Goal: Task Accomplishment & Management: Manage account settings

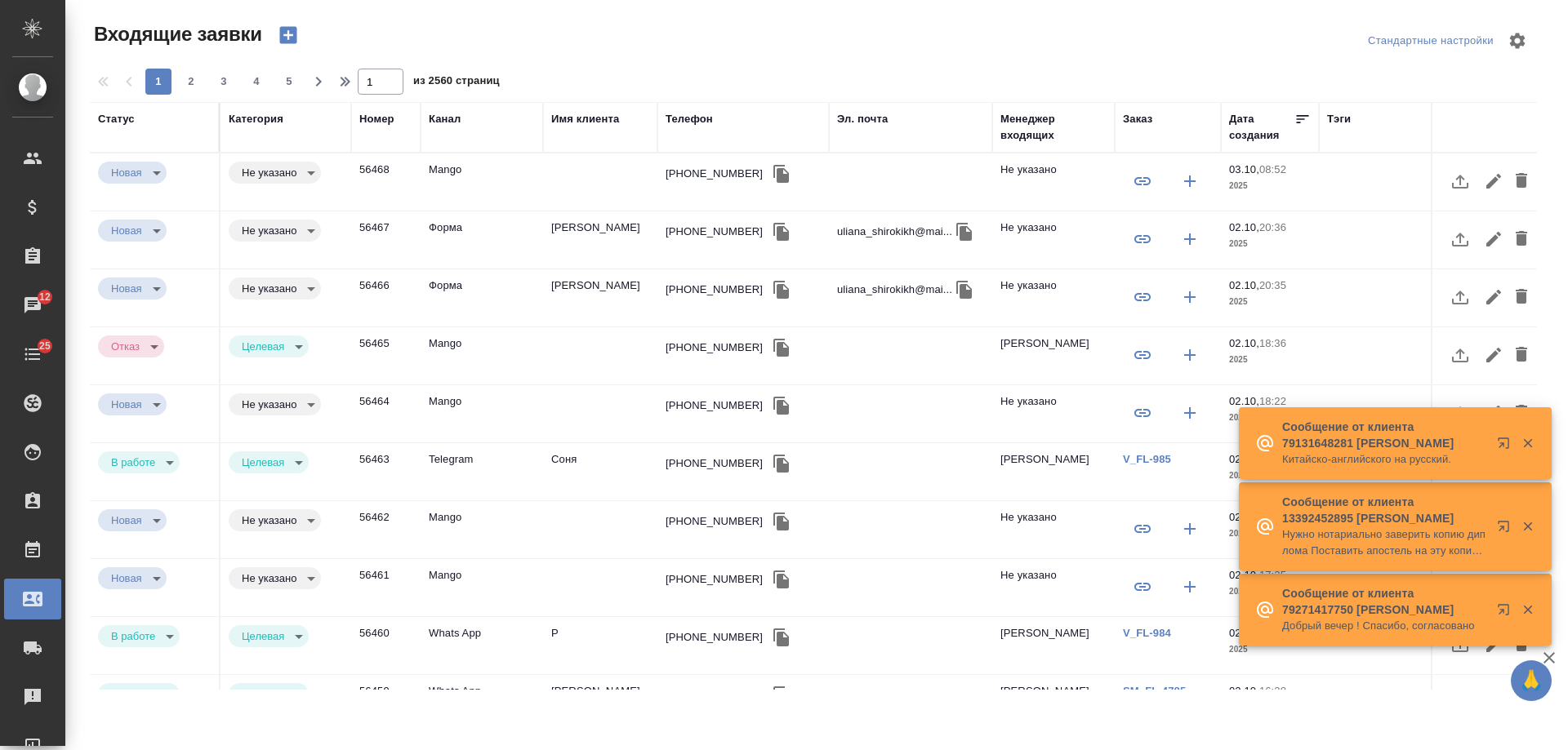
select select "RU"
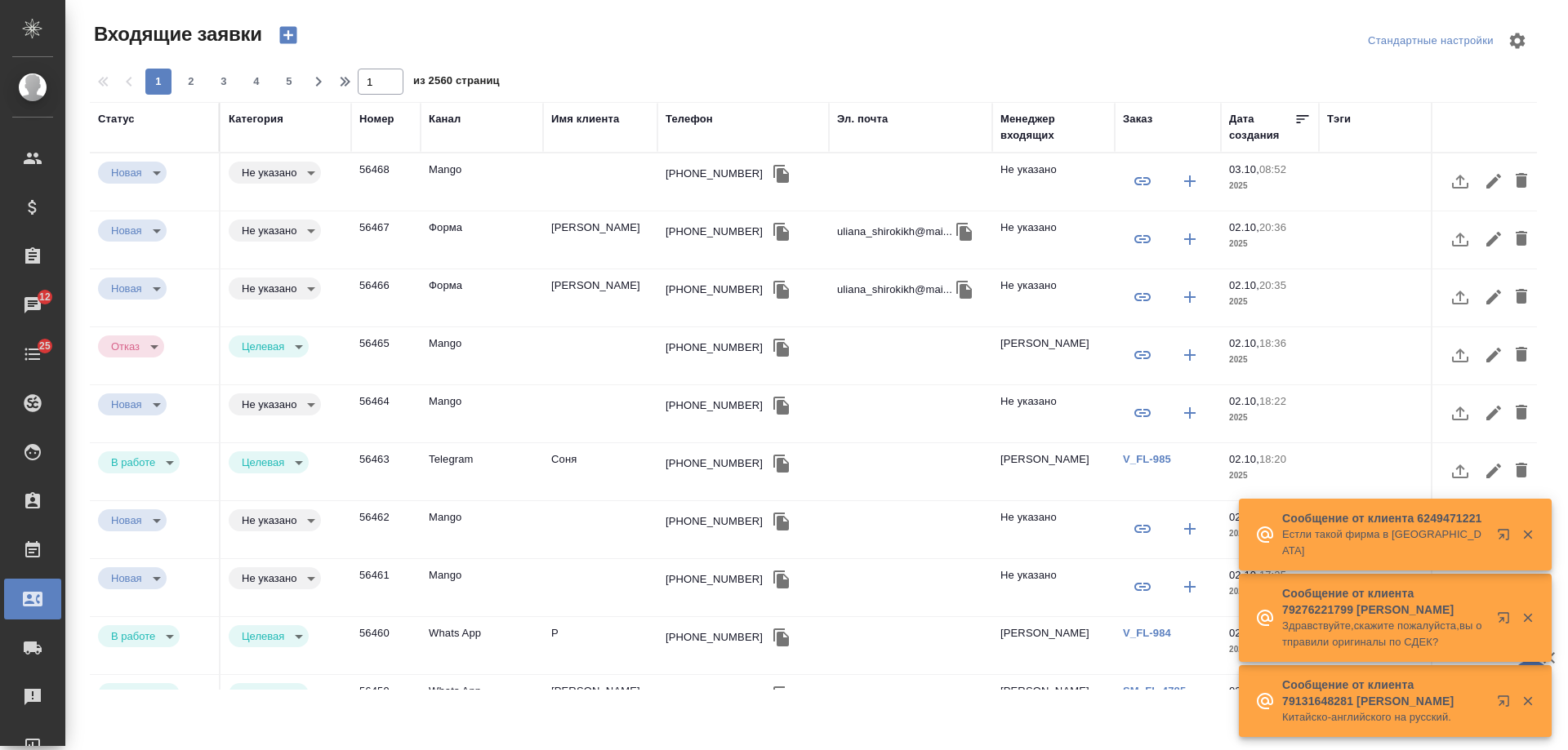
click at [774, 233] on icon "button" at bounding box center [782, 231] width 15 height 18
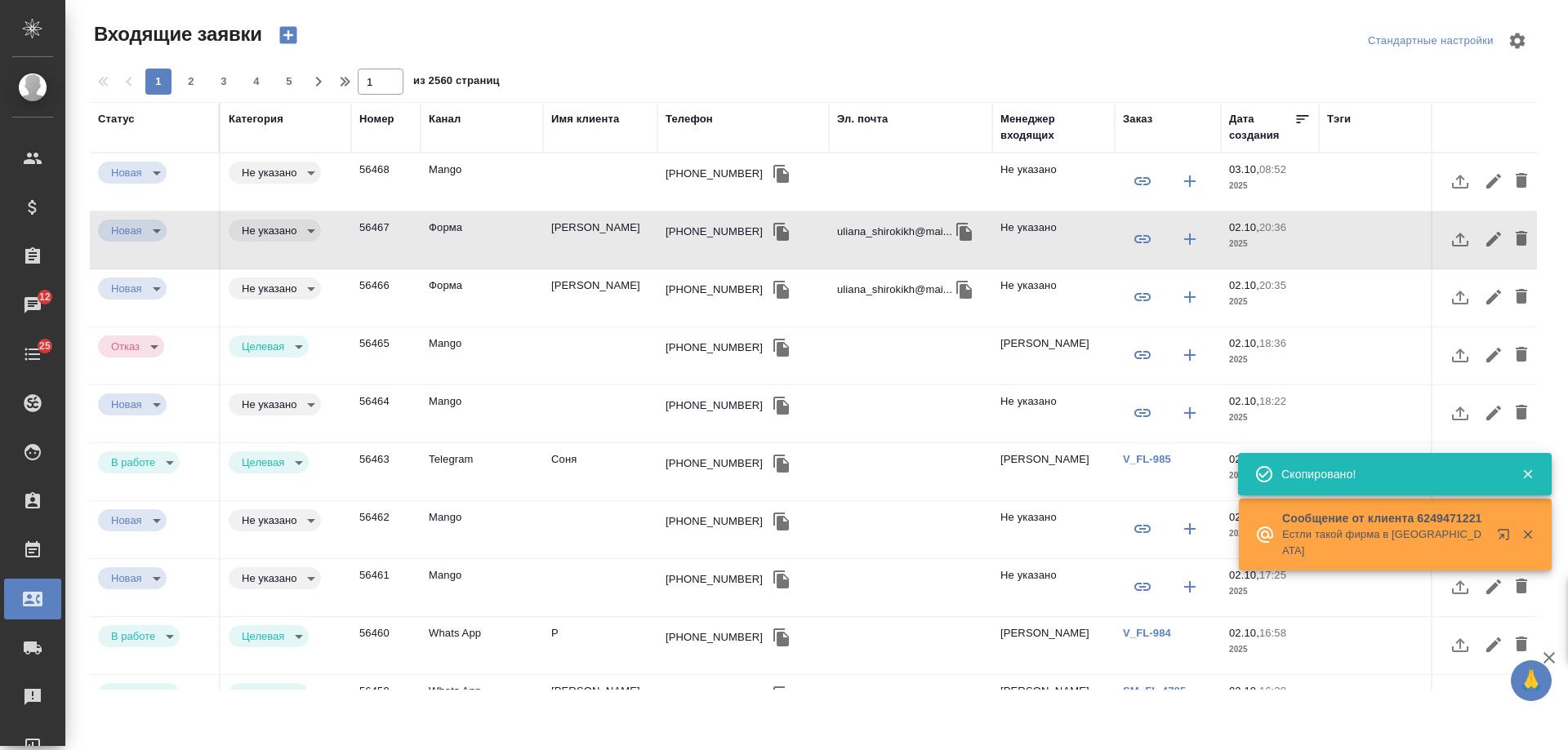
click at [693, 123] on div "Телефон" at bounding box center [690, 119] width 47 height 16
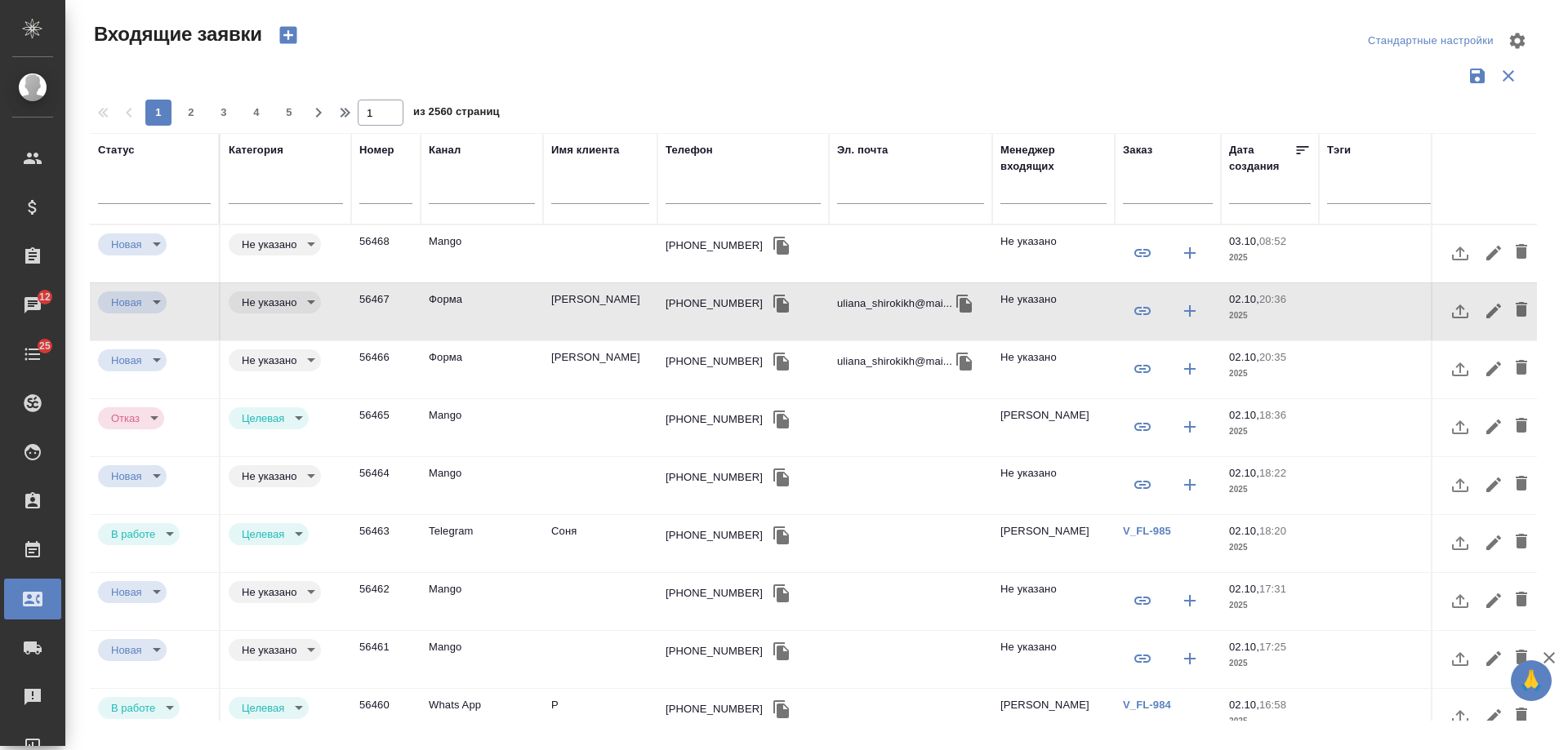
click at [720, 188] on input "text" at bounding box center [744, 193] width 156 height 21
paste input "+79508997117"
type input "+79508997117"
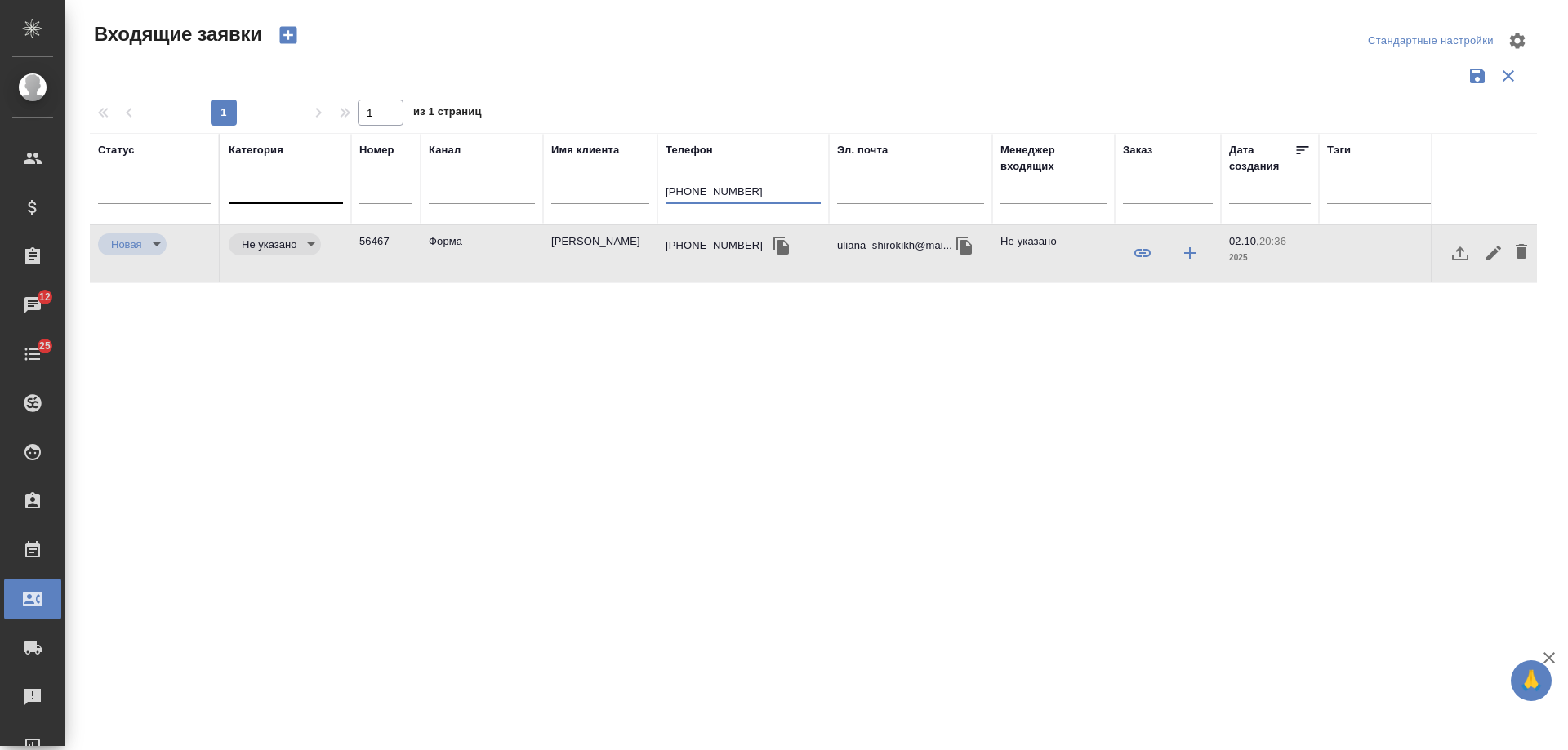
drag, startPoint x: 704, startPoint y: 185, endPoint x: 304, endPoint y: 180, distance: 400.0
click at [305, 180] on tr "Статус Категория Номер Канал Имя клиента Телефон +79508997117 Эл. почта Менедже…" at bounding box center [1040, 178] width 1899 height 91
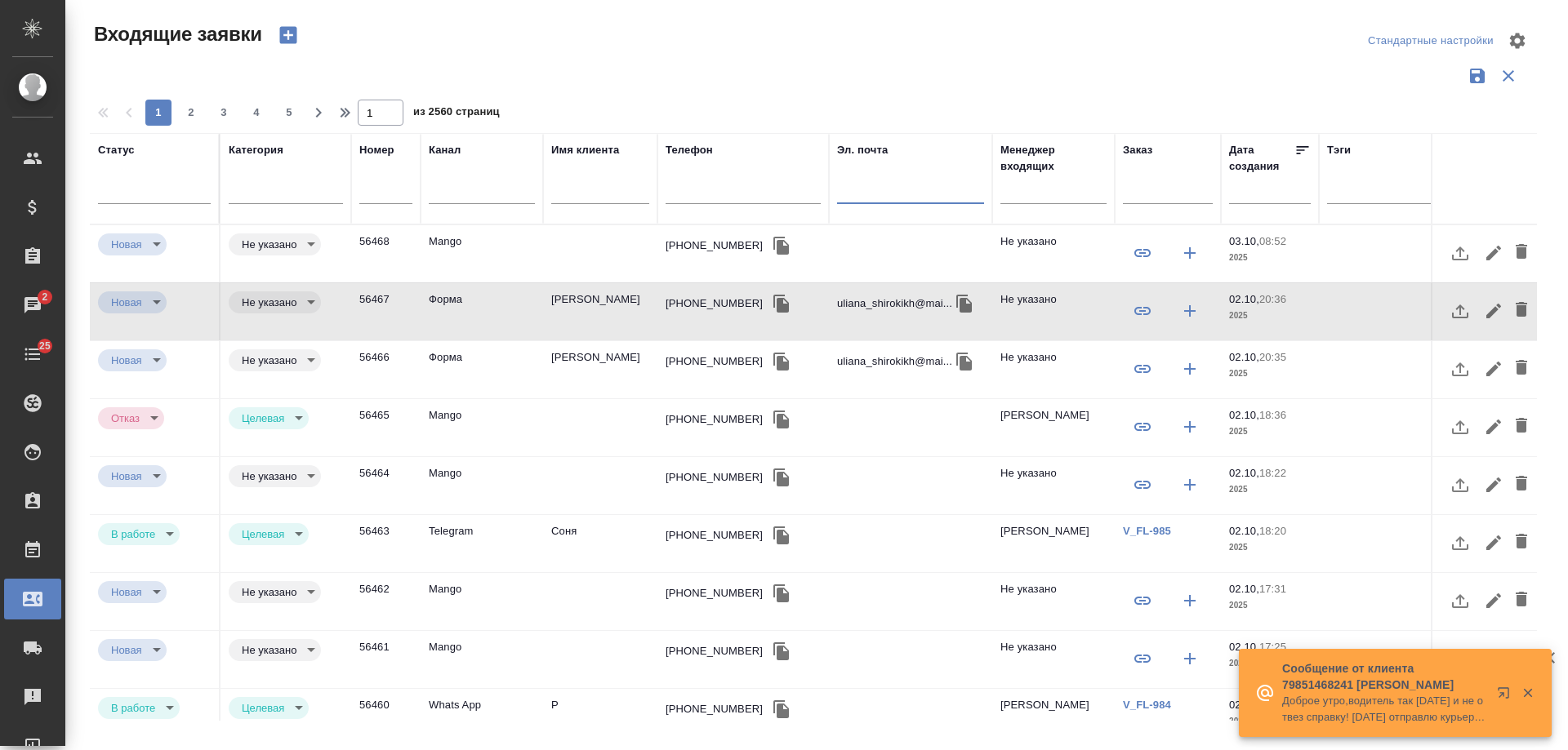
click at [912, 186] on input "text" at bounding box center [911, 193] width 147 height 21
paste input "[EMAIL_ADDRESS][DOMAIN_NAME]"
type input "[EMAIL_ADDRESS][DOMAIN_NAME]"
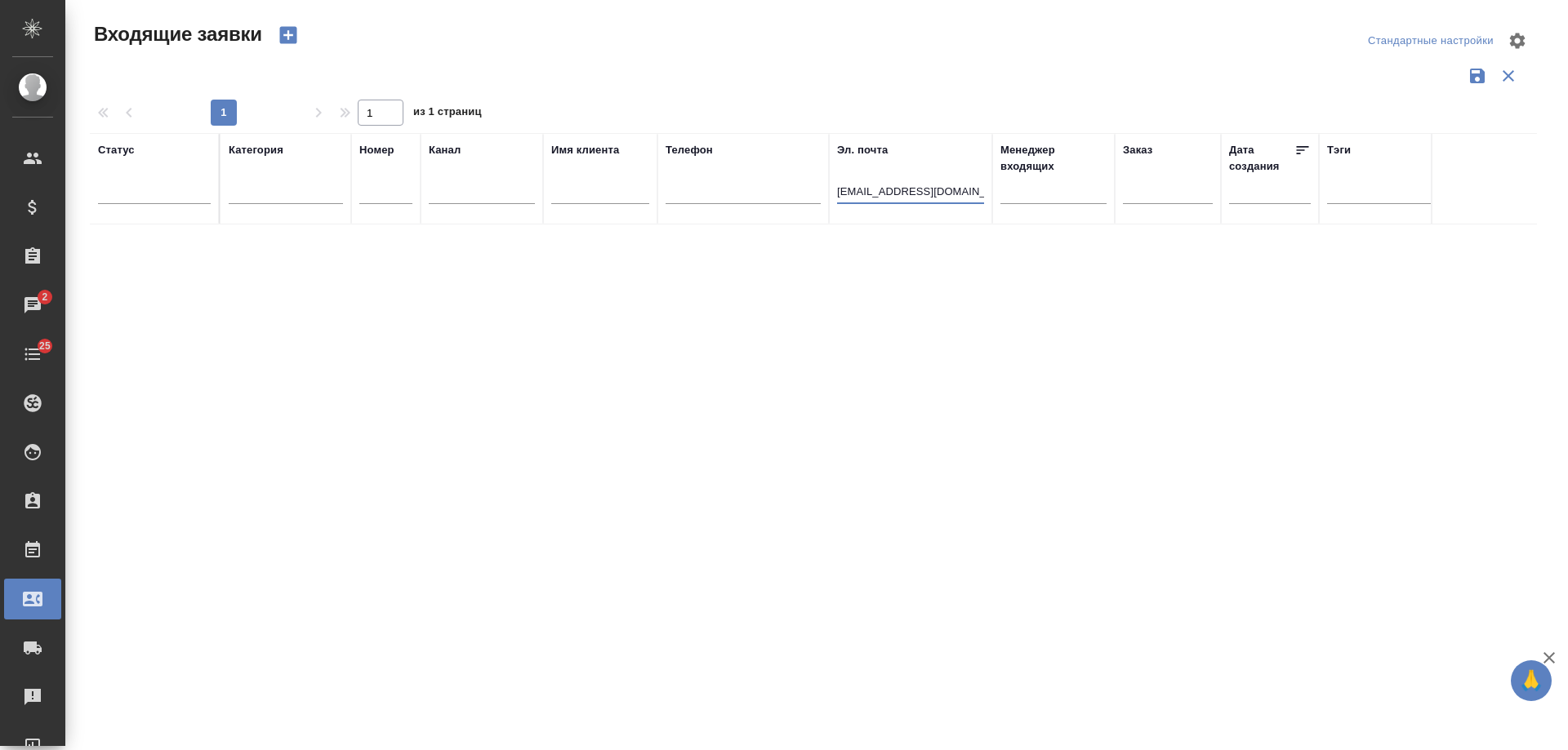
drag, startPoint x: 974, startPoint y: 190, endPoint x: 662, endPoint y: 190, distance: 312.0
click at [662, 190] on tr "Статус Категория Номер Канал Имя клиента Телефон Эл. почта m.deunazheva@gmail.c…" at bounding box center [1040, 178] width 1899 height 91
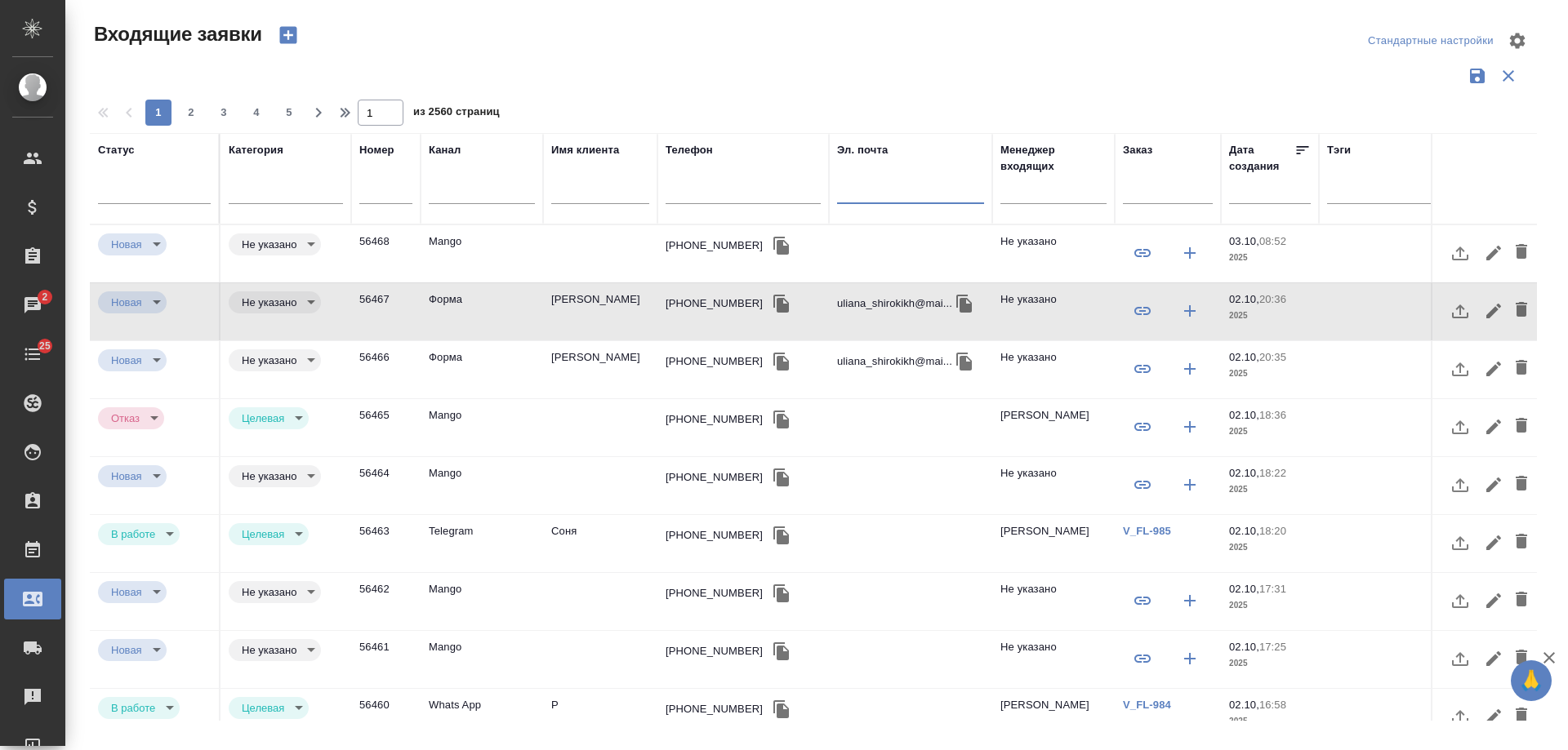
click at [295, 35] on icon "button" at bounding box center [288, 35] width 17 height 17
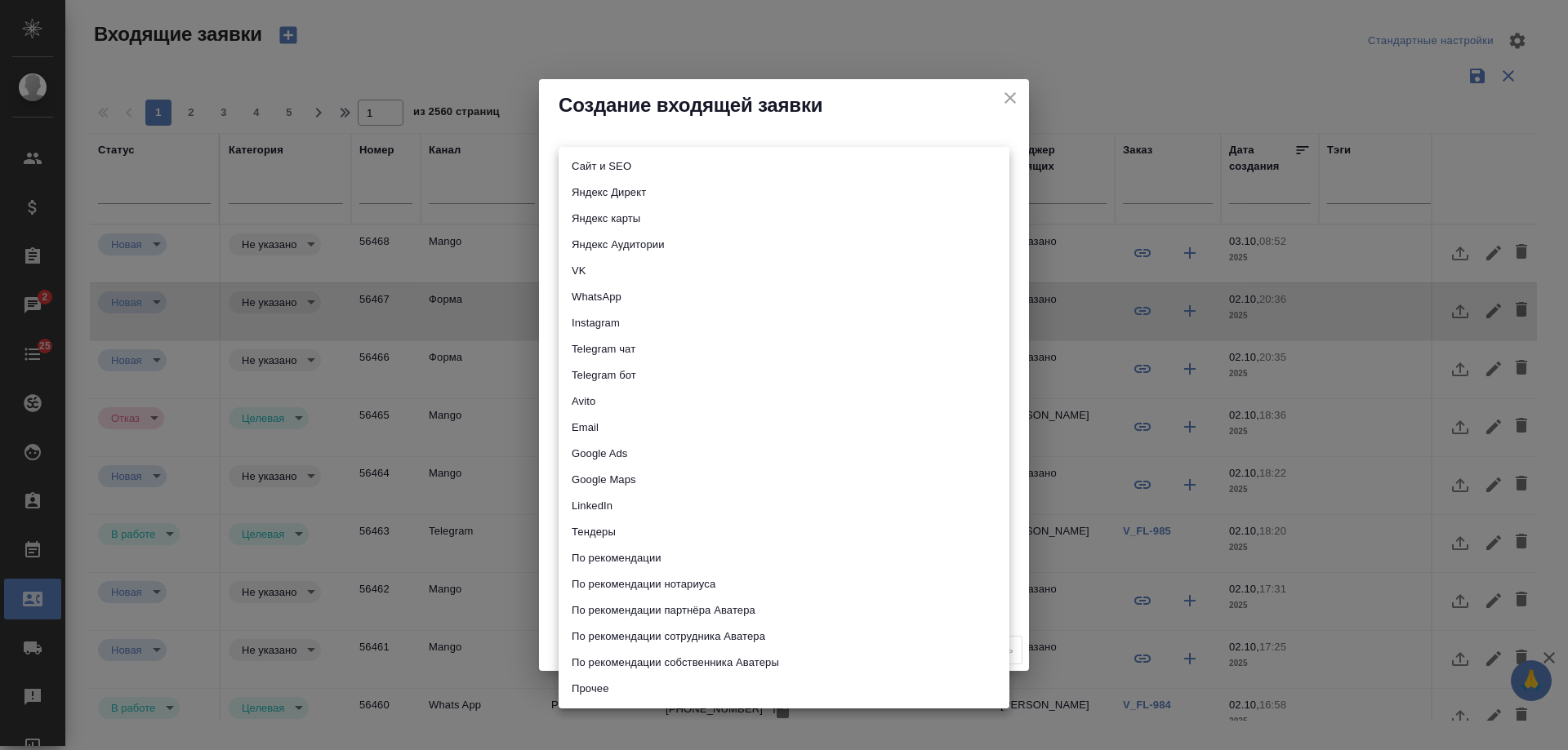
click at [679, 170] on body "🙏 .cls-1 fill:#fff; AWATERA Gudina Alexandra Клиенты Спецификации Заказы 2 Чаты…" at bounding box center [784, 375] width 1568 height 750
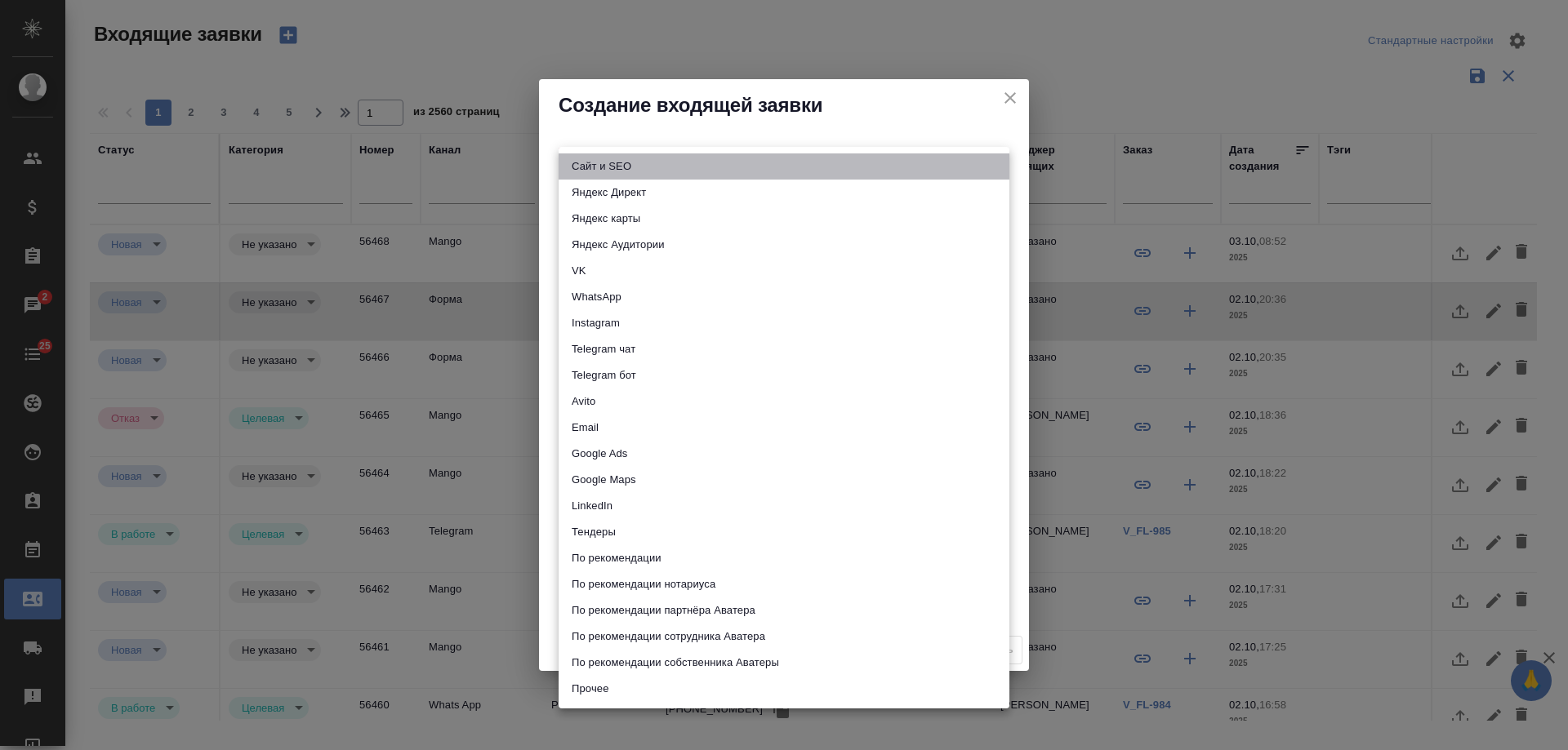
click at [638, 167] on li "Сайт и SEO" at bounding box center [784, 167] width 451 height 27
type input "seo"
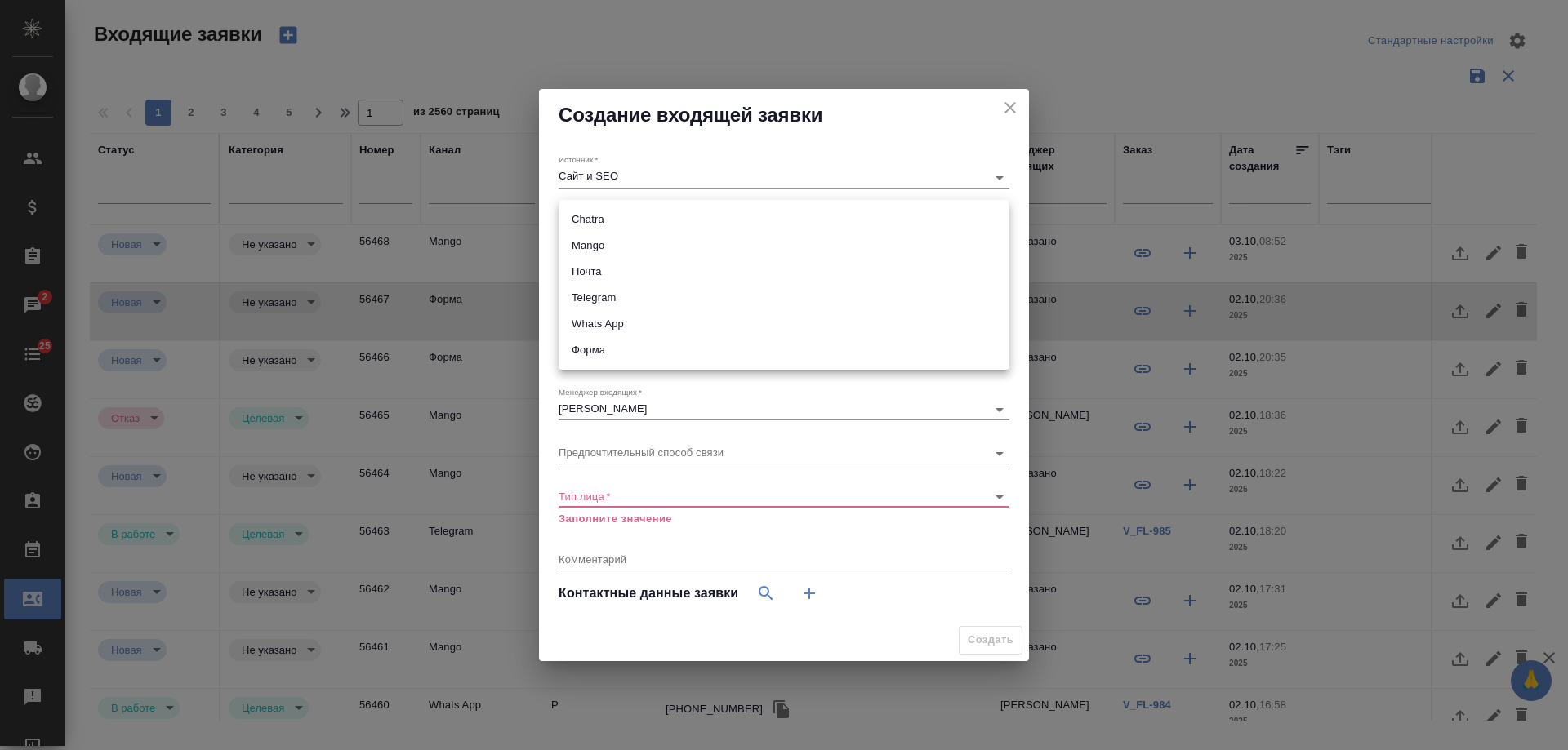
click at [613, 218] on body "🙏 .cls-1 fill:#fff; AWATERA Gudina Alexandra Клиенты Спецификации Заказы 2 Чаты…" at bounding box center [784, 375] width 1568 height 750
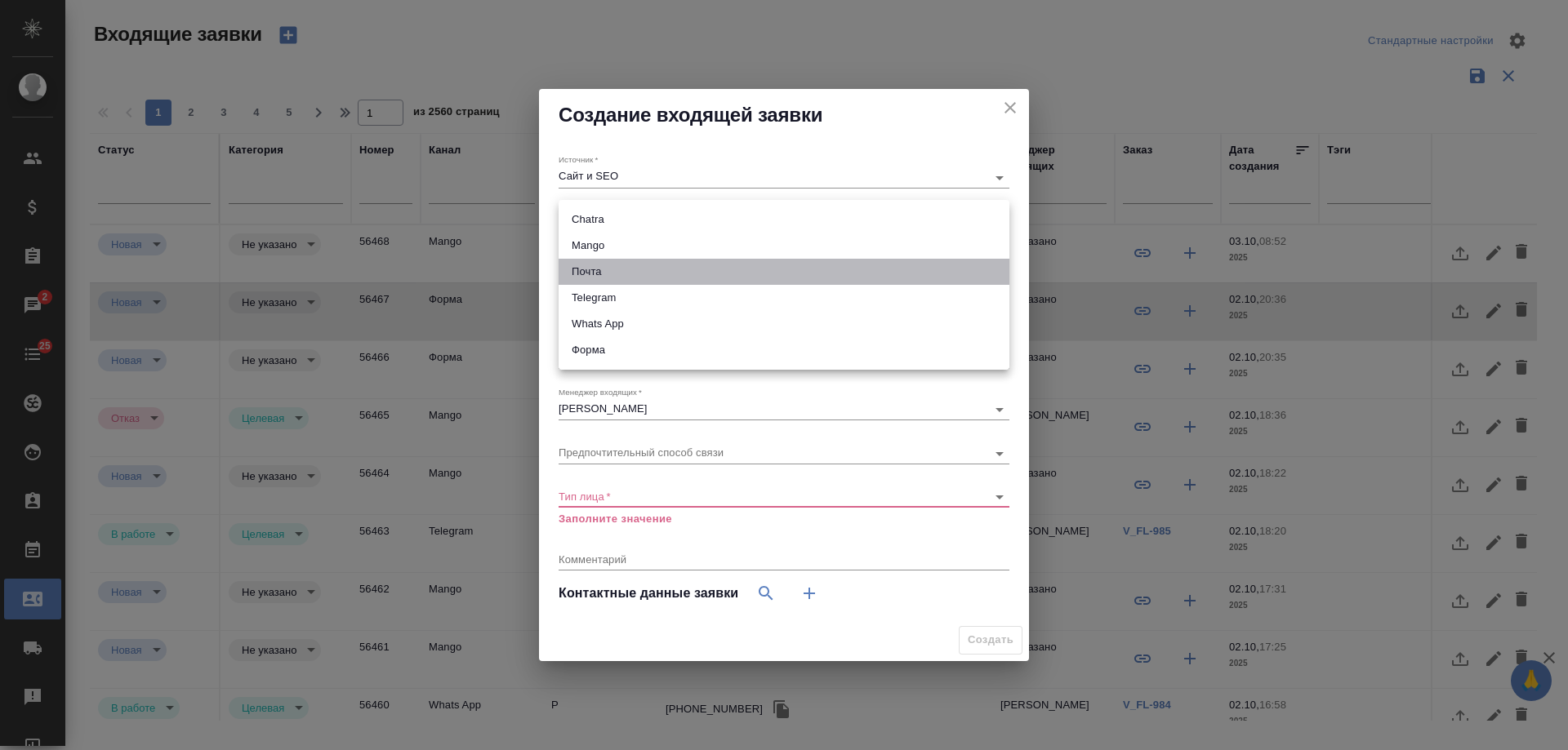
click at [603, 267] on li "Почта" at bounding box center [784, 272] width 451 height 27
type input "640a088c6aae0874b0a8d791"
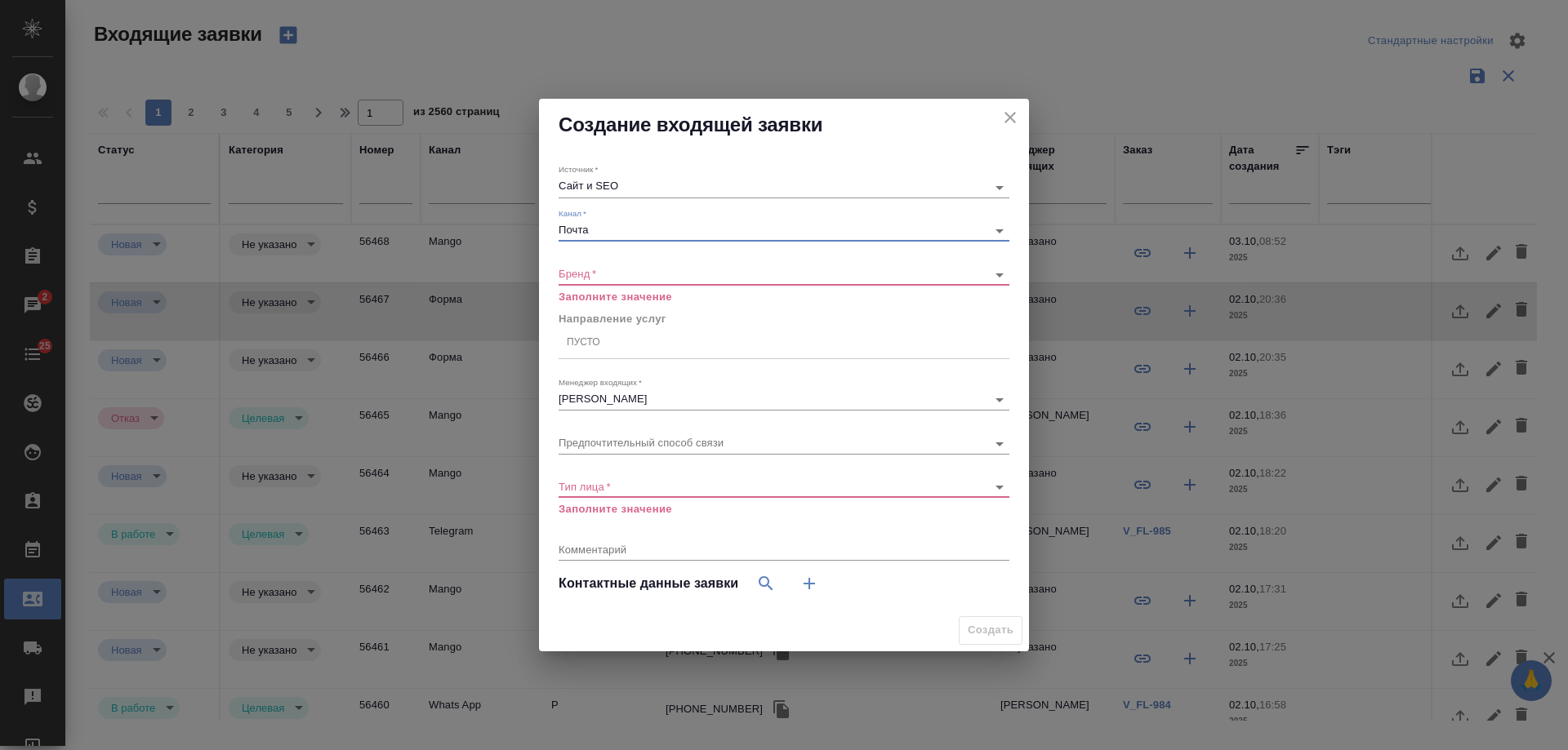
click at [600, 274] on body "🙏 .cls-1 fill:#fff; AWATERA Gudina Alexandra Клиенты Спецификации Заказы 2 Чаты…" at bounding box center [784, 375] width 1568 height 750
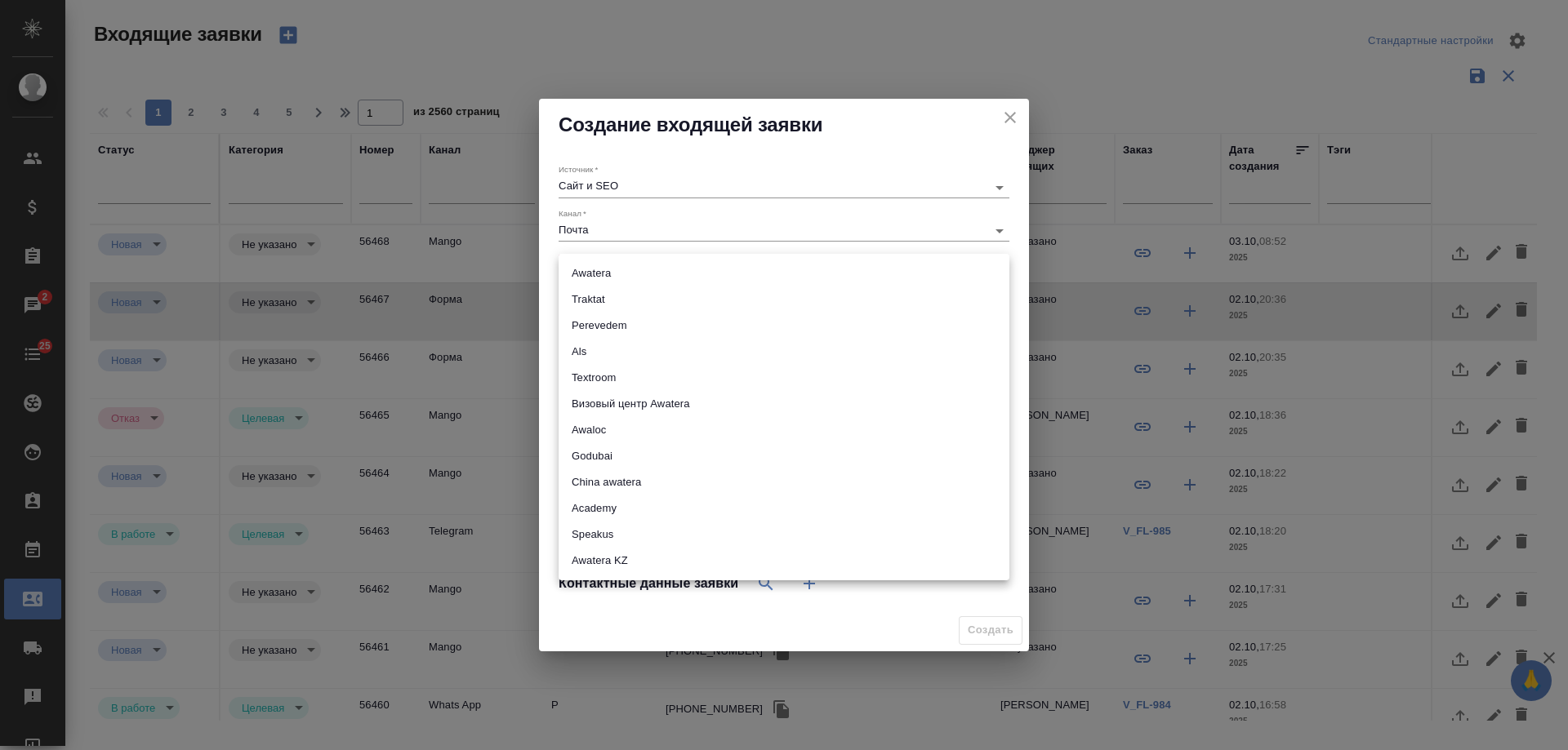
click at [600, 270] on li "Awatera" at bounding box center [784, 274] width 451 height 27
type input "awatera"
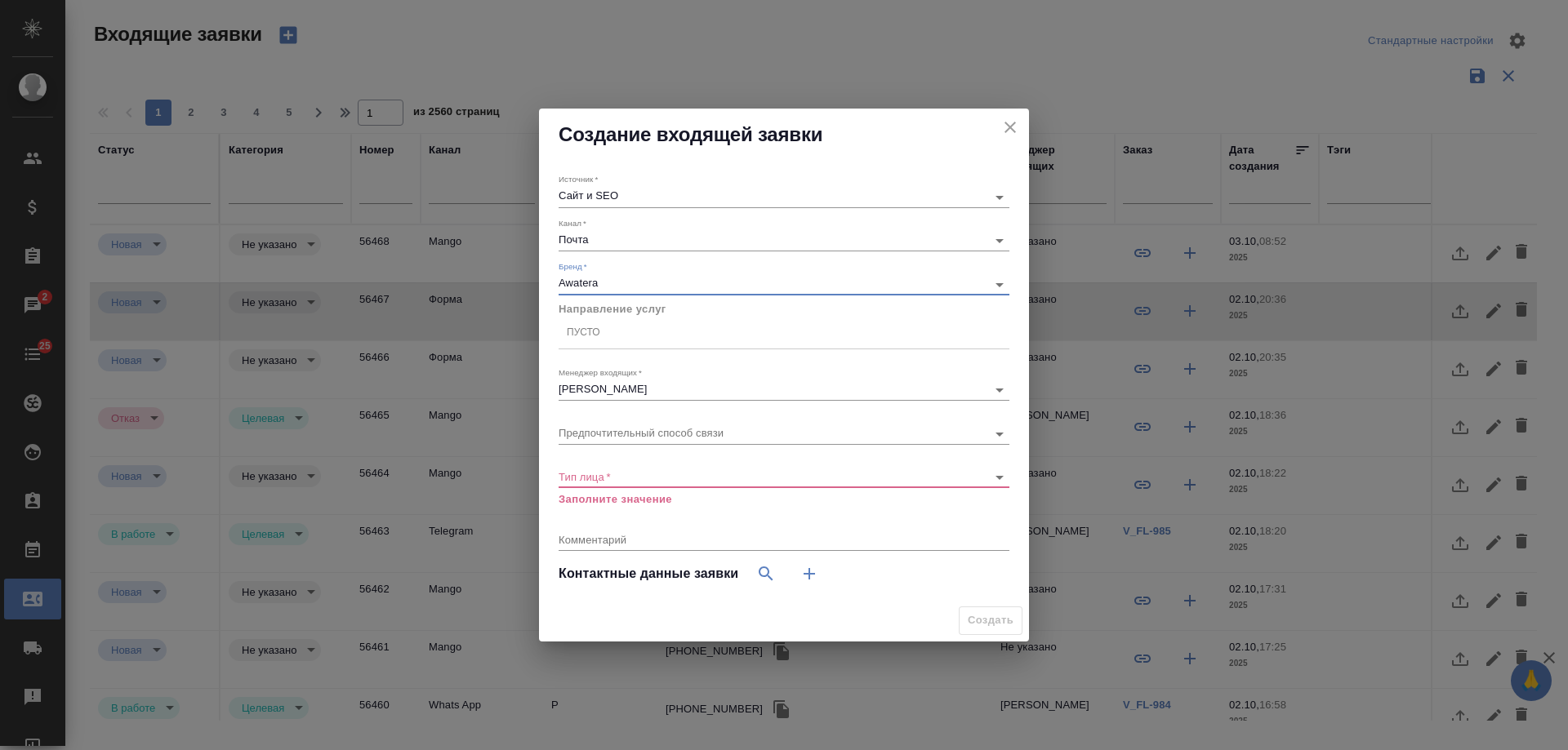
click at [621, 337] on div "Пусто" at bounding box center [784, 333] width 451 height 24
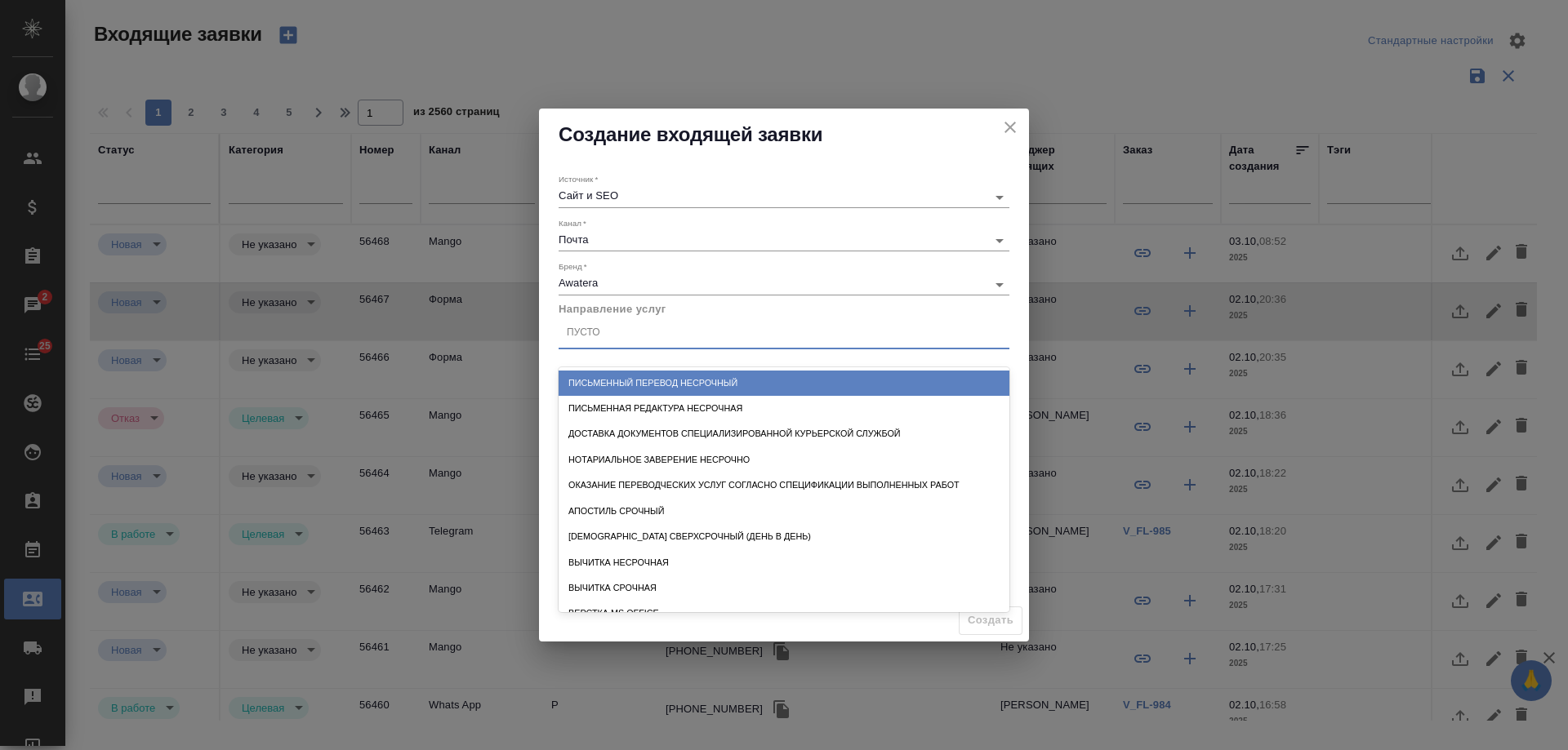
drag, startPoint x: 654, startPoint y: 383, endPoint x: 650, endPoint y: 74, distance: 309.0
click at [654, 374] on div "Письменный перевод несрочный" at bounding box center [784, 383] width 451 height 26
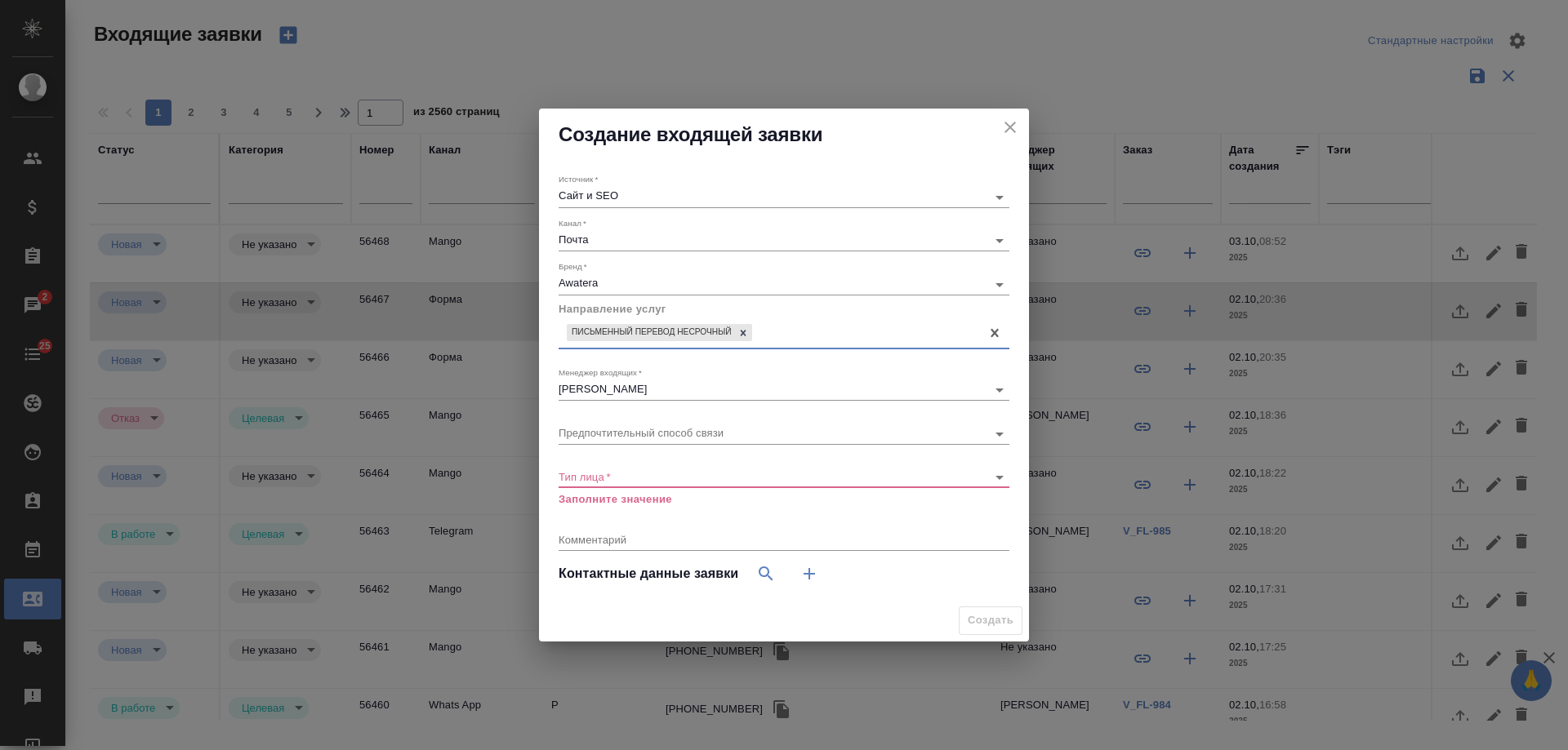
click at [662, 468] on body "🙏 .cls-1 fill:#fff; AWATERA Gudina Alexandra Клиенты Спецификации Заказы 2 Чаты…" at bounding box center [784, 375] width 1568 height 750
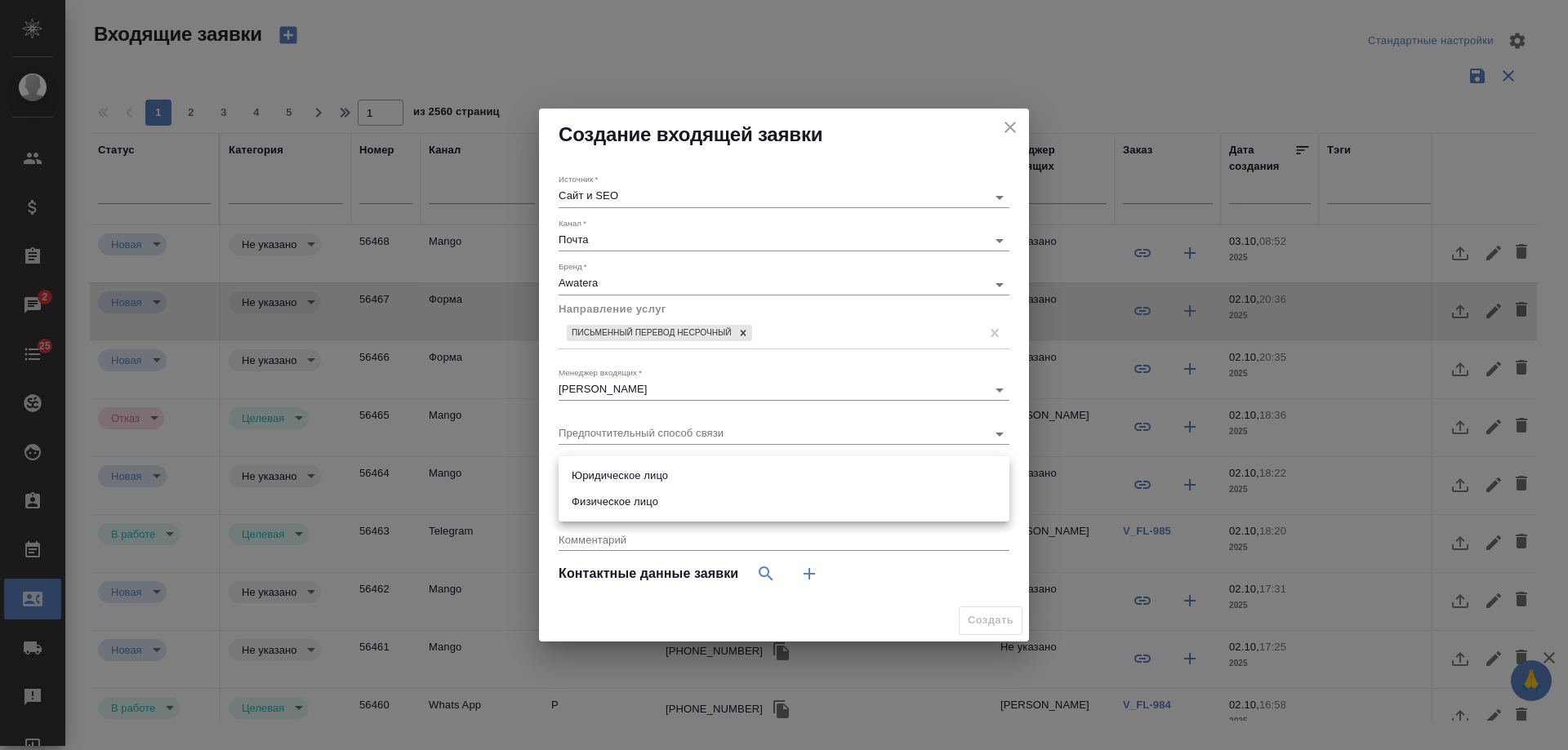
click at [662, 500] on li "Физическое лицо" at bounding box center [784, 503] width 451 height 27
type input "private"
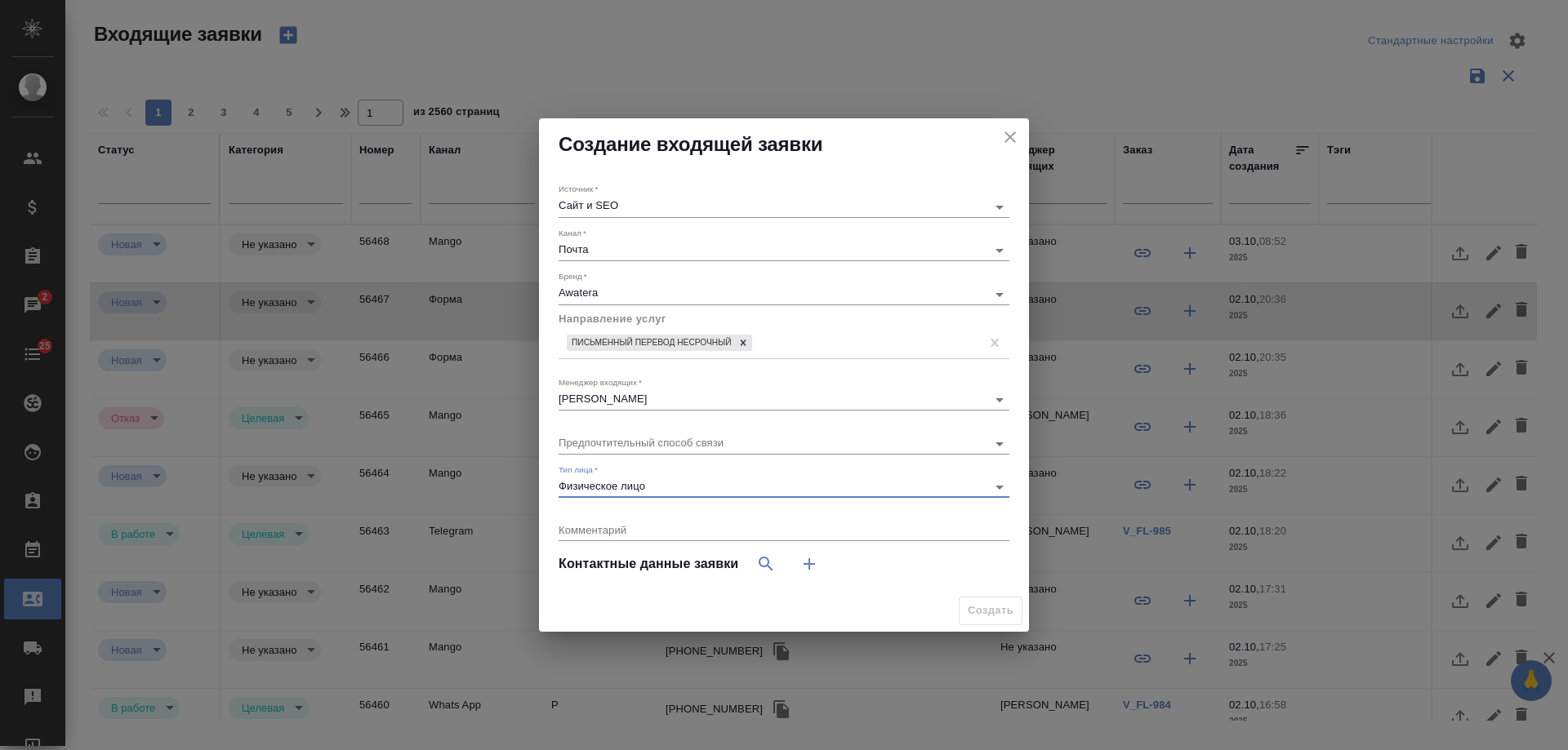
click at [813, 566] on icon "button" at bounding box center [809, 564] width 20 height 20
select select "RU"
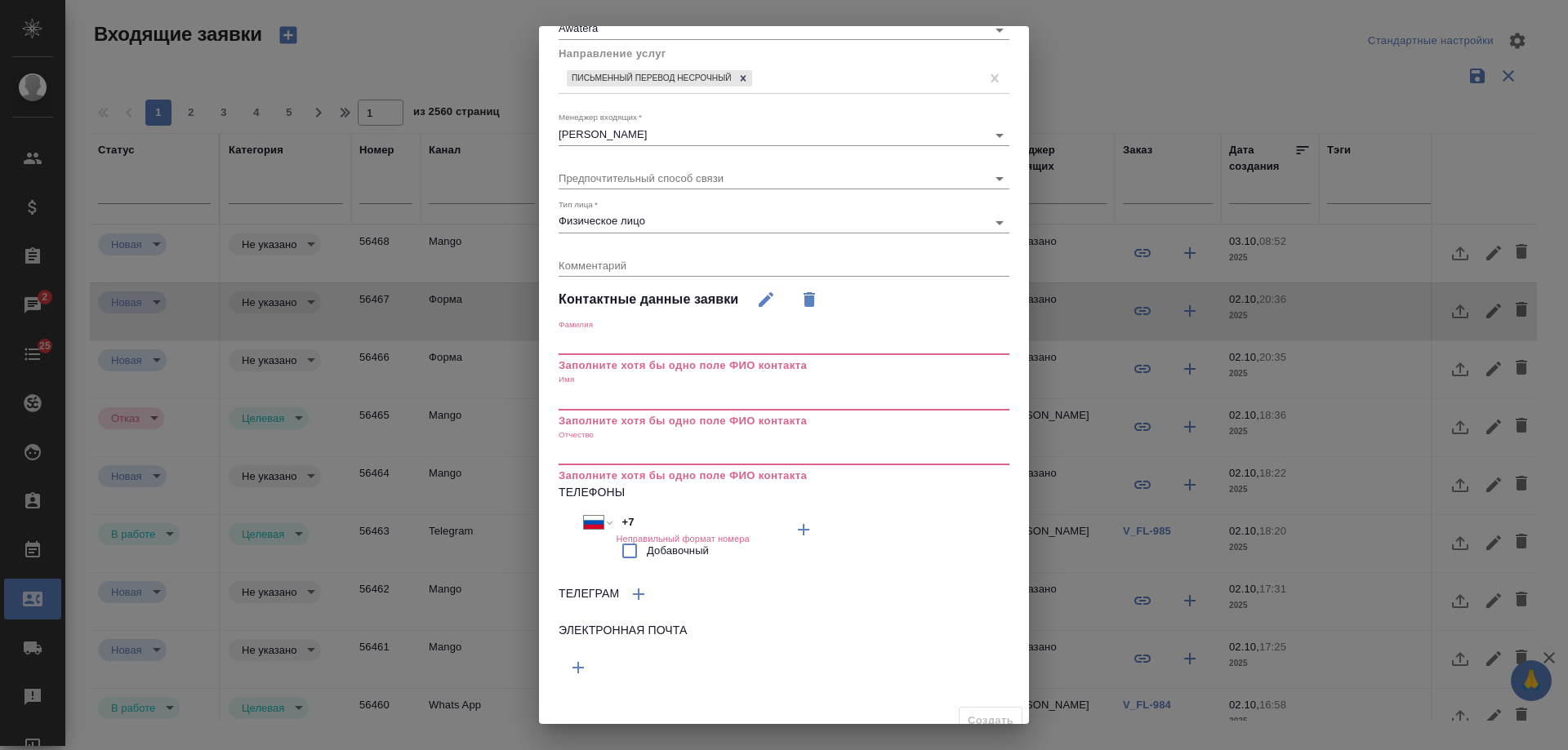
scroll to position [191, 0]
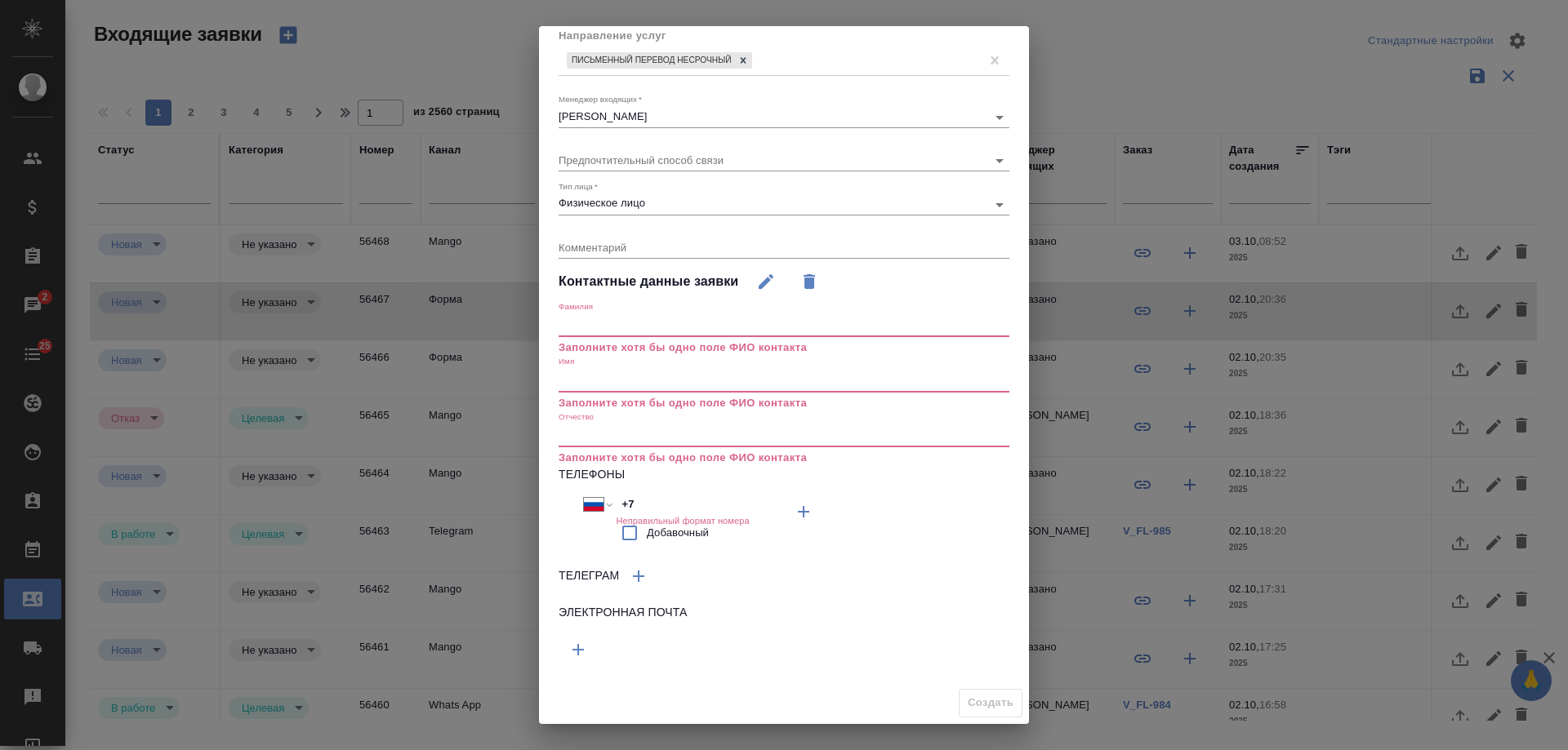
drag, startPoint x: 657, startPoint y: 506, endPoint x: 326, endPoint y: 506, distance: 331.0
click at [326, 506] on div "Создание входящей заявки Источник   * Сайт и SEO seo Канал   * Почта 640a088c6a…" at bounding box center [784, 375] width 1568 height 750
click at [570, 652] on icon "button" at bounding box center [578, 651] width 20 height 20
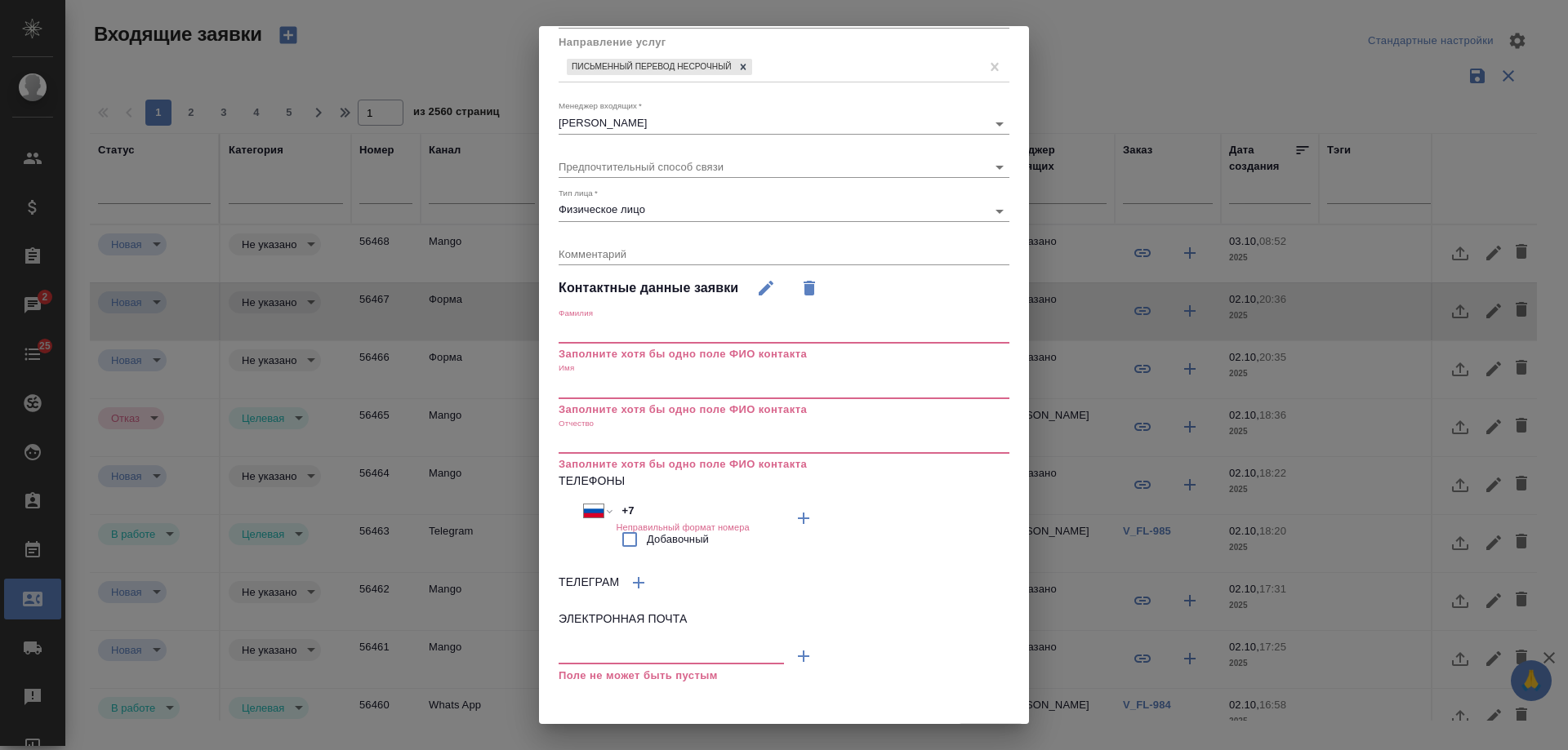
click at [608, 653] on input "text" at bounding box center [672, 654] width 226 height 21
paste input "m.deunazheva@gmail.com"
type input "m.deunazheva@gmail.com"
click at [603, 247] on textarea at bounding box center [784, 253] width 451 height 12
type textarea "рус-нем"
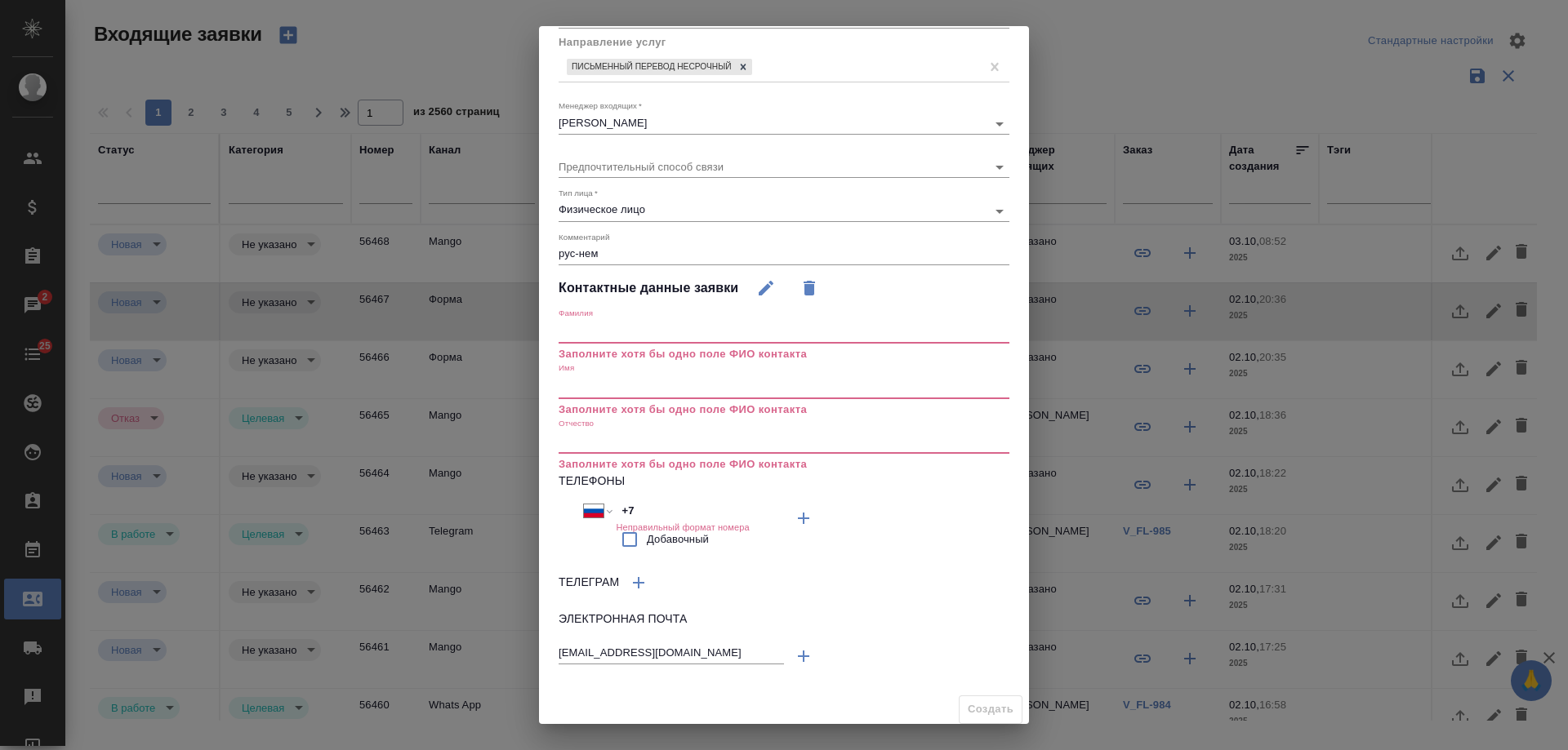
click at [586, 387] on input "text" at bounding box center [784, 387] width 451 height 23
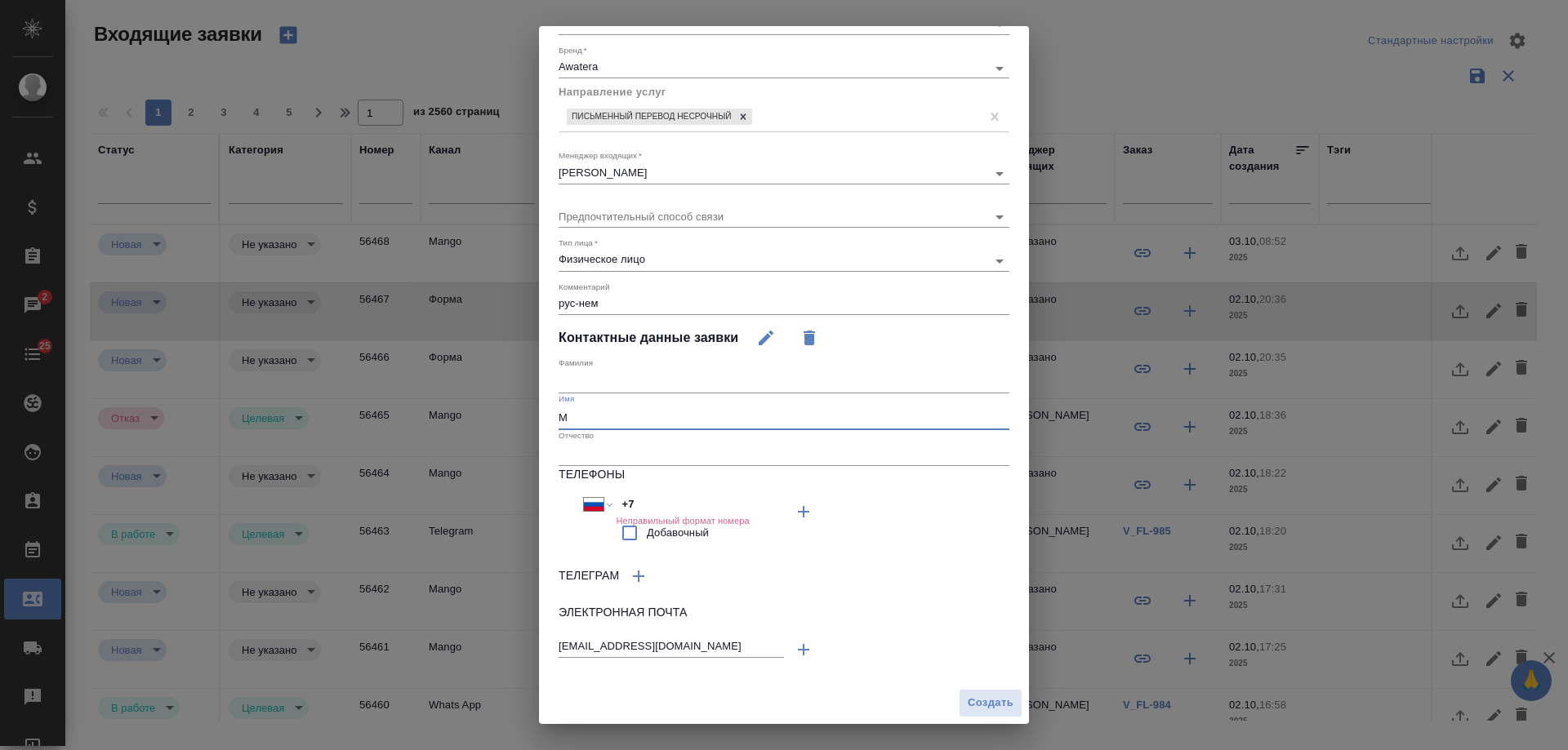
scroll to position [134, 0]
type input "Малика"
click at [978, 706] on span "Создать" at bounding box center [990, 704] width 46 height 19
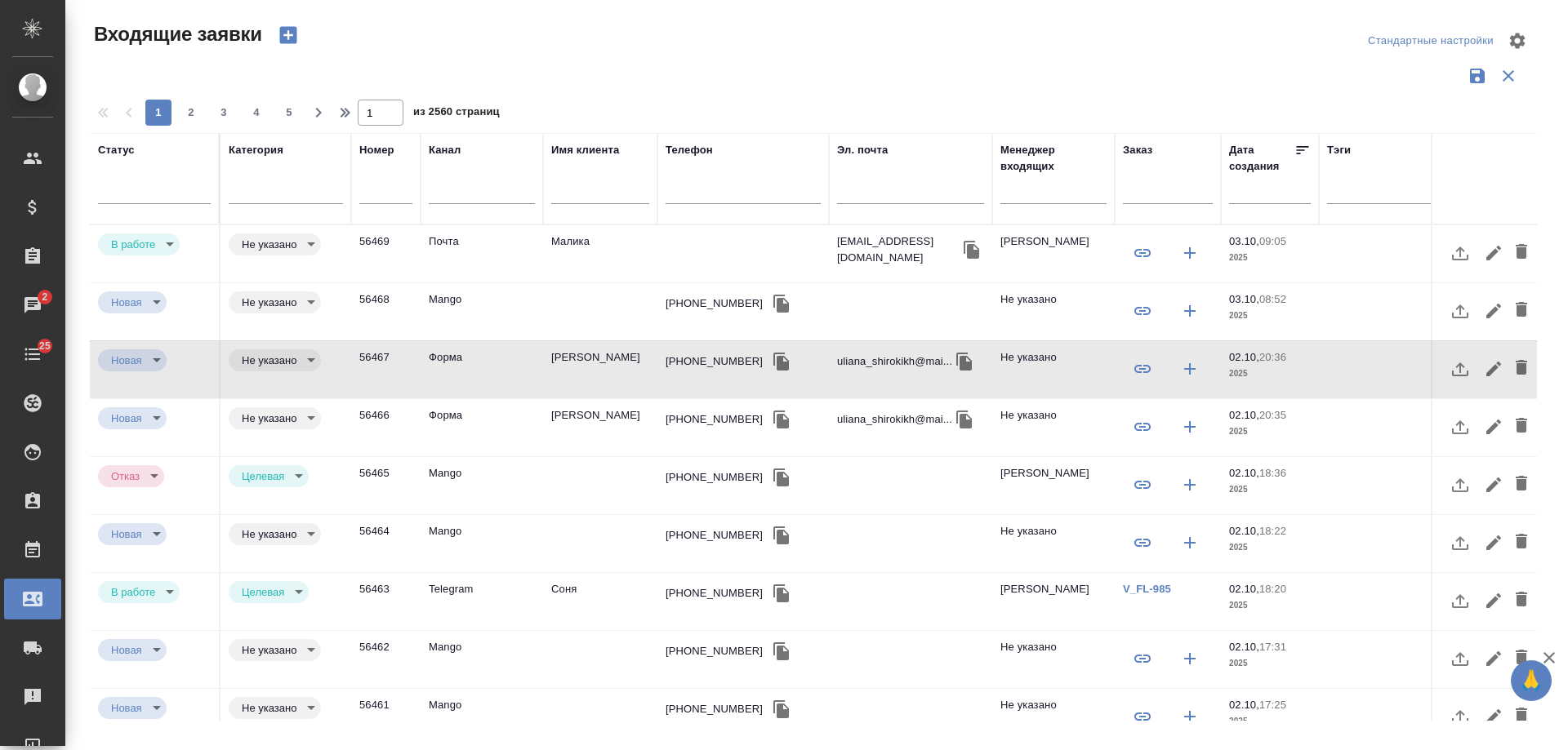
click at [574, 243] on td "Малика" at bounding box center [600, 254] width 115 height 57
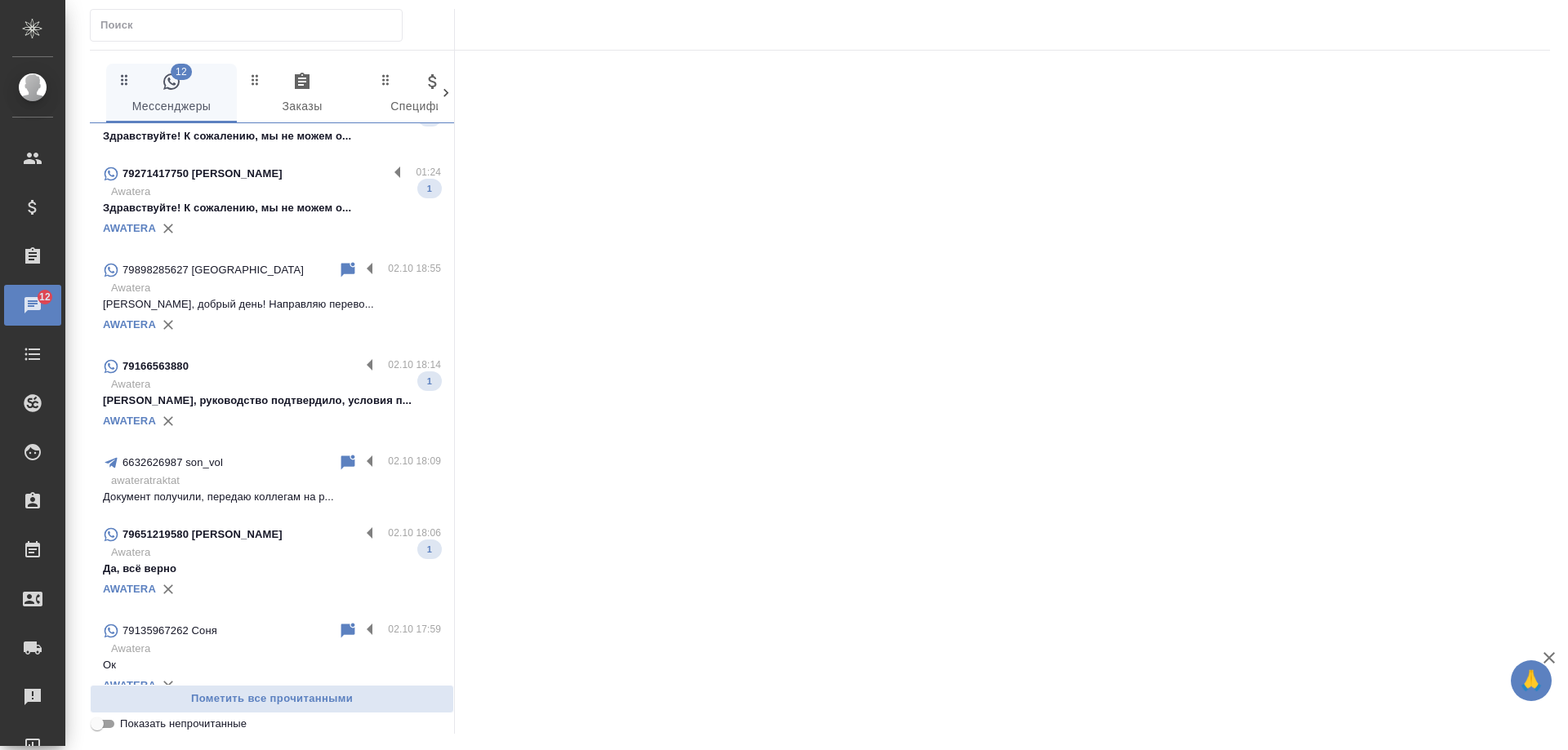
scroll to position [490, 0]
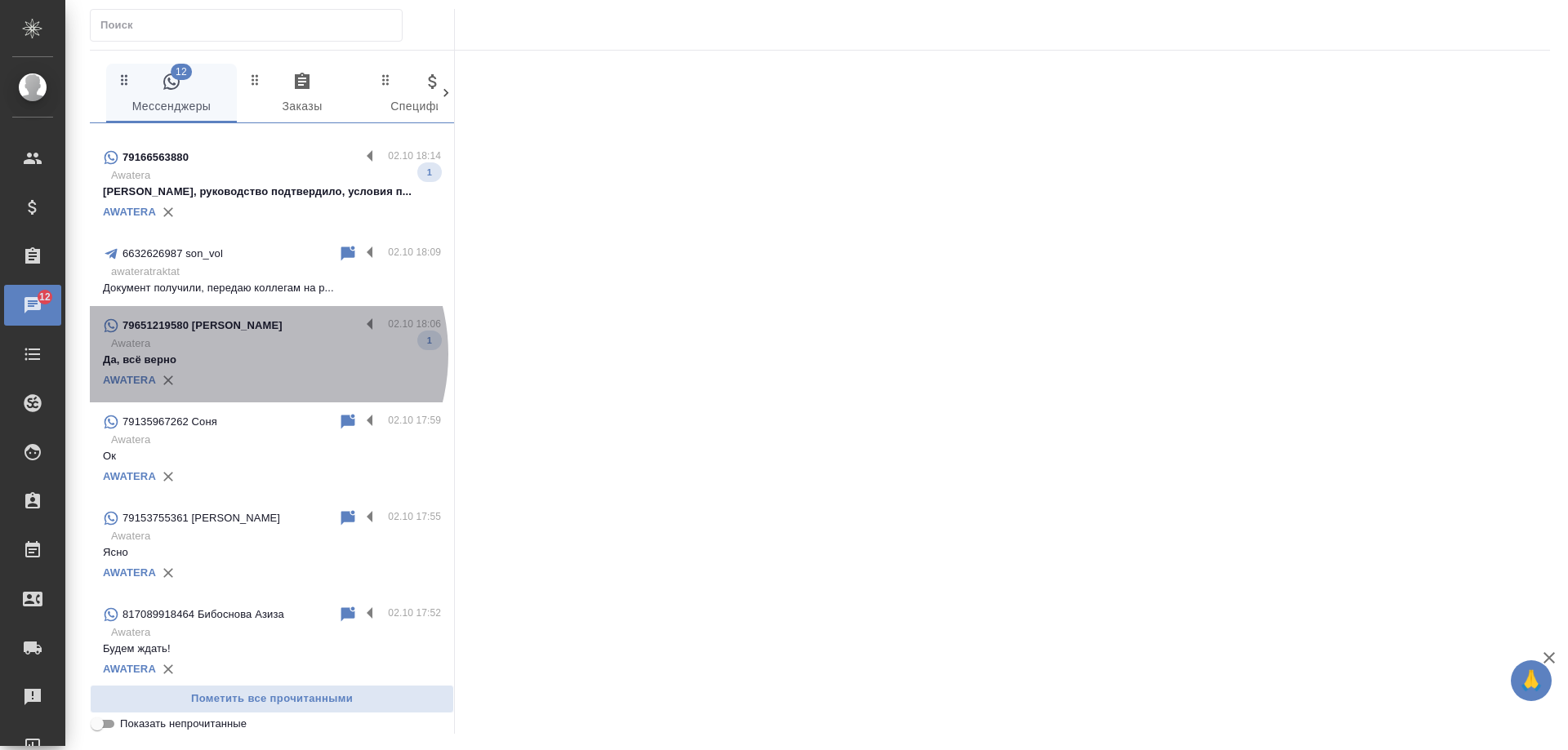
click at [244, 355] on p "Да, всё верно" at bounding box center [272, 359] width 339 height 16
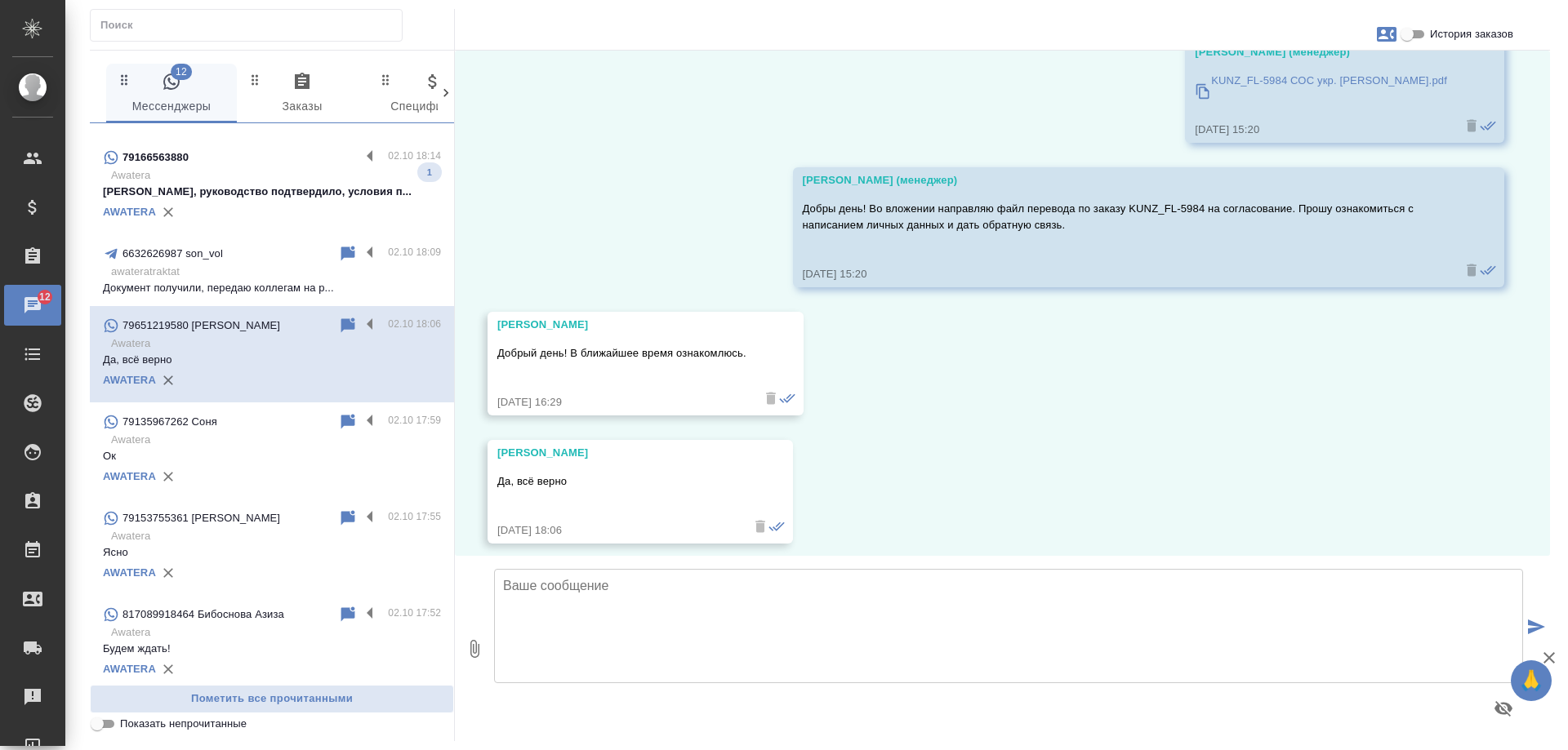
scroll to position [1387, 0]
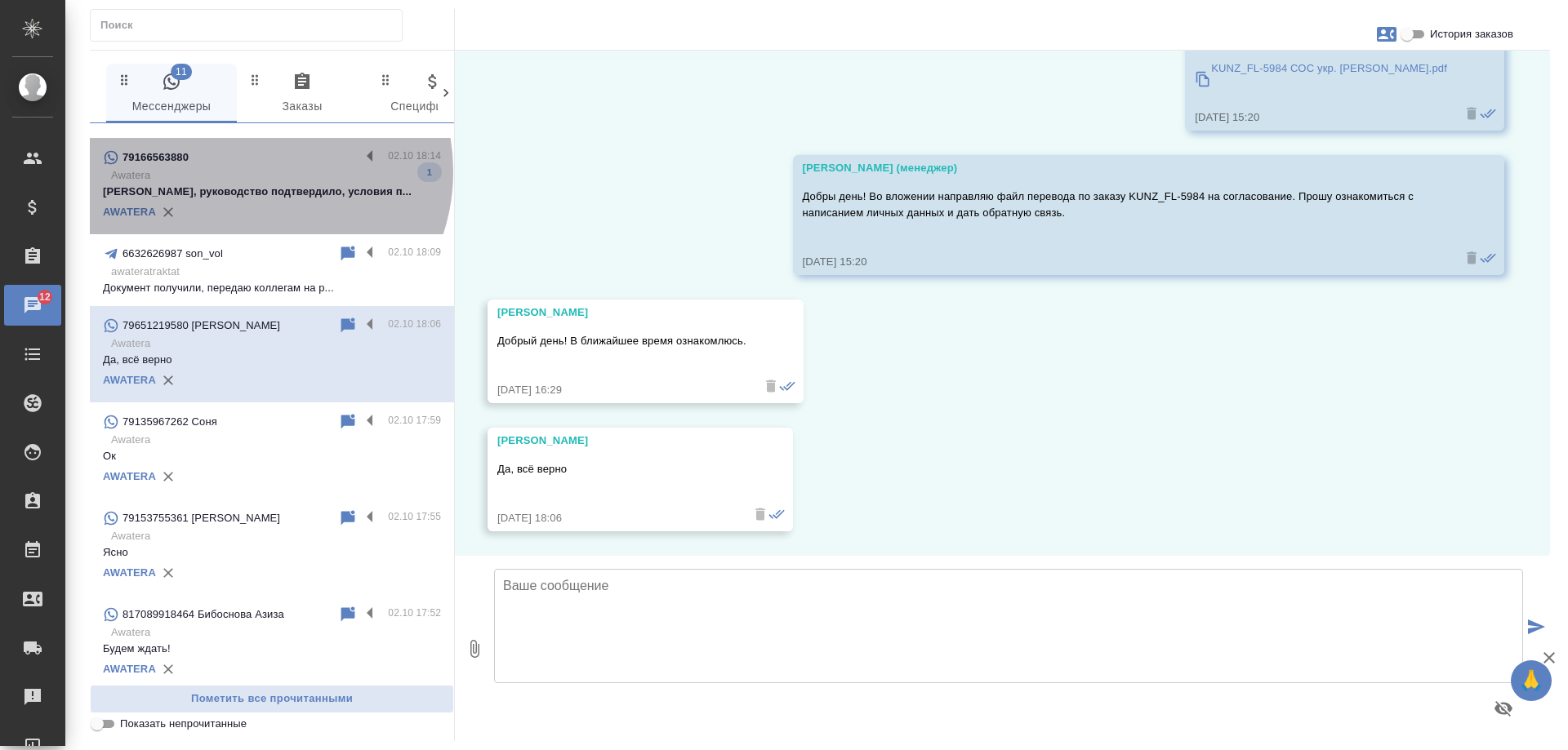
click at [252, 172] on p "Awatera" at bounding box center [276, 175] width 330 height 16
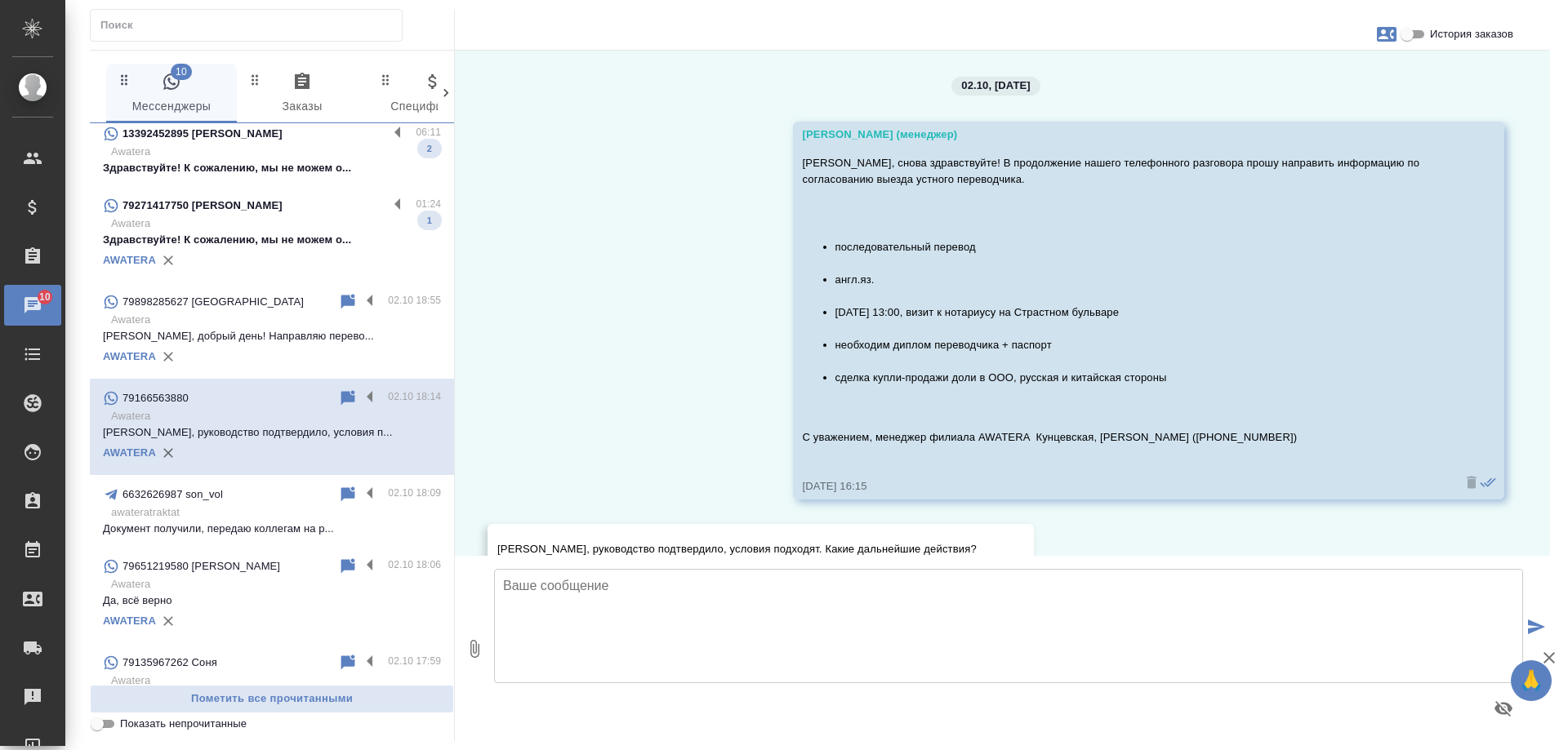
scroll to position [245, 0]
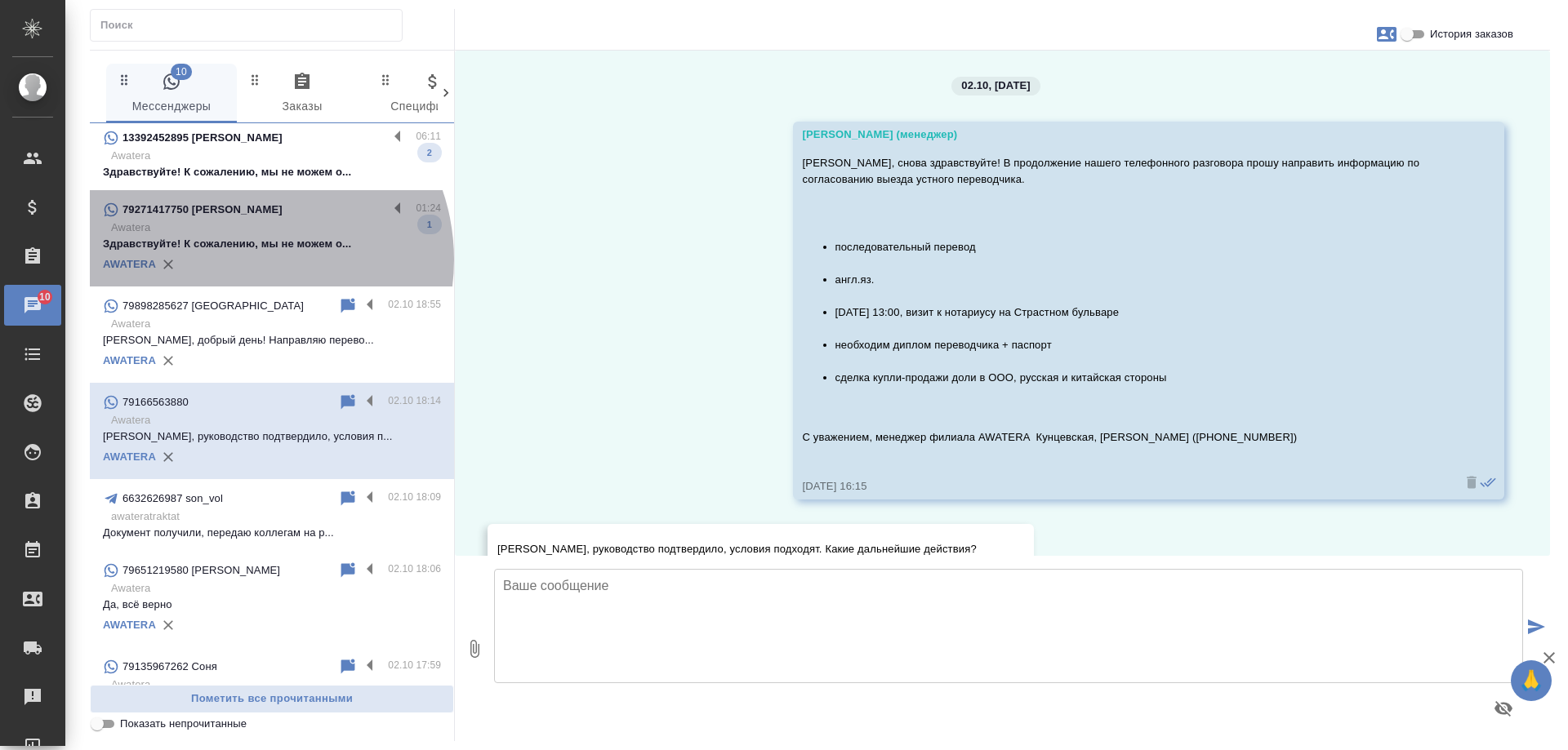
click at [239, 260] on div "AWATERA" at bounding box center [272, 265] width 339 height 25
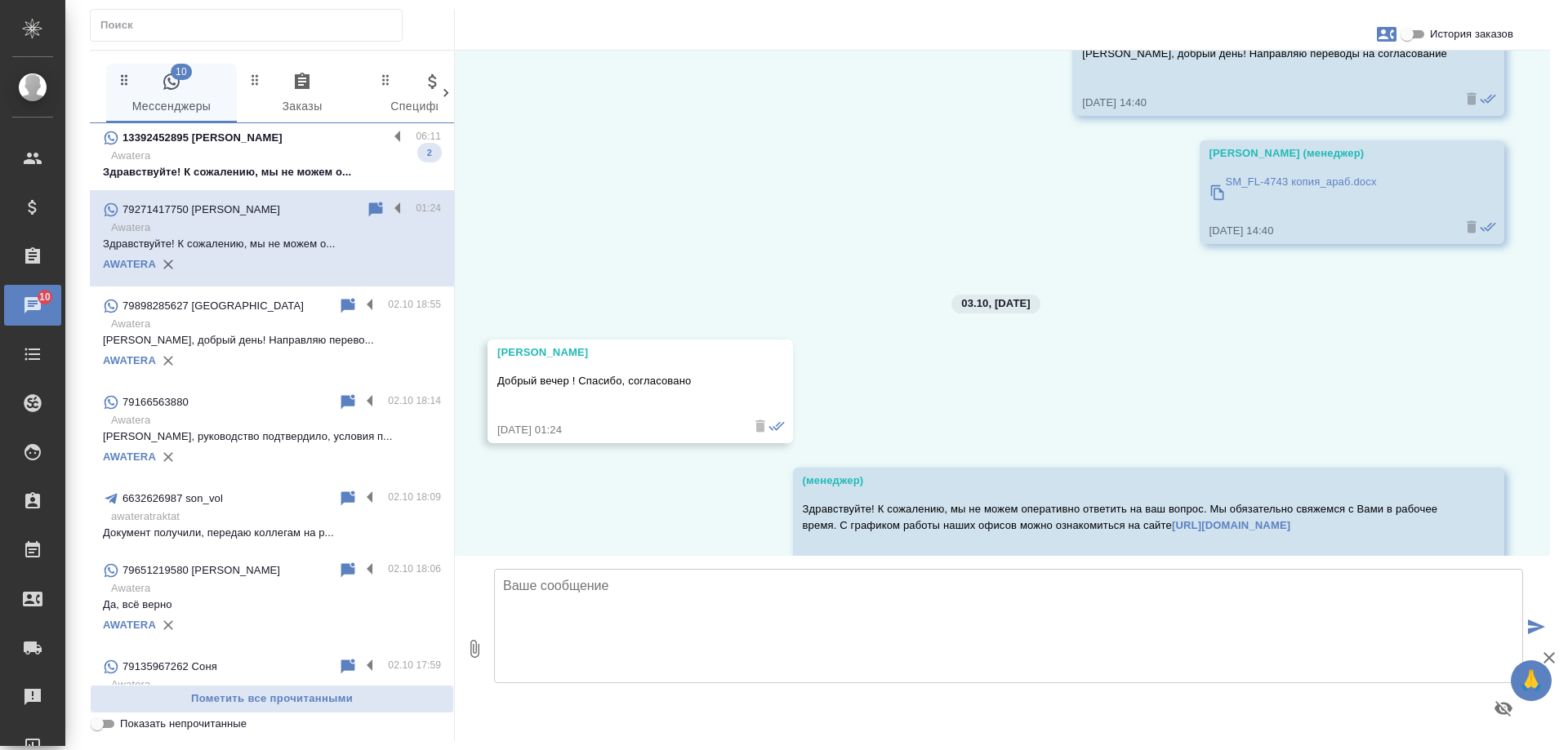
scroll to position [8034, 0]
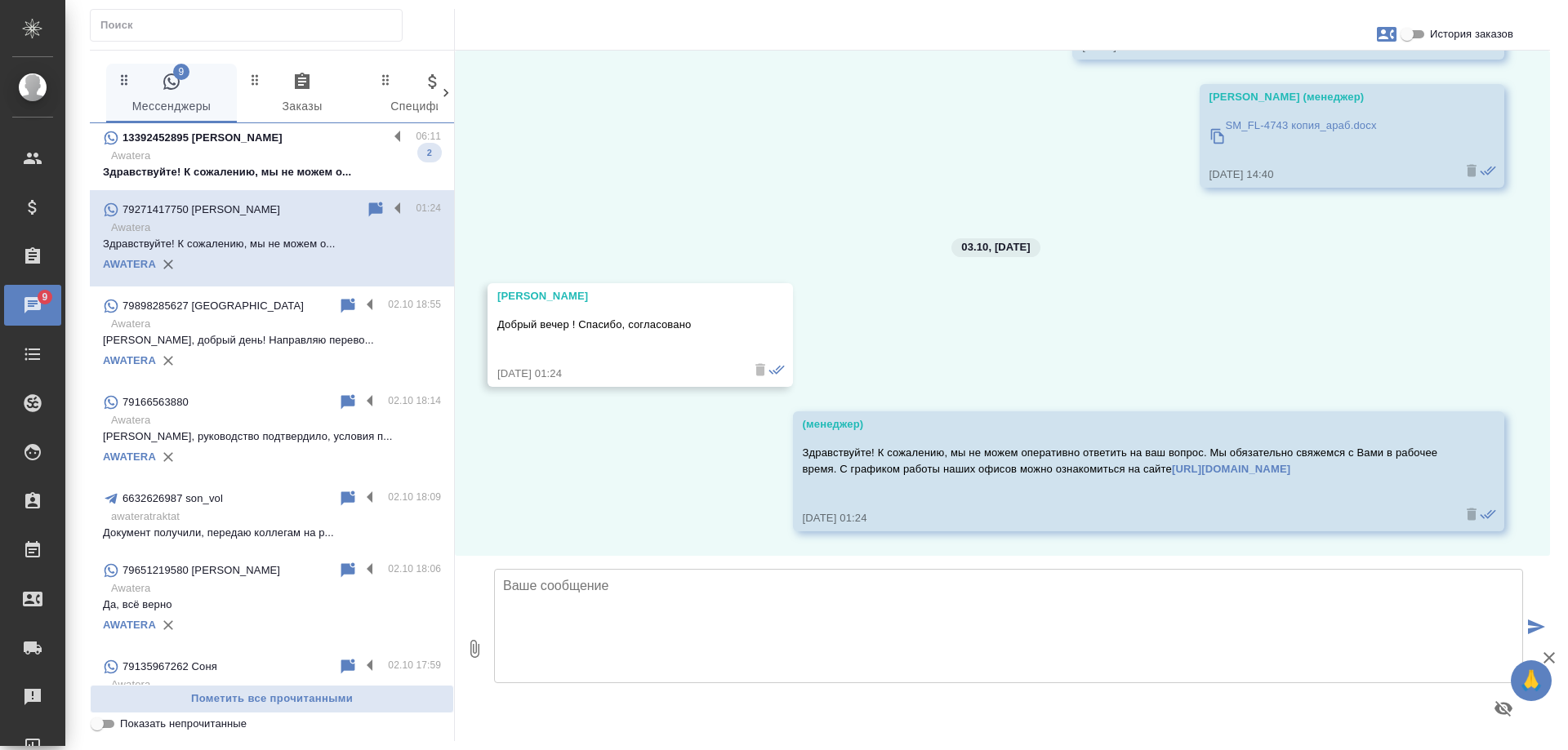
click at [107, 723] on input "Показать непрочитанные" at bounding box center [97, 724] width 59 height 20
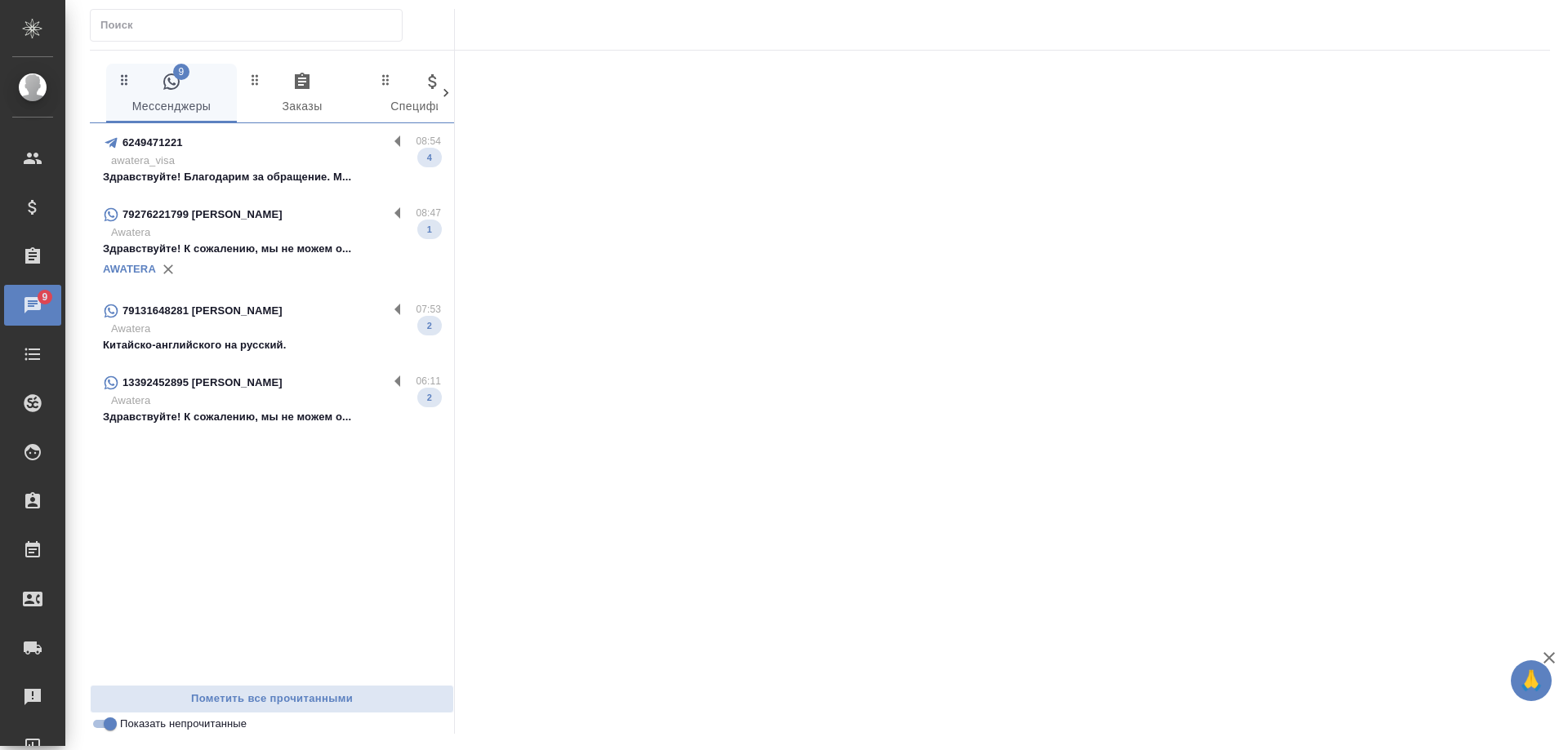
scroll to position [0, 0]
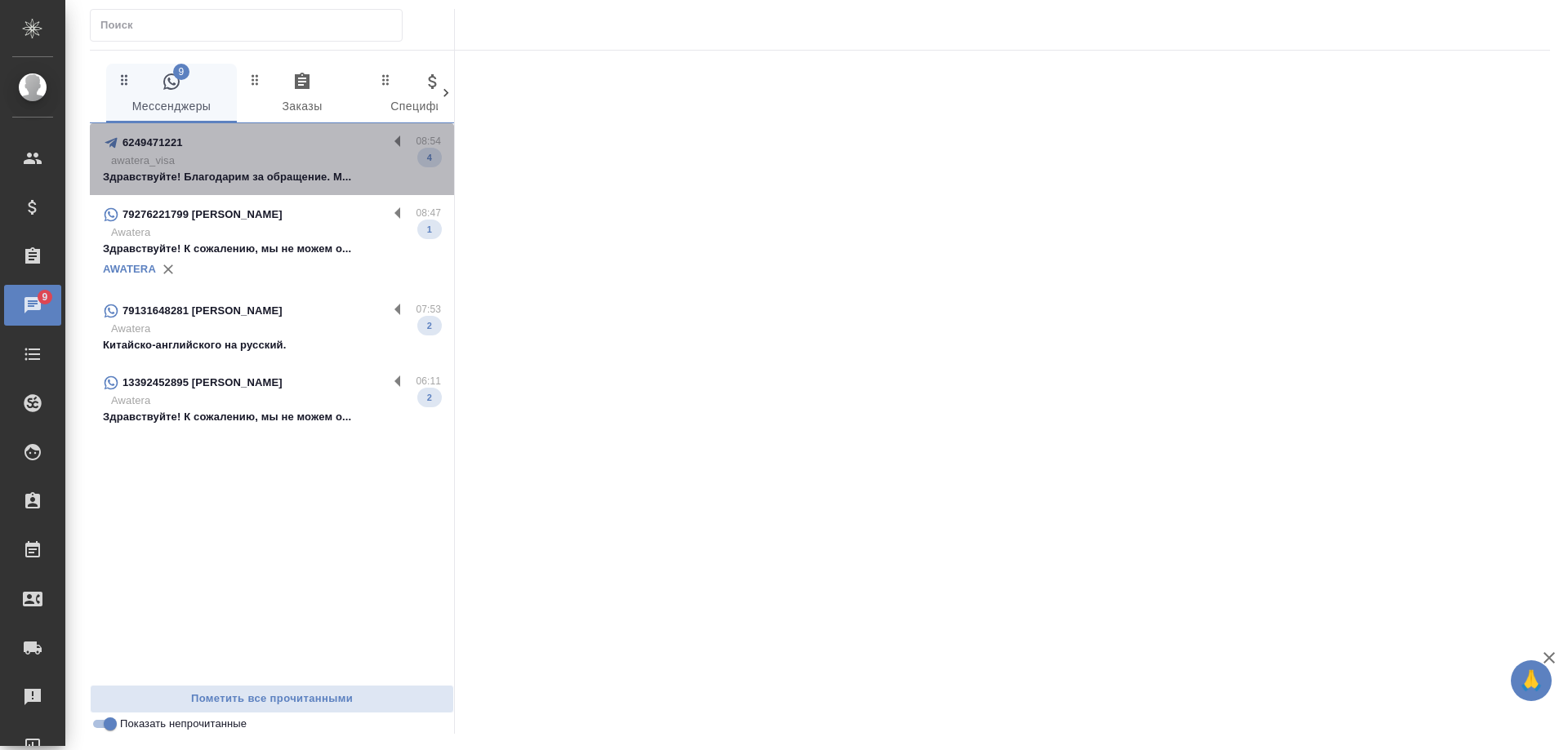
click at [294, 153] on p "awatera_visa" at bounding box center [276, 160] width 330 height 16
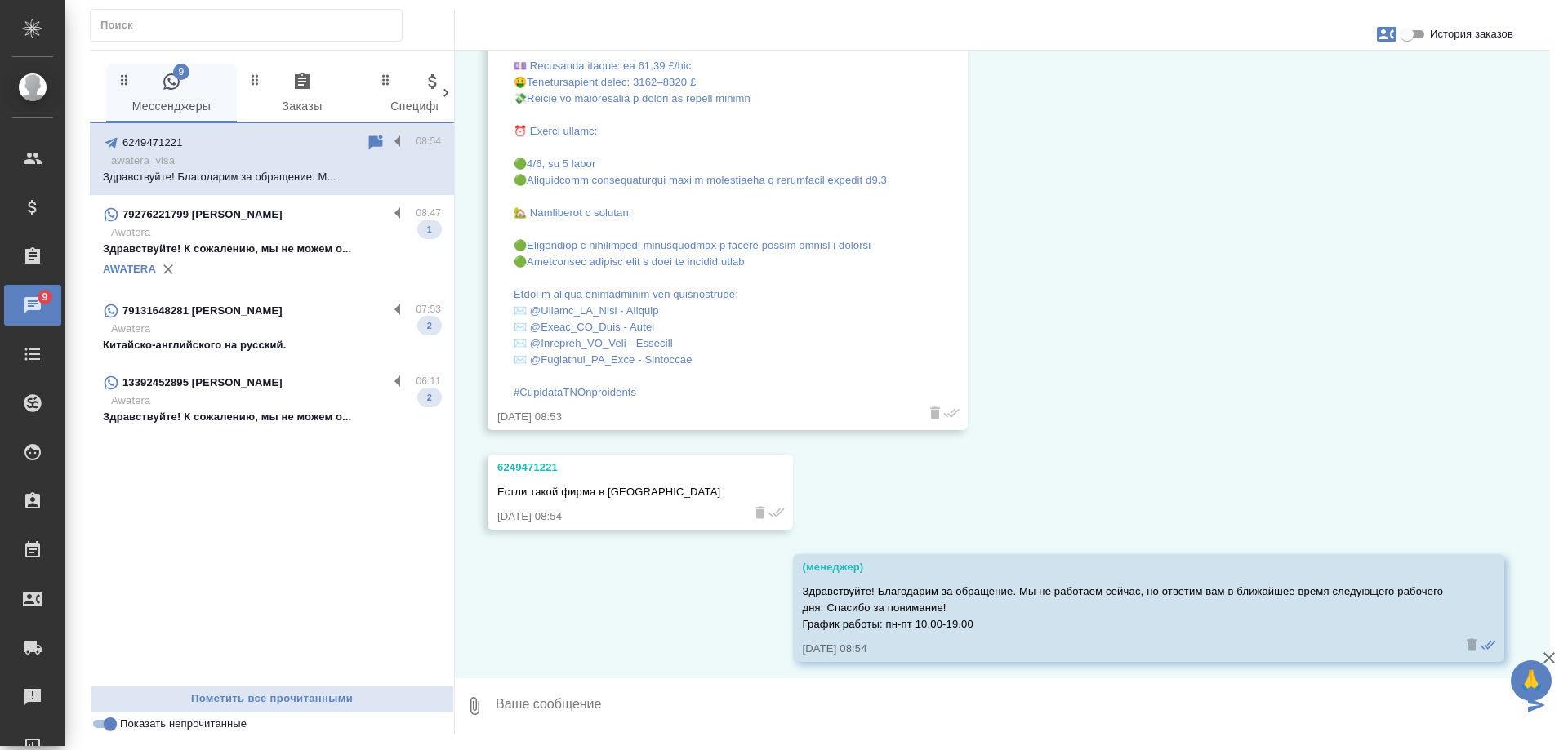
scroll to position [1006, 0]
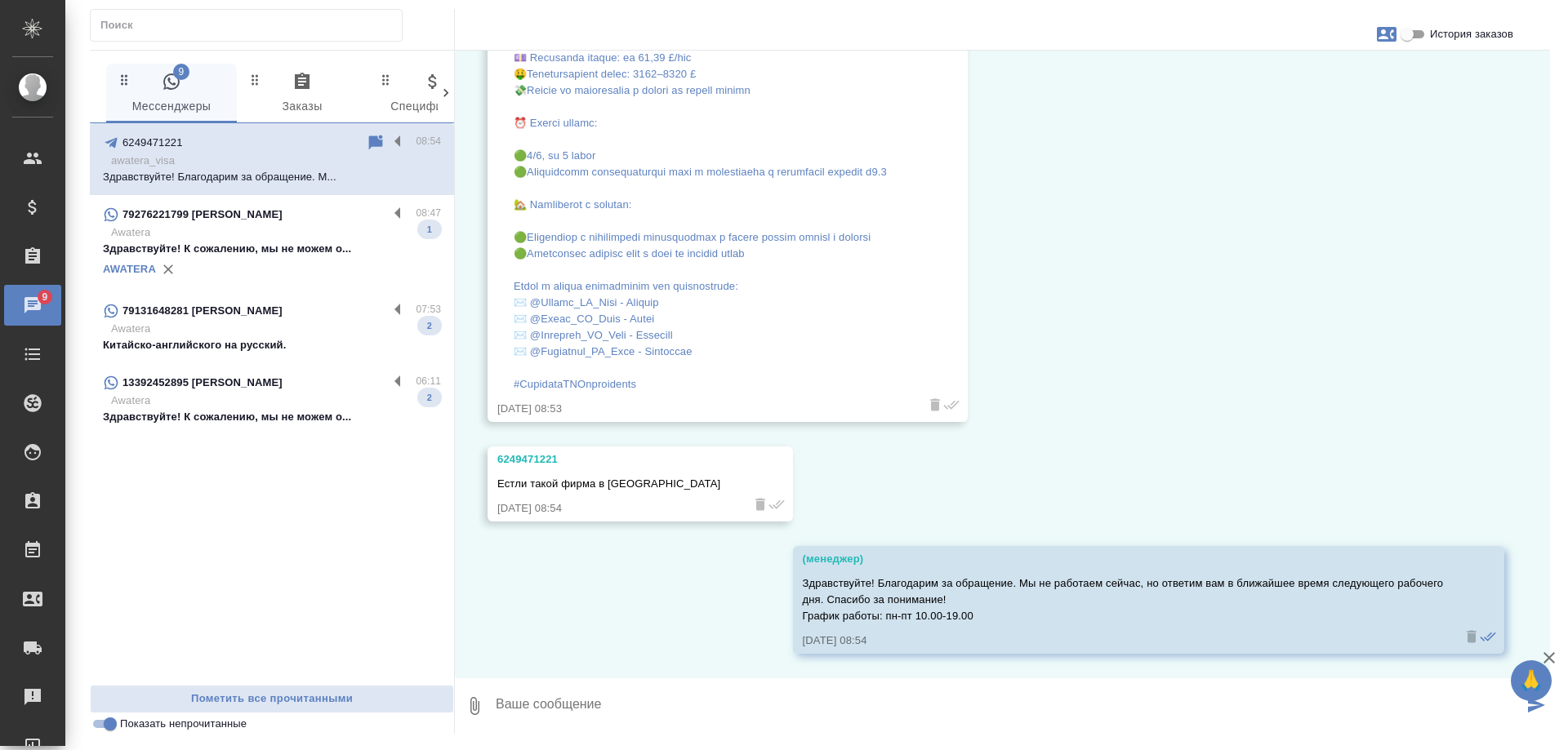
click at [313, 216] on div "79276221799 [PERSON_NAME]" at bounding box center [246, 214] width 286 height 20
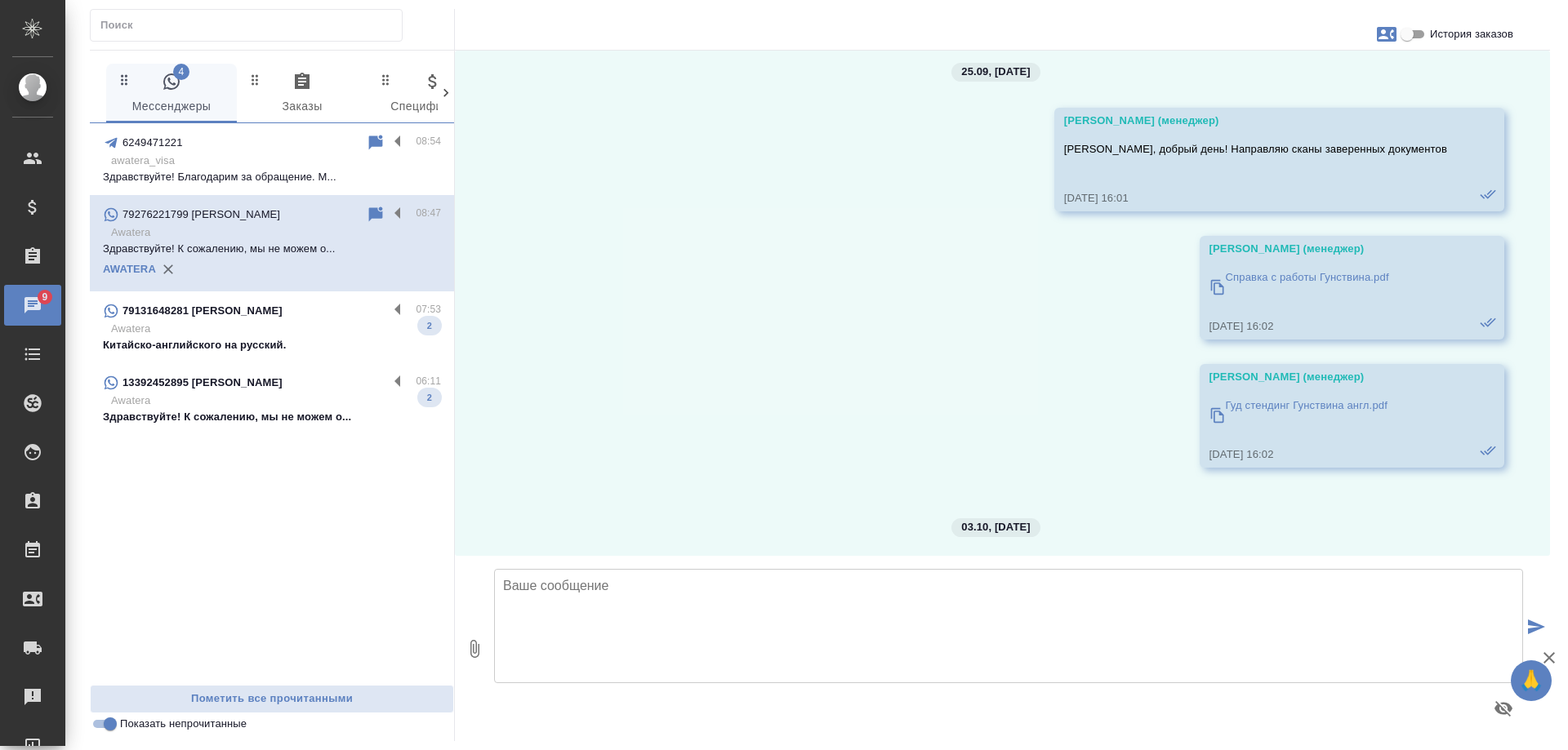
scroll to position [20882, 0]
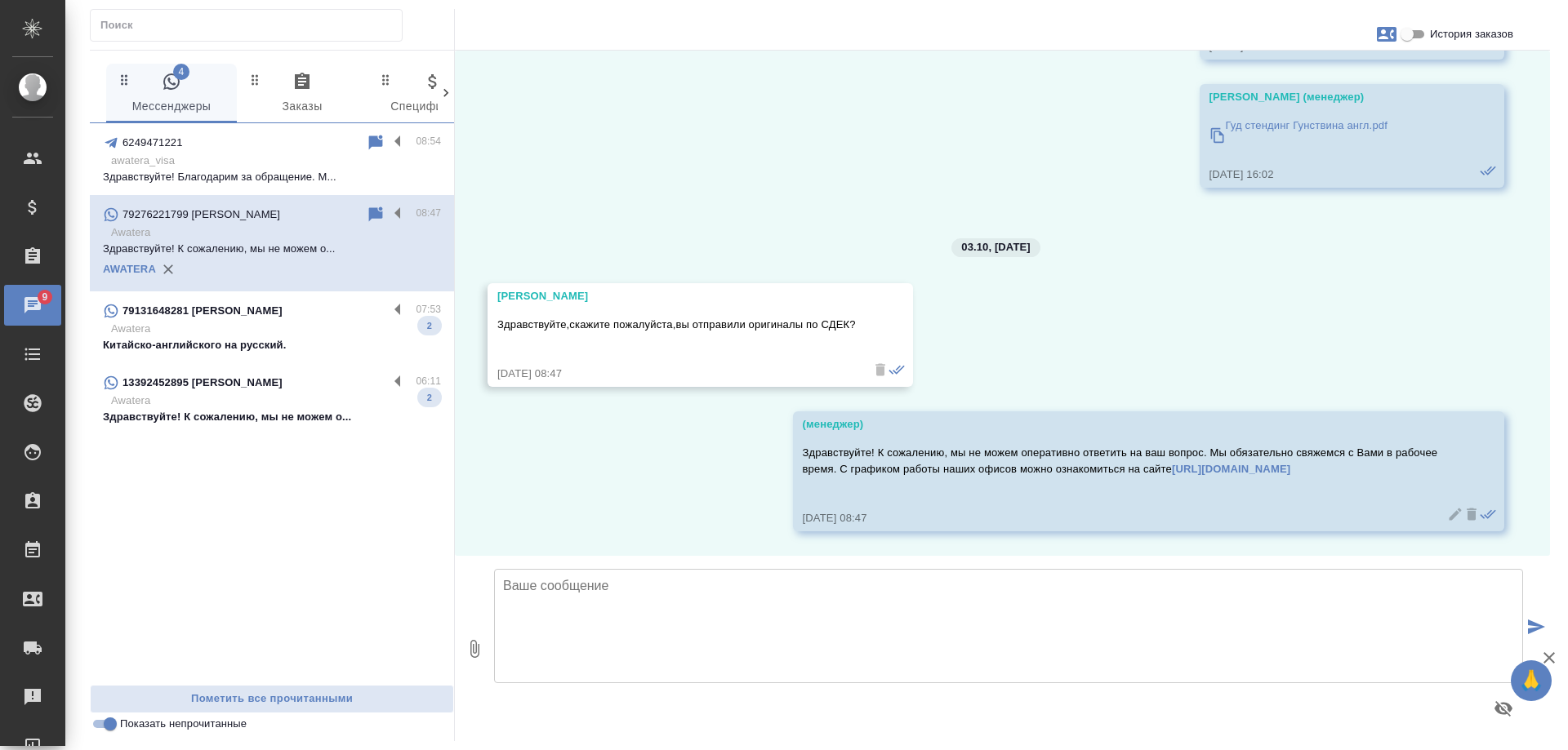
click at [311, 313] on div "79131648281 [PERSON_NAME]" at bounding box center [246, 311] width 286 height 20
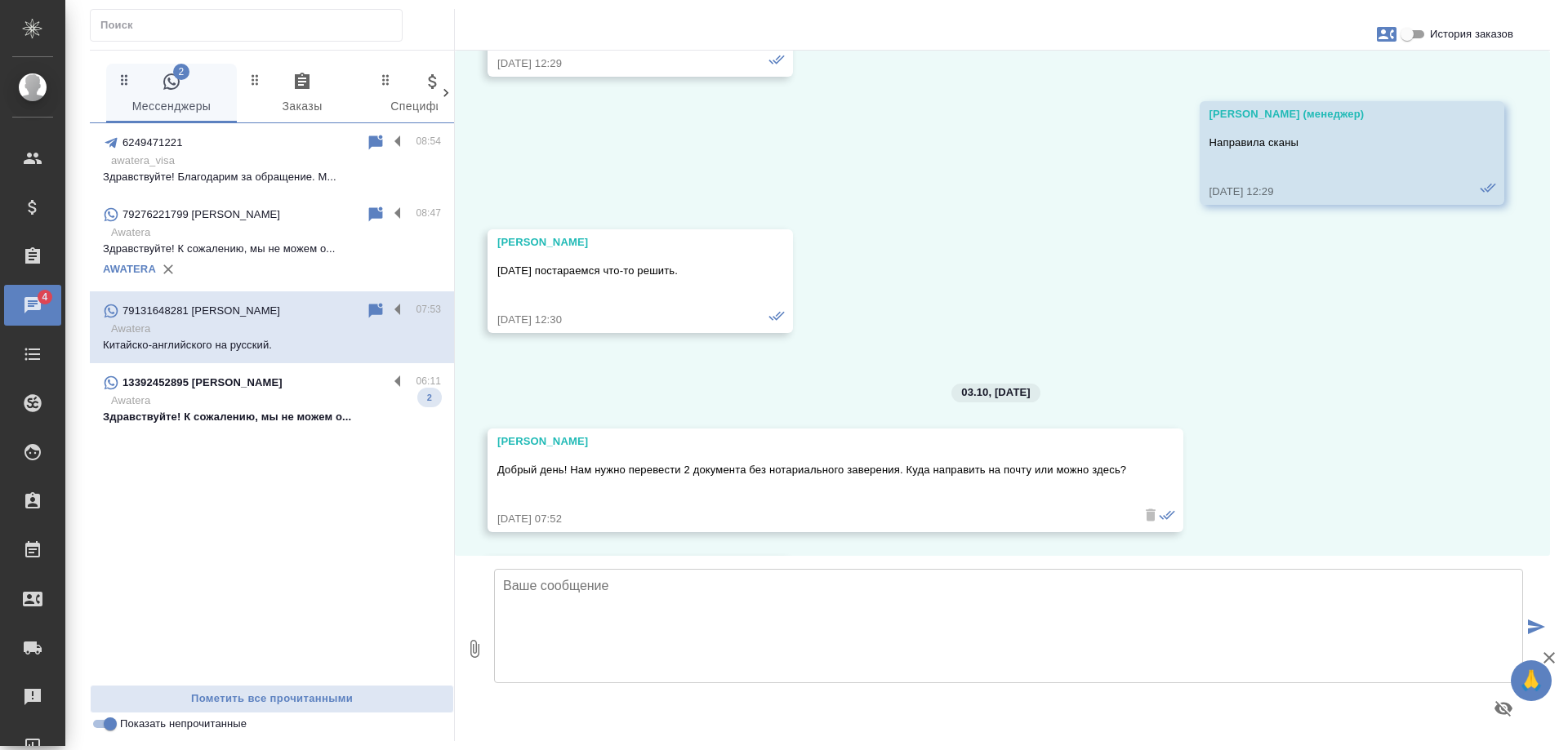
scroll to position [4660, 0]
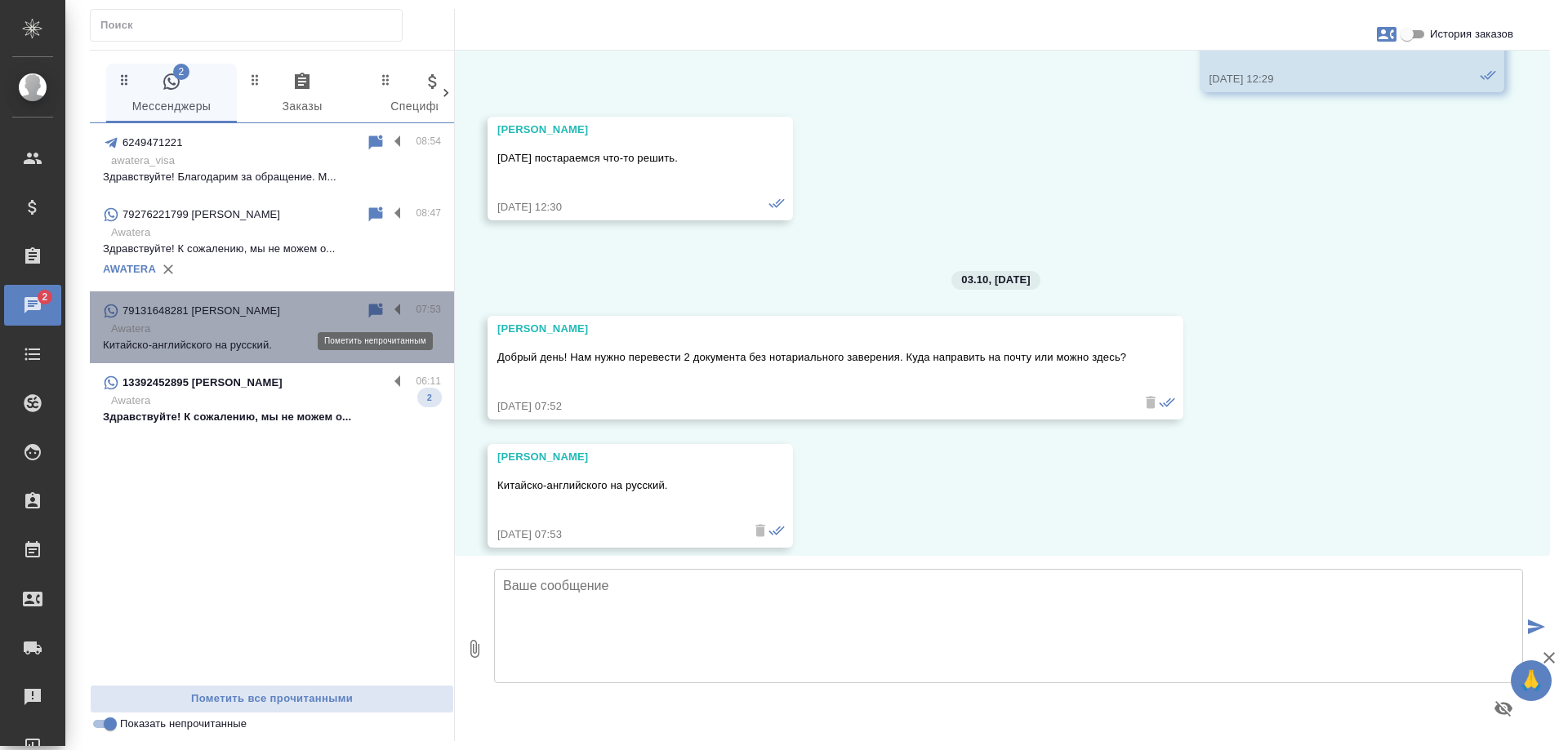
click at [372, 304] on icon at bounding box center [376, 310] width 14 height 15
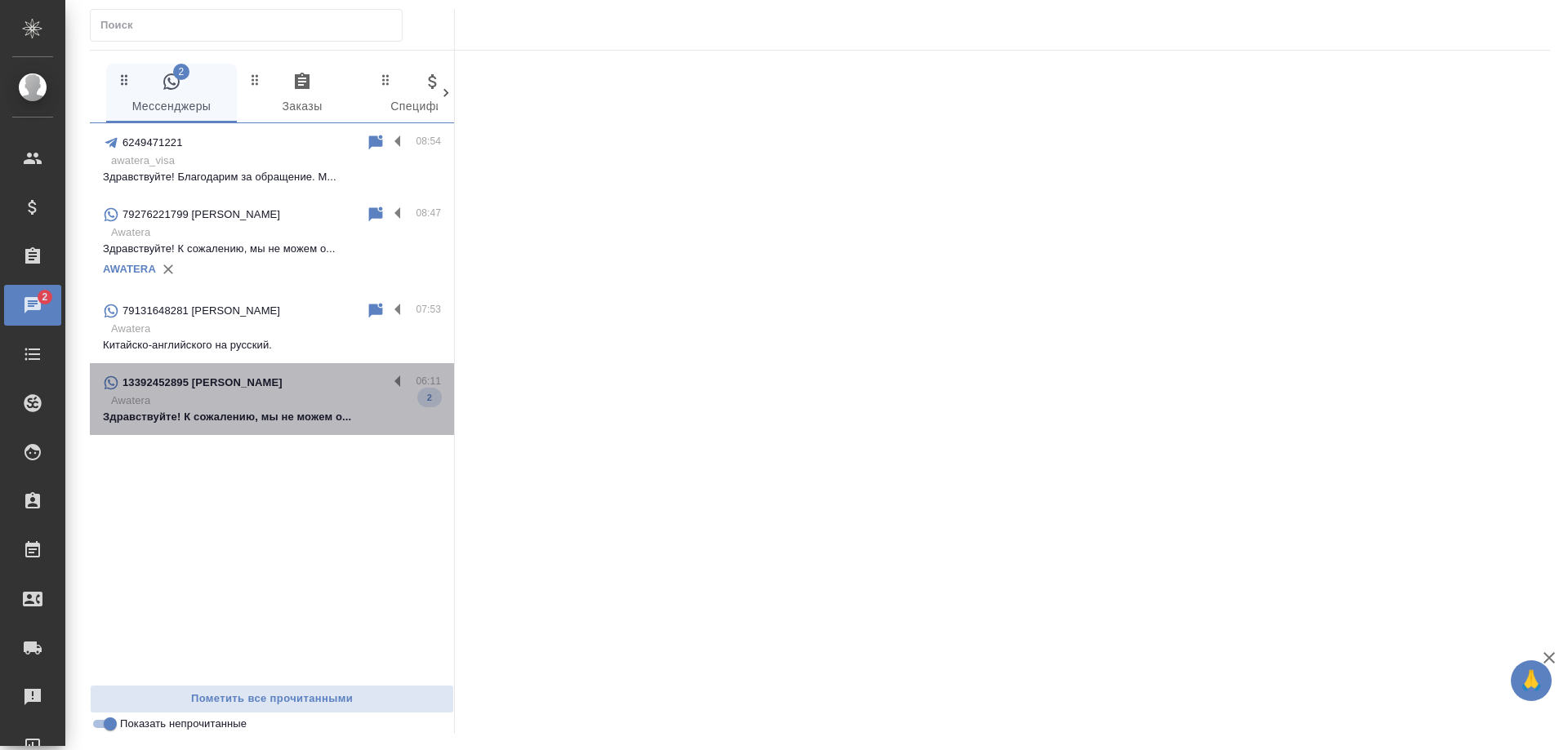
click at [296, 418] on p "Здравствуйте! К сожалению, мы не можем о..." at bounding box center [272, 416] width 339 height 16
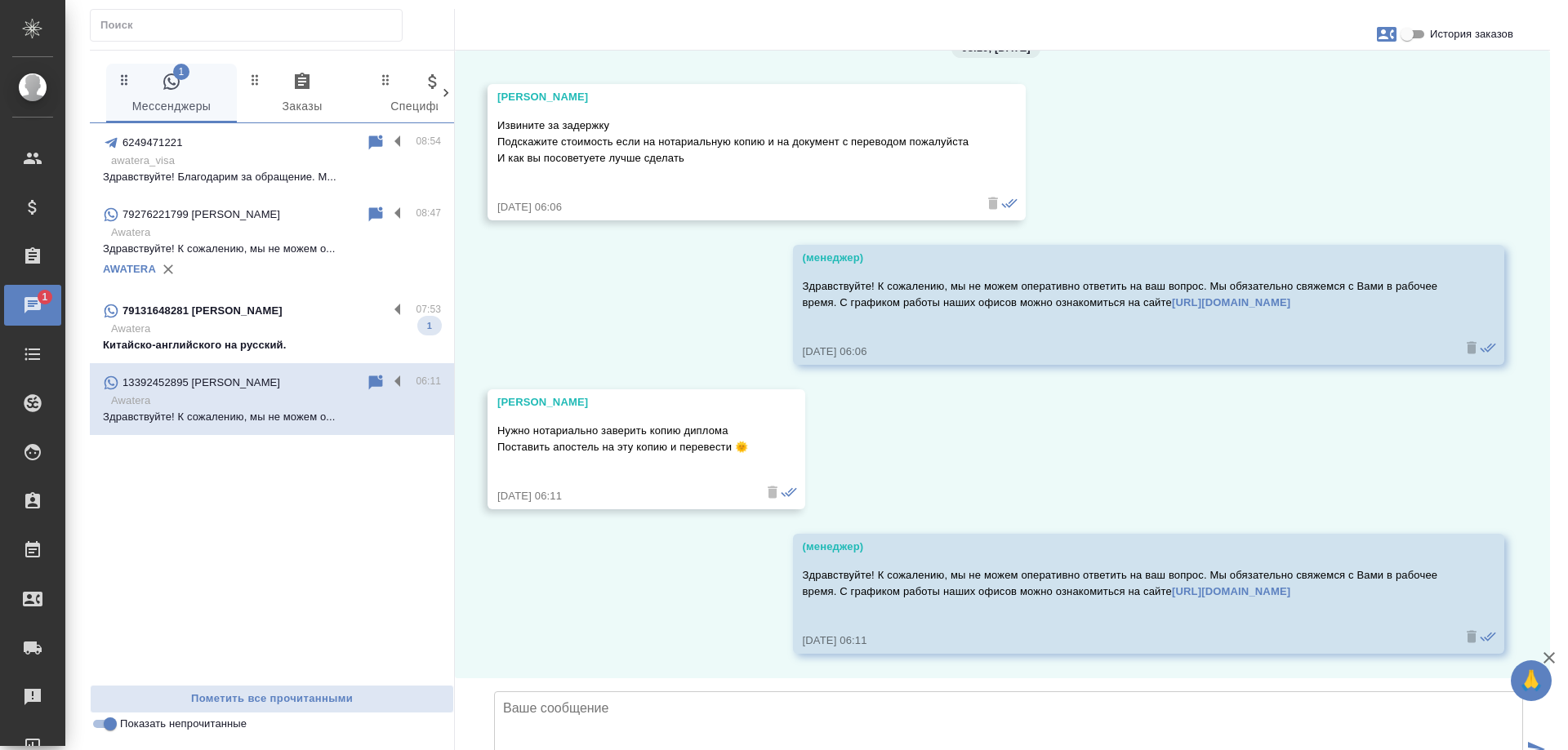
scroll to position [2336, 0]
click at [107, 726] on input "Показать непрочитанные" at bounding box center [110, 724] width 59 height 20
checkbox input "false"
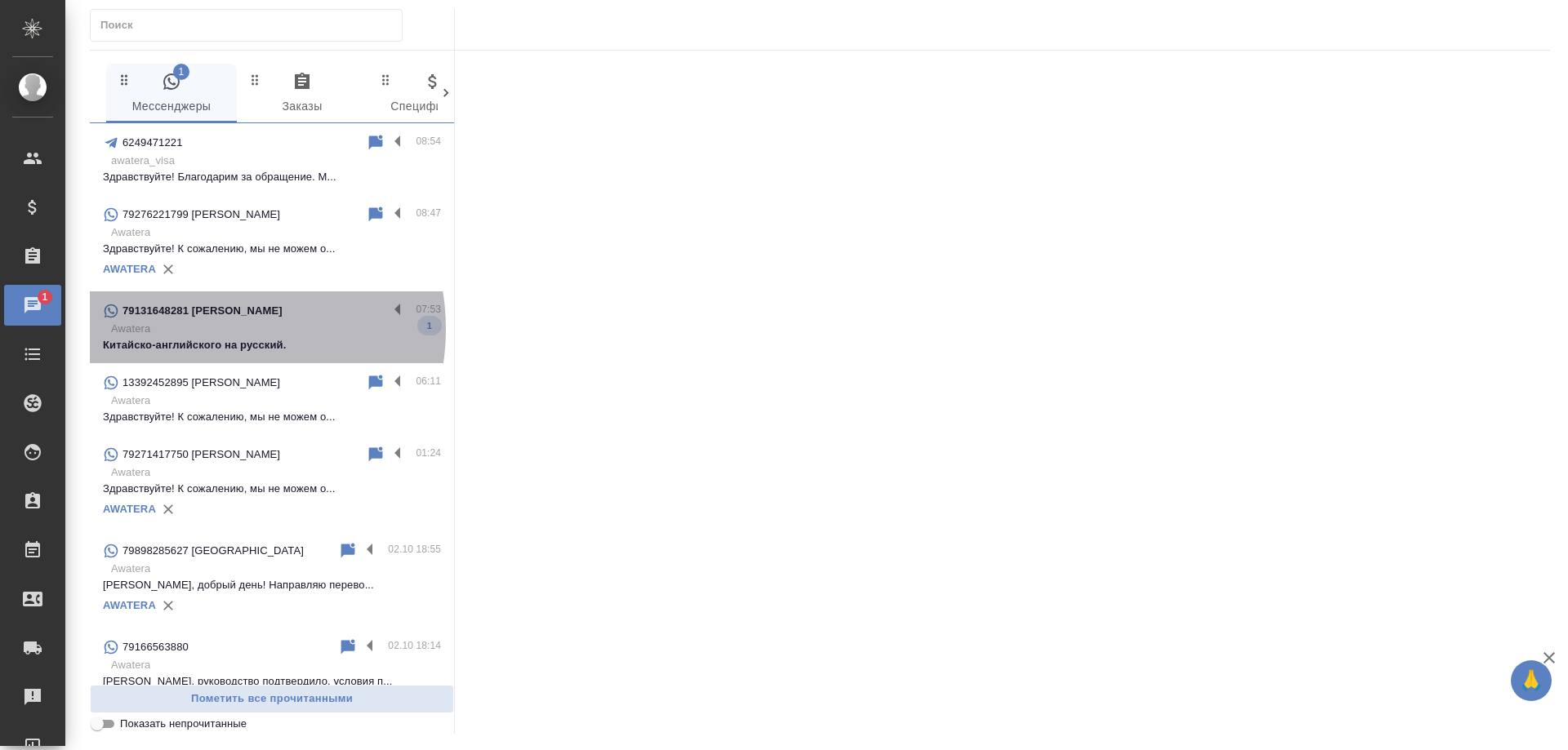
click at [214, 329] on p "Awatera" at bounding box center [276, 328] width 330 height 16
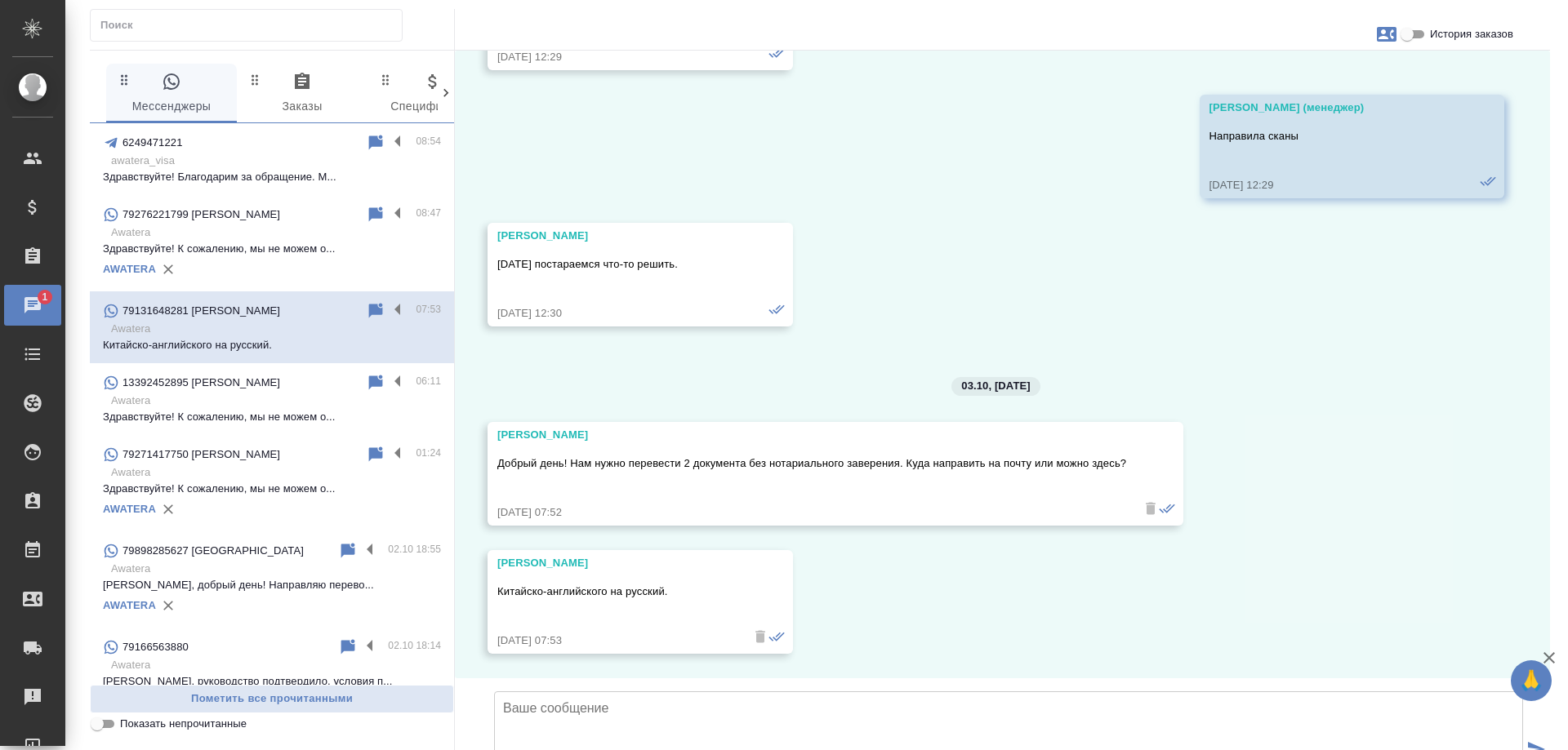
scroll to position [4579, 0]
click at [1410, 32] on input "История заказов" at bounding box center [1408, 34] width 59 height 20
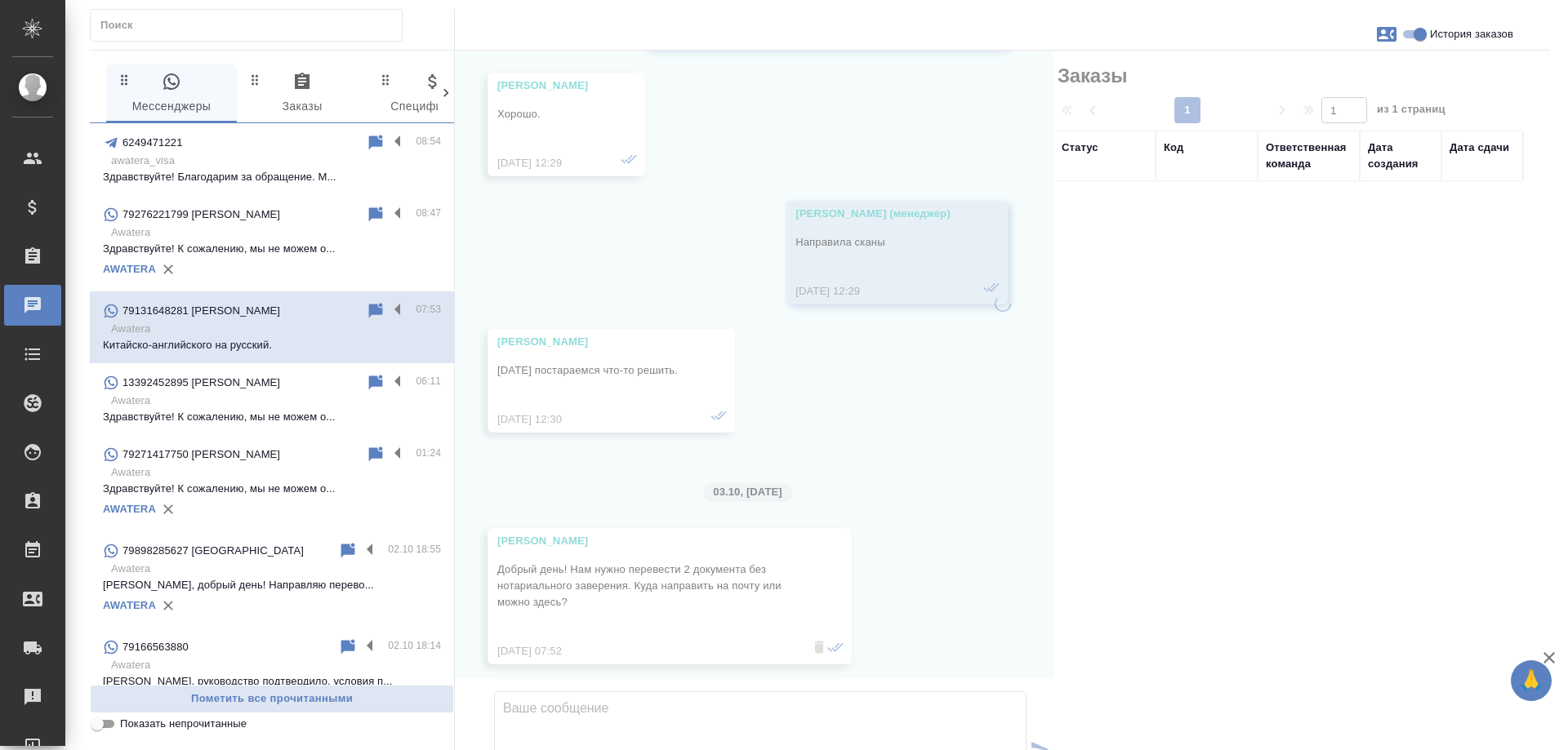
scroll to position [4758, 0]
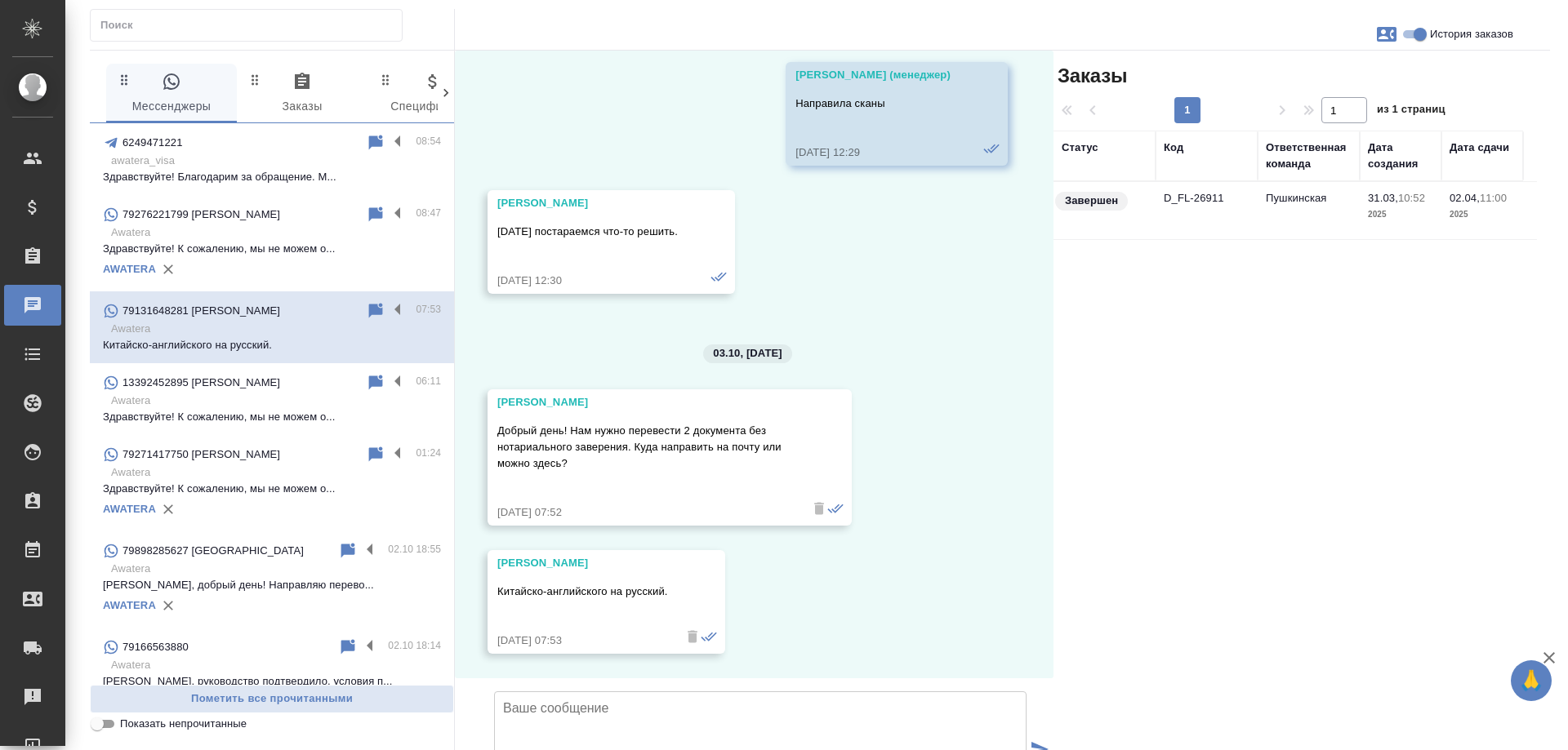
click at [1410, 32] on input "История заказов" at bounding box center [1421, 34] width 59 height 20
checkbox input "false"
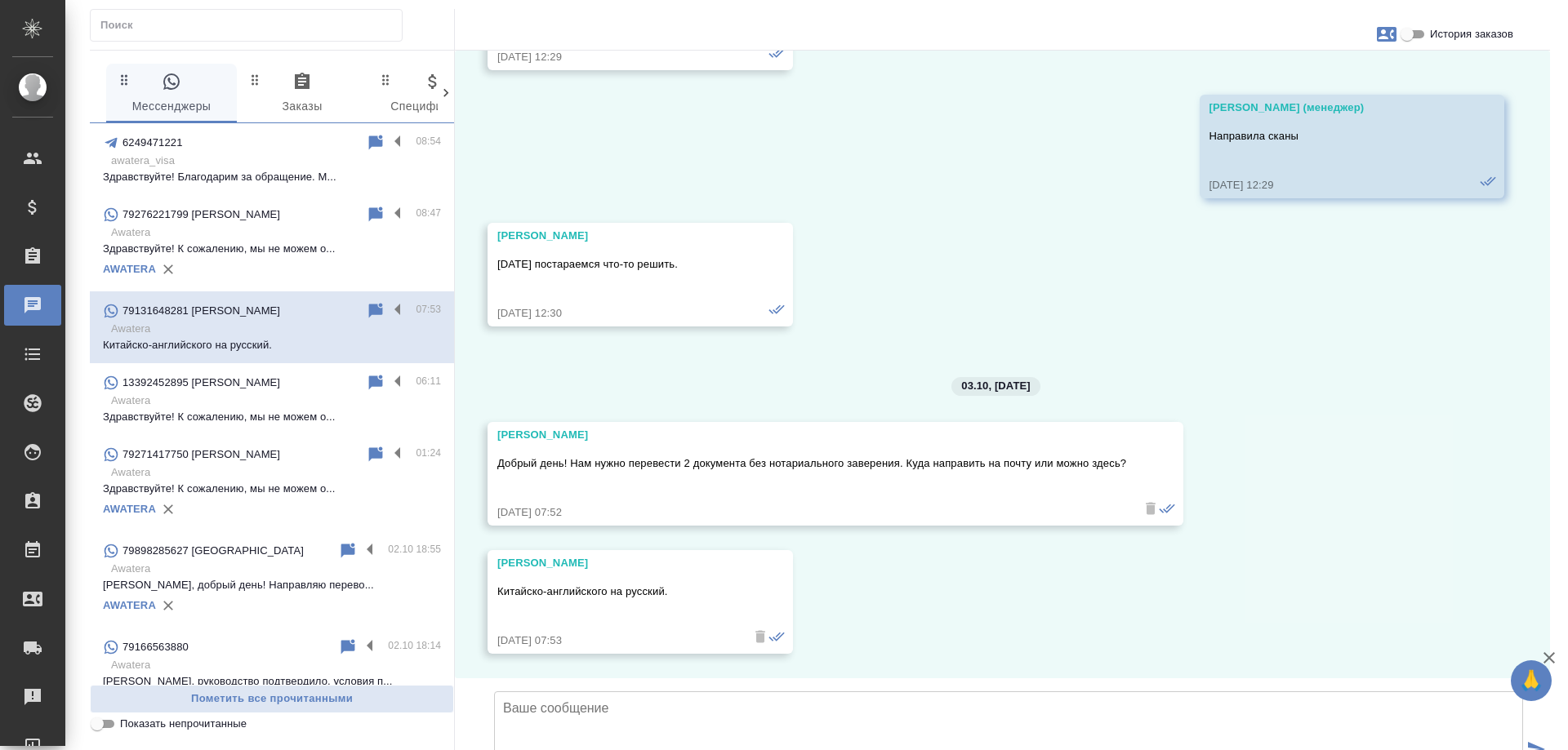
scroll to position [4579, 0]
click at [369, 309] on icon at bounding box center [376, 310] width 14 height 15
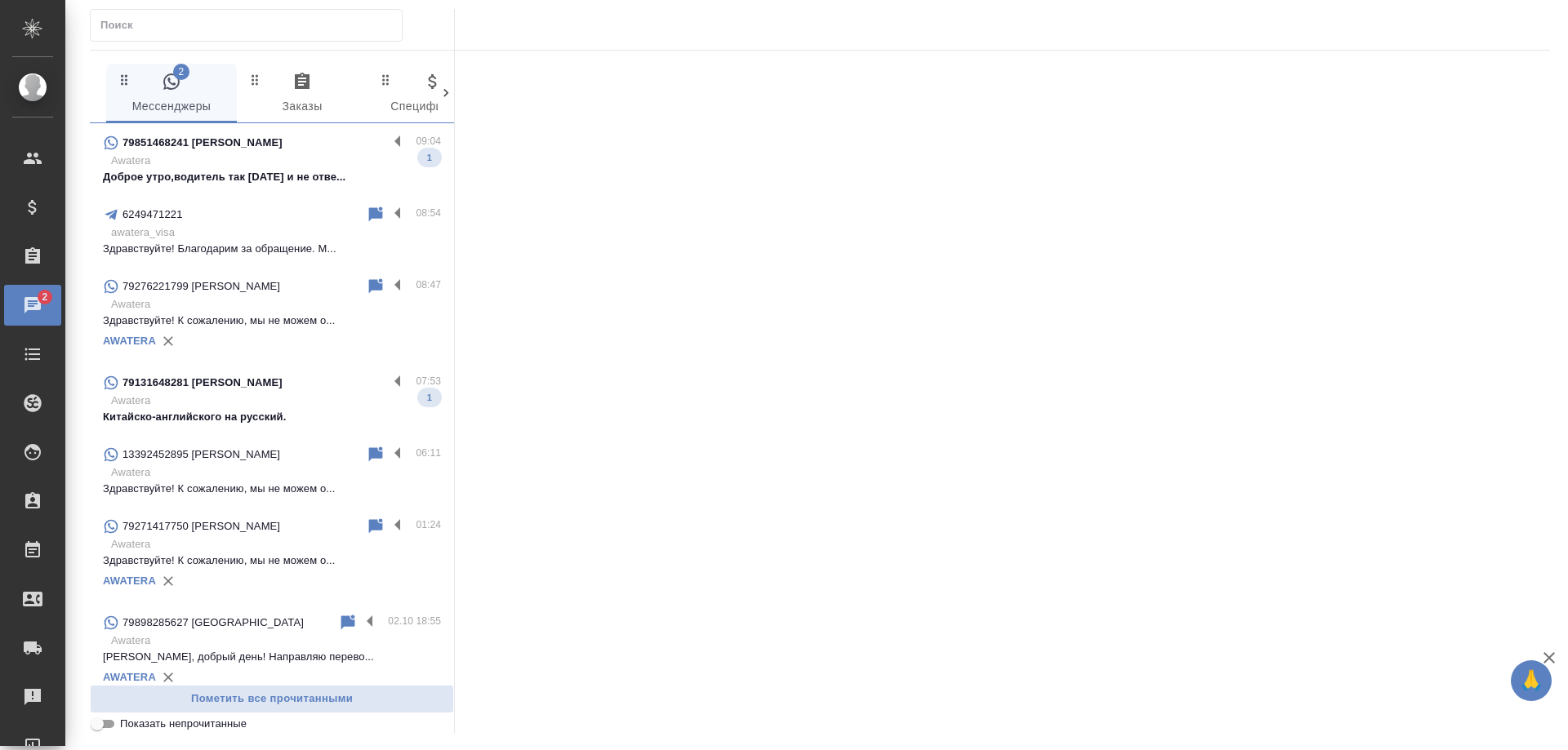
click at [250, 137] on p "79851468241 [PERSON_NAME]" at bounding box center [202, 142] width 160 height 16
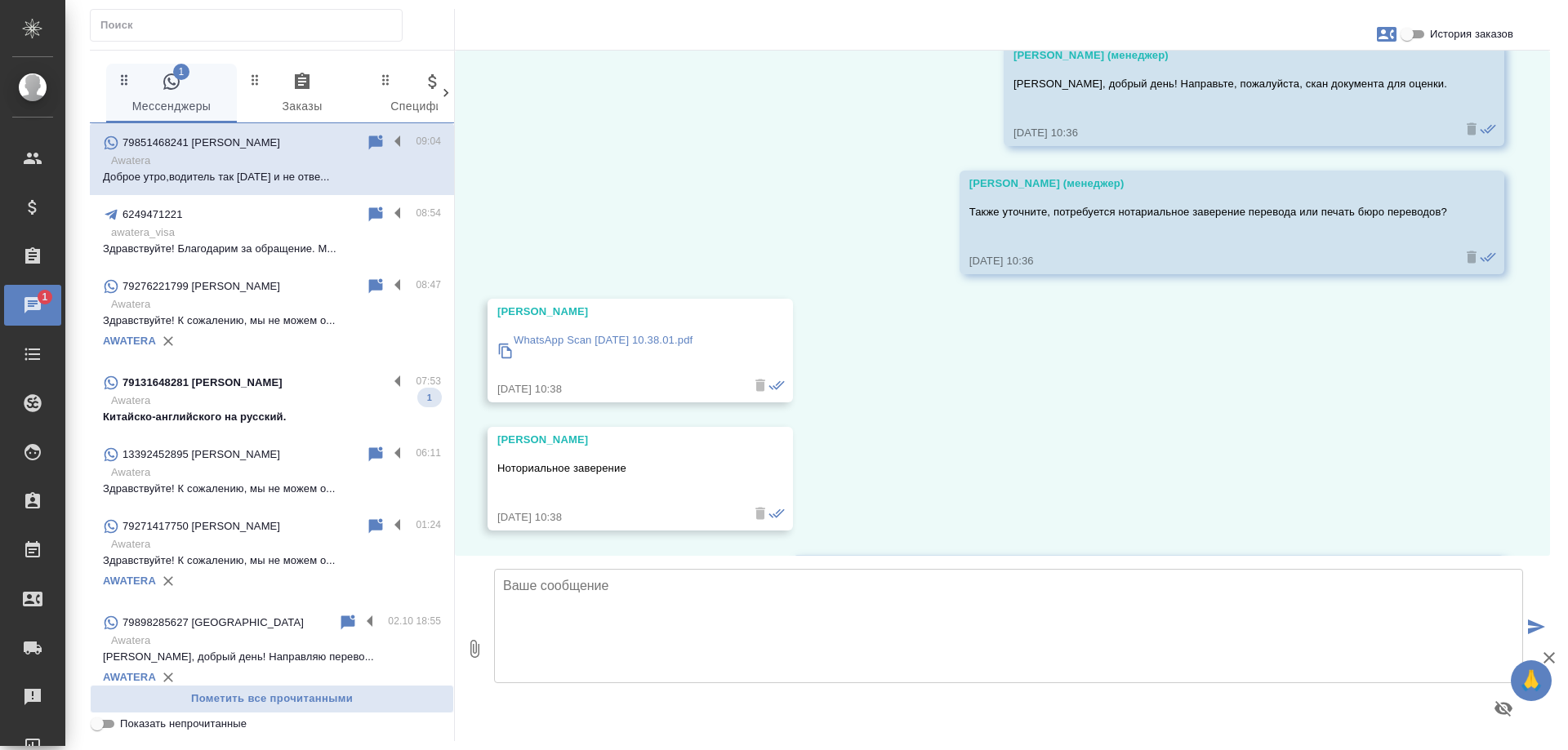
scroll to position [4912, 0]
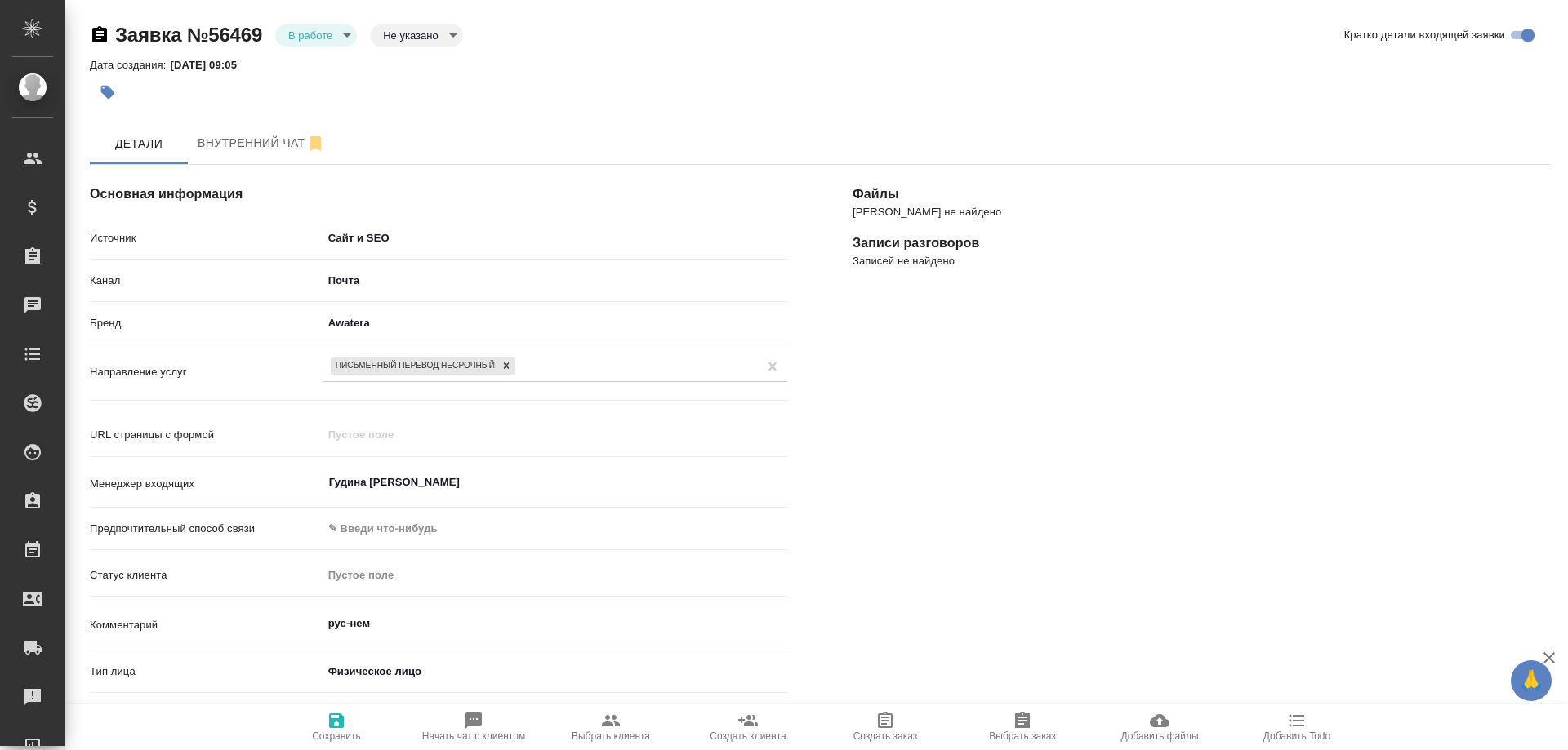
select select "RU"
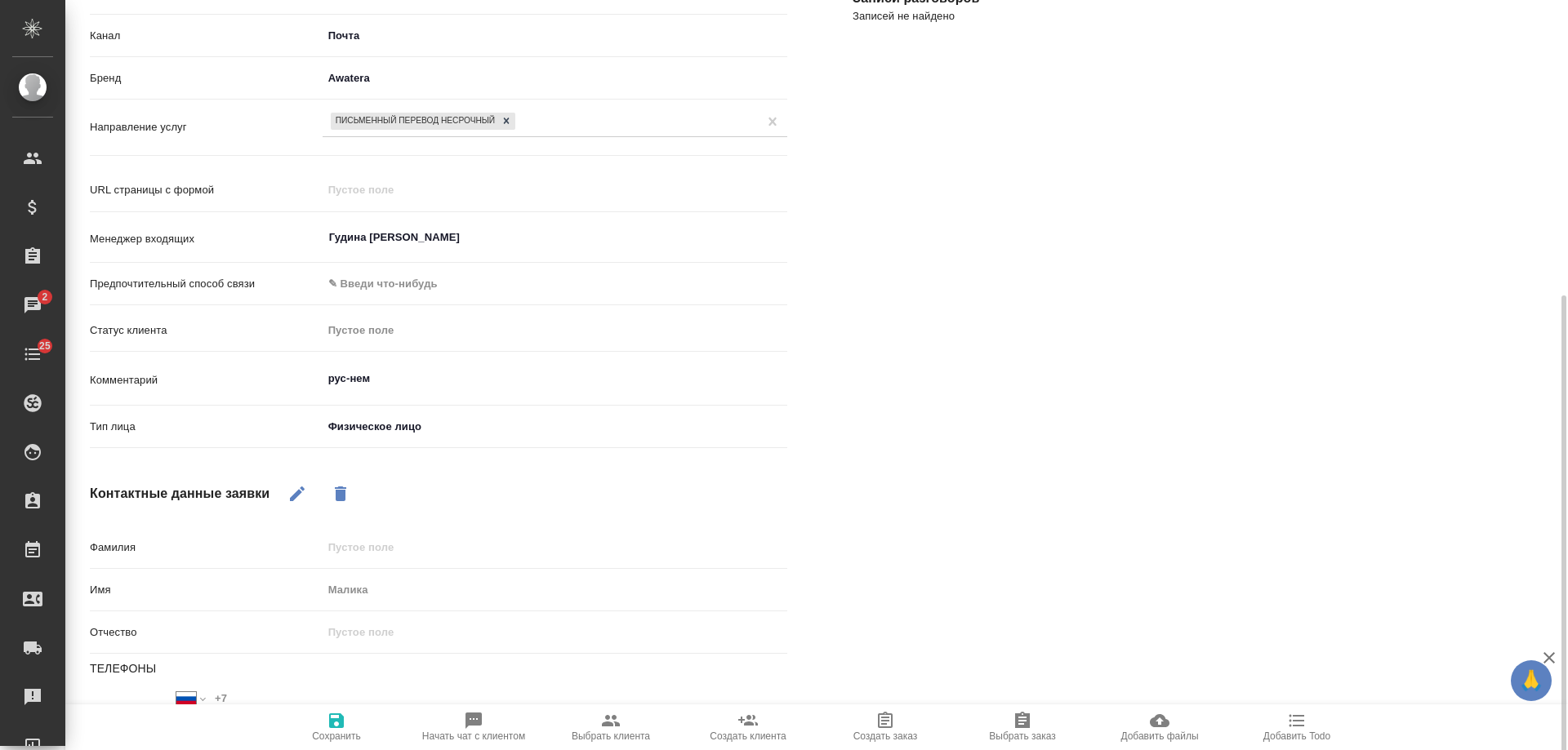
scroll to position [393, 0]
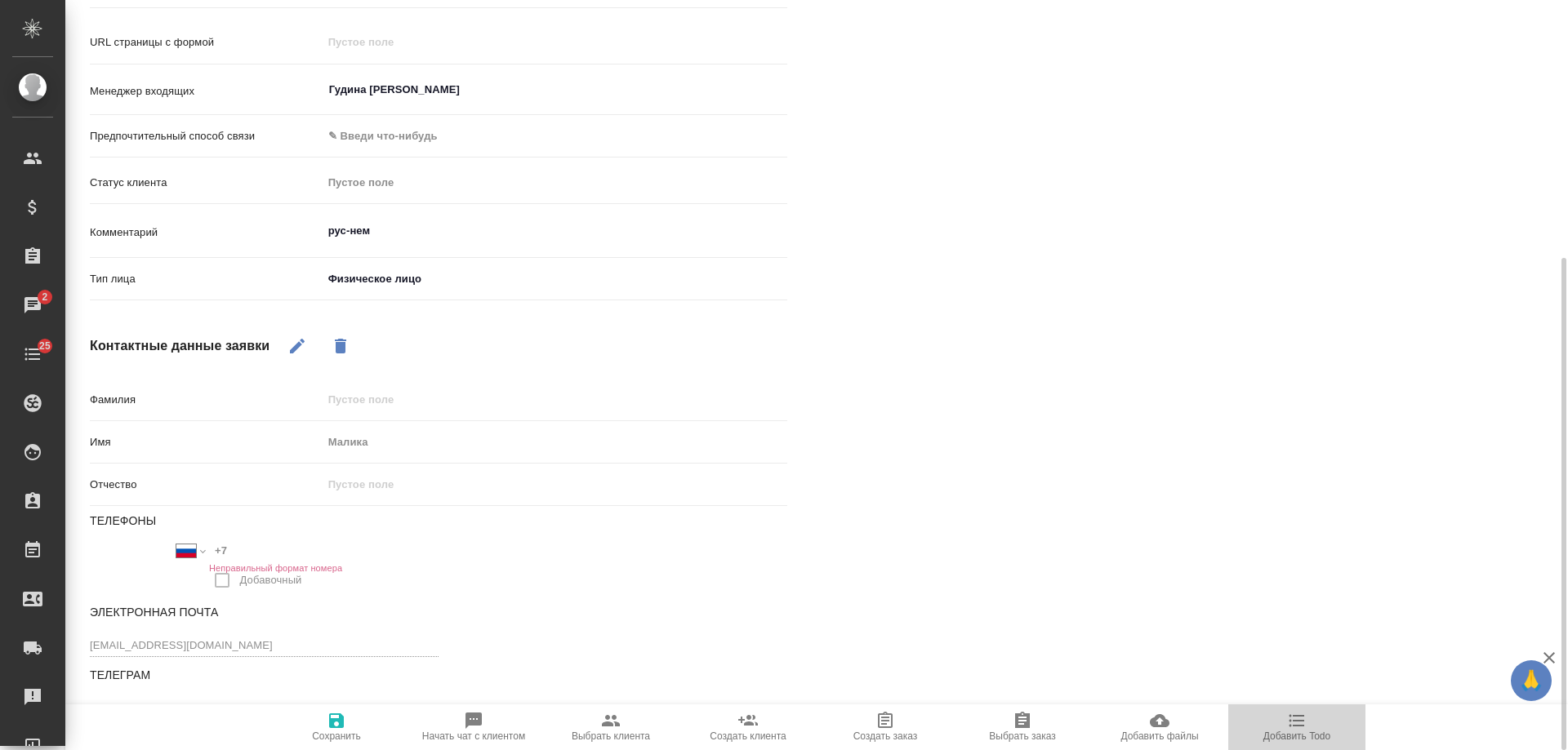
click at [1304, 729] on icon "button" at bounding box center [1297, 721] width 20 height 20
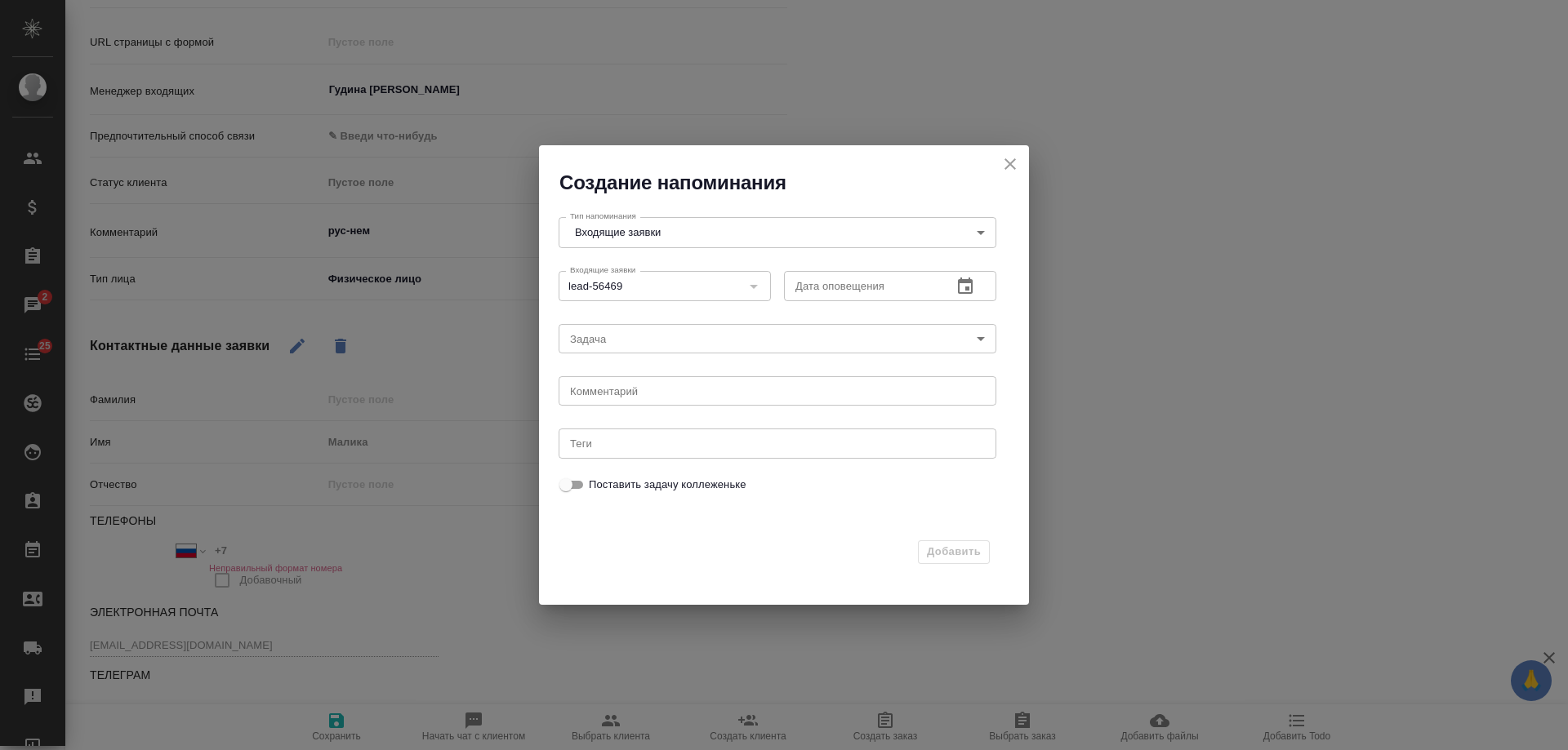
click at [966, 285] on icon "button" at bounding box center [966, 286] width 20 height 20
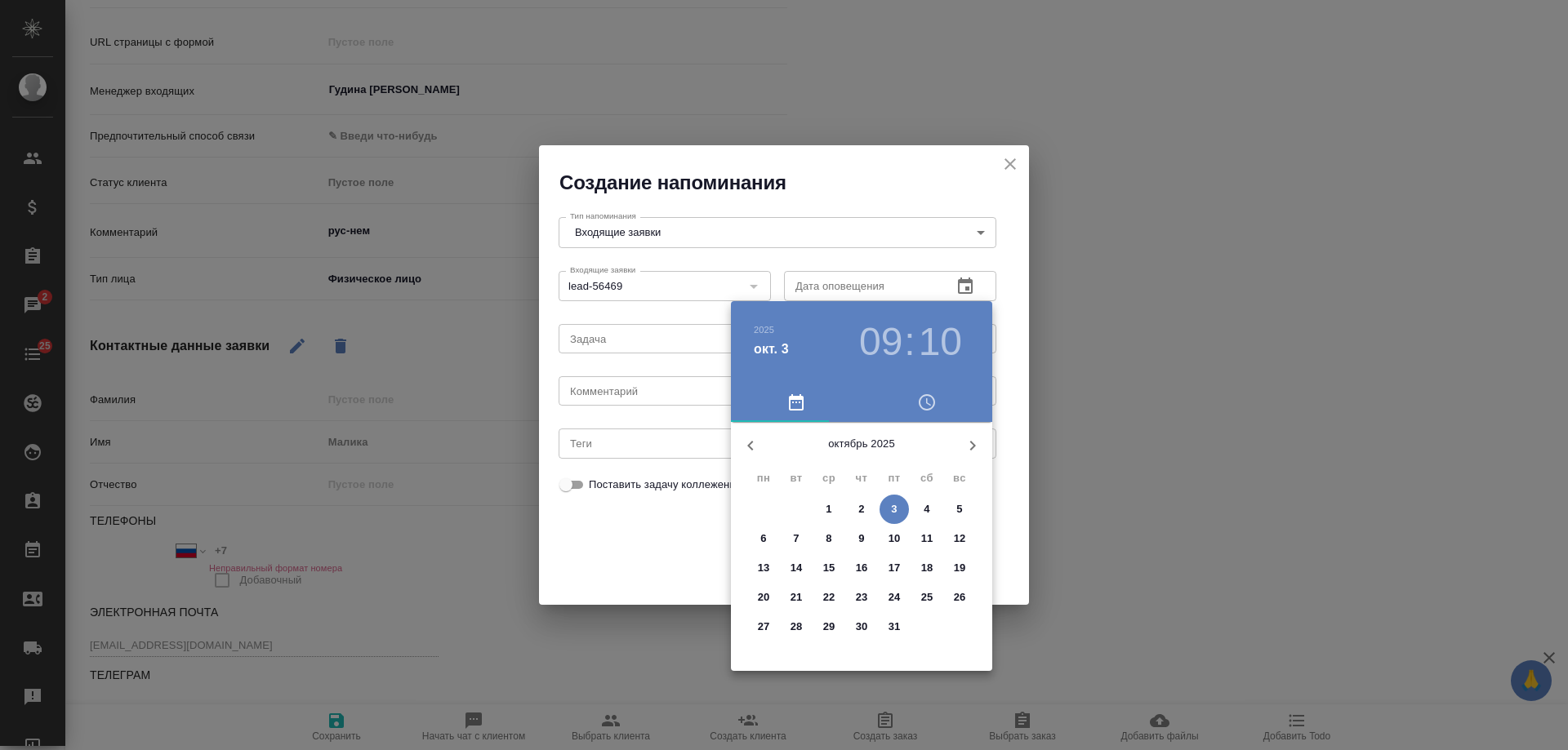
click at [932, 504] on span "4" at bounding box center [927, 509] width 29 height 16
type input "04.10.2025 09:10"
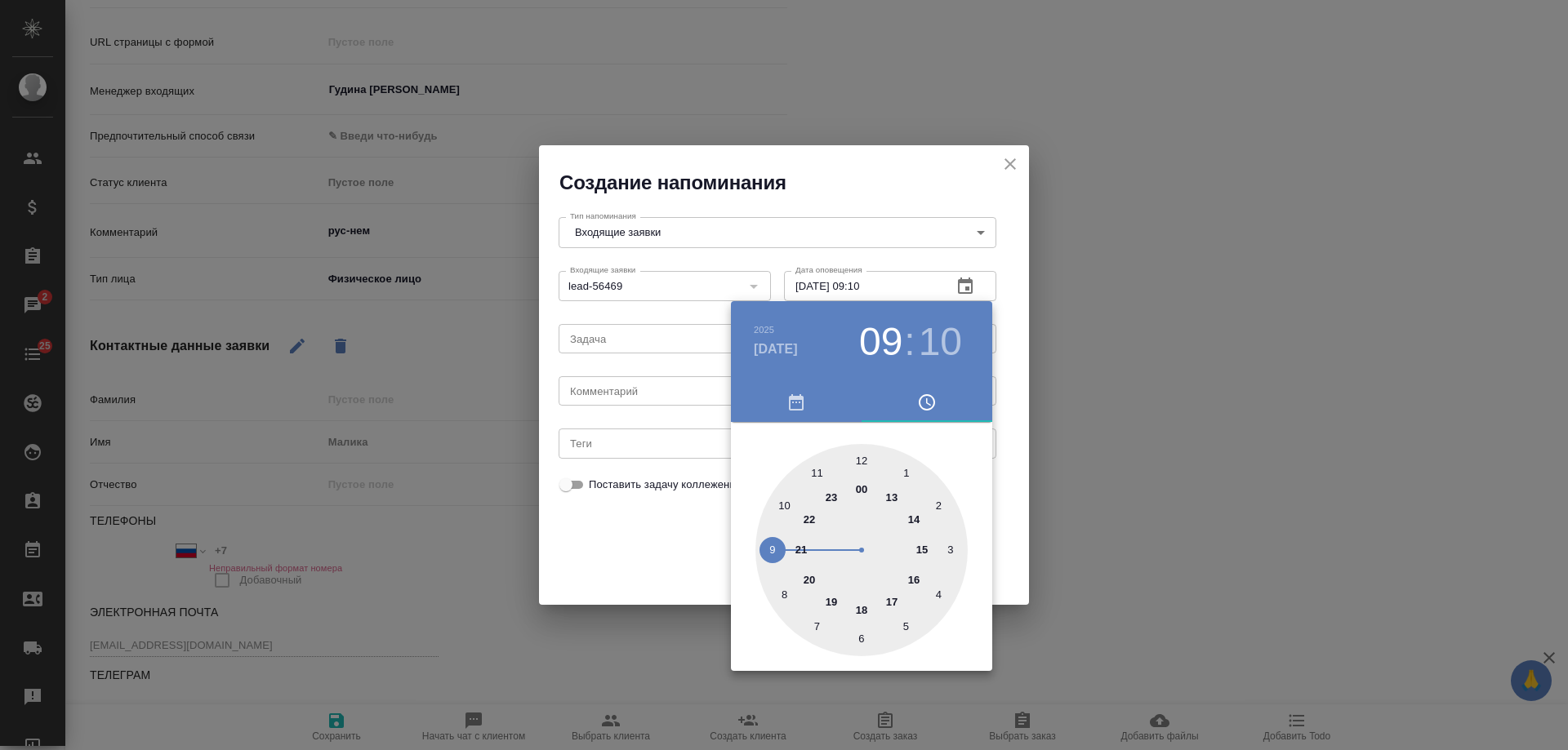
click at [640, 398] on div at bounding box center [784, 375] width 1568 height 750
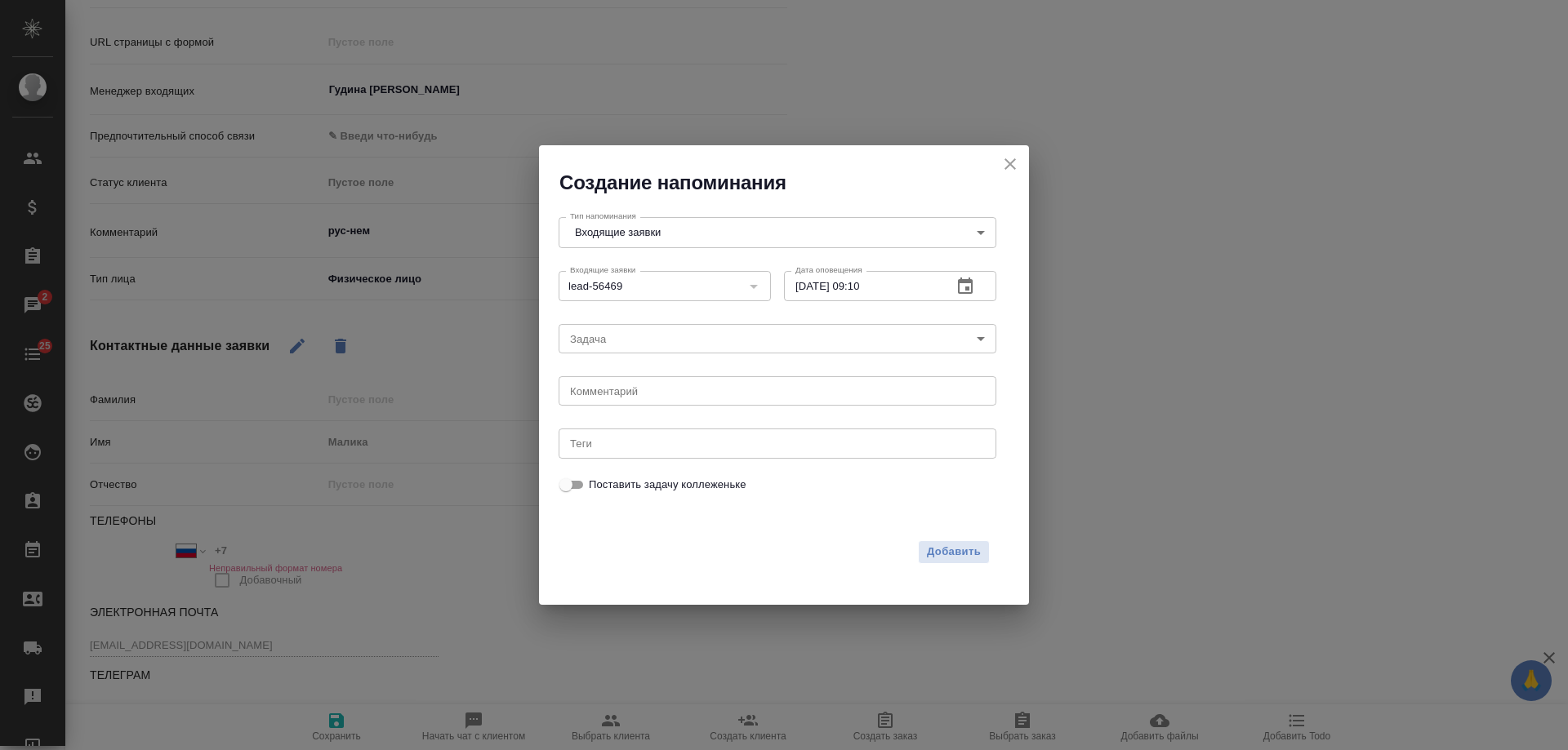
click at [639, 397] on div "2025 окт. 4 09 : 10 00 1 2 3 4 5 6 7 8 9 10 11 12 13 14 15 16 17 18 19 20 21 22…" at bounding box center [784, 375] width 1568 height 750
click at [639, 393] on div "2025 окт. 4 09 : 10 00 1 2 3 4 5 6 7 8 9 10 11 12 13 14 15 16 17 18 19 20 21 22…" at bounding box center [784, 375] width 1568 height 750
click at [680, 395] on textarea at bounding box center [777, 391] width 415 height 12
type textarea "ответила на почте?"
click at [955, 558] on span "Добавить" at bounding box center [953, 553] width 54 height 19
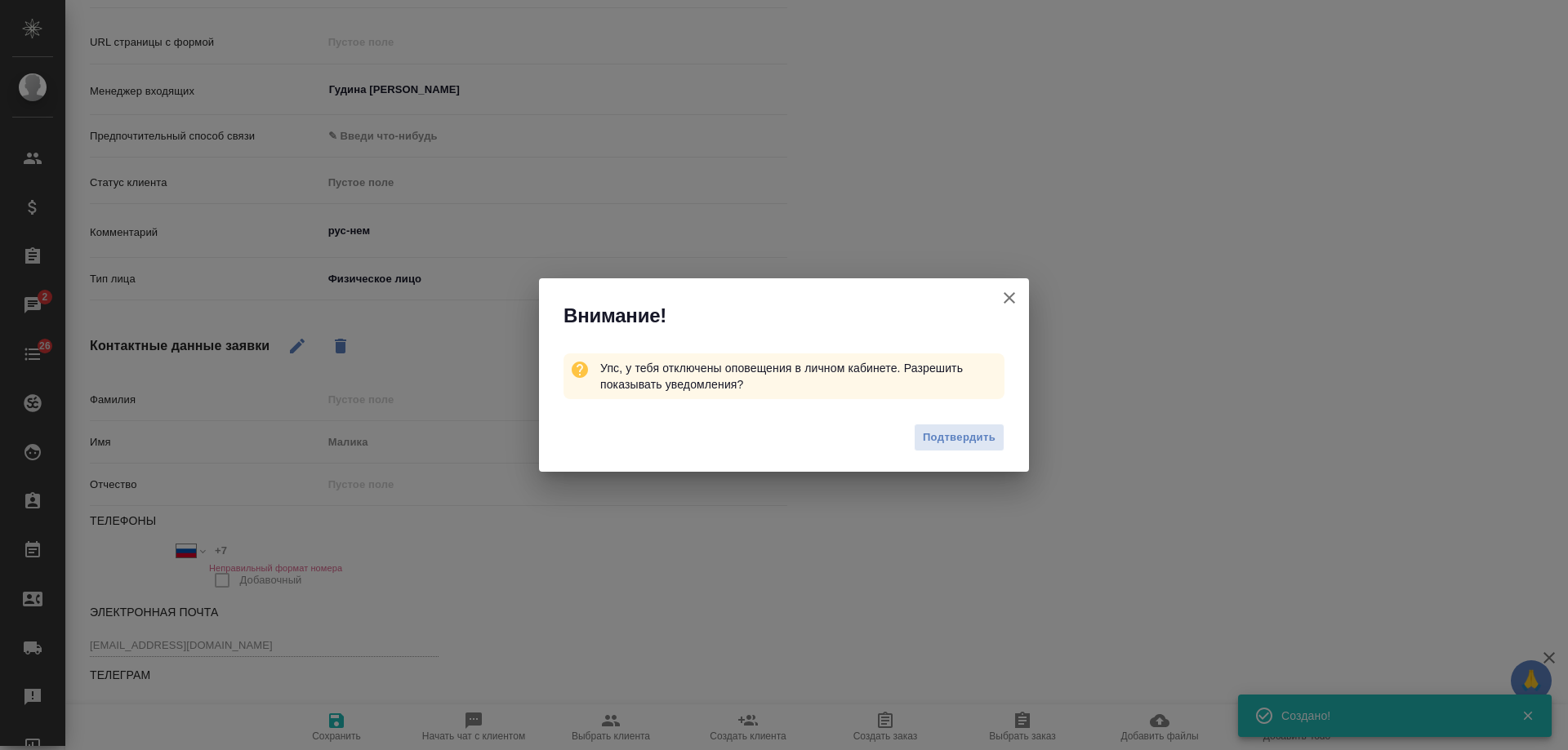
click at [1000, 291] on icon "button" at bounding box center [1009, 298] width 20 height 20
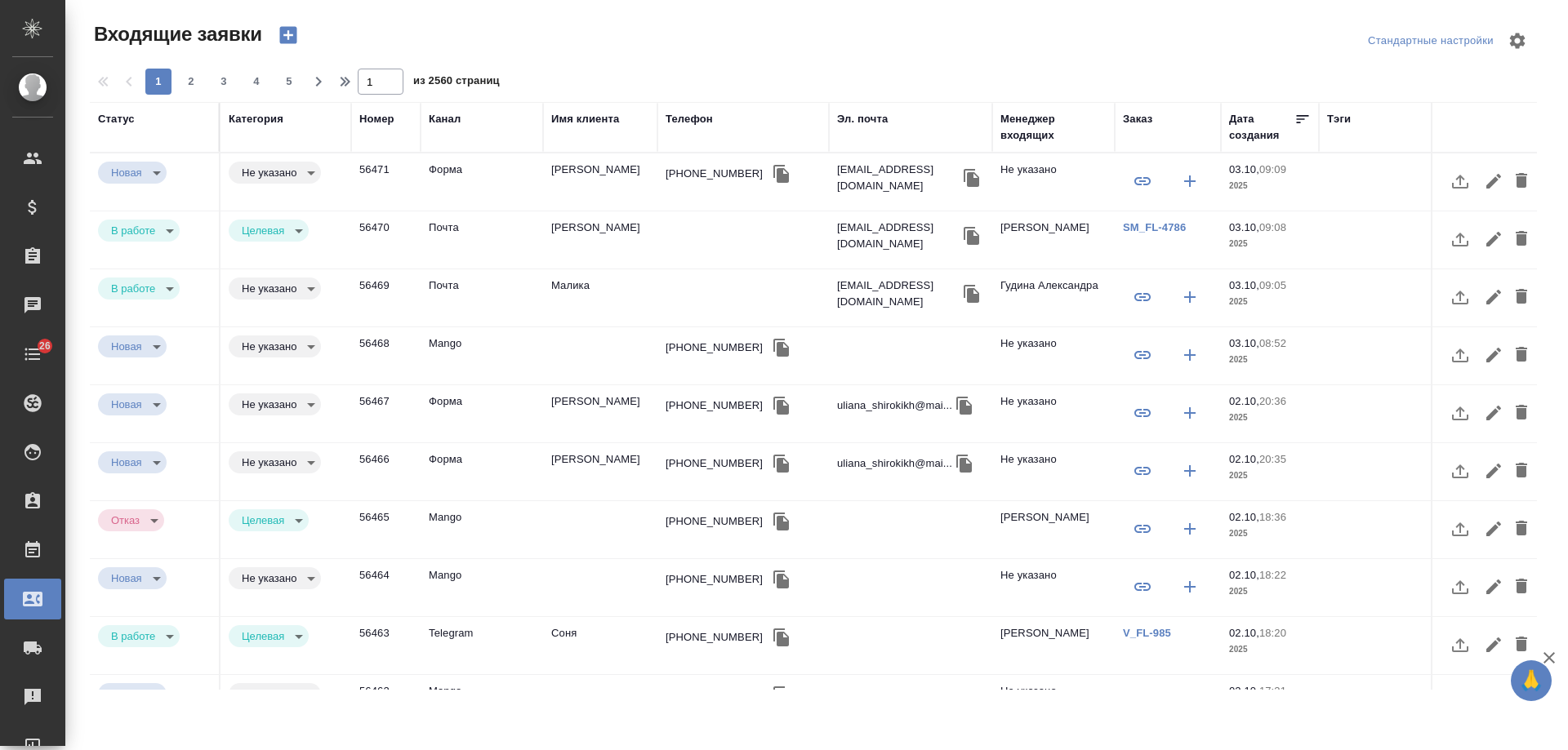
select select "RU"
click at [596, 177] on td "[PERSON_NAME]" at bounding box center [600, 182] width 115 height 57
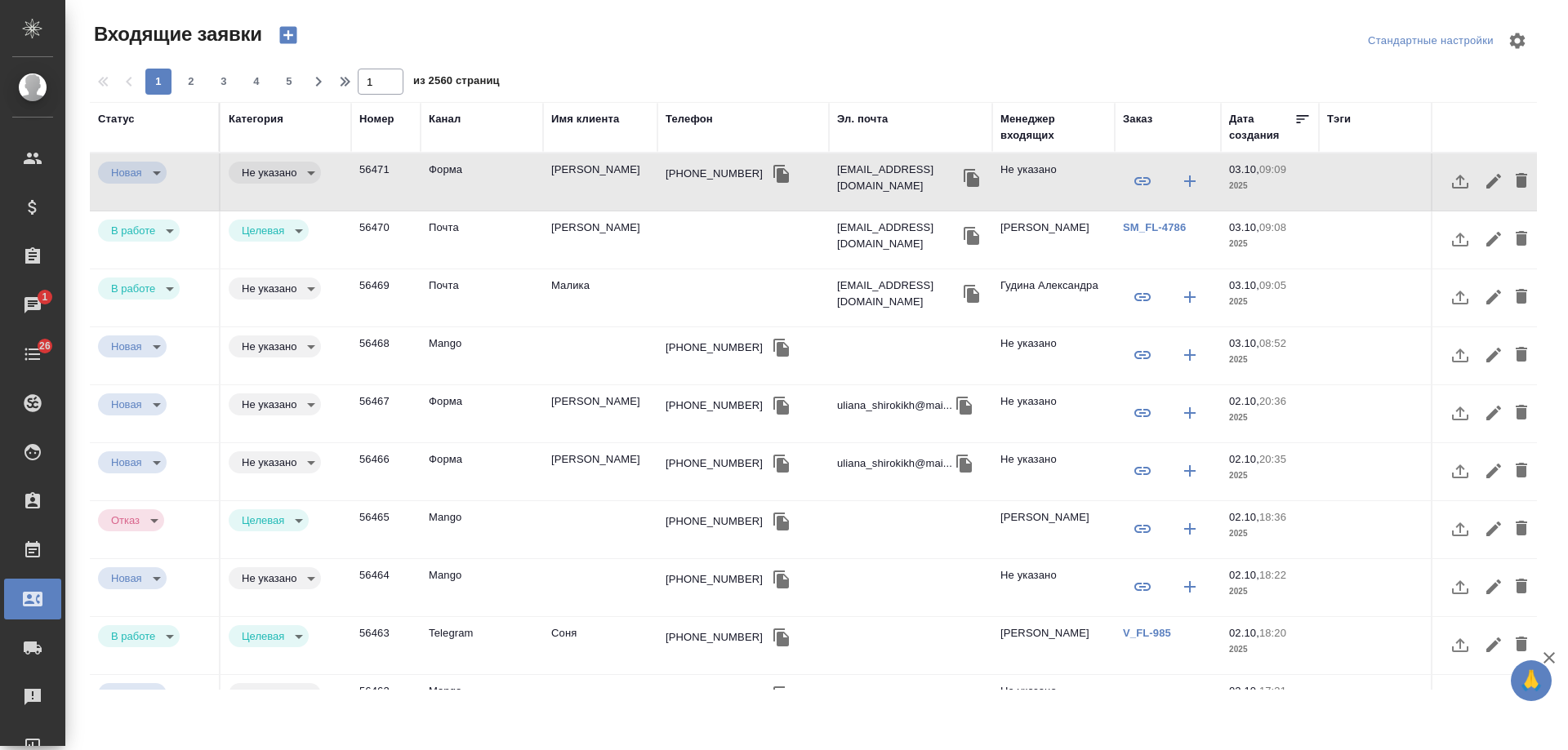
click at [774, 177] on icon "button" at bounding box center [782, 174] width 15 height 18
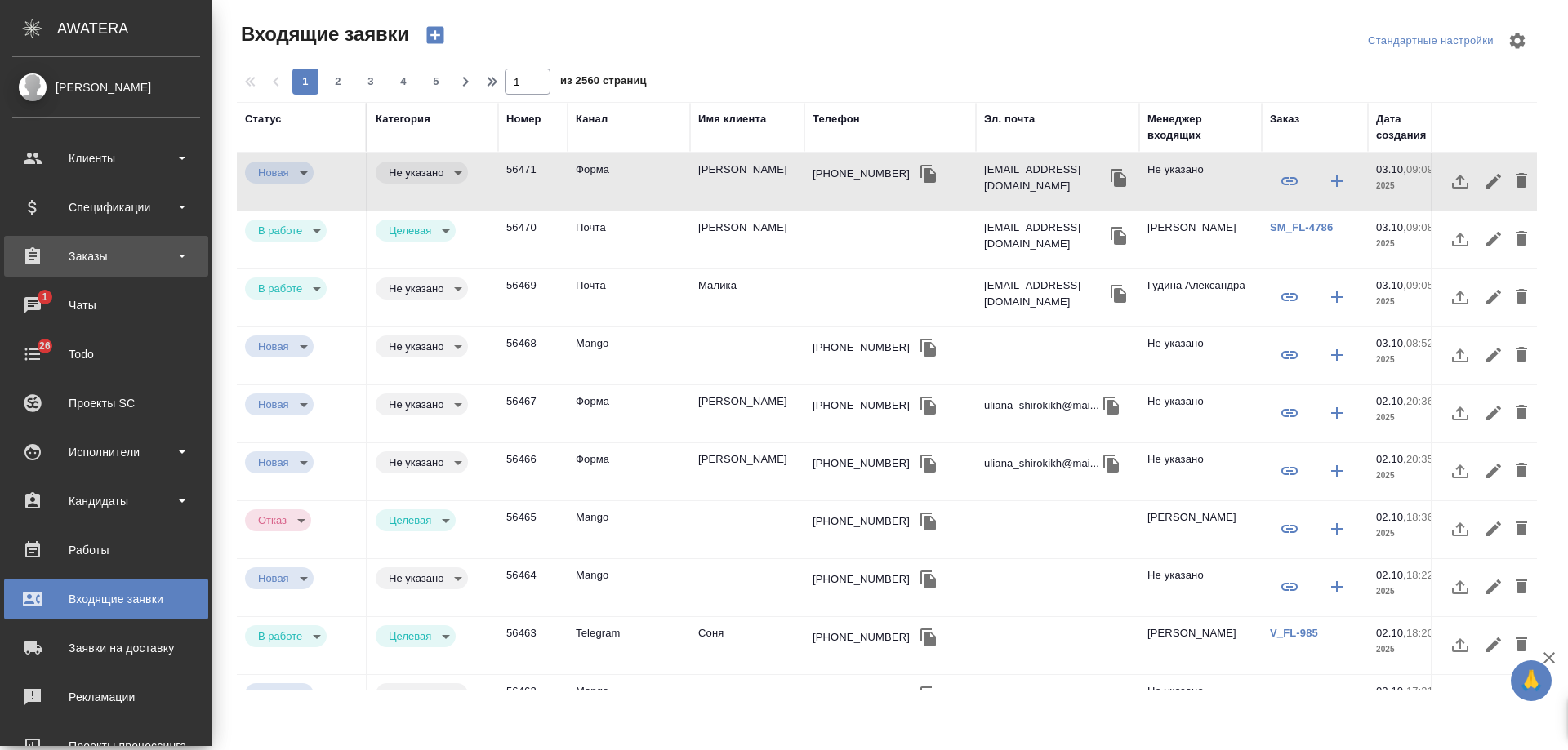
click at [116, 262] on div "Заказы" at bounding box center [106, 256] width 188 height 25
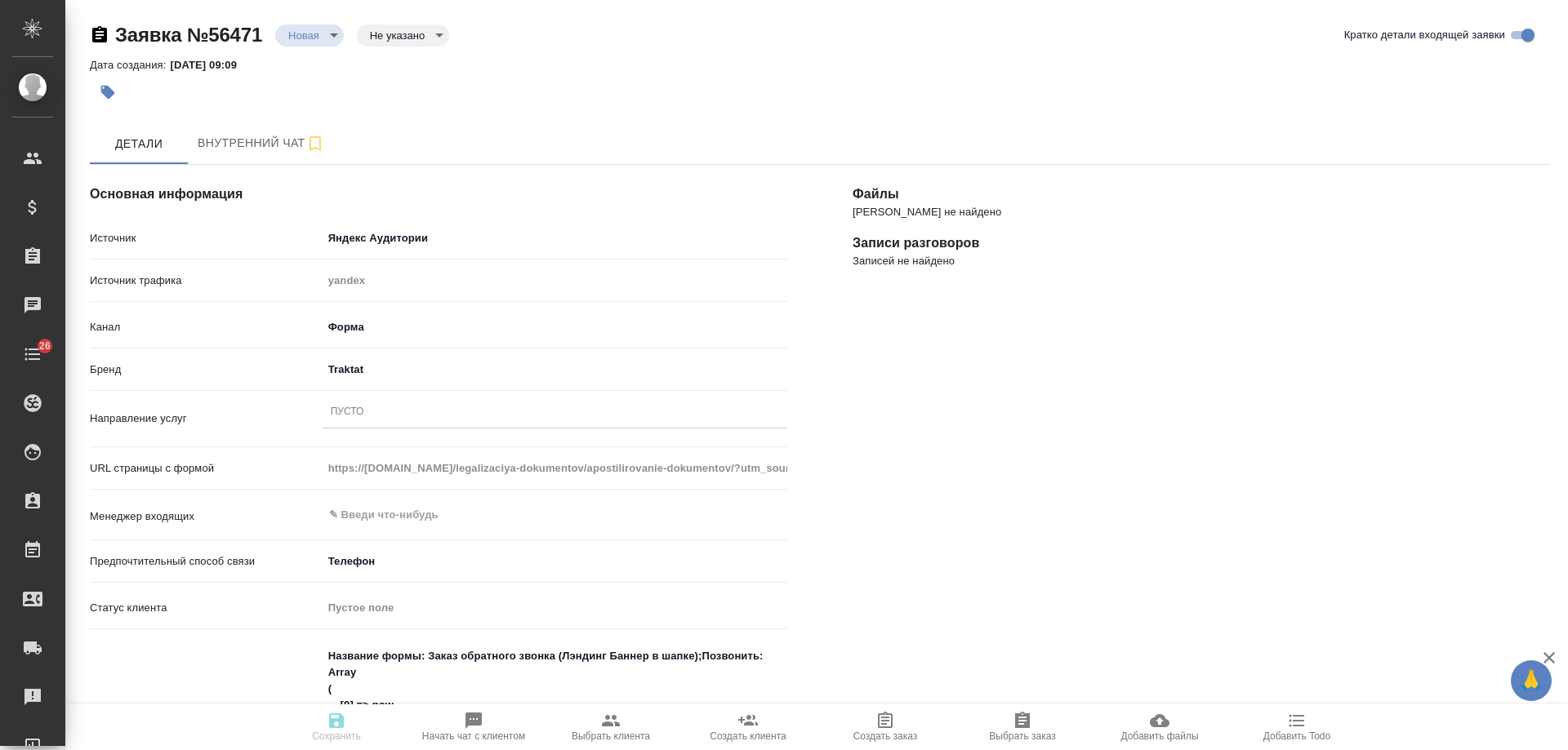
select select "RU"
click at [355, 416] on div "Пусто" at bounding box center [347, 412] width 33 height 14
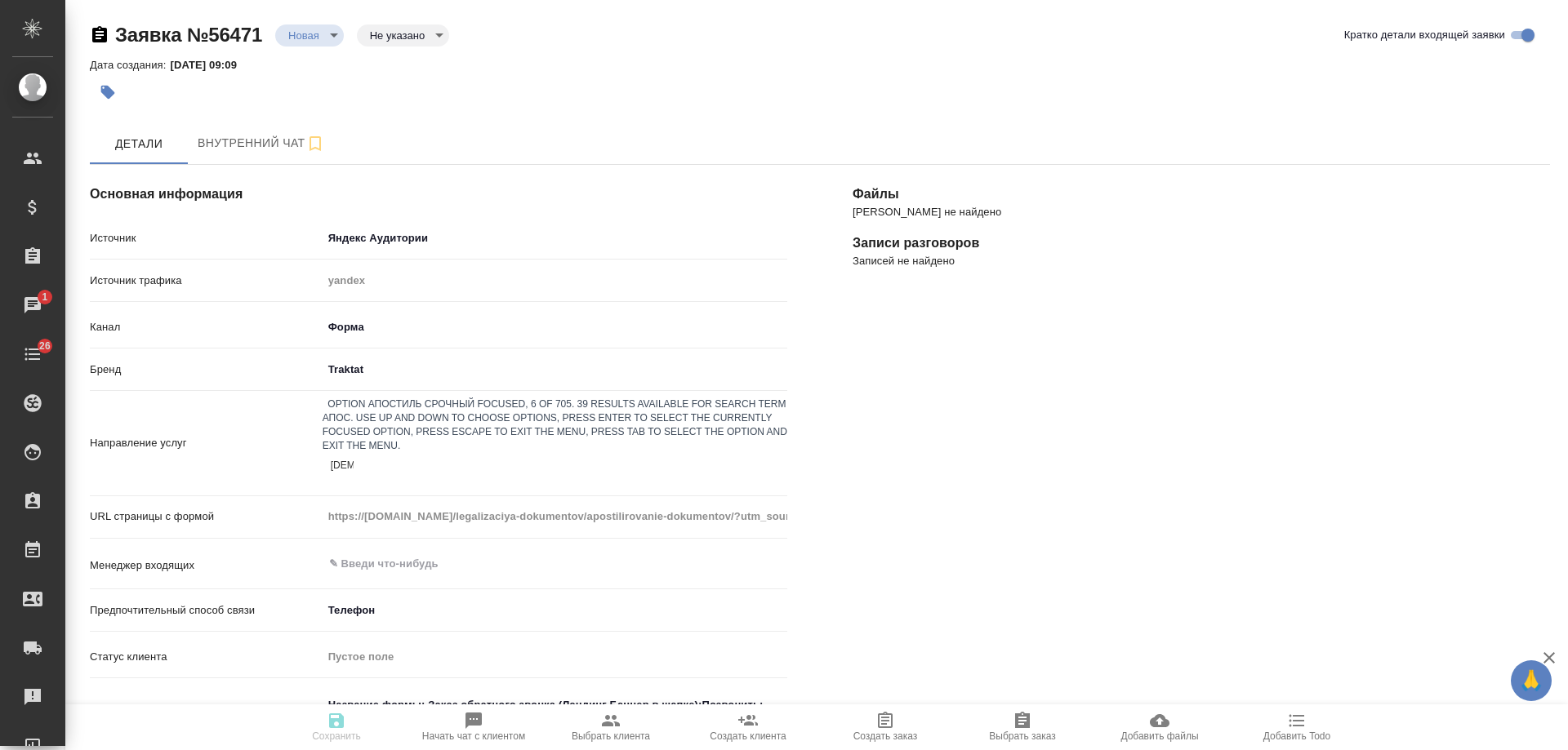
type input "апости"
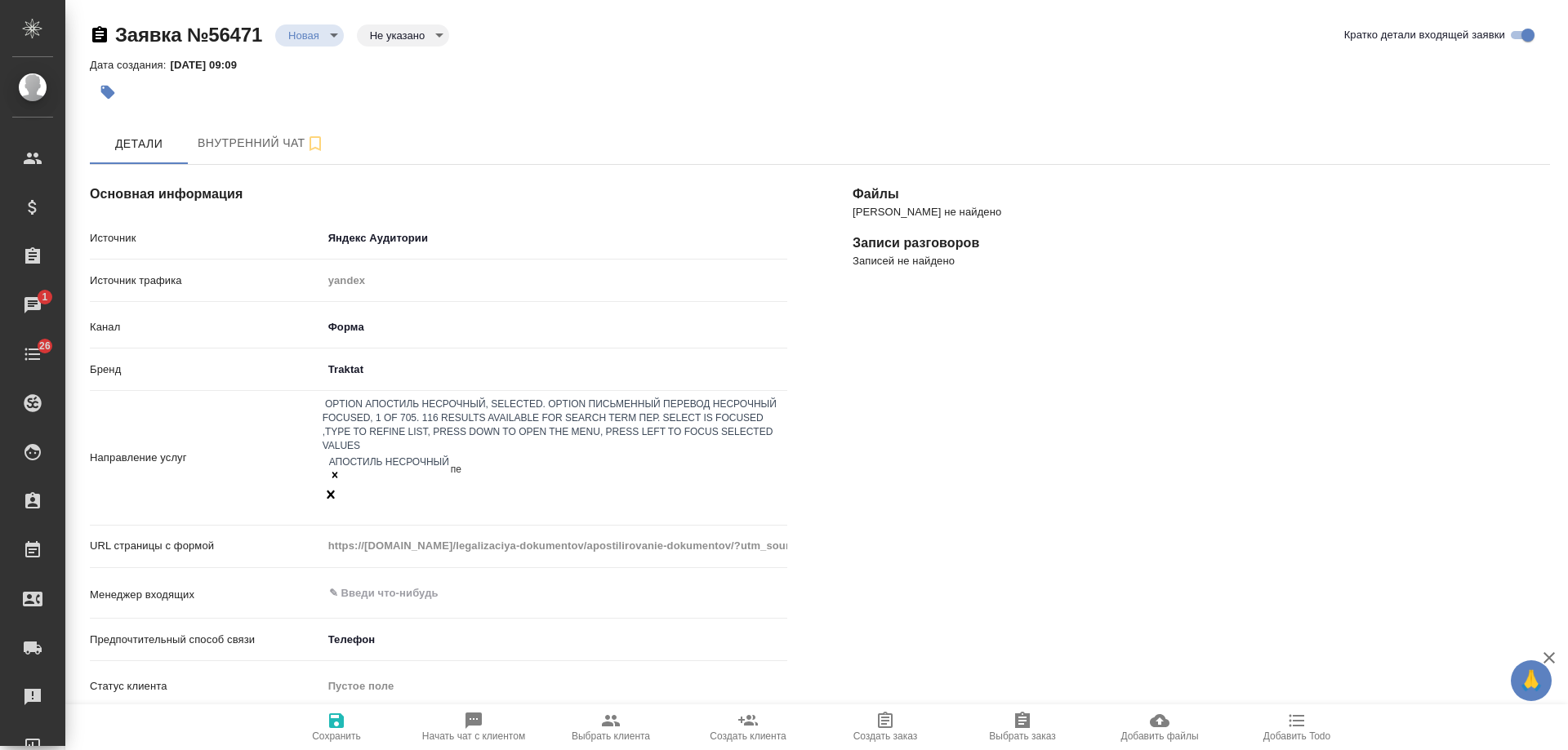
type input "п"
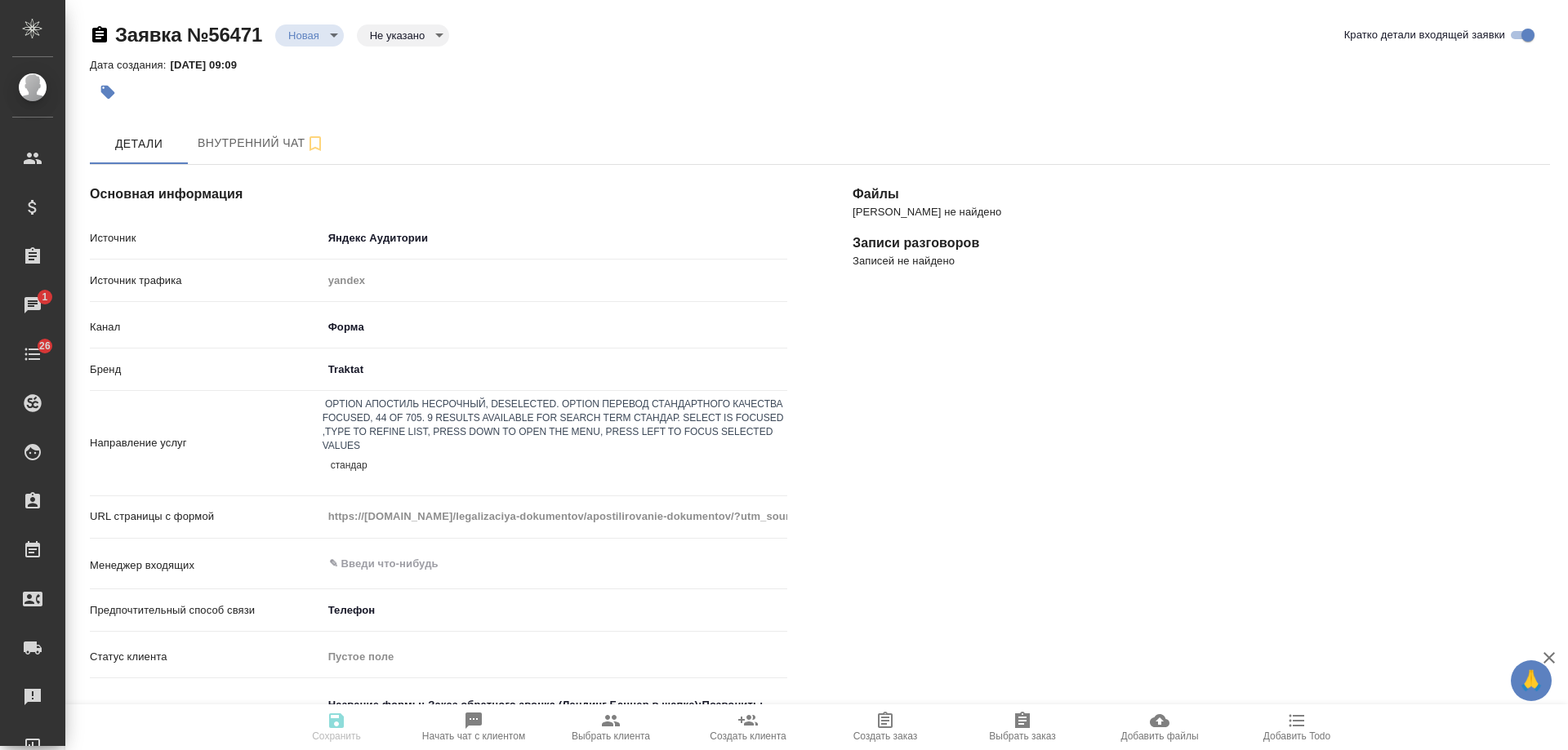
type input "стандарт"
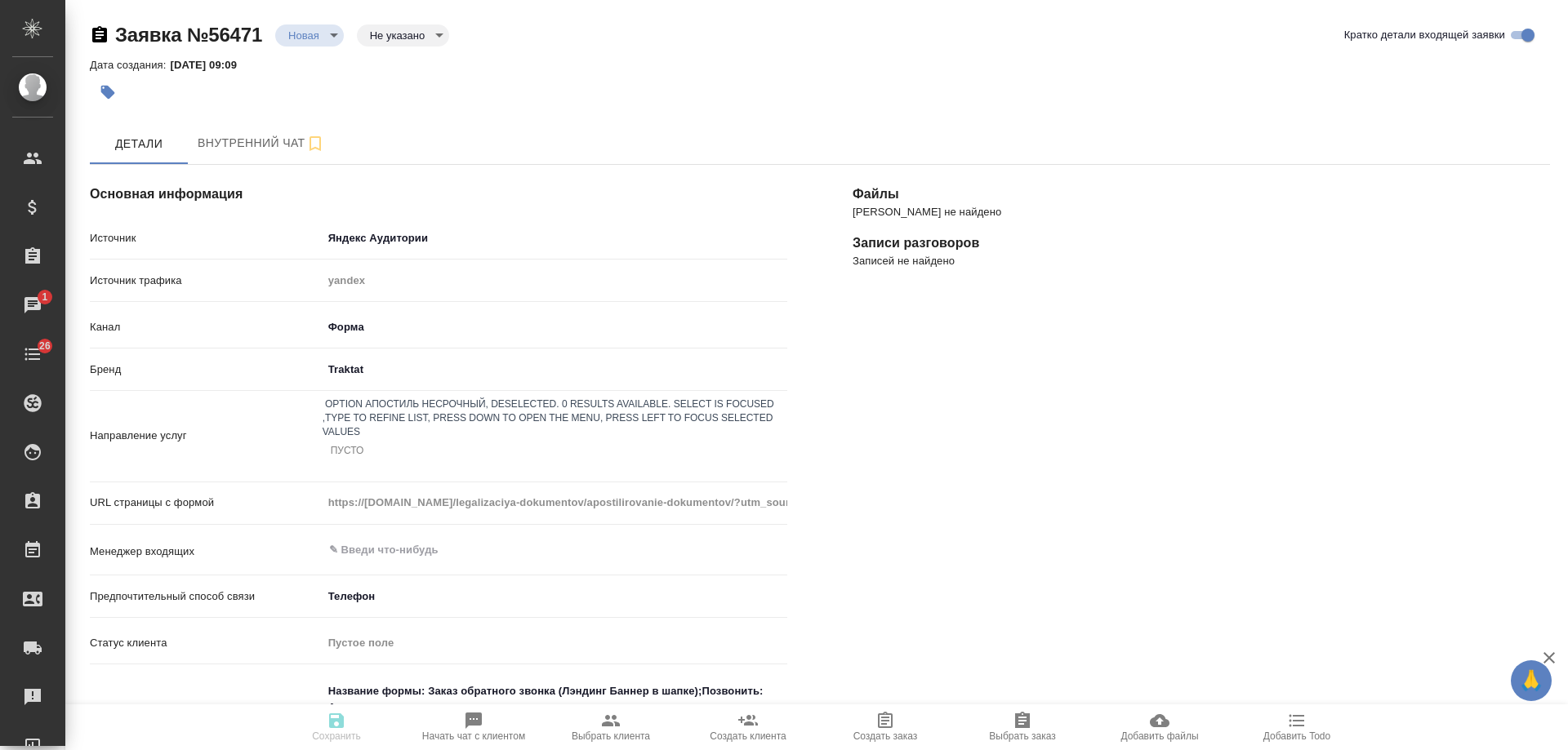
drag, startPoint x: 451, startPoint y: 416, endPoint x: 184, endPoint y: 415, distance: 267.0
click at [184, 415] on div "Направление услуг option Апостиль несрочный, deselected. 0 results available. S…" at bounding box center [438, 436] width 697 height 78
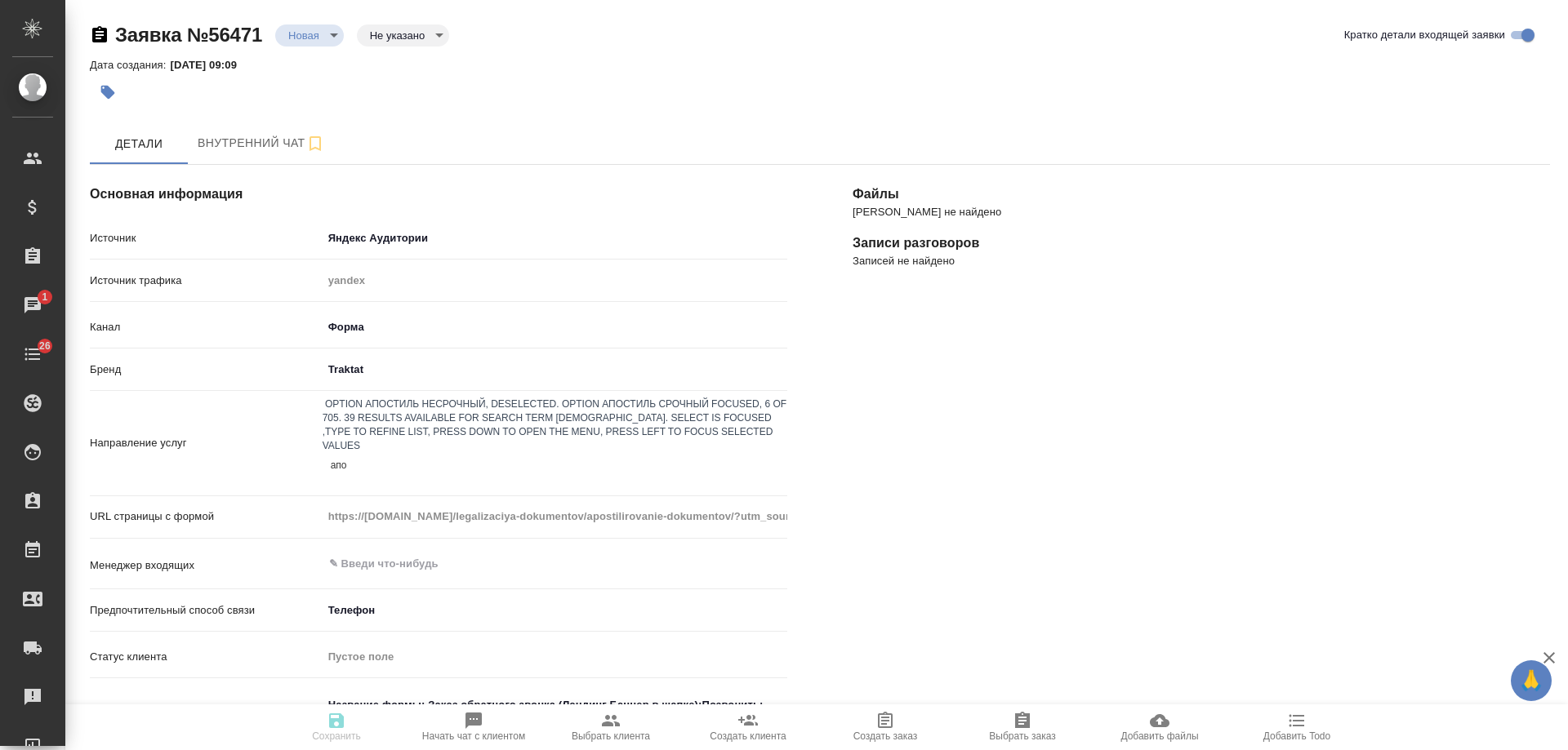
type input "апос"
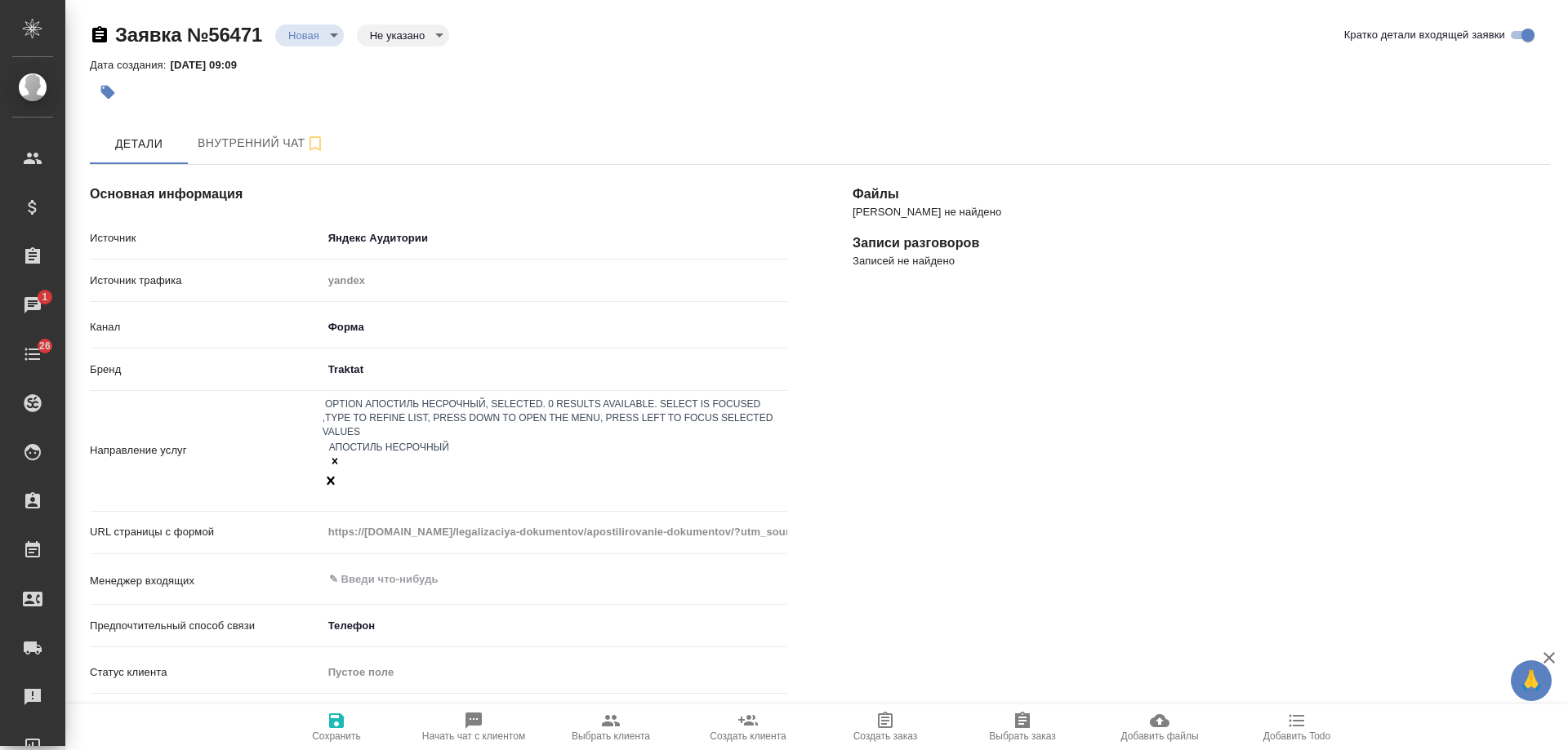
type input "п"
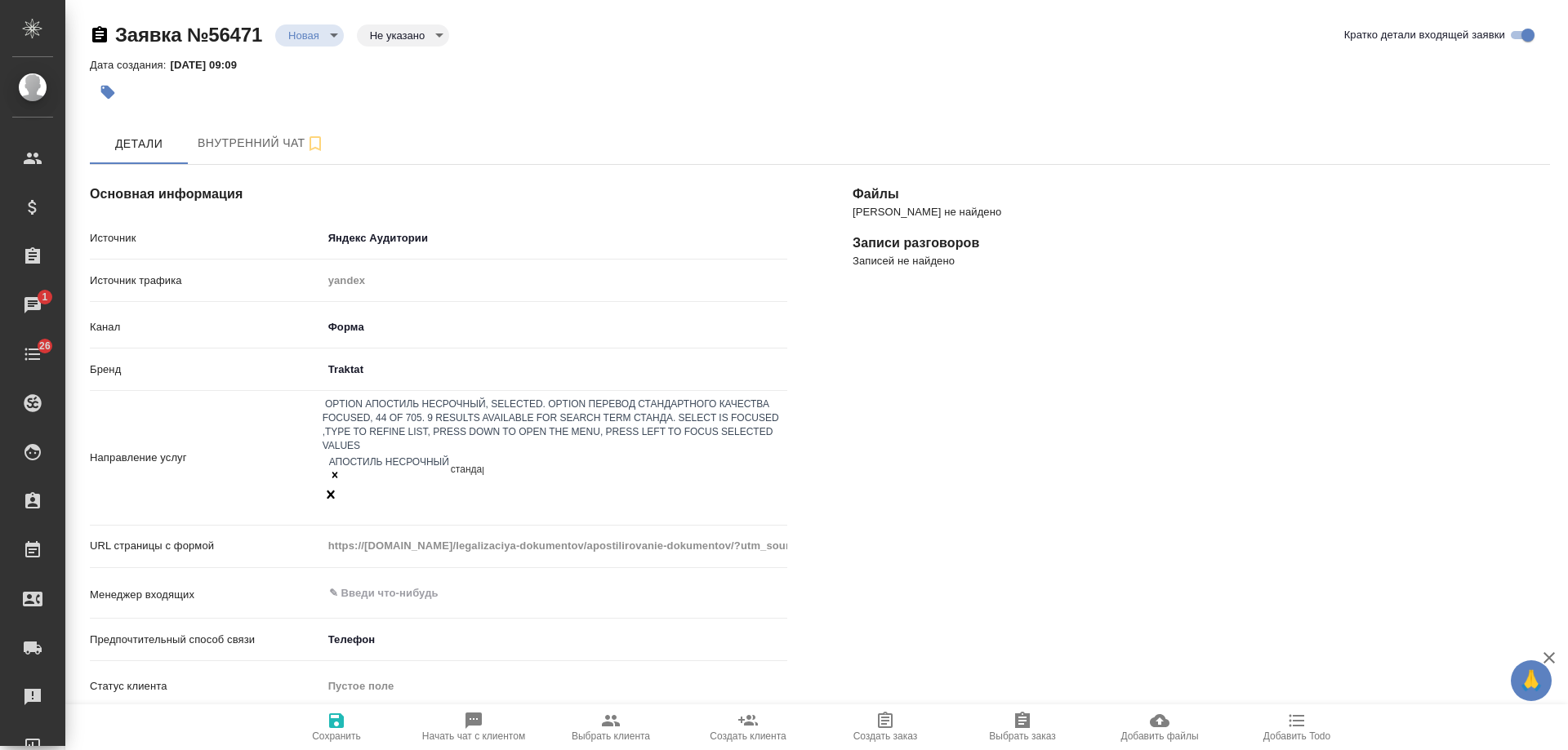
type input "стандарт"
type input "н"
type input "легали"
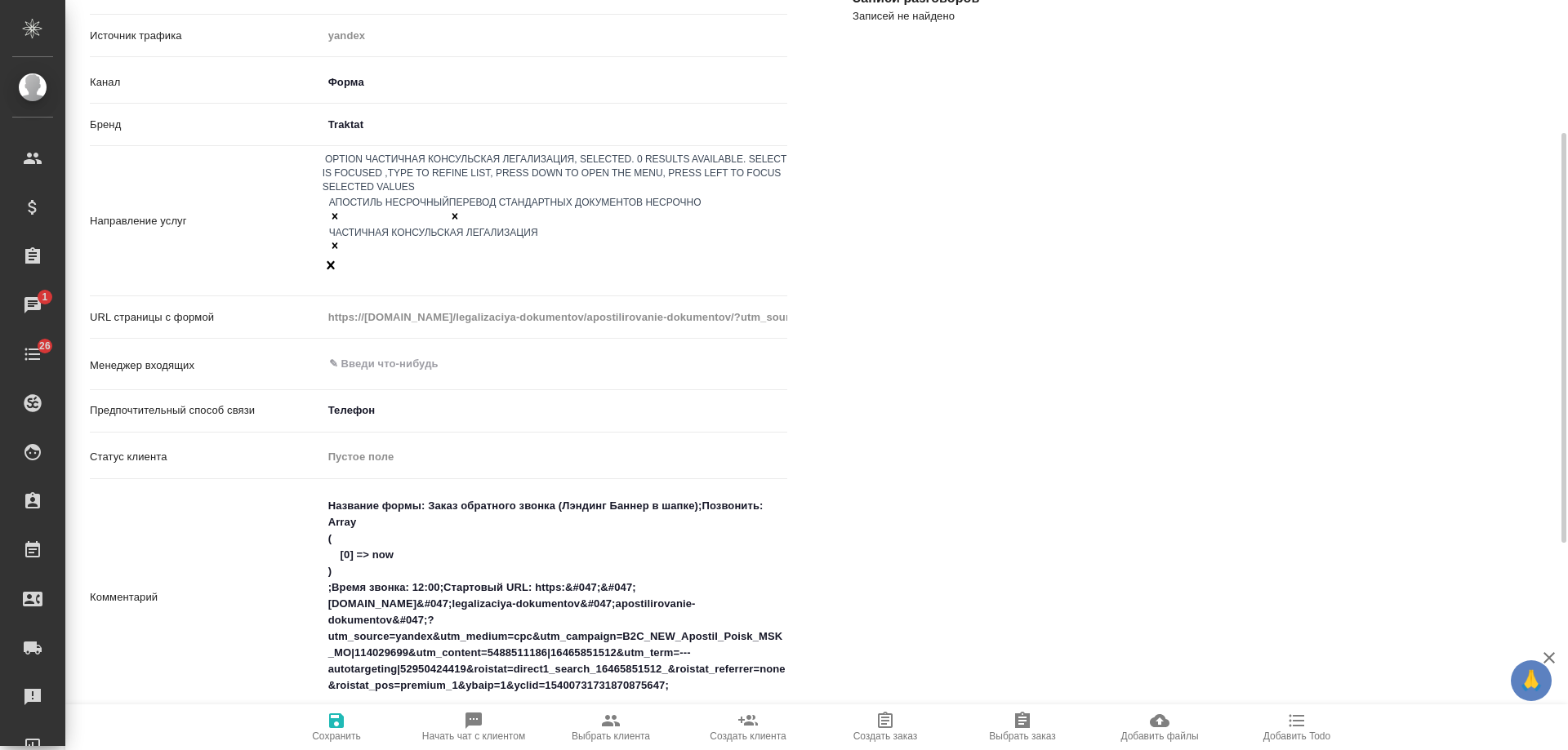
scroll to position [326, 0]
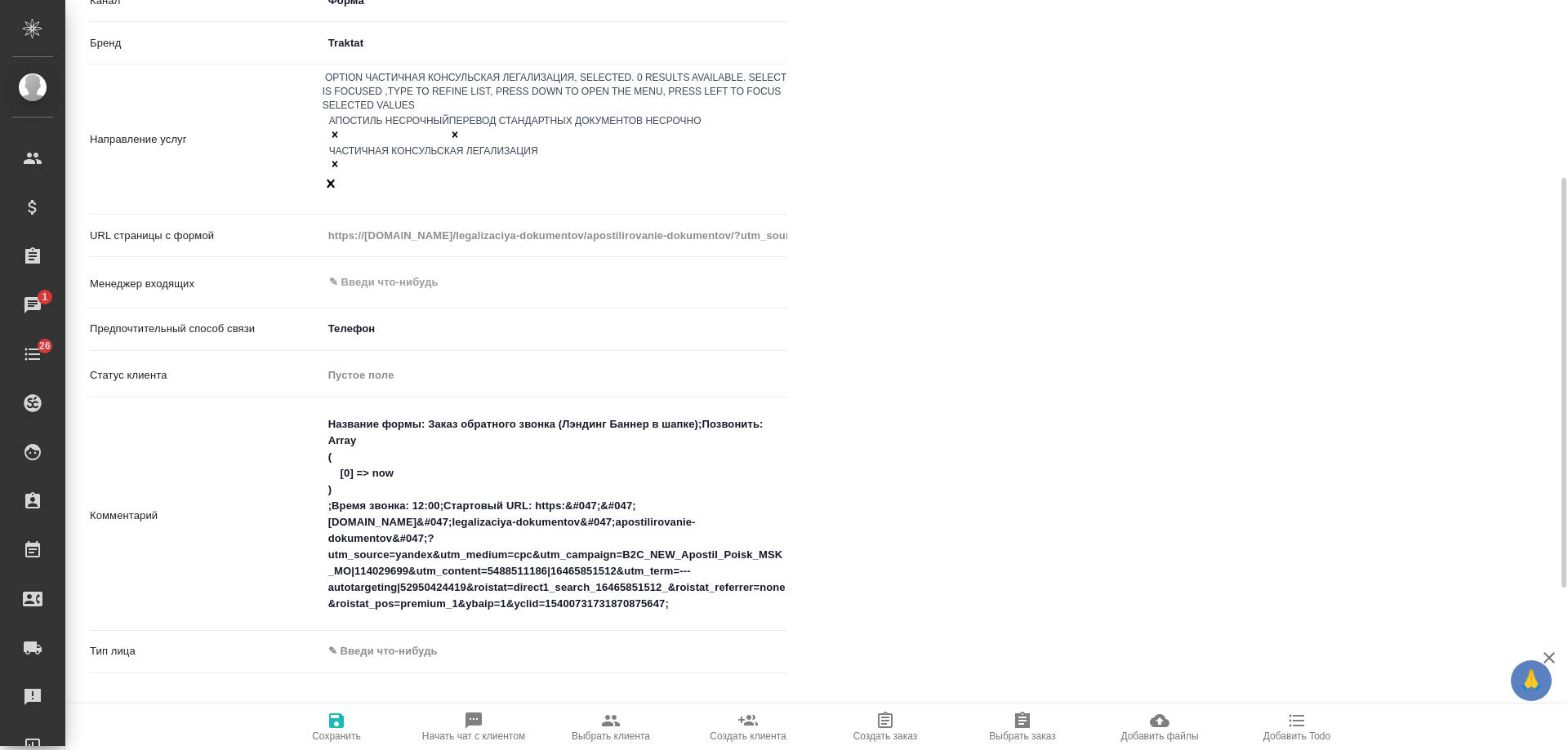
click at [386, 574] on body "🙏 .cls-1 fill:#fff; AWATERA Gudina Alexandra Клиенты Спецификации Заказы 1 Чаты…" at bounding box center [784, 375] width 1568 height 750
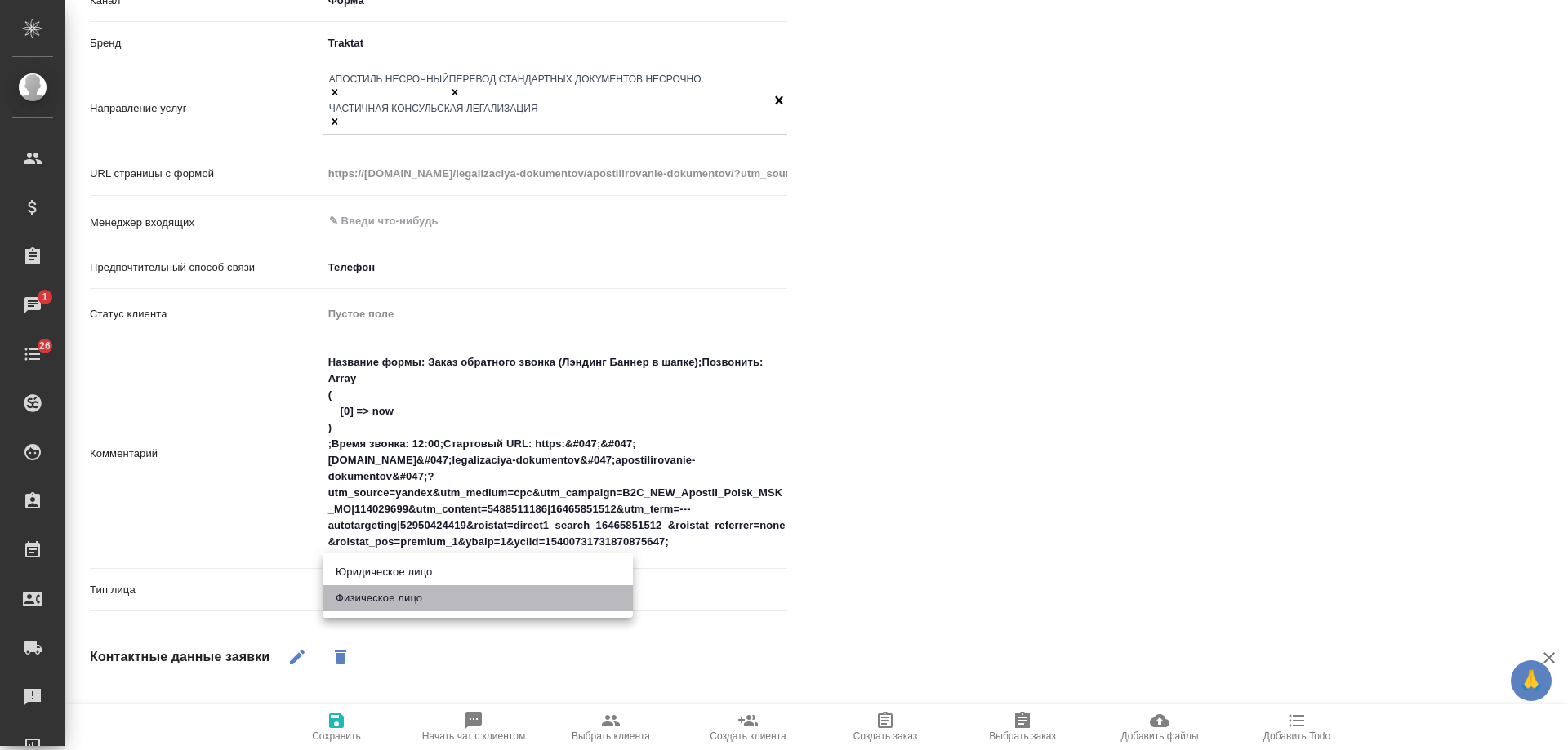
click at [396, 600] on li "Физическое лицо" at bounding box center [477, 598] width 310 height 27
type input "private"
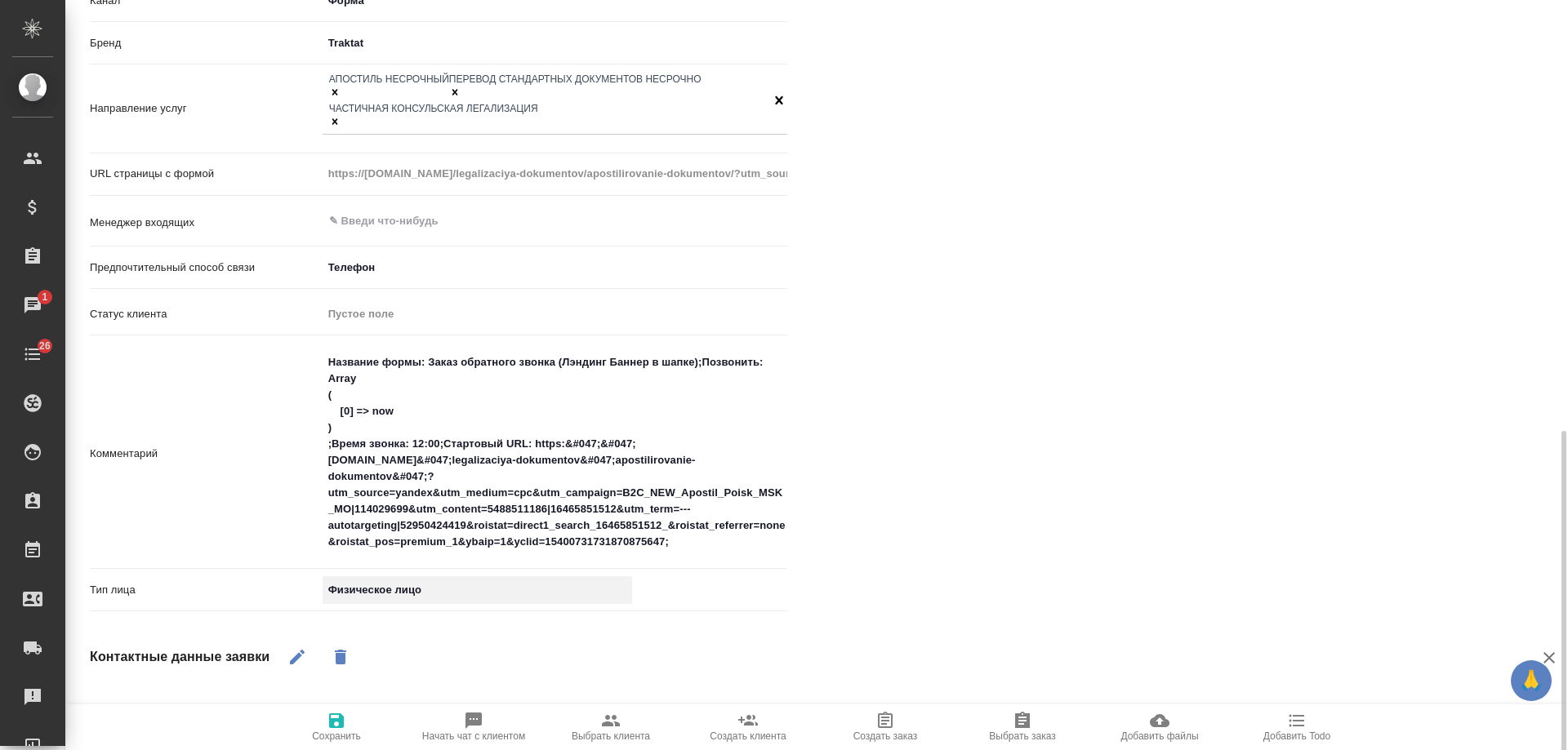
scroll to position [622, 0]
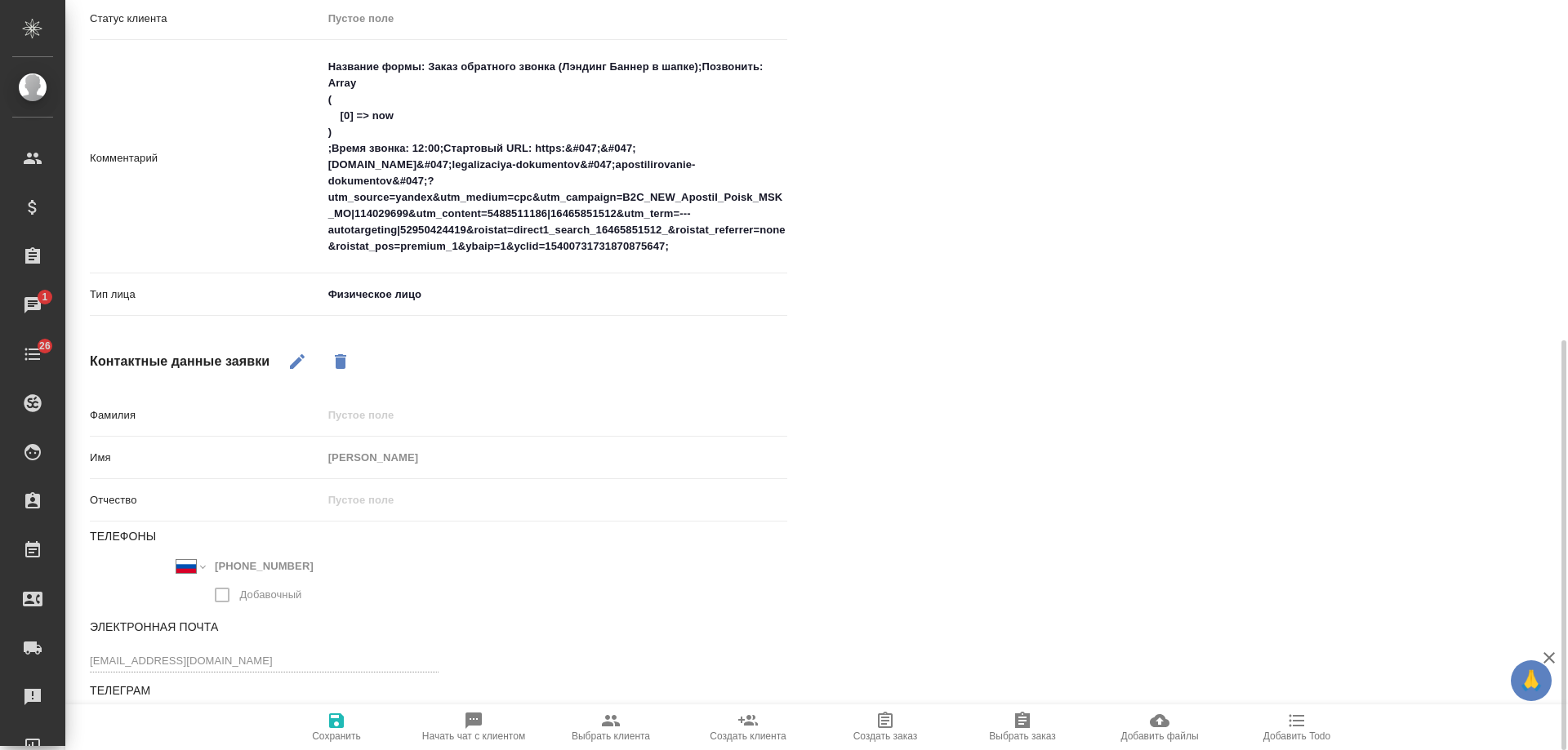
click at [328, 727] on icon "button" at bounding box center [336, 721] width 20 height 20
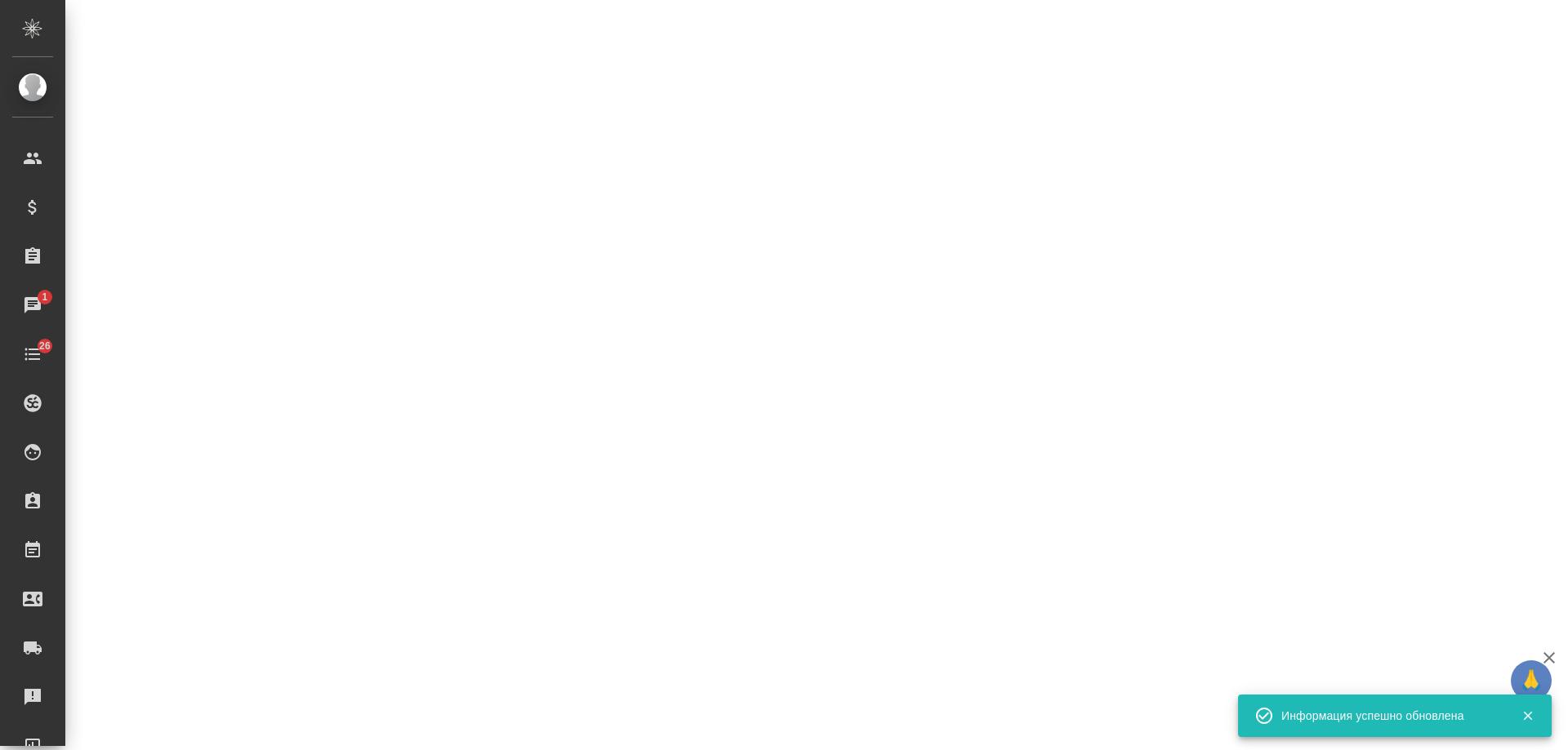
select select "RU"
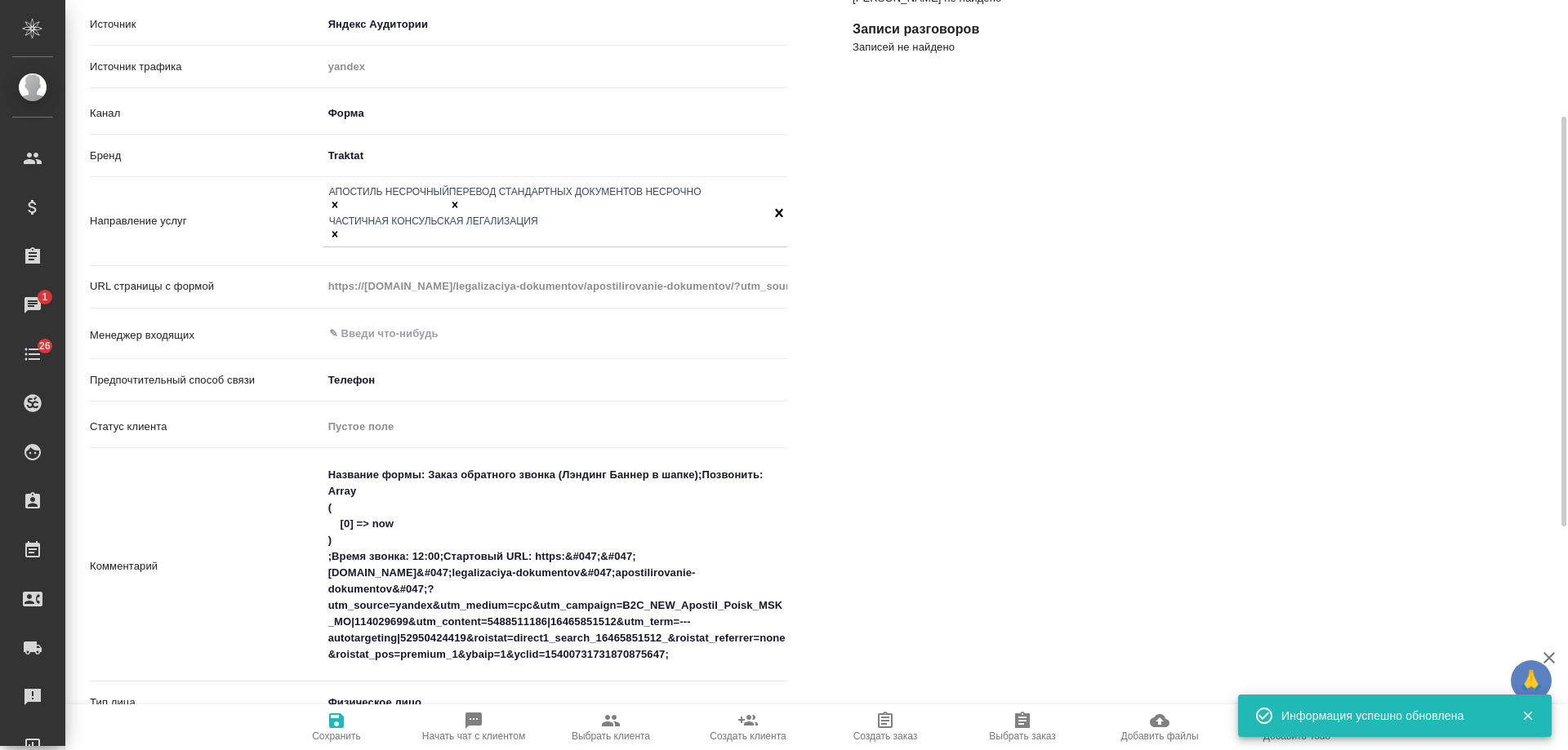
scroll to position [0, 0]
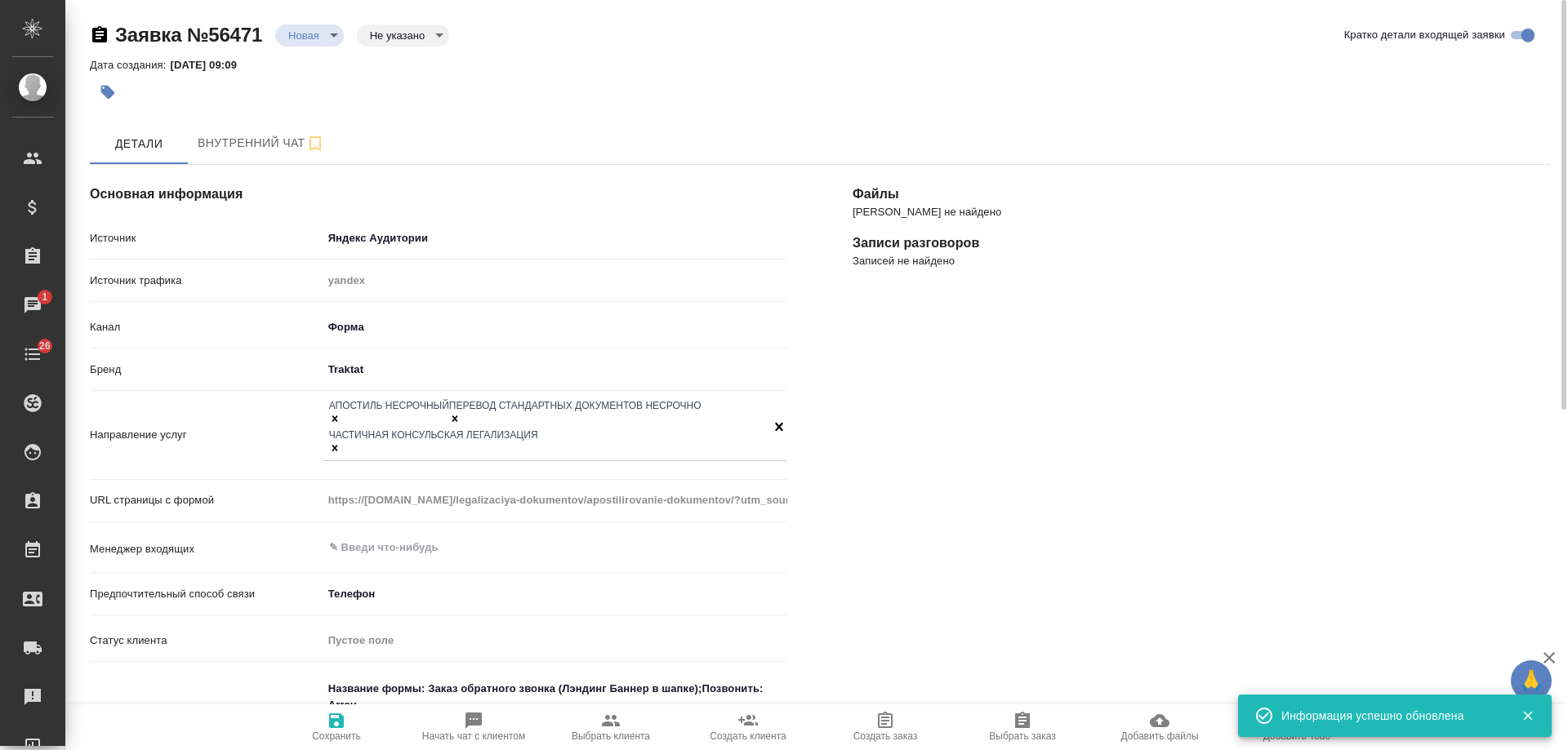
click at [477, 724] on icon "button" at bounding box center [473, 721] width 16 height 16
type textarea "x"
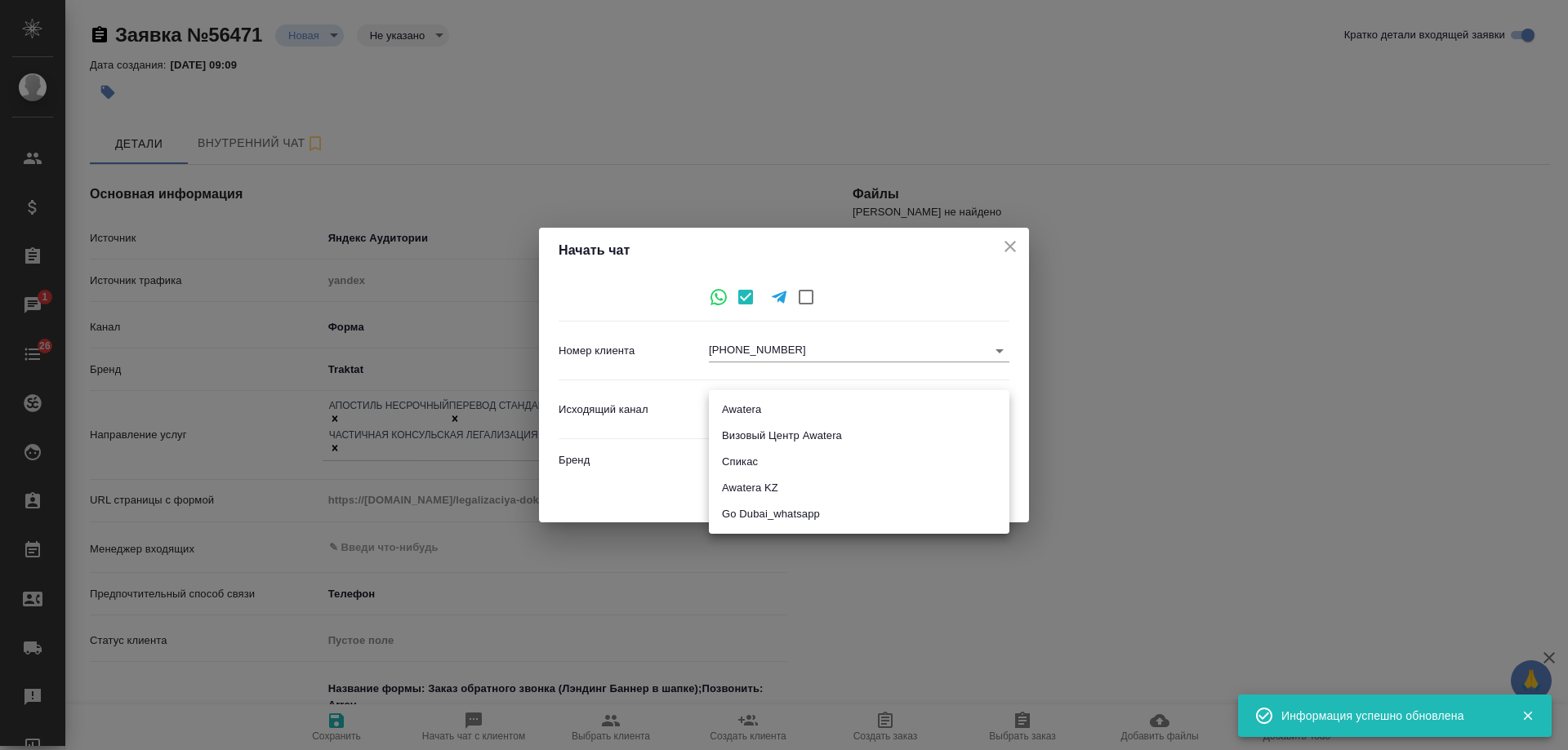
click at [735, 412] on body "🙏 .cls-1 fill:#fff; AWATERA Gudina Alexandra Клиенты Спецификации Заказы 1 Чаты…" at bounding box center [784, 375] width 1568 height 750
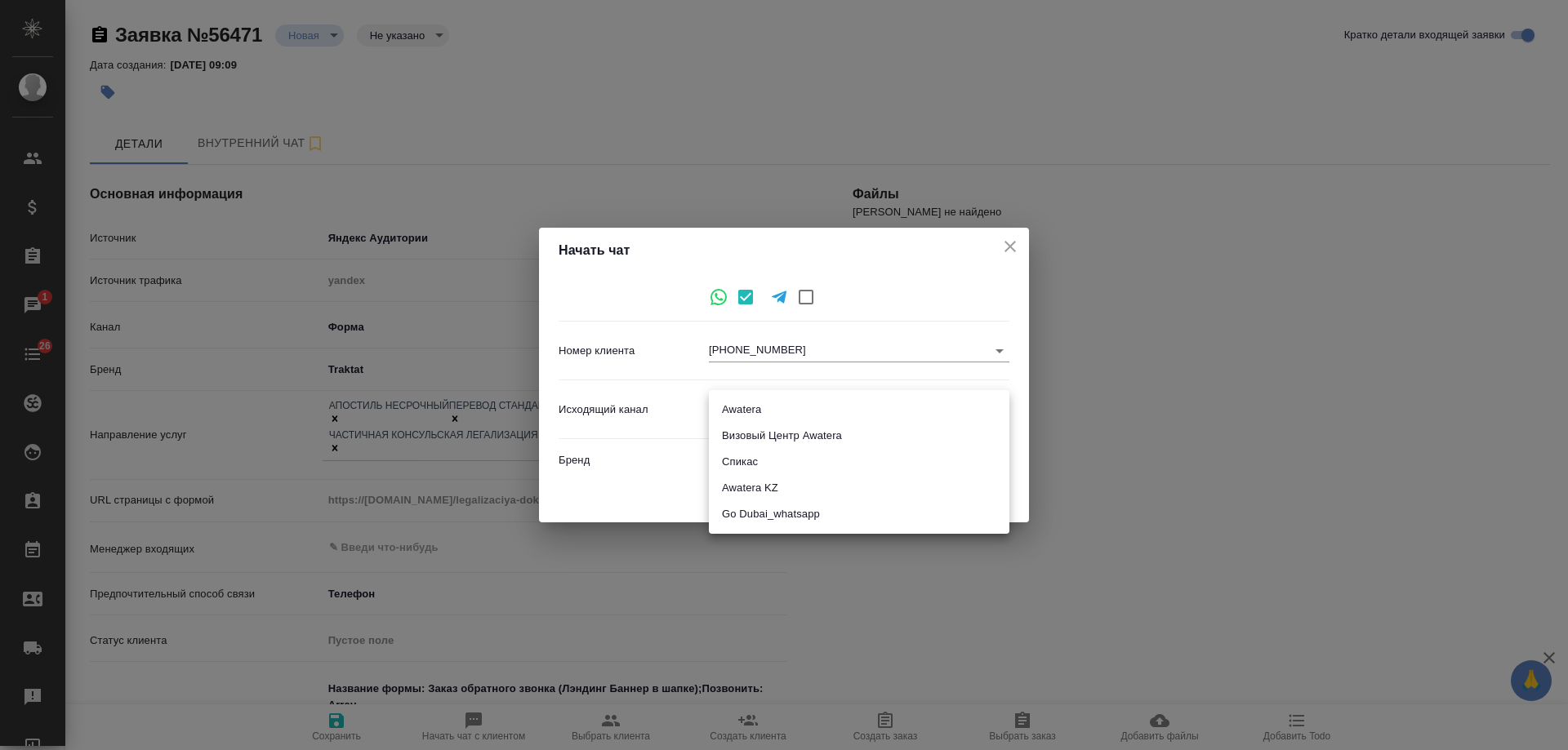
click at [763, 410] on li "Awatera" at bounding box center [859, 411] width 301 height 27
type input "2"
click at [972, 498] on span "Начать" at bounding box center [974, 495] width 39 height 19
type textarea "x"
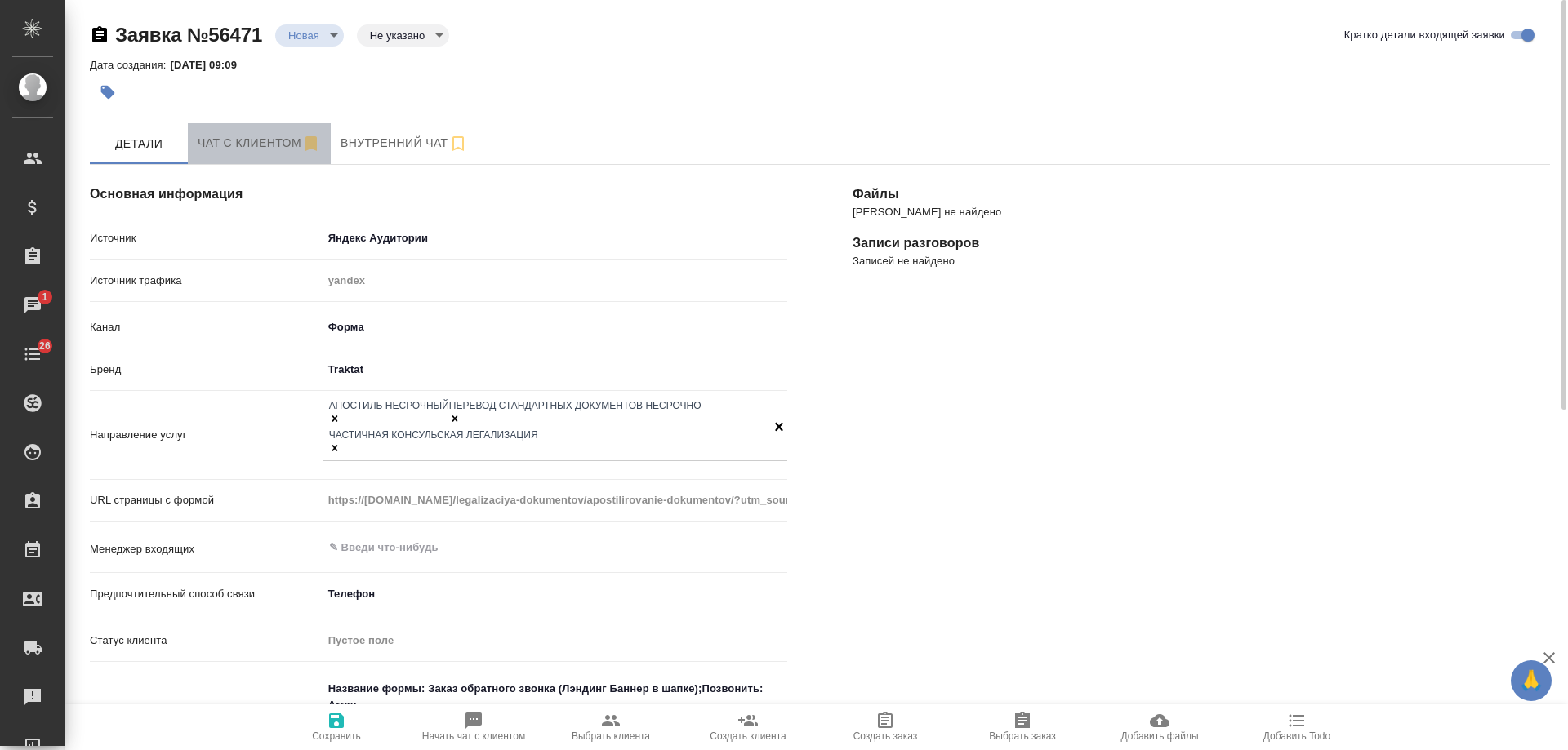
click at [232, 135] on span "Чат с клиентом" at bounding box center [259, 143] width 123 height 21
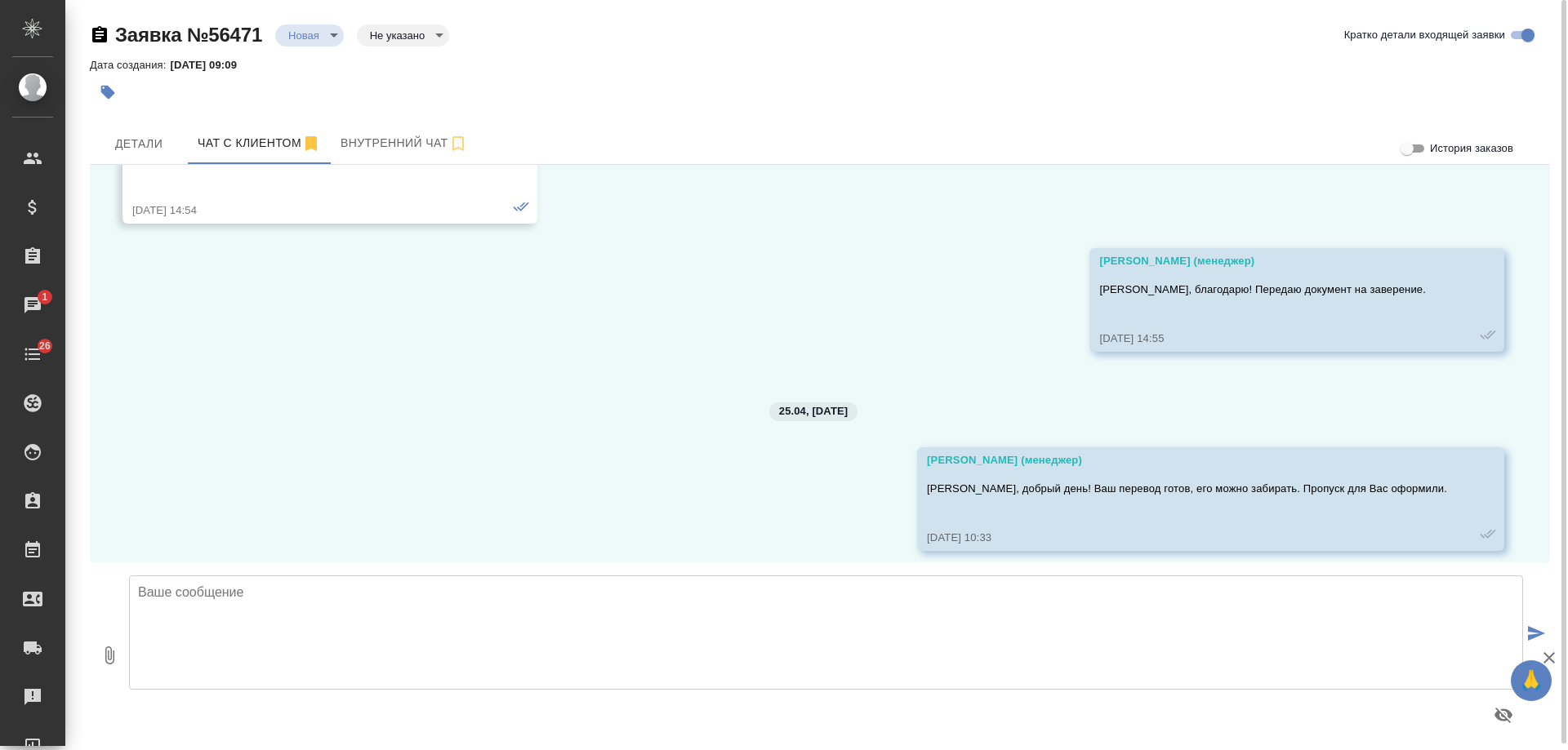
scroll to position [6909, 0]
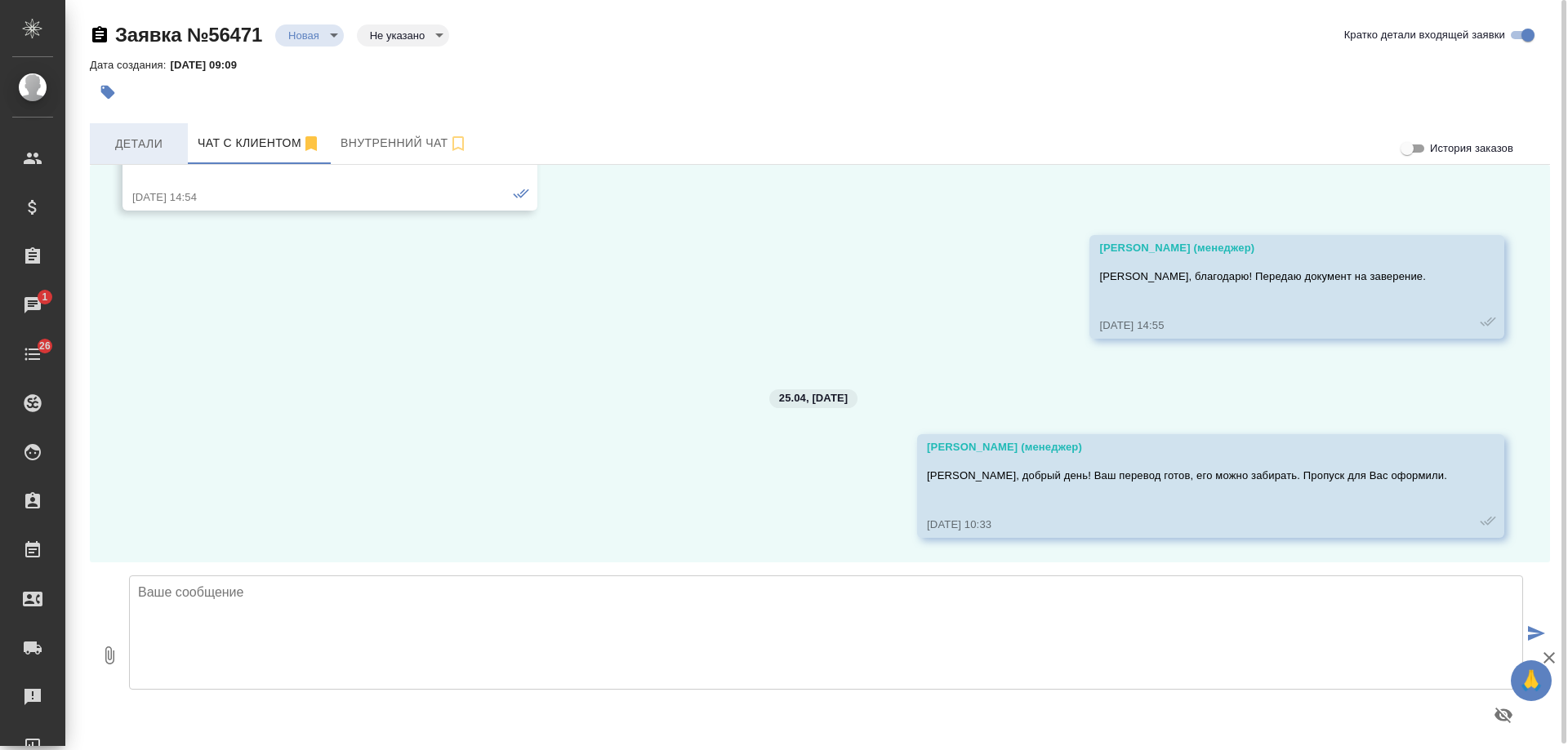
click at [129, 138] on span "Детали" at bounding box center [138, 144] width 79 height 21
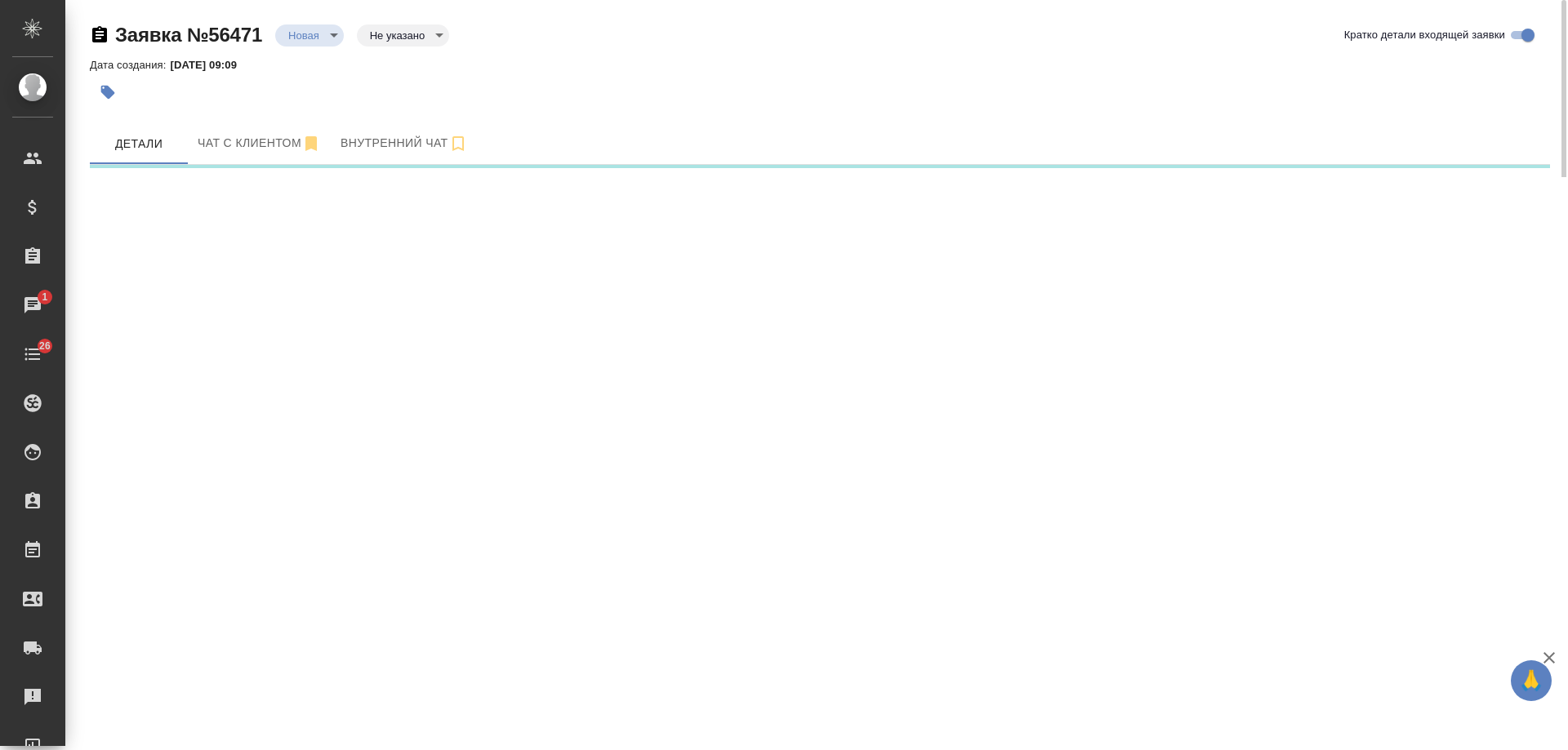
select select "RU"
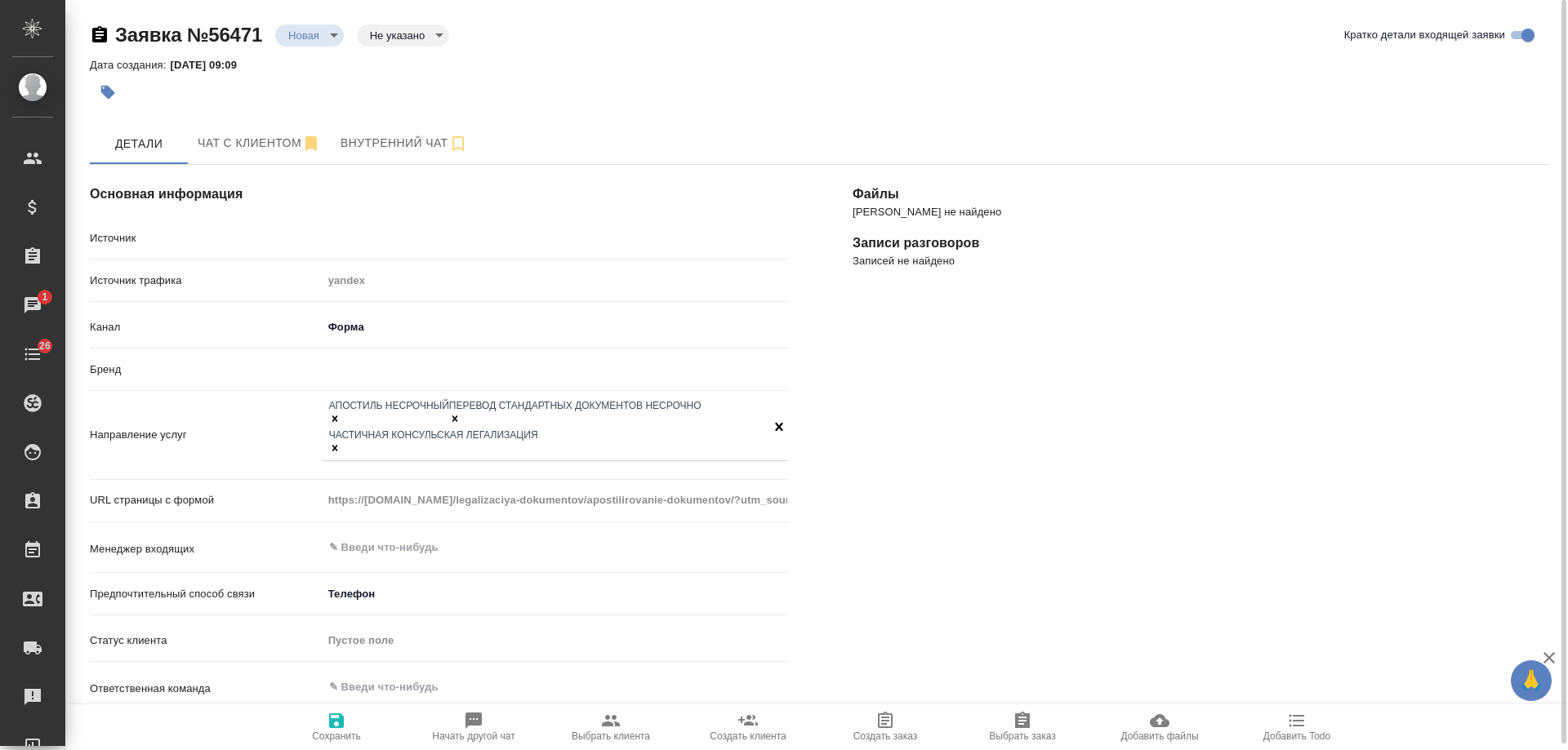
type textarea "x"
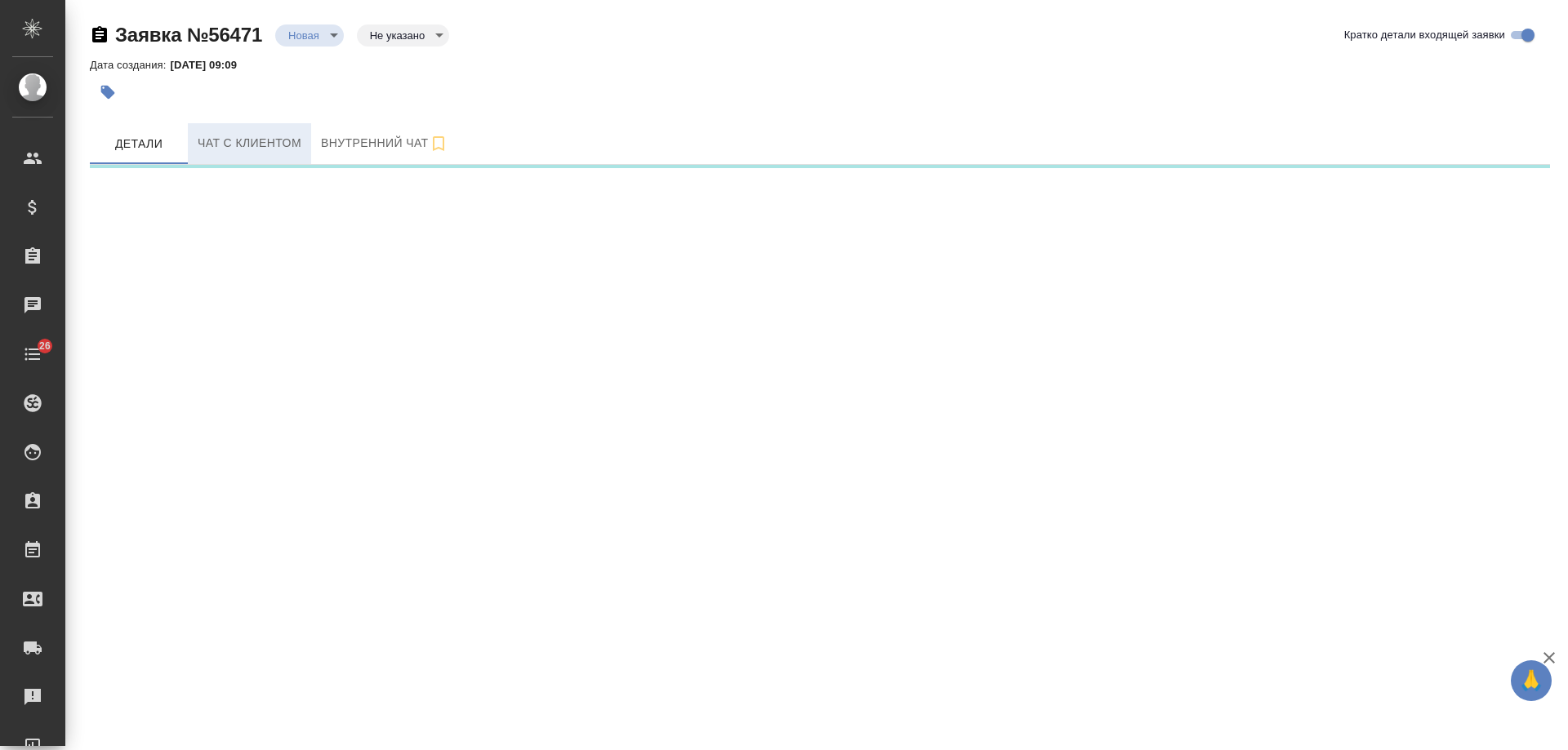
select select "RU"
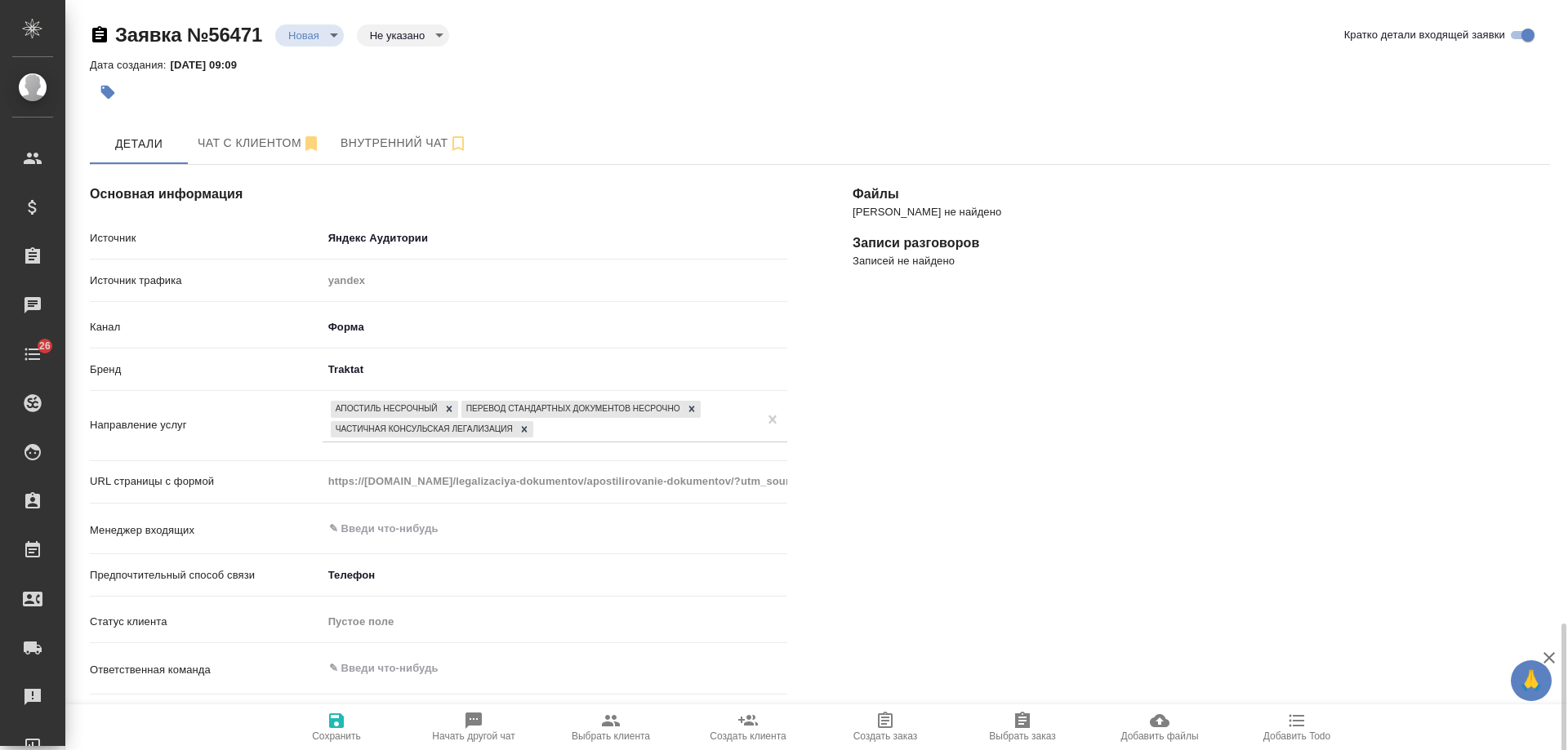
scroll to position [653, 0]
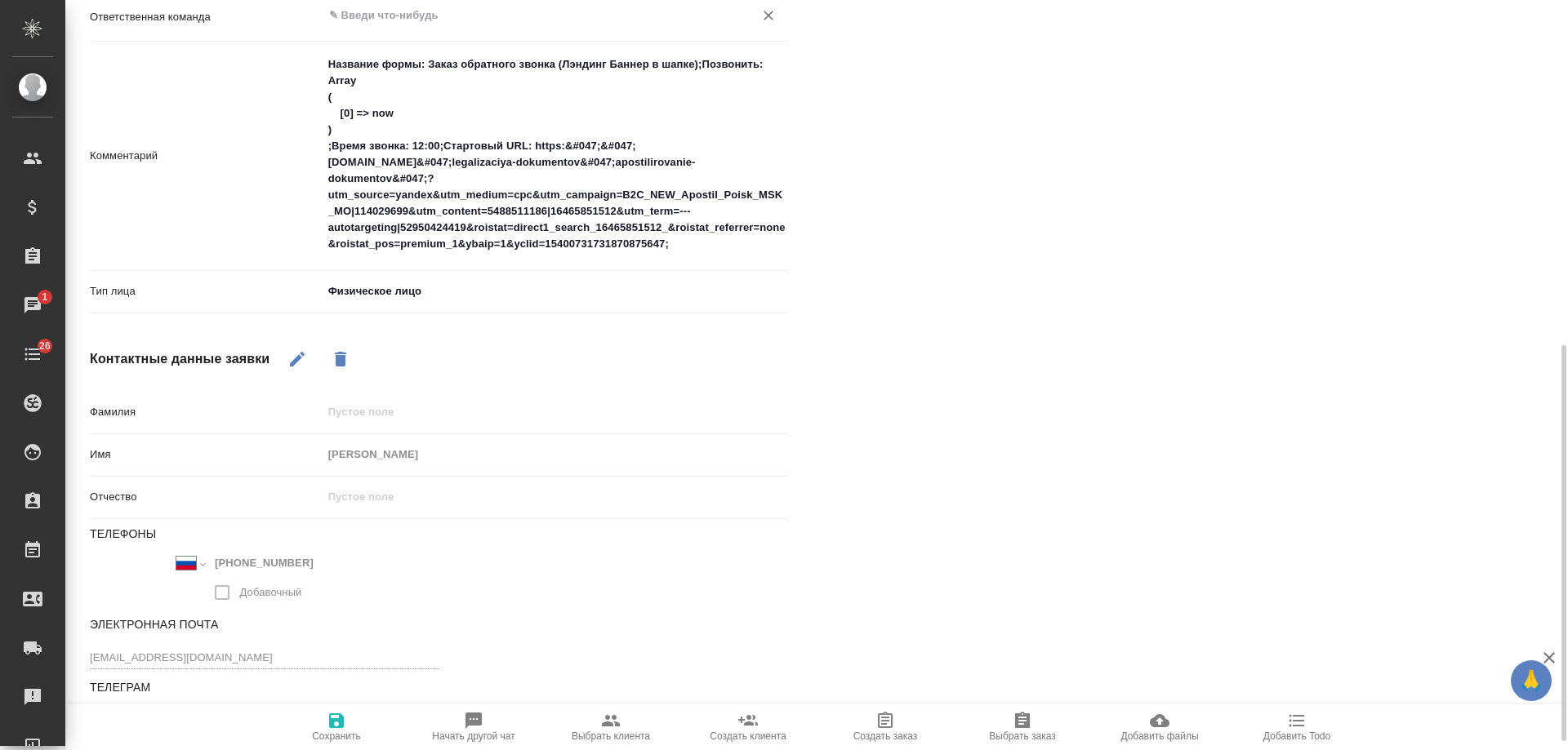
type textarea "x"
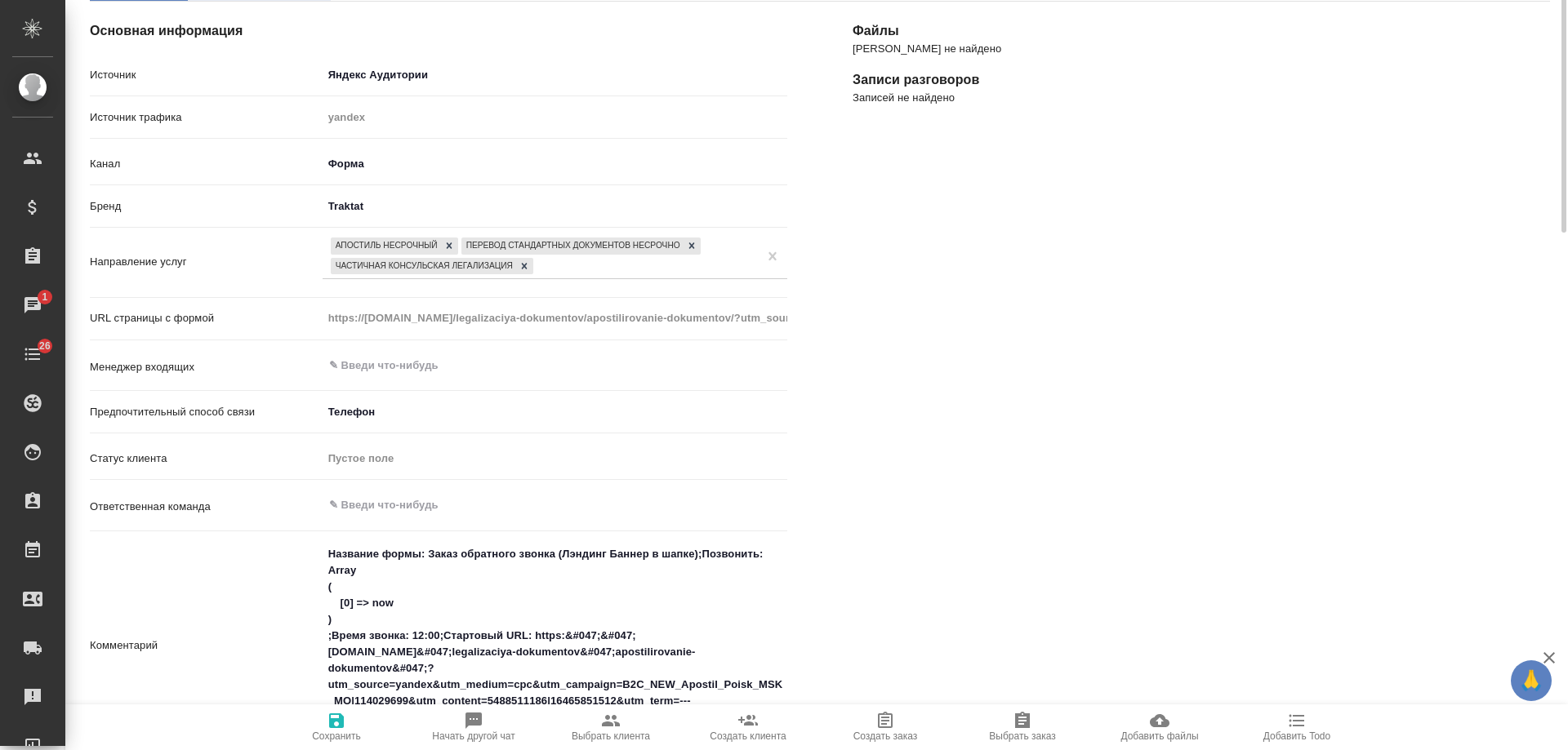
scroll to position [0, 0]
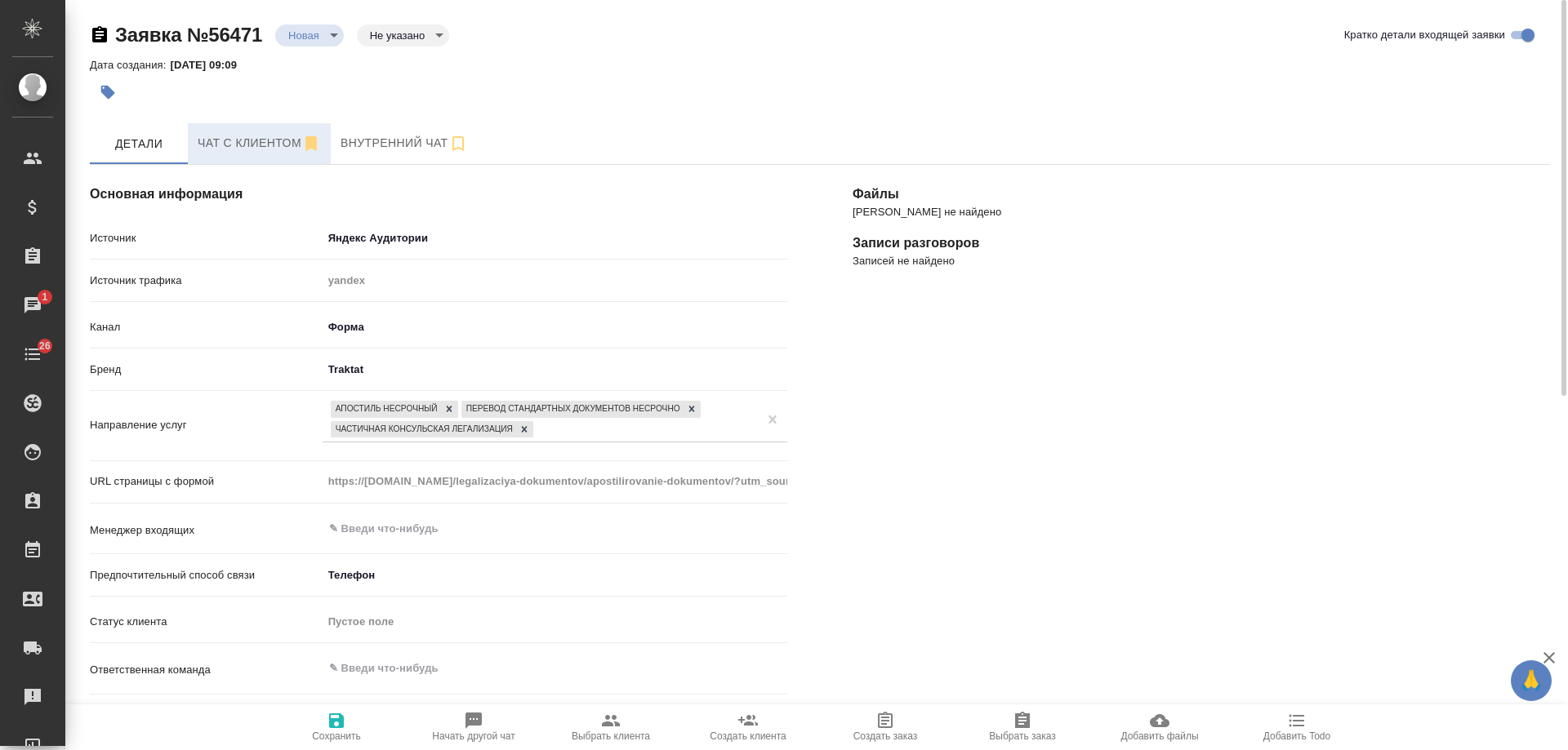
click at [244, 138] on span "Чат с клиентом" at bounding box center [259, 143] width 123 height 21
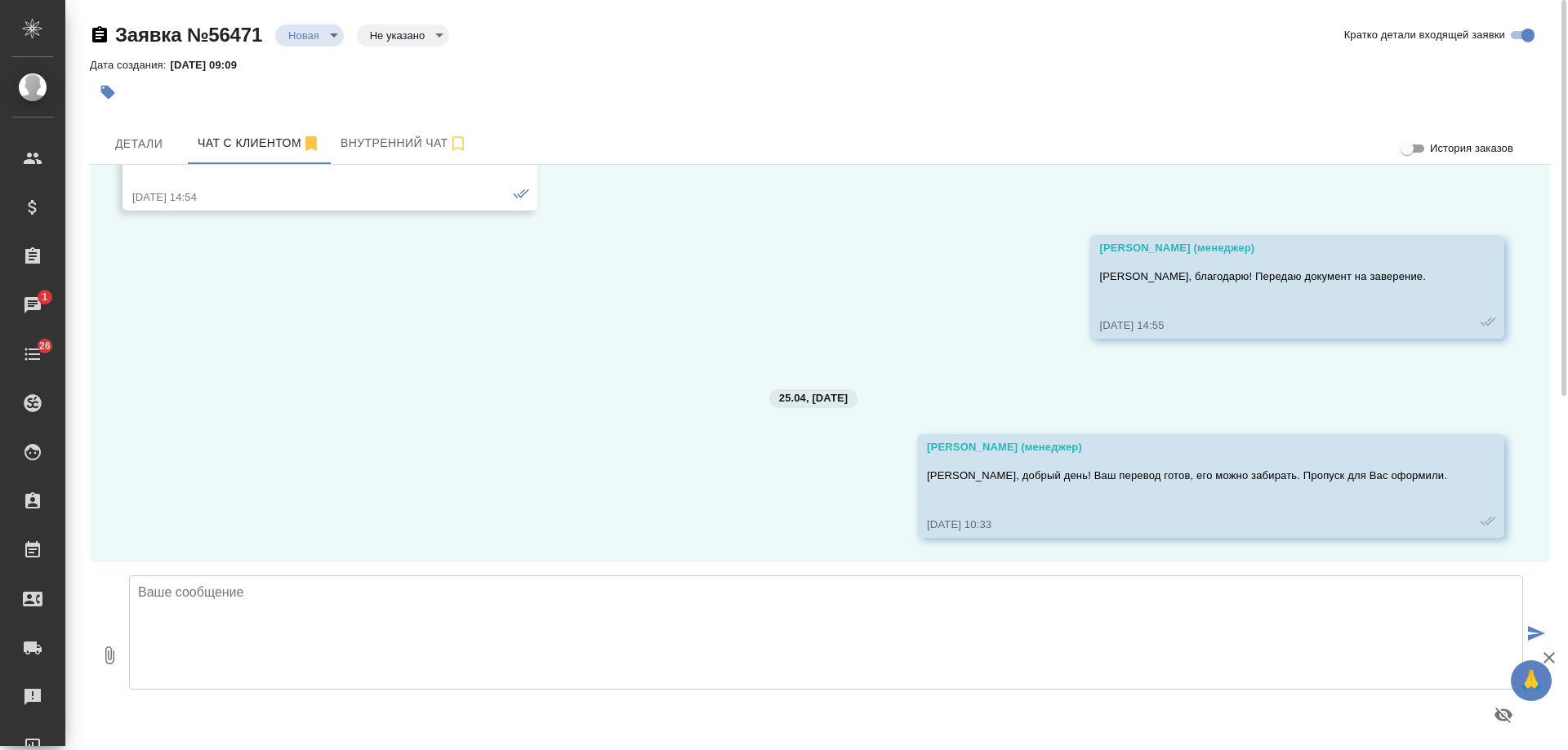
scroll to position [6909, 0]
click at [459, 609] on textarea at bounding box center [826, 632] width 1394 height 115
paste textarea "[STREET_ADDRESS] пн - пт: 10:00 - 18:00 сб - вс: выходной"
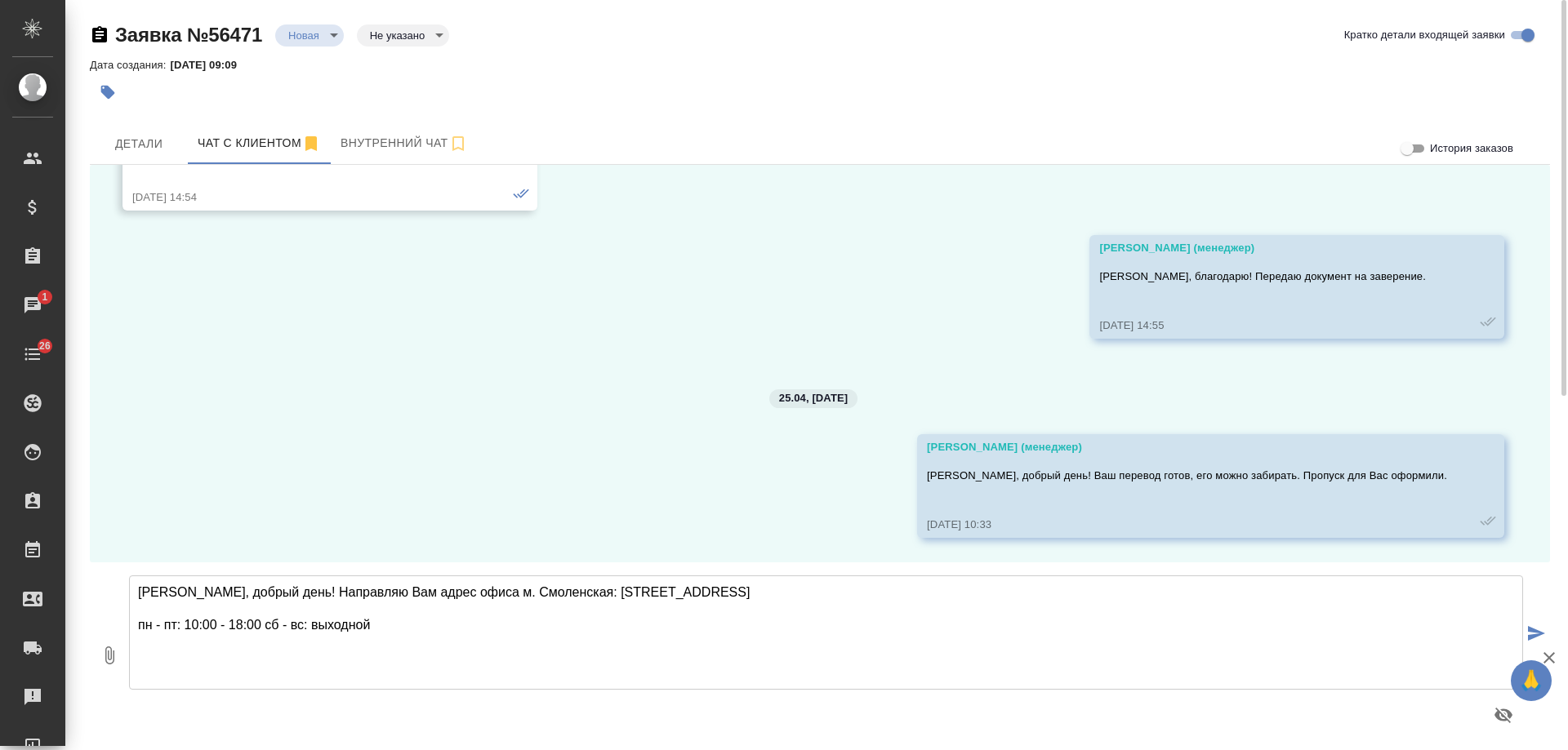
click at [154, 608] on textarea "[PERSON_NAME], добрый день! Направляю Вам адрес офиса м. Смоленская: [STREET_AD…" at bounding box center [826, 632] width 1394 height 115
click at [553, 609] on textarea "[PERSON_NAME], добрый день! Направляю Вам адрес офиса м. Смоленская: [STREET_AD…" at bounding box center [826, 632] width 1394 height 115
click at [361, 609] on textarea "[PERSON_NAME], добрый день! Направляю Вам адрес офиса м. Смоленская: [STREET_AD…" at bounding box center [826, 632] width 1394 height 115
click at [518, 618] on textarea "[PERSON_NAME], добрый день! Направляю Вам адрес офиса м. Смоленская: [STREET_AD…" at bounding box center [826, 632] width 1394 height 115
type textarea "[PERSON_NAME], добрый день! Направляю Вам адрес офиса м. Смоленская: [STREET_AD…"
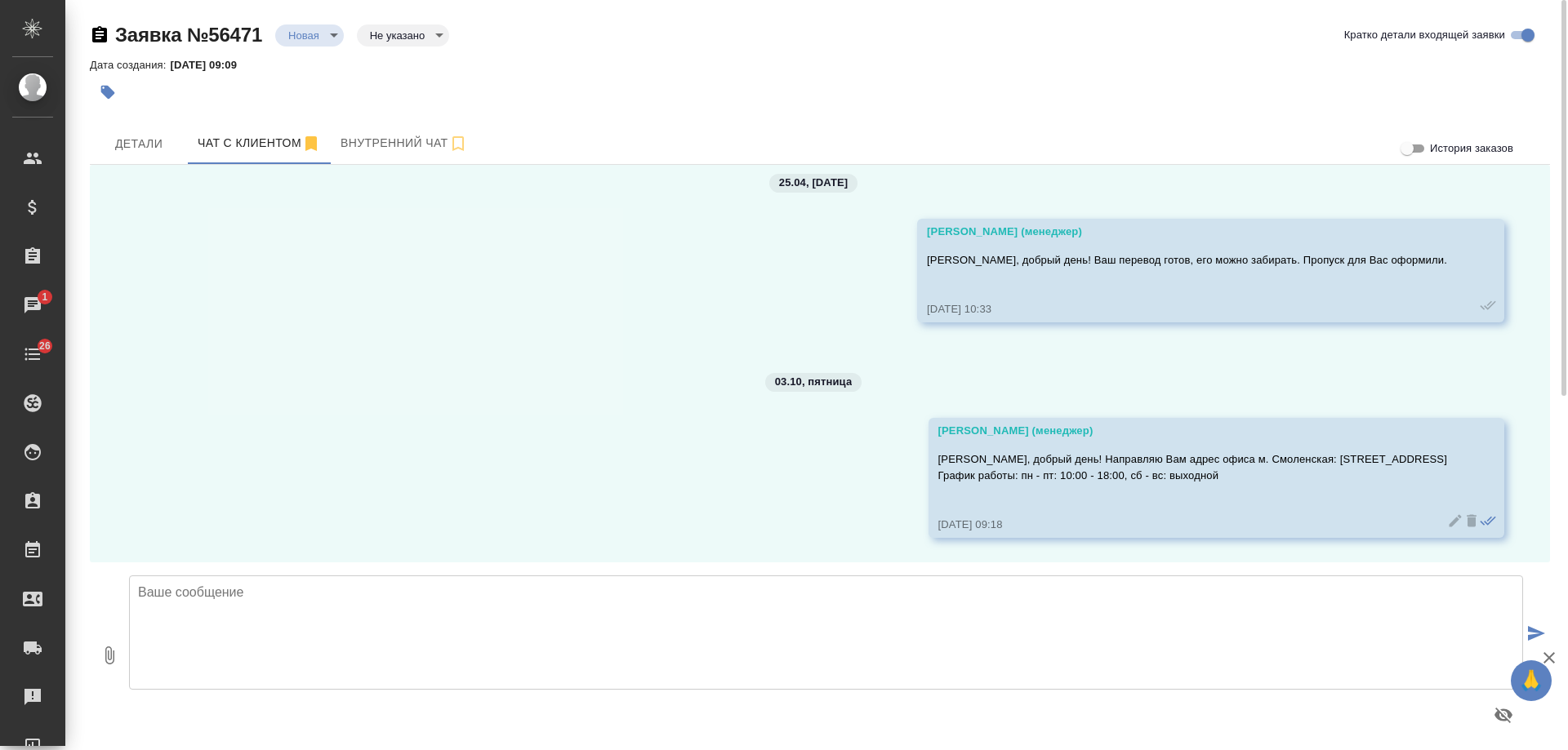
scroll to position [7125, 0]
click at [593, 606] on textarea at bounding box center [826, 632] width 1394 height 115
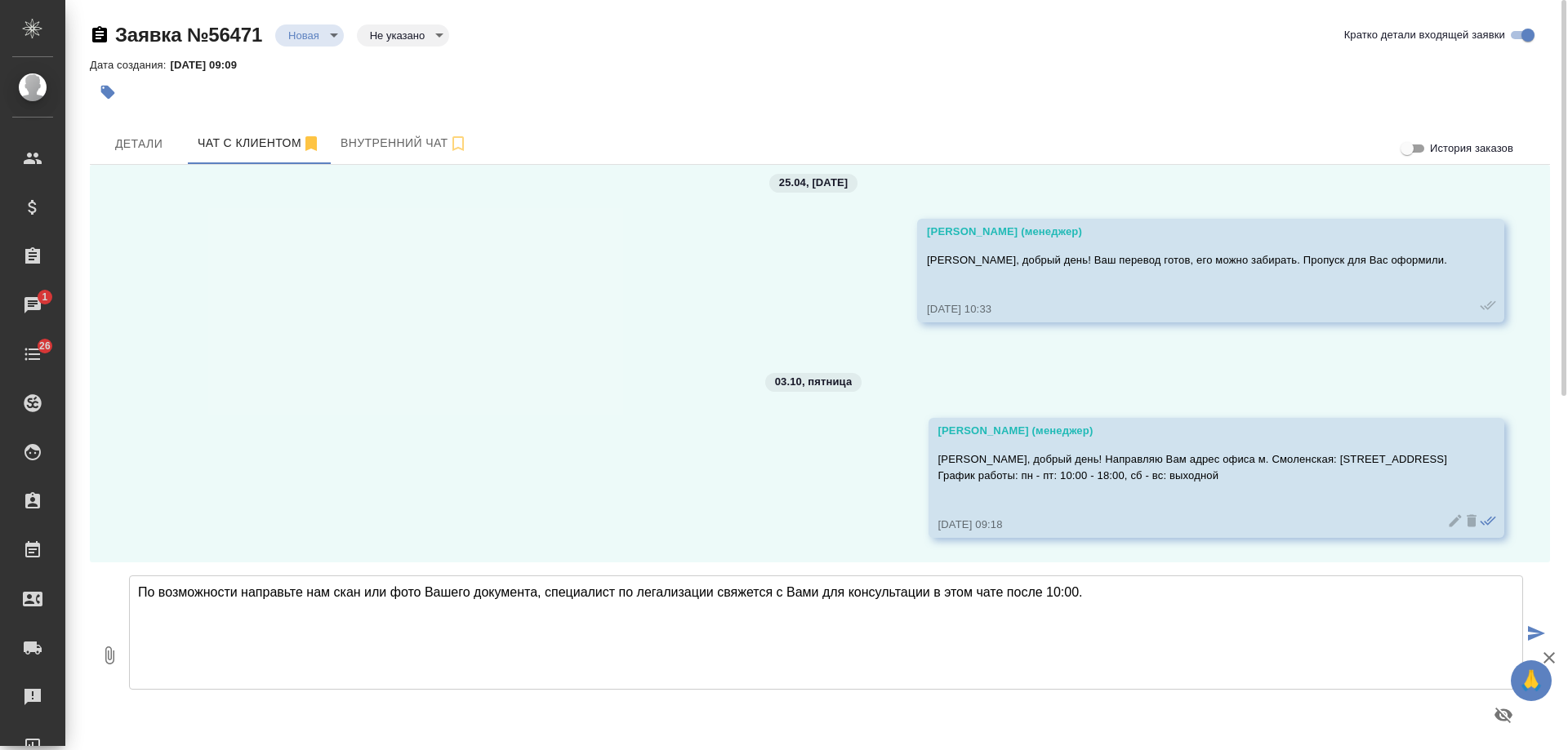
click at [331, 595] on textarea "По возможности направьте нам скан или фото Вашего документа, специалист по лега…" at bounding box center [826, 632] width 1394 height 115
click at [619, 593] on textarea "По возможности направьте нам, пожалуйста, скан или фото Вашего документа, специ…" at bounding box center [826, 632] width 1394 height 115
click at [632, 591] on textarea "По возможности направьте нам, пожалуйста, скан или фото Вашего документа. специ…" at bounding box center [826, 632] width 1394 height 115
click at [803, 592] on textarea "По возможности направьте нам, пожалуйста, скан или фото Вашего документа. Специ…" at bounding box center [826, 632] width 1394 height 115
click at [1283, 595] on textarea "По возможности направьте нам, пожалуйста, скан или фото Вашего документа. Специ…" at bounding box center [826, 632] width 1394 height 115
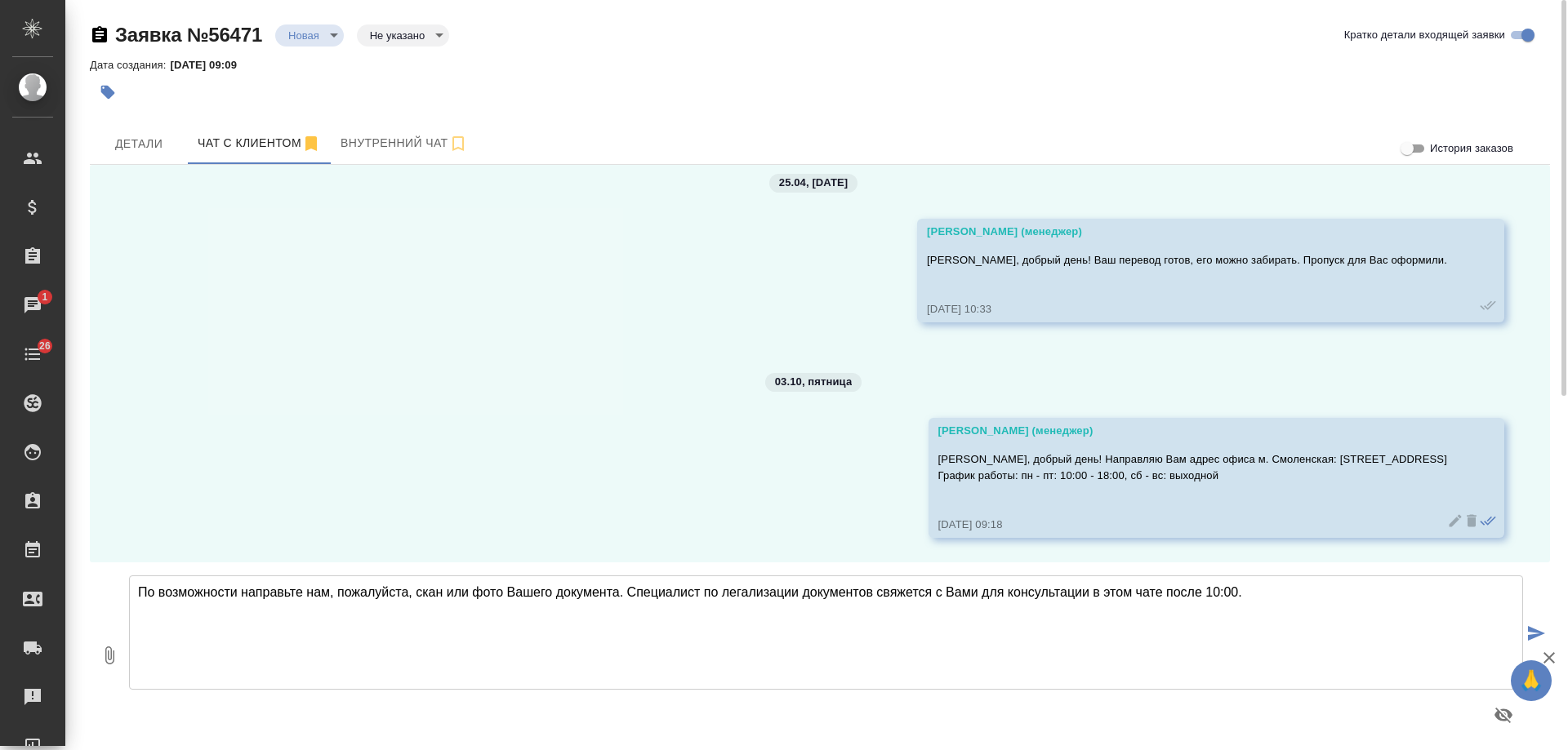
type textarea "По возможности направьте нам, пожалуйста, скан или фото Вашего документа. Специ…"
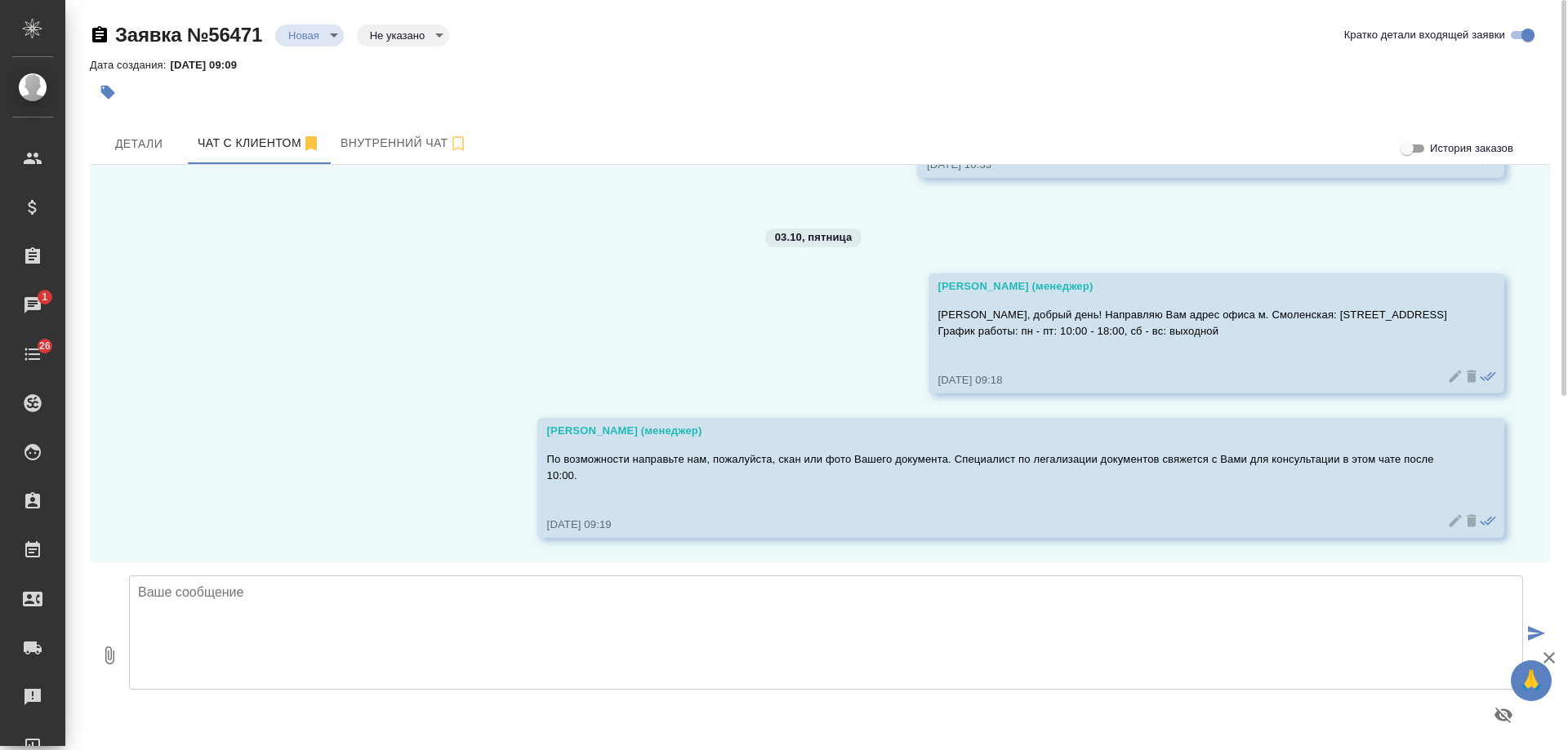
scroll to position [7270, 0]
click at [150, 142] on span "Детали" at bounding box center [138, 144] width 79 height 21
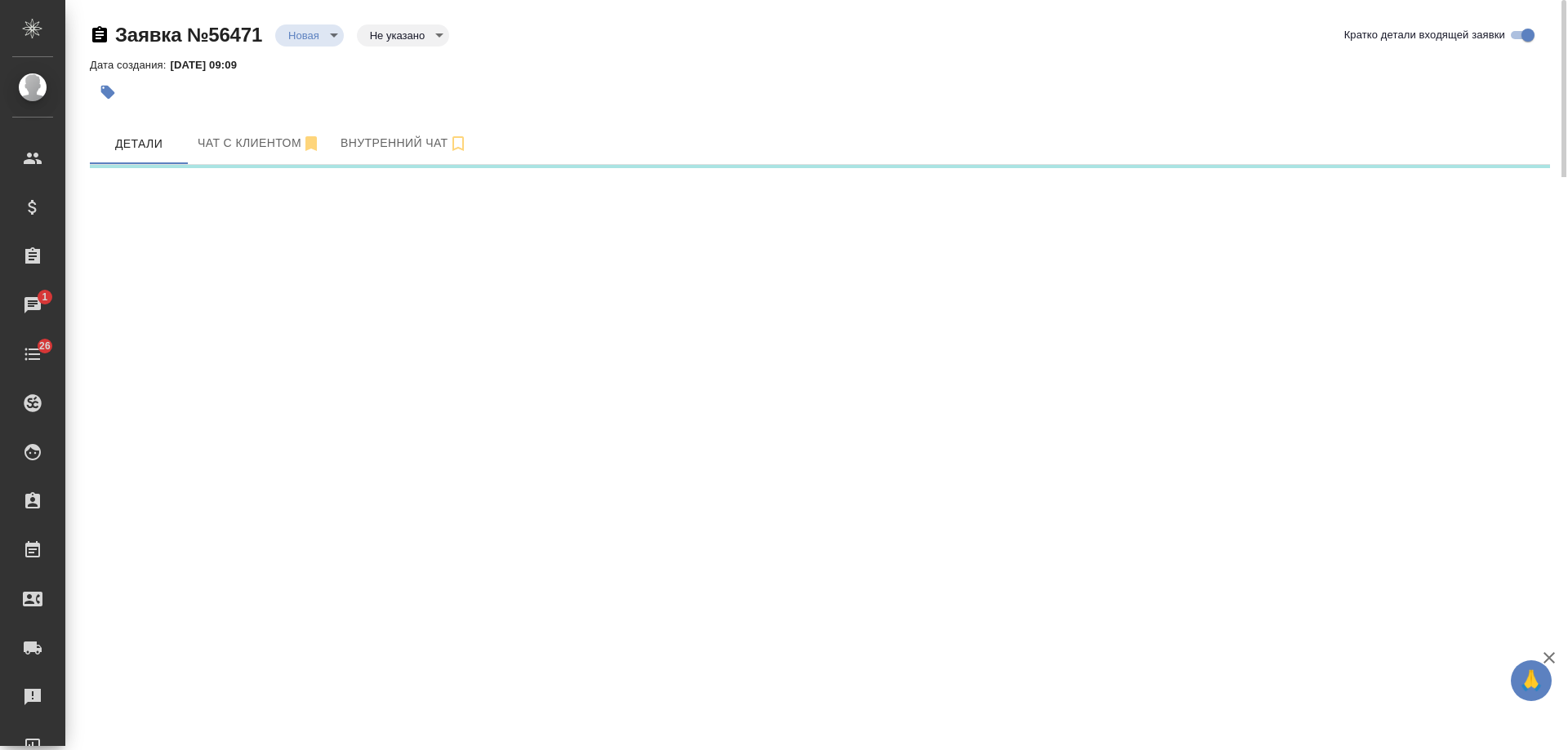
select select "RU"
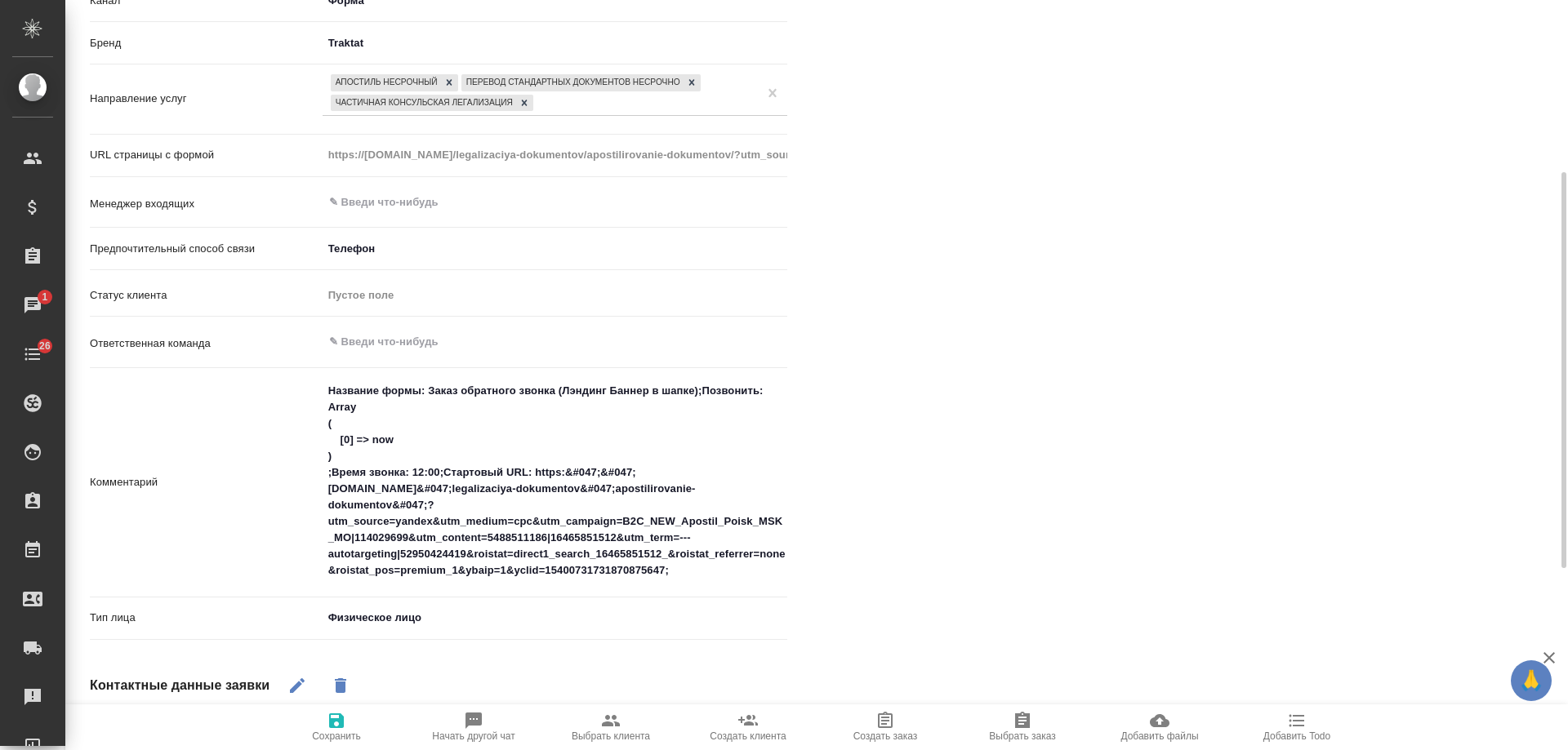
scroll to position [653, 0]
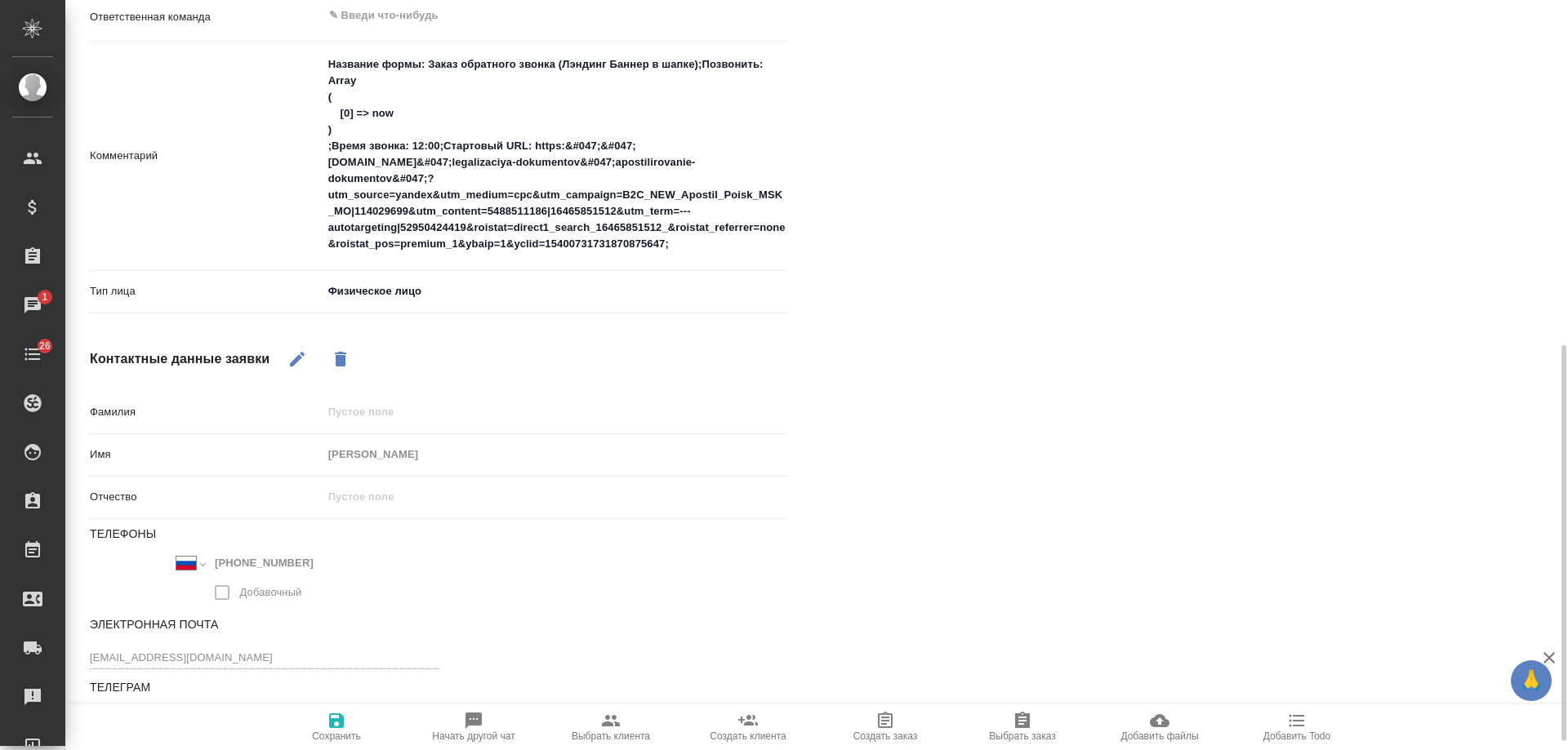
click at [602, 729] on icon "button" at bounding box center [611, 721] width 20 height 20
type textarea "x"
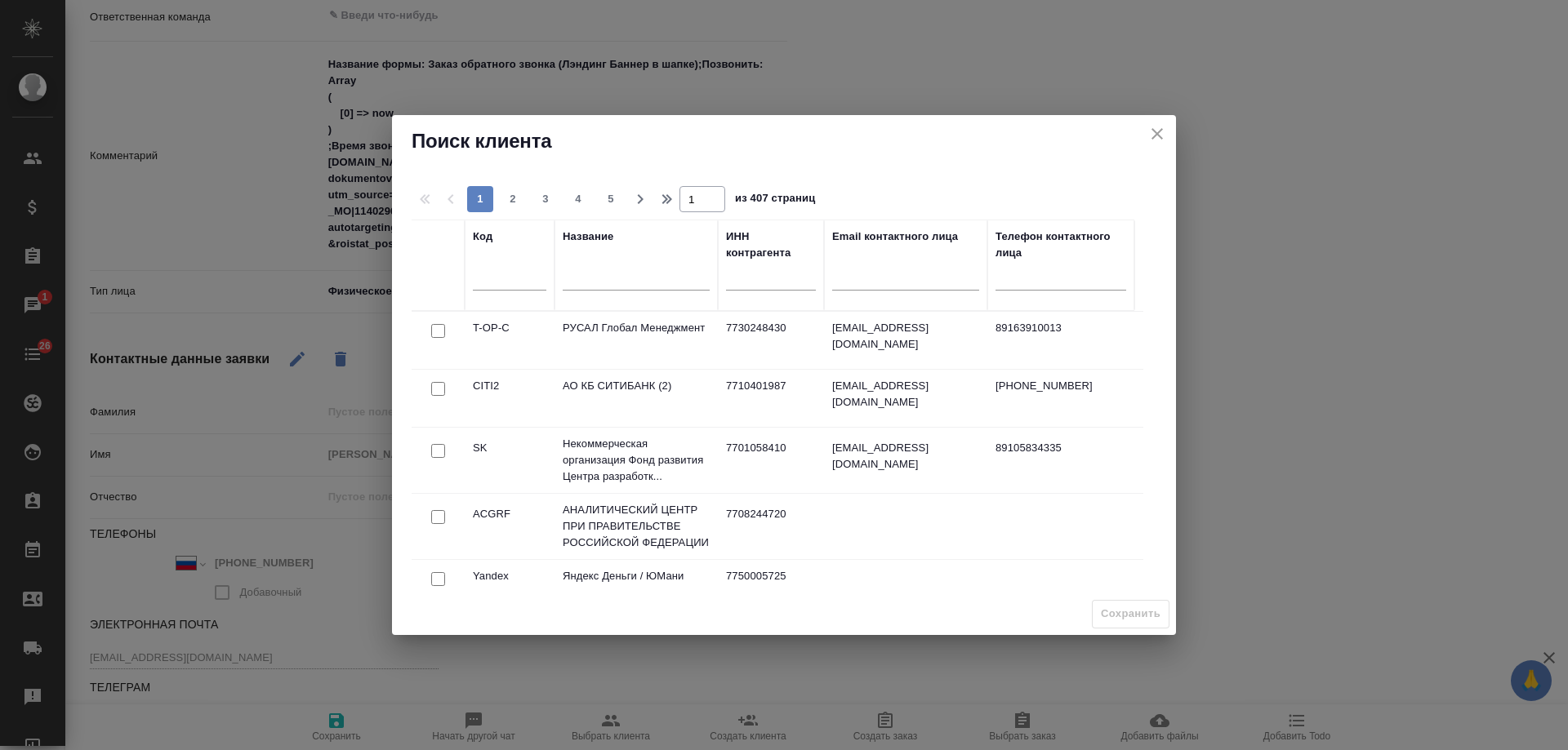
click at [616, 276] on input "text" at bounding box center [636, 280] width 147 height 21
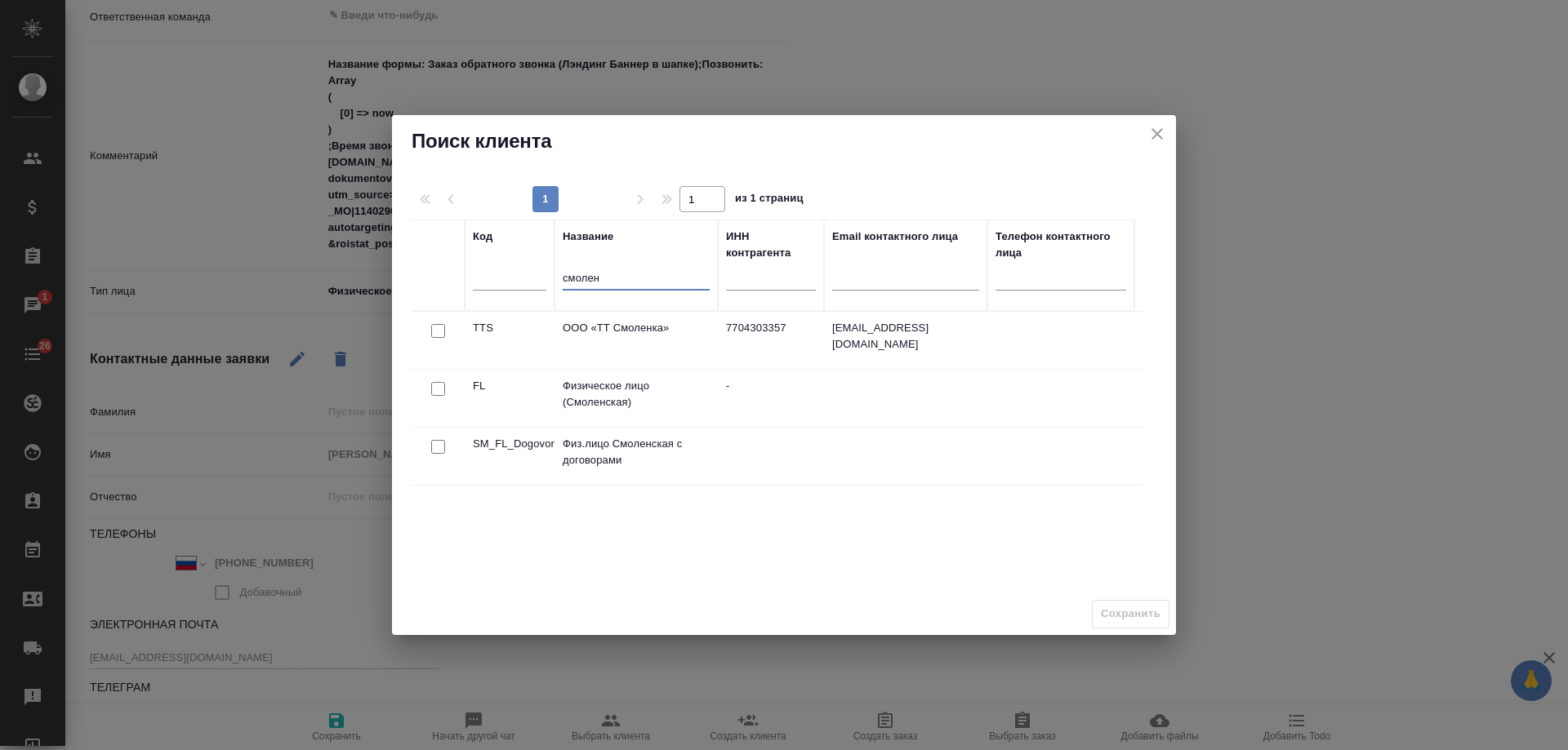
type input "смолен"
click at [441, 396] on div at bounding box center [438, 390] width 37 height 23
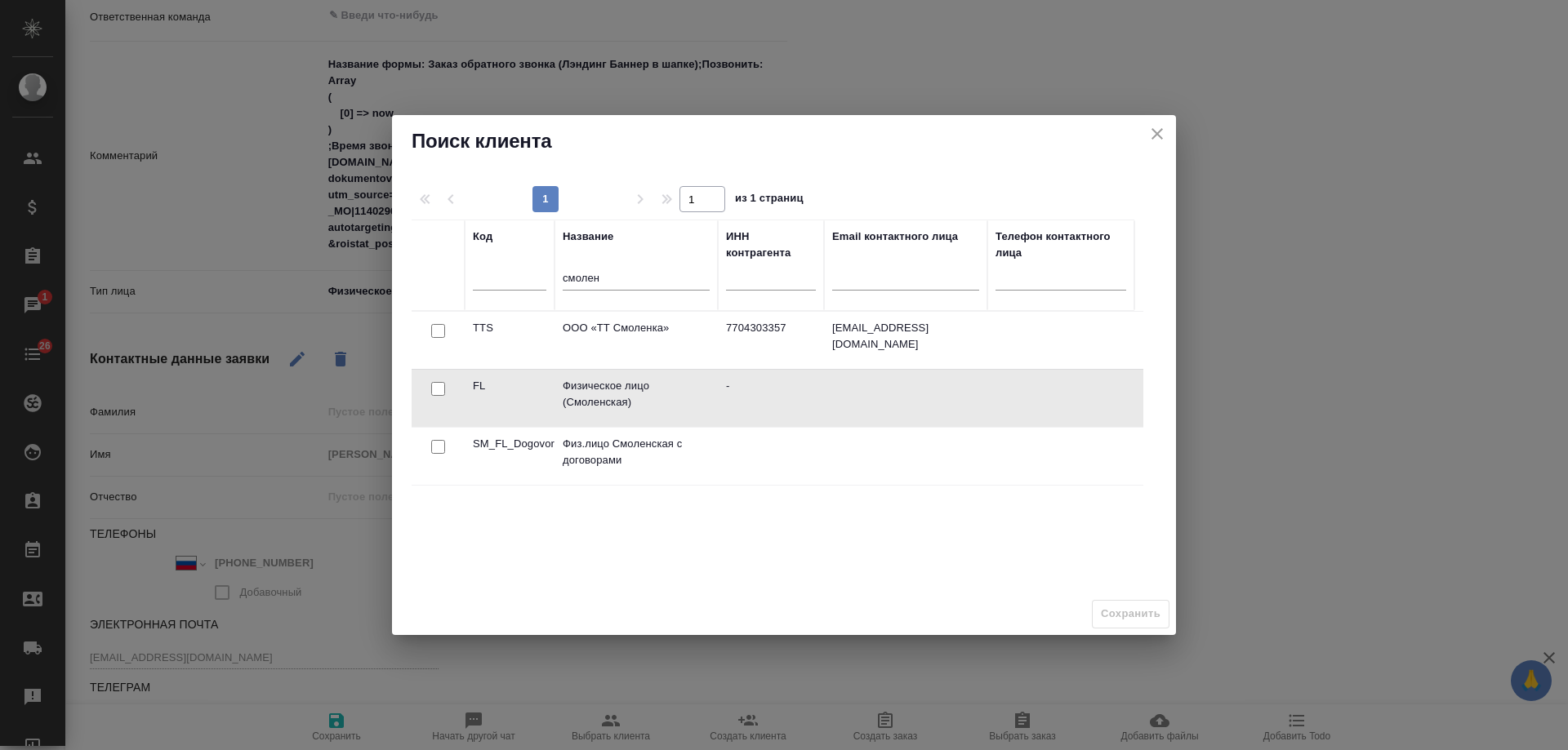
click at [440, 387] on input "checkbox" at bounding box center [438, 389] width 14 height 14
checkbox input "true"
click at [1102, 612] on span "Сохранить" at bounding box center [1131, 614] width 60 height 19
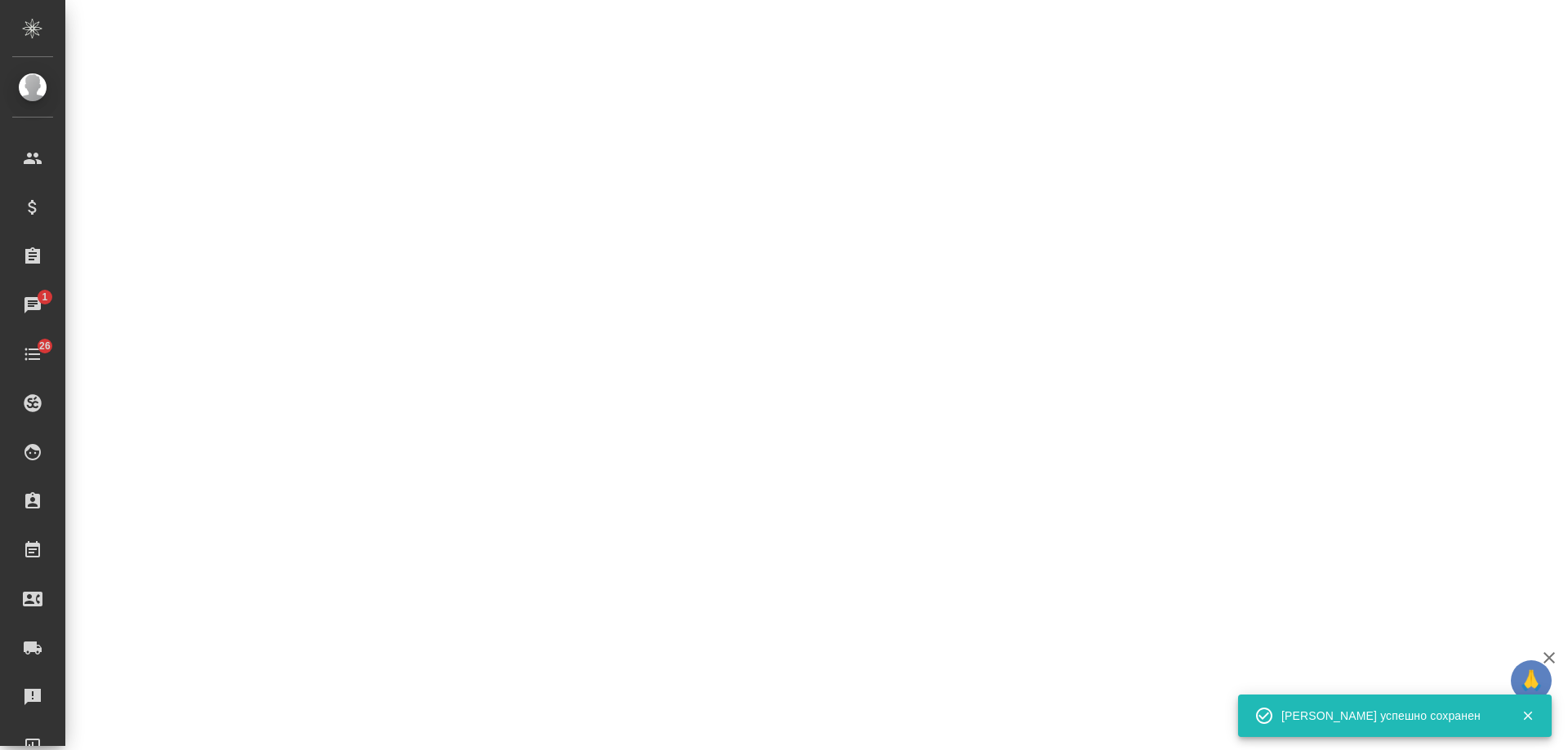
select select "RU"
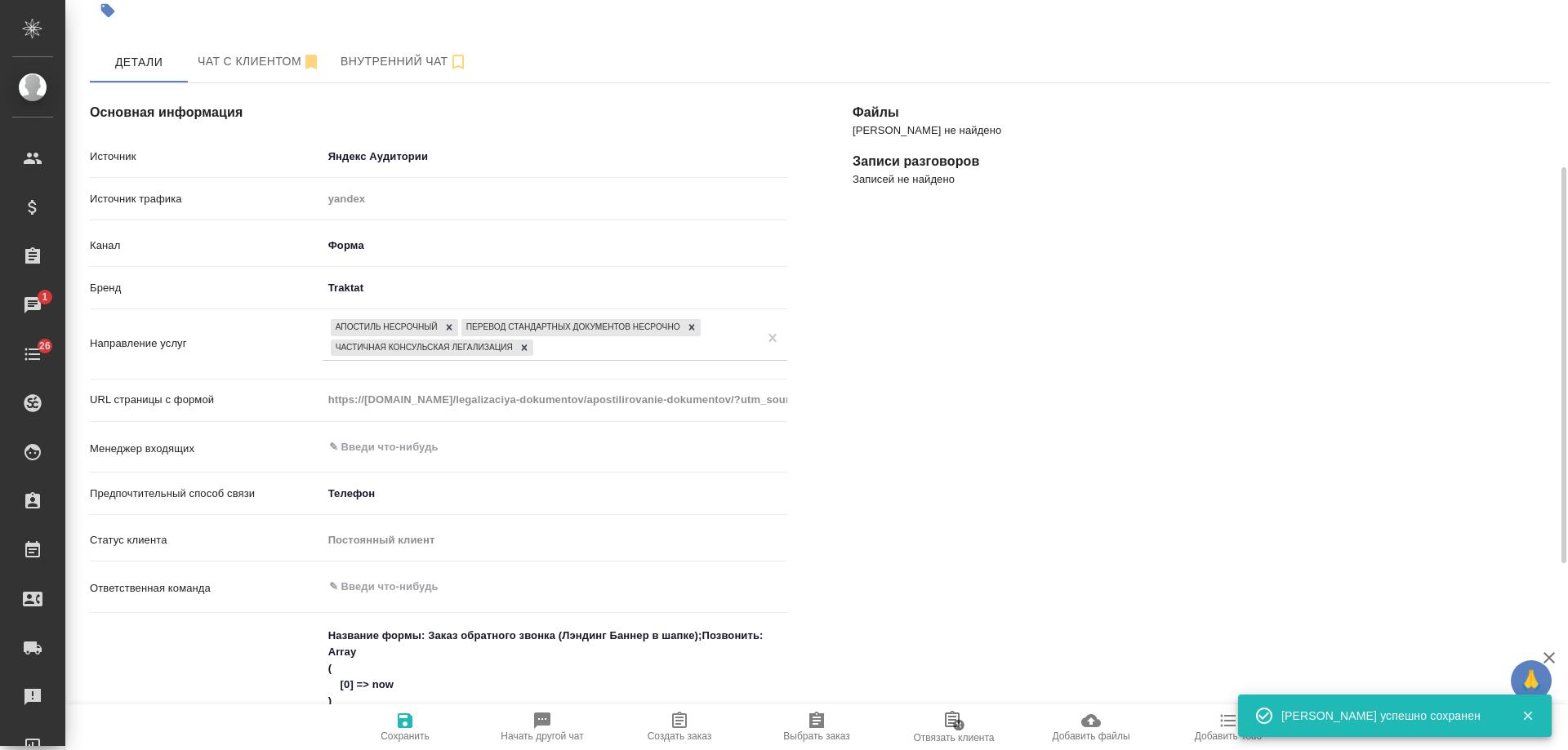
scroll to position [0, 0]
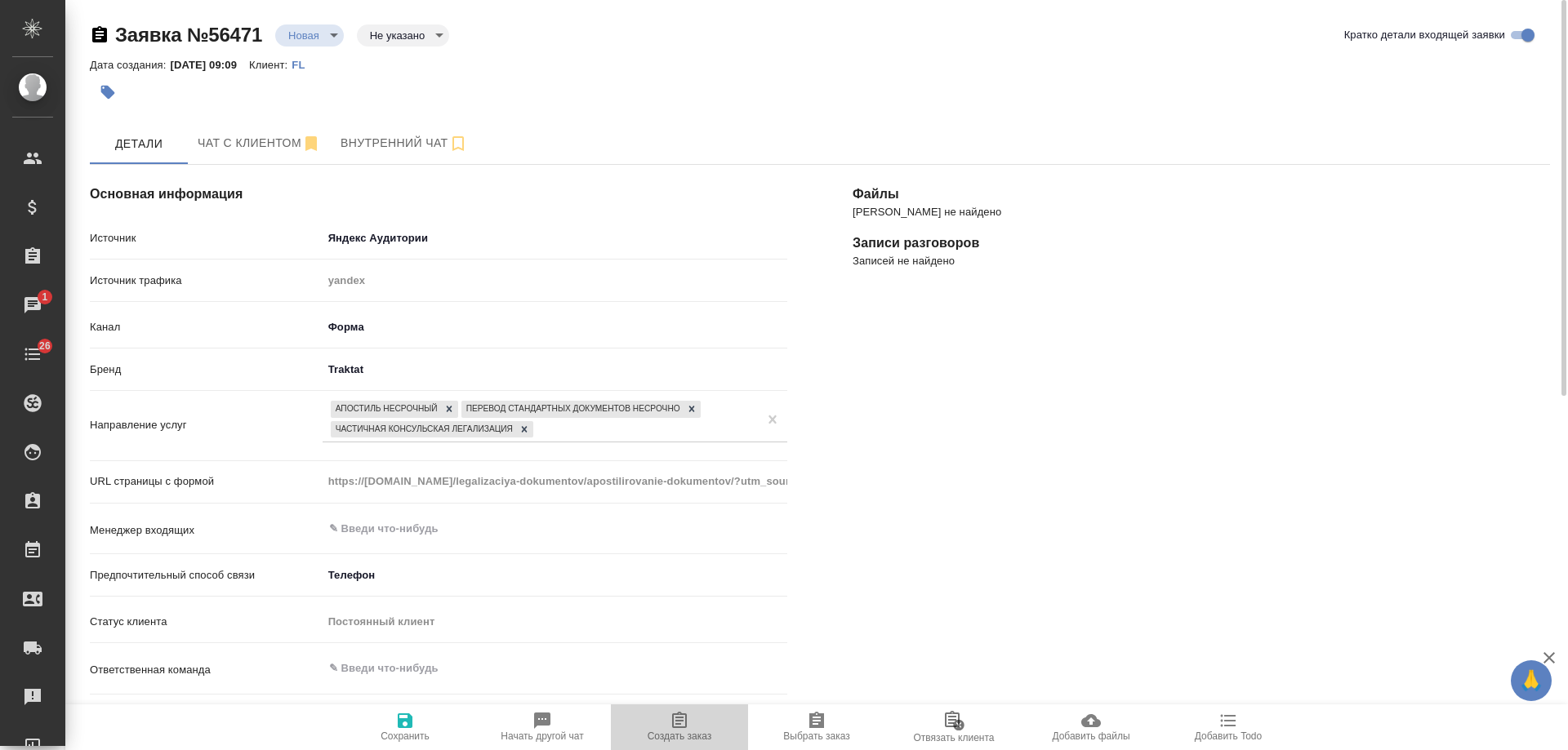
click at [692, 727] on span "Создать заказ" at bounding box center [679, 726] width 118 height 31
type textarea "x"
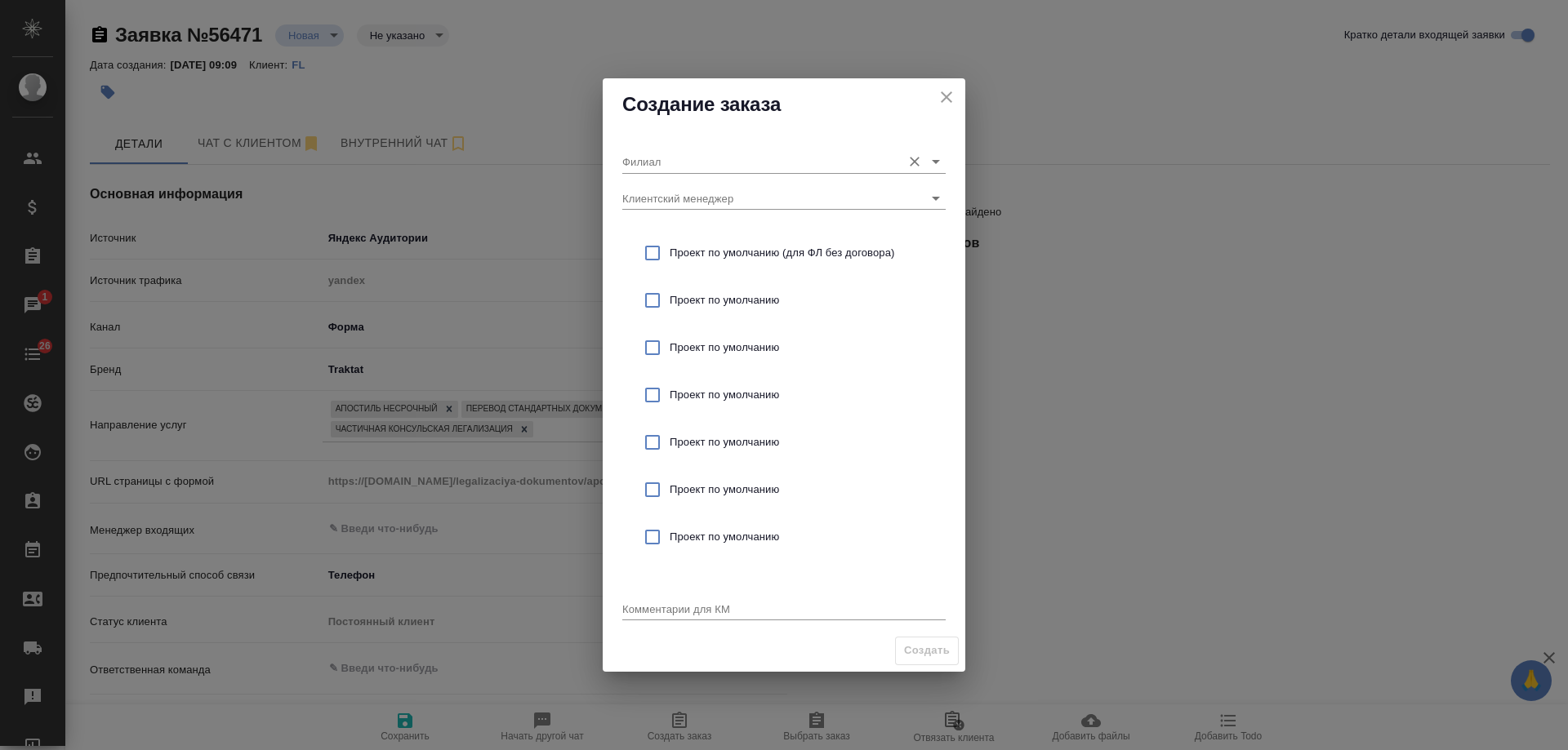
click at [677, 159] on input "Филиал" at bounding box center [758, 160] width 271 height 22
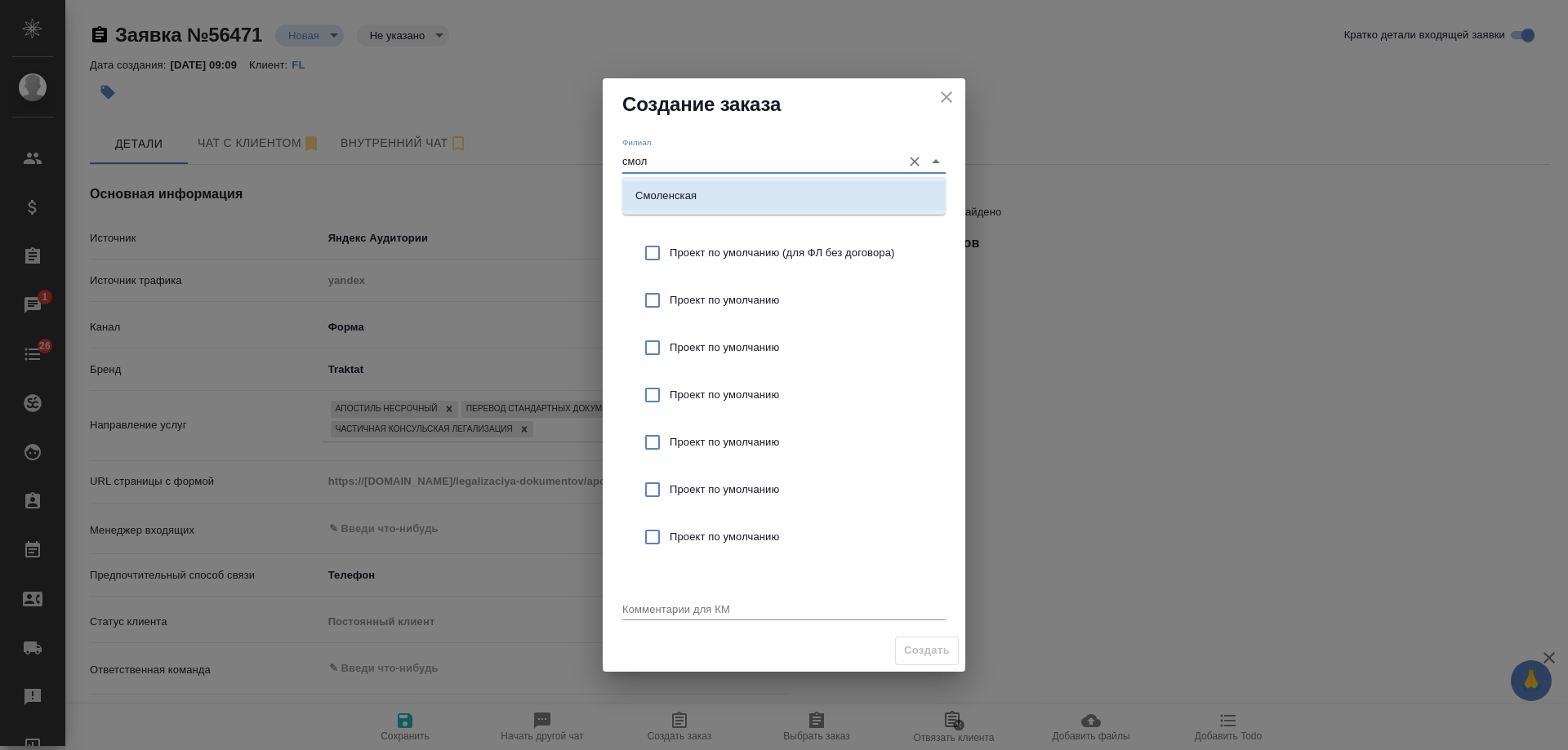
click at [697, 197] on p "Смоленская" at bounding box center [666, 195] width 62 height 16
type input "Смоленская"
click at [747, 249] on span "Проект по умолчанию (для ФЛ без договора)" at bounding box center [801, 252] width 263 height 16
checkbox input "true"
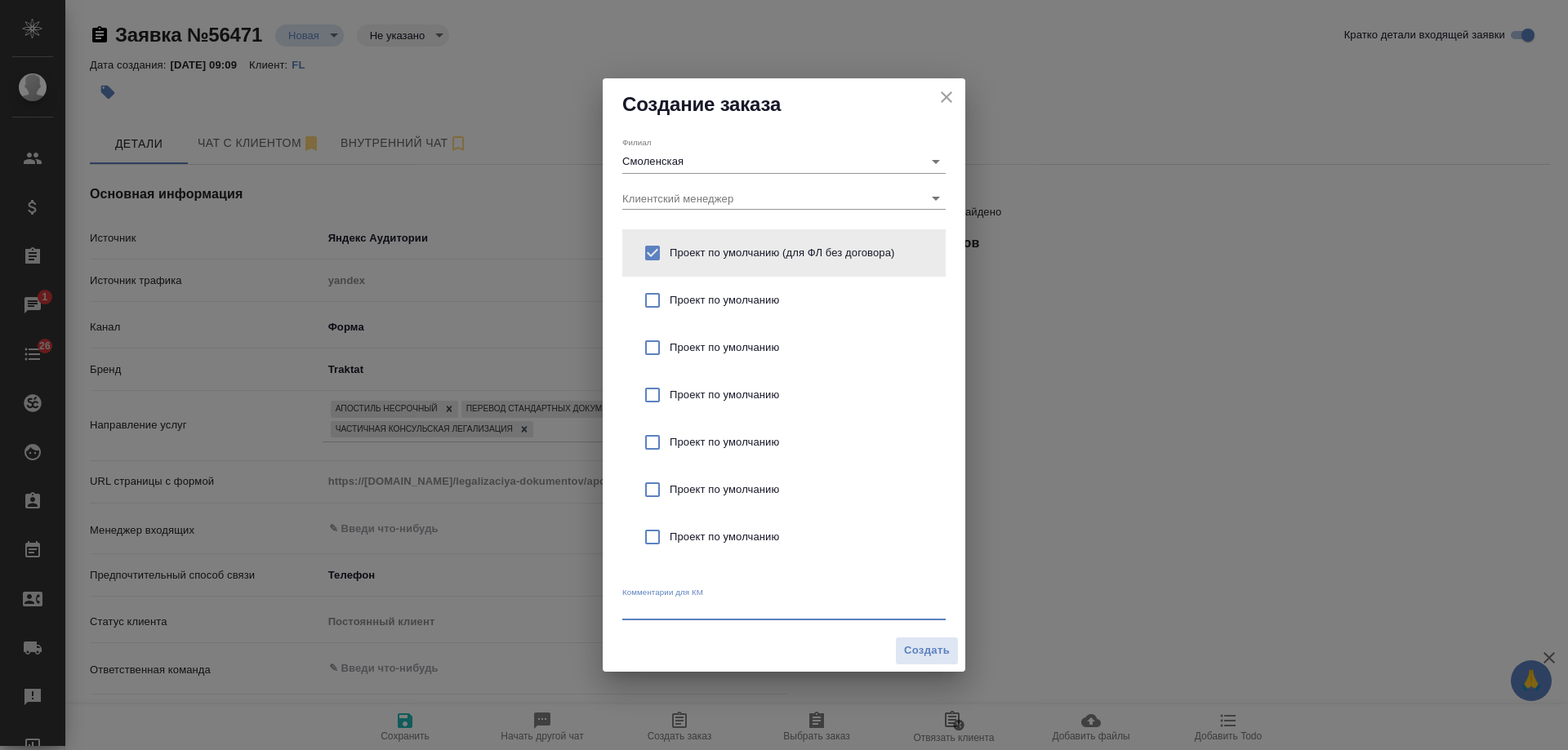
click at [710, 613] on textarea at bounding box center [784, 609] width 323 height 12
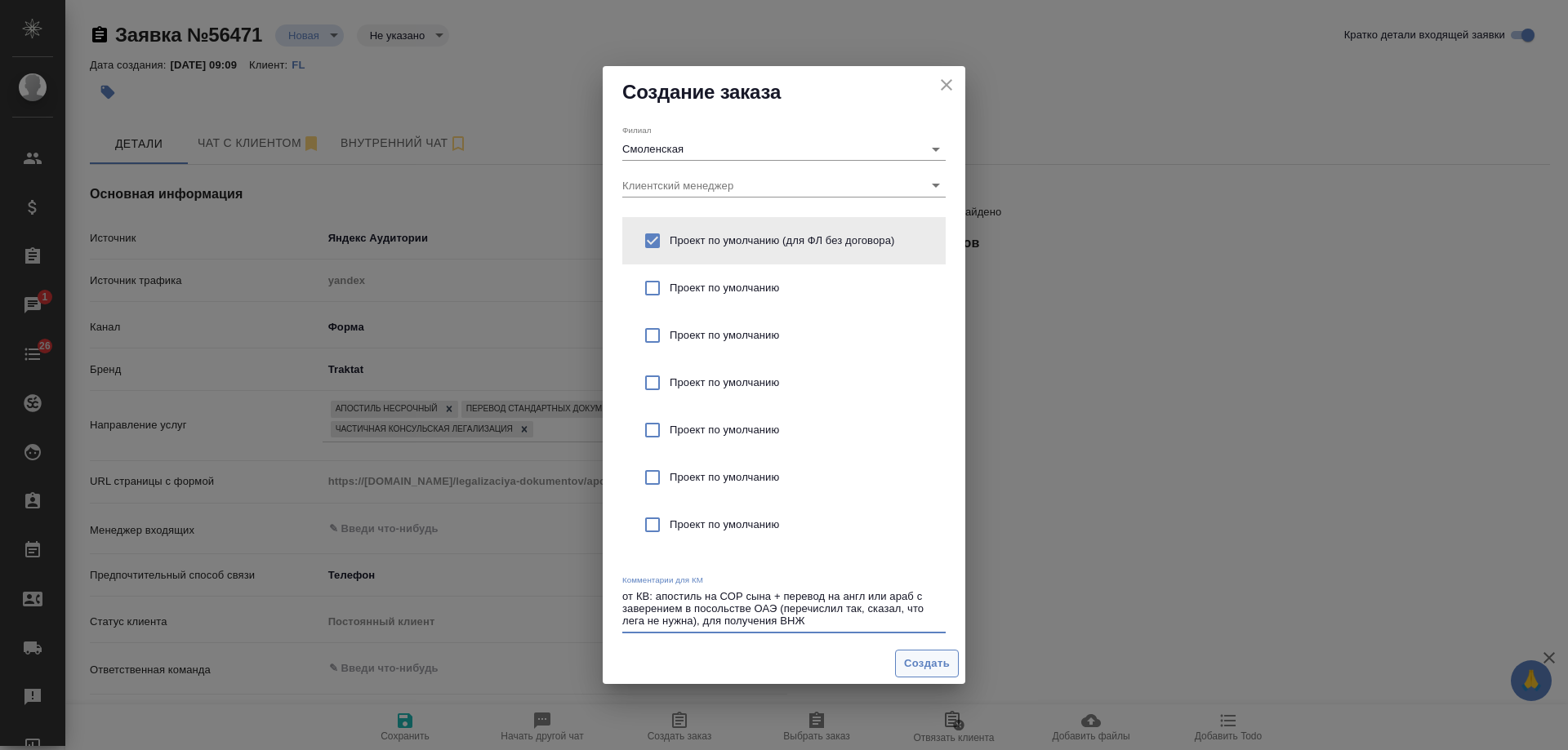
type textarea "от КВ: апостиль на СОР сына + перевод на англ или араб с заверением в посольств…"
click at [922, 666] on span "Создать" at bounding box center [927, 665] width 46 height 19
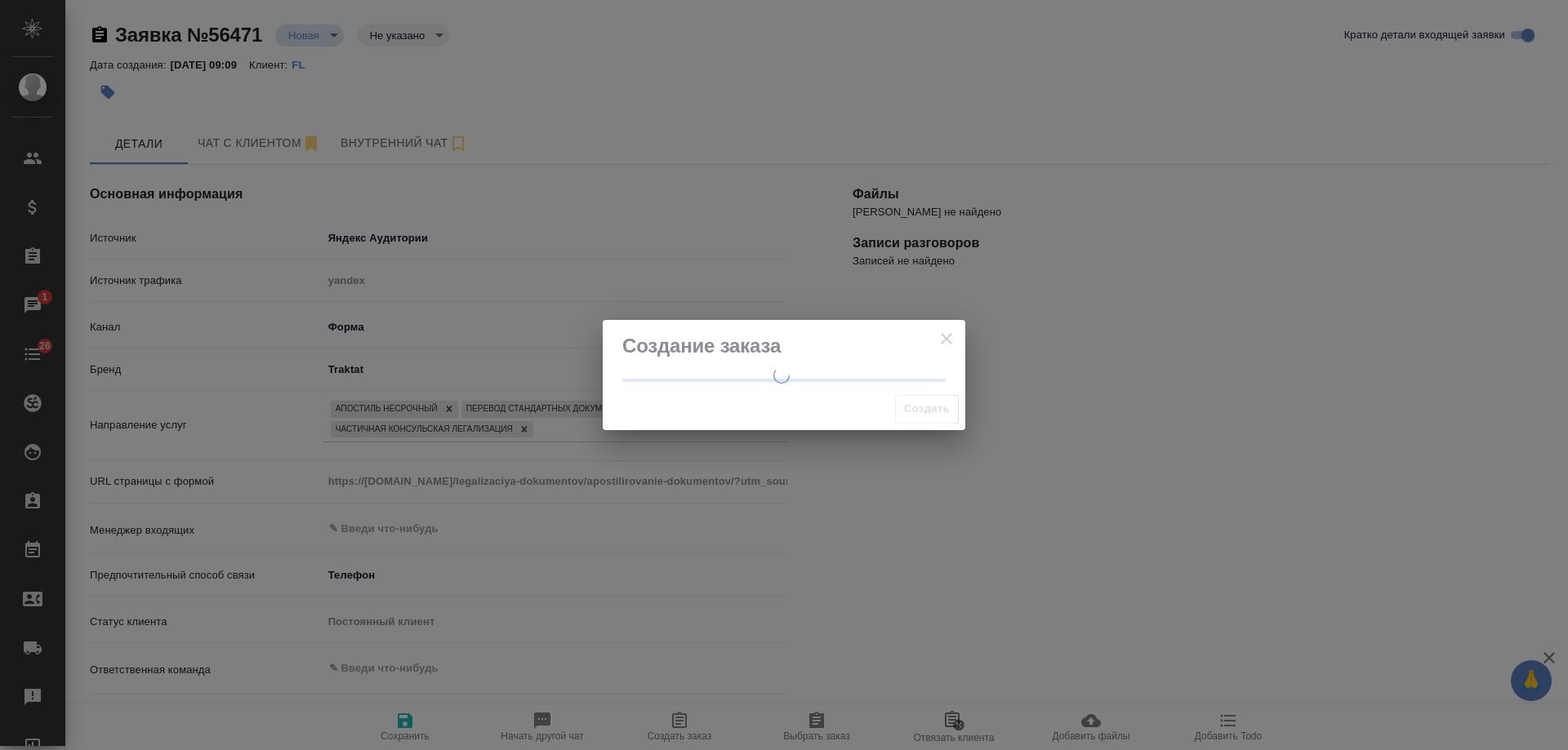
type textarea "x"
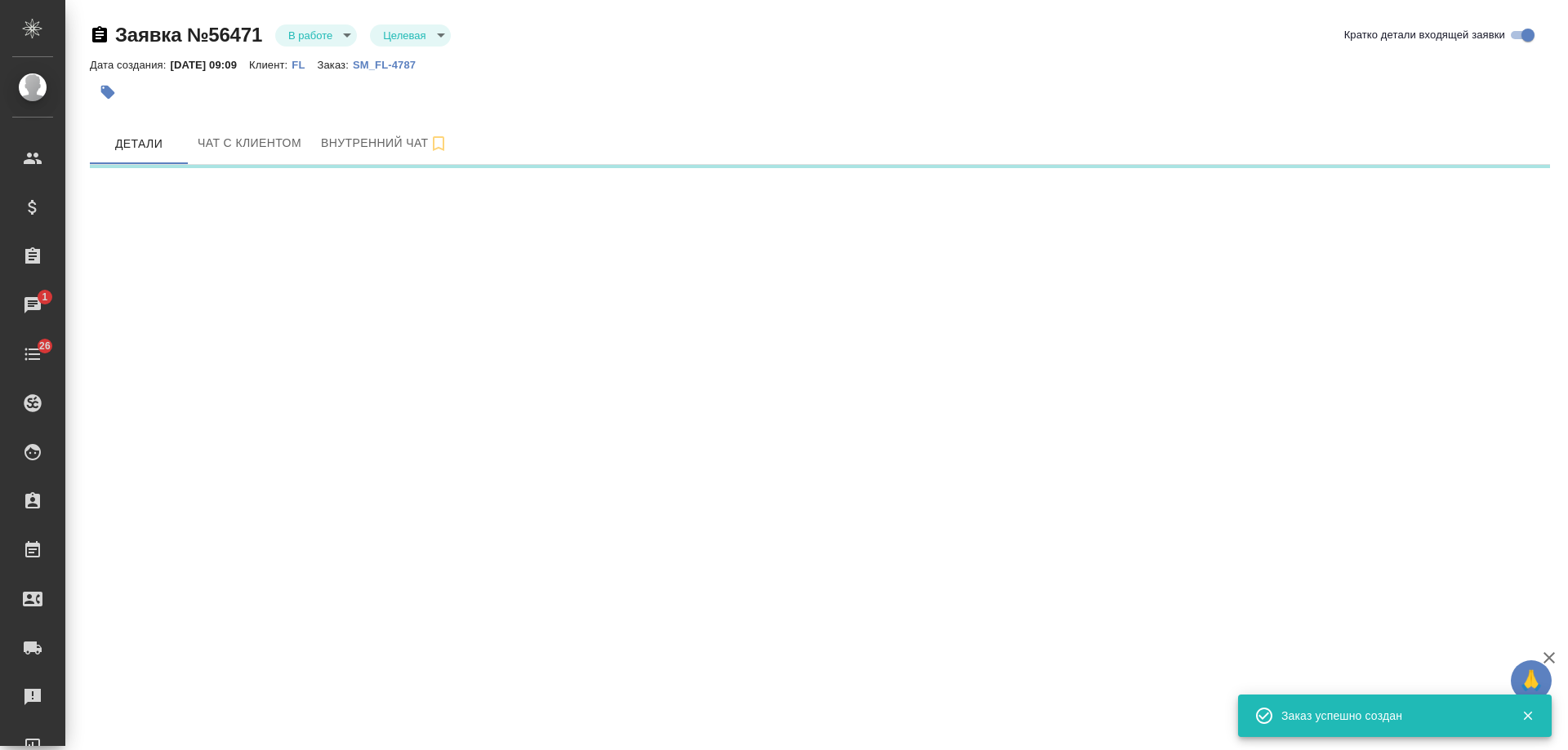
select select "RU"
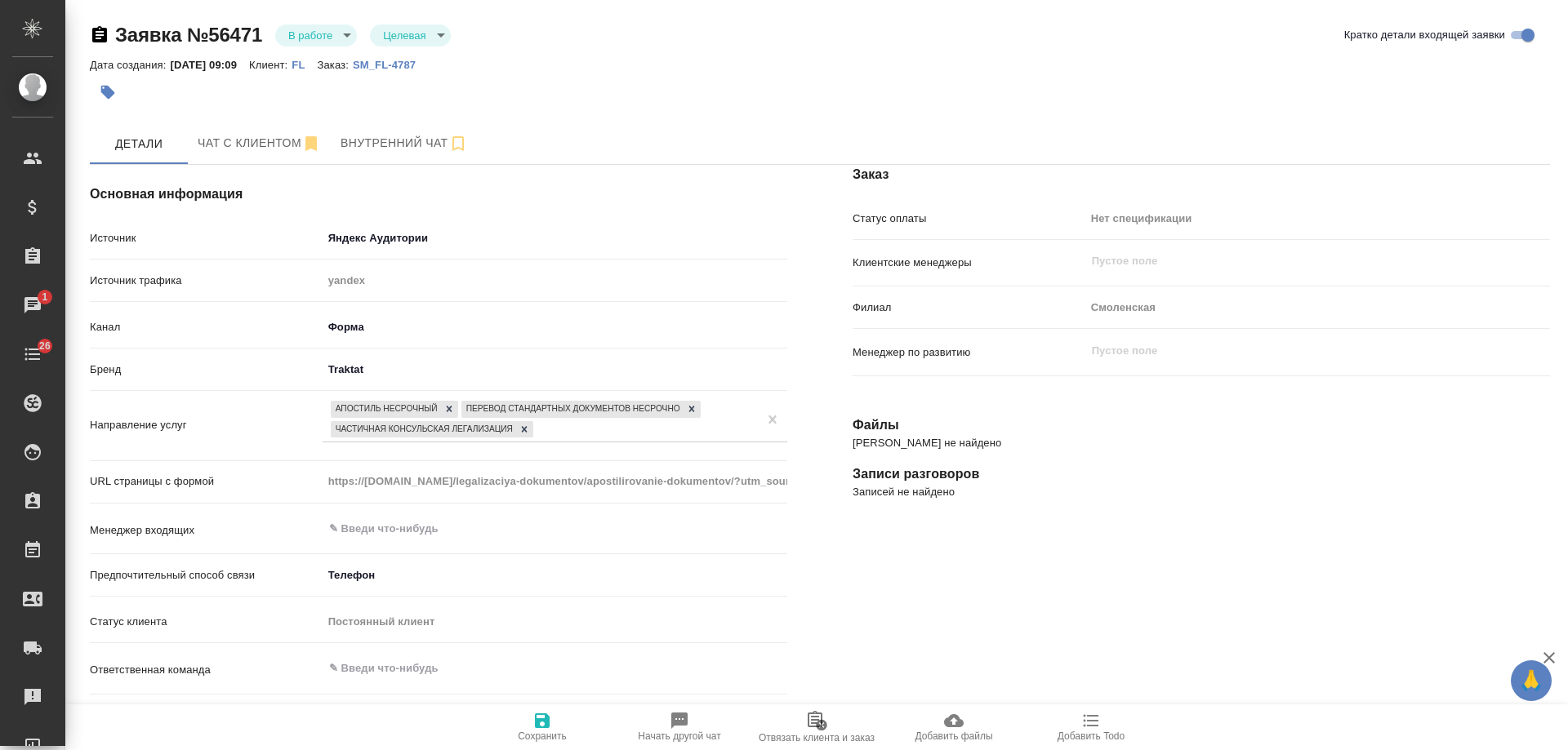
type textarea "x"
click at [393, 531] on input "text" at bounding box center [527, 529] width 400 height 20
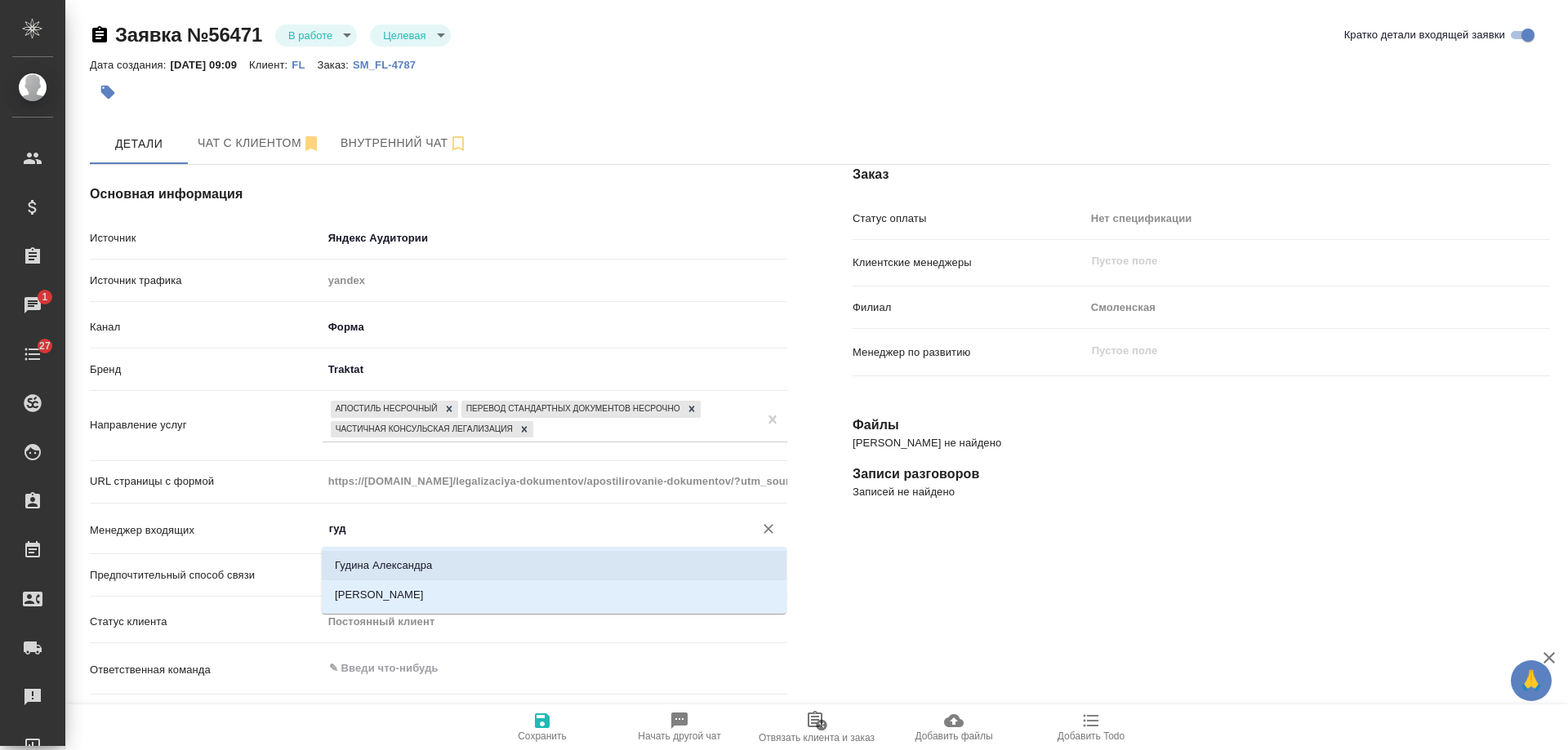
click at [423, 564] on li "Гудина Александра" at bounding box center [554, 565] width 465 height 29
type input "Гудина Александра"
type textarea "x"
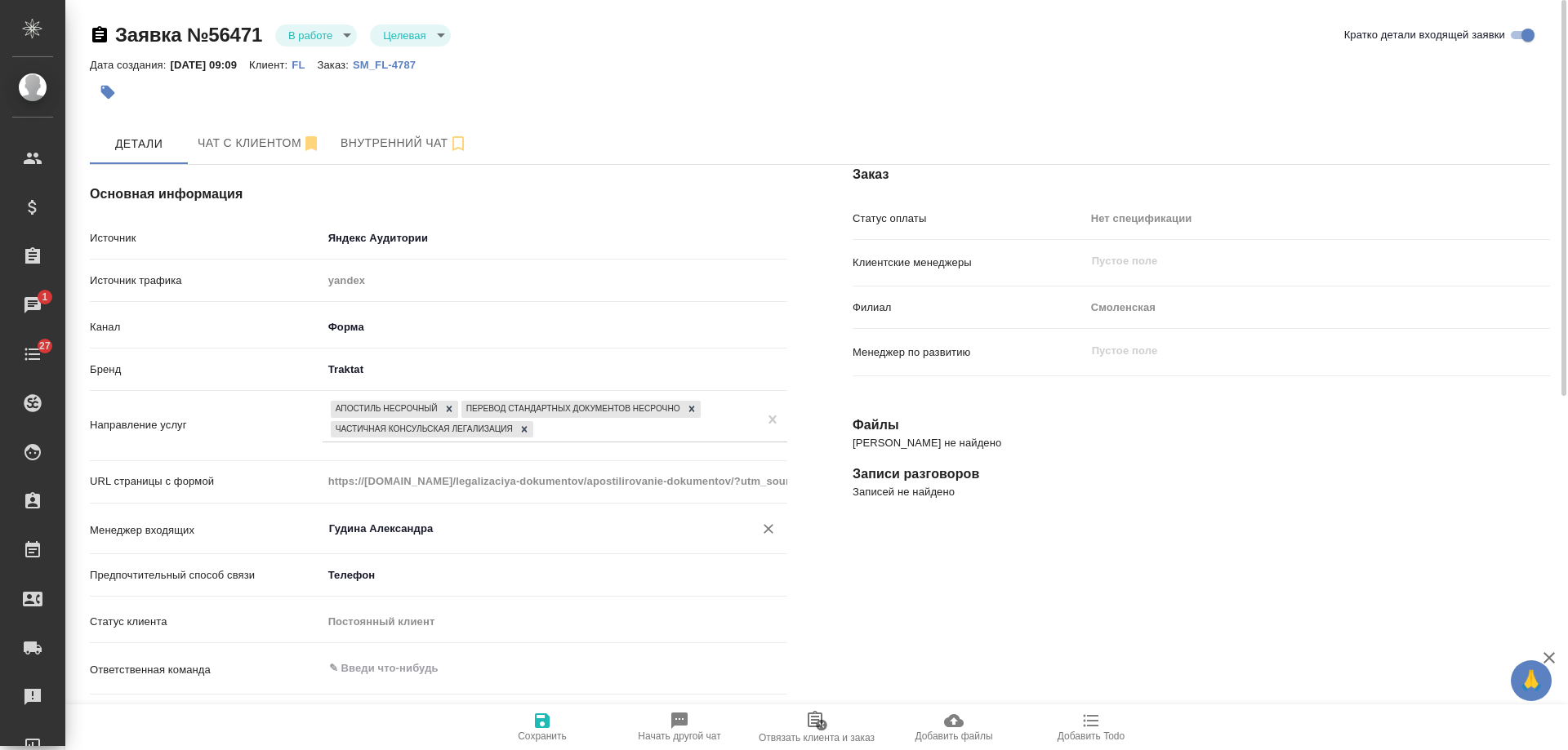
type input "Гудина Александра"
click at [544, 719] on icon "button" at bounding box center [543, 722] width 15 height 15
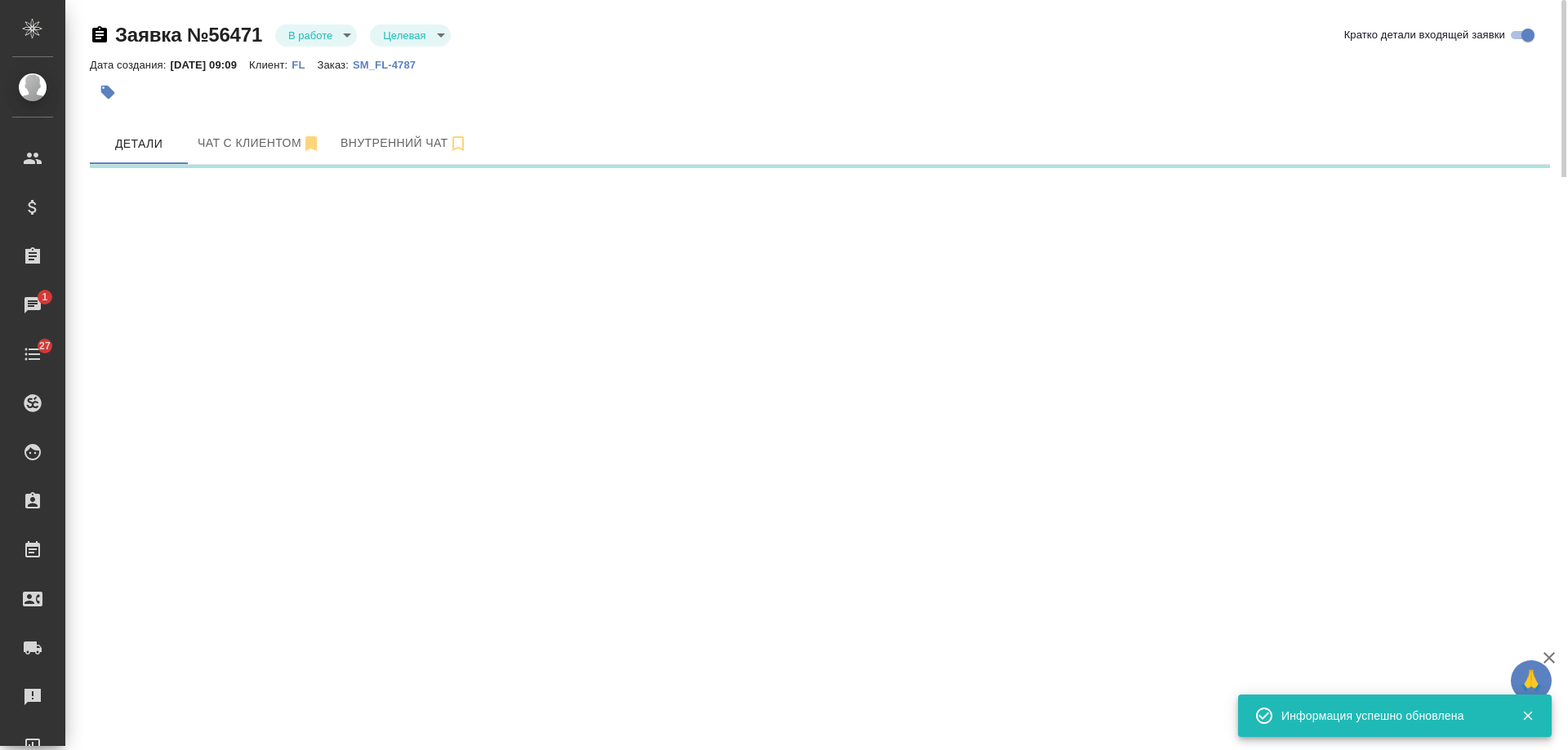
select select "RU"
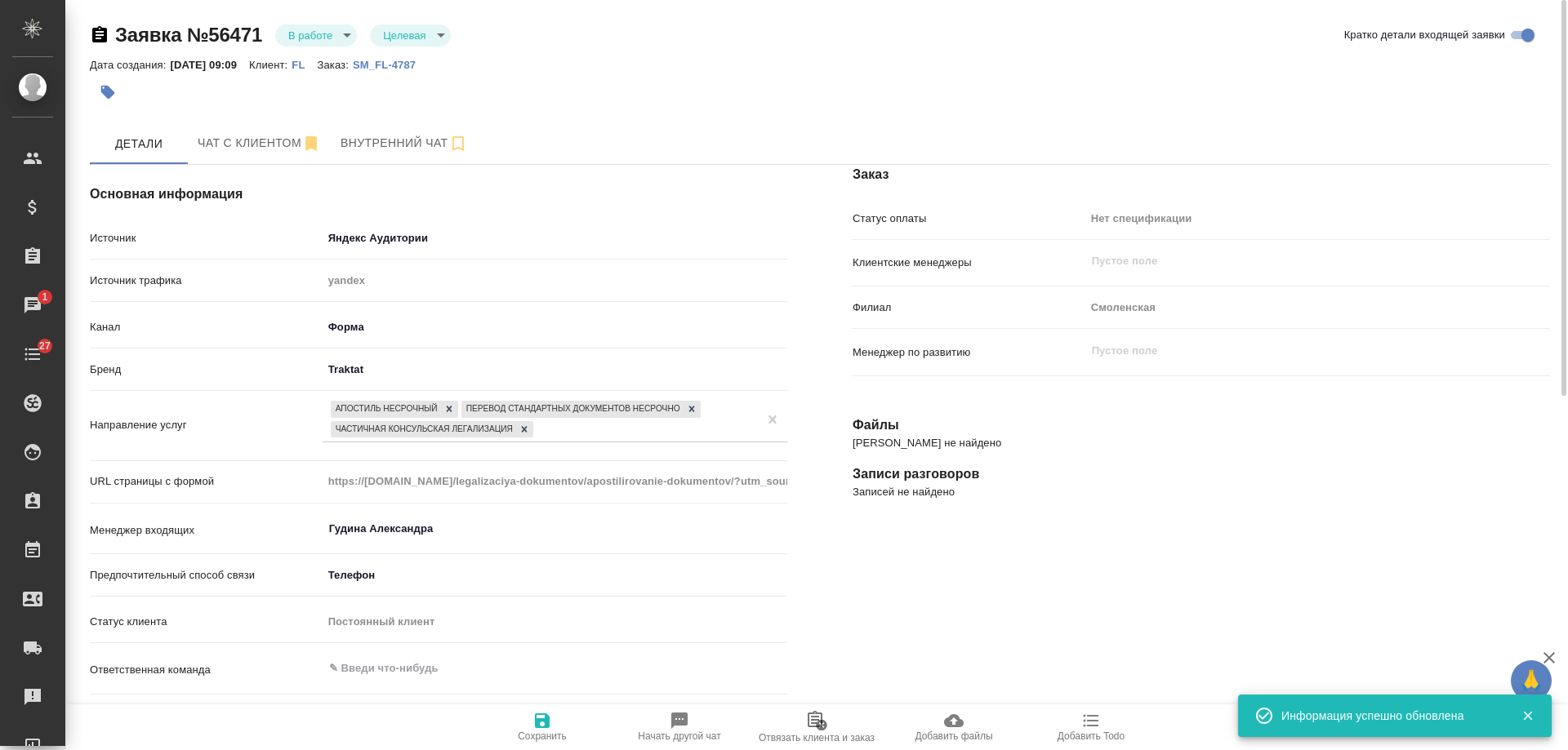
type textarea "x"
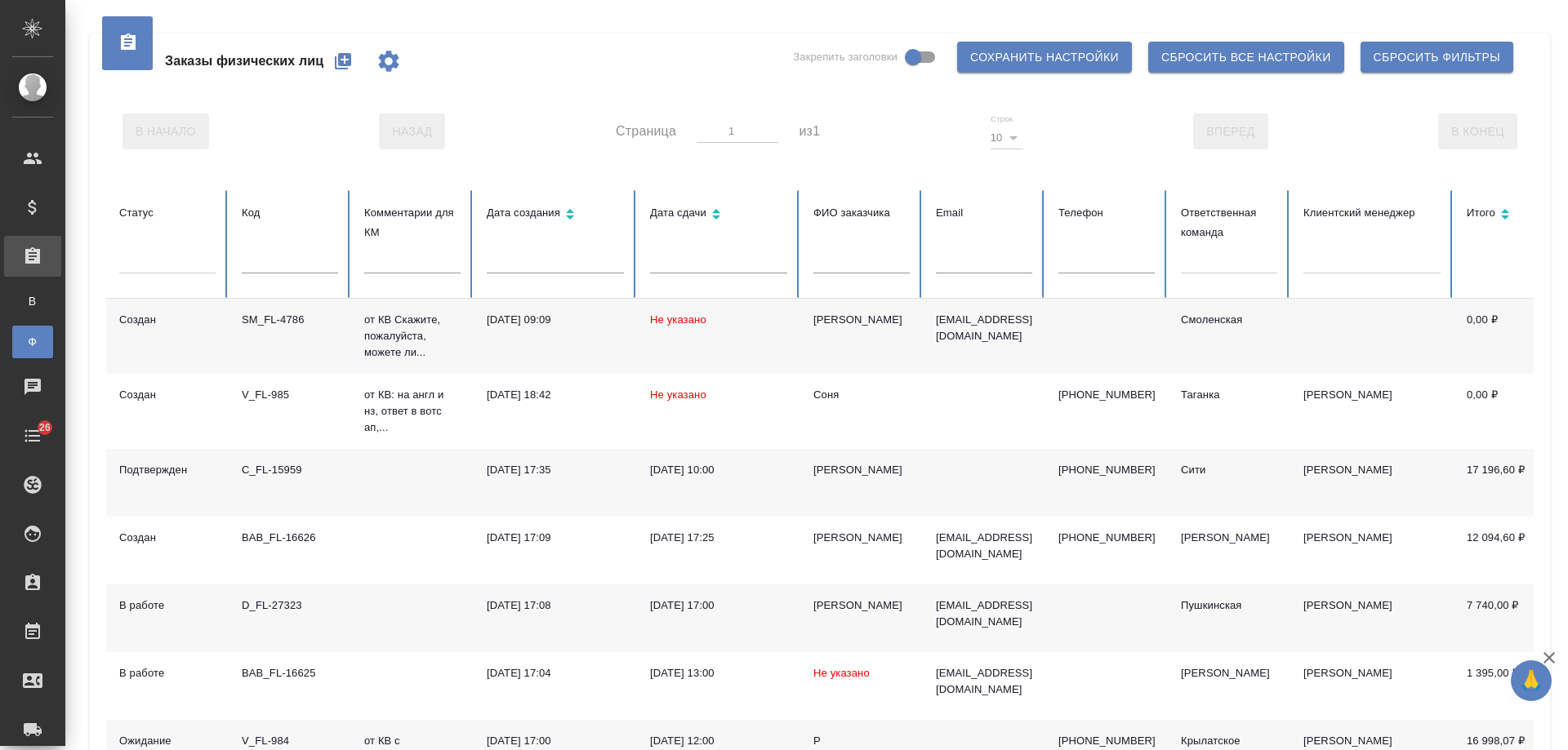
click at [1097, 266] on input "text" at bounding box center [1107, 262] width 97 height 23
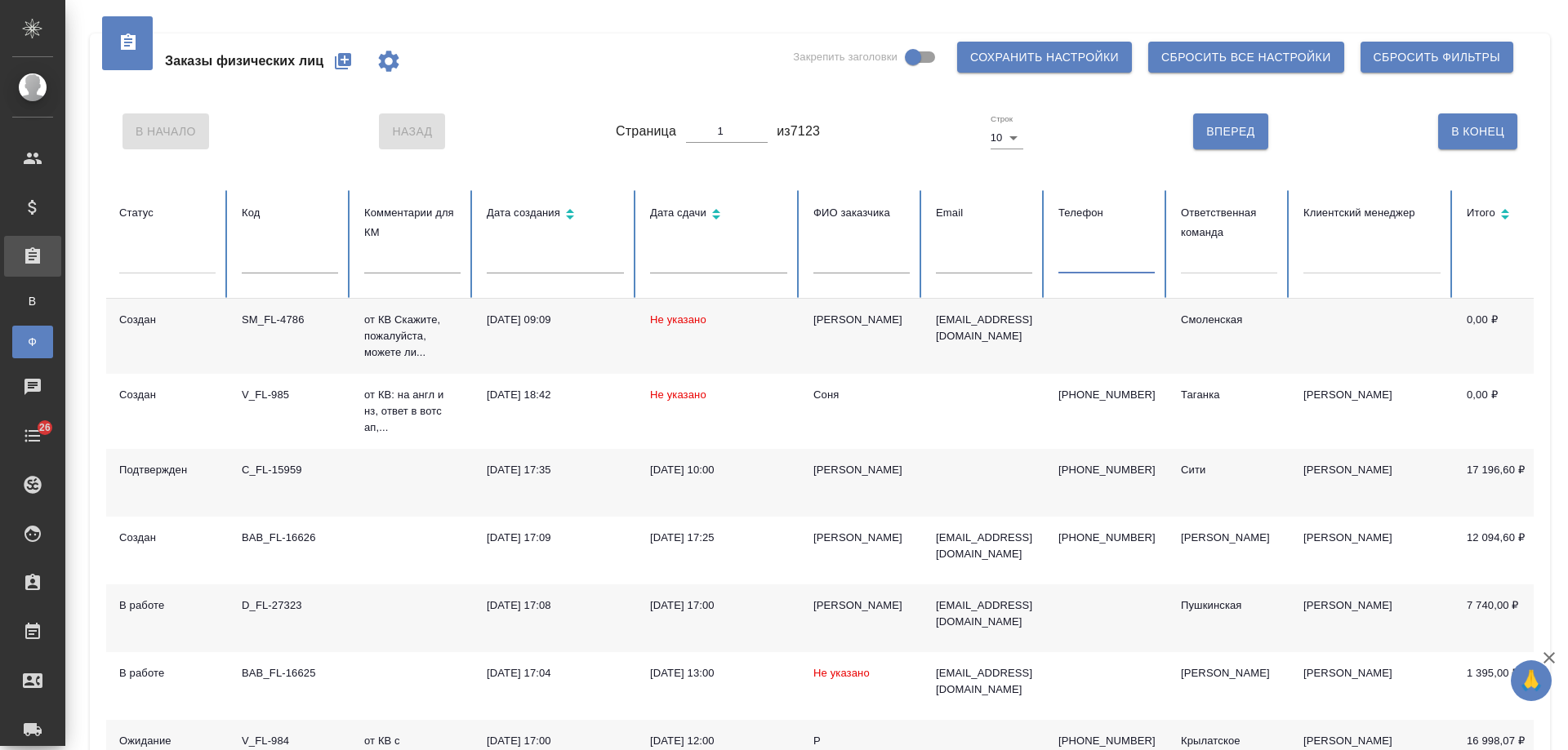
paste input "[PHONE_NUMBER]"
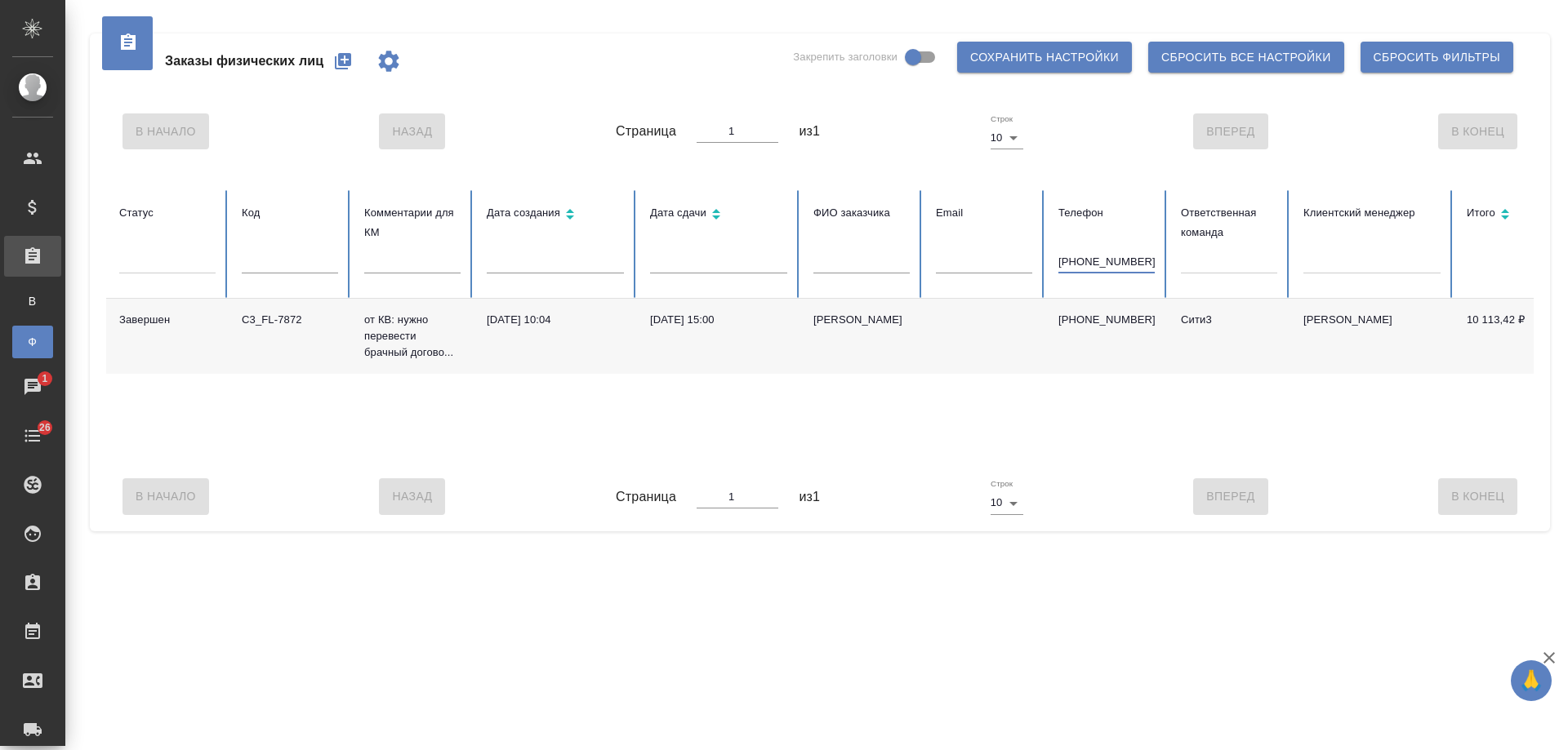
drag, startPoint x: 1068, startPoint y: 263, endPoint x: 1020, endPoint y: 263, distance: 48.0
click at [1020, 263] on tr "Статус Код Комментарии для КМ Дата создания Дата сдачи ФИО заказчика Email Теле…" at bounding box center [1025, 245] width 1838 height 109
type input "9039680815"
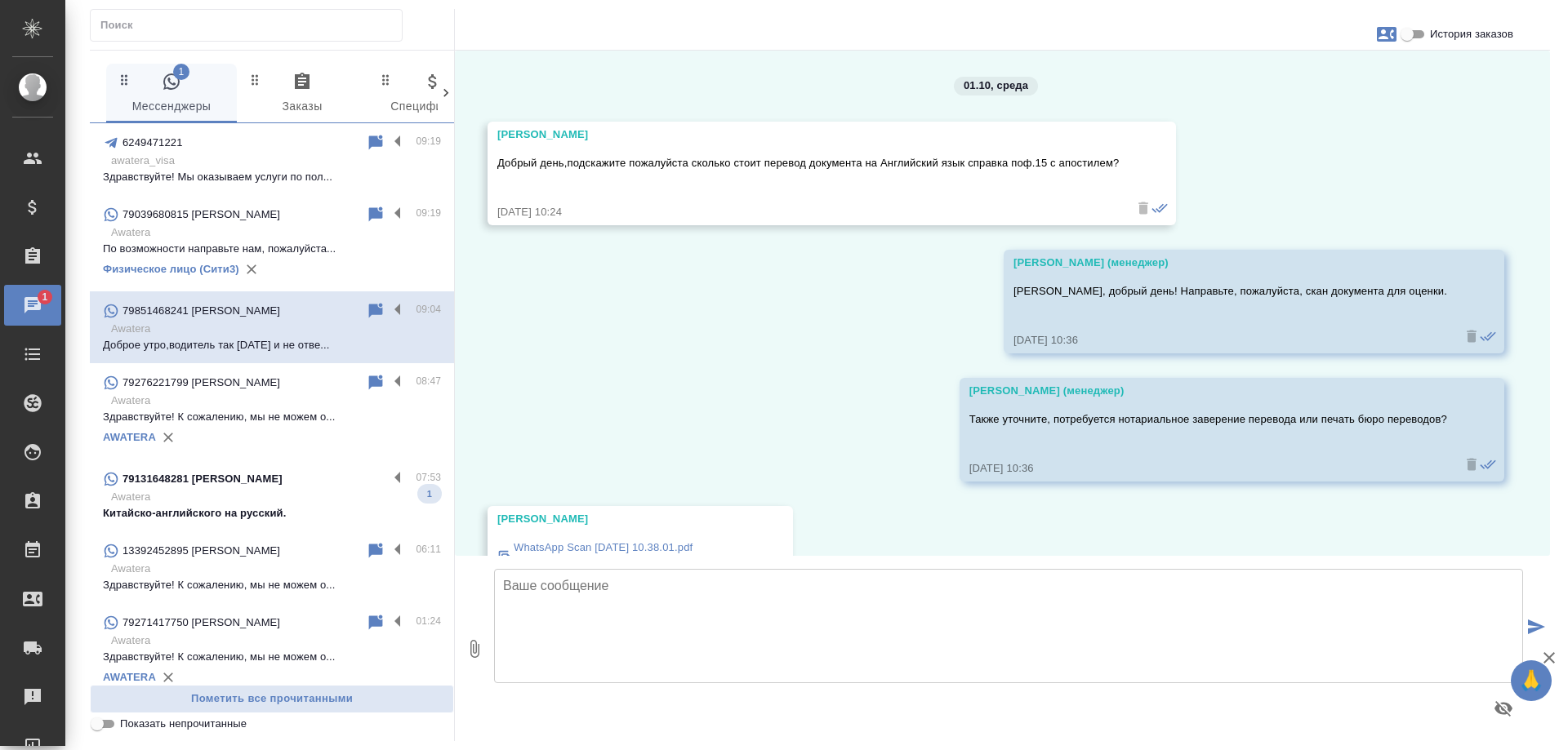
scroll to position [4912, 0]
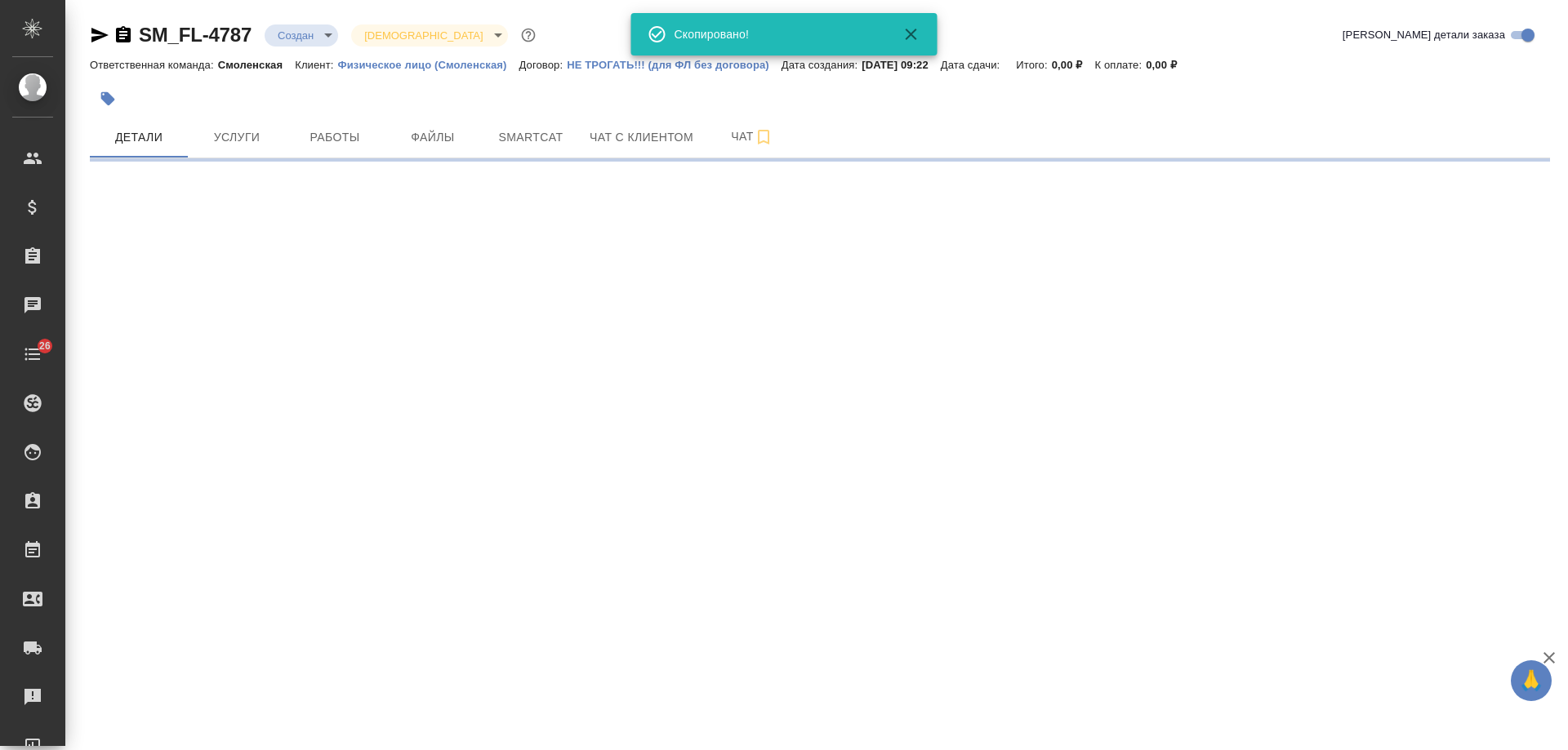
select select "RU"
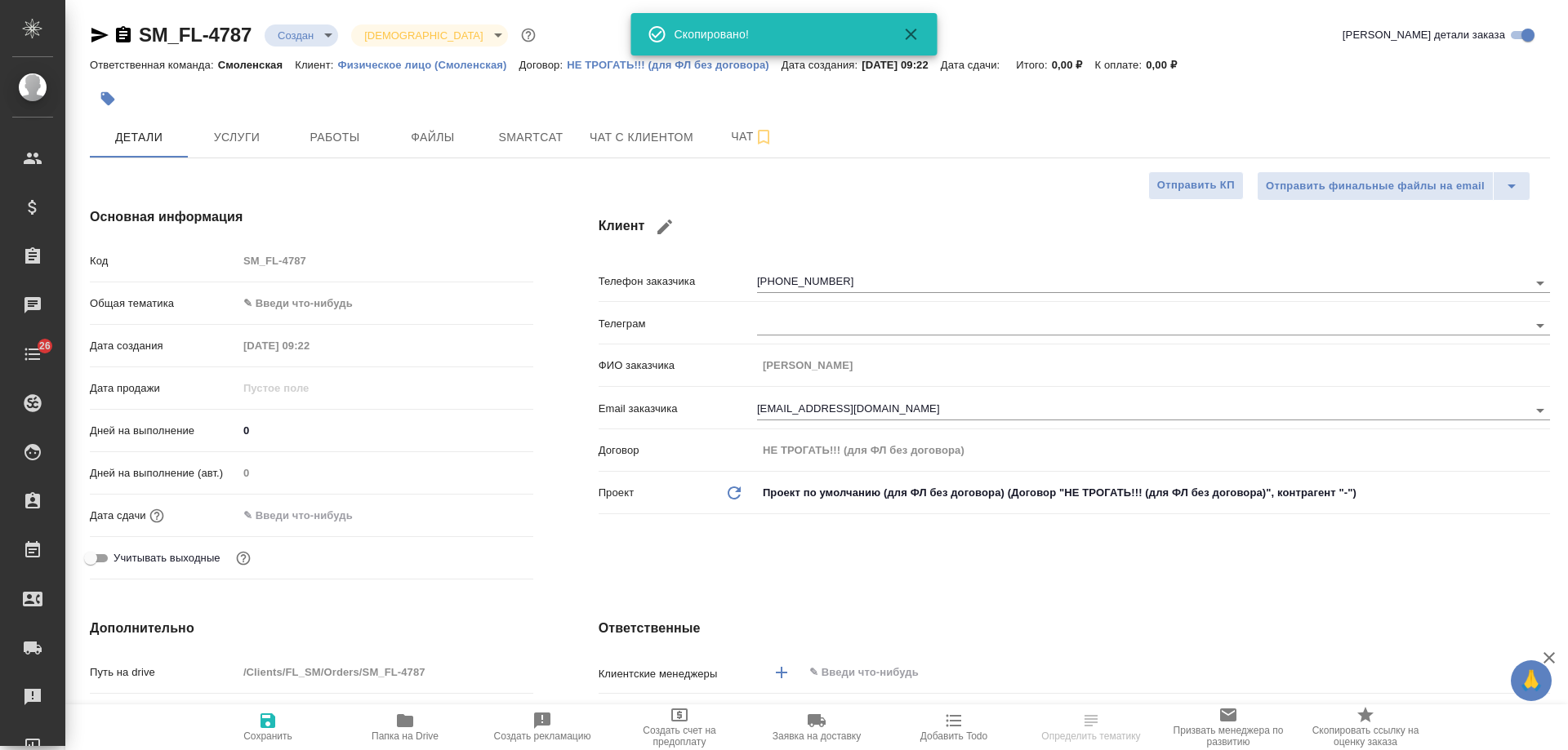
type textarea "x"
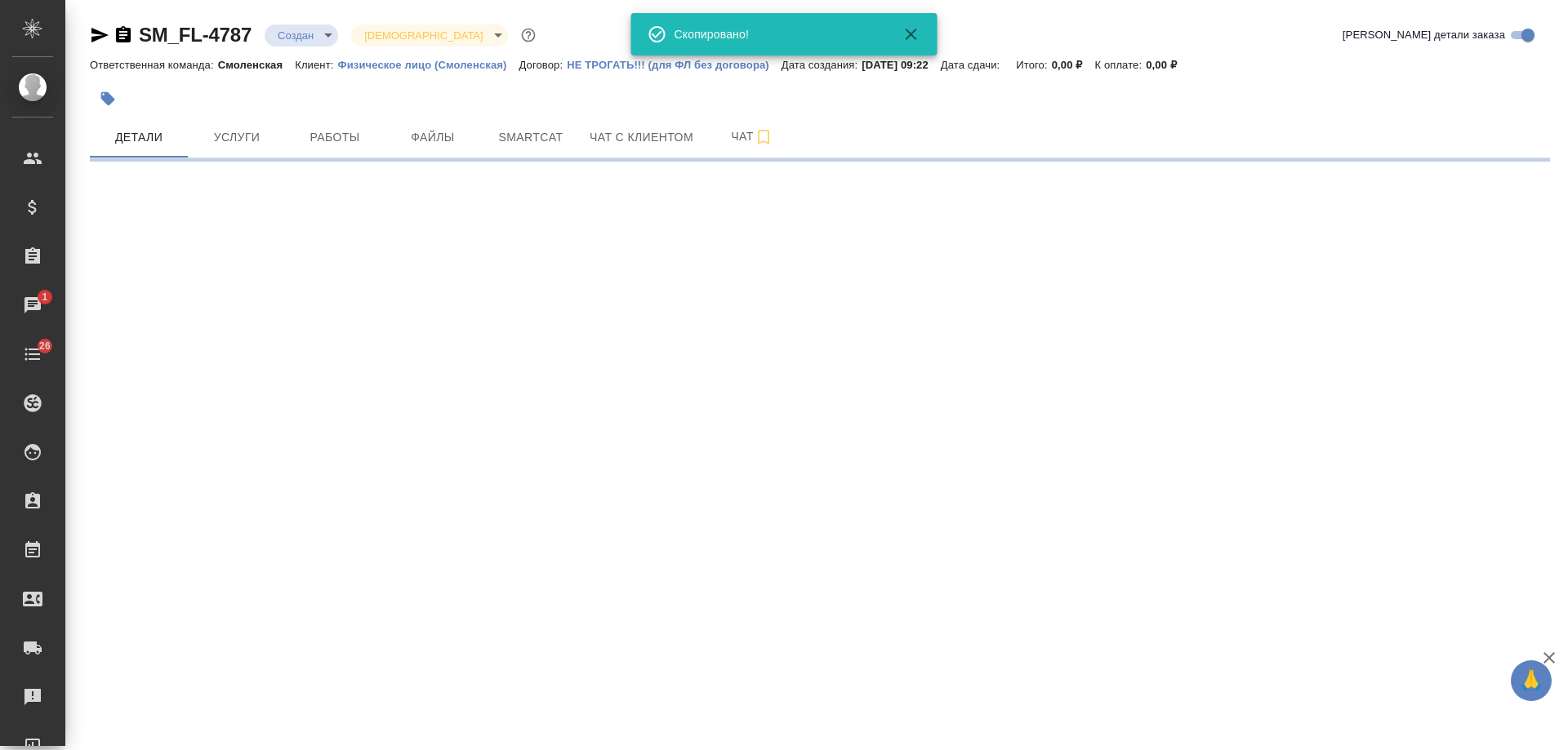
select select "RU"
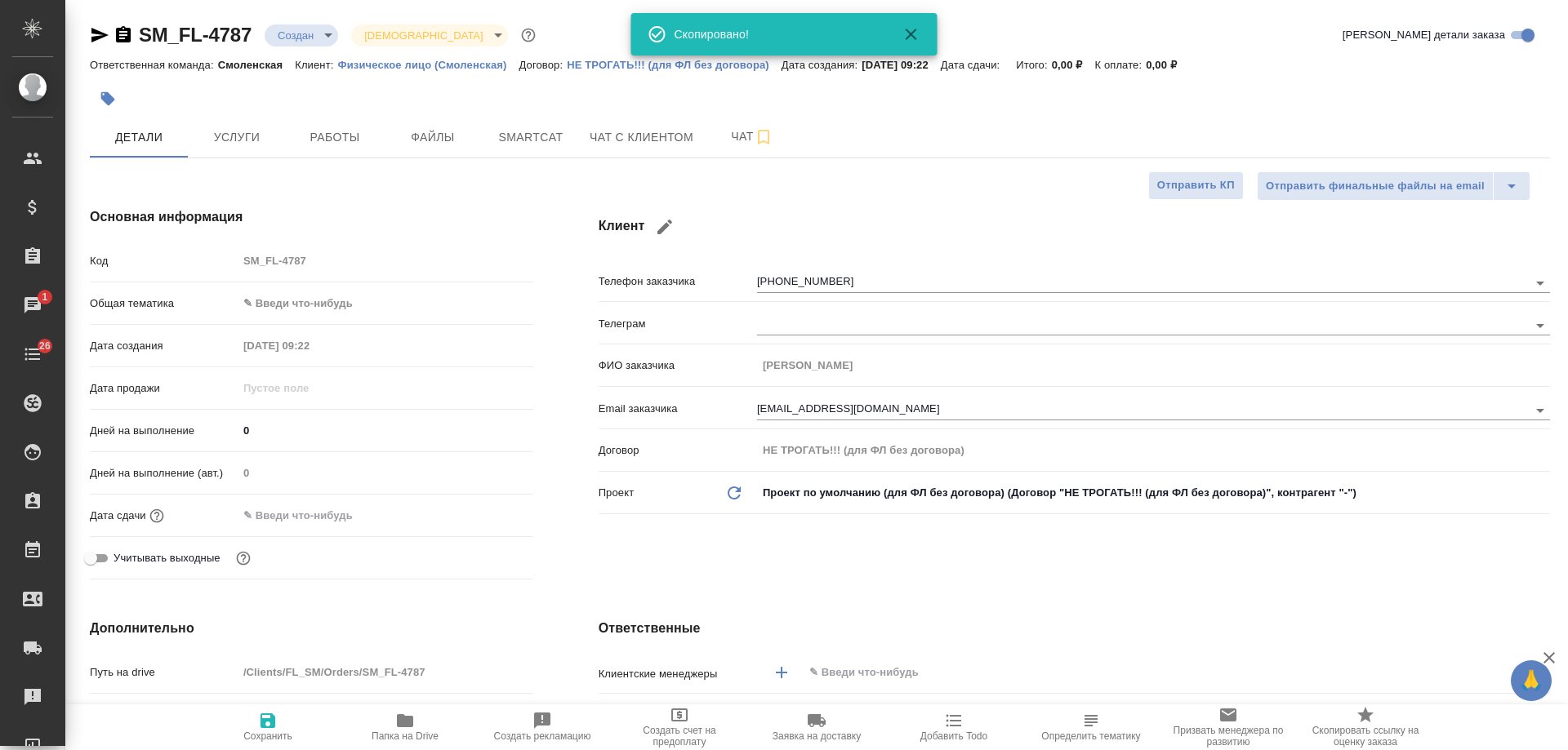
type textarea "x"
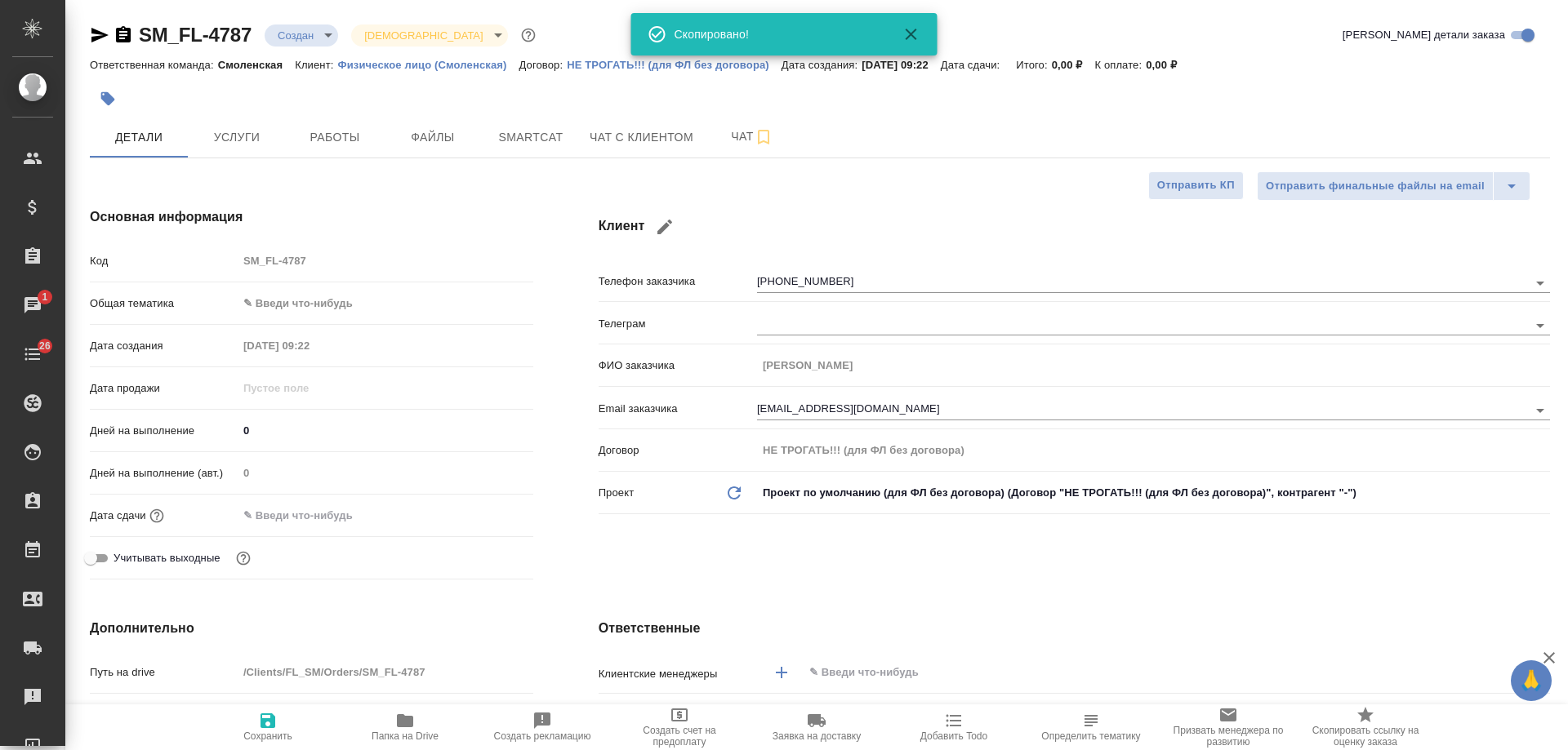
type textarea "x"
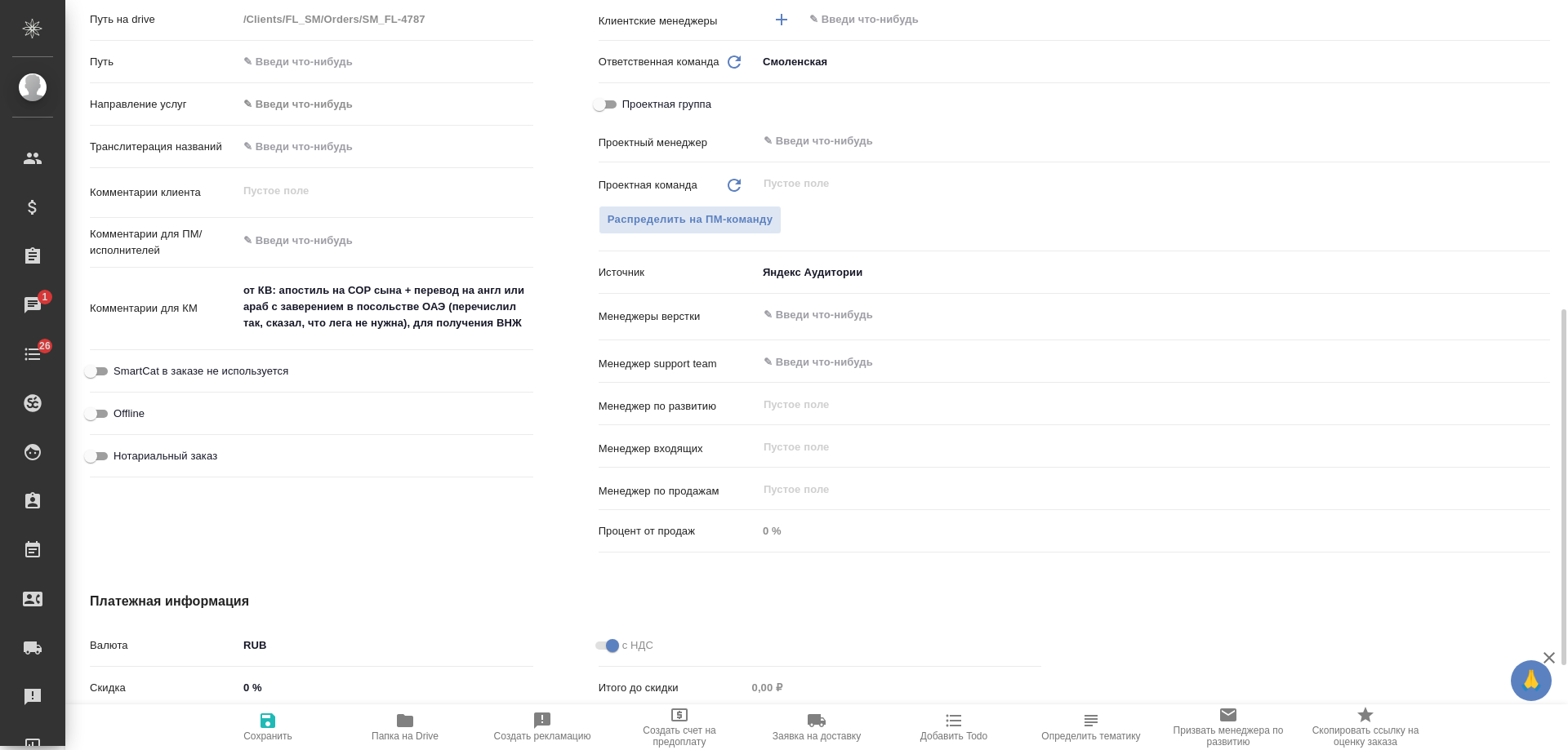
scroll to position [572, 0]
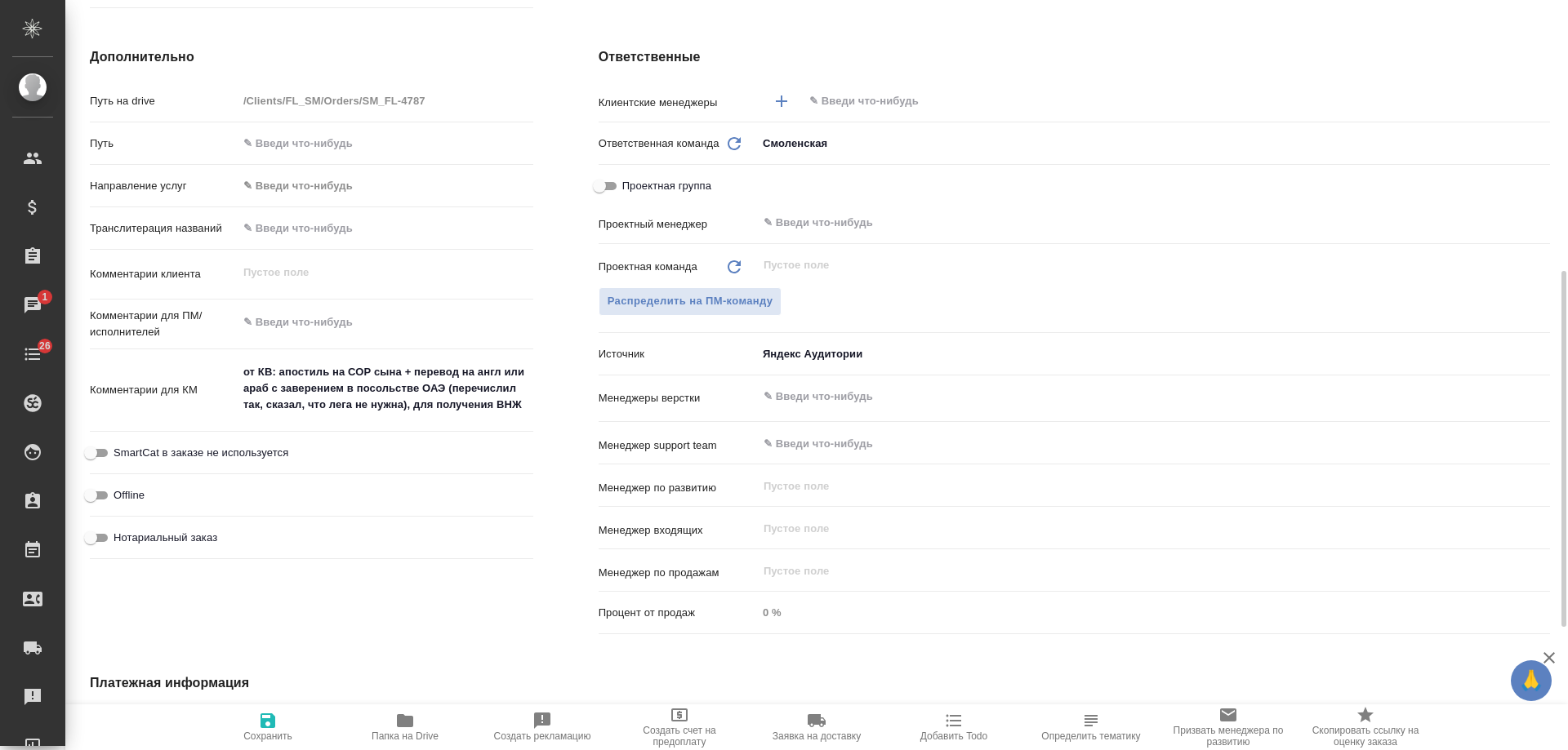
click at [974, 734] on span "Добавить Todo" at bounding box center [954, 737] width 67 height 11
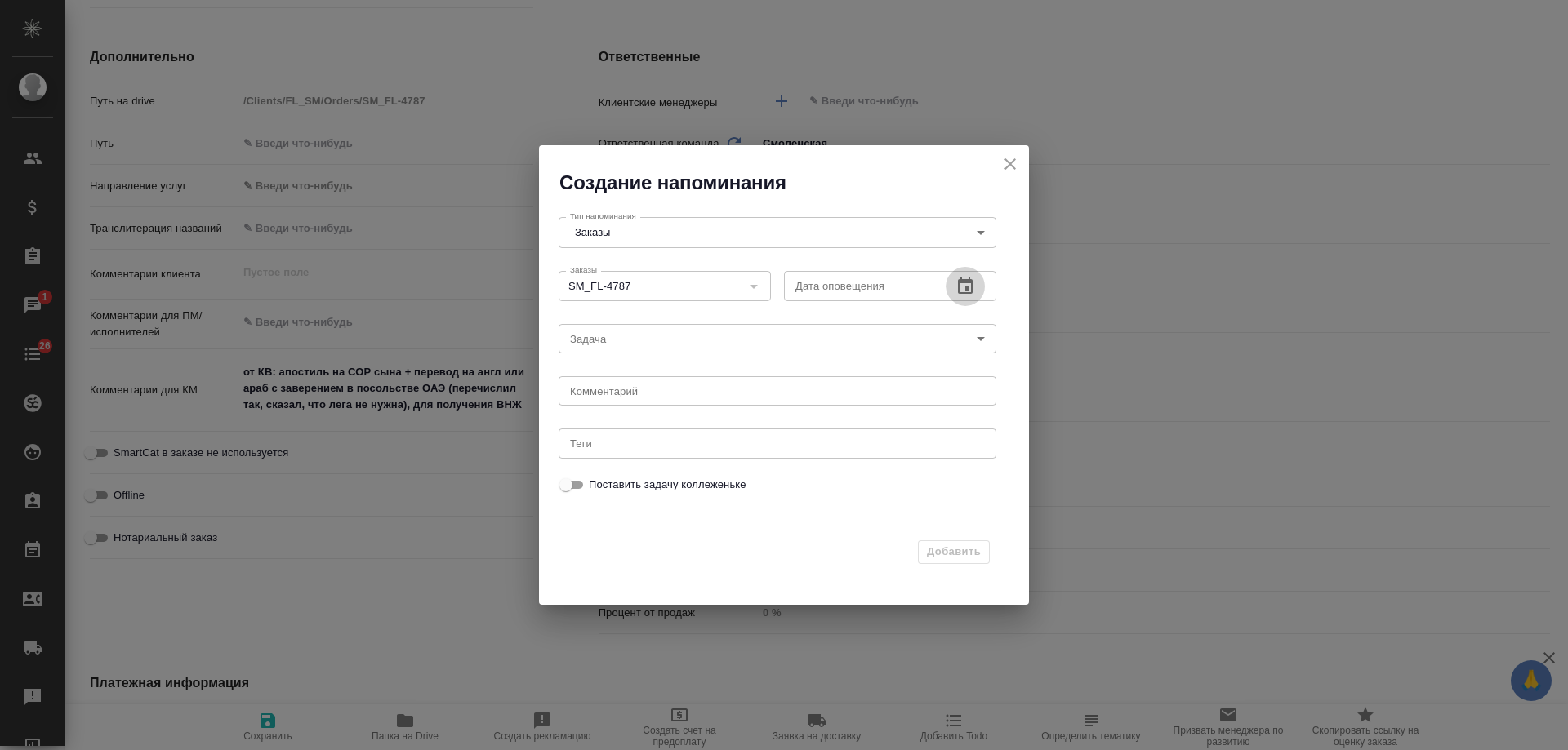
click at [975, 288] on button "button" at bounding box center [965, 286] width 39 height 39
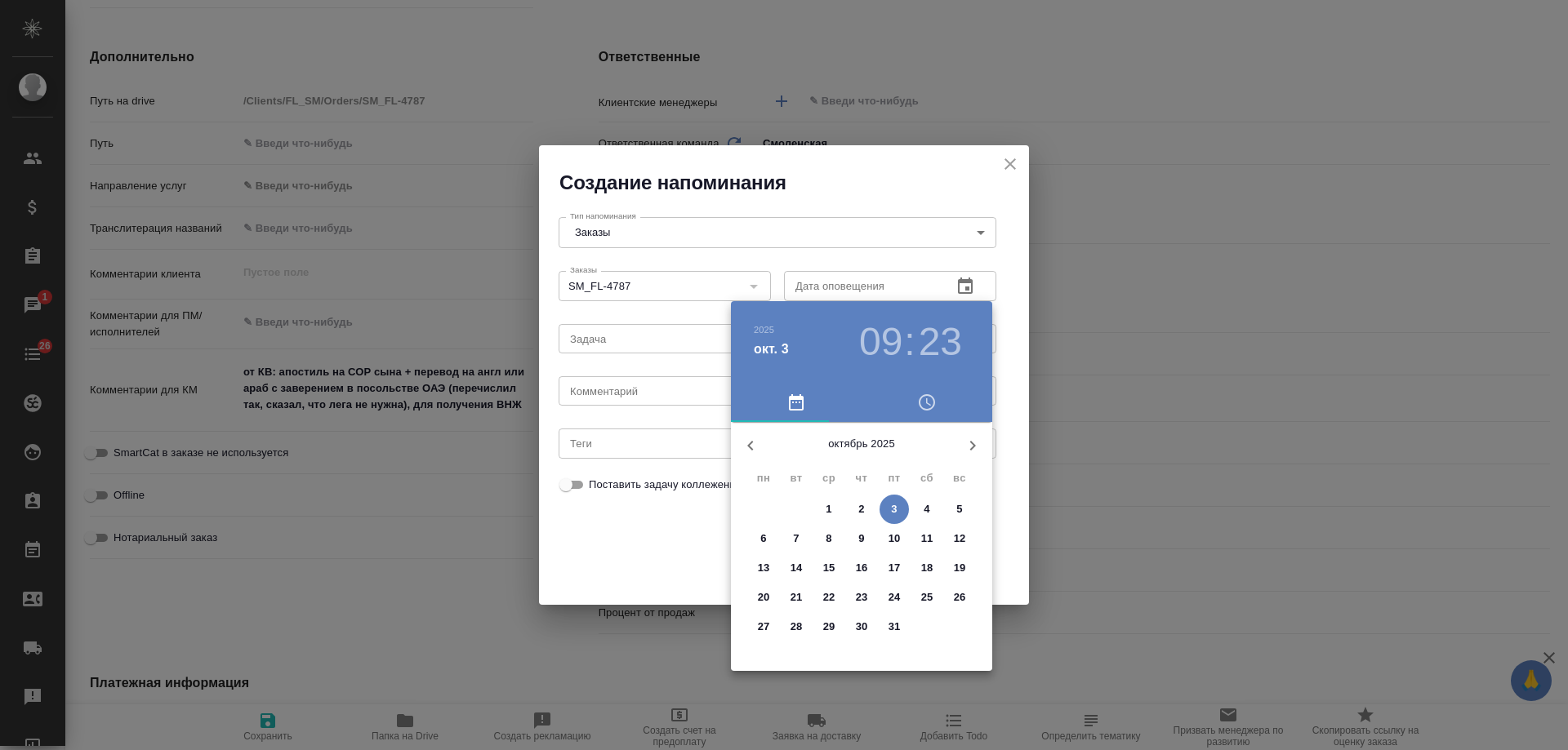
click at [803, 542] on span "7" at bounding box center [796, 539] width 29 height 16
type input "07.10.2025 09:23"
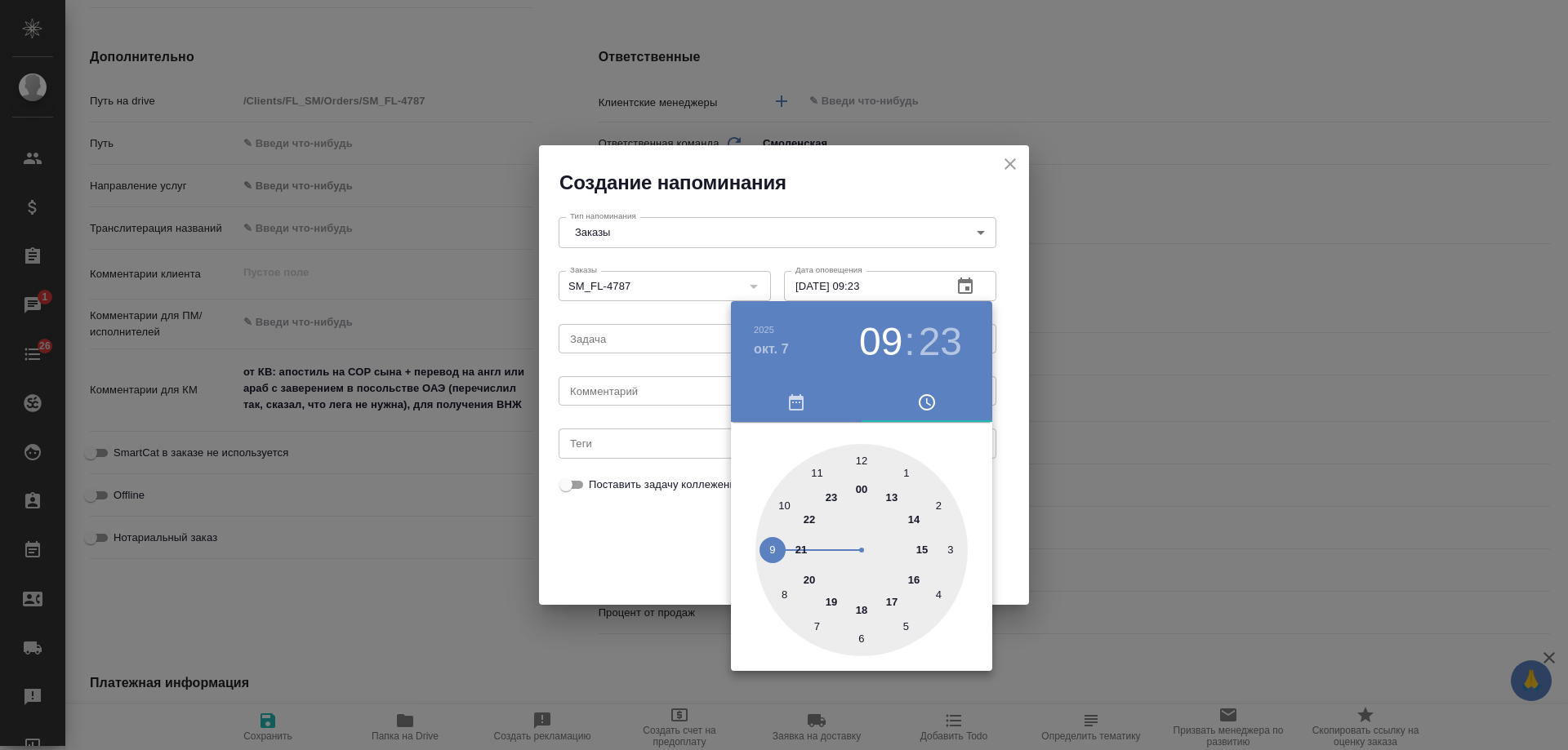
click at [615, 380] on div at bounding box center [784, 375] width 1568 height 750
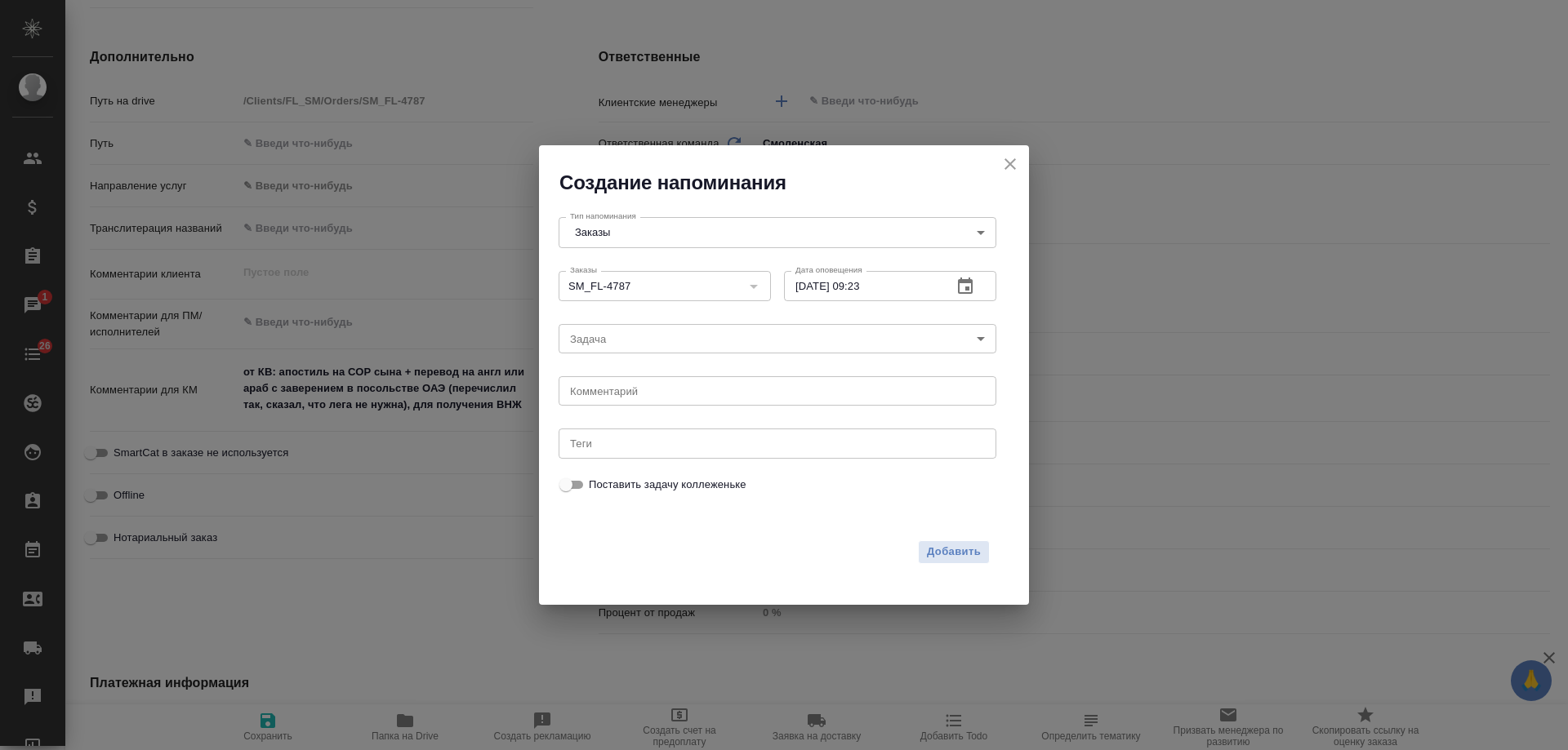
click at [607, 390] on div "2025 окт. 7 09 : 23 00 1 2 3 4 5 6 7 8 9 10 11 12 13 14 15 16 17 18 19 20 21 22…" at bounding box center [784, 375] width 1568 height 750
click at [605, 393] on textarea at bounding box center [777, 391] width 415 height 12
type textarea "инфа вотс"
click at [991, 550] on div "Добавить" at bounding box center [774, 549] width 451 height 50
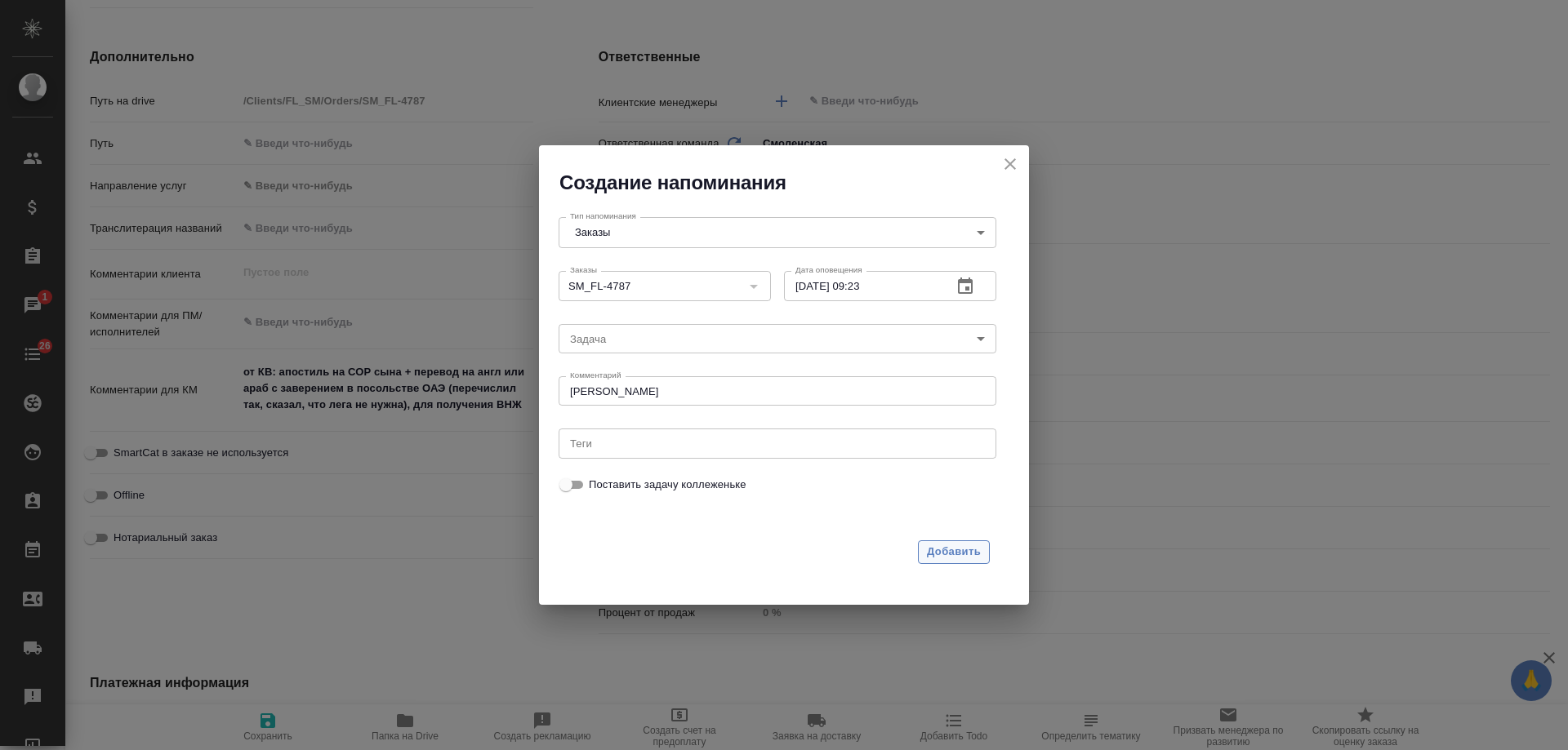
click at [979, 550] on span "Добавить" at bounding box center [953, 553] width 54 height 19
type textarea "x"
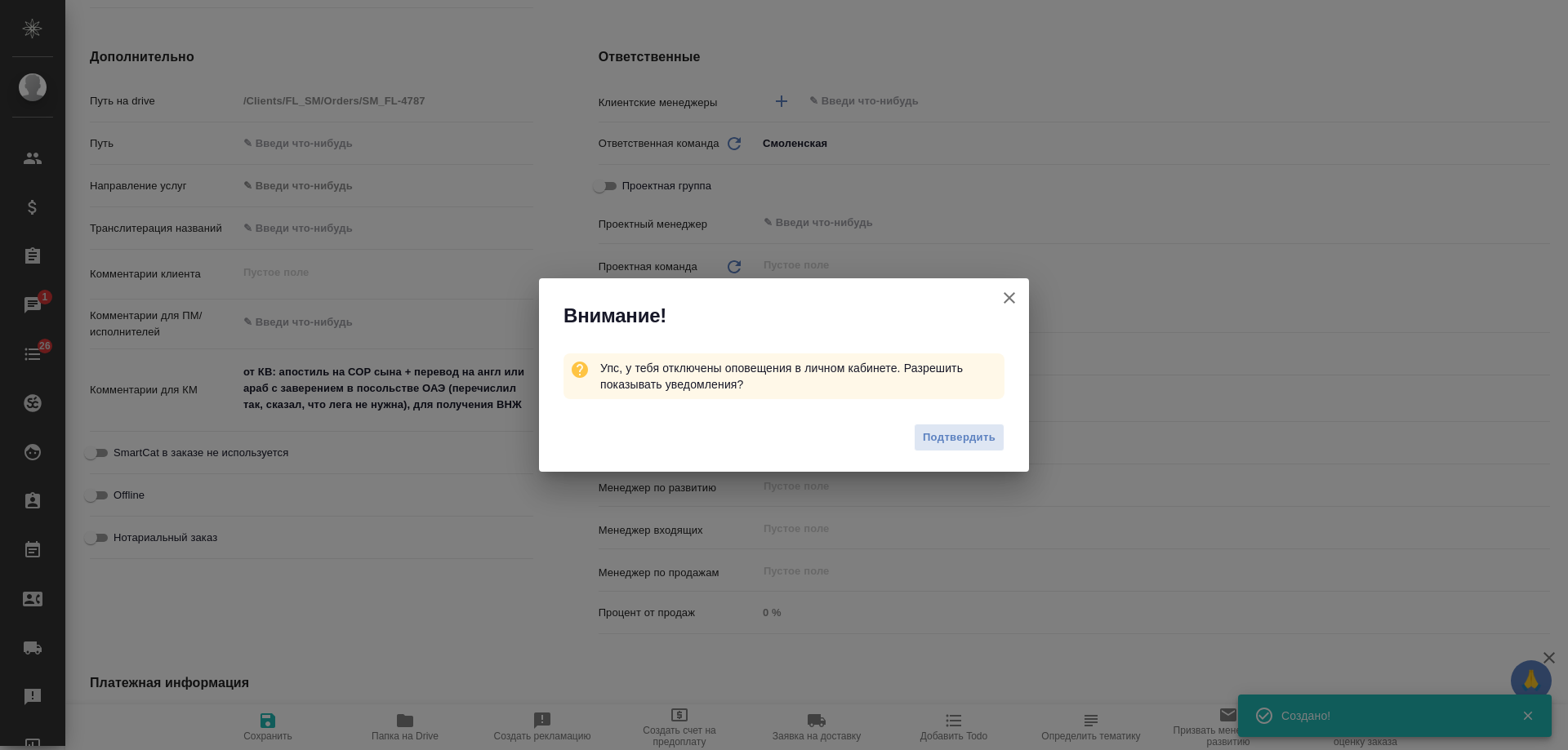
type textarea "x"
click at [1010, 296] on icon "button" at bounding box center [1009, 298] width 20 height 20
type textarea "x"
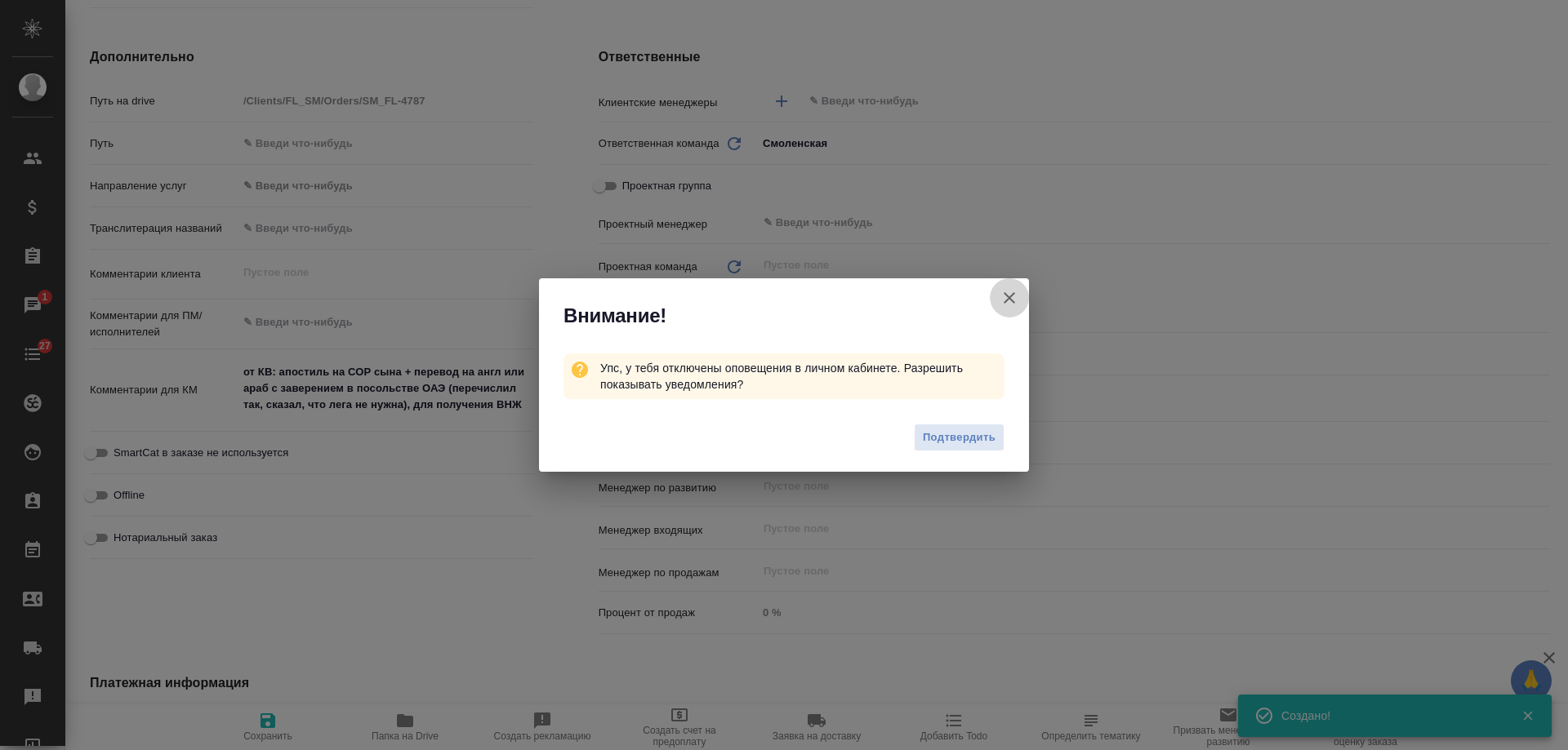
type textarea "x"
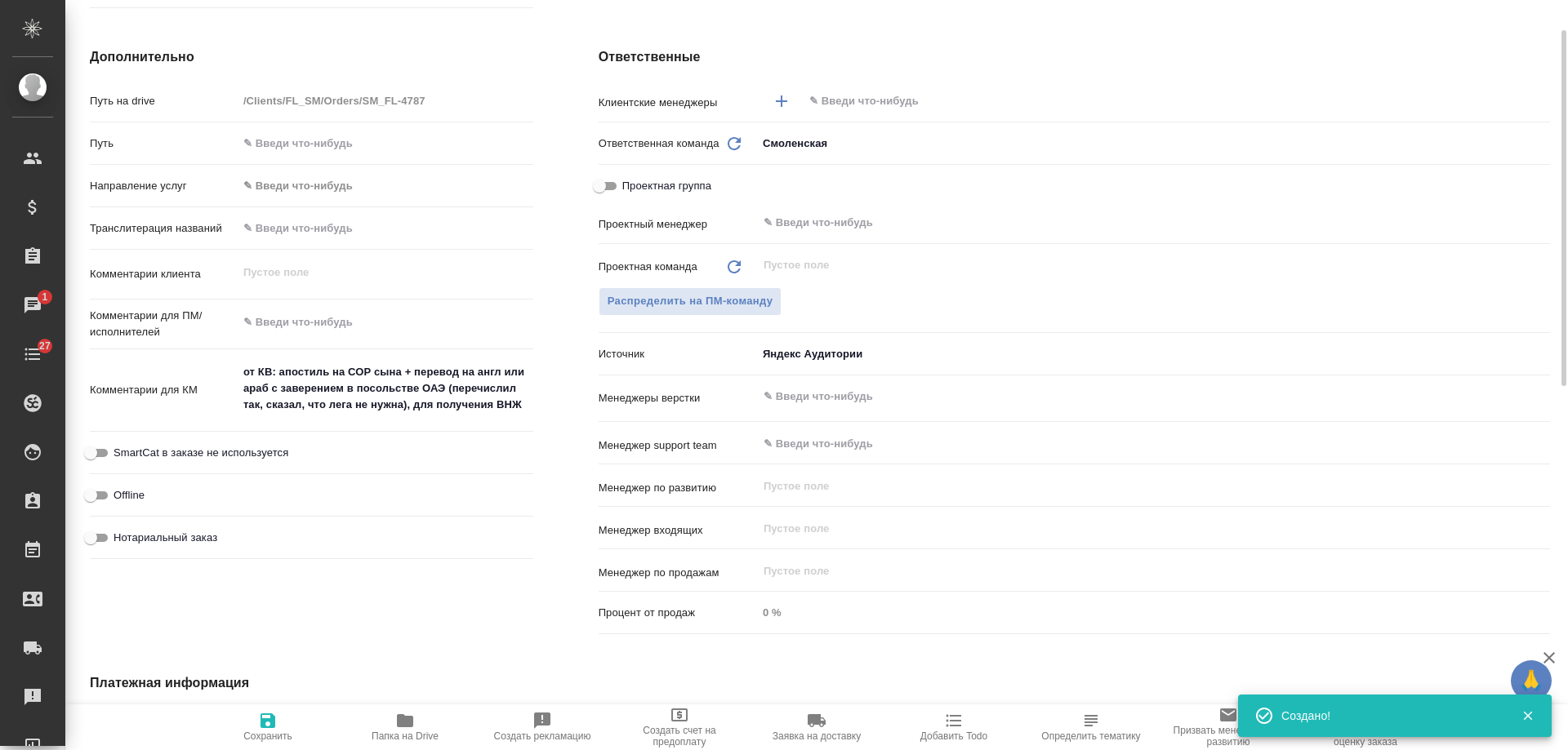
scroll to position [0, 0]
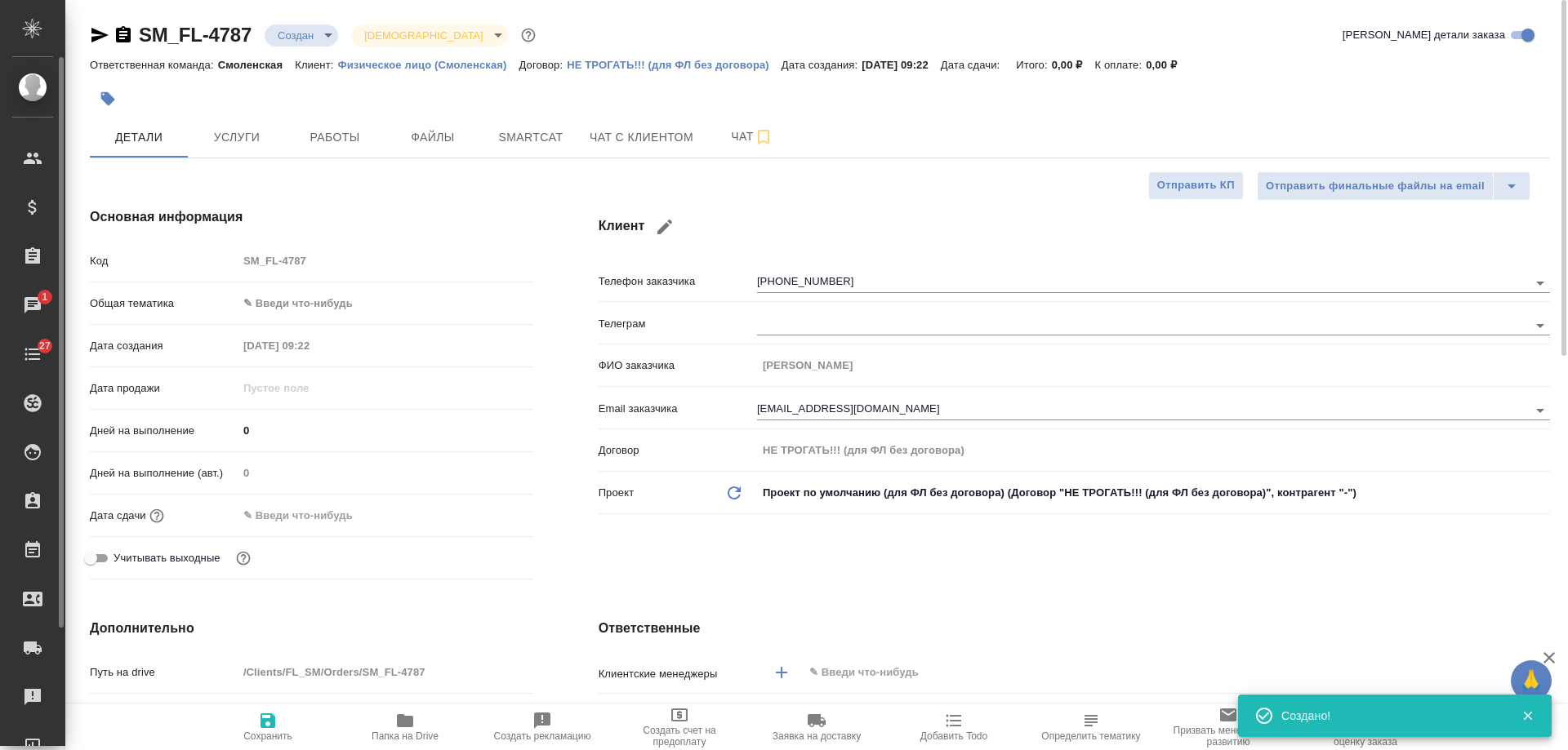
type textarea "x"
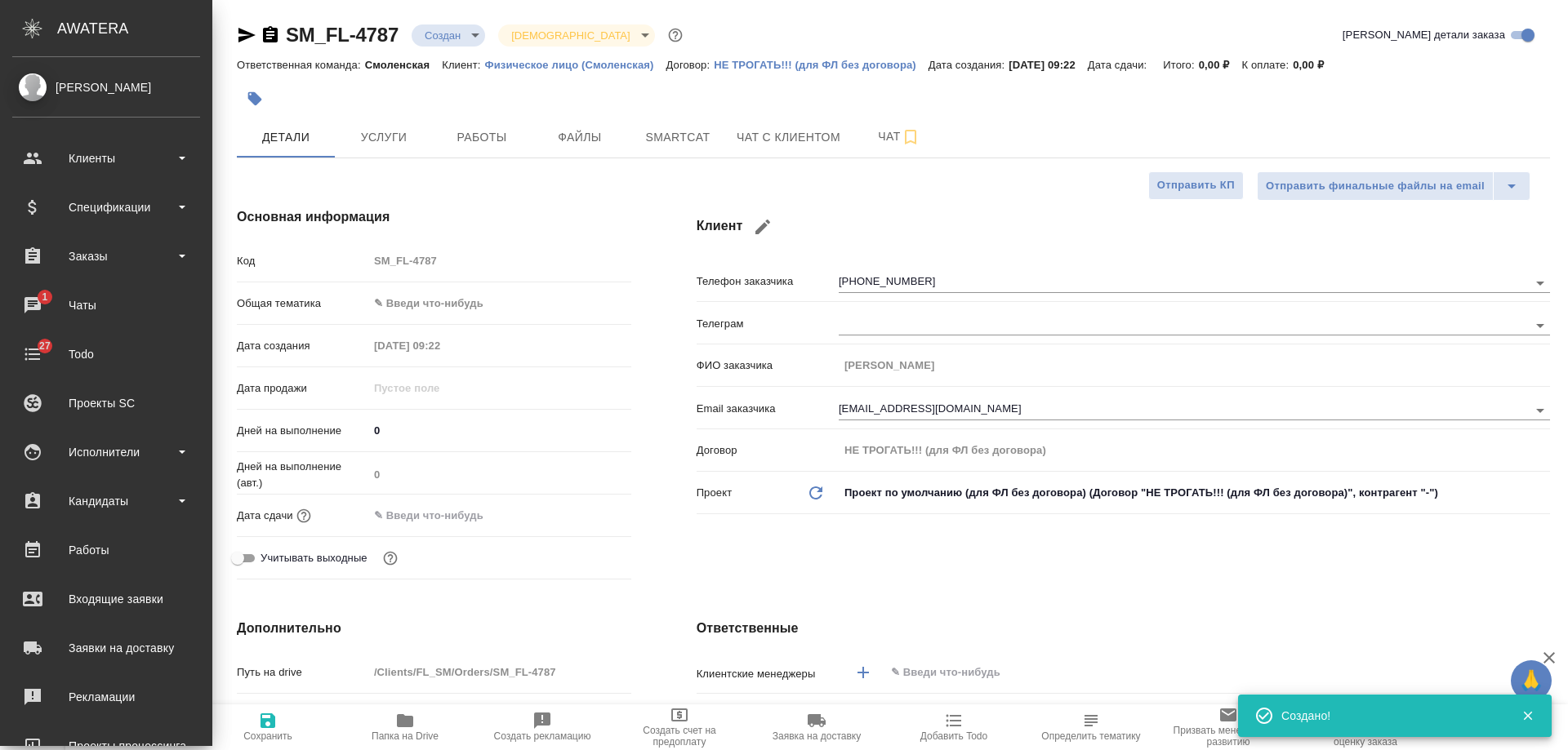
type textarea "x"
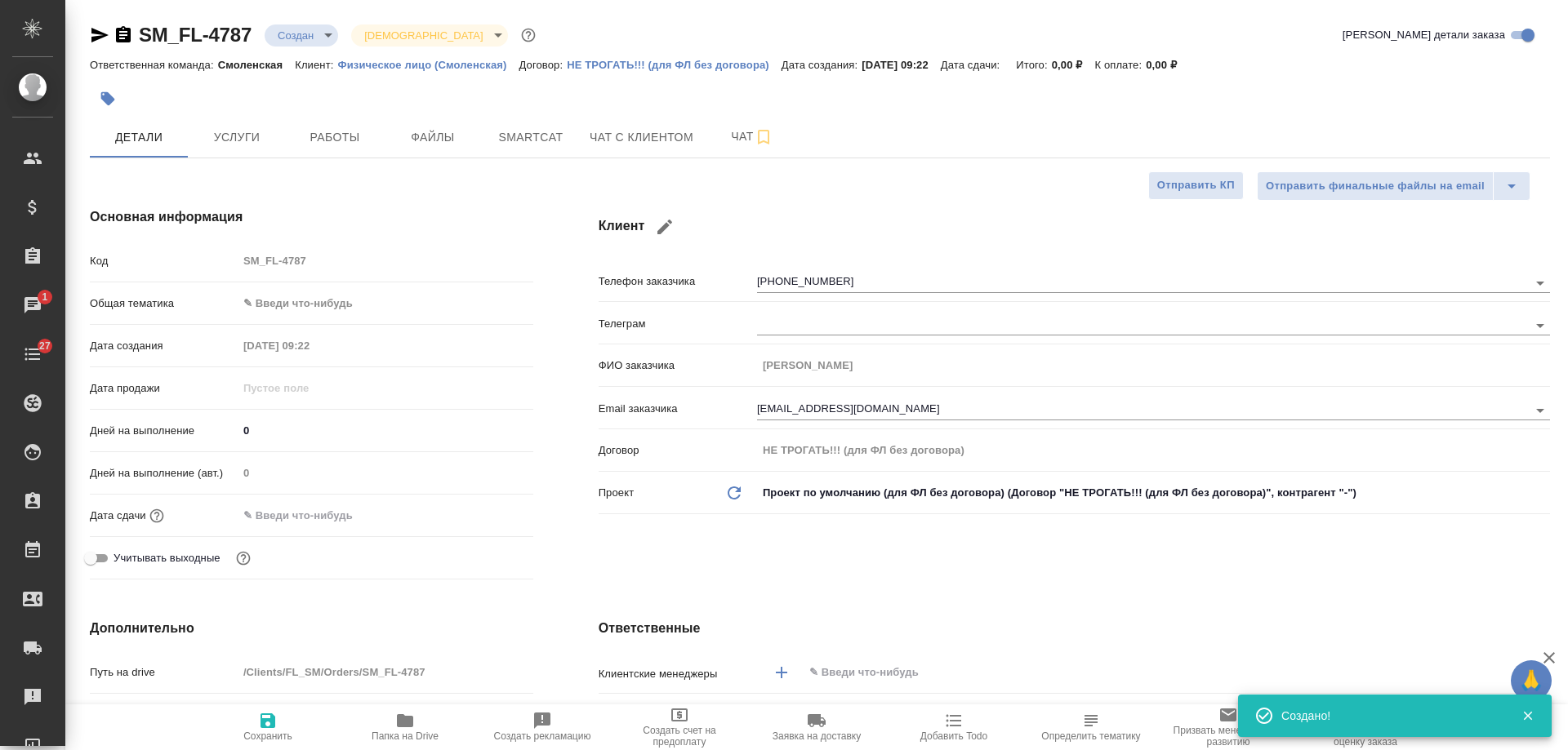
click at [125, 38] on icon "button" at bounding box center [123, 34] width 15 height 16
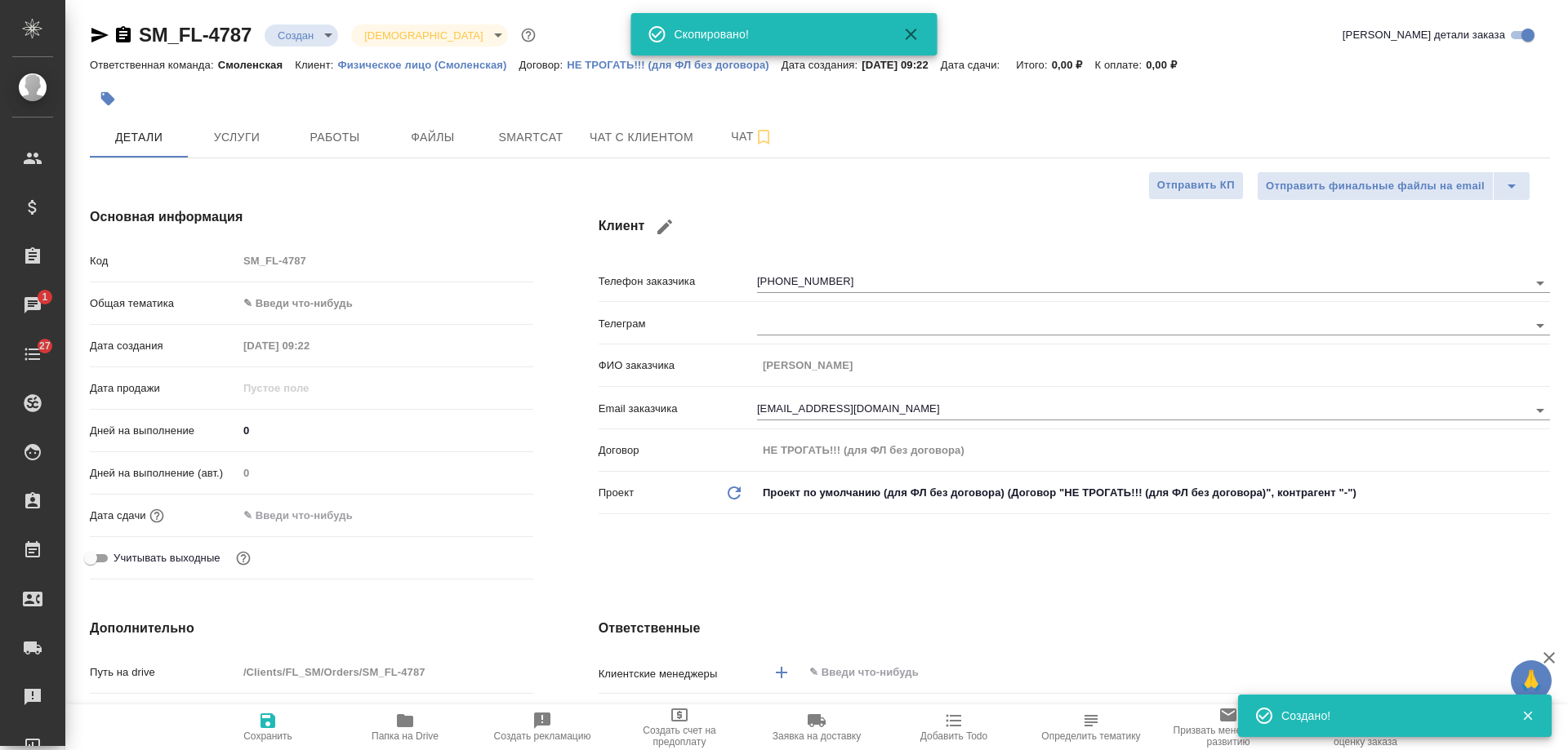
type textarea "x"
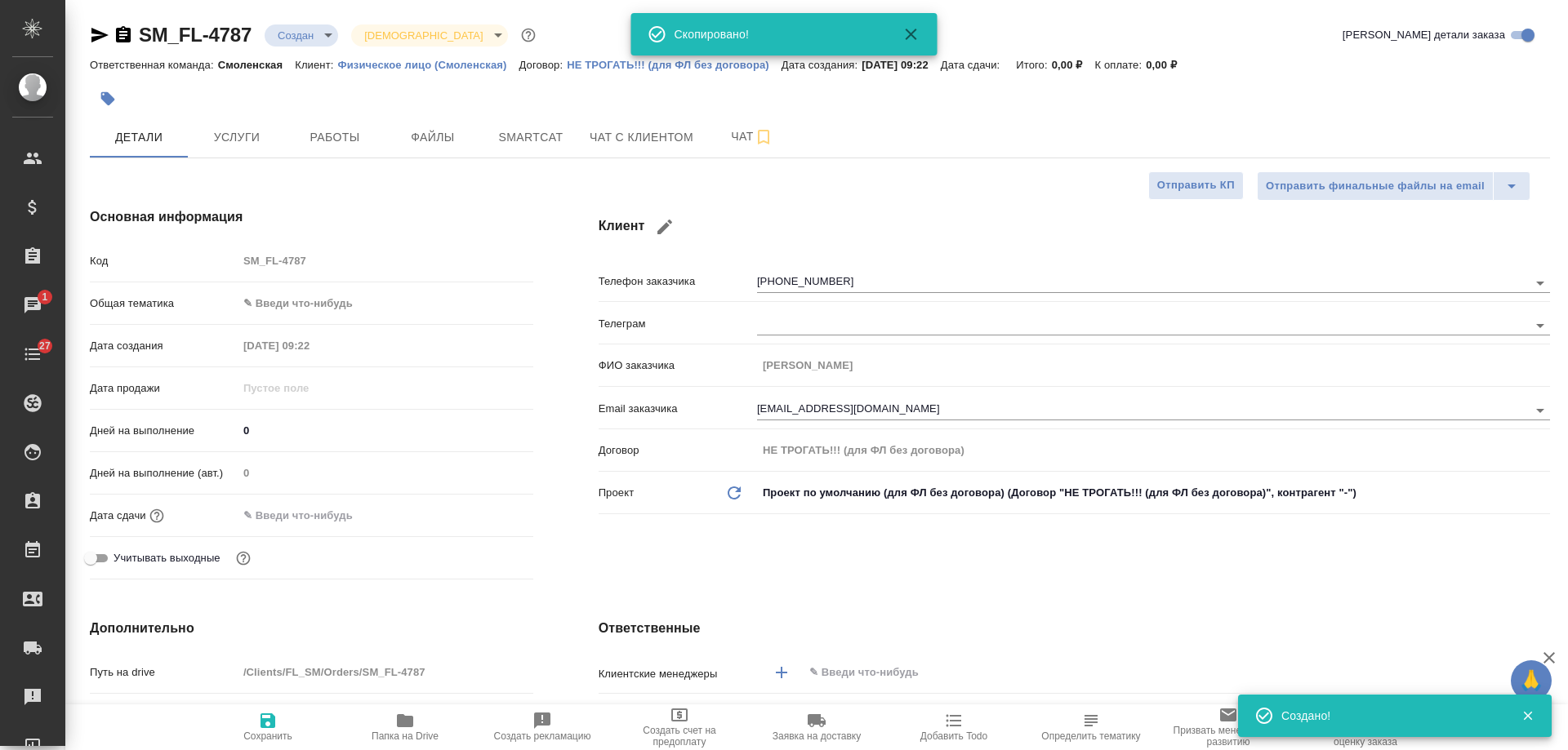
type textarea "x"
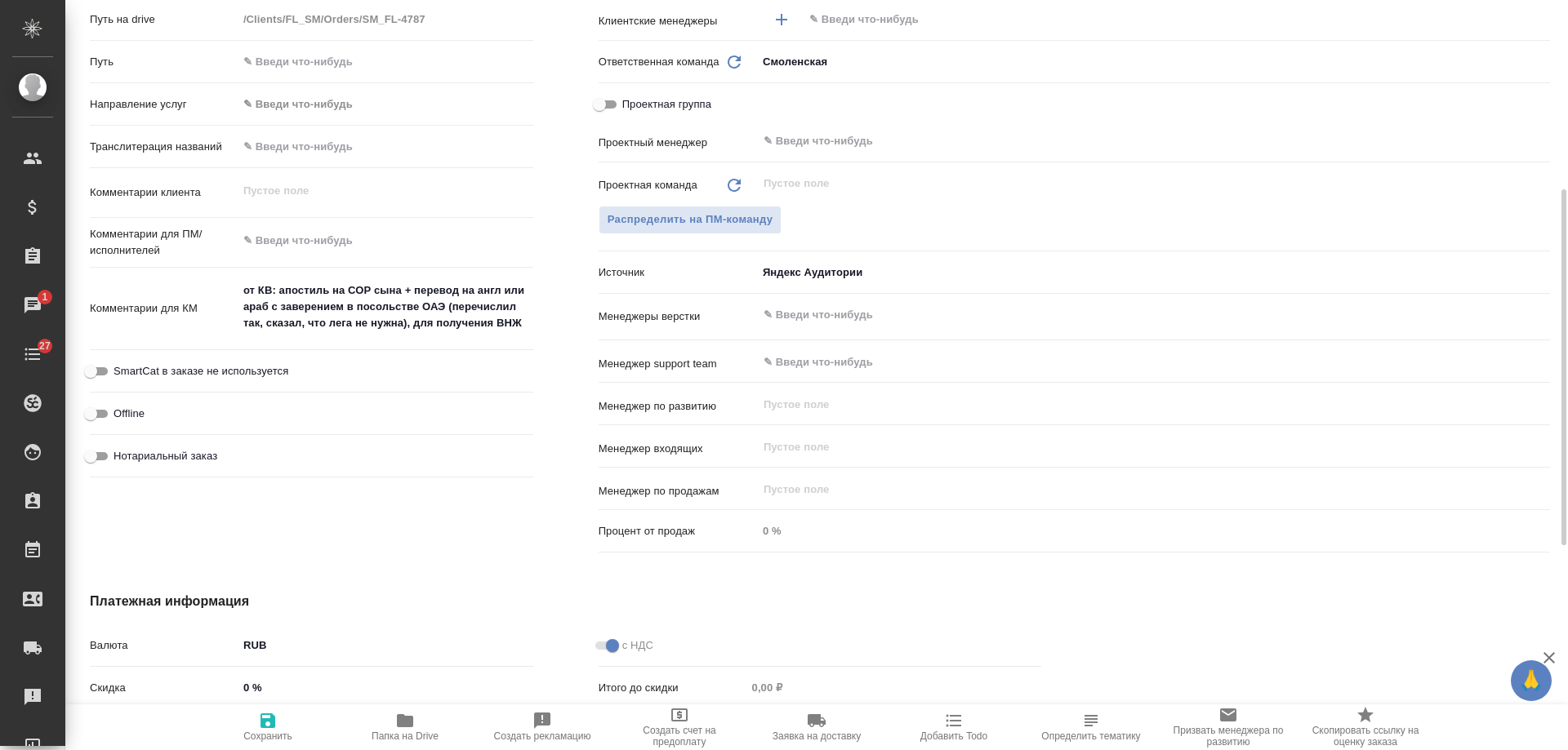
scroll to position [326, 0]
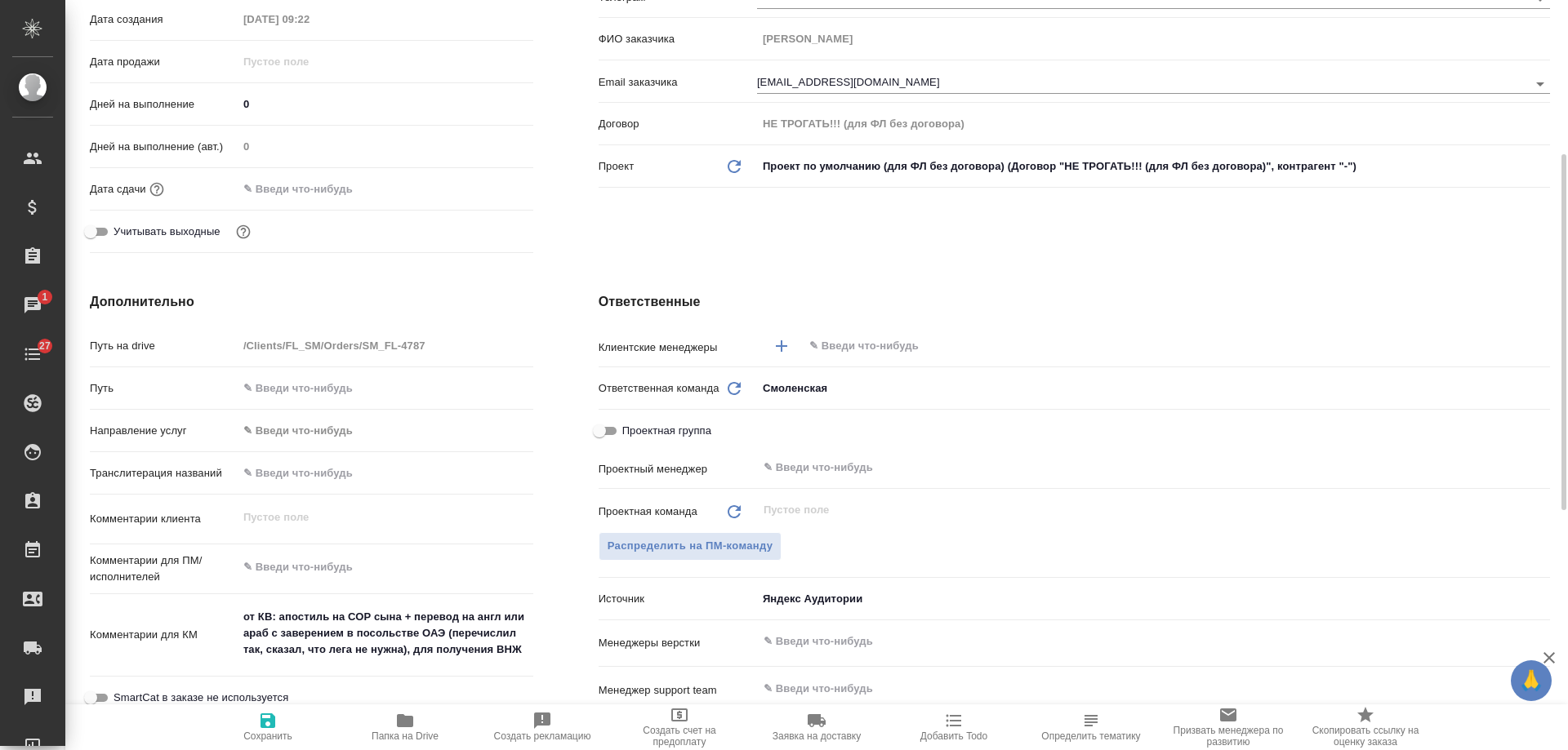
type textarea "x"
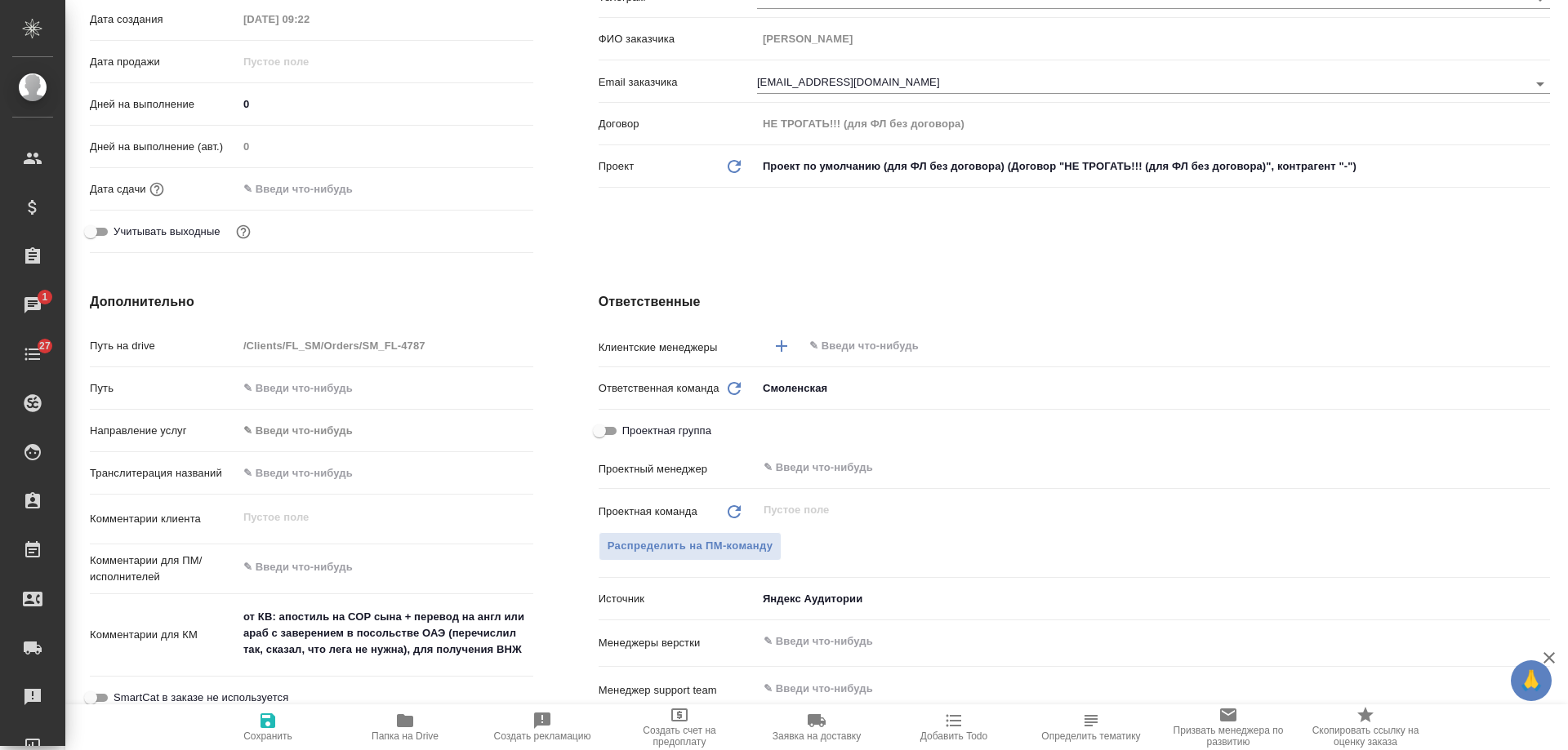
type textarea "x"
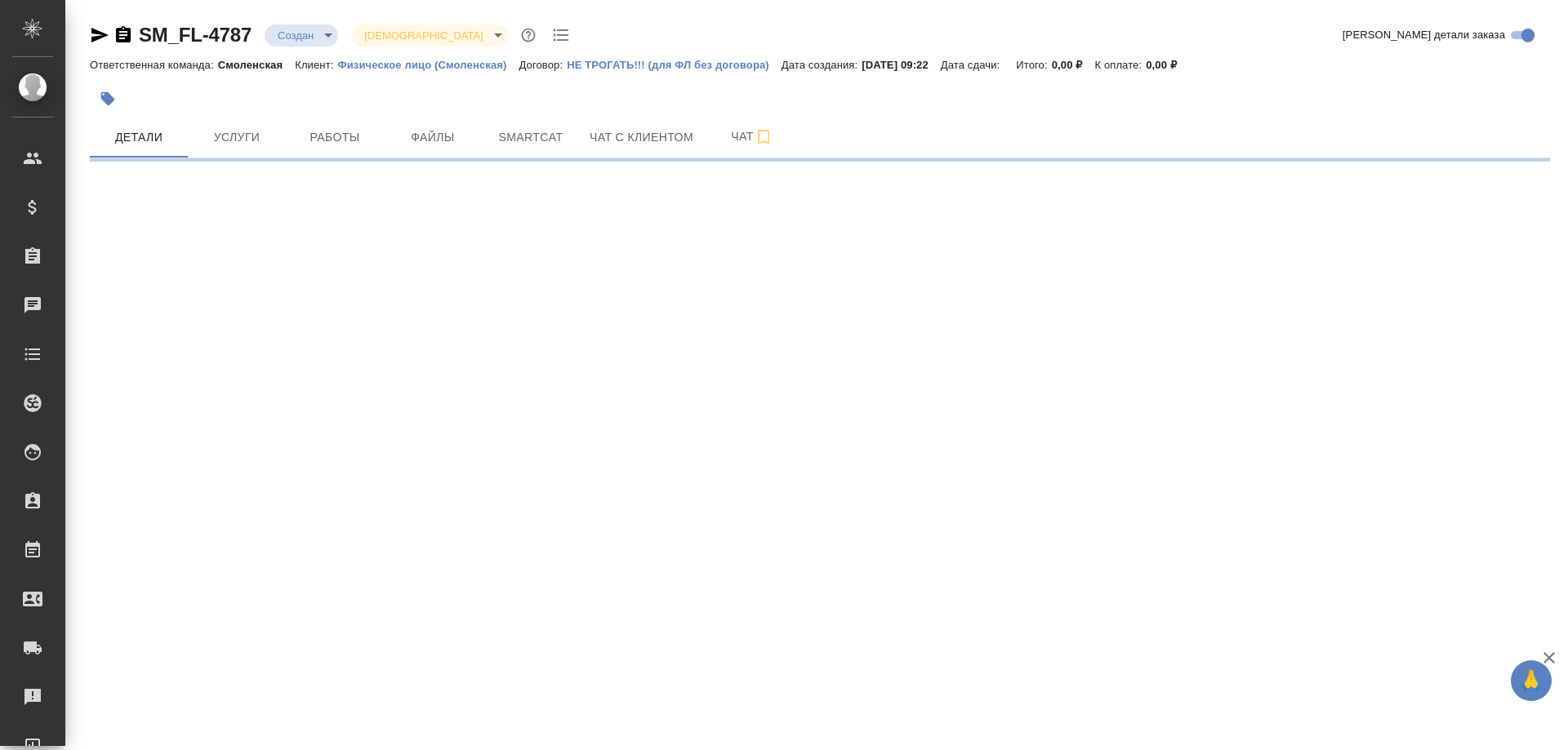
select select "RU"
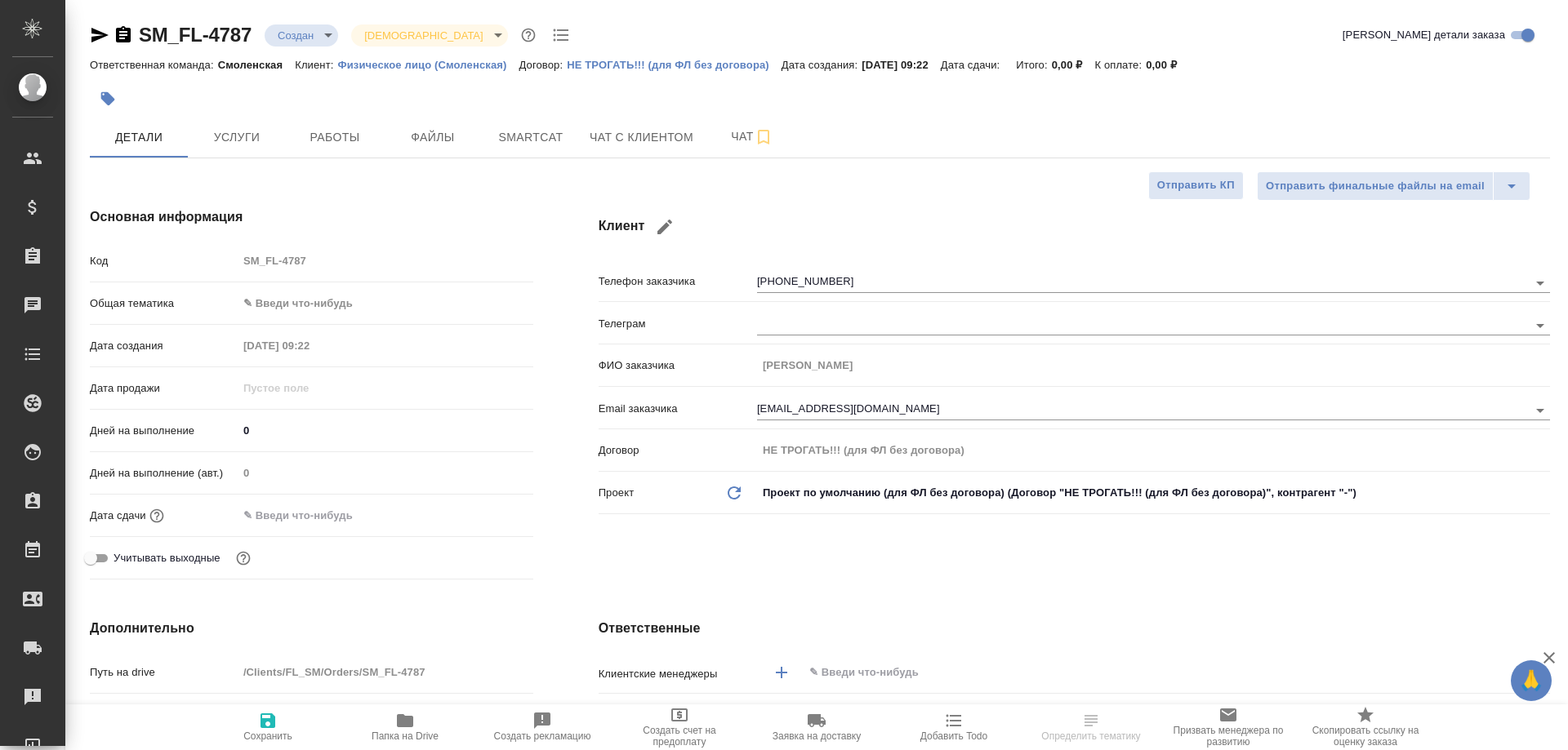
type textarea "x"
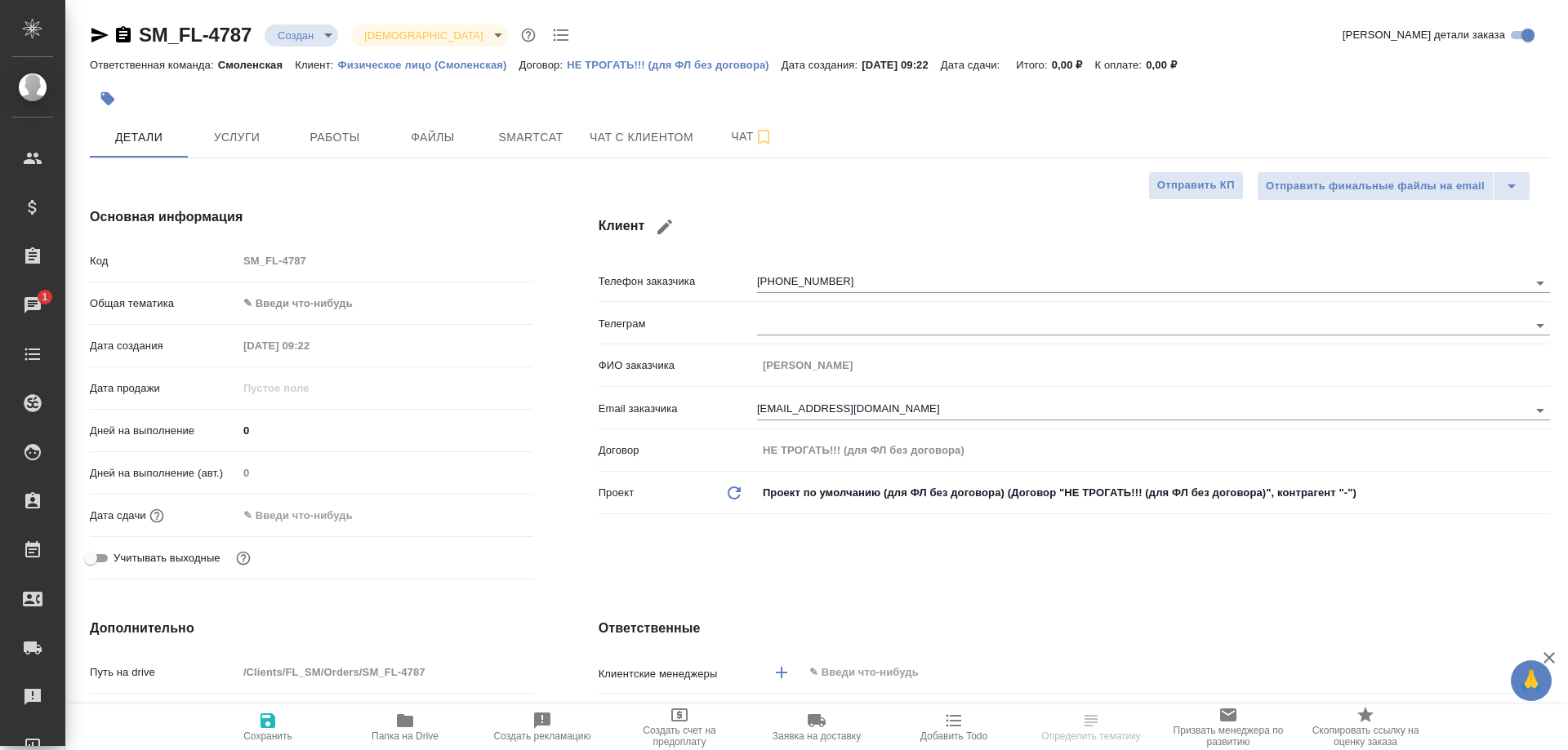
type textarea "x"
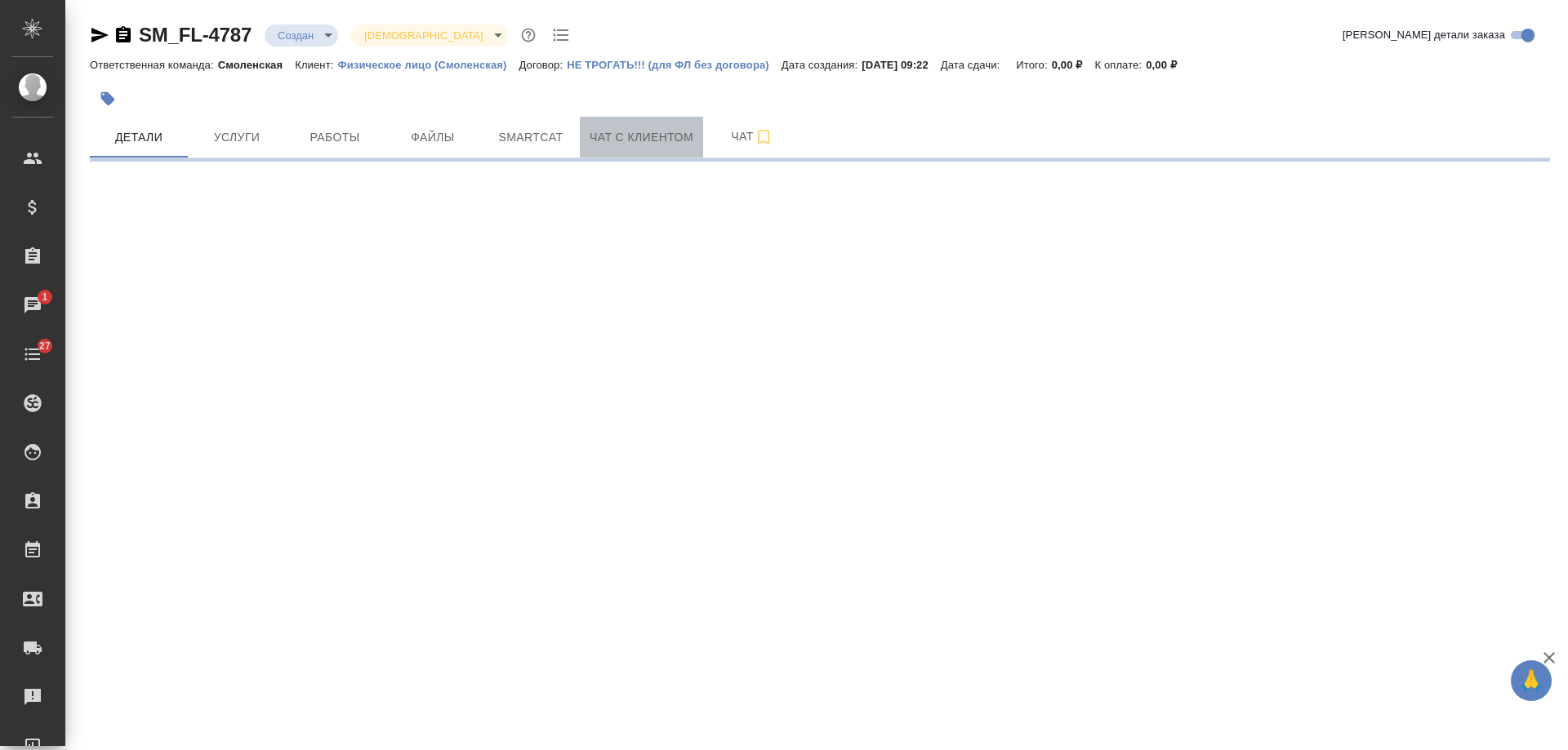
click at [633, 139] on span "Чат с клиентом" at bounding box center [641, 137] width 103 height 21
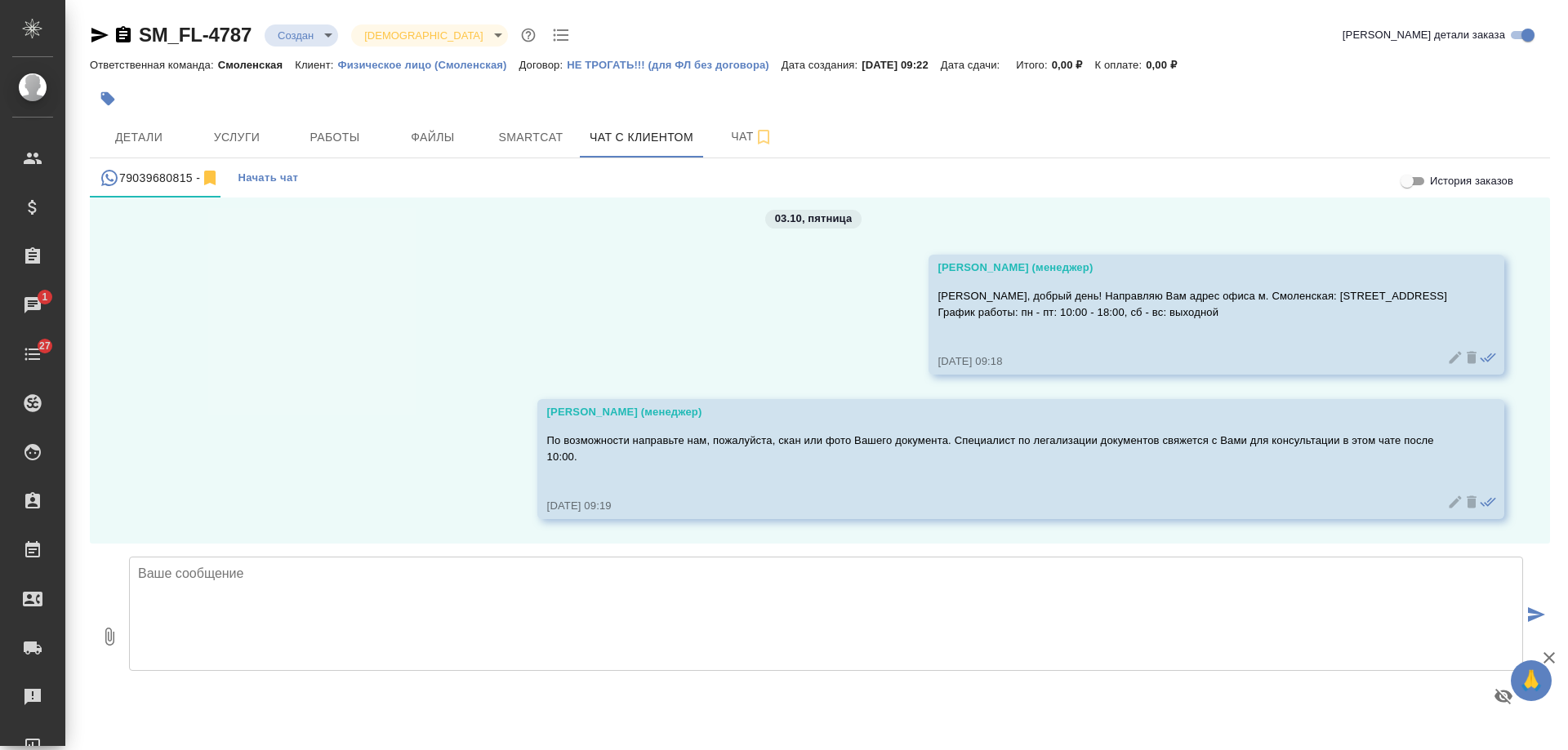
scroll to position [7321, 0]
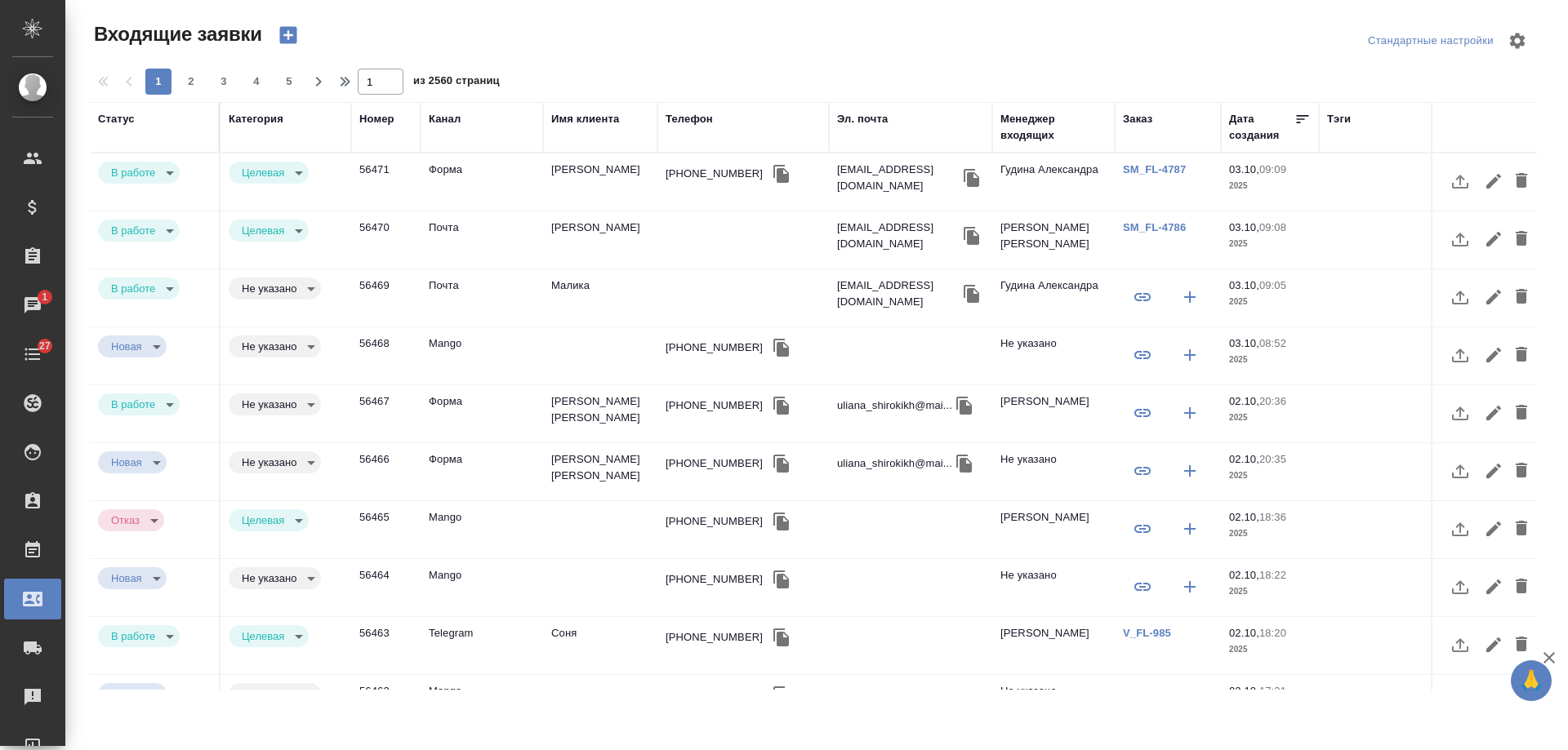
select select "RU"
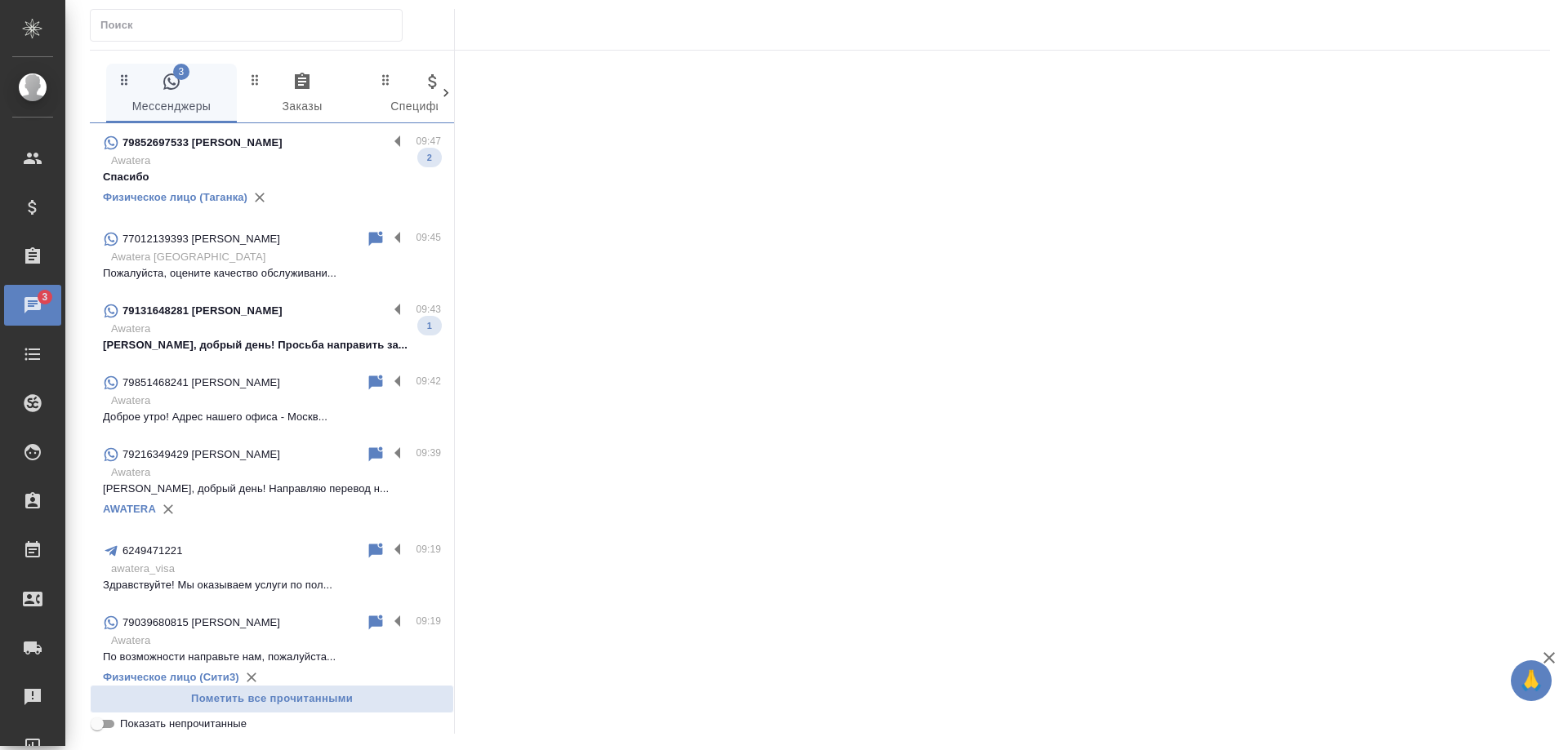
click at [310, 144] on div "79852697533 Анастасия" at bounding box center [246, 142] width 286 height 20
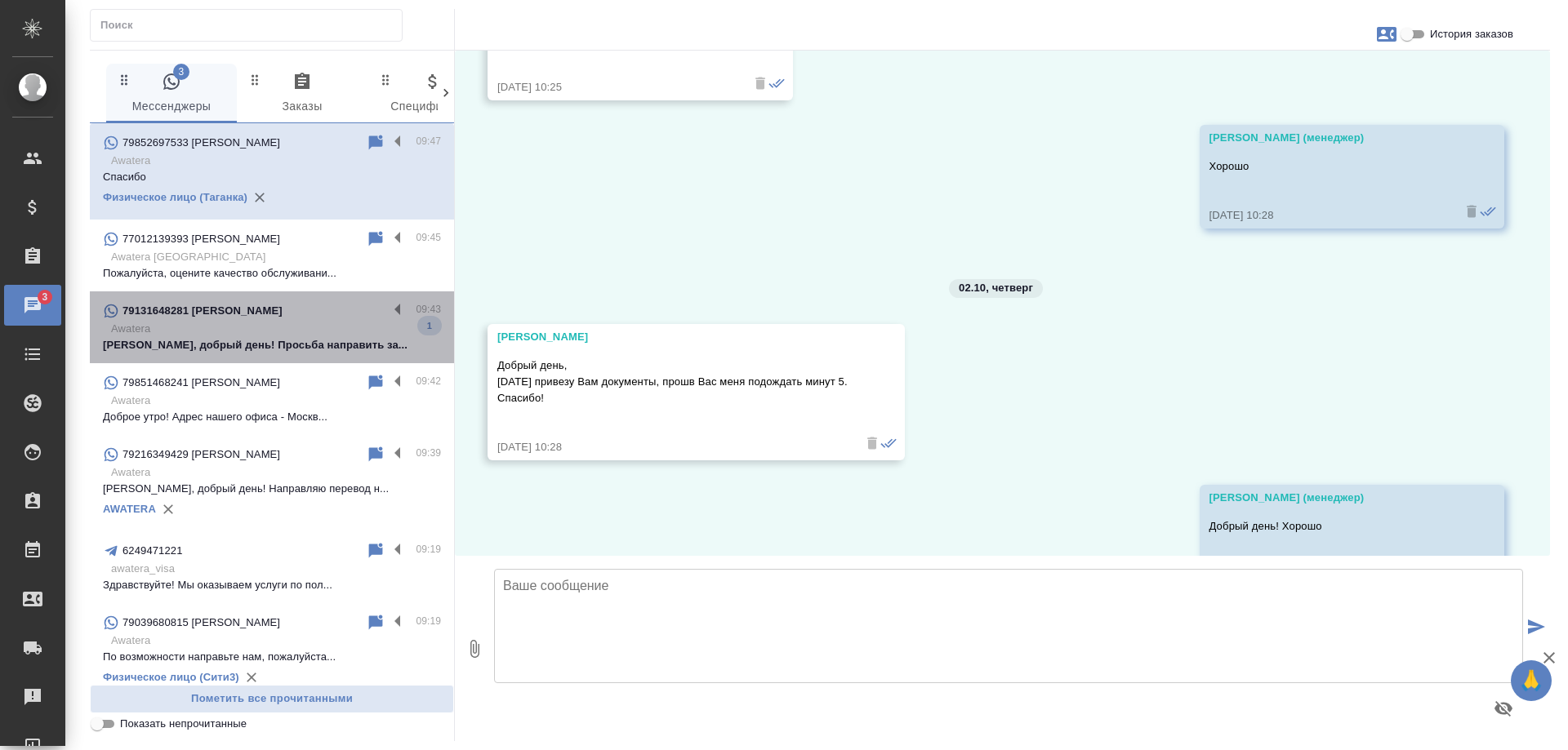
click at [303, 351] on p "Анна, добрый день! Просьба направить за..." at bounding box center [272, 345] width 339 height 16
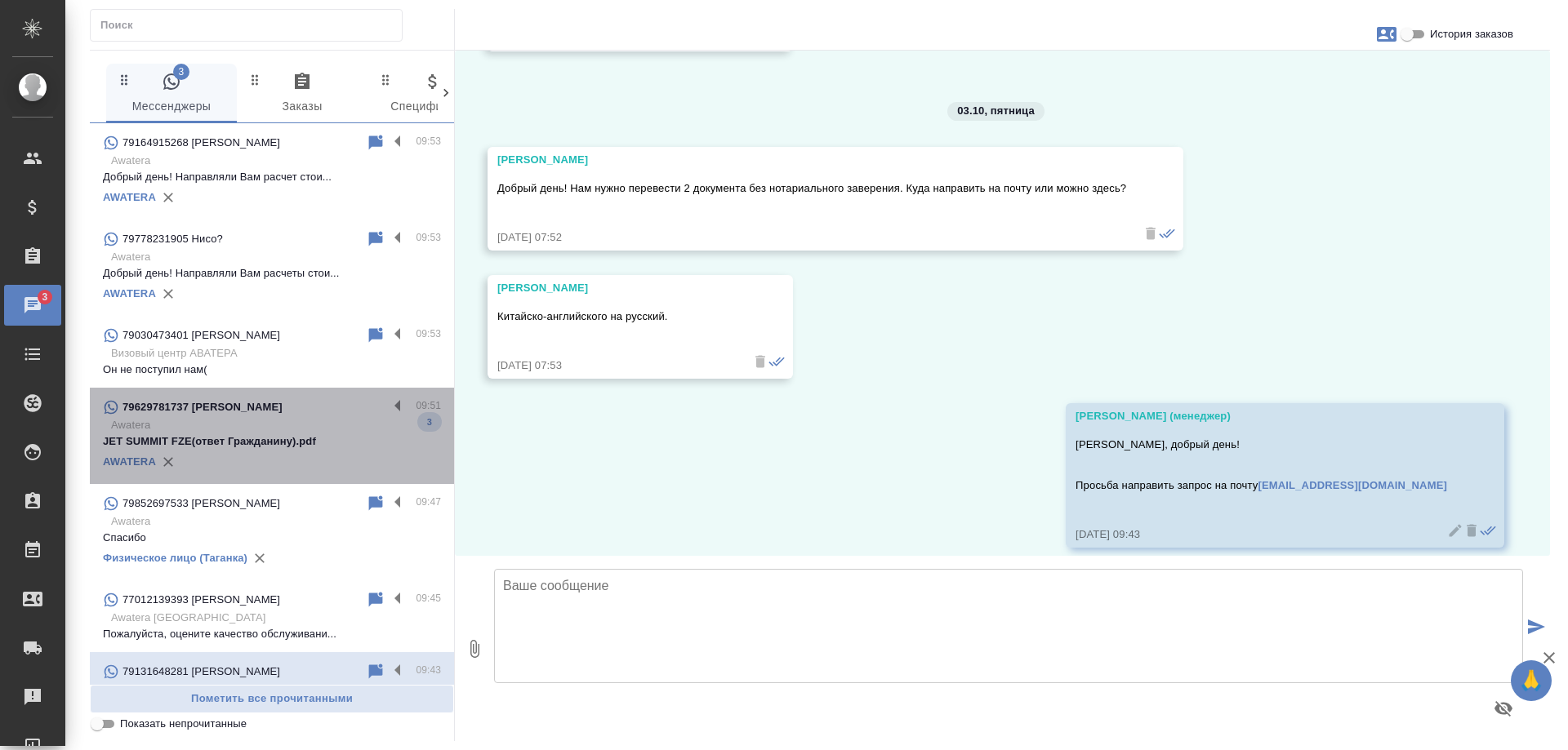
click at [288, 442] on p "JET SUMMIT FZE(ответ Гражданину).pdf" at bounding box center [272, 441] width 339 height 16
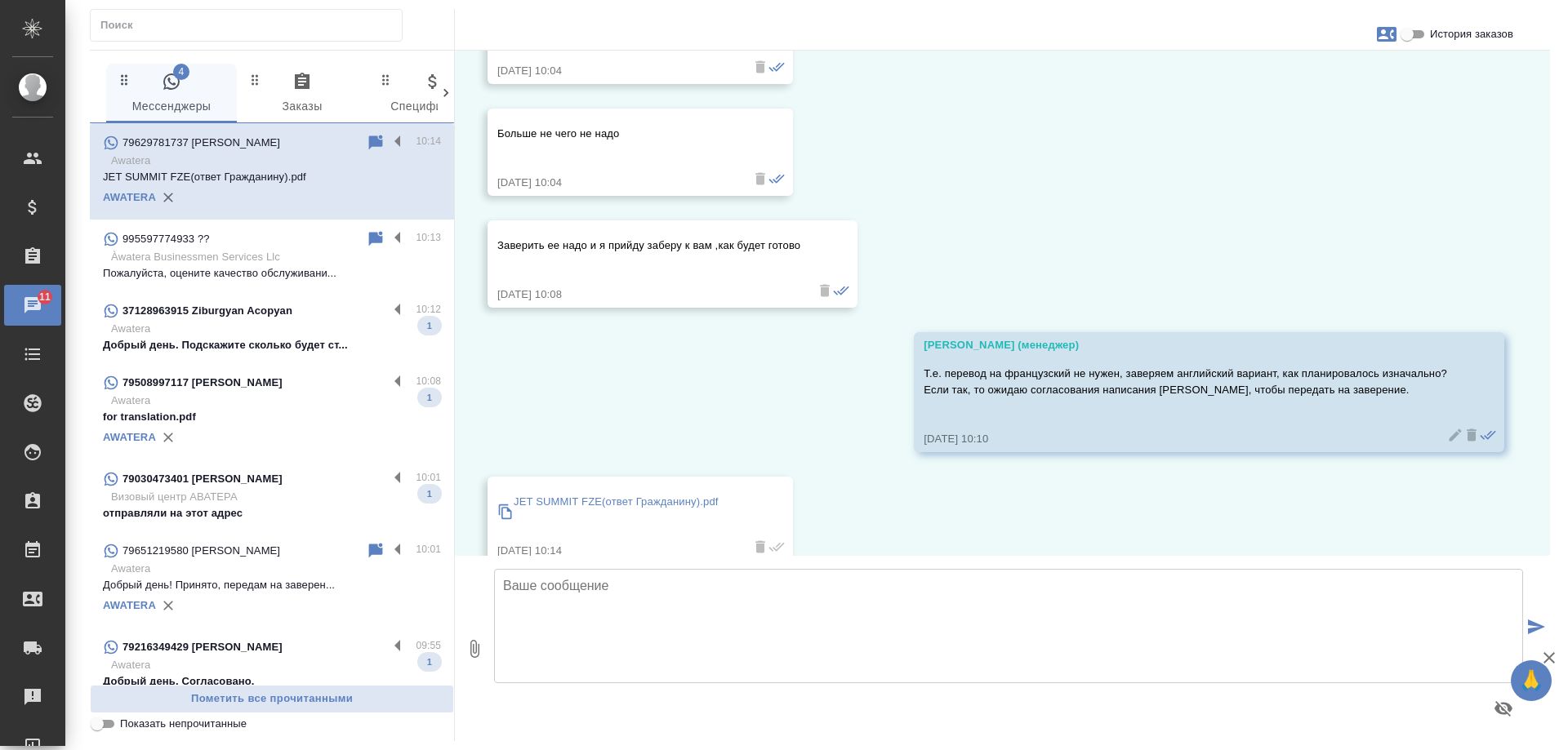
scroll to position [4426, 0]
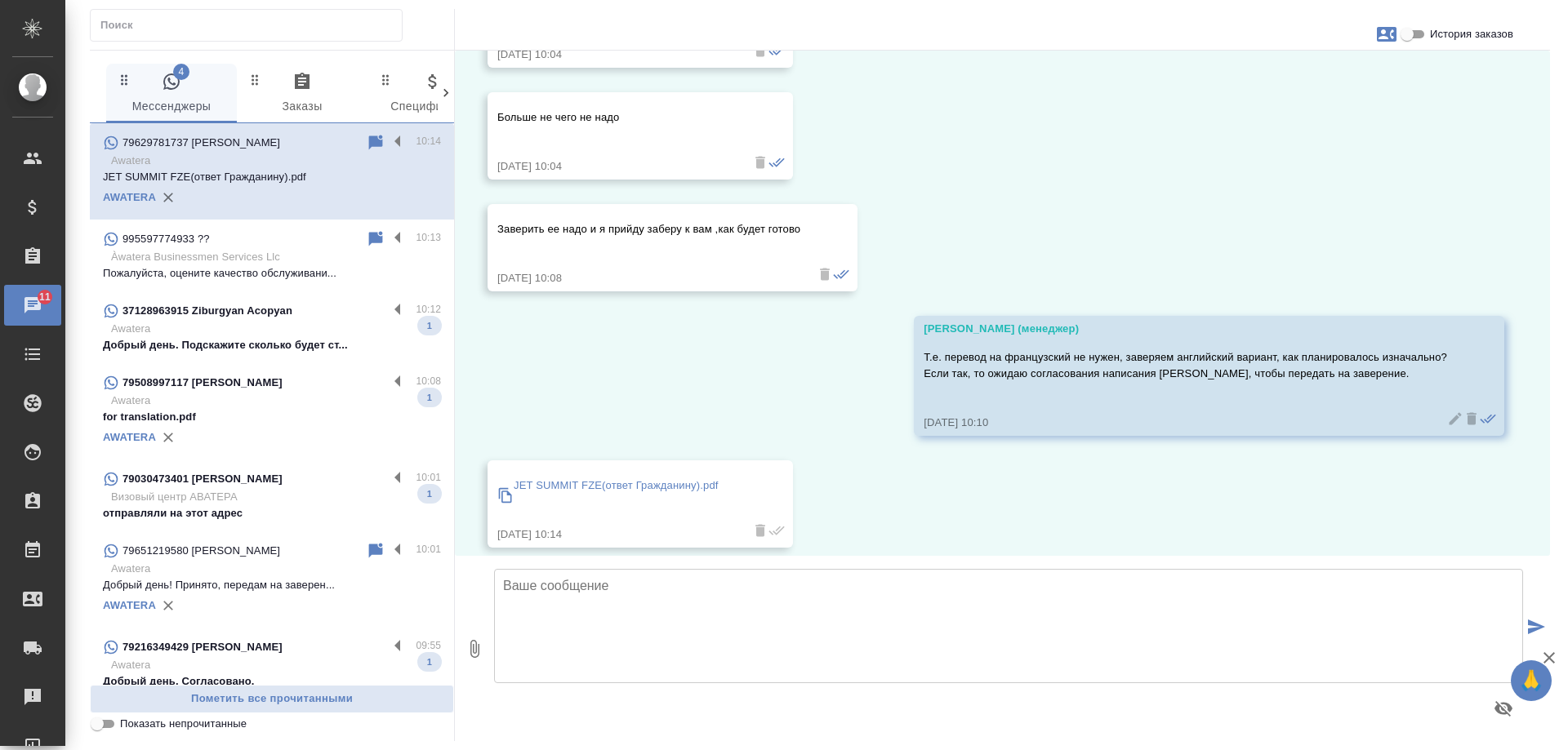
click at [274, 320] on div "37128963915 Ziburgyan Acopyan" at bounding box center [246, 311] width 286 height 20
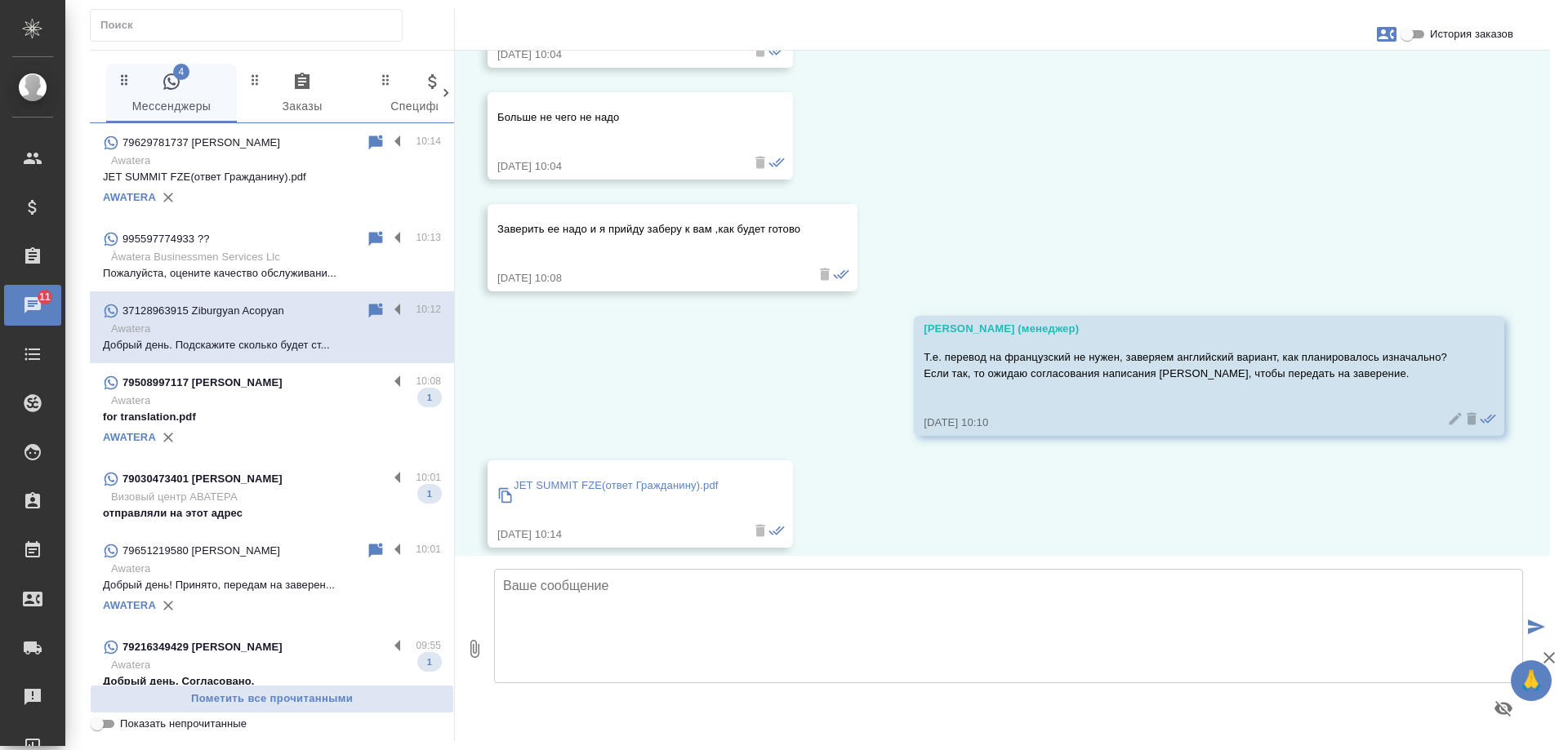
scroll to position [0, 0]
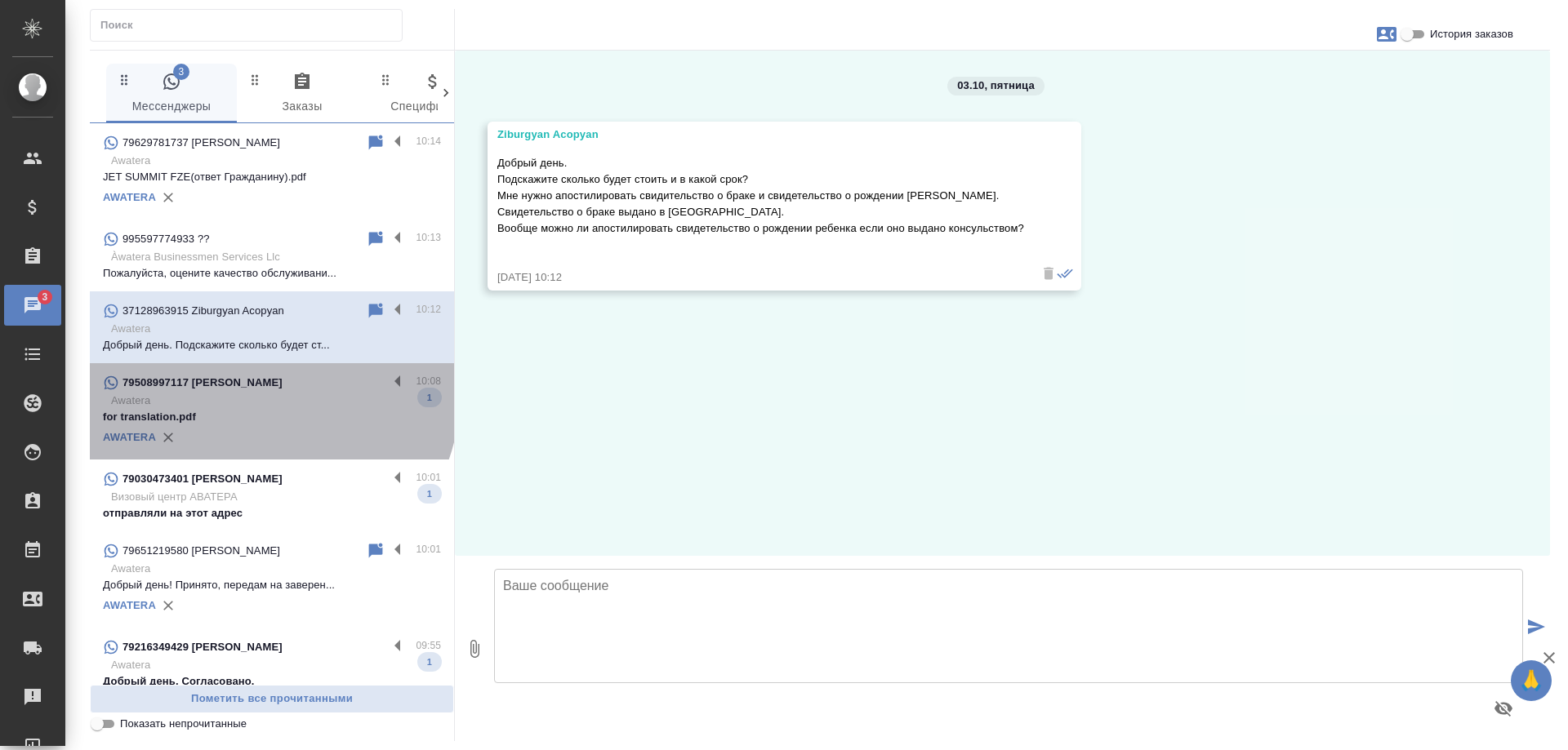
click at [268, 396] on p "Awatera" at bounding box center [276, 400] width 330 height 16
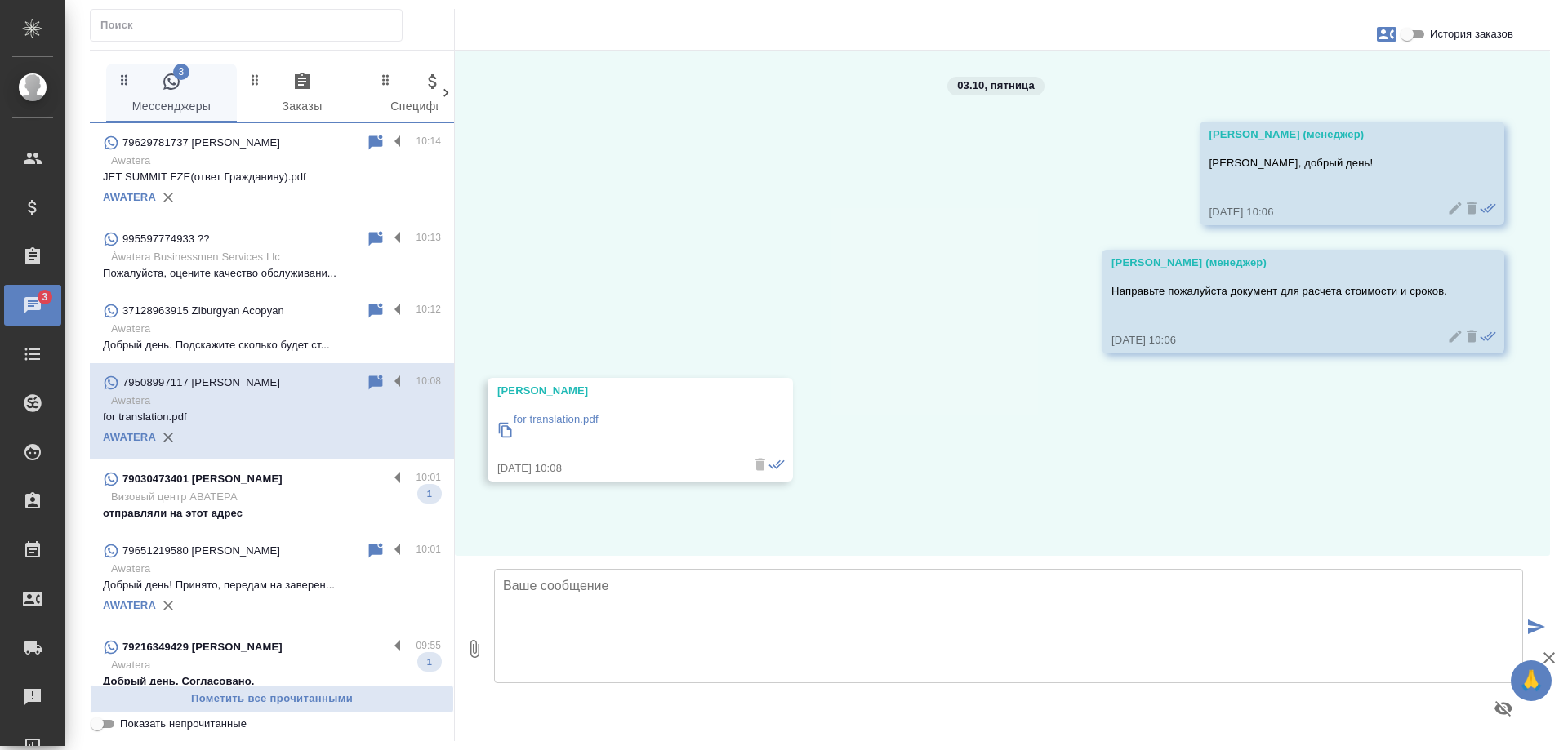
click at [263, 330] on p "Awatera" at bounding box center [276, 328] width 330 height 16
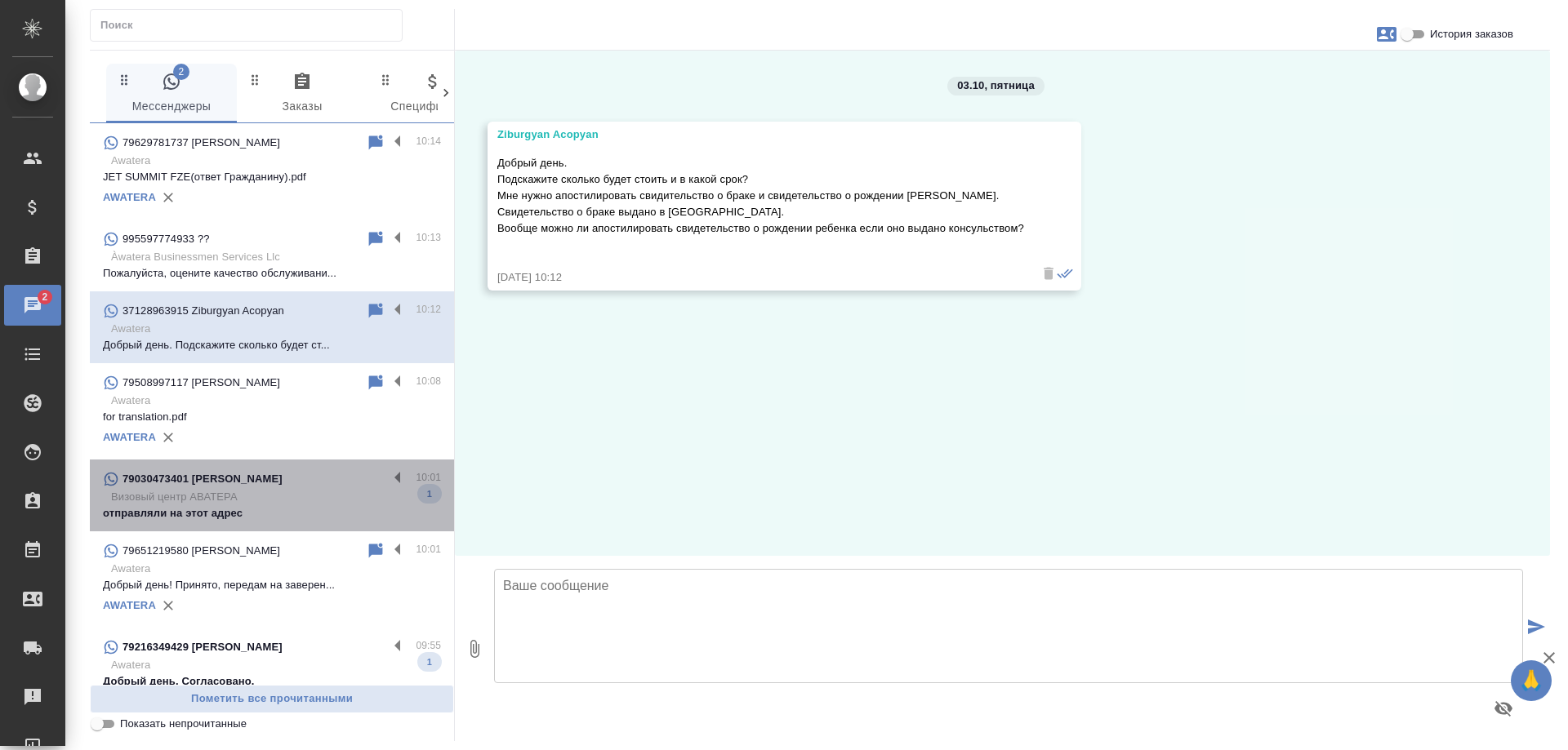
click at [279, 505] on p "Визовый центр АВАТЕРА" at bounding box center [276, 497] width 330 height 16
type textarea "А"
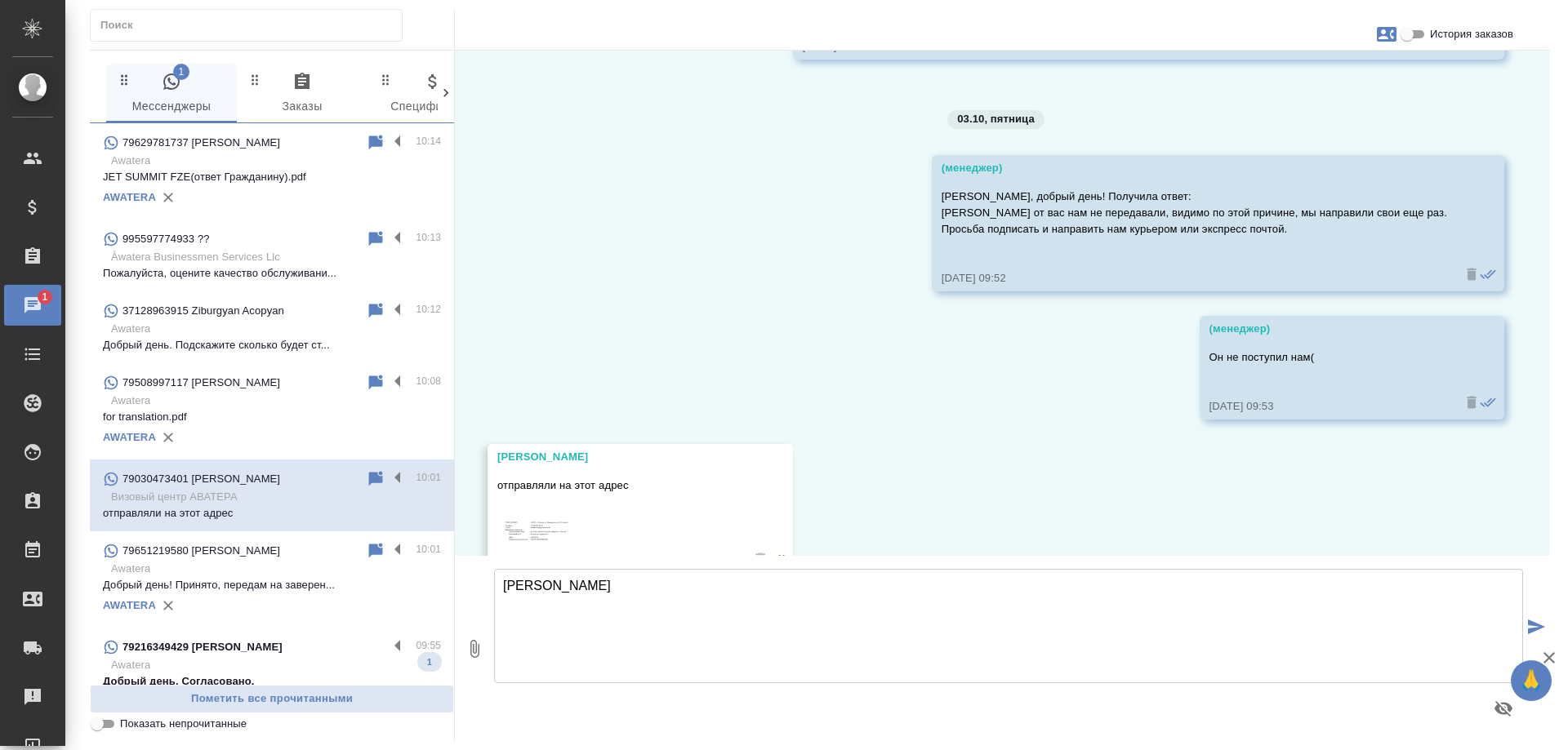
scroll to position [326, 0]
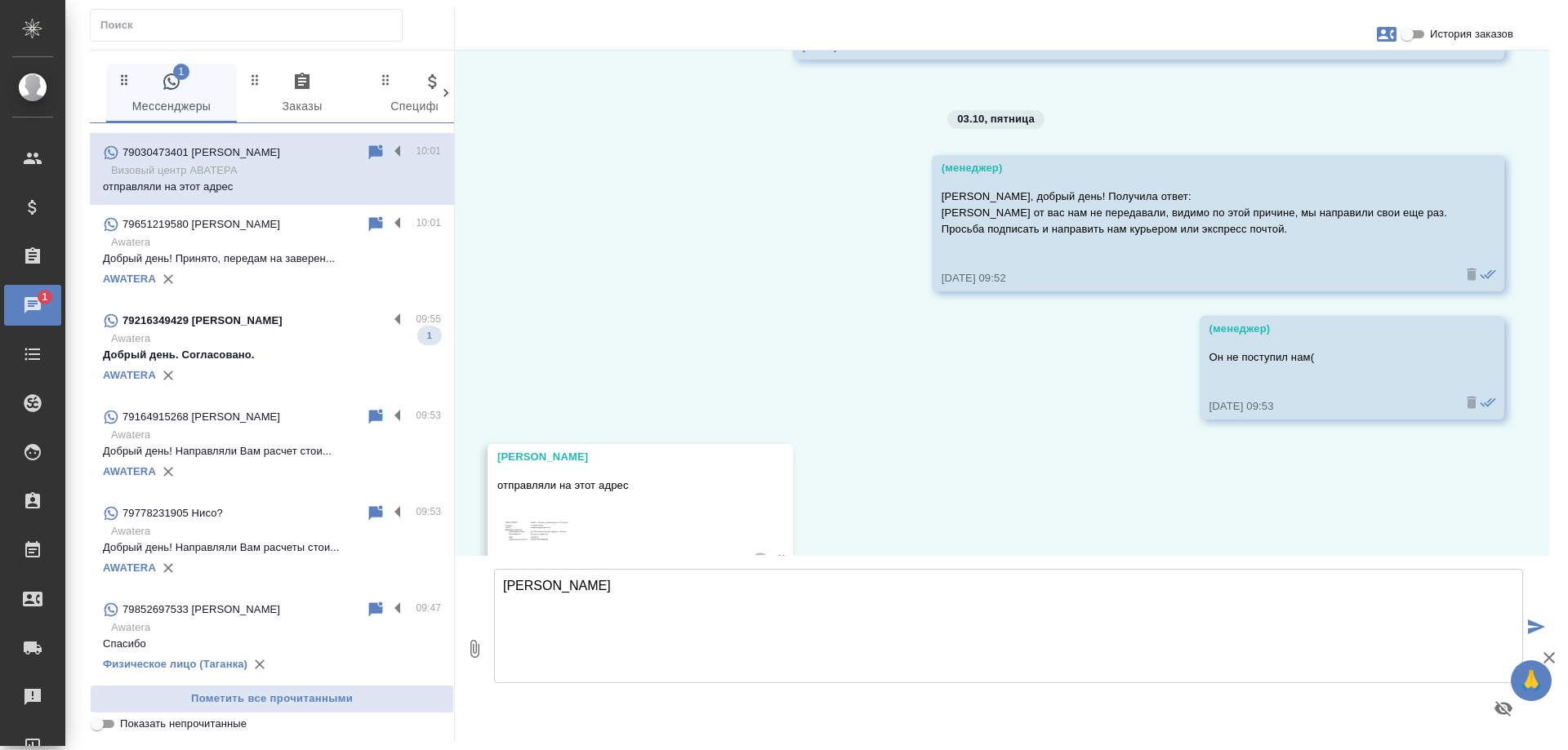
click at [293, 362] on p "Добрый день. Согласовано." at bounding box center [272, 355] width 339 height 16
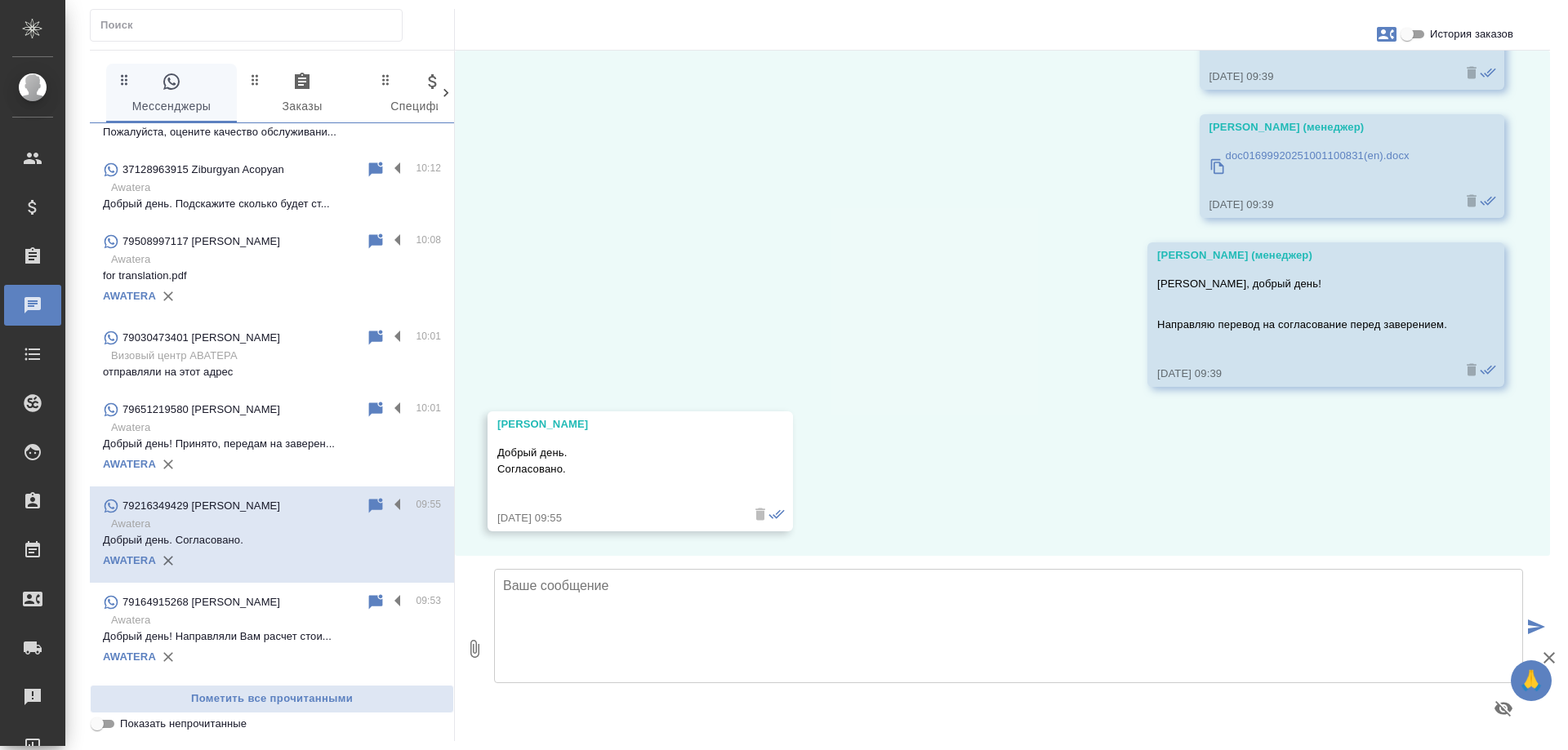
scroll to position [0, 0]
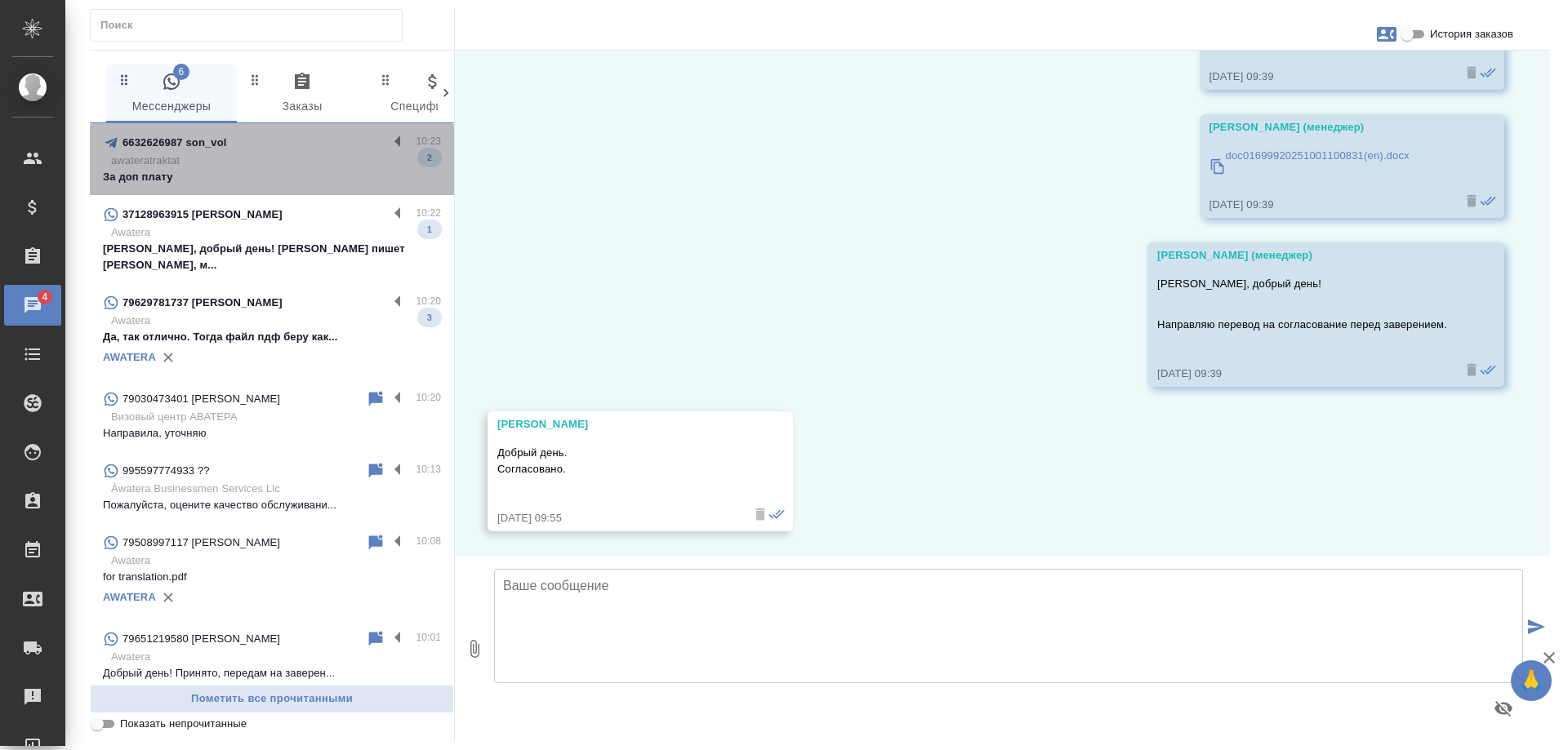
click at [296, 166] on p "awateratraktat" at bounding box center [276, 160] width 330 height 16
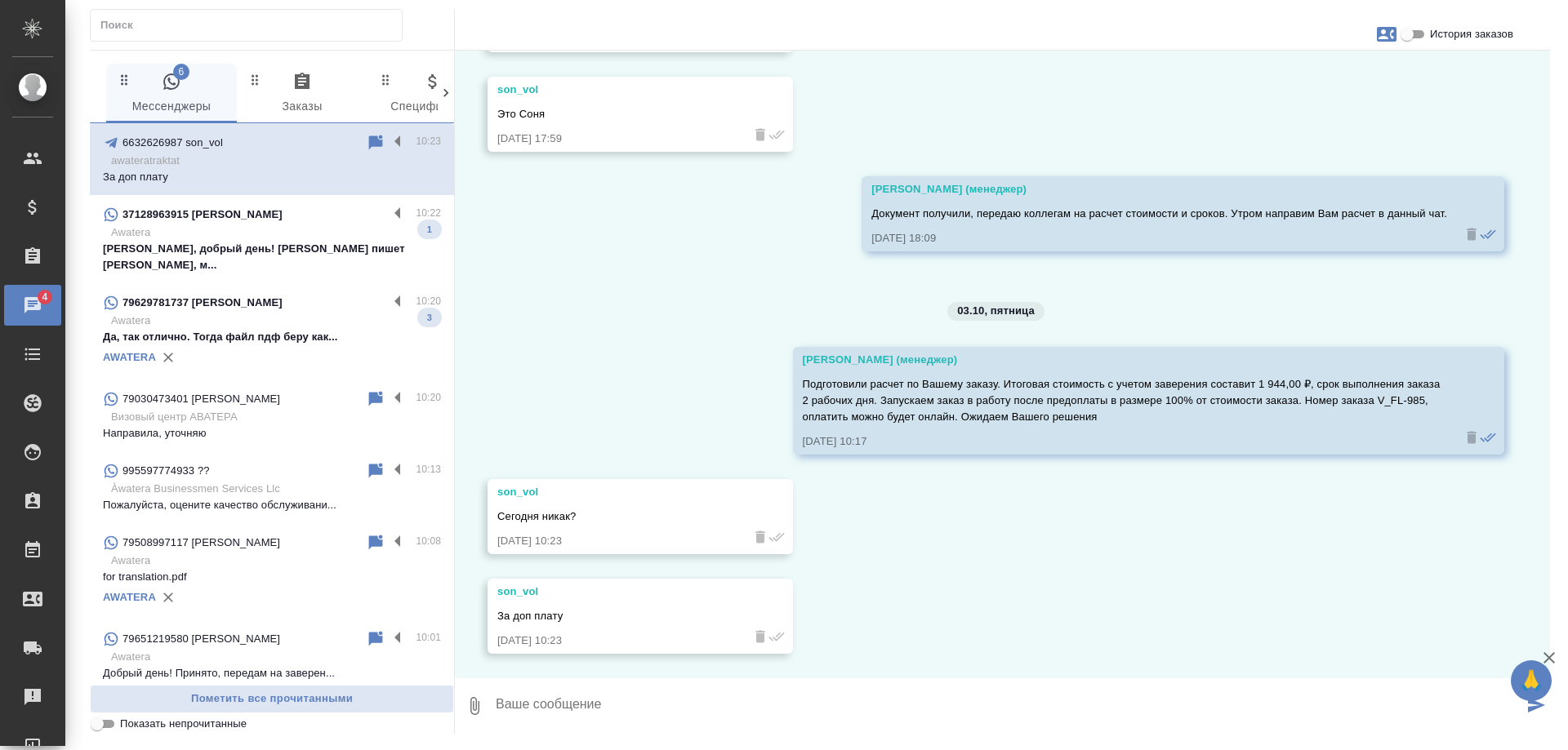
scroll to position [244, 0]
click at [296, 231] on p "Awatera" at bounding box center [276, 232] width 330 height 16
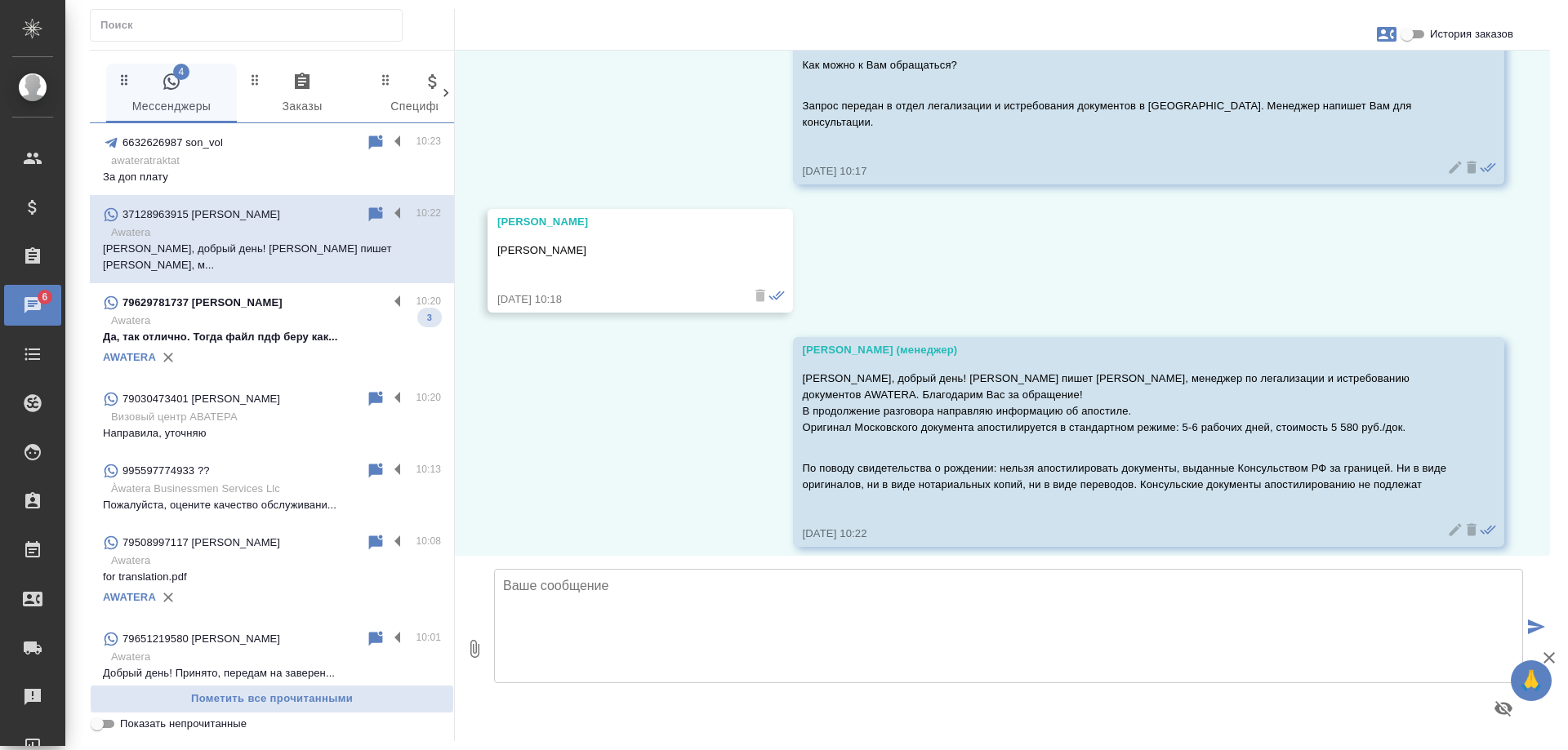
scroll to position [348, 0]
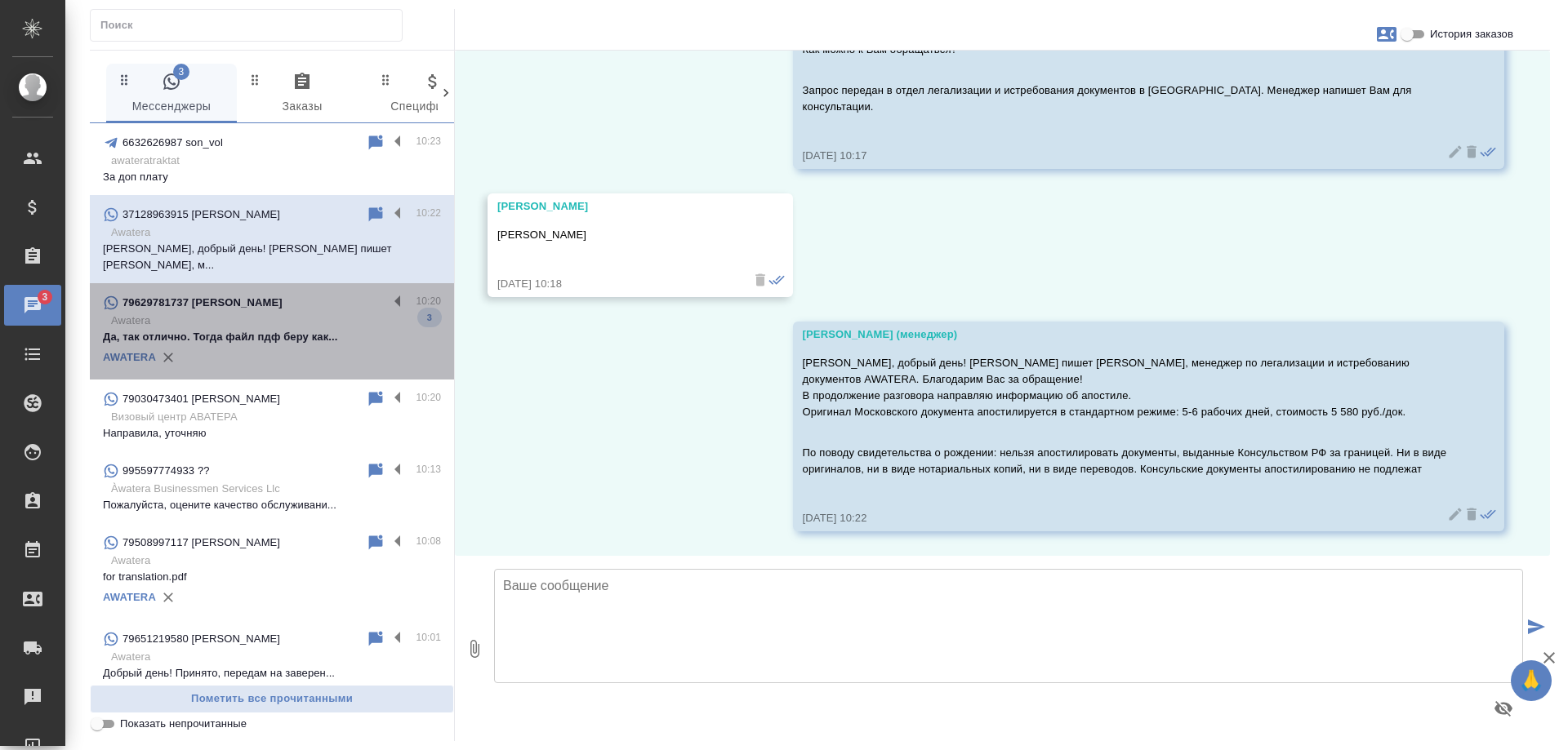
click at [315, 293] on div "79629781737 Оксана Шалышкина" at bounding box center [246, 302] width 286 height 20
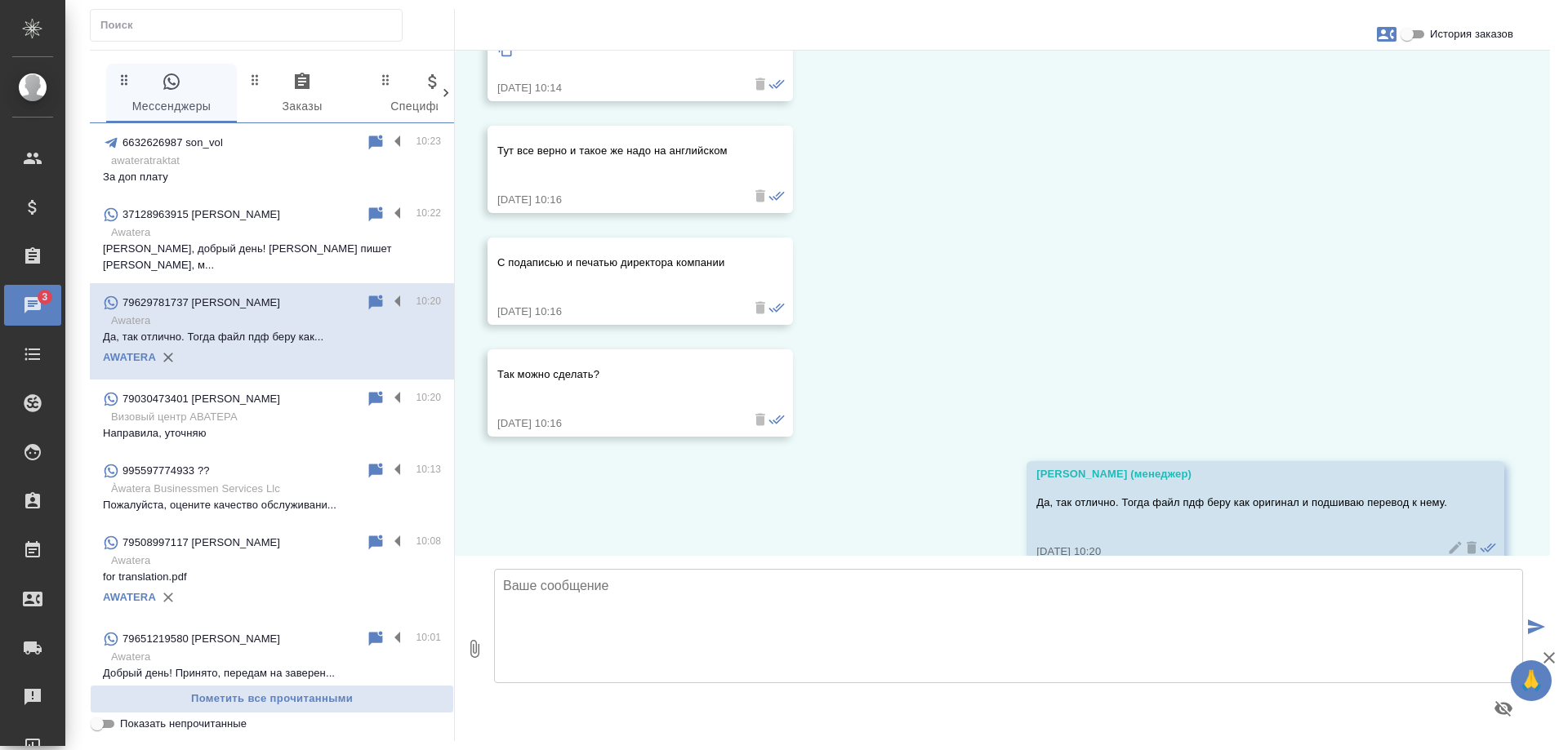
scroll to position [4891, 0]
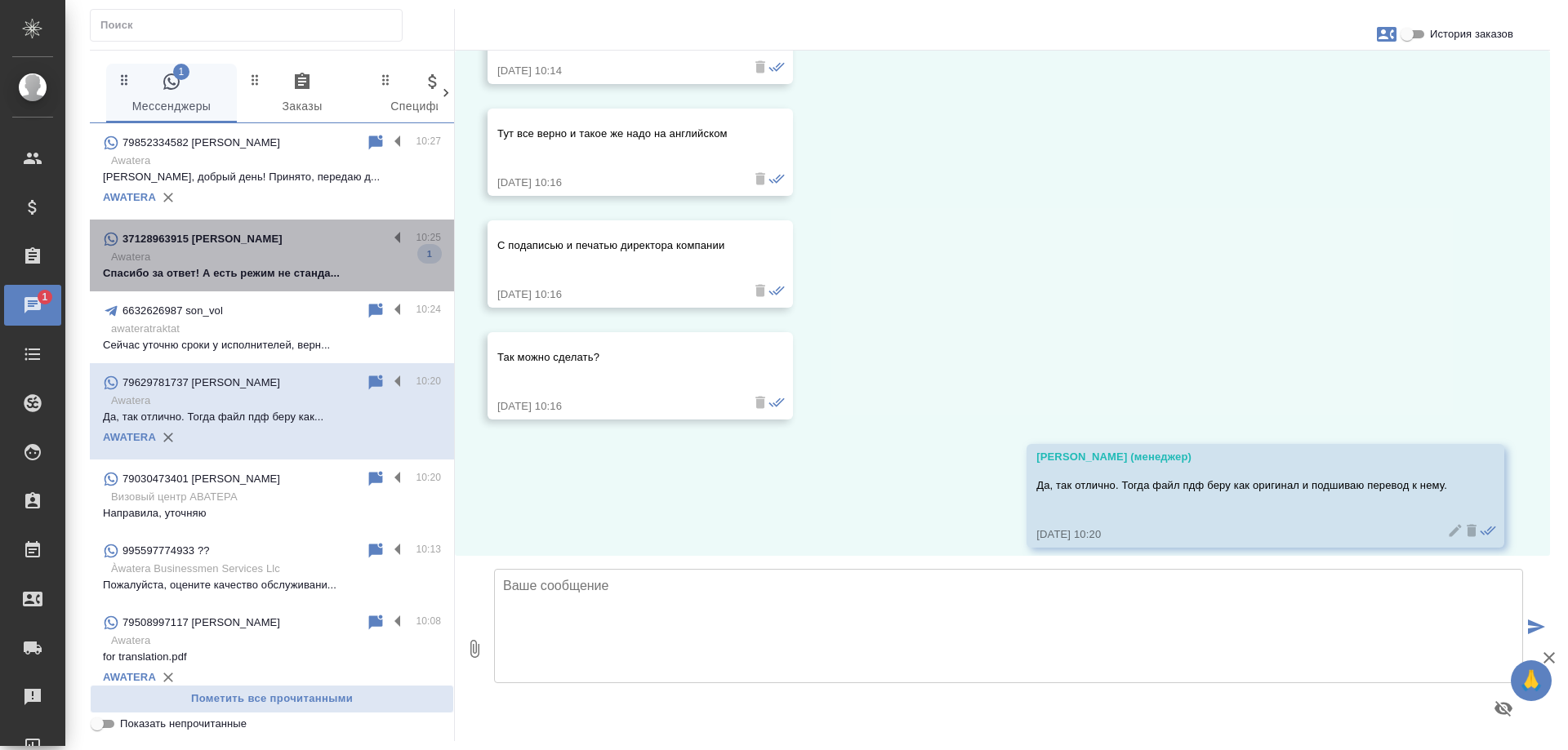
click at [280, 264] on p "Awatera" at bounding box center [276, 257] width 330 height 16
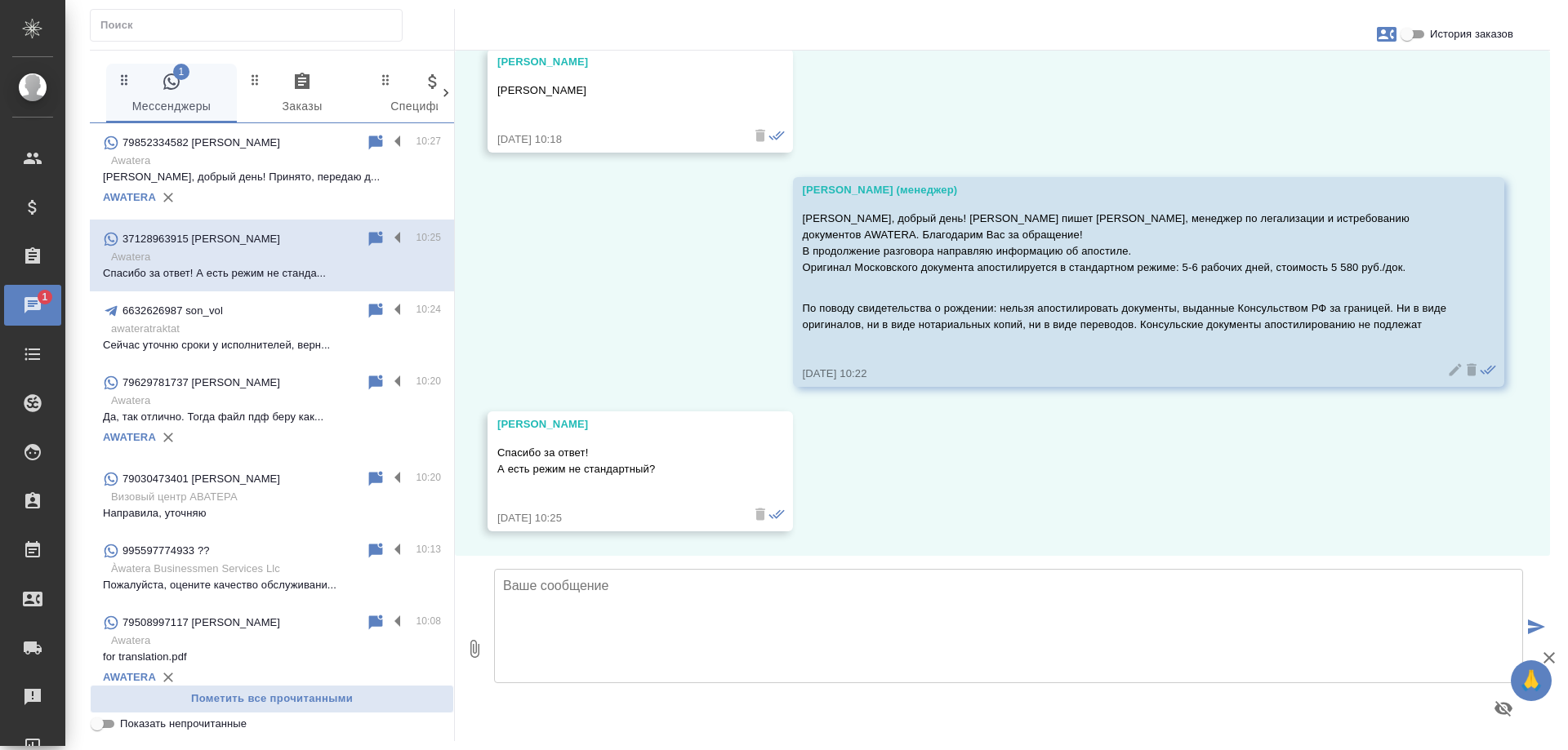
scroll to position [492, 0]
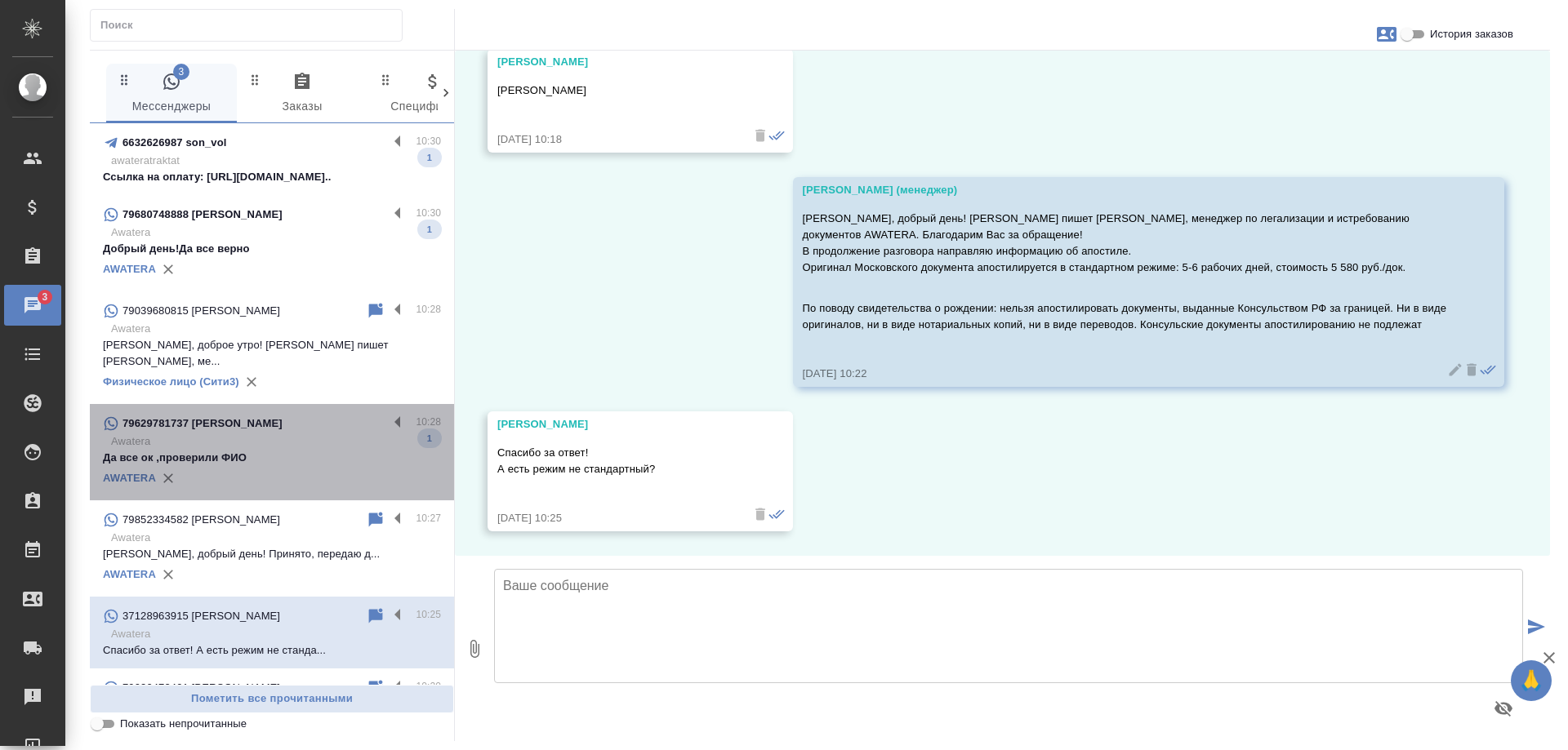
click at [280, 415] on p "79629781737 Оксана Шалышкина" at bounding box center [202, 423] width 160 height 16
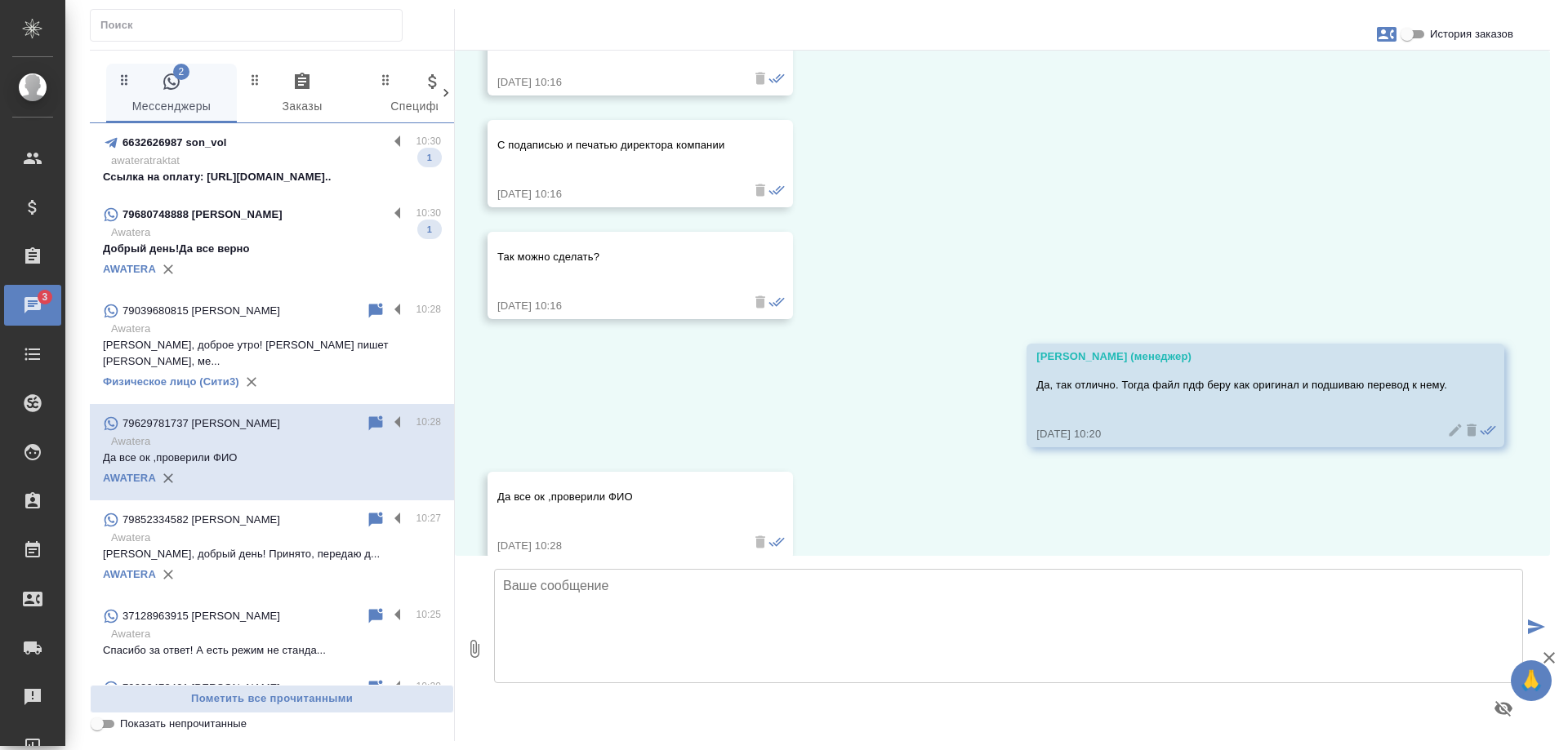
scroll to position [5003, 0]
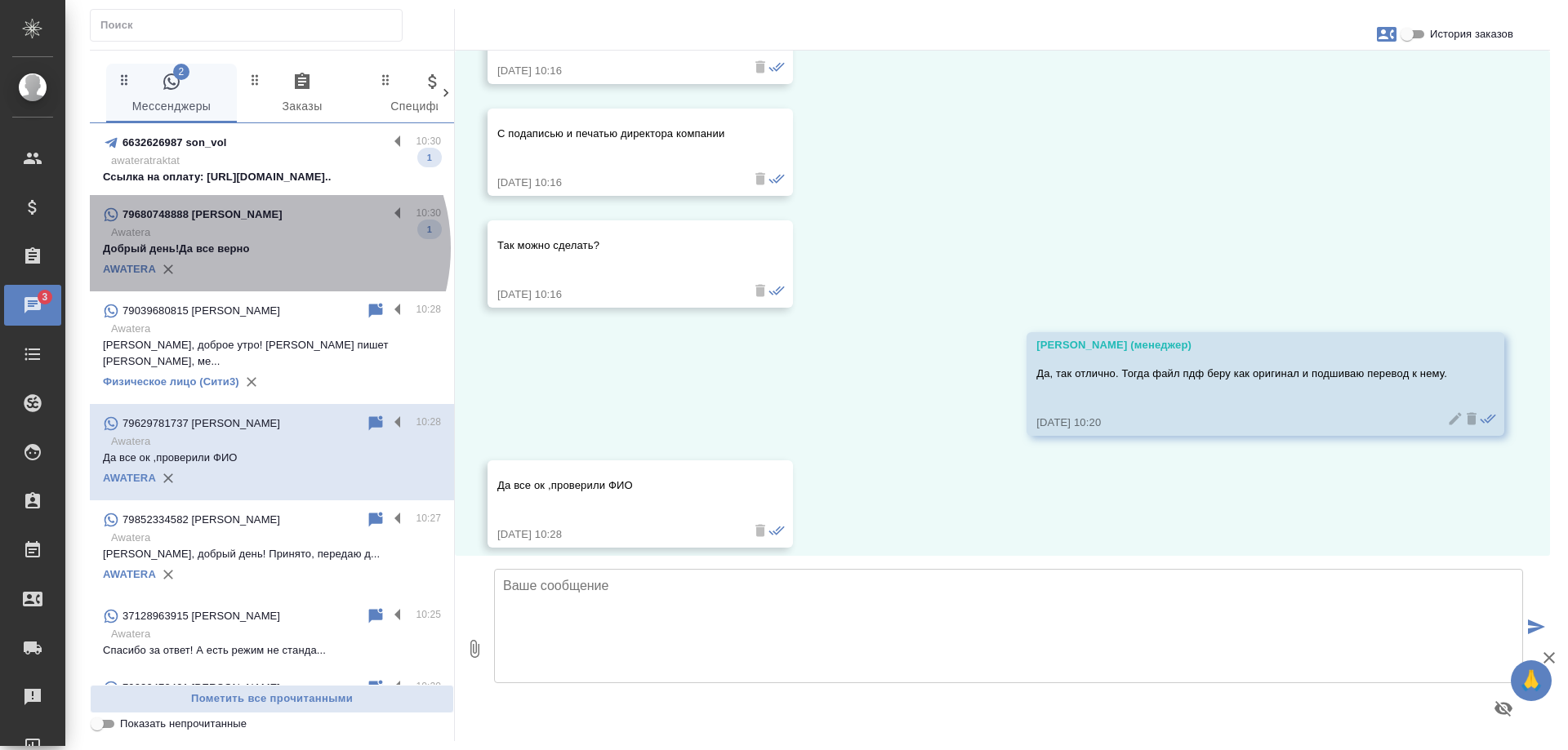
click at [263, 248] on p "Добрый день!Да все верно" at bounding box center [272, 248] width 339 height 16
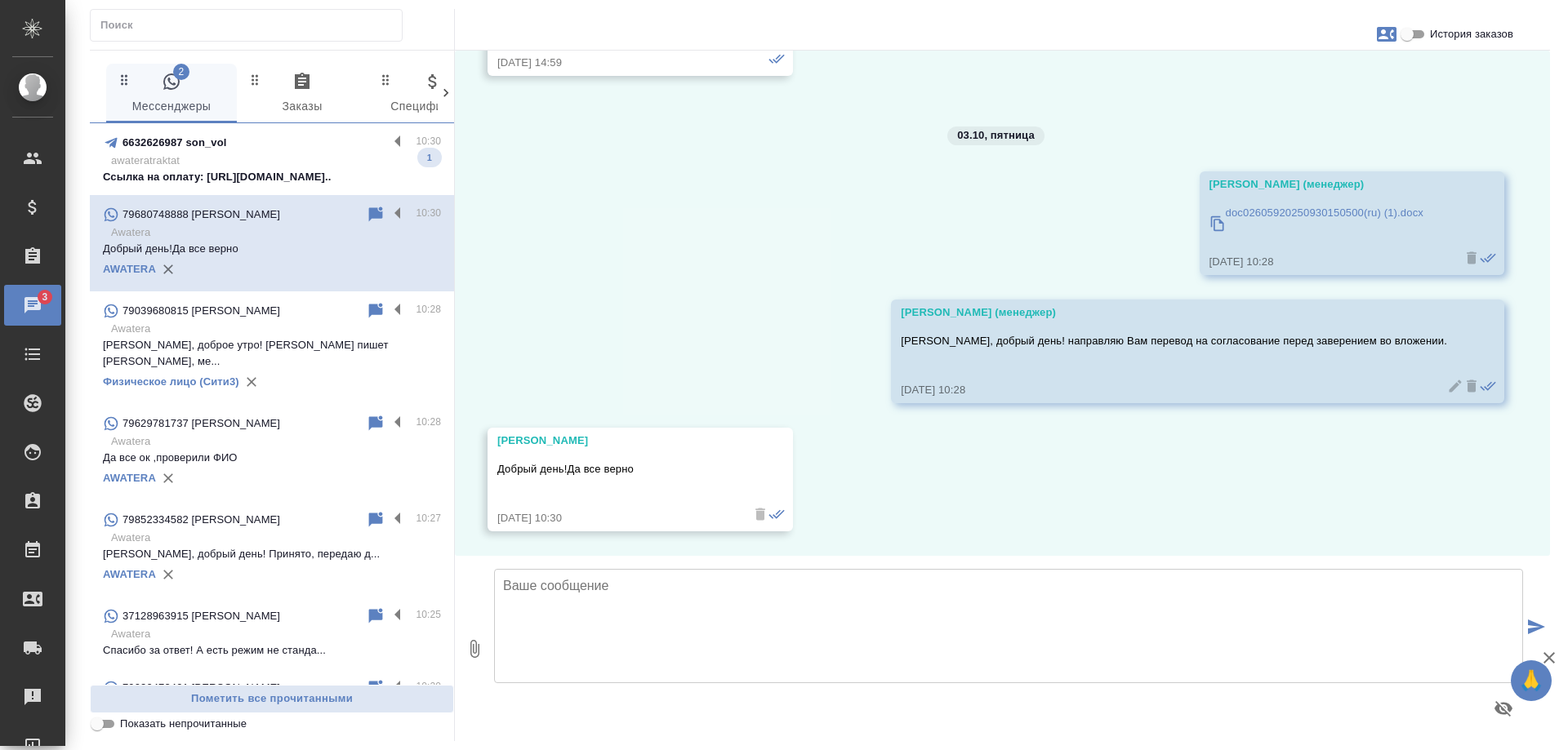
scroll to position [3910, 0]
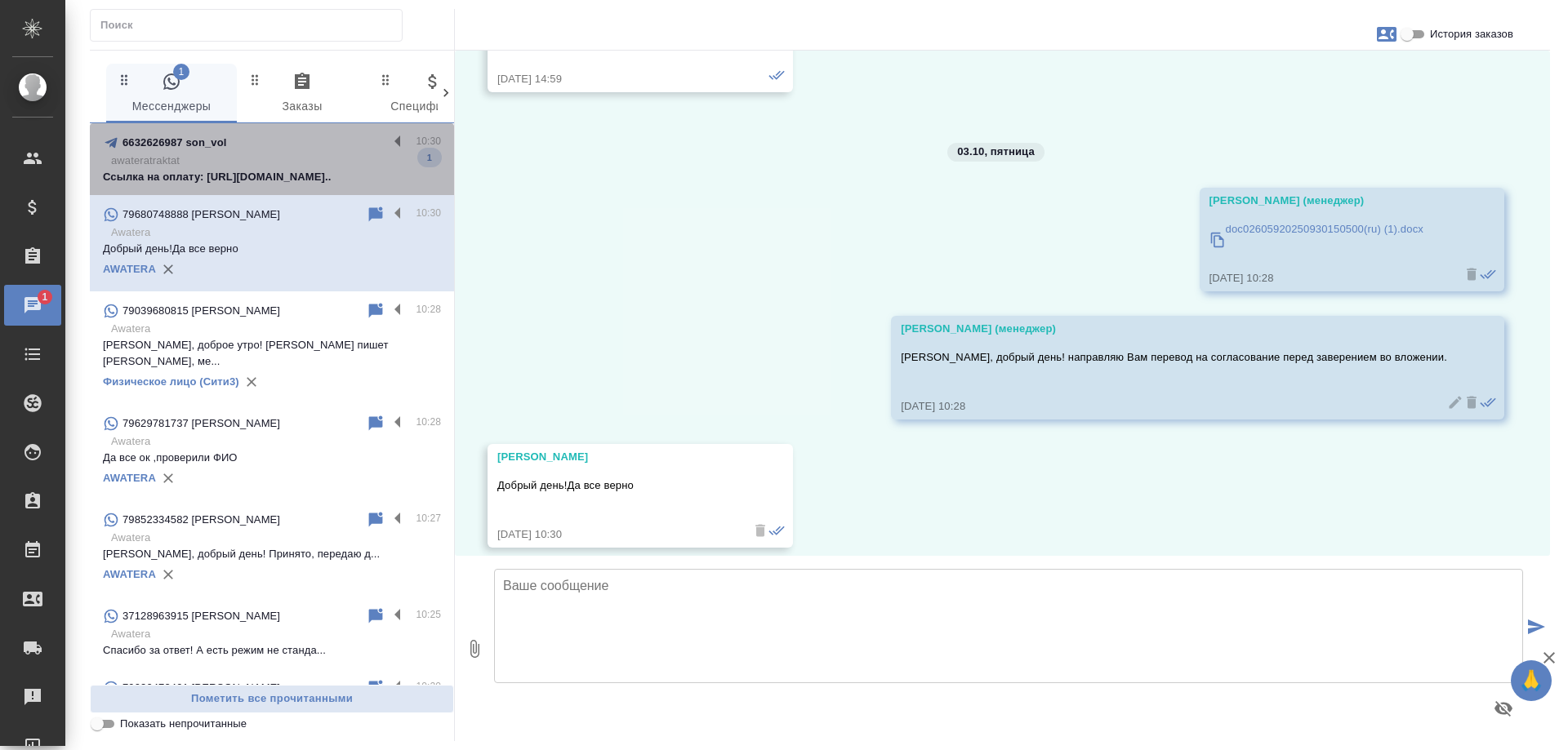
click at [305, 150] on div "6632626987 son_vol" at bounding box center [246, 142] width 286 height 20
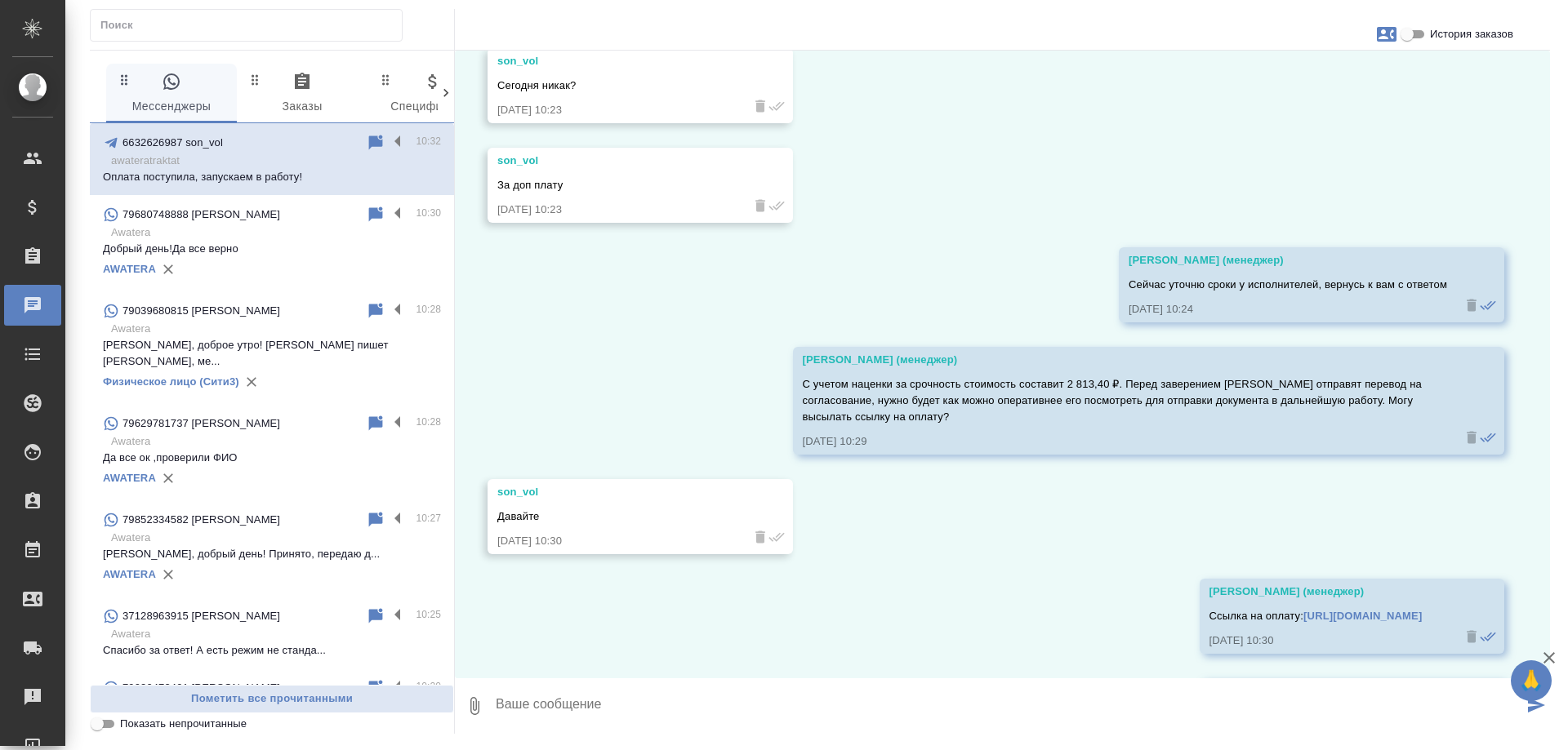
scroll to position [775, 0]
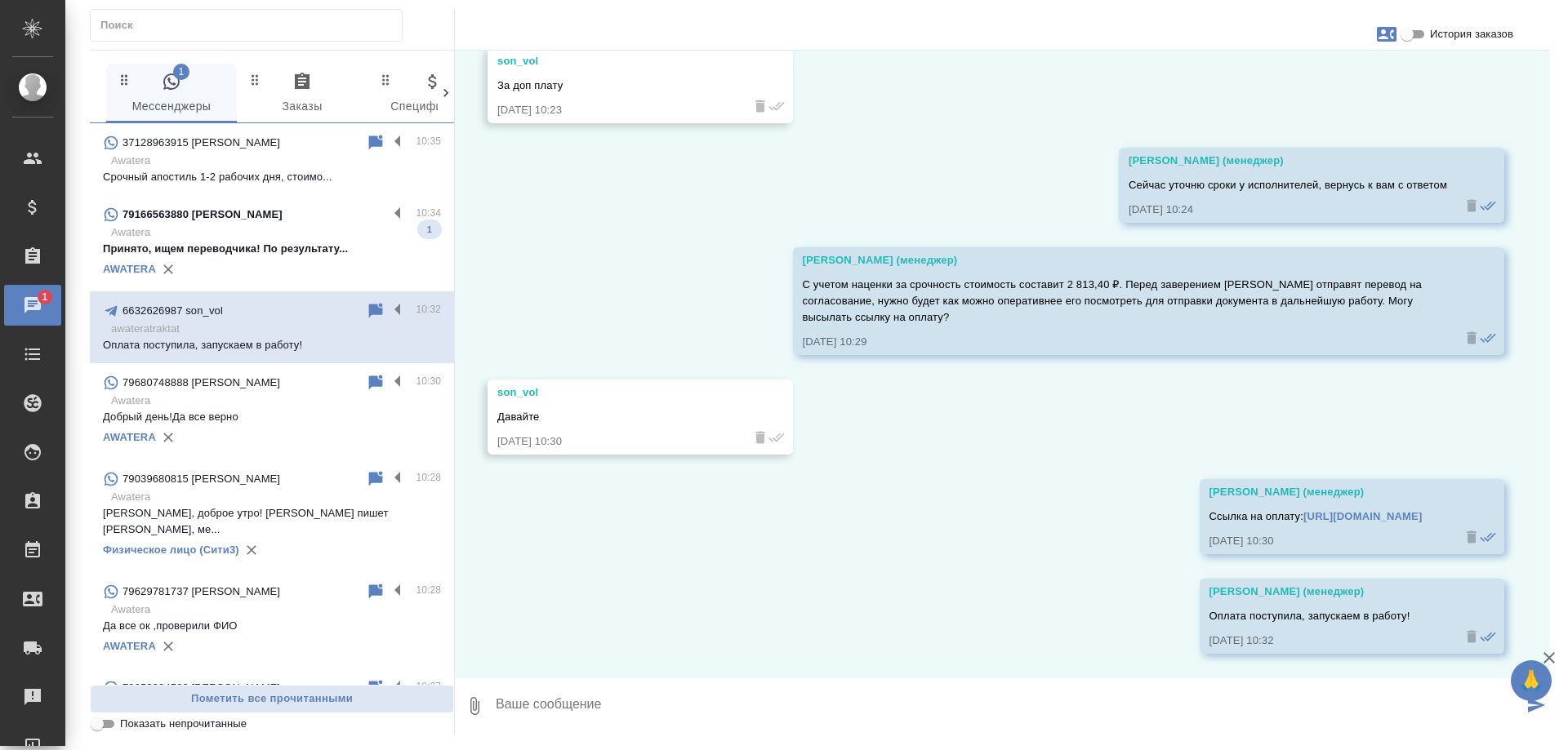
click at [298, 239] on p "Awatera" at bounding box center [276, 232] width 330 height 16
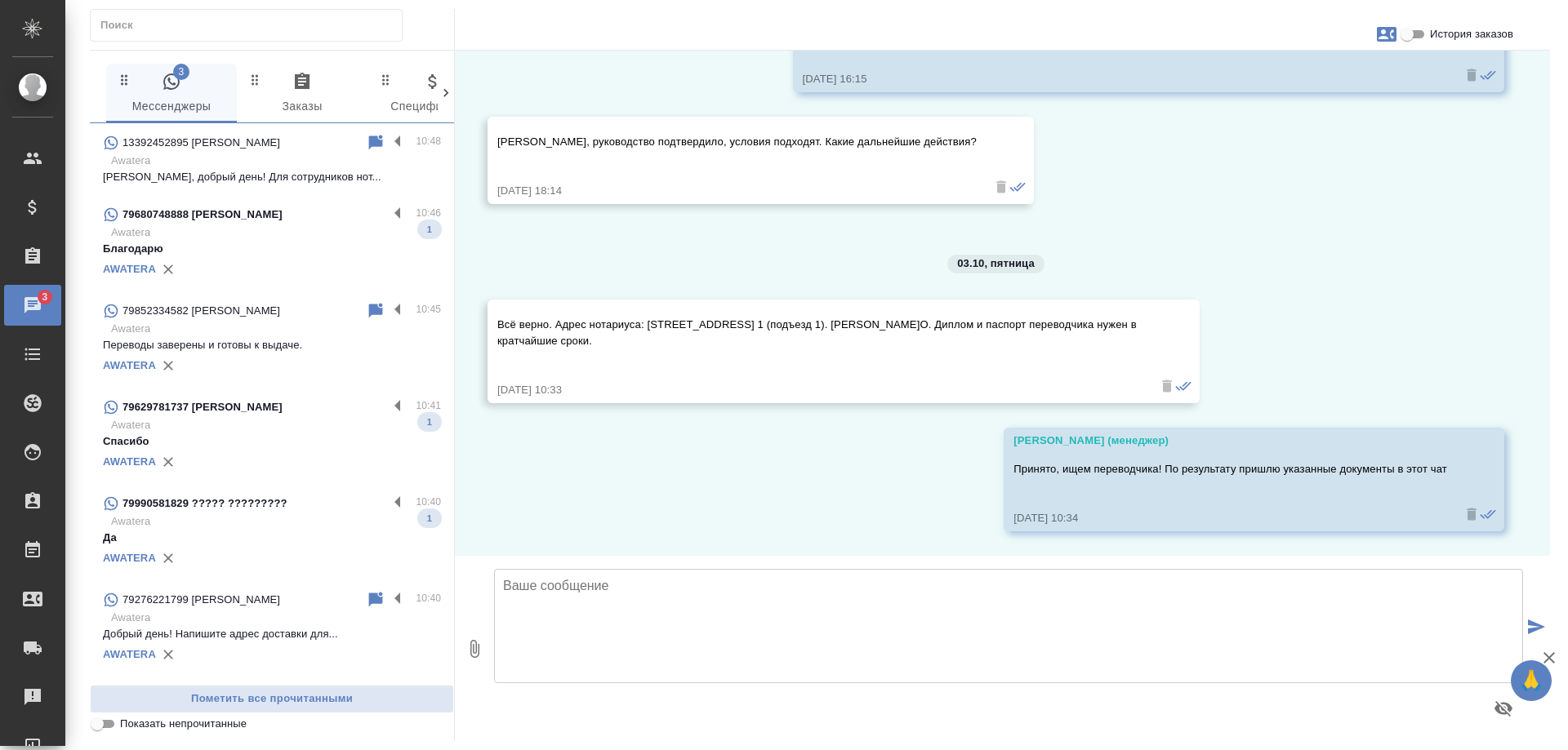
scroll to position [0, 0]
click at [268, 210] on div "79680748888 Алина" at bounding box center [246, 214] width 286 height 20
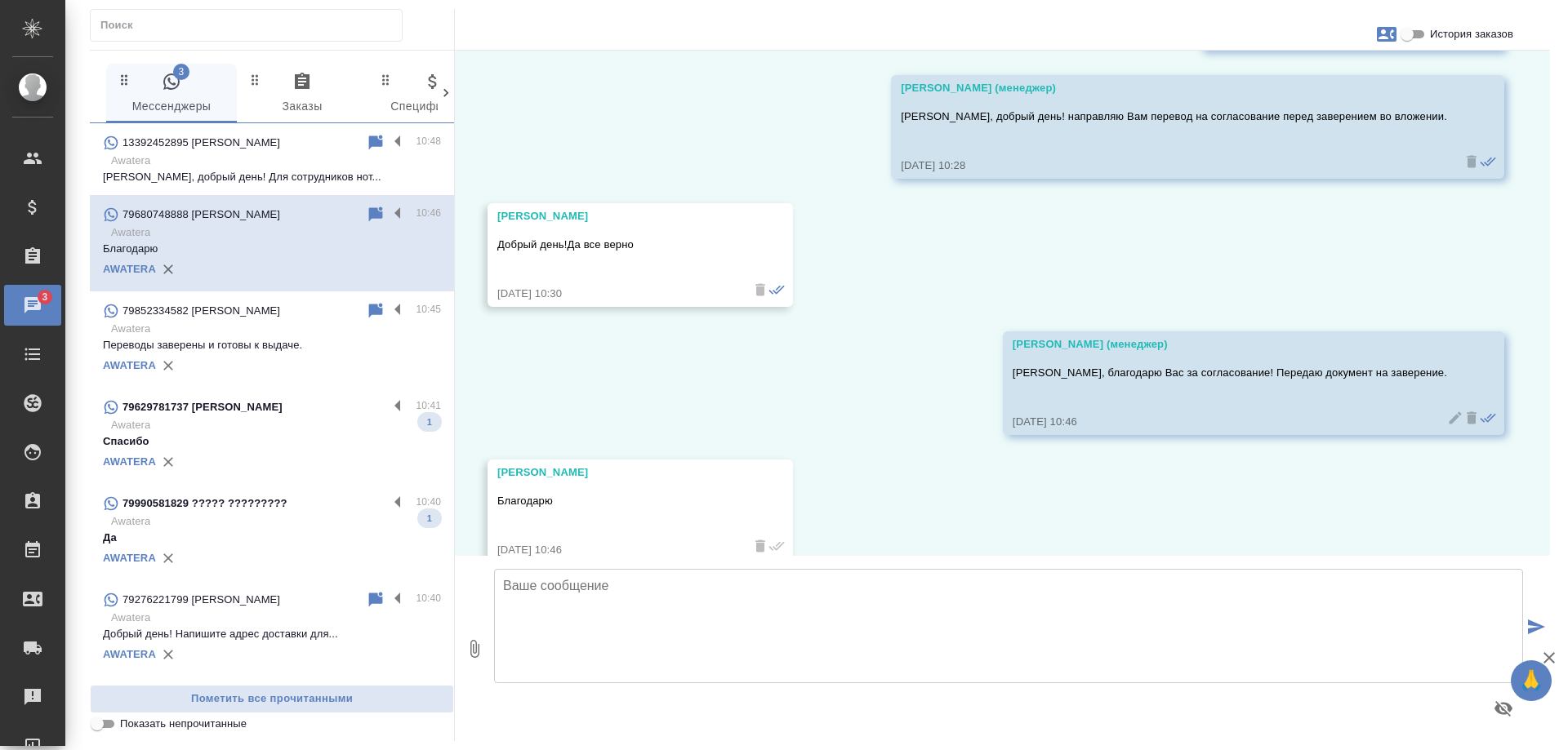
scroll to position [4167, 0]
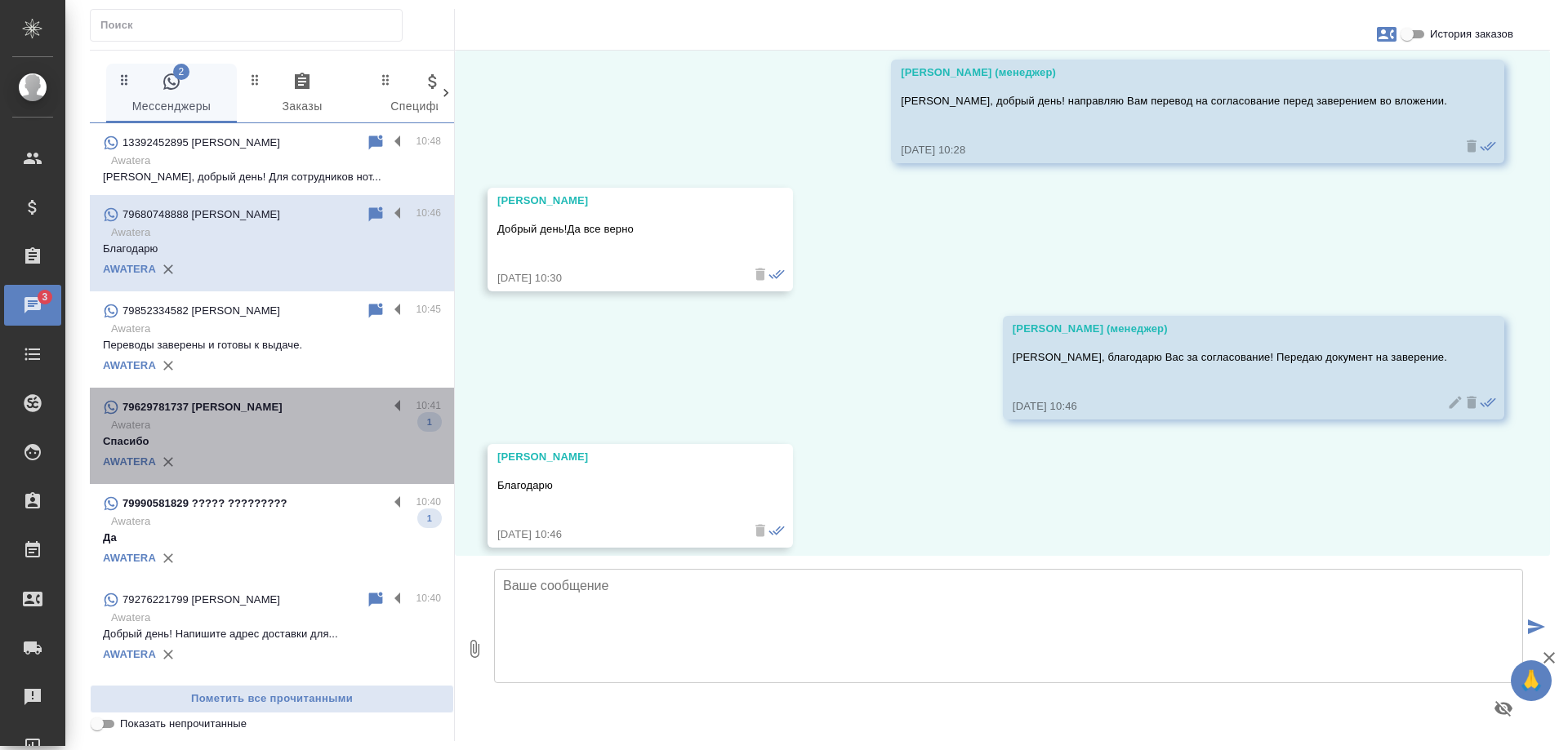
click at [309, 412] on div "79629781737 Оксана Шалышкина" at bounding box center [246, 407] width 286 height 20
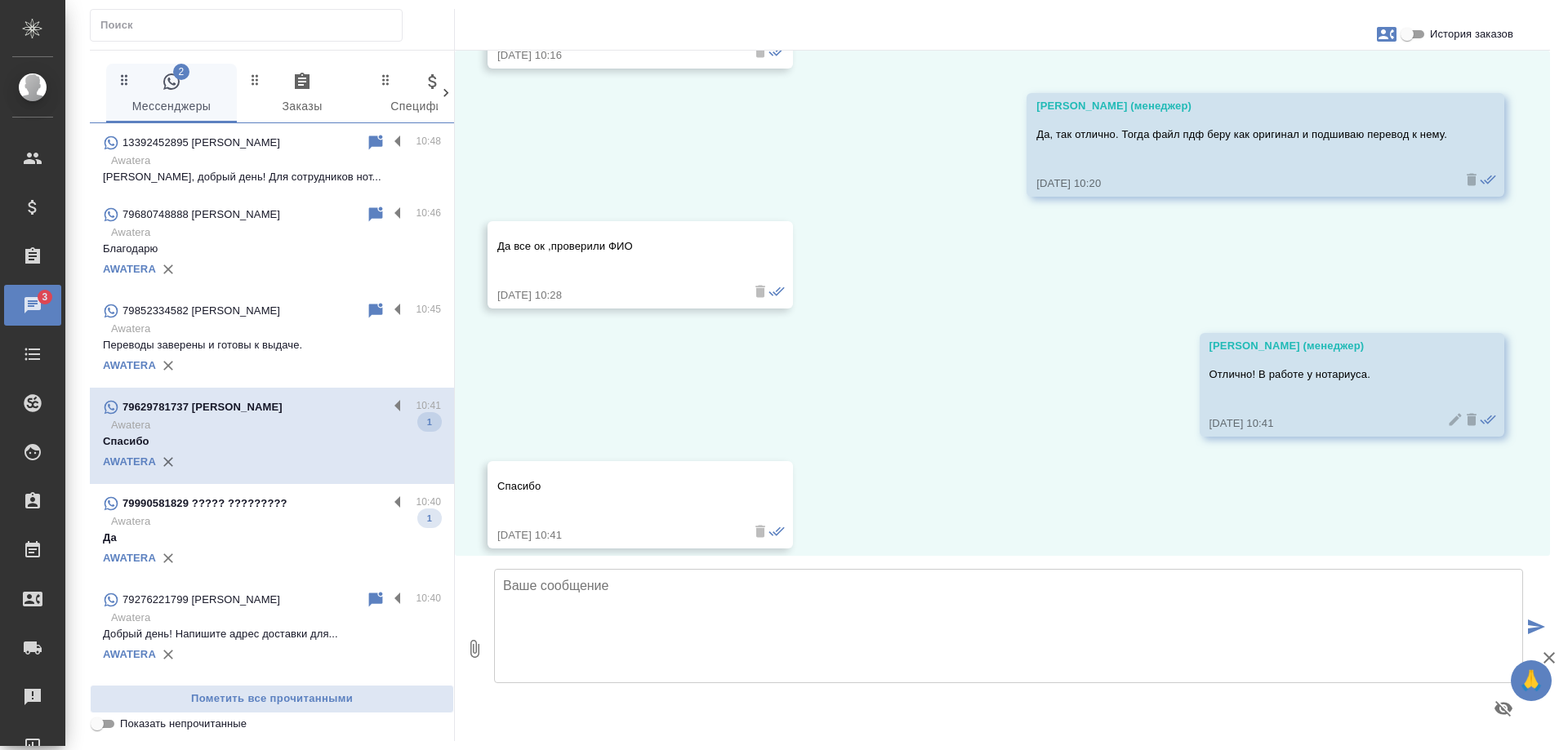
scroll to position [5242, 0]
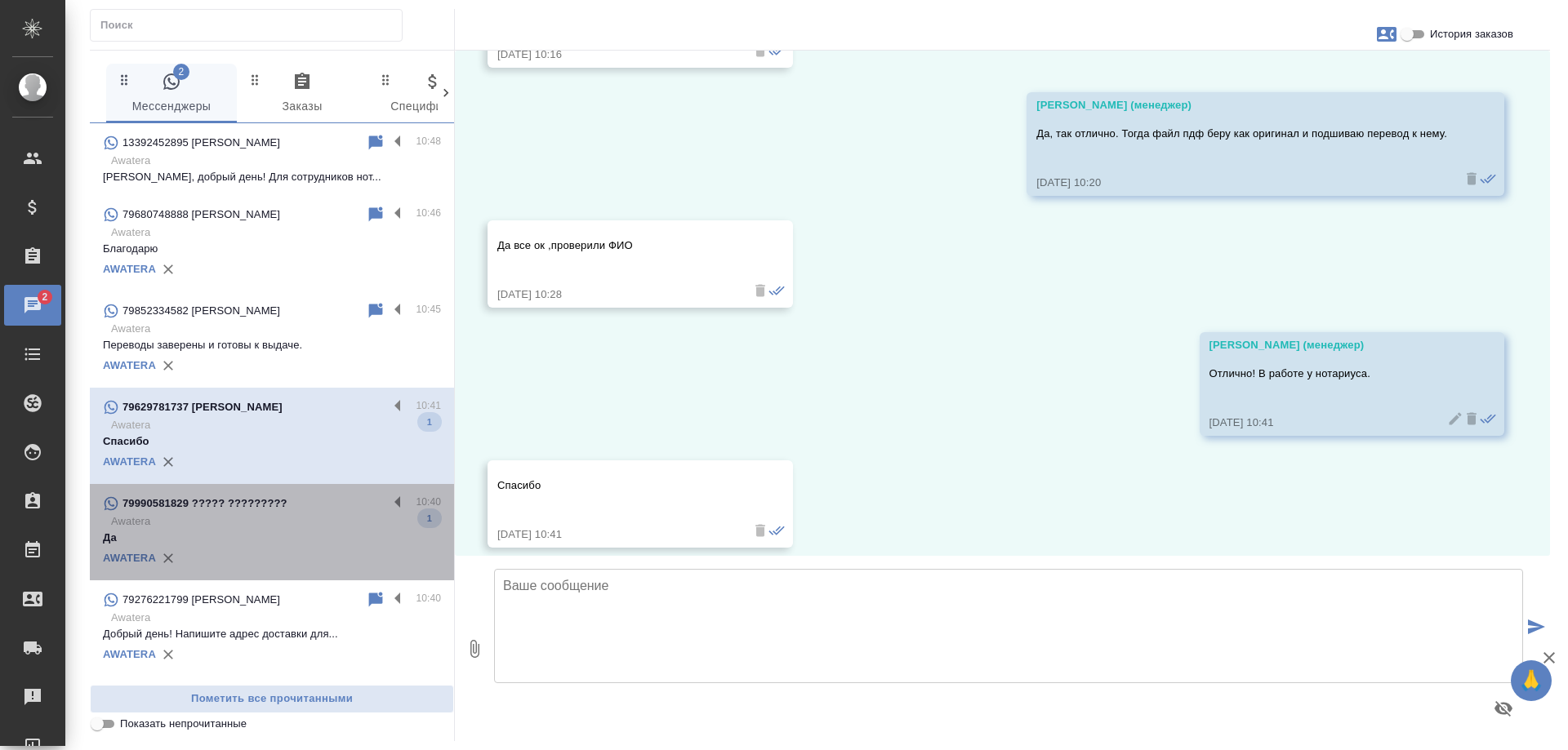
click at [308, 523] on p "Awatera" at bounding box center [276, 521] width 330 height 16
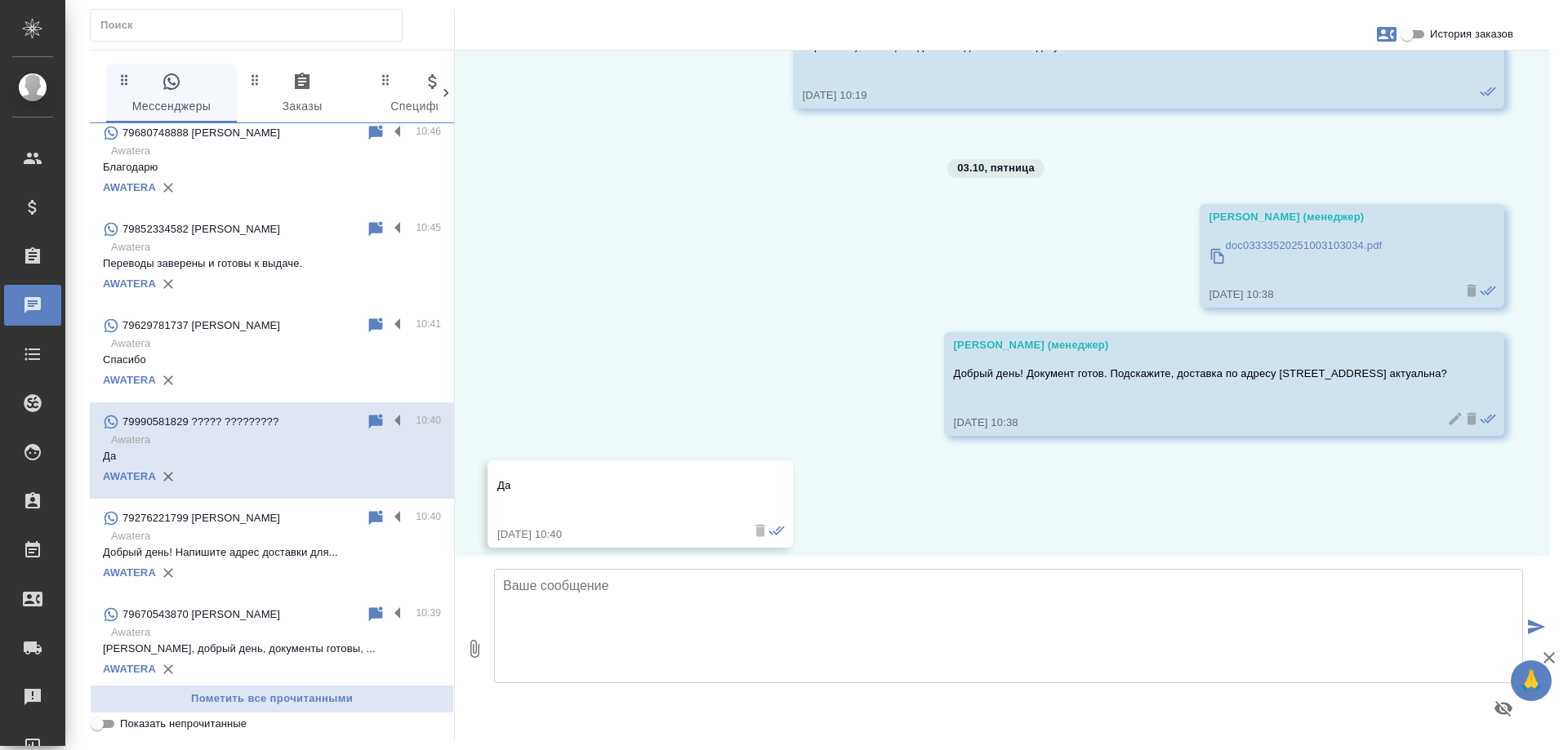
scroll to position [0, 0]
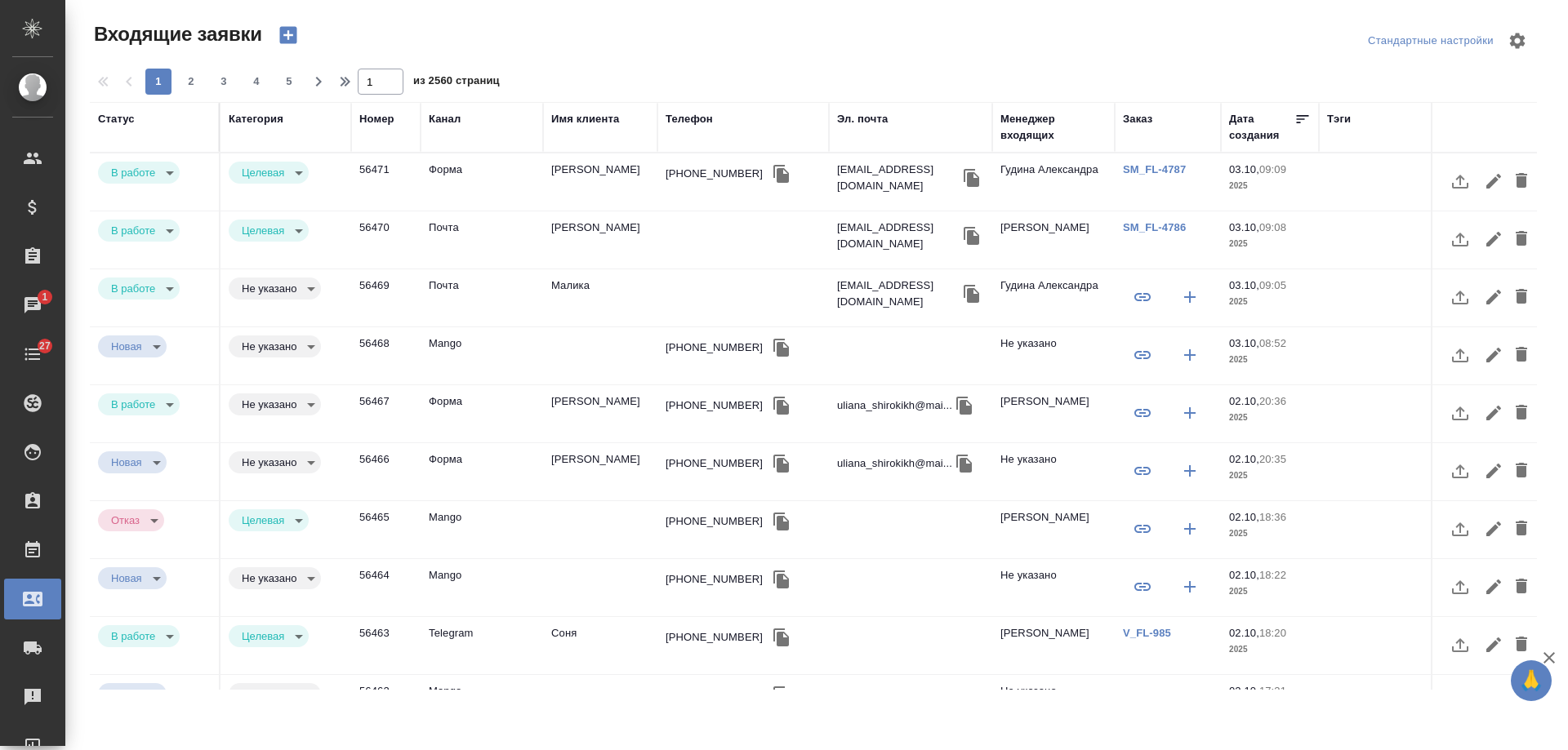
select select "RU"
click at [695, 117] on div "Телефон" at bounding box center [690, 119] width 47 height 16
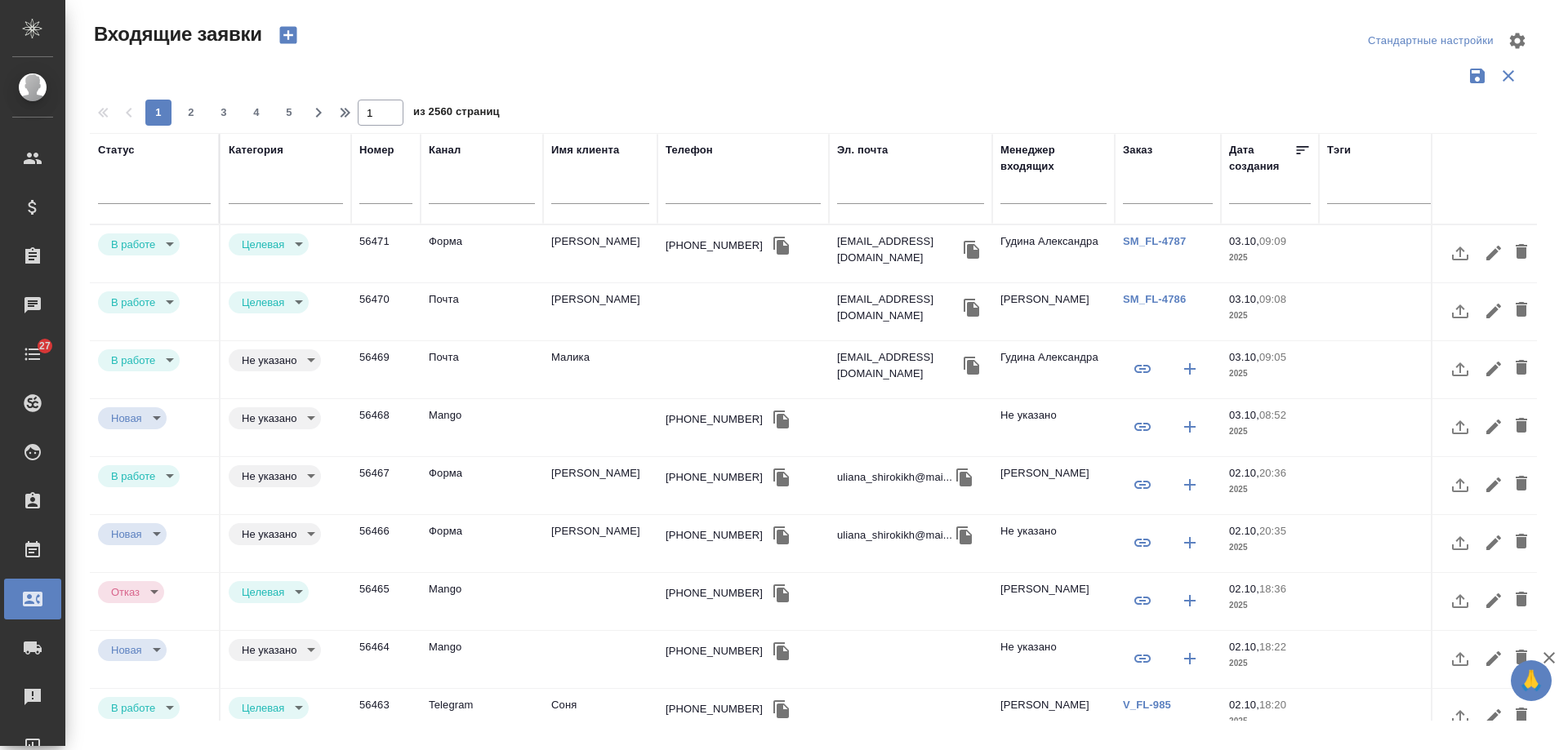
click at [712, 192] on input "text" at bounding box center [744, 193] width 156 height 21
paste input "[PHONE_NUMBER]"
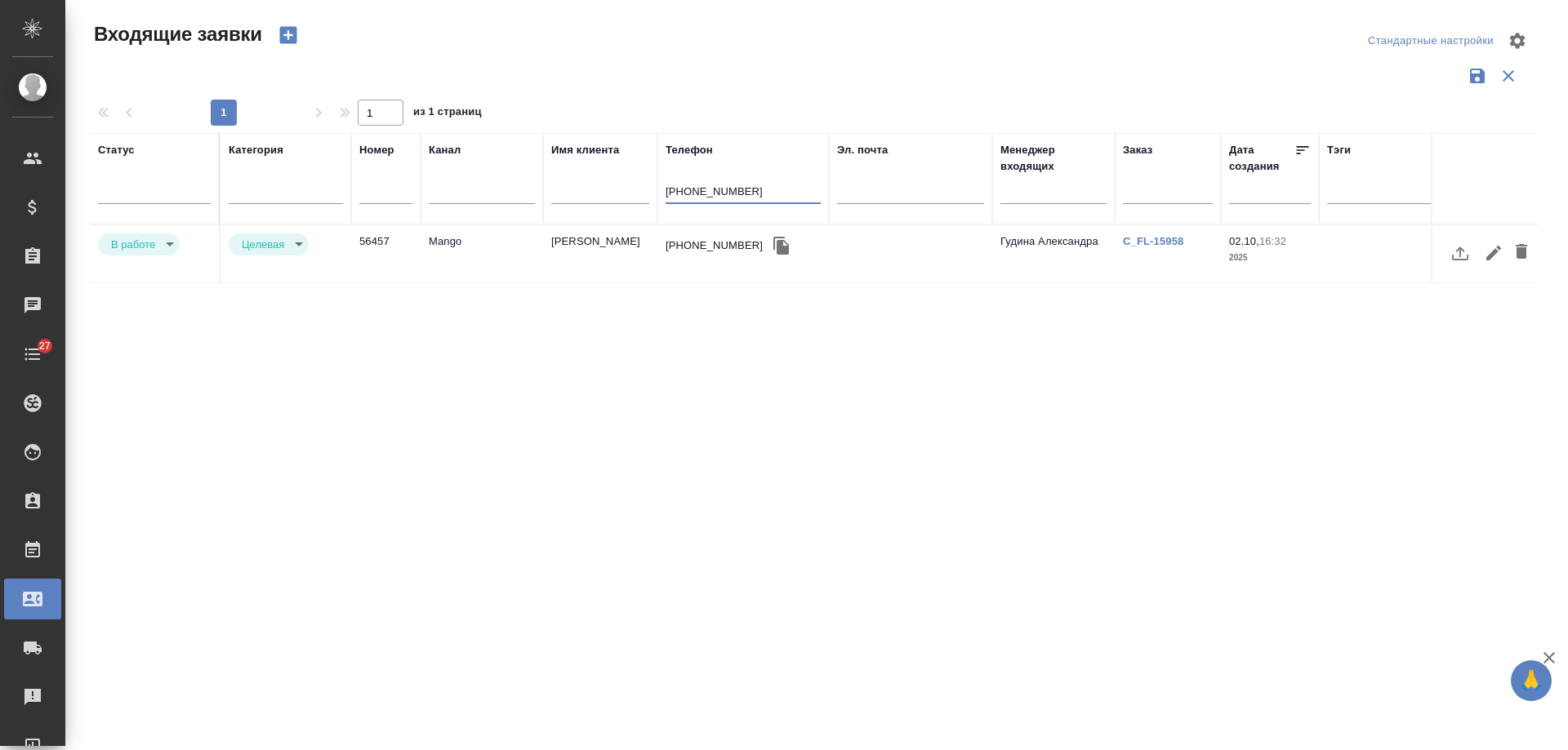
type input "[PHONE_NUMBER]"
click at [168, 249] on body "🙏 .cls-1 fill:#fff; AWATERA [PERSON_NAME] Спецификации Заказы 0 Чаты 27 Todo Пр…" at bounding box center [784, 375] width 1568 height 750
click at [154, 248] on li "Отказ" at bounding box center [138, 244] width 82 height 27
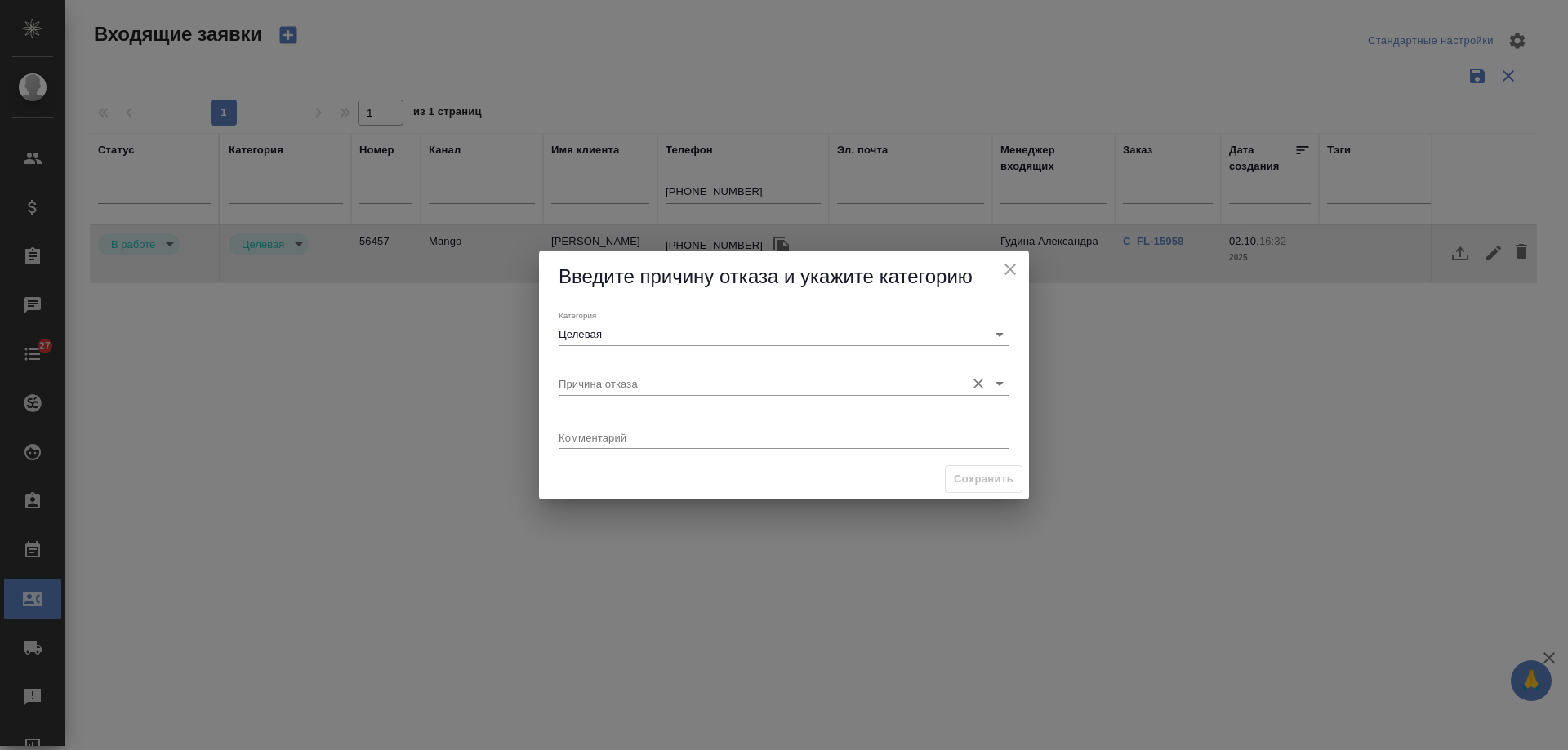
click at [595, 377] on input "Причина отказа" at bounding box center [758, 383] width 398 height 22
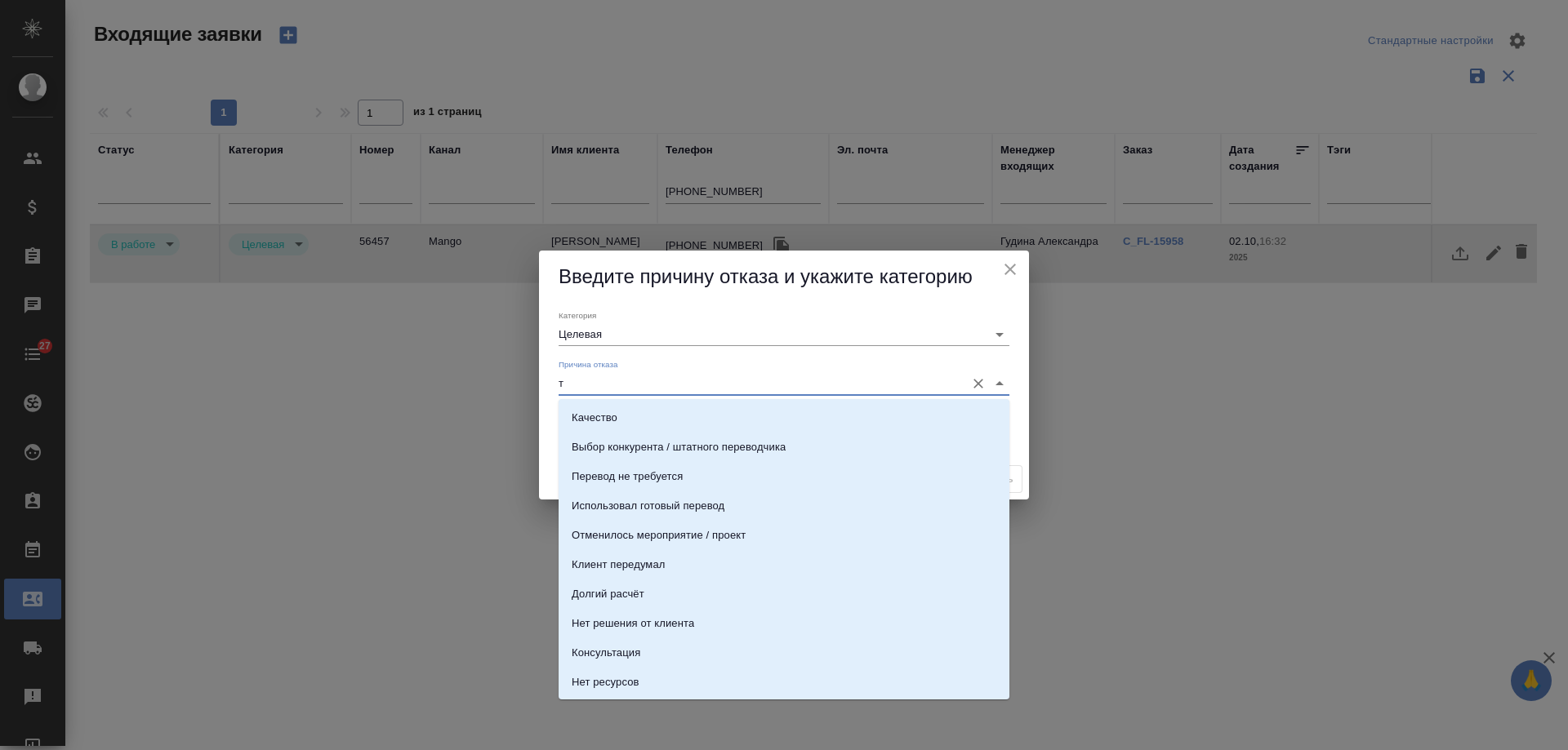
type input "те"
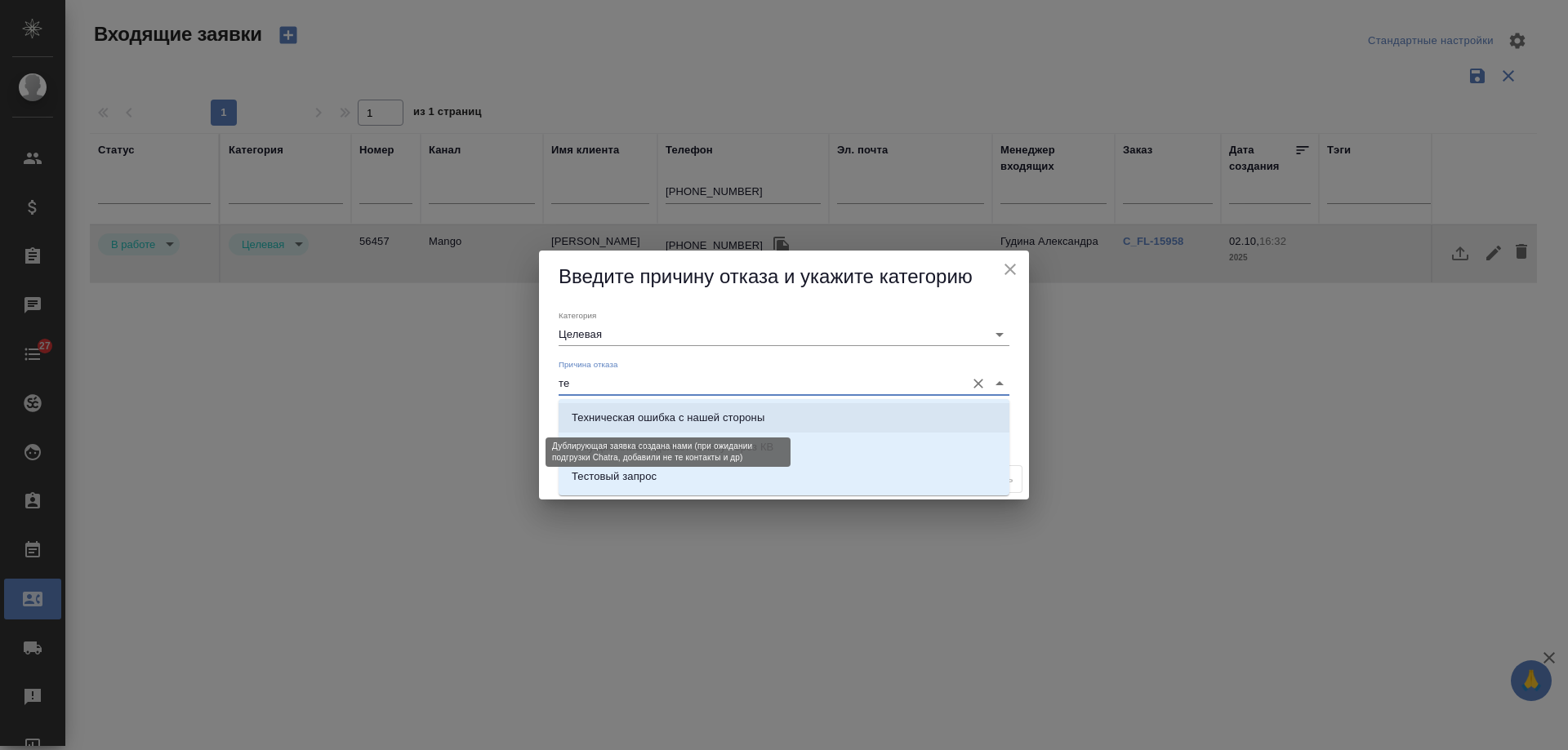
click at [660, 415] on div "Техническая ошибка с нашей стороны" at bounding box center [668, 417] width 193 height 16
type input "Не лиды"
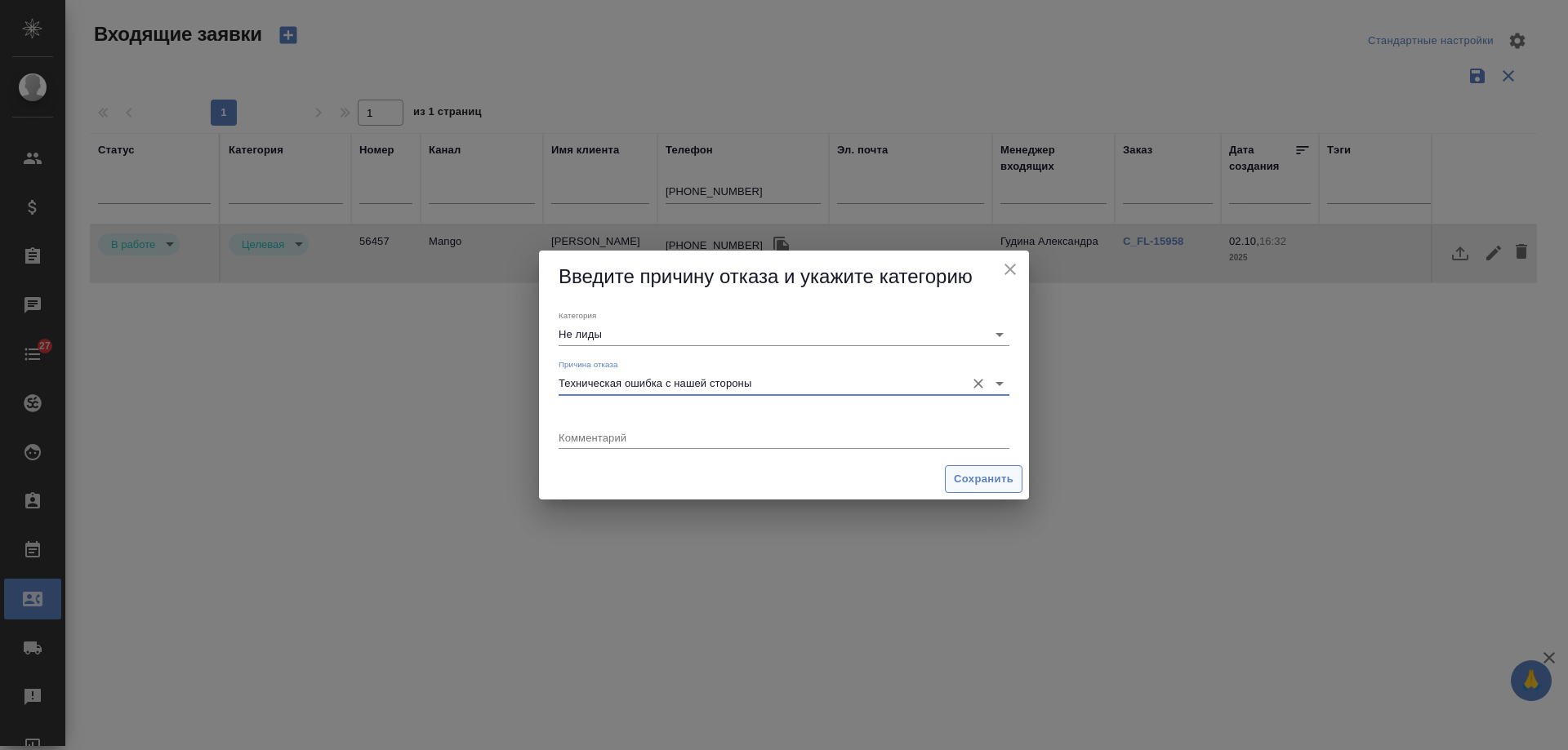
type input "Техническая ошибка с нашей стороны"
click at [975, 473] on span "Сохранить" at bounding box center [984, 480] width 60 height 19
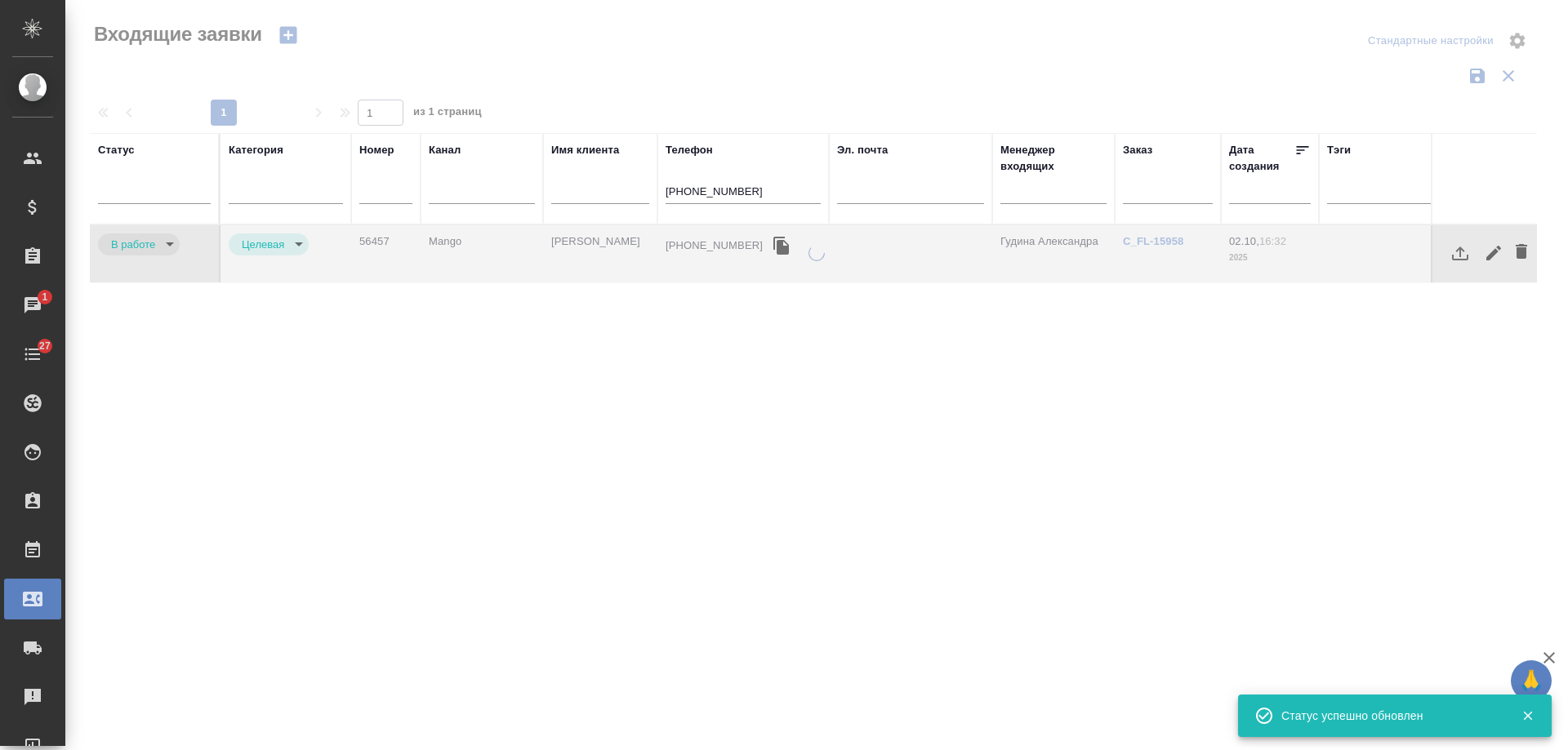
type input "rejection"
type input "notLead"
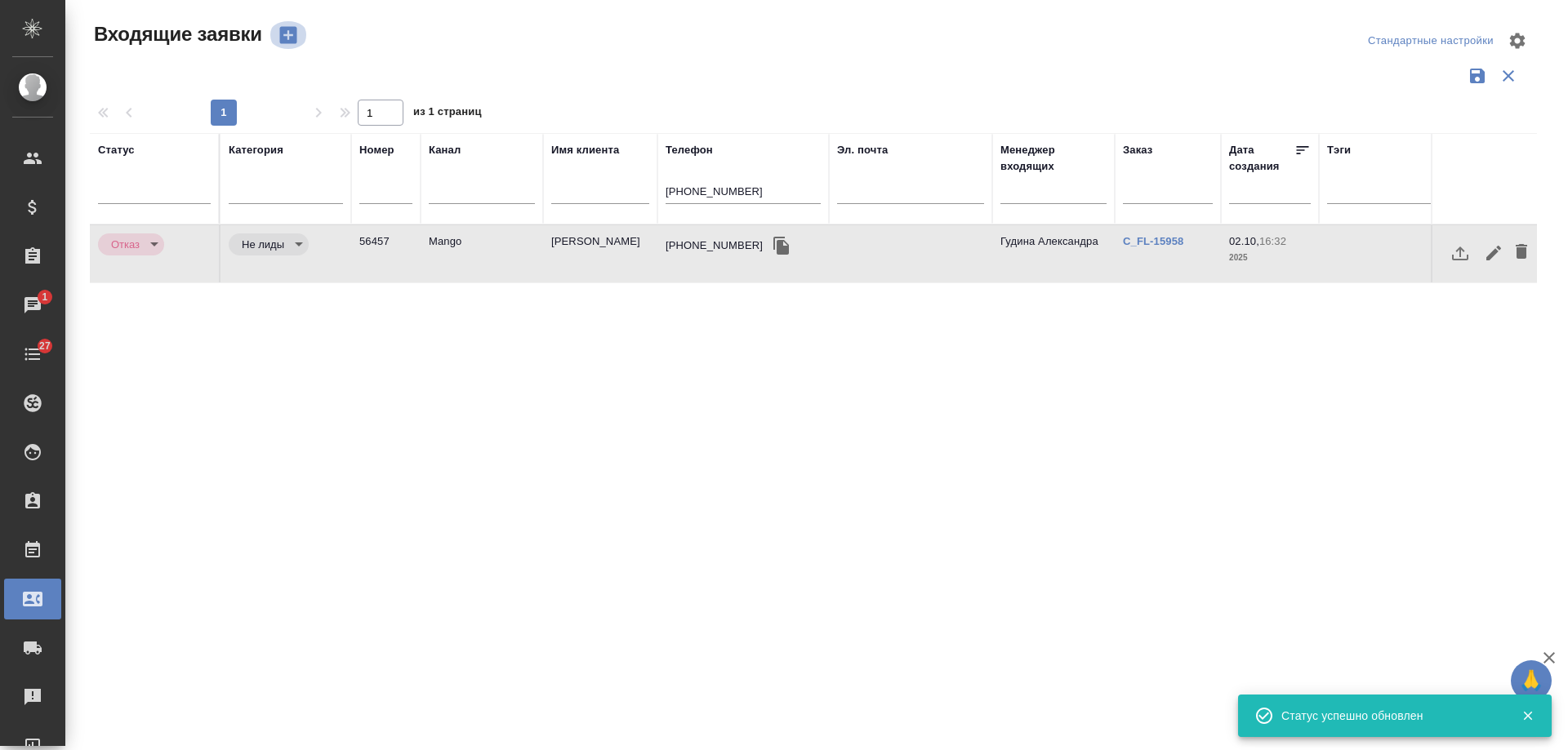
click at [289, 30] on icon "button" at bounding box center [288, 35] width 17 height 17
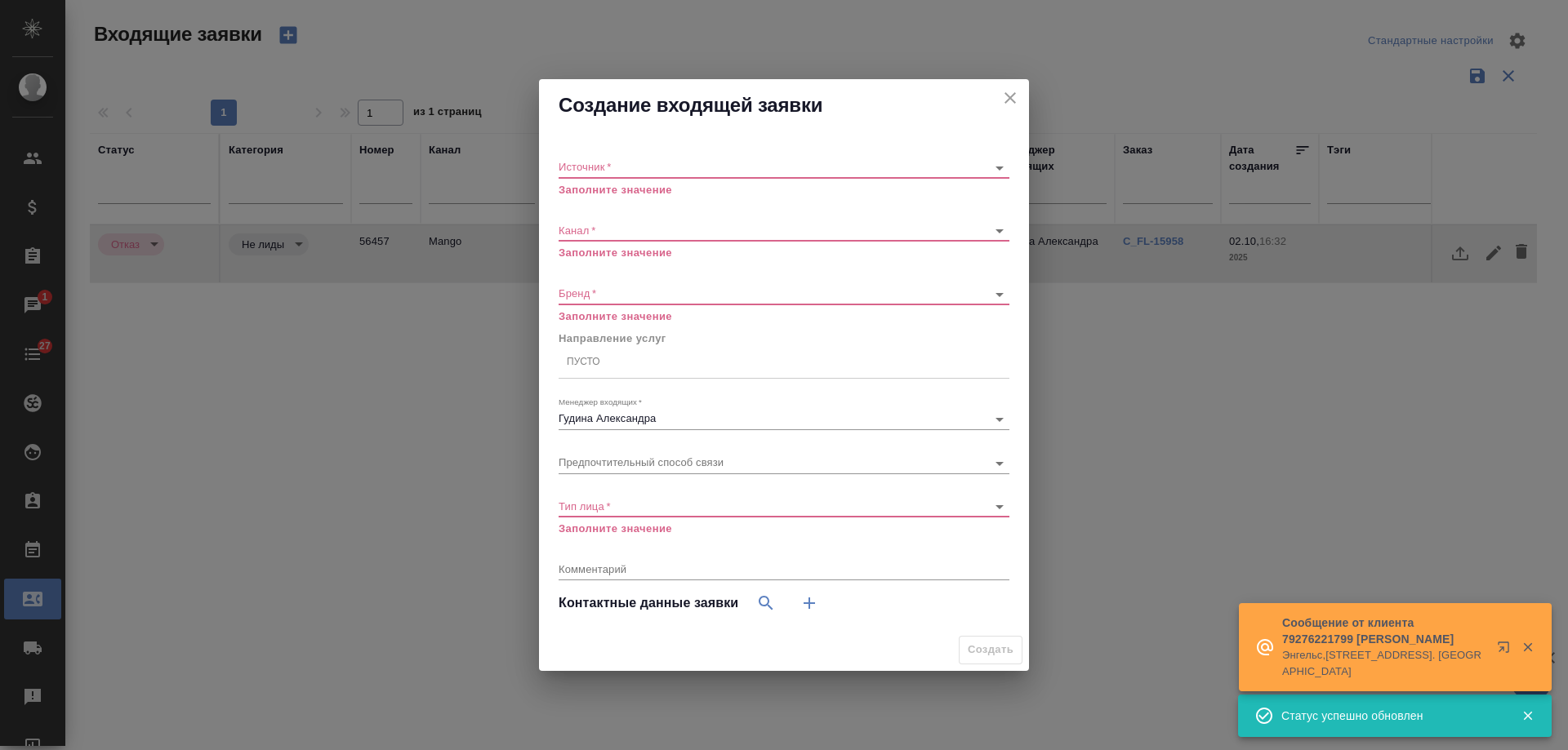
click at [1014, 100] on icon "close" at bounding box center [1010, 98] width 20 height 20
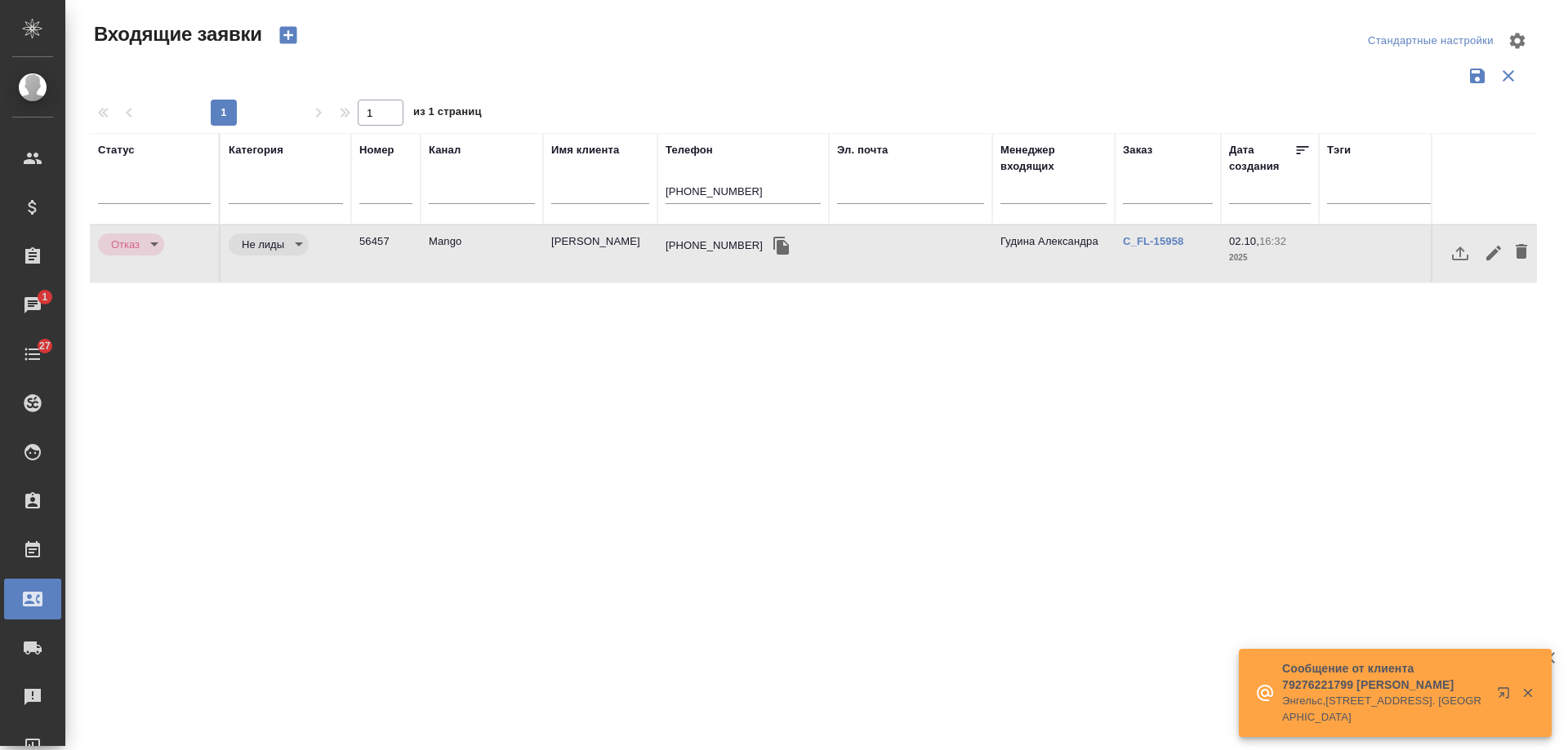
click at [444, 250] on td "Mango" at bounding box center [482, 254] width 122 height 57
click at [286, 37] on icon "button" at bounding box center [288, 35] width 17 height 17
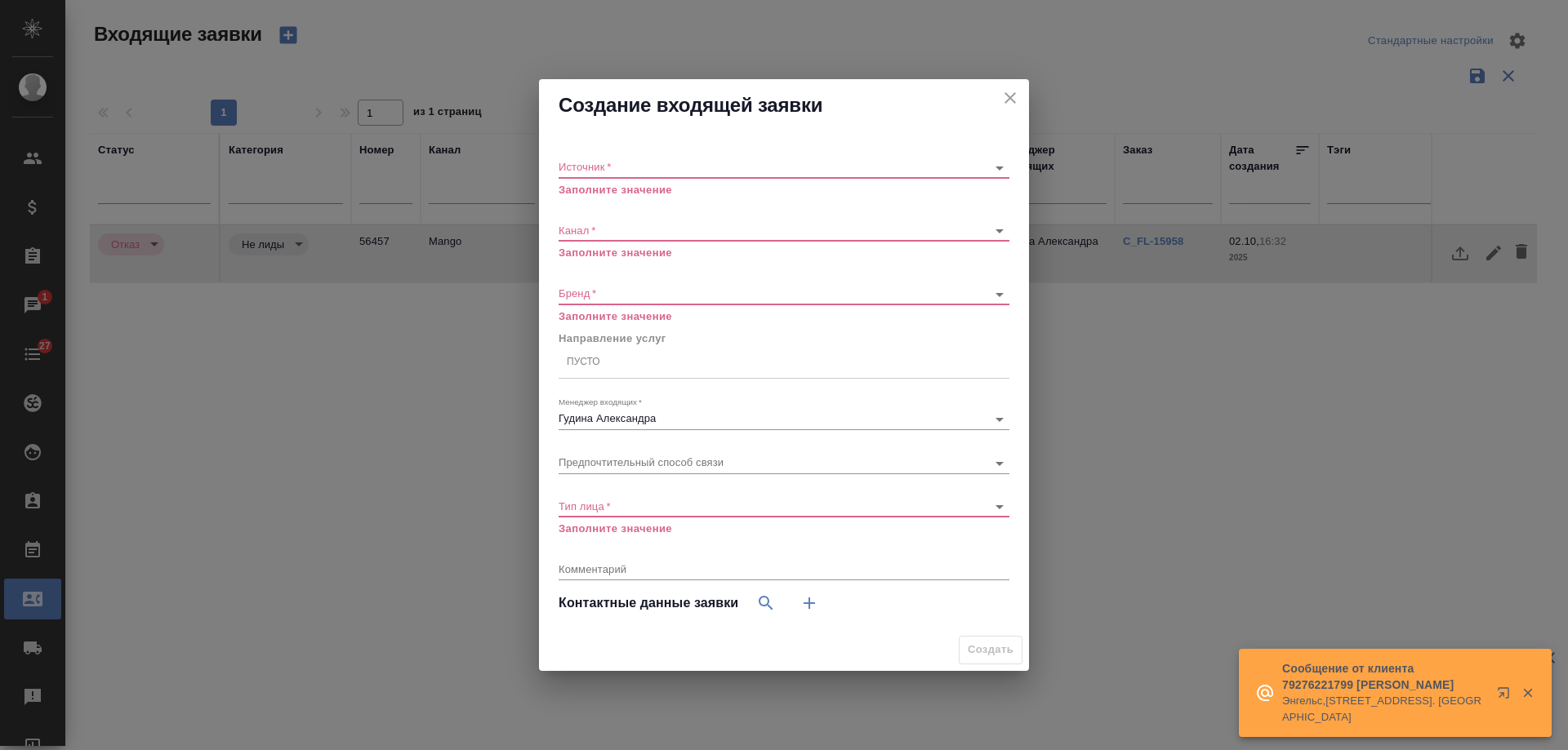
click at [656, 167] on body "🙏 .cls-1 fill:#fff; AWATERA [PERSON_NAME] Спецификации Заказы 1 Чаты 27 Todo Пр…" at bounding box center [784, 375] width 1568 height 750
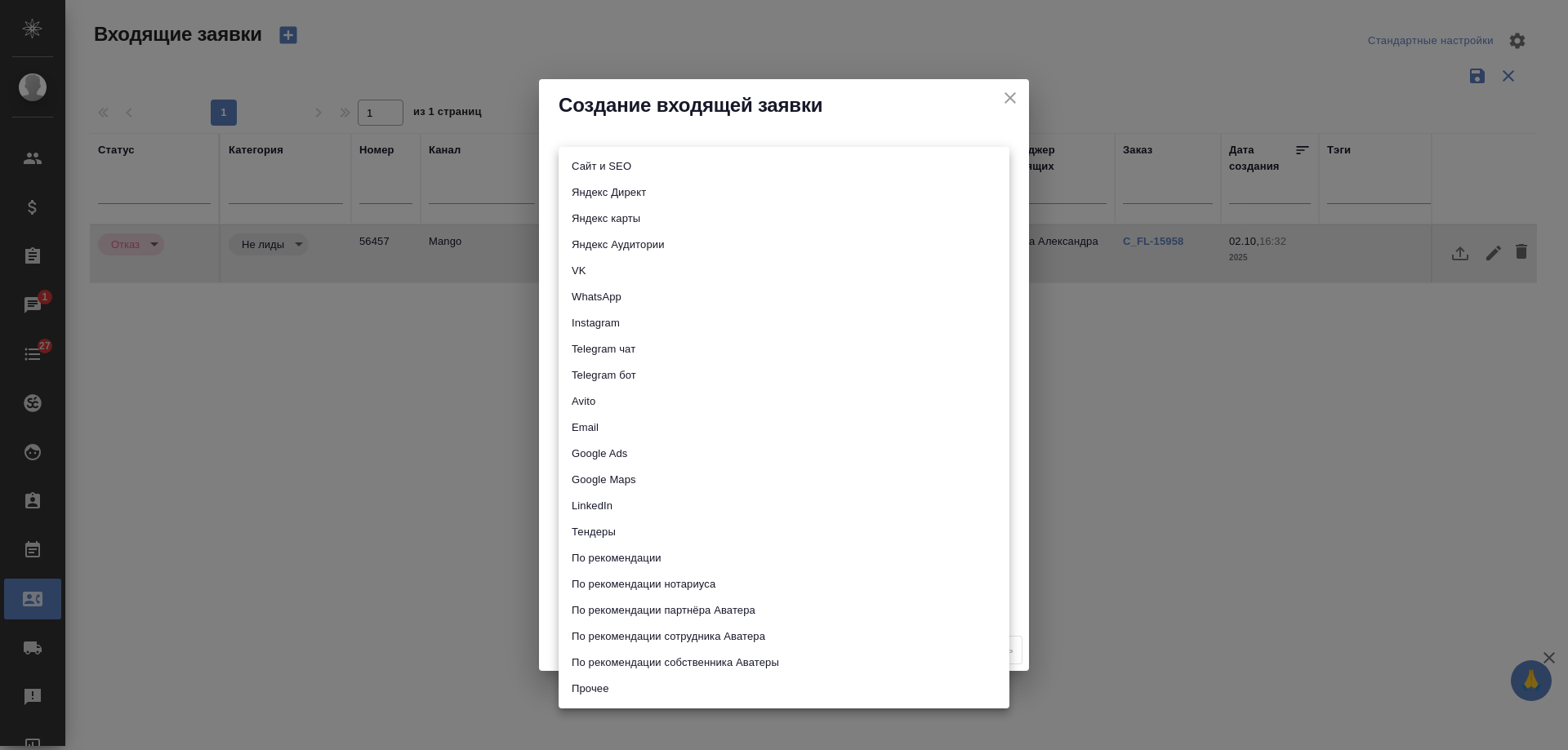
click at [647, 243] on li "Яндекс Аудитории" at bounding box center [784, 246] width 451 height 27
type input "yandexAudience"
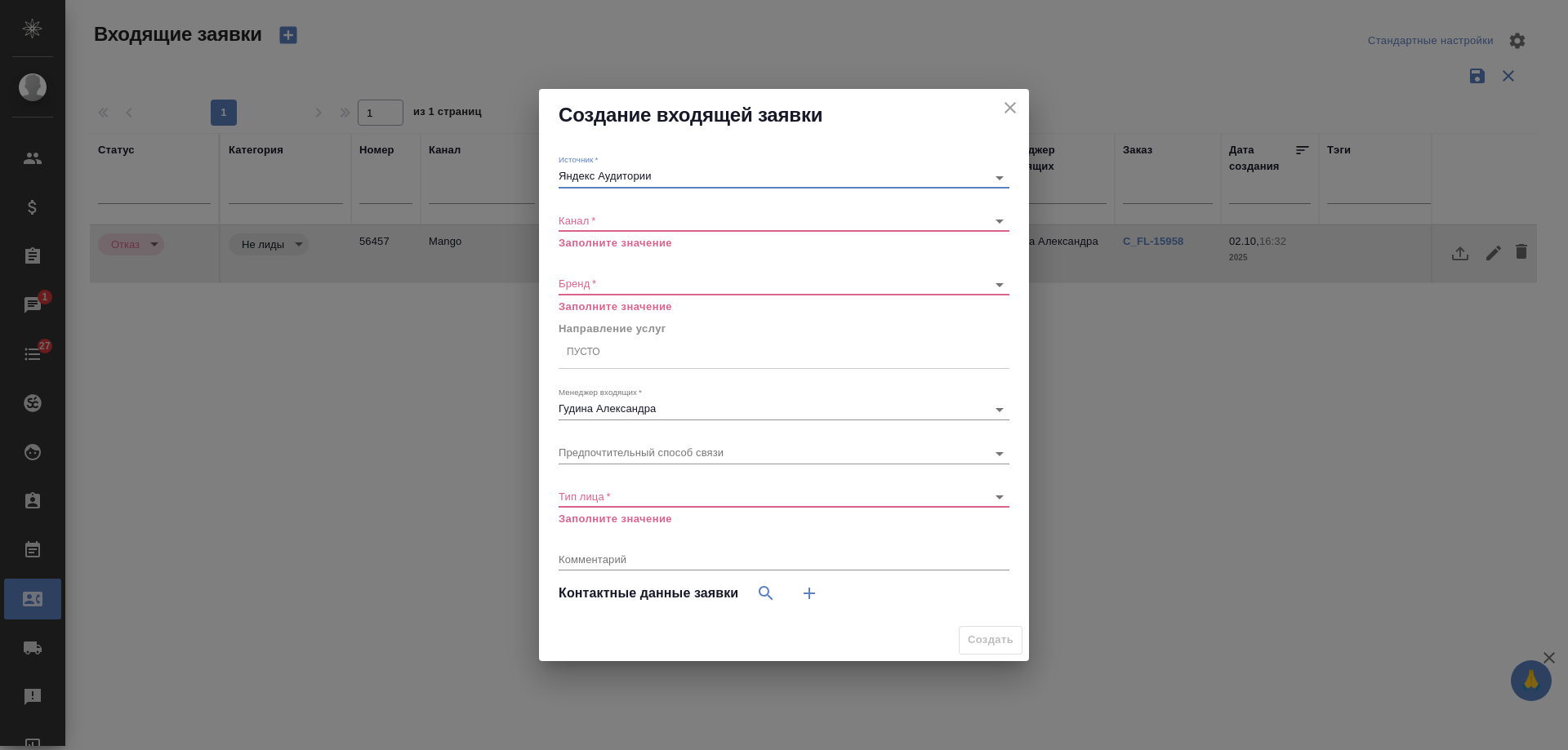
click at [615, 216] on body "🙏 .cls-1 fill:#fff; AWATERA [PERSON_NAME] Спецификации Заказы 1 Чаты 27 Todo Пр…" at bounding box center [784, 375] width 1568 height 750
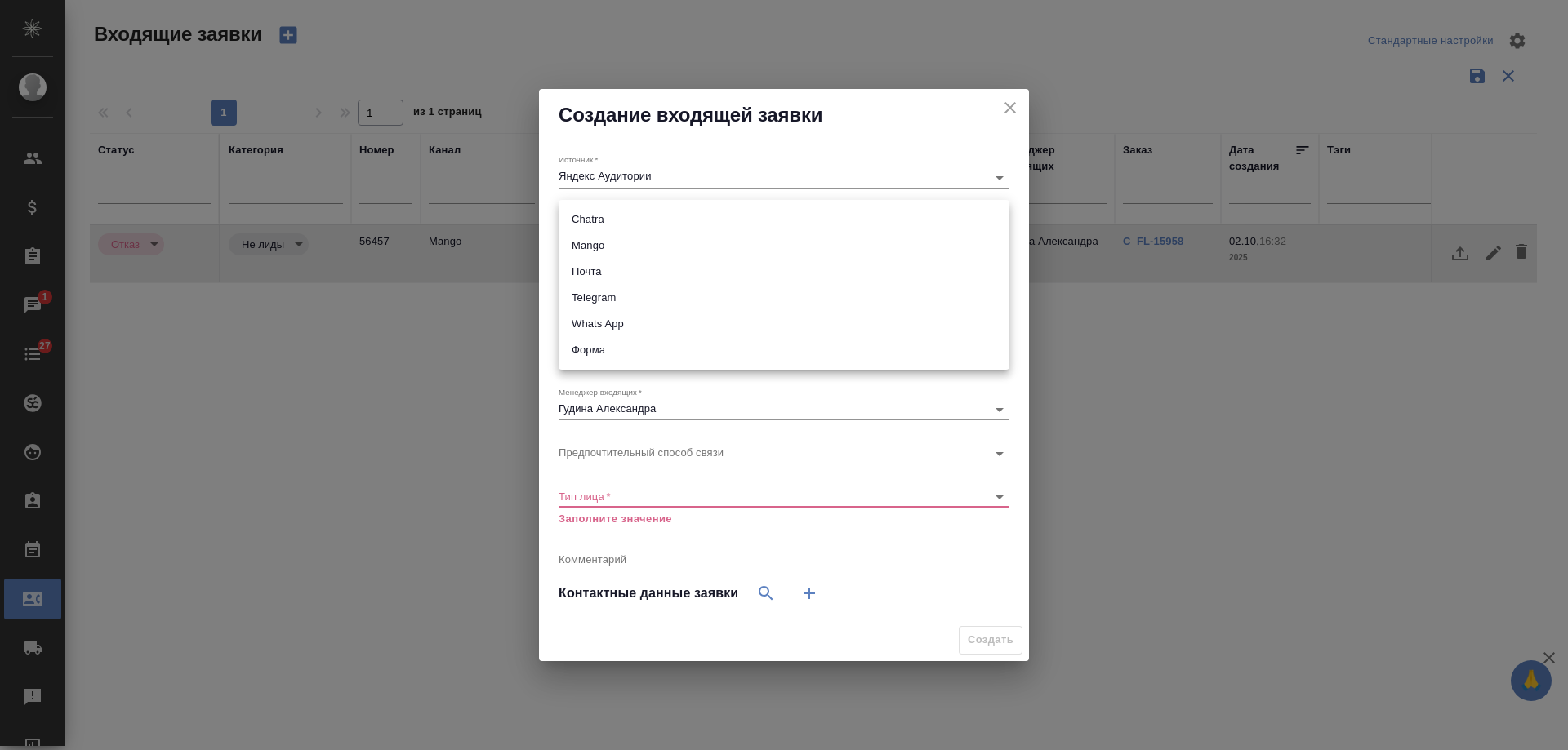
click at [615, 246] on li "Mango" at bounding box center [784, 246] width 451 height 27
type input "6374e594cd4a952bacdba9aa"
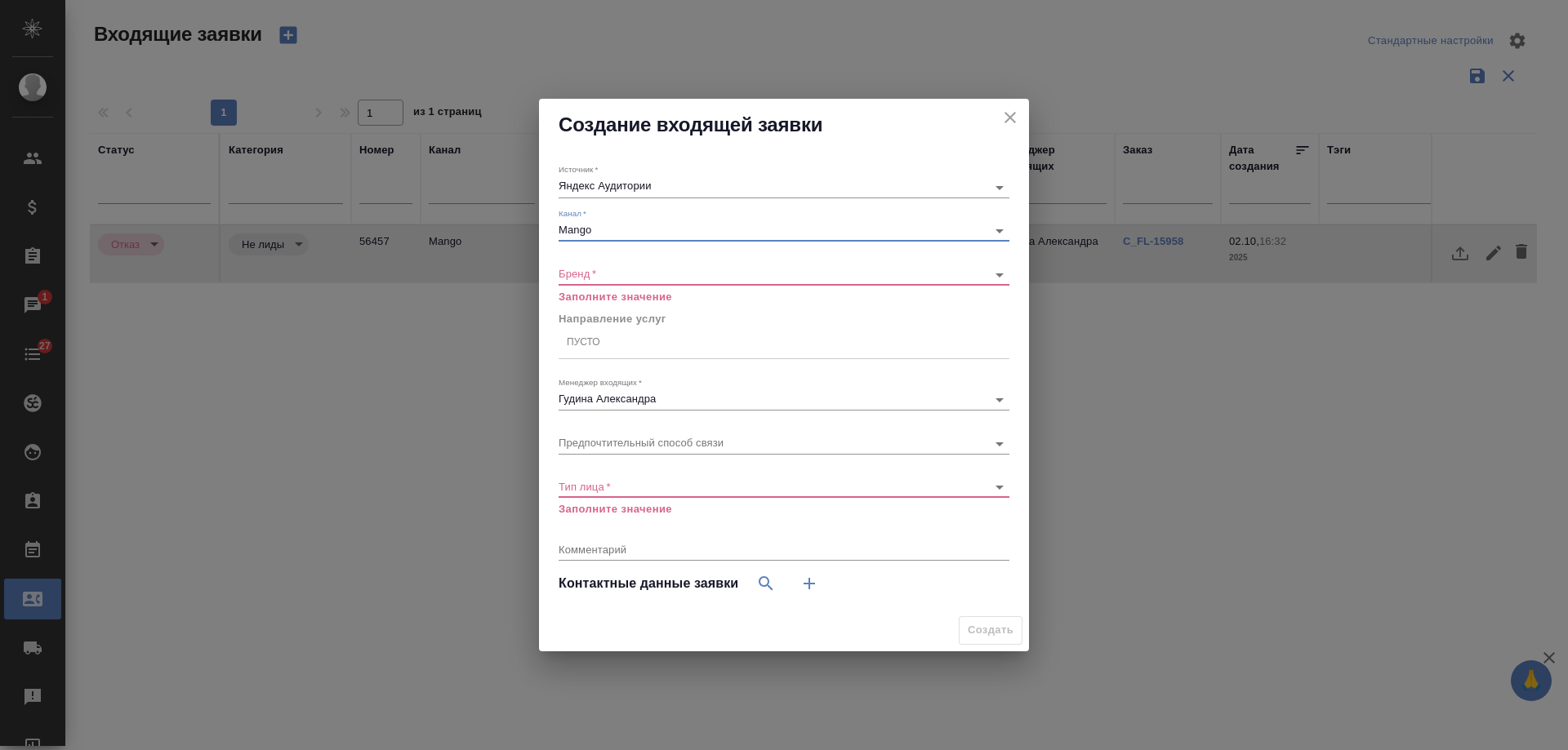
click at [599, 276] on body "🙏 .cls-1 fill:#fff; AWATERA Gudina Alexandra Клиенты Спецификации Заказы 1 Чаты…" at bounding box center [784, 375] width 1568 height 750
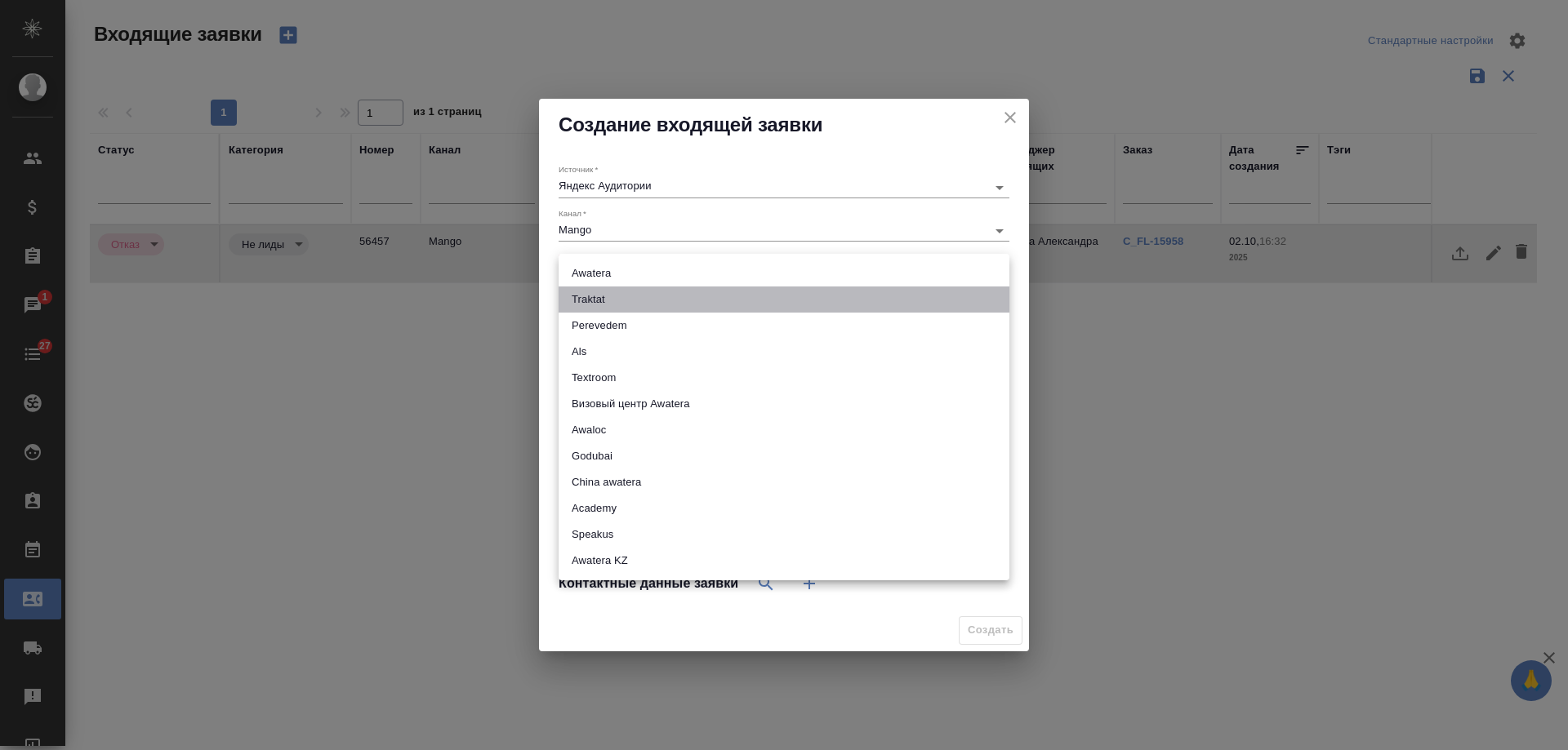
click at [603, 296] on li "Traktat" at bounding box center [784, 300] width 451 height 27
type input "traktat"
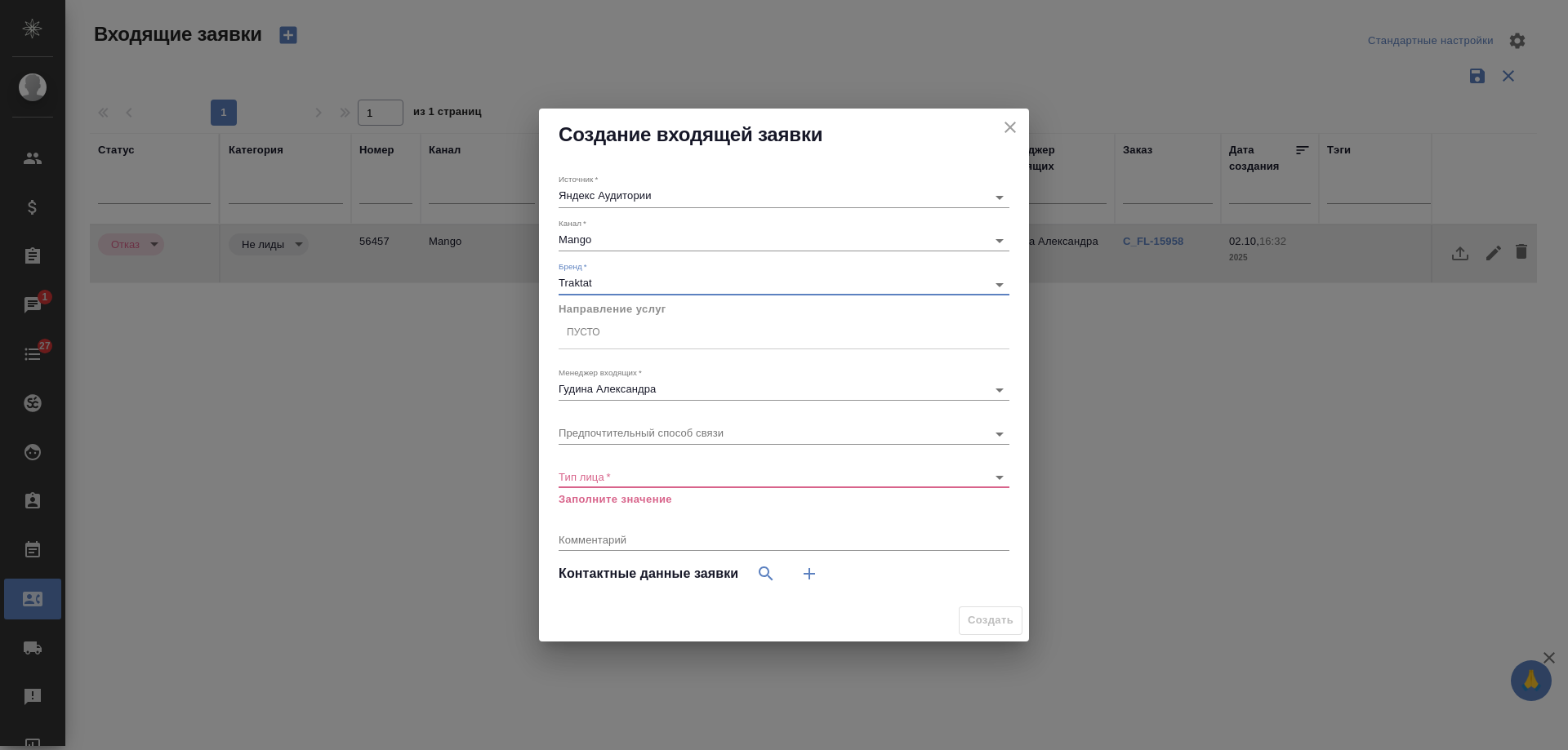
click at [615, 332] on div "Пусто" at bounding box center [784, 333] width 451 height 24
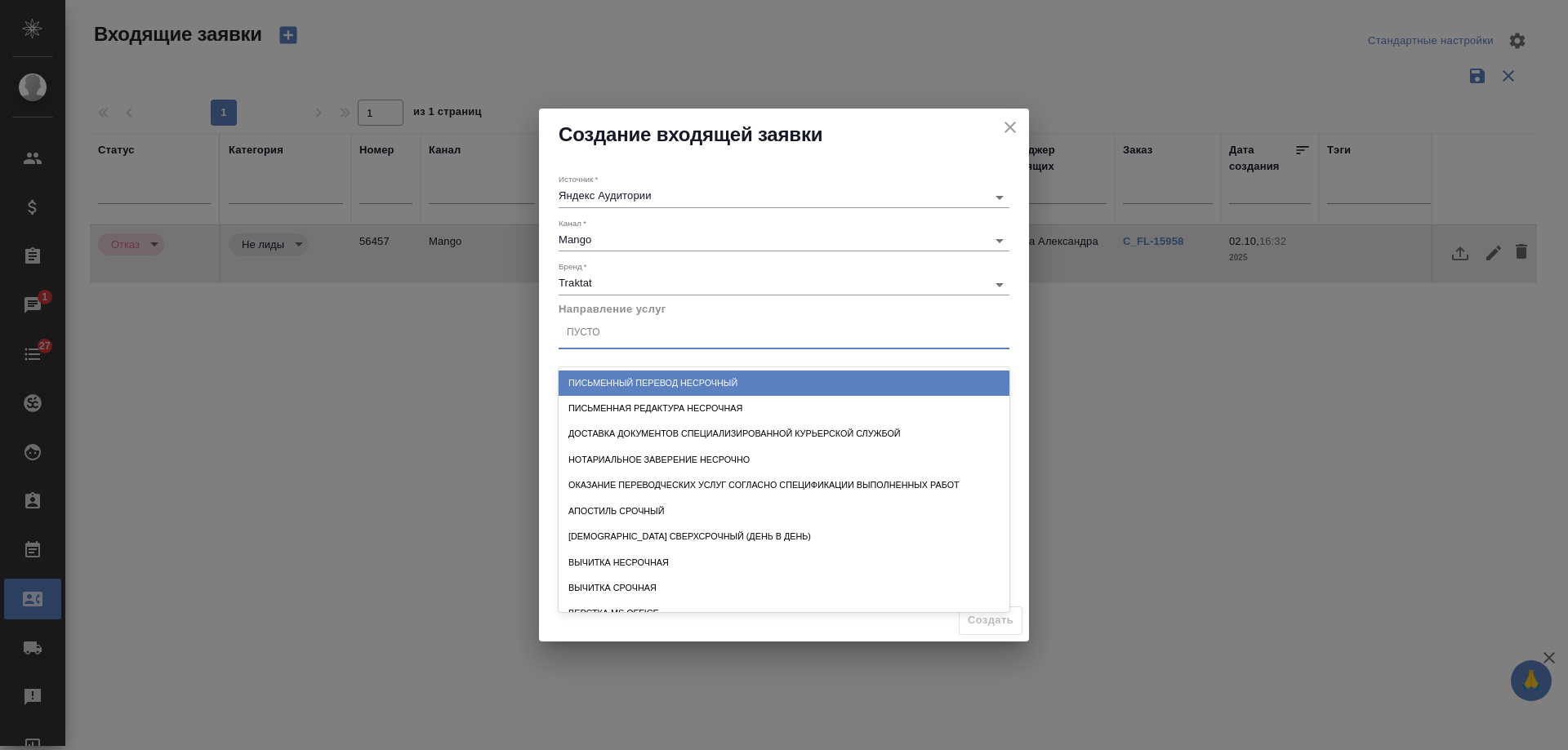
click at [627, 379] on div "Письменный перевод несрочный" at bounding box center [784, 383] width 451 height 26
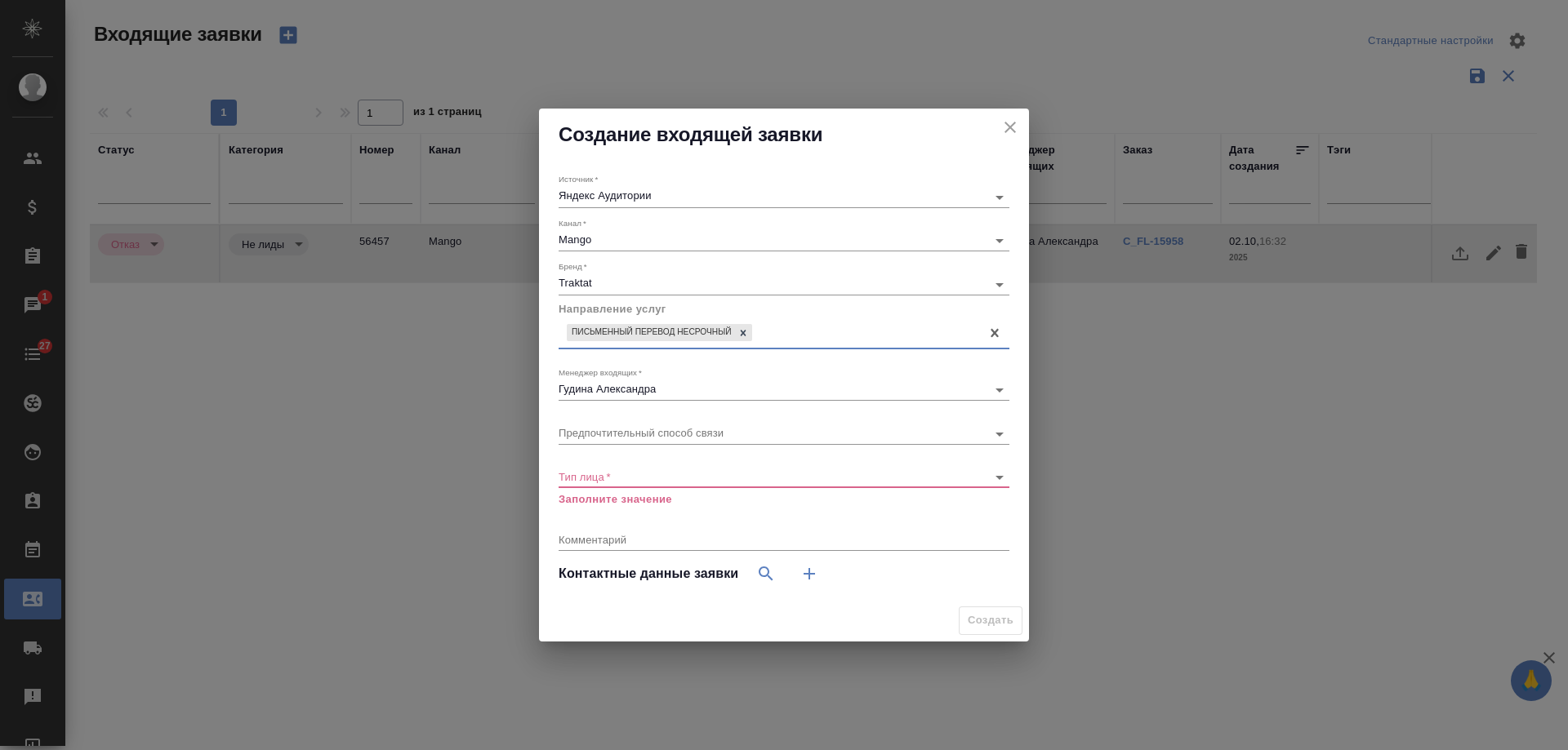
click at [650, 475] on body "🙏 .cls-1 fill:#fff; AWATERA Gudina Alexandra Клиенты Спецификации Заказы 1 Чаты…" at bounding box center [784, 375] width 1568 height 750
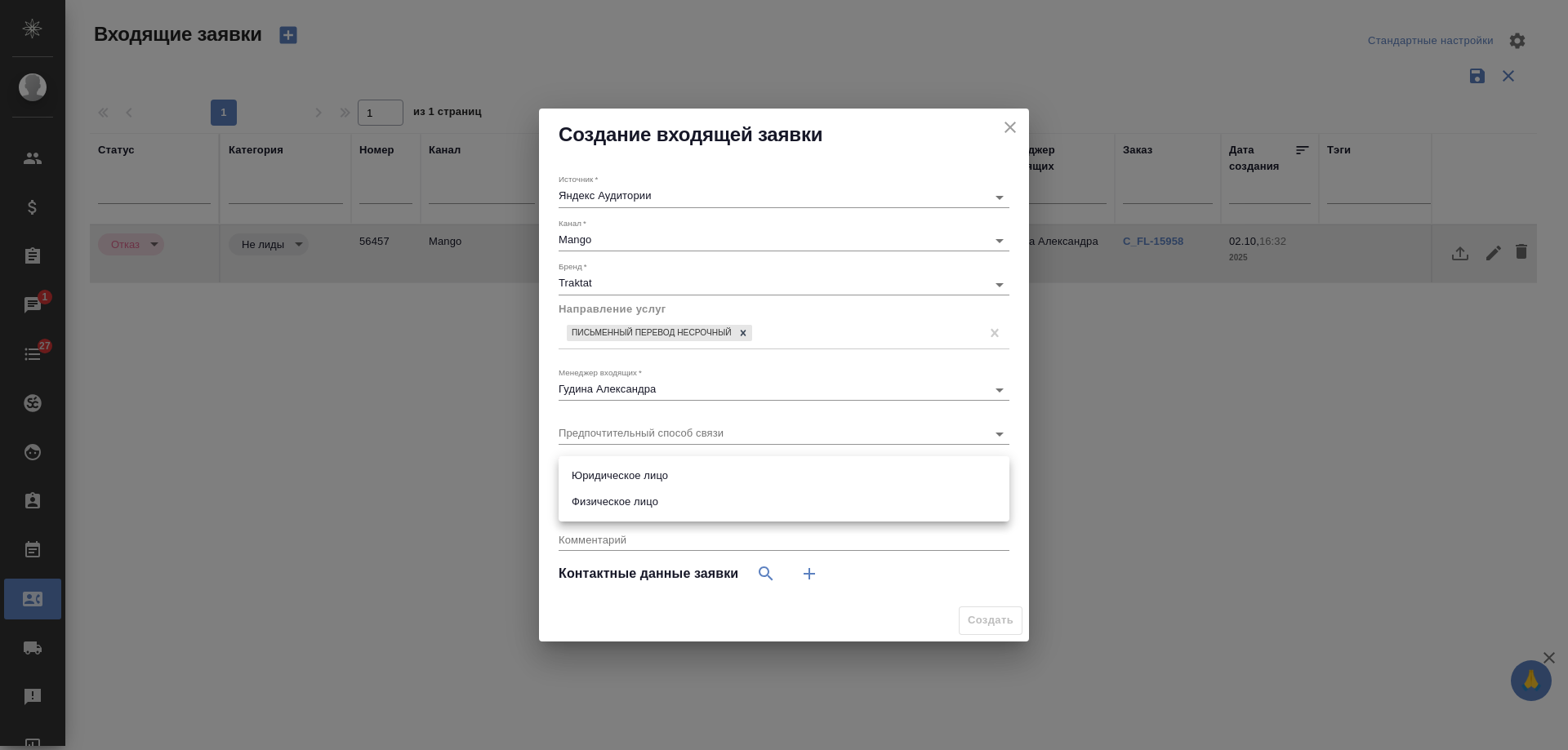
click at [646, 499] on li "Физическое лицо" at bounding box center [784, 503] width 451 height 27
type input "private"
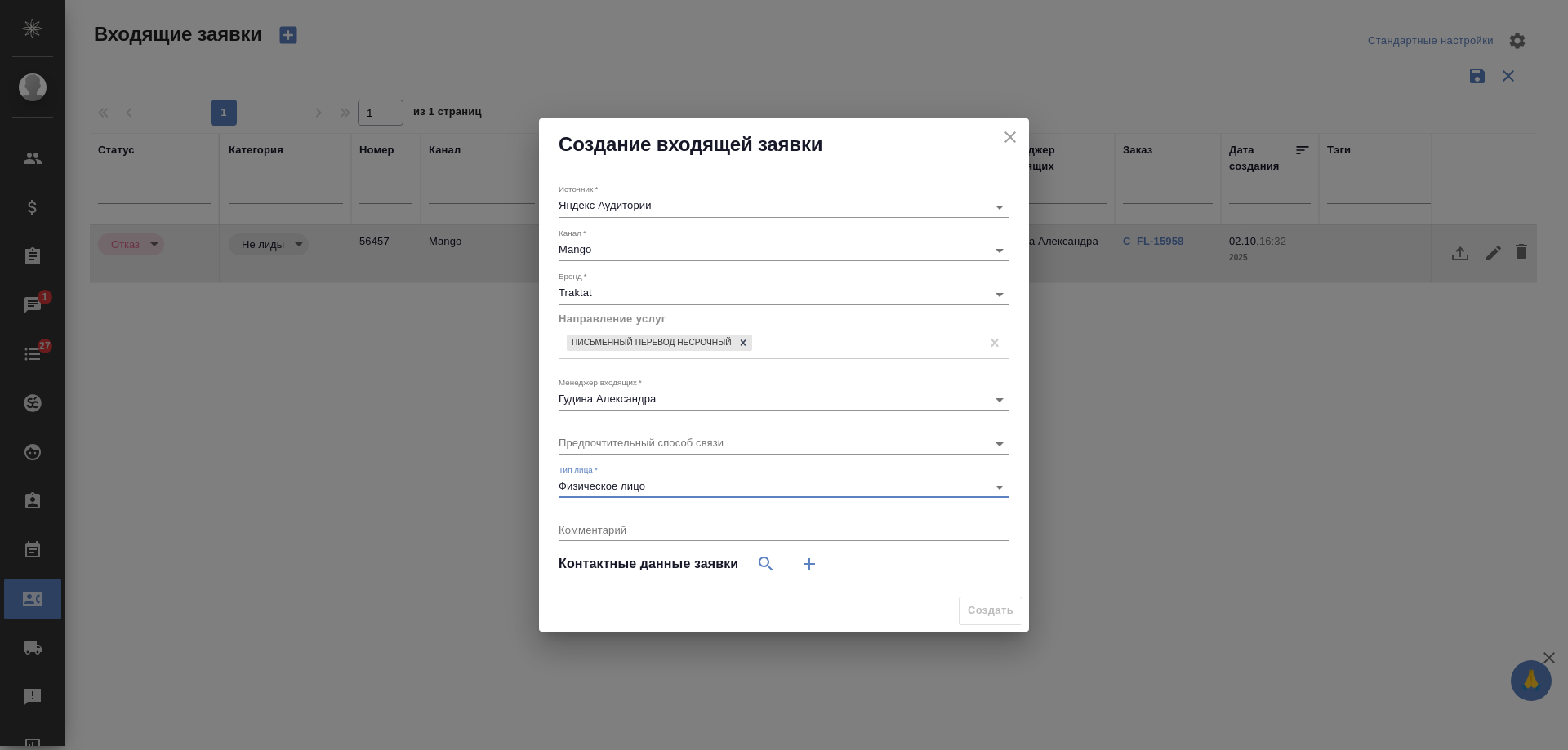
click at [812, 561] on icon "button" at bounding box center [809, 564] width 20 height 20
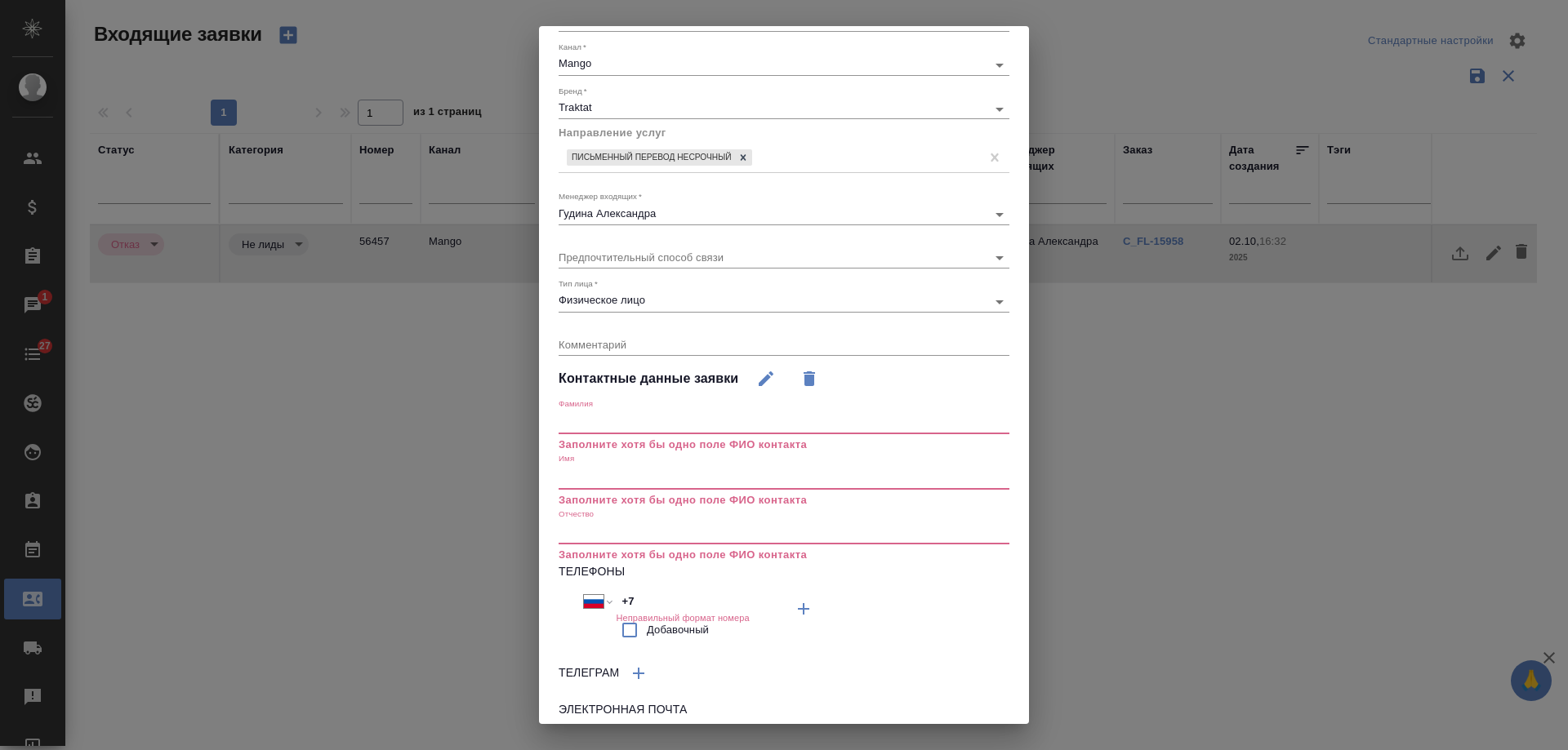
scroll to position [191, 0]
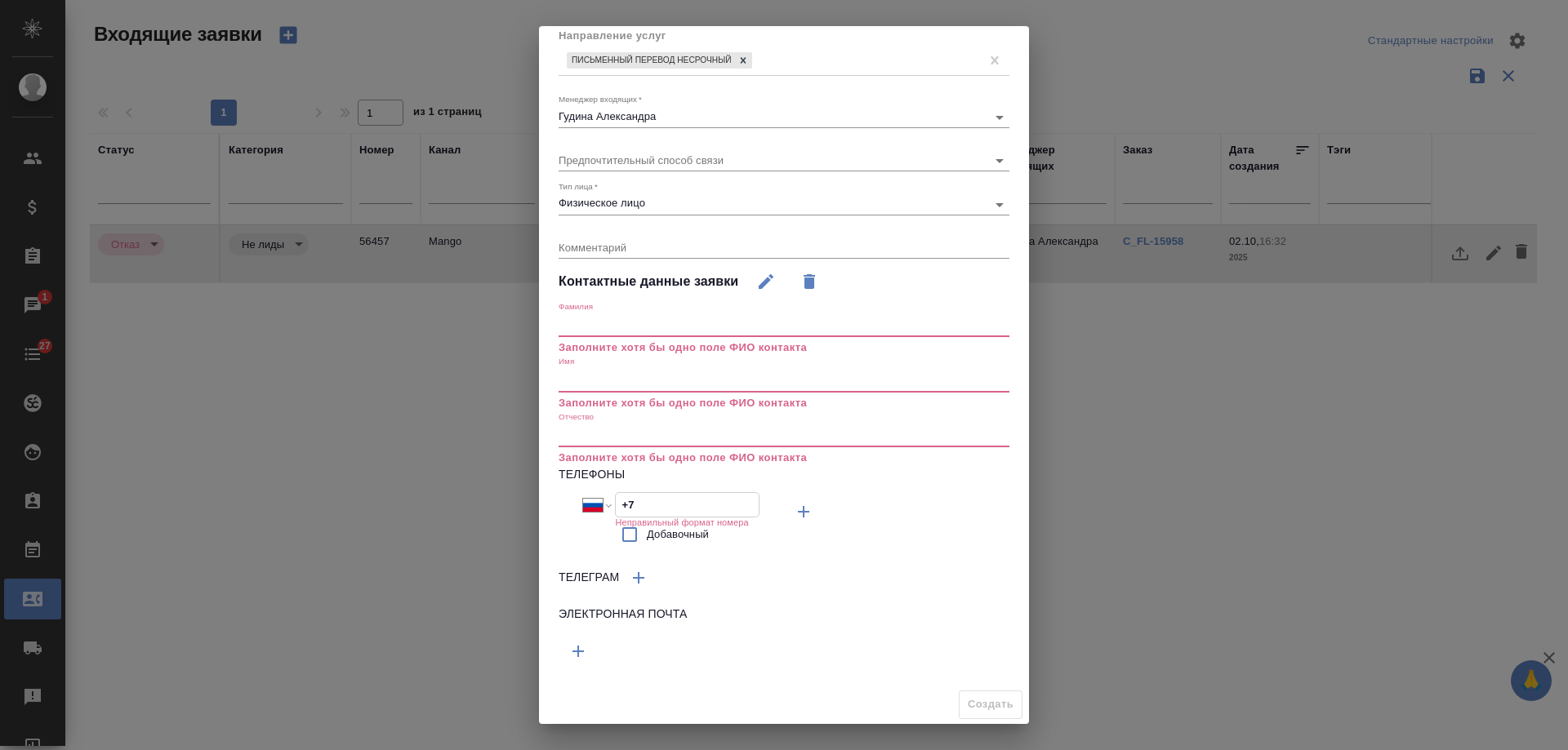
drag, startPoint x: 652, startPoint y: 510, endPoint x: 637, endPoint y: 444, distance: 67.7
click at [576, 506] on div "Международный Австралия Австрия Азербайджан Албания Алжир Американское Самоа Ан…" at bounding box center [672, 521] width 226 height 60
paste input "1 595 8"
select select "ZZ"
type input "+1 595 8"
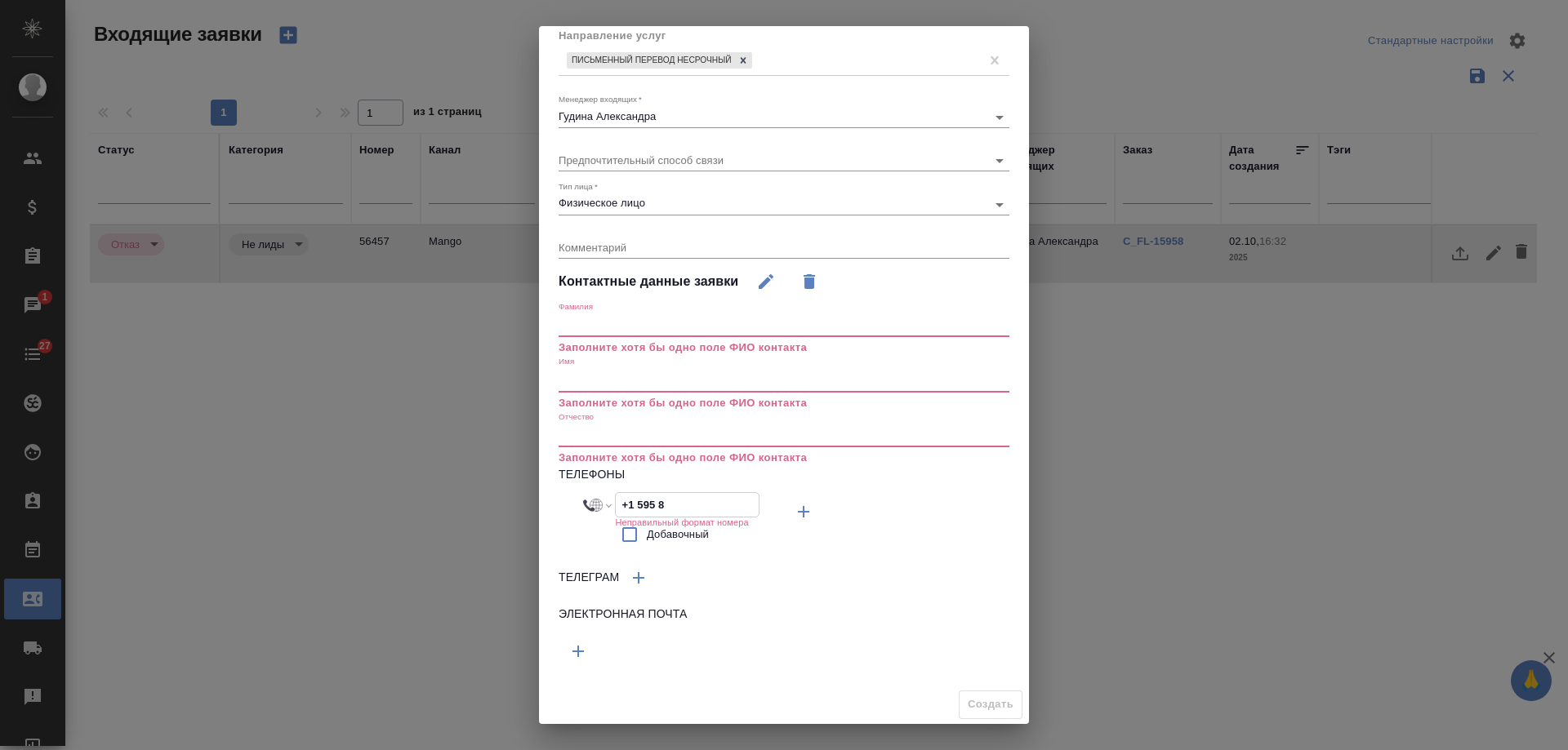
click at [616, 387] on input "text" at bounding box center [784, 380] width 451 height 23
drag, startPoint x: 687, startPoint y: 505, endPoint x: 568, endPoint y: 501, distance: 119.1
click at [568, 501] on div "Международный Австралия Австрия Азербайджан Албания Алжир Американское Самоа Ан…" at bounding box center [672, 521] width 226 height 60
select select "RU"
drag, startPoint x: 658, startPoint y: 507, endPoint x: 468, endPoint y: 497, distance: 190.3
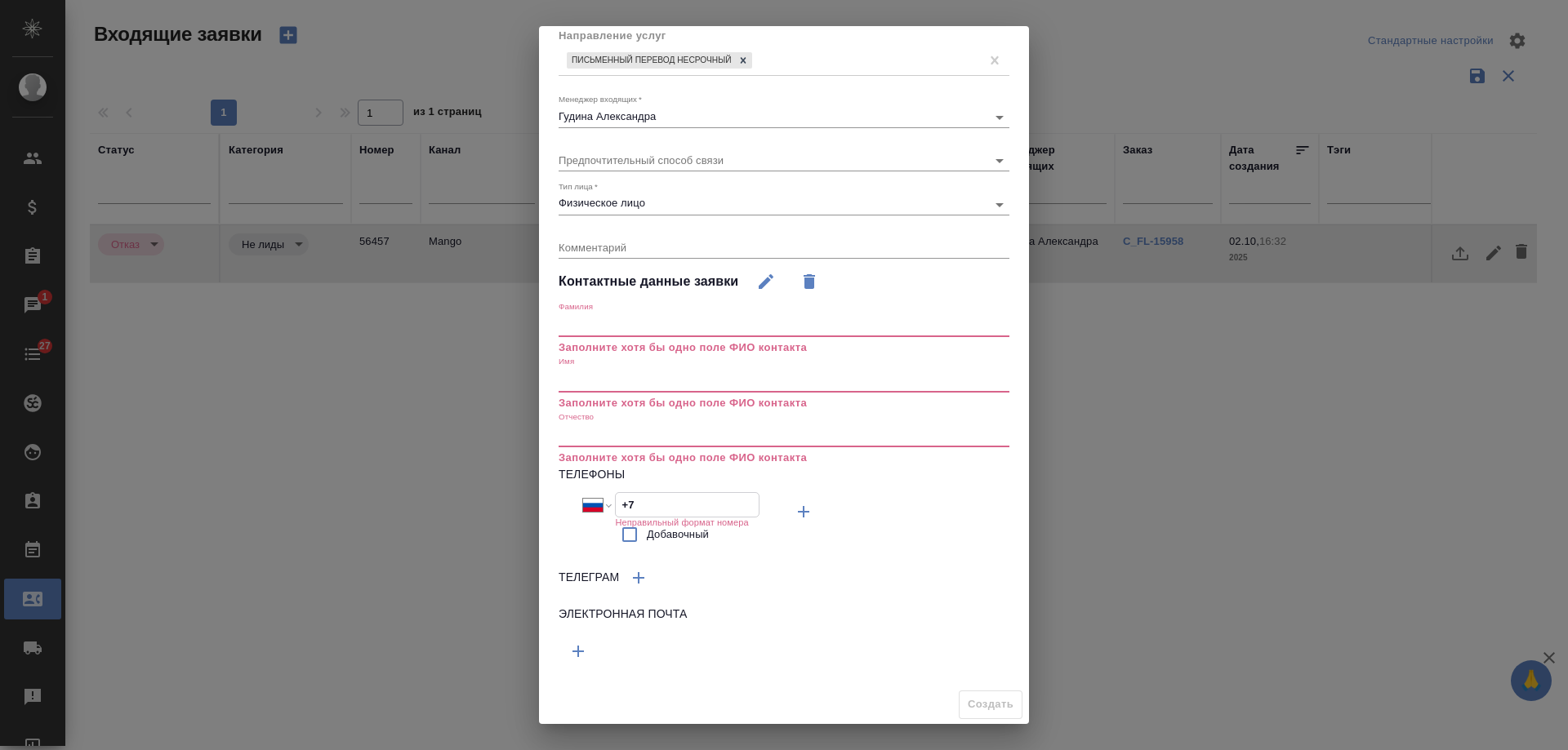
click at [468, 497] on div "Создание входящей заявки Источник   * Яндекс Аудитории yandexAudience Канал   *…" at bounding box center [784, 375] width 1568 height 750
paste input "915 326 55 77"
type input "+7 915 326 55 77"
click at [591, 381] on input "text" at bounding box center [784, 380] width 451 height 23
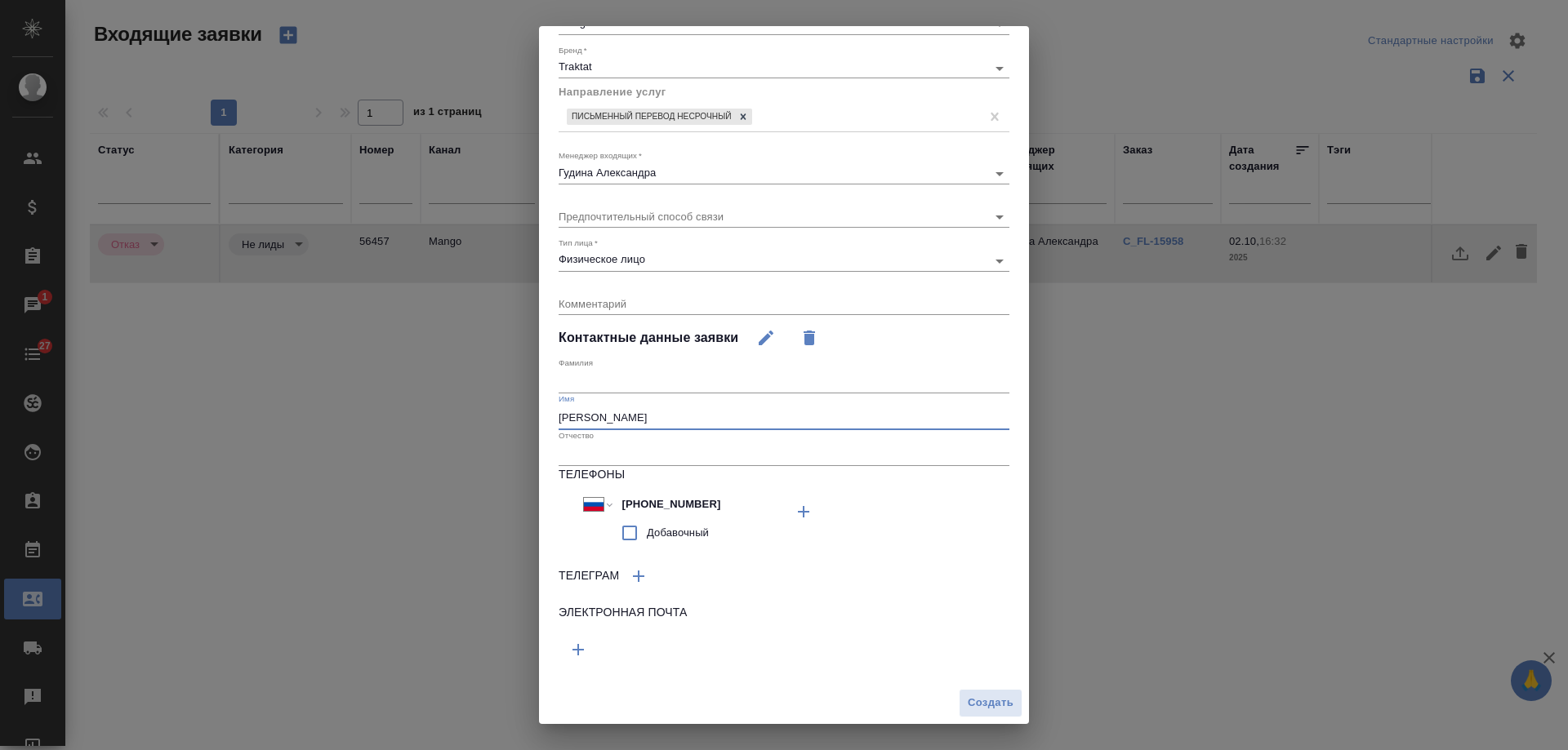
scroll to position [134, 0]
type input "[PERSON_NAME]"
click at [980, 701] on span "Создать" at bounding box center [990, 704] width 46 height 19
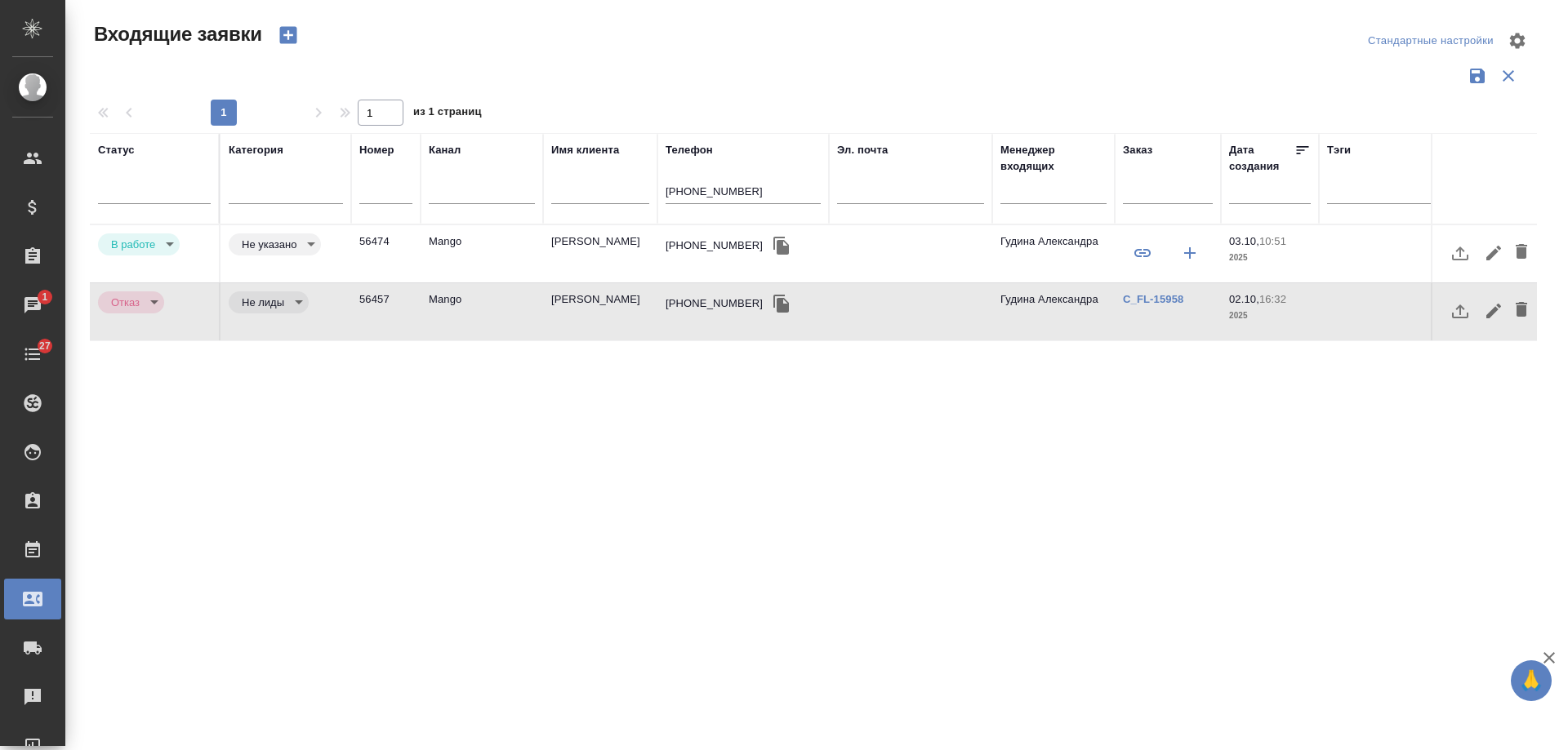
click at [692, 250] on div "+79153265577" at bounding box center [714, 246] width 97 height 16
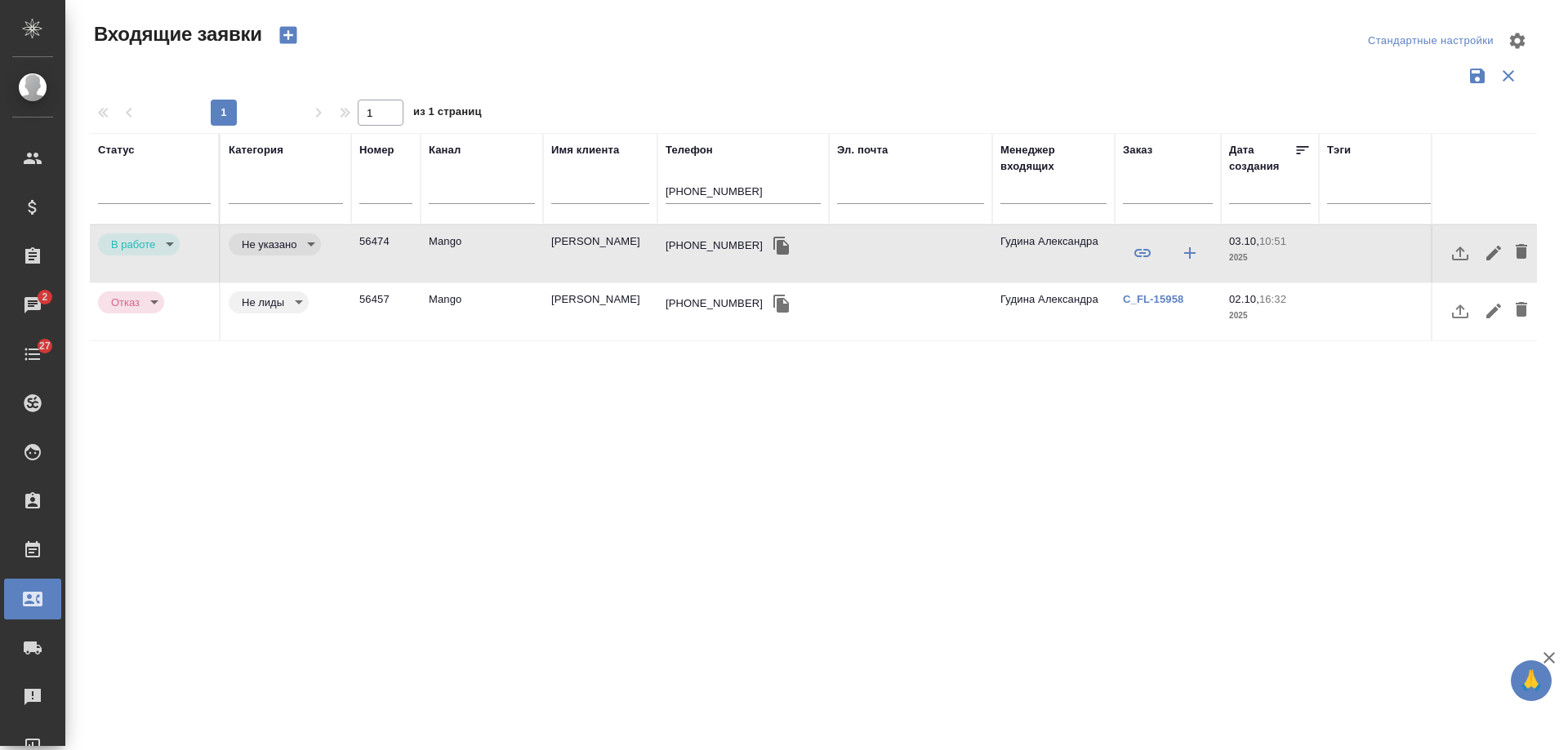
click at [427, 174] on tr "Статус Категория Номер Канал Имя клиента Телефон +79153265577 Эл. почта Менедже…" at bounding box center [1040, 178] width 1899 height 91
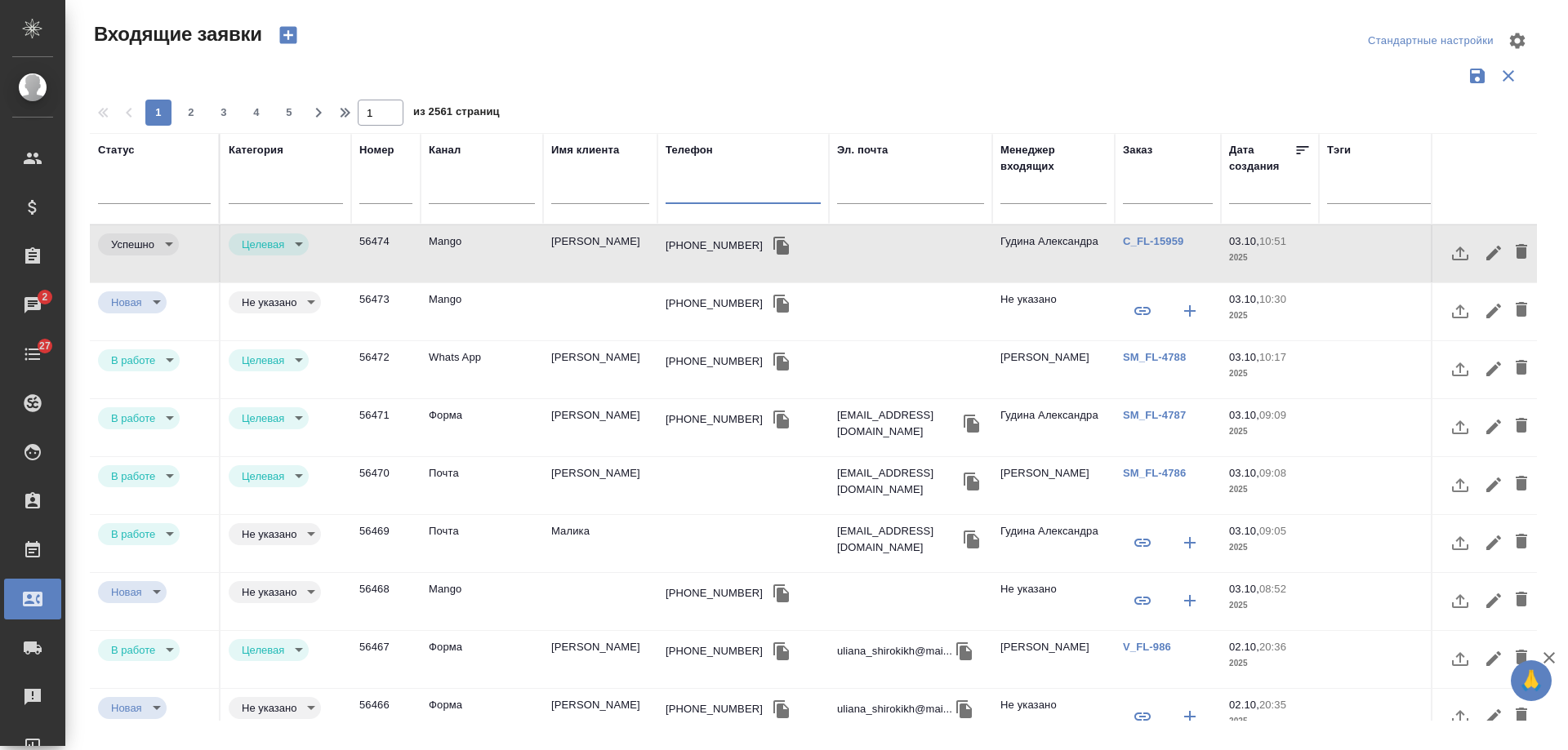
type input "completed"
type input "target"
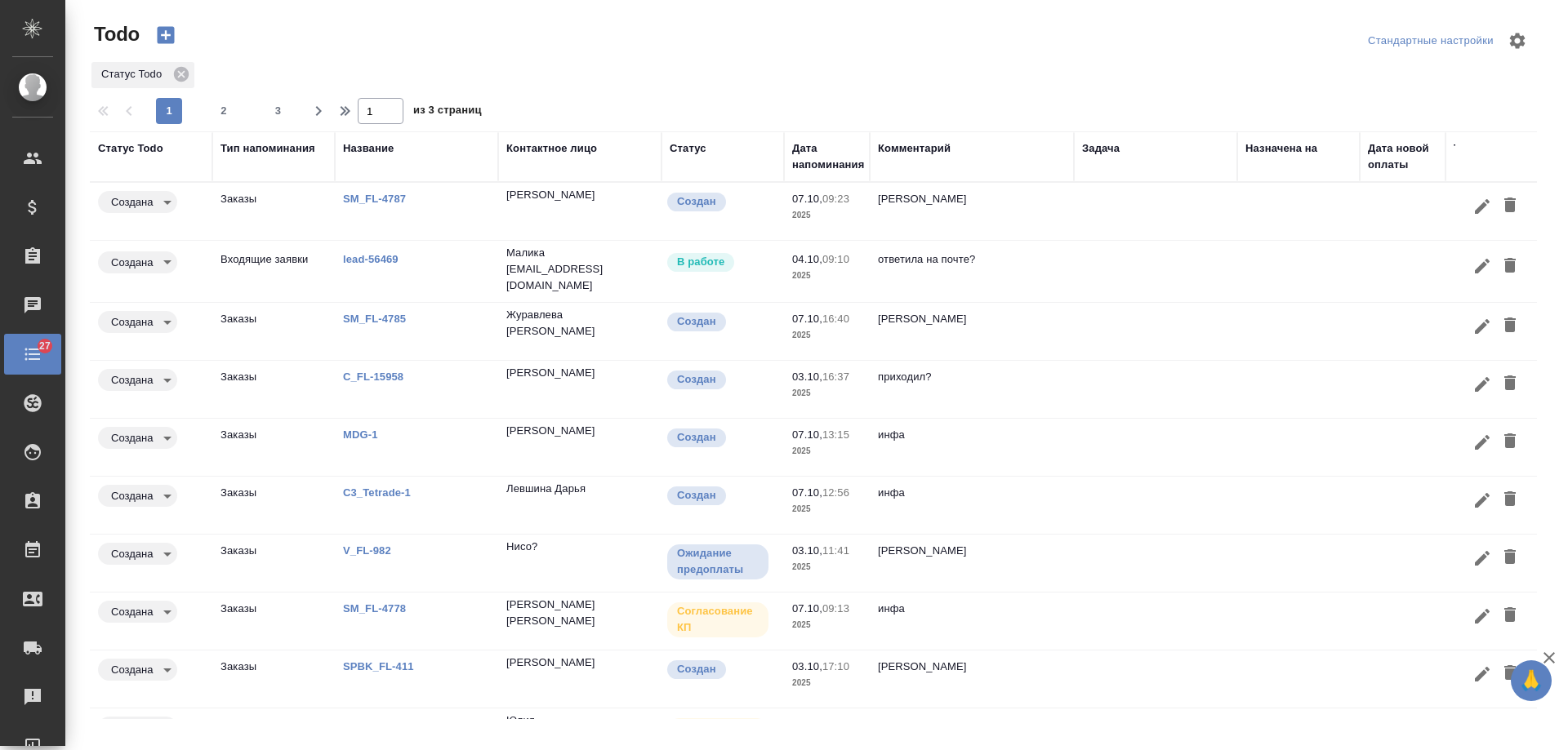
click at [819, 162] on div "Дата напоминания" at bounding box center [828, 156] width 72 height 32
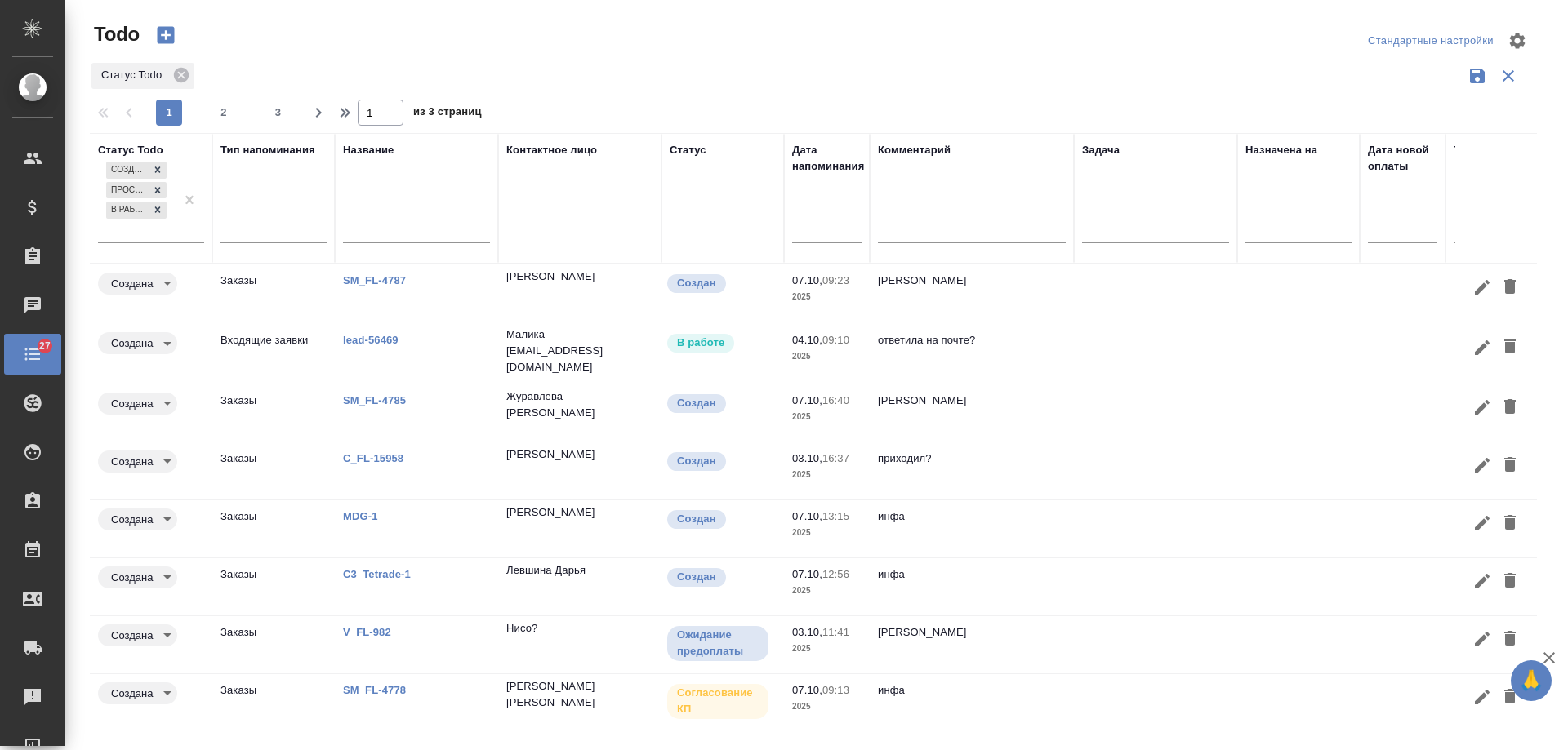
click at [824, 235] on input "text" at bounding box center [832, 229] width 60 height 23
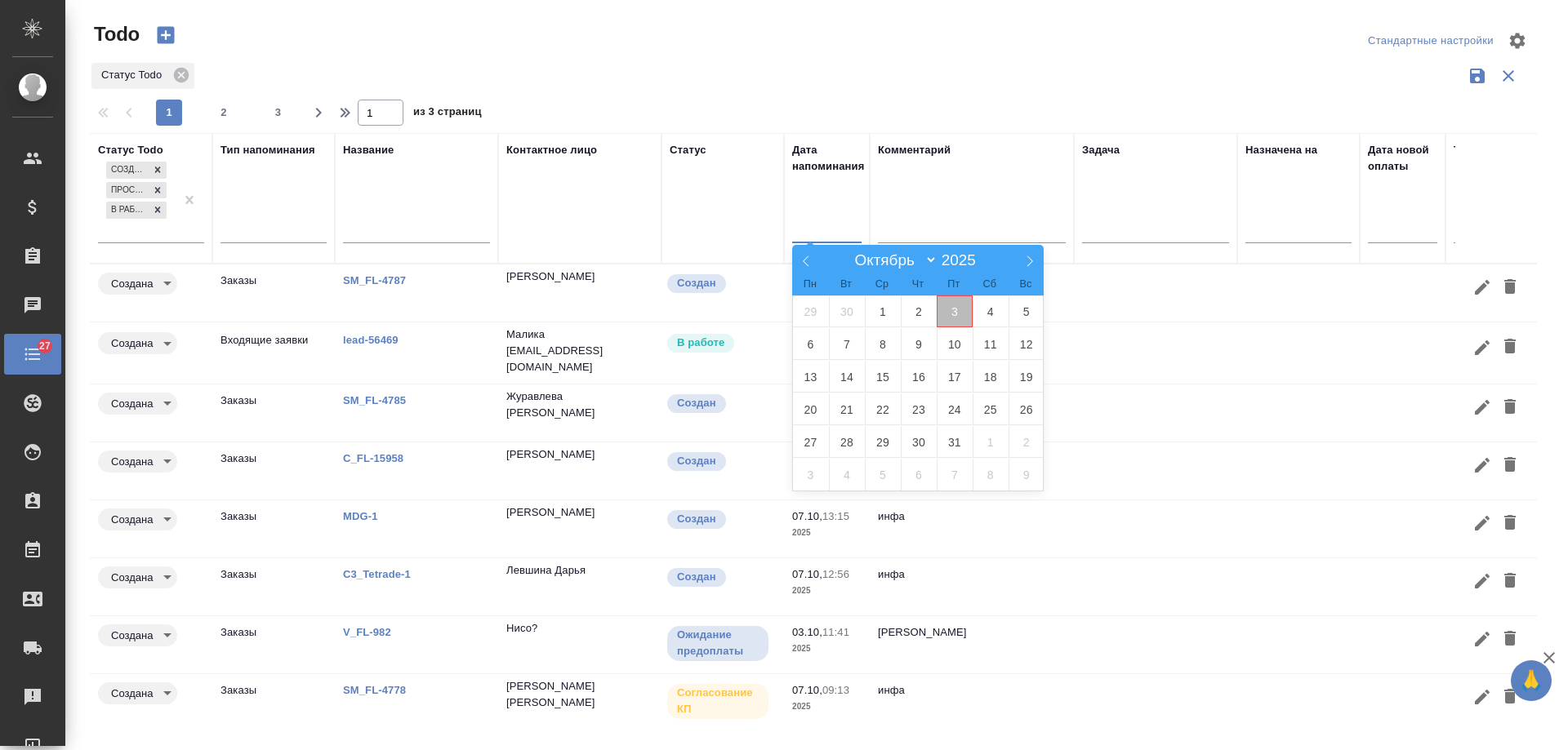
click at [955, 319] on span "3" at bounding box center [955, 312] width 36 height 32
type div "[DATE]T21:00:00.000Z"
click at [1003, 317] on span "4" at bounding box center [991, 312] width 36 height 32
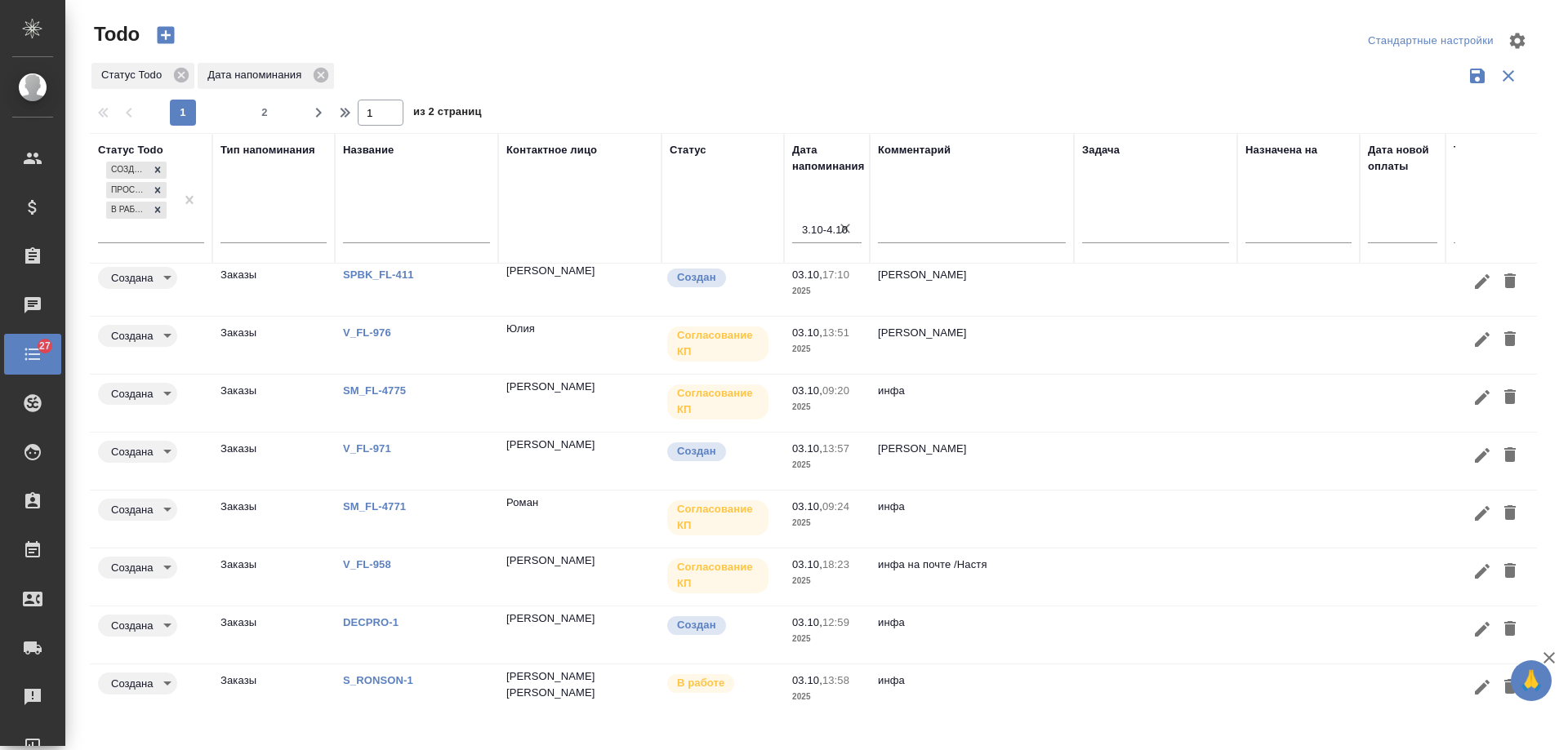
scroll to position [136, 0]
click at [1002, 673] on p "инфа" at bounding box center [972, 679] width 188 height 16
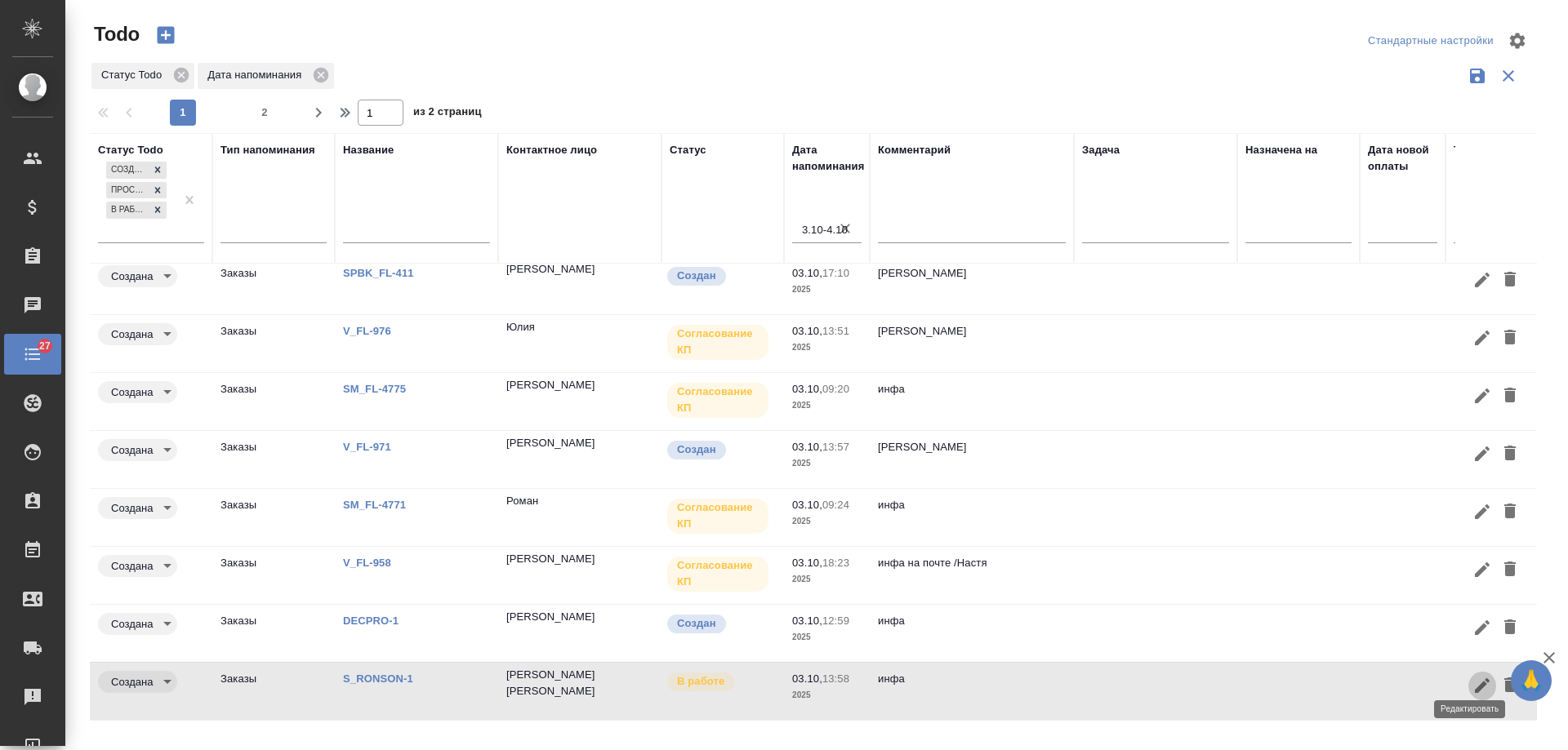
click at [1475, 679] on icon "button" at bounding box center [1483, 686] width 15 height 15
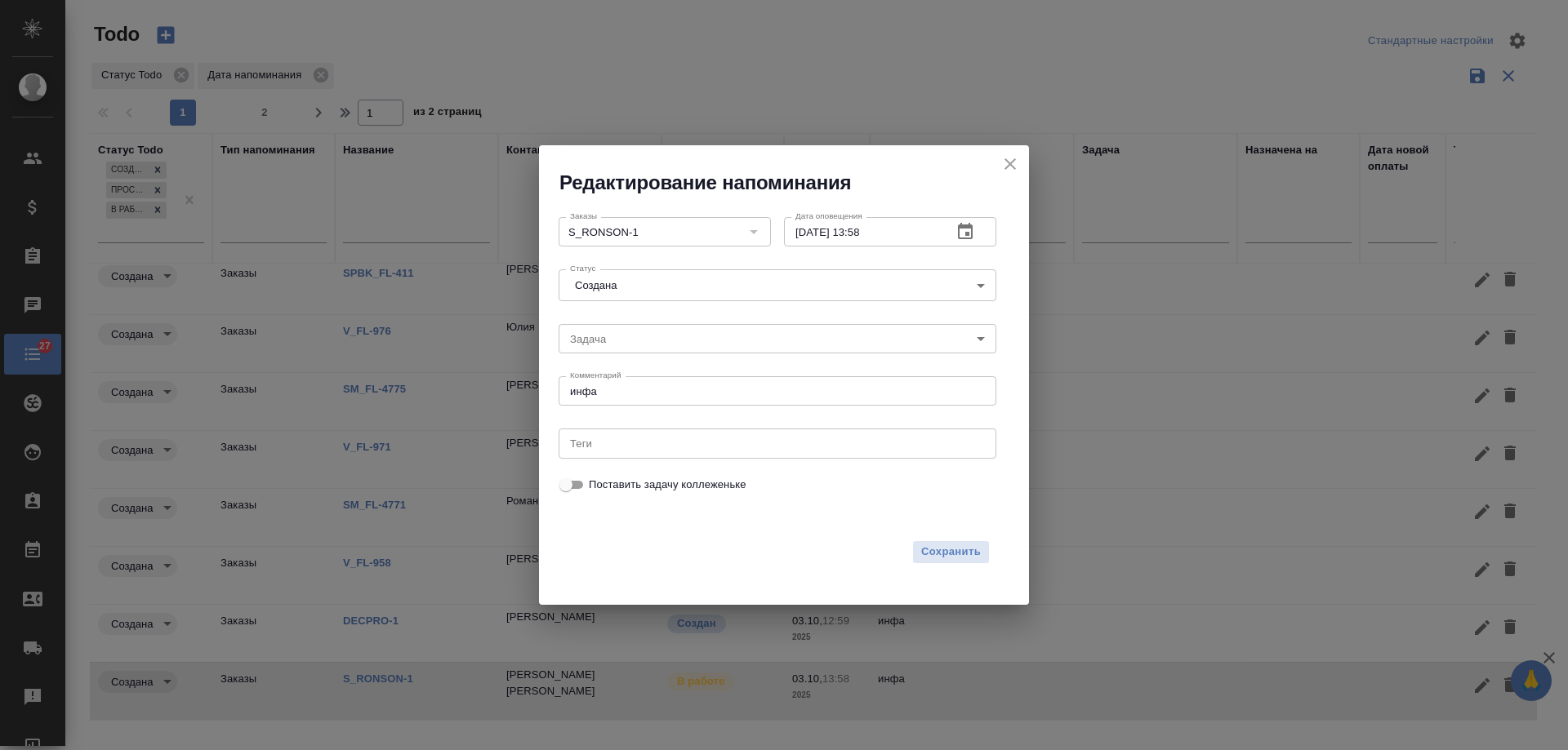
click at [963, 228] on icon "button" at bounding box center [966, 230] width 15 height 16
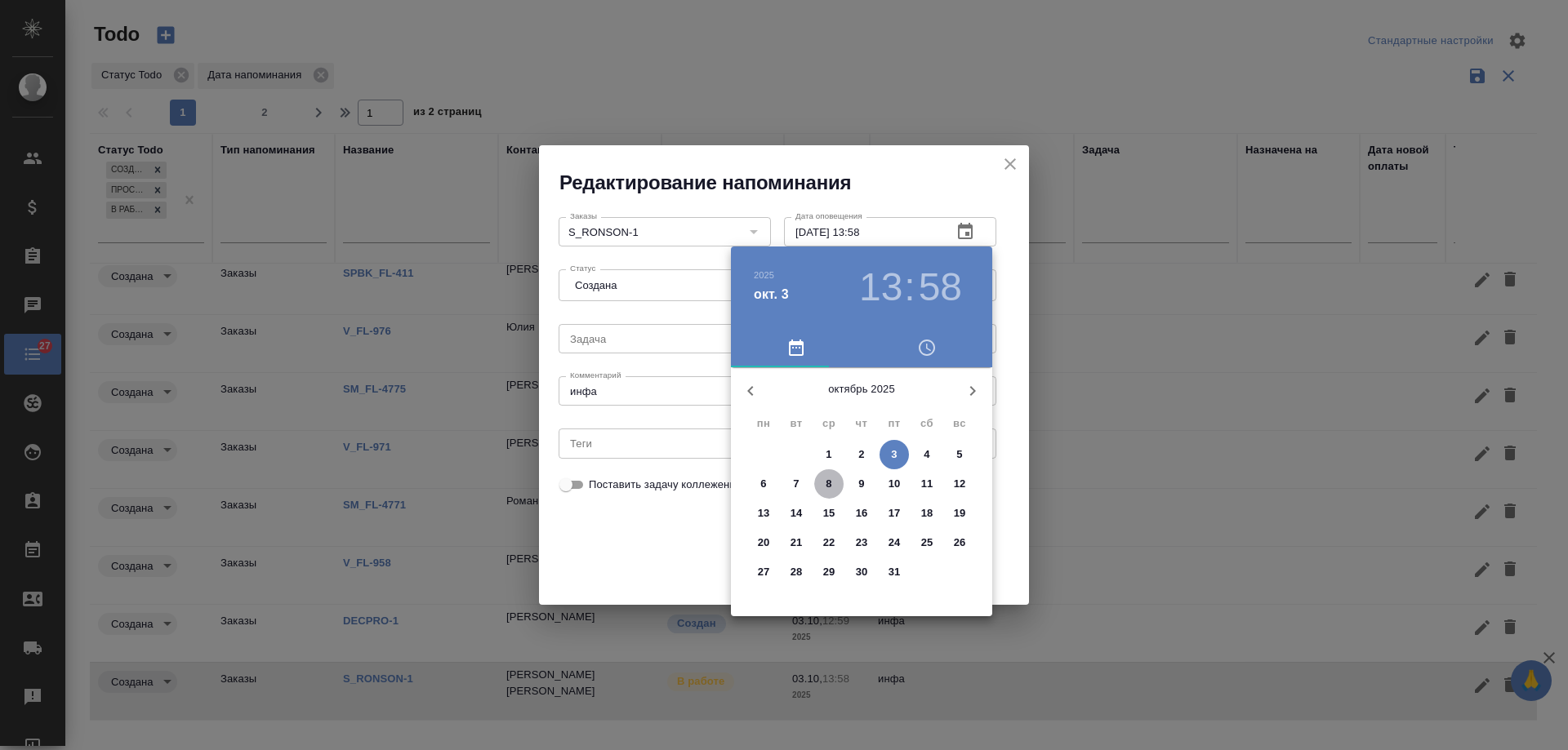
click at [827, 483] on p "8" at bounding box center [829, 484] width 6 height 16
type input "08.10.2025 13:58"
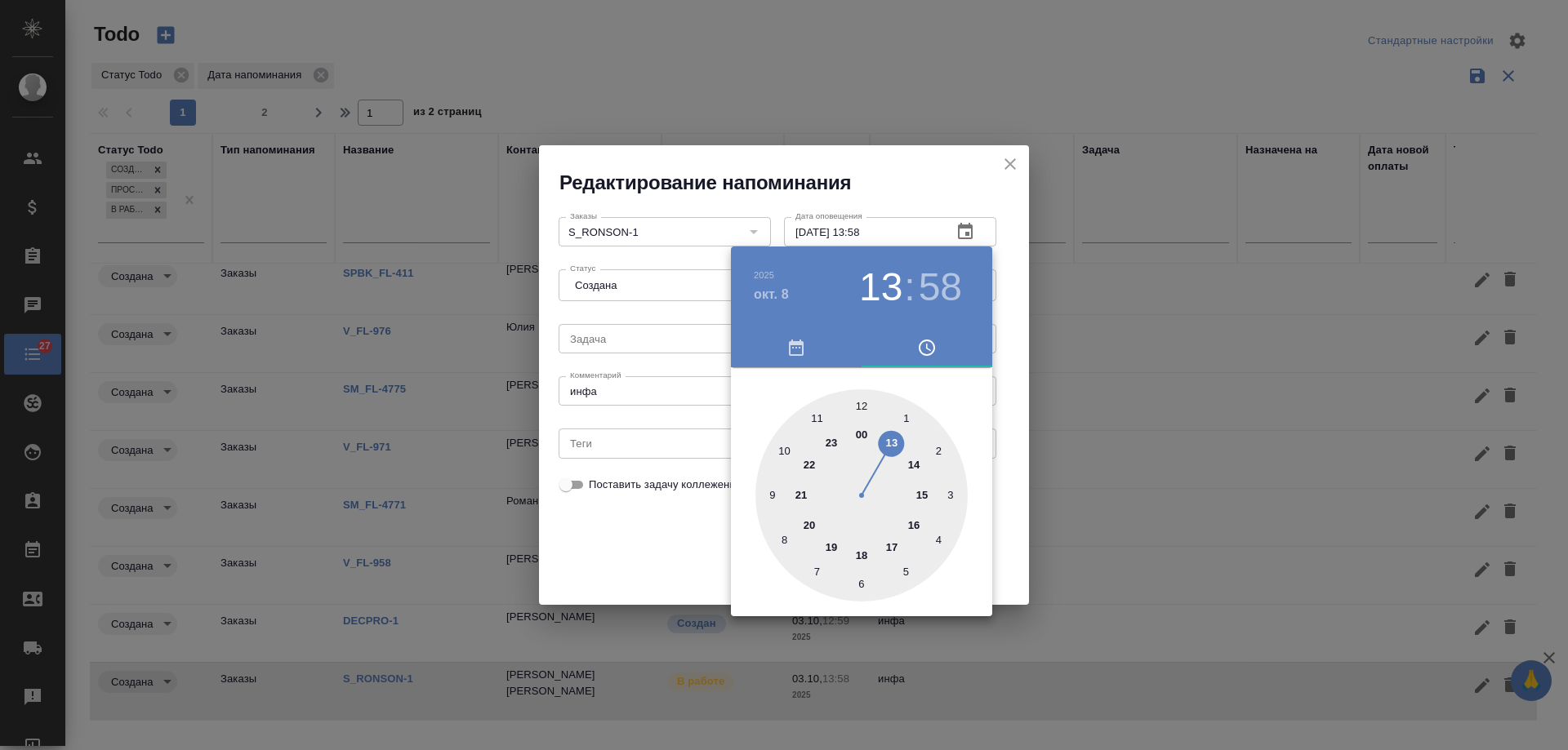
click at [652, 544] on div at bounding box center [784, 375] width 1568 height 750
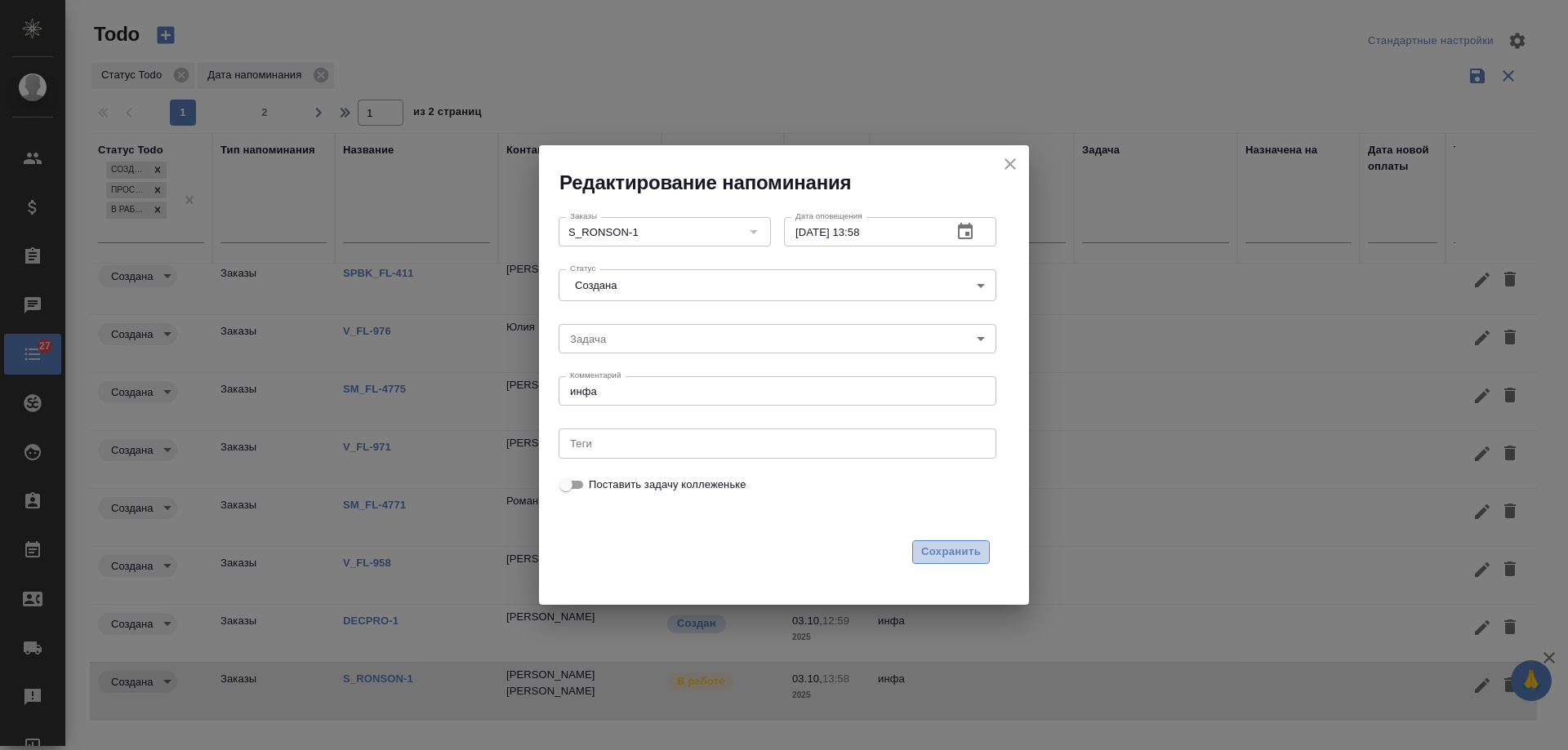
click at [962, 548] on span "Сохранить" at bounding box center [950, 553] width 60 height 19
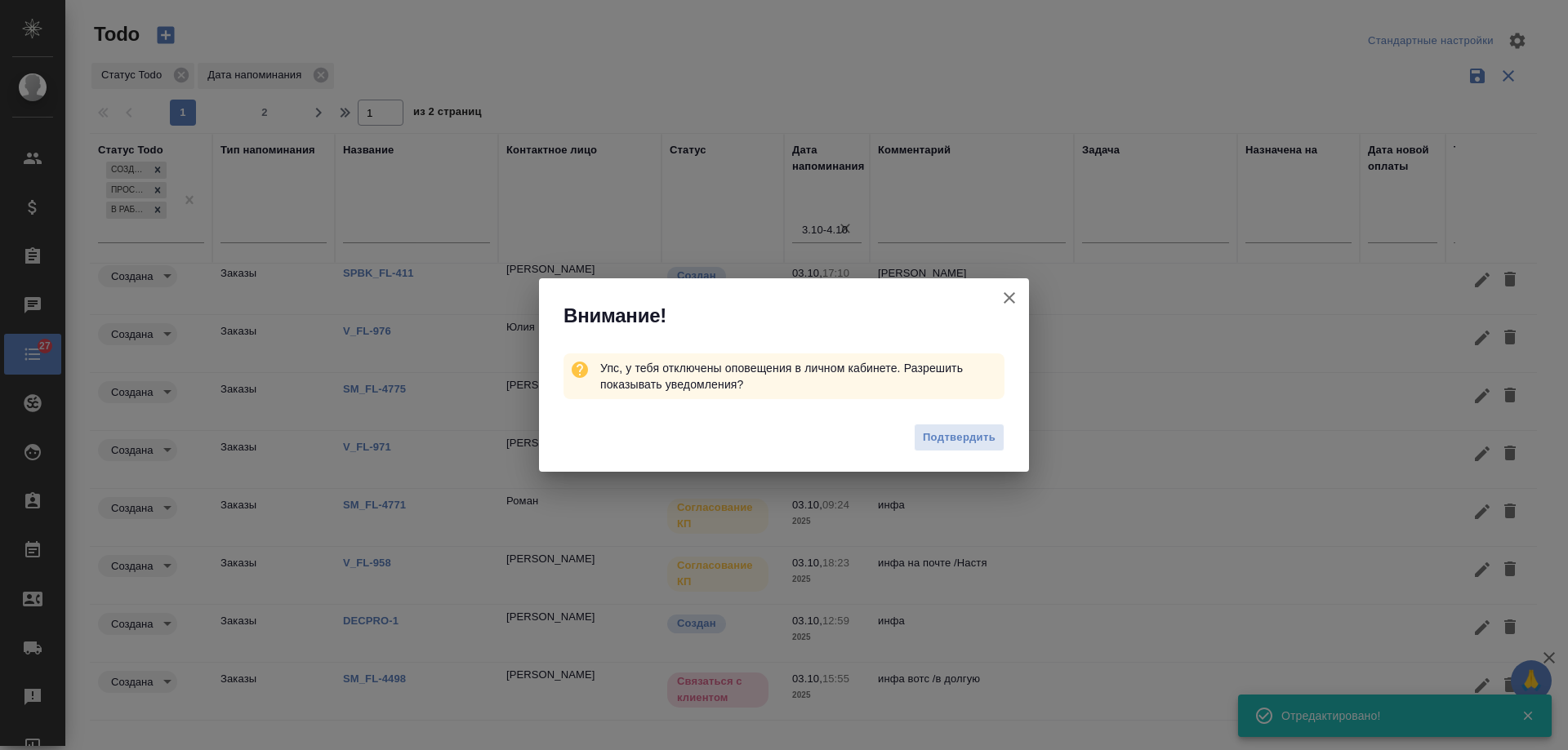
click at [1014, 298] on icon "button" at bounding box center [1009, 298] width 20 height 20
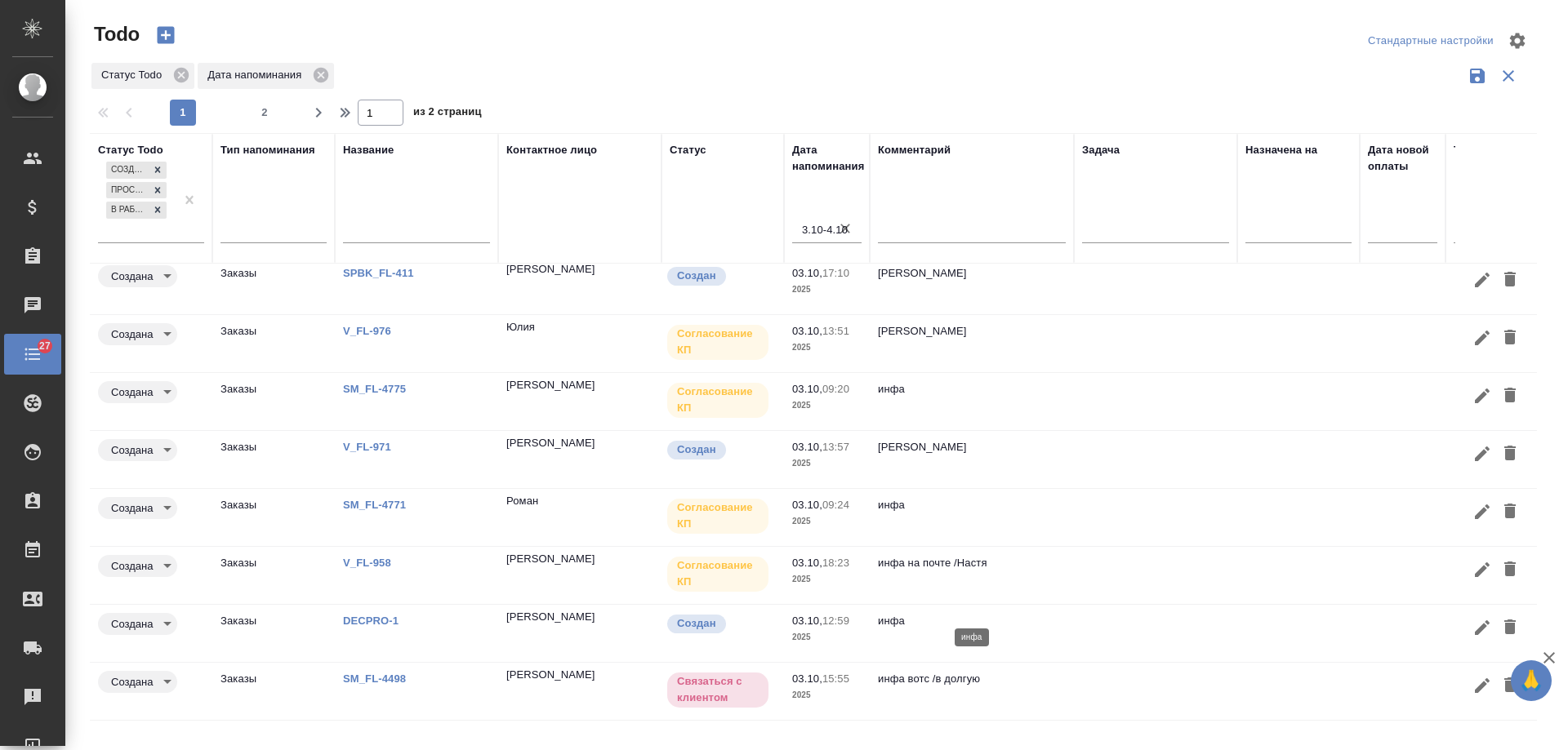
click at [1039, 613] on p "инфа" at bounding box center [972, 621] width 188 height 16
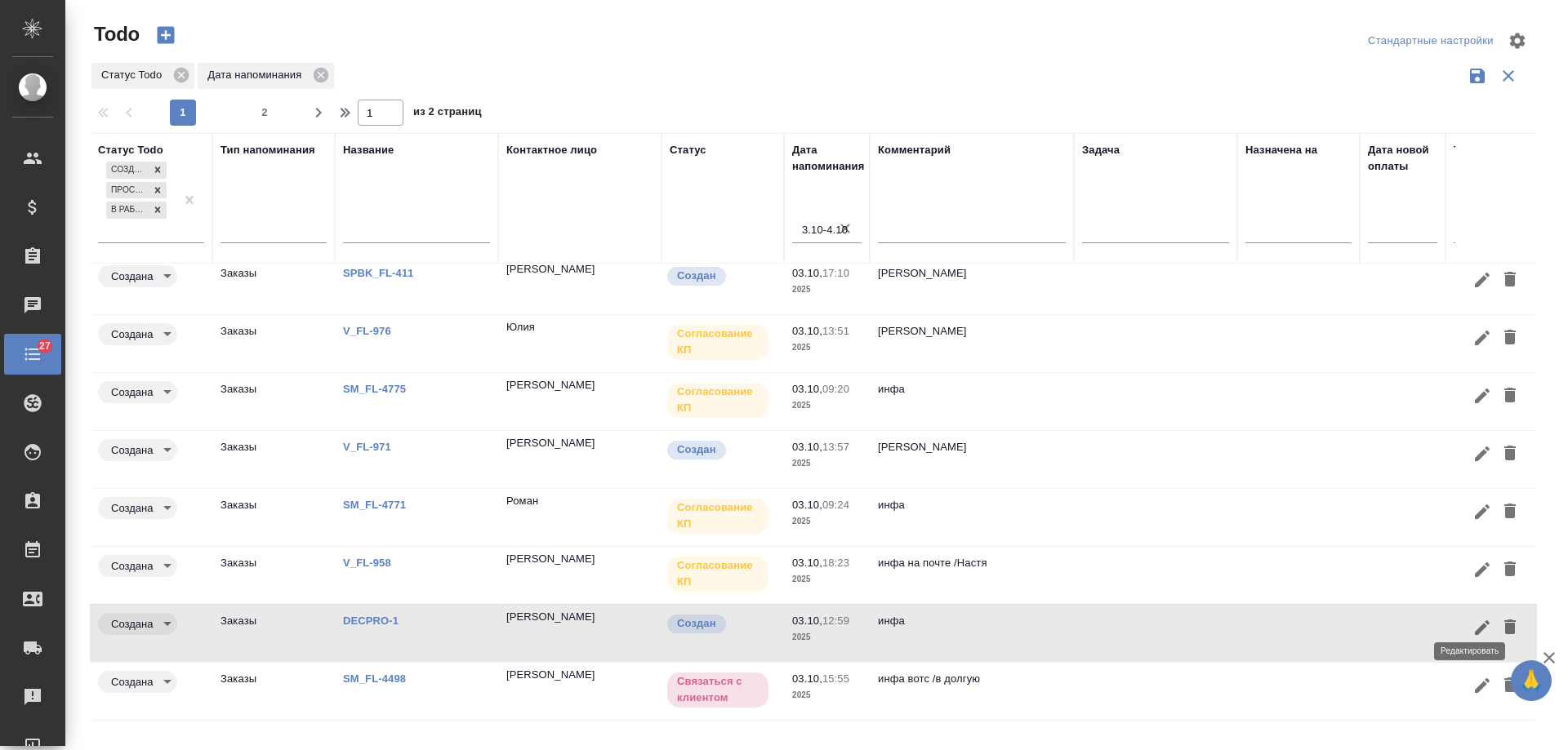
click at [1474, 618] on icon "button" at bounding box center [1483, 628] width 20 height 20
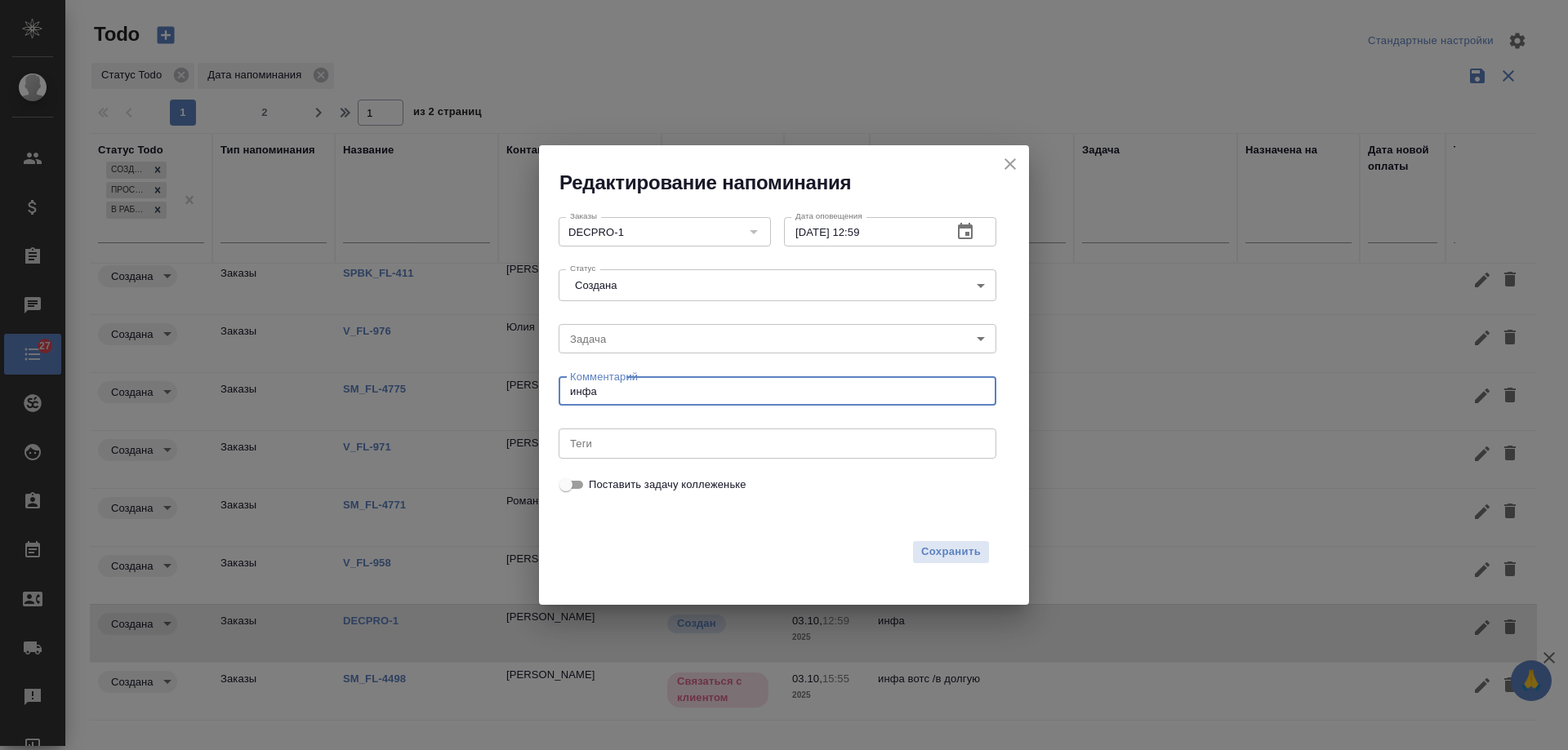
click at [655, 389] on textarea "инфа" at bounding box center [777, 391] width 415 height 12
type textarea "инфа /подписывают договор"
click at [989, 229] on div "03.10.2025 12:59 Дата оповещения" at bounding box center [891, 231] width 212 height 29
click at [963, 236] on icon "button" at bounding box center [966, 231] width 20 height 20
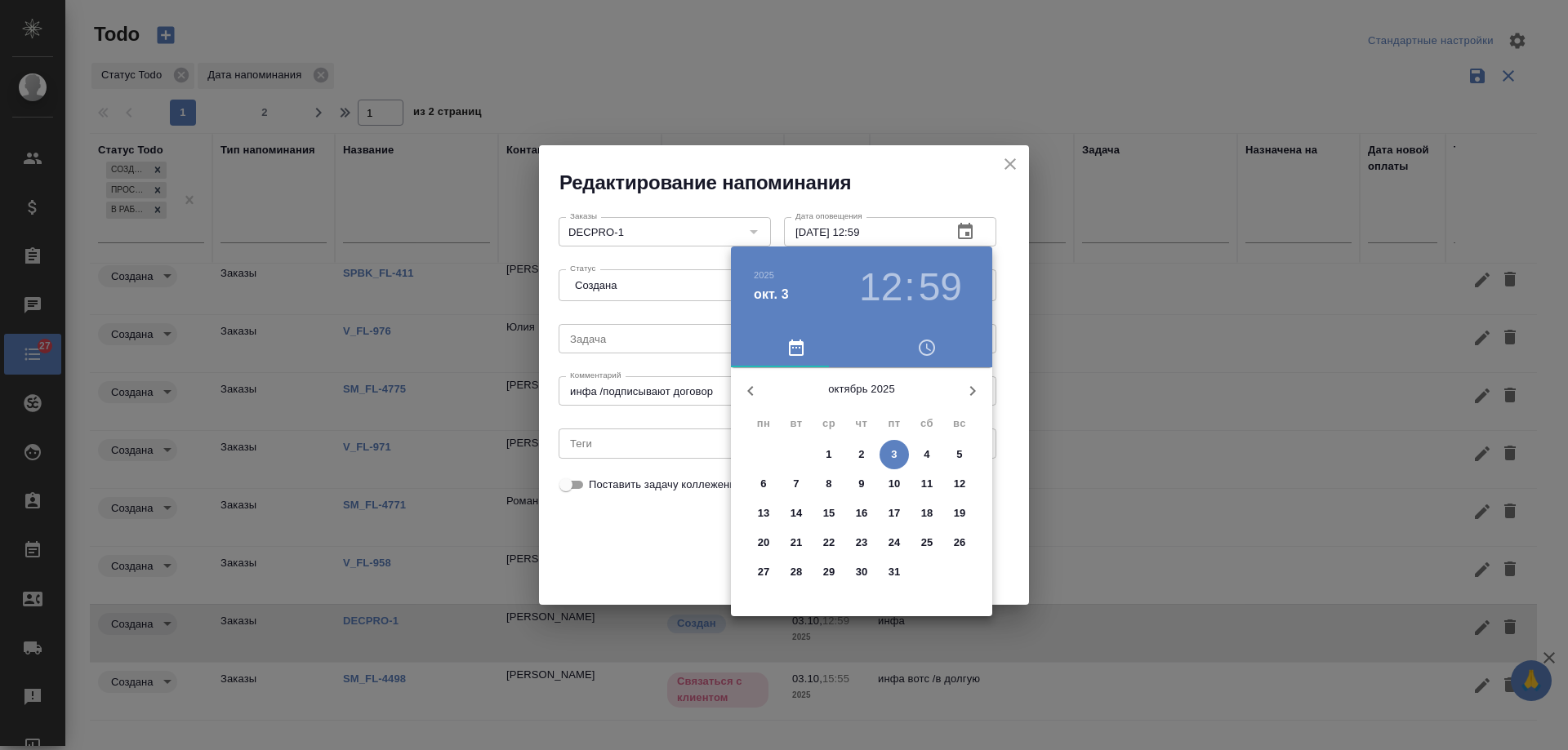
click at [857, 485] on span "9" at bounding box center [861, 484] width 29 height 16
type input "09.10.2025 12:59"
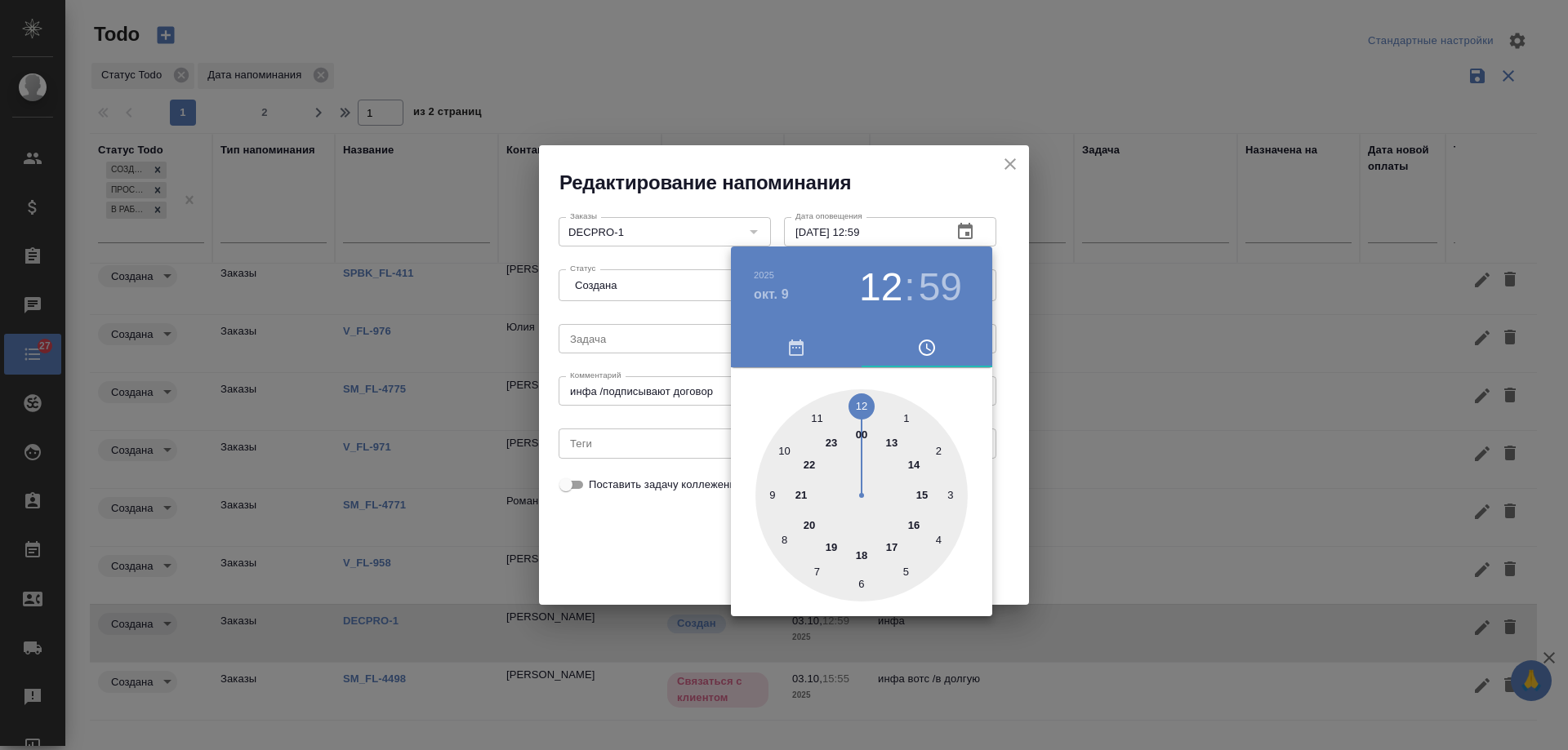
drag, startPoint x: 711, startPoint y: 549, endPoint x: 762, endPoint y: 547, distance: 51.0
click at [710, 548] on div at bounding box center [784, 375] width 1568 height 750
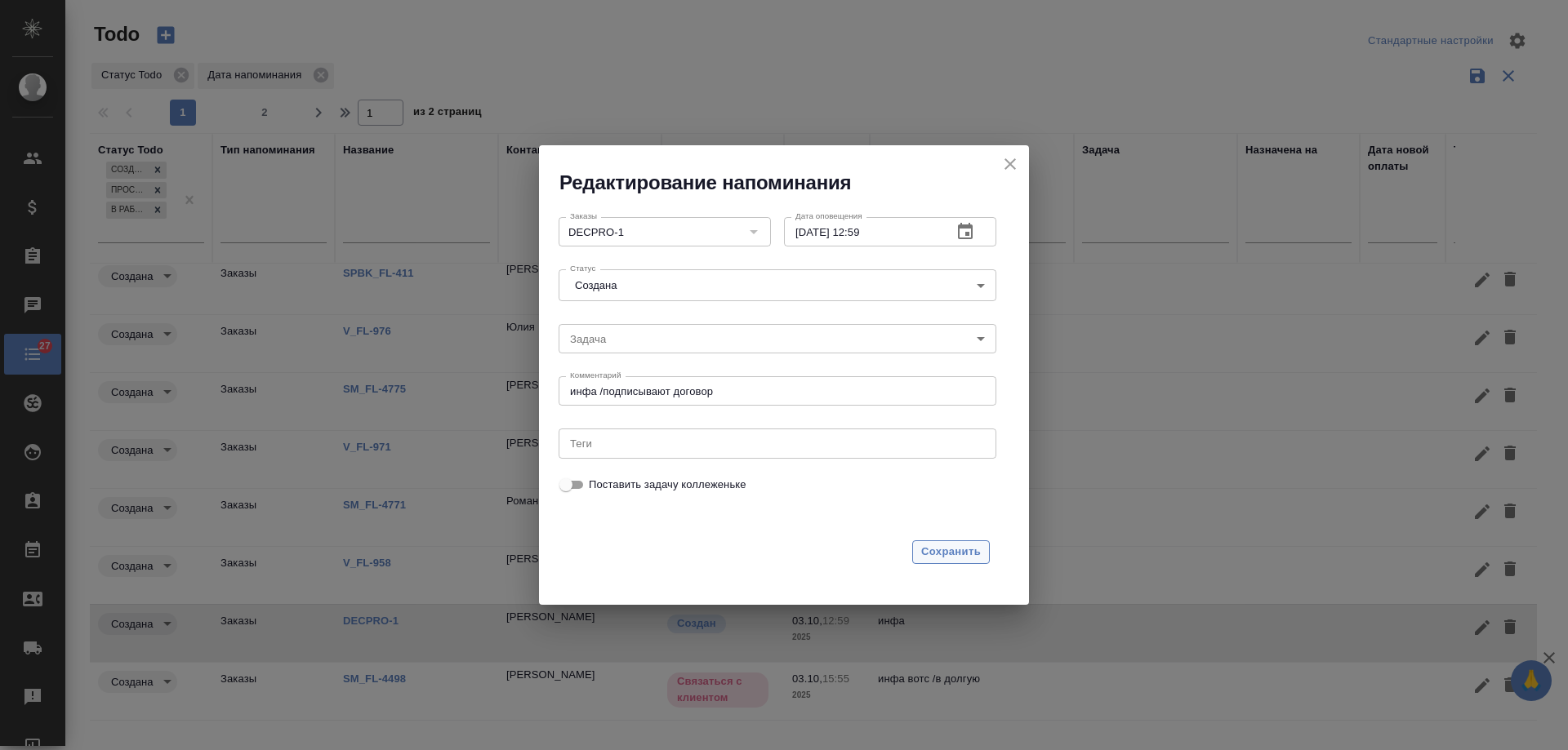
click at [957, 556] on span "Сохранить" at bounding box center [950, 553] width 60 height 19
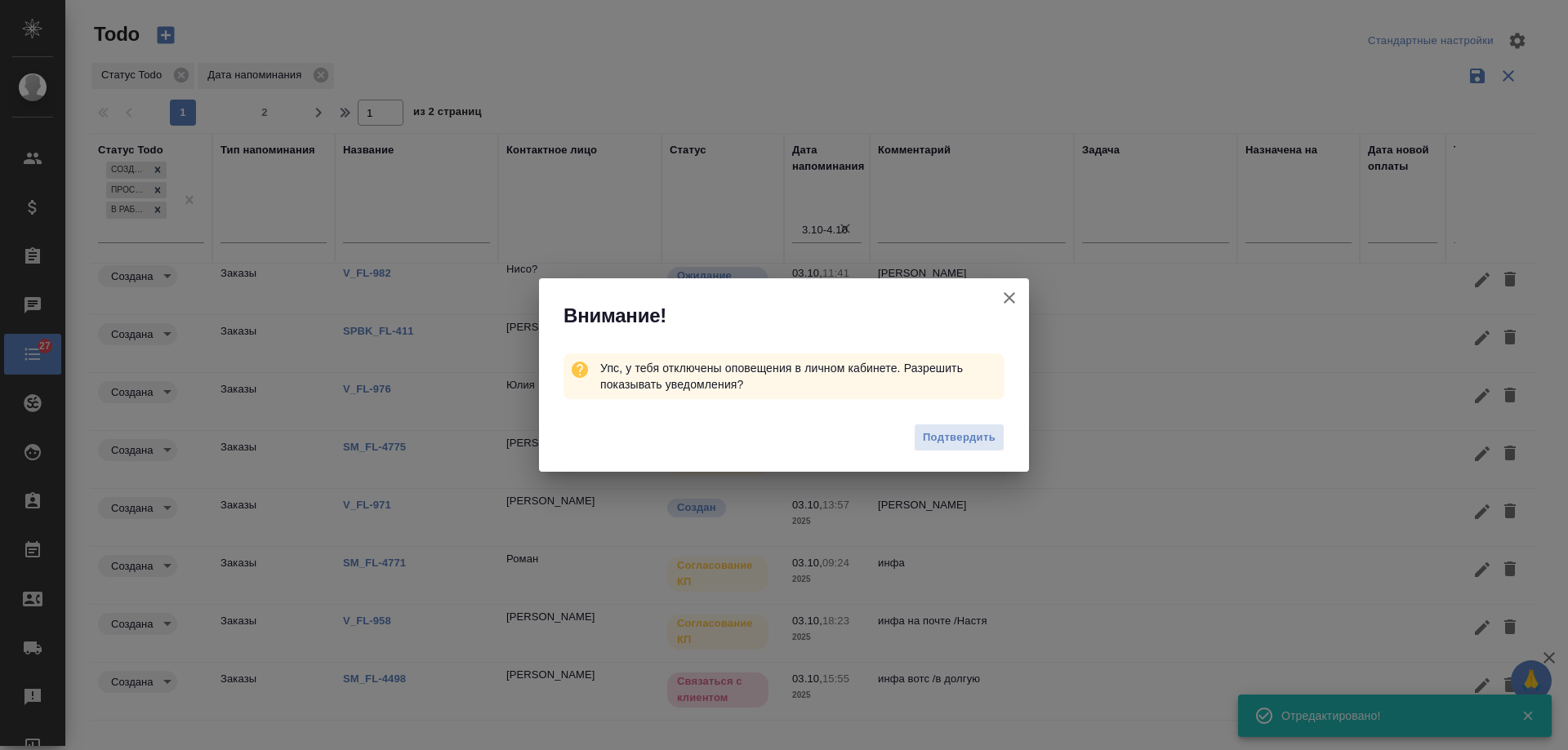
scroll to position [78, 0]
click at [1011, 297] on icon "button" at bounding box center [1009, 298] width 11 height 11
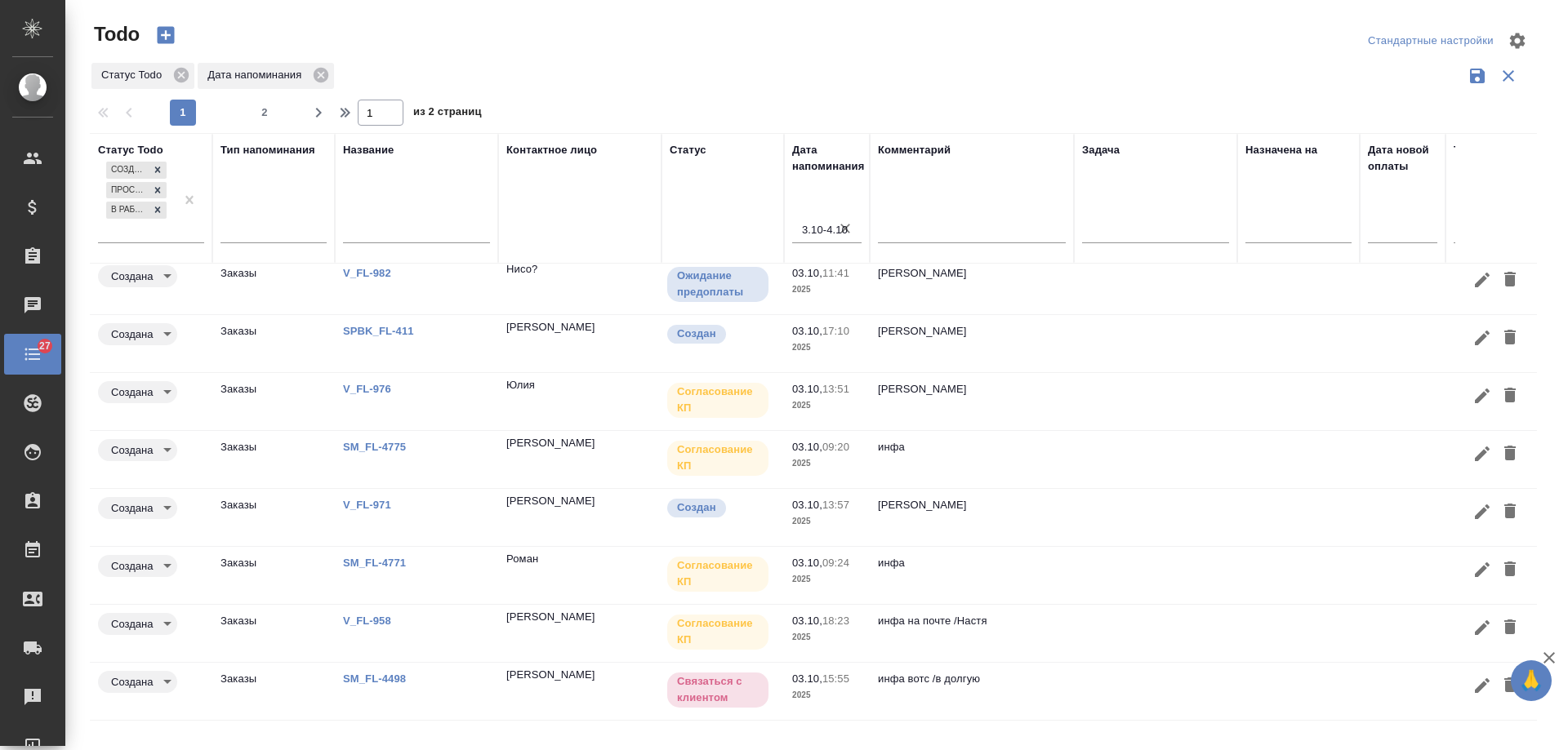
click at [382, 673] on link "SM_FL-4498" at bounding box center [375, 679] width 63 height 12
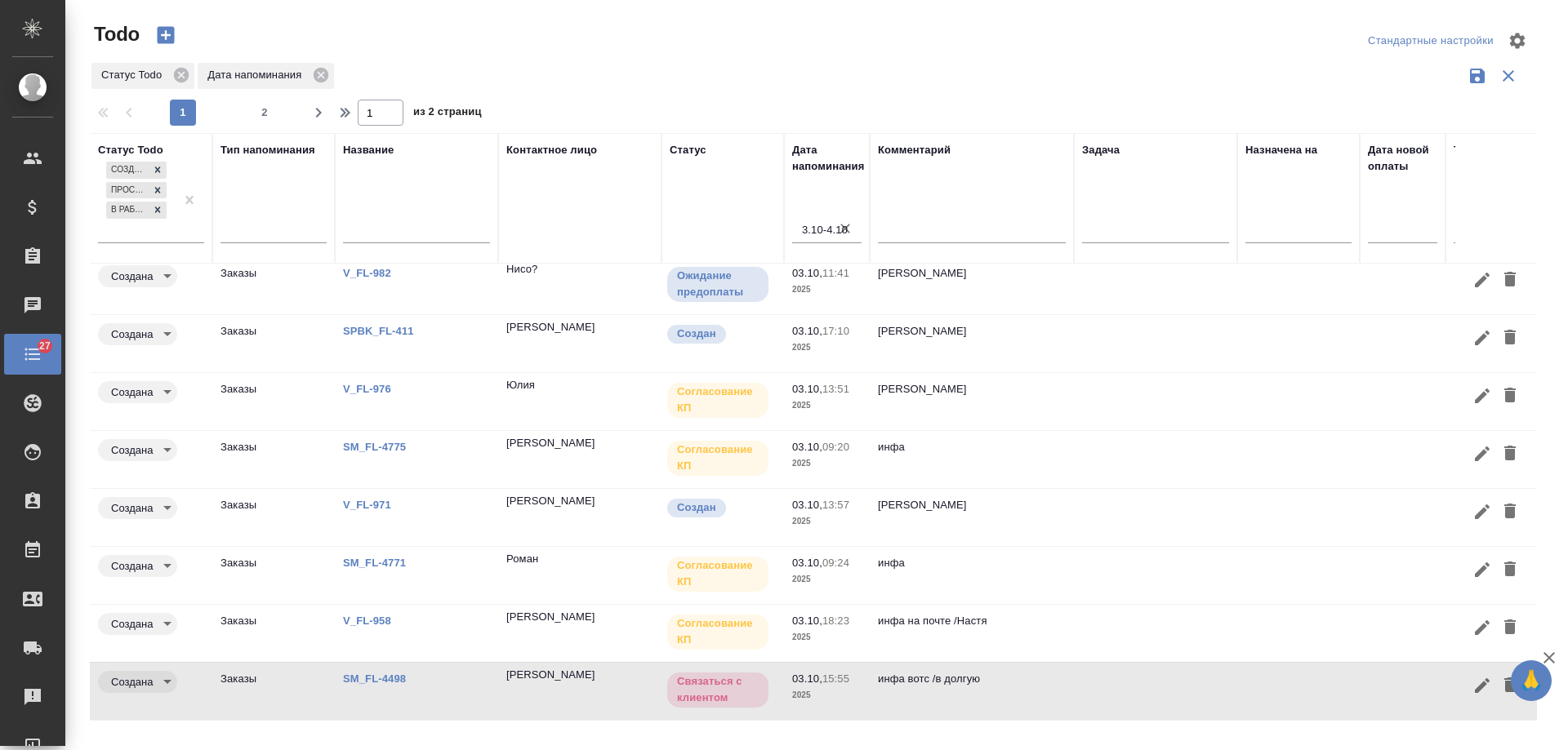
click at [1473, 676] on icon "button" at bounding box center [1483, 686] width 20 height 20
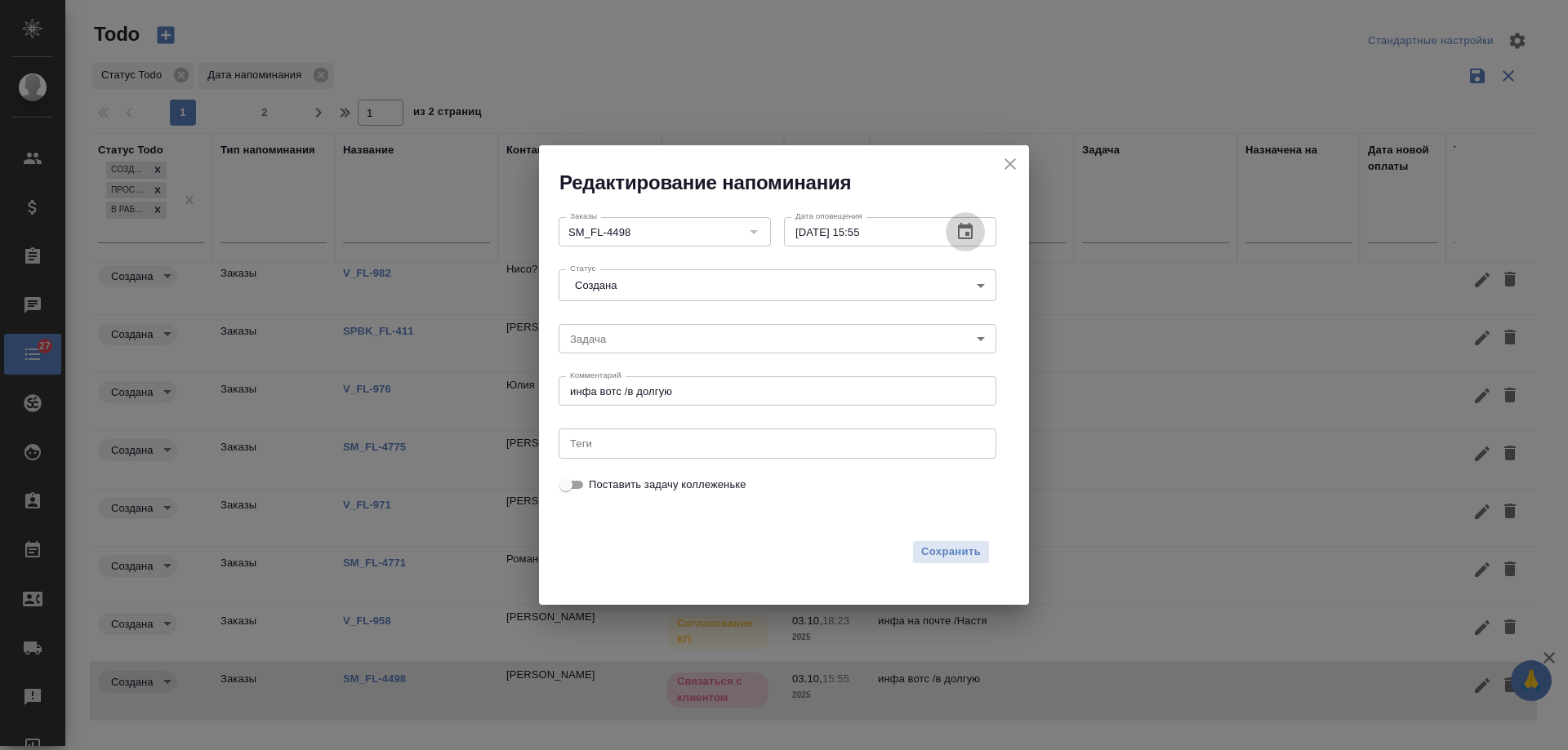
click at [968, 236] on icon "button" at bounding box center [966, 230] width 15 height 16
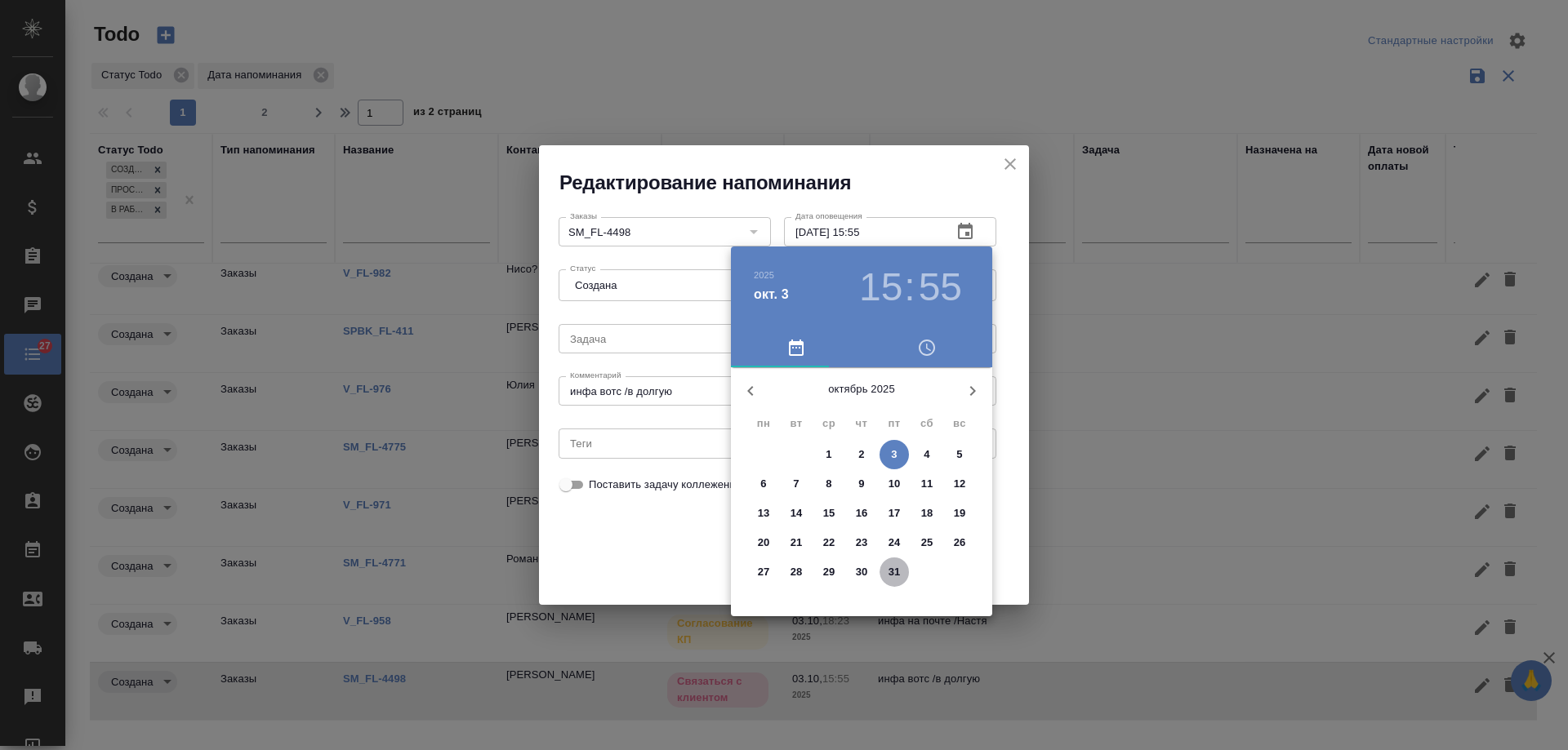
click at [889, 570] on p "31" at bounding box center [895, 572] width 12 height 16
type input "31.10.2025 15:55"
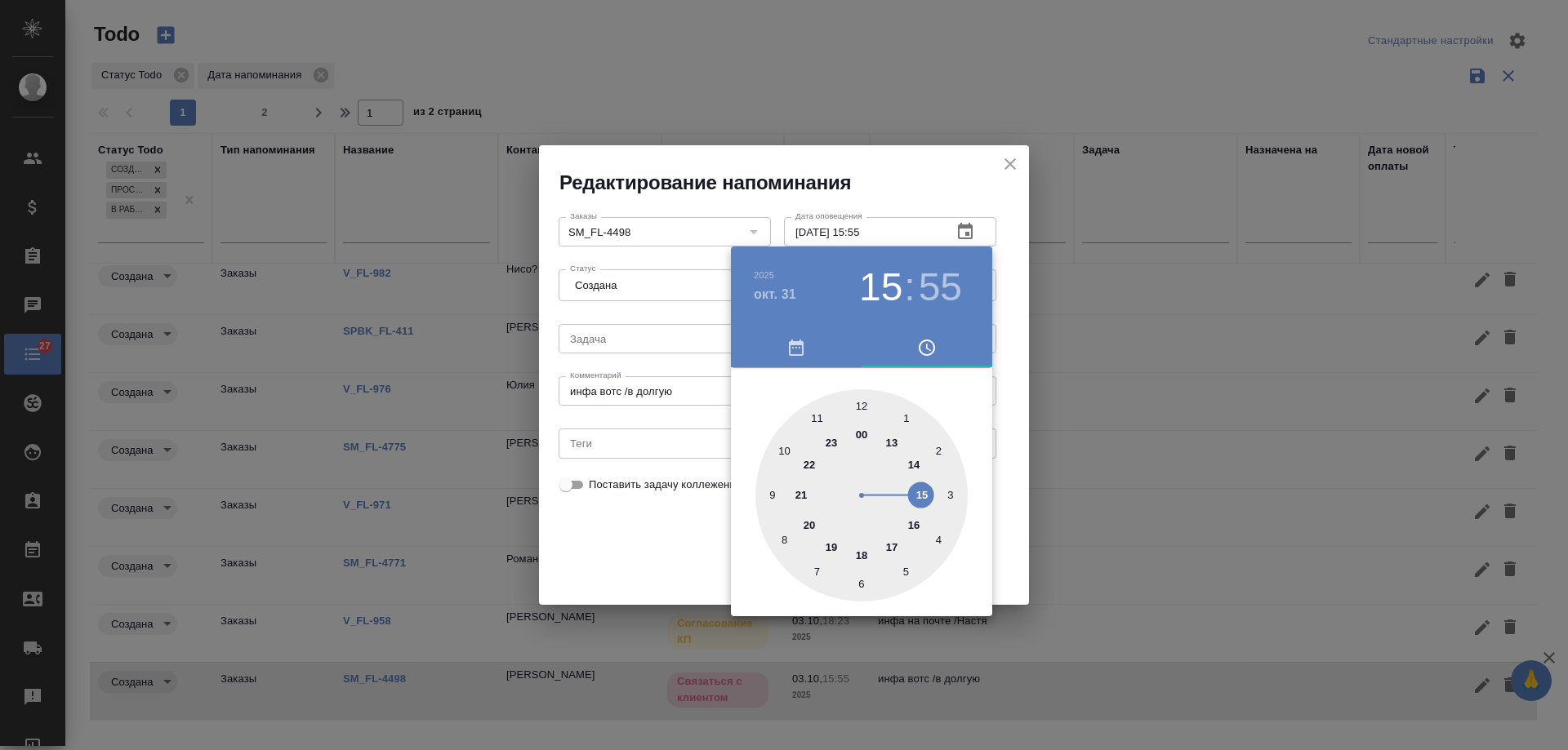
click at [662, 556] on div at bounding box center [784, 375] width 1568 height 750
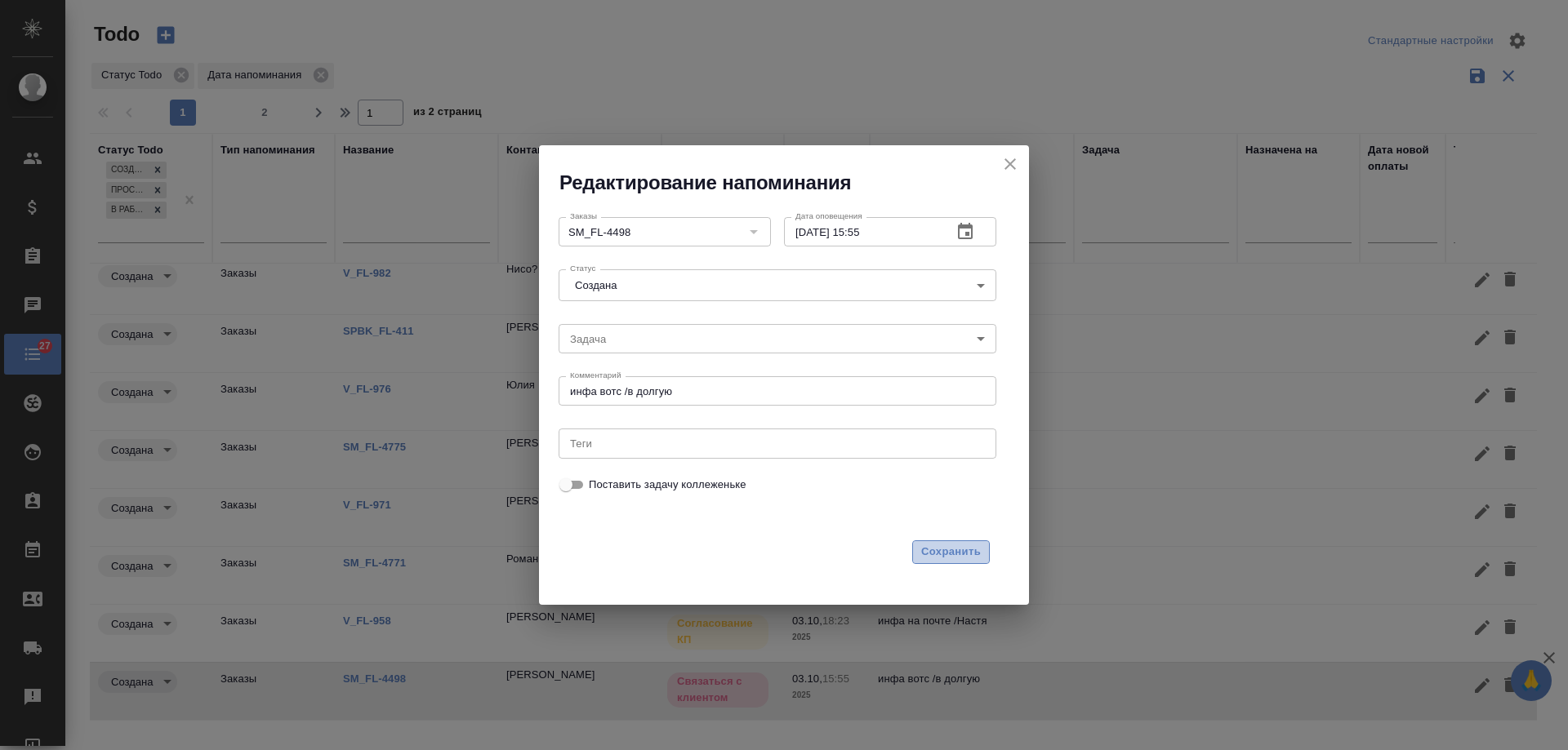
click at [968, 555] on span "Сохранить" at bounding box center [950, 553] width 60 height 19
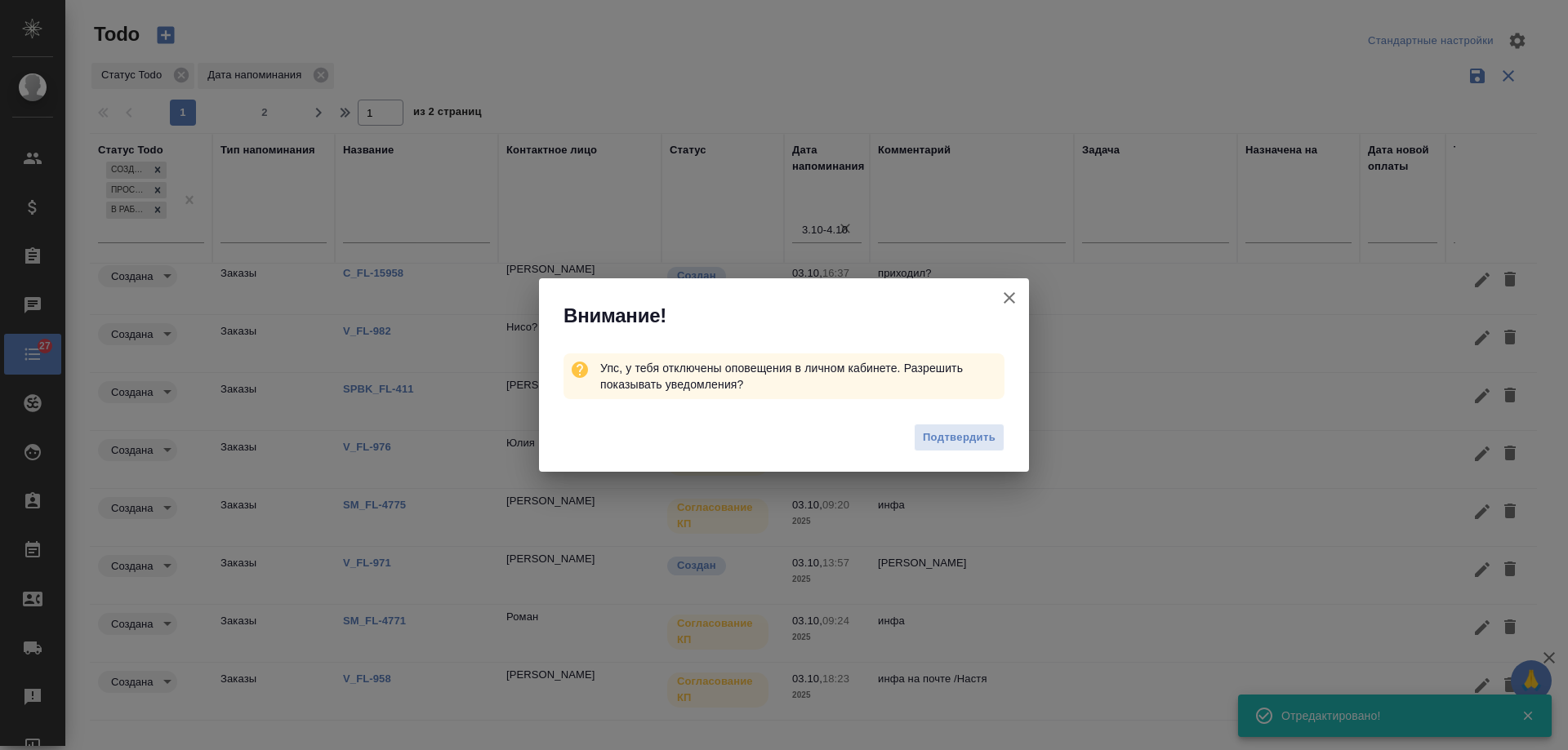
scroll to position [20, 0]
click at [1009, 298] on icon "button" at bounding box center [1009, 298] width 11 height 11
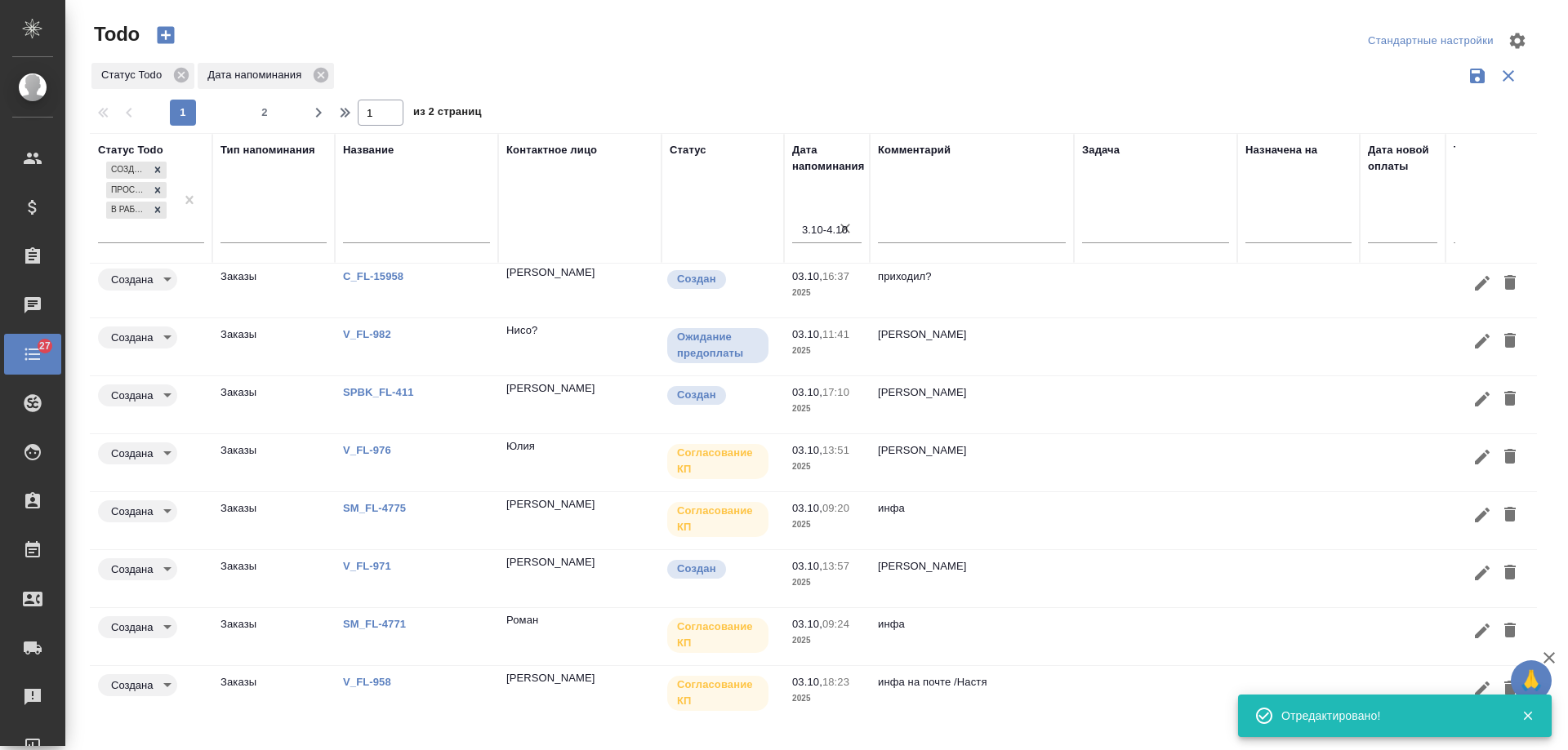
scroll to position [0, 0]
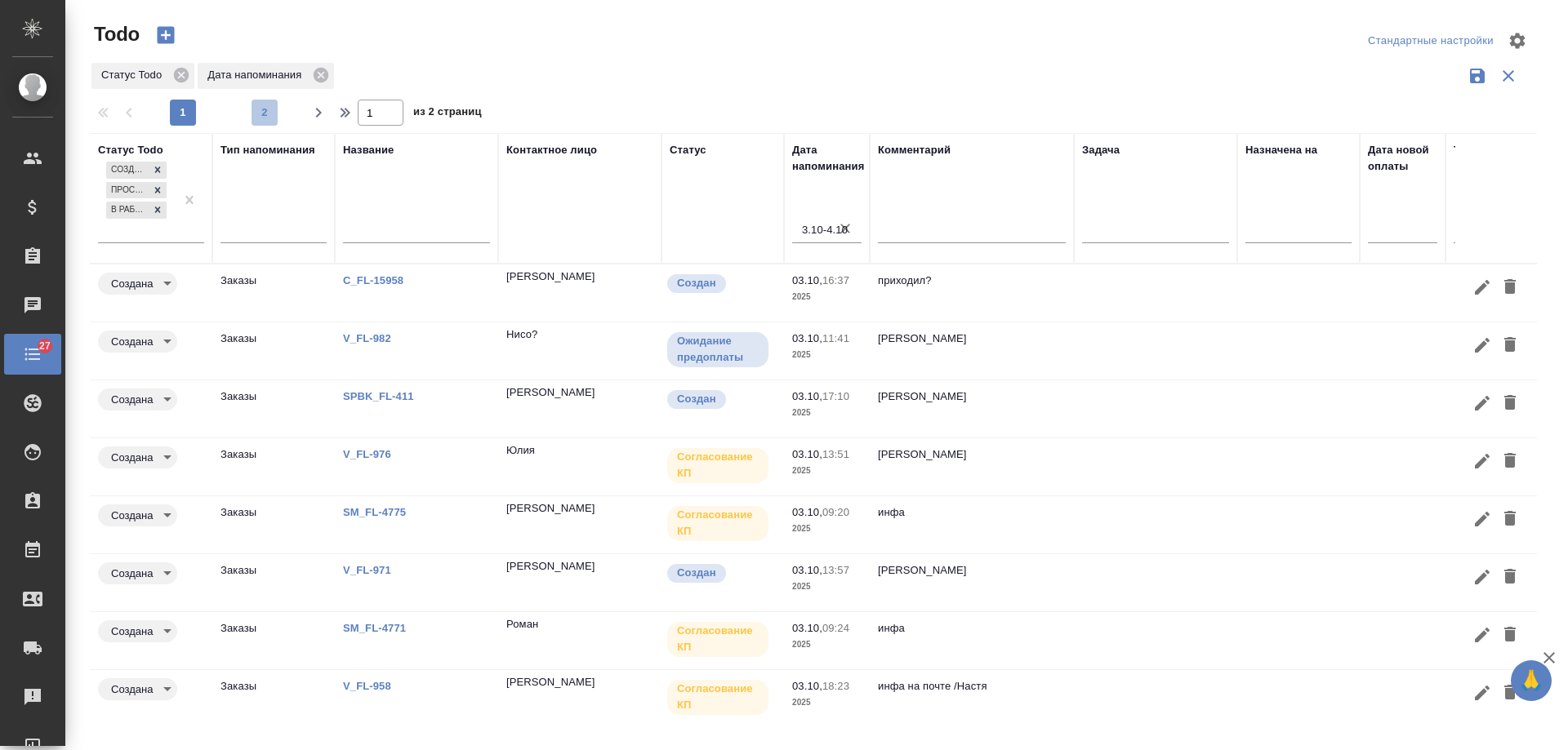
click at [257, 115] on span "2" at bounding box center [265, 112] width 27 height 16
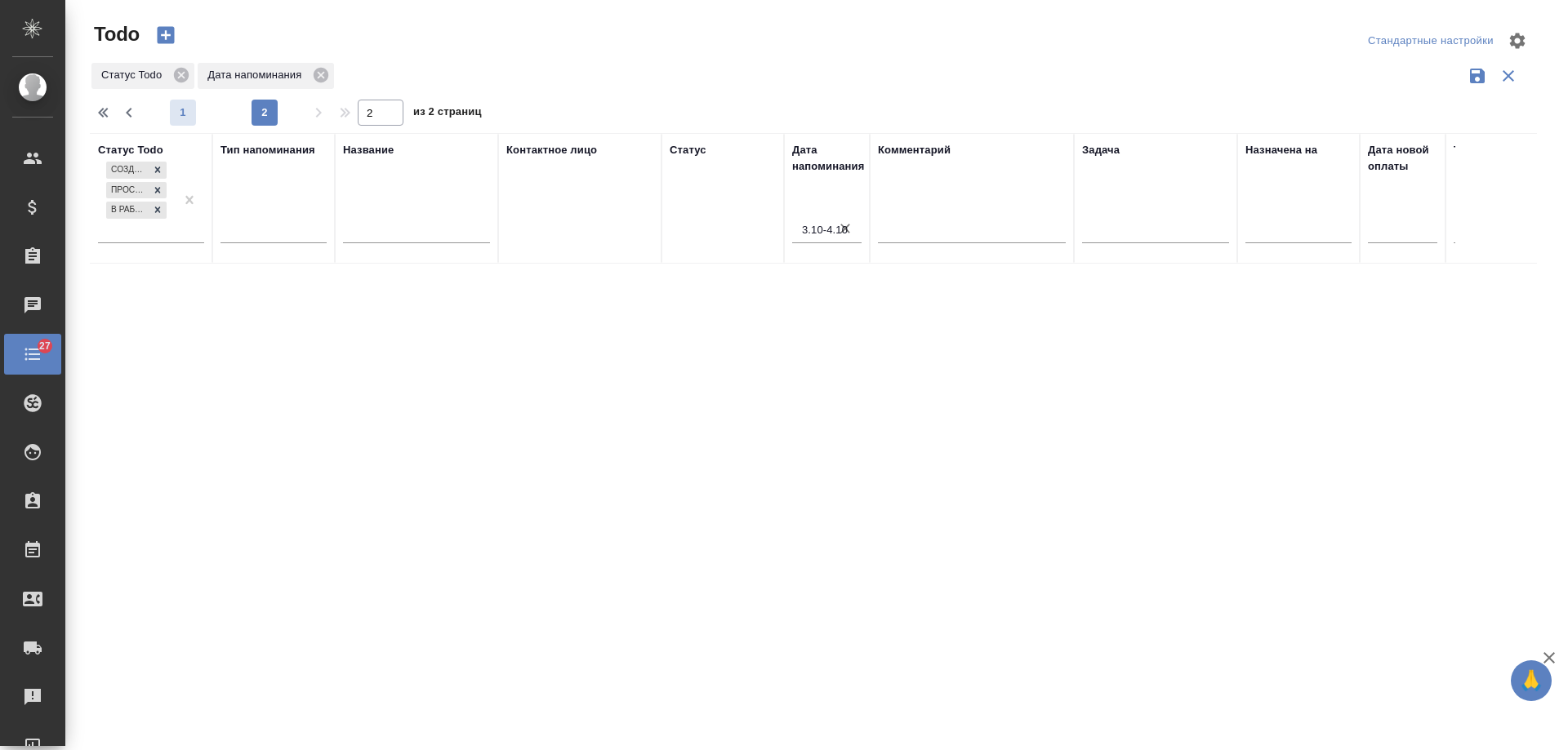
click at [189, 117] on span "1" at bounding box center [183, 112] width 27 height 16
type input "1"
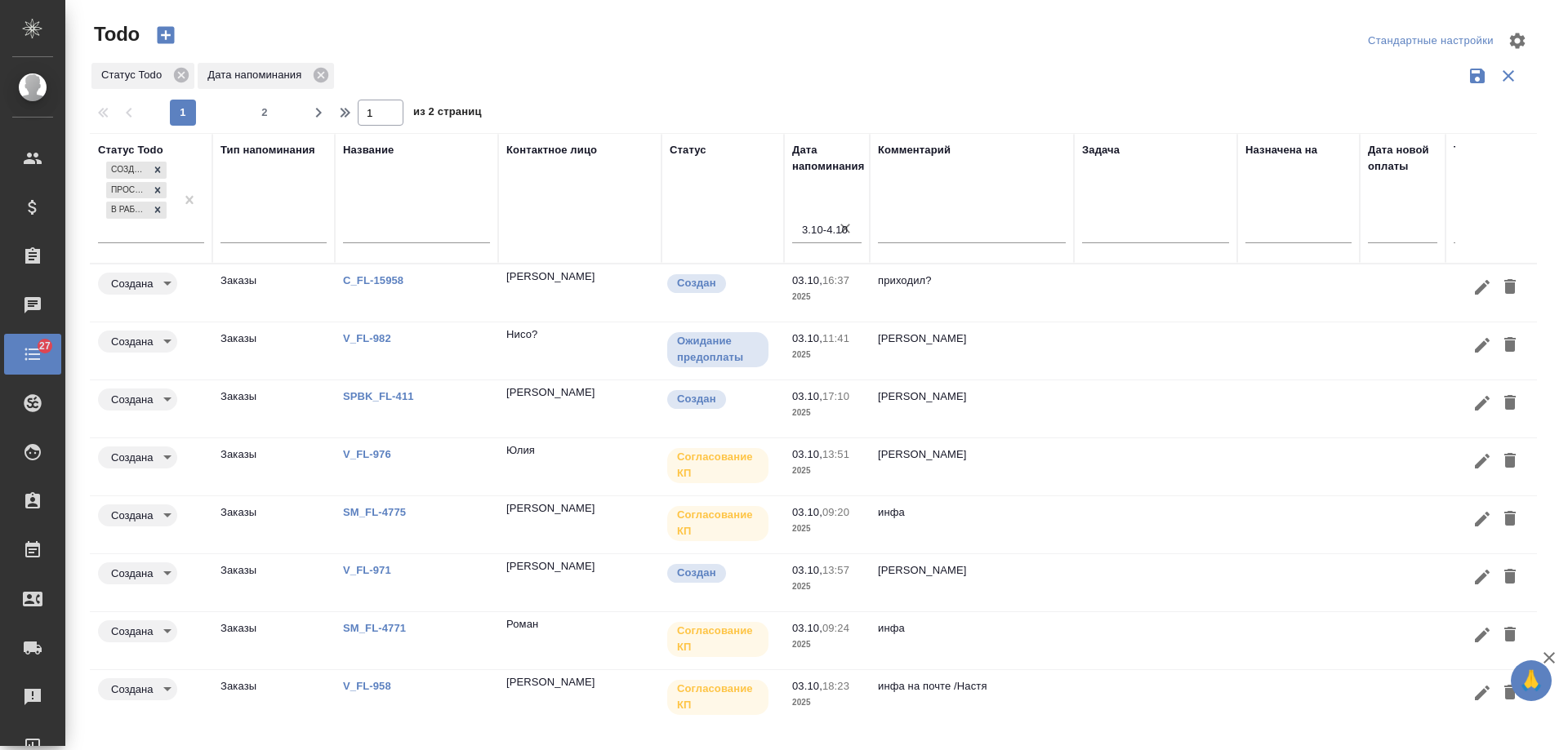
click at [394, 283] on link "C_FL-15958" at bounding box center [374, 280] width 61 height 12
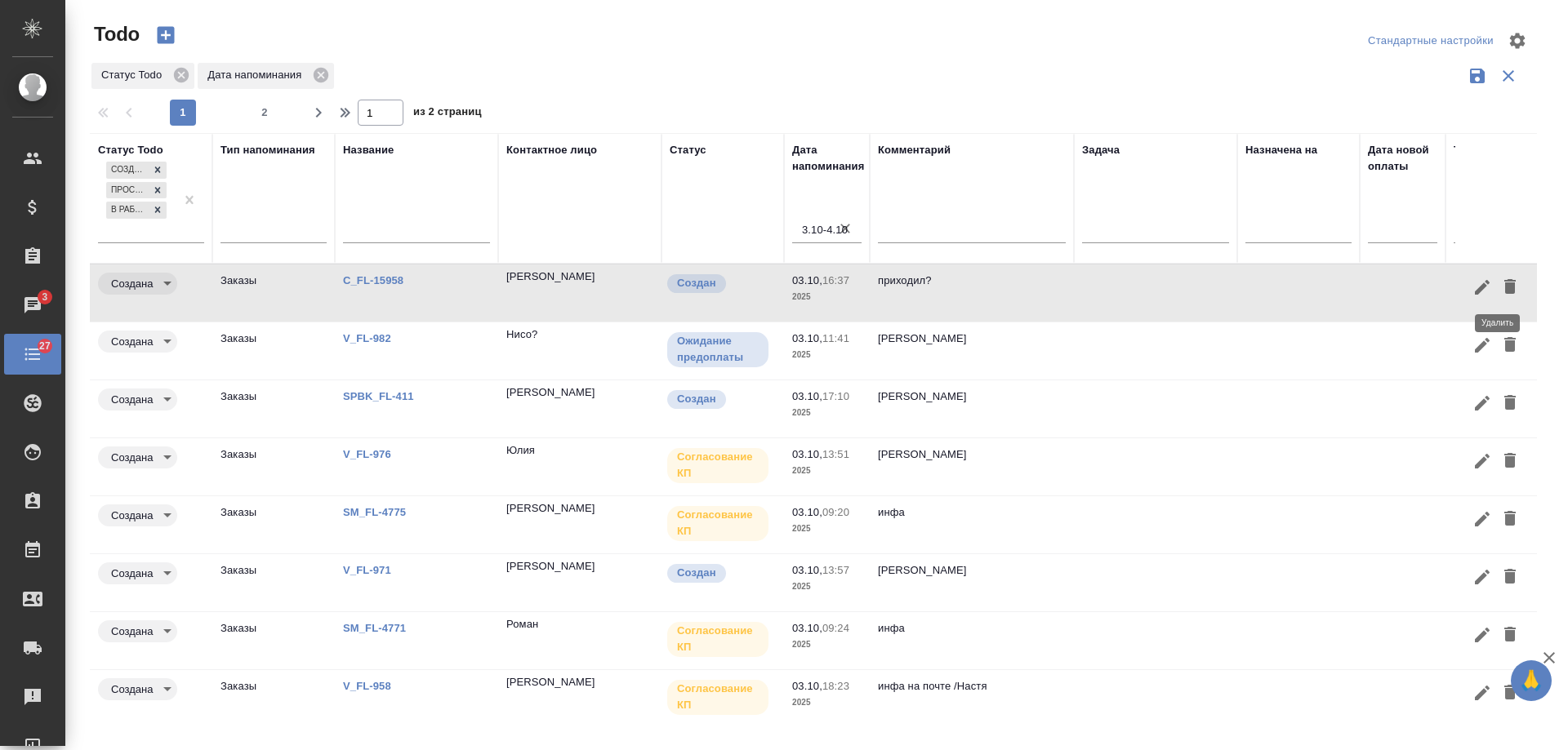
click at [1504, 291] on icon "button" at bounding box center [1510, 287] width 11 height 15
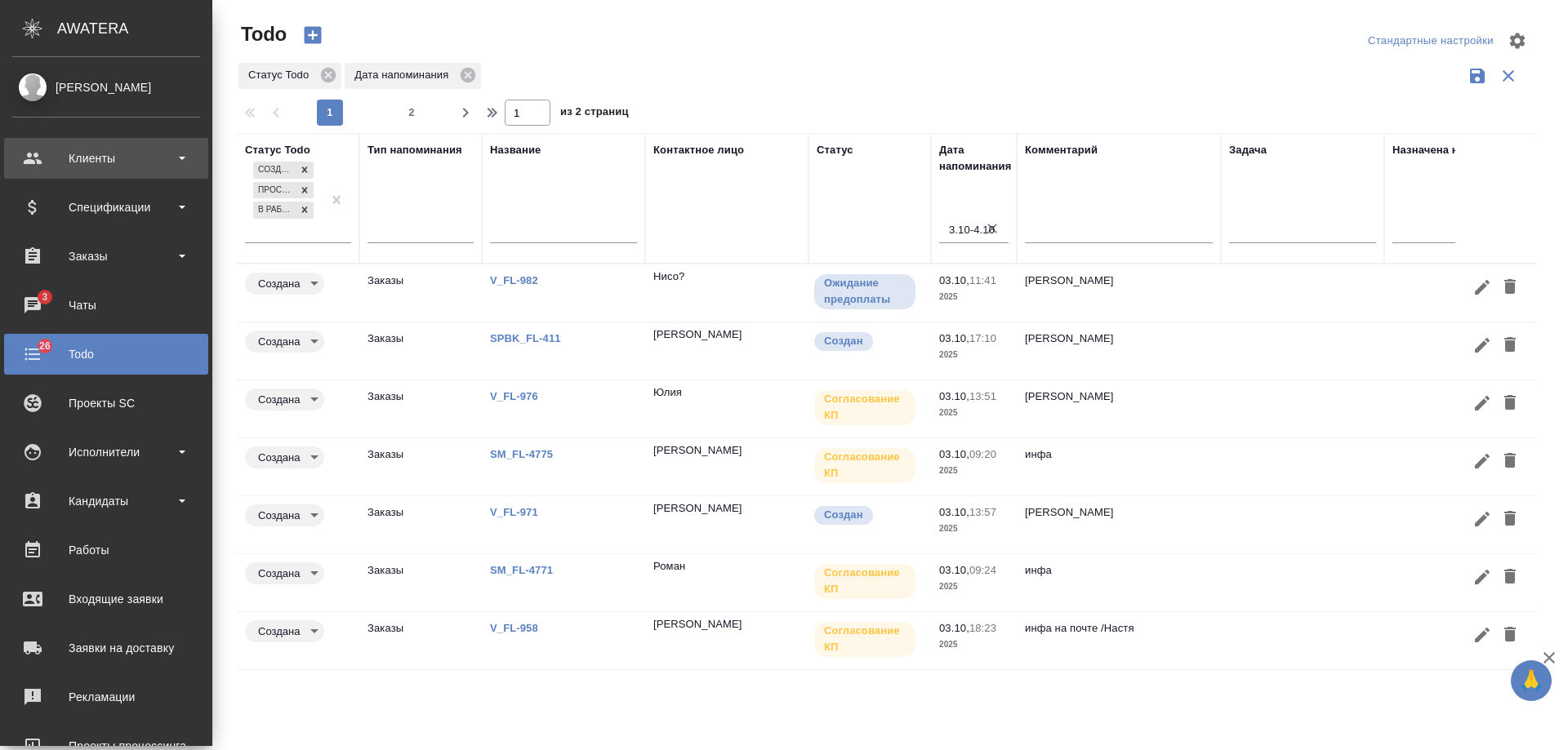
click at [50, 158] on div "Клиенты" at bounding box center [106, 158] width 188 height 25
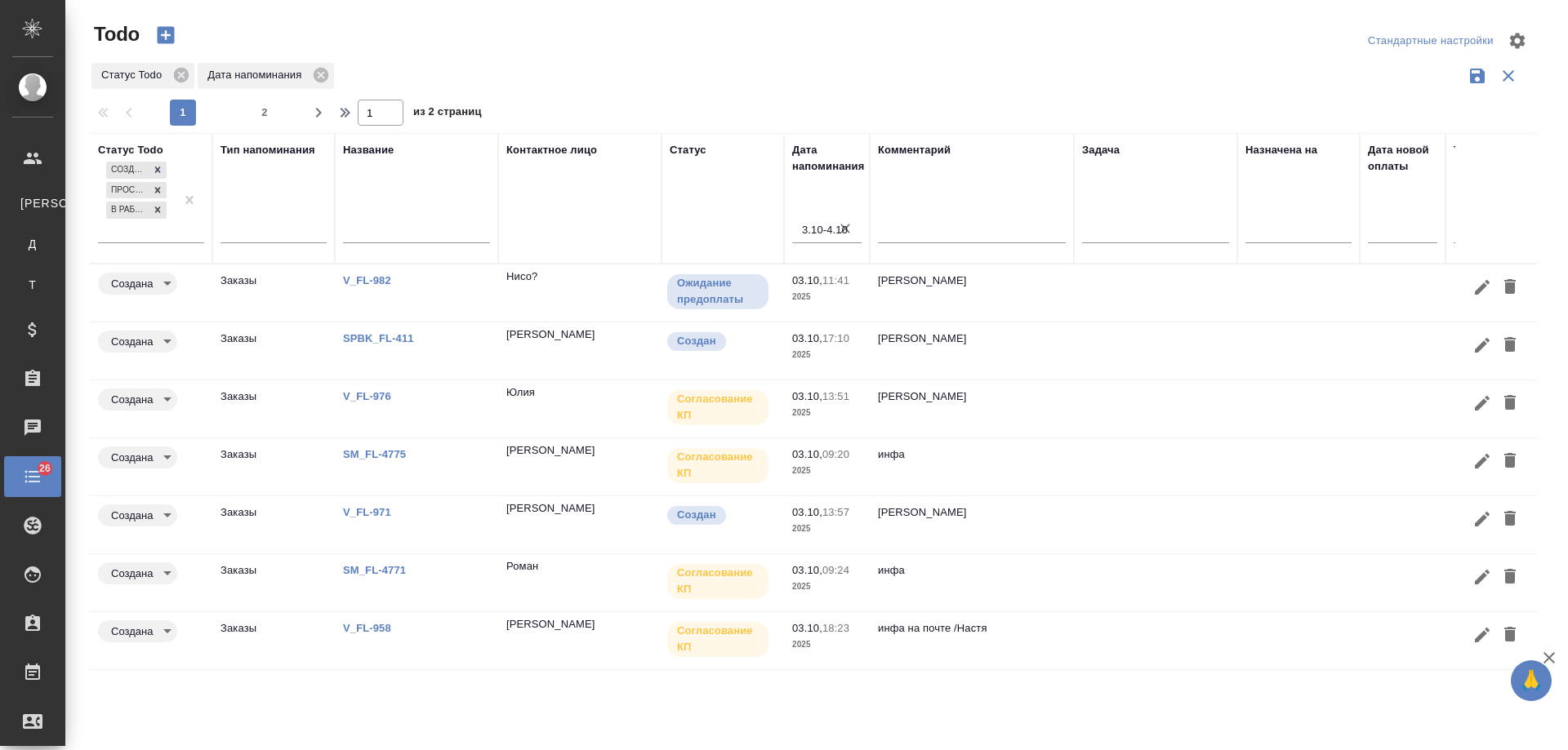
click at [374, 338] on link "SPBK_FL-411" at bounding box center [378, 338] width 71 height 12
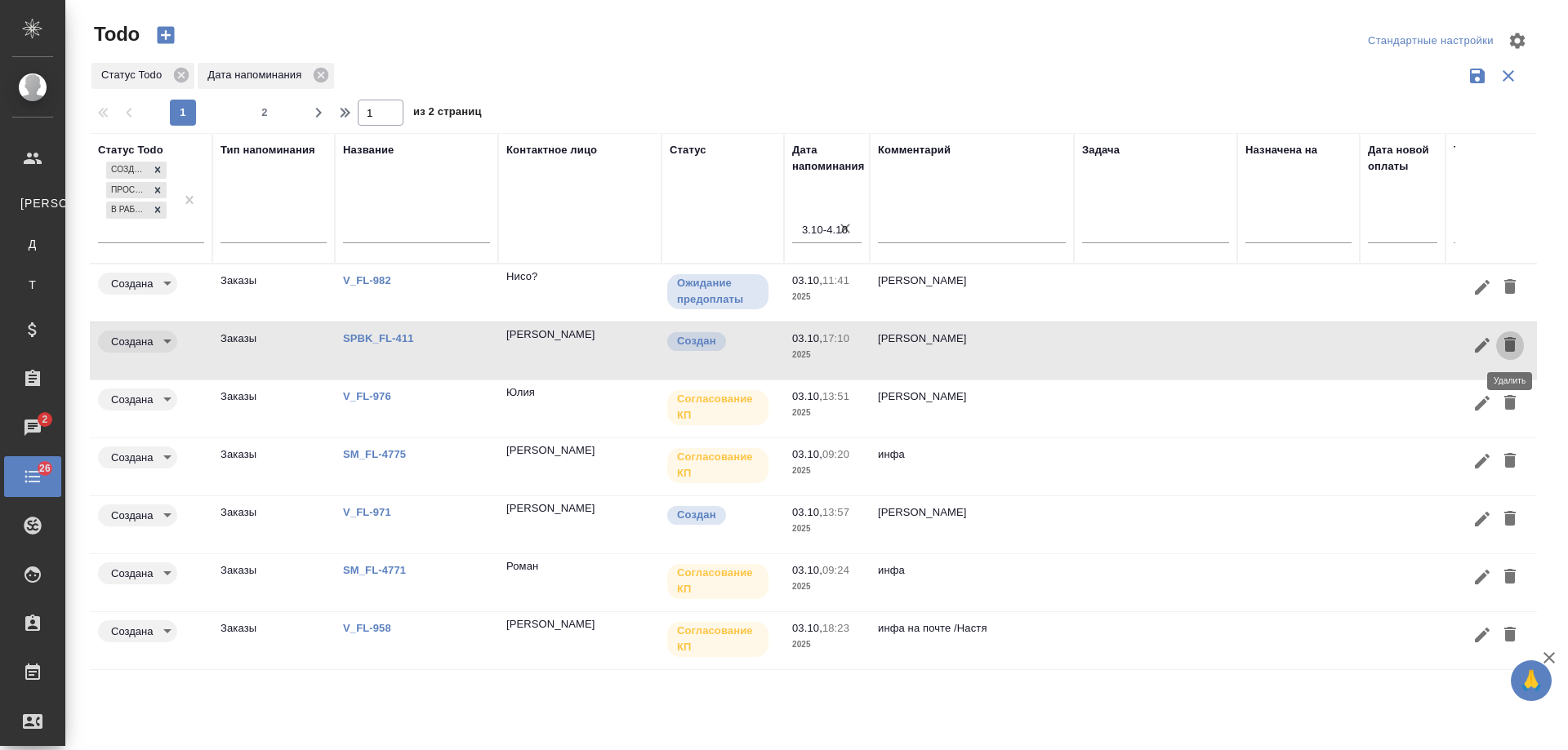
click at [1513, 355] on span "button" at bounding box center [1510, 345] width 20 height 22
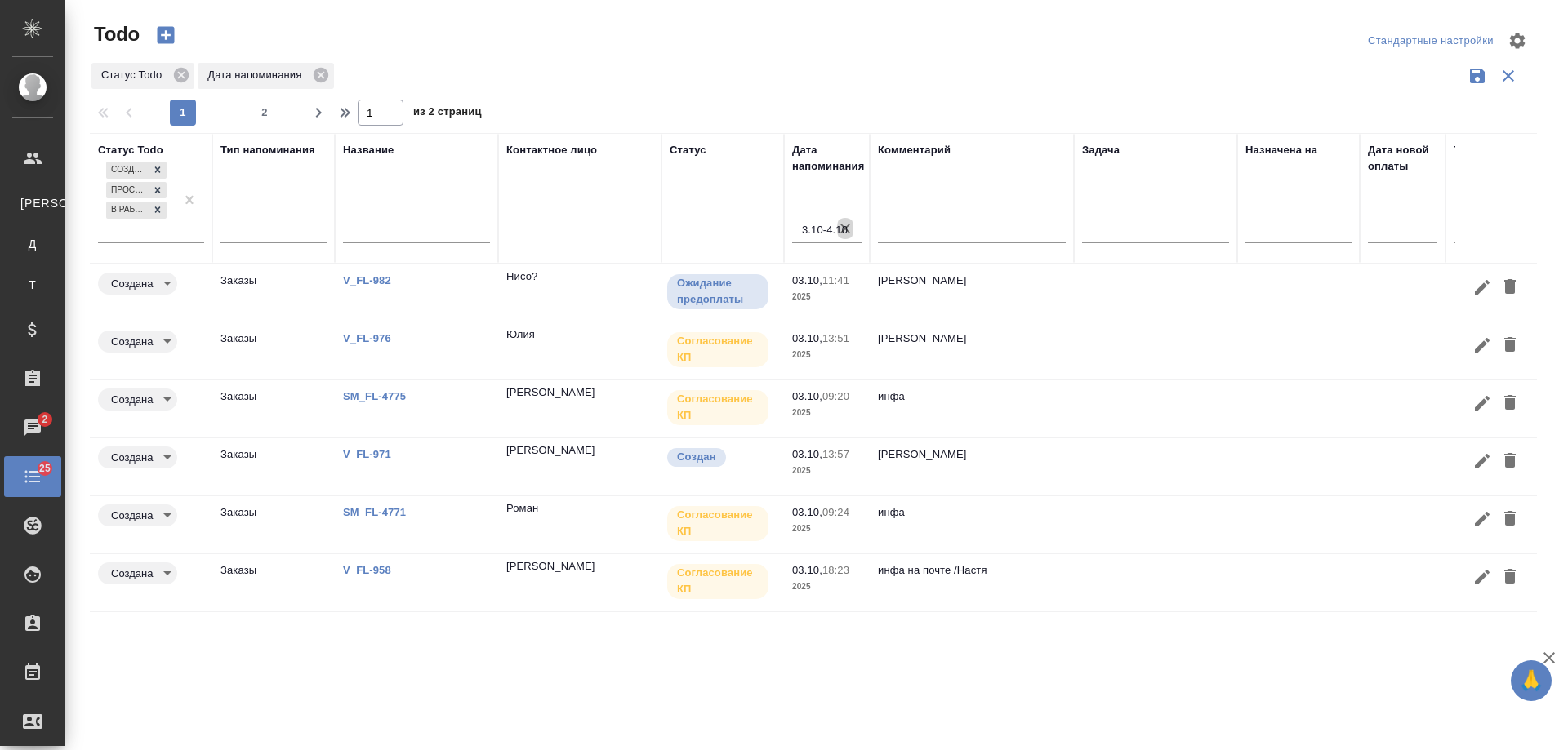
click at [846, 222] on icon "button" at bounding box center [845, 229] width 16 height 16
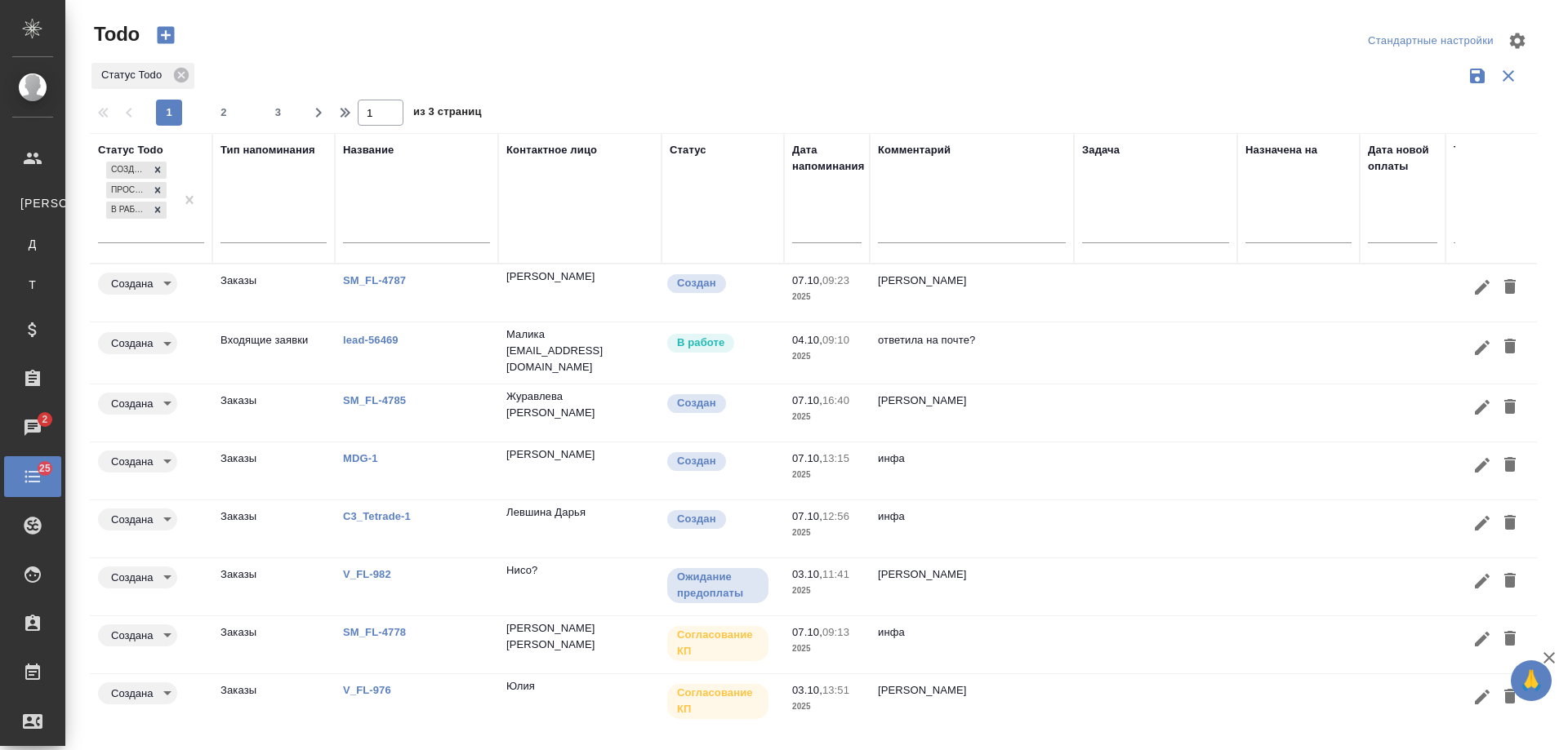
click at [383, 338] on link "lead-56469" at bounding box center [371, 339] width 56 height 12
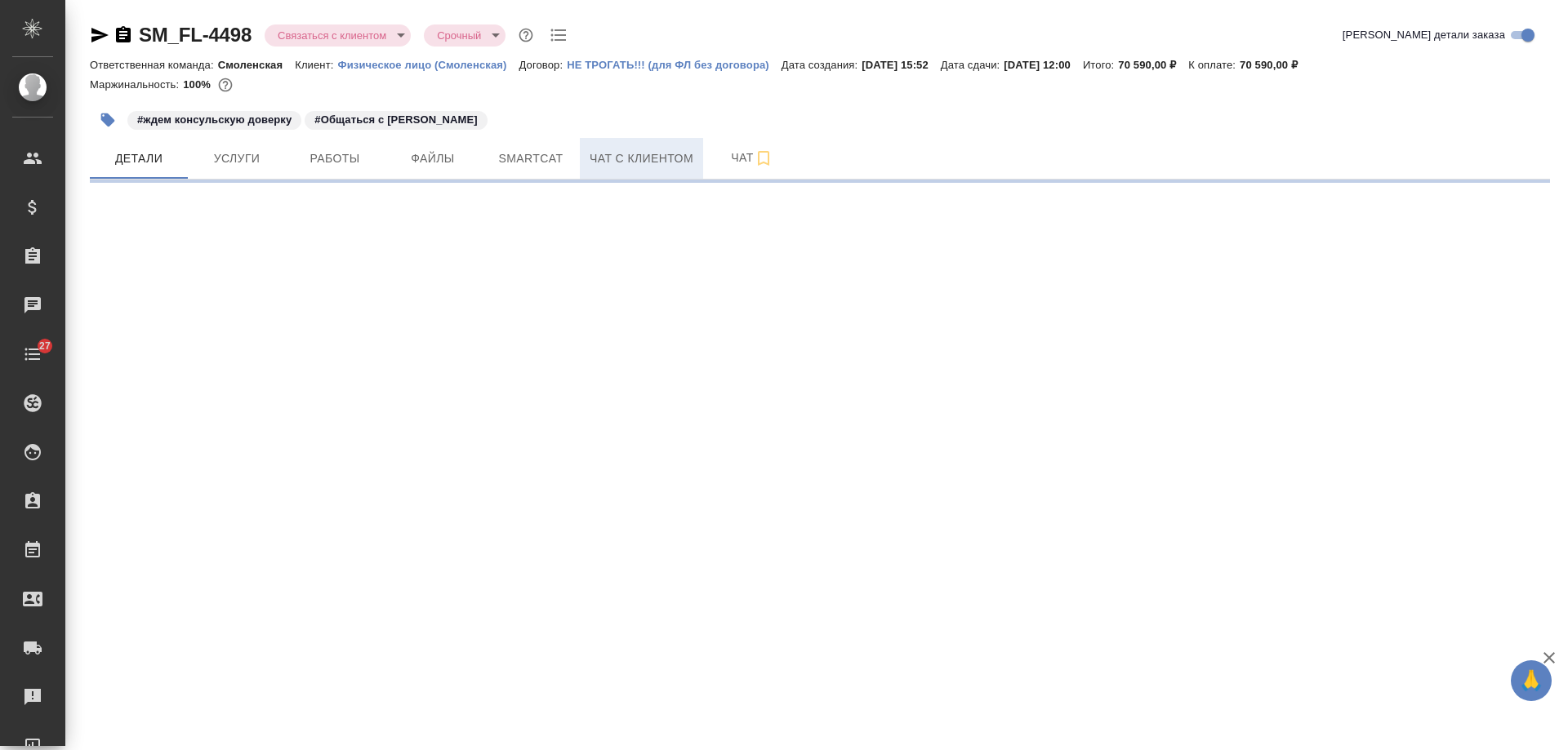
select select "RU"
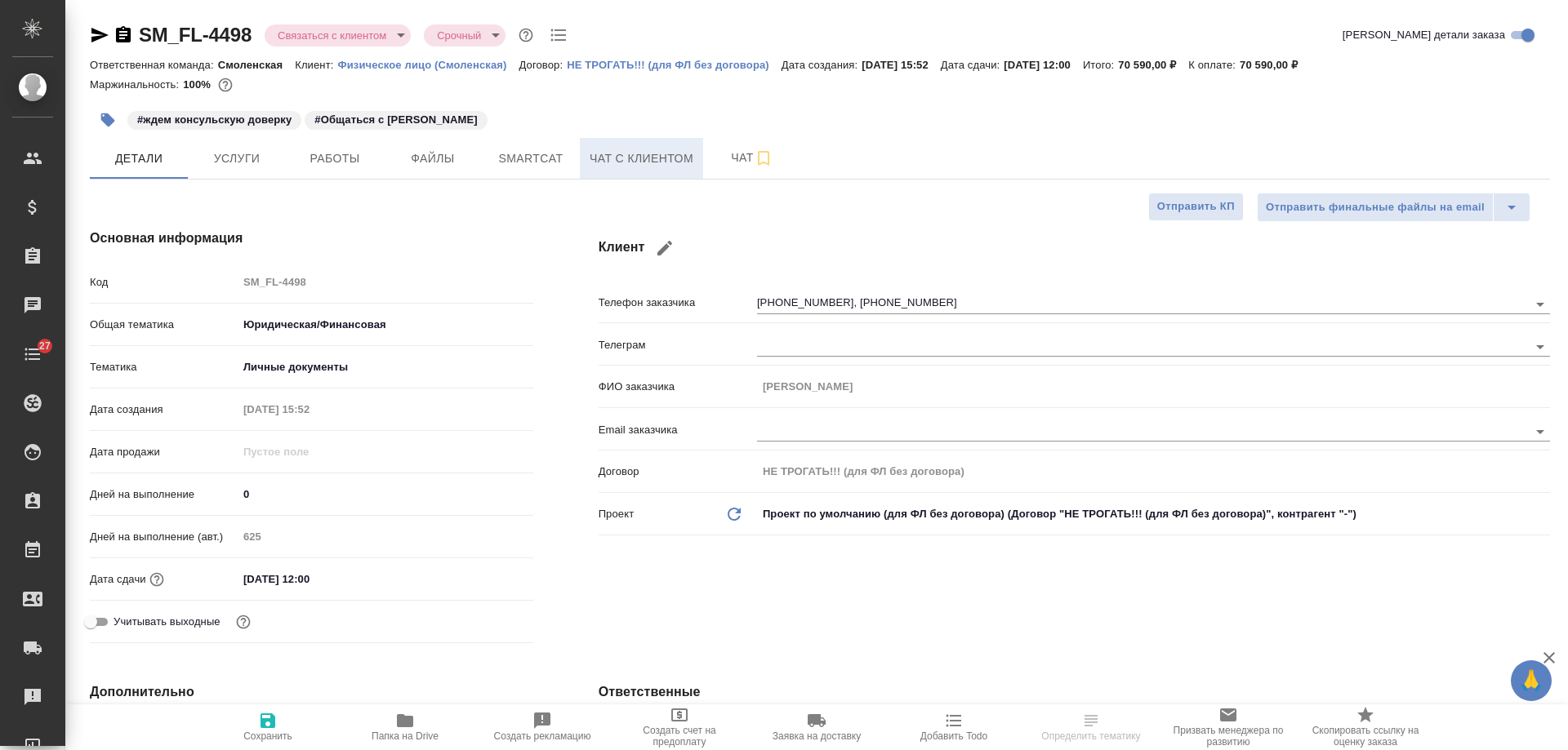
type textarea "x"
click at [627, 156] on span "Чат с клиентом" at bounding box center [641, 159] width 103 height 21
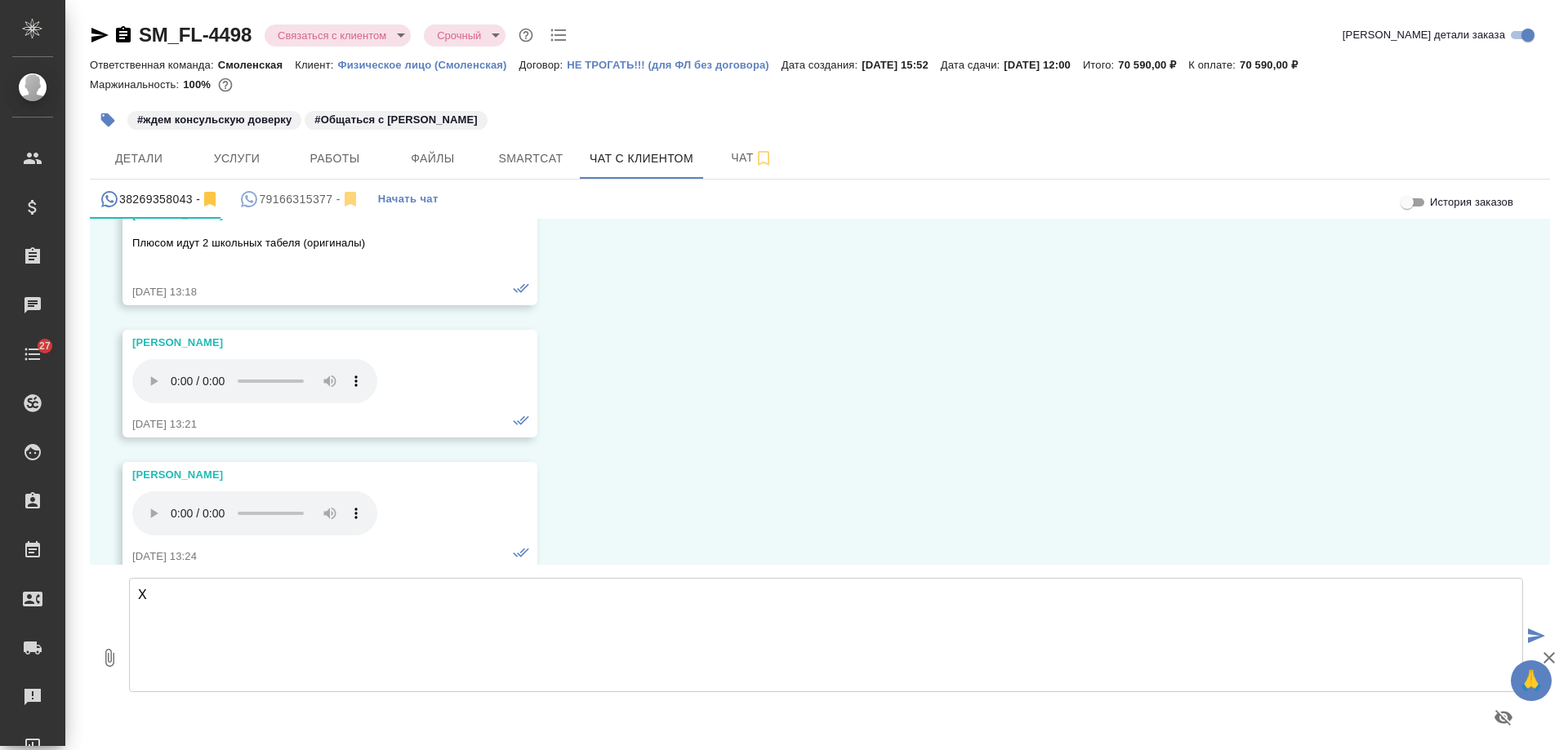
scroll to position [11469, 0]
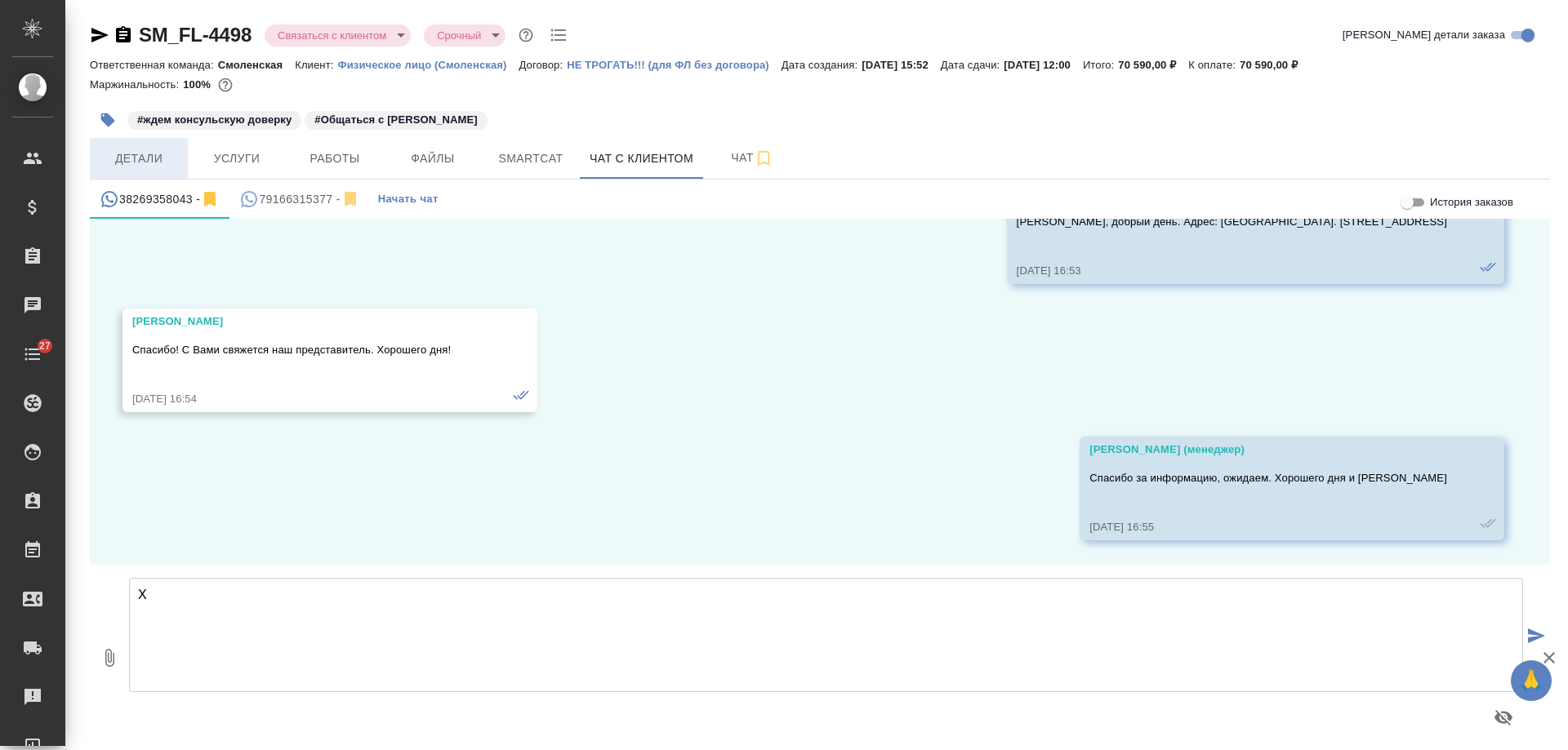
click at [153, 163] on span "Детали" at bounding box center [138, 159] width 79 height 21
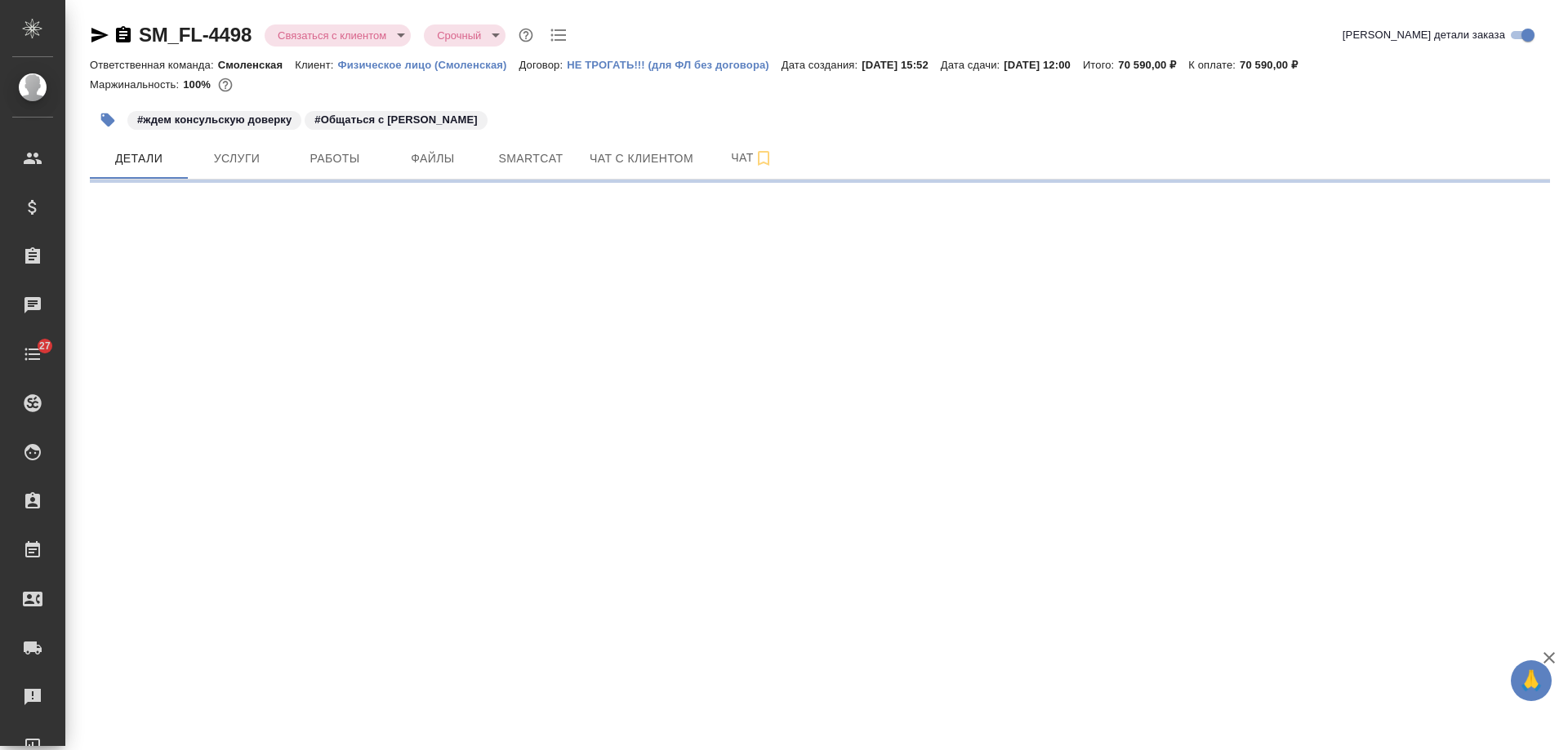
select select "RU"
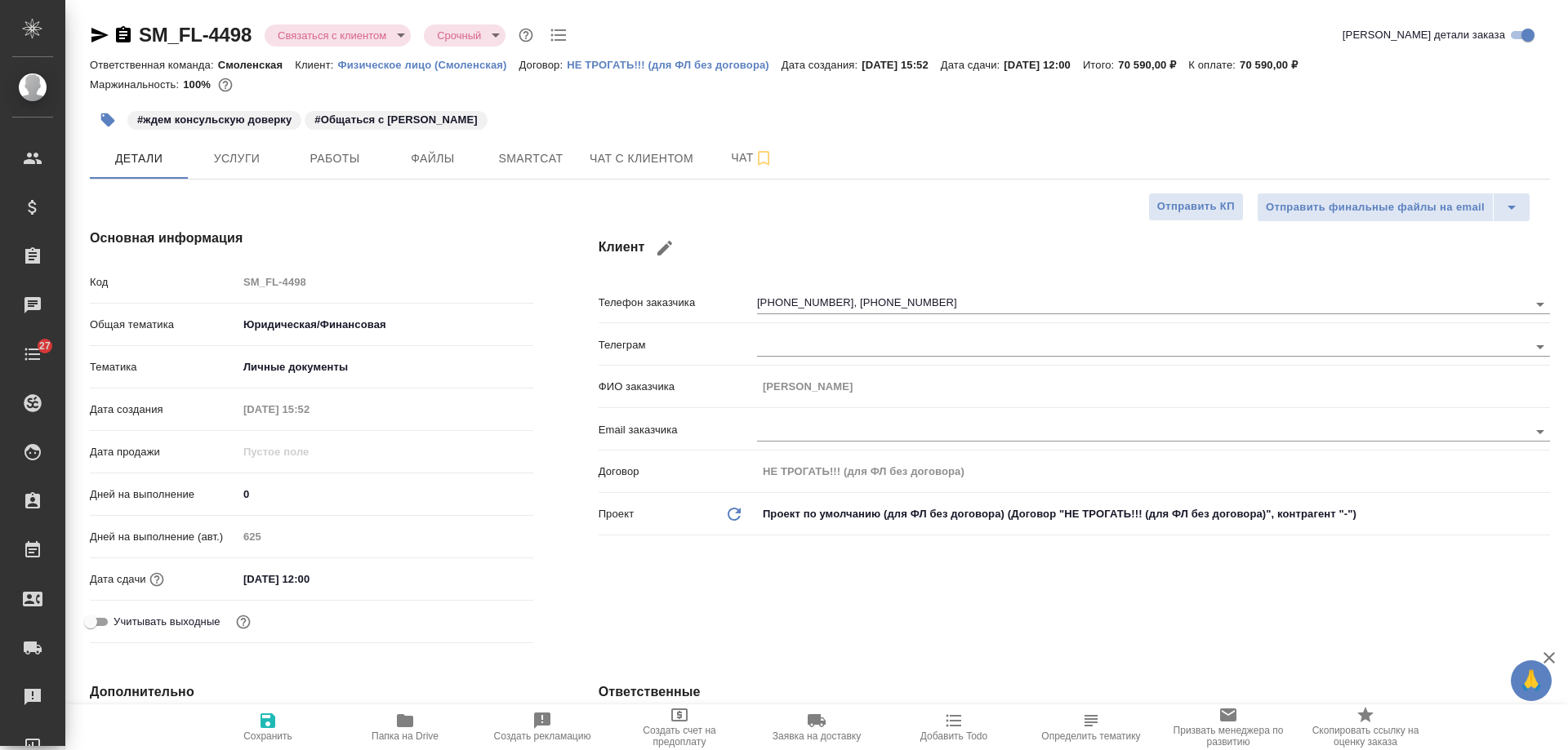
type textarea "x"
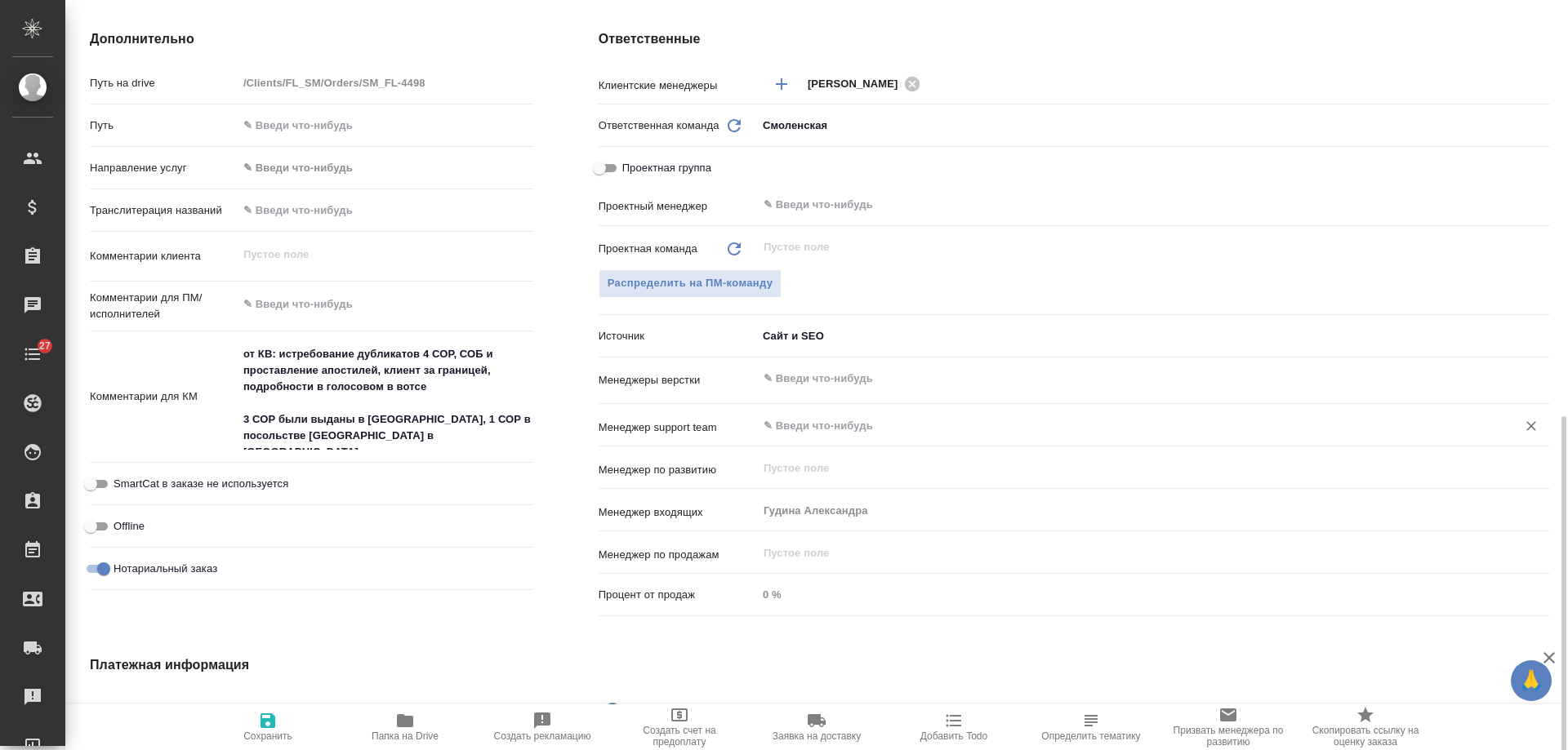
scroll to position [735, 0]
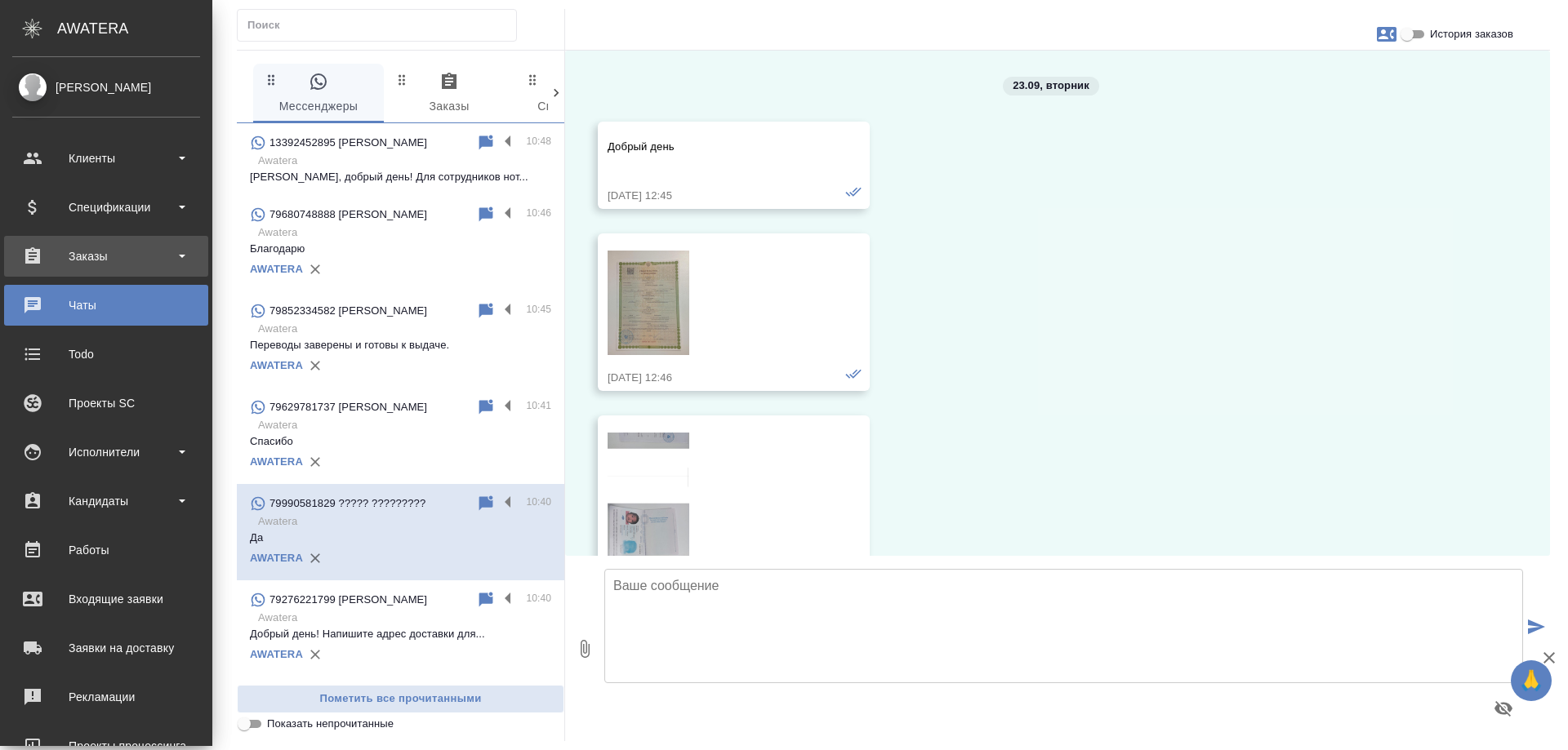
scroll to position [5833, 0]
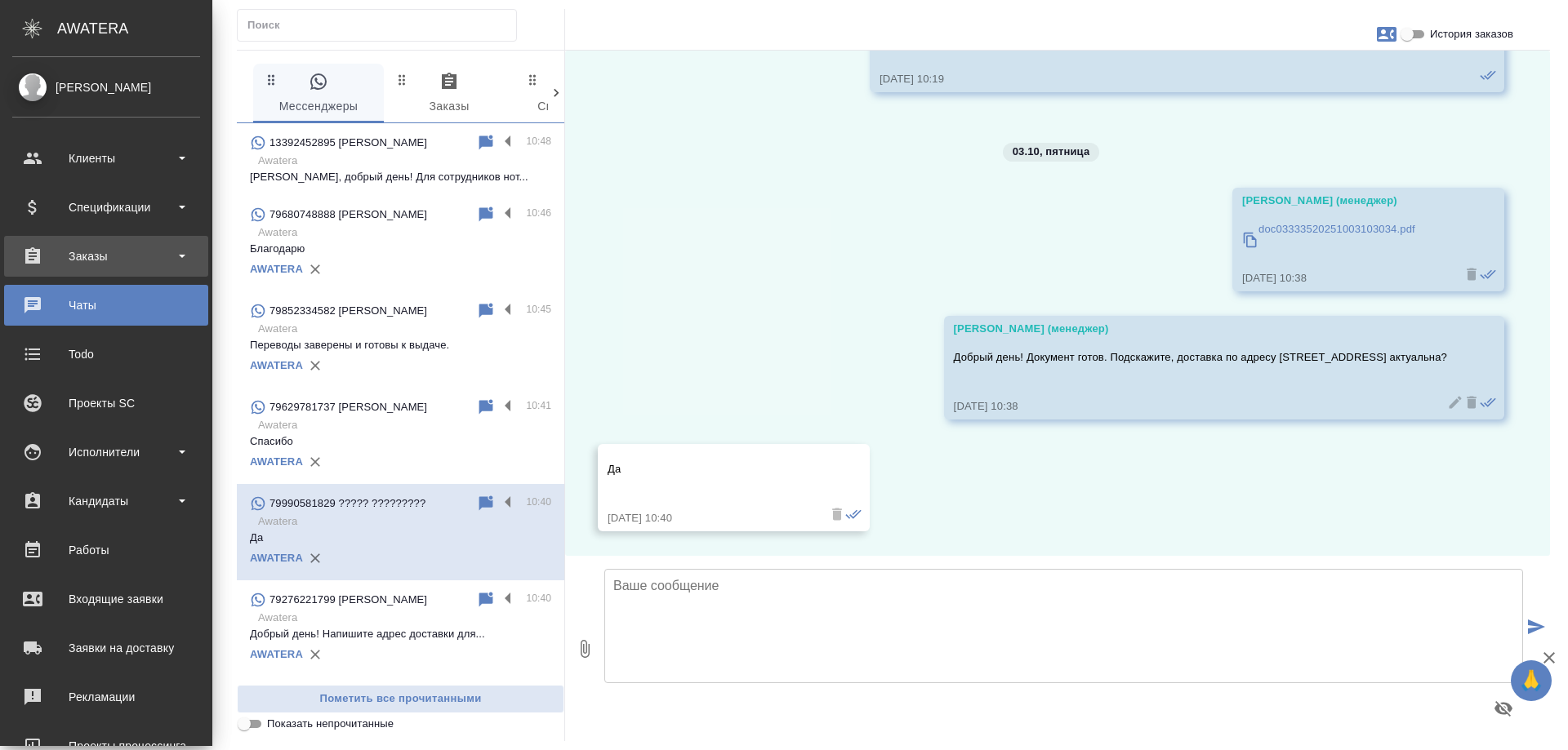
click at [67, 256] on div "Заказы" at bounding box center [106, 256] width 188 height 25
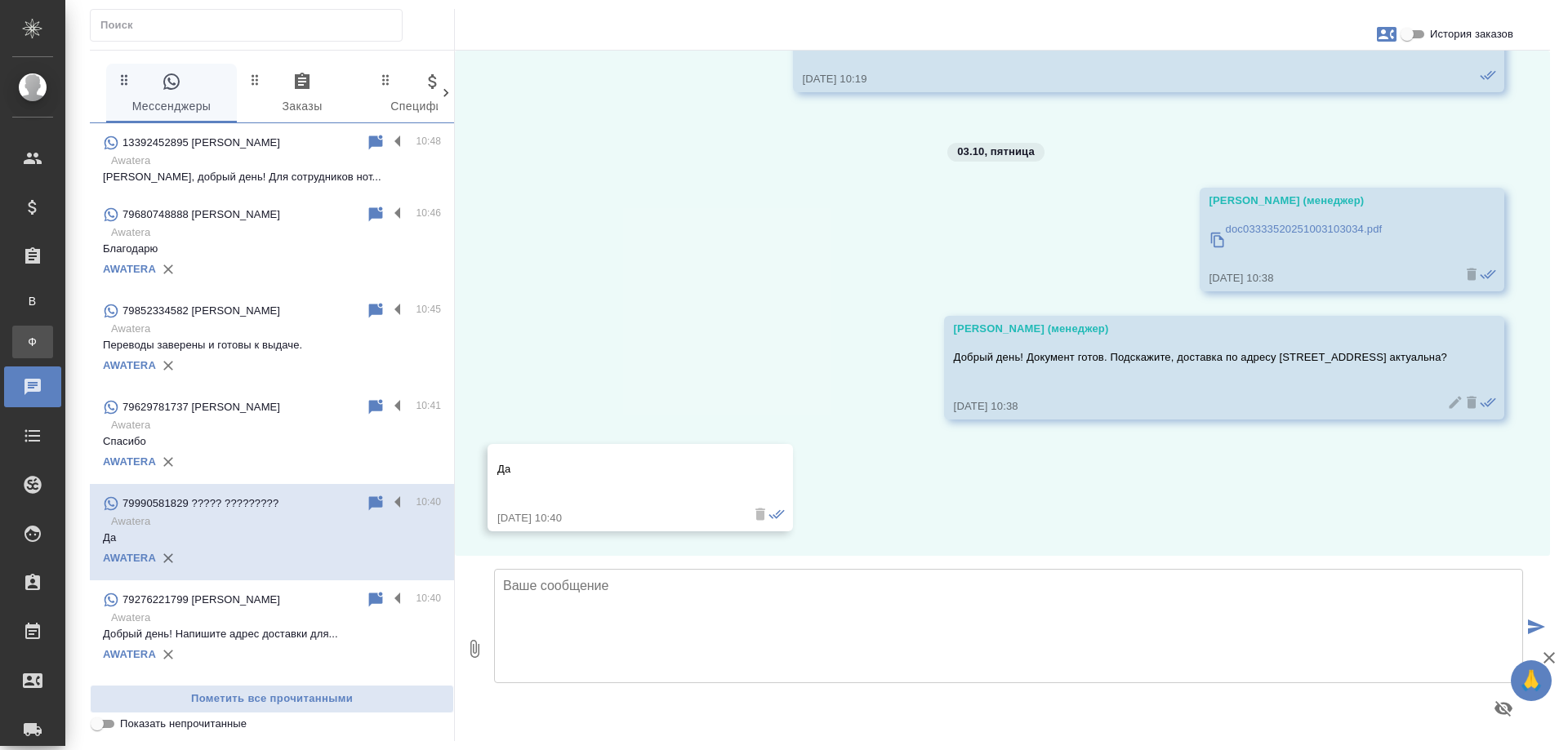
scroll to position [5752, 0]
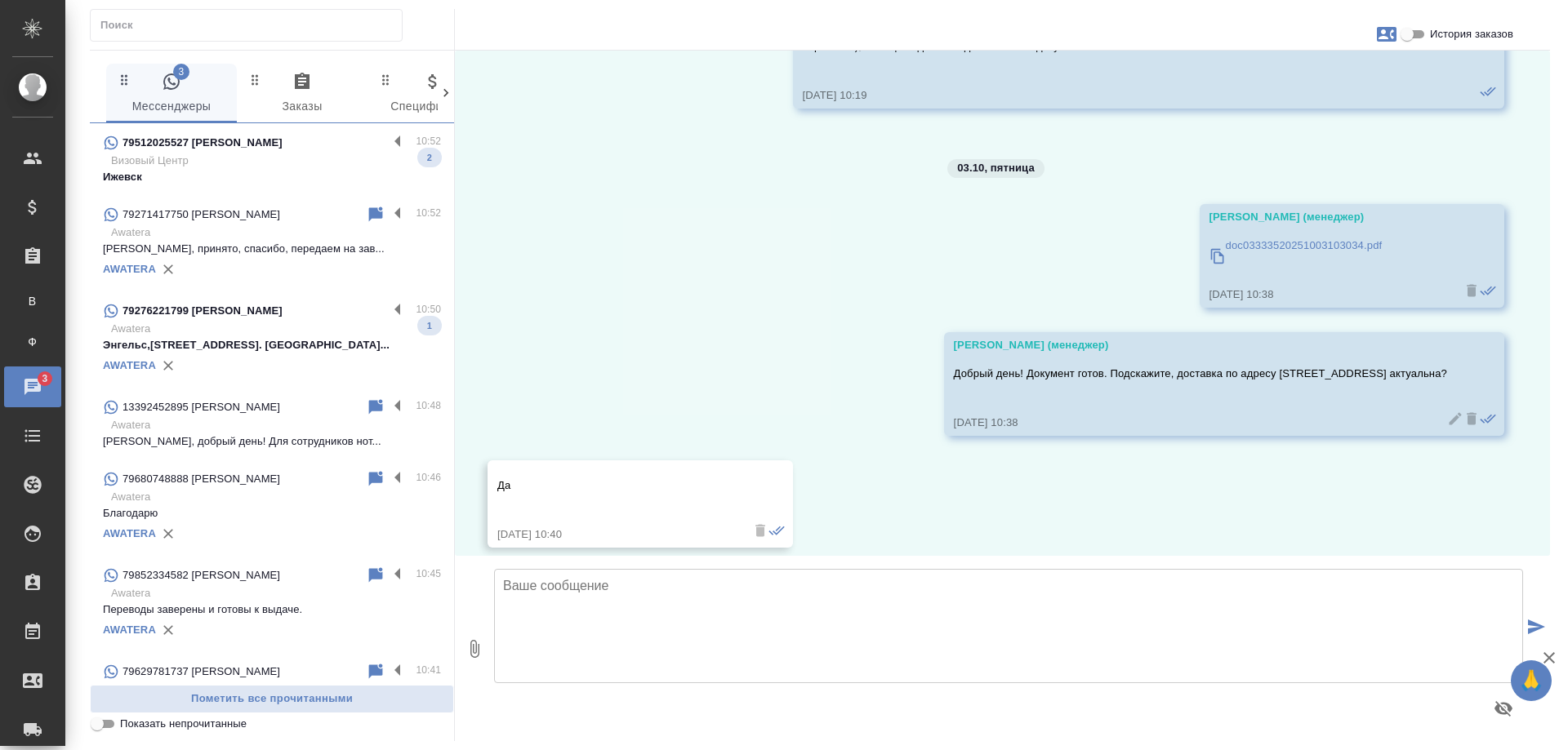
click at [294, 155] on p "Визовый Центр" at bounding box center [276, 160] width 330 height 16
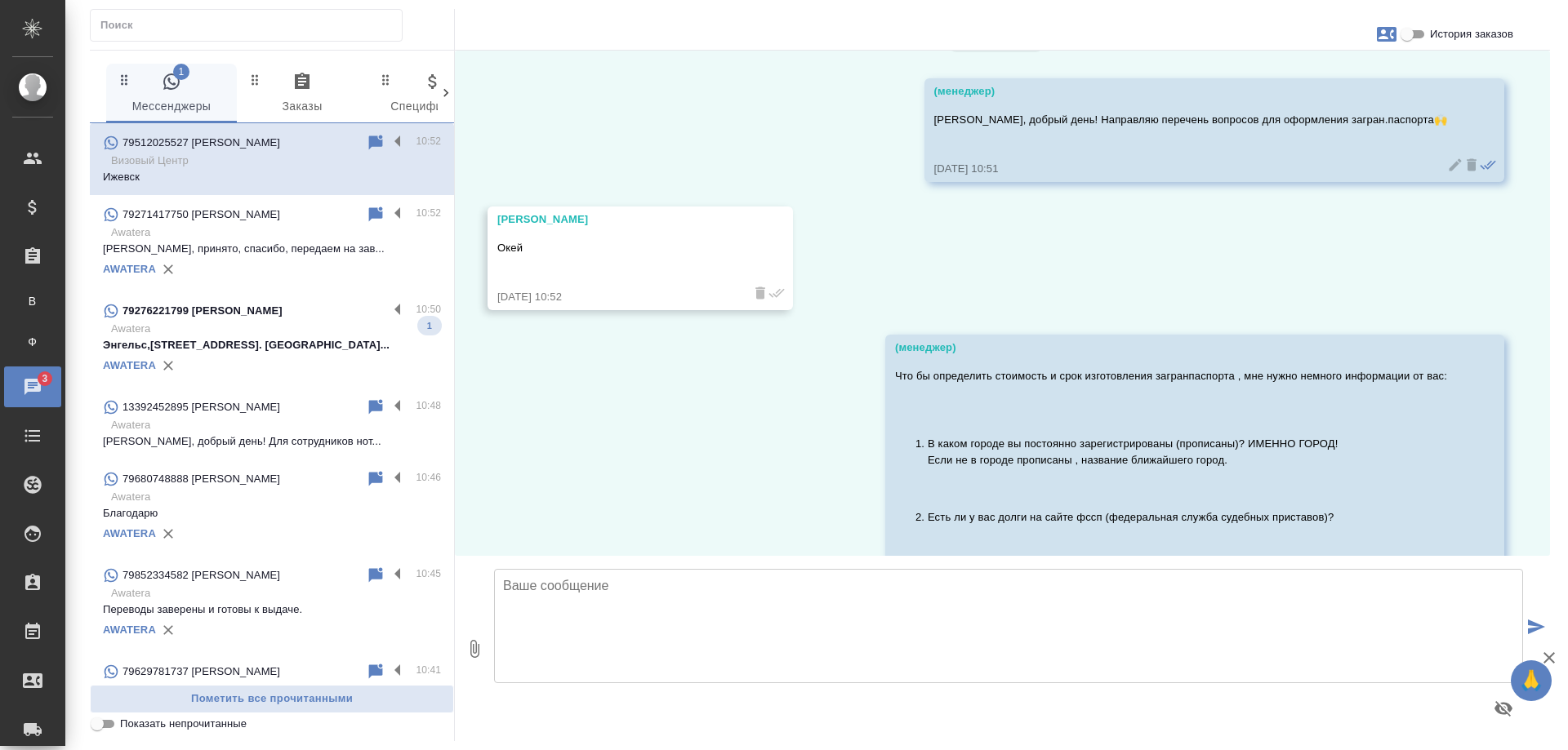
scroll to position [834, 0]
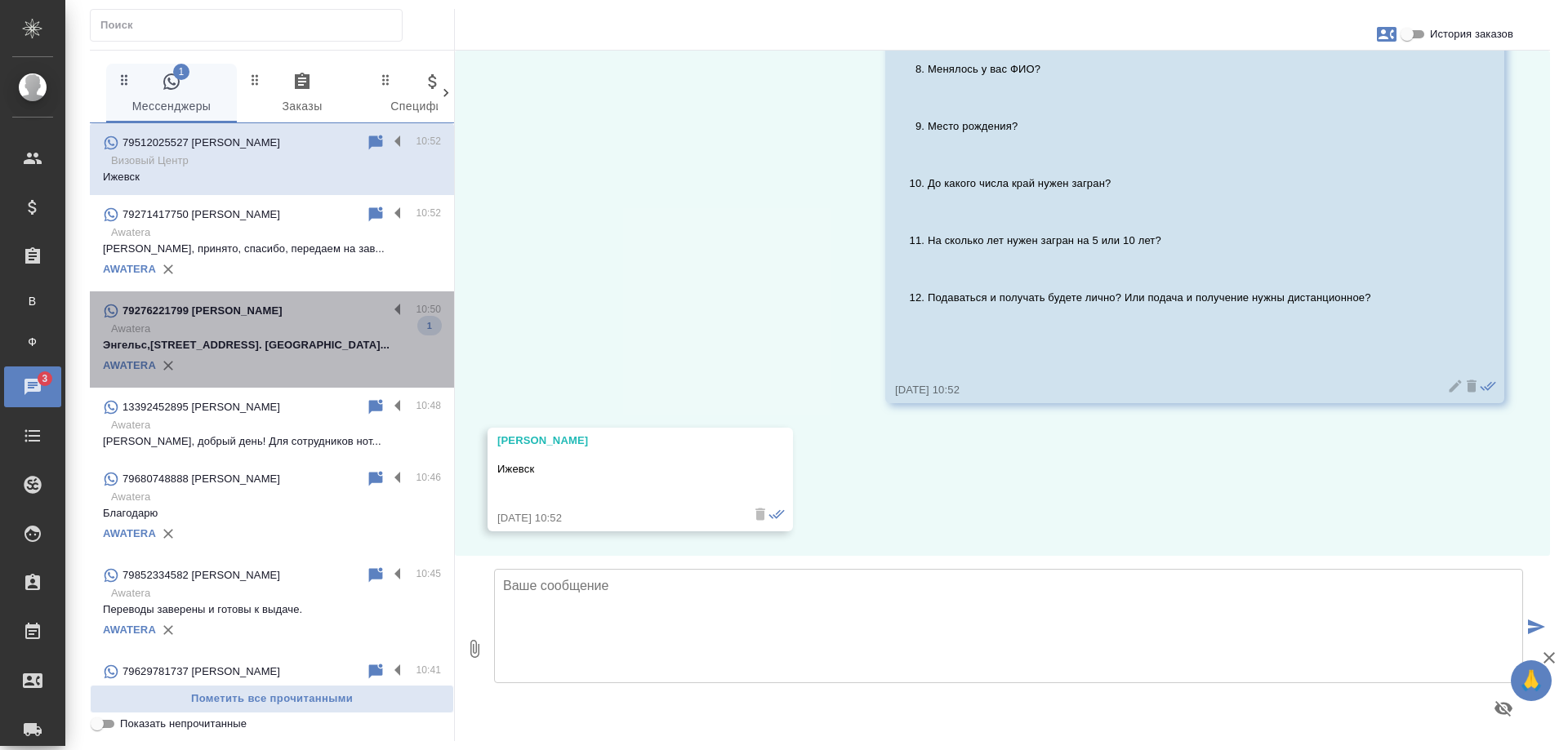
click at [321, 335] on p "Awatera" at bounding box center [276, 328] width 330 height 16
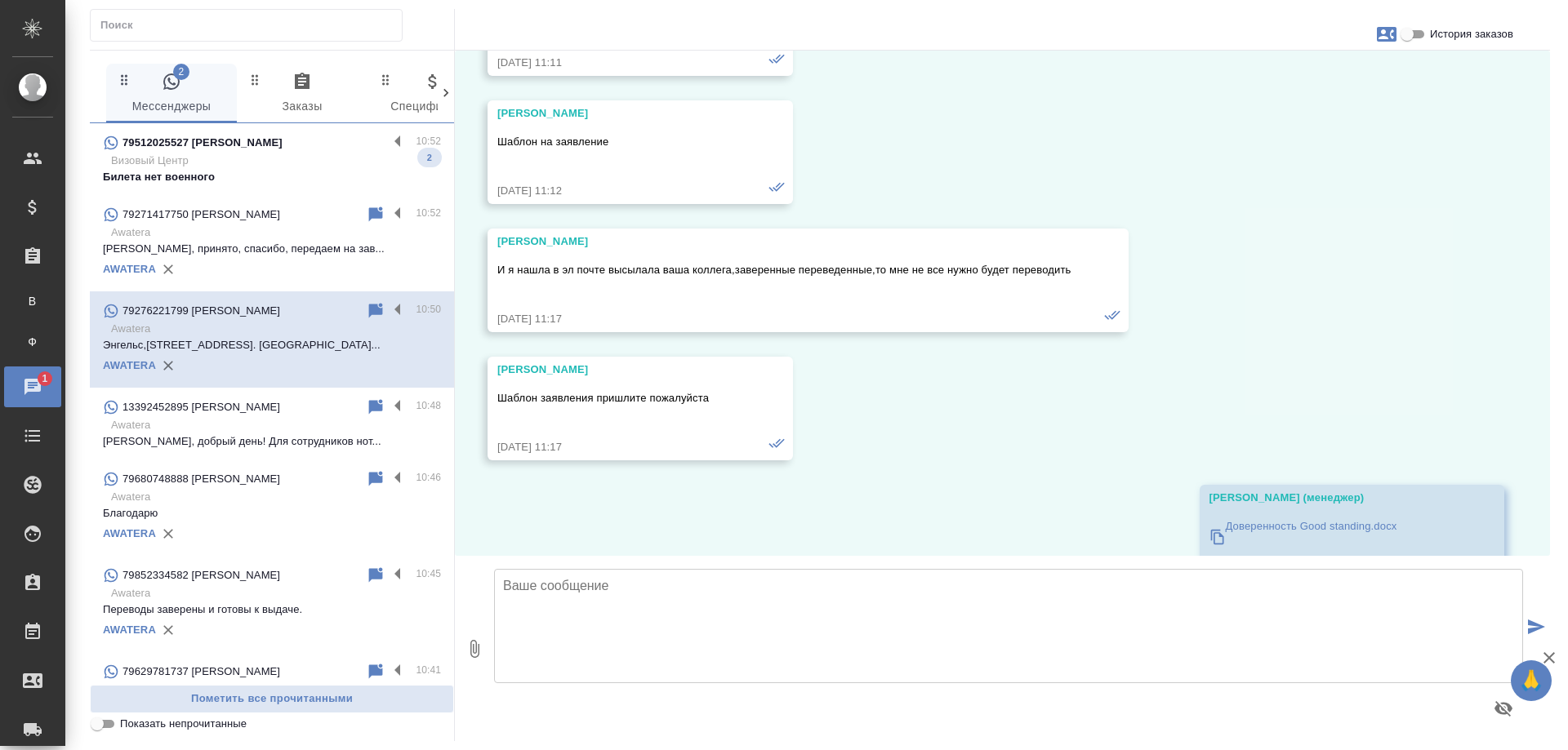
scroll to position [20401, 0]
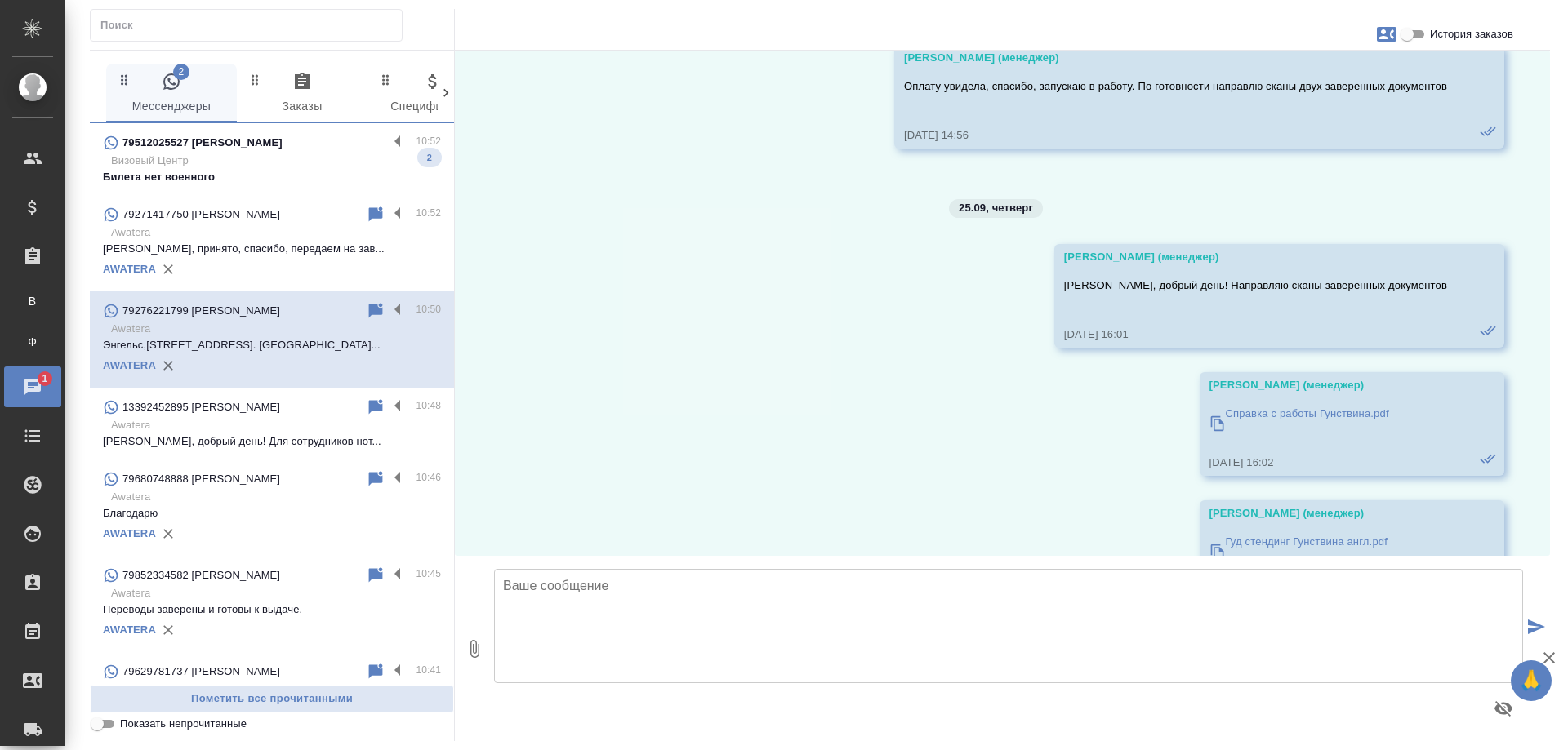
click at [276, 174] on p "Билета нет военного" at bounding box center [272, 176] width 339 height 16
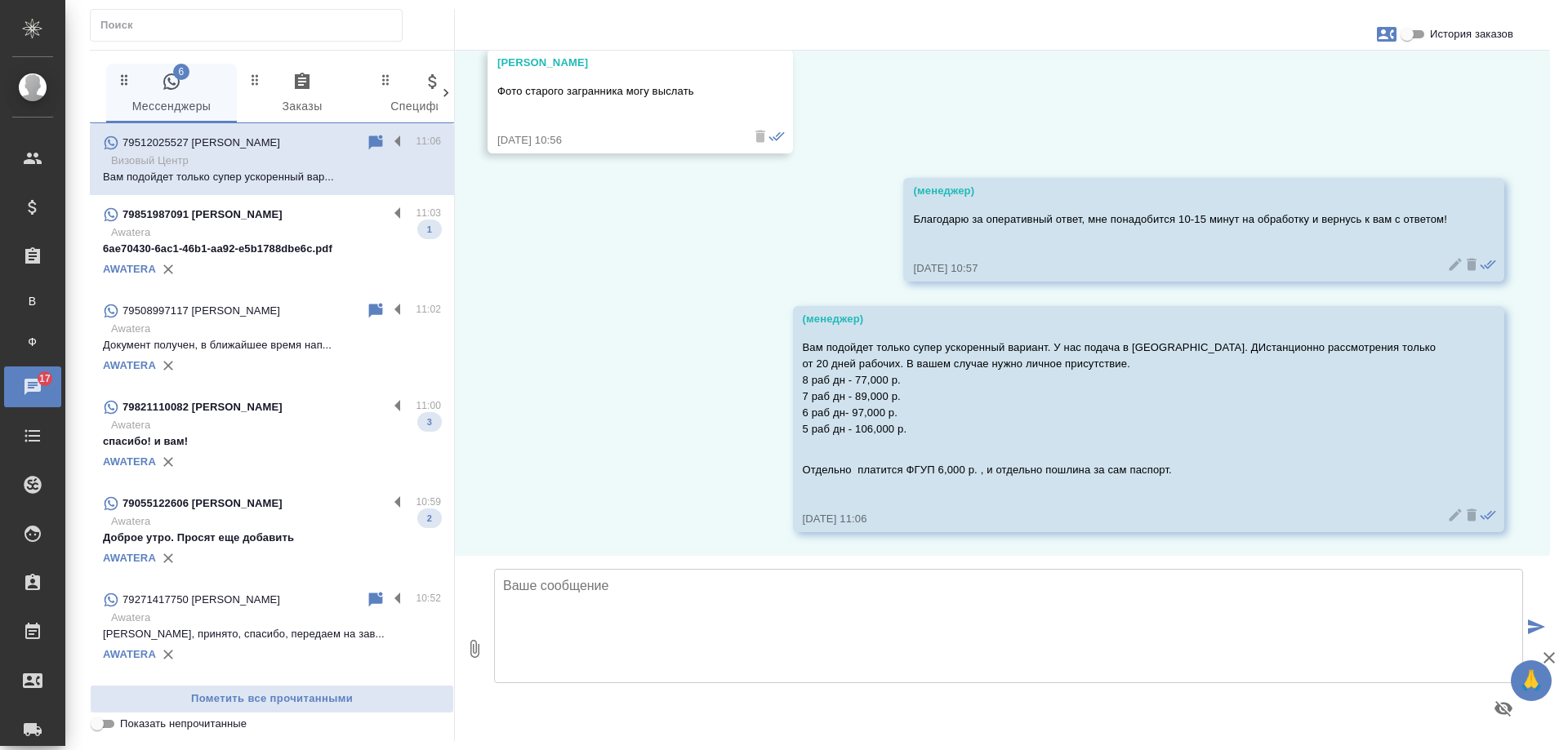
scroll to position [3009, 0]
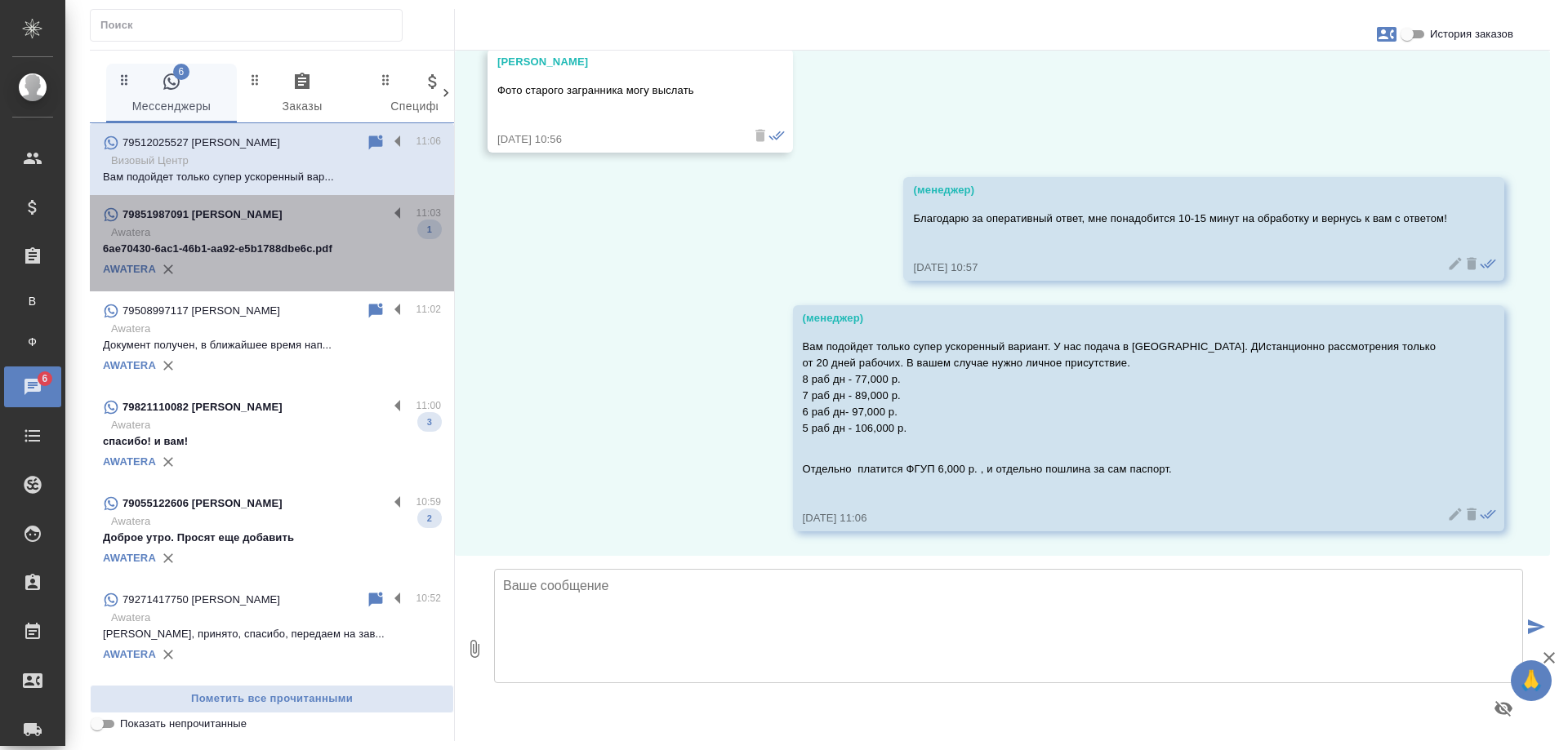
click at [311, 233] on p "Awatera" at bounding box center [276, 232] width 330 height 16
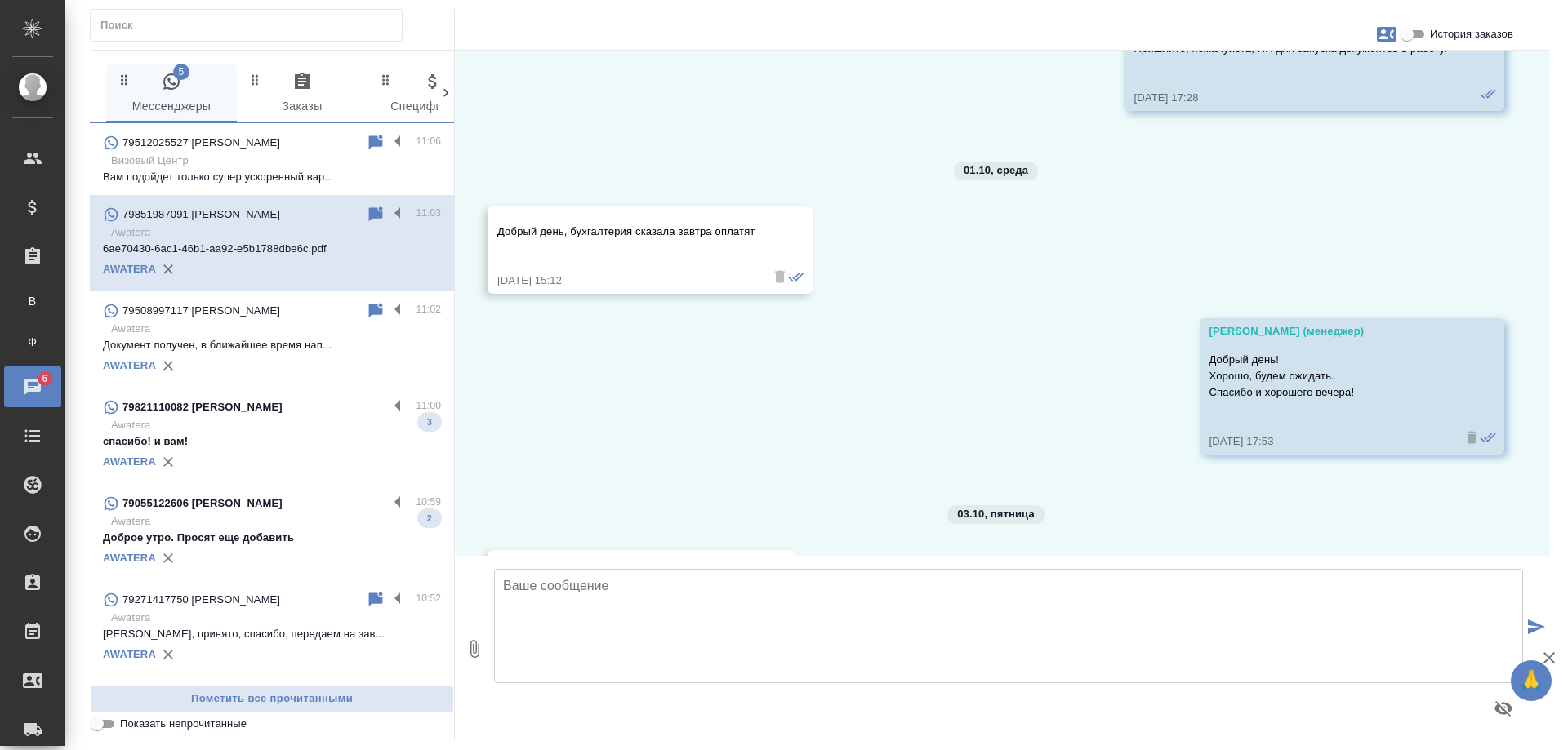
scroll to position [9448, 0]
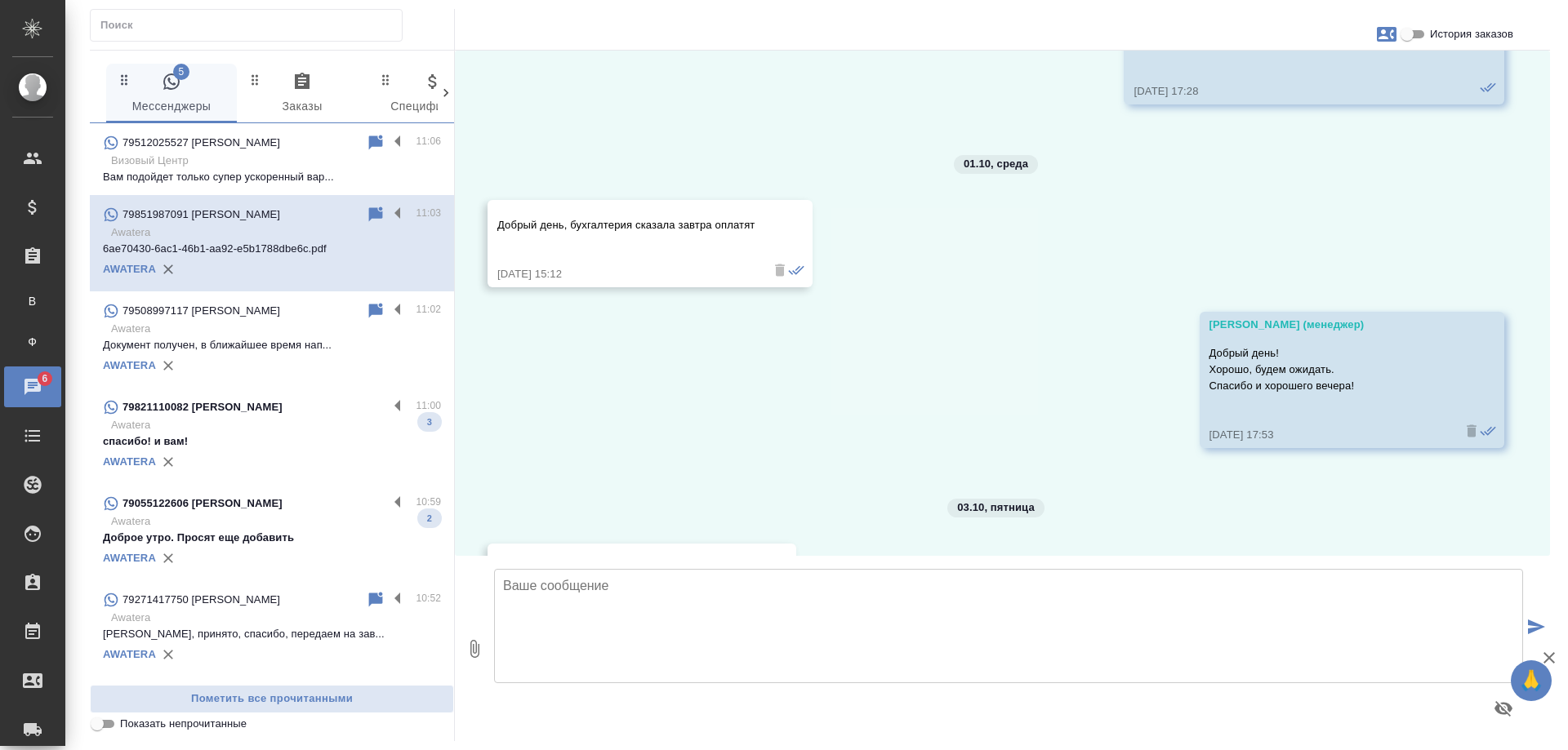
click at [304, 432] on p "Awatera" at bounding box center [276, 425] width 330 height 16
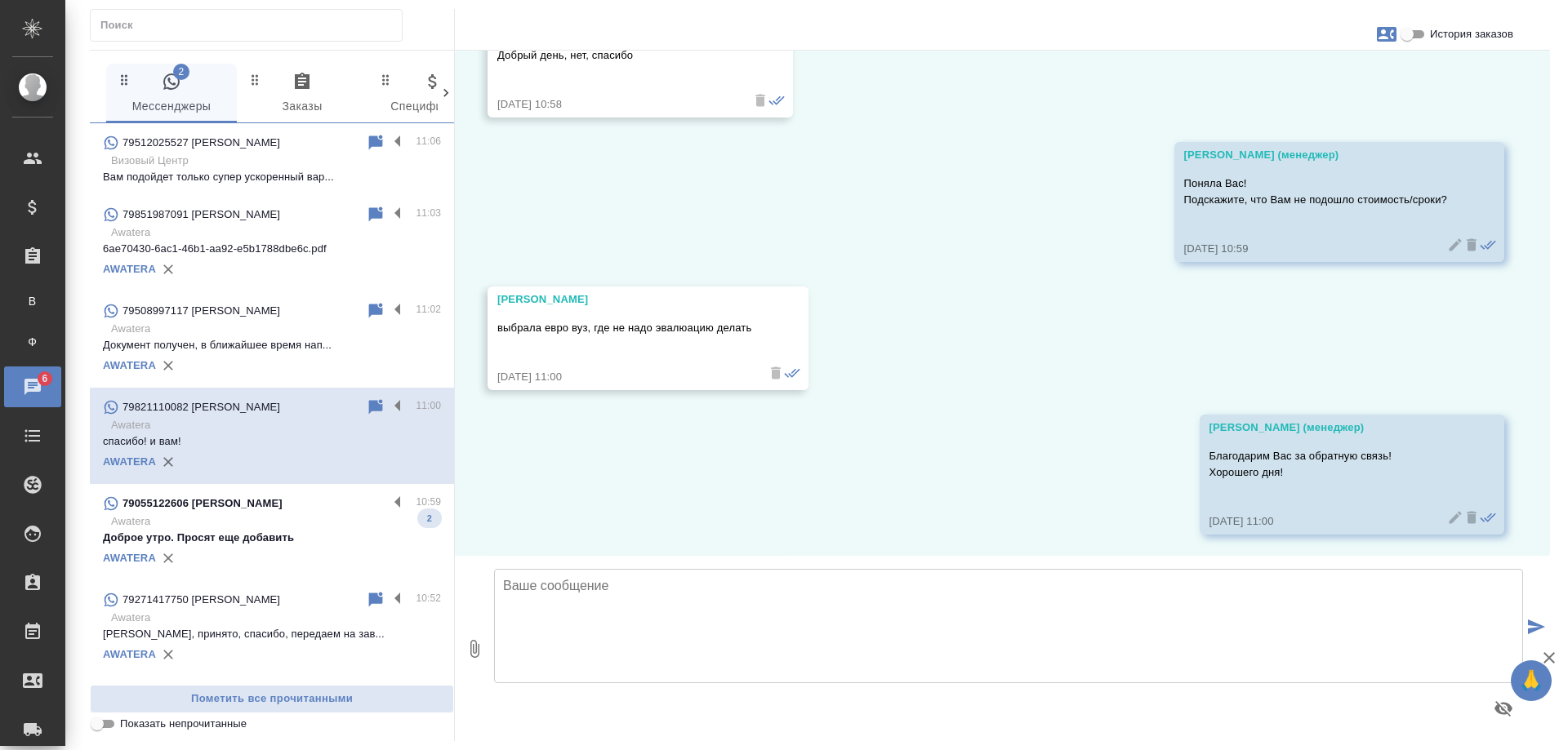
scroll to position [1282, 0]
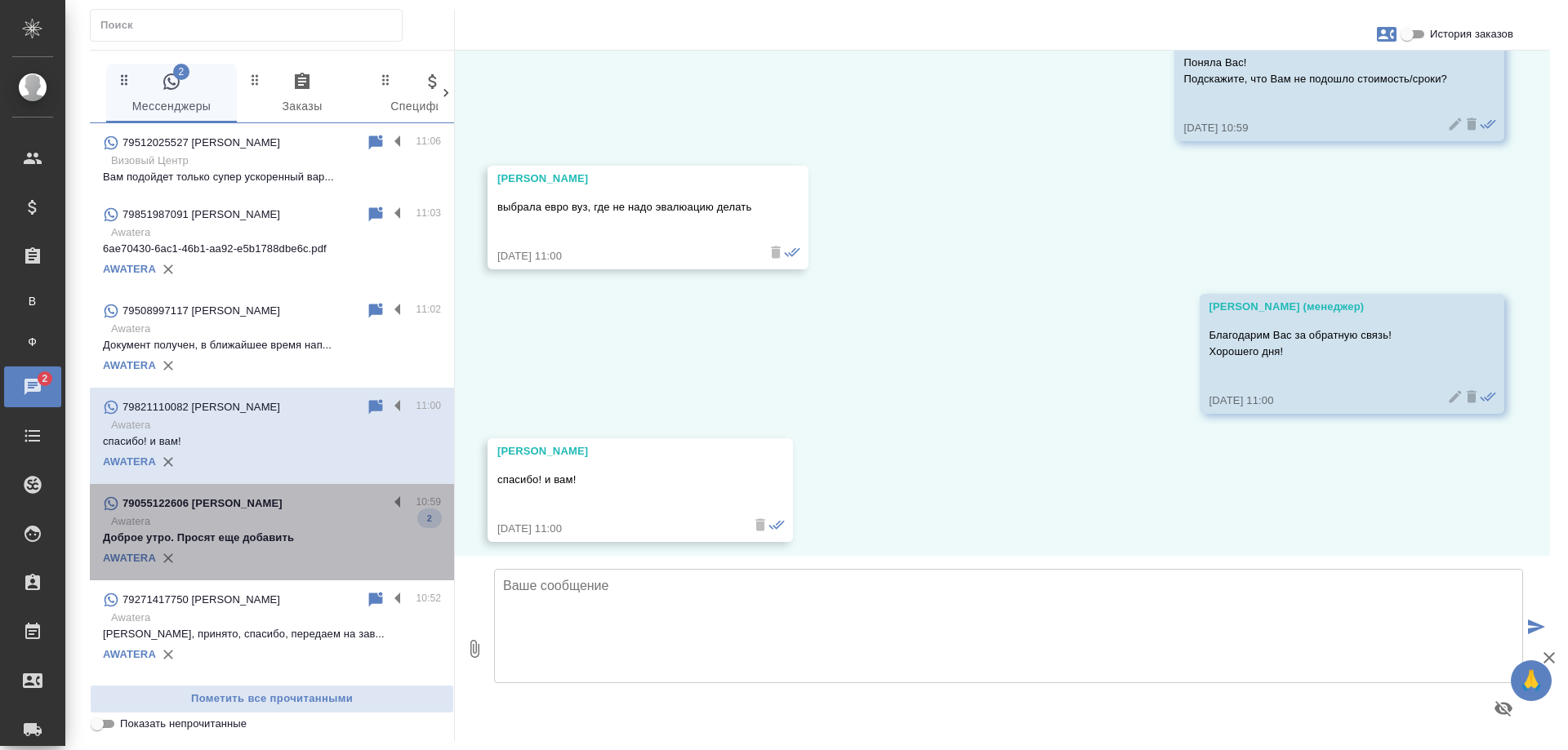
click at [301, 514] on div "79055122606 Ирина" at bounding box center [246, 503] width 286 height 20
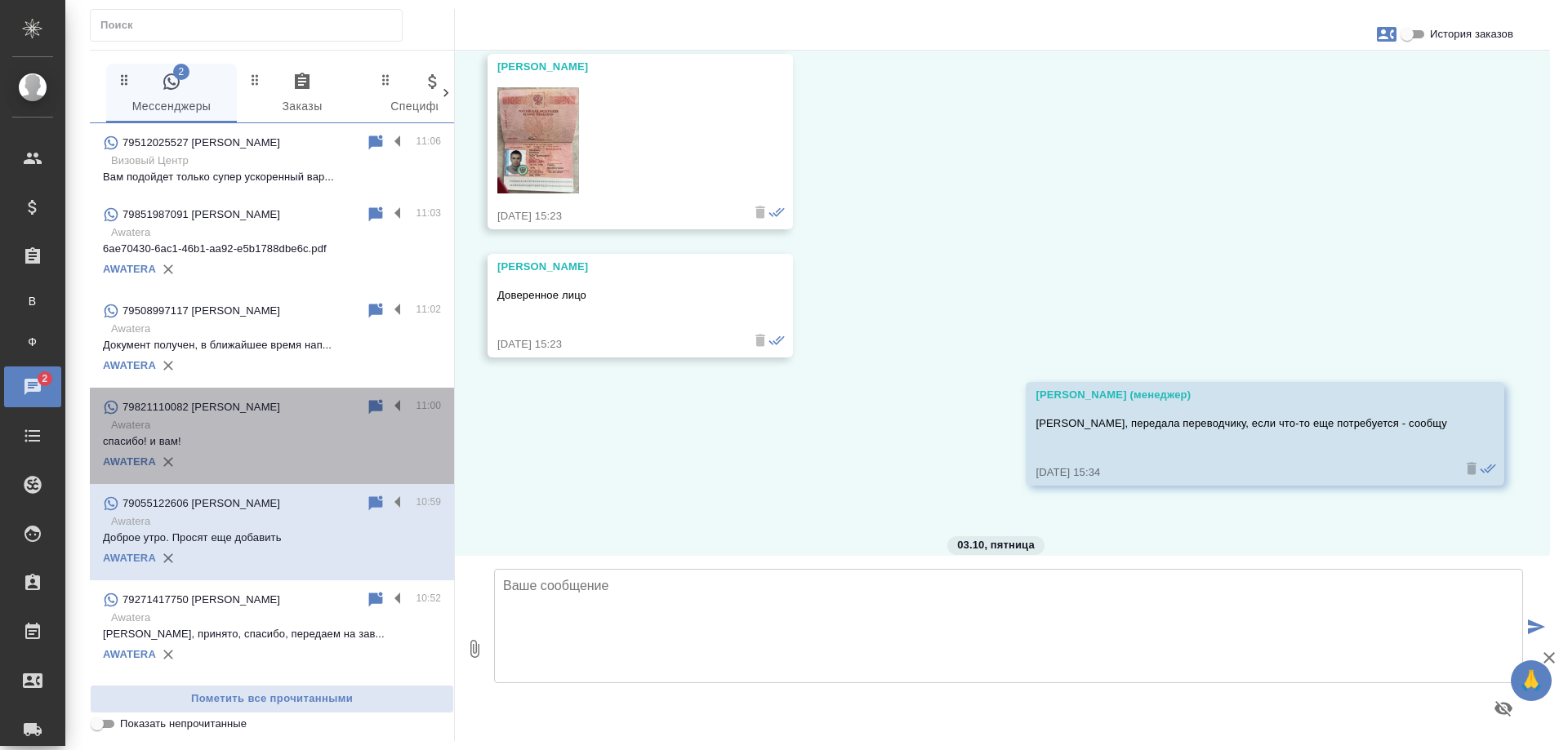
click at [311, 450] on p "спасибо! и вам!" at bounding box center [272, 441] width 339 height 16
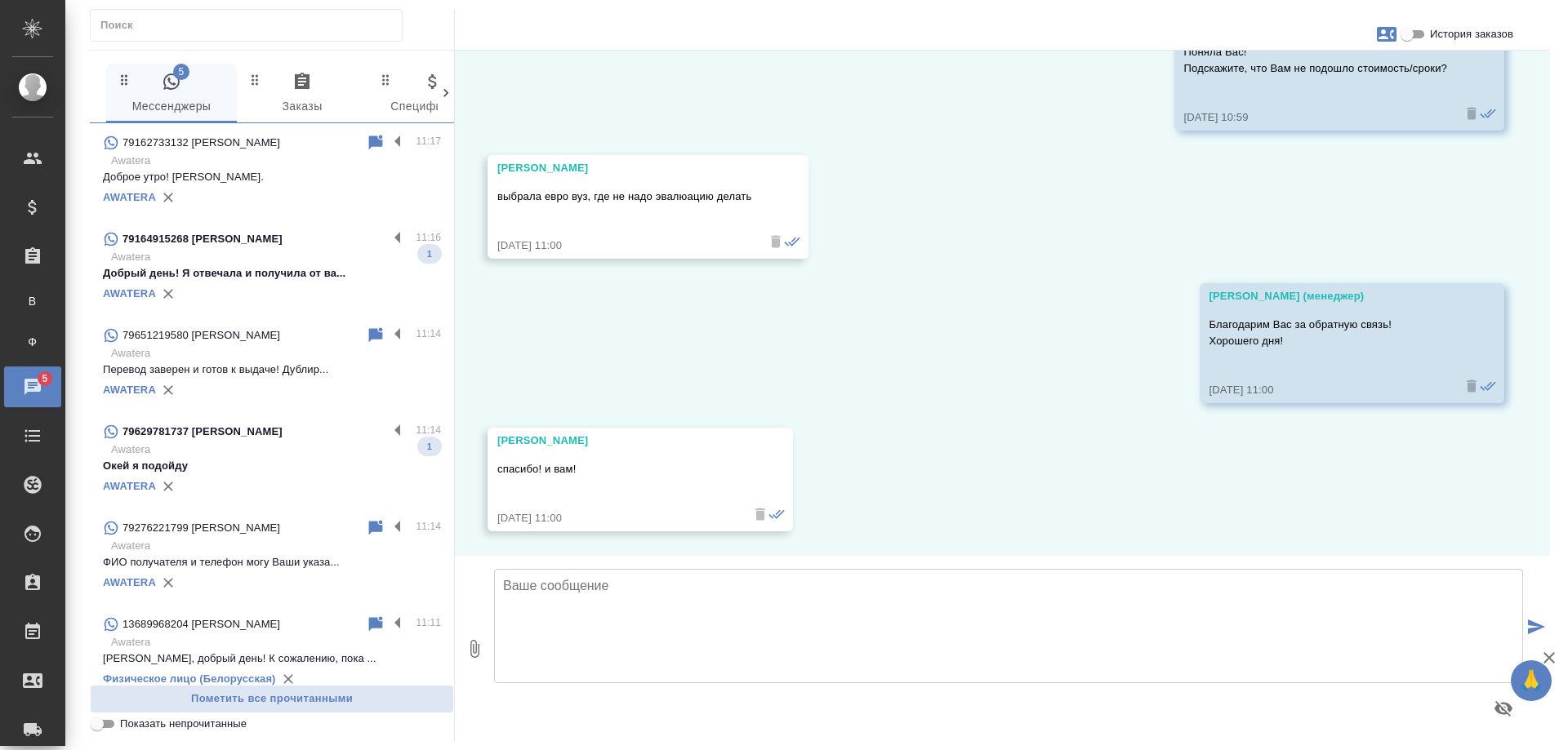
scroll to position [0, 0]
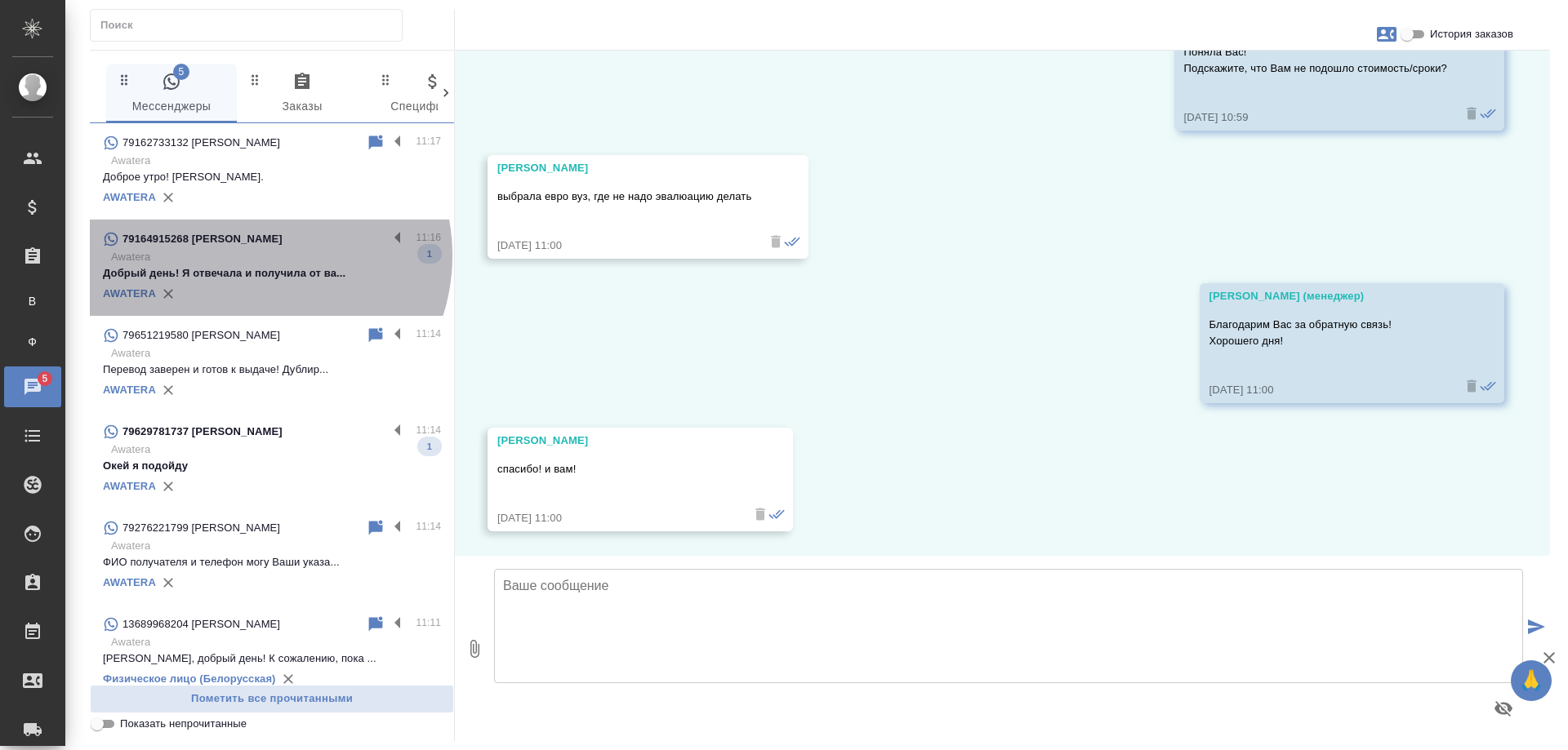
click at [254, 256] on p "Awatera" at bounding box center [276, 257] width 330 height 16
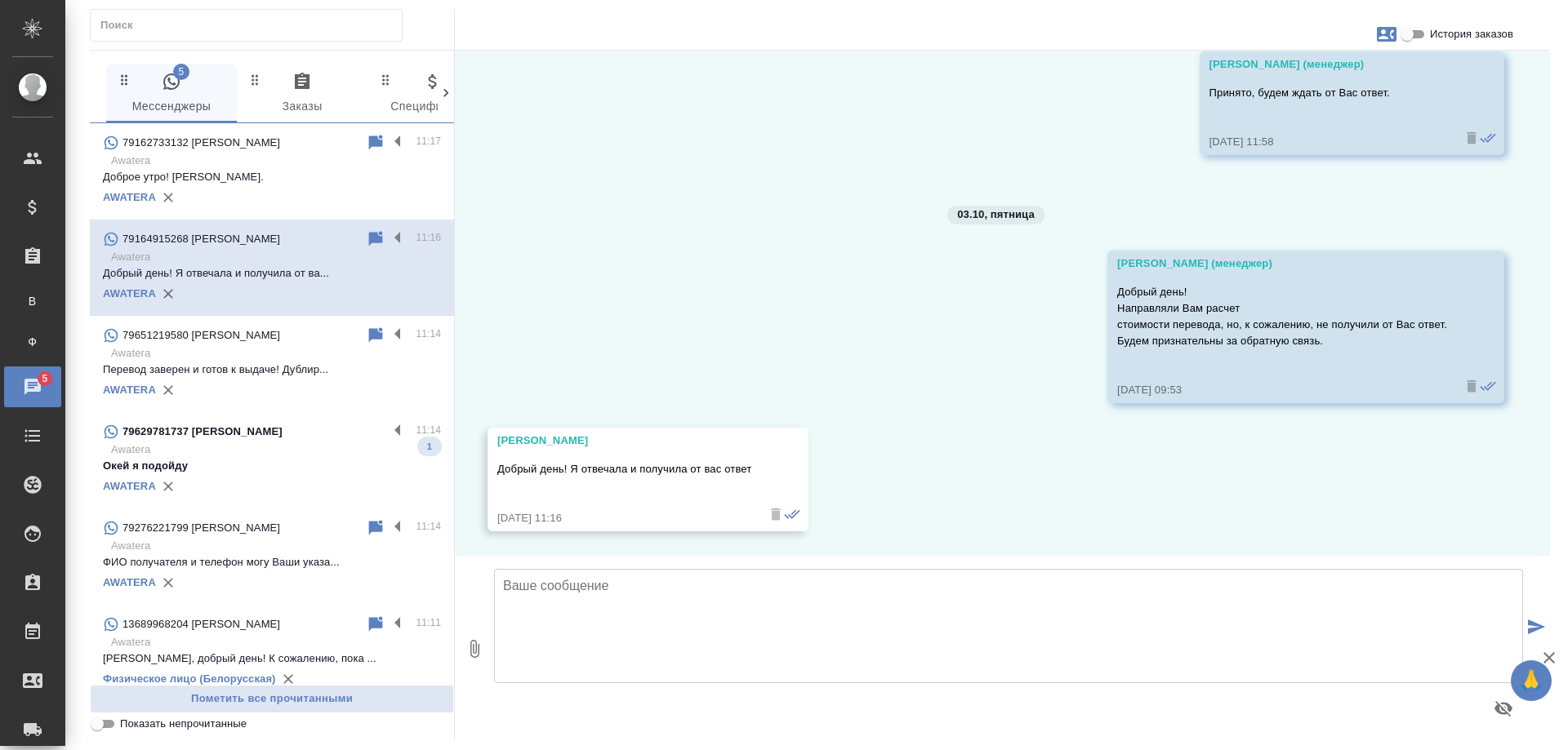
scroll to position [1197, 0]
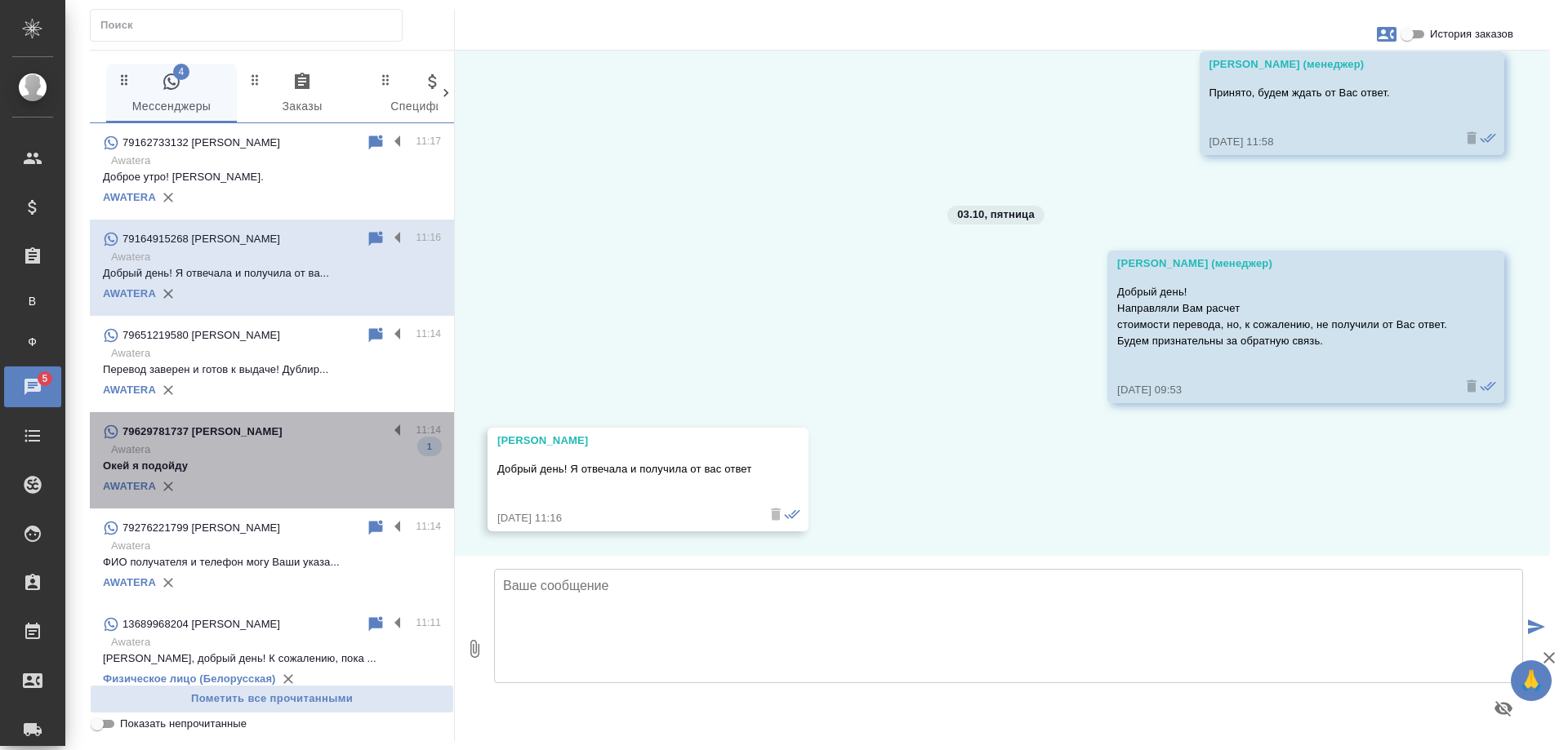
click at [285, 466] on p "Окей я подойду" at bounding box center [272, 466] width 339 height 16
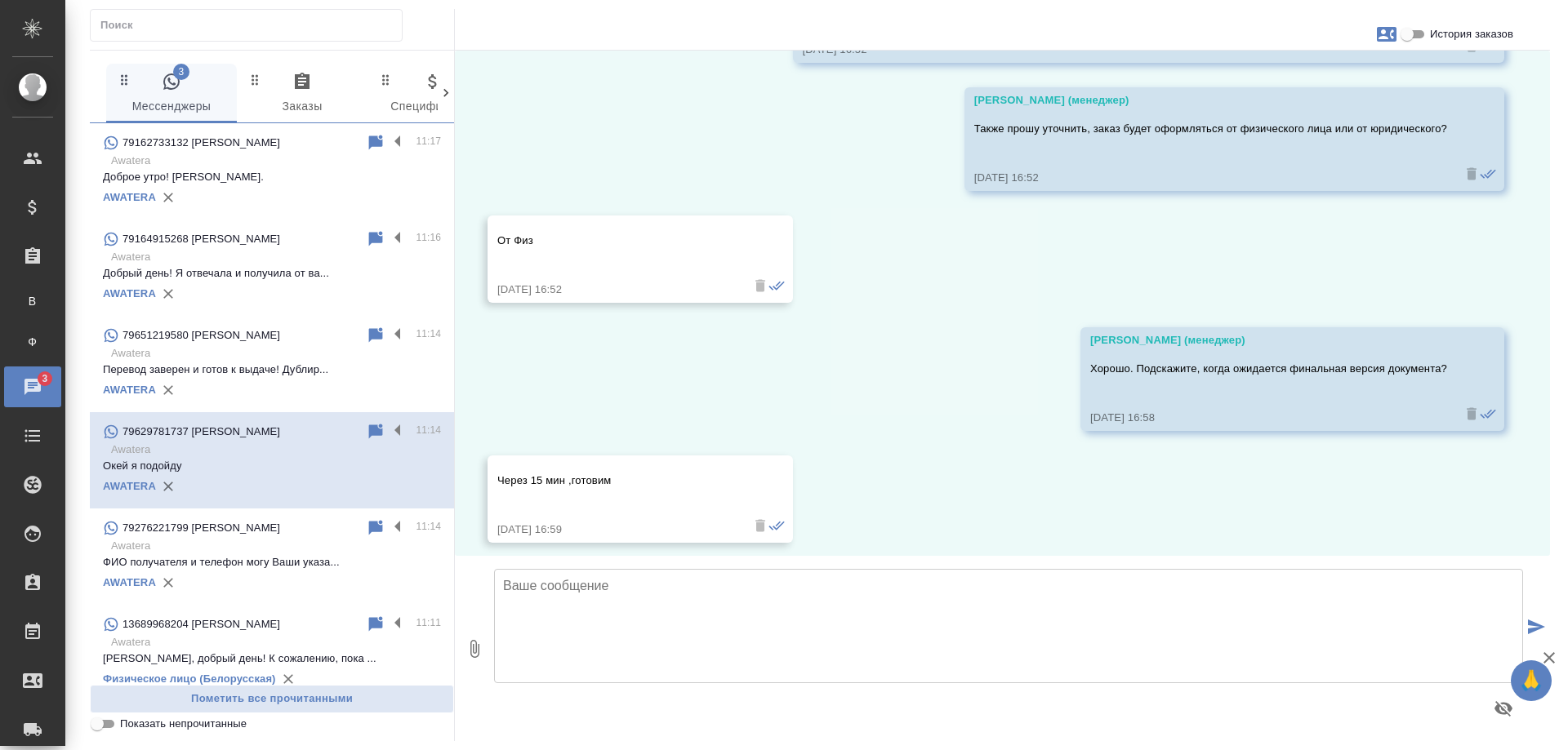
scroll to position [3172, 0]
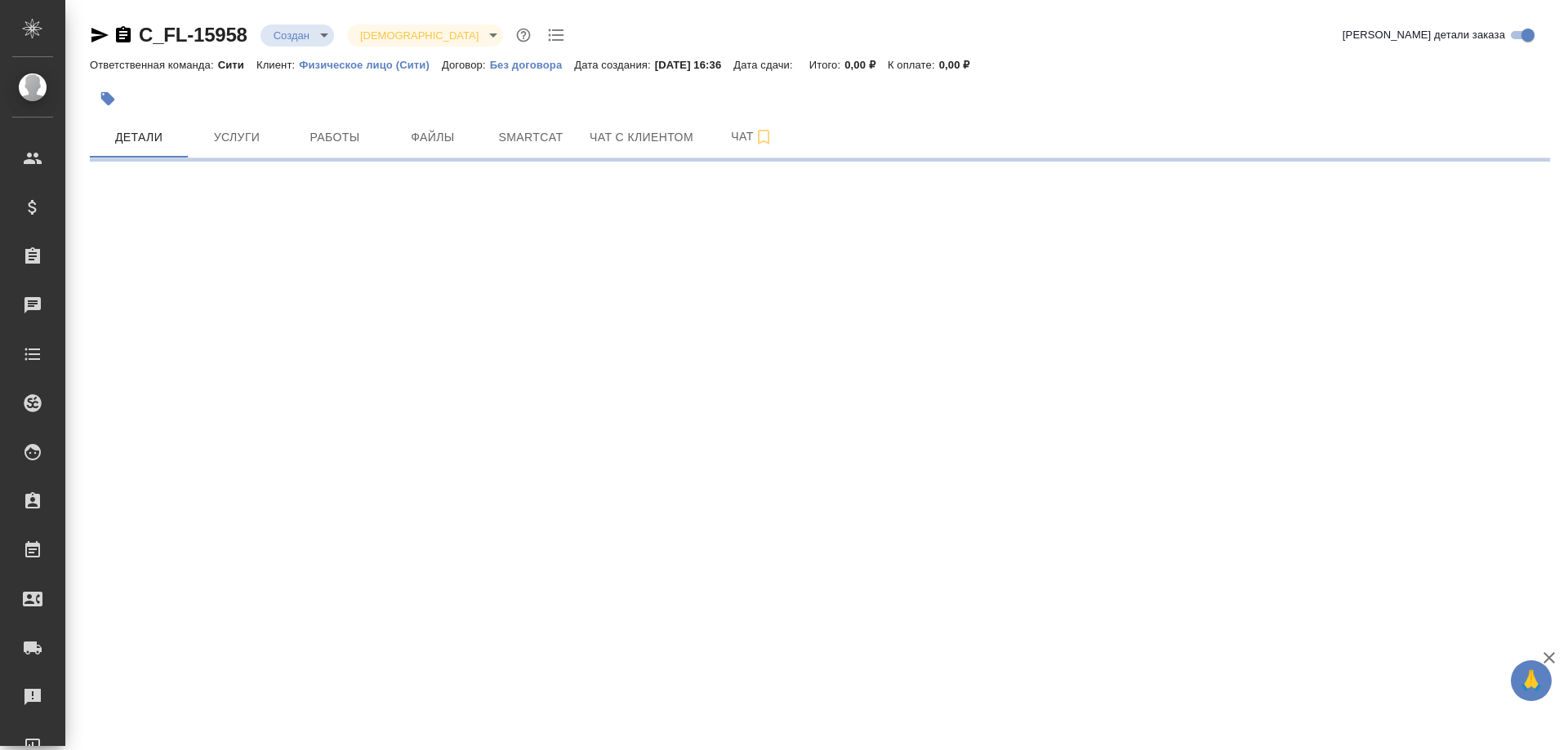
select select "RU"
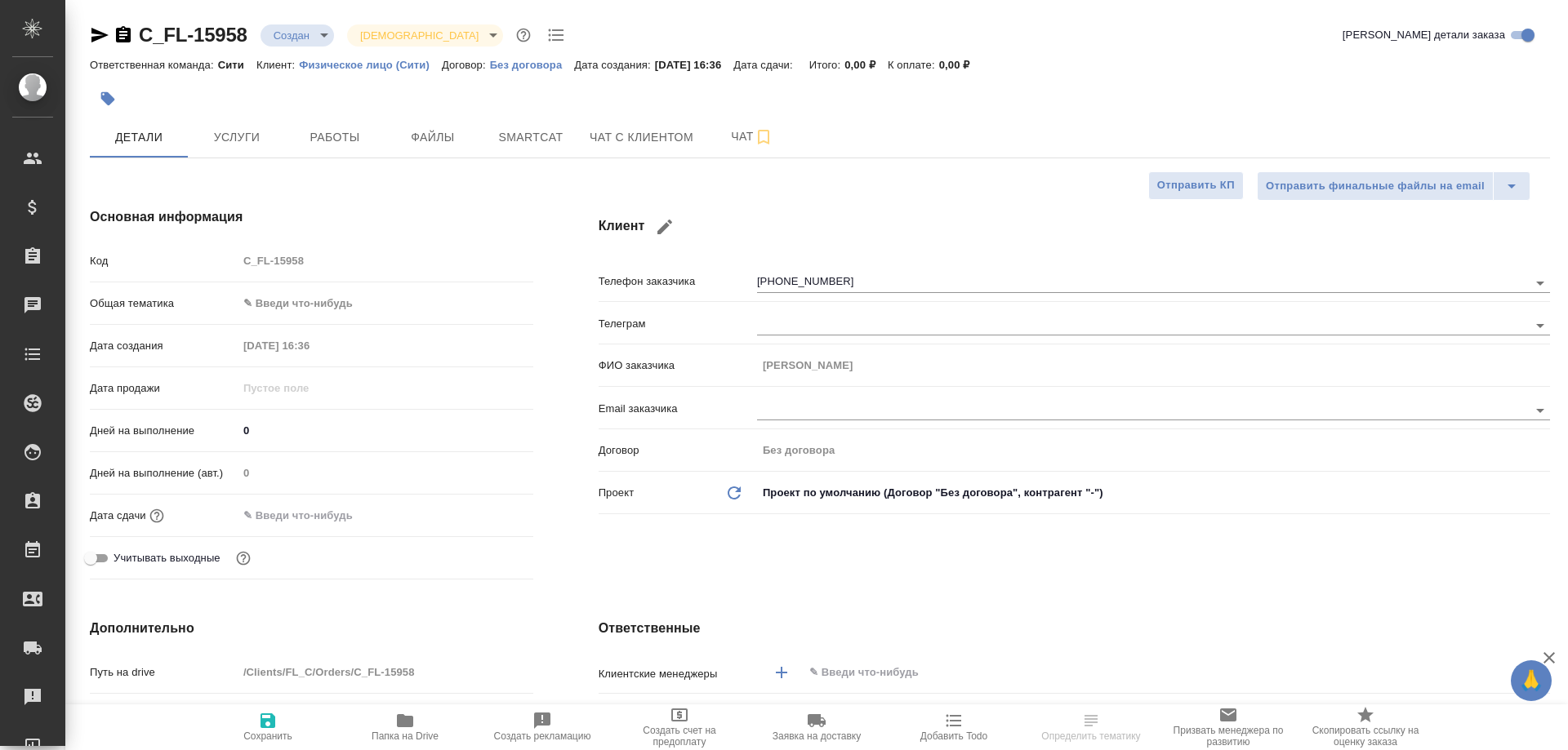
type textarea "x"
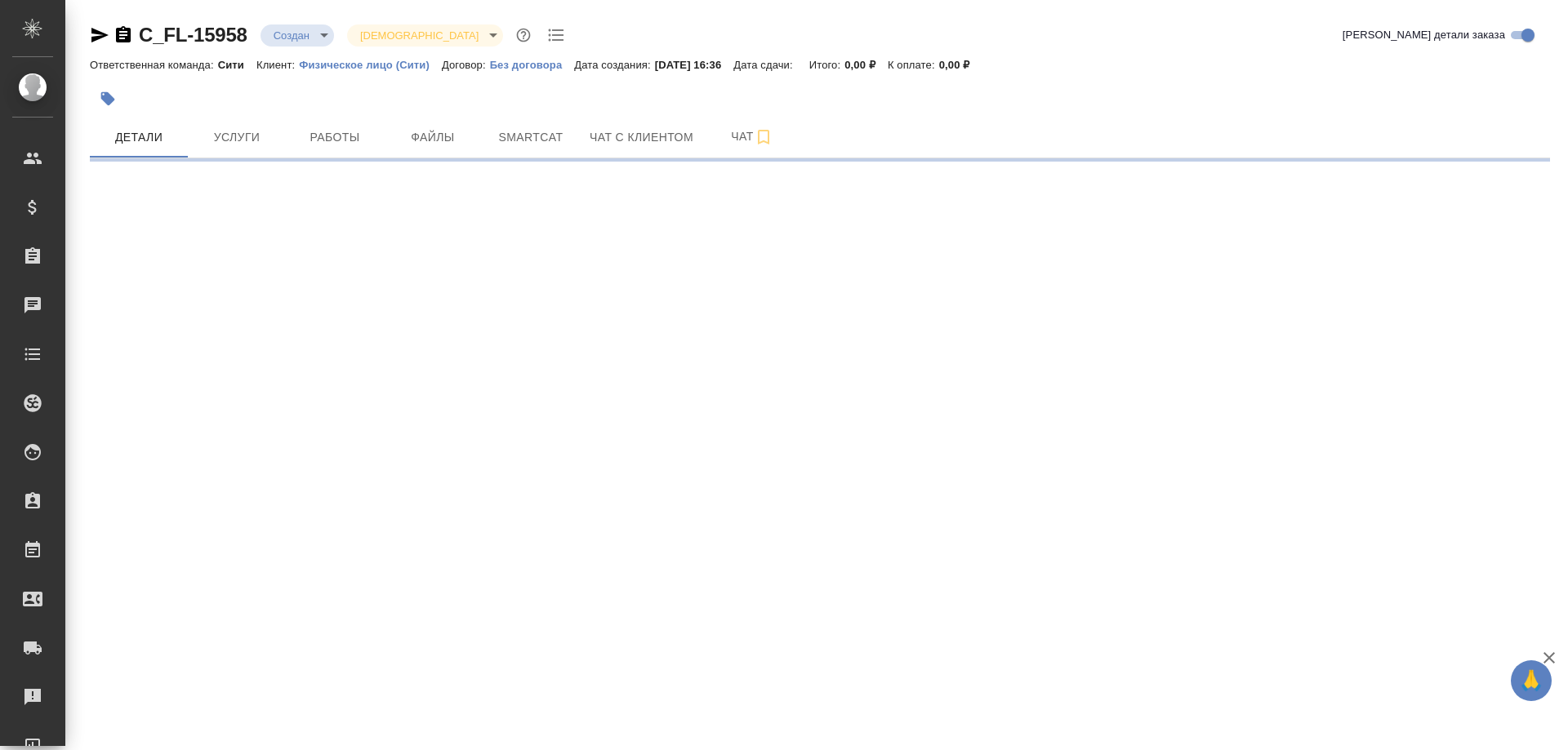
select select "RU"
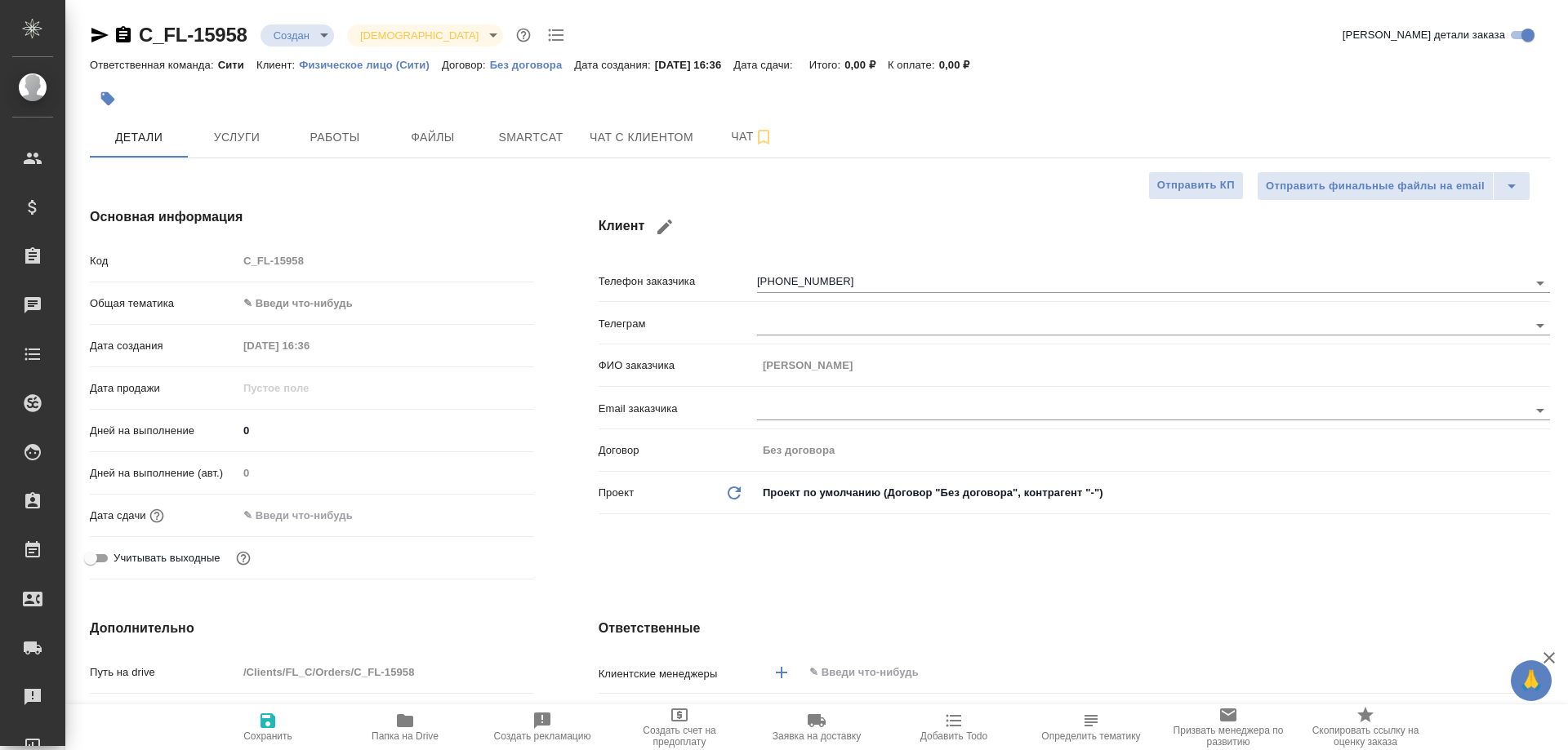
type textarea "x"
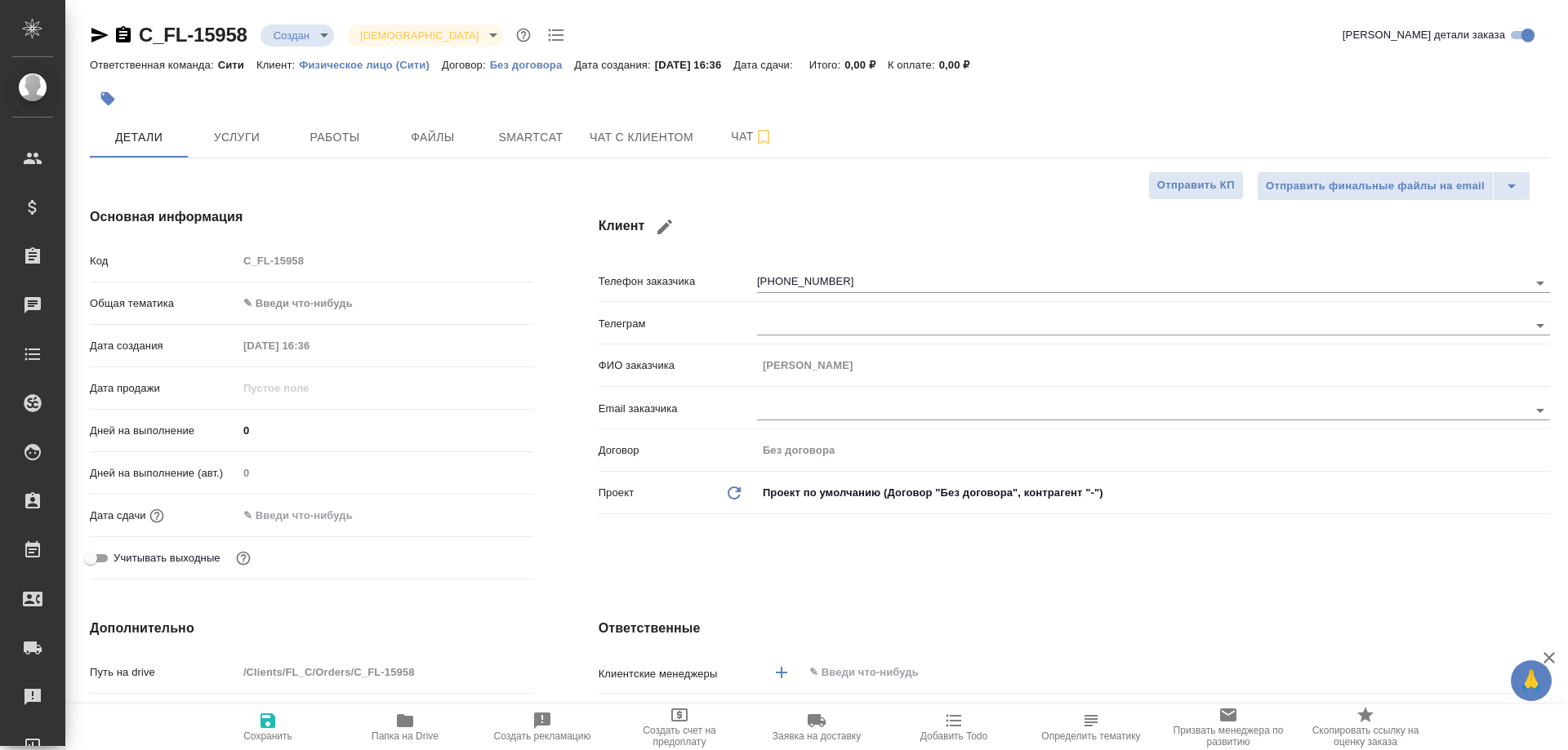
type textarea "x"
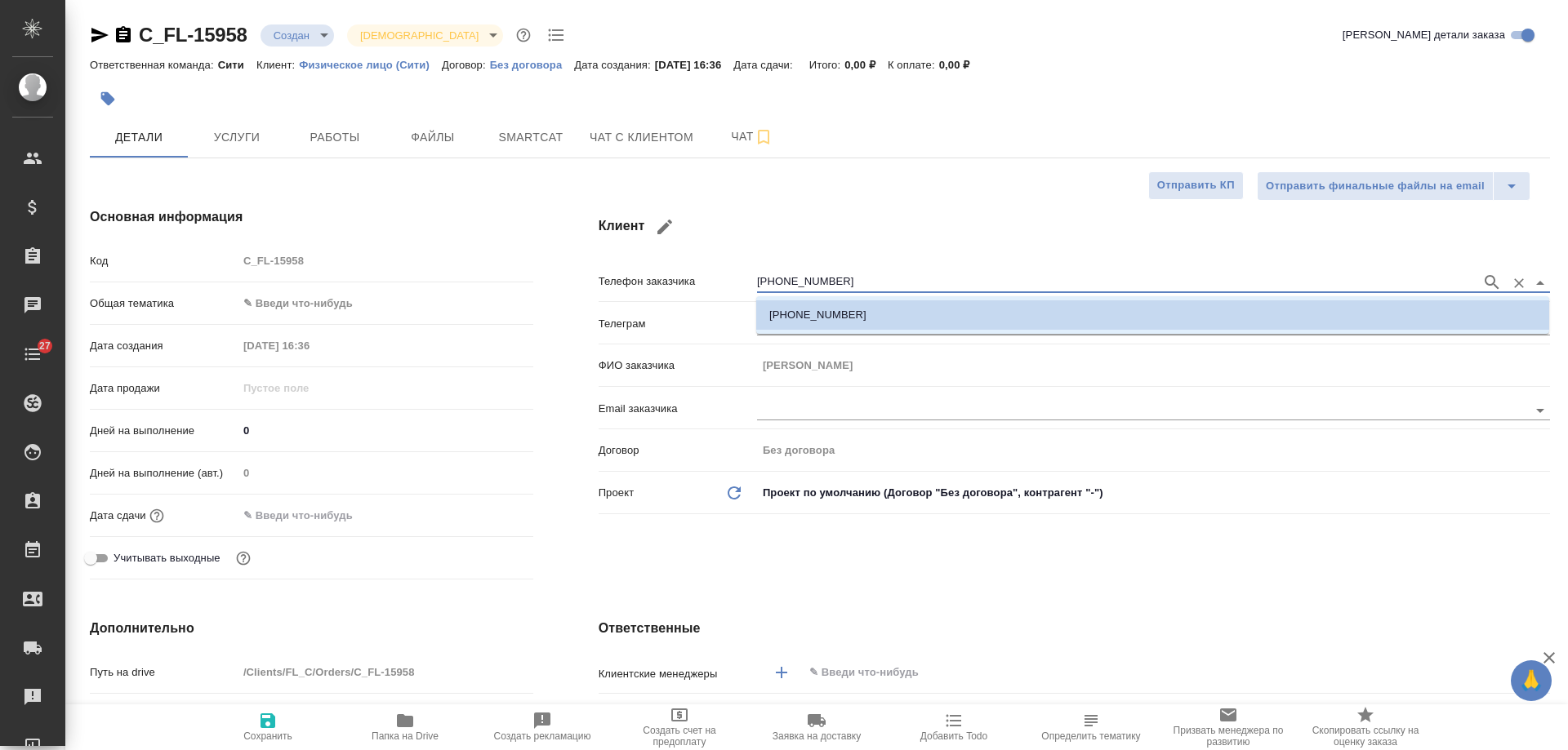
drag, startPoint x: 849, startPoint y: 281, endPoint x: 685, endPoint y: 275, distance: 164.1
click at [685, 275] on div "Телефон заказчика [PHONE_NUMBER]" at bounding box center [1074, 281] width 951 height 28
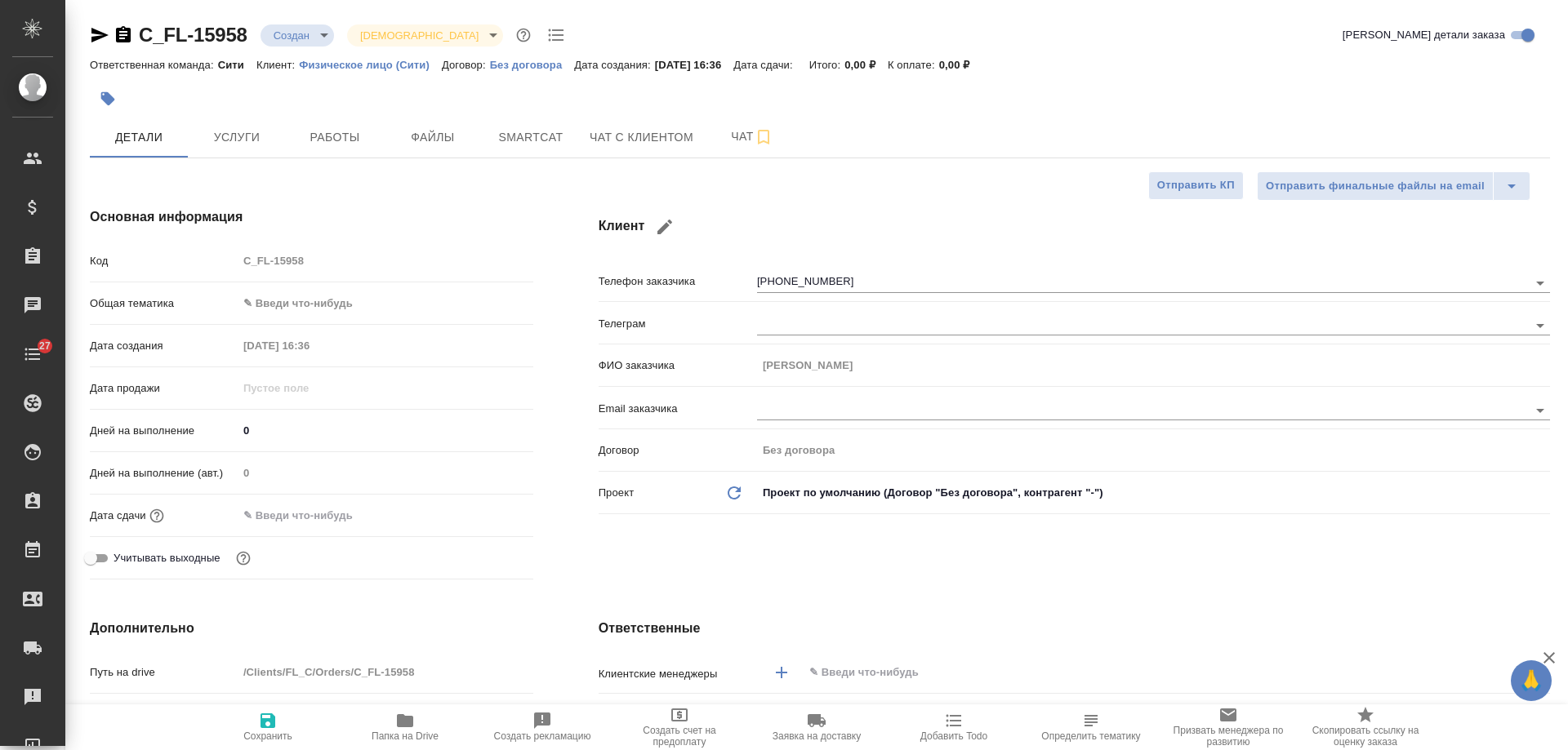
type textarea "x"
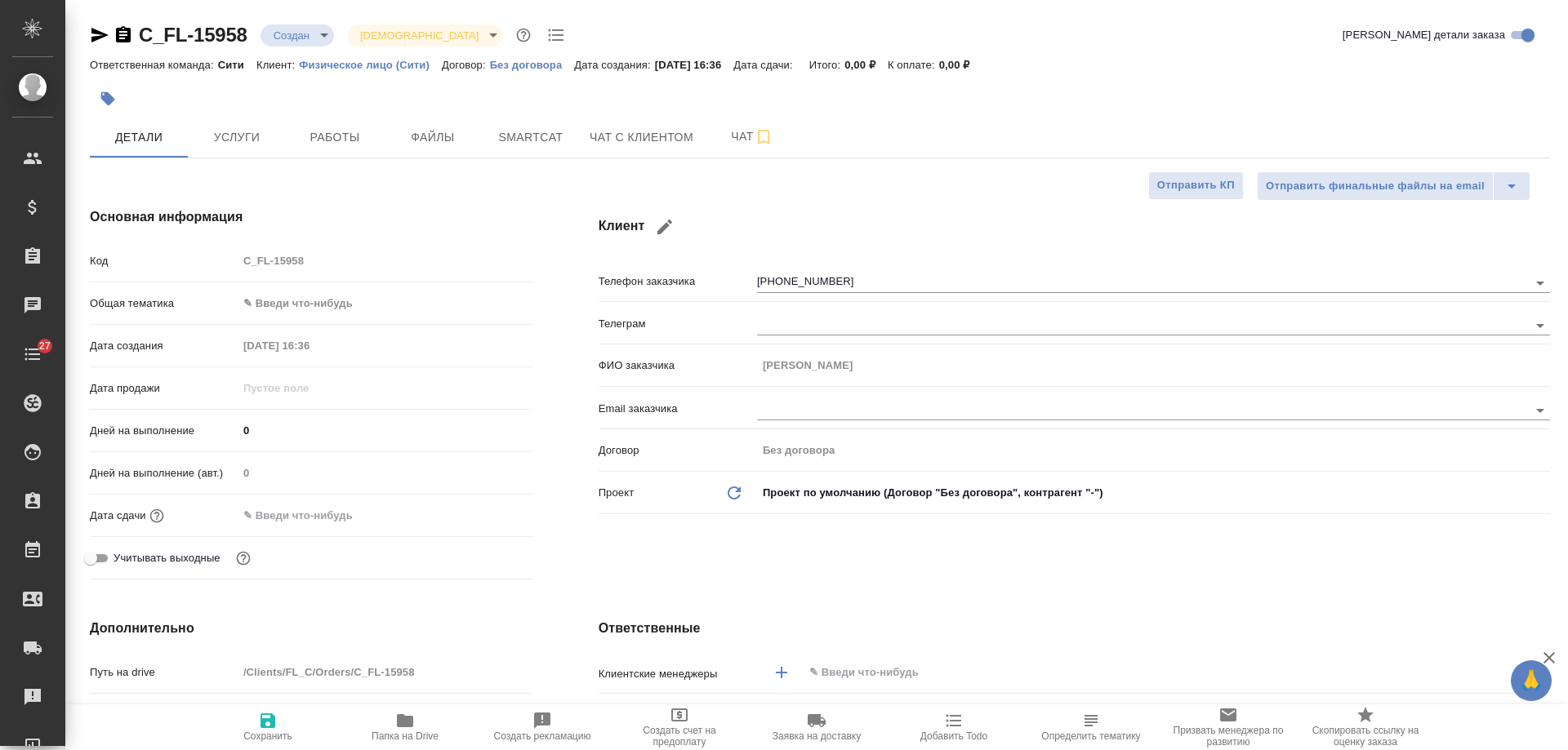
type textarea "x"
click at [123, 32] on icon "button" at bounding box center [123, 34] width 15 height 16
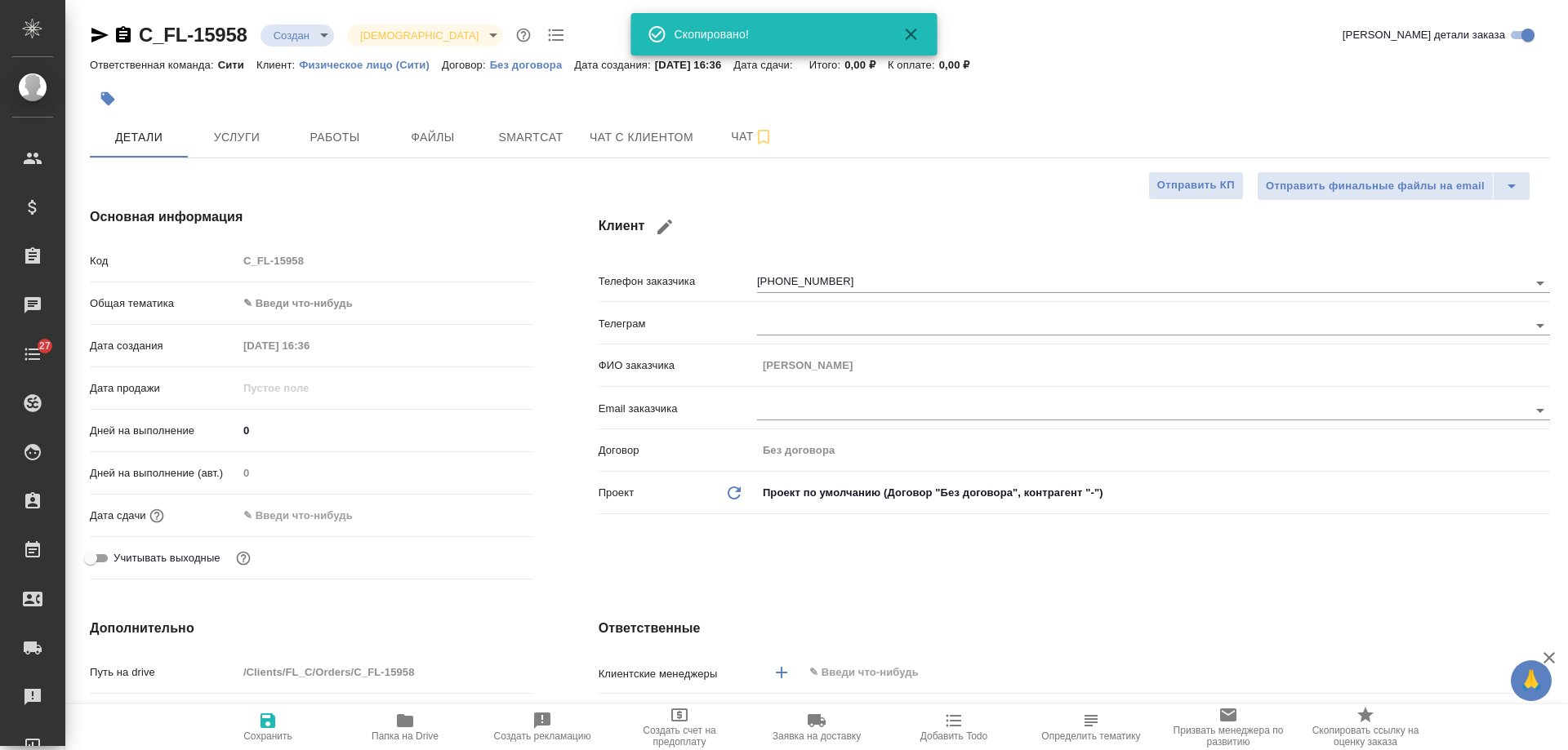
type textarea "x"
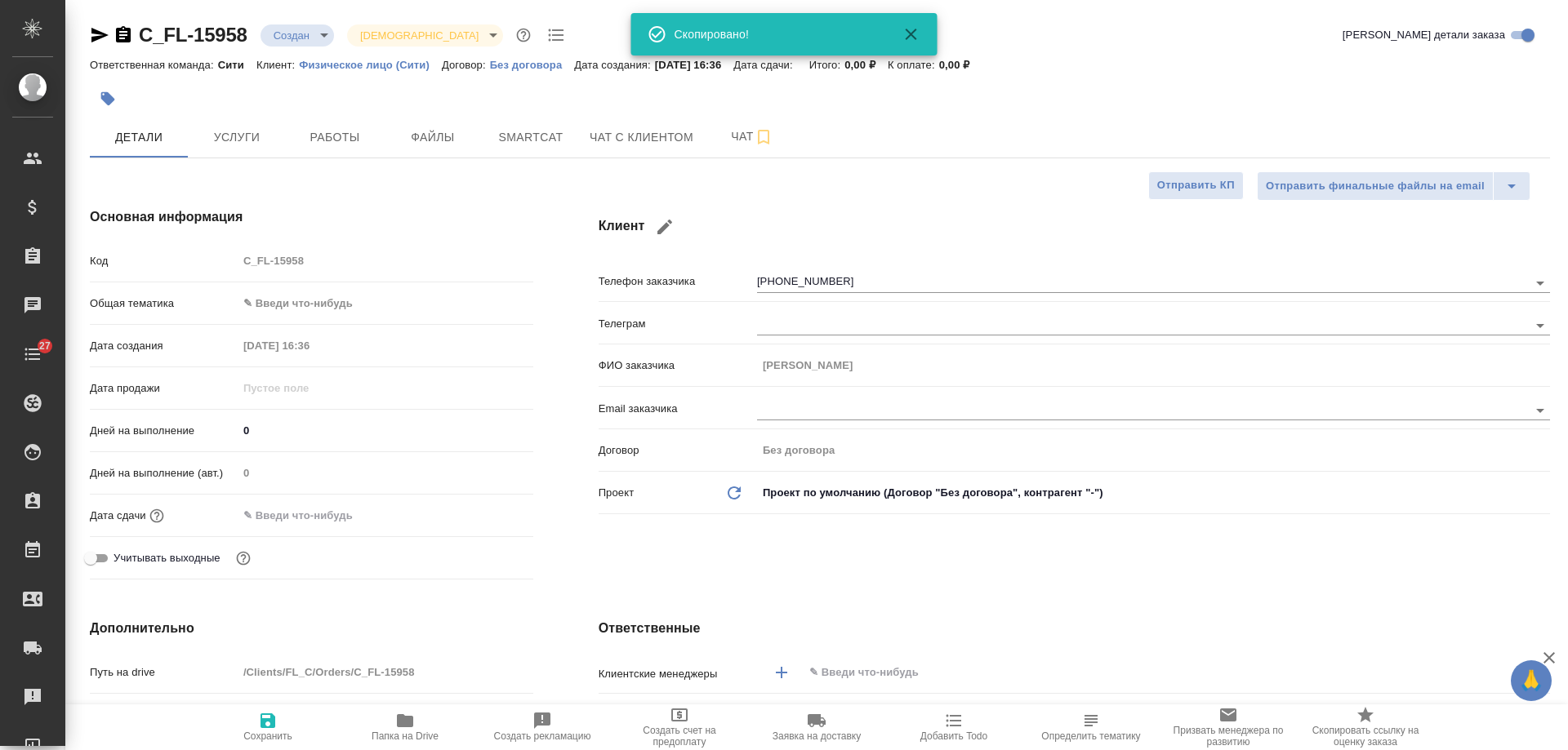
type textarea "x"
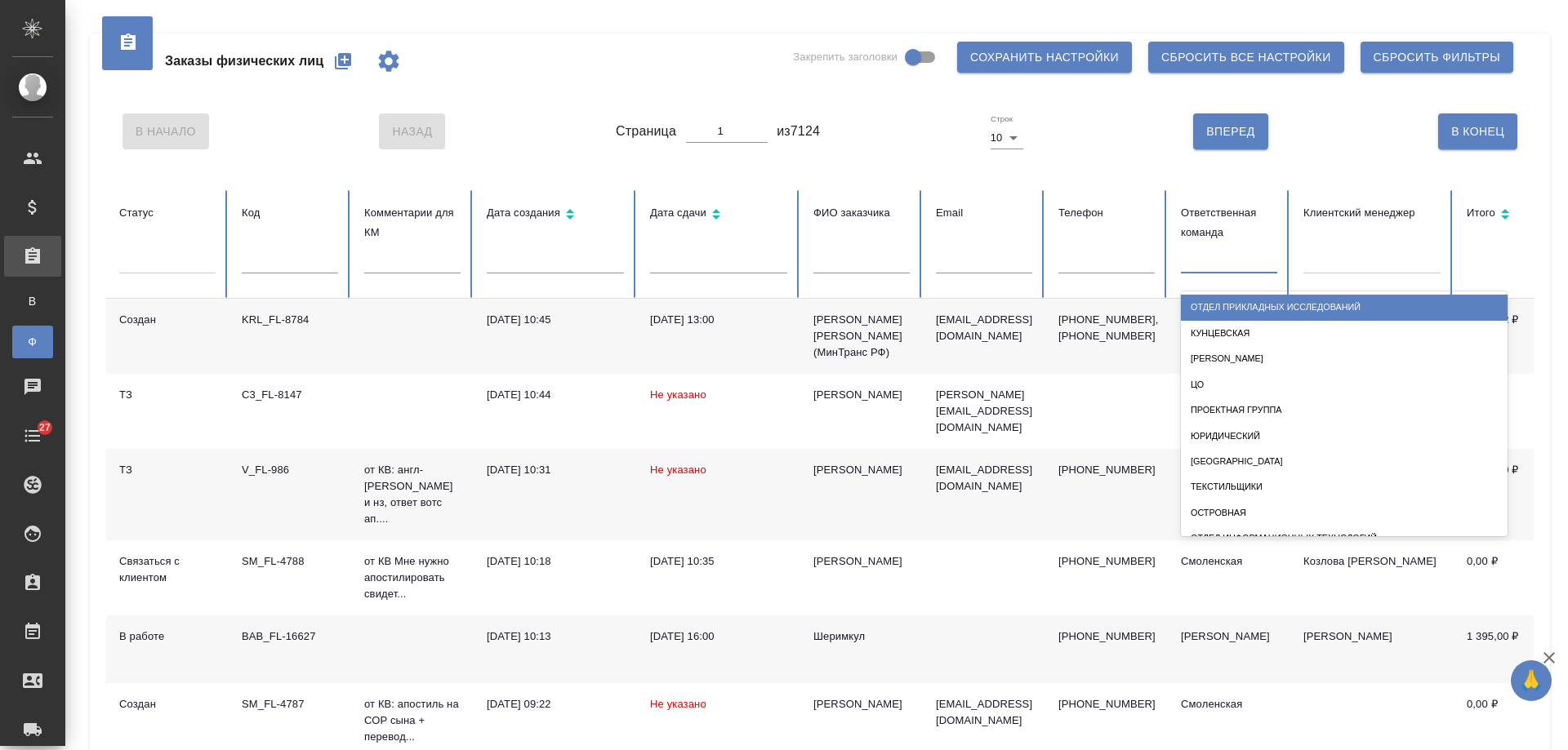
click at [1190, 264] on div at bounding box center [1190, 257] width 2 height 14
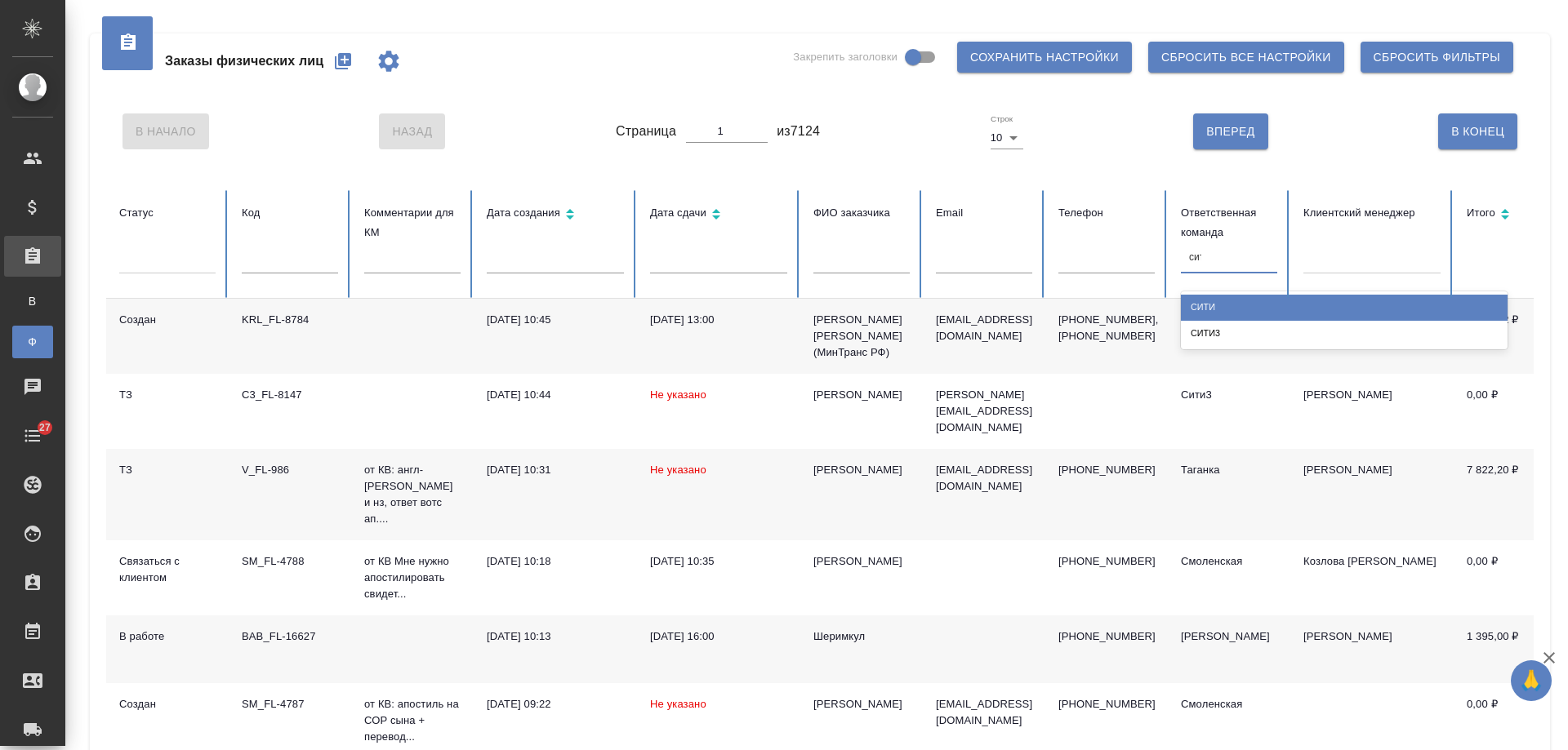
type input "сити"
click at [1266, 308] on div "Сити" at bounding box center [1344, 307] width 326 height 26
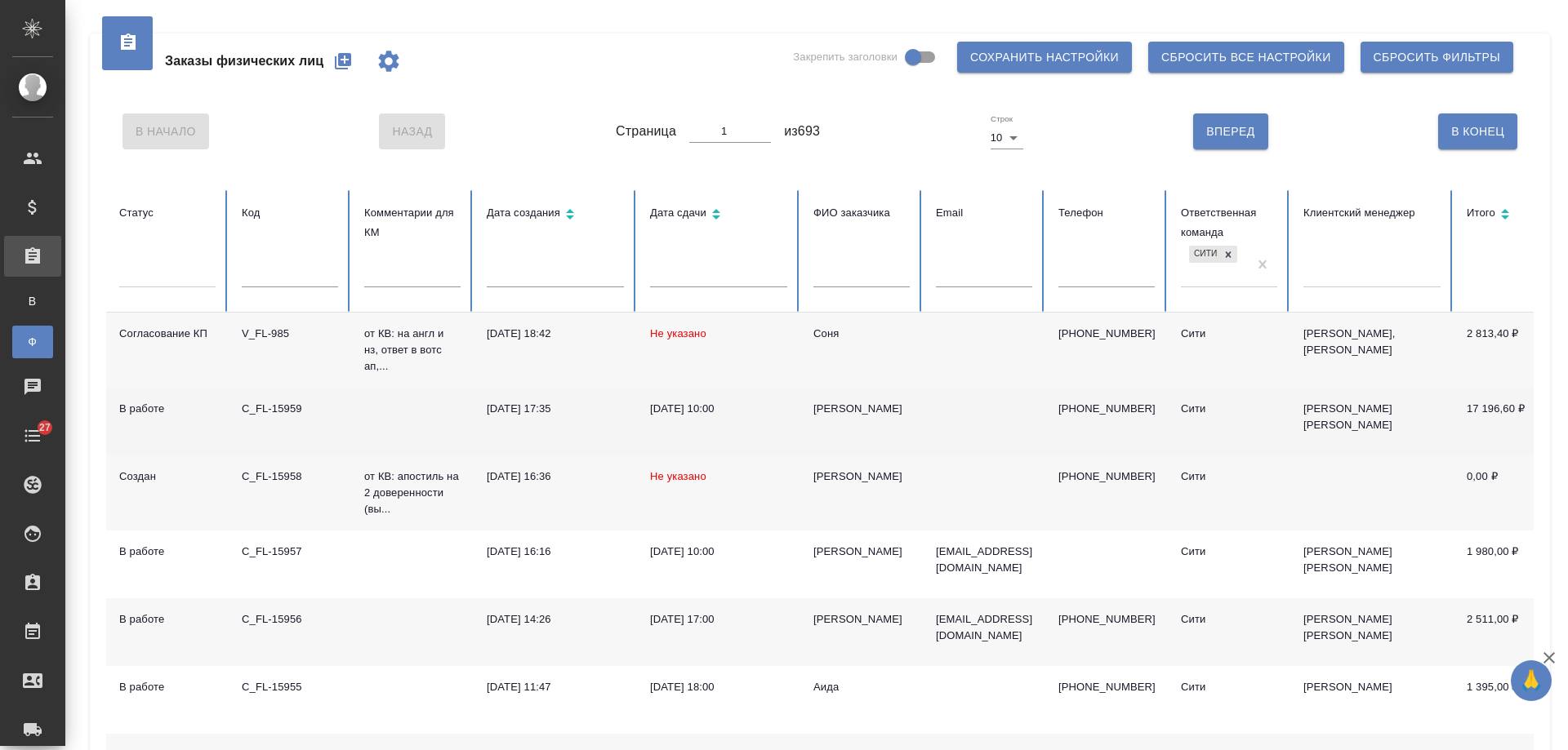
click at [837, 408] on div "[PERSON_NAME]" at bounding box center [862, 409] width 97 height 16
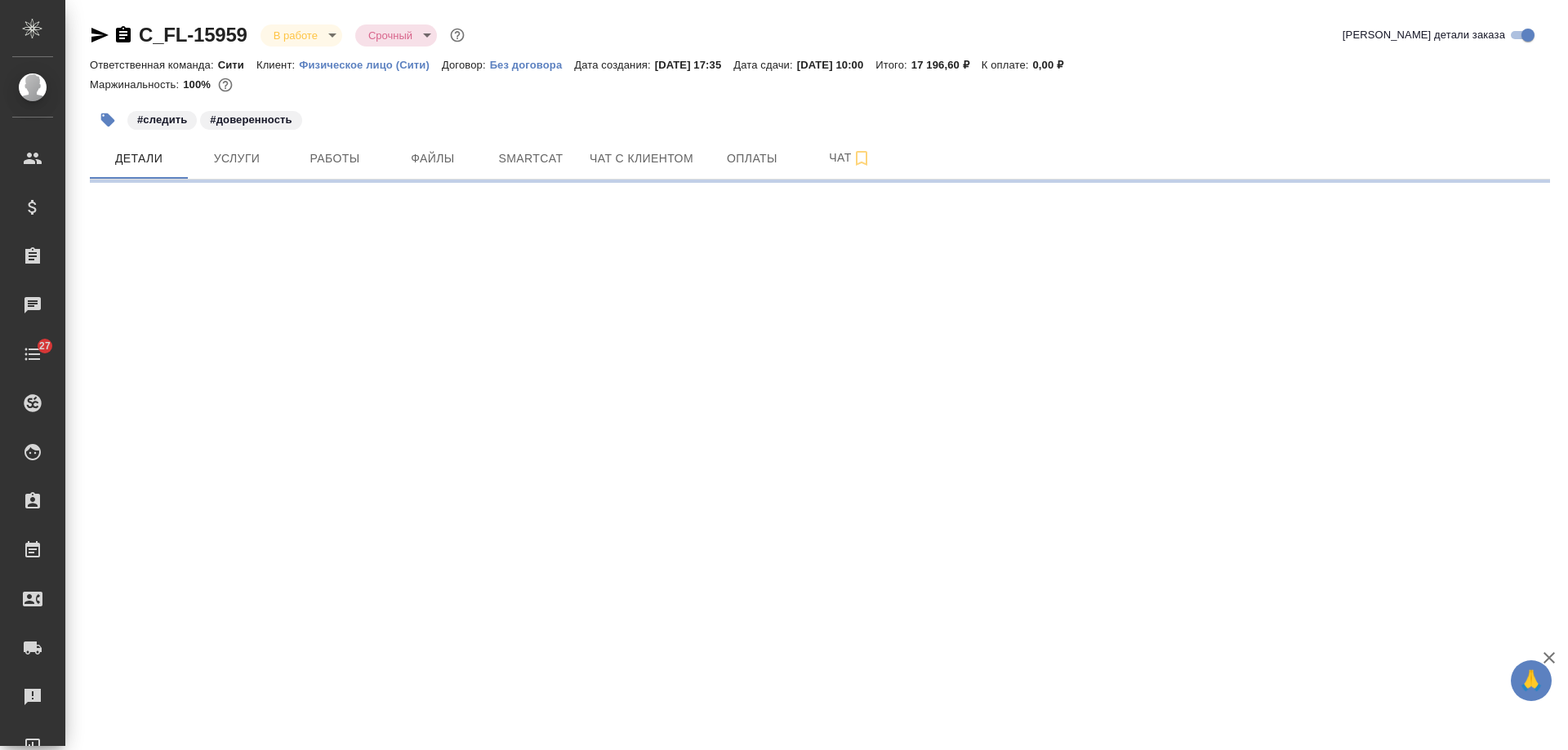
select select "RU"
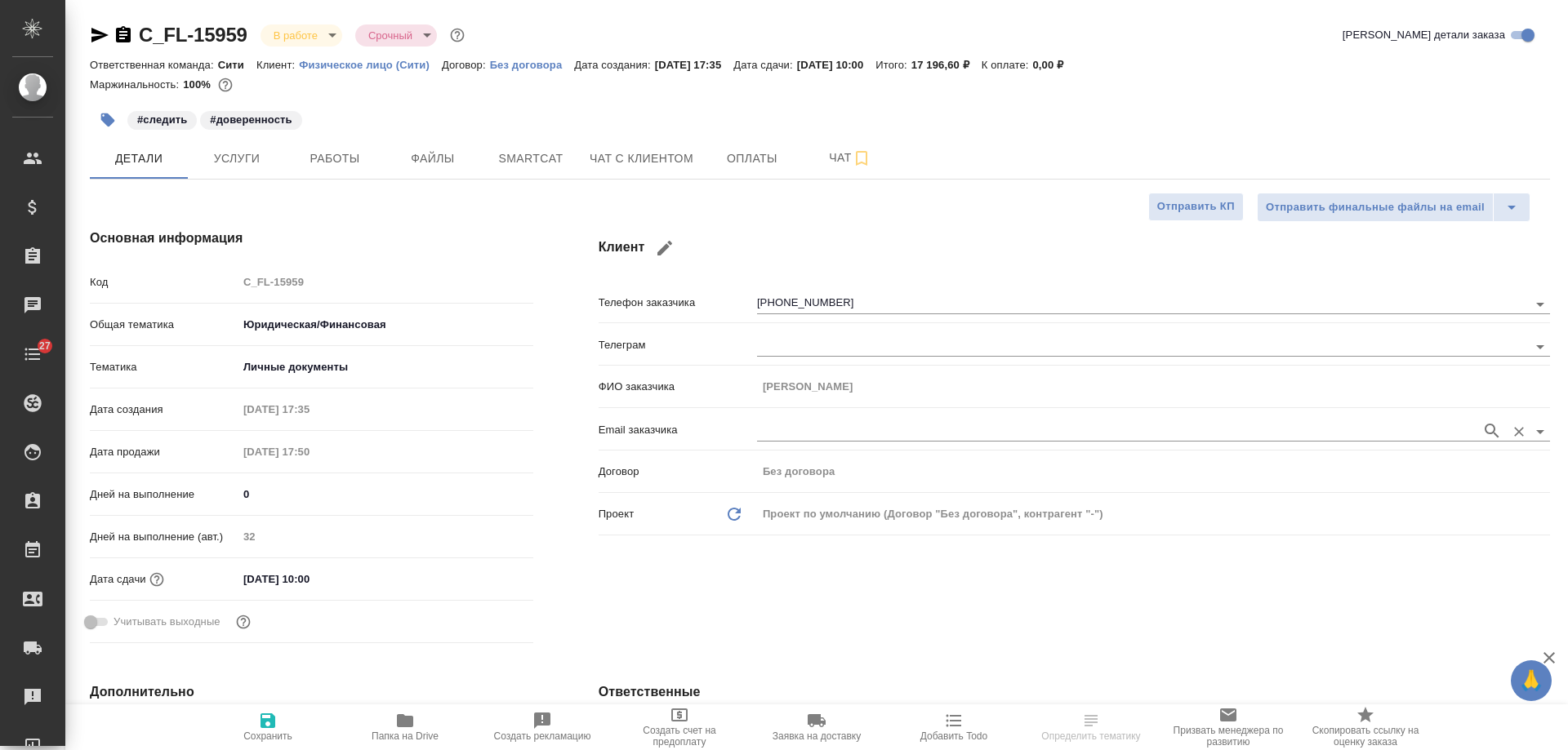
type textarea "x"
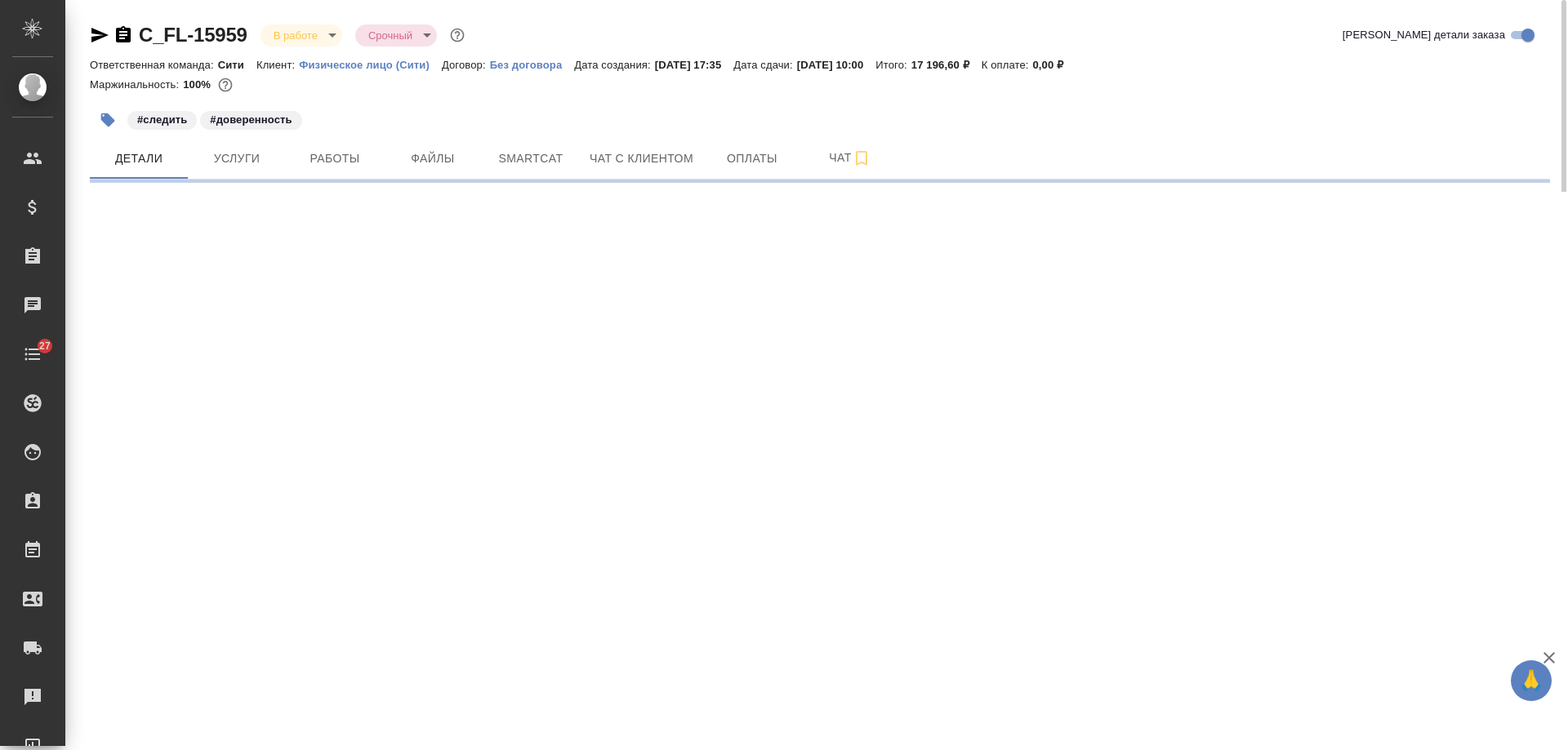
select select "RU"
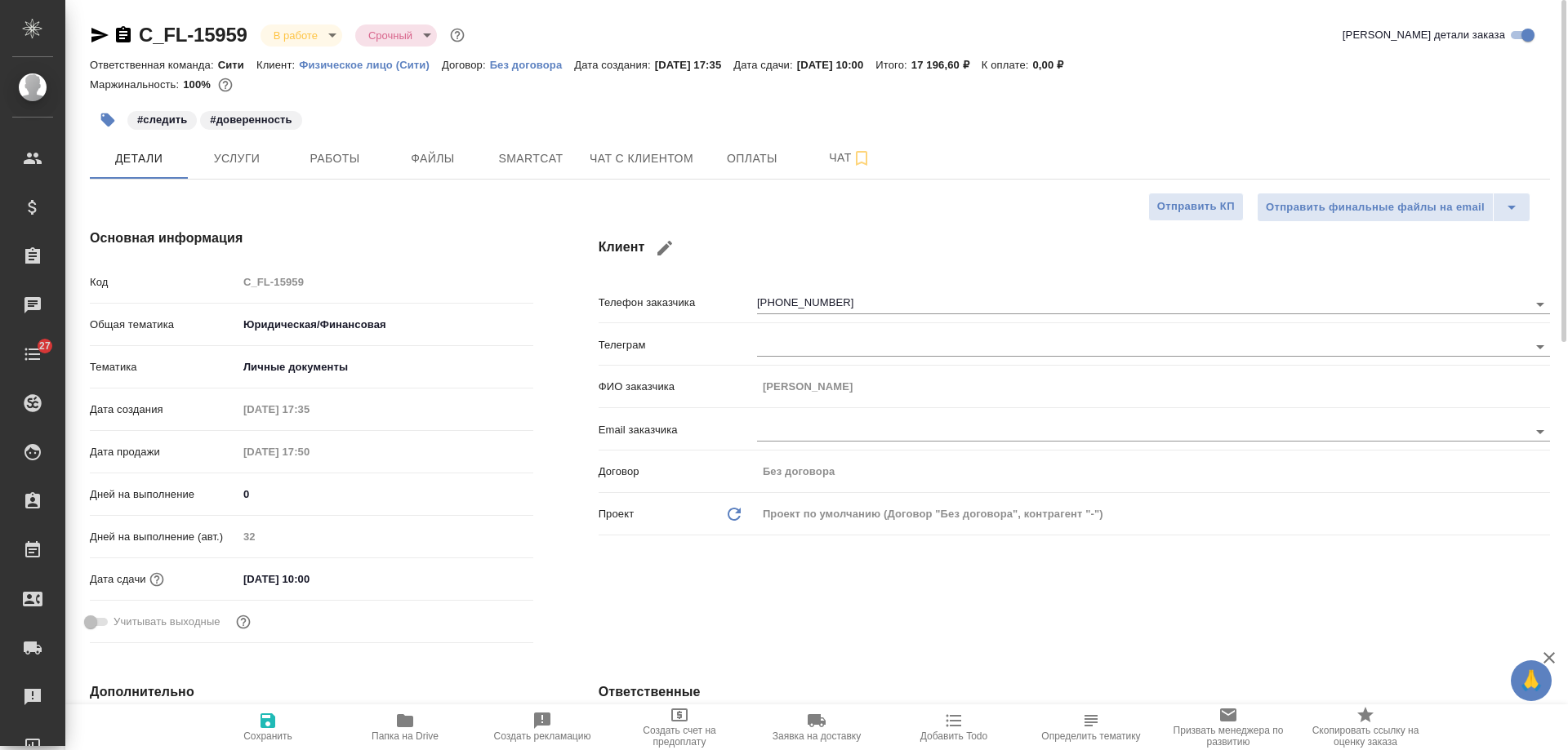
type textarea "x"
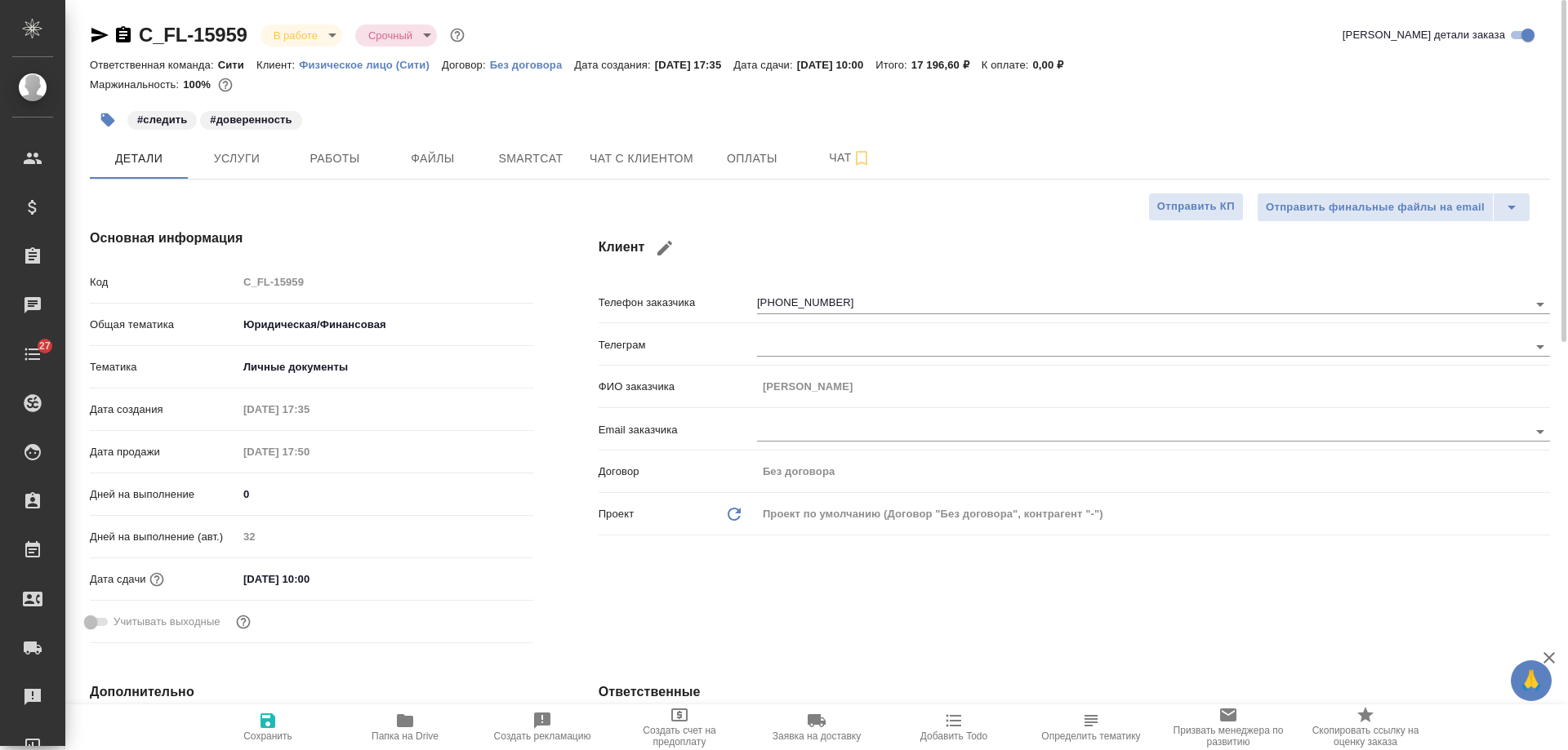
type textarea "x"
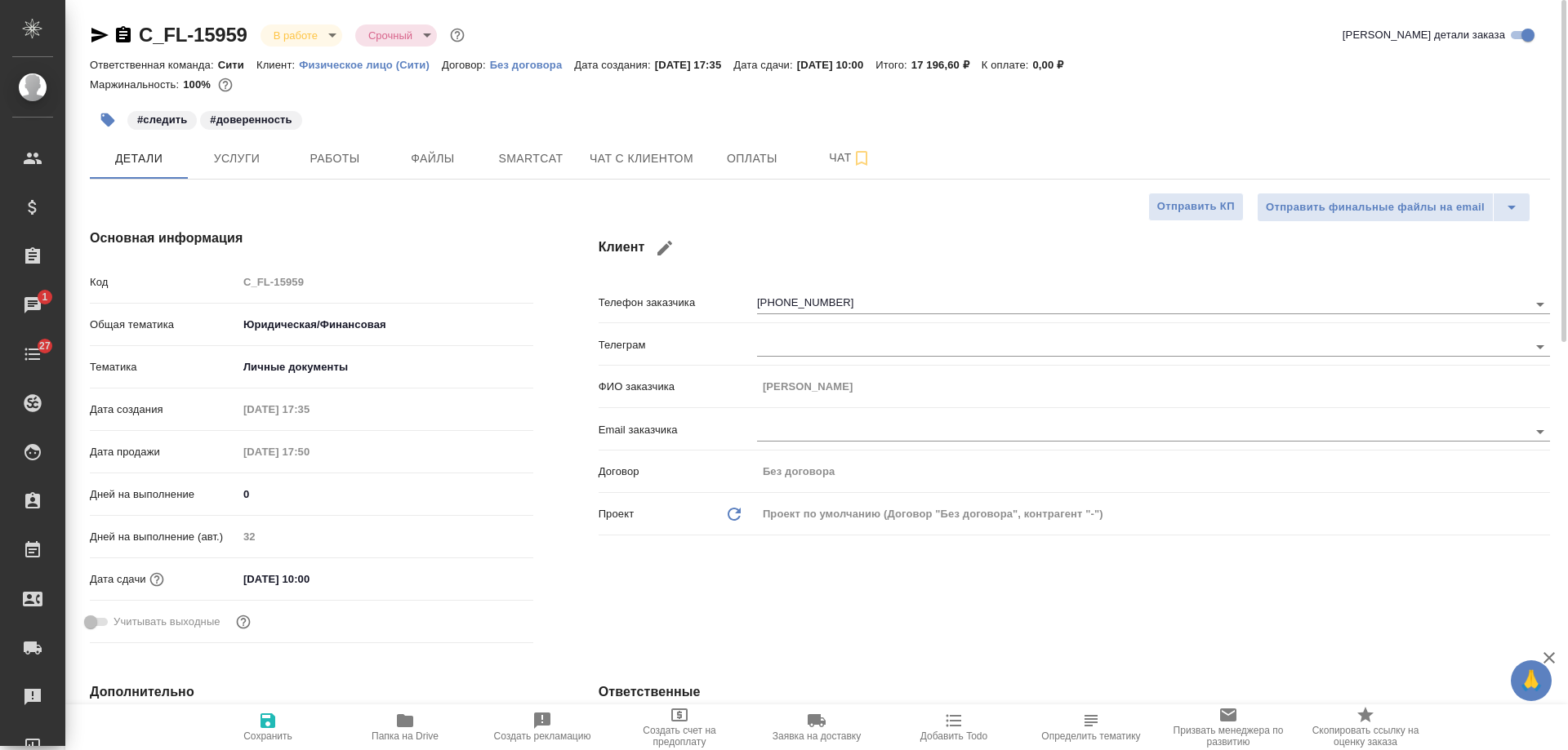
type textarea "x"
click at [124, 33] on icon "button" at bounding box center [123, 34] width 15 height 16
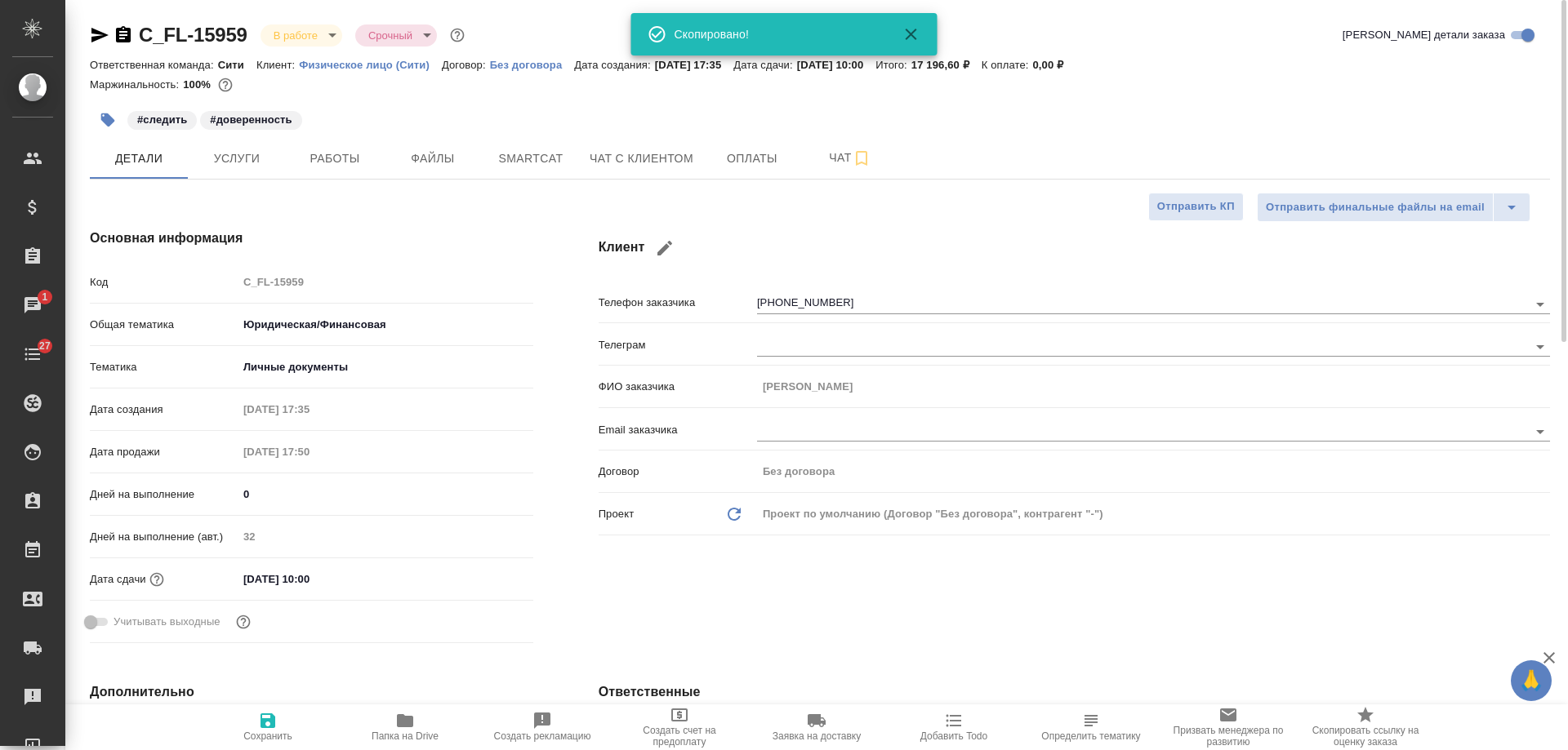
type textarea "x"
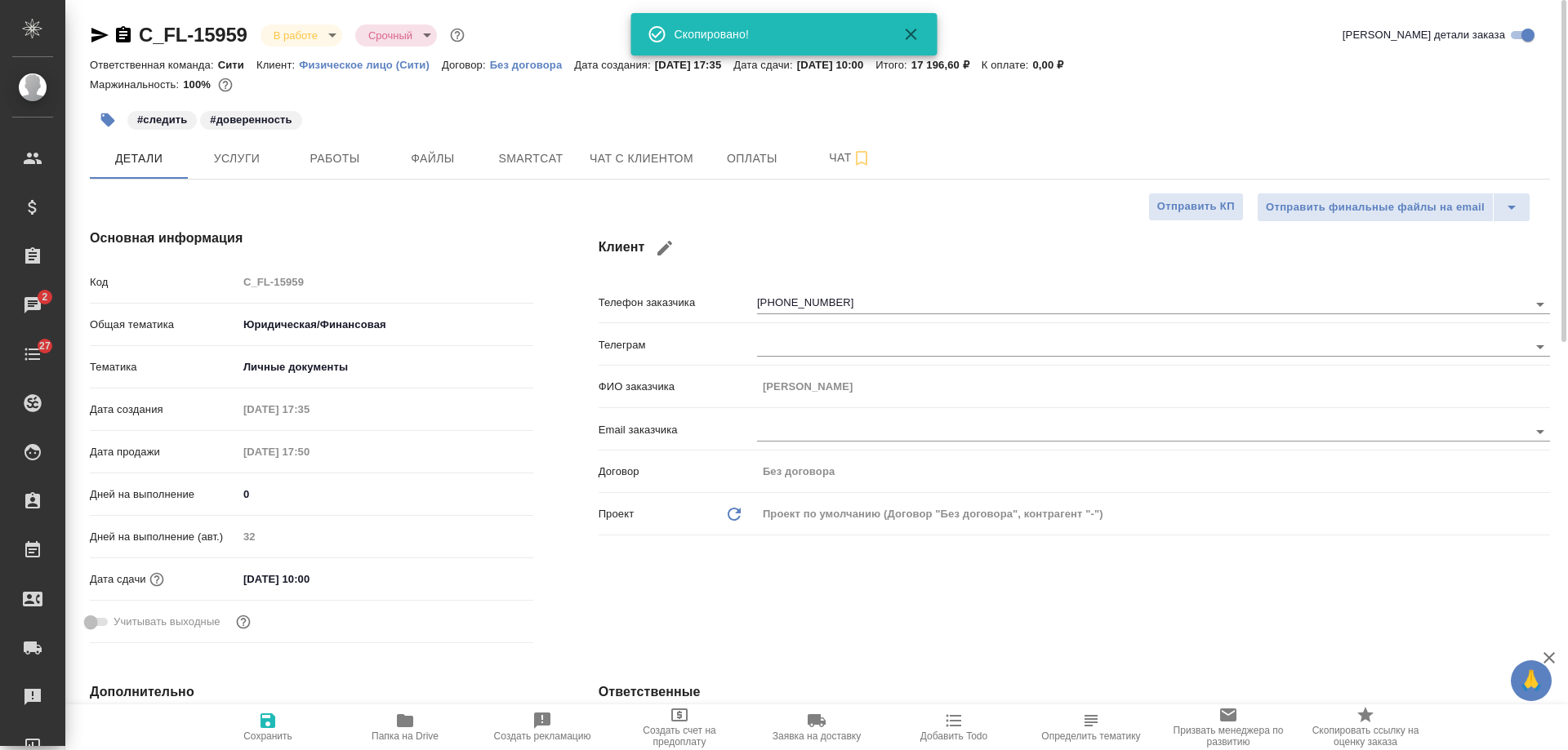
type textarea "x"
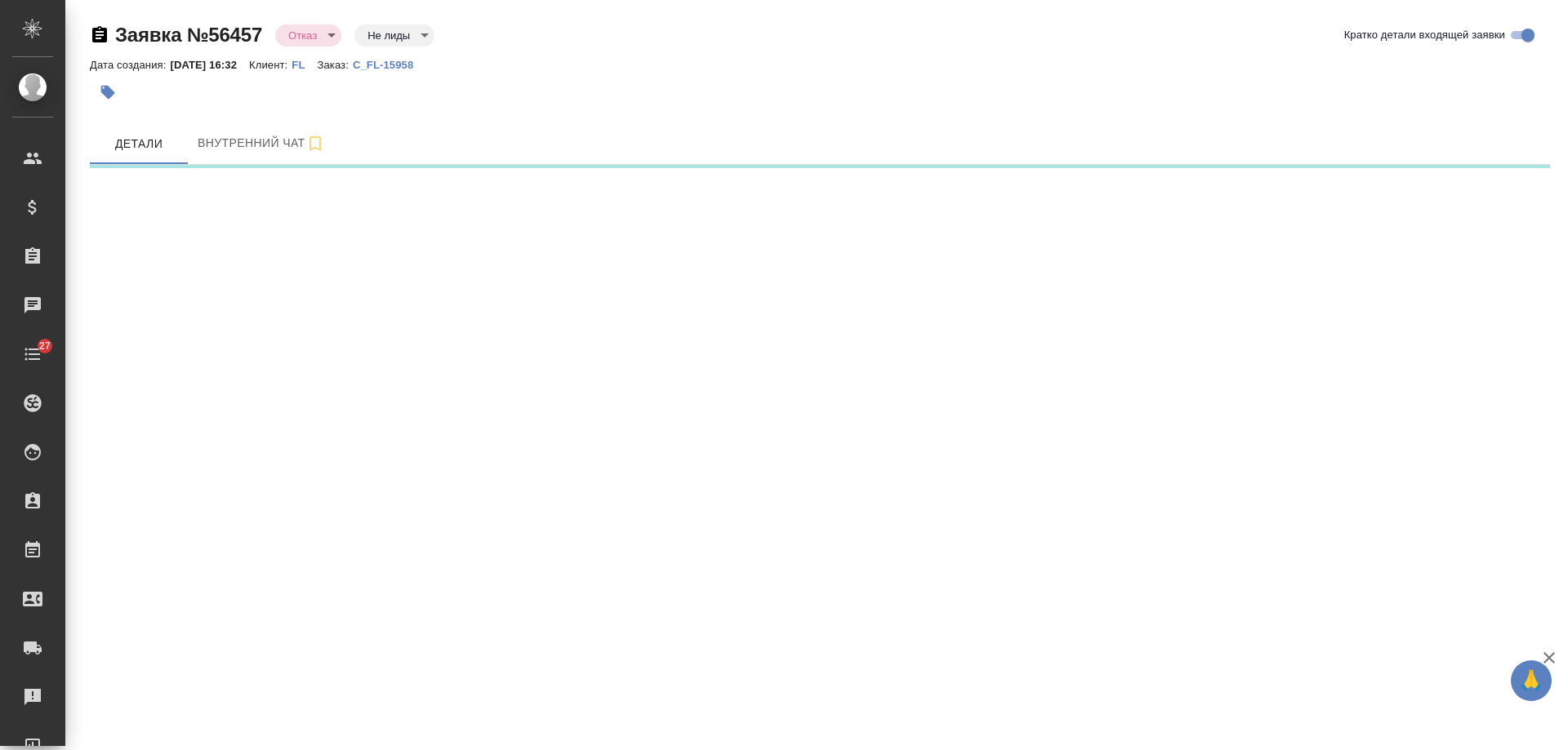
select select "RU"
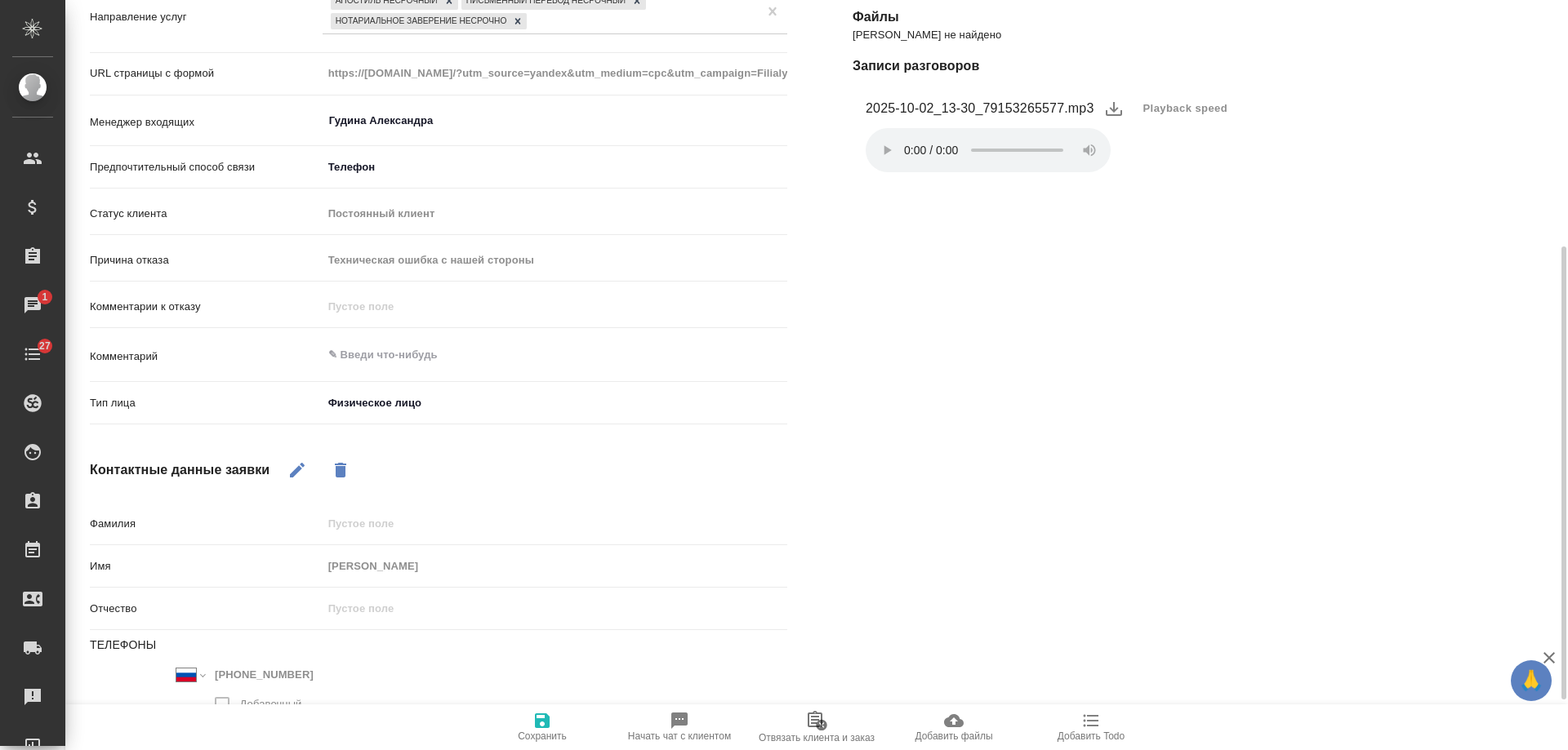
scroll to position [491, 0]
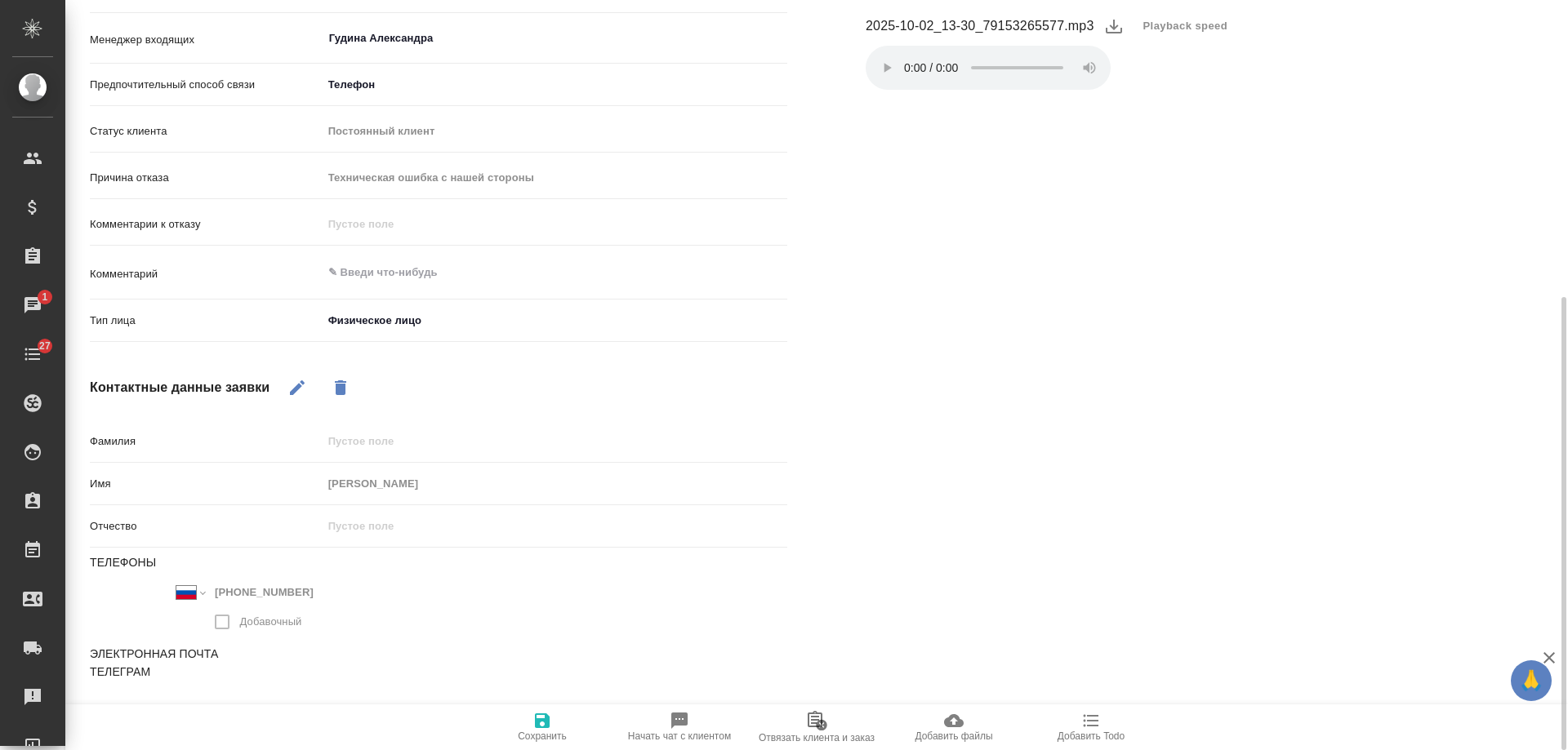
click at [303, 396] on icon "button" at bounding box center [297, 388] width 20 height 20
drag, startPoint x: 200, startPoint y: 582, endPoint x: 67, endPoint y: 574, distance: 133.2
click at [67, 574] on div "Основная информация Источник Яндекс Аудитории yandexAudience Источник трафика y…" at bounding box center [438, 232] width 763 height 1182
type textarea "x"
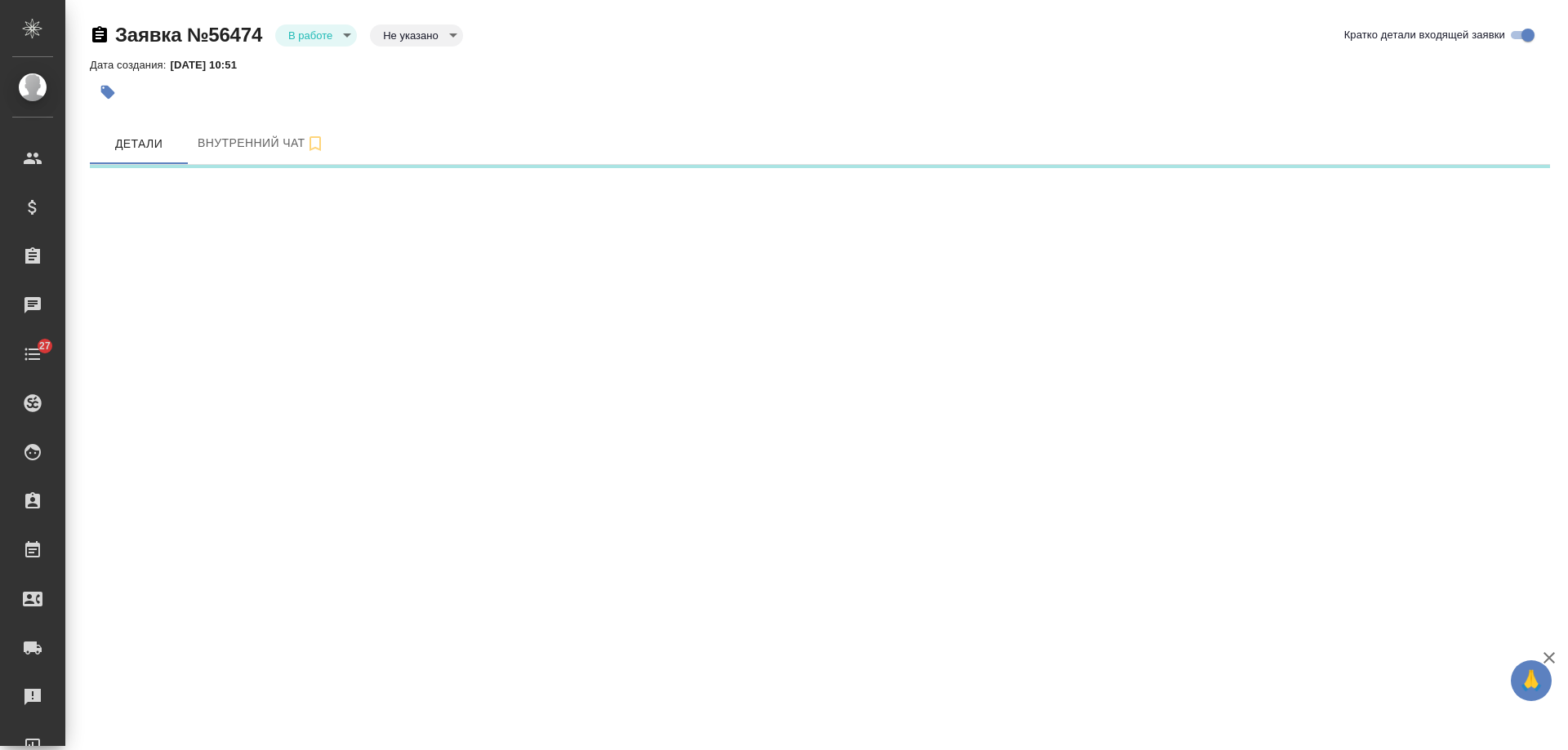
select select "RU"
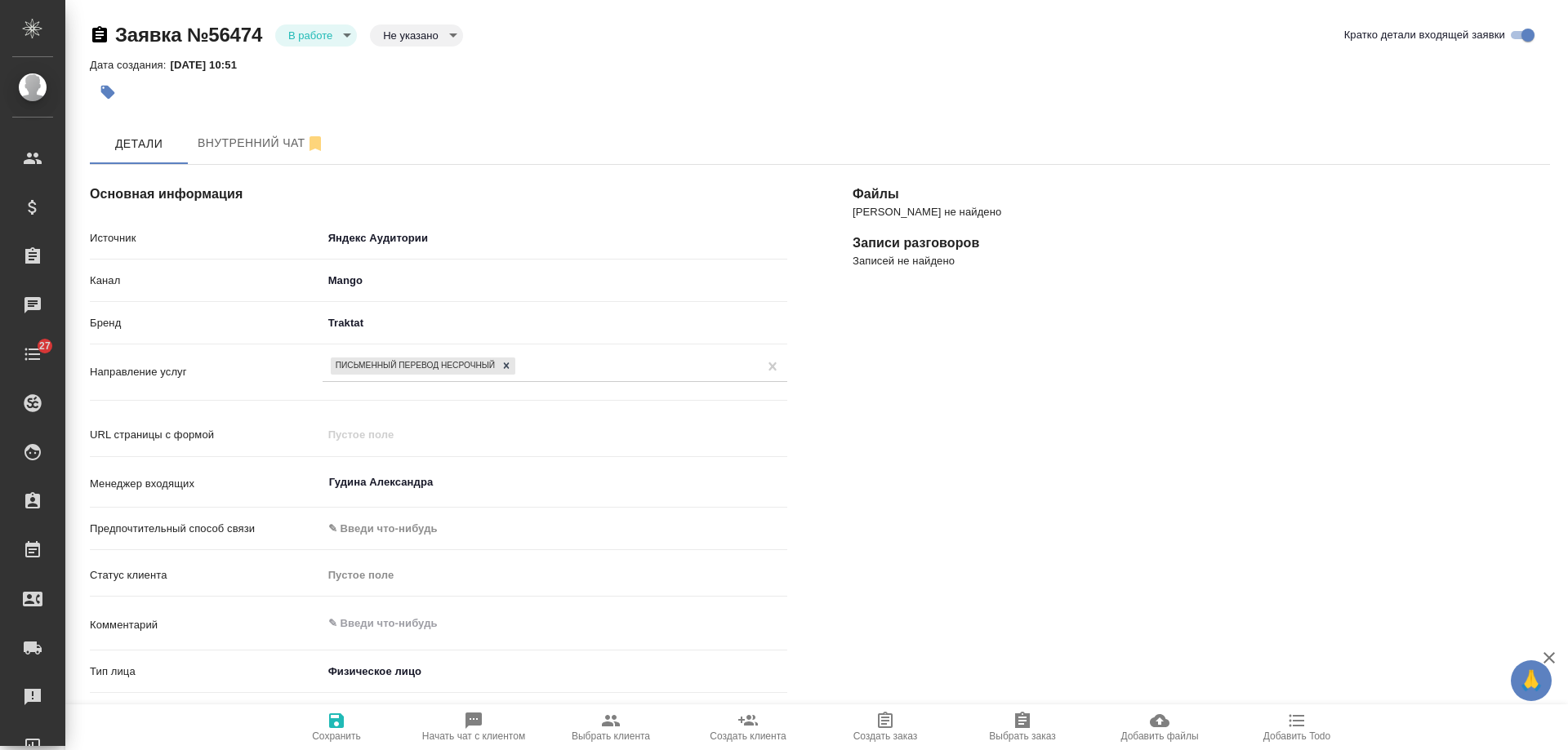
scroll to position [82, 0]
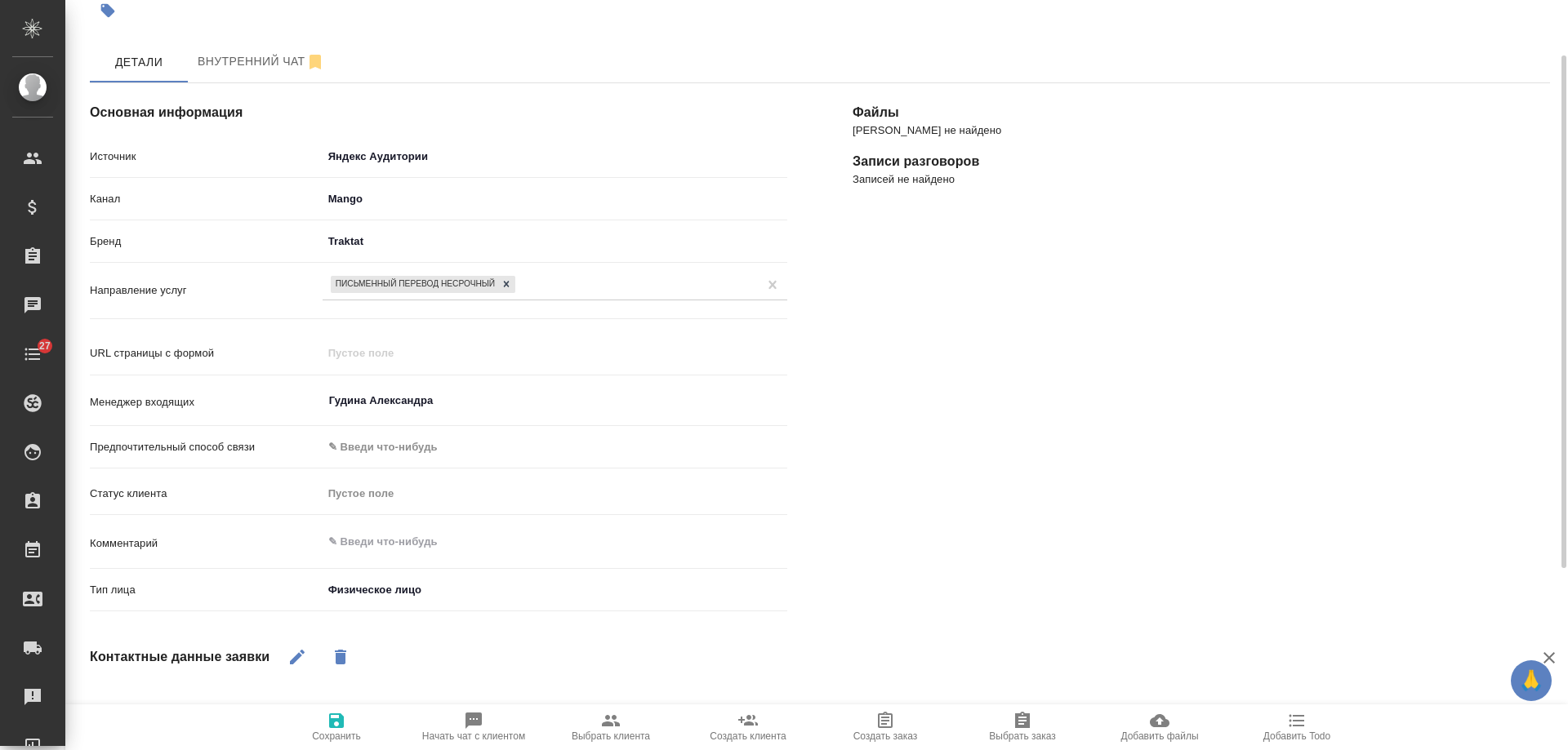
click at [1022, 726] on icon "button" at bounding box center [1023, 720] width 15 height 16
type textarea "x"
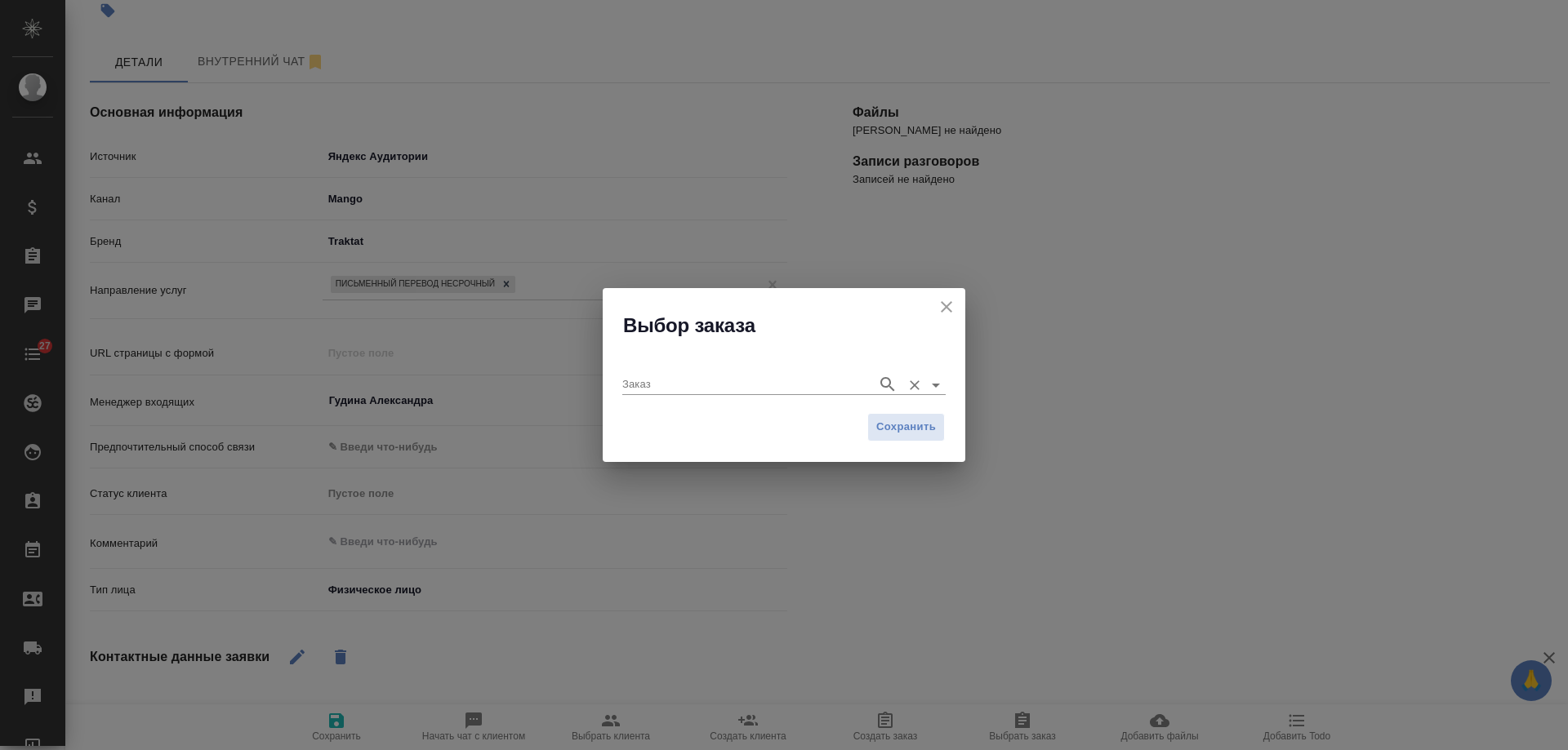
click at [738, 387] on input "Заказ" at bounding box center [746, 384] width 247 height 20
paste input "C_FL-15959"
type input "C_FL-15959"
click at [883, 388] on icon "button" at bounding box center [888, 384] width 20 height 20
click at [740, 411] on li "C_FL-15959" at bounding box center [784, 417] width 323 height 29
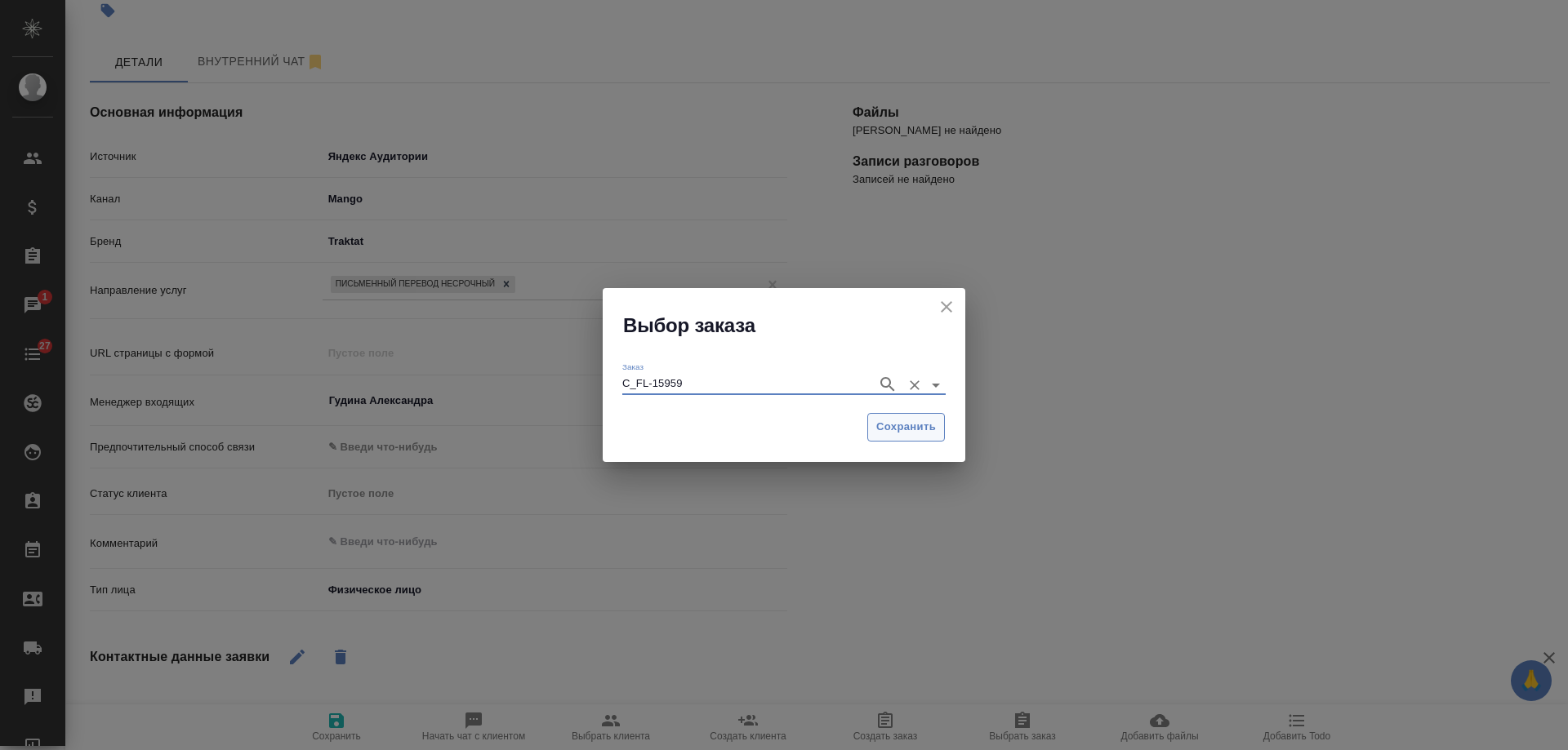
type input "C_FL-15959"
click at [906, 433] on span "Сохранить" at bounding box center [906, 428] width 60 height 19
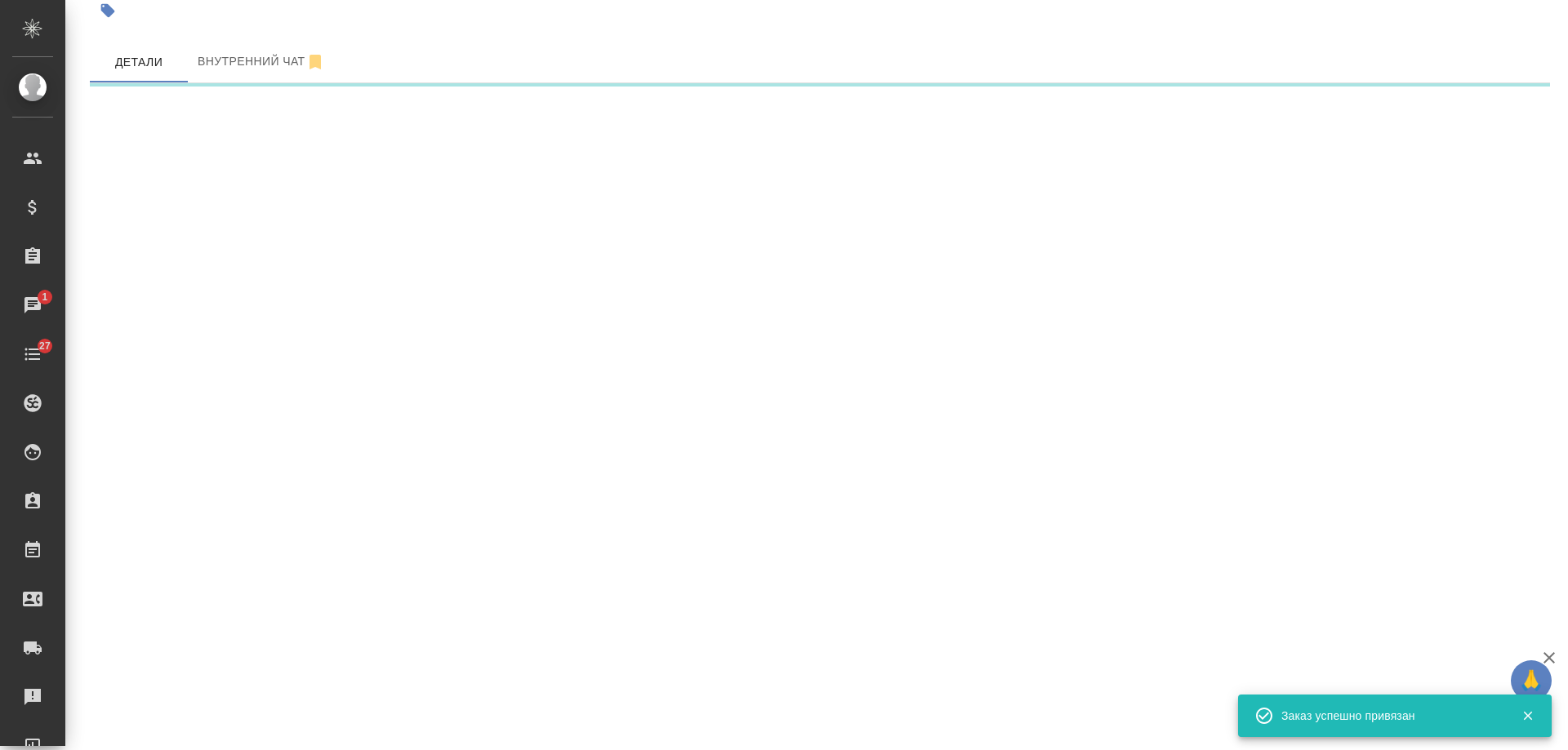
select select "RU"
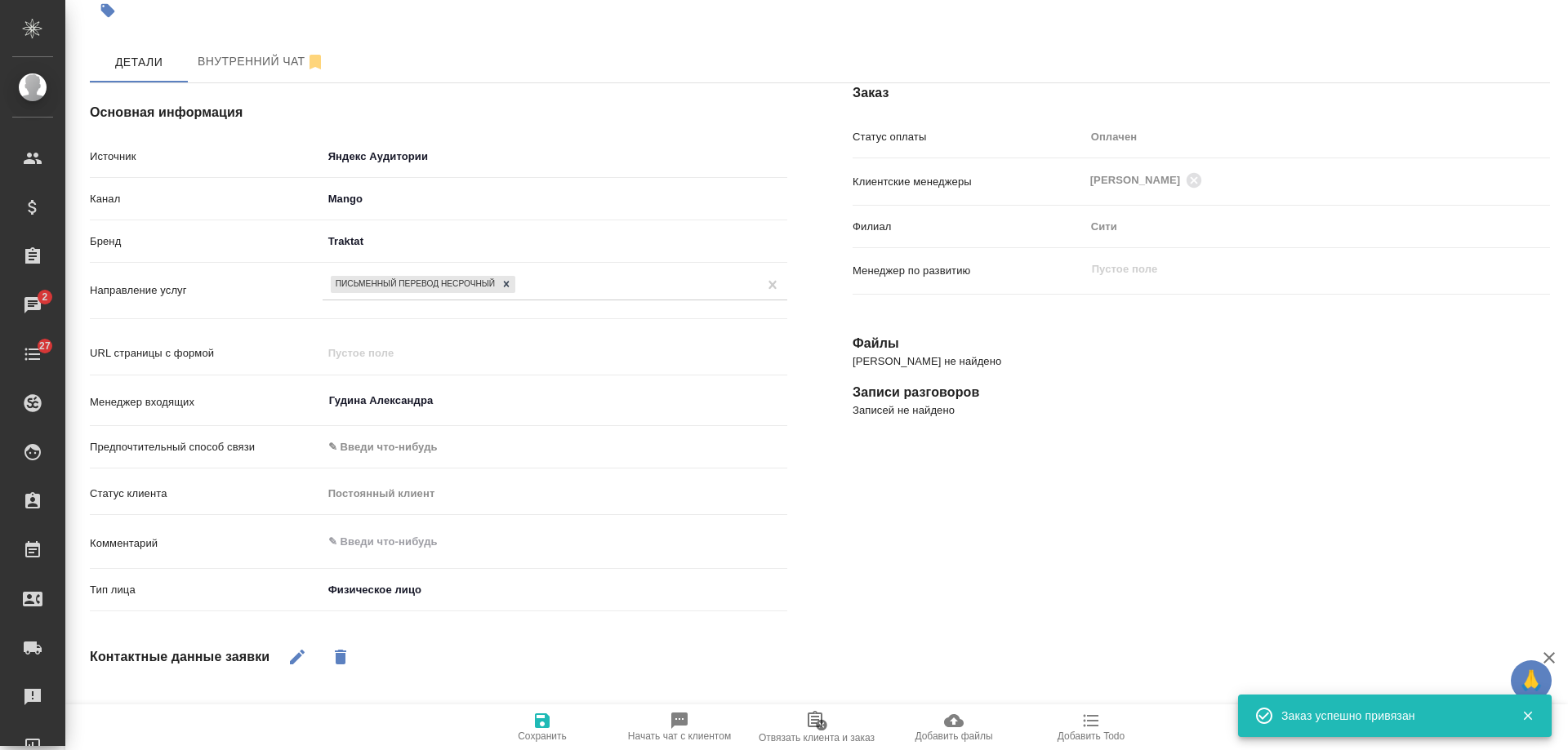
type textarea "x"
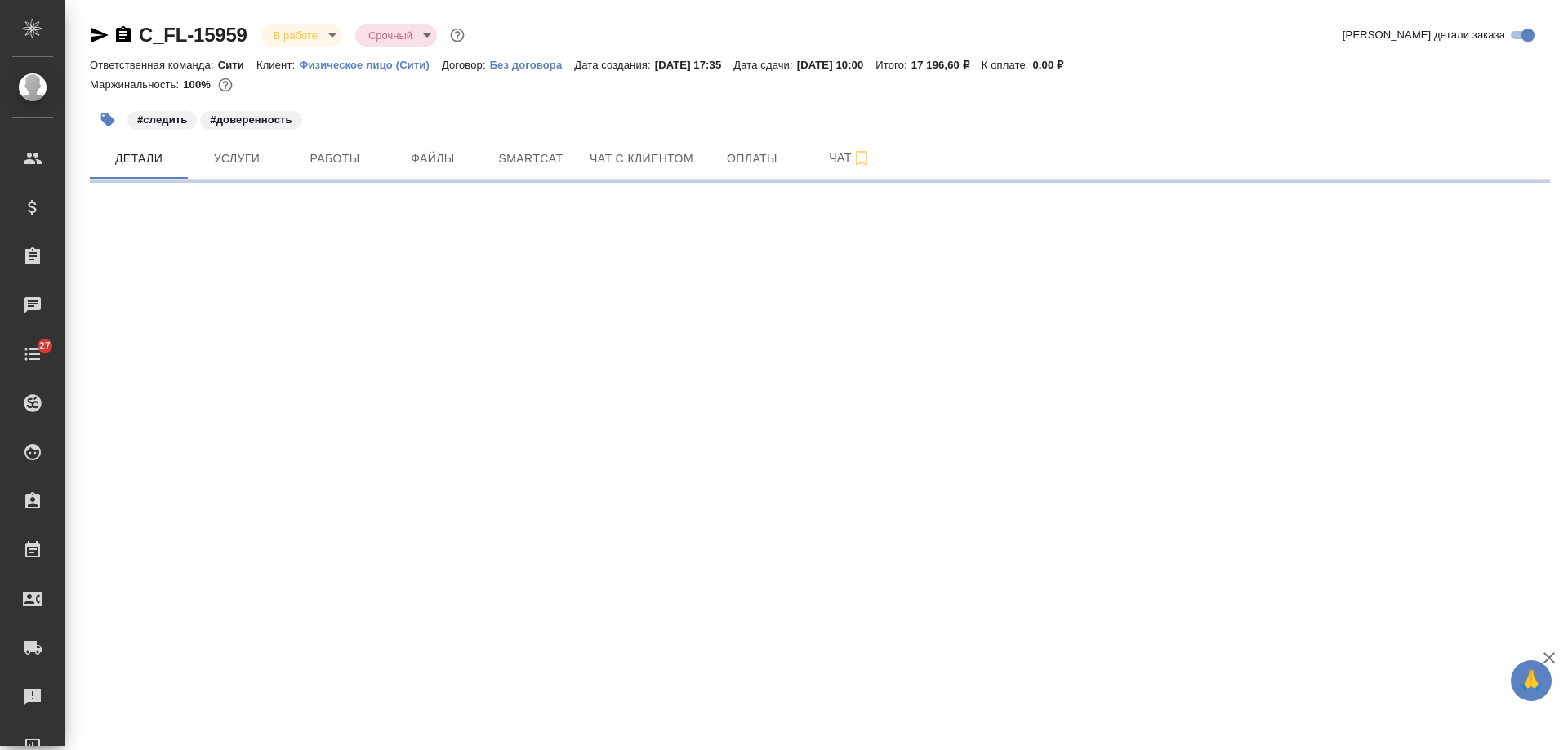
select select "RU"
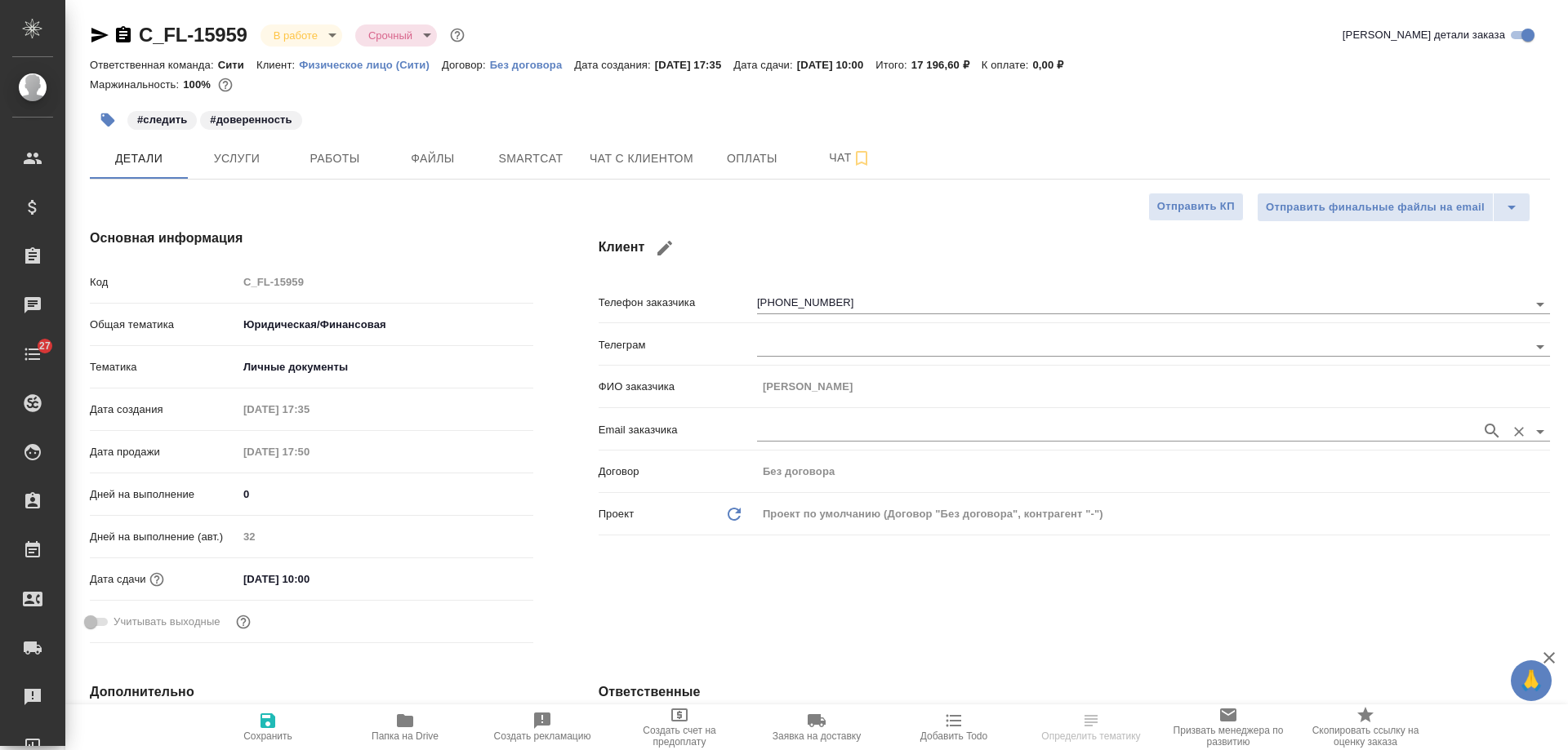
type textarea "x"
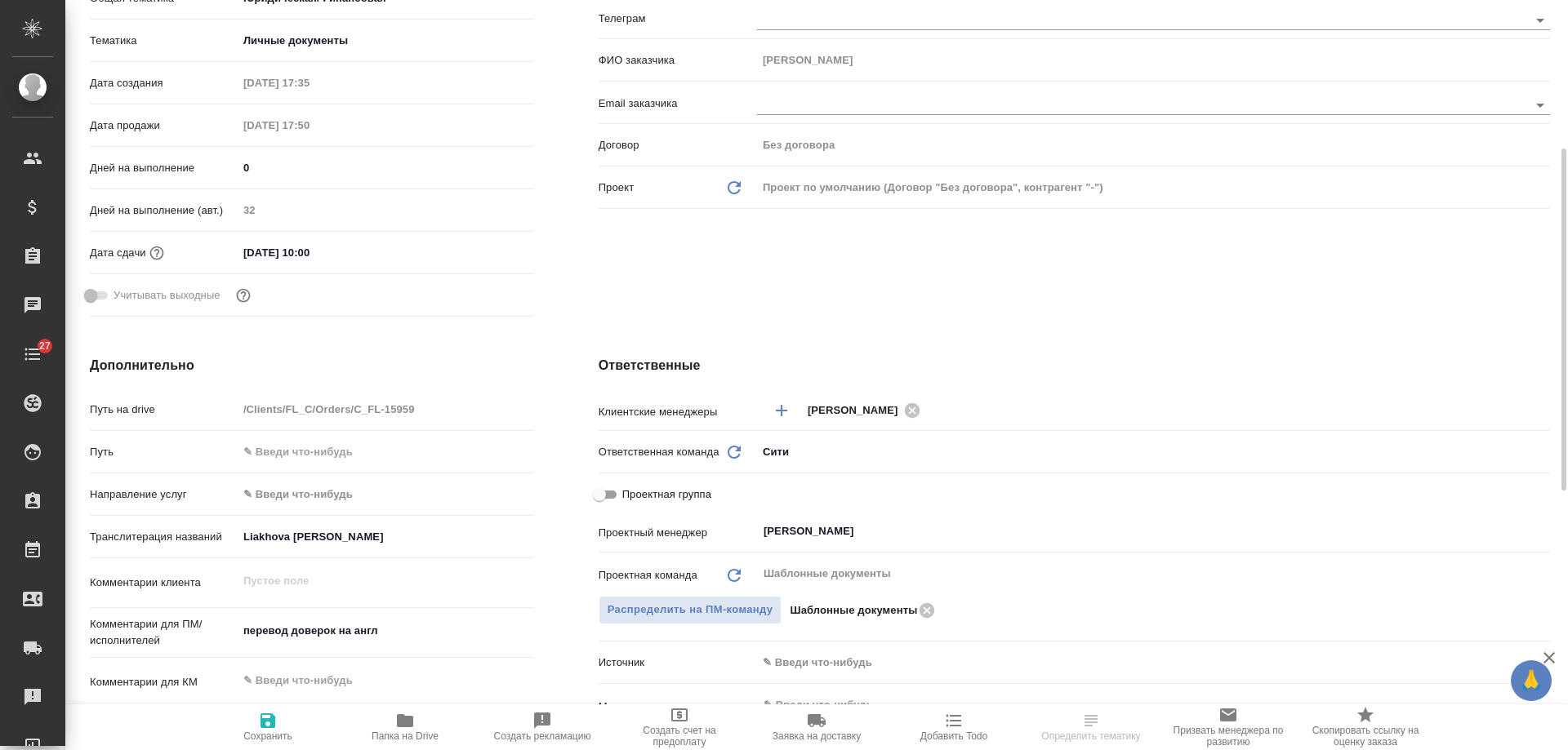
scroll to position [653, 0]
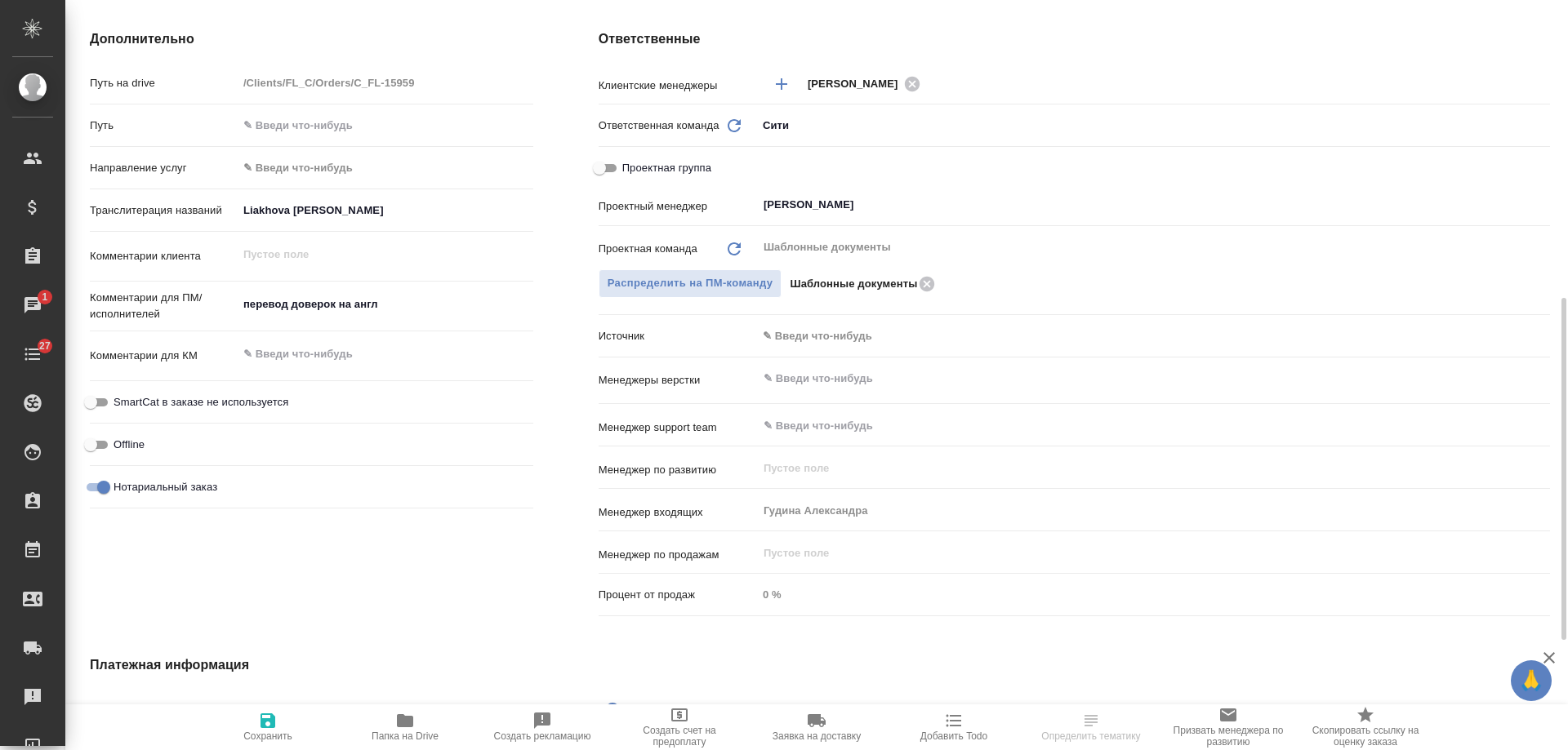
click at [832, 336] on body "🙏 .cls-1 fill:#fff; AWATERA Gudina Alexandra Клиенты Спецификации Заказы 1 Чаты…" at bounding box center [784, 375] width 1568 height 750
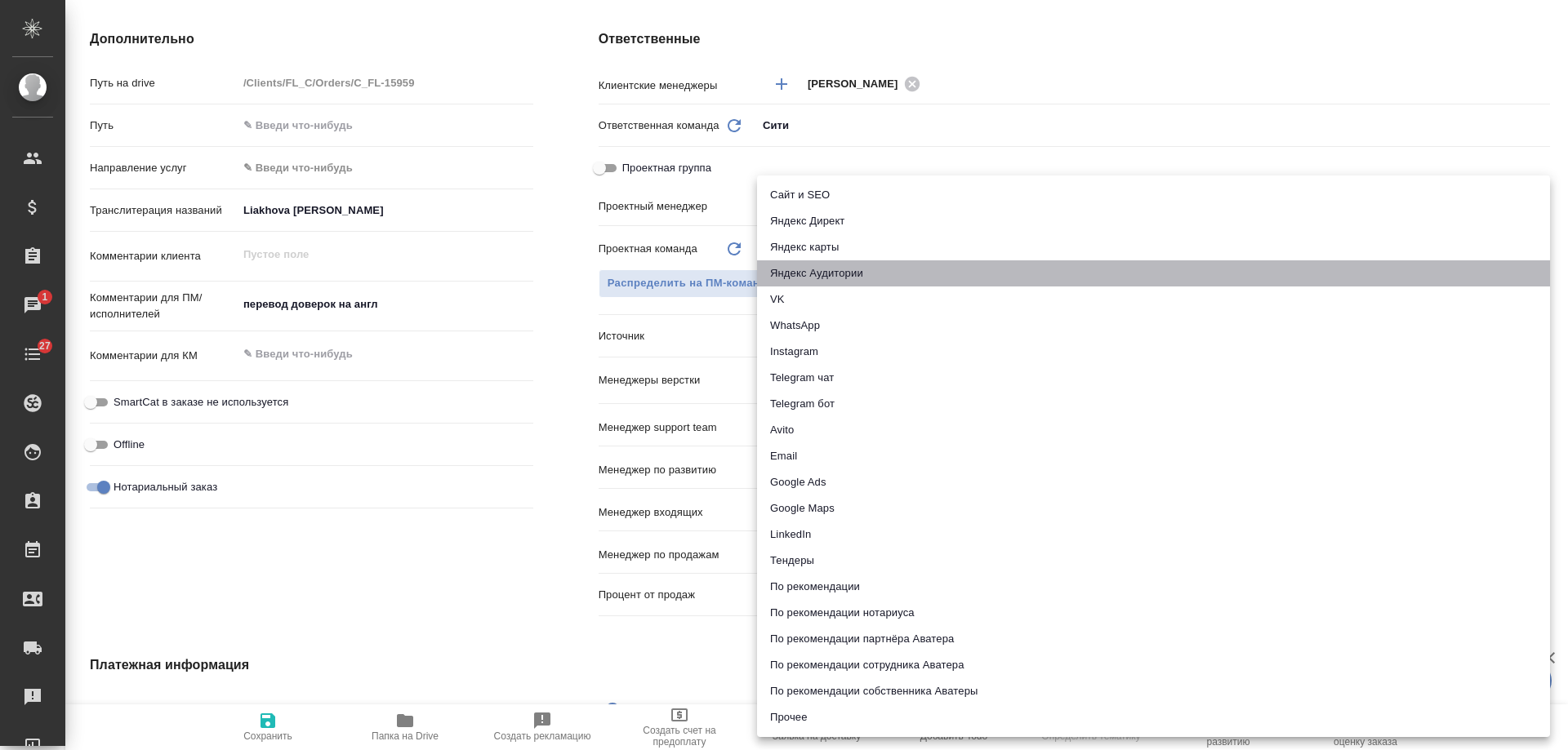
click at [858, 261] on li "Яндекс Аудитории" at bounding box center [1153, 274] width 793 height 27
type textarea "x"
type input "yandexAudience"
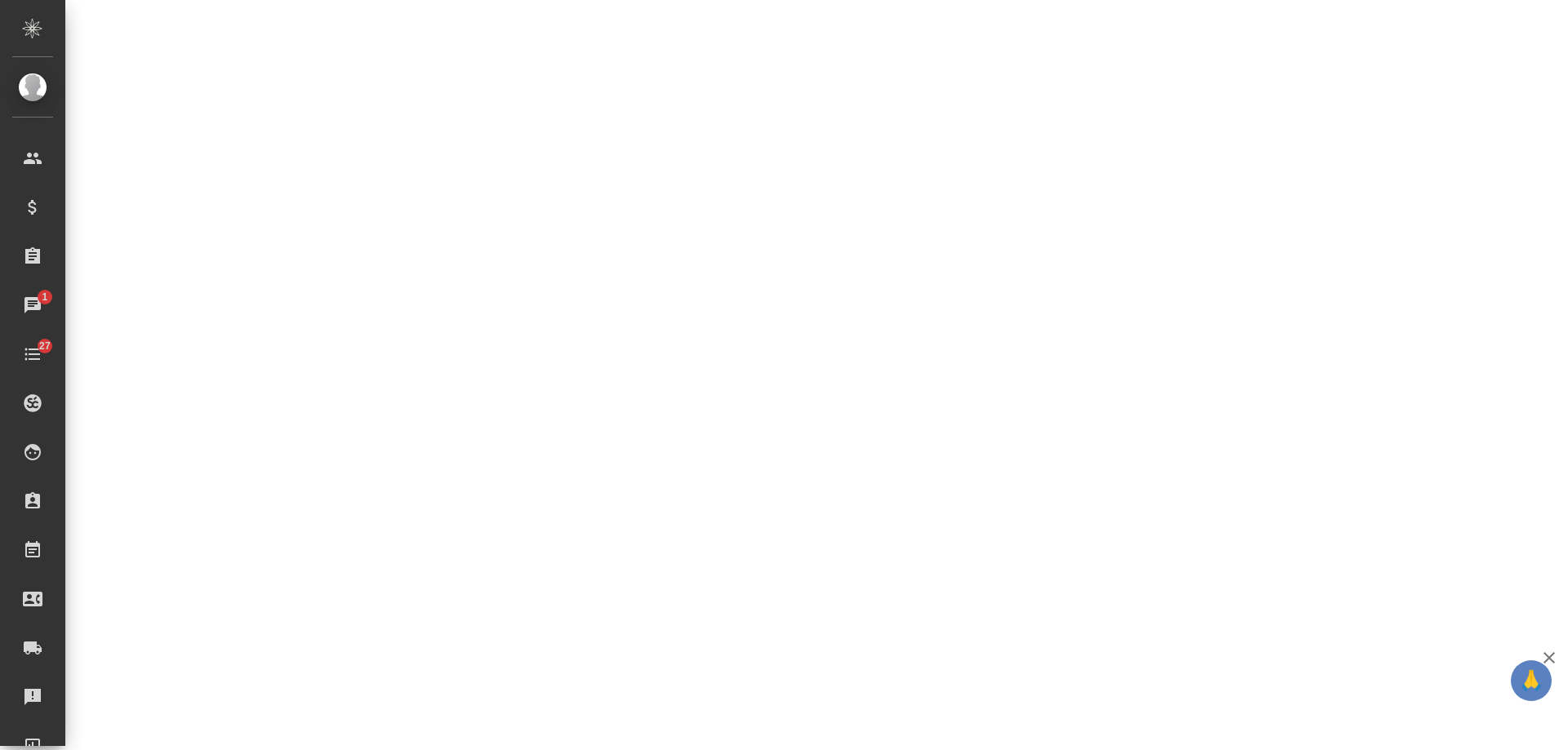
click at [269, 721] on div ".cls-1 fill:#fff; AWATERA Gudina Alexandra Клиенты Спецификации Заказы 1 Чаты 2…" at bounding box center [784, 375] width 1568 height 750
select select "RU"
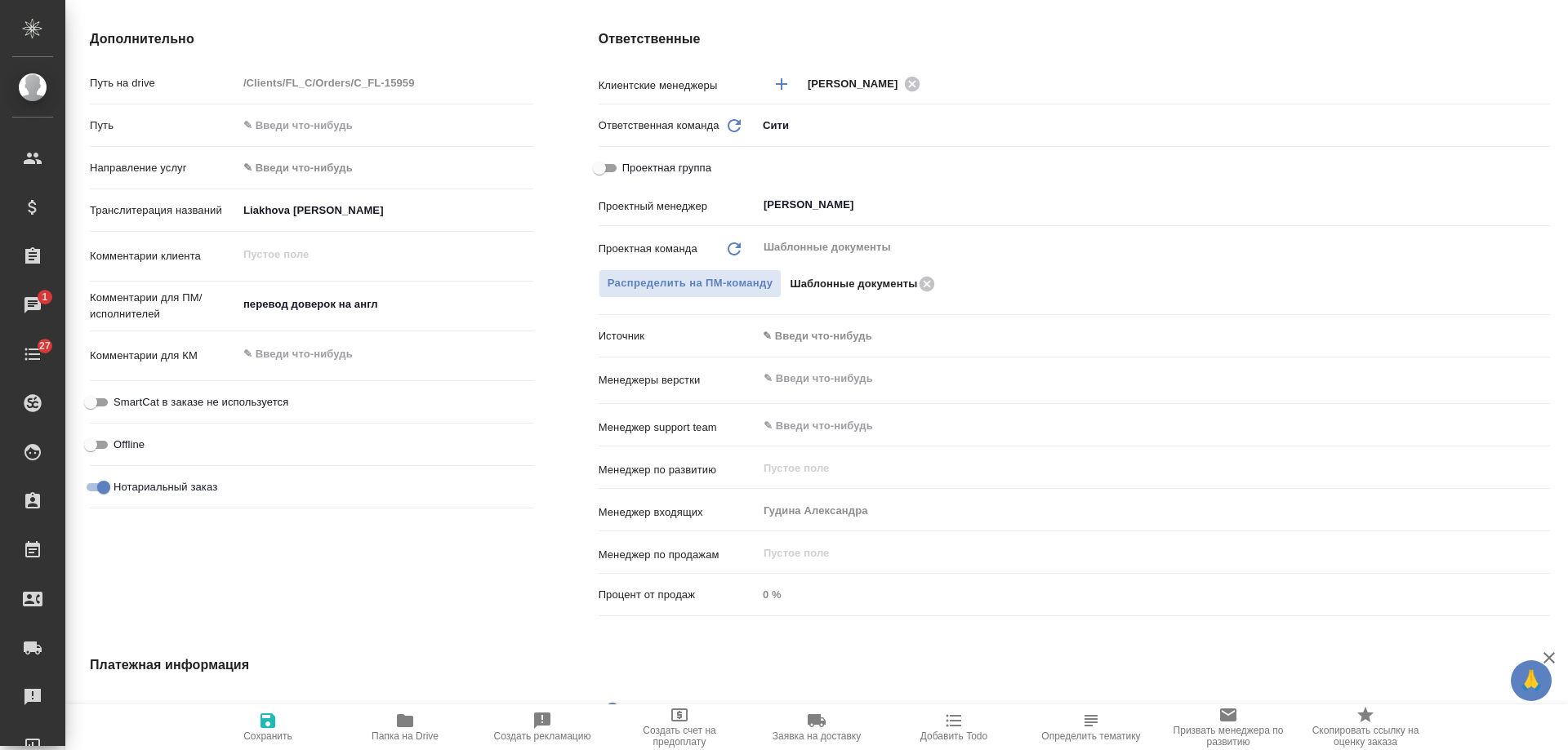
type textarea "x"
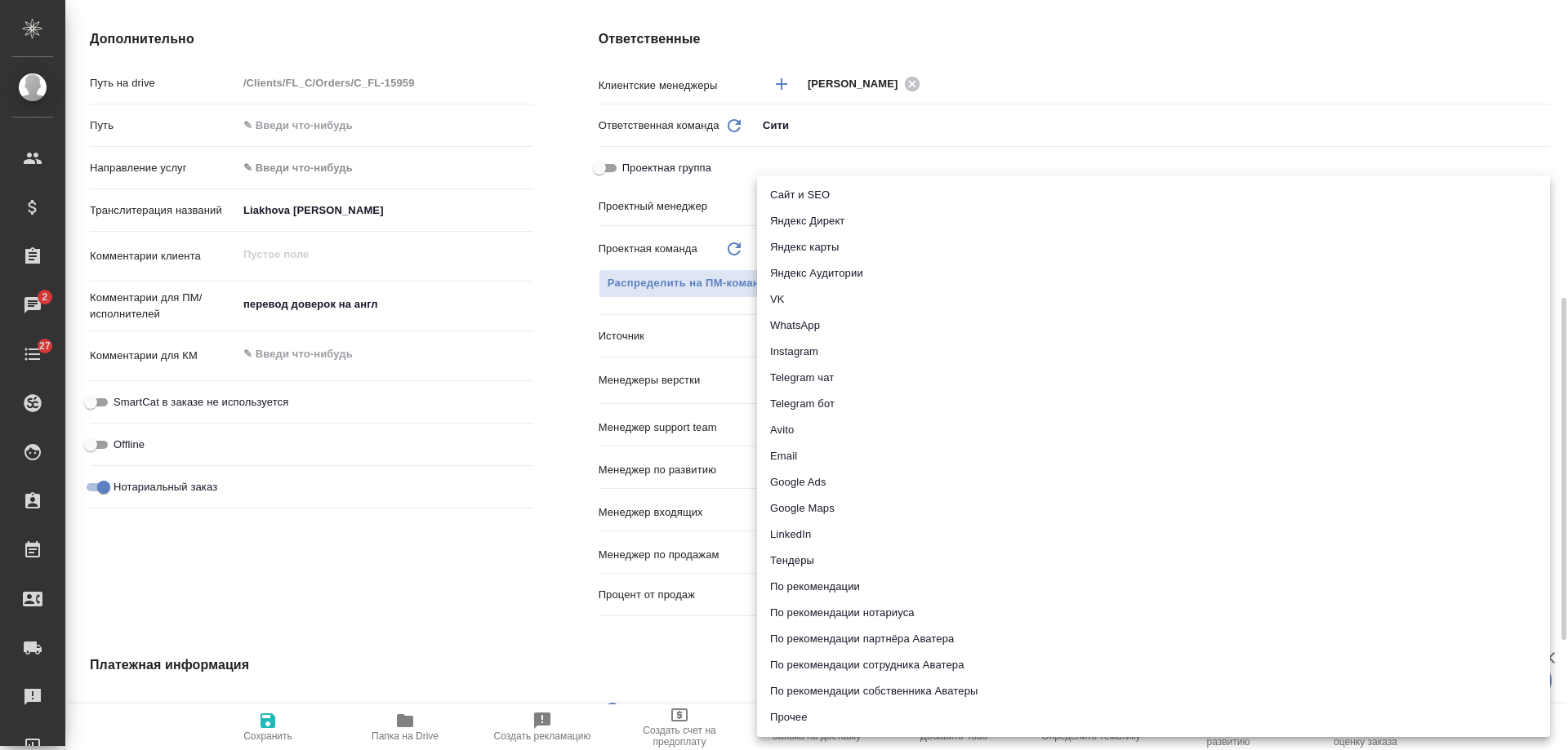
click at [817, 345] on body "🙏 .cls-1 fill:#fff; AWATERA Gudina Alexandra Клиенты Спецификации Заказы 2 Чаты…" at bounding box center [784, 375] width 1568 height 750
click at [836, 271] on li "Яндекс Аудитории" at bounding box center [1153, 274] width 793 height 27
type textarea "x"
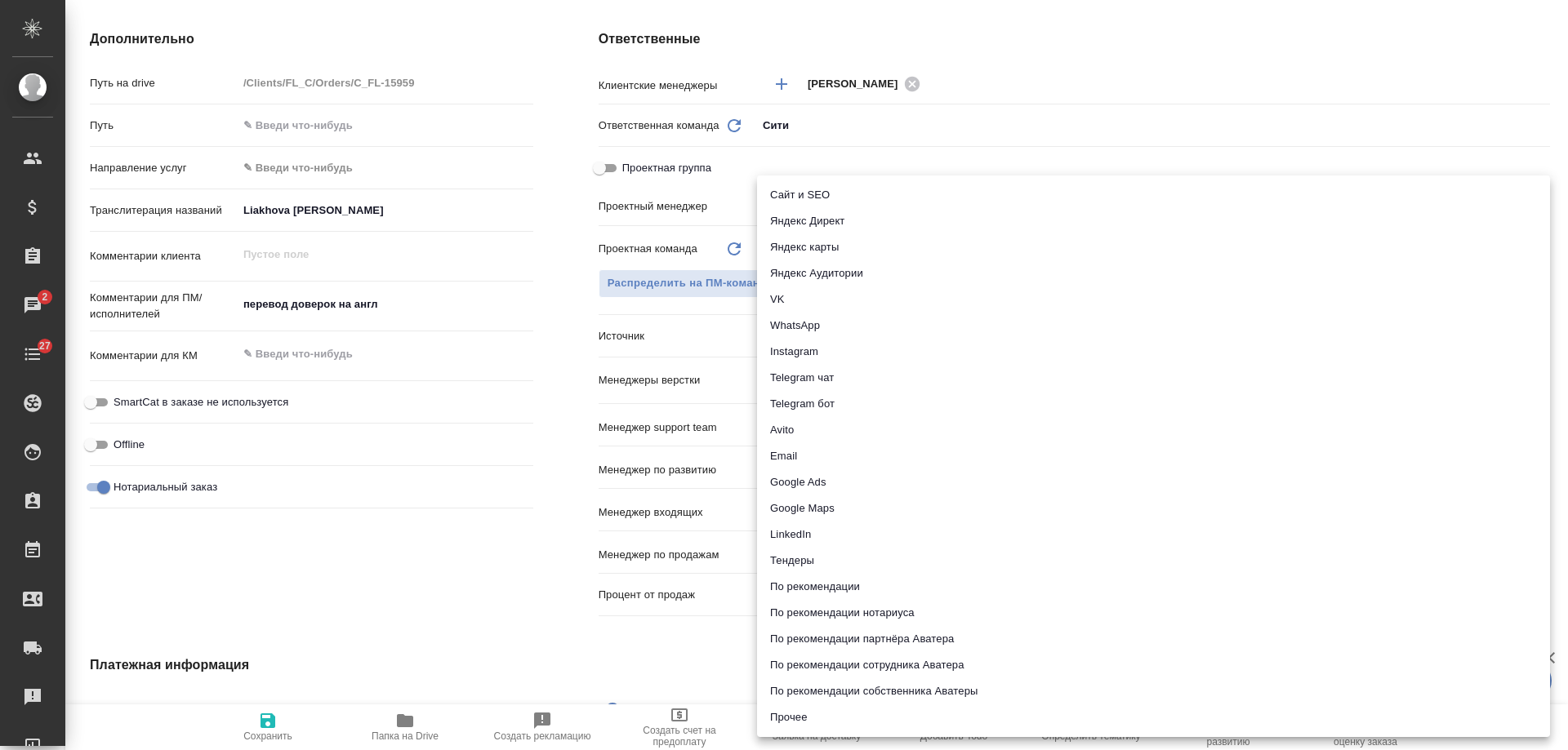
type input "yandexAudience"
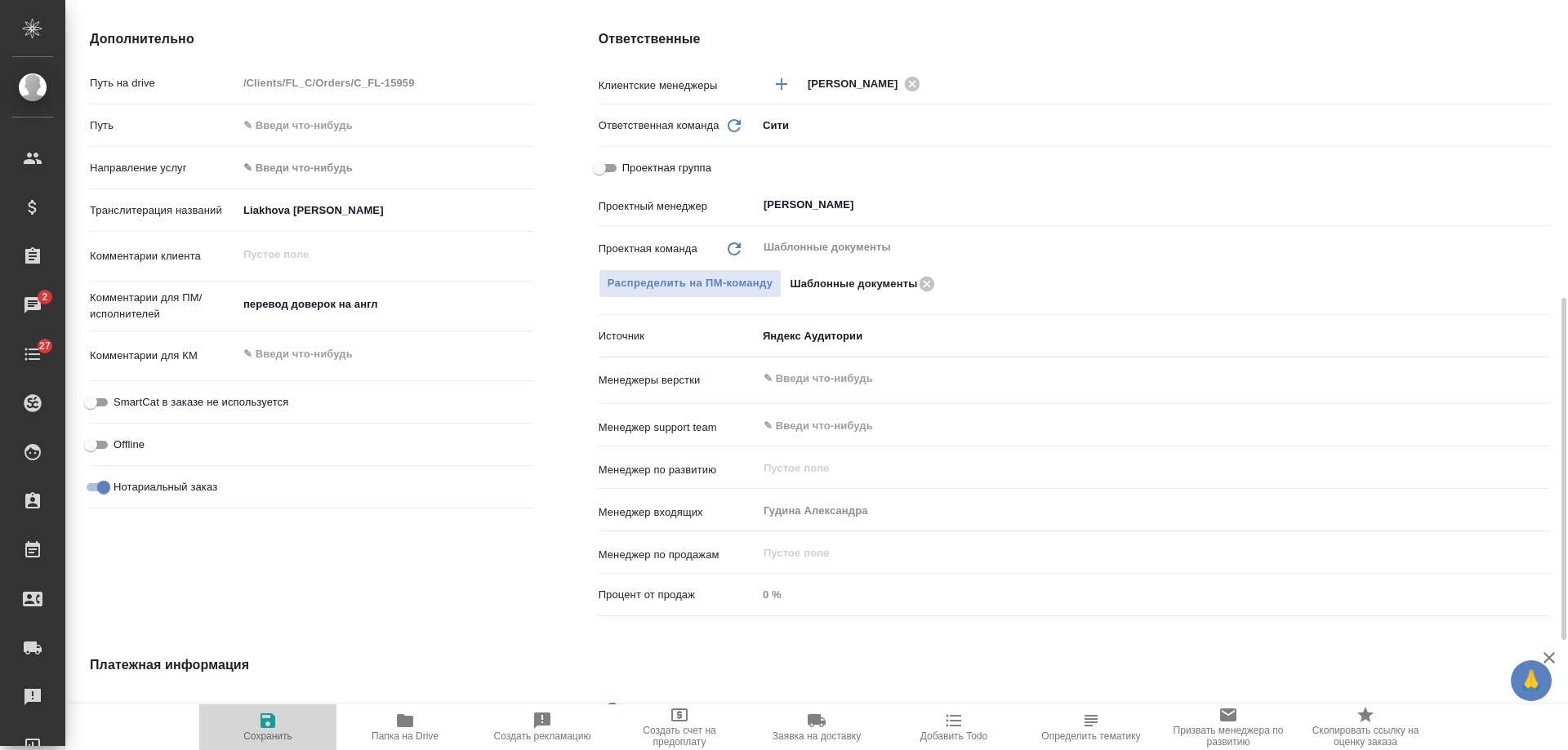
click at [267, 728] on icon "button" at bounding box center [268, 722] width 15 height 15
type textarea "x"
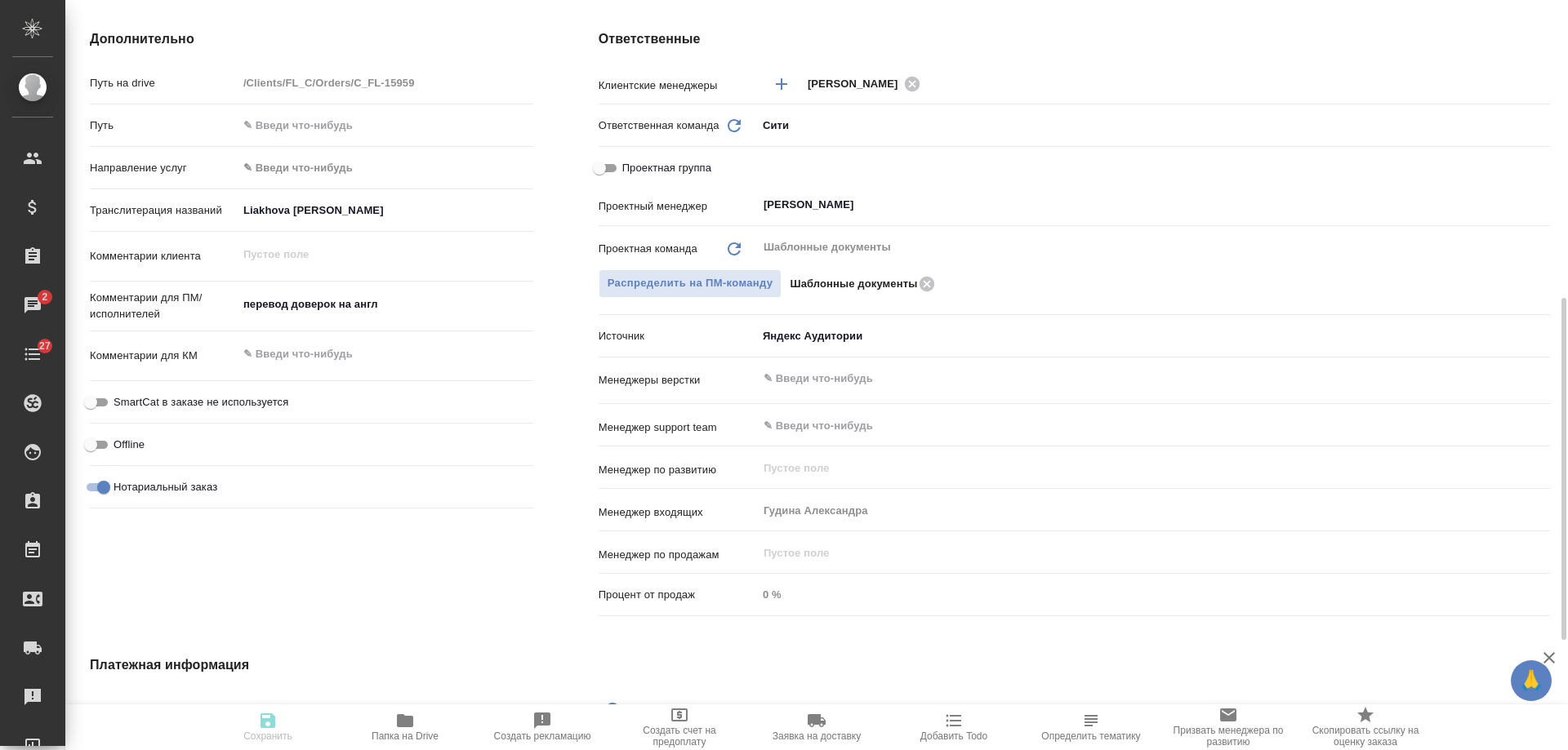
type textarea "x"
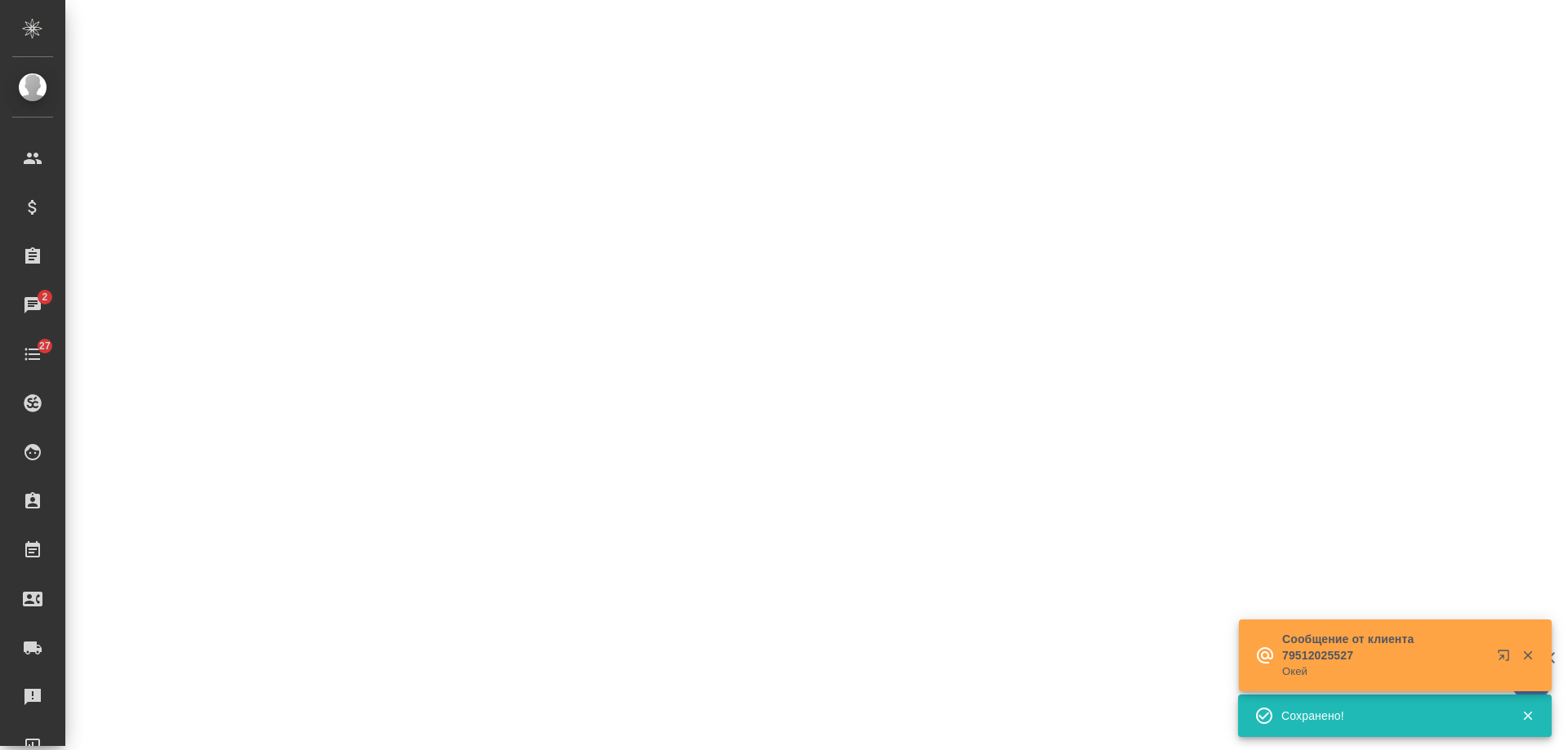
select select "RU"
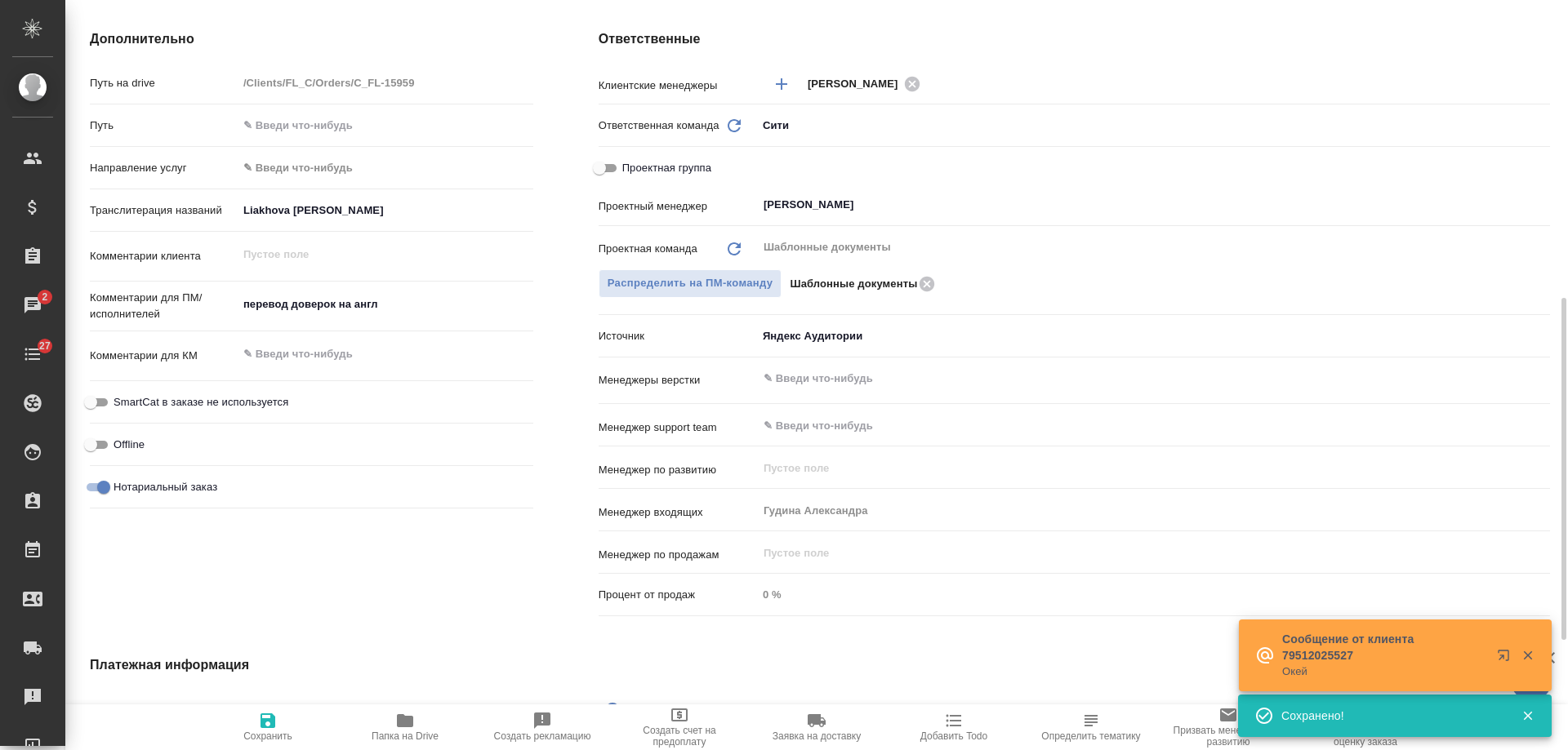
type textarea "x"
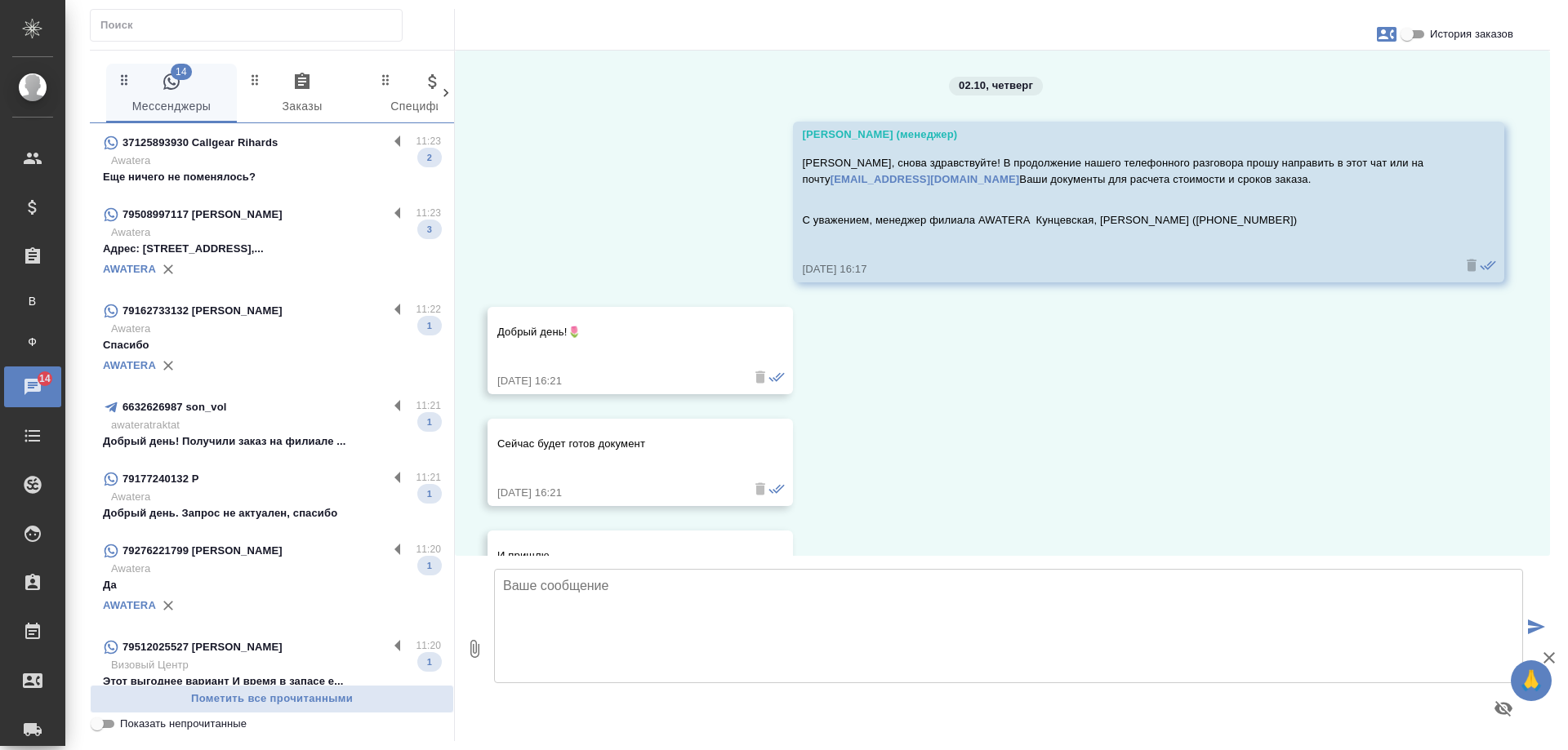
scroll to position [5515, 0]
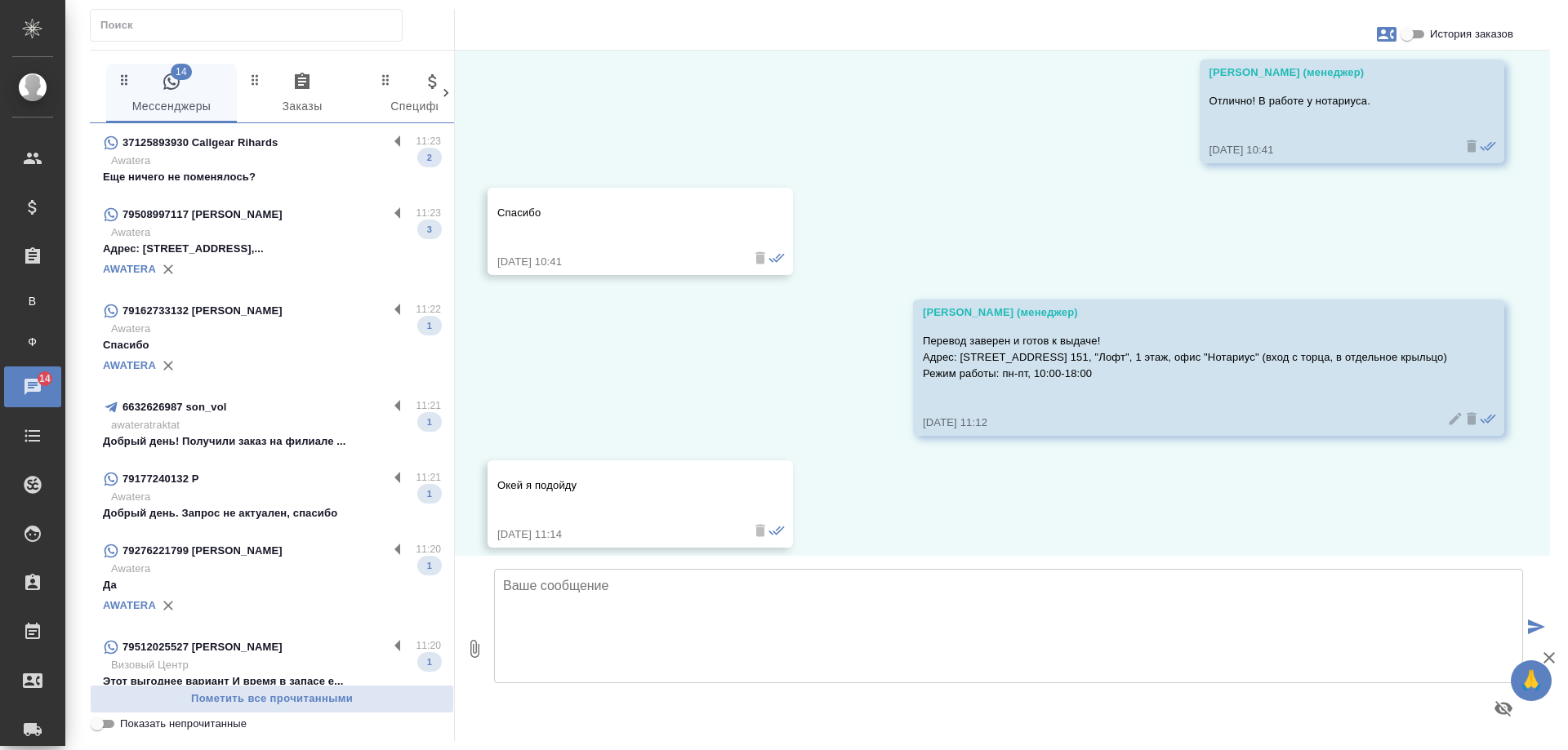
click at [316, 134] on div "37125893930 Callgear Rihards" at bounding box center [246, 142] width 286 height 20
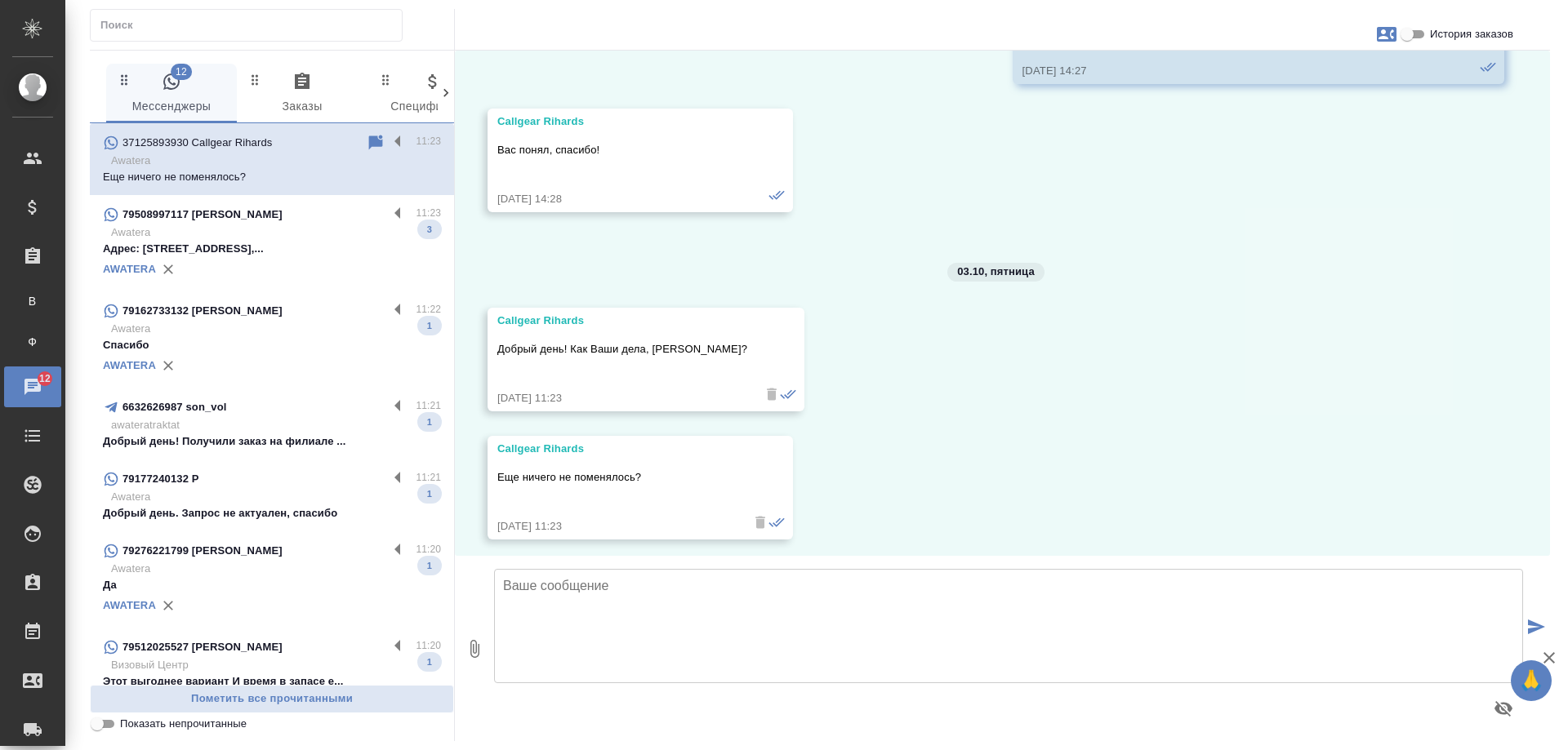
scroll to position [438, 0]
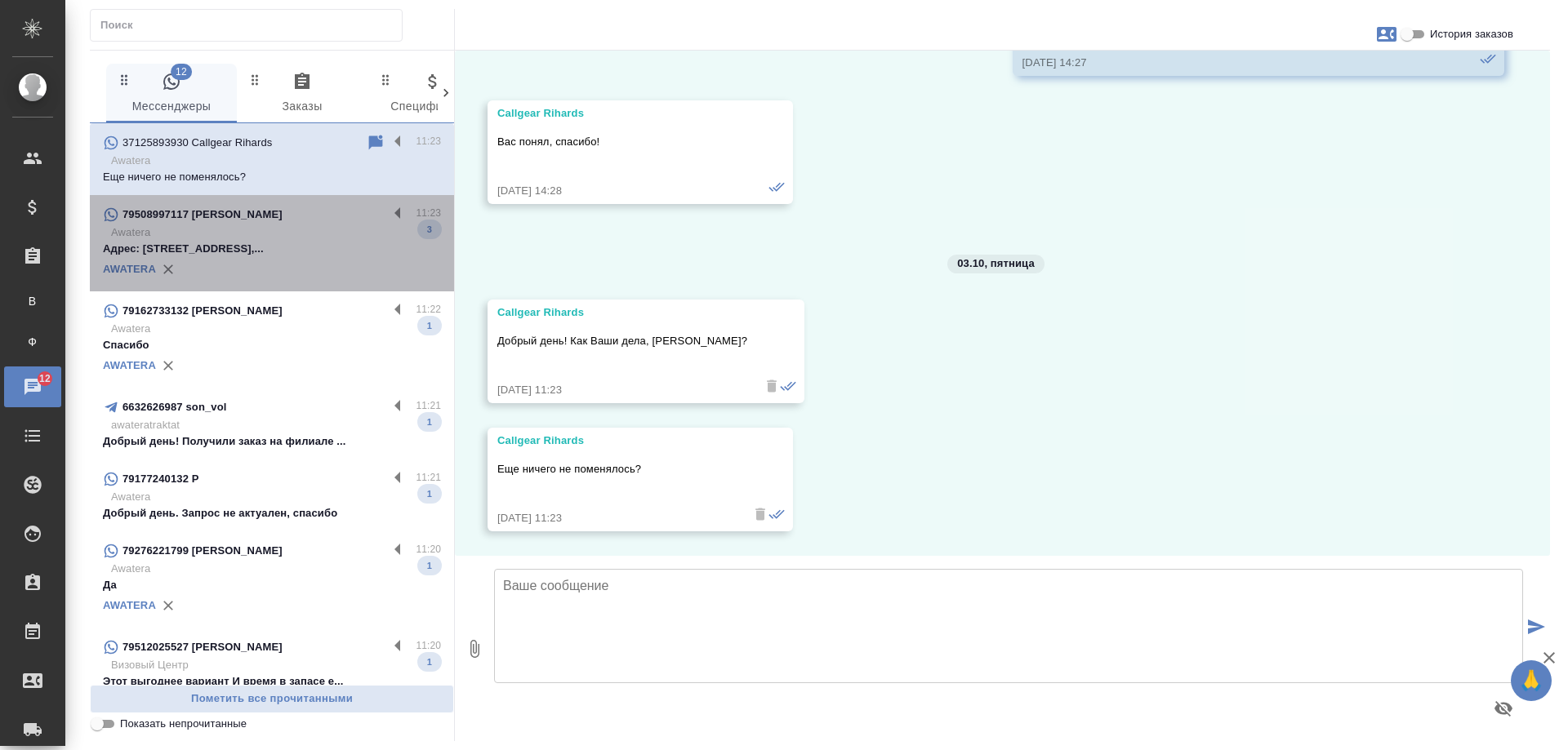
click at [339, 246] on p "Адрес: Москва, Нижняя Радищевская улица,..." at bounding box center [272, 248] width 339 height 16
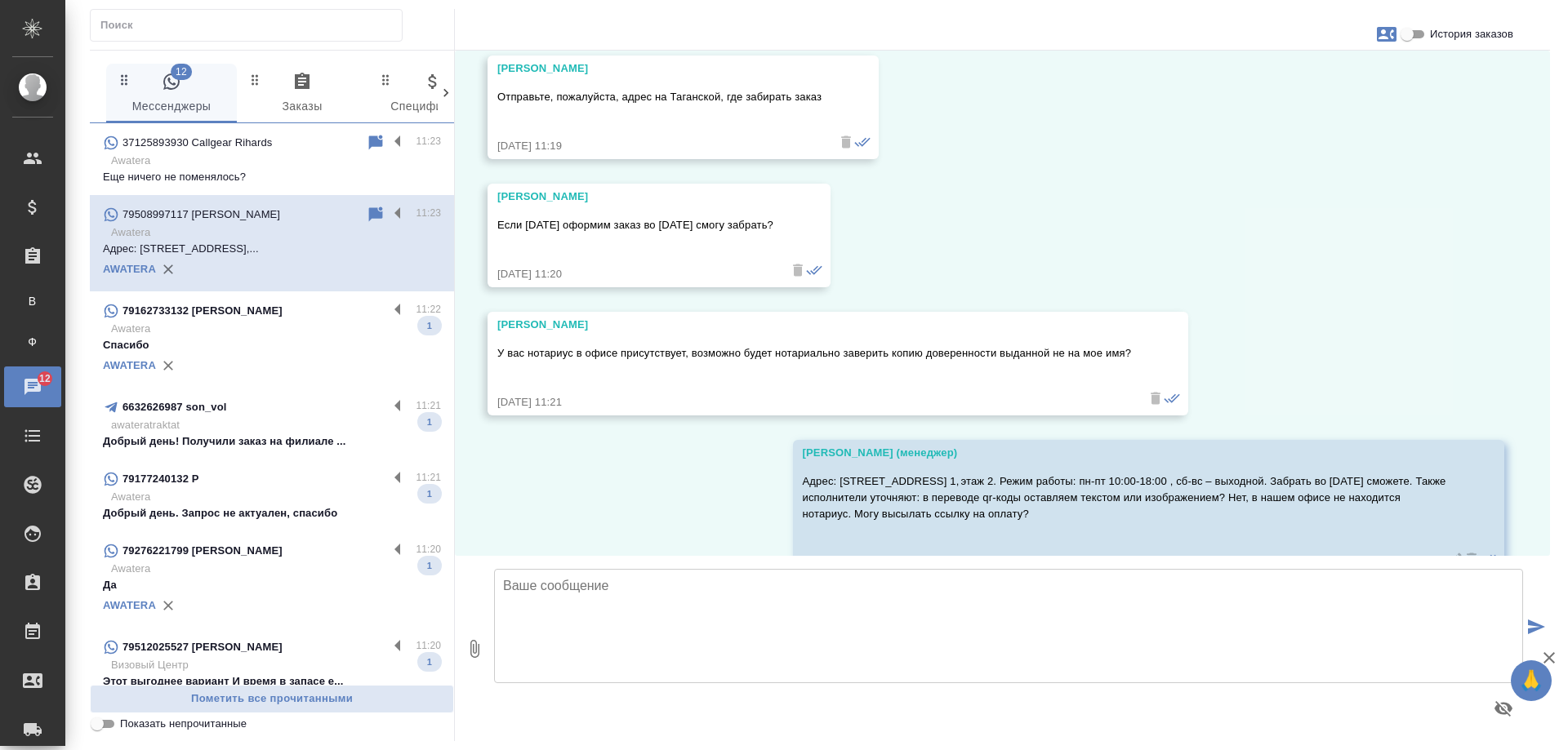
scroll to position [785, 0]
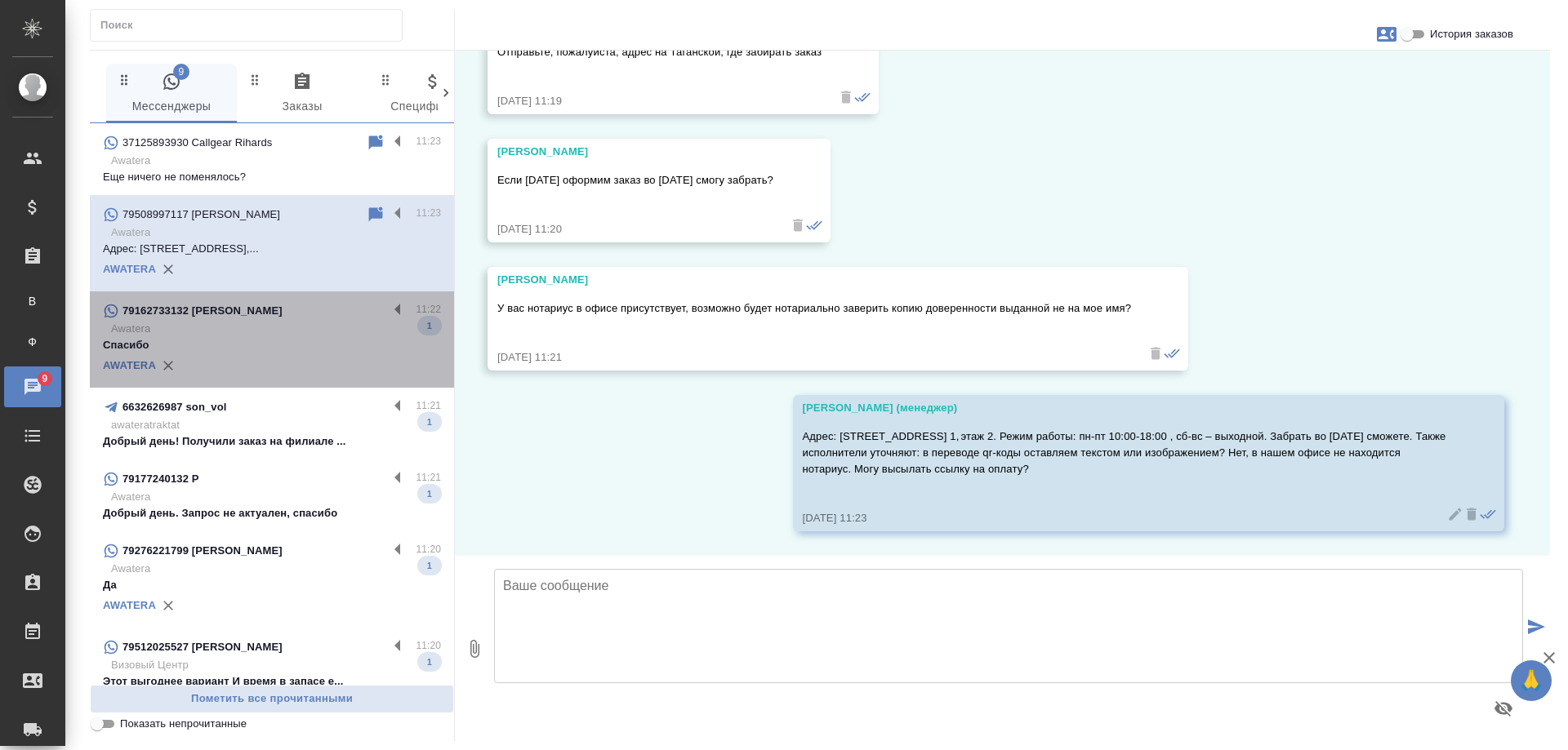
click at [314, 320] on div "79162733132 [PERSON_NAME]" at bounding box center [246, 311] width 286 height 20
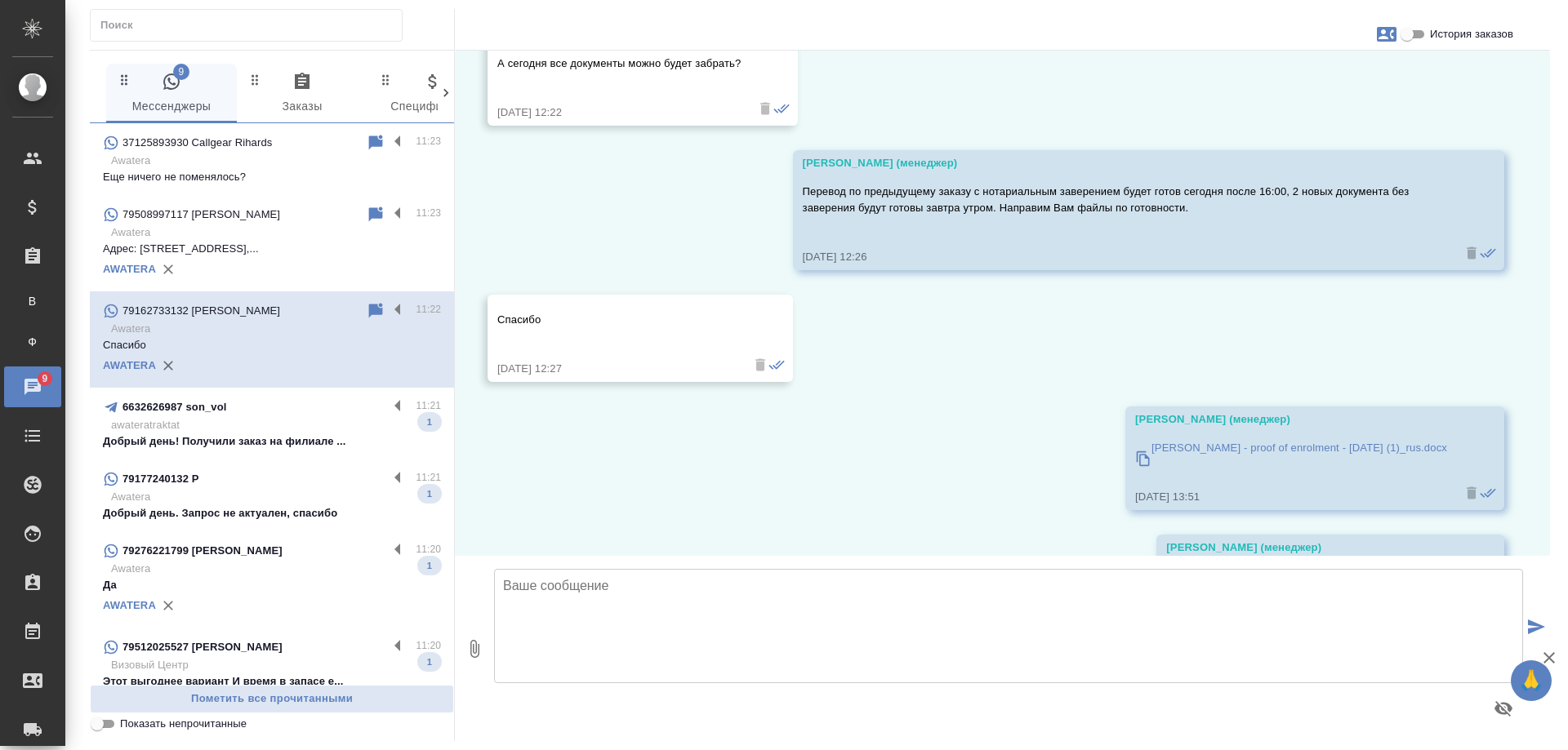
click at [313, 433] on p "awateratraktat" at bounding box center [276, 425] width 330 height 16
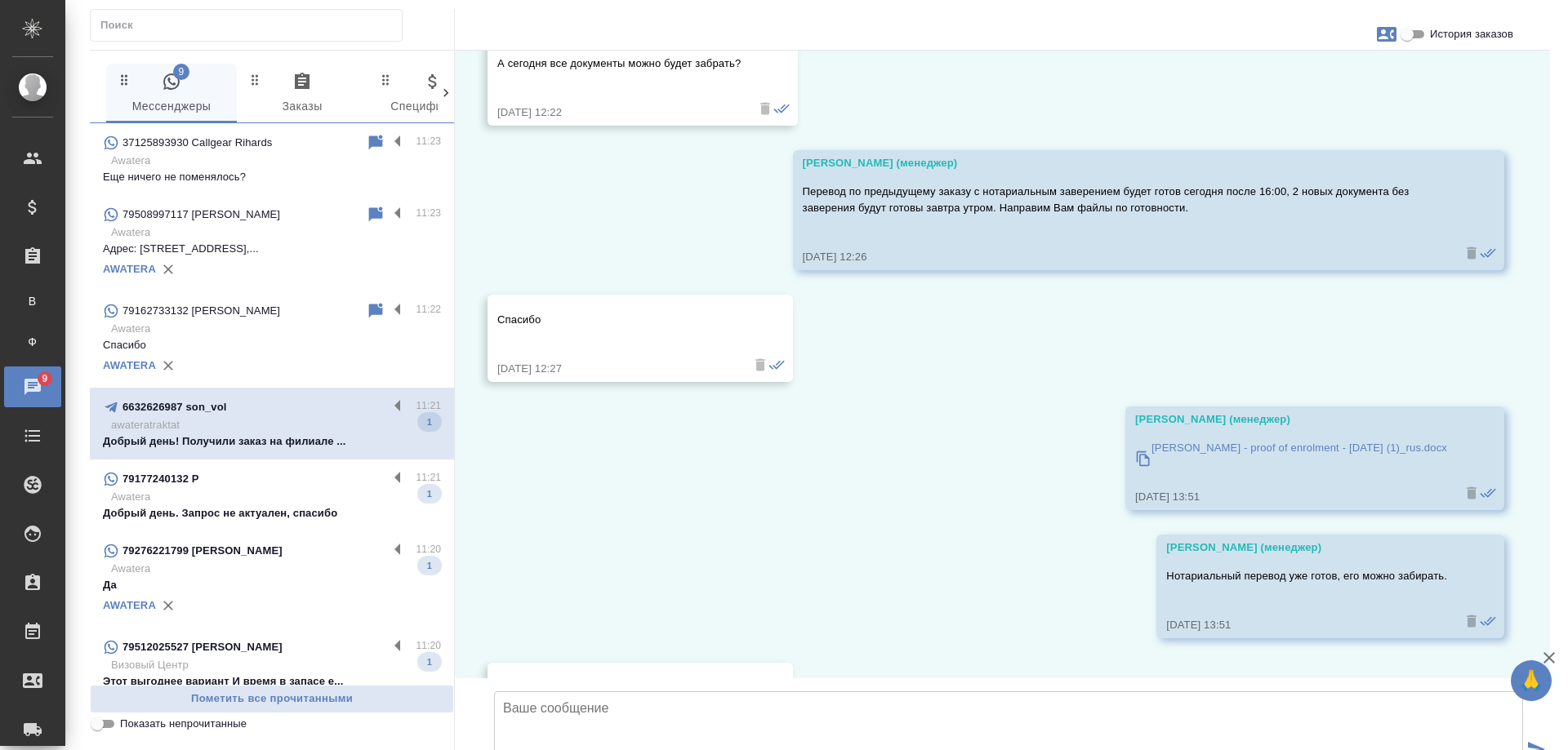
scroll to position [1023, 0]
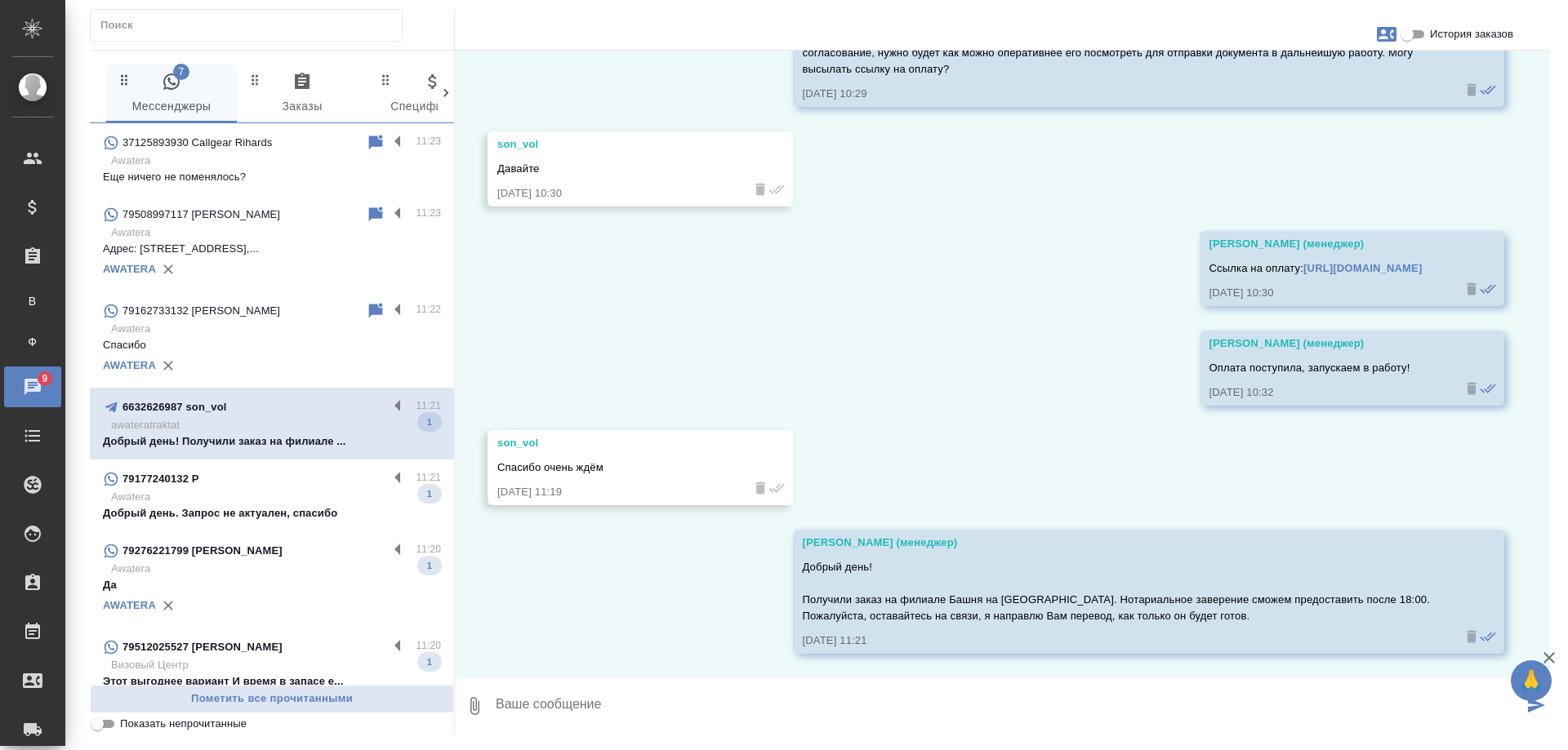
click at [323, 520] on p "Добрый день. Запрос не актуален, спасибо" at bounding box center [272, 513] width 339 height 16
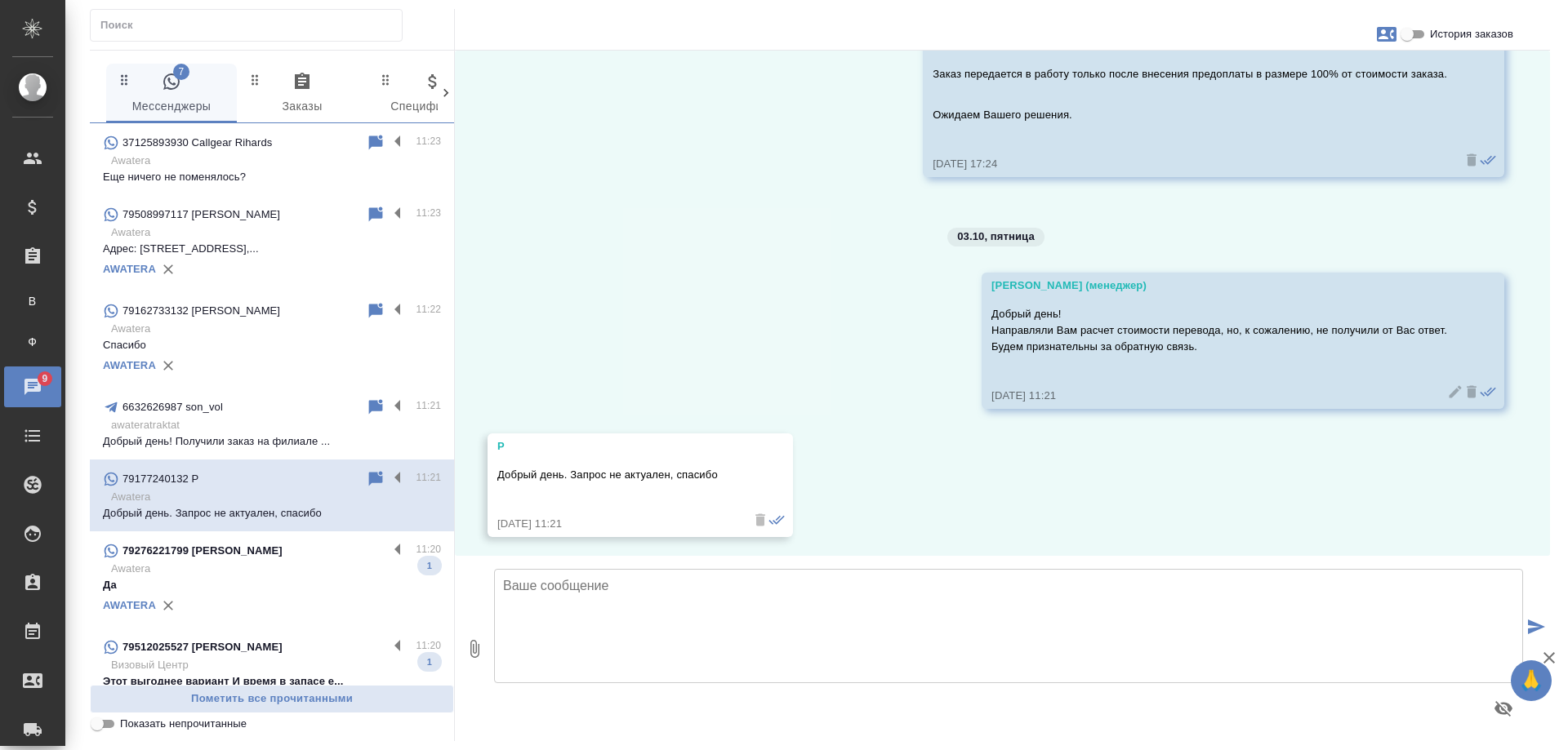
scroll to position [1875, 0]
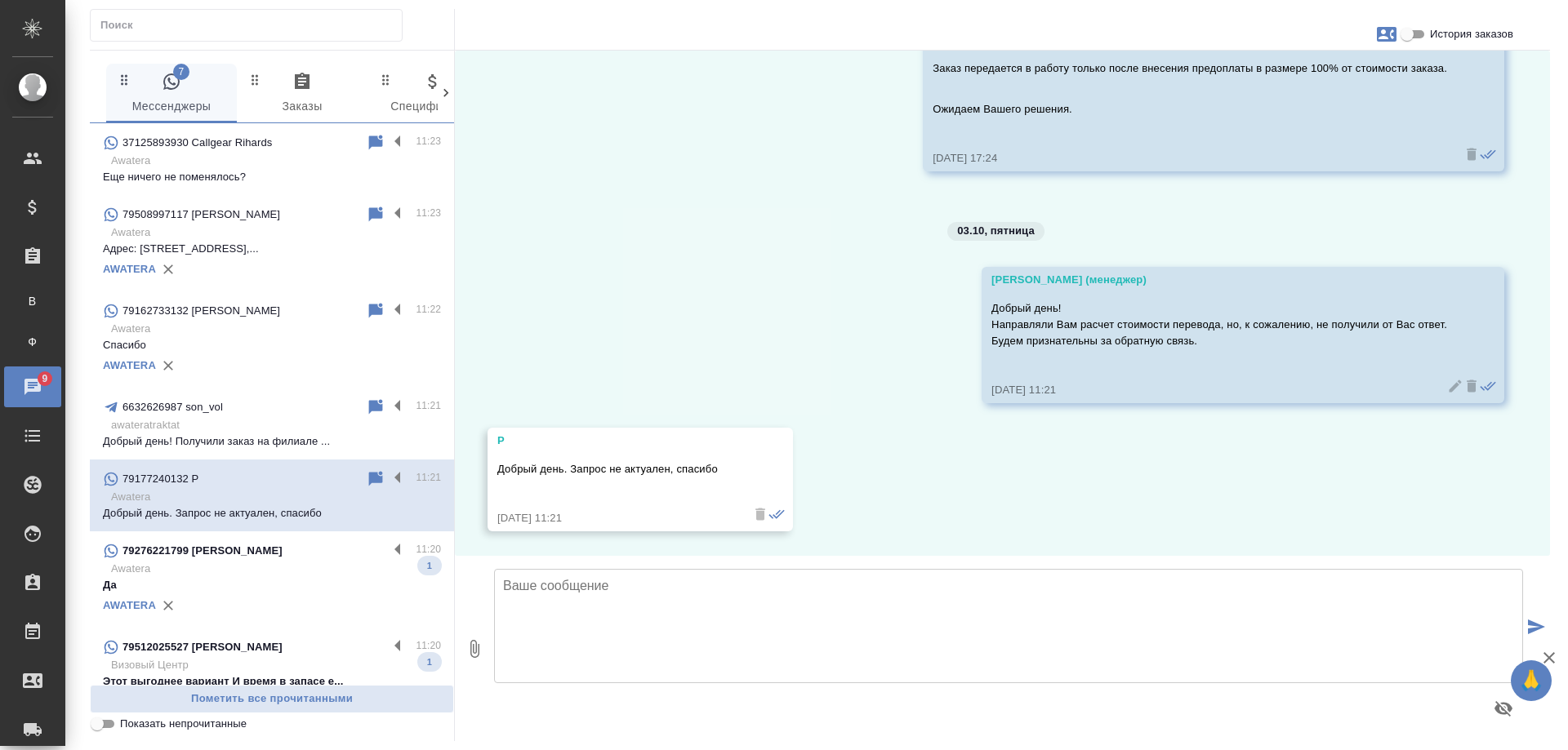
click at [314, 557] on div "79276221799 Наталья" at bounding box center [246, 551] width 286 height 20
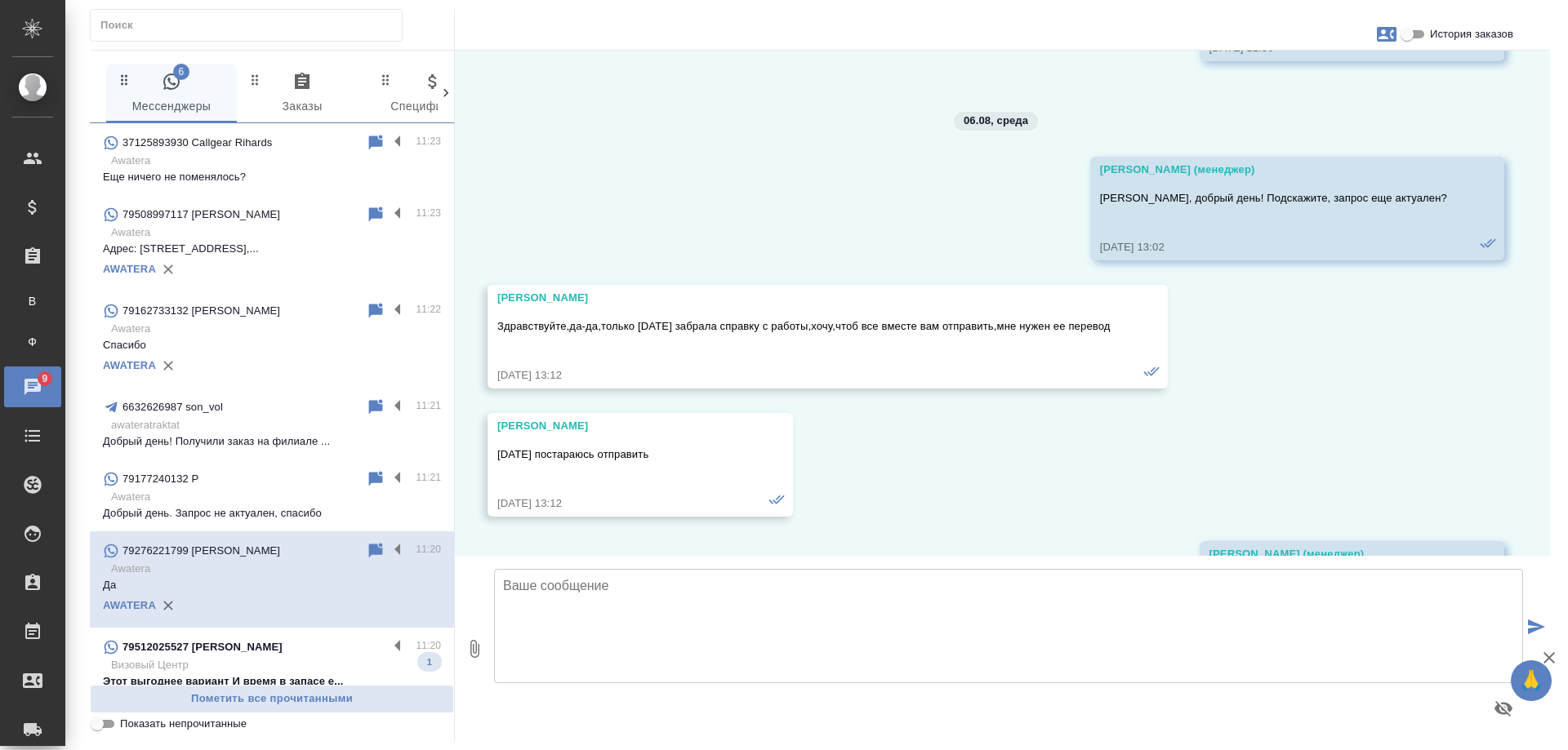
scroll to position [21087, 0]
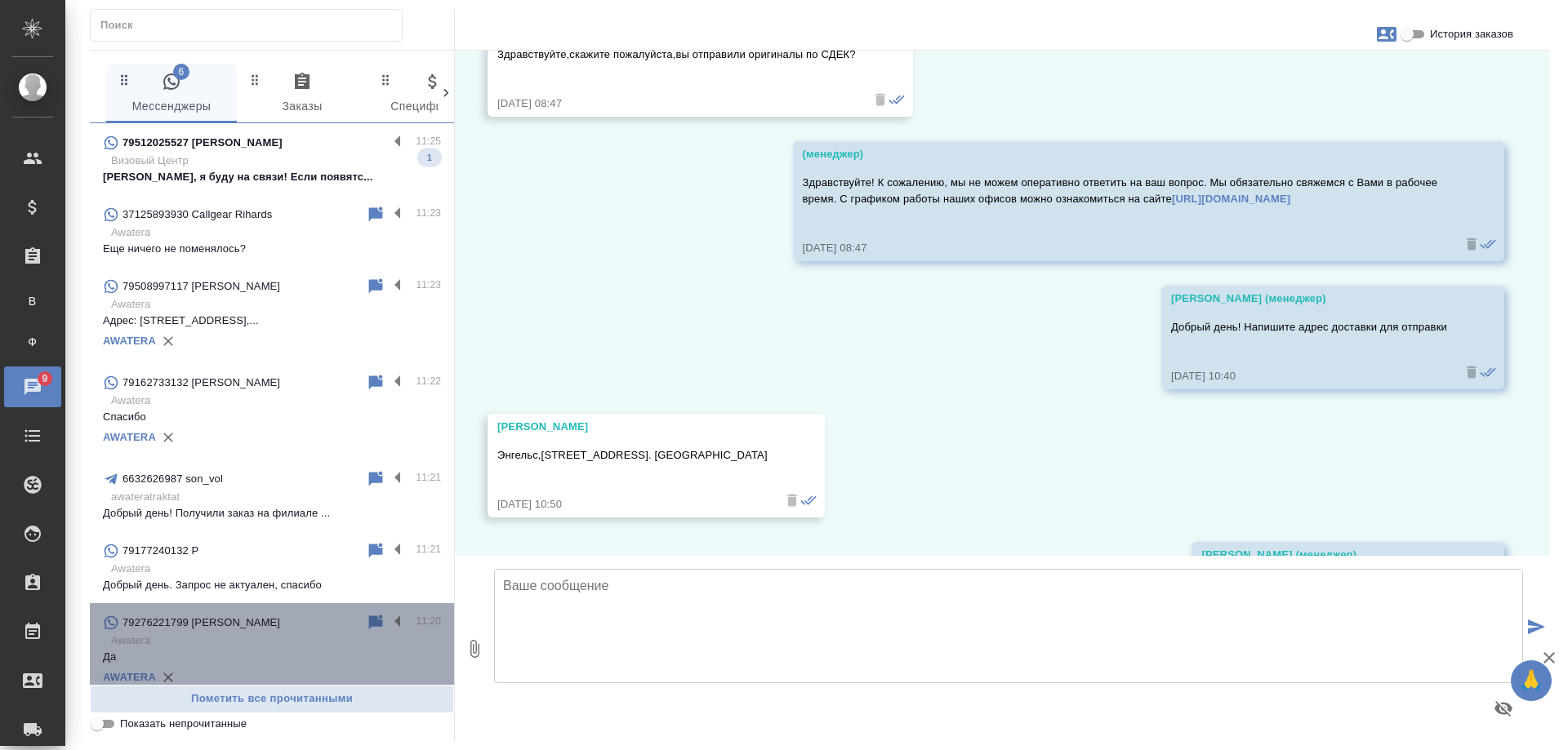
click at [332, 649] on p "Awatera" at bounding box center [276, 640] width 330 height 16
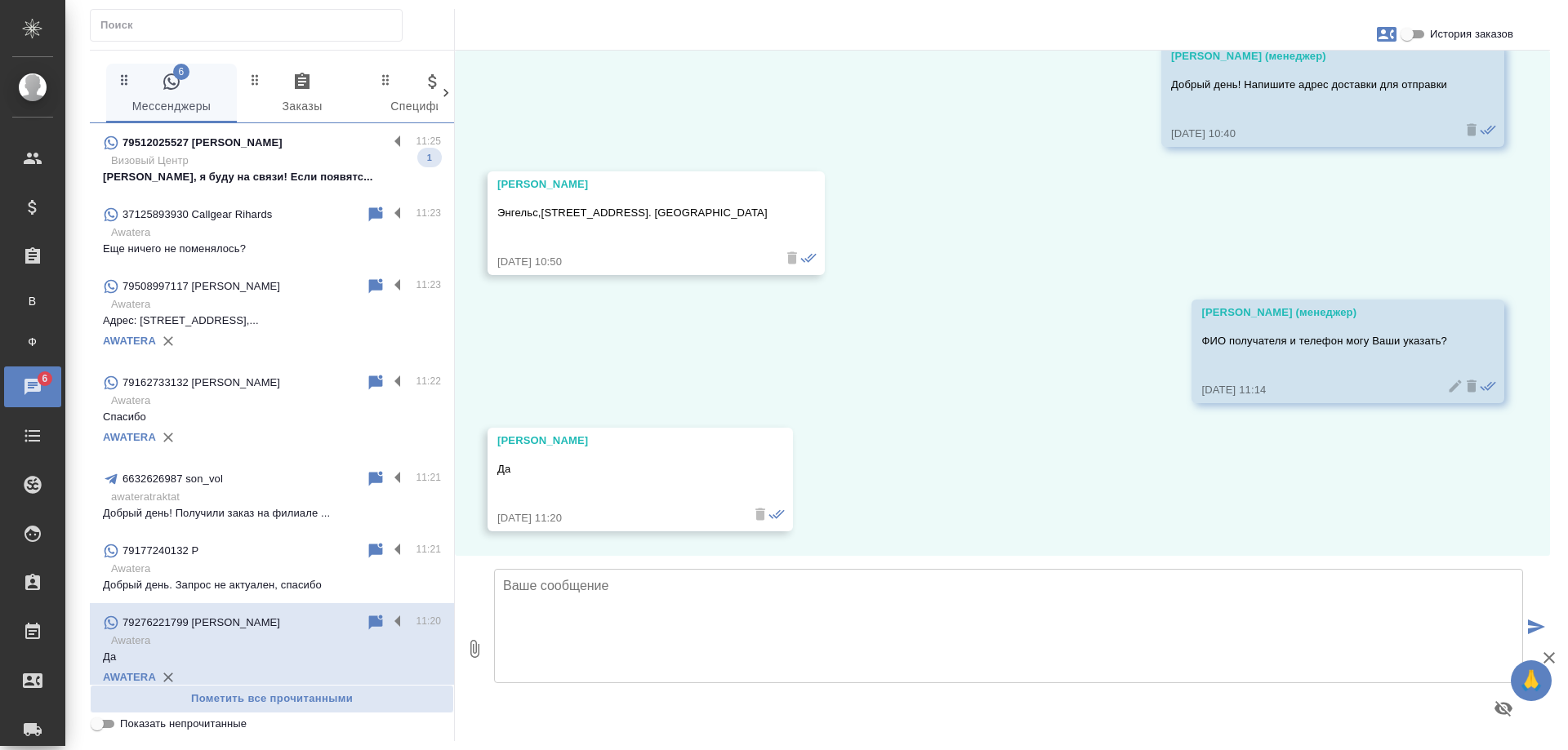
scroll to position [163, 0]
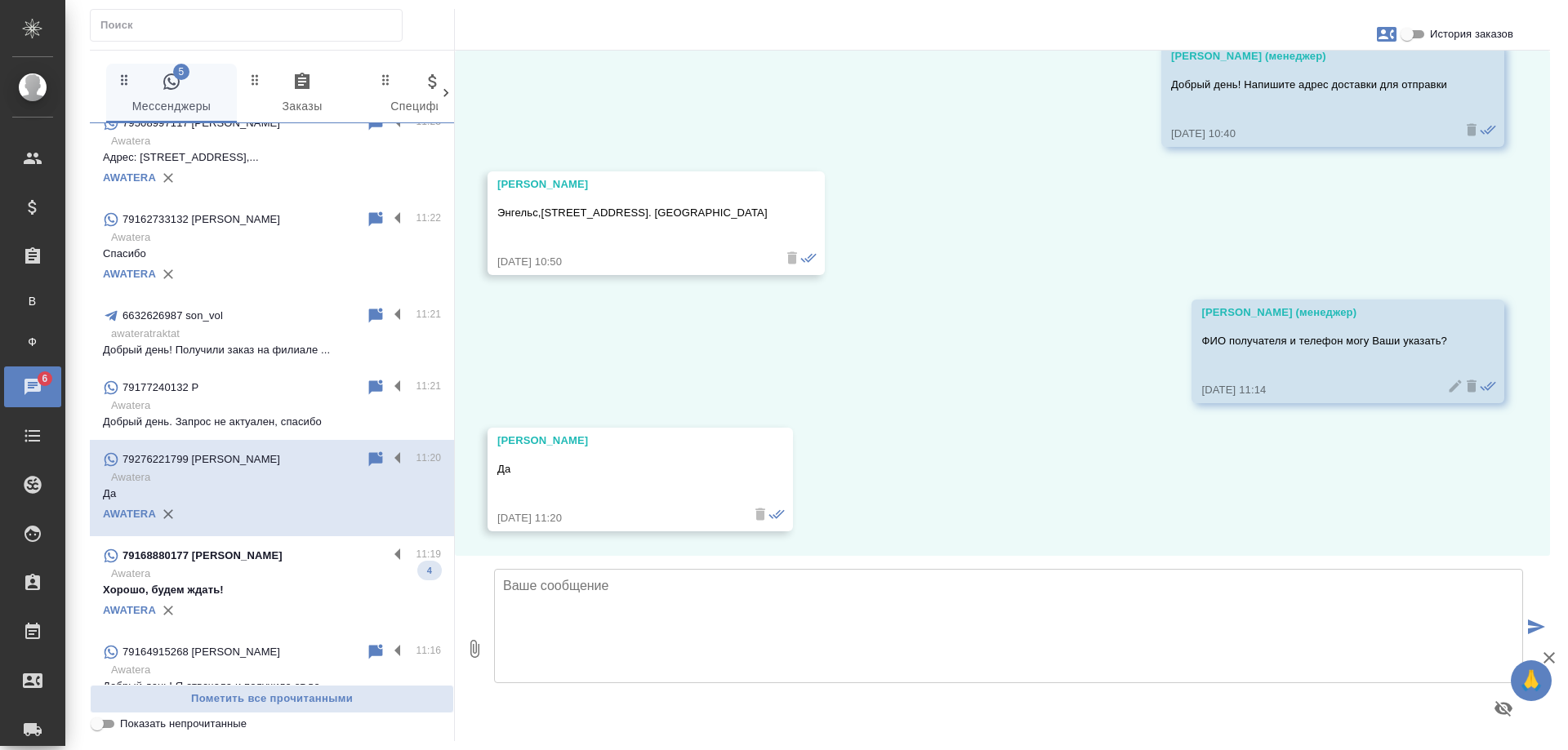
click at [272, 582] on p "Awatera" at bounding box center [276, 574] width 330 height 16
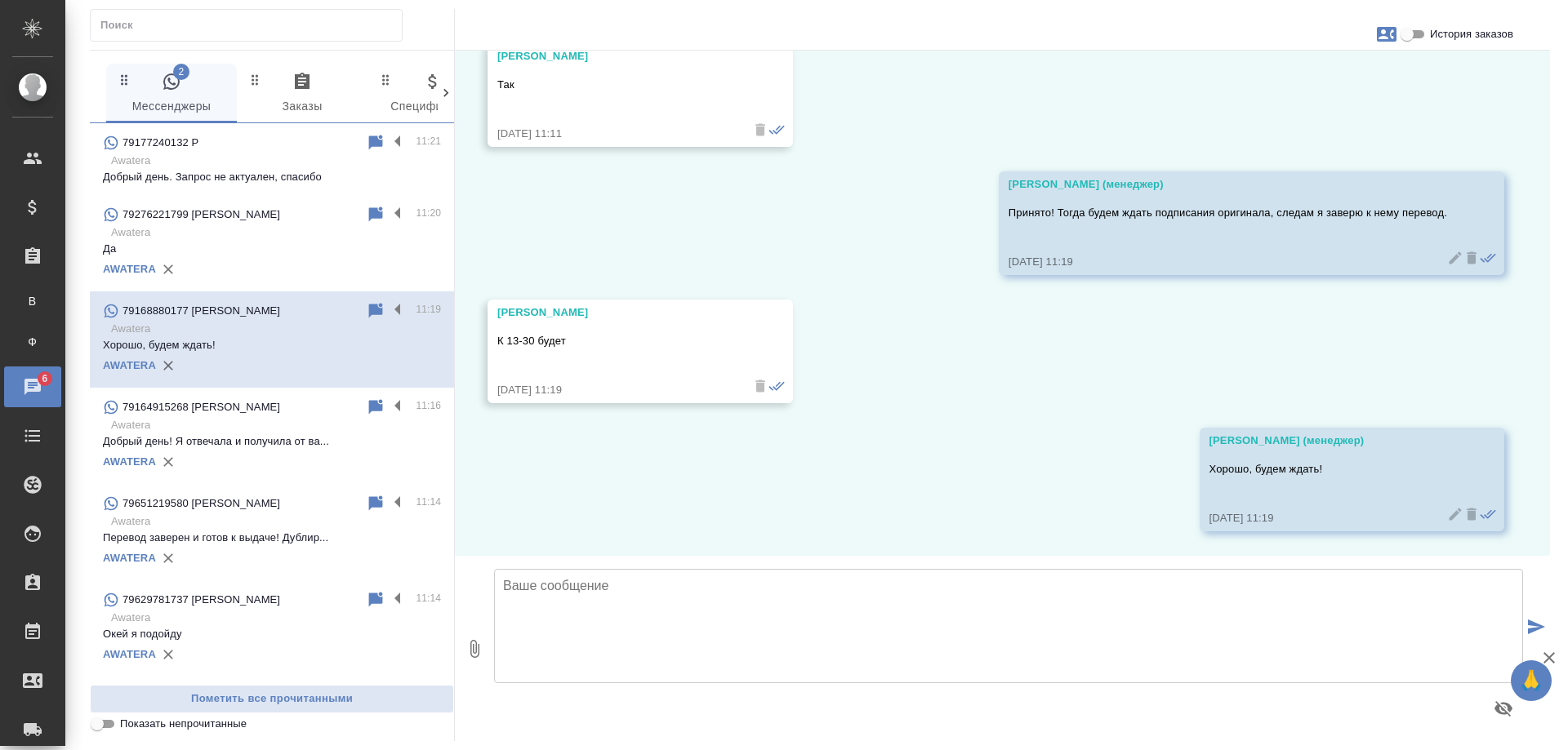
scroll to position [0, 0]
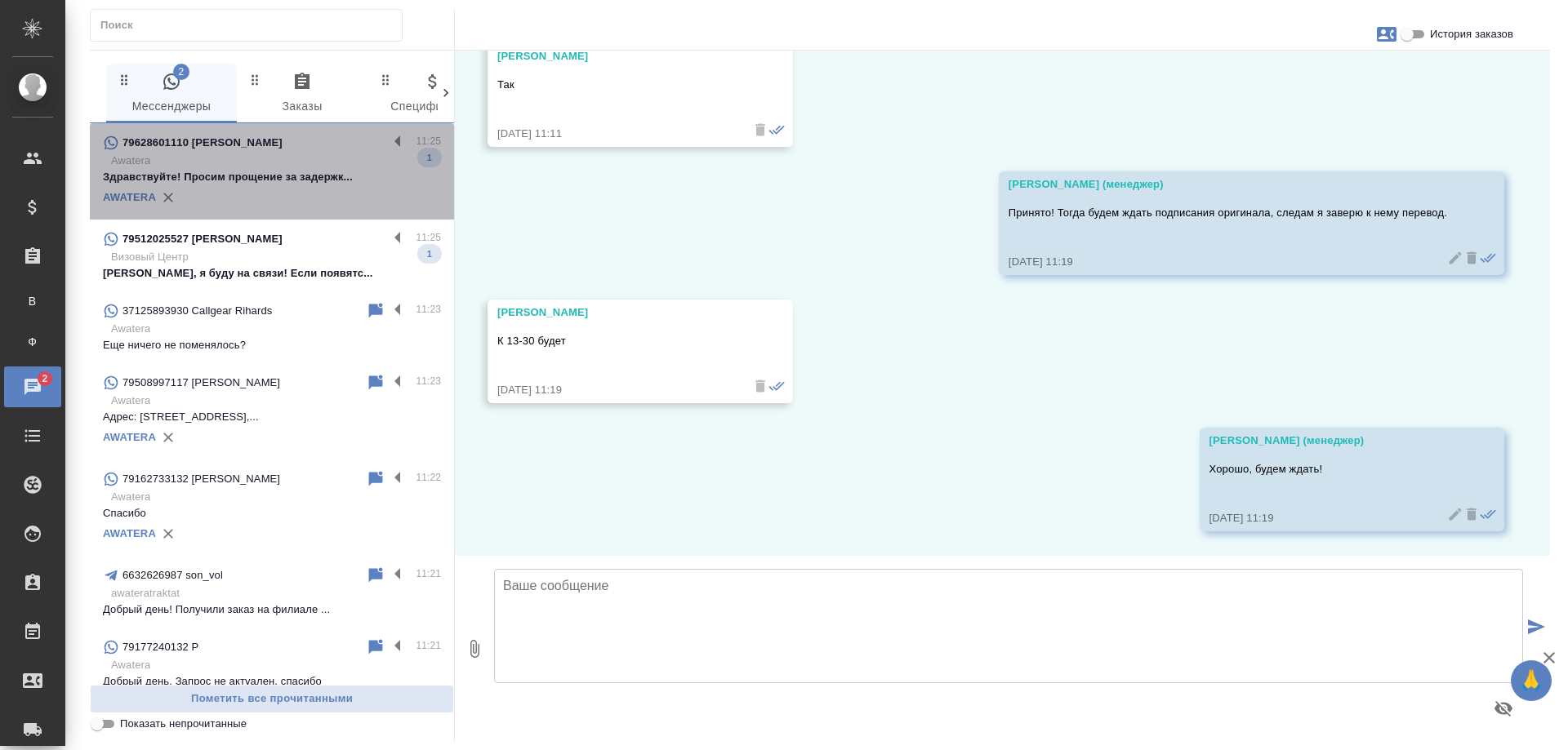
click at [298, 163] on p "Awatera" at bounding box center [276, 160] width 330 height 16
type textarea "М"
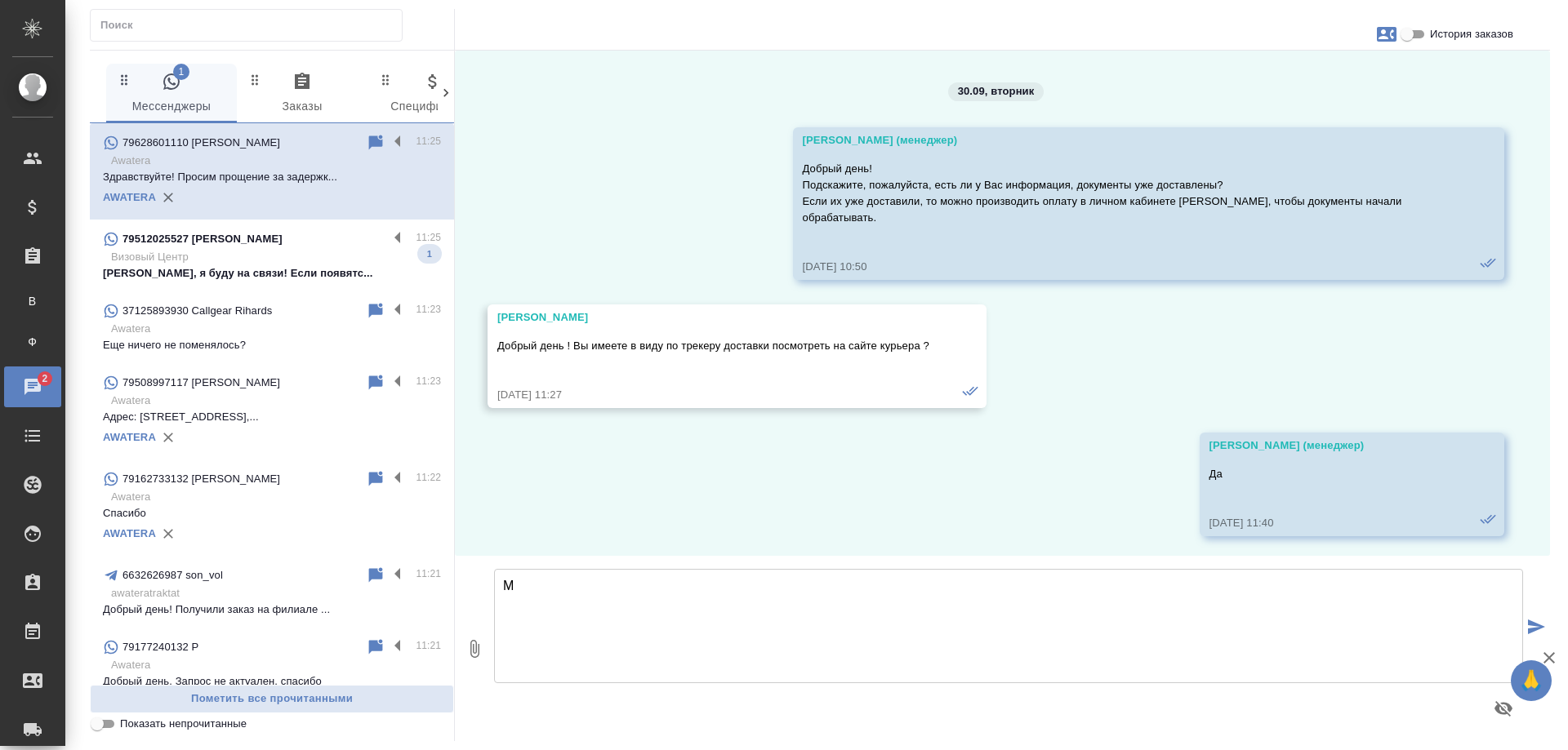
scroll to position [18219, 0]
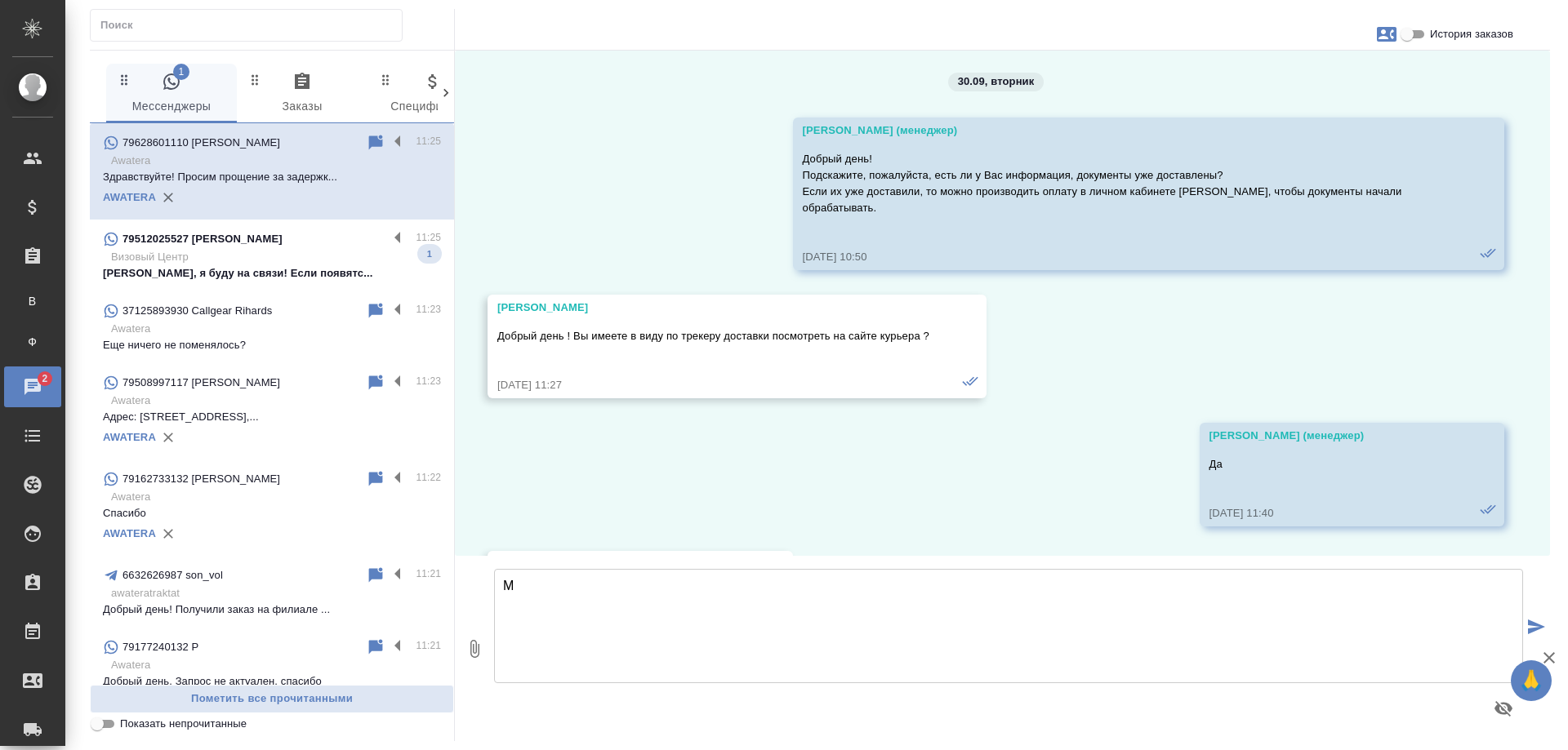
click at [306, 261] on p "Визовый Центр" at bounding box center [276, 257] width 330 height 16
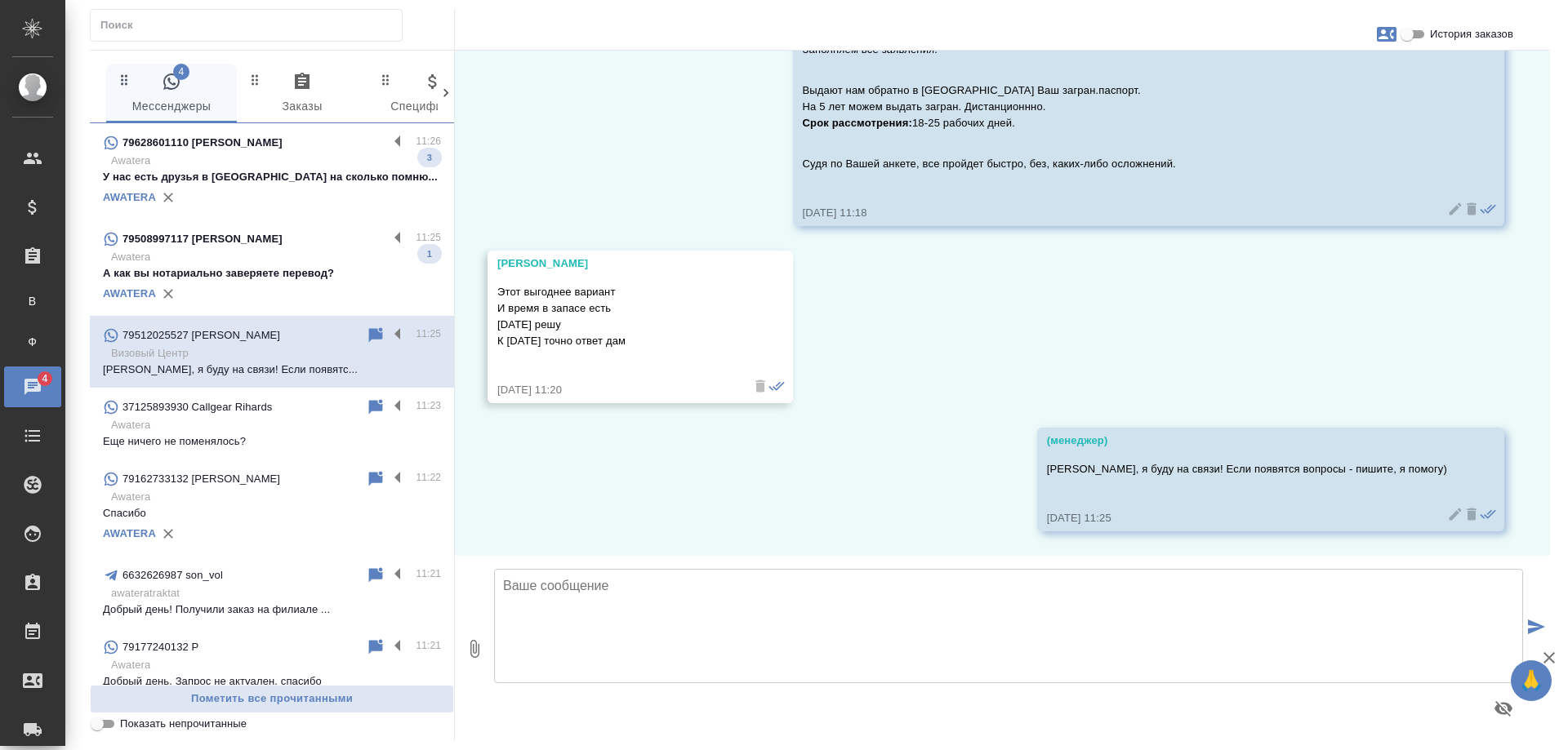
scroll to position [3774, 0]
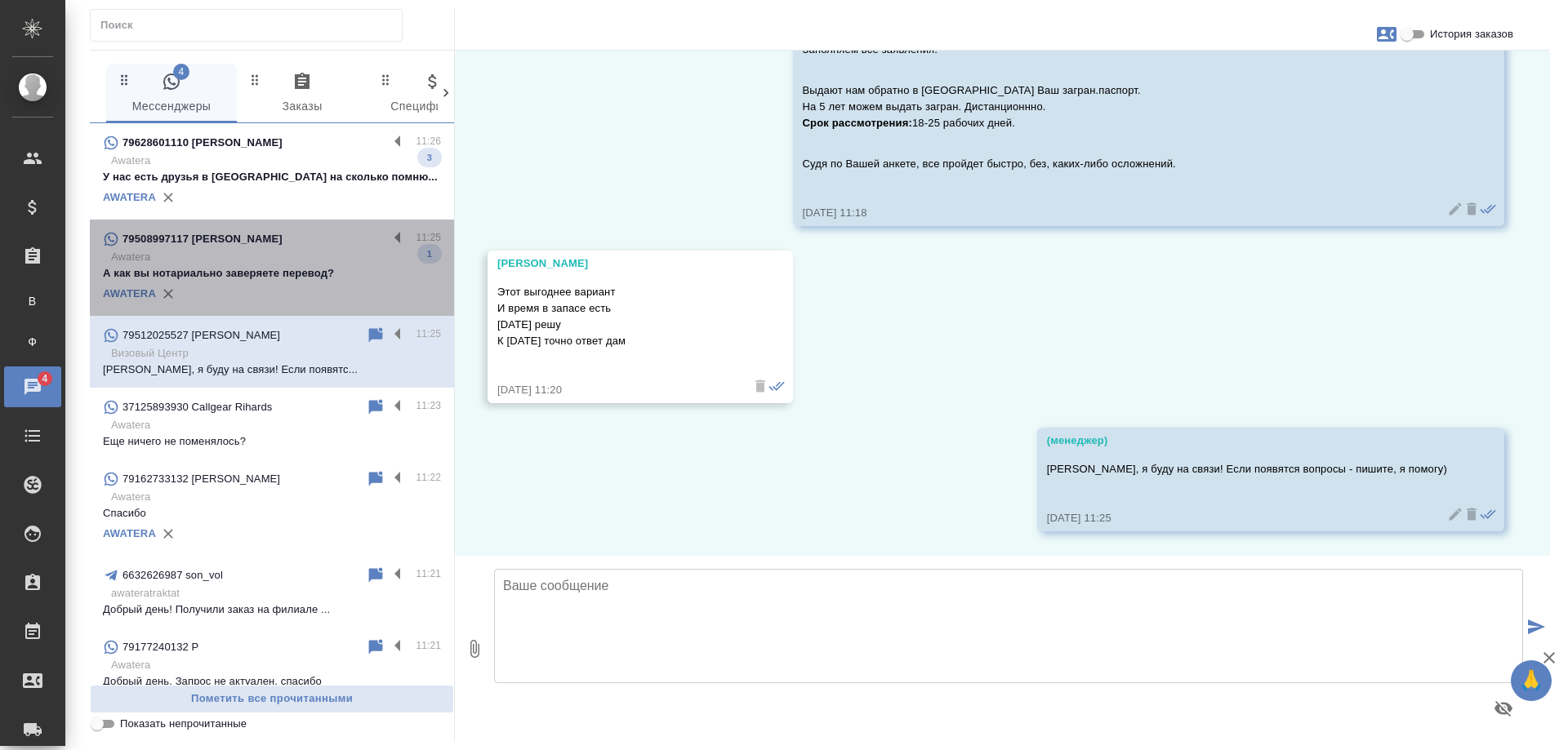
click at [288, 267] on p "А как вы нотариально заверяете перевод?" at bounding box center [272, 273] width 339 height 16
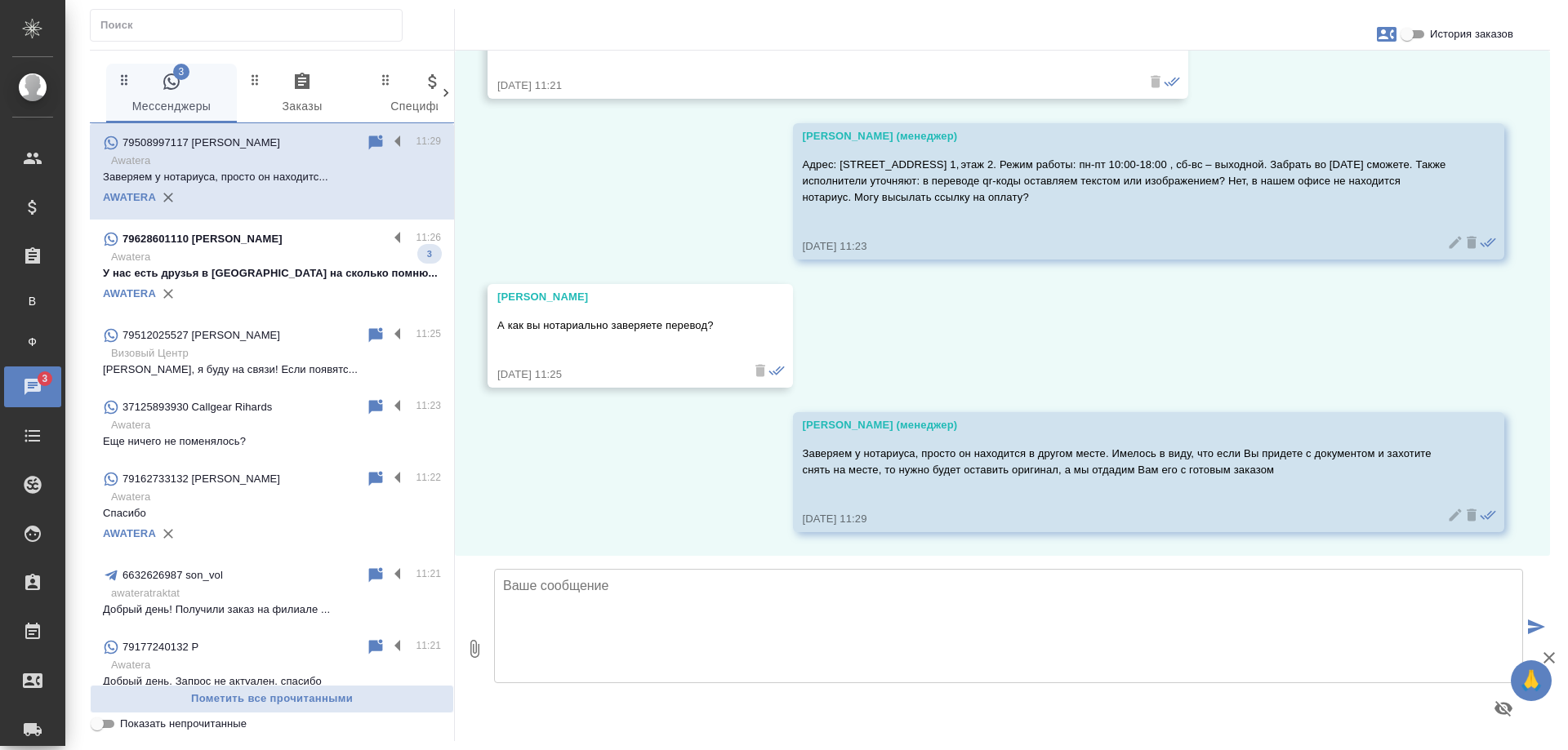
scroll to position [1057, 0]
click at [292, 265] on p "Awatera" at bounding box center [276, 257] width 330 height 16
type textarea "М"
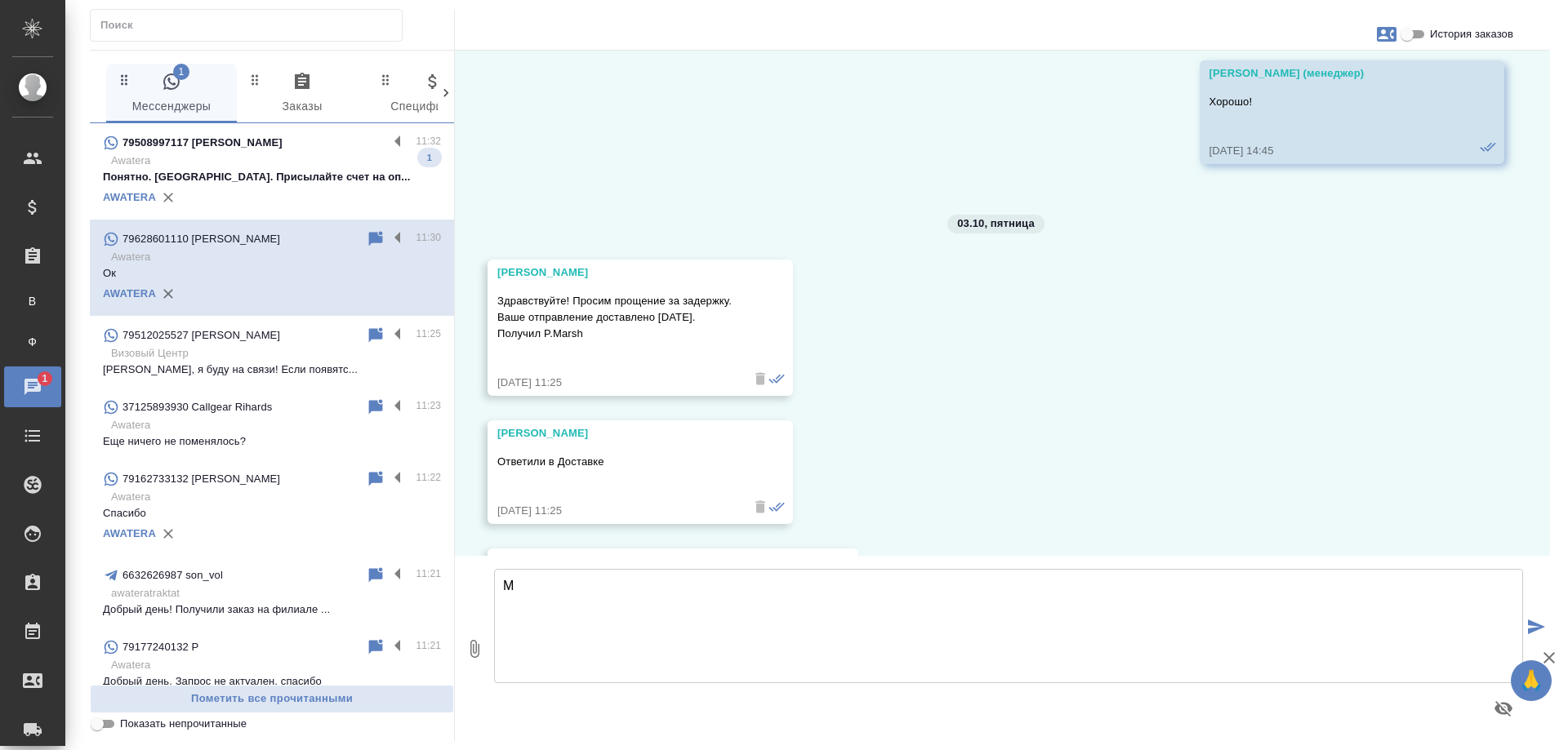
scroll to position [19401, 0]
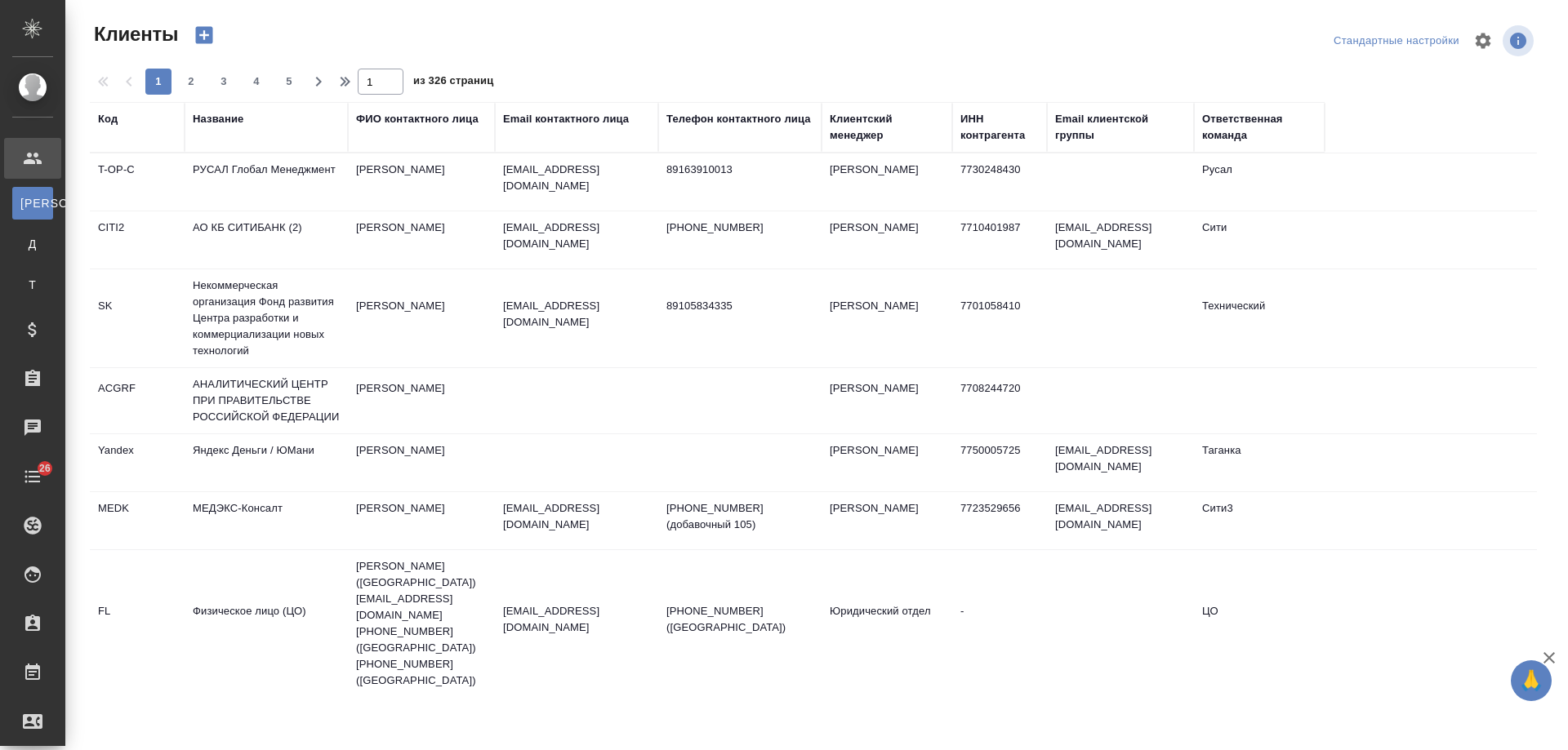
select select "RU"
click at [568, 119] on div "Email контактного лица" at bounding box center [565, 119] width 126 height 16
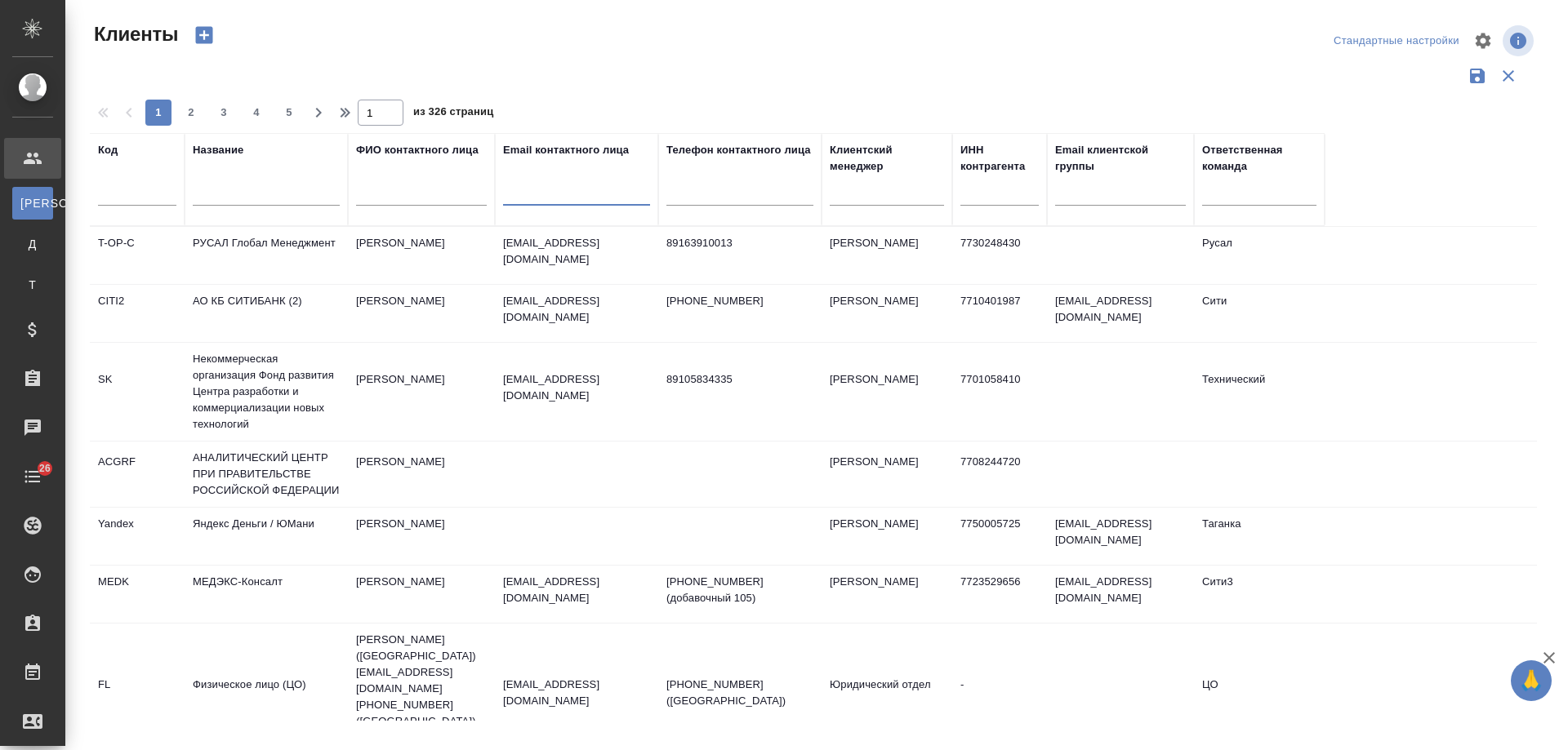
click at [566, 192] on input "text" at bounding box center [576, 195] width 147 height 21
paste input "[EMAIL_ADDRESS][DOMAIN_NAME]"
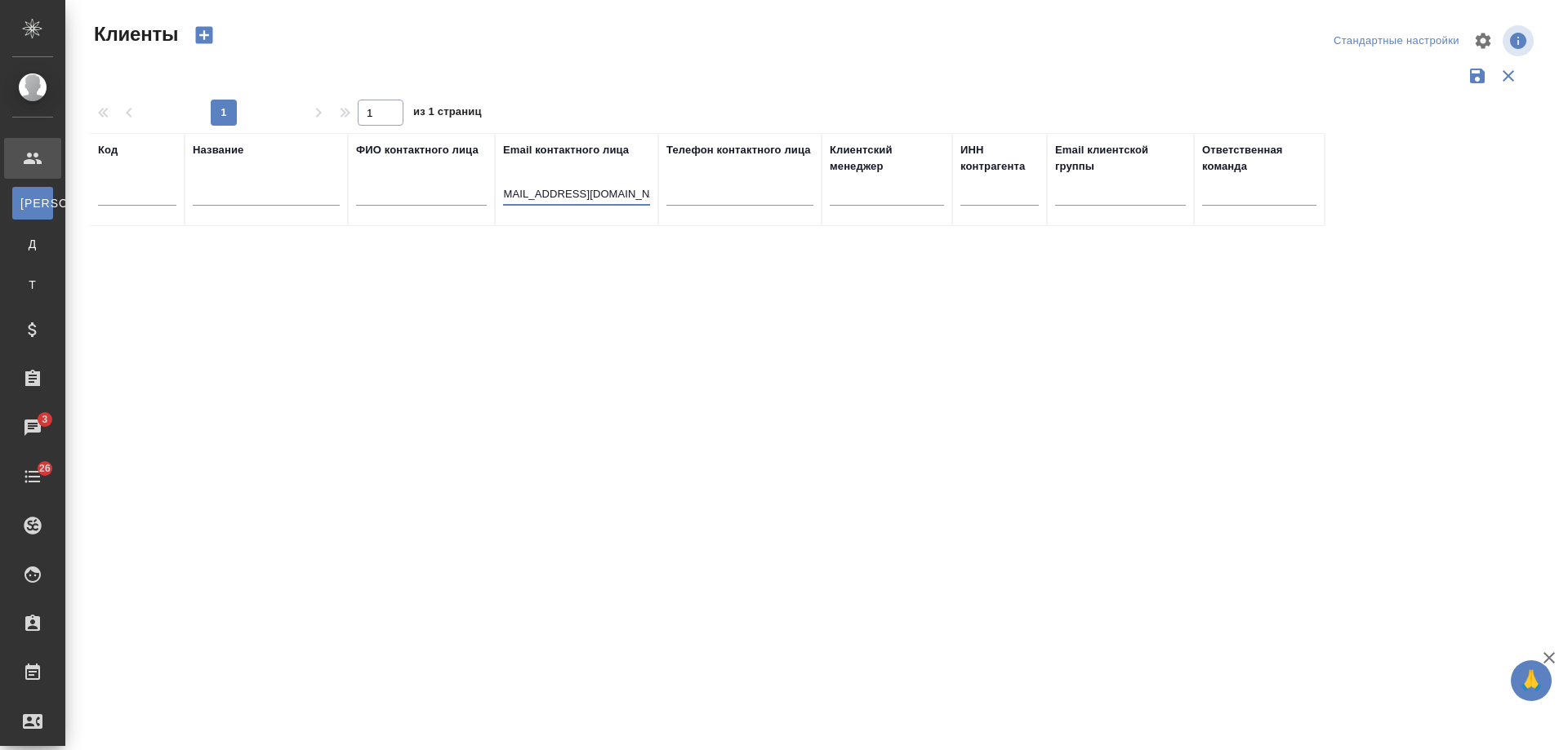
drag, startPoint x: 550, startPoint y: 192, endPoint x: 381, endPoint y: 173, distance: 170.1
click at [381, 173] on tr "Код Название ФИО контактного лица Email контактного лица [EMAIL_ADDRESS][DOMAIN…" at bounding box center [708, 179] width 1235 height 93
drag, startPoint x: 511, startPoint y: 195, endPoint x: 496, endPoint y: 193, distance: 15.1
click at [496, 193] on th "Email контактного лица @[DOMAIN_NAME]" at bounding box center [577, 179] width 163 height 93
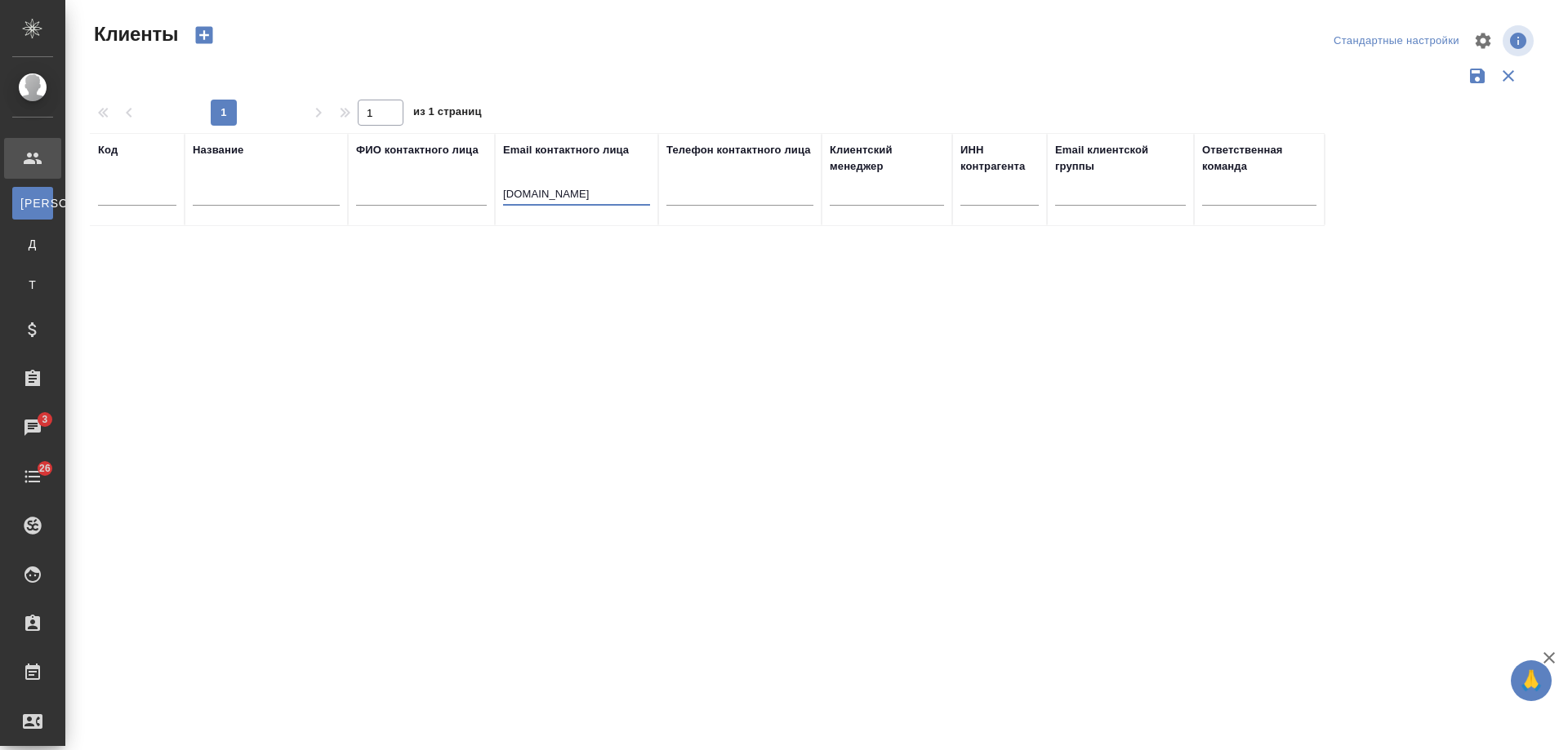
drag, startPoint x: 537, startPoint y: 193, endPoint x: 685, endPoint y: 187, distance: 148.1
click at [685, 187] on tr "Код Название ФИО контактного лица Email контактного лица [DOMAIN_NAME] Телефон …" at bounding box center [708, 179] width 1235 height 93
type input "vniigaz"
click at [328, 192] on input "text" at bounding box center [266, 195] width 147 height 21
paste input "E_Bakulina@vniigaz.gazprom.ru"
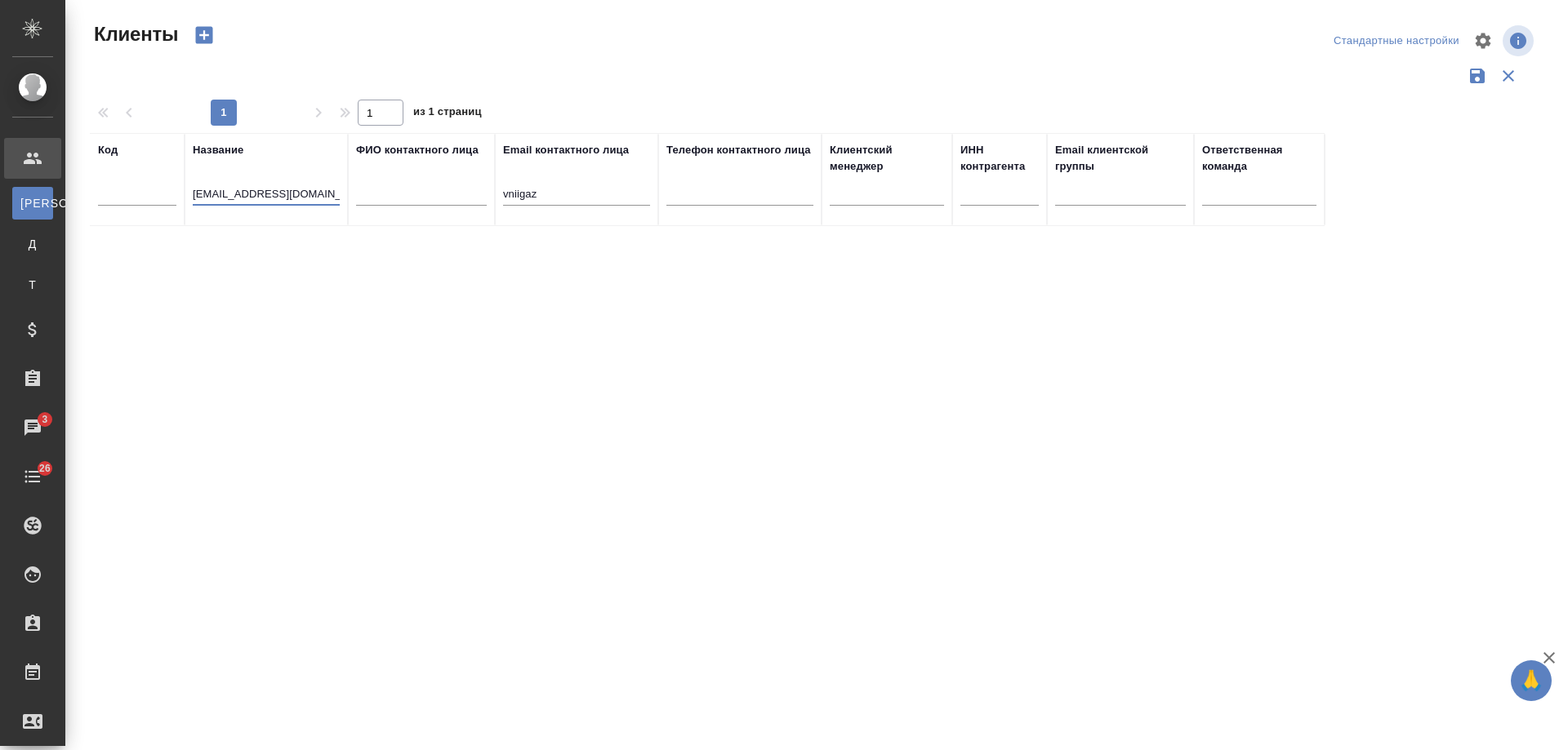
scroll to position [0, 9]
type input "E_Bakulina@vniigaz.gazprom.ru"
drag, startPoint x: 472, startPoint y: 194, endPoint x: 425, endPoint y: 194, distance: 47.0
click at [425, 194] on tr "Код Название E_Bakulina@vniigaz.gazprom.ru ФИО контактного лица Email контактно…" at bounding box center [708, 179] width 1235 height 93
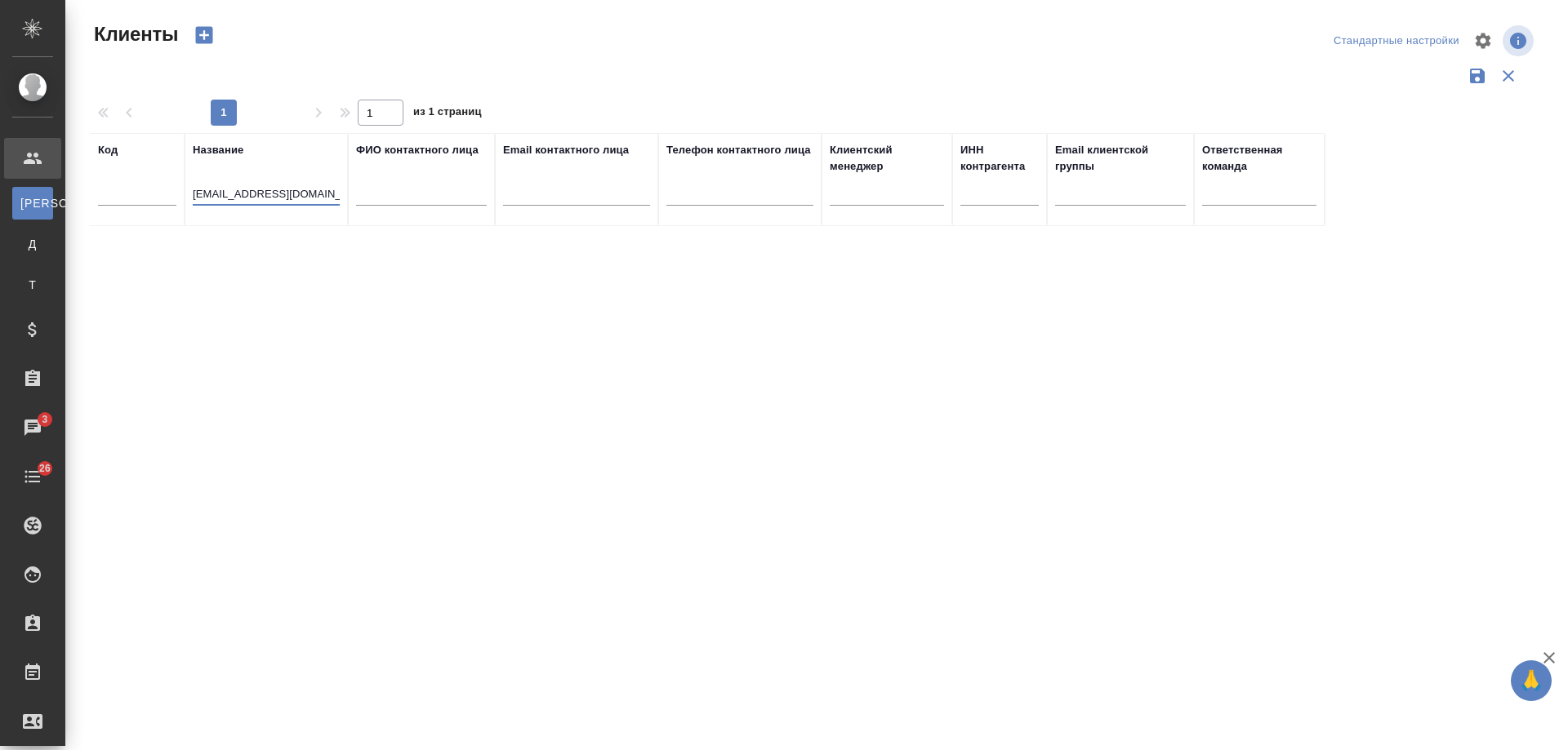
drag, startPoint x: 259, startPoint y: 192, endPoint x: 102, endPoint y: 190, distance: 157.0
click at [102, 190] on tr "Код Название E_Bakulina@vniigaz.gazprom.ru ФИО контактного лица Email контактно…" at bounding box center [708, 179] width 1235 height 93
drag, startPoint x: 226, startPoint y: 197, endPoint x: 378, endPoint y: 195, distance: 152.0
click at [378, 195] on tr "Код Название vniigaz.gazprom.ru ФИО контактного лица Email контактного лица Тел…" at bounding box center [708, 179] width 1235 height 93
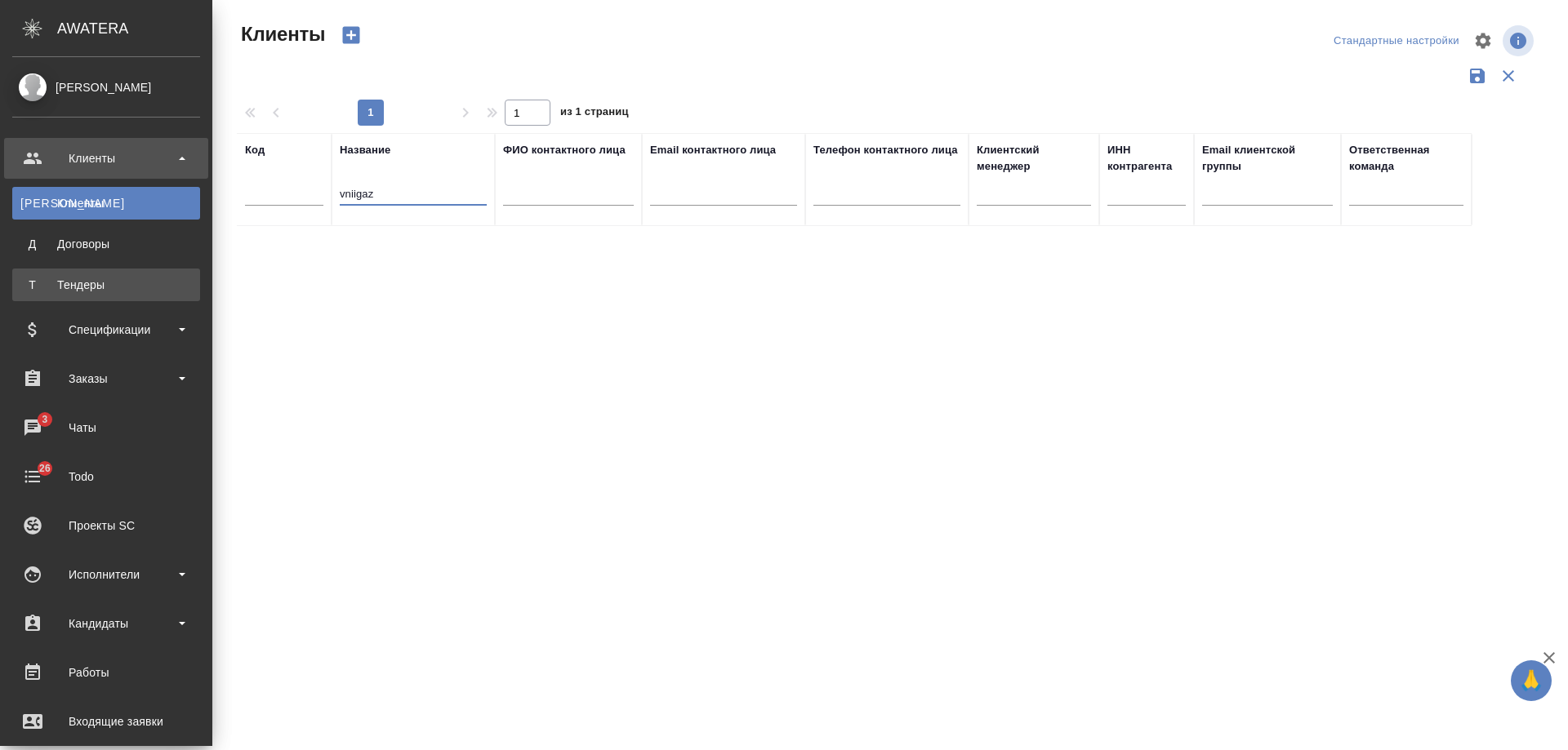
type input "vniigaz"
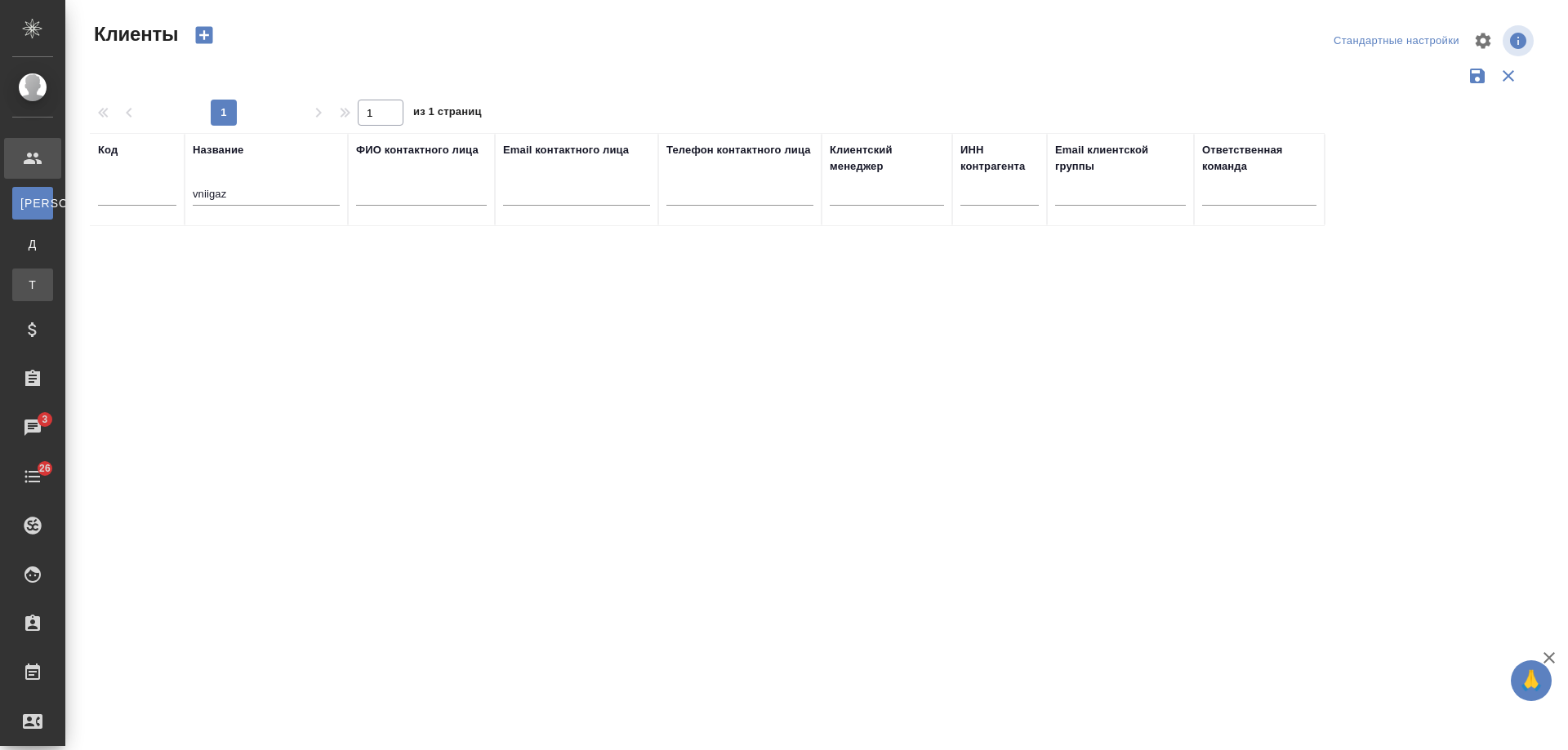
click at [25, 280] on div "Тендеры" at bounding box center [12, 284] width 25 height 16
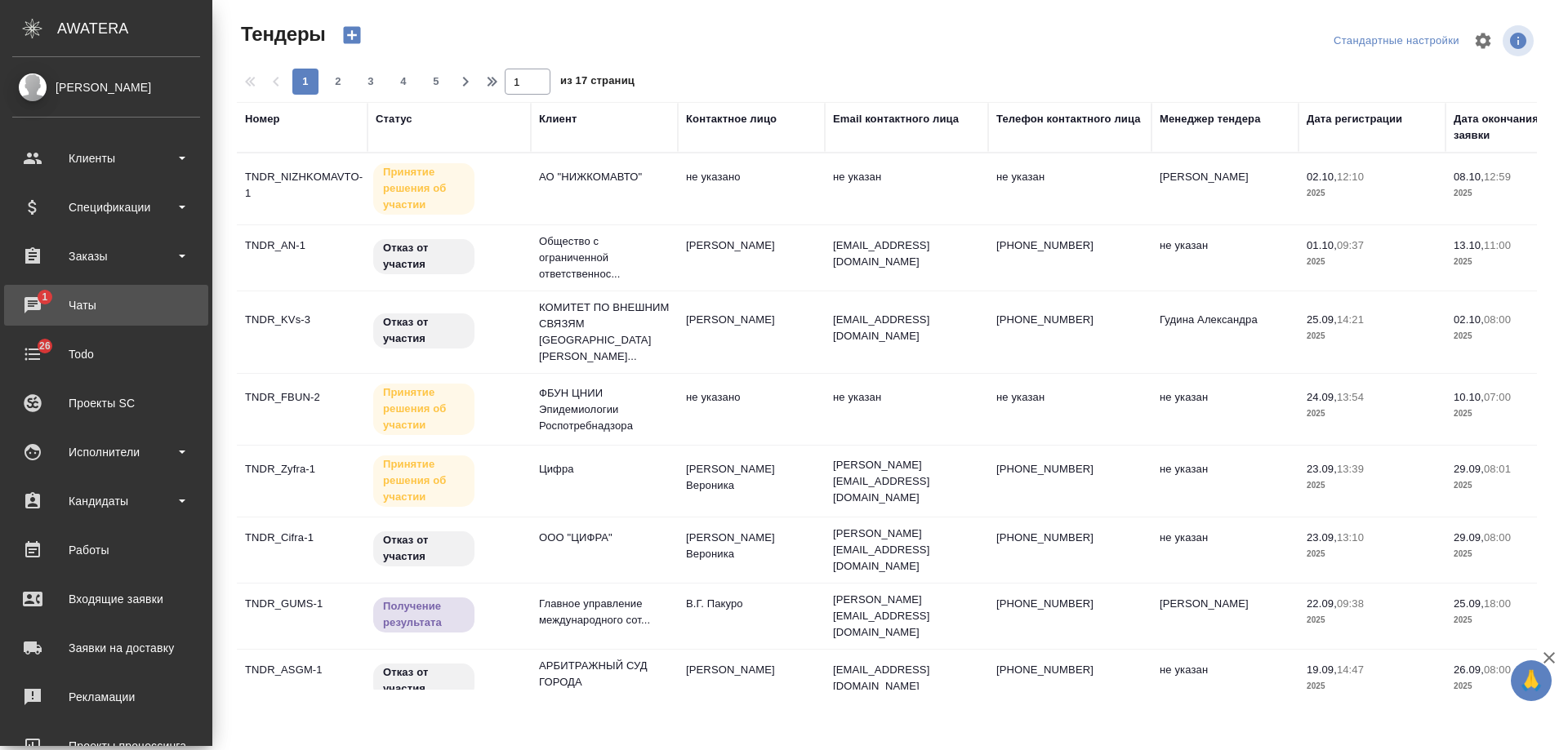
click at [45, 310] on div "Чаты" at bounding box center [106, 305] width 188 height 25
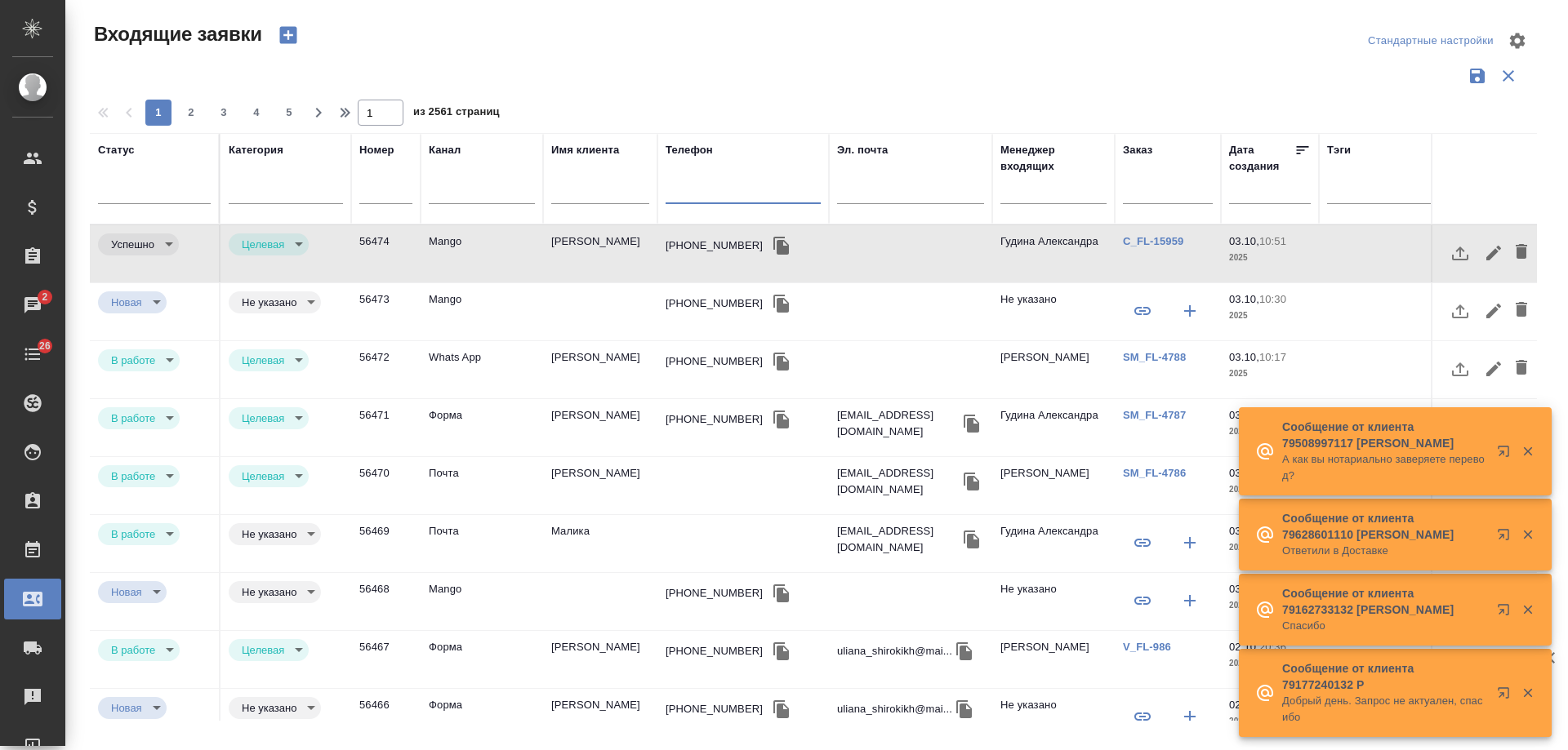
select select "RU"
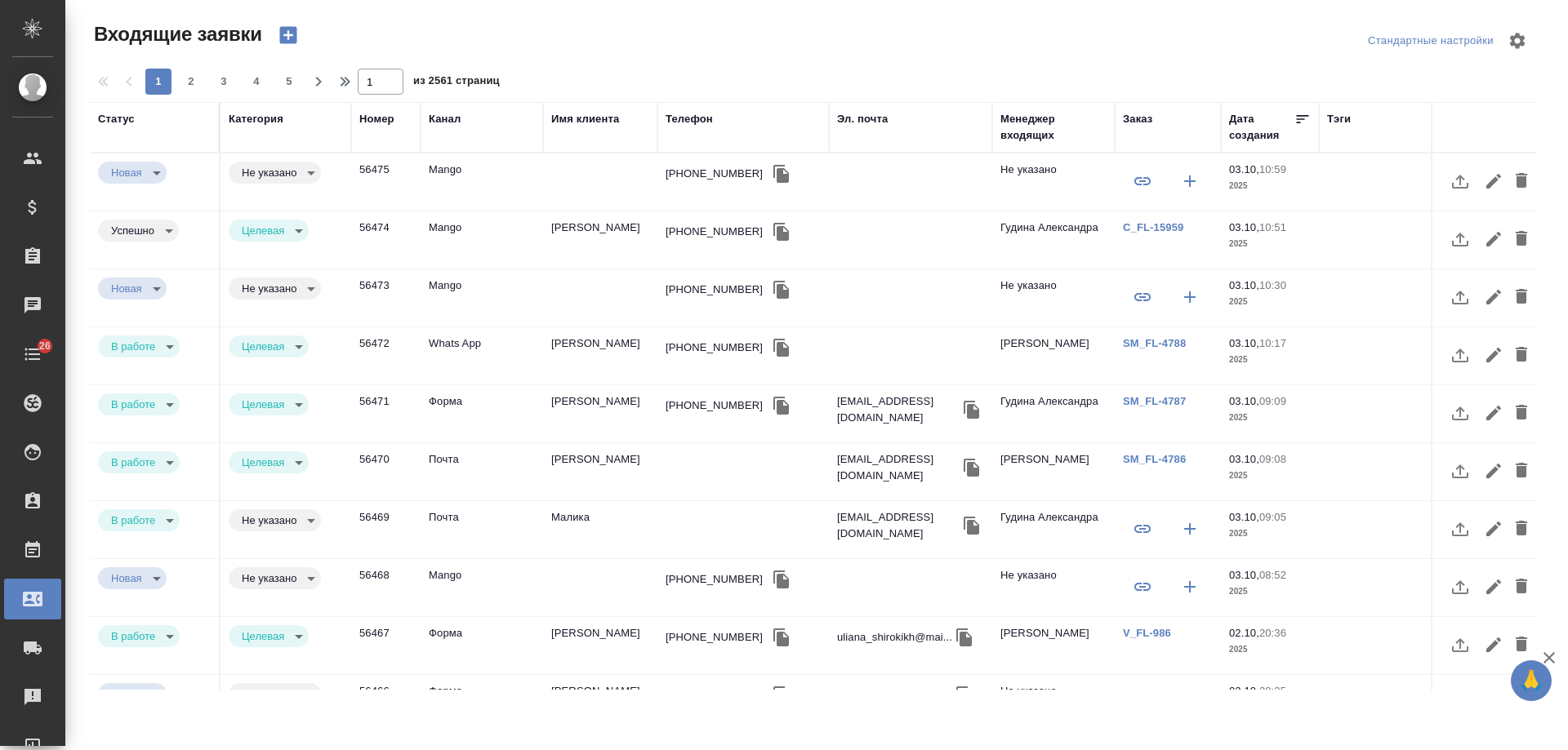
select select "RU"
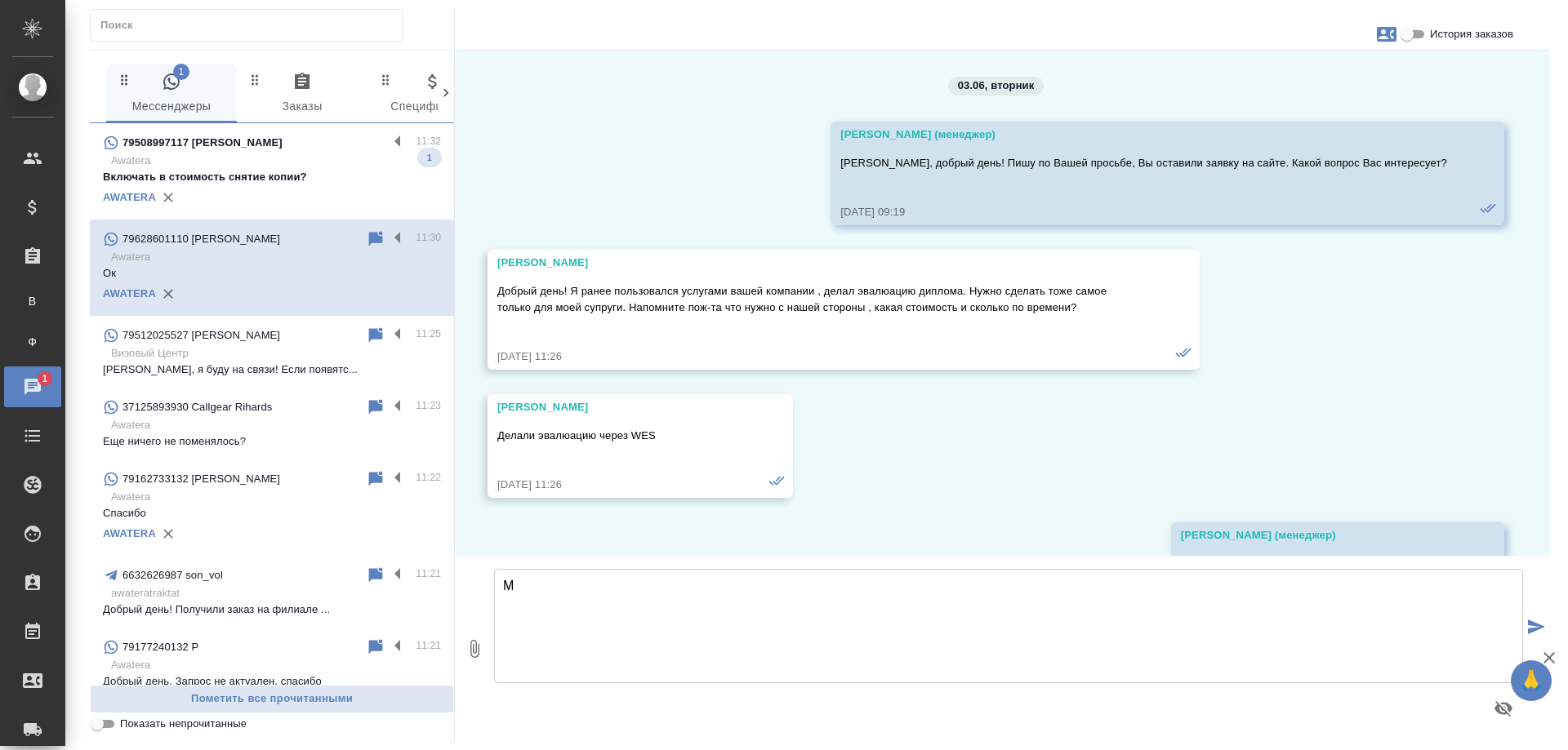
scroll to position [19401, 0]
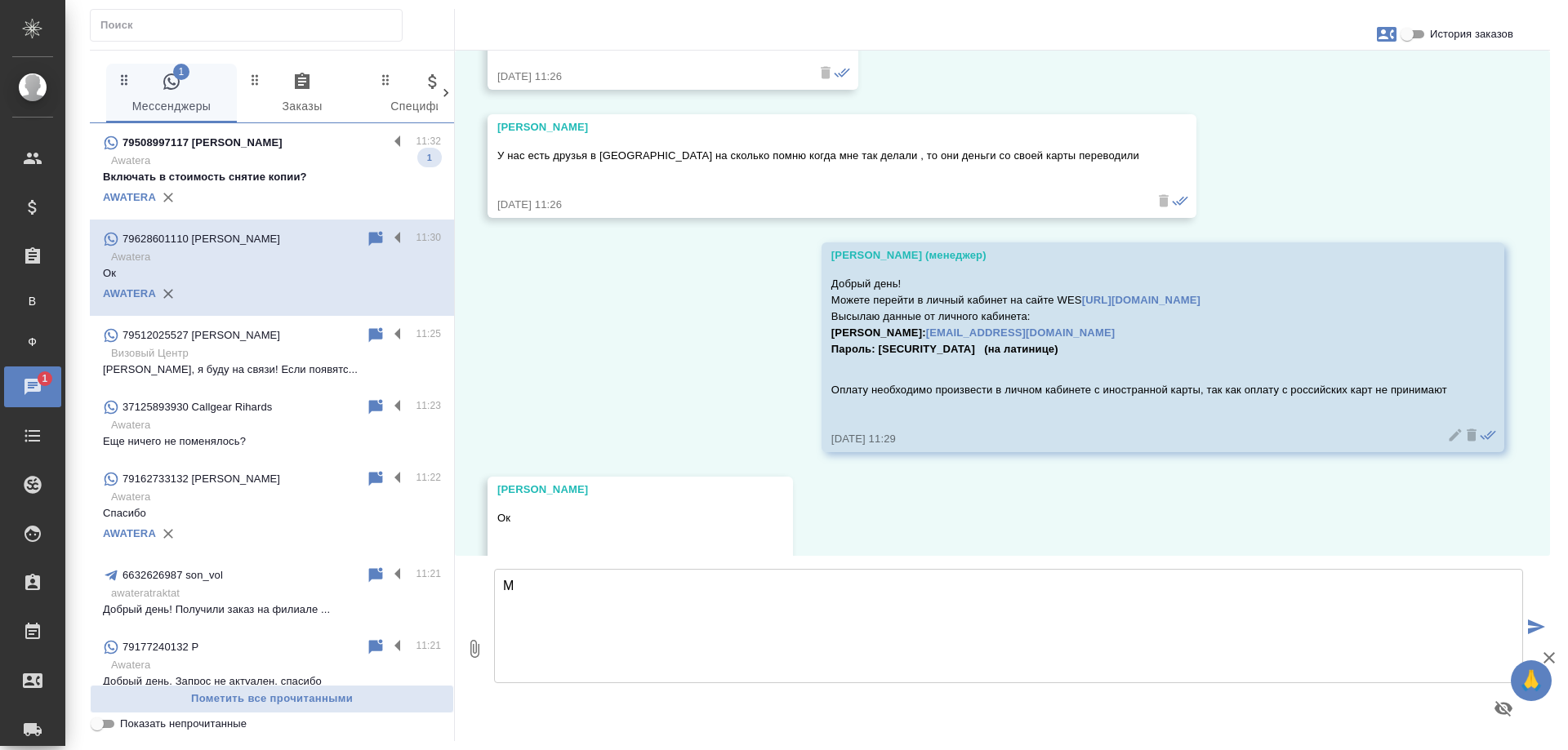
click at [266, 184] on p "Включать в стоимость снятие копии?" at bounding box center [272, 176] width 339 height 16
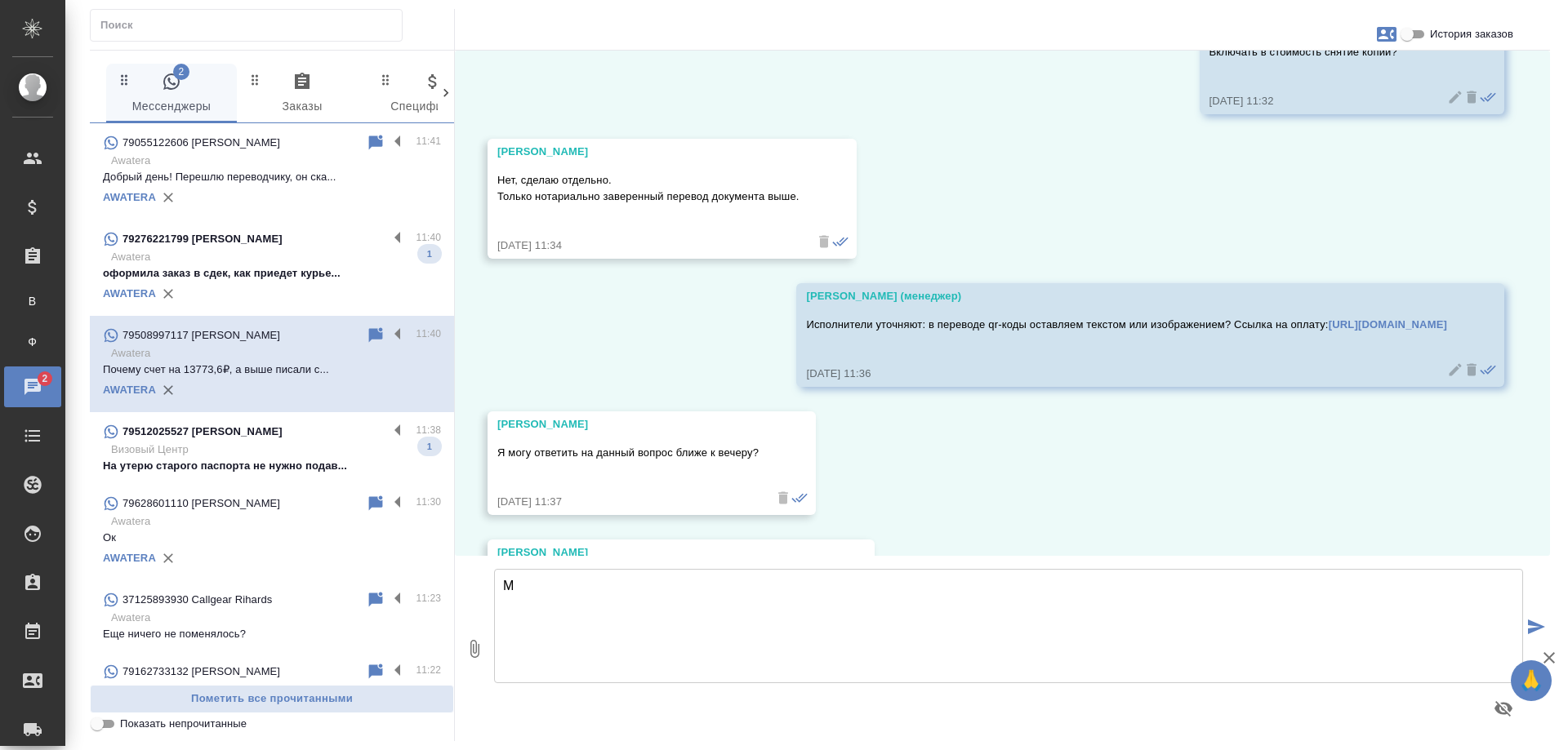
scroll to position [1875, 0]
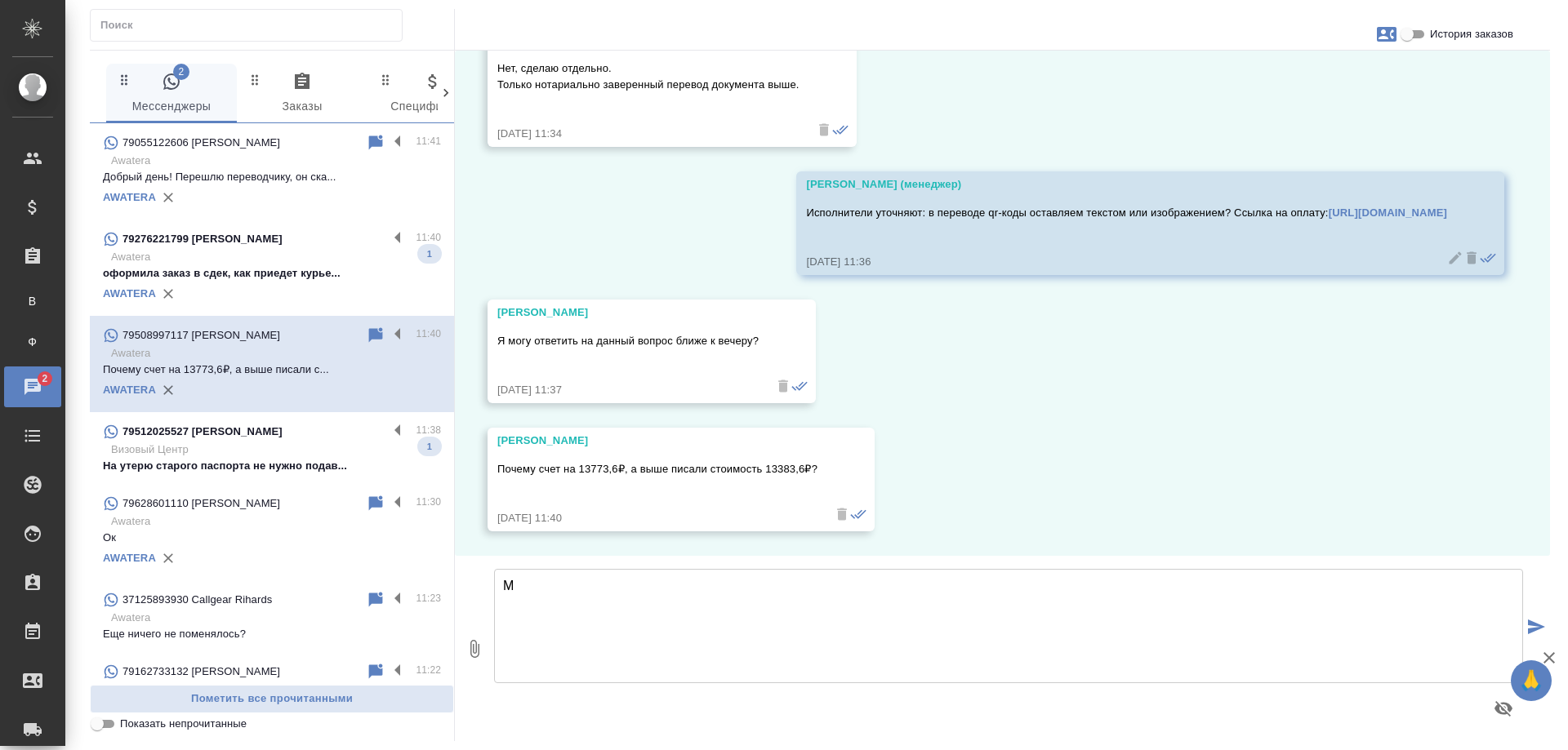
click at [256, 265] on p "Awatera" at bounding box center [276, 257] width 330 height 16
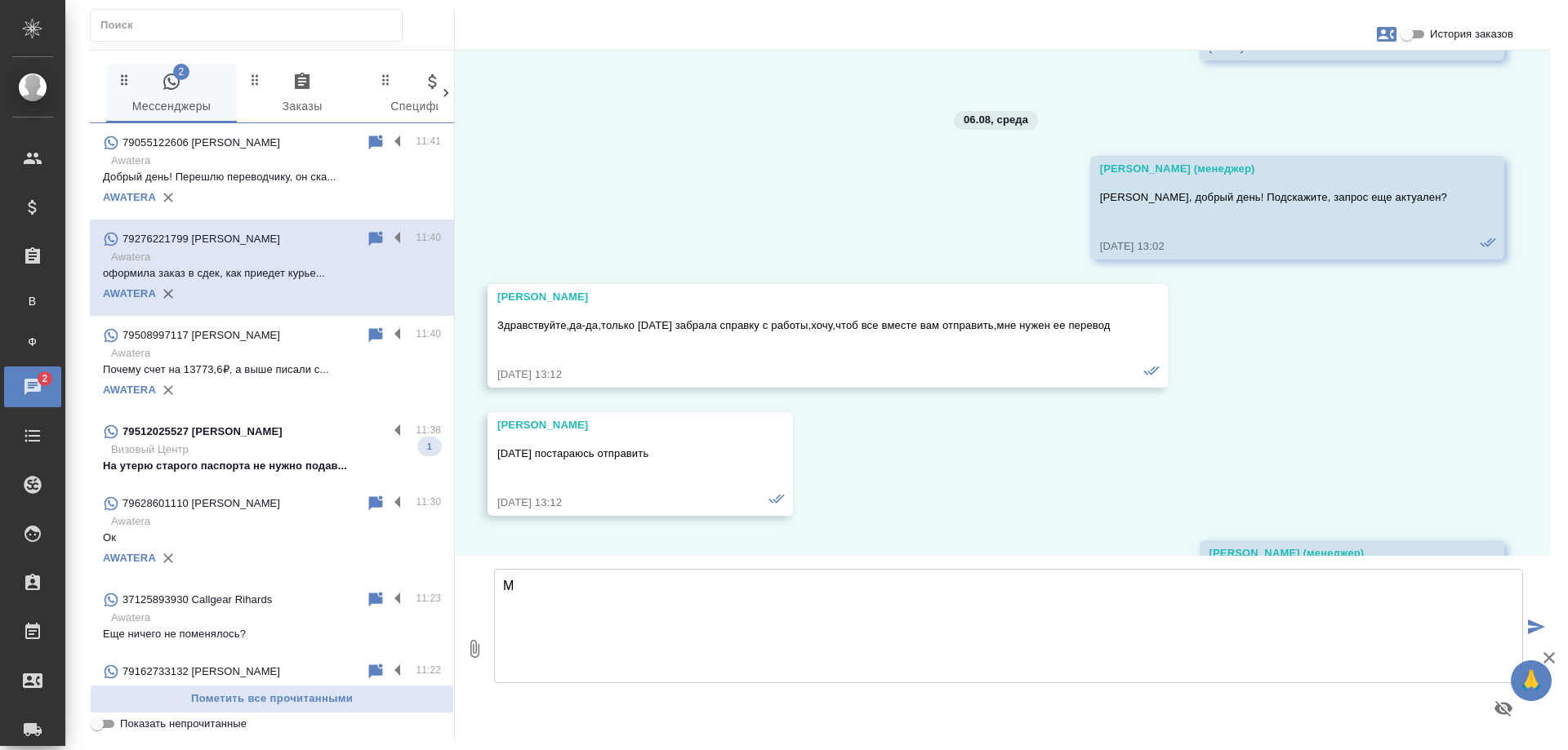
scroll to position [3320, 0]
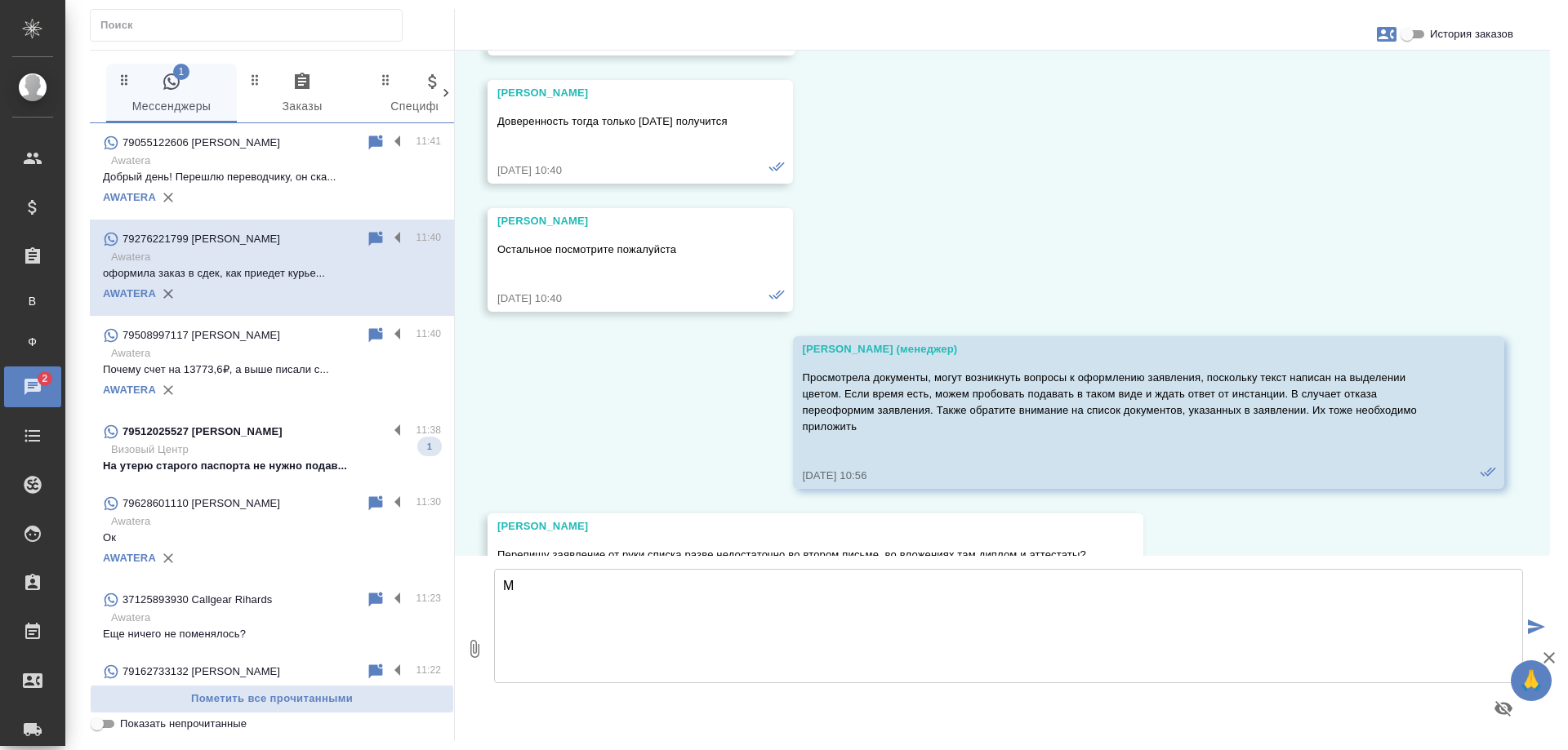
click at [297, 458] on p "Визовый Центр" at bounding box center [276, 449] width 330 height 16
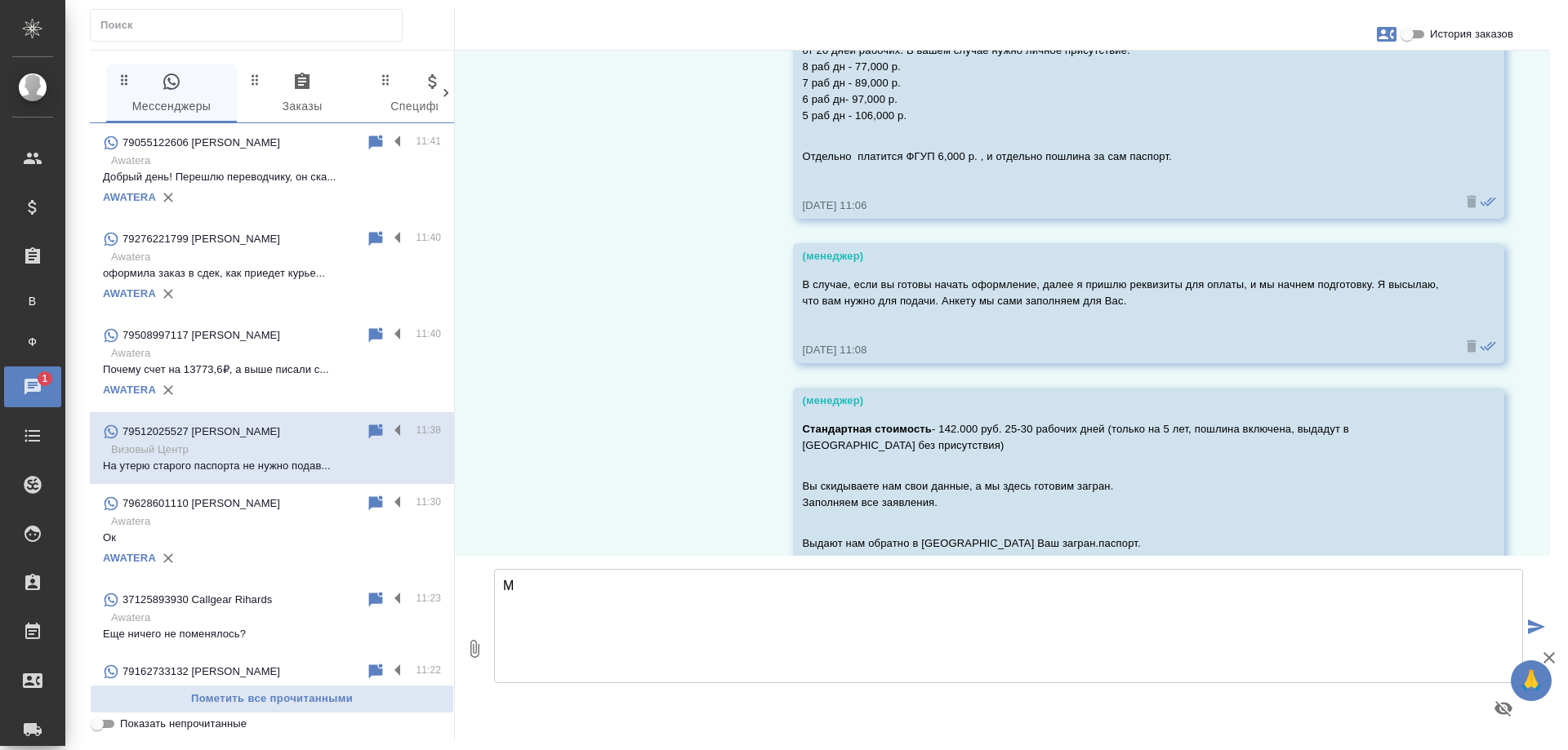
scroll to position [0, 0]
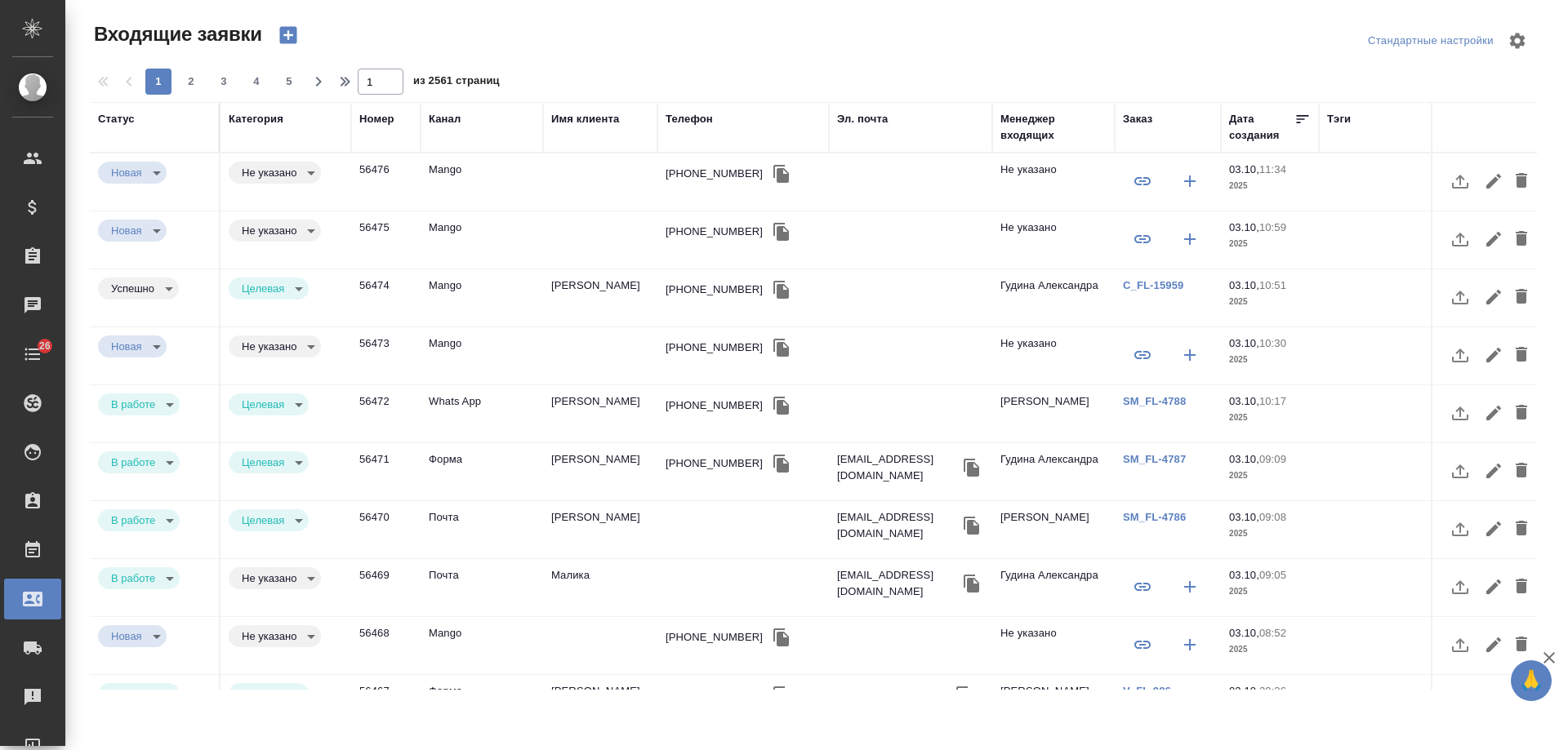
select select "RU"
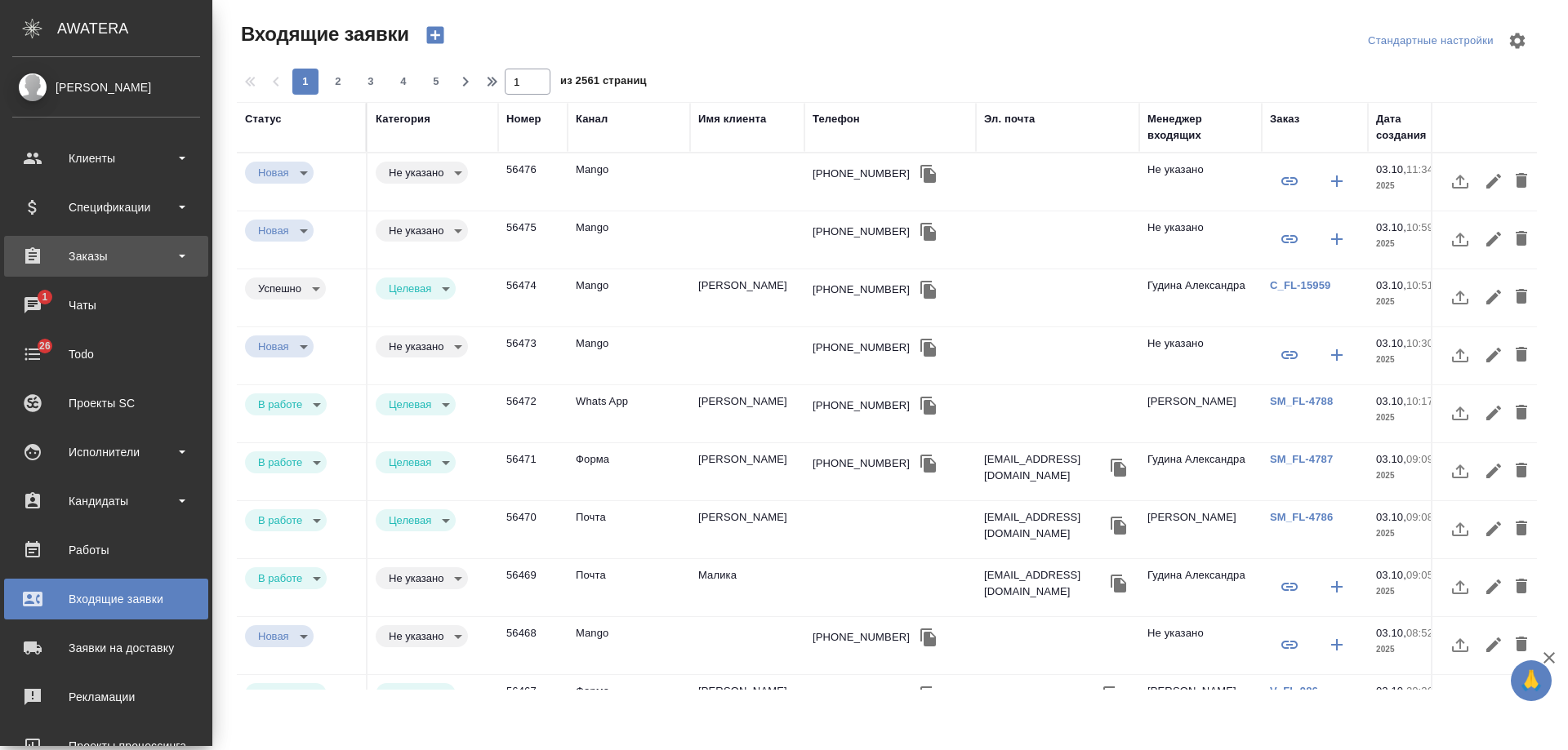
click at [45, 253] on div "Заказы" at bounding box center [106, 256] width 188 height 25
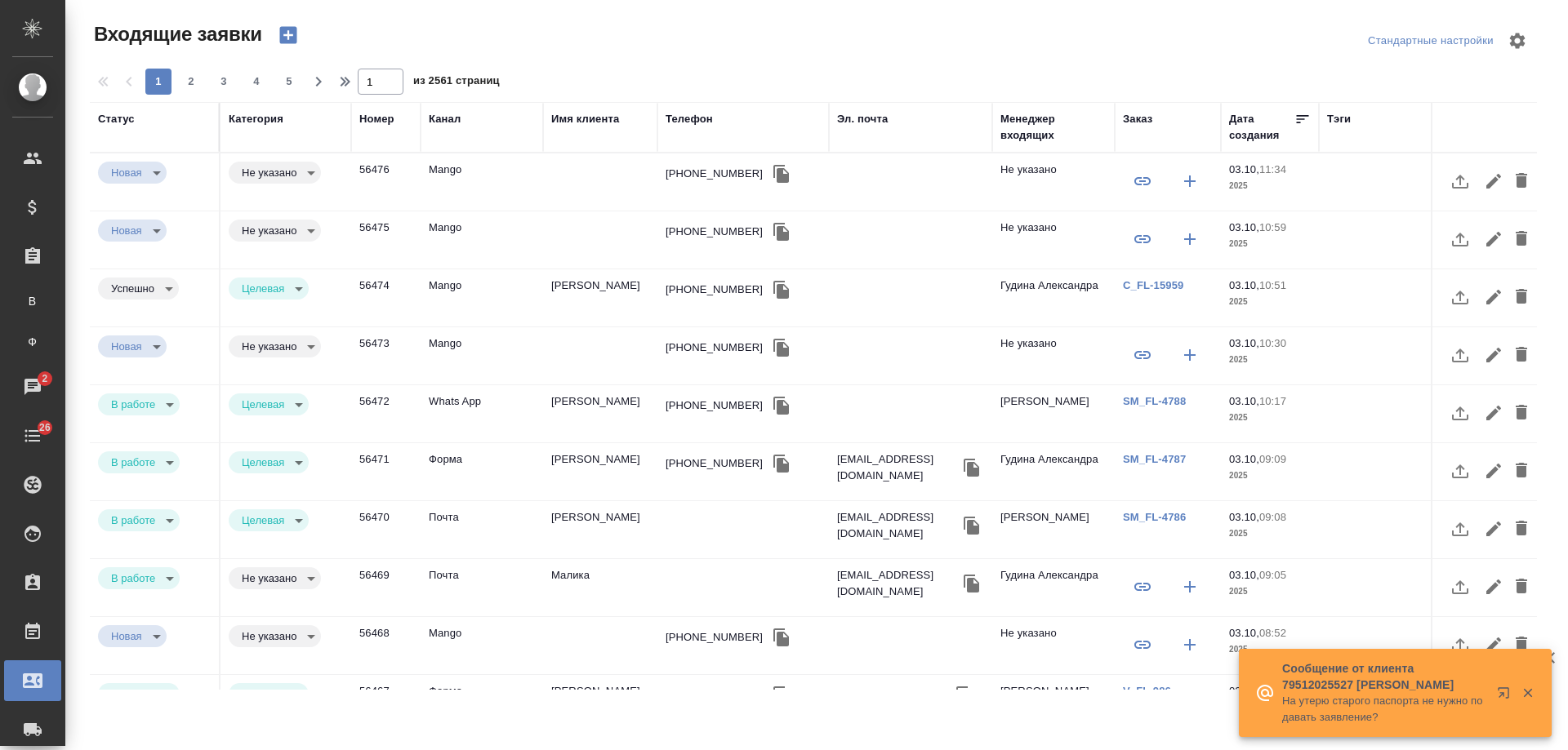
click at [717, 152] on th "Телефон" at bounding box center [743, 127] width 172 height 50
click at [686, 119] on div "Телефон" at bounding box center [690, 119] width 47 height 16
click at [688, 95] on div "1 2 3 4 5 1 из 2561 страниц" at bounding box center [821, 82] width 1461 height 27
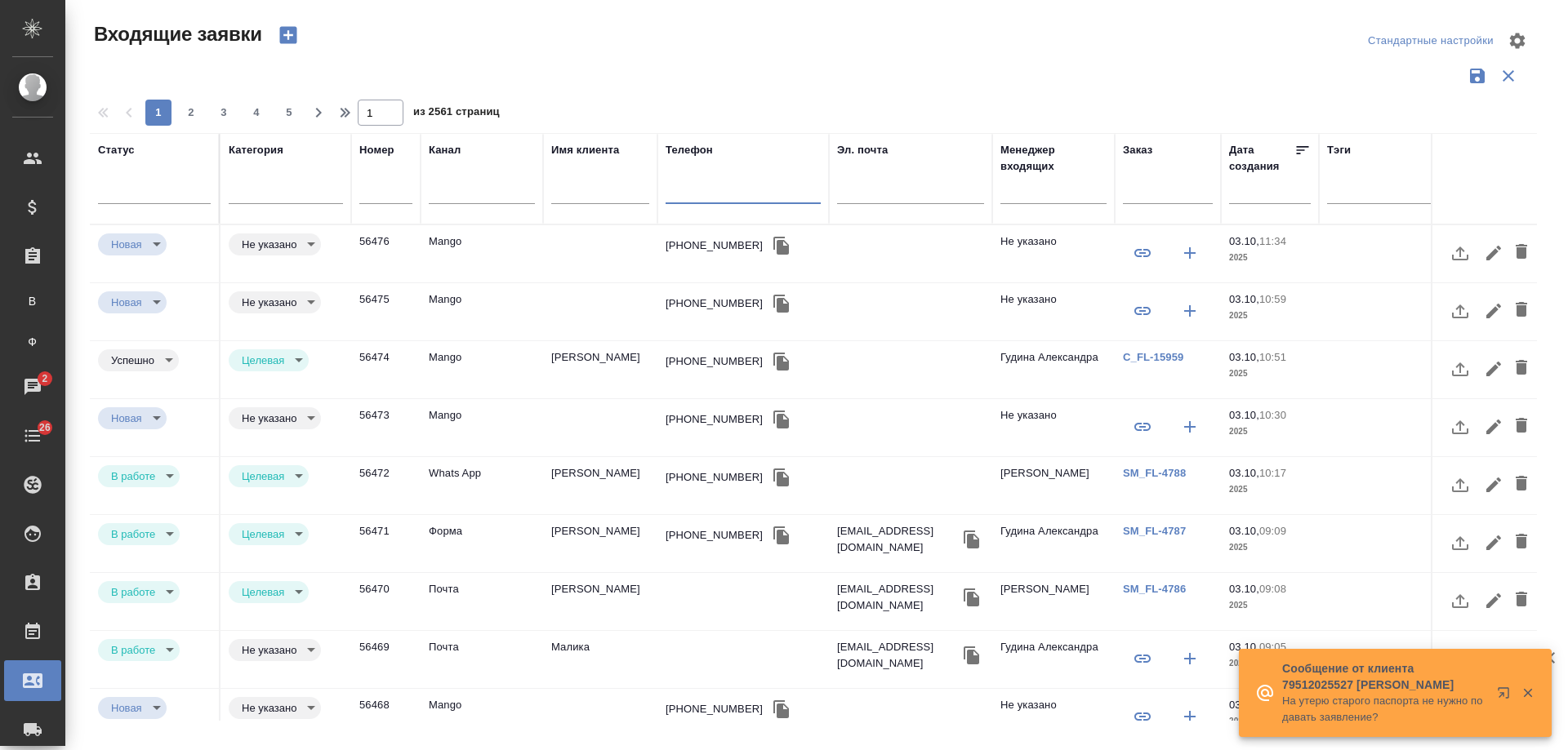
click at [734, 190] on input "text" at bounding box center [744, 193] width 156 height 21
paste input "+79852878258"
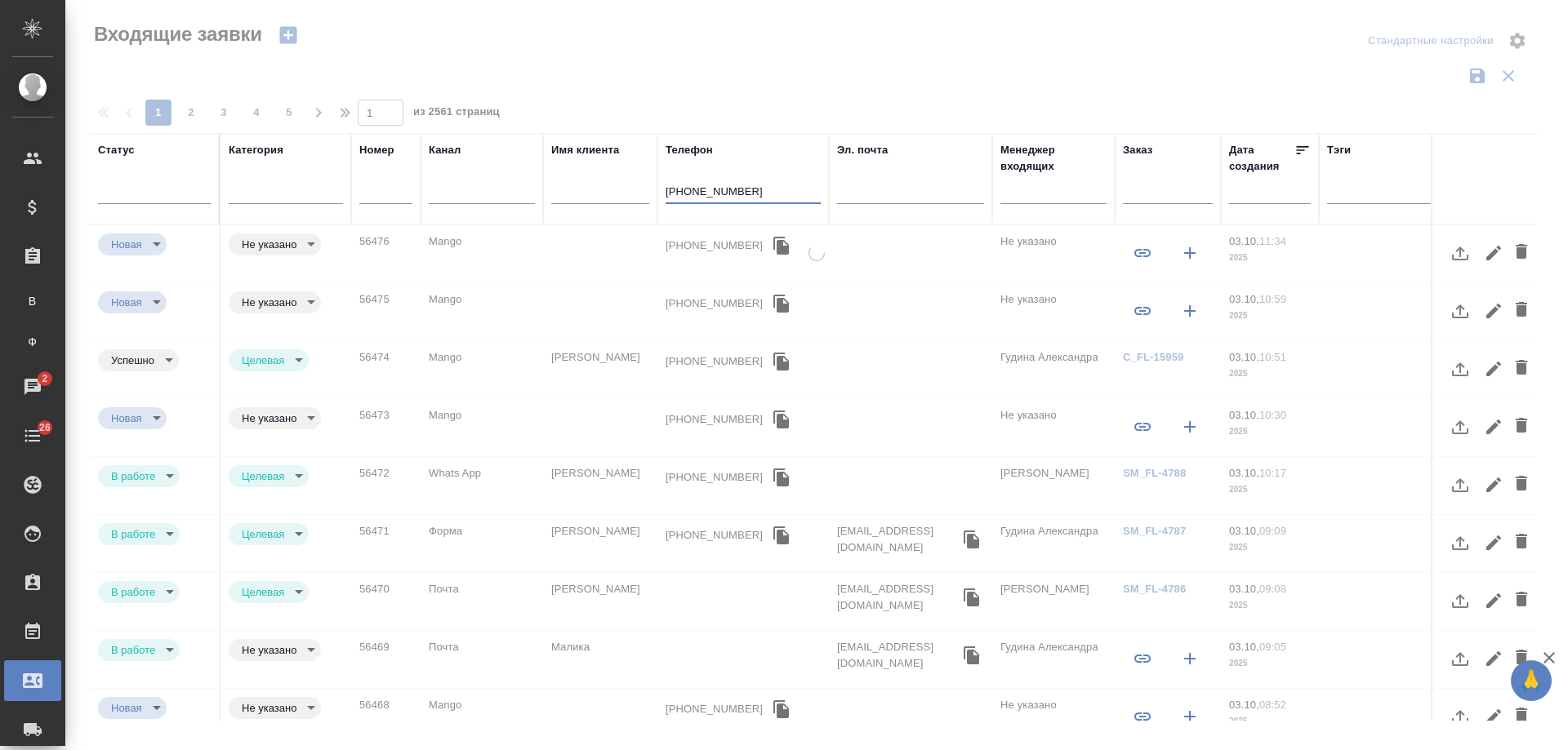
type input "+79852878258"
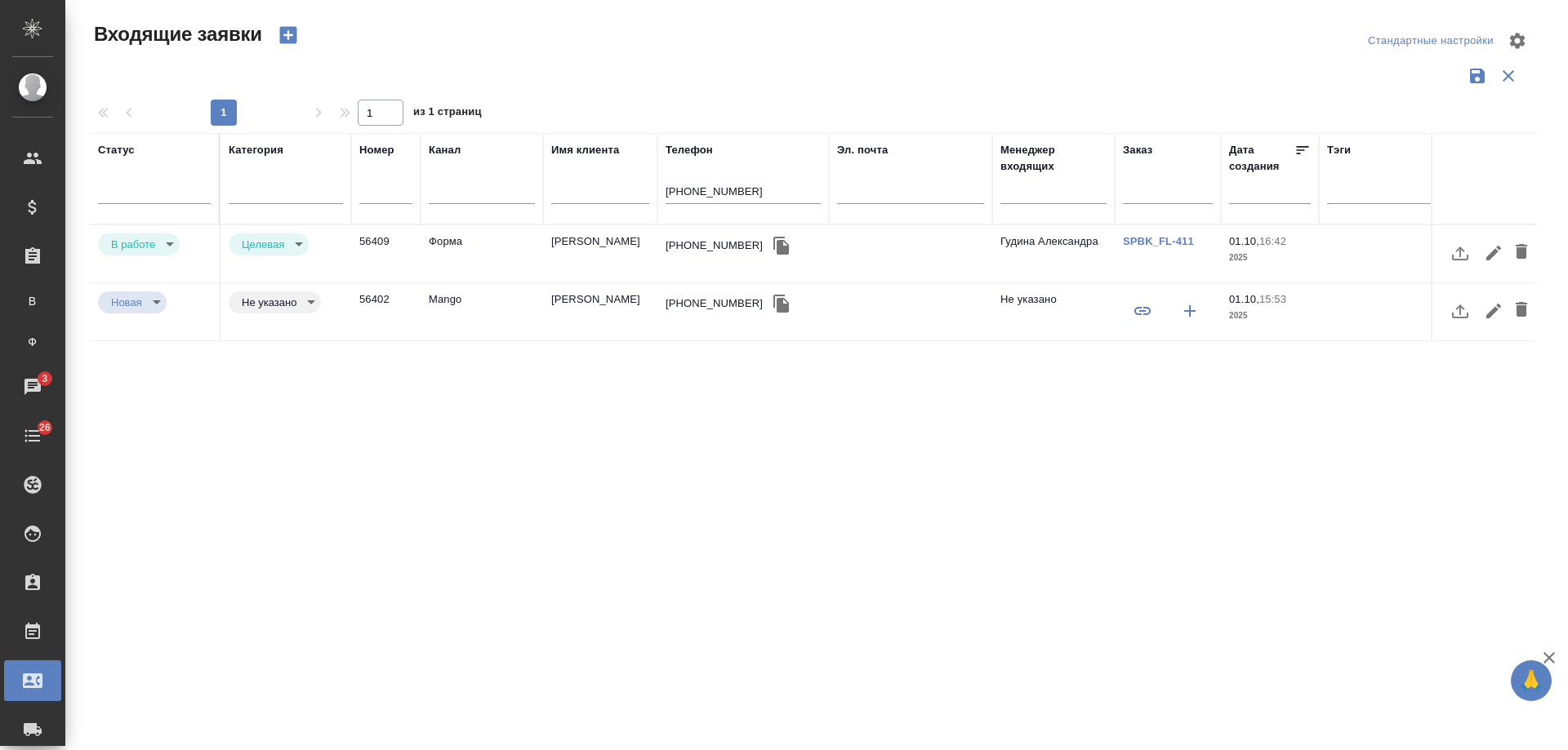
click at [692, 309] on div "+79852878258" at bounding box center [714, 303] width 97 height 16
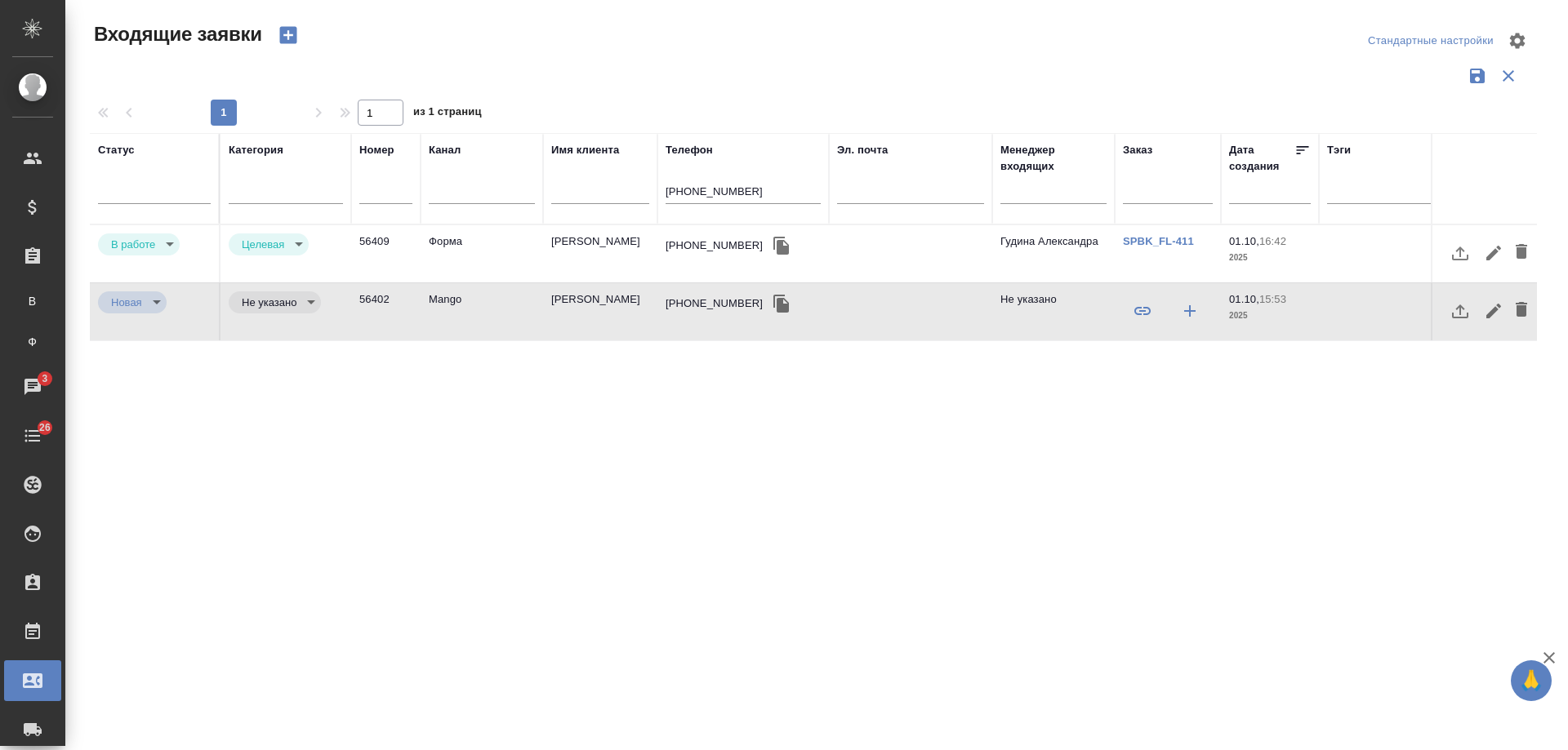
click at [592, 242] on td "[PERSON_NAME]" at bounding box center [600, 254] width 115 height 57
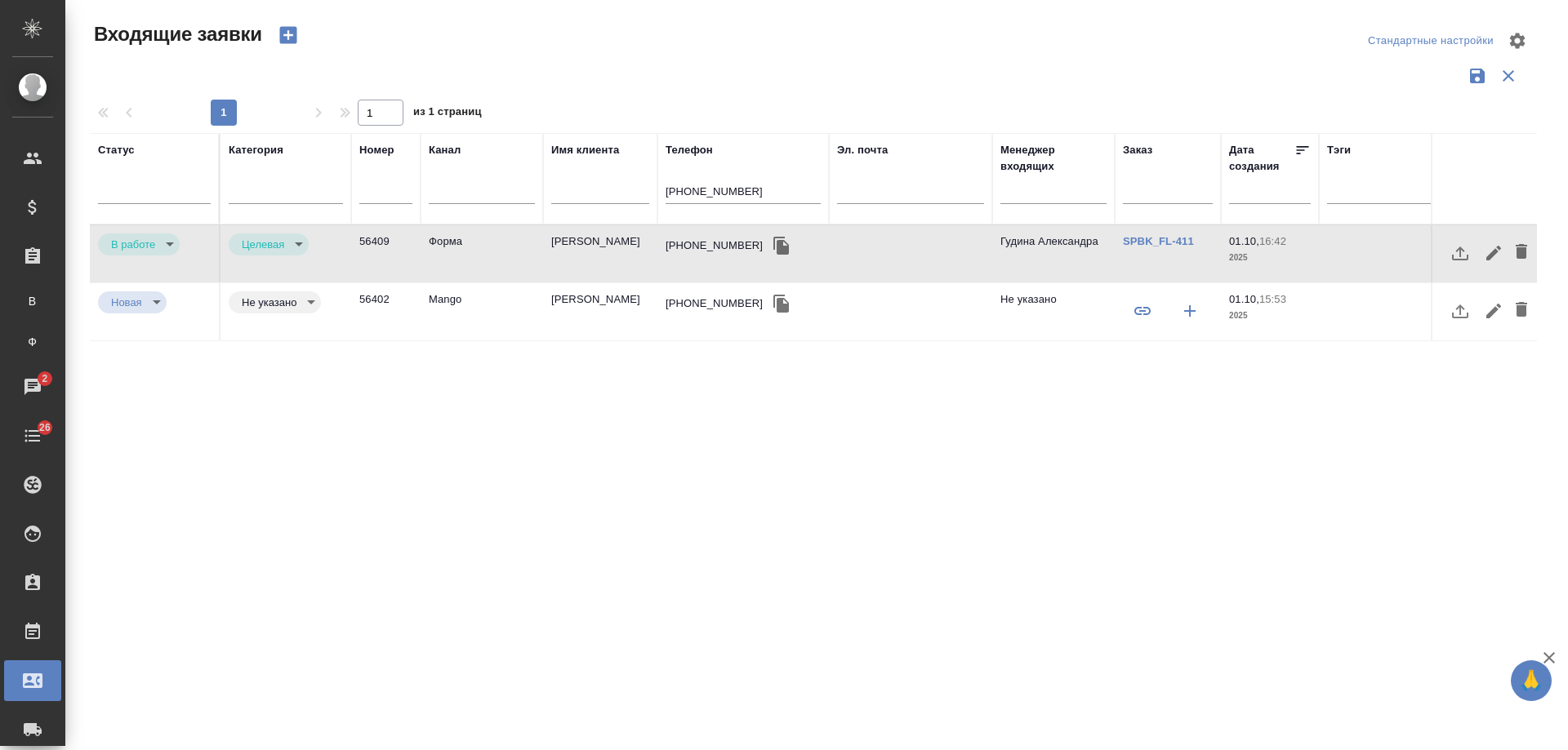
click at [168, 246] on body "🙏 .cls-1 fill:#fff; AWATERA Gudina Alexandra Клиенты Спецификации Заказы В Все …" at bounding box center [784, 375] width 1568 height 750
click at [136, 246] on button "Отказ" at bounding box center [130, 244] width 38 height 18
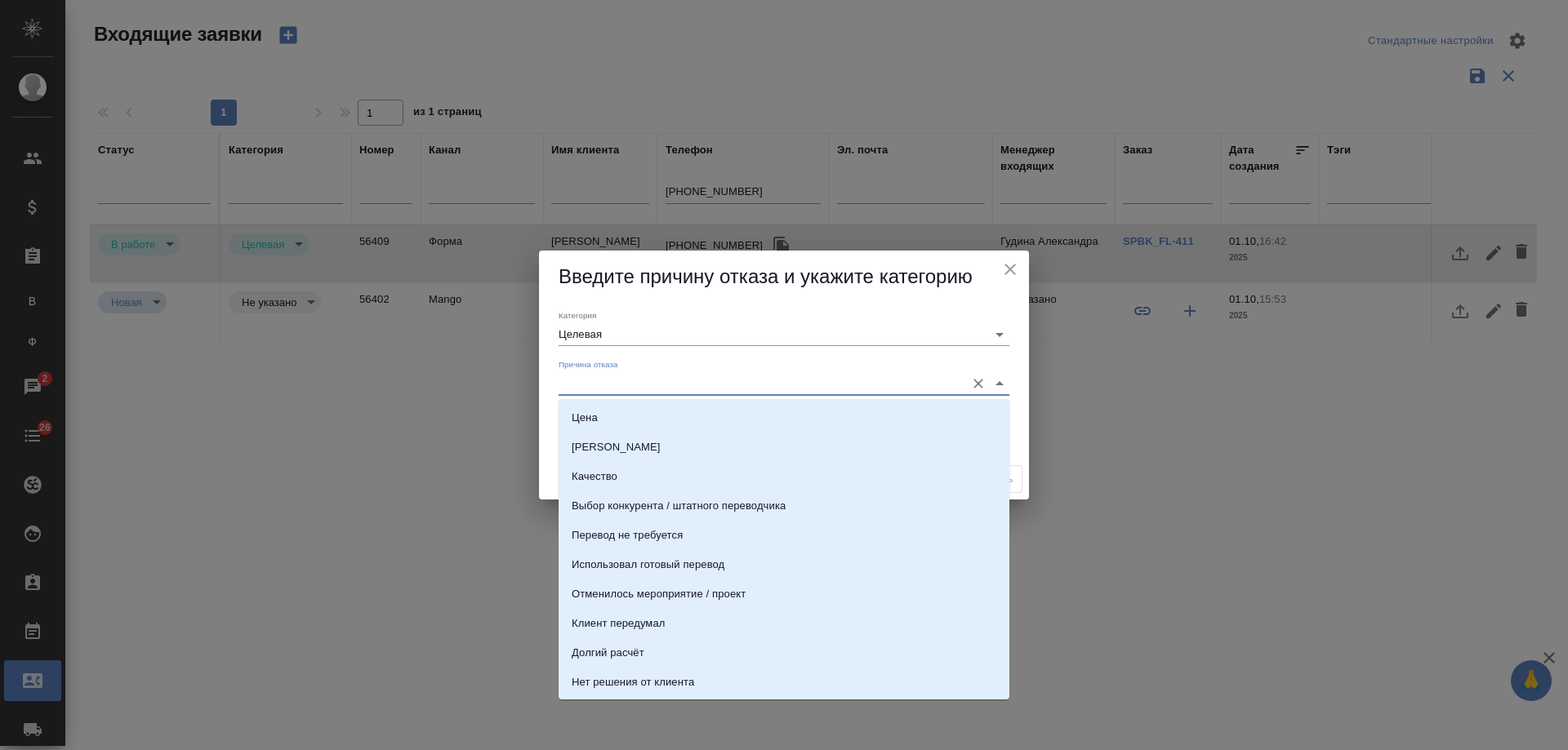
click at [632, 390] on input "Причина отказа" at bounding box center [758, 383] width 398 height 22
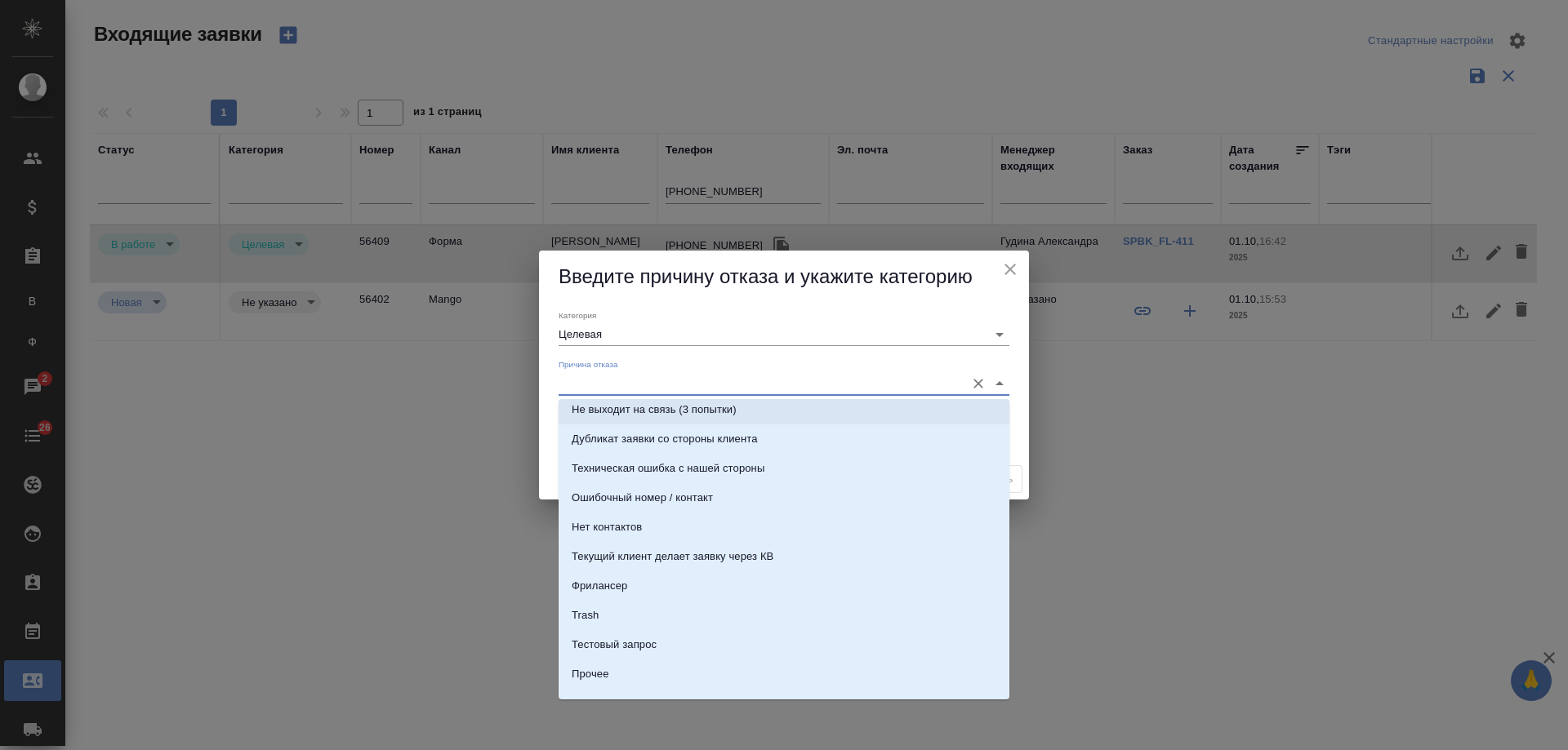
scroll to position [498, 0]
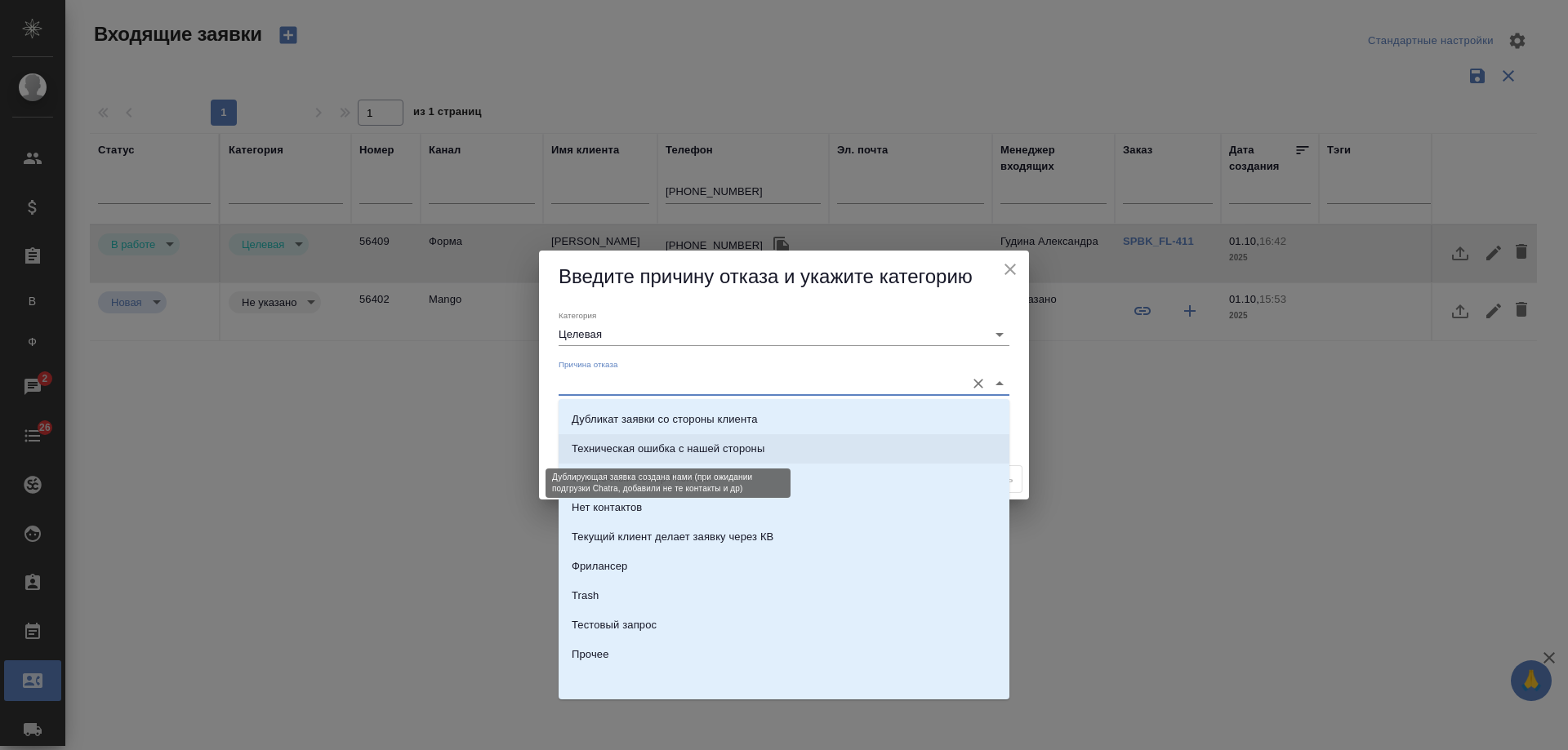
click at [687, 446] on div "Техническая ошибка с нашей стороны" at bounding box center [668, 448] width 193 height 16
type input "Не лиды"
type input "Техническая ошибка с нашей стороны"
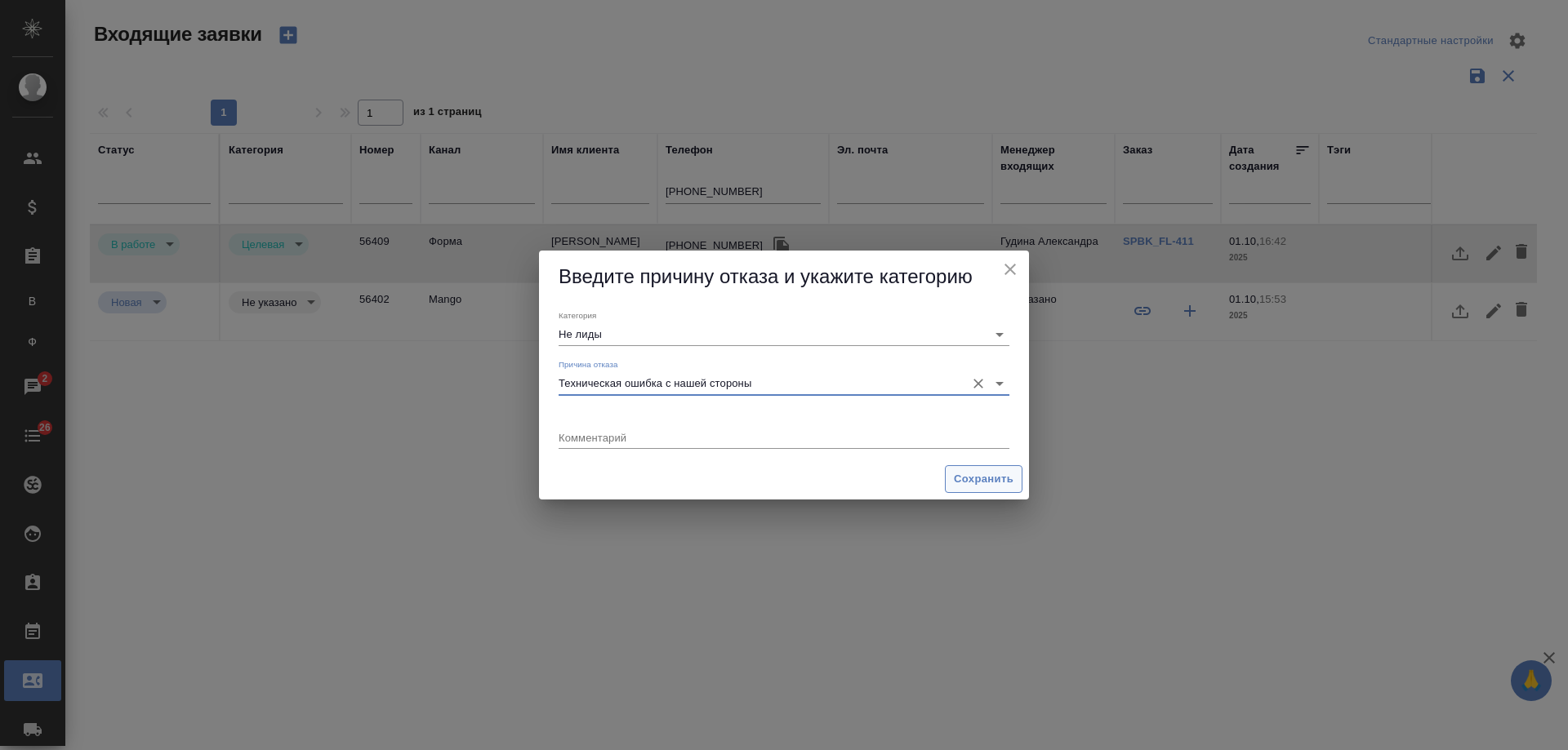
click at [976, 467] on button "Сохранить" at bounding box center [984, 480] width 78 height 28
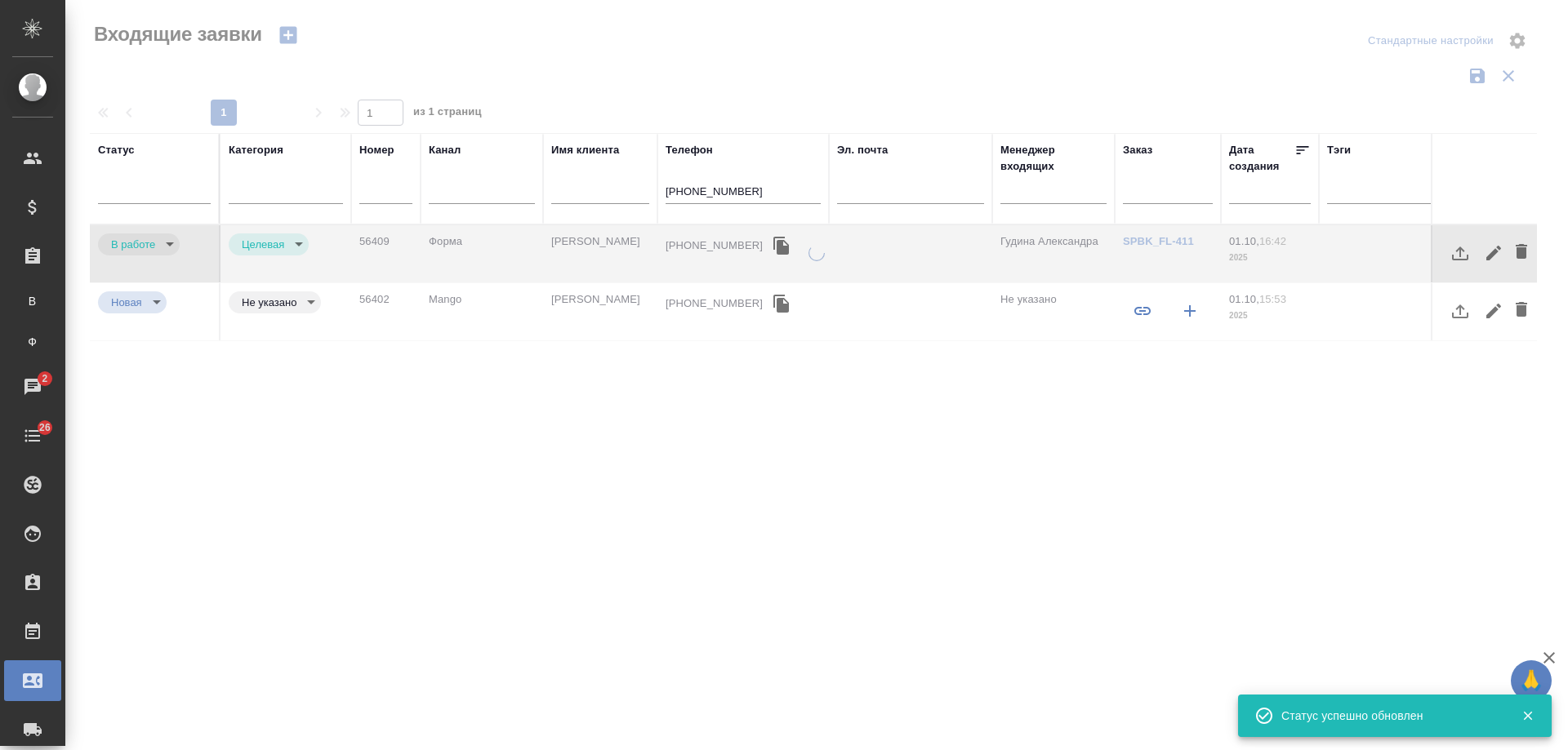
type input "rejection"
type input "notLead"
type input "completed"
type input "target"
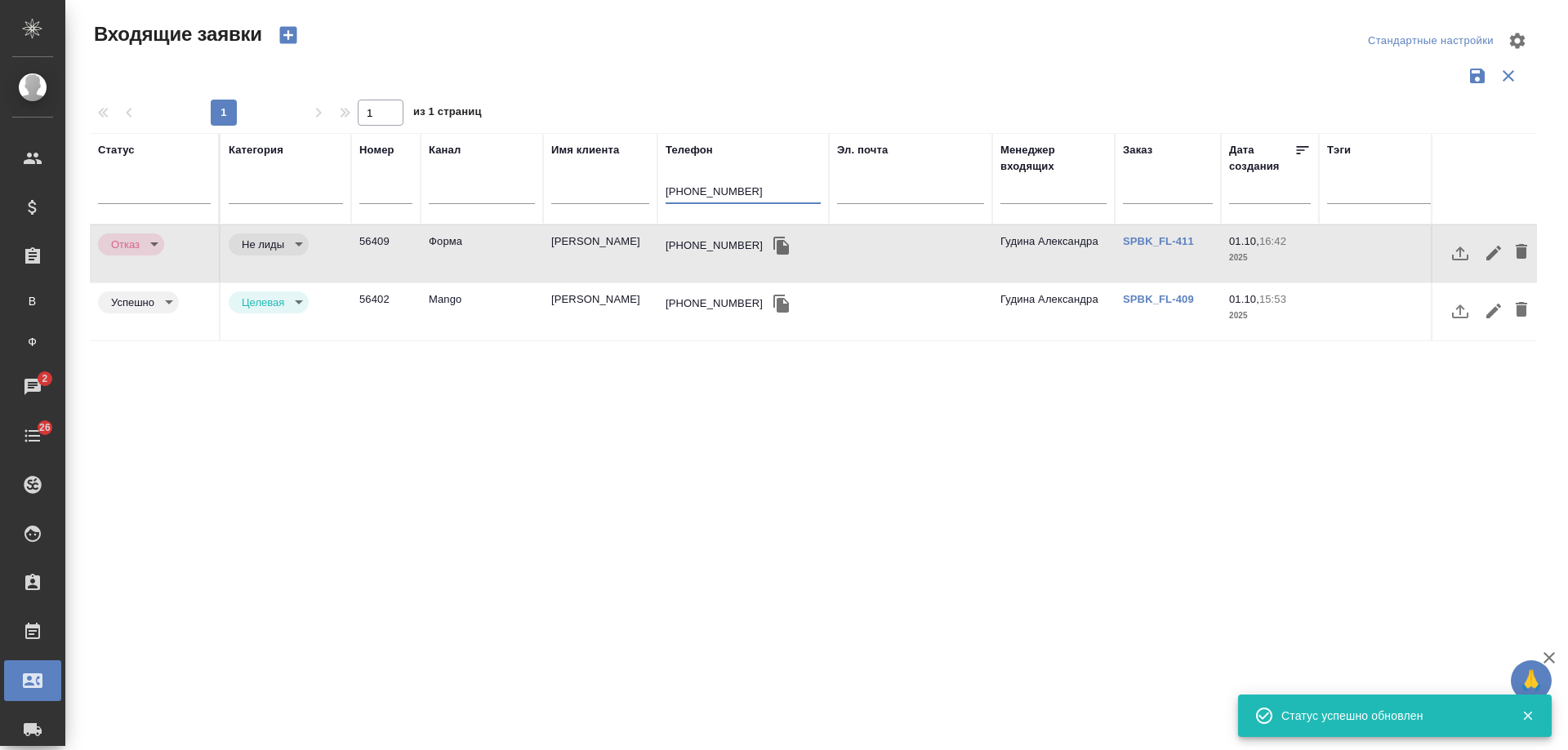
drag, startPoint x: 757, startPoint y: 192, endPoint x: 403, endPoint y: 182, distance: 354.1
click at [403, 182] on tr "Статус Категория Номер Канал Имя клиента Телефон +79852878258 Эл. почта Менедже…" at bounding box center [1040, 178] width 1899 height 91
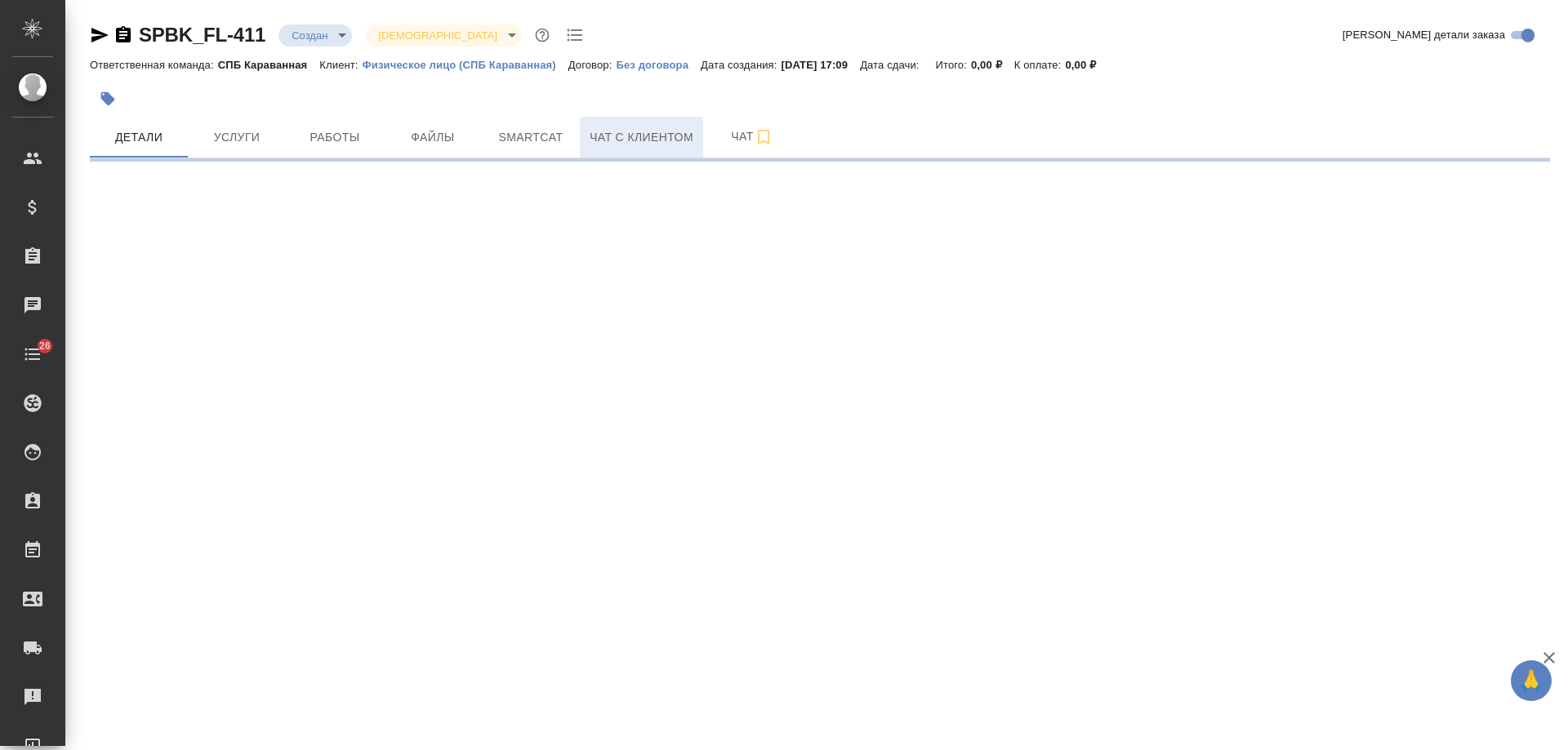
select select "RU"
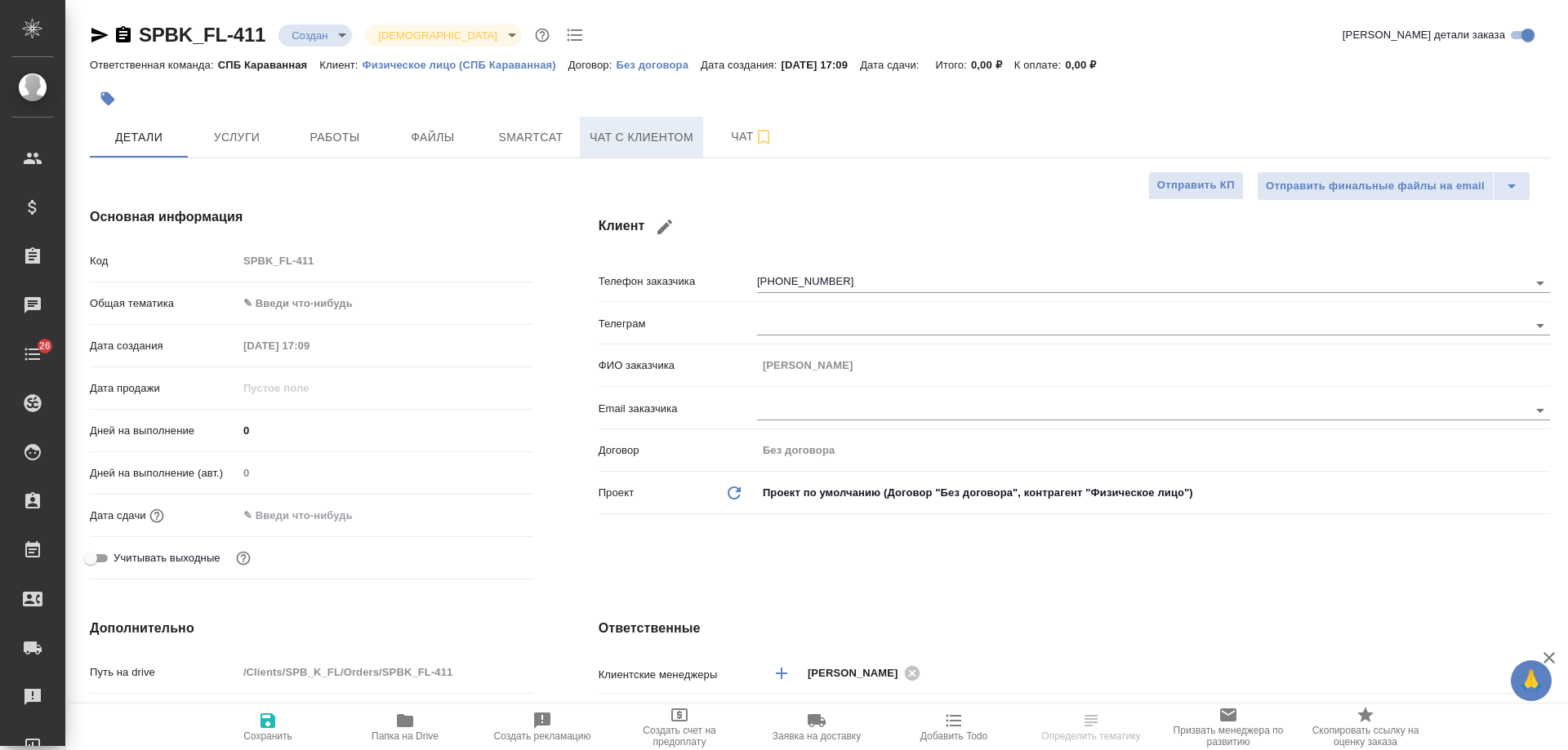
type textarea "x"
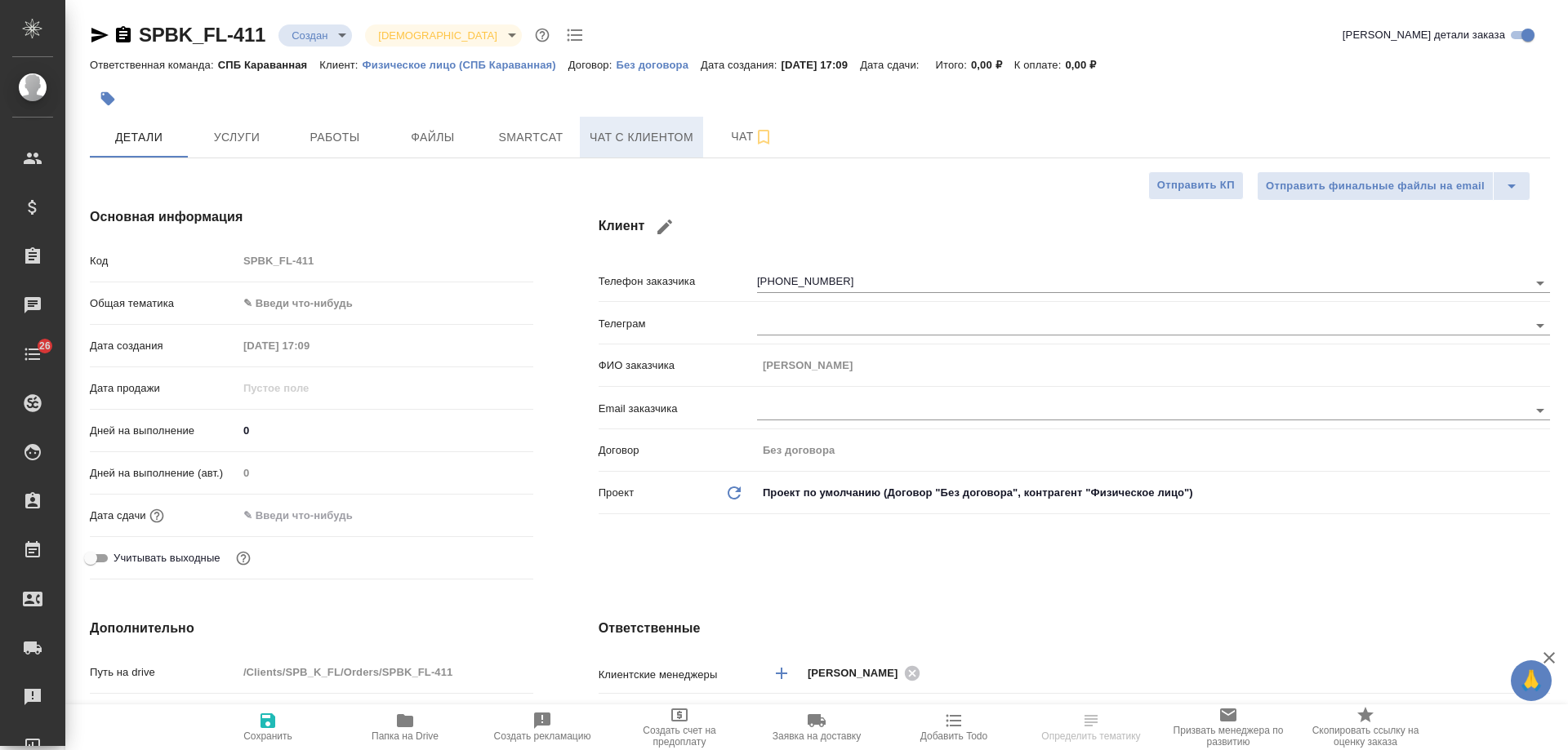
type textarea "x"
click at [624, 133] on span "Чат с клиентом" at bounding box center [641, 137] width 103 height 21
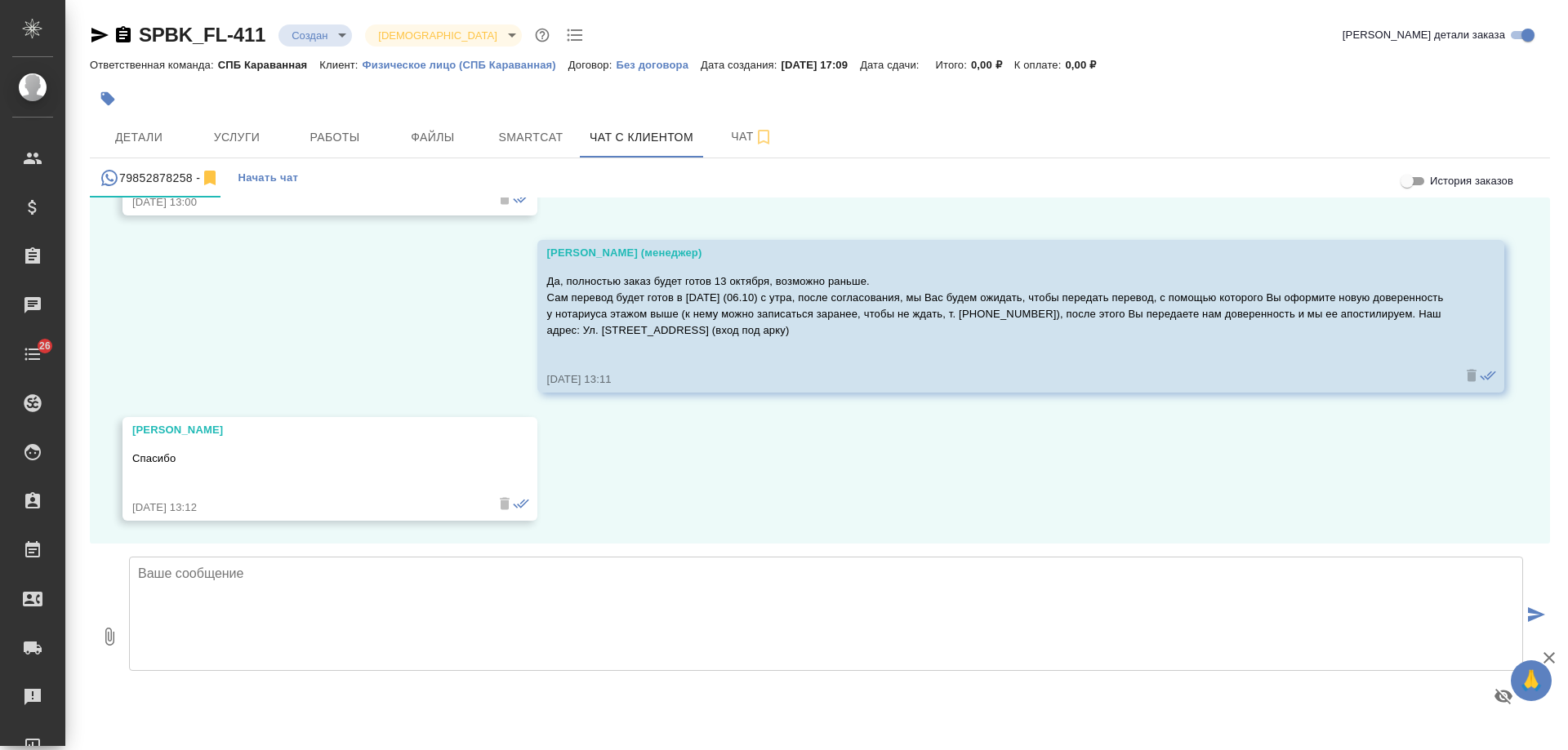
scroll to position [4680, 0]
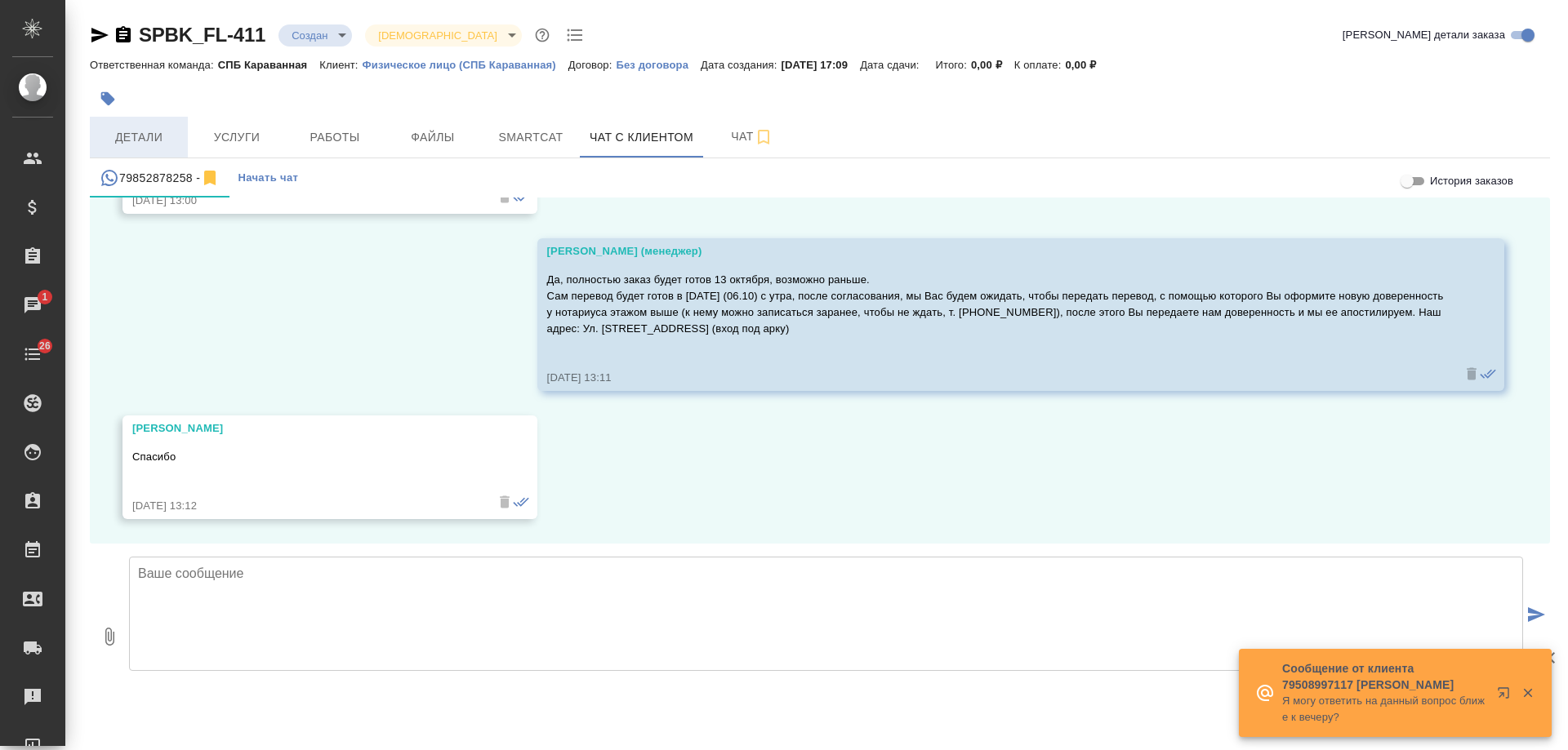
click at [168, 132] on span "Детали" at bounding box center [138, 137] width 79 height 21
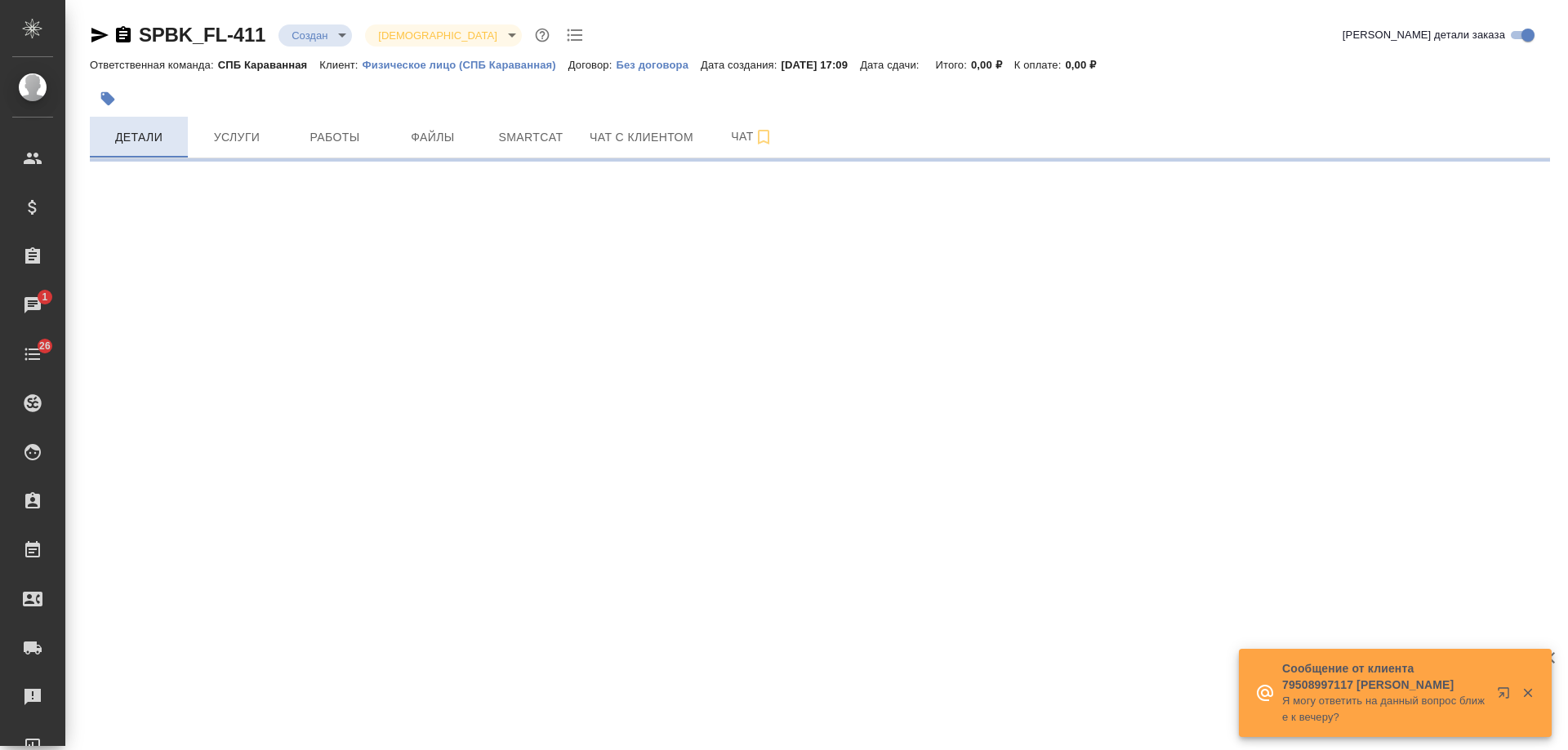
select select "RU"
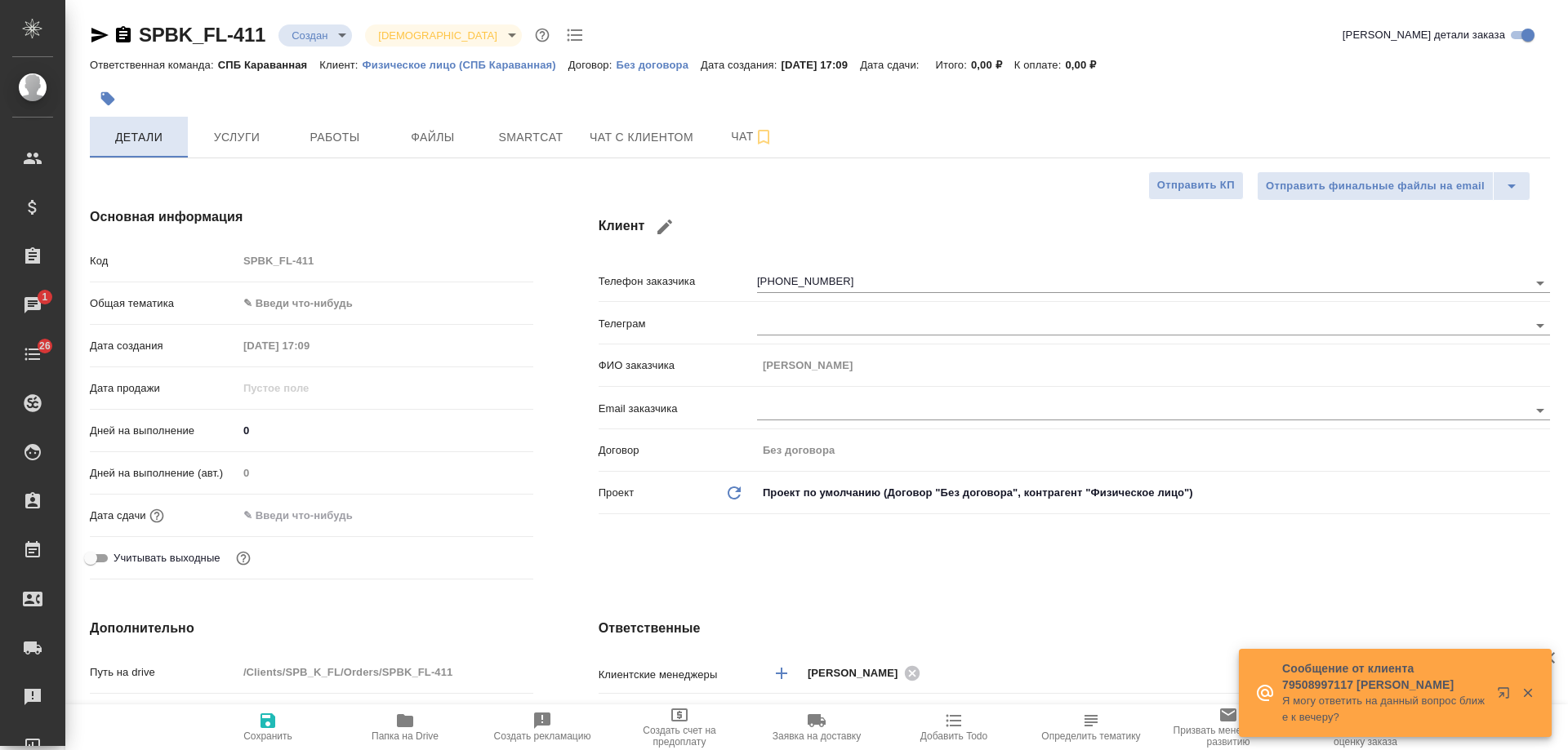
type textarea "x"
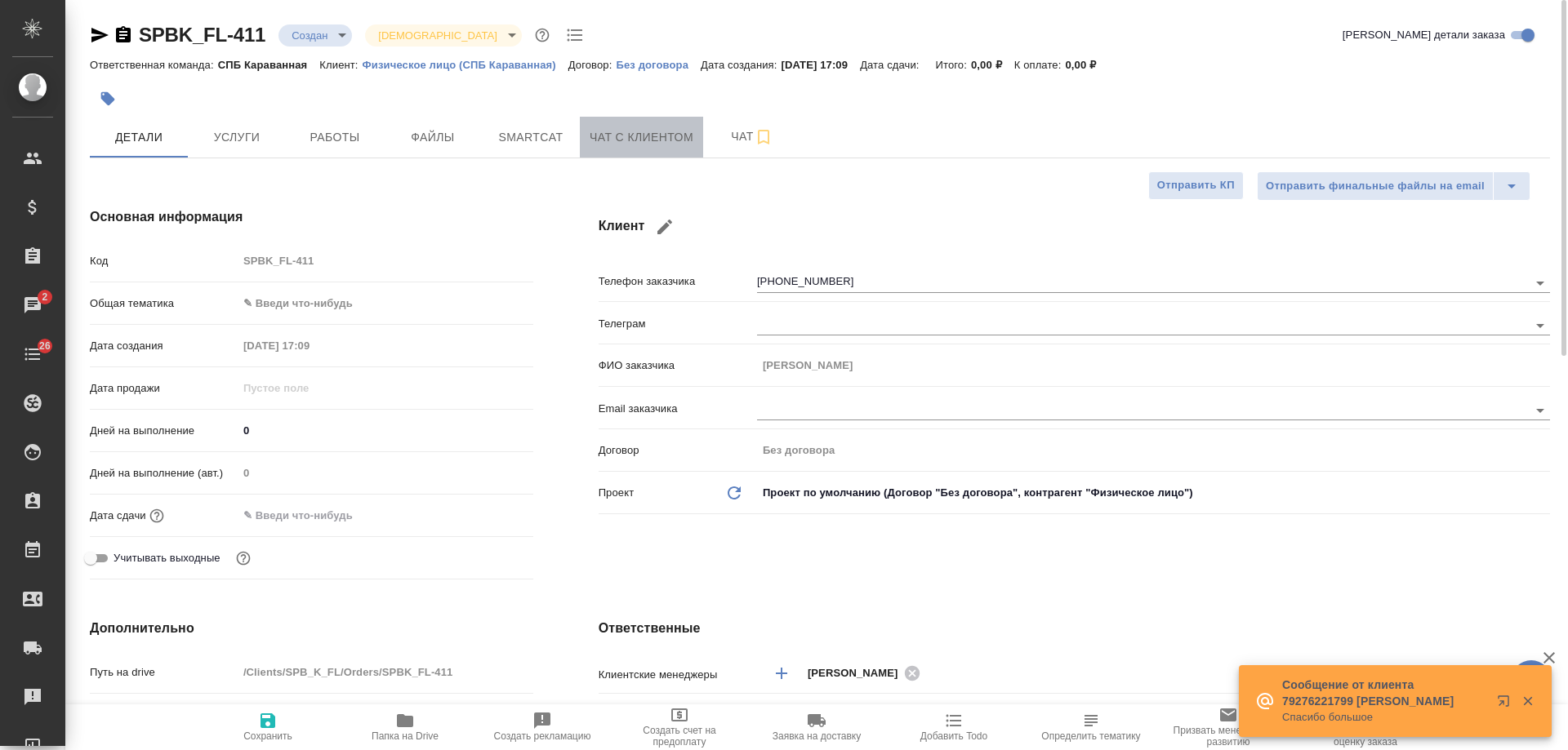
click at [627, 147] on span "Чат с клиентом" at bounding box center [641, 137] width 103 height 21
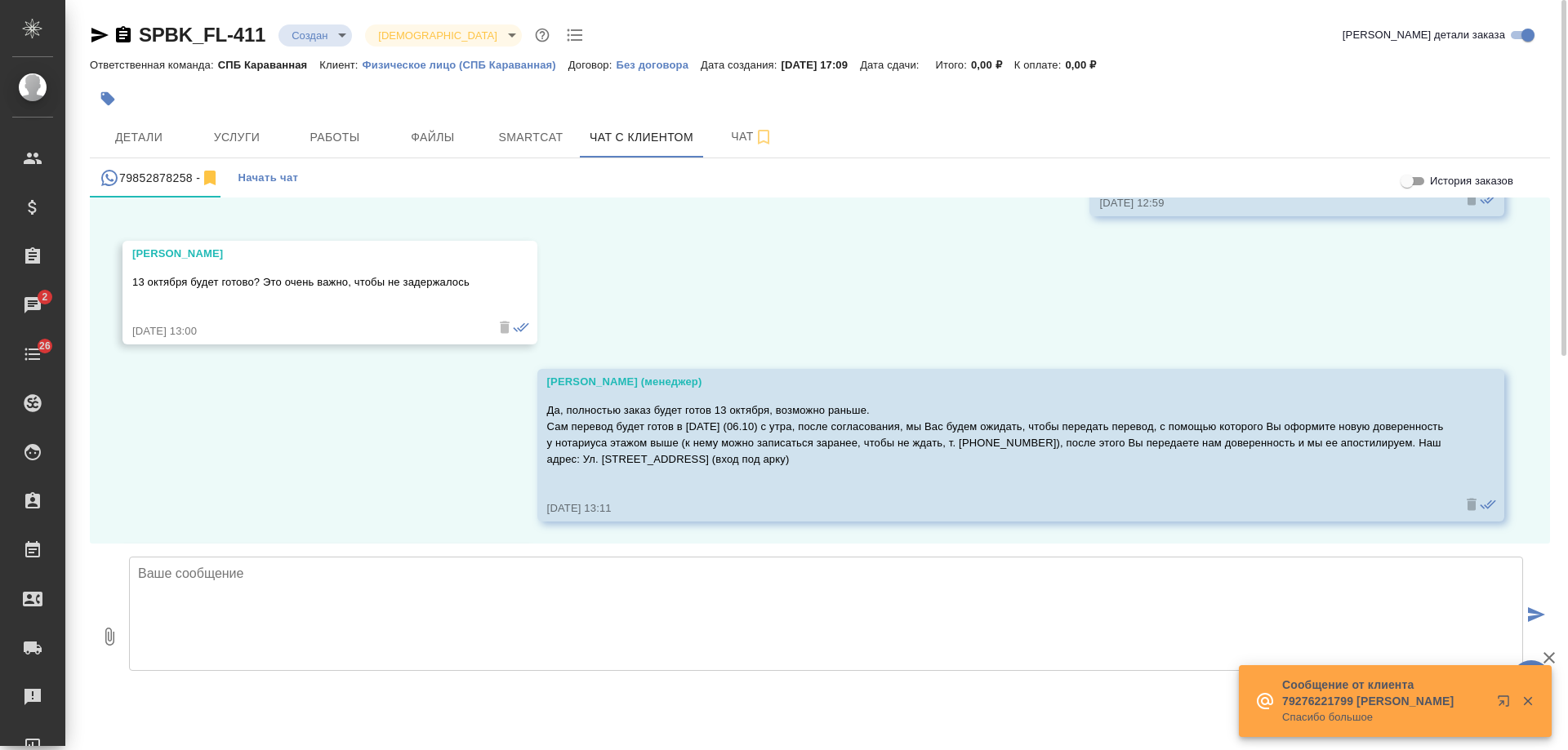
click at [121, 34] on icon "button" at bounding box center [123, 34] width 15 height 16
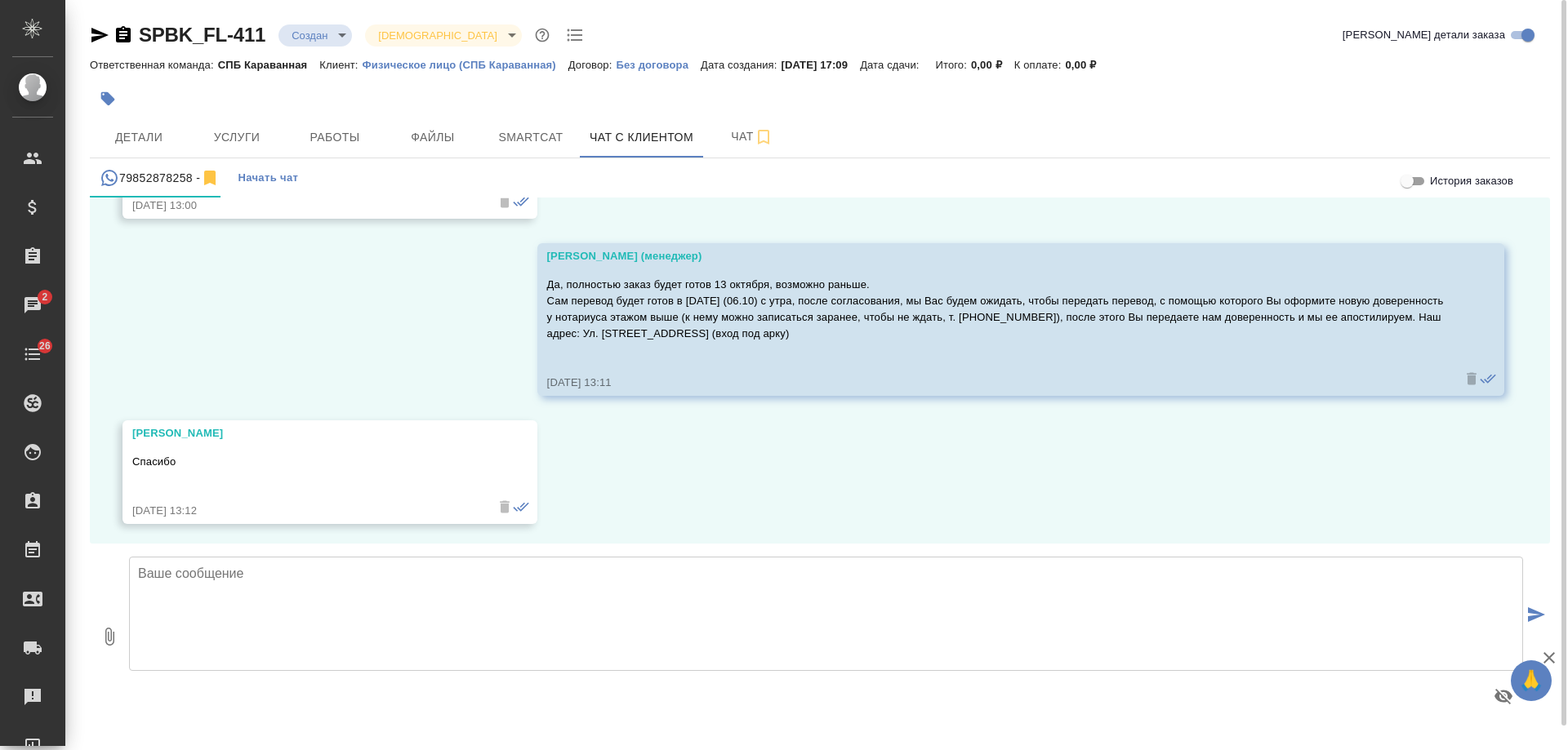
scroll to position [4680, 0]
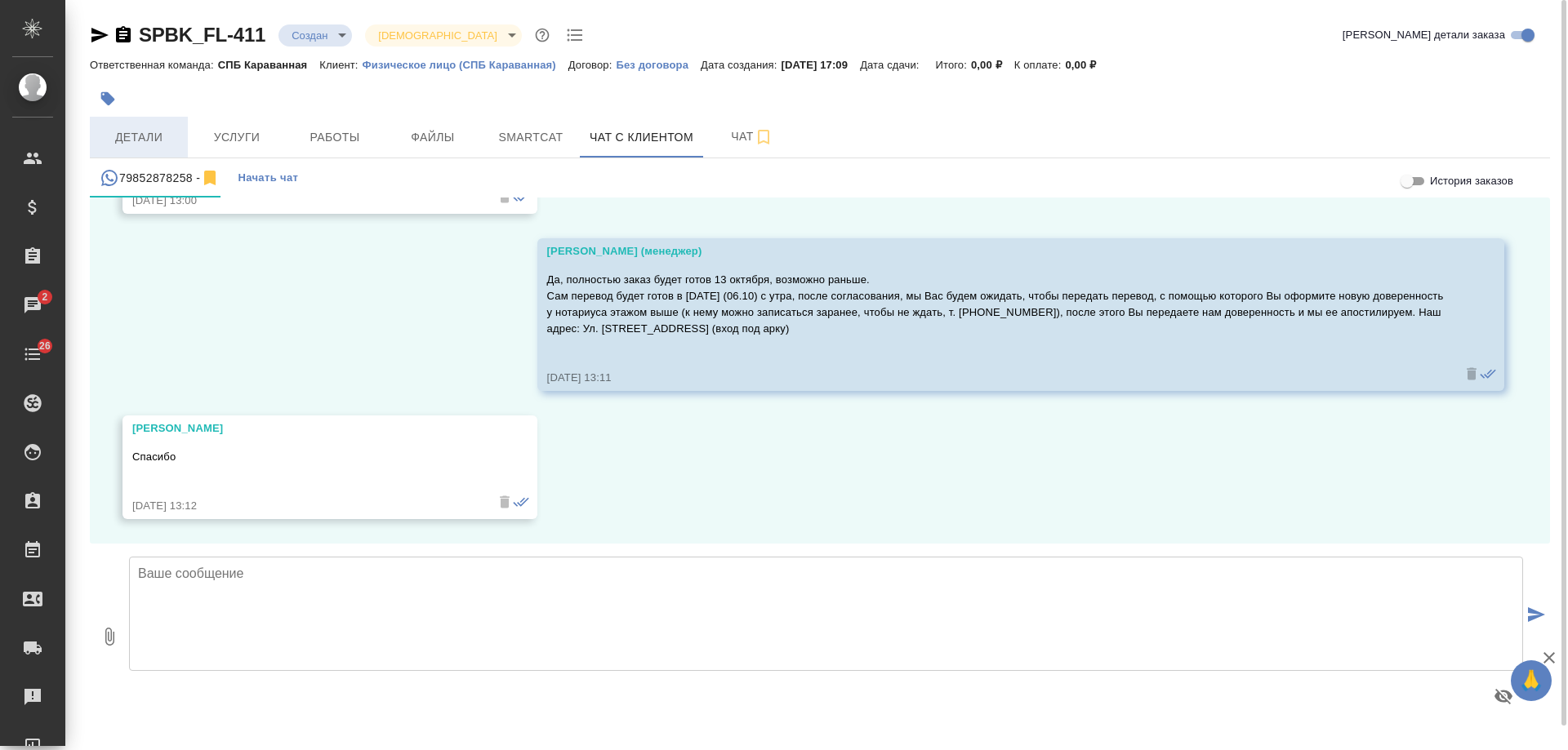
click at [157, 133] on span "Детали" at bounding box center [138, 137] width 79 height 21
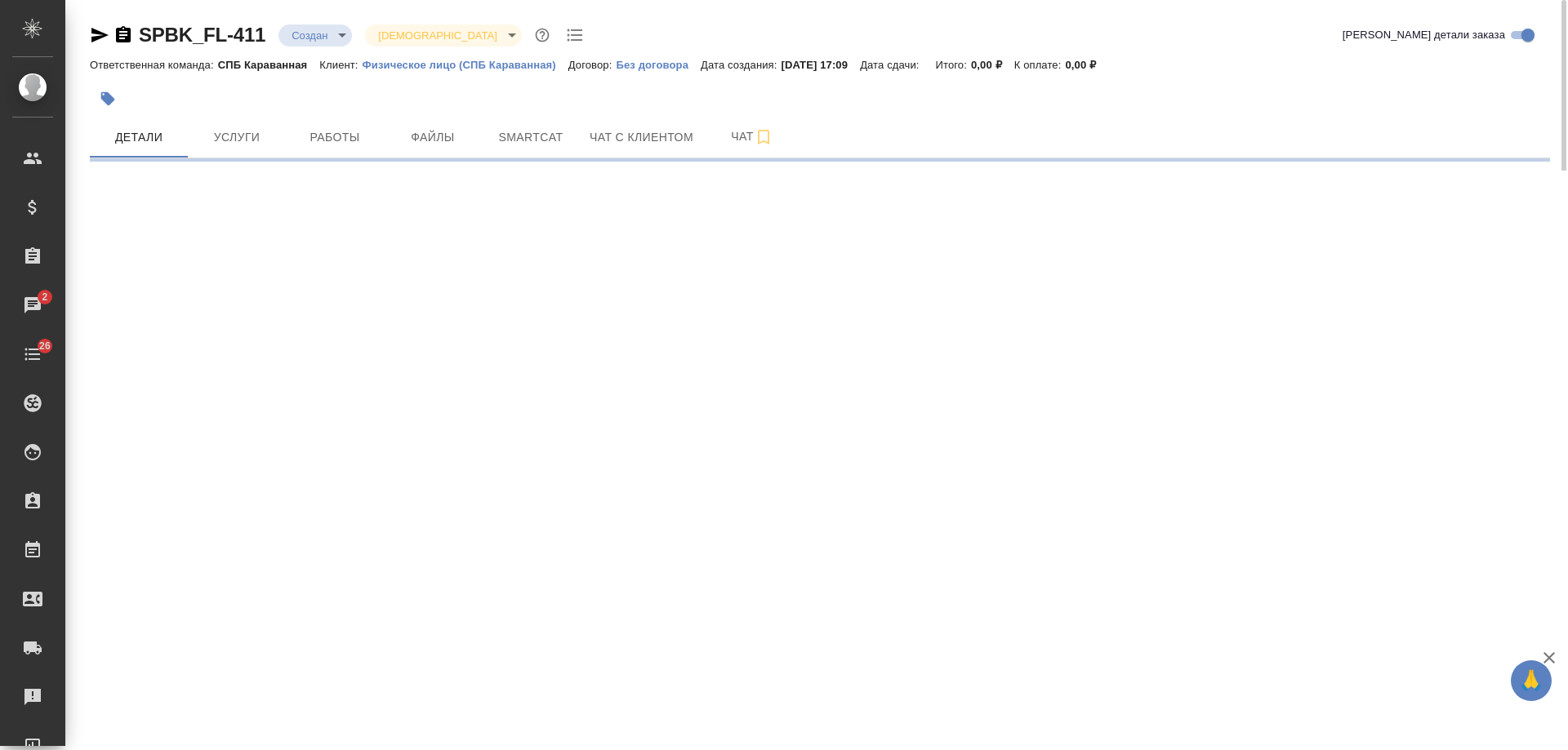
select select "RU"
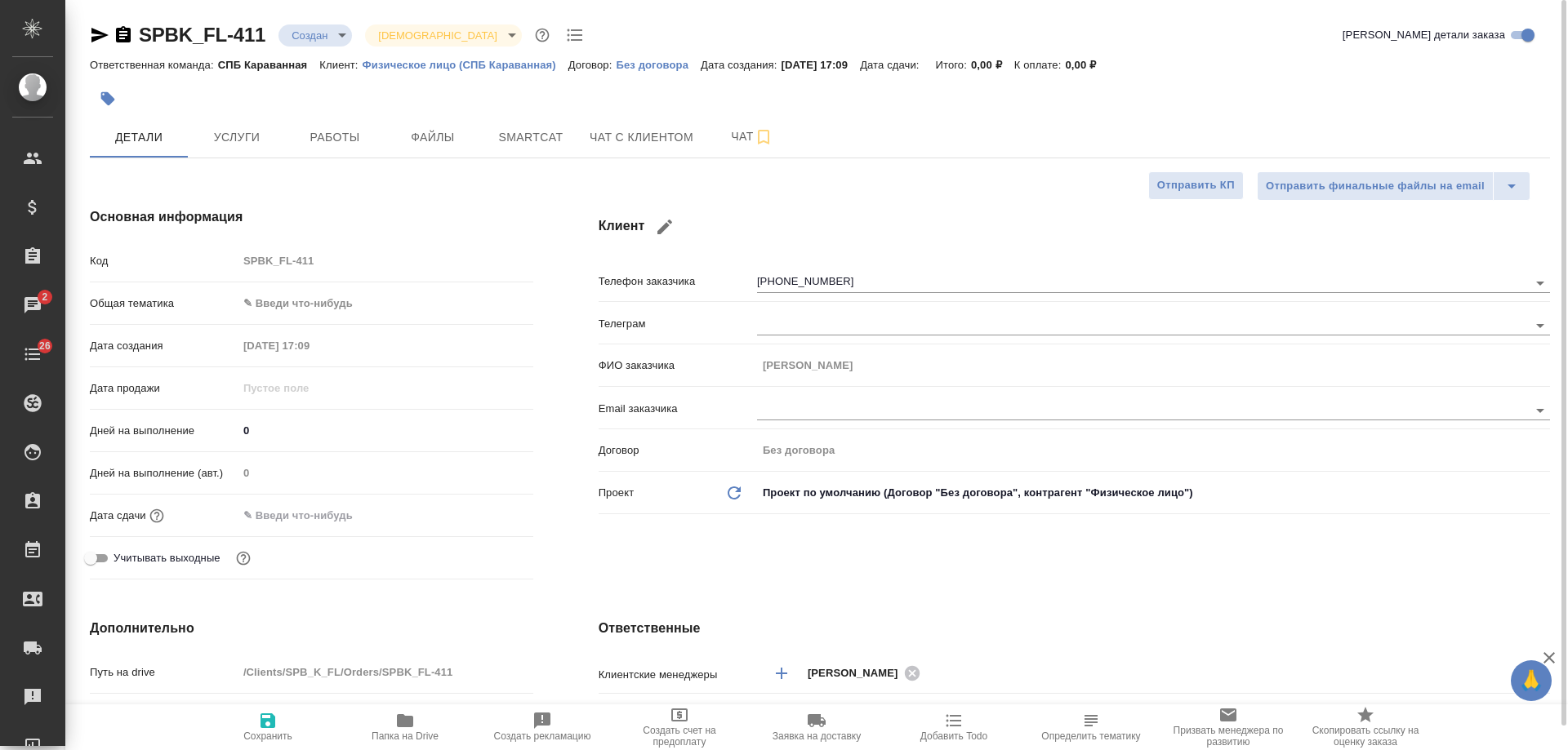
type textarea "x"
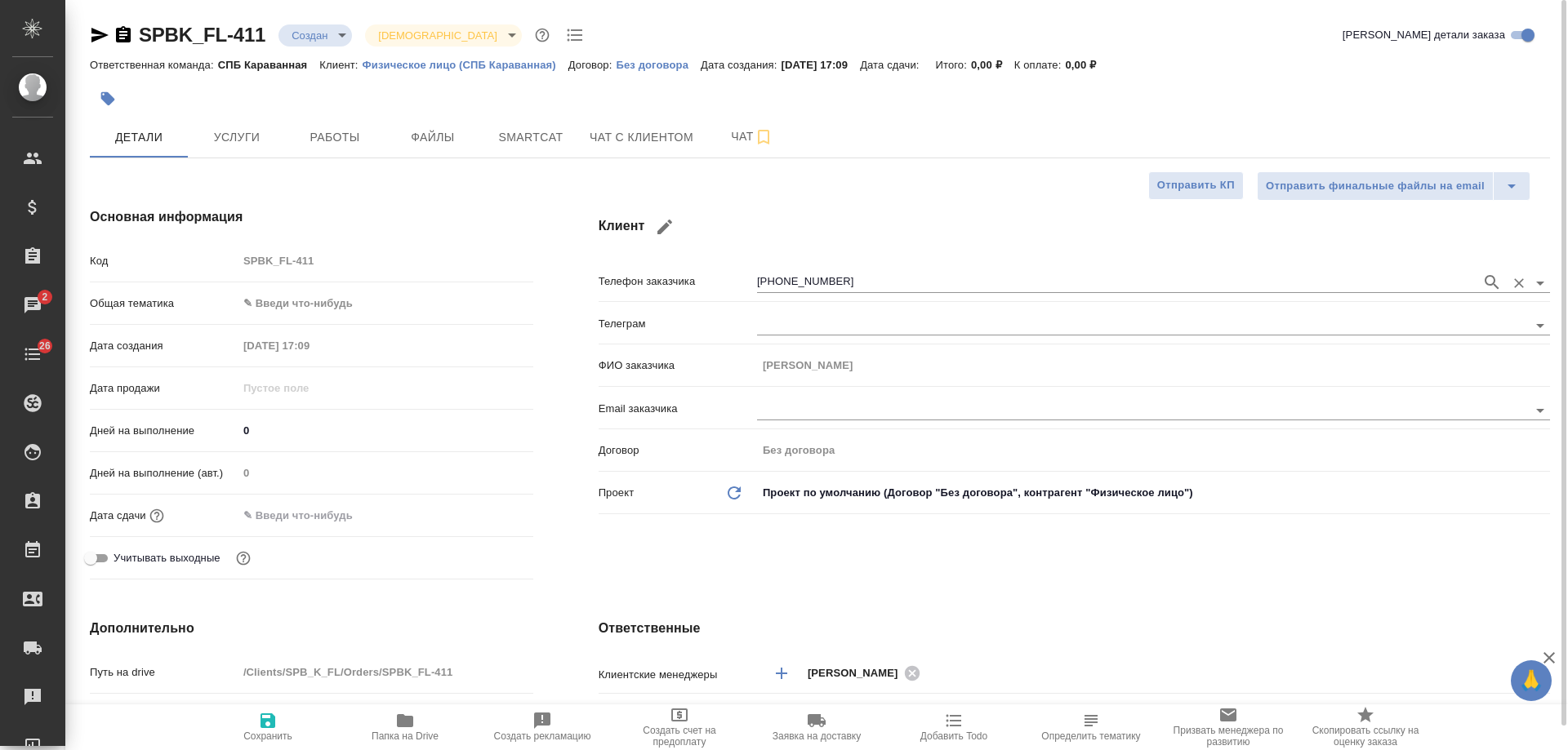
type textarea "x"
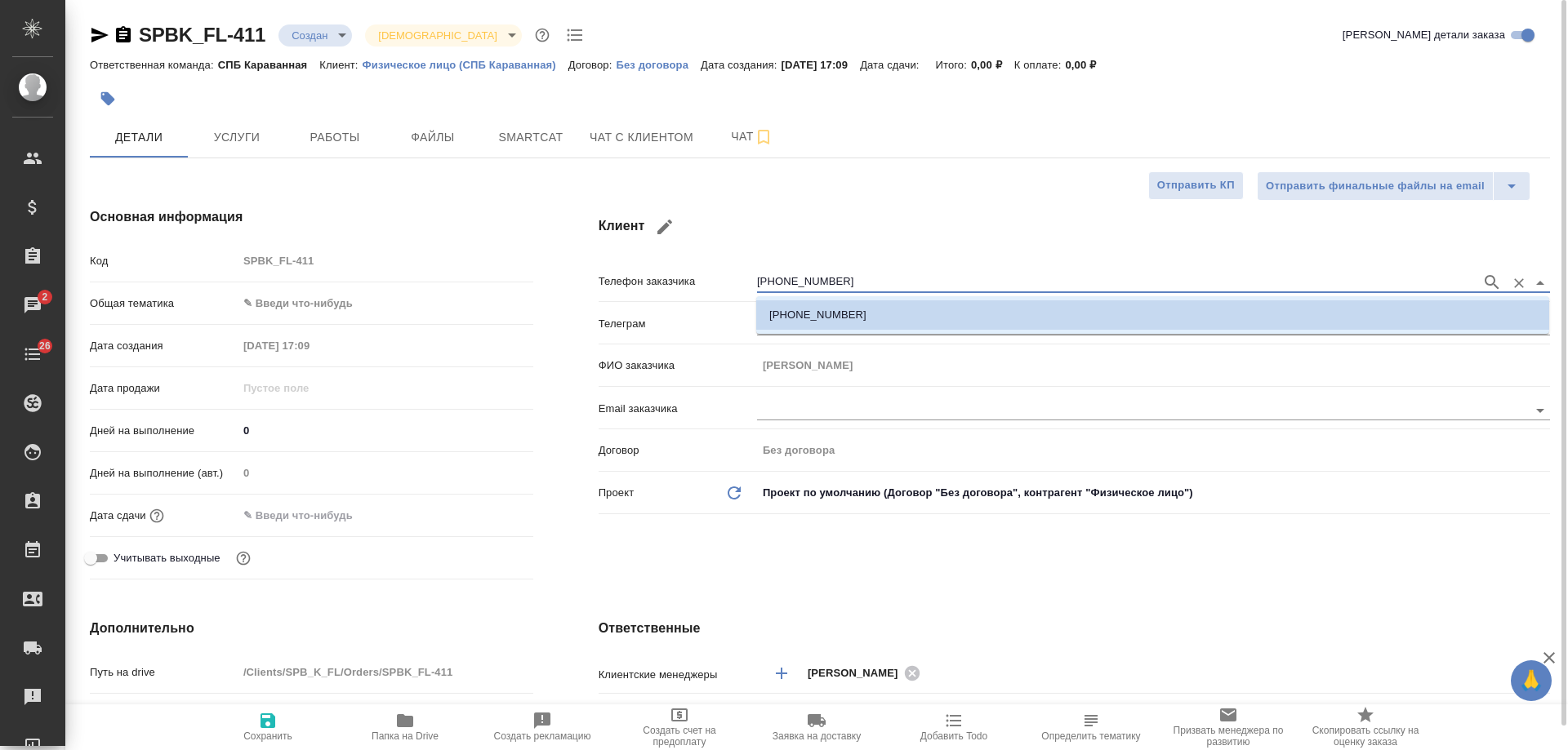
click at [447, 250] on div "Основная информация Код SPBK_FL-411 Общая тематика ✎ Введи что-нибудь Дата созд…" at bounding box center [820, 396] width 1526 height 444
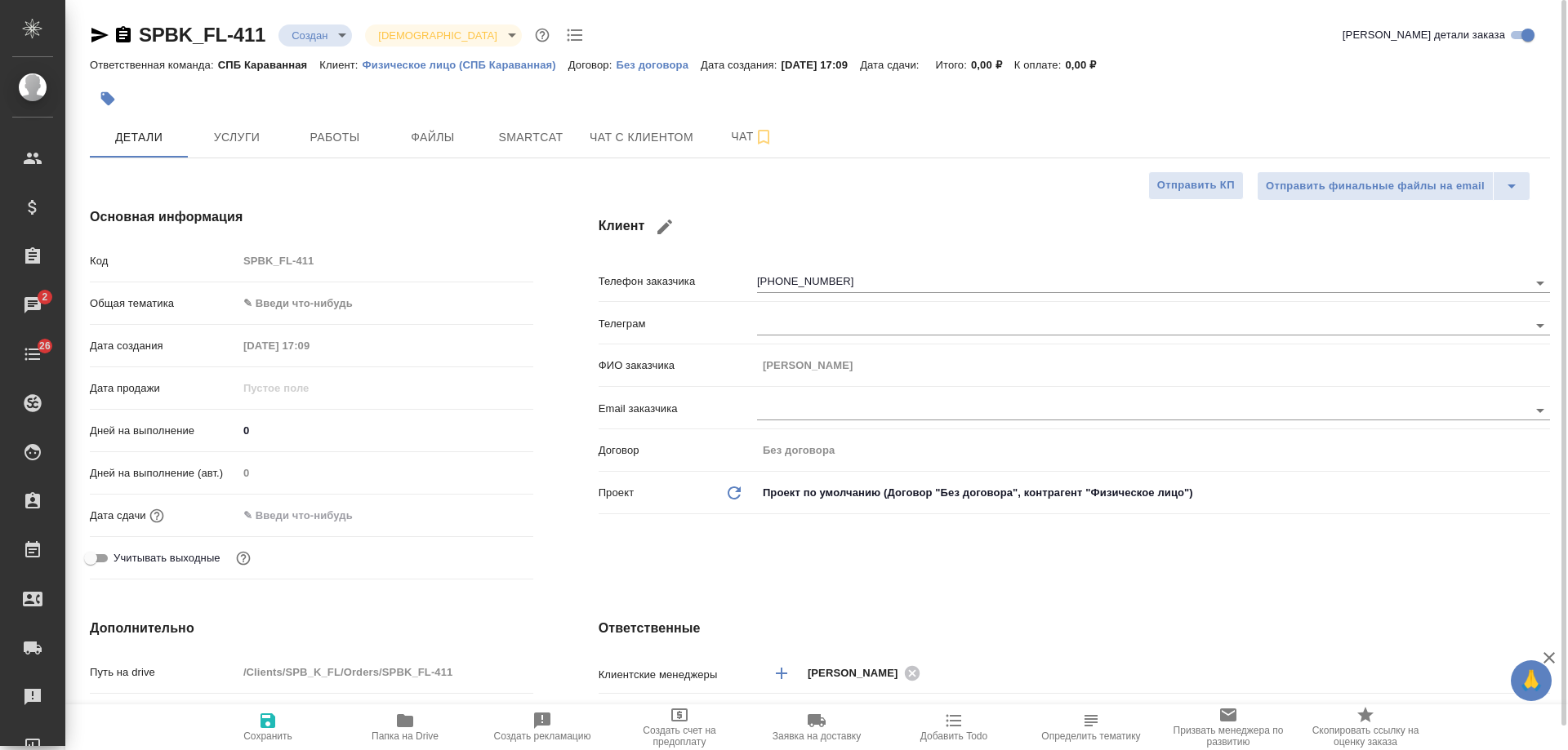
type textarea "x"
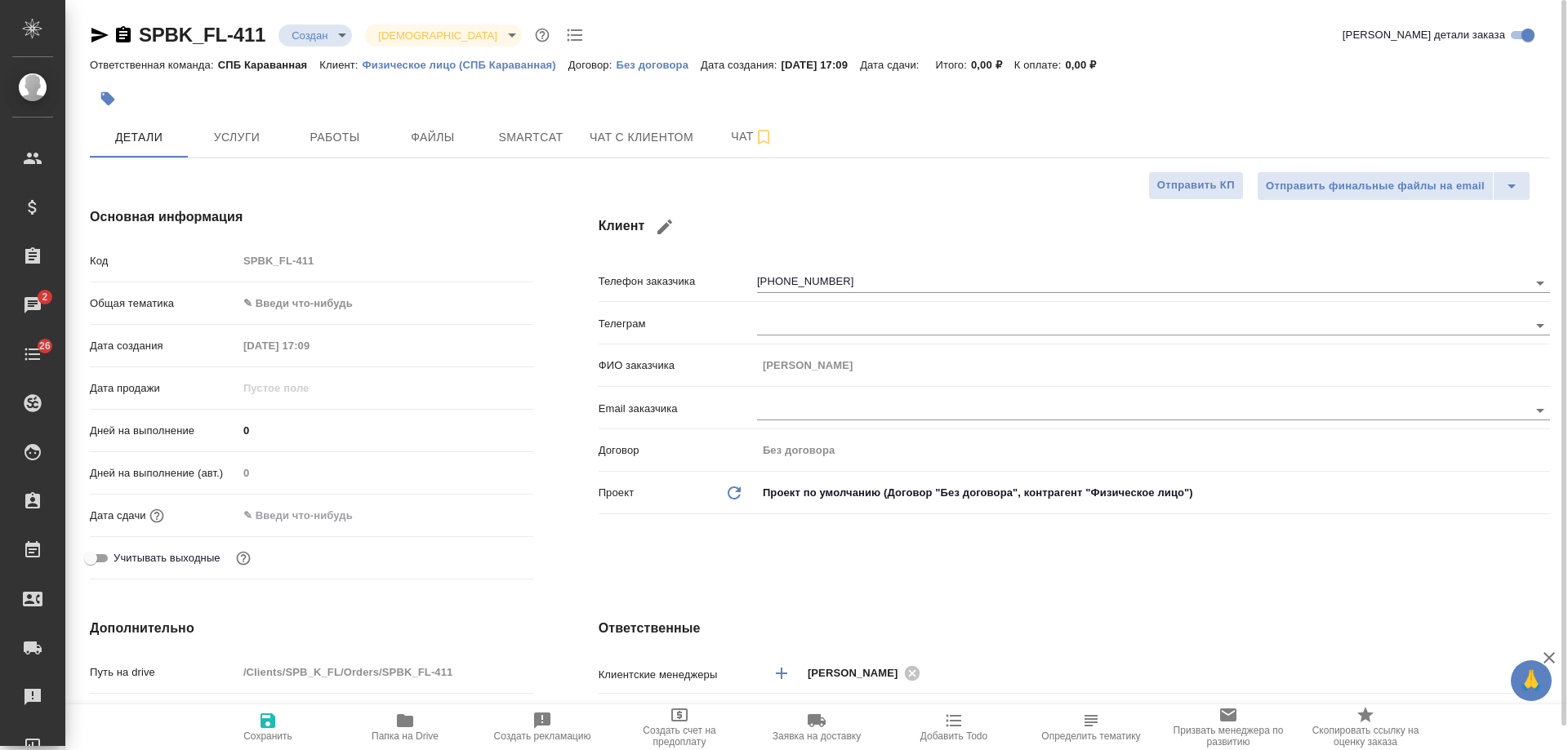
type textarea "x"
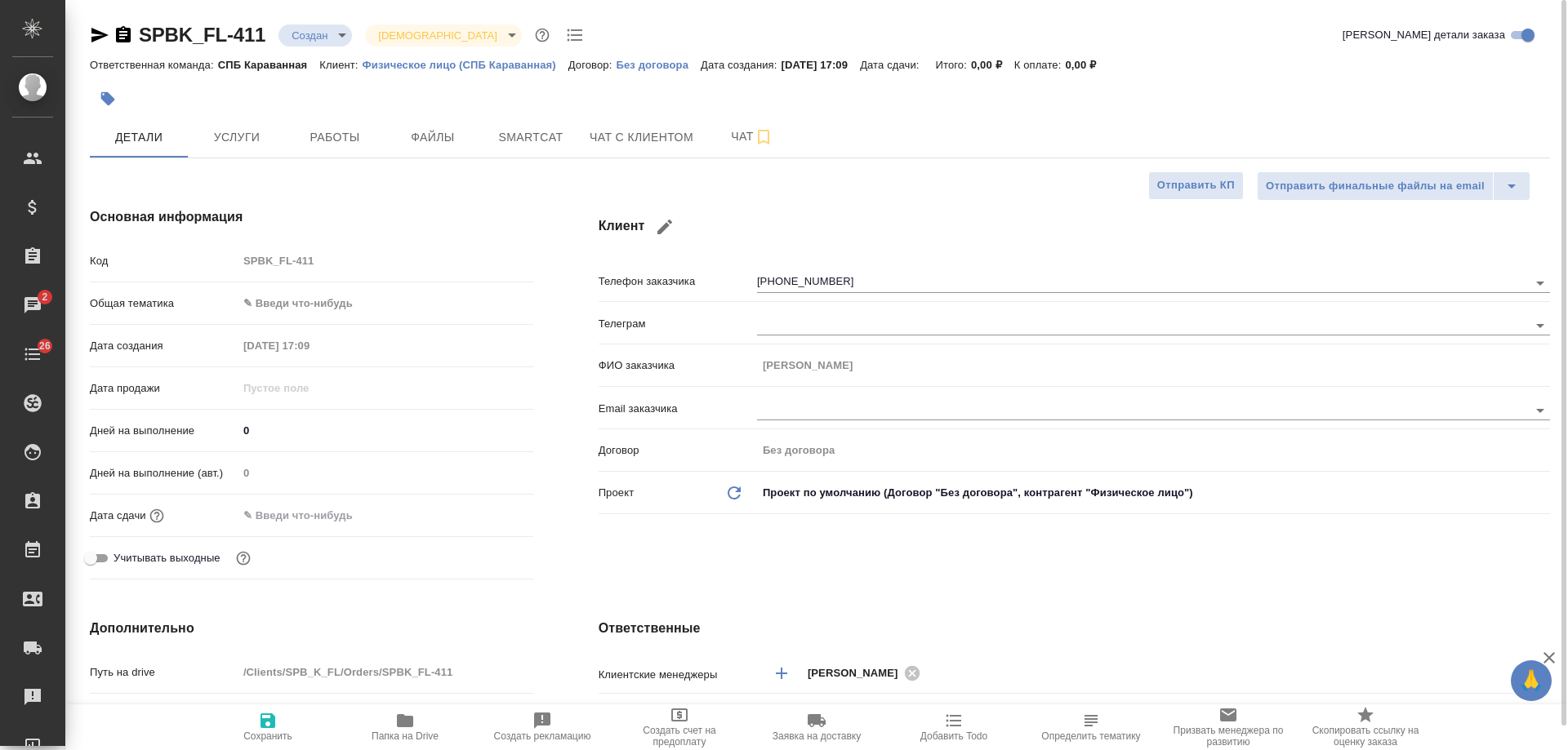
type textarea "x"
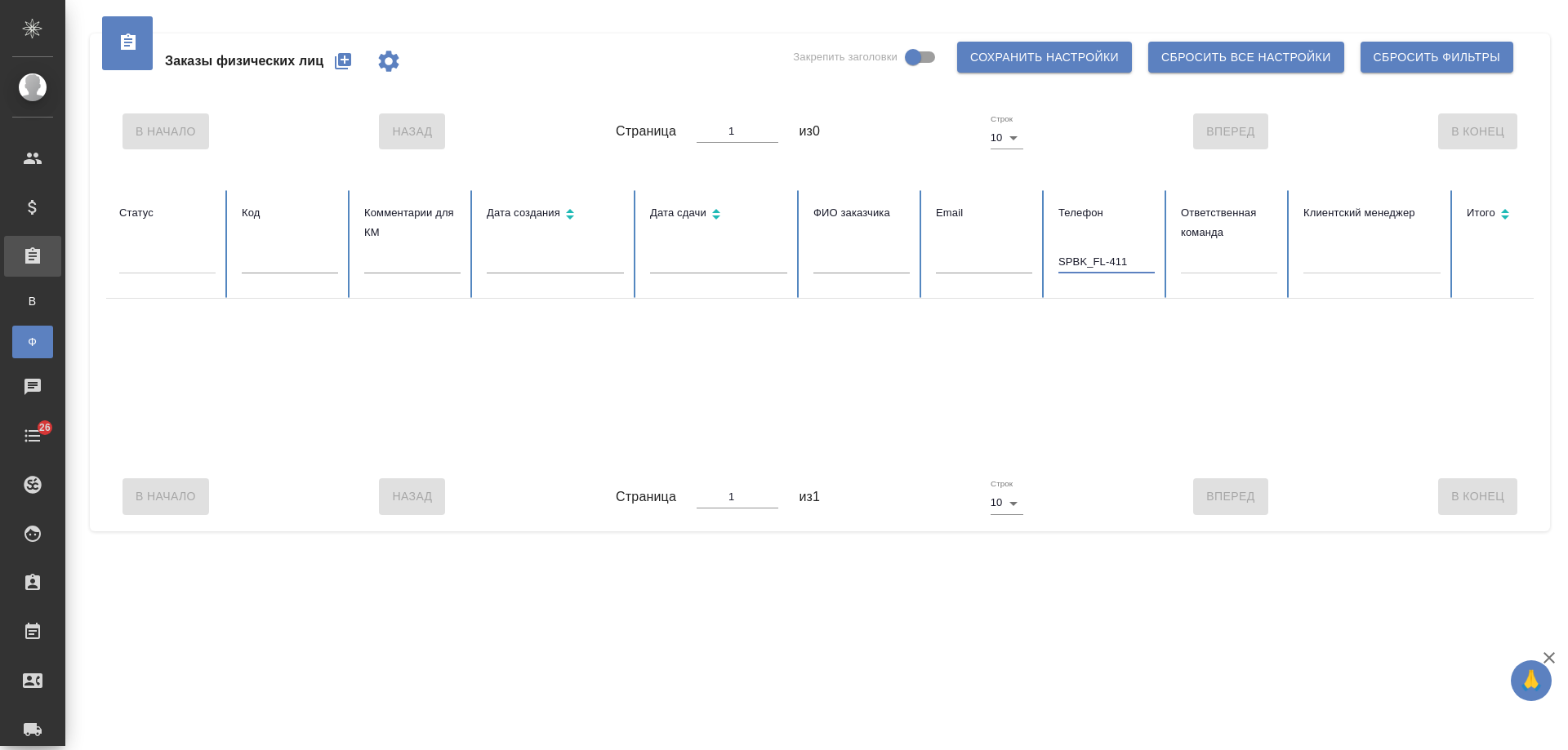
type input "SPBK_FL-411"
click at [283, 260] on input "text" at bounding box center [290, 262] width 97 height 23
paste input "SPBK_FL-411"
type input "SPBK_FL-411"
drag, startPoint x: 1143, startPoint y: 262, endPoint x: 899, endPoint y: 253, distance: 244.2
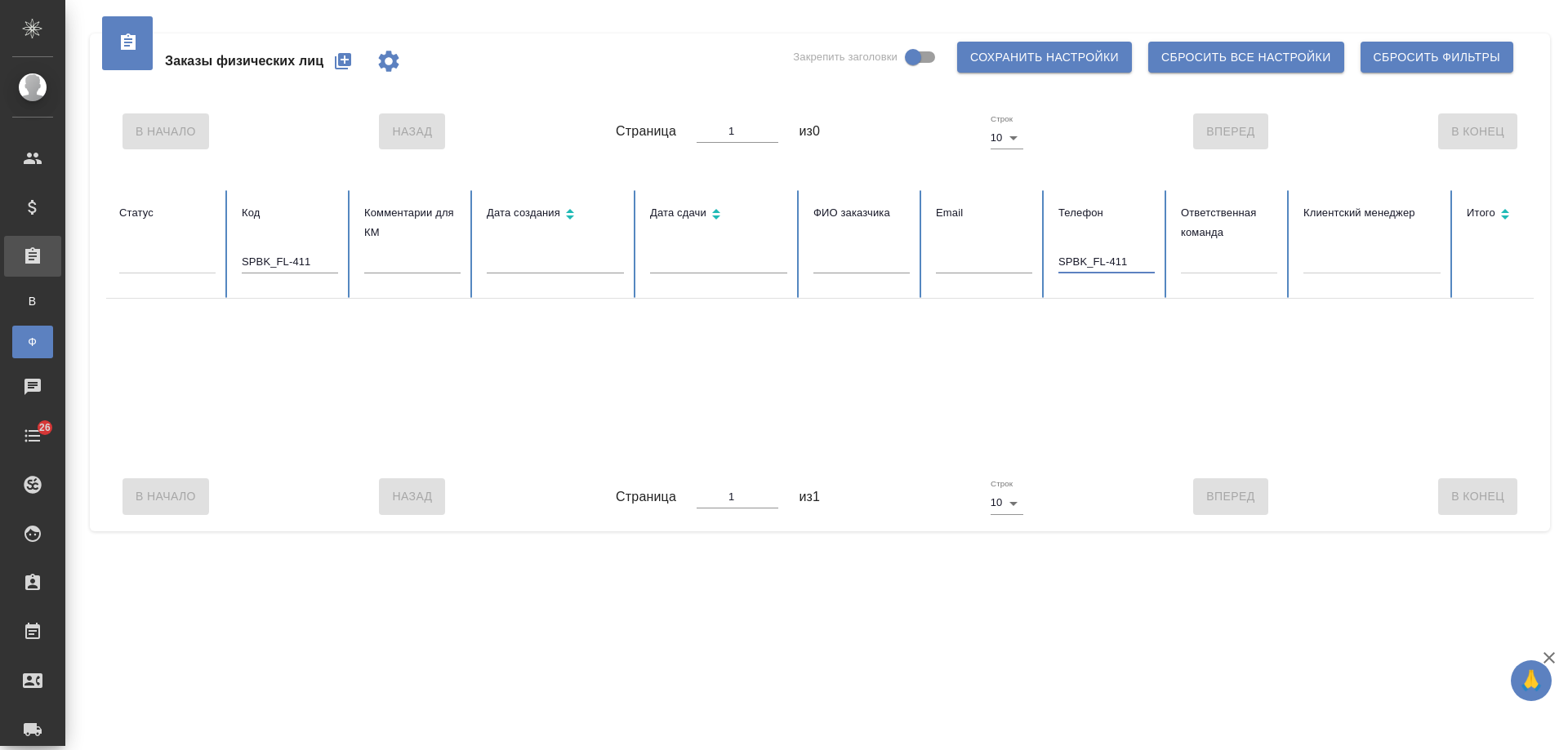
click at [899, 253] on tr "Статус Код SPBK_FL-411 Комментарии для КМ Дата создания Дата сдачи ФИО заказчик…" at bounding box center [1025, 245] width 1838 height 109
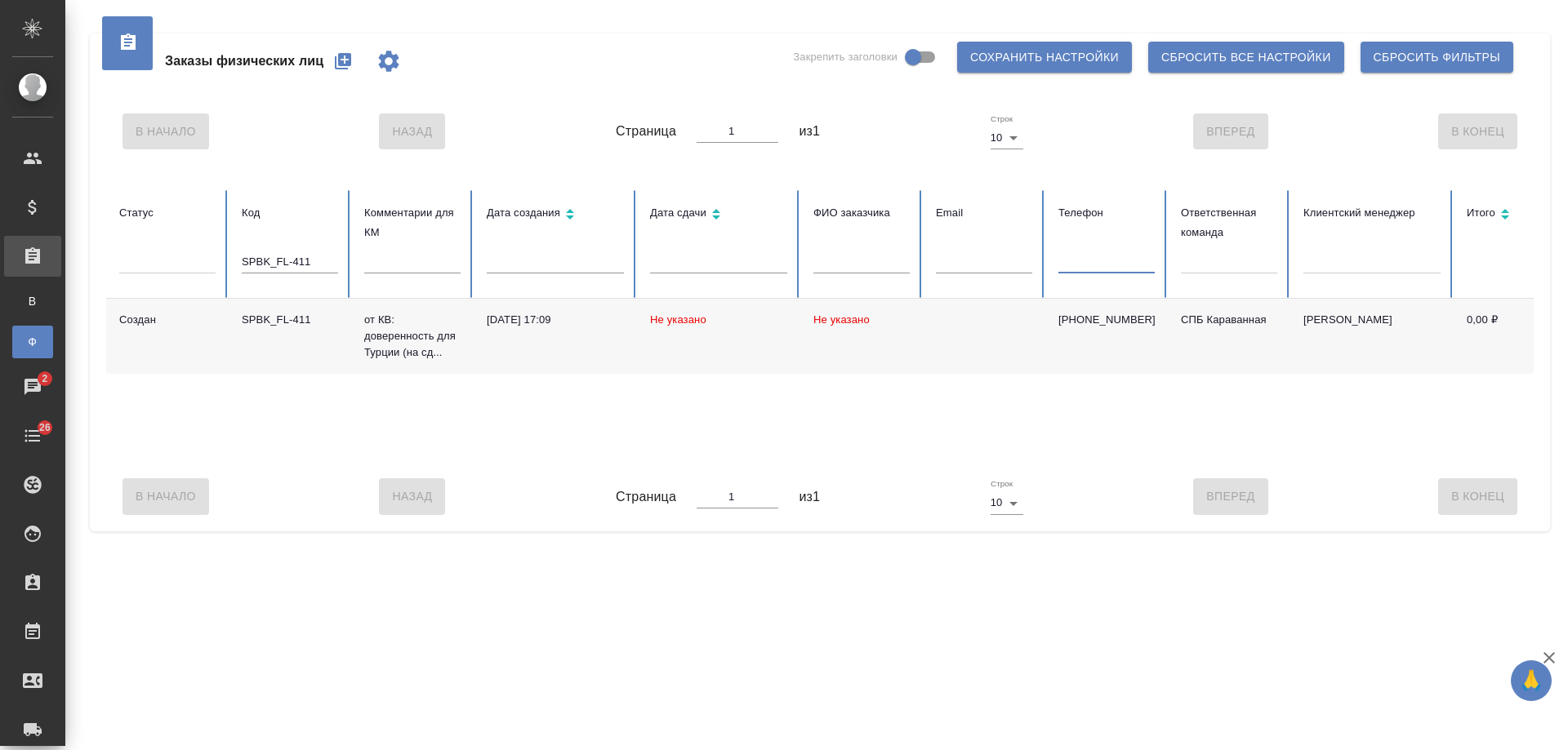
paste input "[PHONE_NUMBER]"
type input "[PHONE_NUMBER]"
drag, startPoint x: 331, startPoint y: 256, endPoint x: 96, endPoint y: 238, distance: 235.7
click at [96, 238] on div "Заказы физических лиц Закрепить заголовки Сохранить настройки Сбросить все наст…" at bounding box center [821, 282] width 1461 height 498
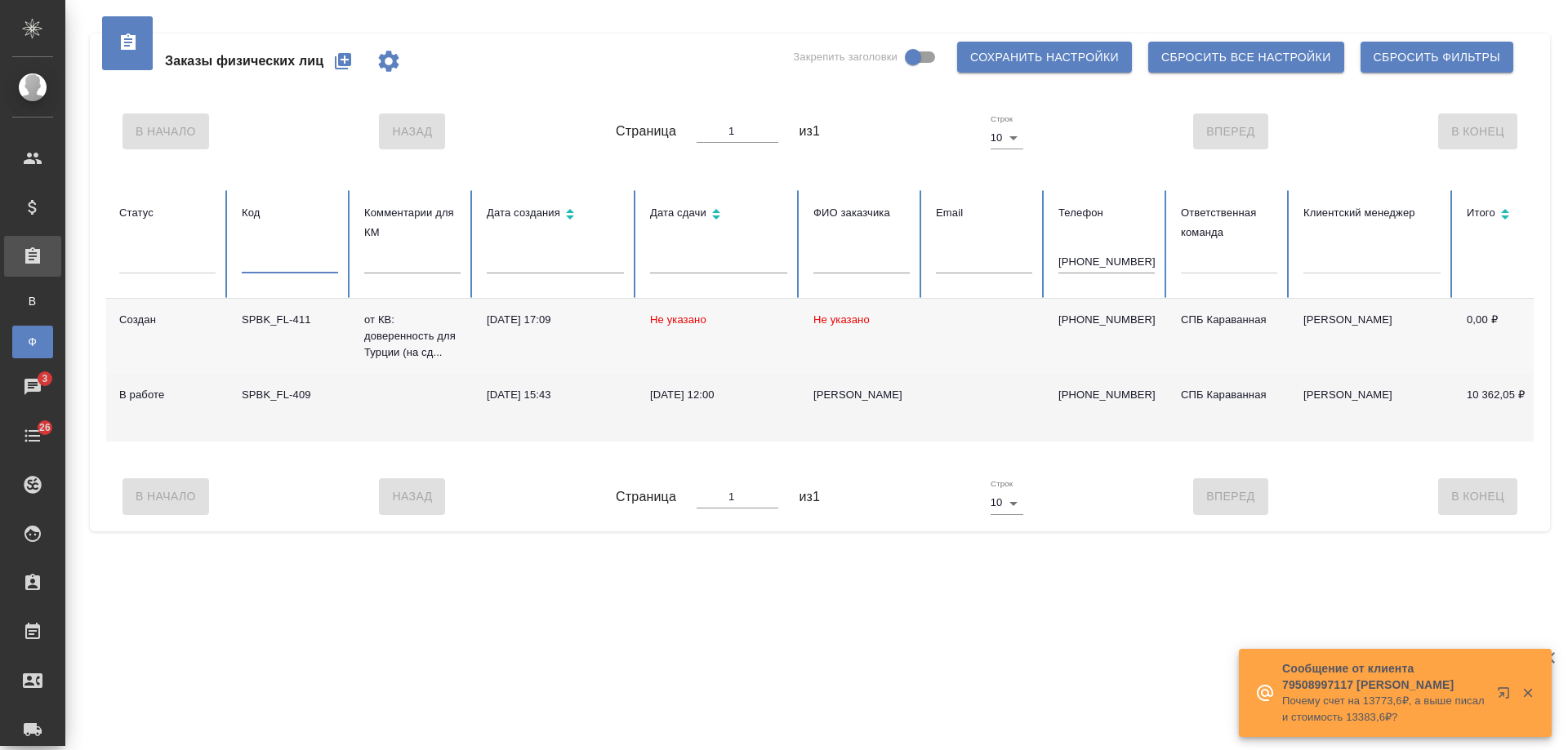
click at [858, 399] on div "[PERSON_NAME]" at bounding box center [862, 394] width 97 height 16
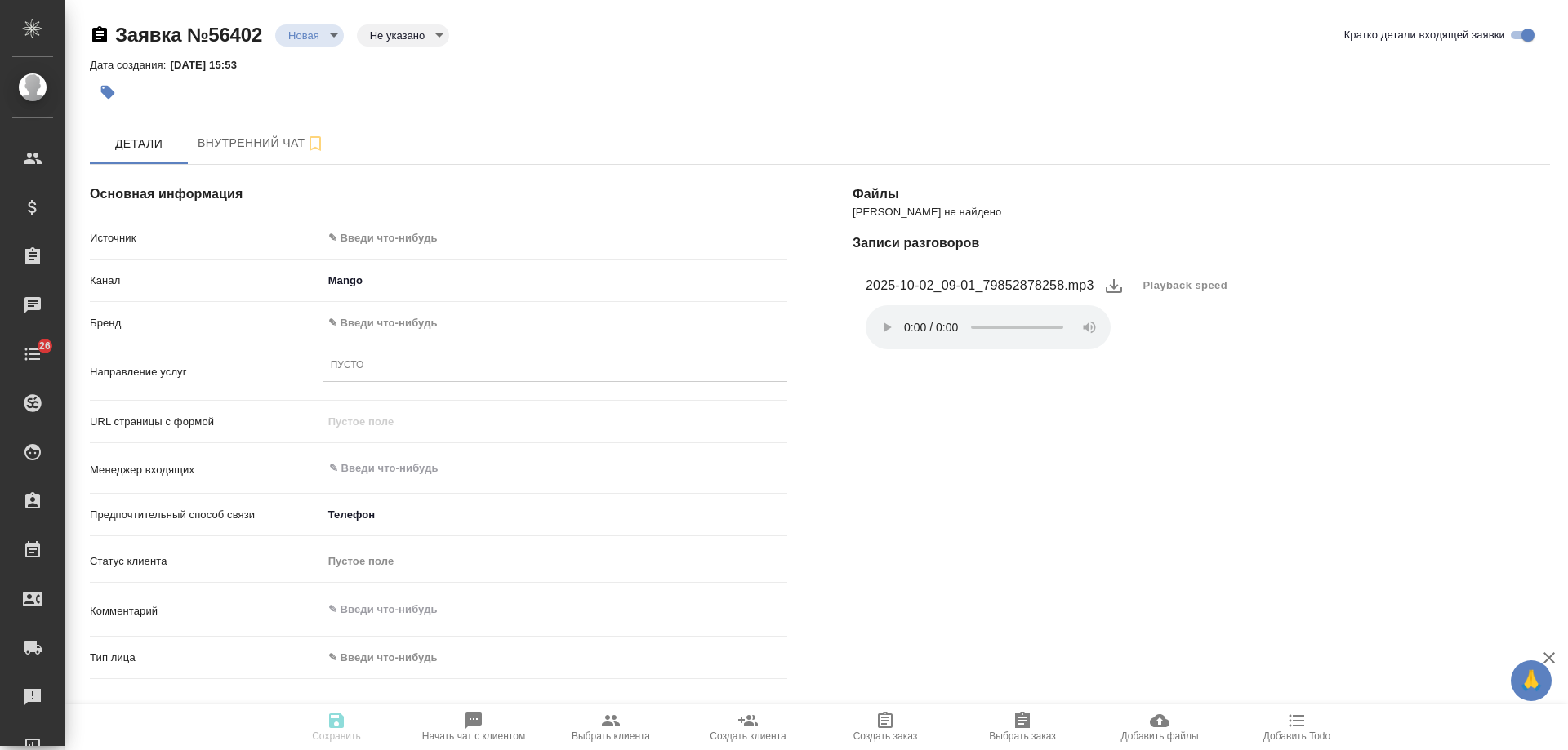
select select "RU"
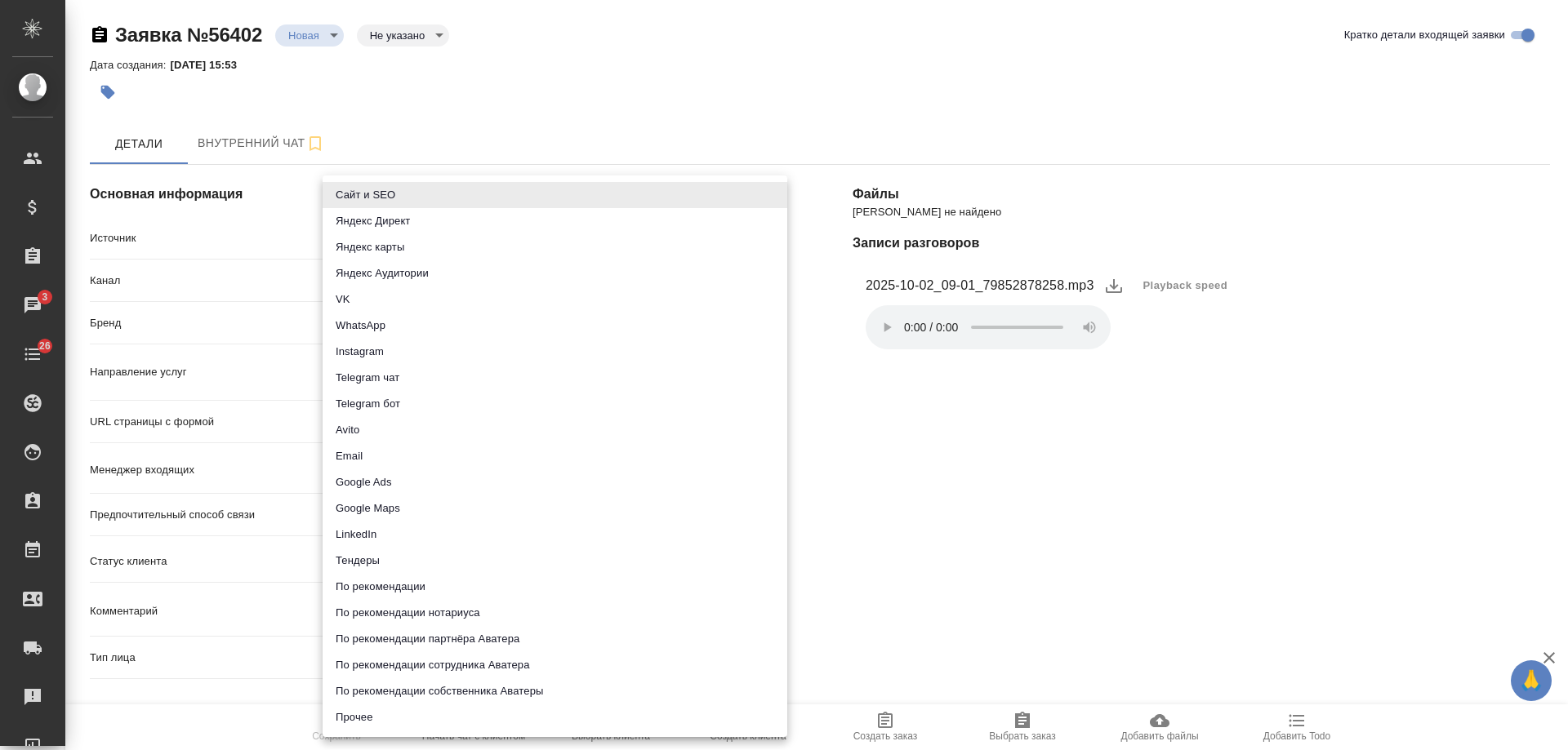
click at [389, 239] on body "🙏 .cls-1 fill:#fff; AWATERA [PERSON_NAME] Спецификации Заказы 3 Чаты 26 Todo Пр…" at bounding box center [784, 375] width 1568 height 750
click at [405, 187] on li "Сайт и SEO" at bounding box center [555, 195] width 465 height 27
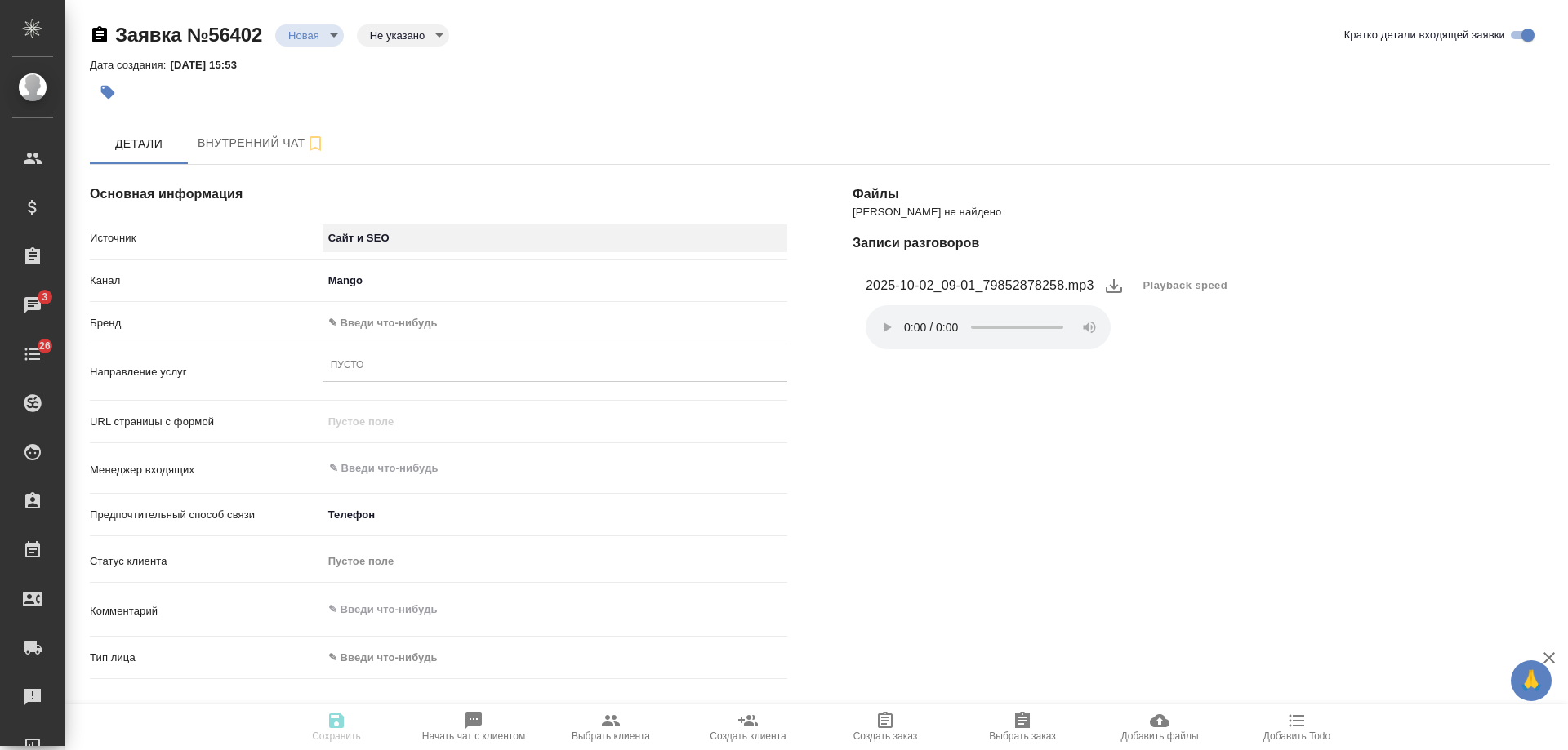
type input "seo"
click at [357, 282] on body "🙏 .cls-1 fill:#fff; AWATERA [PERSON_NAME] Спецификации Заказы 3 Чаты 26 Todo Пр…" at bounding box center [784, 375] width 1568 height 750
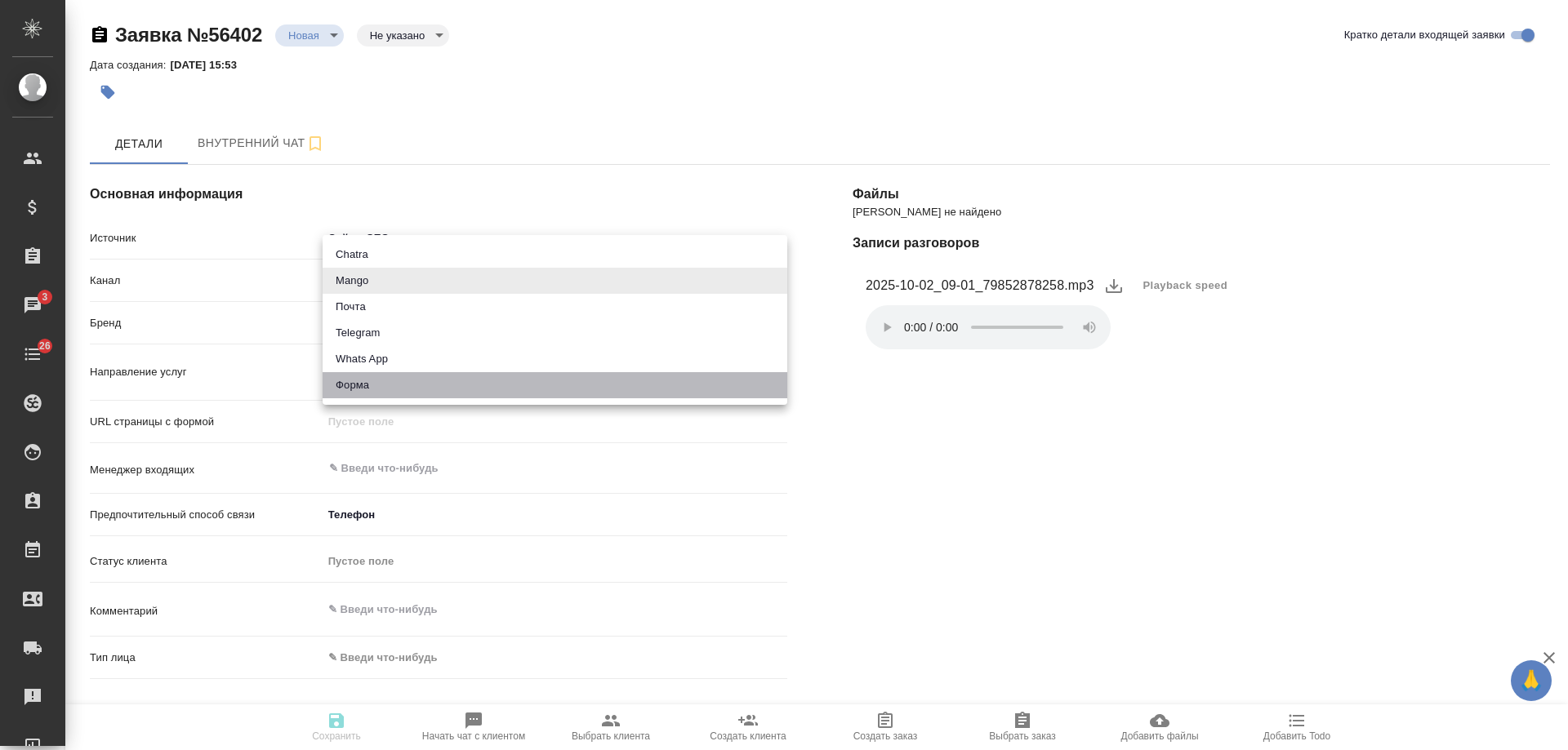
click at [372, 386] on li "Форма" at bounding box center [555, 386] width 465 height 27
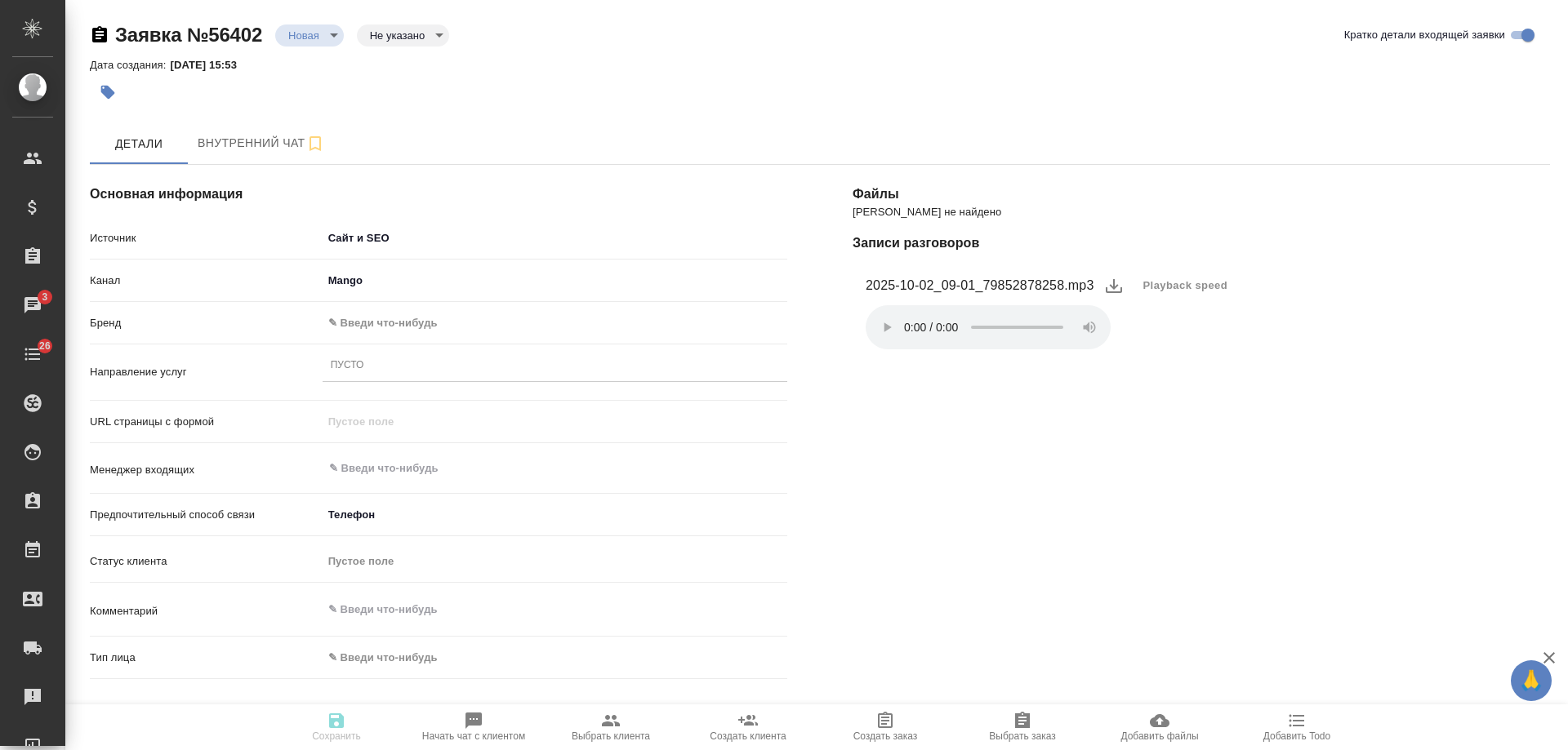
click at [368, 320] on body "🙏 .cls-1 fill:#fff; AWATERA Gudina Alexandra Клиенты Спецификации Заказы 3 Чаты…" at bounding box center [784, 375] width 1568 height 750
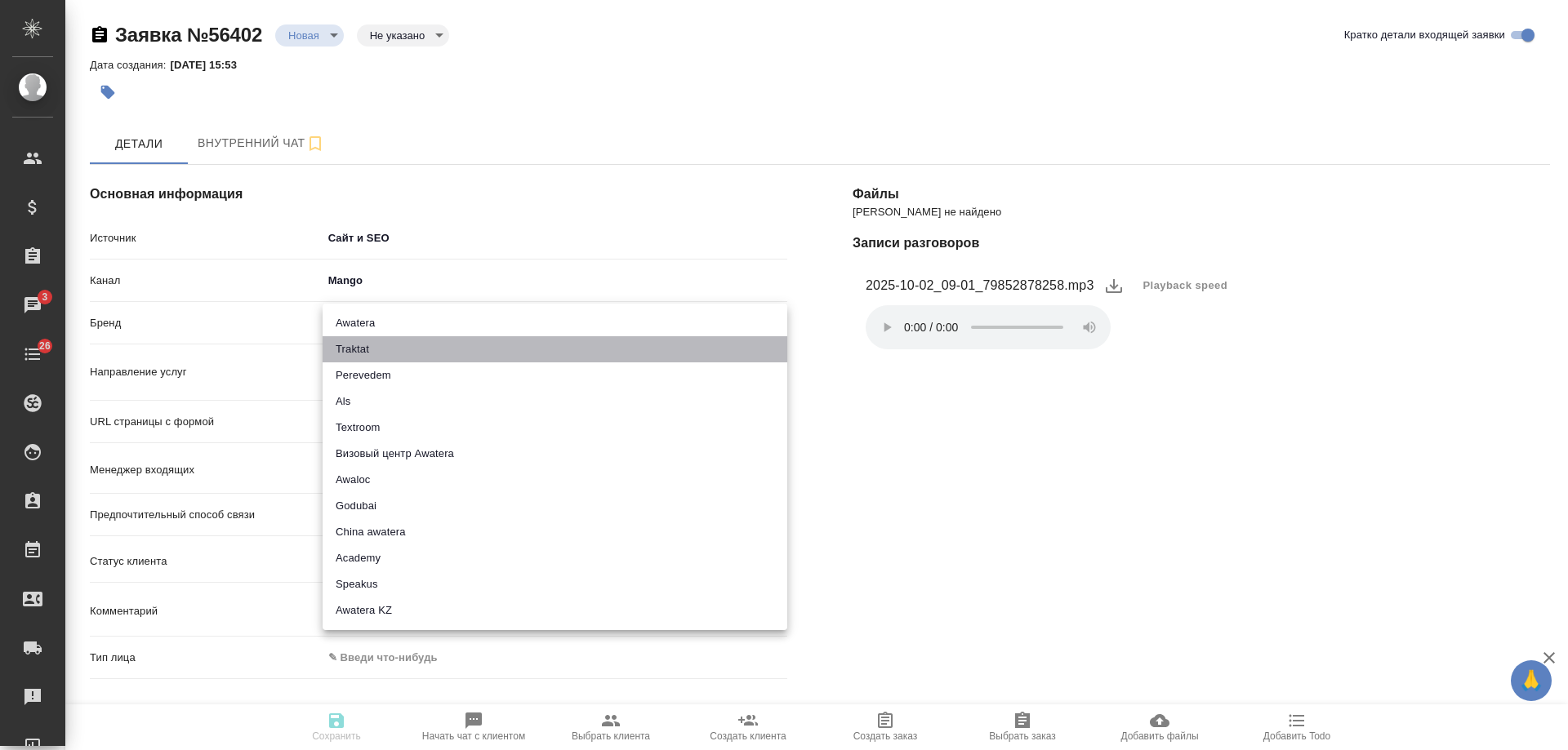
drag, startPoint x: 384, startPoint y: 344, endPoint x: 368, endPoint y: 393, distance: 51.5
click at [384, 346] on li "Traktat" at bounding box center [555, 350] width 465 height 27
type input "traktat"
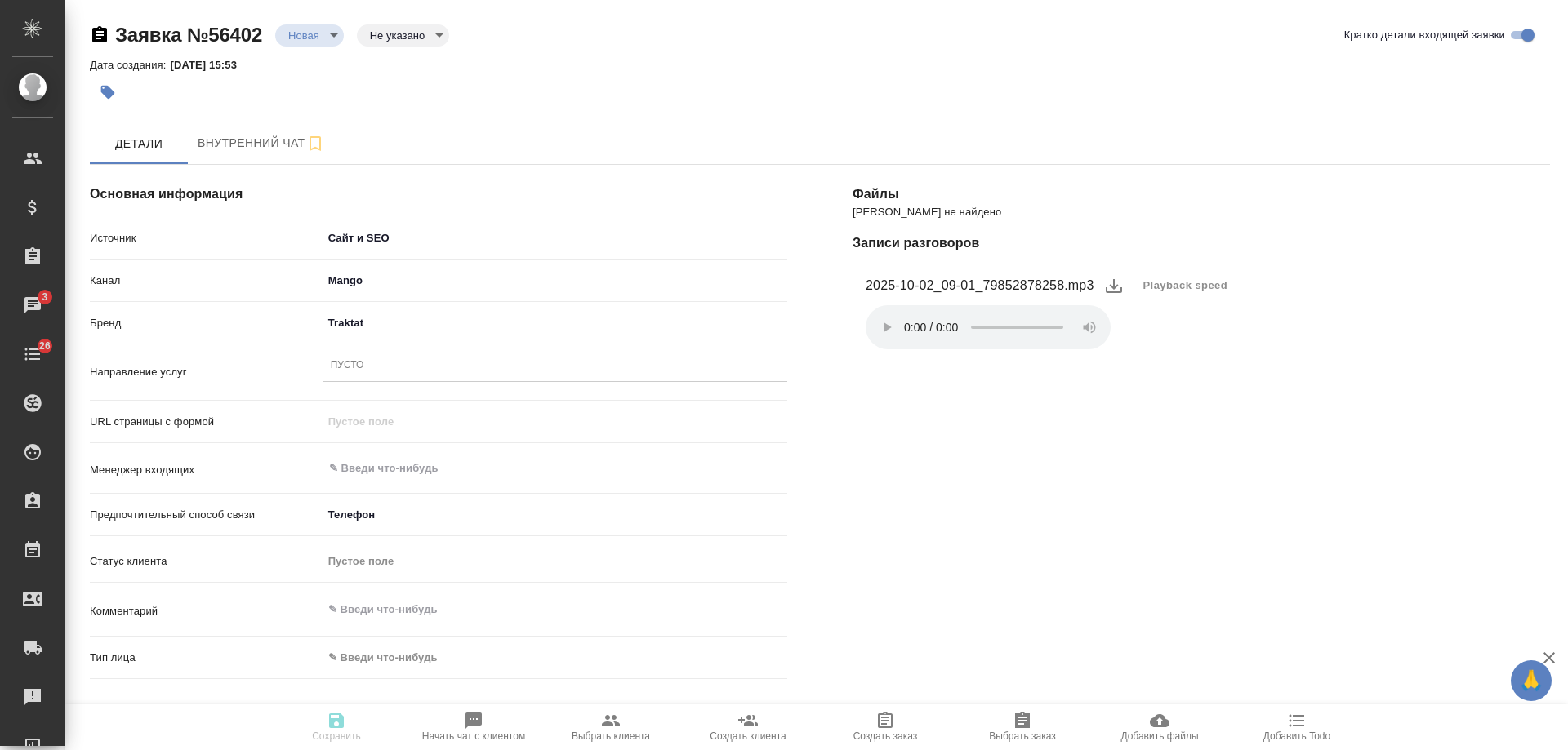
click at [368, 374] on div "Пусто" at bounding box center [555, 366] width 465 height 24
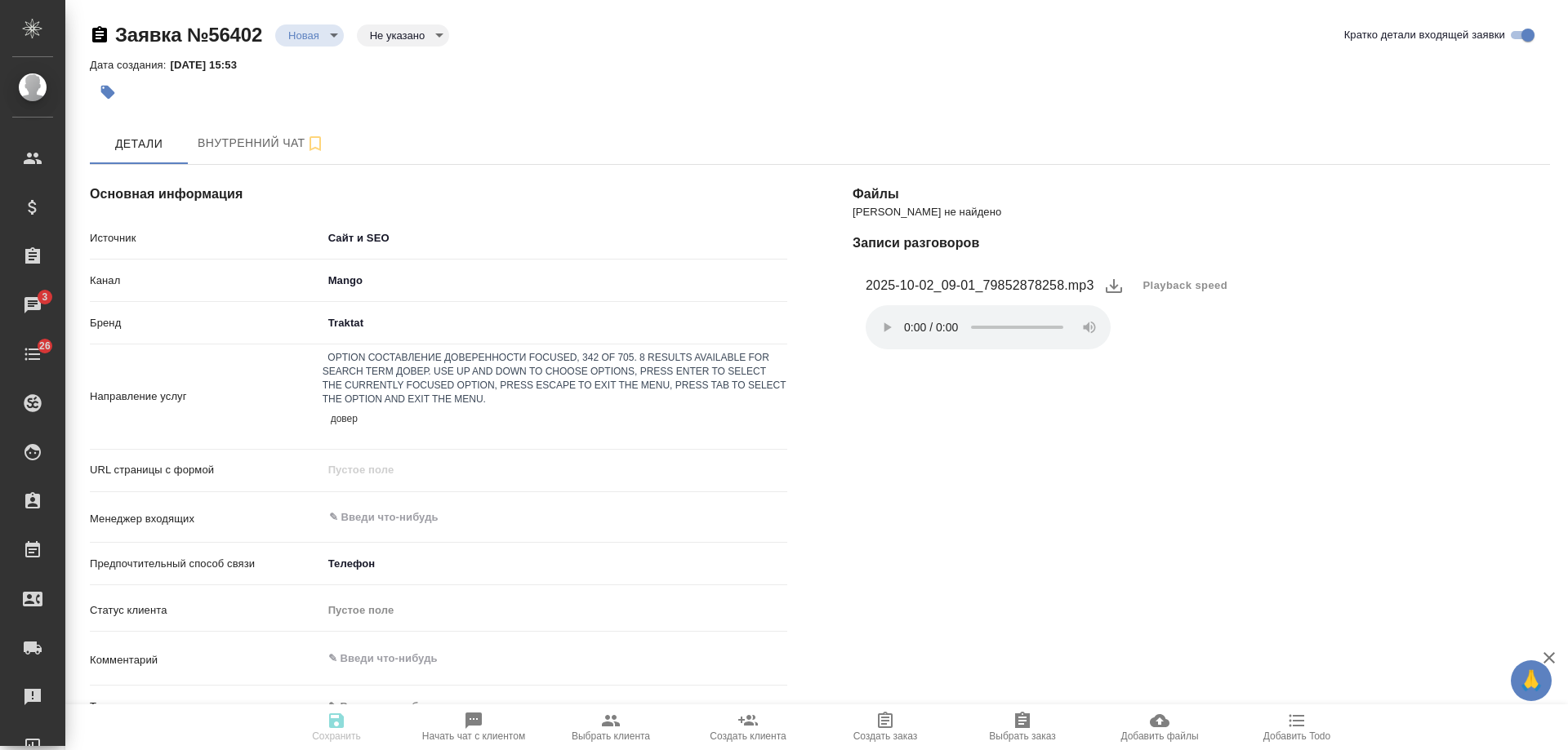
type input "довере"
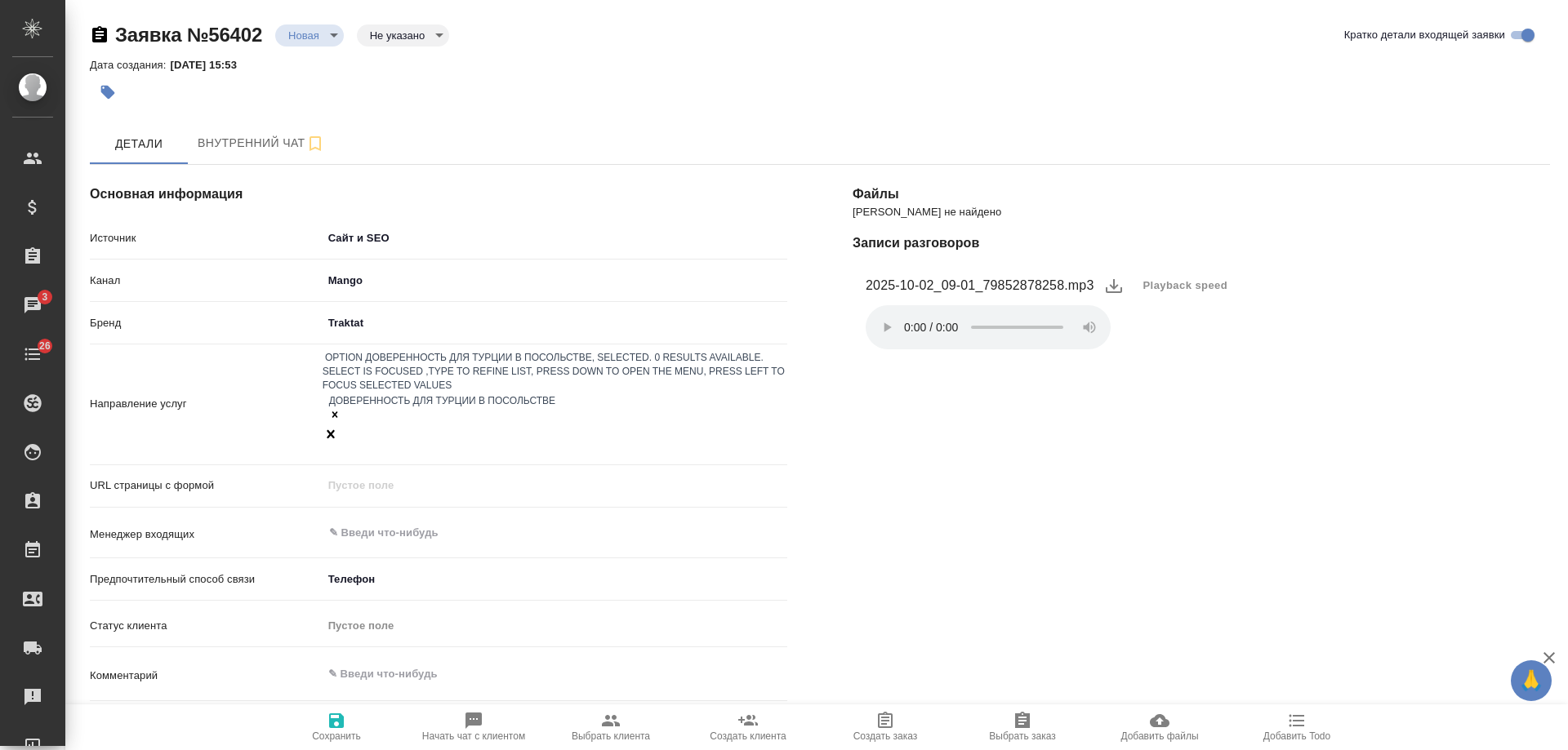
scroll to position [245, 0]
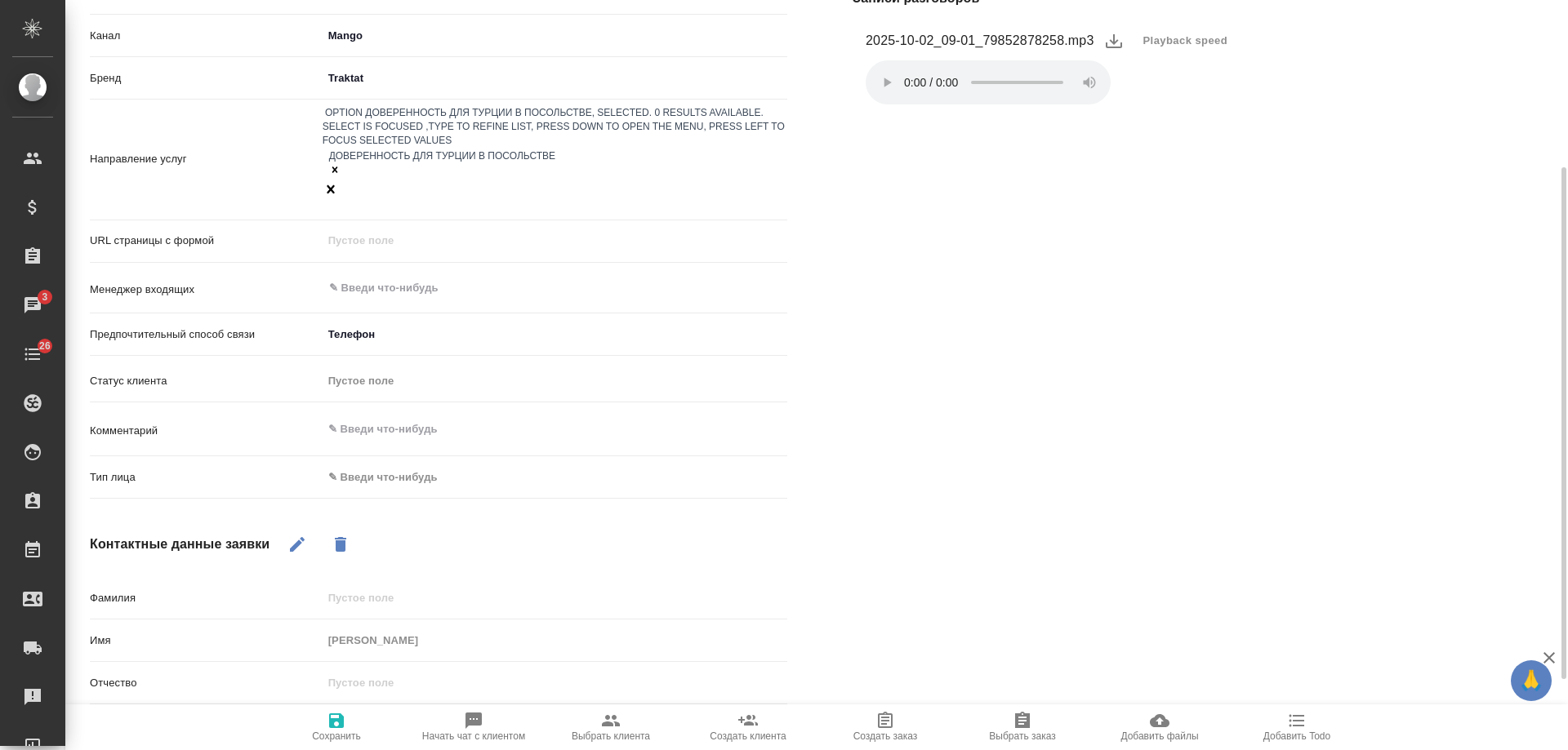
click at [411, 432] on body "🙏 .cls-1 fill:#fff; AWATERA Gudina Alexandra Клиенты Спецификации Заказы 3 Чаты…" at bounding box center [784, 375] width 1568 height 750
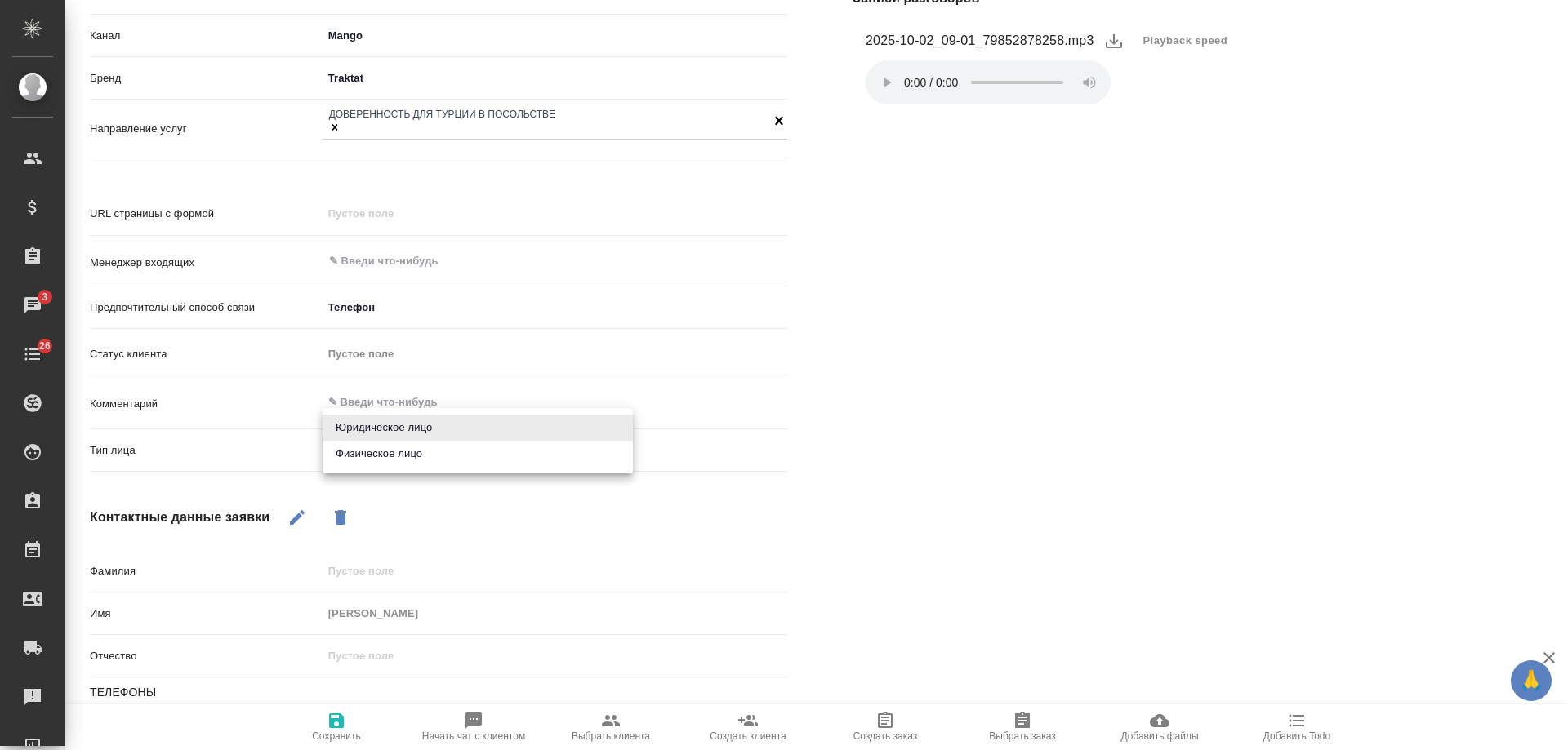
click at [405, 452] on li "Физическое лицо" at bounding box center [477, 454] width 310 height 27
type input "private"
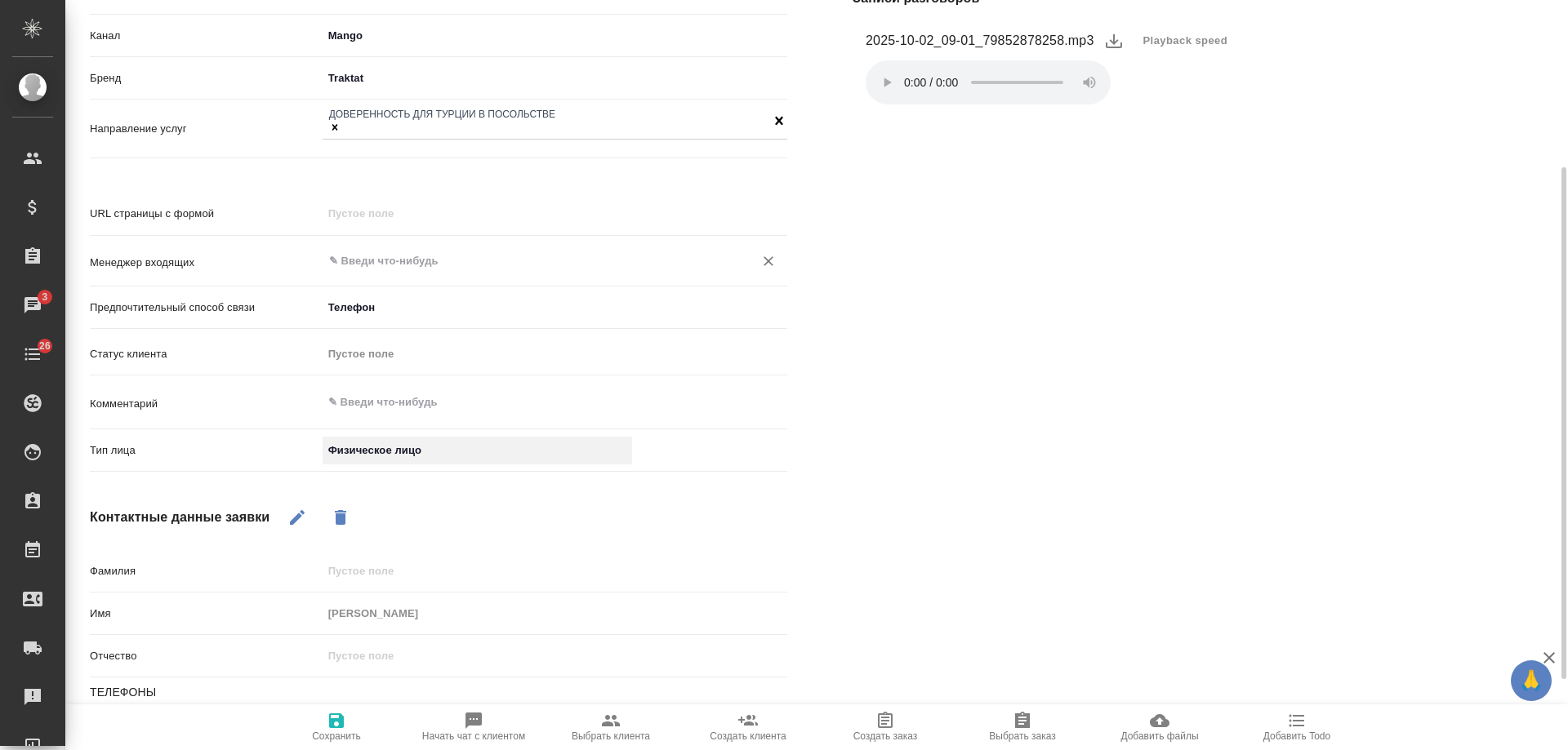
click at [400, 247] on div "​" at bounding box center [555, 261] width 465 height 29
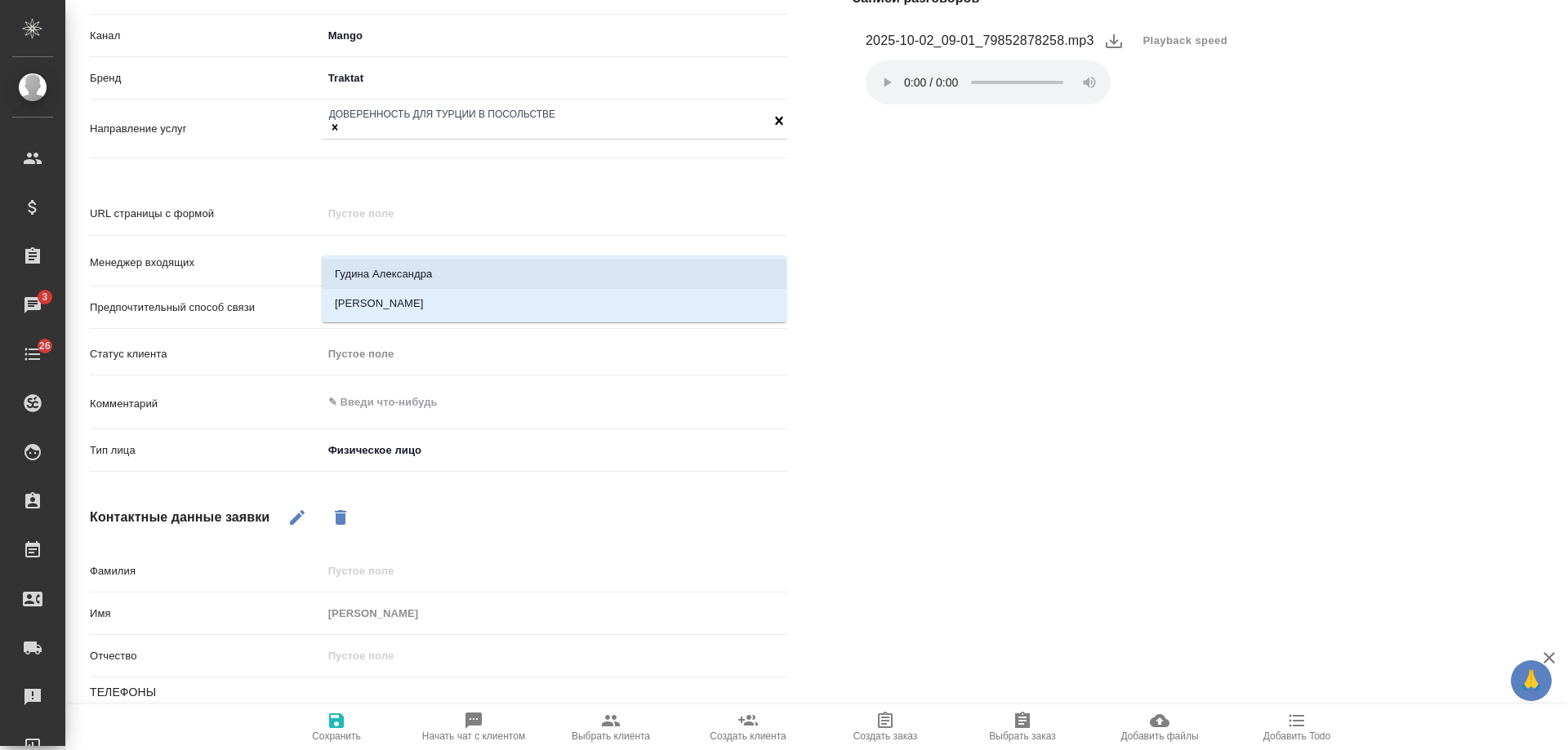
click at [462, 277] on li "Гудина Александра" at bounding box center [554, 274] width 465 height 29
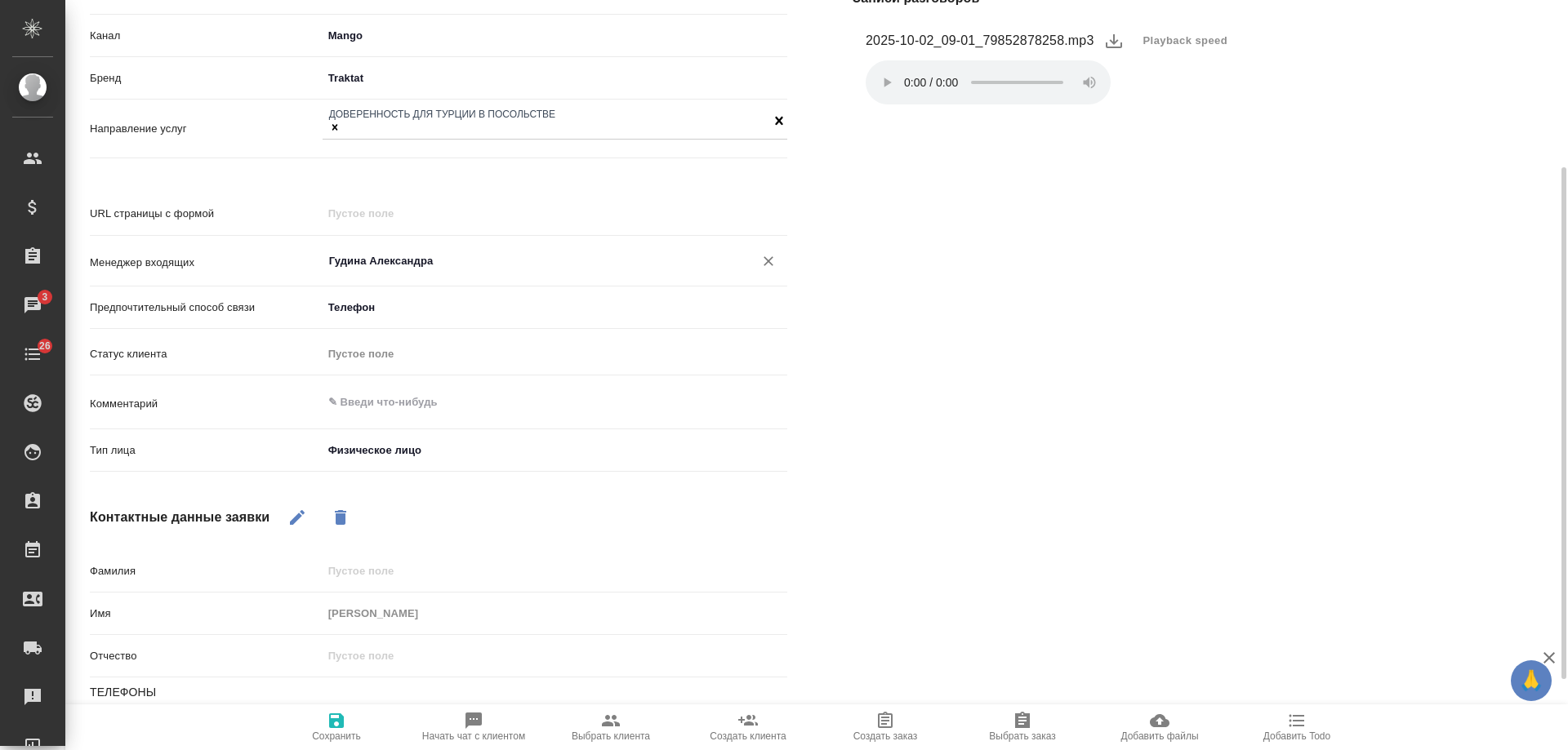
type input "Гудина Александра"
click at [341, 728] on icon "button" at bounding box center [337, 722] width 15 height 15
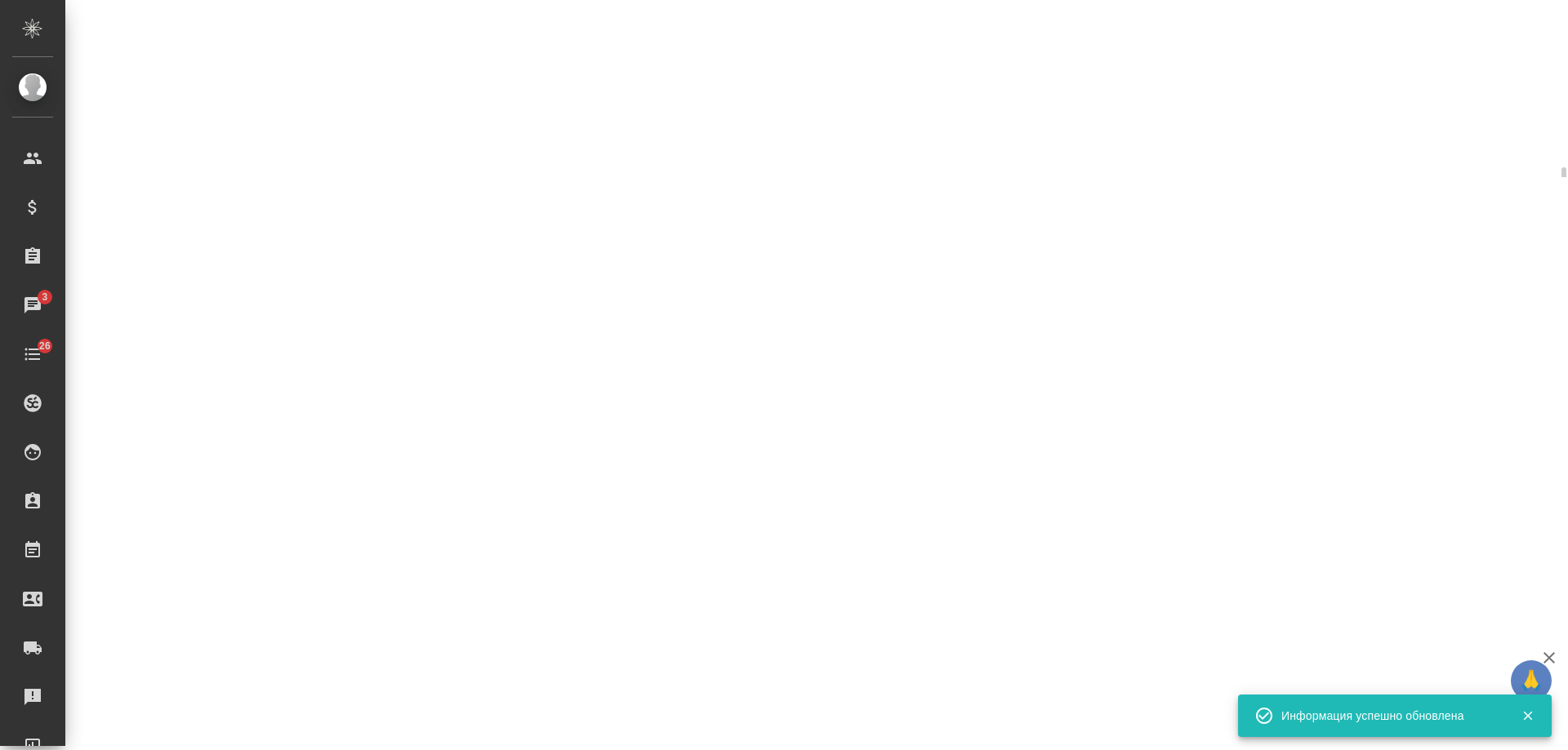
select select "RU"
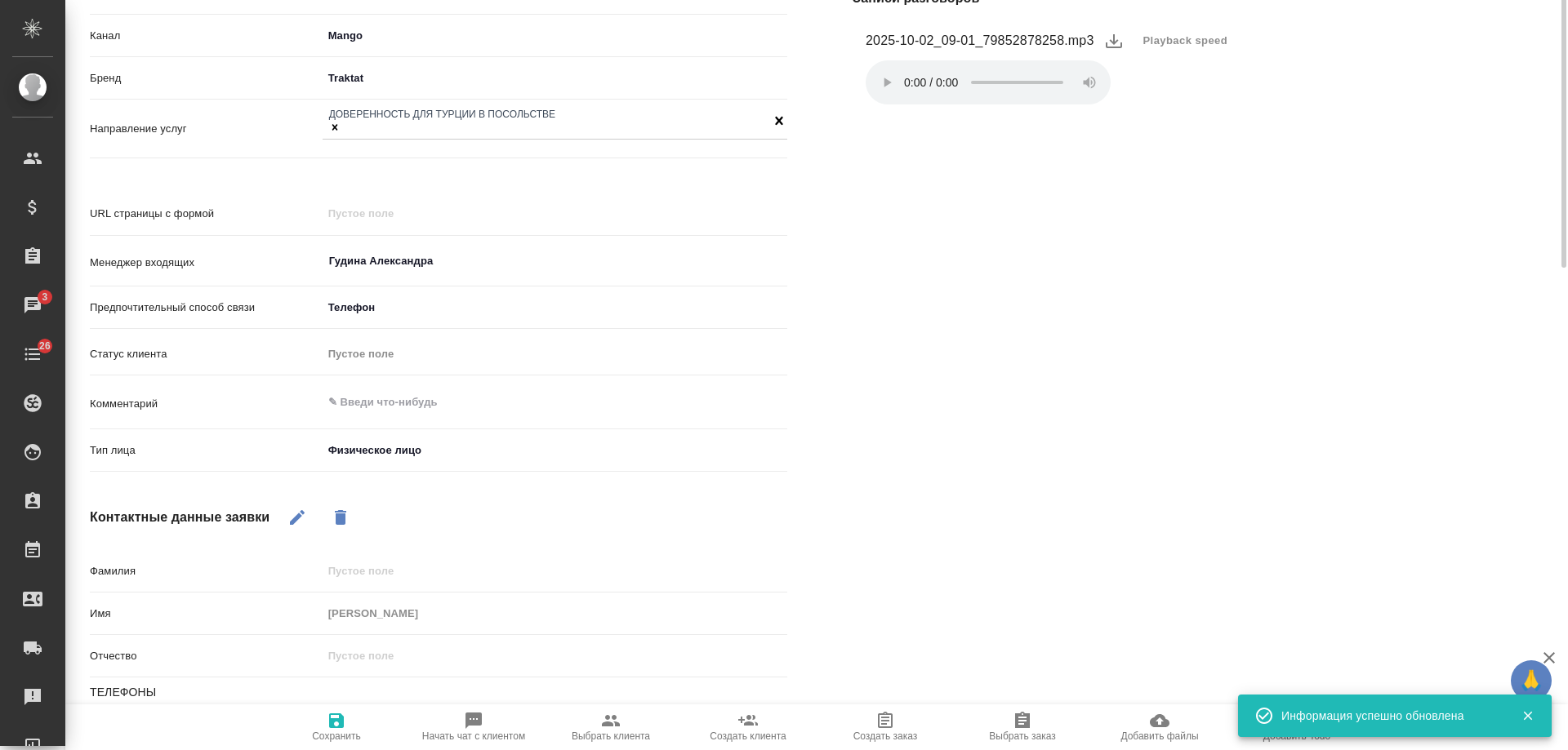
scroll to position [0, 0]
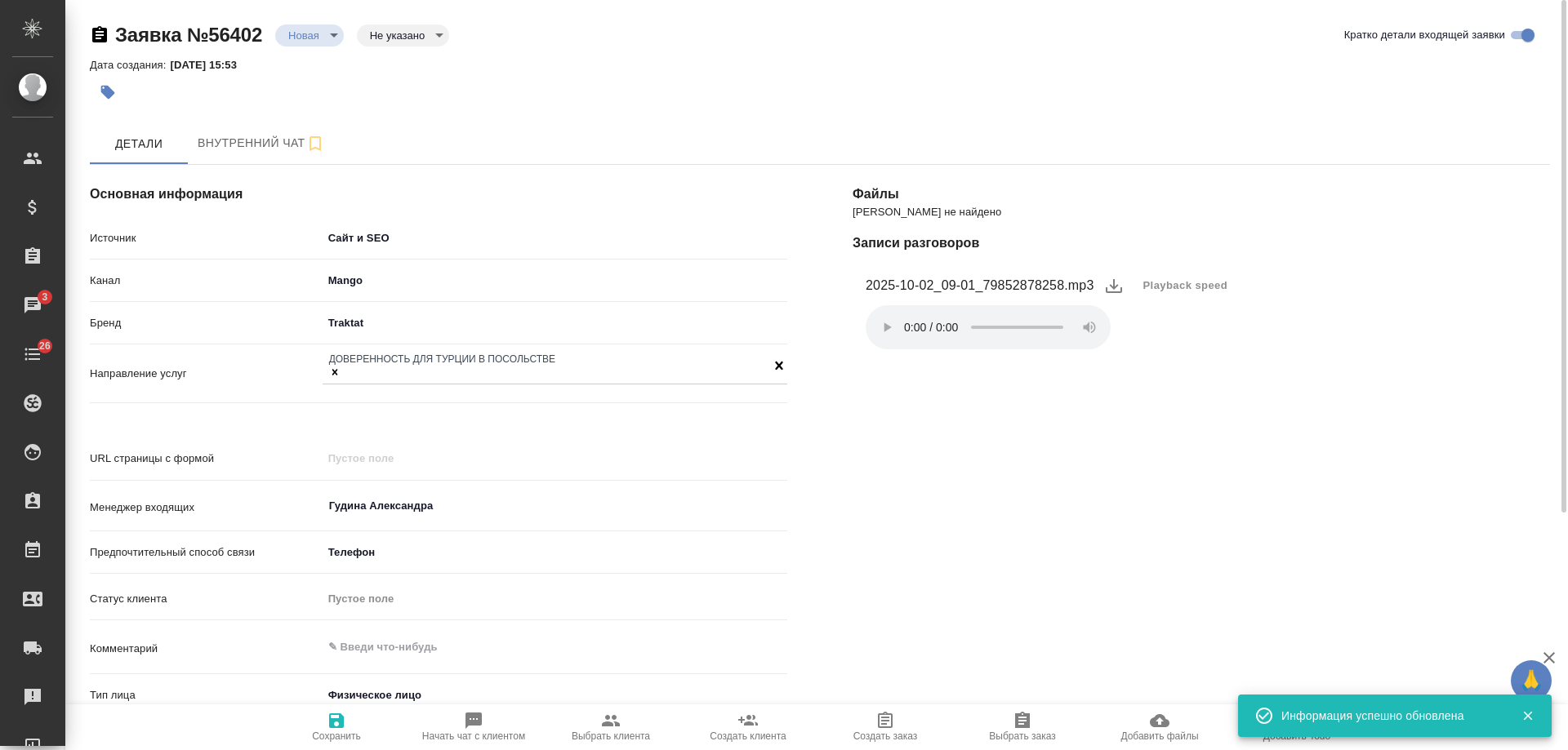
click at [1028, 723] on icon "button" at bounding box center [1023, 720] width 15 height 16
type textarea "x"
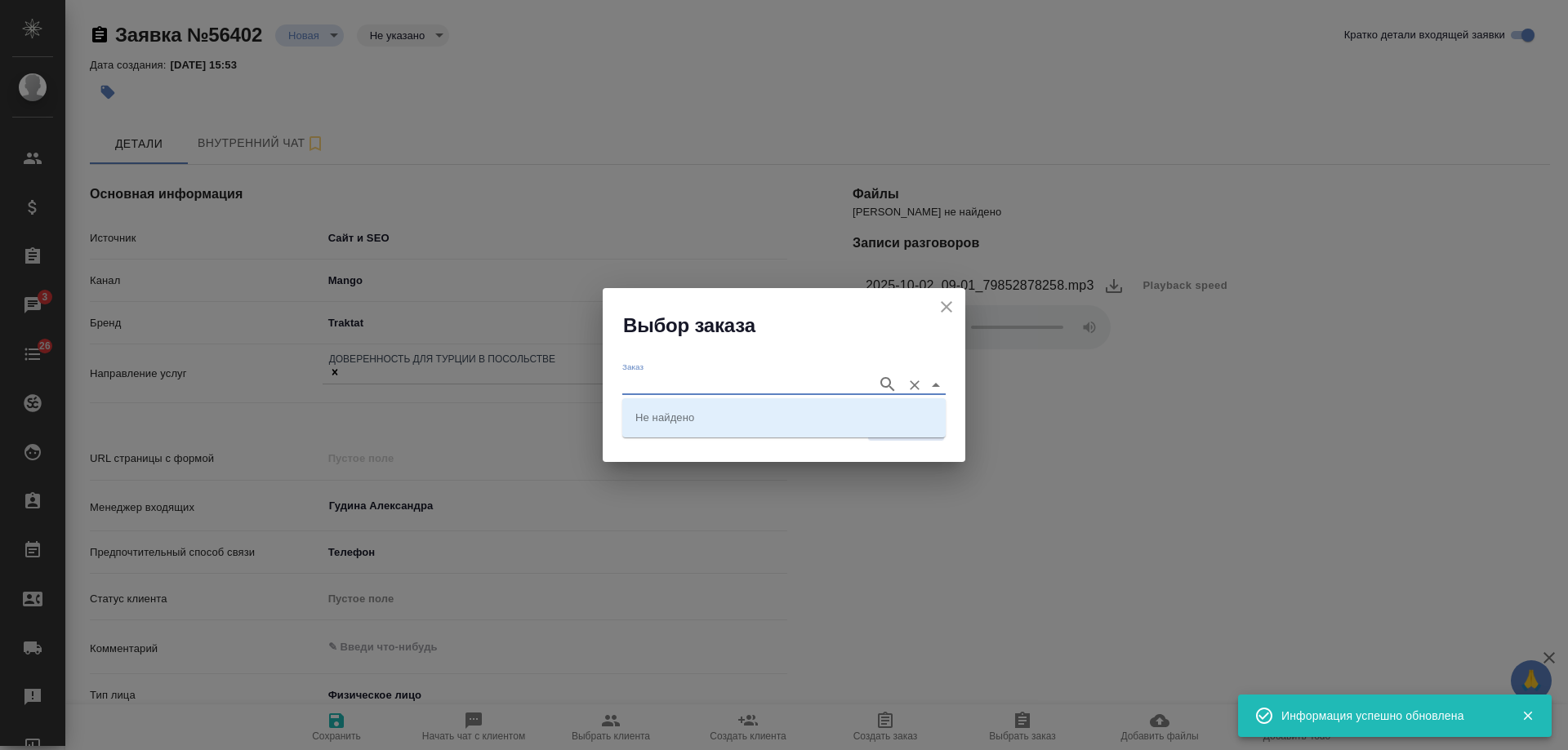
drag, startPoint x: 729, startPoint y: 379, endPoint x: 756, endPoint y: 386, distance: 27.9
click at [729, 381] on input "Заказ" at bounding box center [746, 384] width 247 height 20
paste input "SPBK_FL-409"
type input "SPBK_FL-409"
click at [880, 381] on icon "button" at bounding box center [888, 384] width 20 height 20
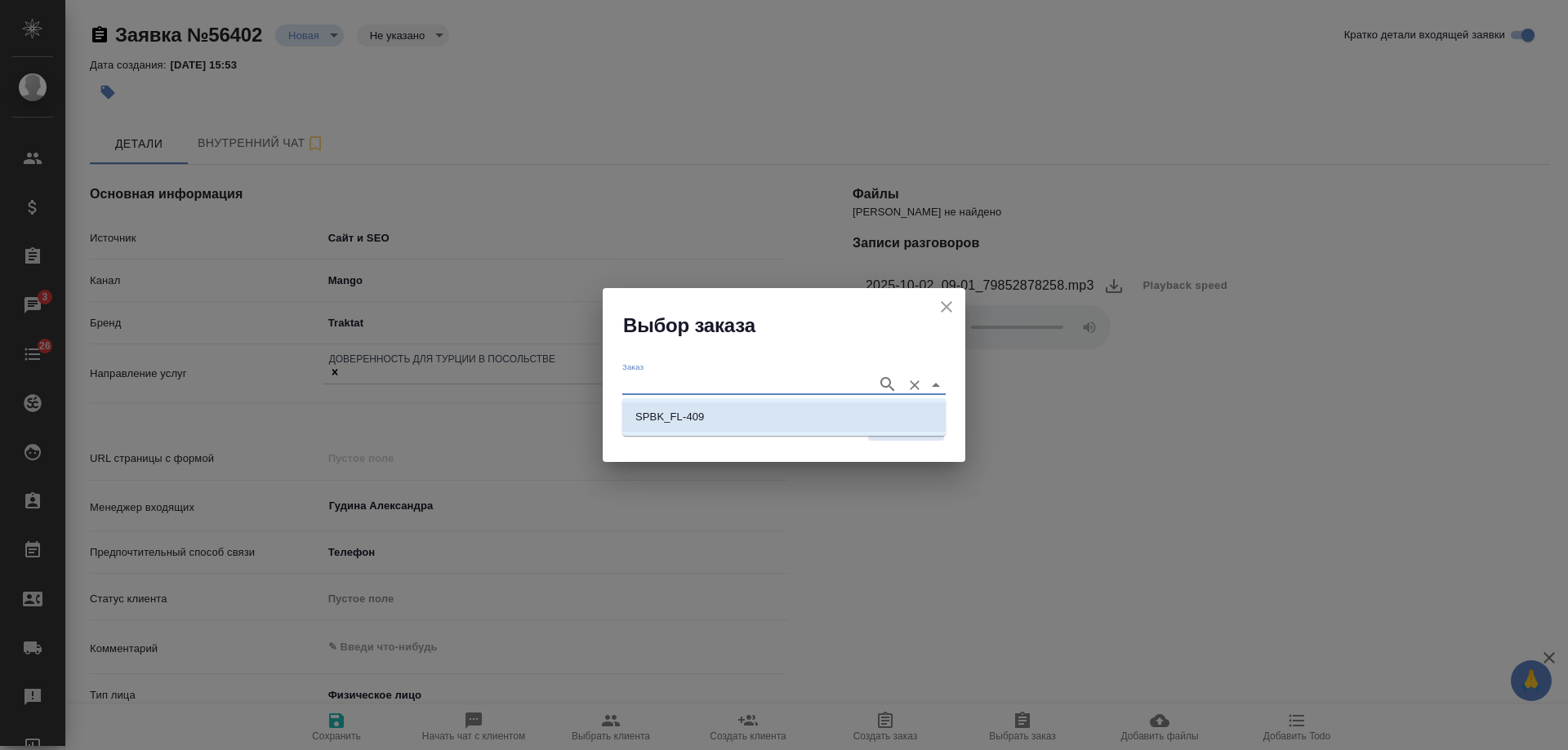
click at [682, 425] on p "SPBK_FL-409" at bounding box center [670, 416] width 68 height 16
type input "SPBK_FL-409"
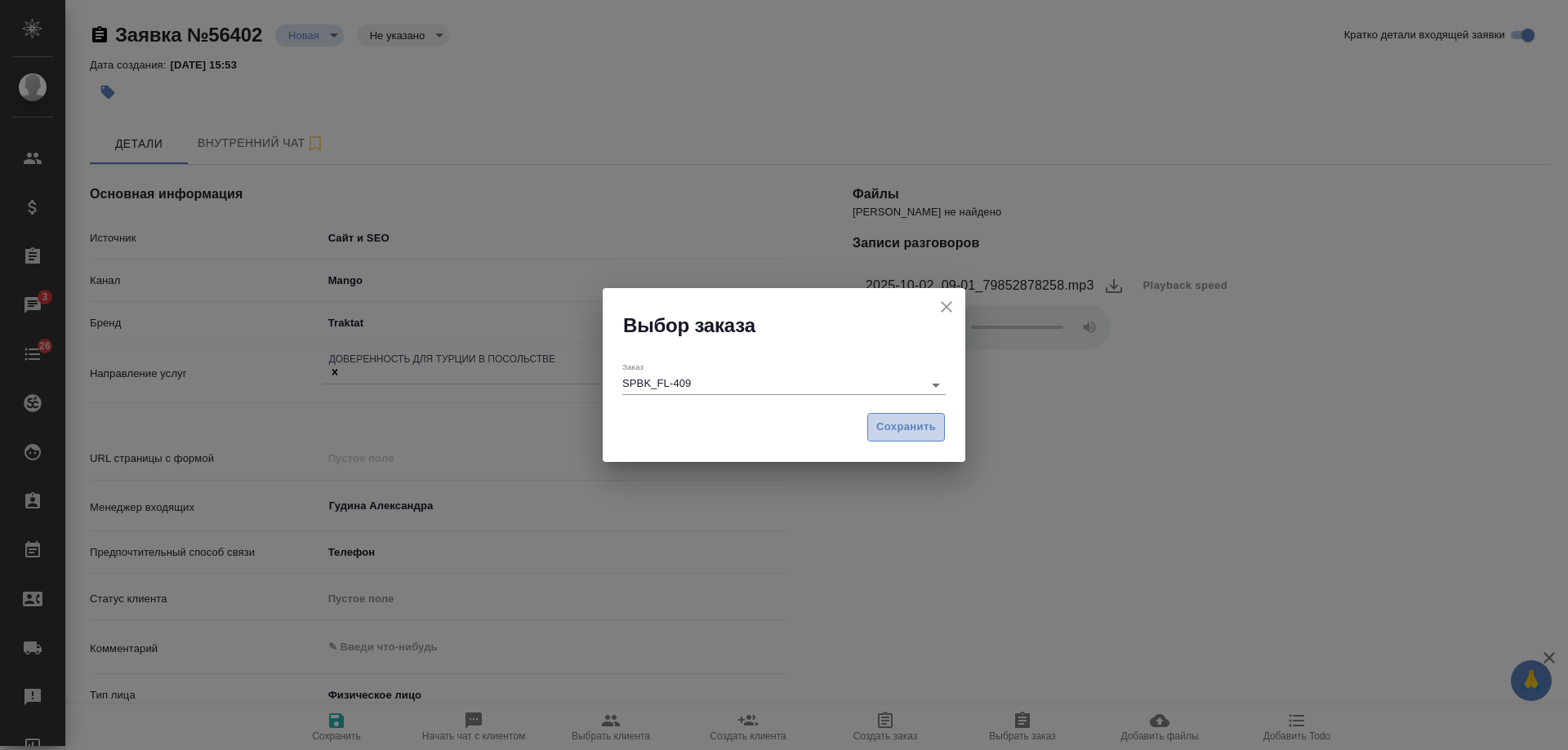
click at [901, 432] on span "Сохранить" at bounding box center [906, 428] width 60 height 19
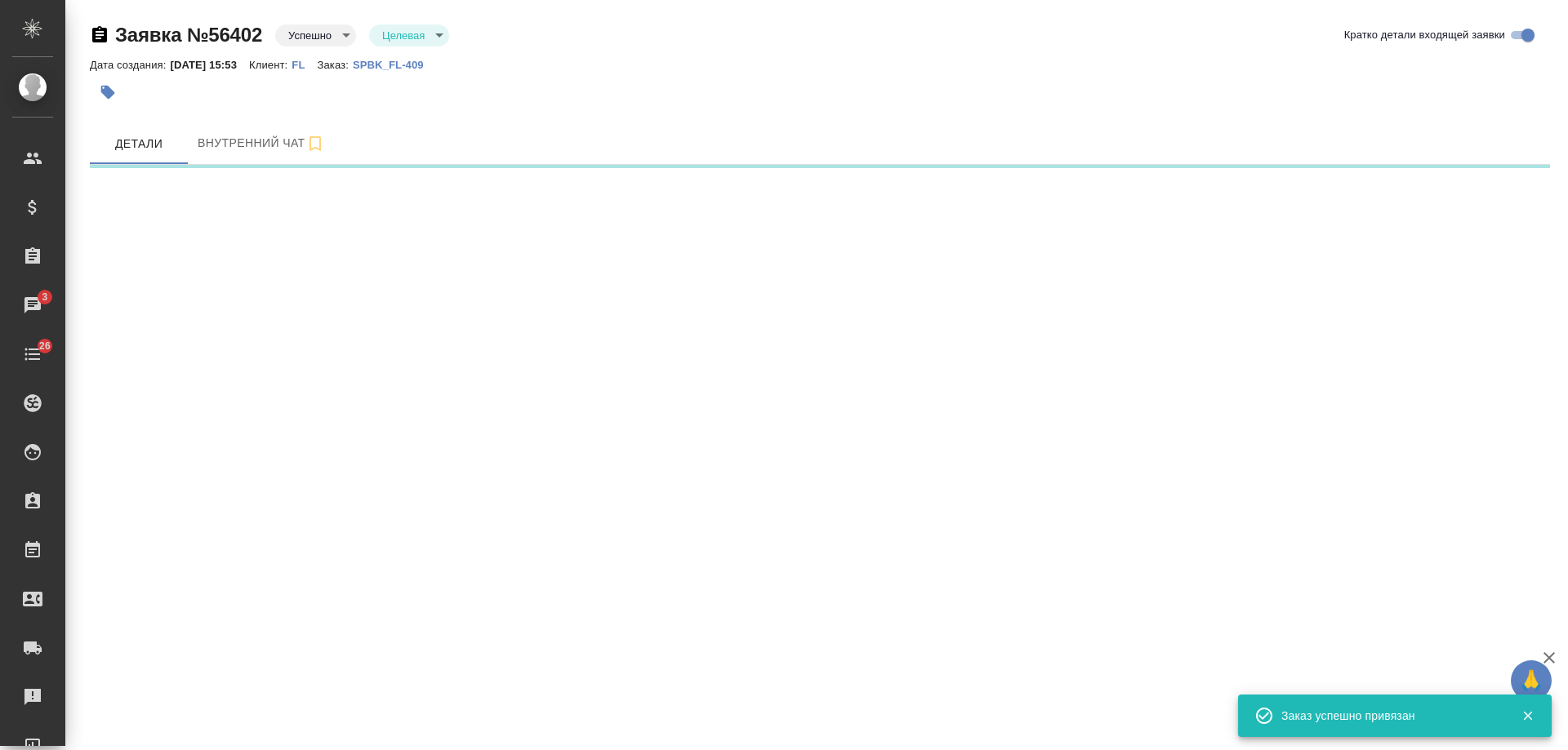
select select "RU"
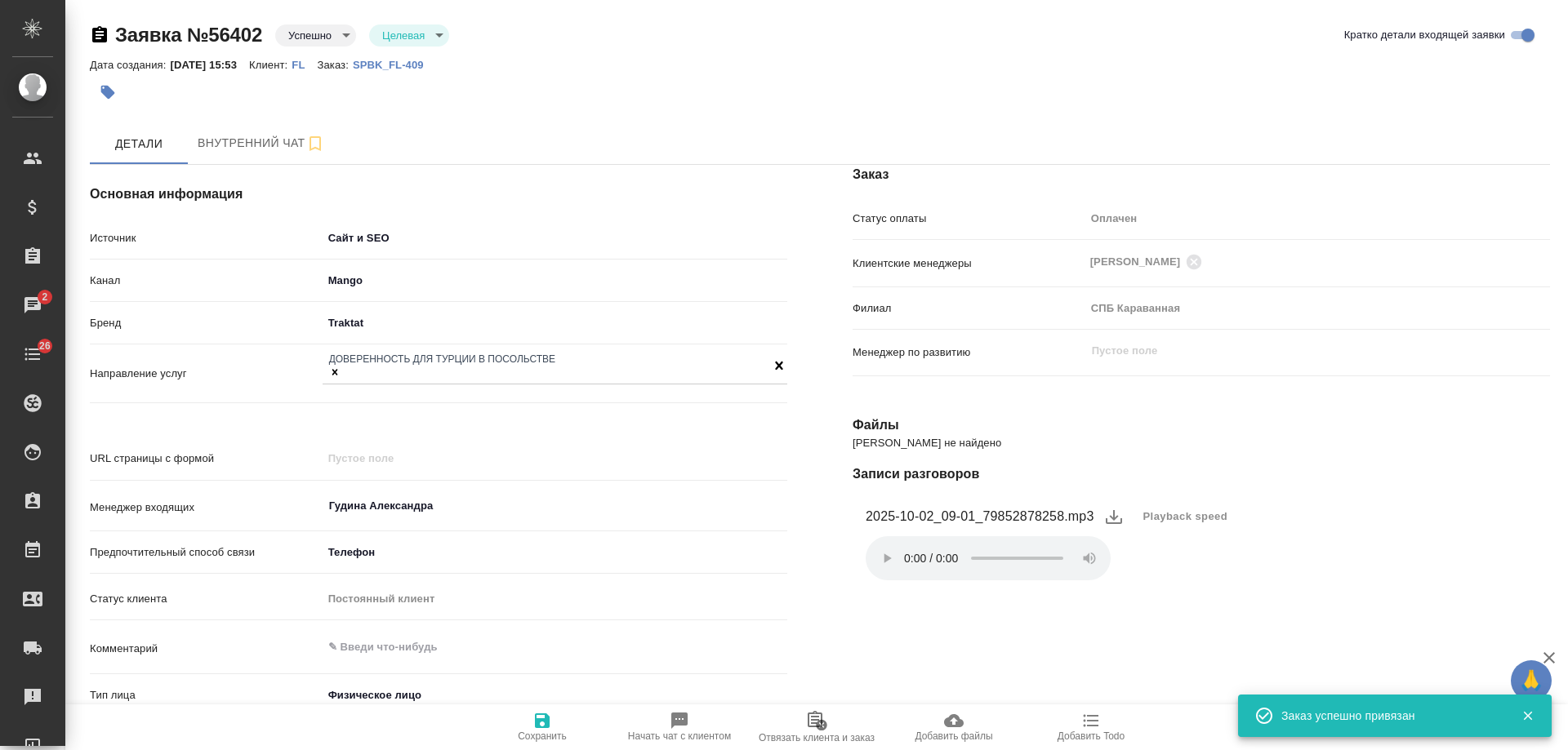
type textarea "x"
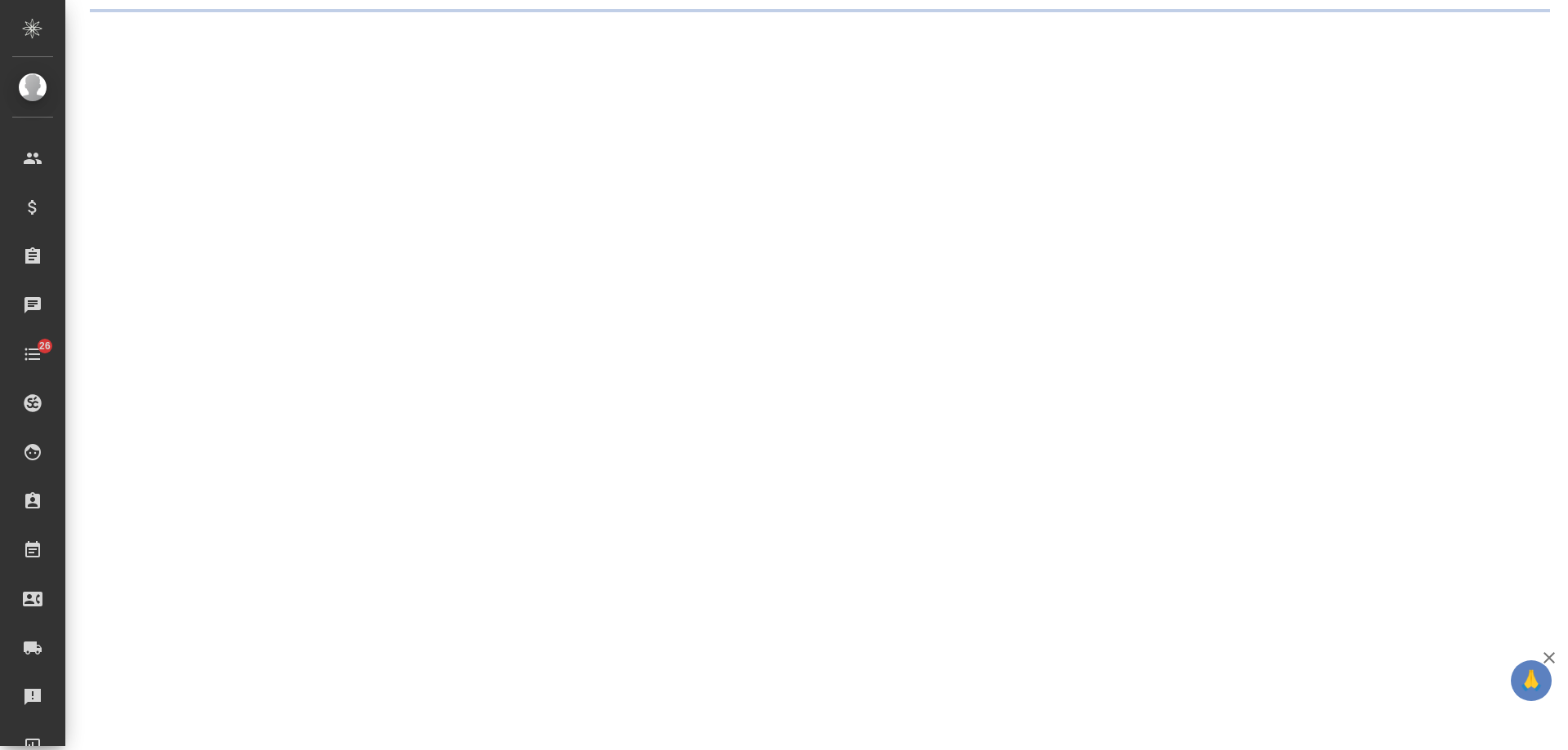
select select "RU"
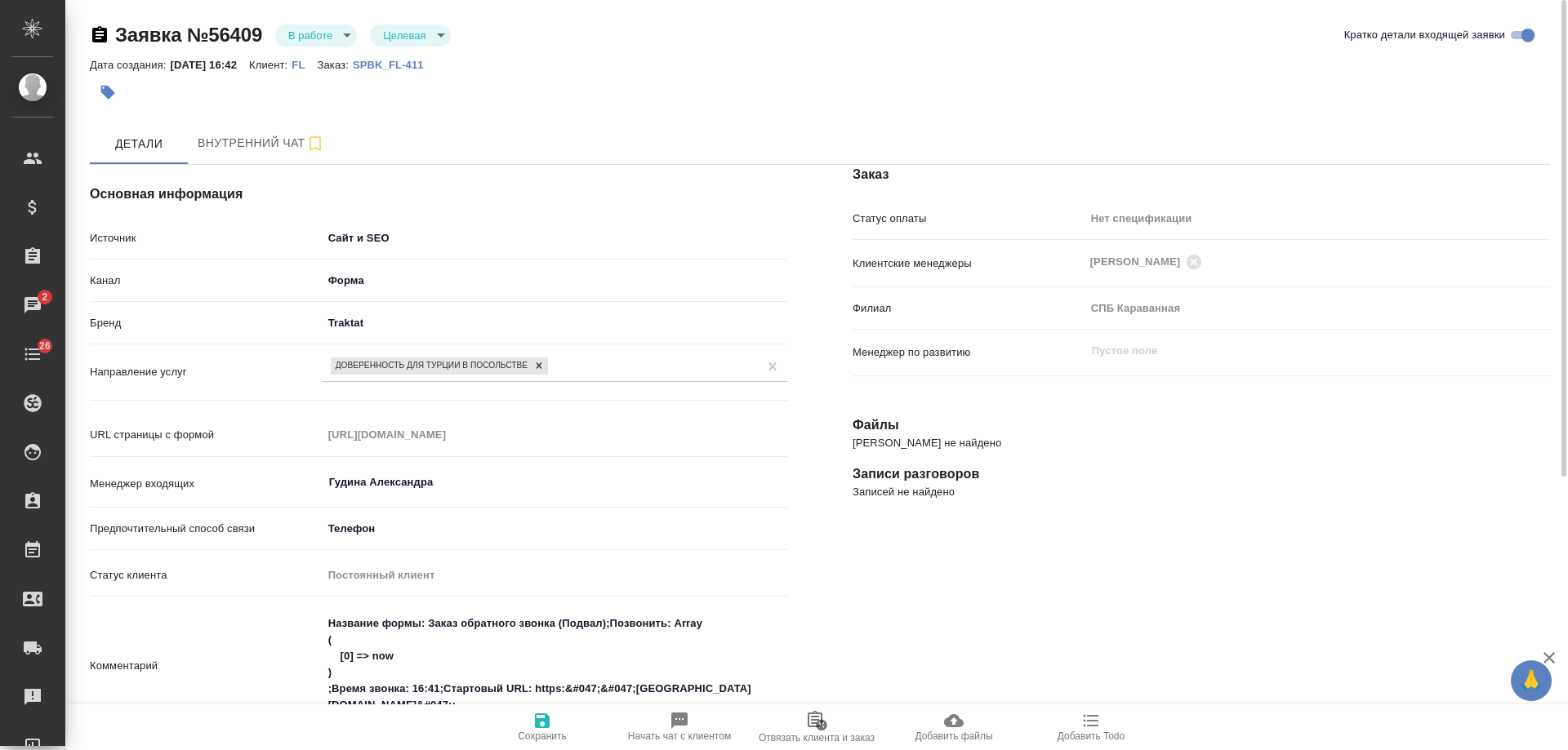
type textarea "x"
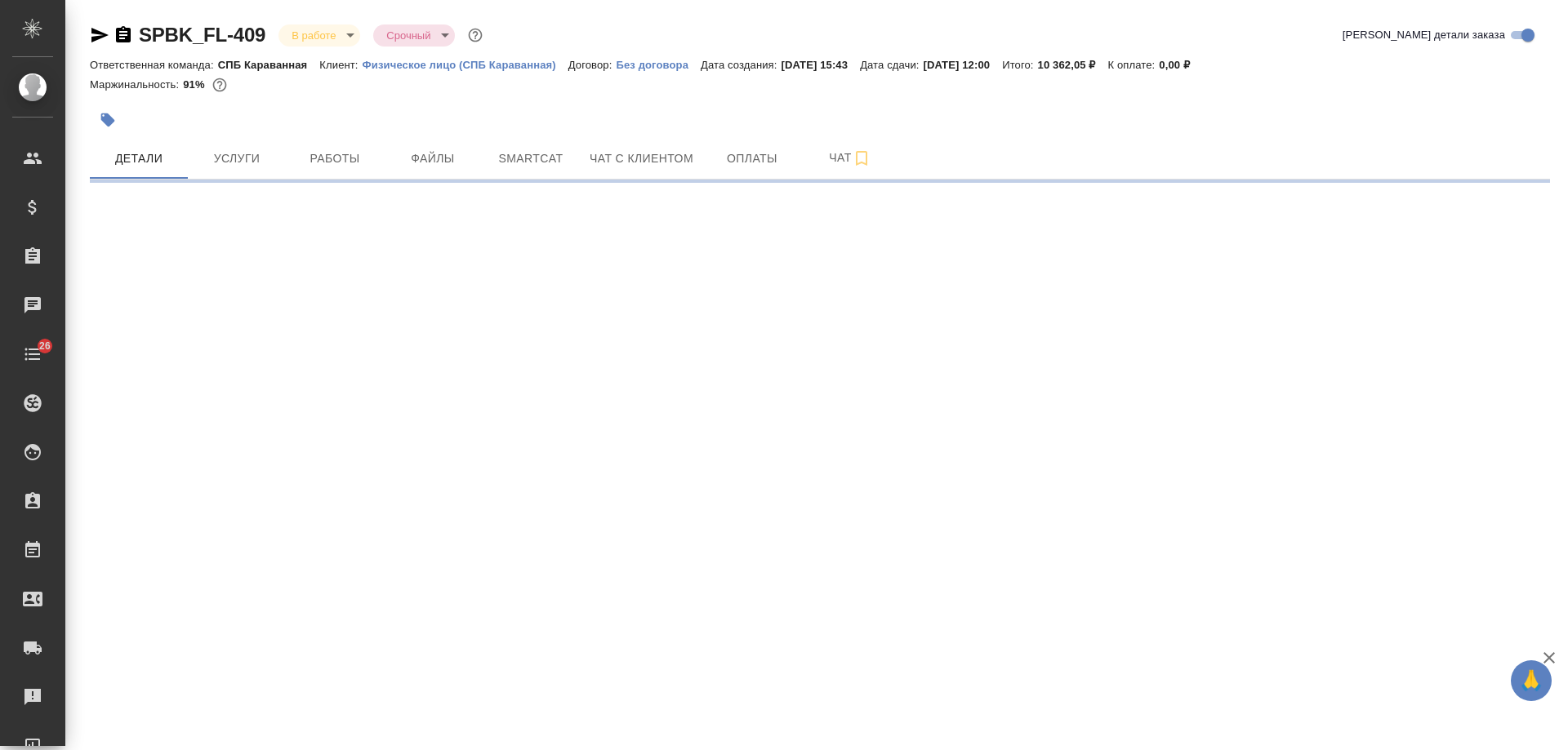
select select "RU"
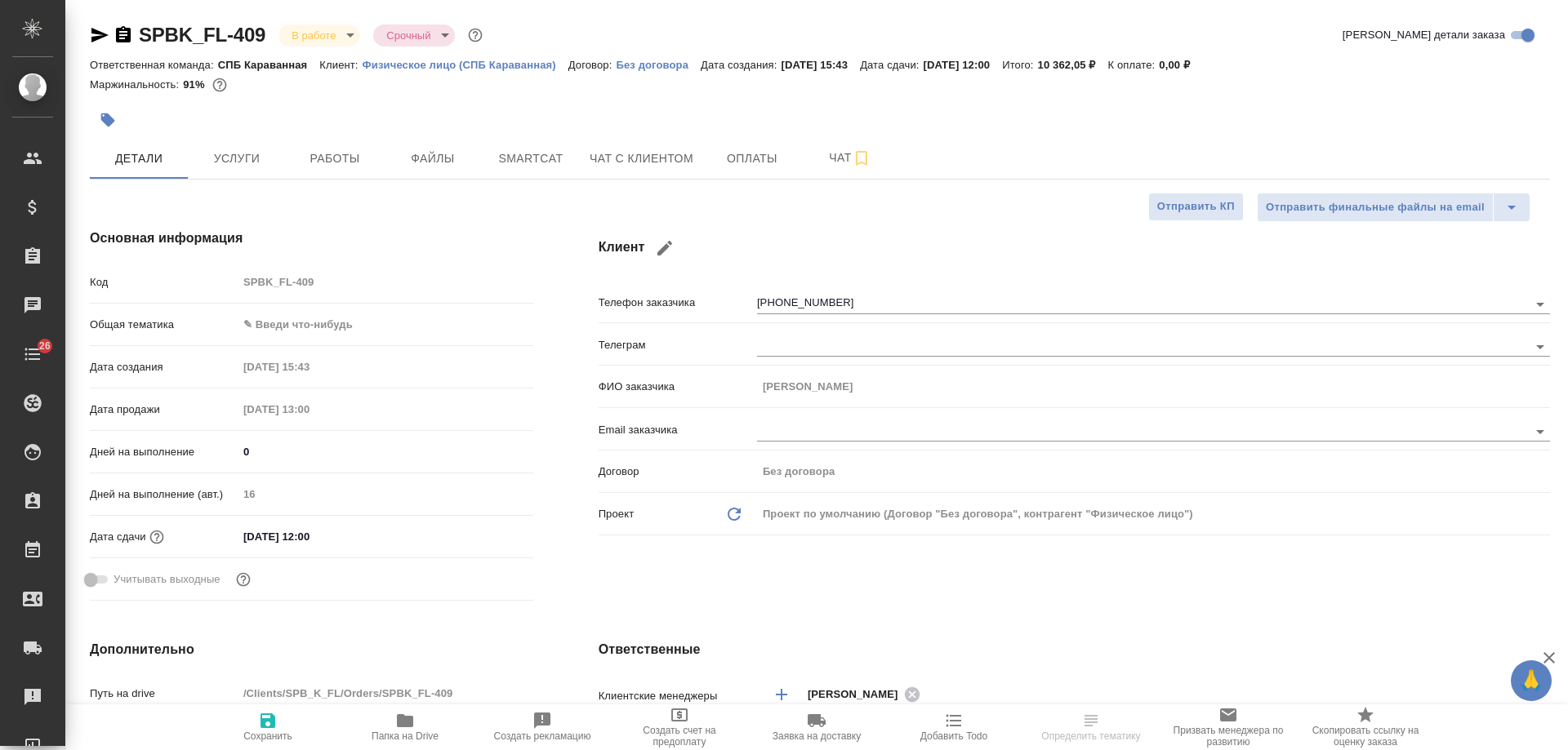
type textarea "x"
click at [126, 38] on icon "button" at bounding box center [123, 34] width 15 height 16
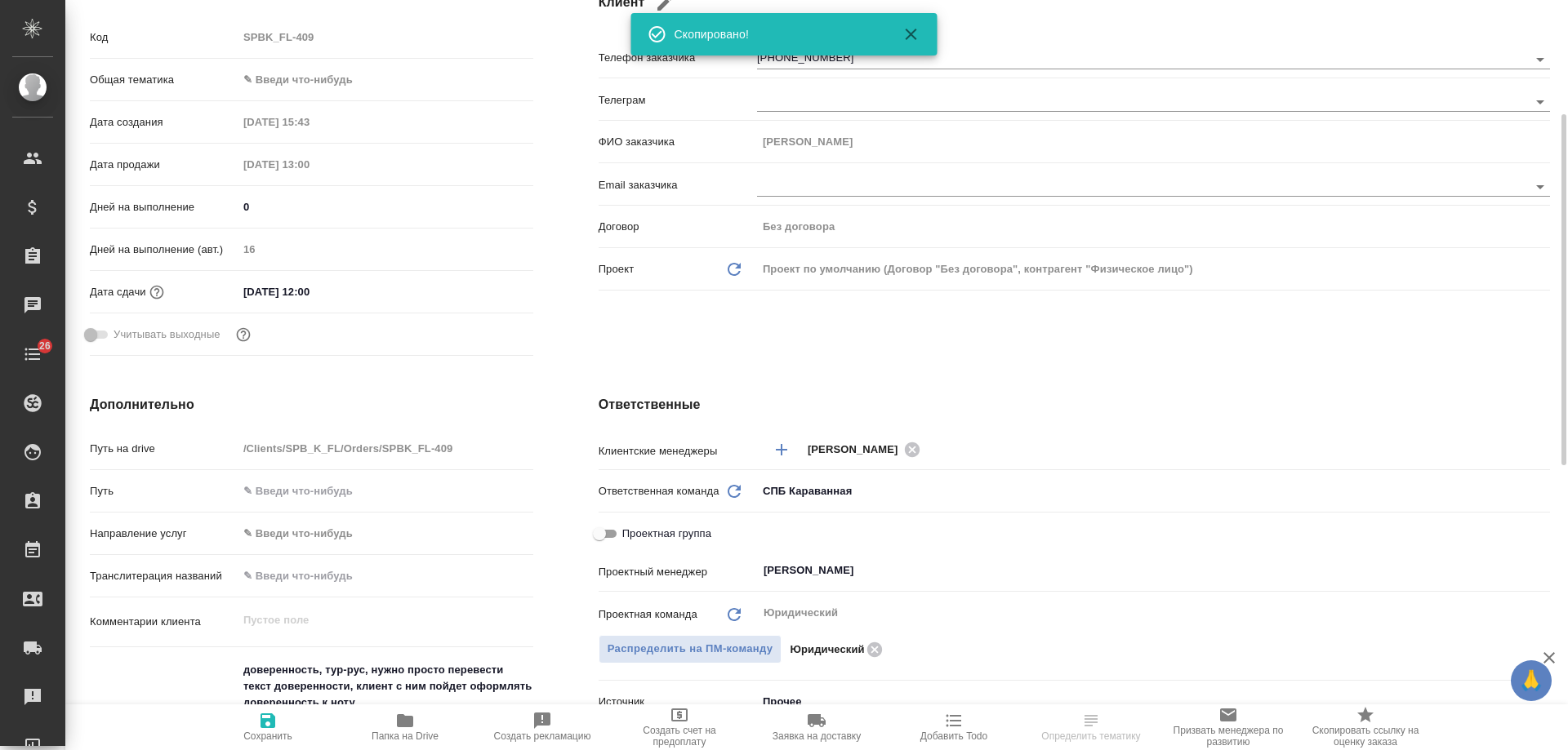
scroll to position [490, 0]
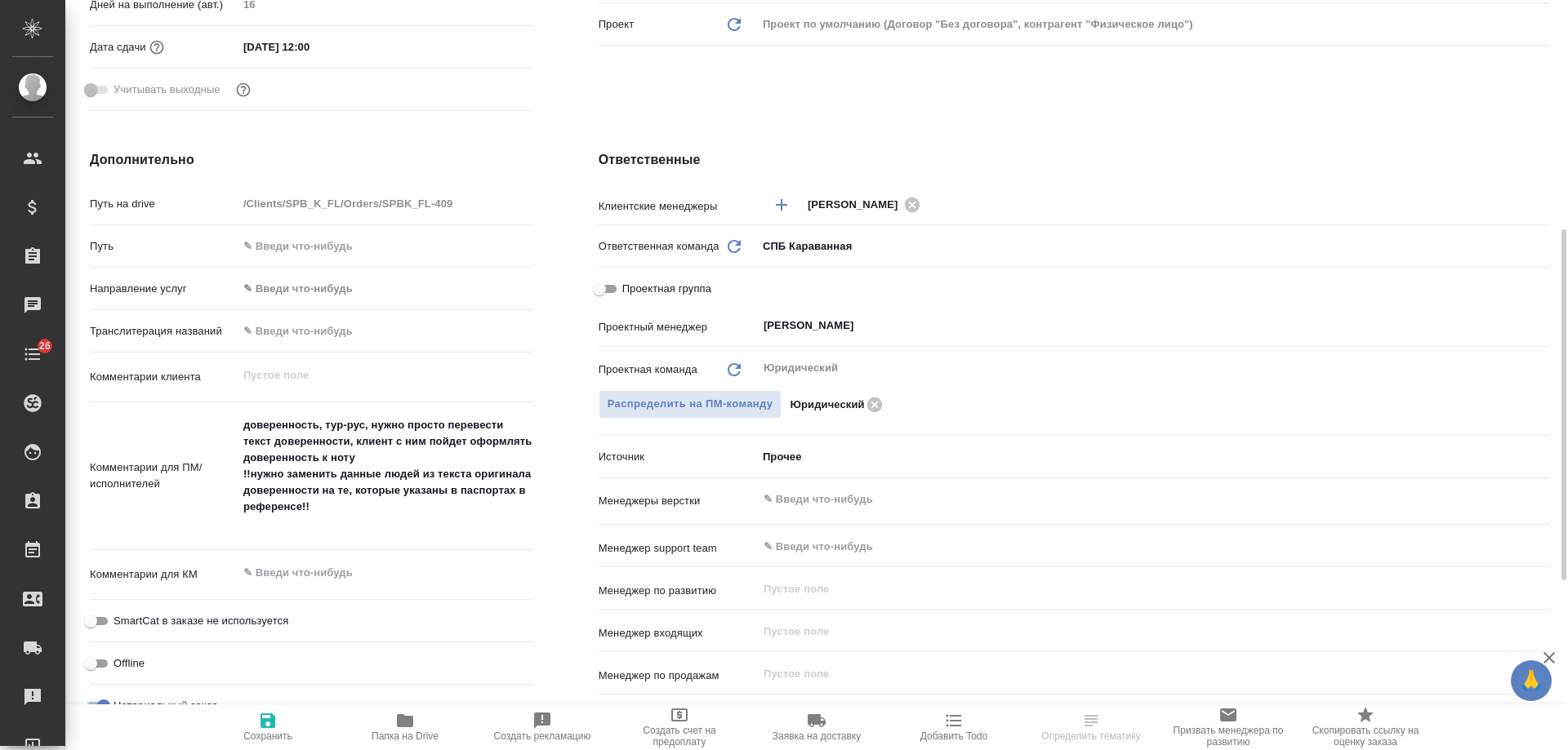
type textarea "x"
select select "RU"
type textarea "x"
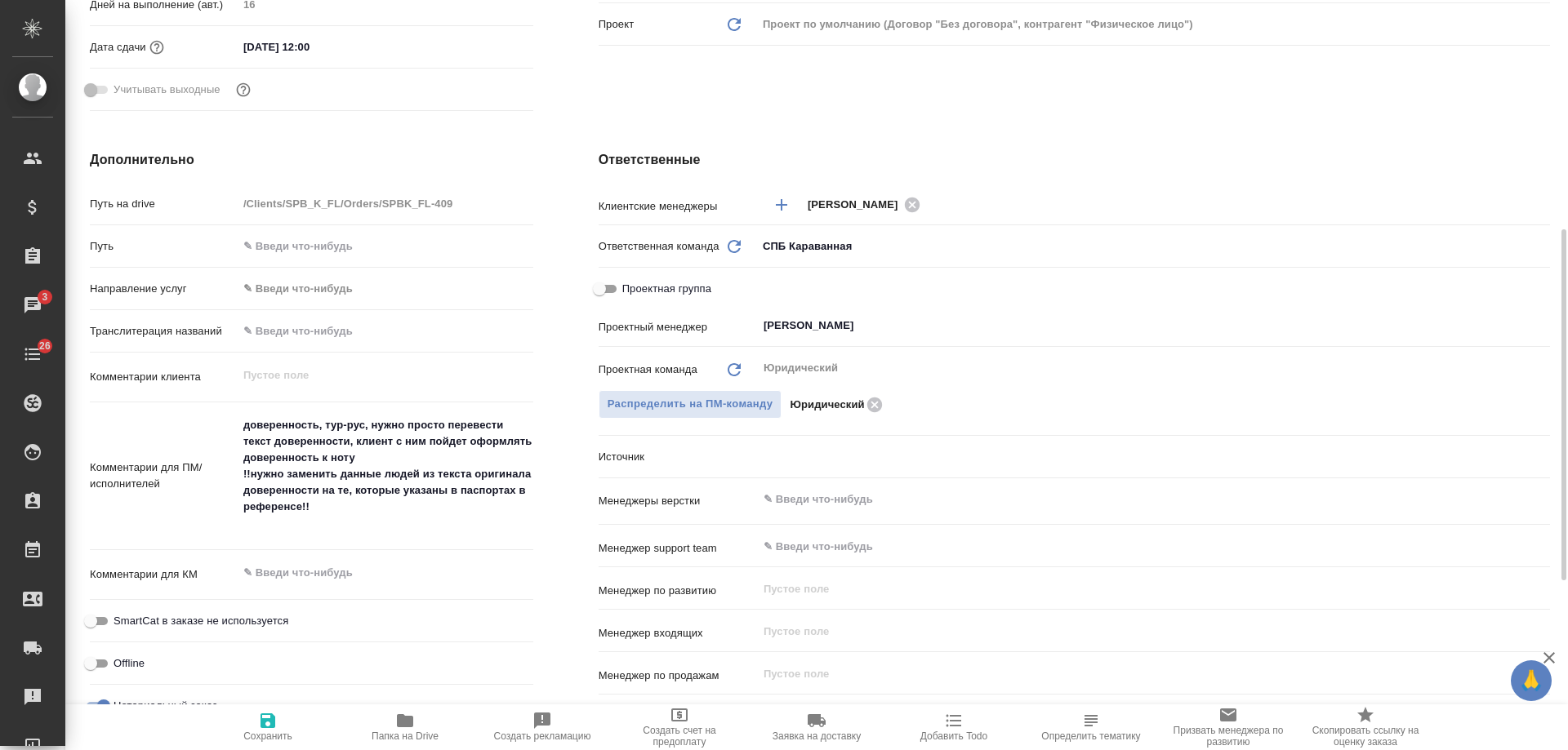
type textarea "x"
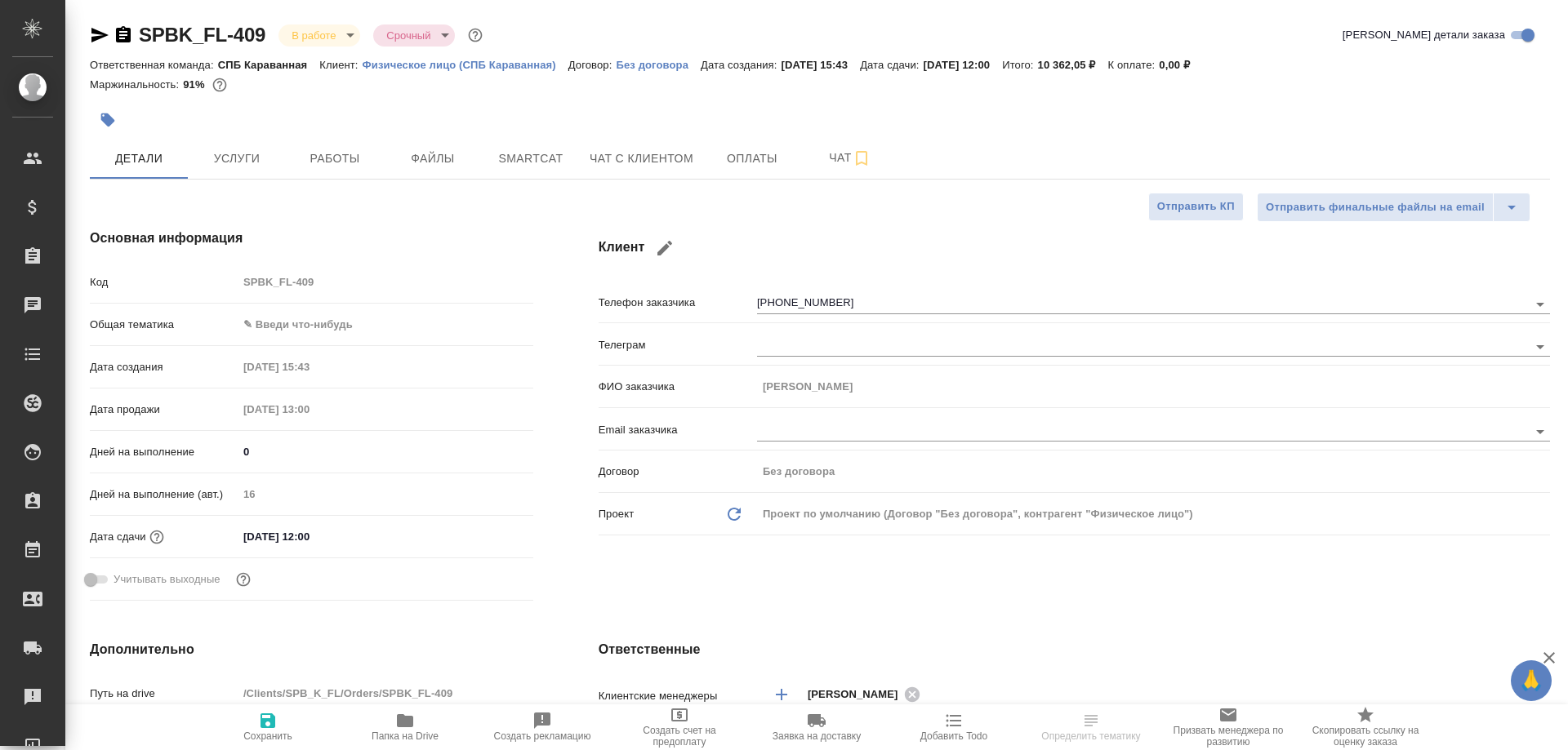
select select "RU"
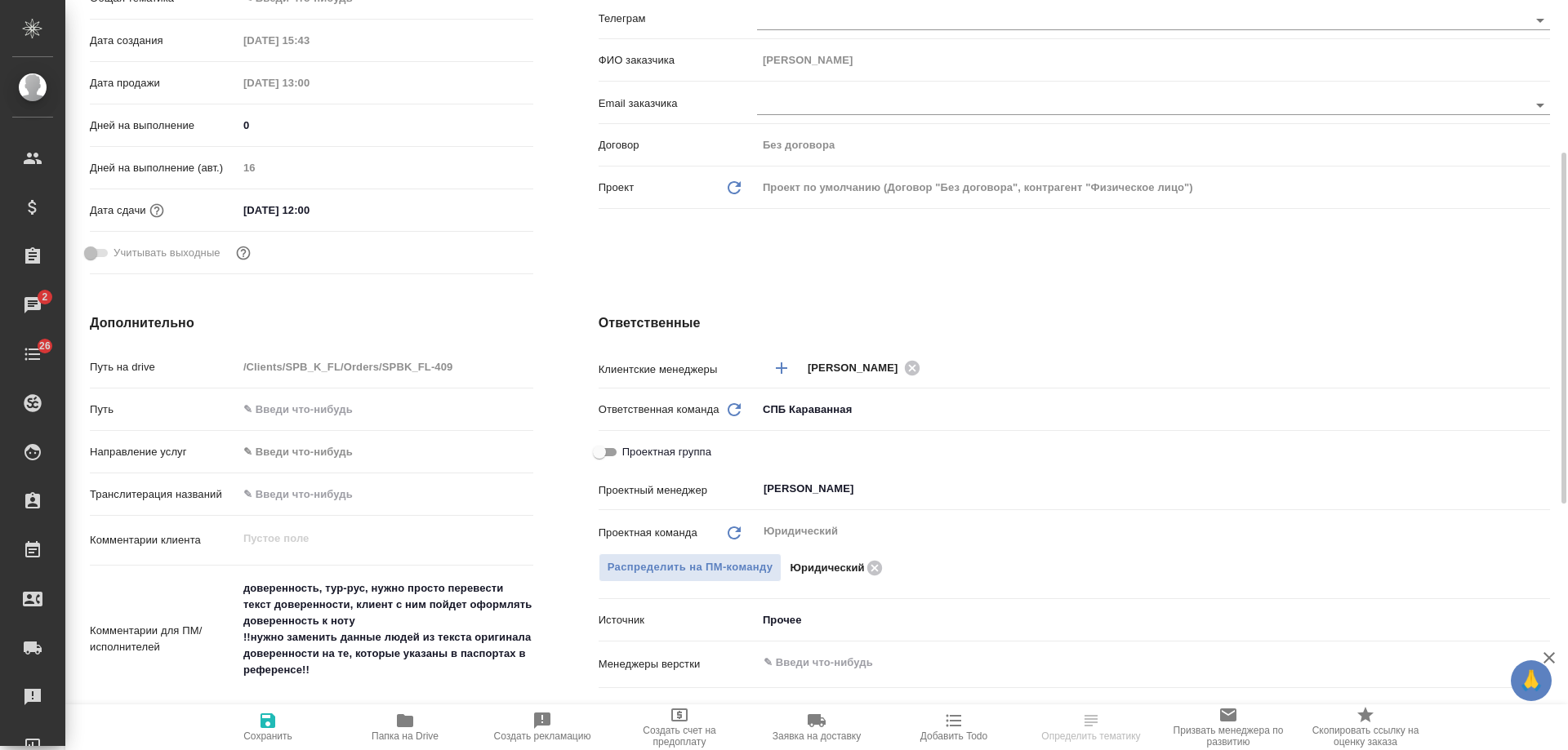
scroll to position [653, 0]
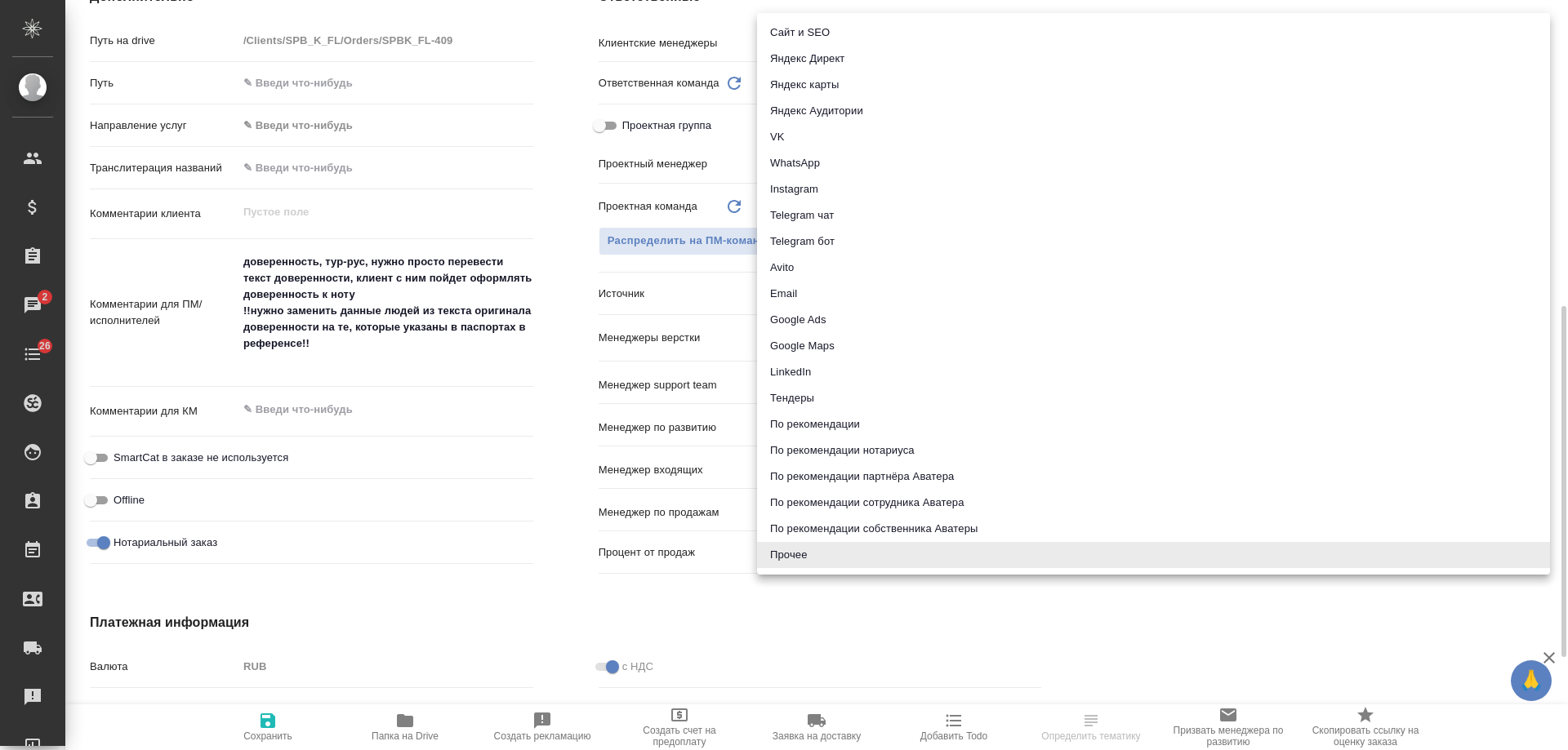
click at [781, 295] on body "🙏 .cls-1 fill:#fff; AWATERA [PERSON_NAME] Спецификации Заказы 2 Чаты 26 Todo Пр…" at bounding box center [784, 375] width 1568 height 750
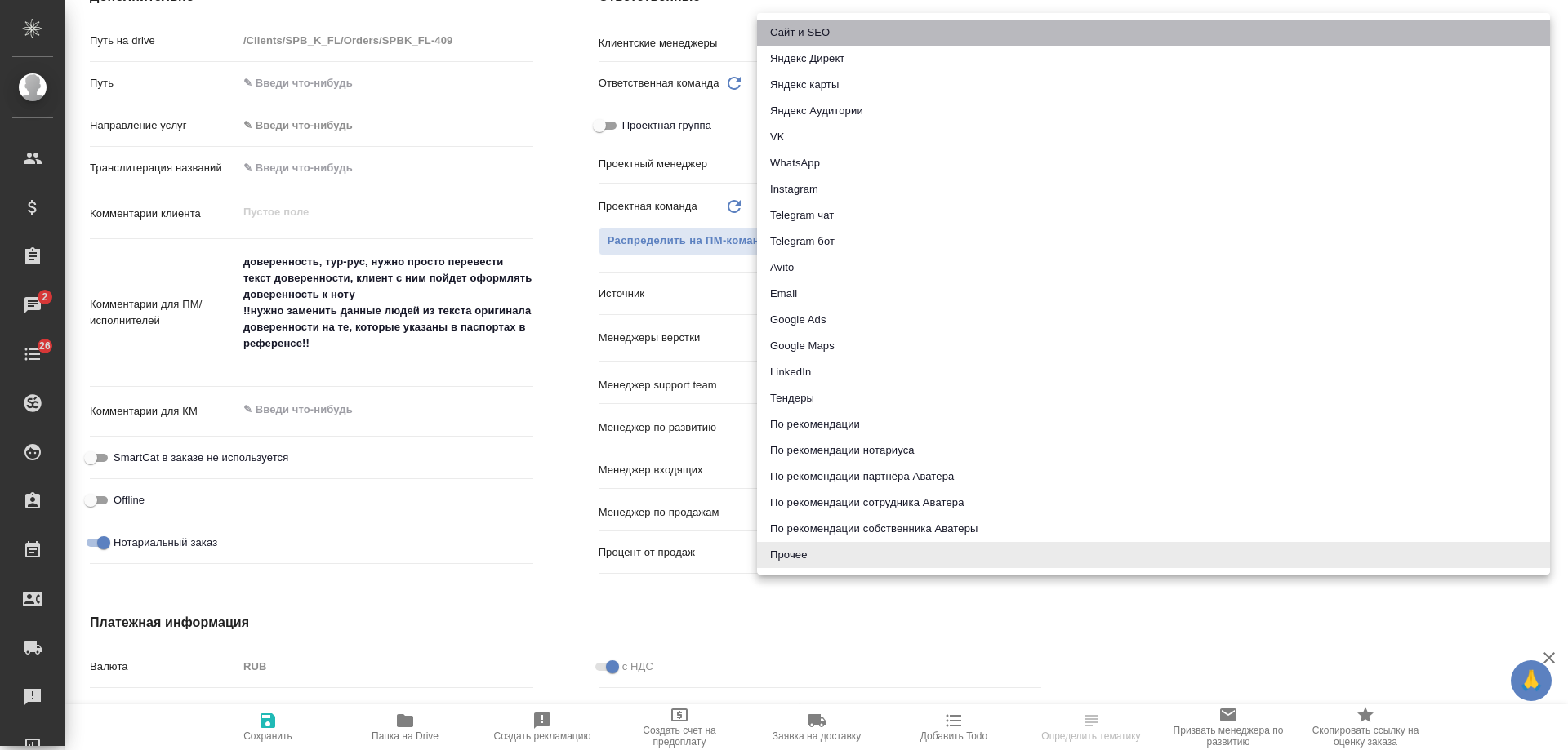
click at [835, 35] on li "Сайт и SEO" at bounding box center [1153, 33] width 793 height 27
type input "seo"
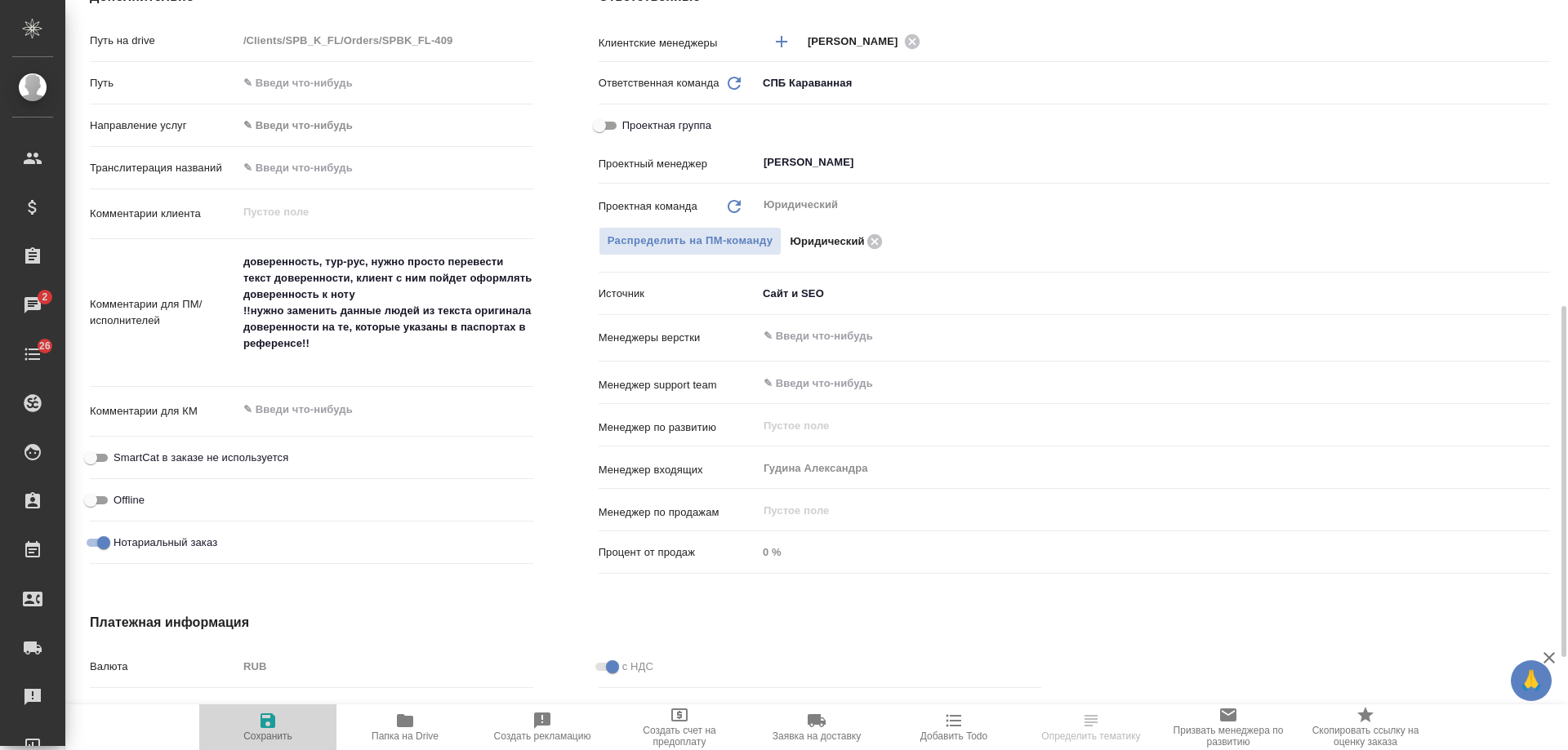
click at [261, 726] on icon "button" at bounding box center [268, 722] width 15 height 15
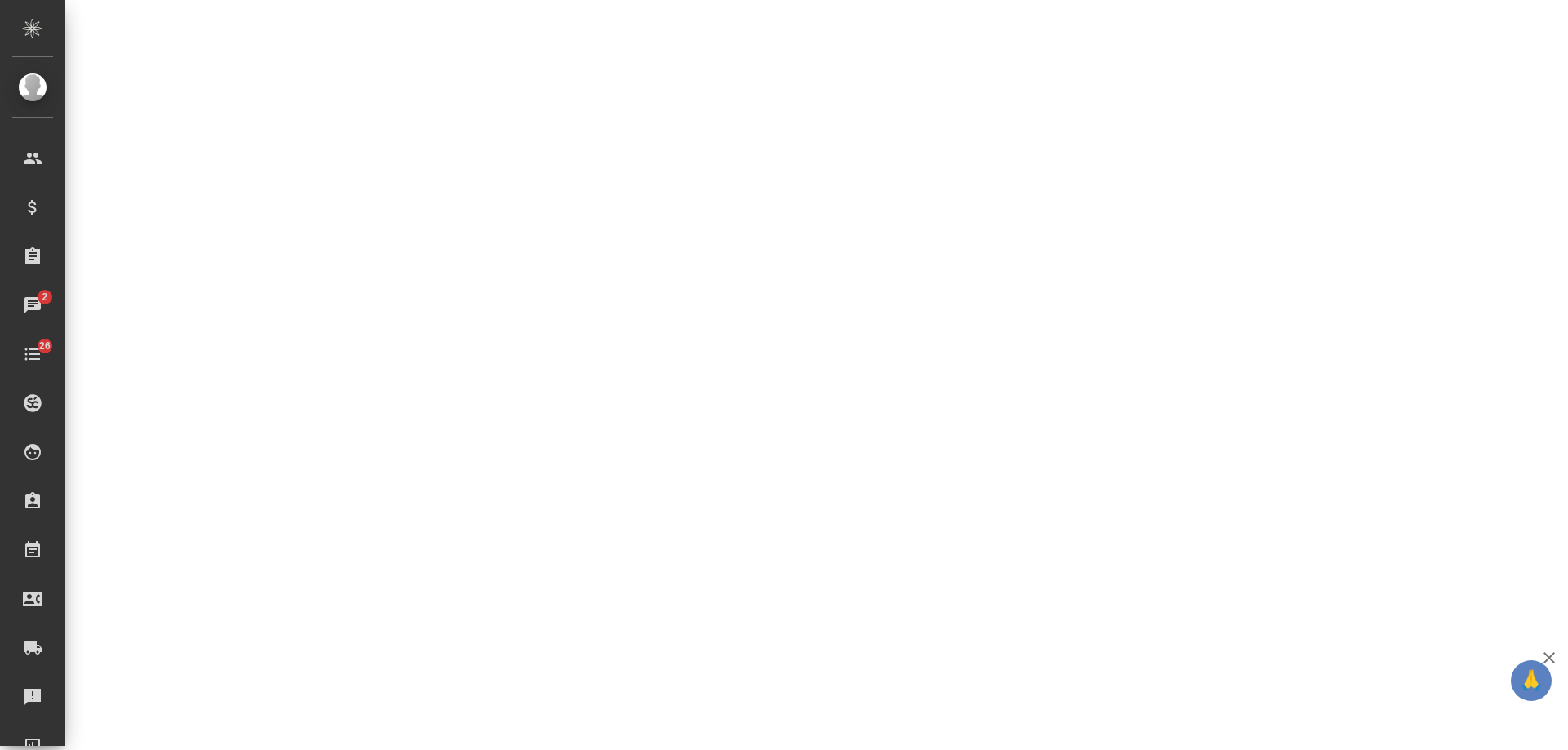
select select "RU"
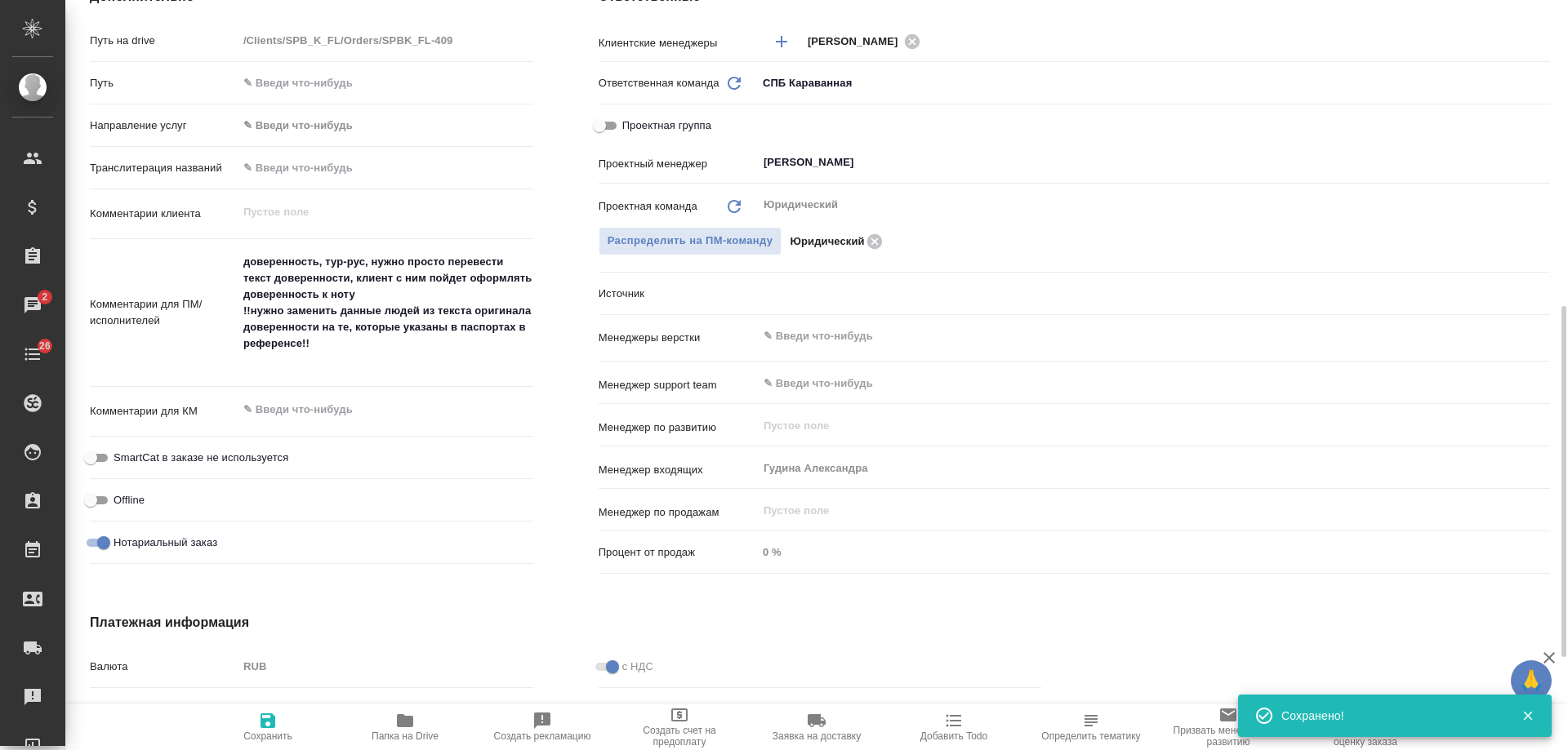
type textarea "x"
type input "seo"
type textarea "x"
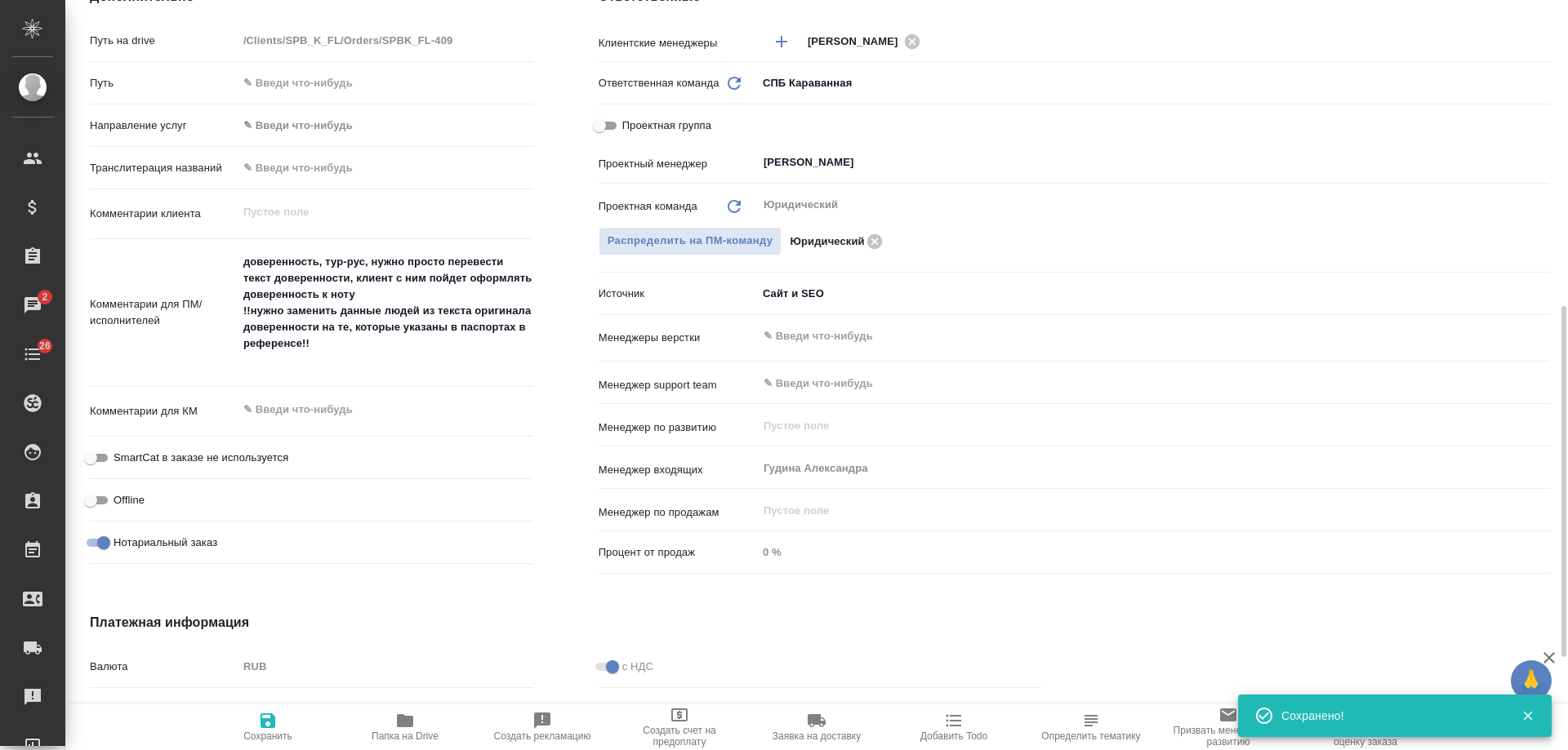
type textarea "x"
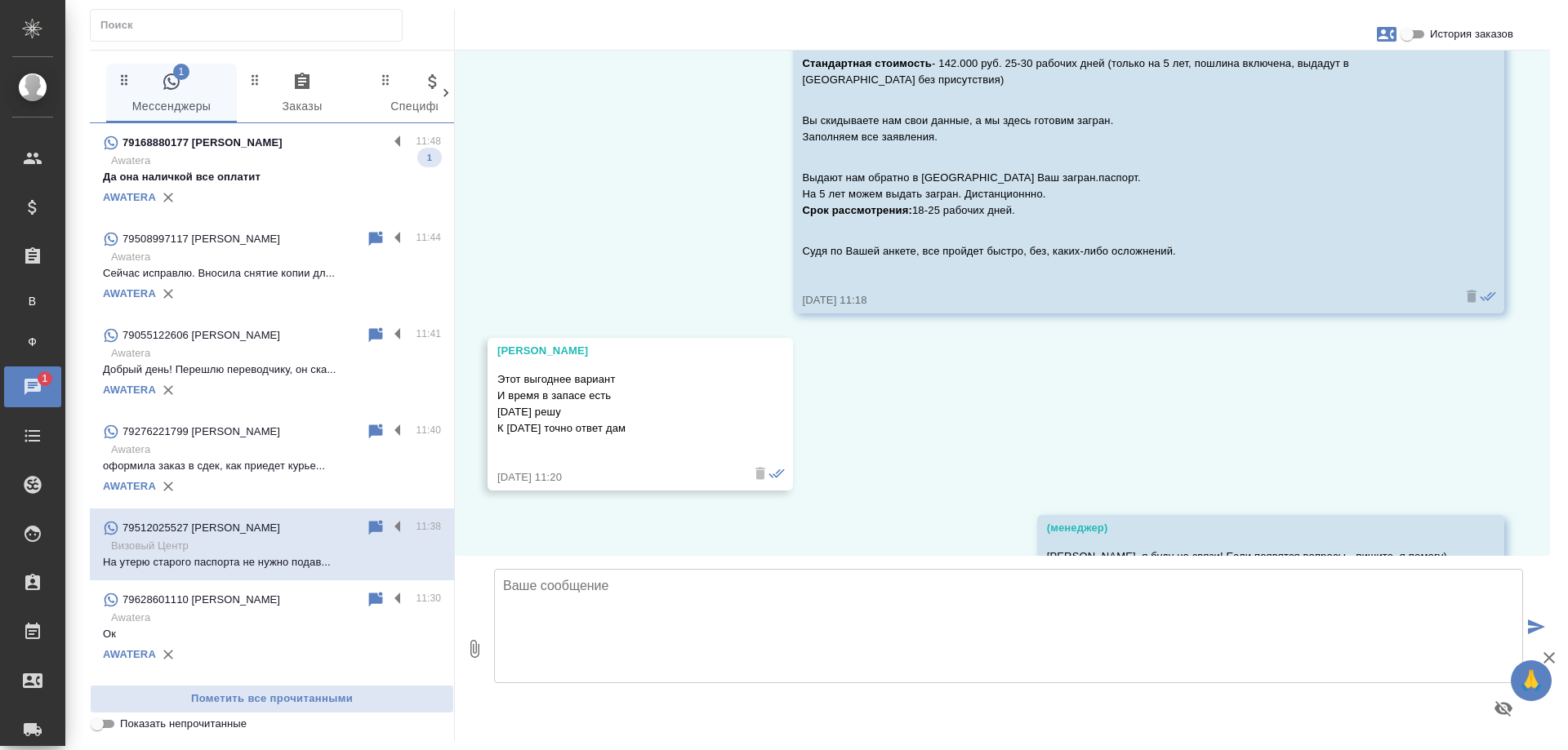
scroll to position [3828, 0]
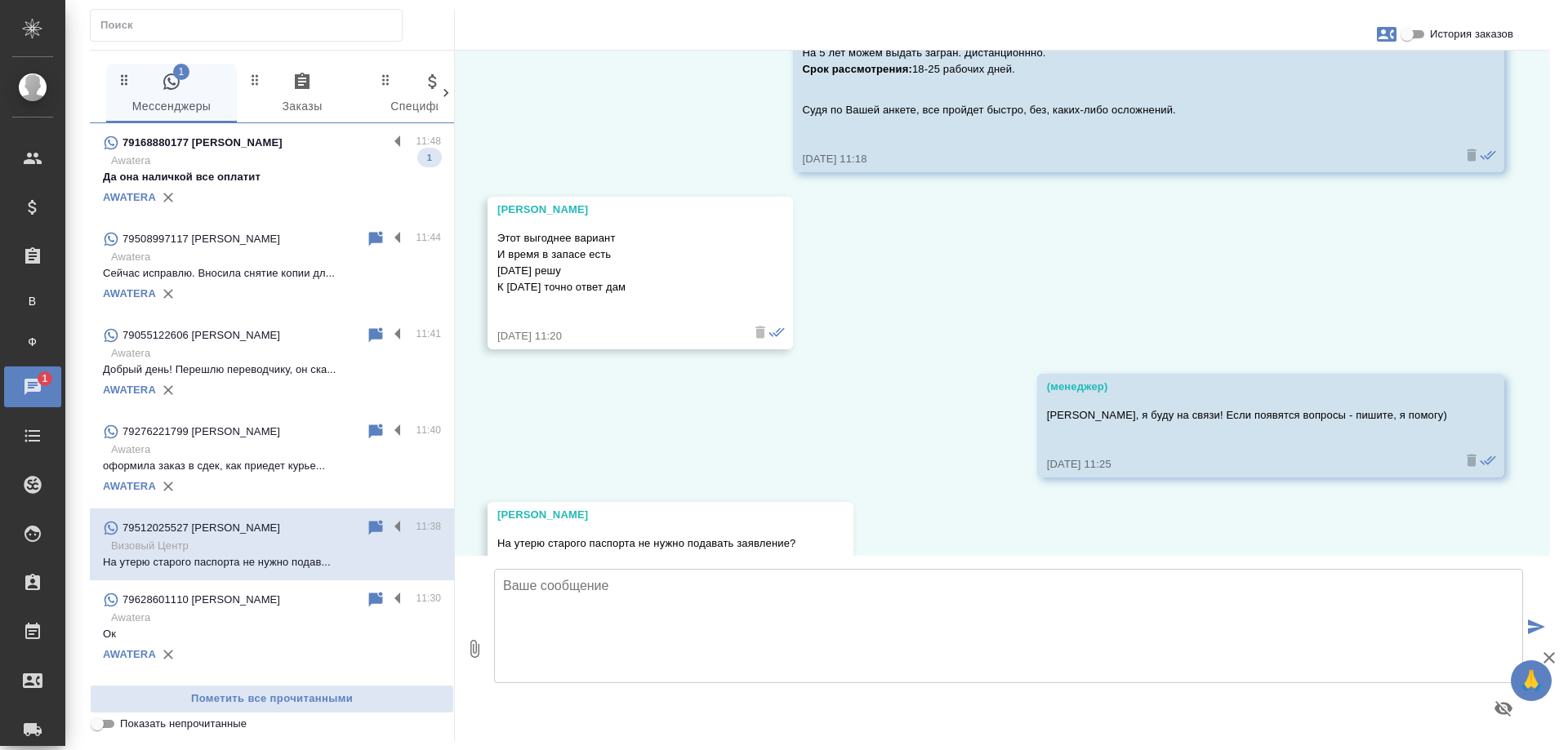
click at [305, 165] on p "Awatera" at bounding box center [276, 160] width 330 height 16
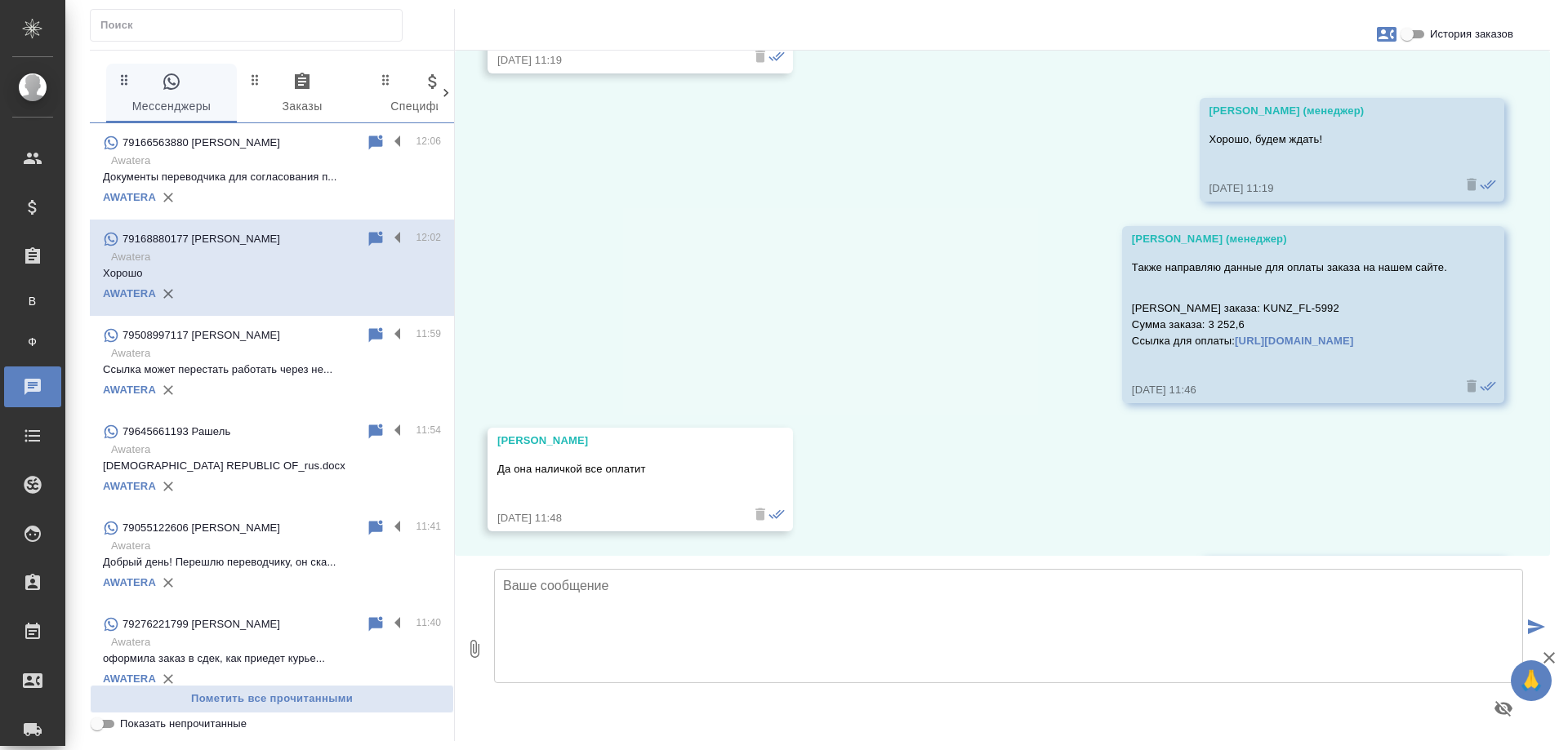
scroll to position [3985, 0]
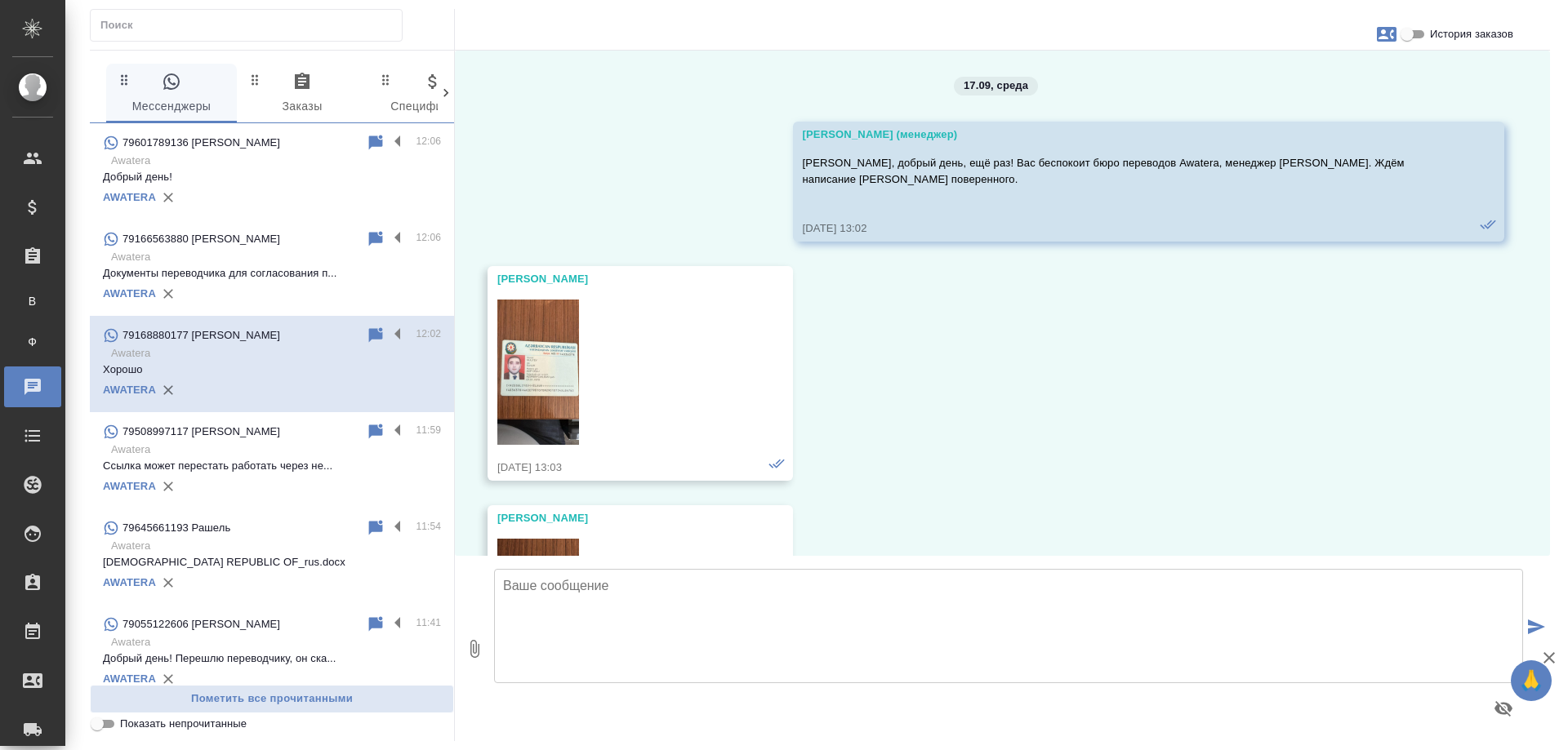
scroll to position [3985, 0]
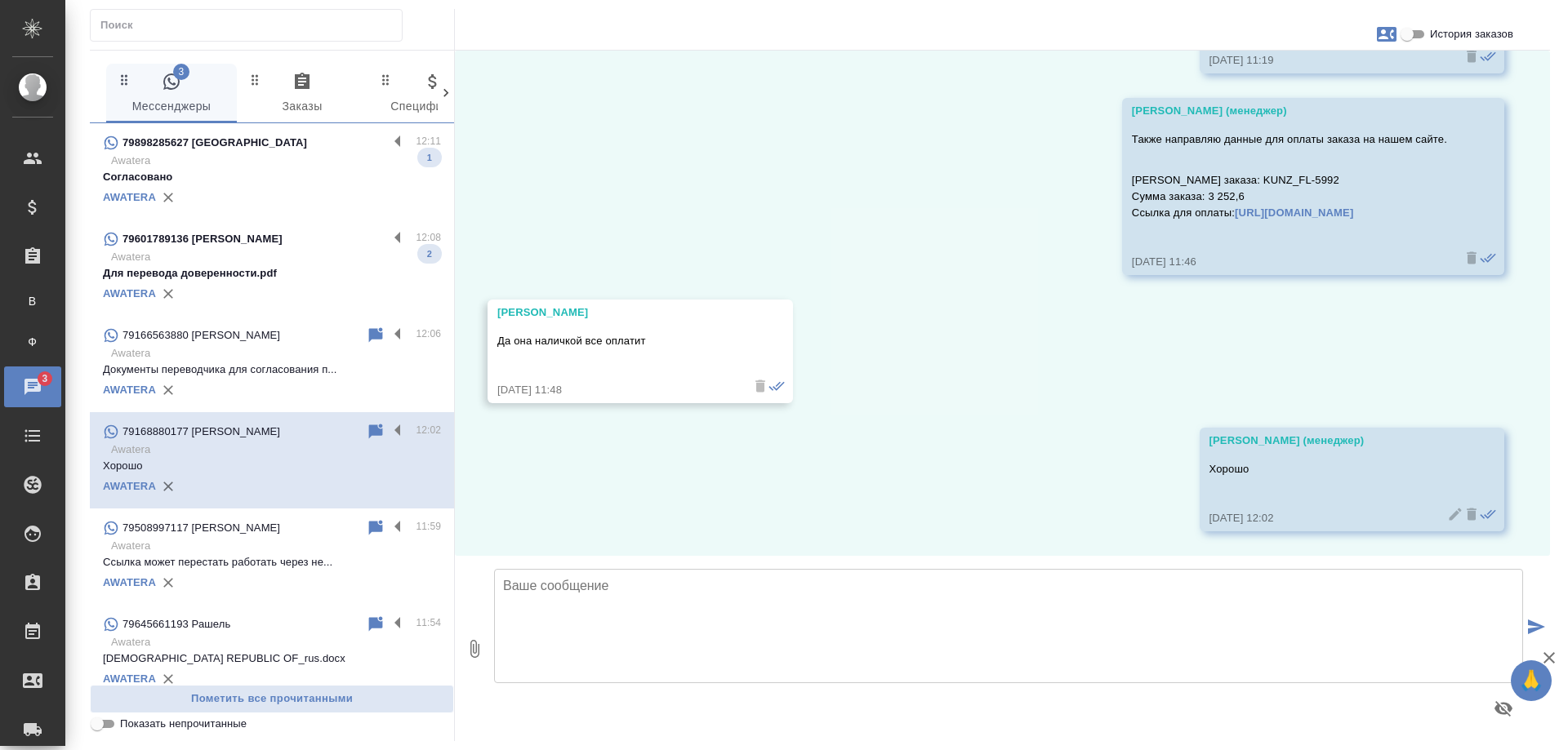
click at [293, 271] on p "Для перевода доверенности.pdf" at bounding box center [272, 273] width 339 height 16
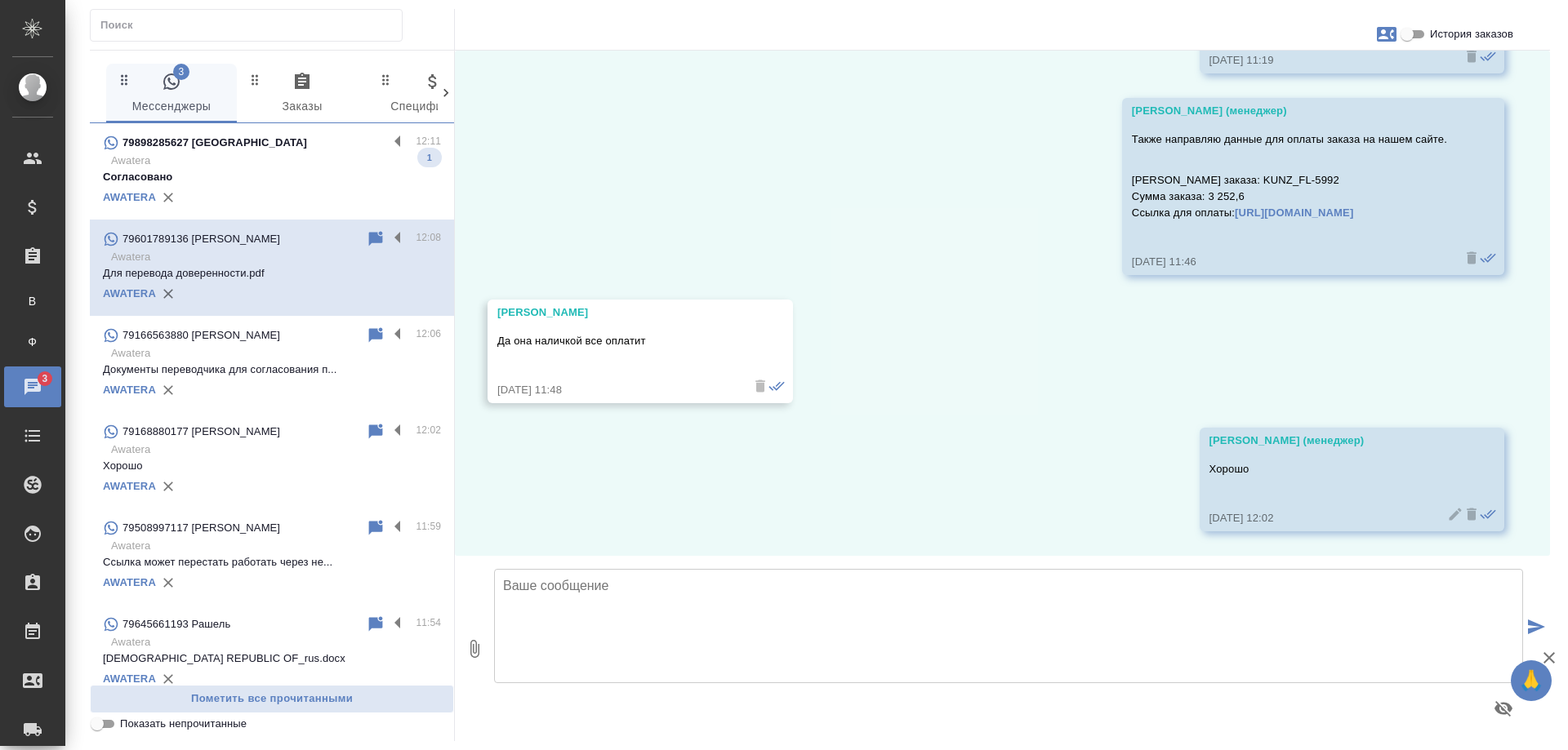
scroll to position [0, 0]
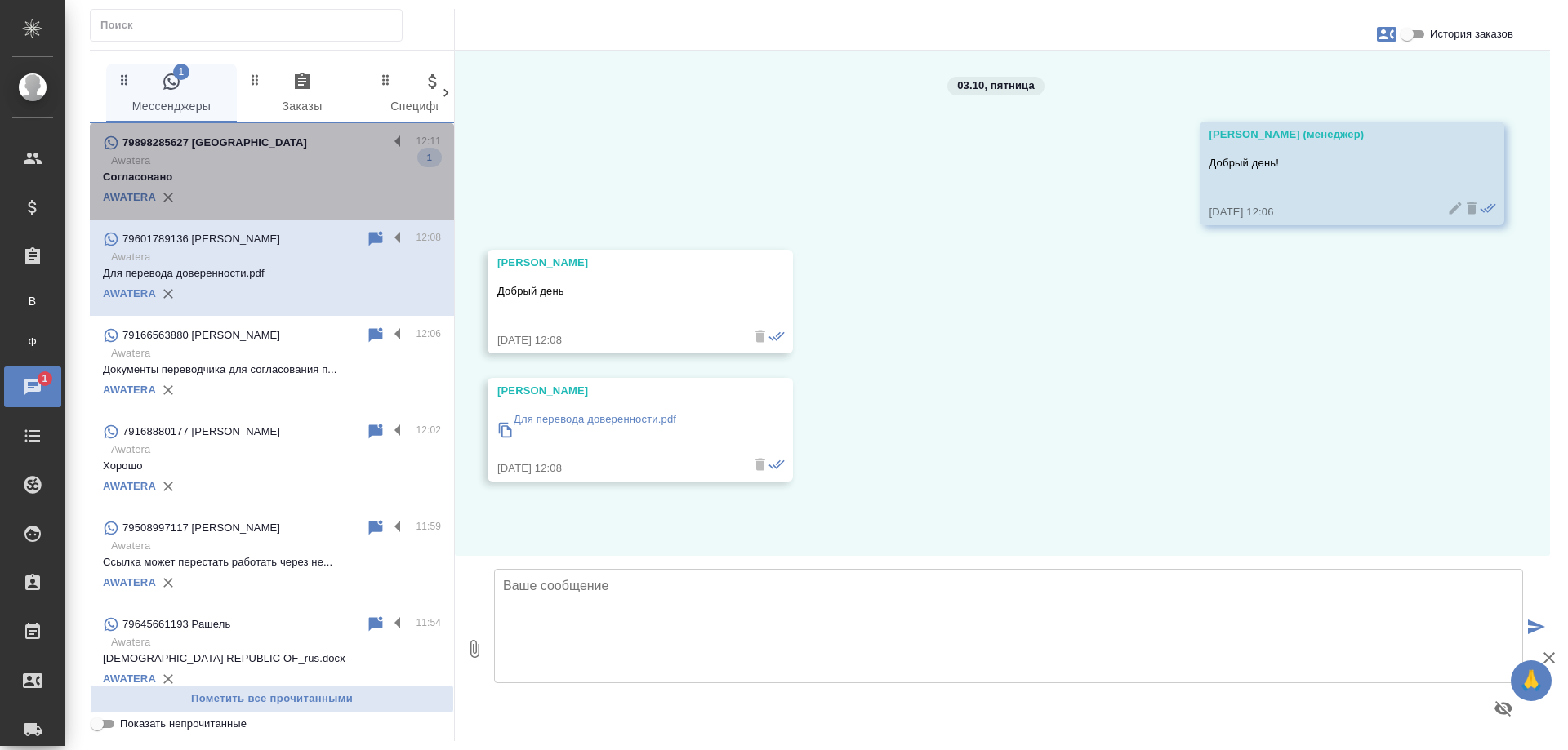
click at [315, 170] on p "Согласовано" at bounding box center [272, 176] width 339 height 16
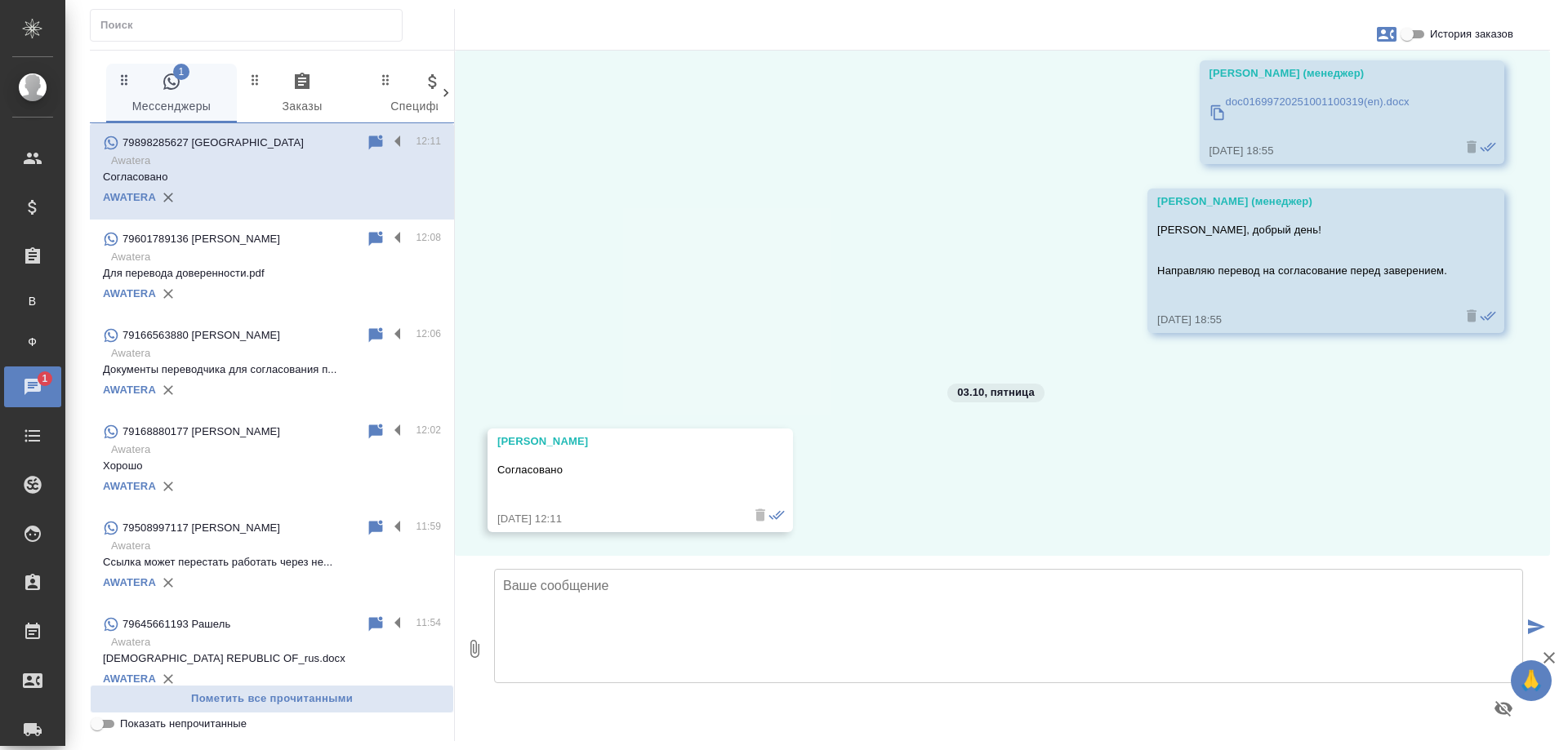
scroll to position [191, 0]
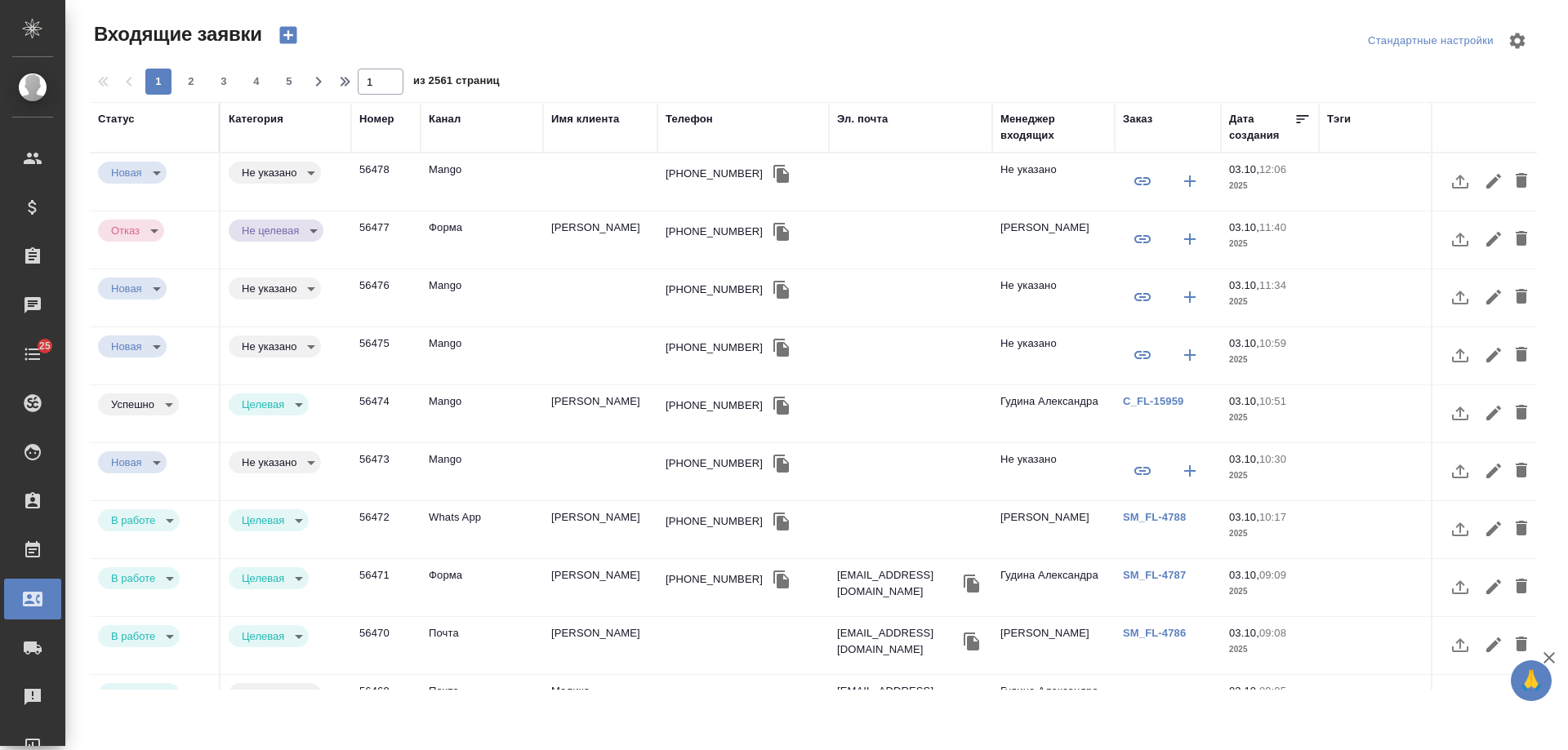
select select "RU"
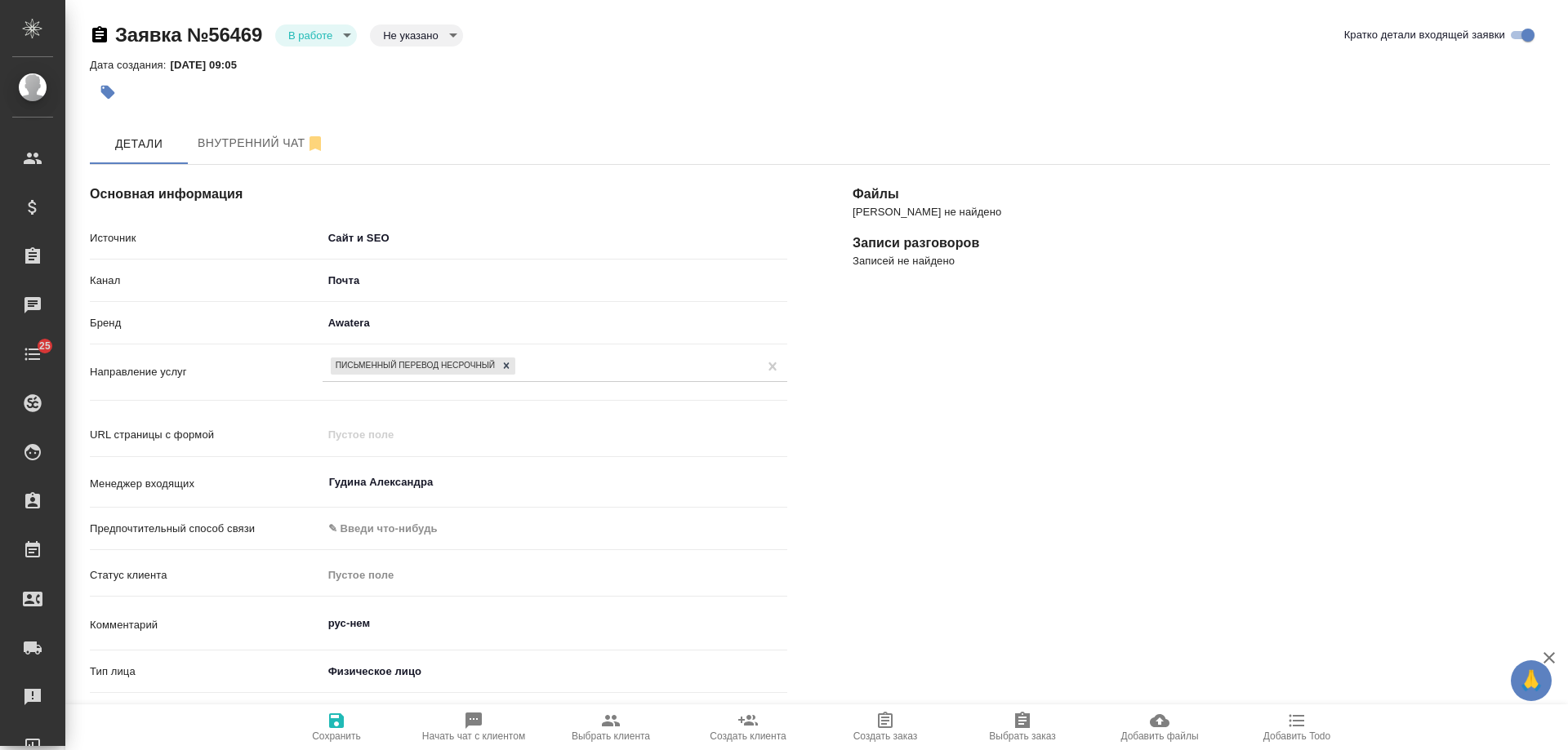
select select "RU"
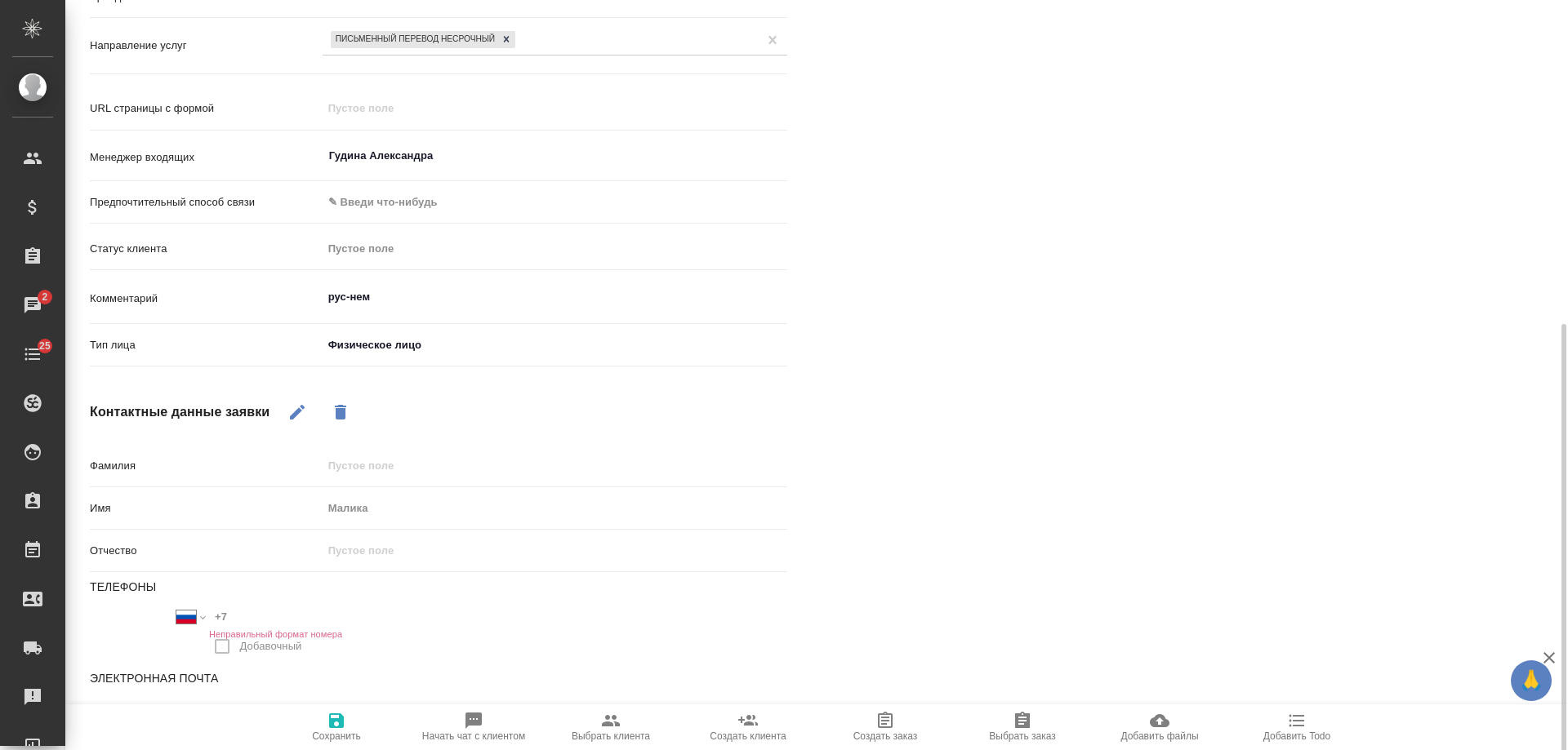
scroll to position [393, 0]
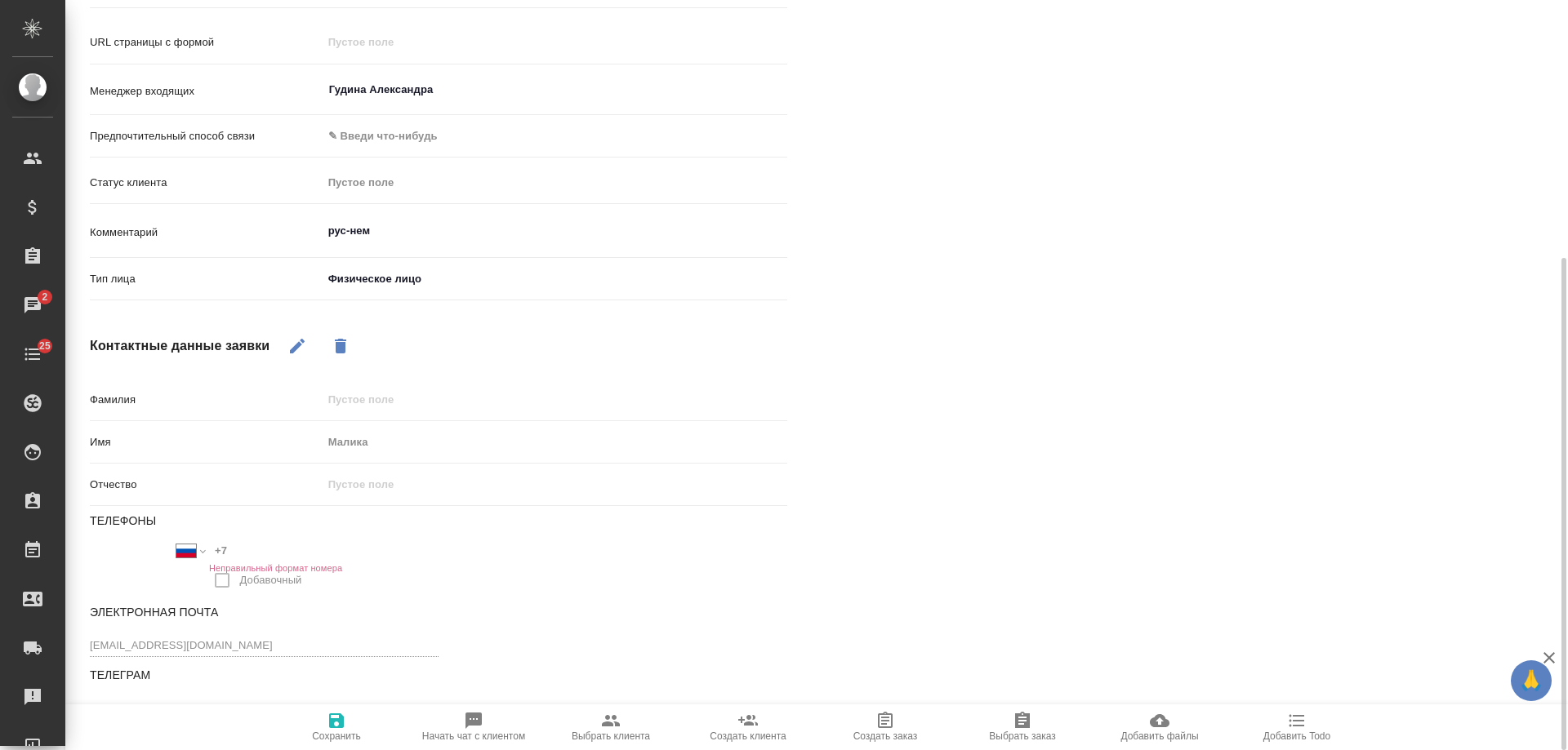
click at [621, 732] on span "Выбрать клиента" at bounding box center [611, 737] width 79 height 11
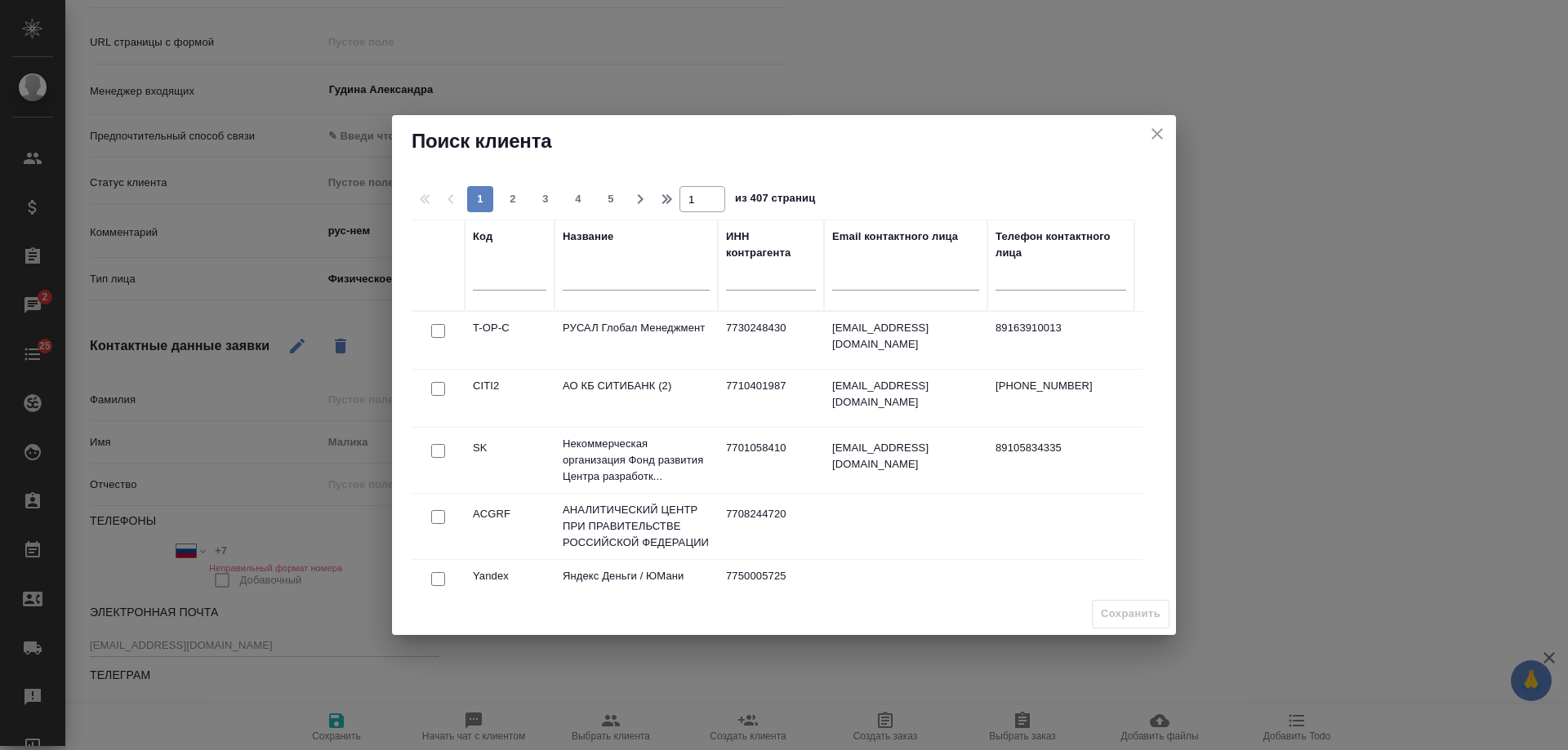
click at [614, 279] on input "text" at bounding box center [636, 280] width 147 height 21
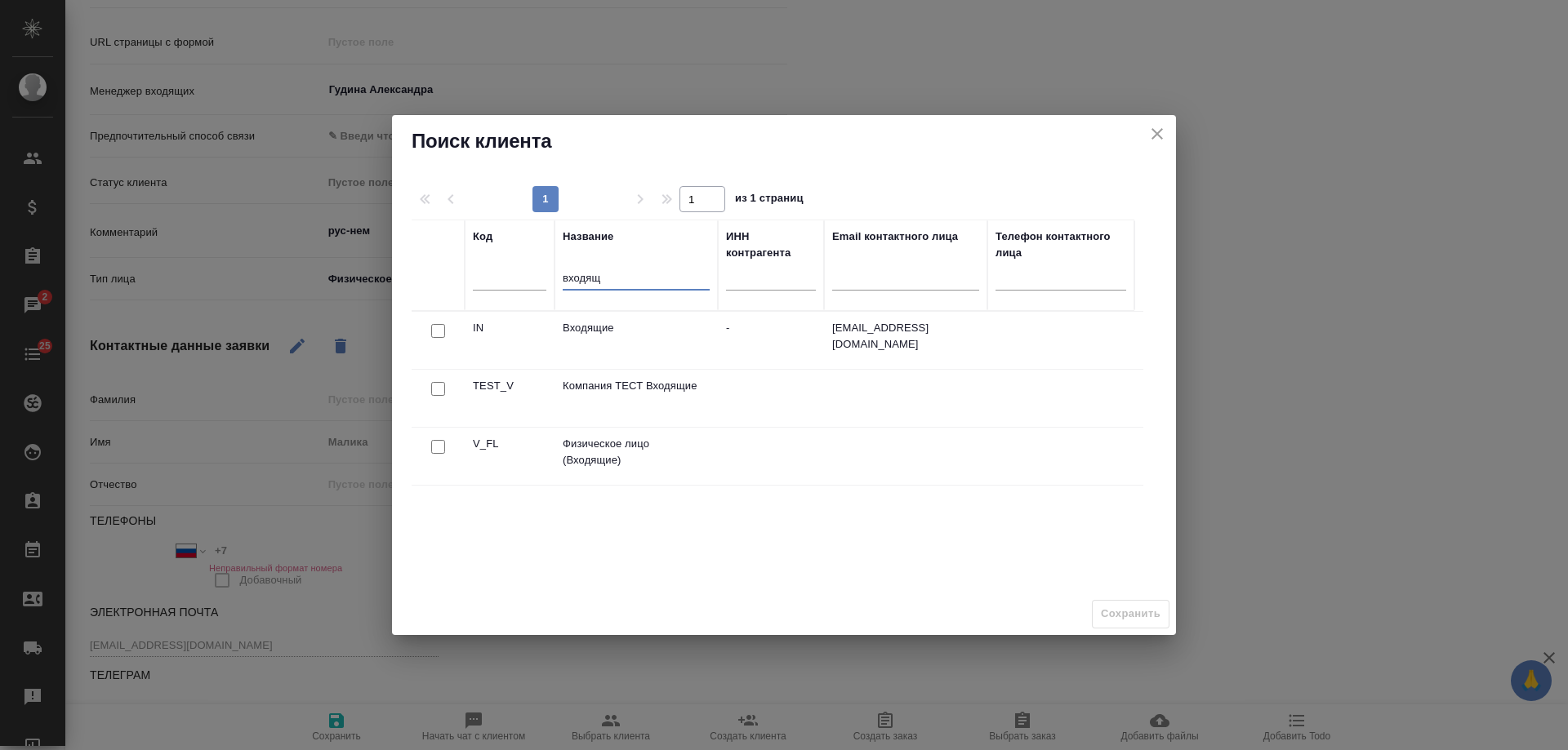
type input "входящ"
click at [436, 448] on input "checkbox" at bounding box center [438, 447] width 14 height 14
checkbox input "true"
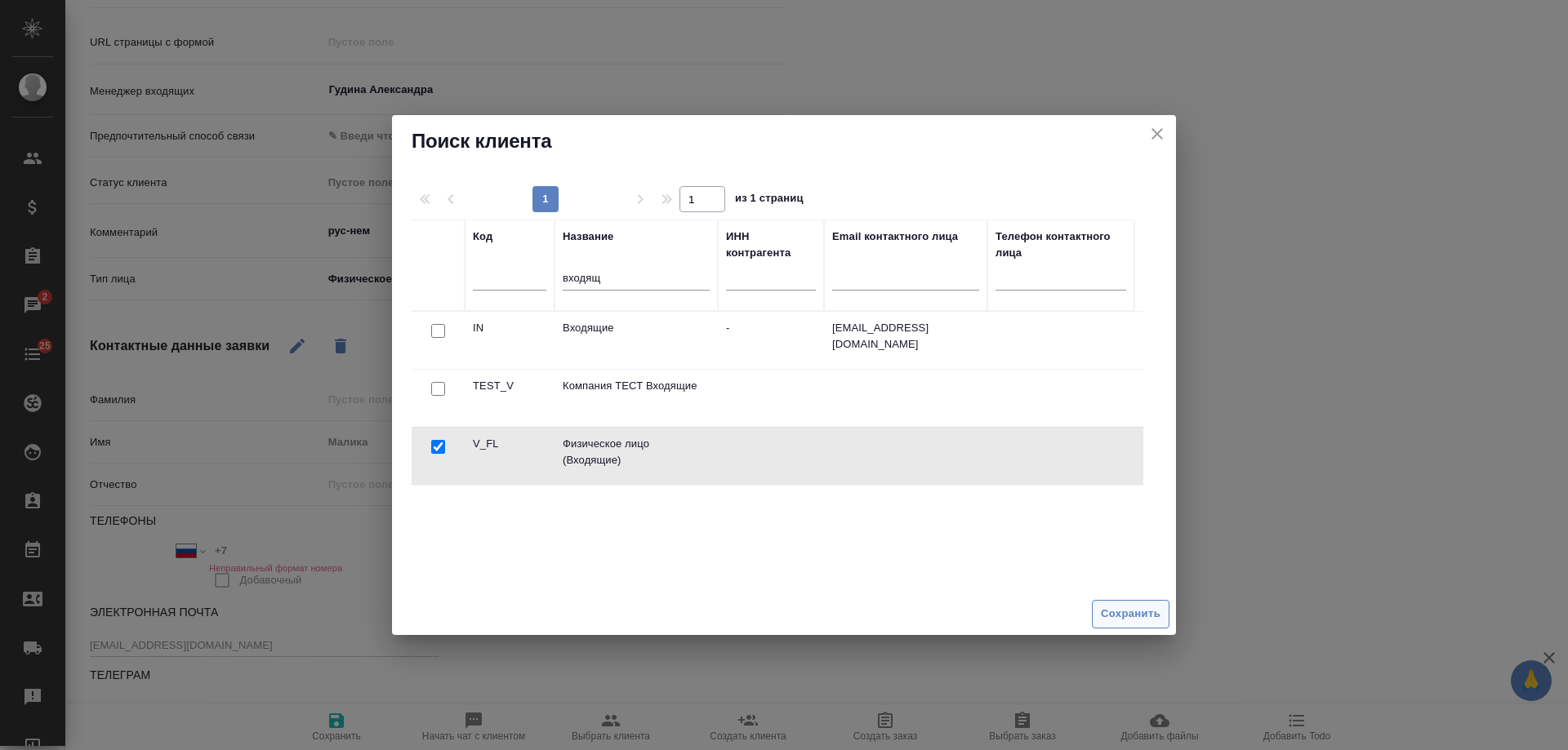
click at [1133, 605] on span "Сохранить" at bounding box center [1131, 614] width 60 height 19
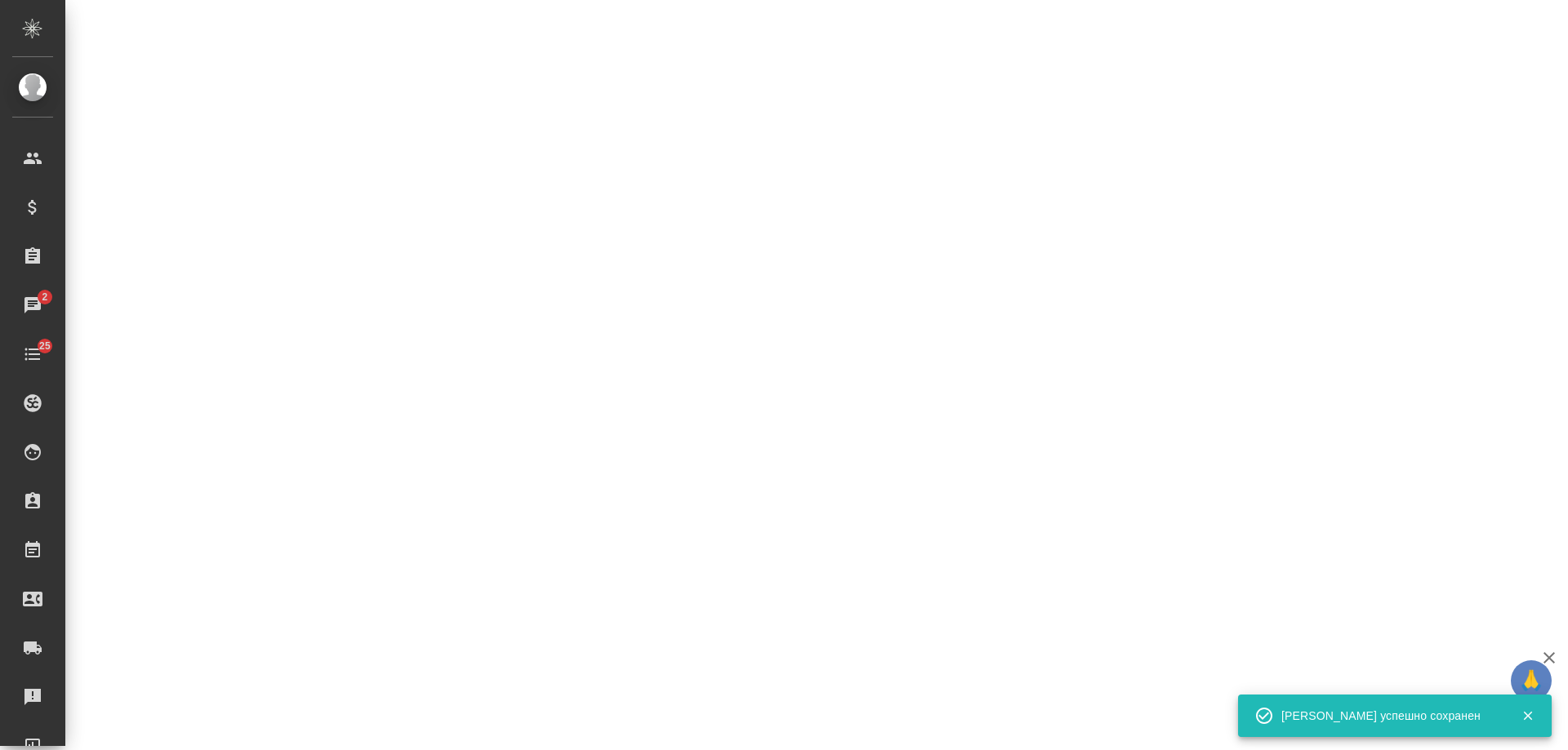
select select "RU"
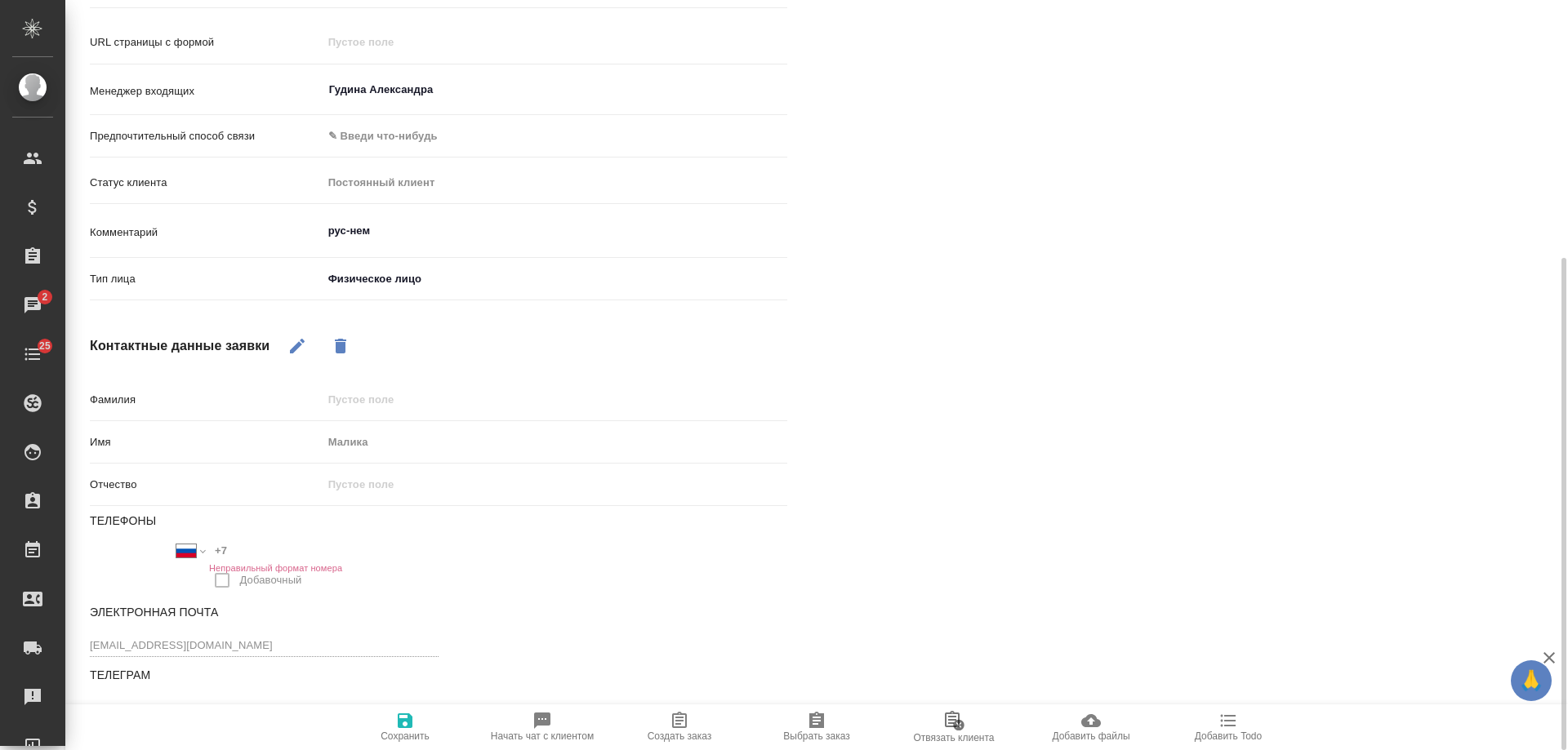
scroll to position [0, 0]
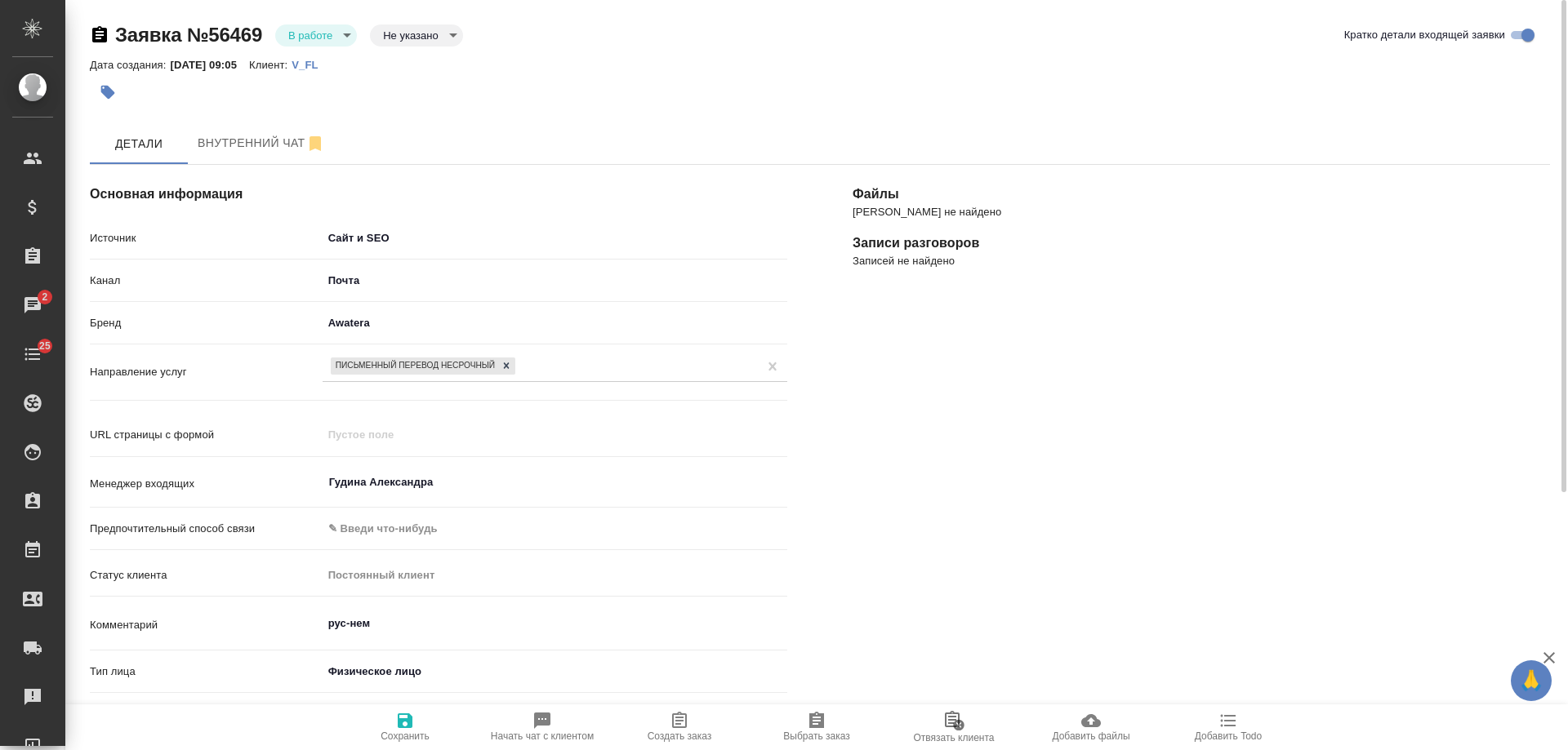
click at [688, 727] on icon "button" at bounding box center [679, 721] width 20 height 20
type textarea "x"
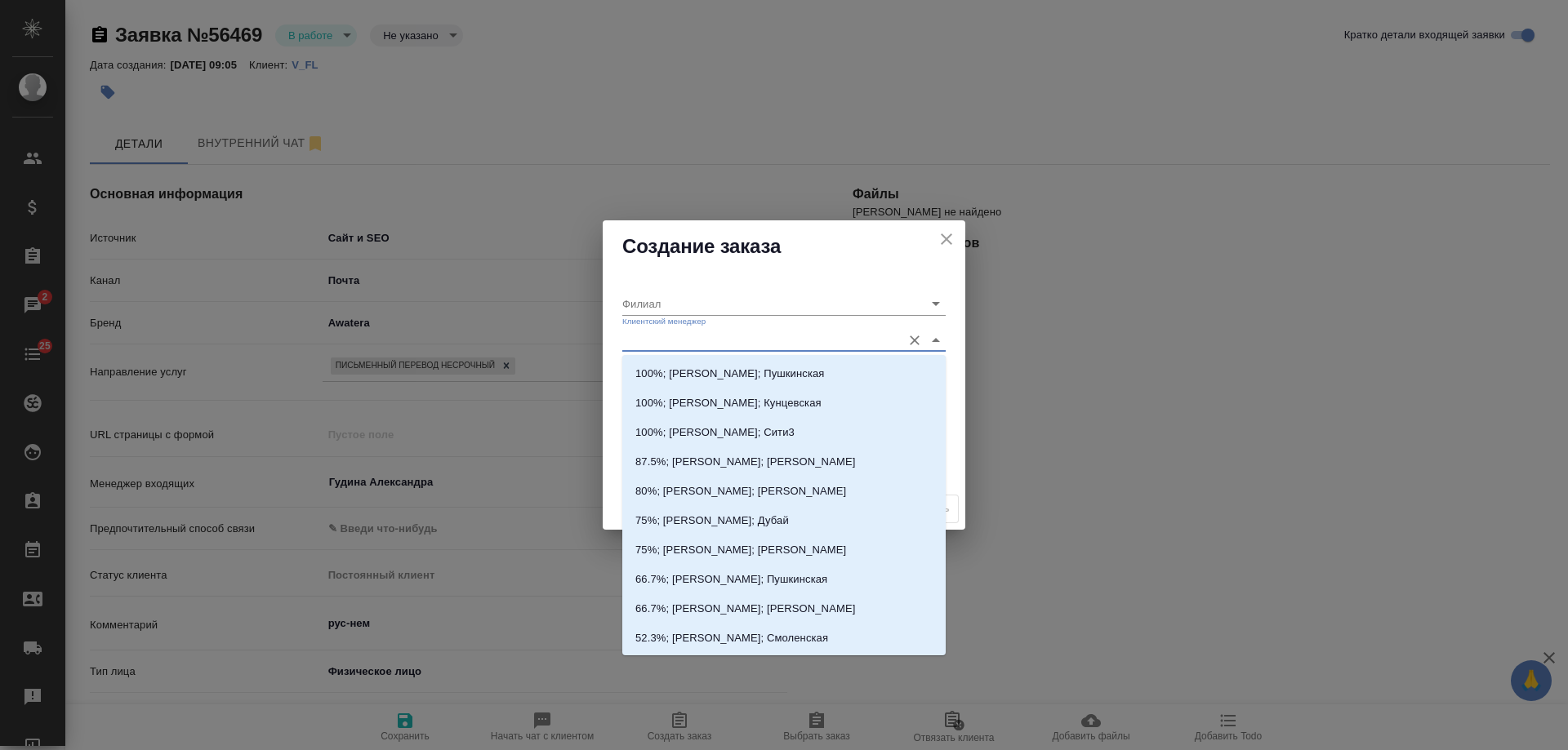
click at [679, 338] on input "Клиентский менеджер" at bounding box center [758, 339] width 271 height 22
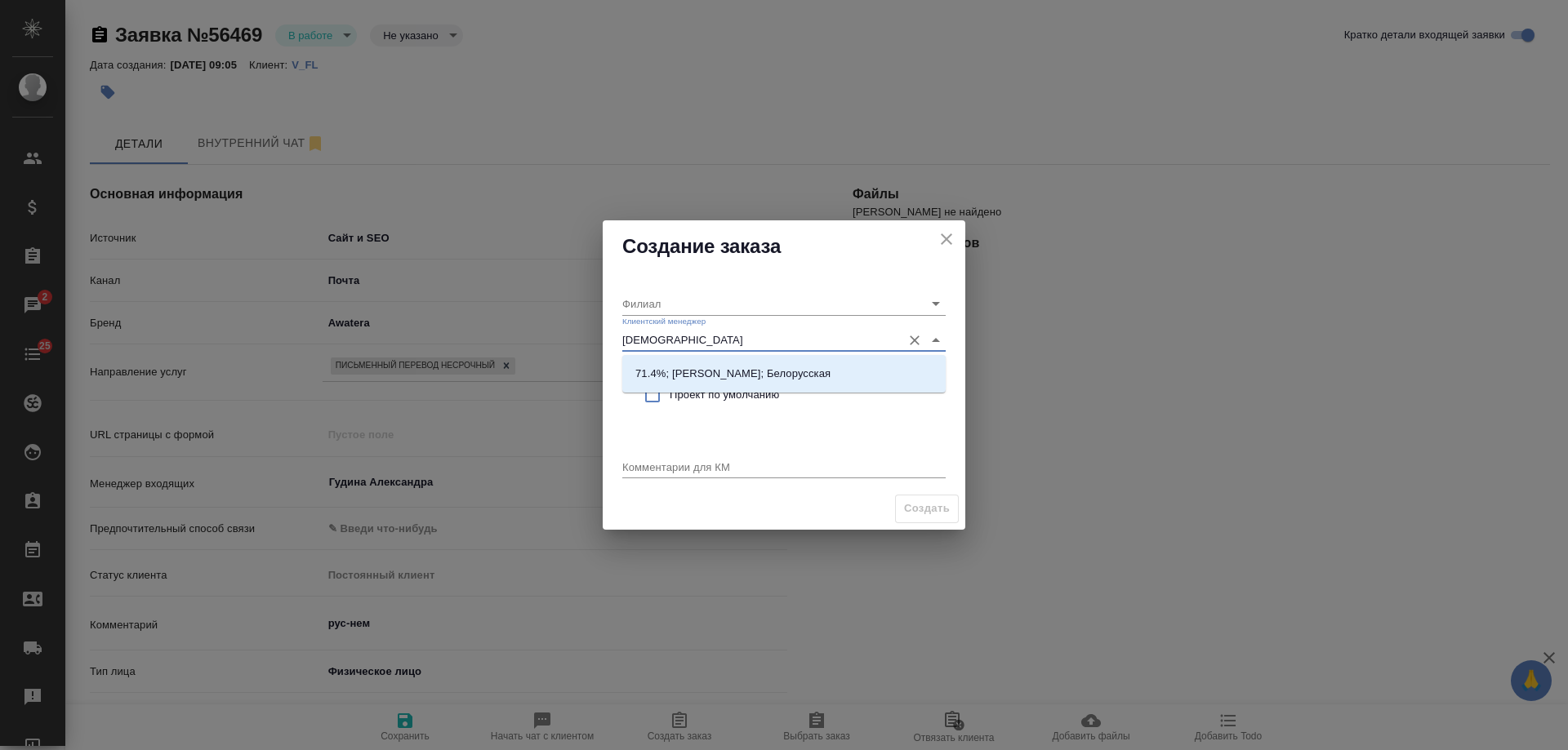
type input "бого"
drag, startPoint x: 703, startPoint y: 368, endPoint x: 707, endPoint y: 392, distance: 24.3
click at [705, 377] on p "71.4%; Богомолова Анастасия; Белорусская" at bounding box center [733, 374] width 195 height 16
type input "Белорусская"
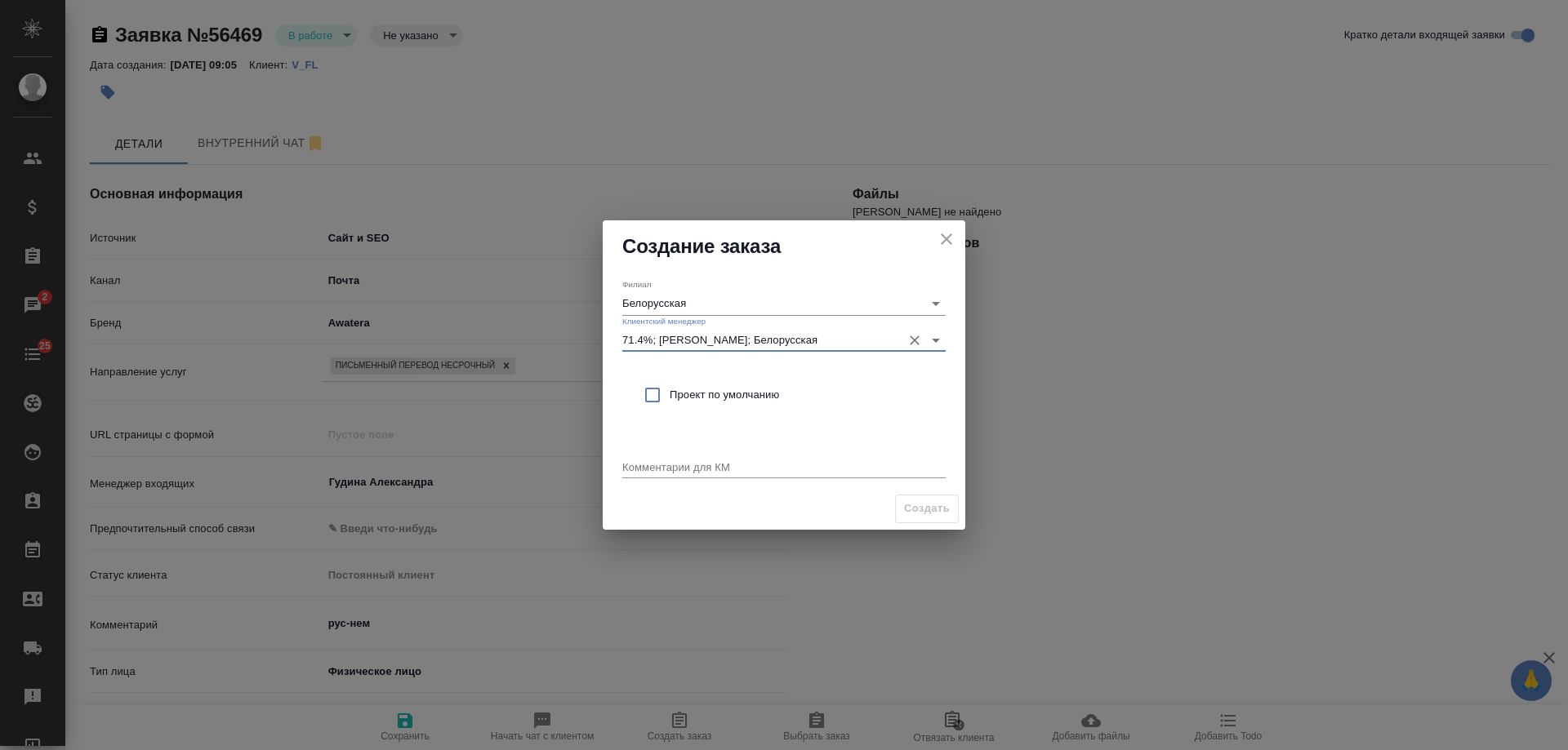
type input "71.4%; Богомолова Анастасия; Белорусская"
drag, startPoint x: 707, startPoint y: 392, endPoint x: 708, endPoint y: 464, distance: 72.0
click at [707, 392] on span "Проект по умолчанию" at bounding box center [801, 394] width 263 height 16
checkbox input "true"
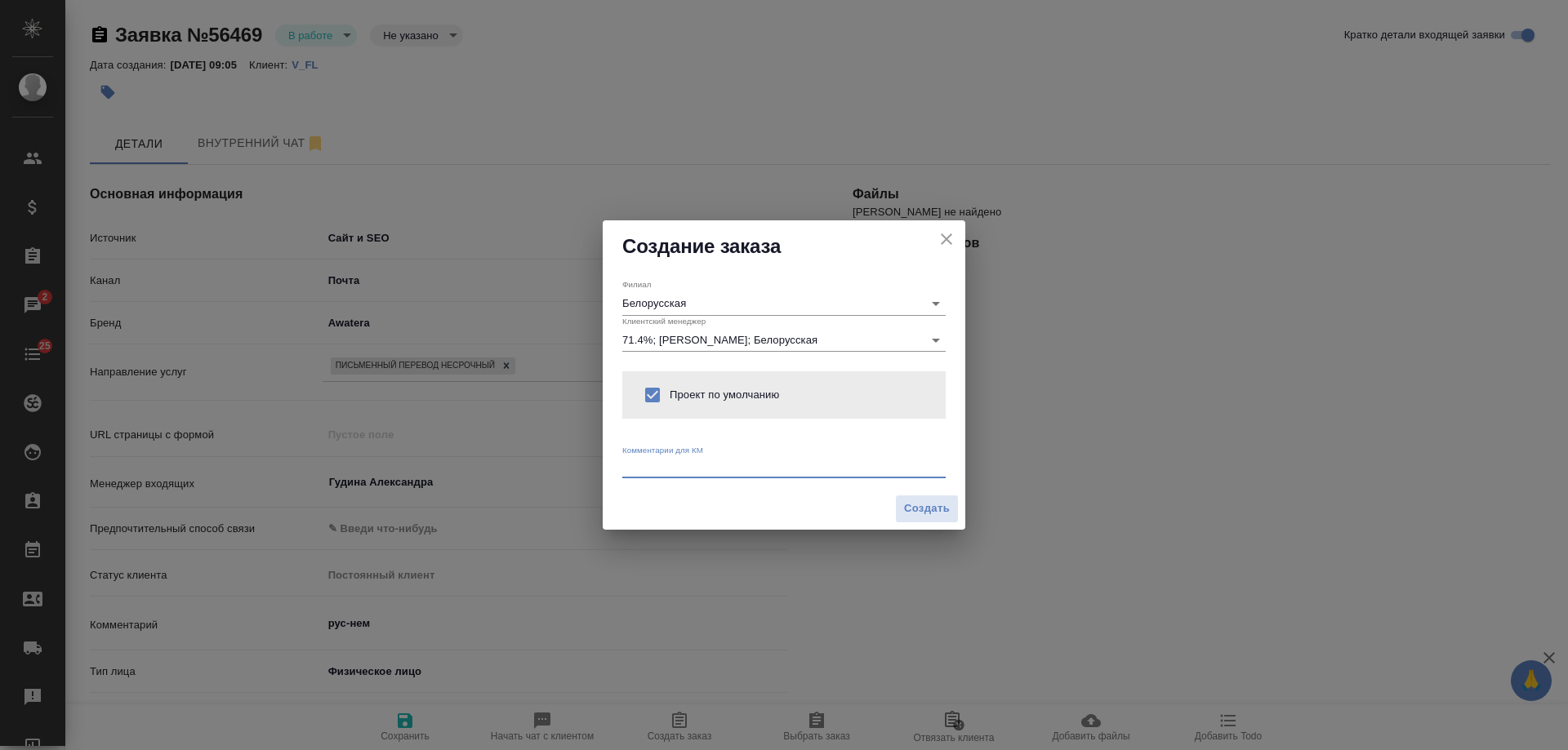
click at [709, 467] on textarea at bounding box center [784, 466] width 323 height 12
click at [710, 467] on textarea "от КВ: рус-нем сЗПК," at bounding box center [784, 466] width 323 height 12
click at [702, 463] on textarea "от КВ: рус-нем с ЗПК," at bounding box center [784, 466] width 323 height 12
click at [792, 462] on textarea "от КВ: рус-нем с ЗПК," at bounding box center [784, 466] width 323 height 12
type textarea "от КВ: рус-нем с ЗПК, в электронном виде"
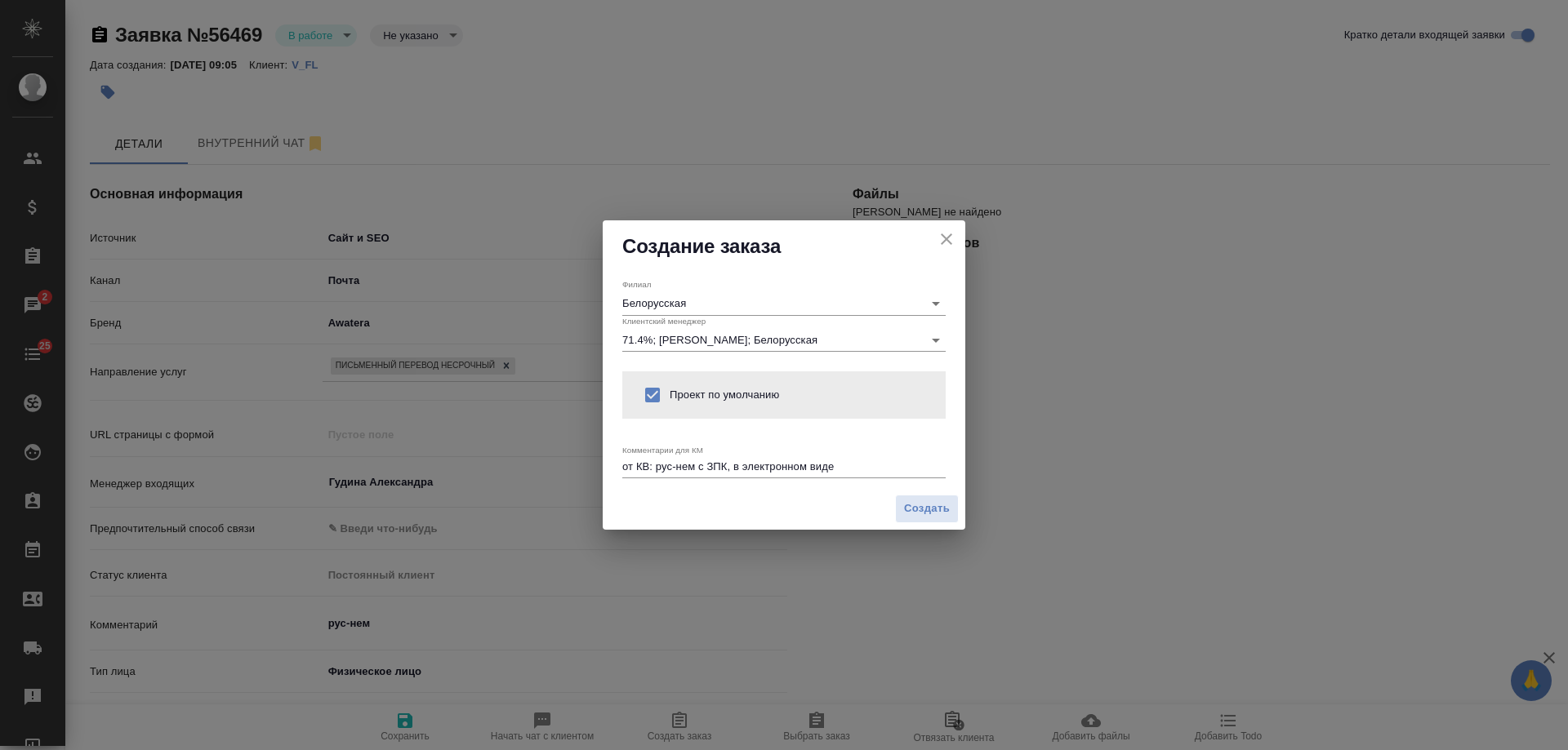
type textarea "x"
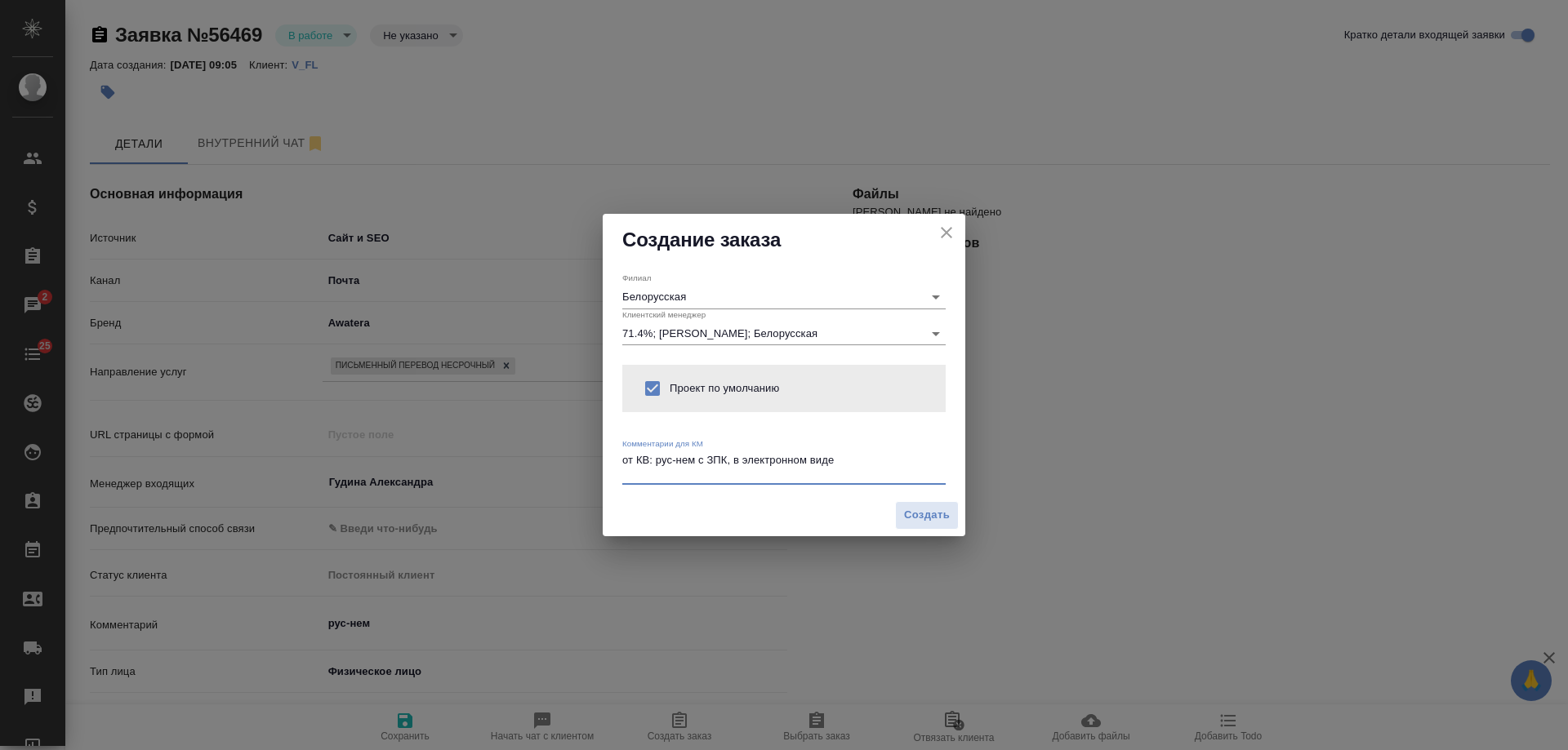
paste textarea "Где в свидетельстве о расторжении брака начинается текст на другом языке можно …"
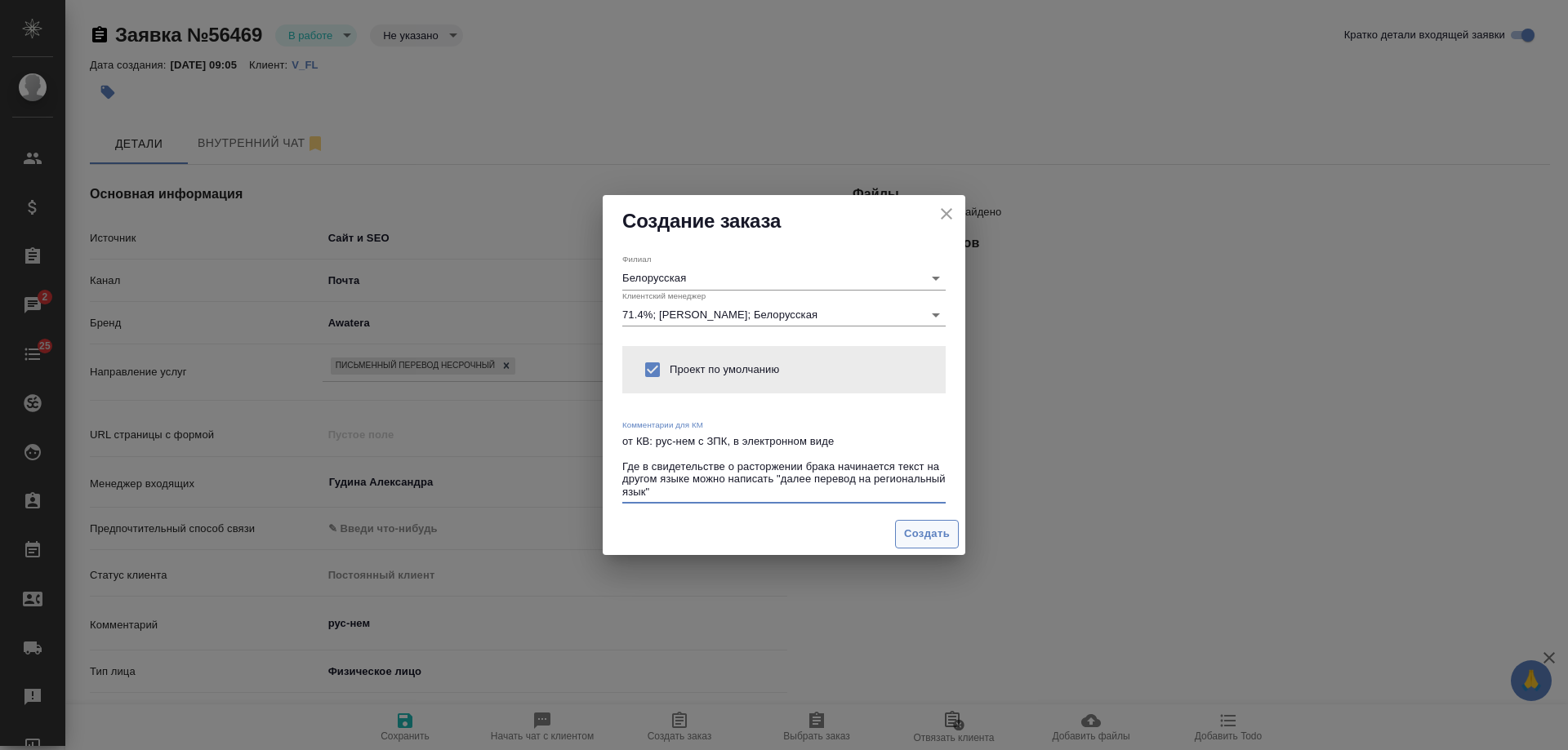
type textarea "от КВ: рус-нем с ЗПК, в электронном виде Где в свидетельстве о расторжении брак…"
click at [942, 541] on span "Создать" at bounding box center [927, 535] width 46 height 19
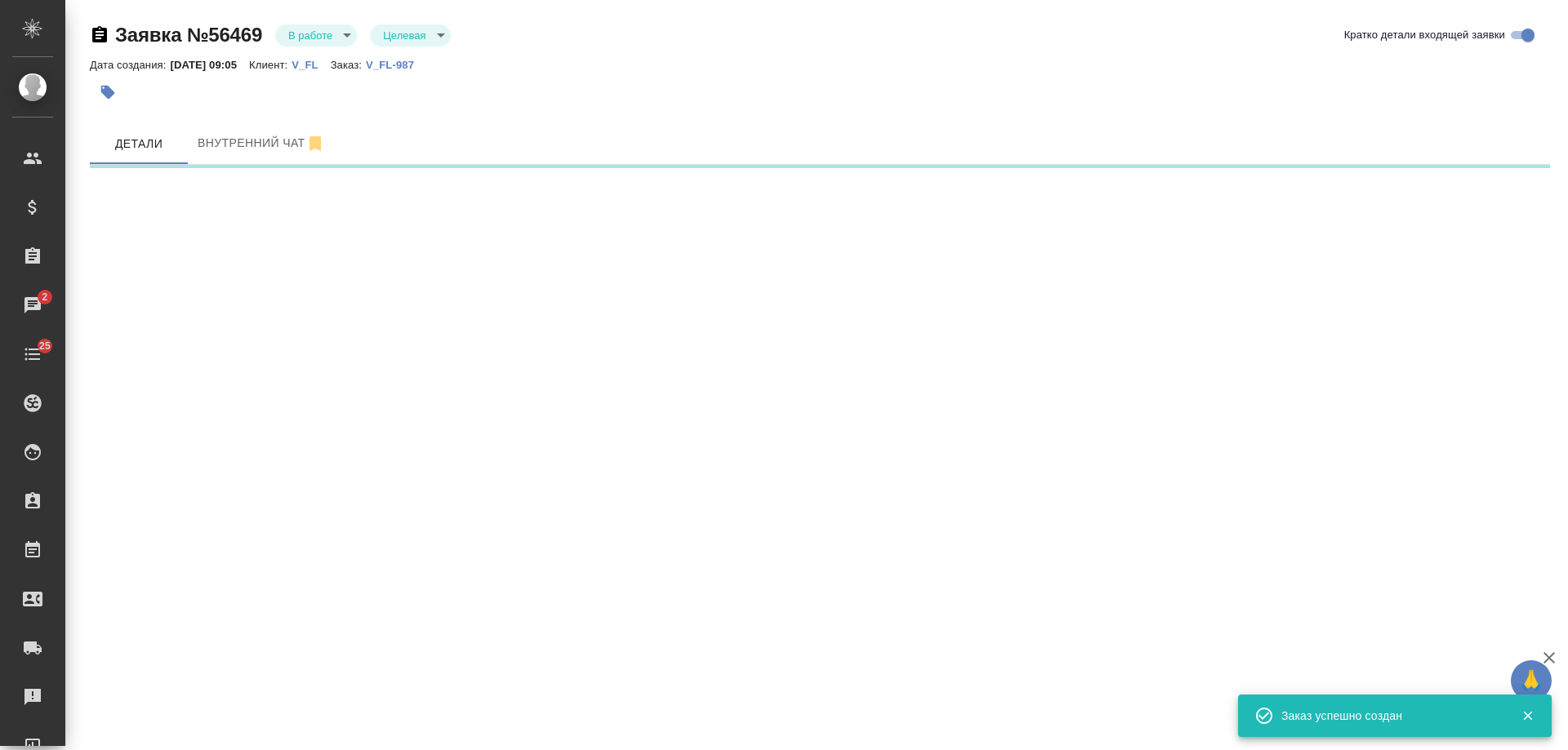
select select "RU"
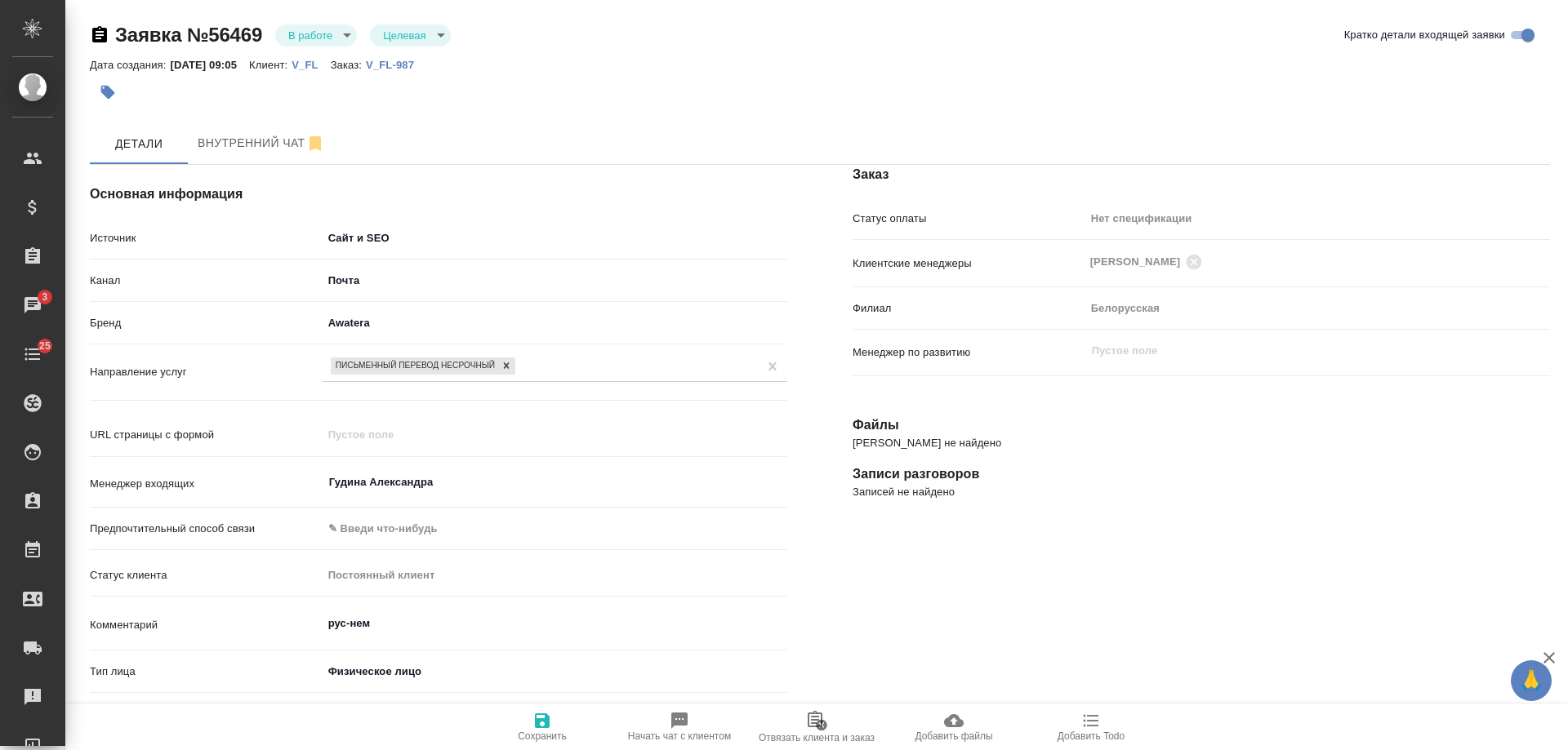
type textarea "x"
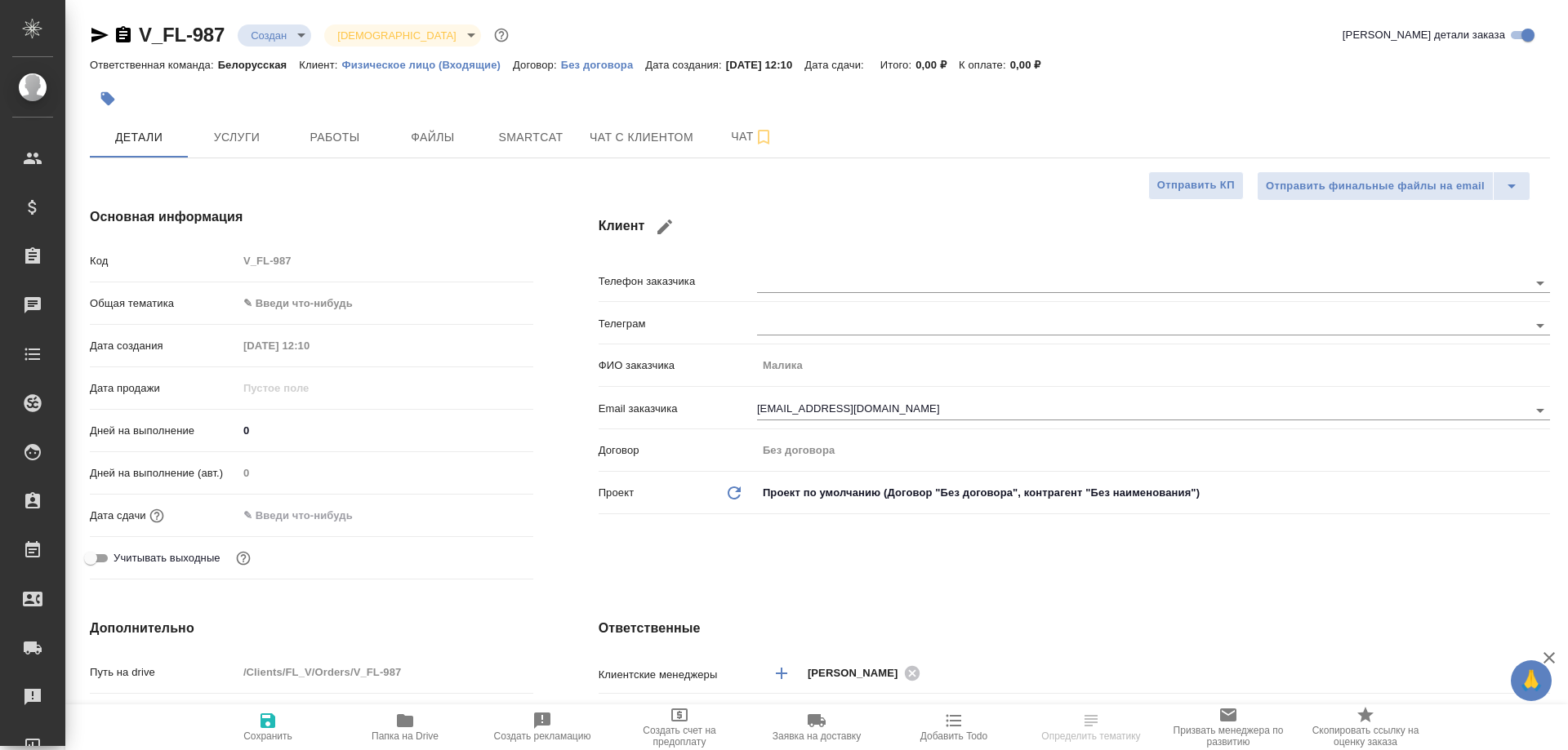
select select "RU"
click at [98, 34] on icon "button" at bounding box center [100, 35] width 17 height 15
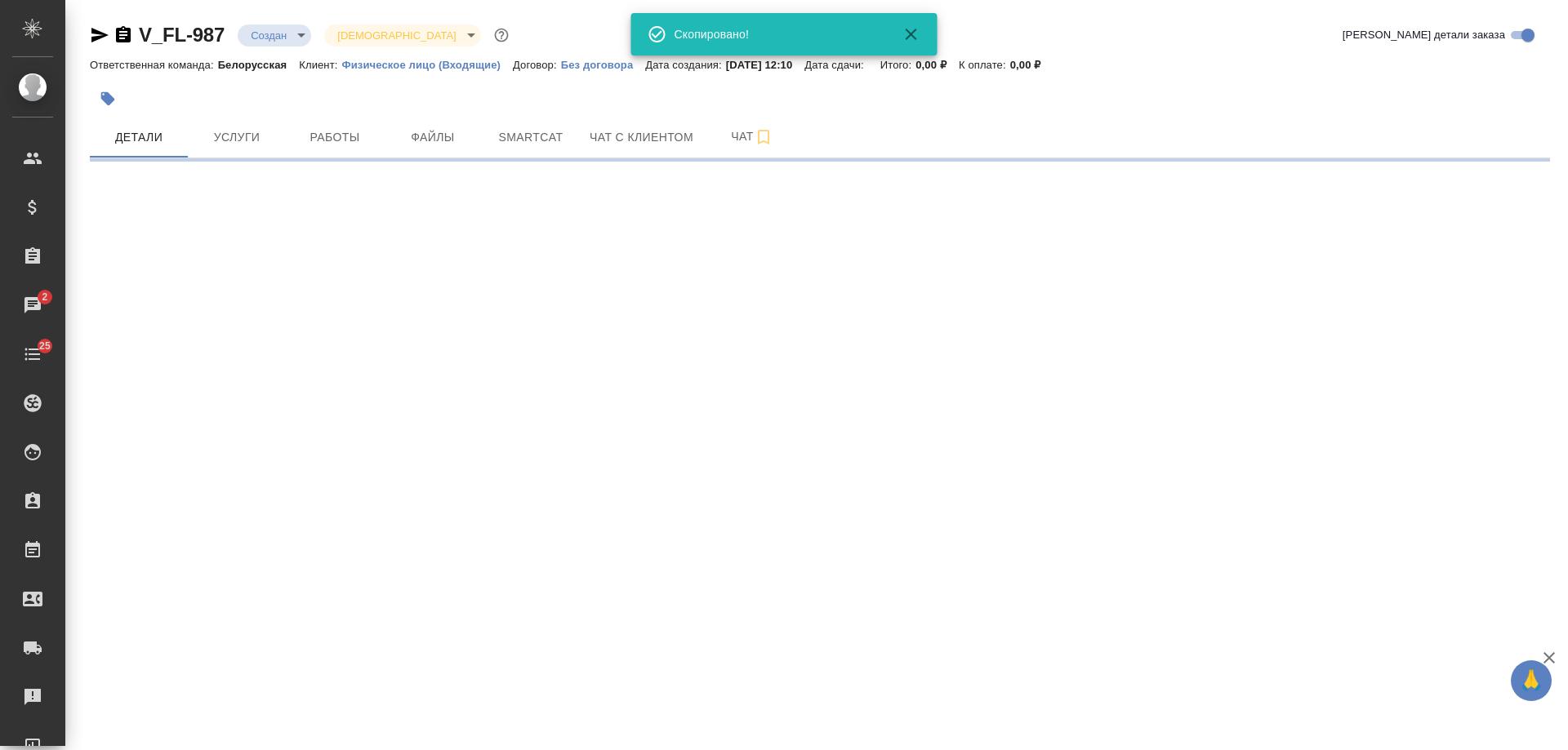
select select "RU"
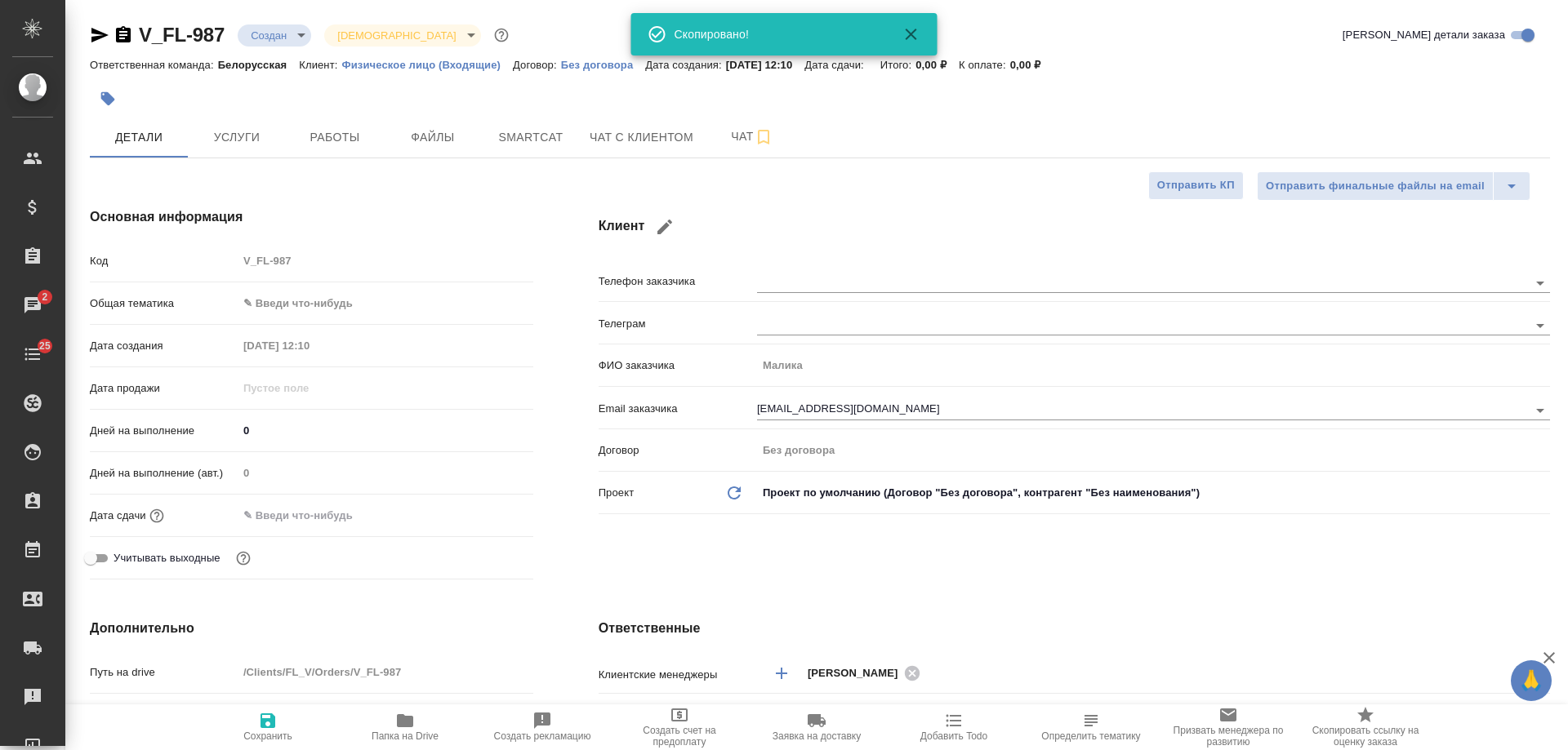
type textarea "x"
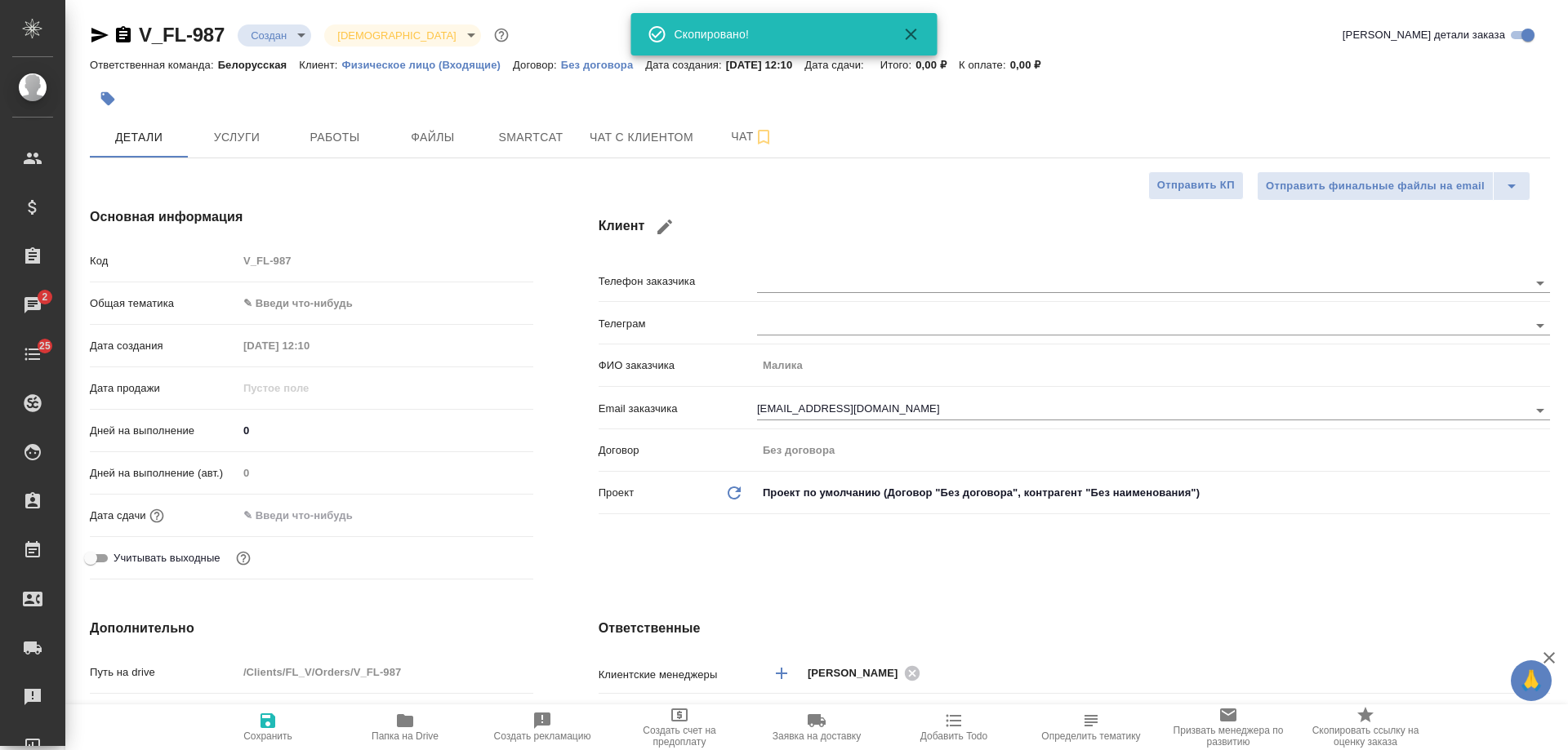
type textarea "x"
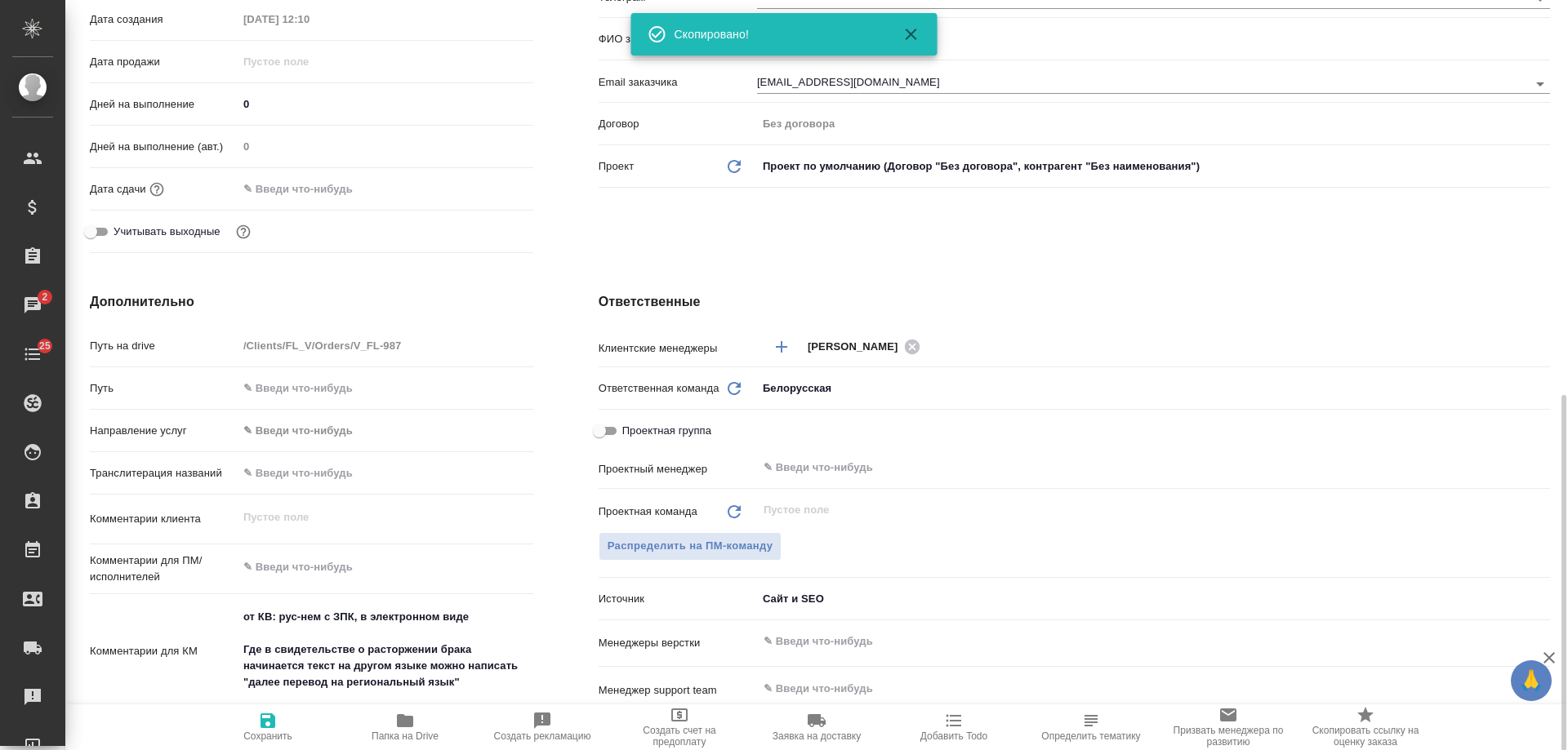
scroll to position [490, 0]
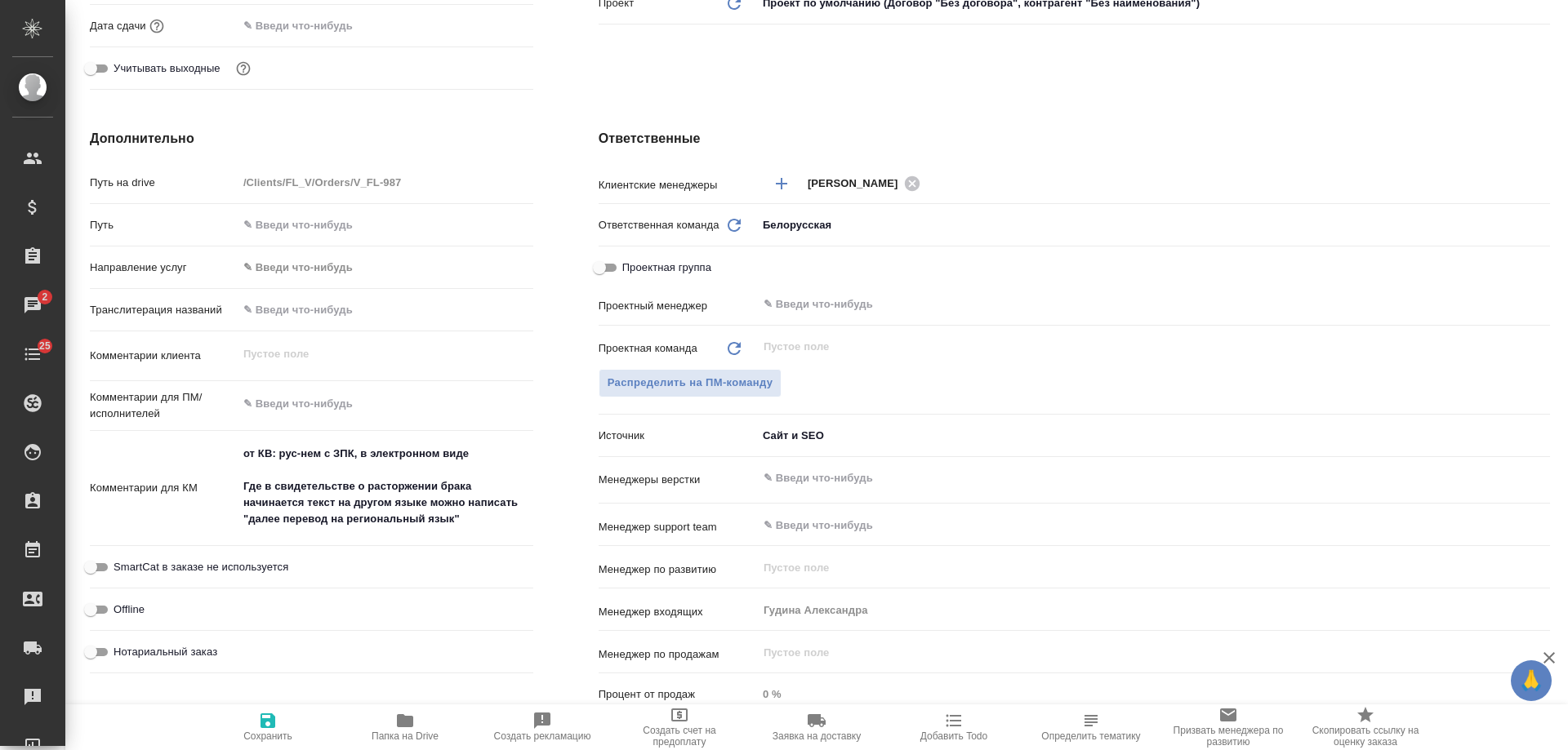
click at [175, 650] on span "Нотариальный заказ" at bounding box center [165, 651] width 103 height 16
click at [120, 650] on input "Нотариальный заказ" at bounding box center [91, 652] width 59 height 20
checkbox input "true"
type textarea "x"
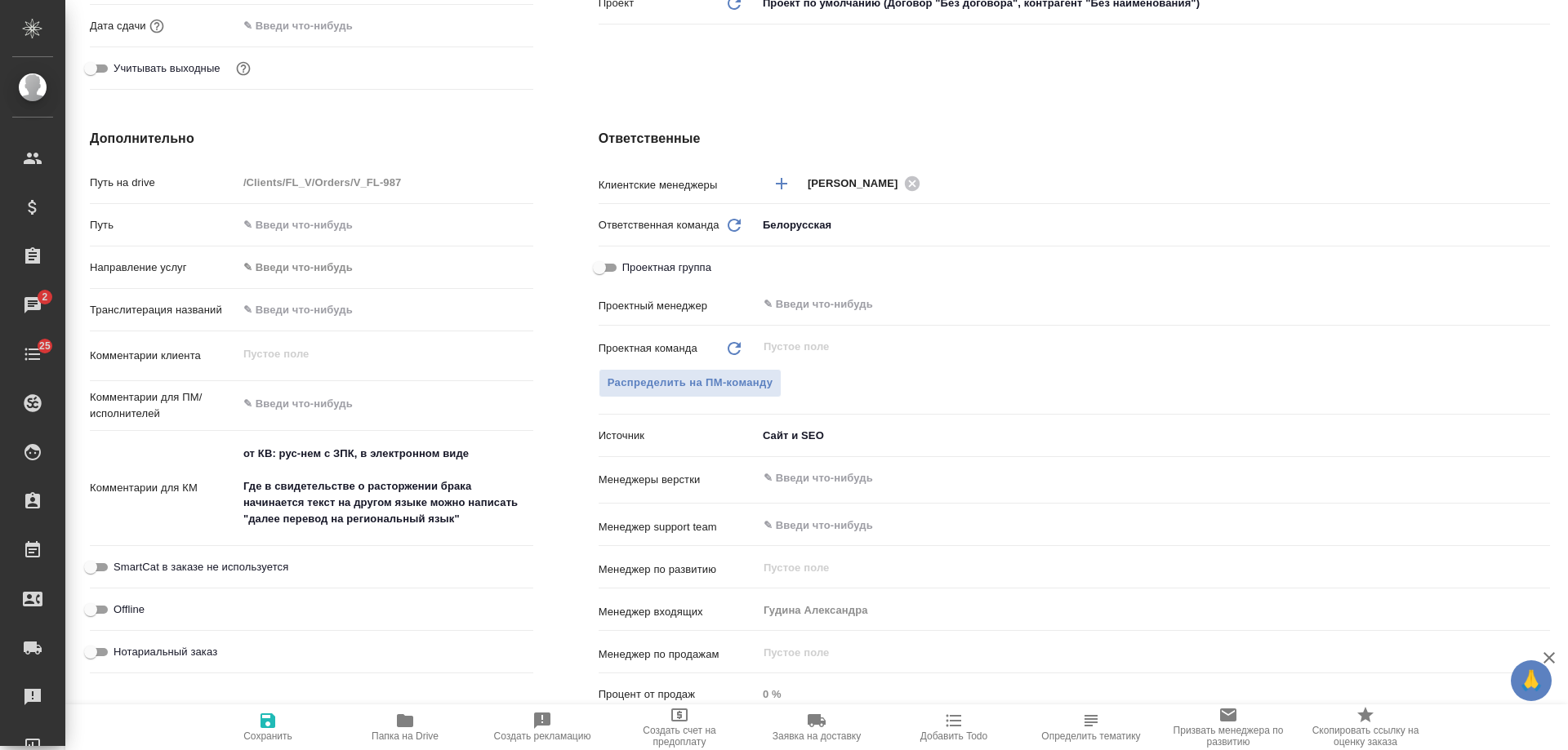
type textarea "x"
click at [267, 732] on span "Сохранить" at bounding box center [268, 737] width 49 height 11
type textarea "x"
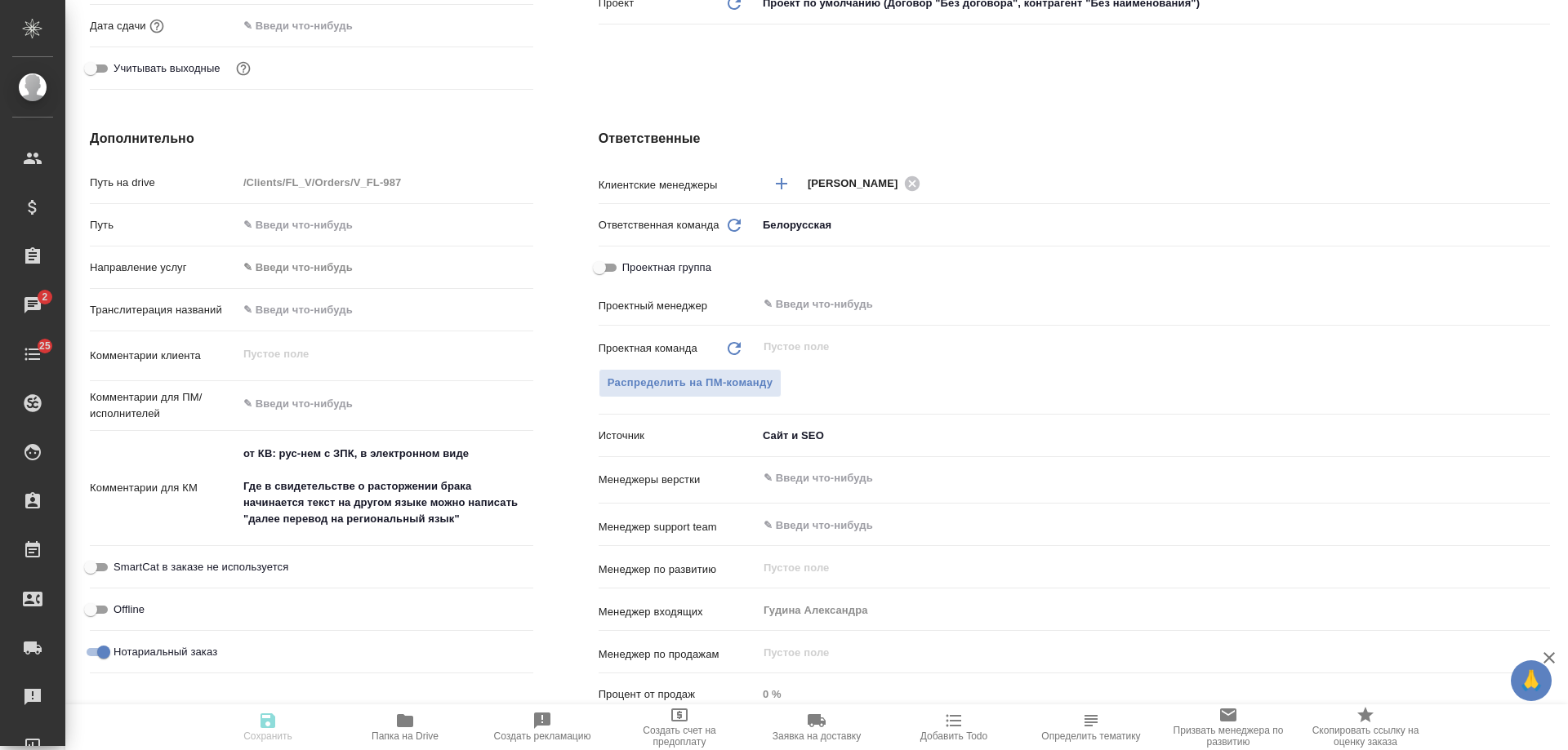
type textarea "x"
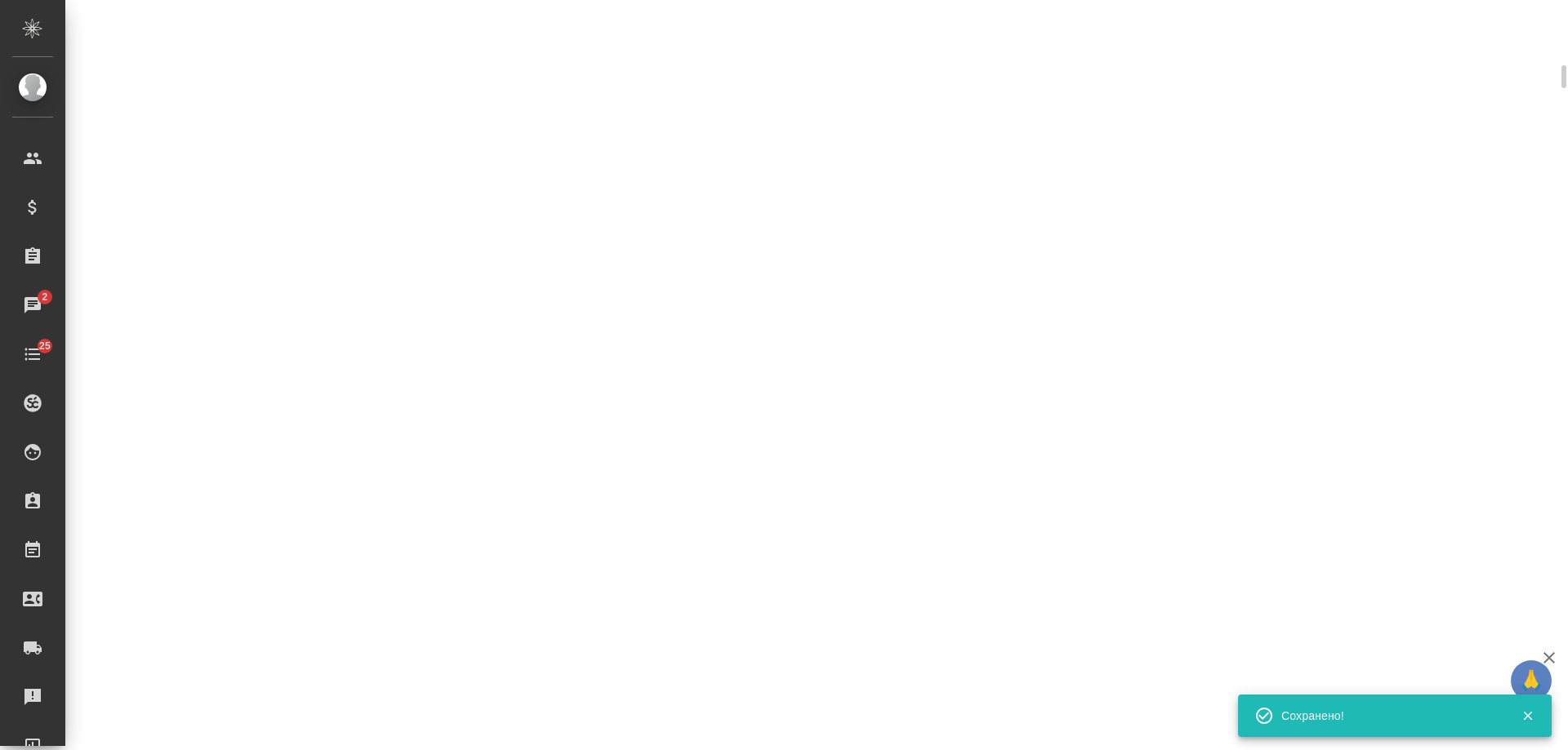
scroll to position [477, 0]
select select "RU"
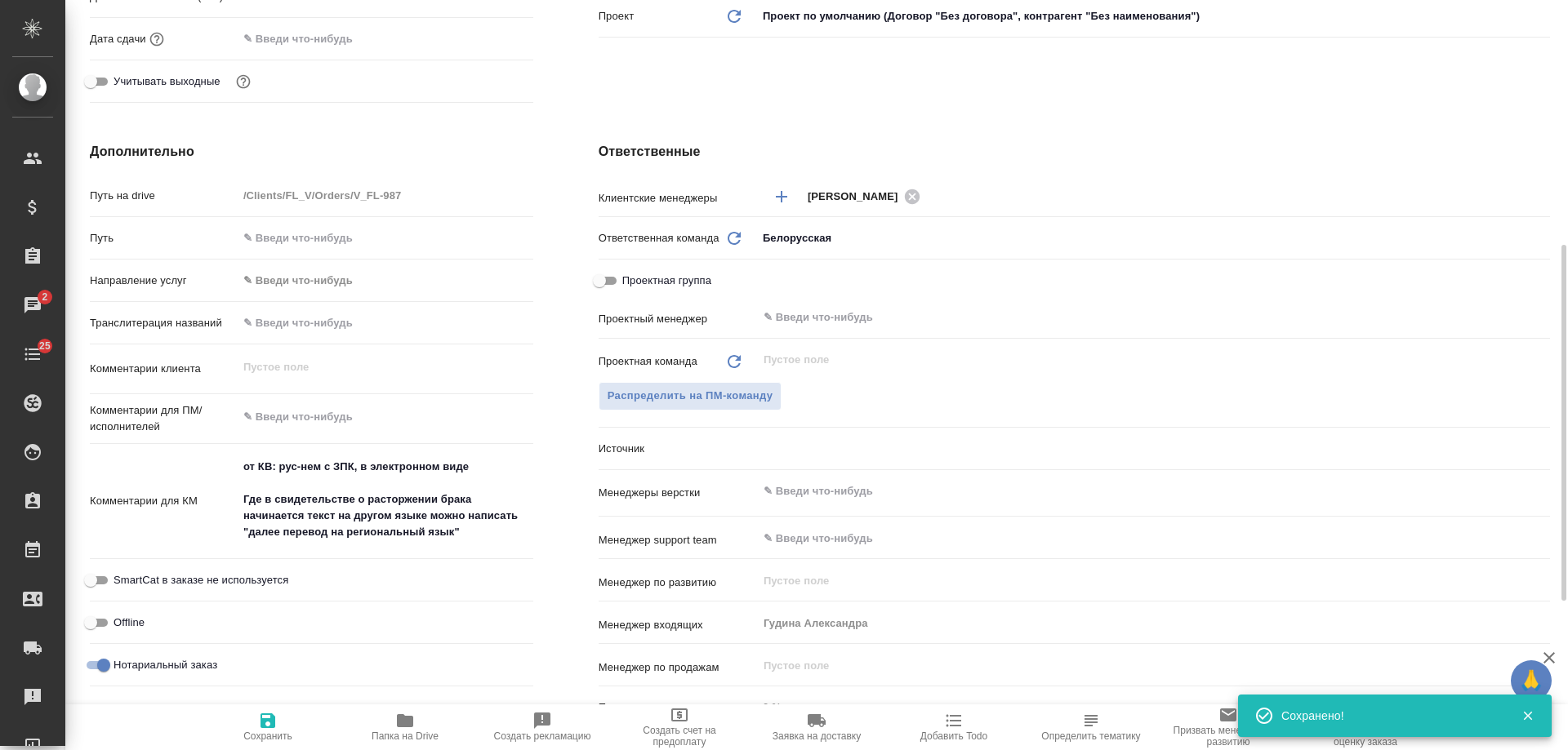
type textarea "x"
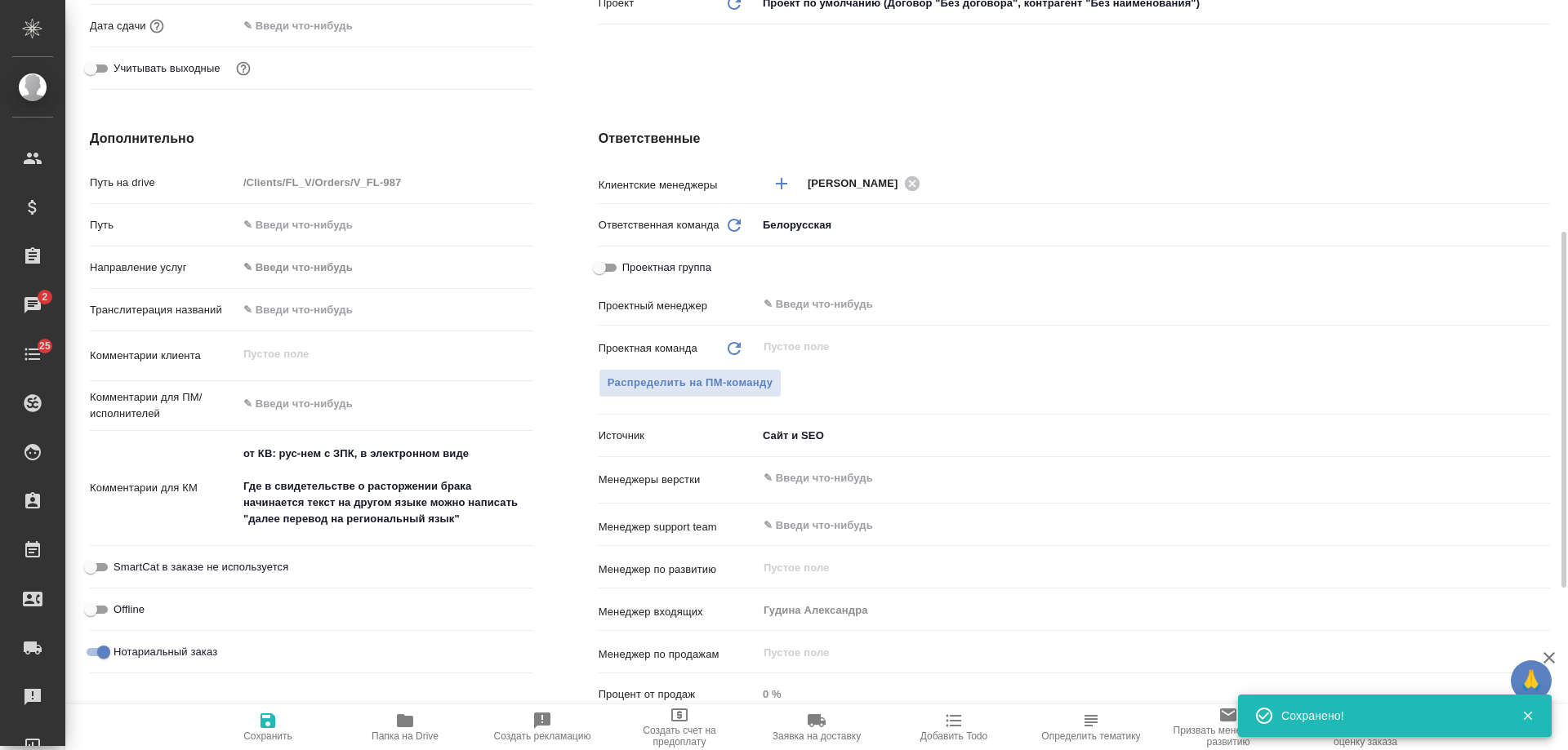
click at [947, 726] on icon "button" at bounding box center [954, 721] width 15 height 12
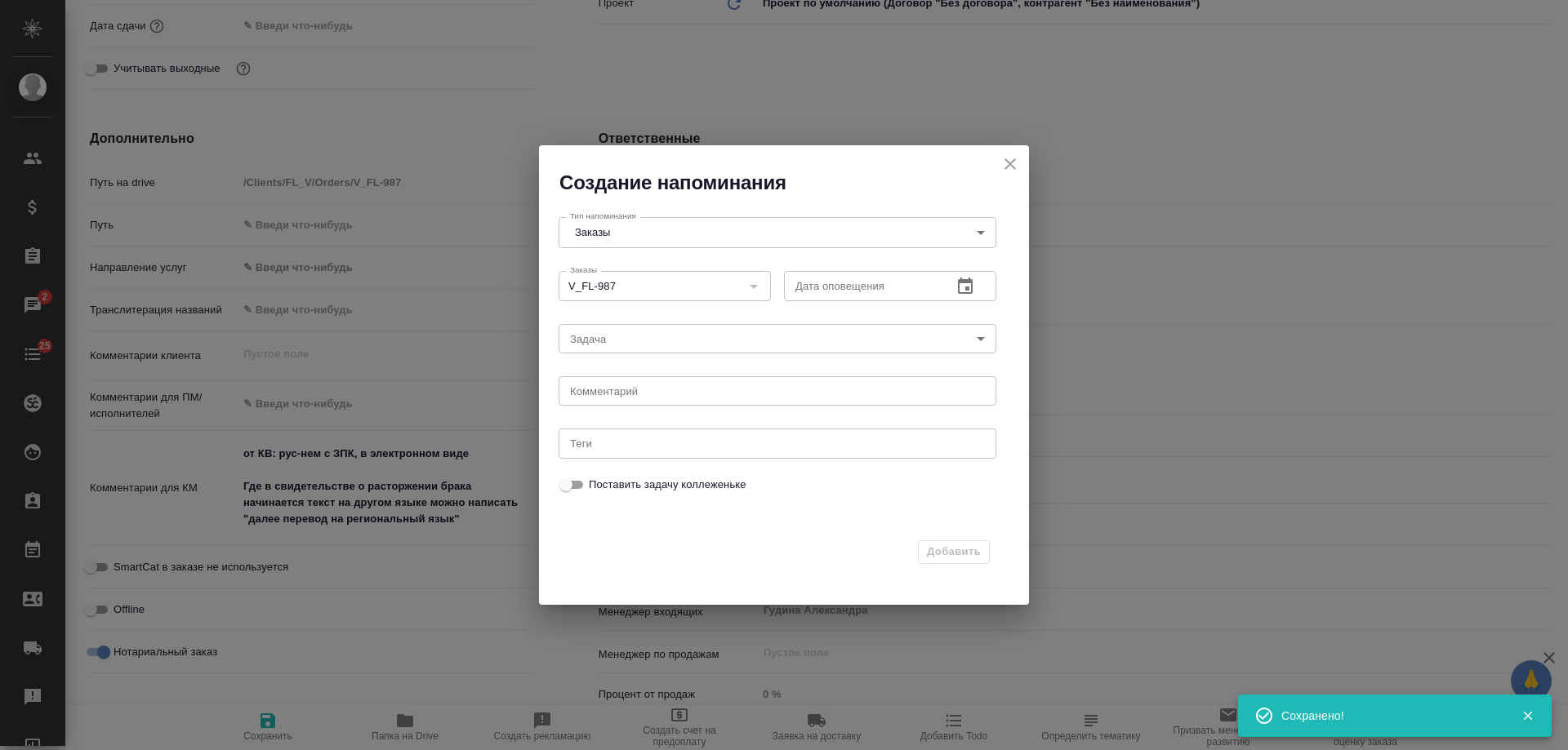
click at [974, 288] on button "button" at bounding box center [965, 286] width 39 height 39
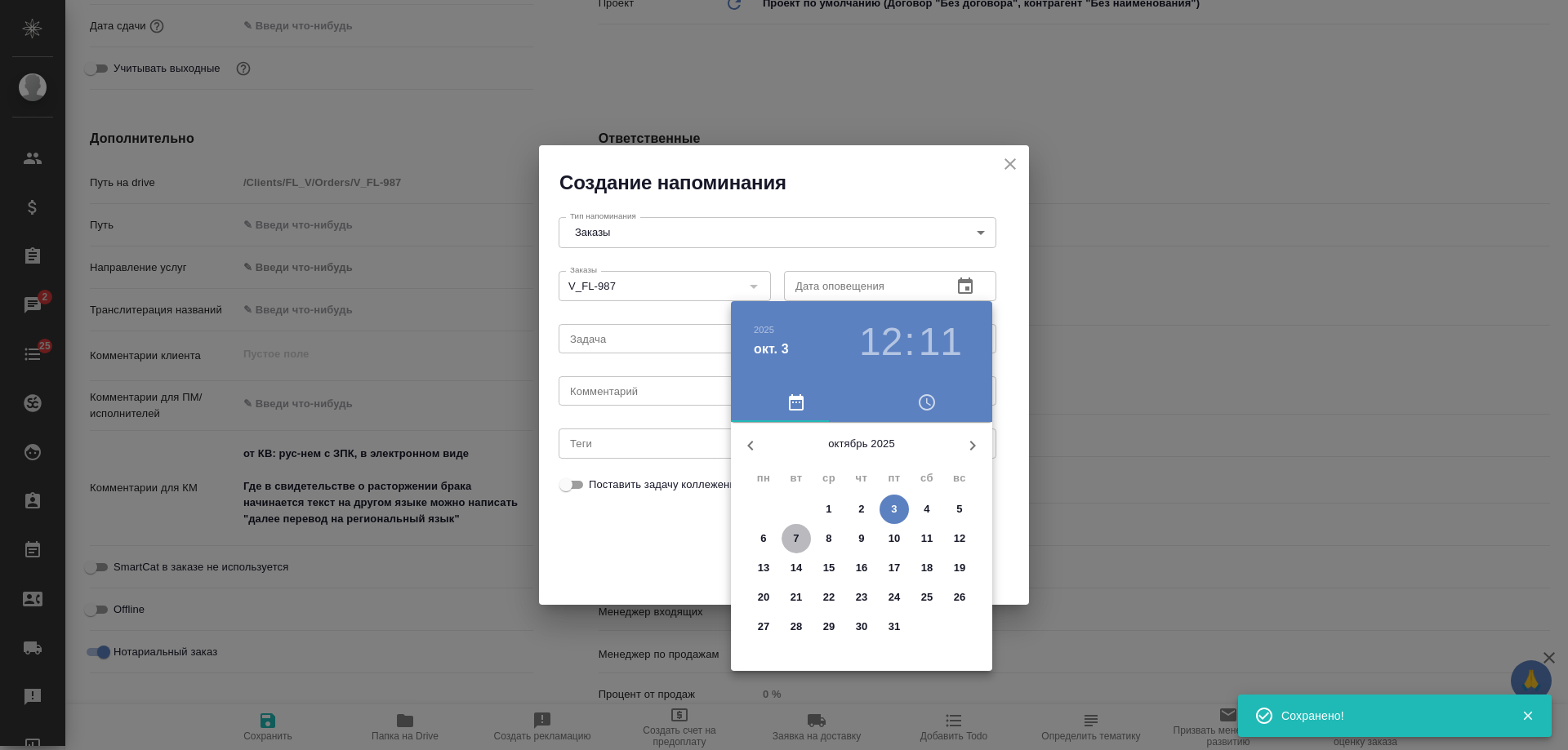
click at [802, 544] on span "7" at bounding box center [796, 539] width 29 height 16
type input "07.10.2025 12:11"
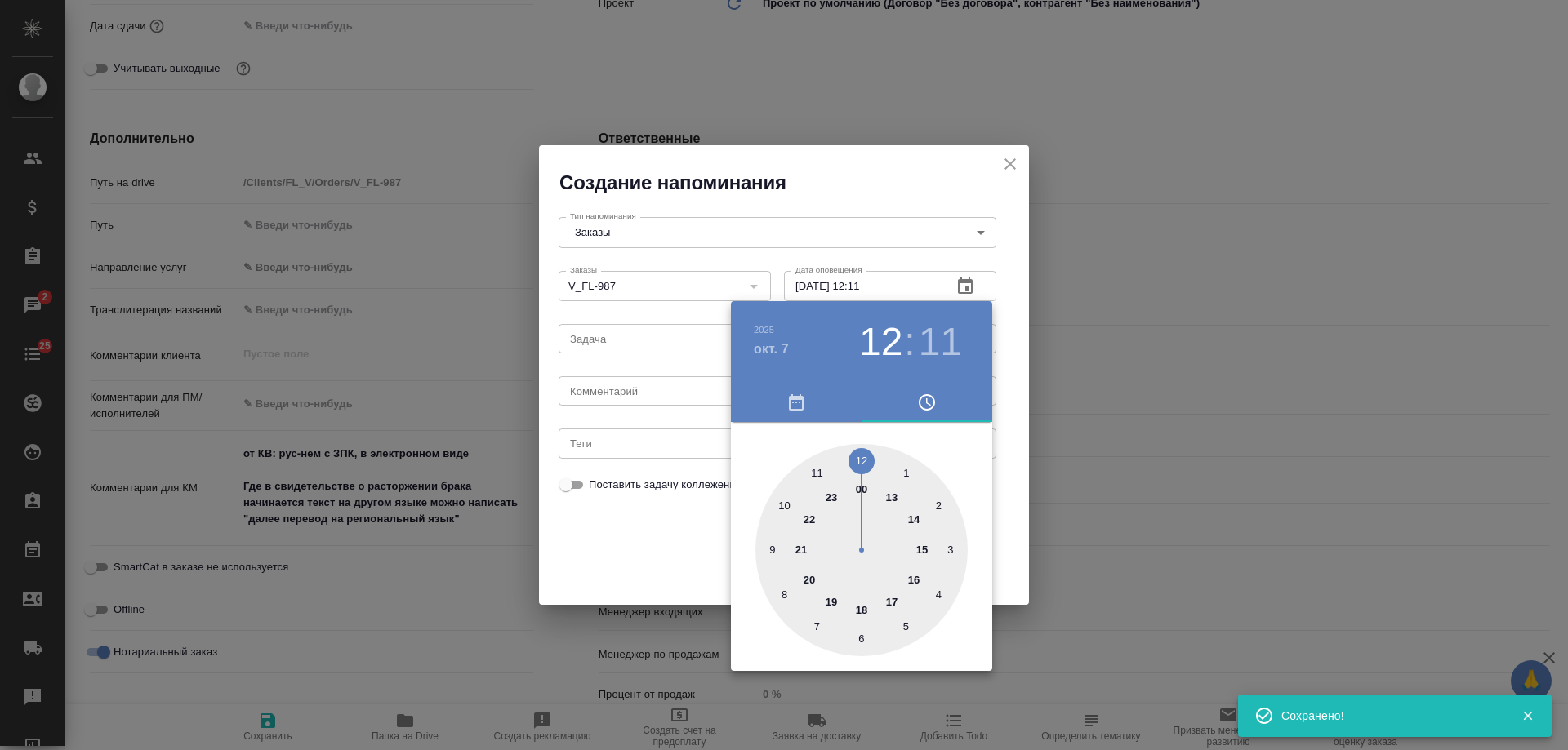
click at [652, 403] on div at bounding box center [784, 375] width 1568 height 750
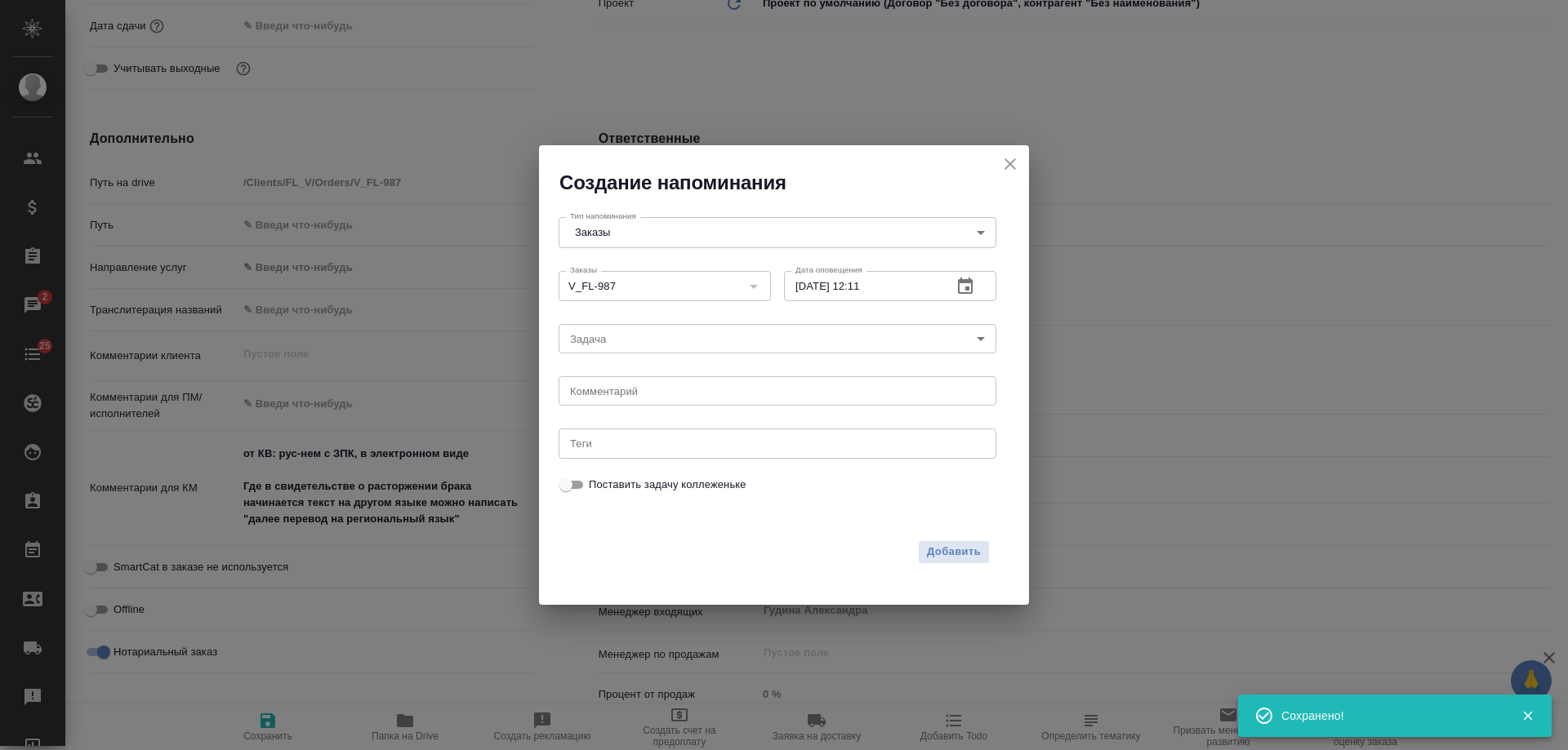
click at [640, 390] on div "2025 окт. 7 12 : 11 00 1 2 3 4 5 6 7 8 9 10 11 12 13 14 15 16 17 18 19 20 21 22…" at bounding box center [784, 375] width 1568 height 750
click at [638, 390] on textarea at bounding box center [777, 391] width 415 height 12
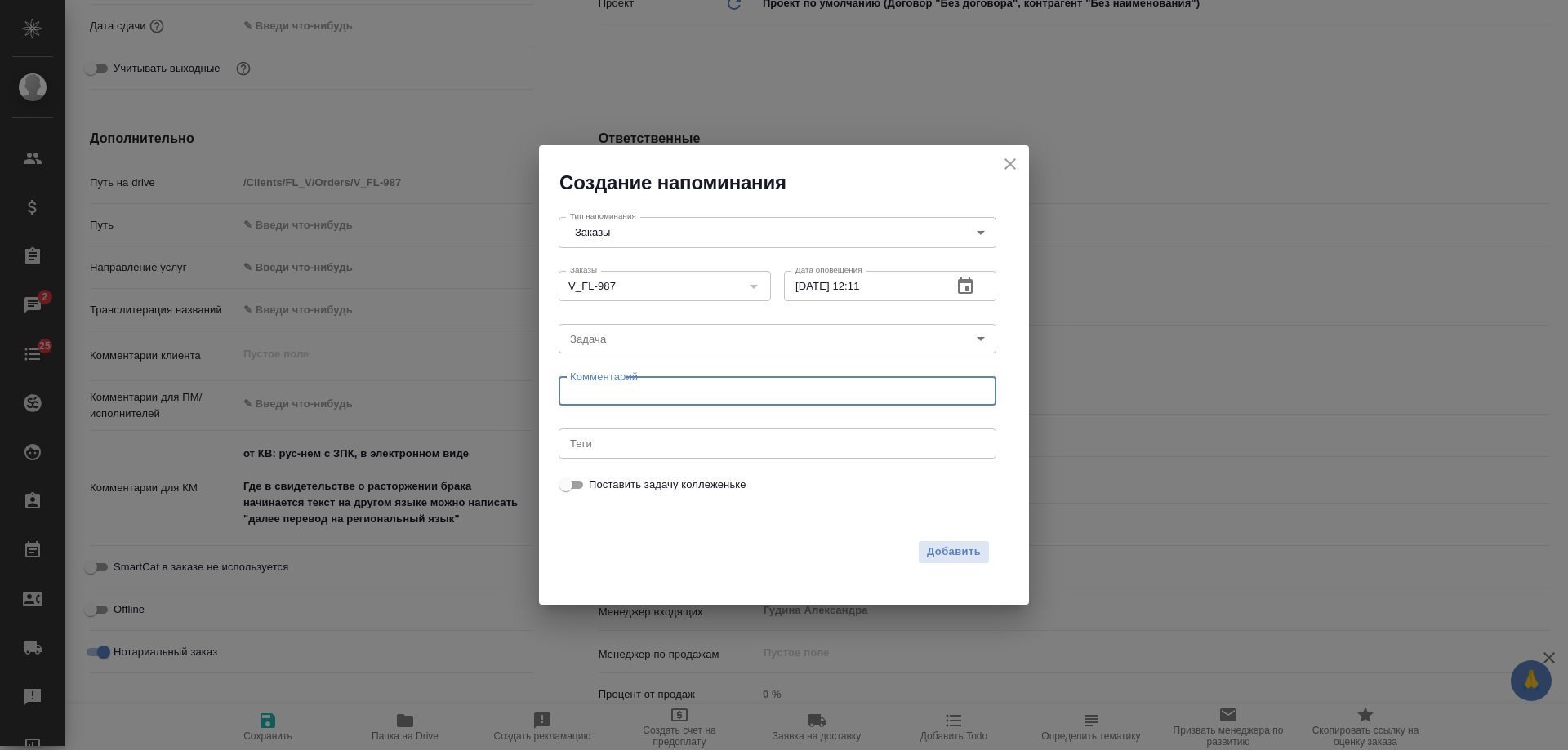
click at [638, 390] on textarea at bounding box center [777, 391] width 415 height 12
drag, startPoint x: 398, startPoint y: 395, endPoint x: 315, endPoint y: 393, distance: 83.0
click at [315, 394] on div "Создание напоминания Тип напоминания Заказы Orders Тип напоминания Заказы V_FL-…" at bounding box center [784, 375] width 1568 height 750
click at [624, 389] on textarea "byaf" at bounding box center [777, 391] width 415 height 12
drag, startPoint x: 563, startPoint y: 383, endPoint x: 398, endPoint y: 363, distance: 166.2
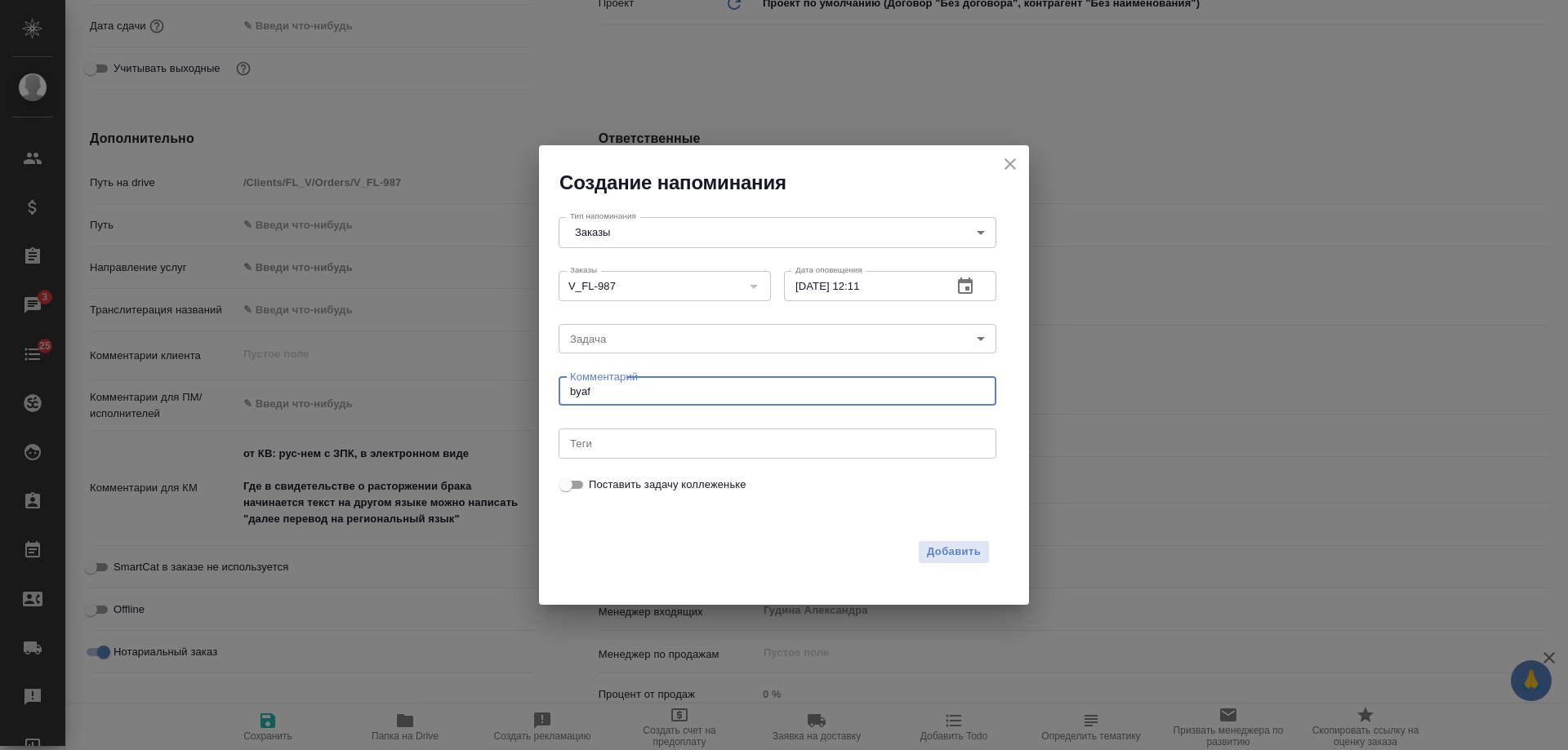
click at [398, 363] on div "Создание напоминания Тип напоминания Заказы Orders Тип напоминания Заказы V_FL-…" at bounding box center [784, 375] width 1568 height 750
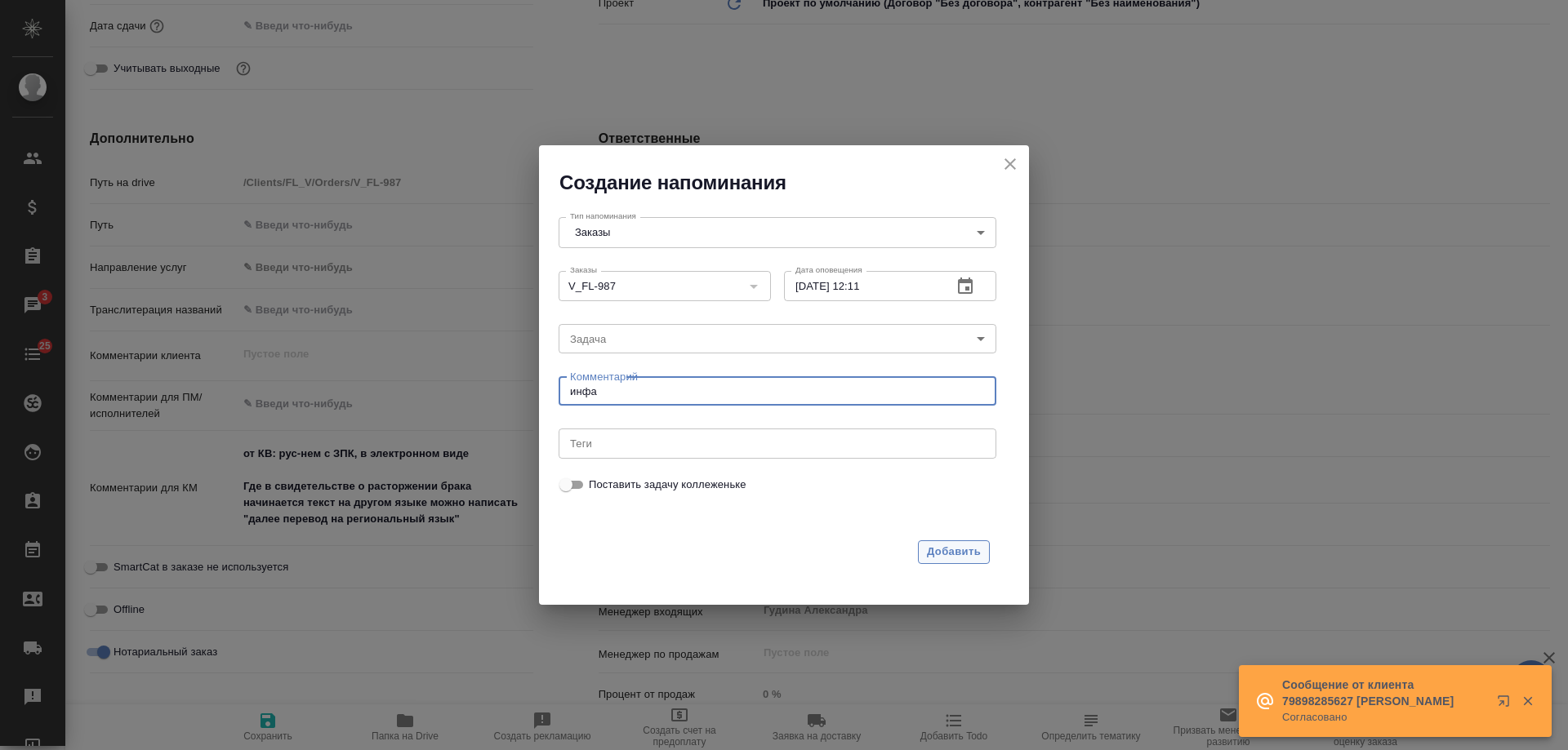
type textarea "инфа"
click at [946, 545] on span "Добавить" at bounding box center [953, 553] width 54 height 19
type textarea "x"
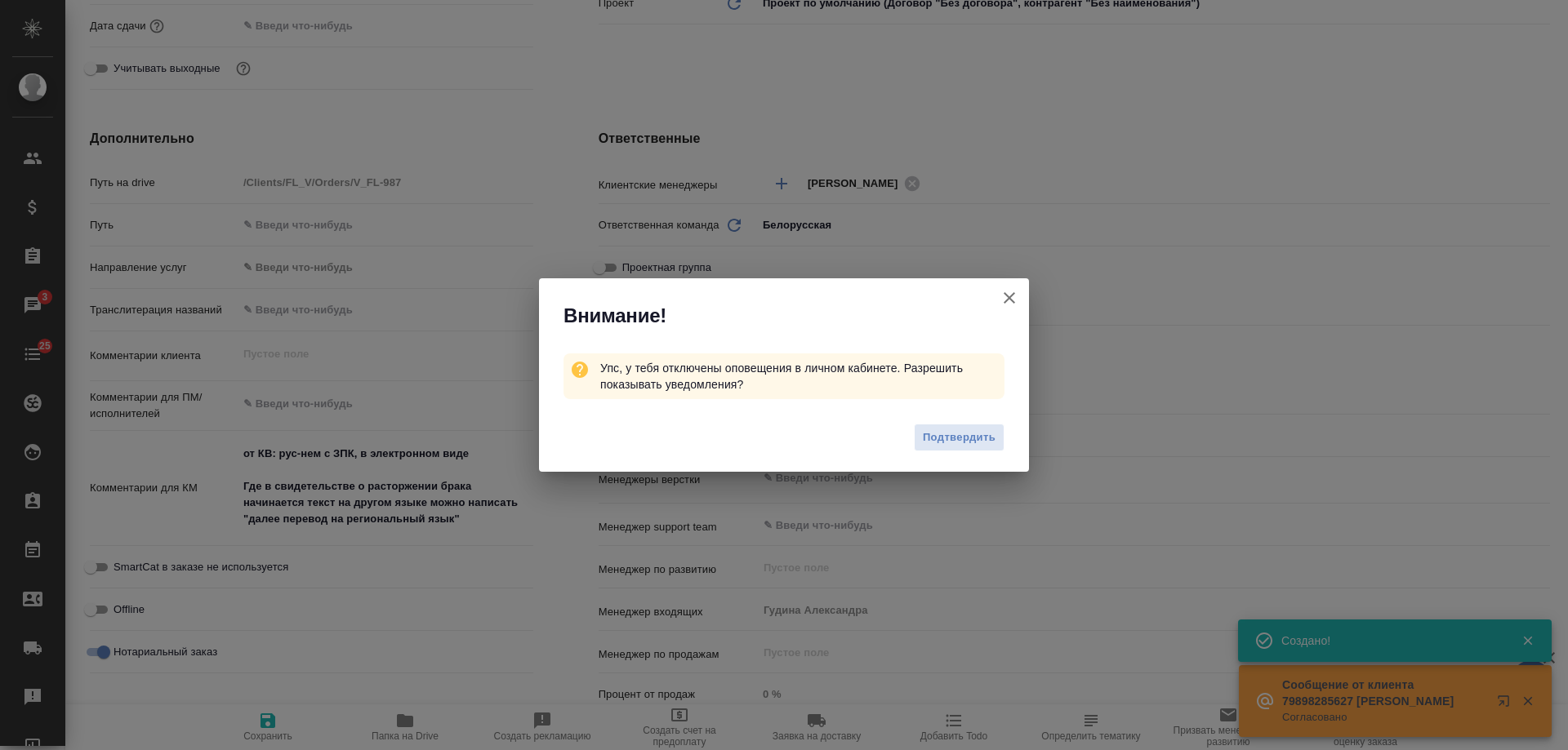
type textarea "x"
drag, startPoint x: 1008, startPoint y: 295, endPoint x: 1014, endPoint y: 305, distance: 11.7
click at [1009, 295] on icon "button" at bounding box center [1009, 298] width 20 height 20
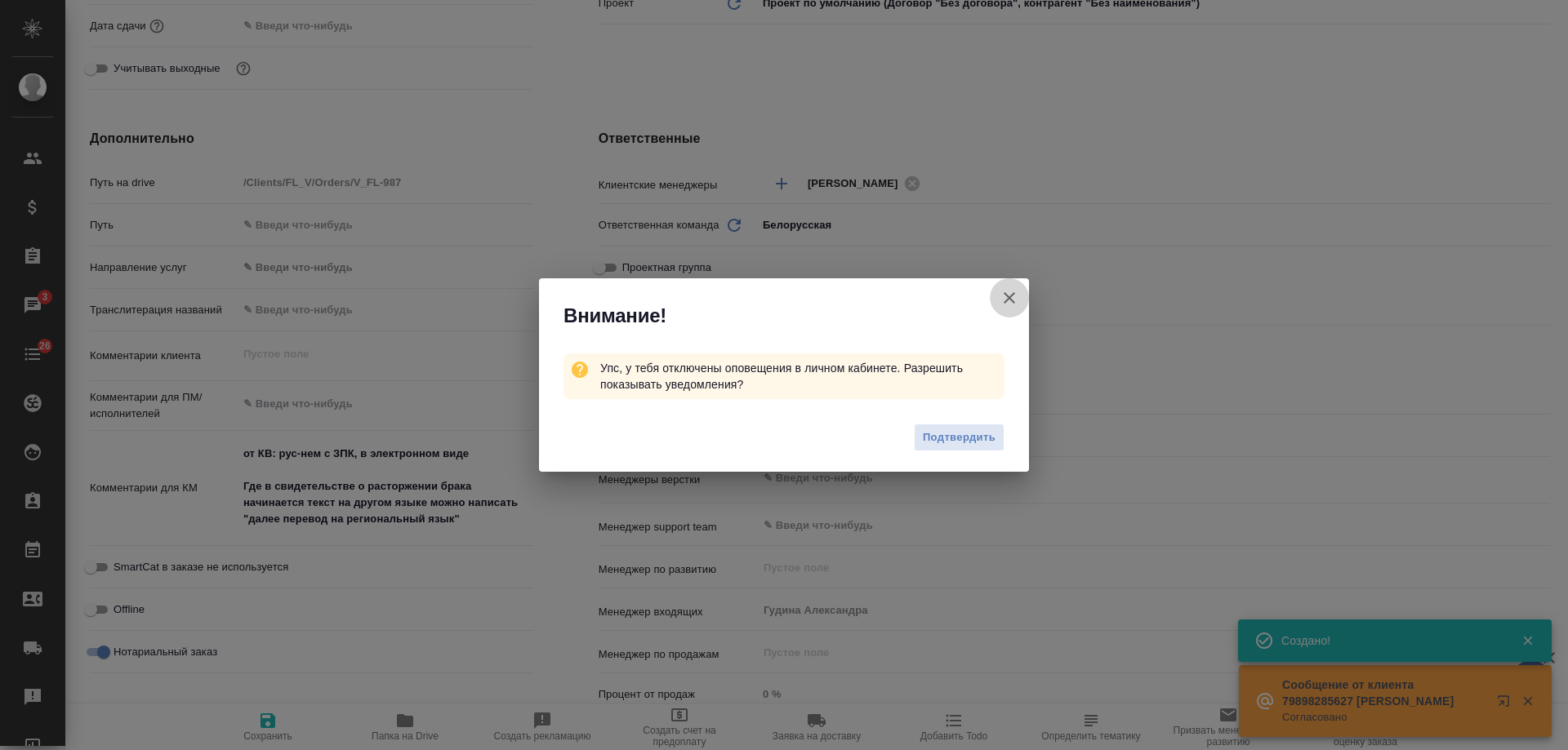
type textarea "x"
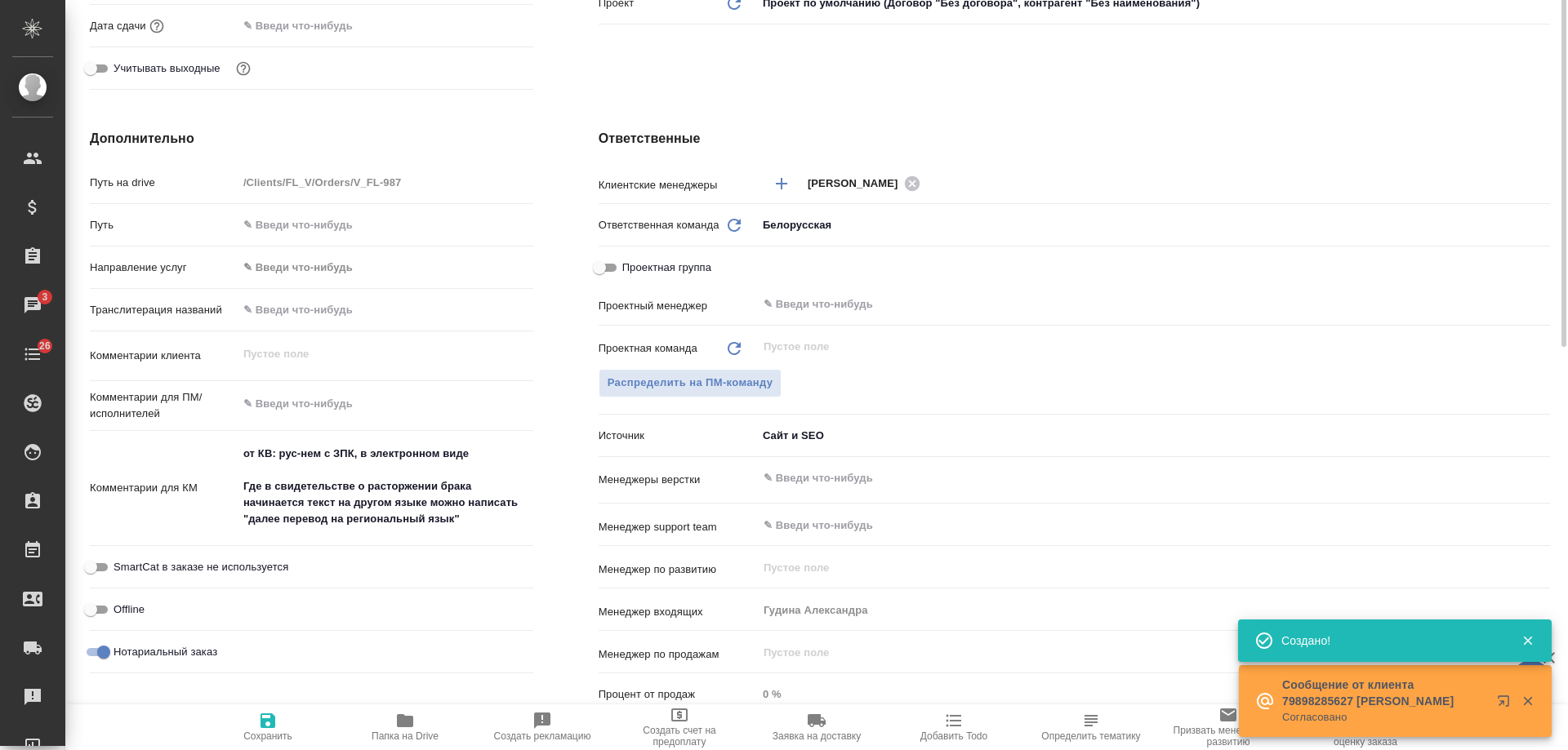
scroll to position [0, 0]
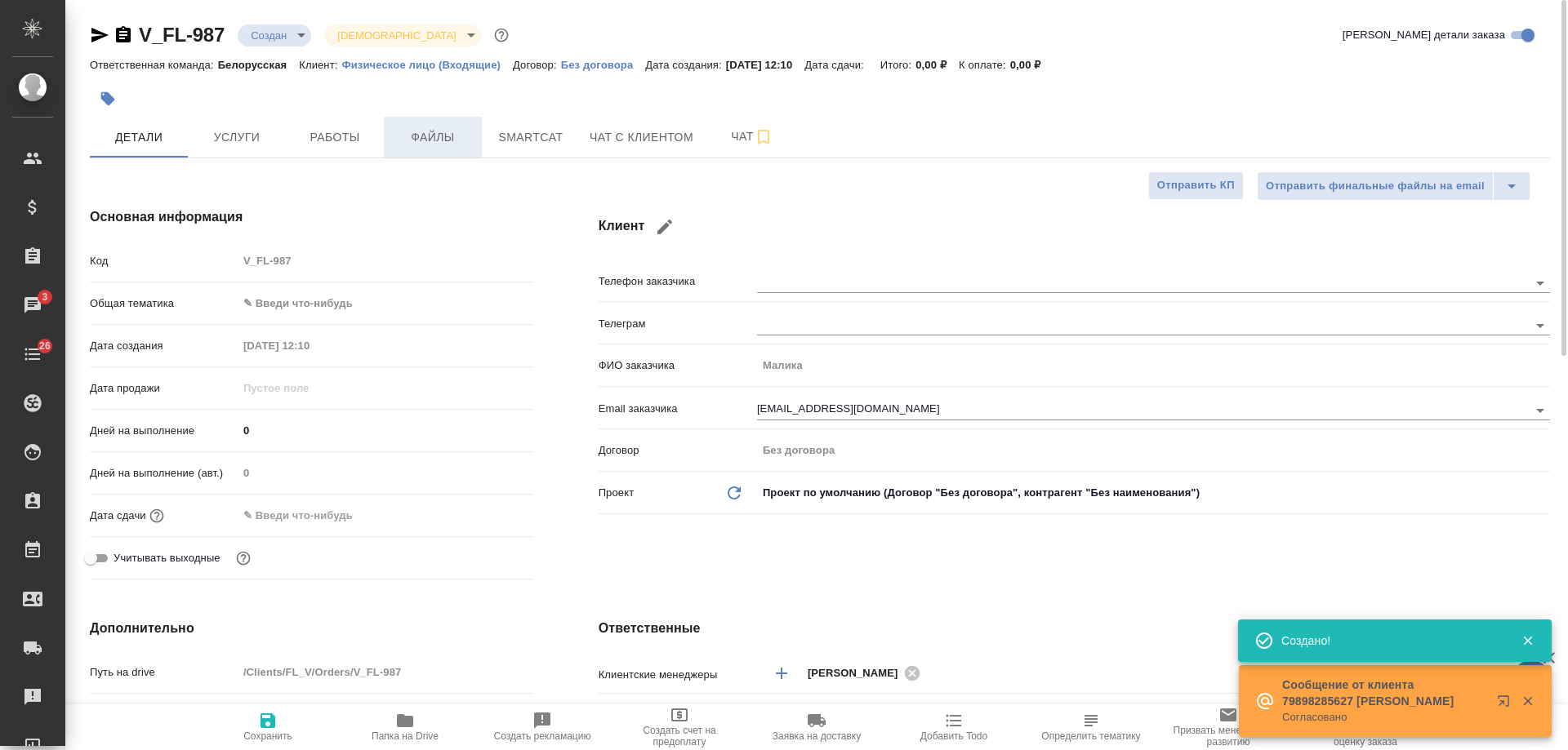
click at [437, 137] on span "Файлы" at bounding box center [433, 137] width 79 height 21
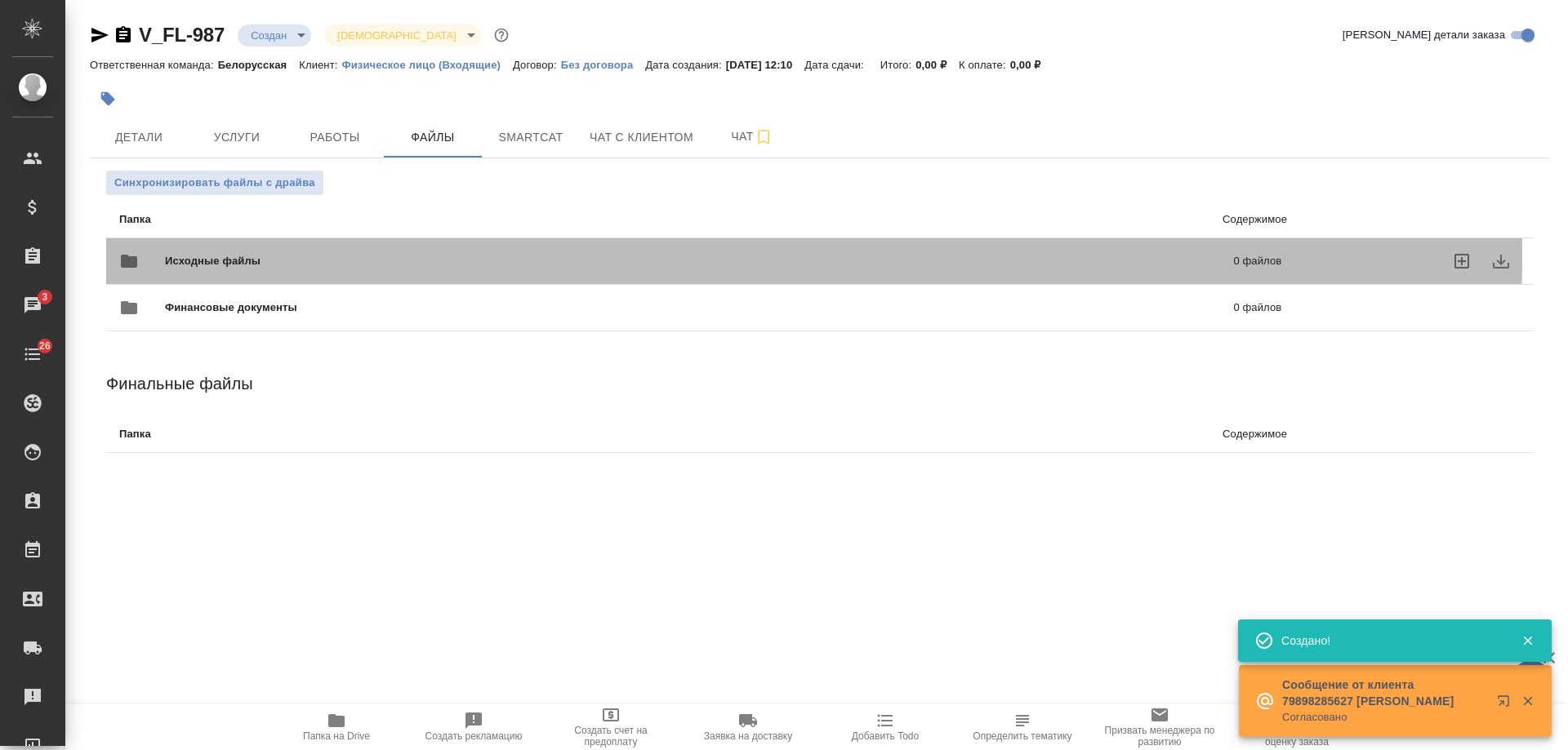
click at [218, 256] on span "Исходные файлы" at bounding box center [456, 261] width 582 height 16
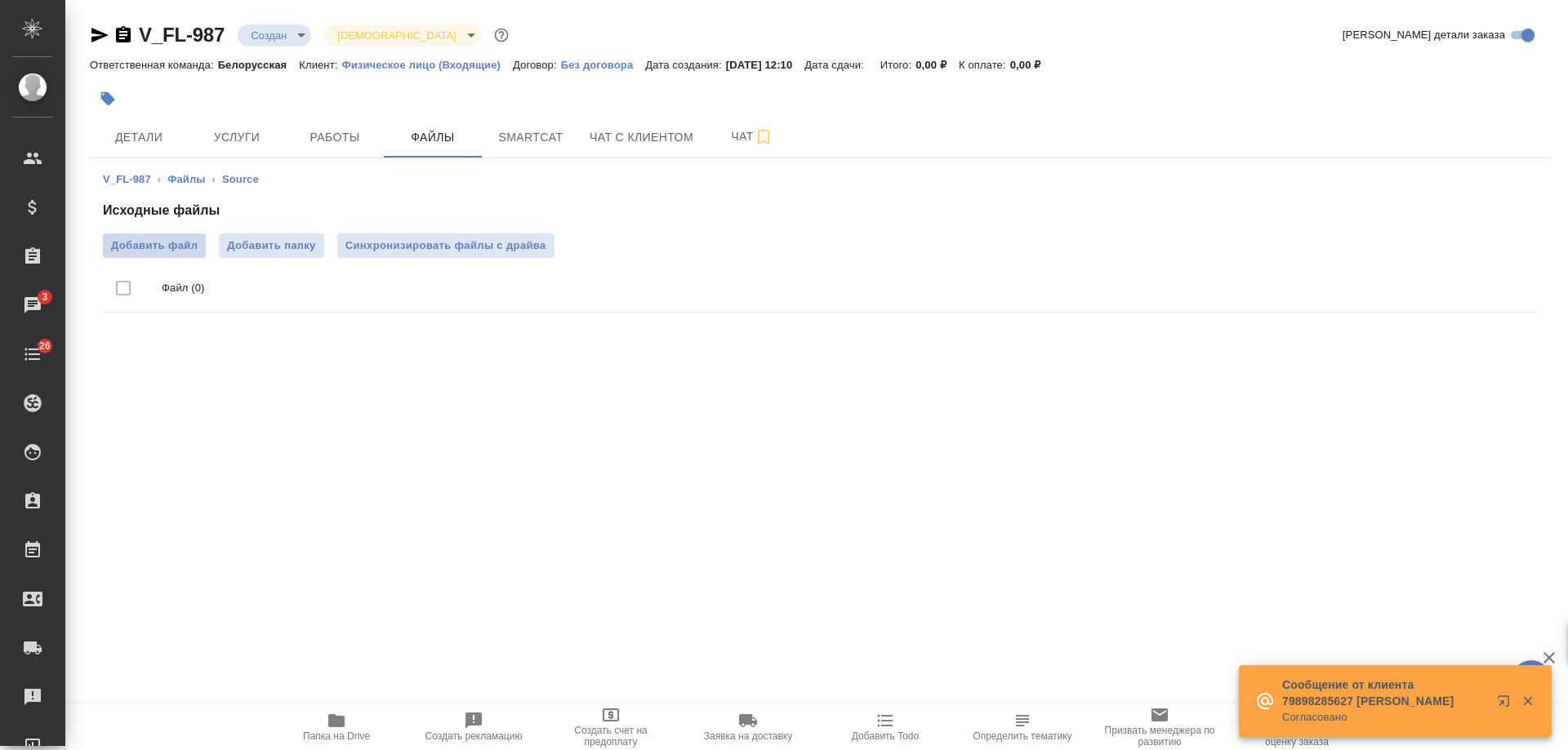
click at [145, 246] on span "Добавить файл" at bounding box center [154, 246] width 86 height 16
click at [0, 0] on input "Добавить файл" at bounding box center [0, 0] width 0 height 0
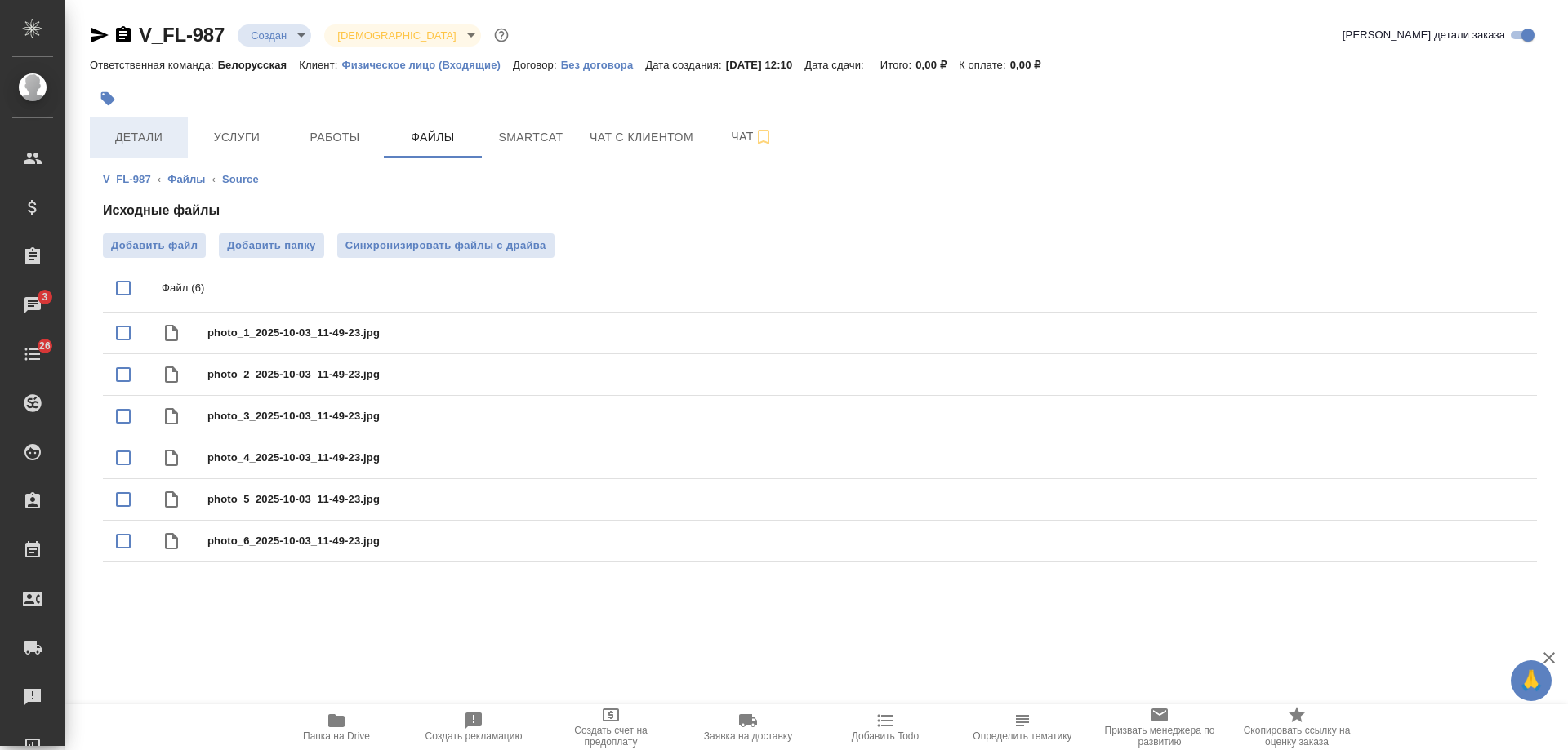
click at [147, 138] on span "Детали" at bounding box center [138, 137] width 79 height 21
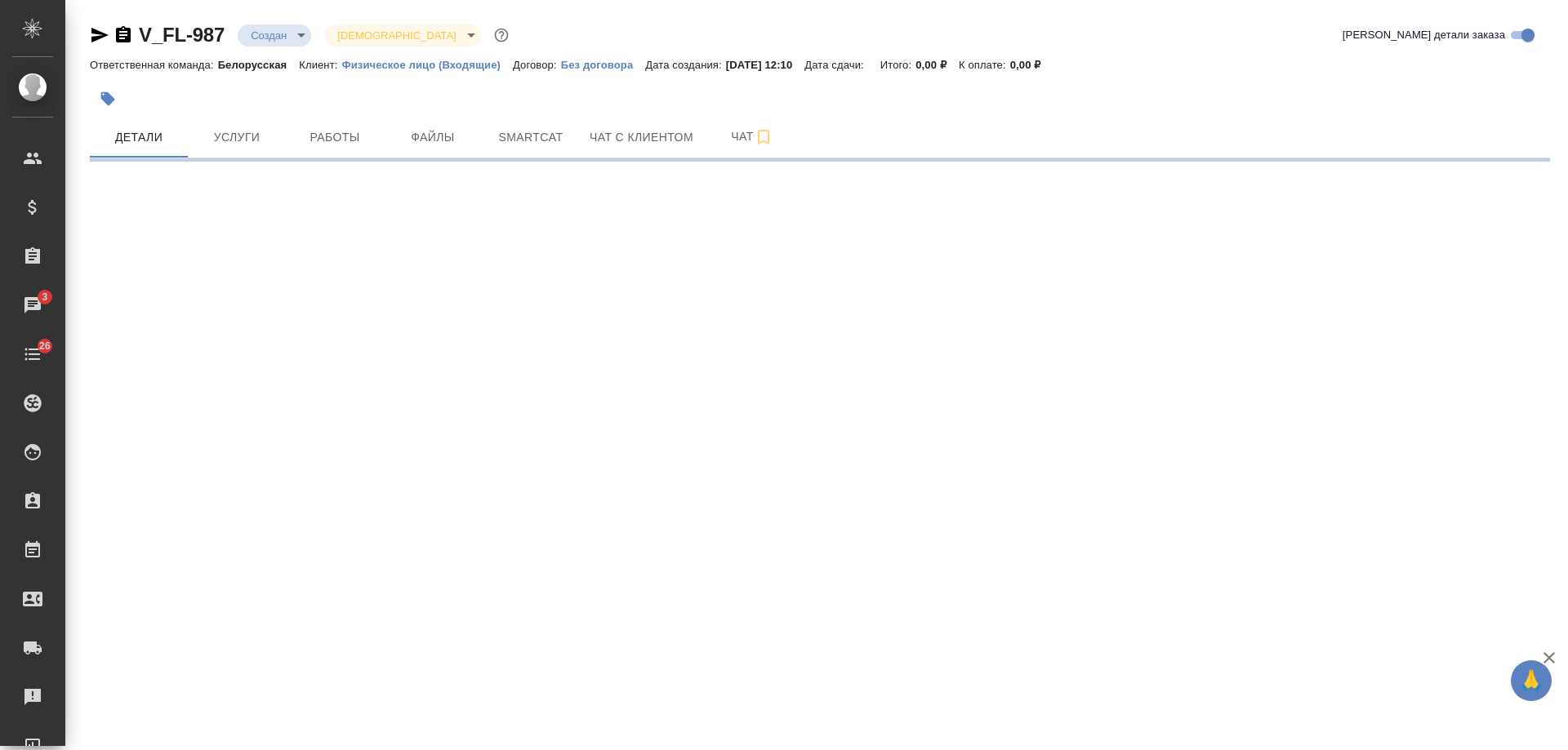
select select "RU"
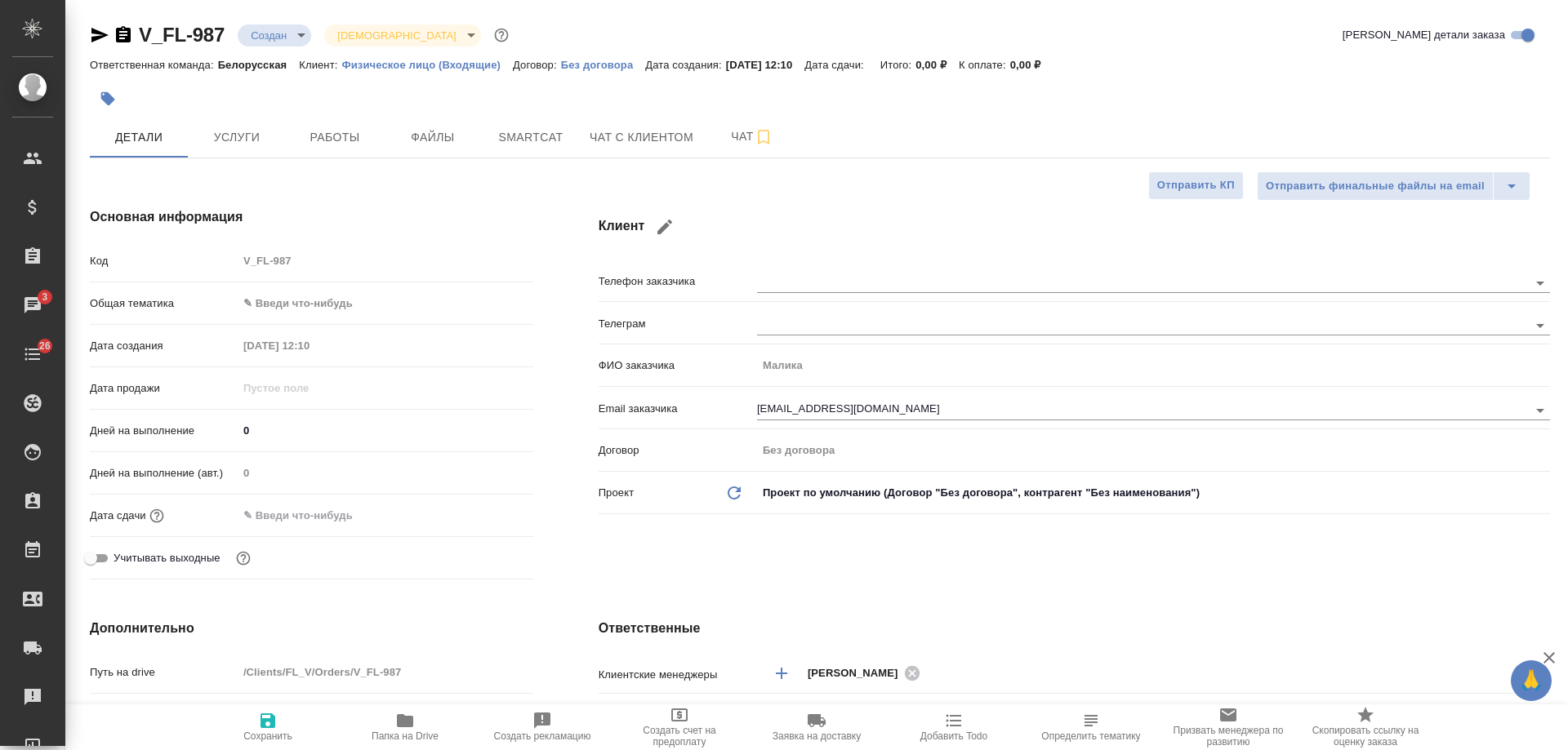
type textarea "x"
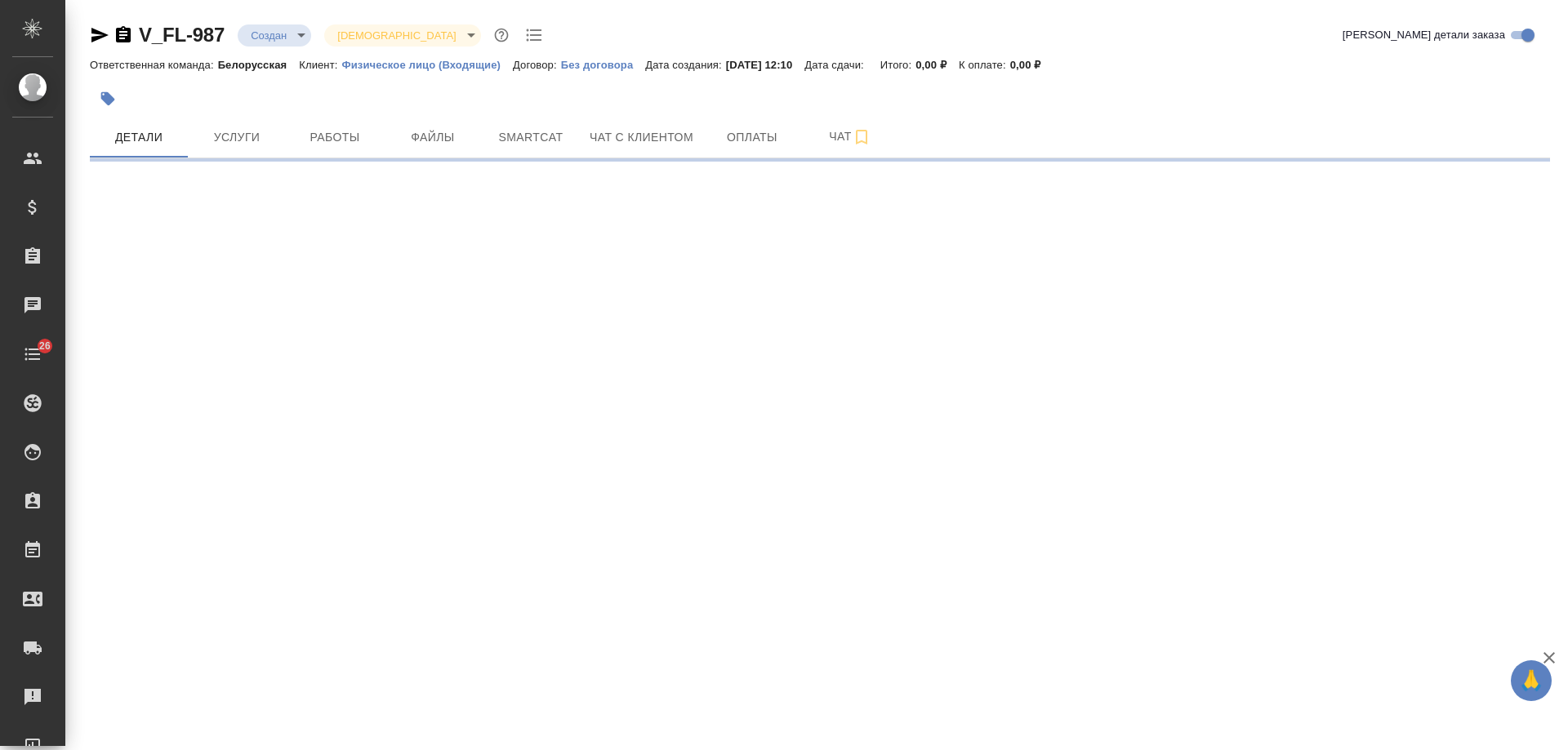
select select "RU"
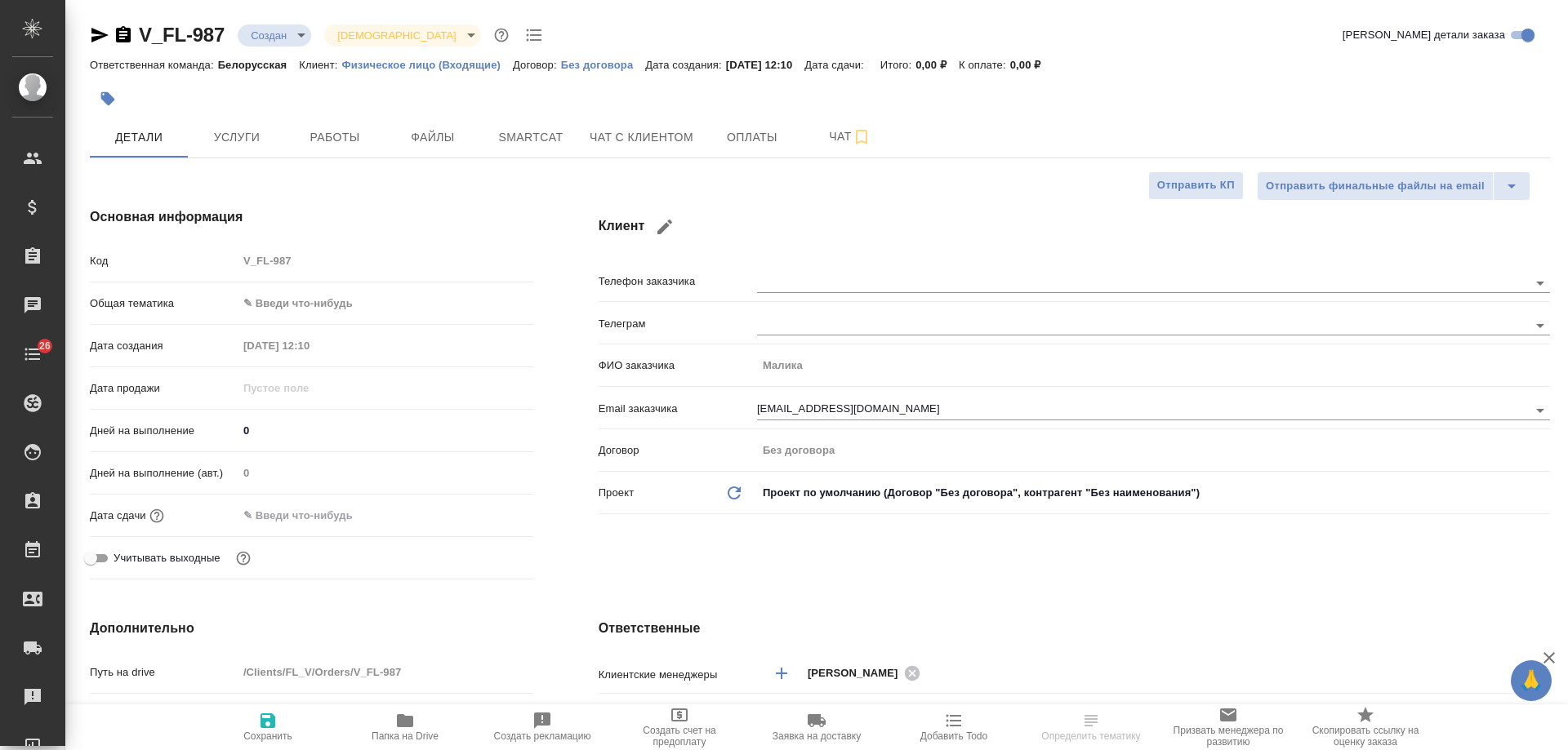
type textarea "x"
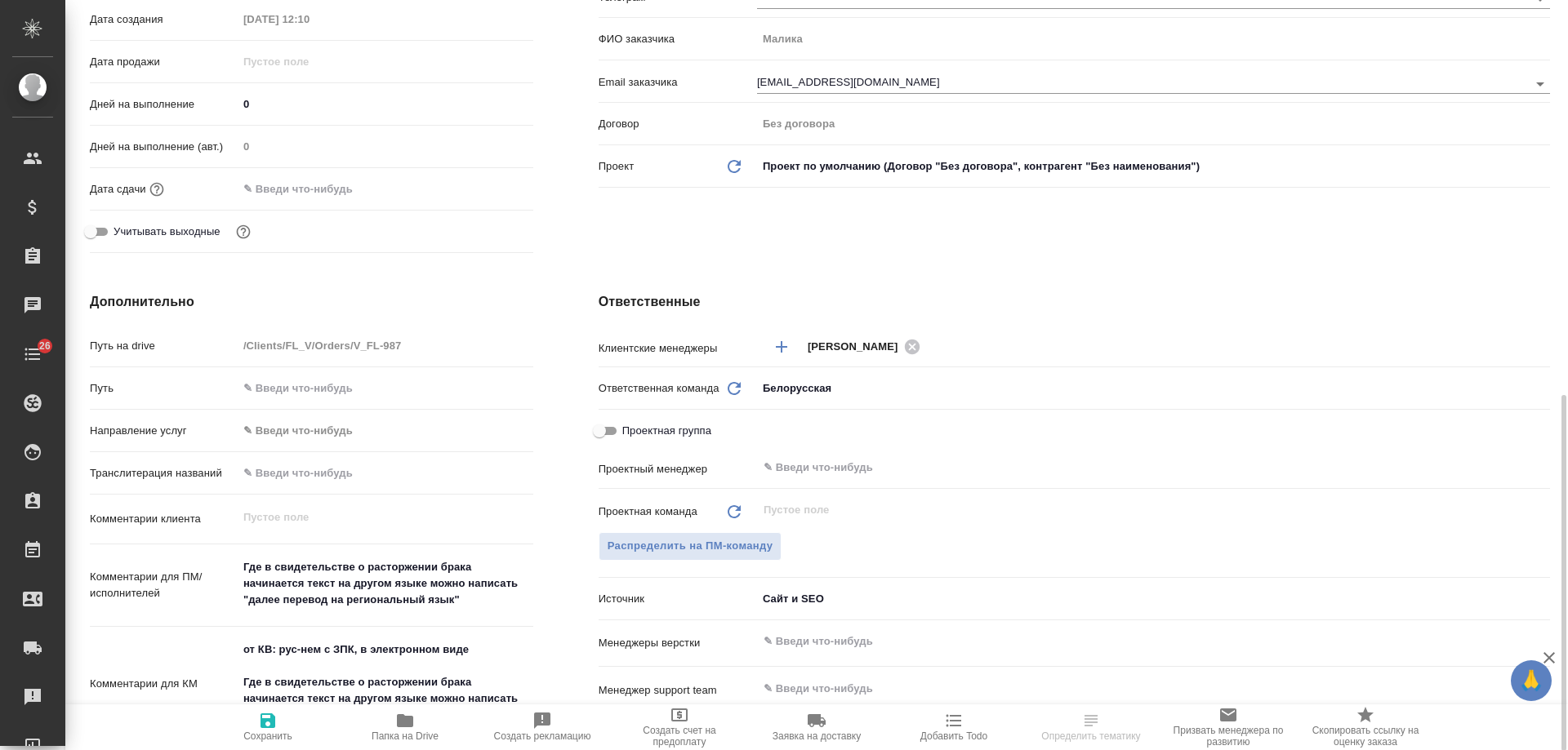
scroll to position [653, 0]
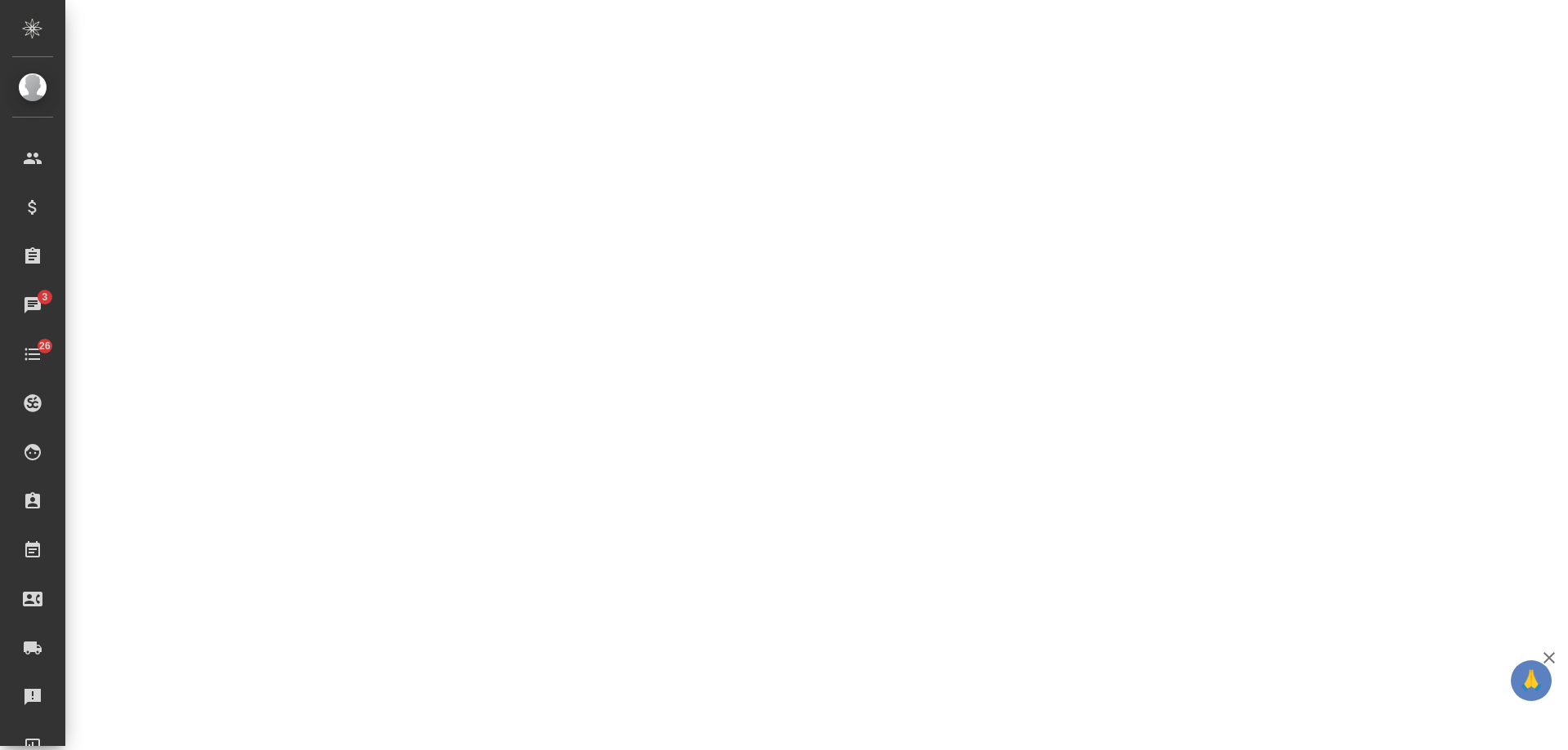
select select "RU"
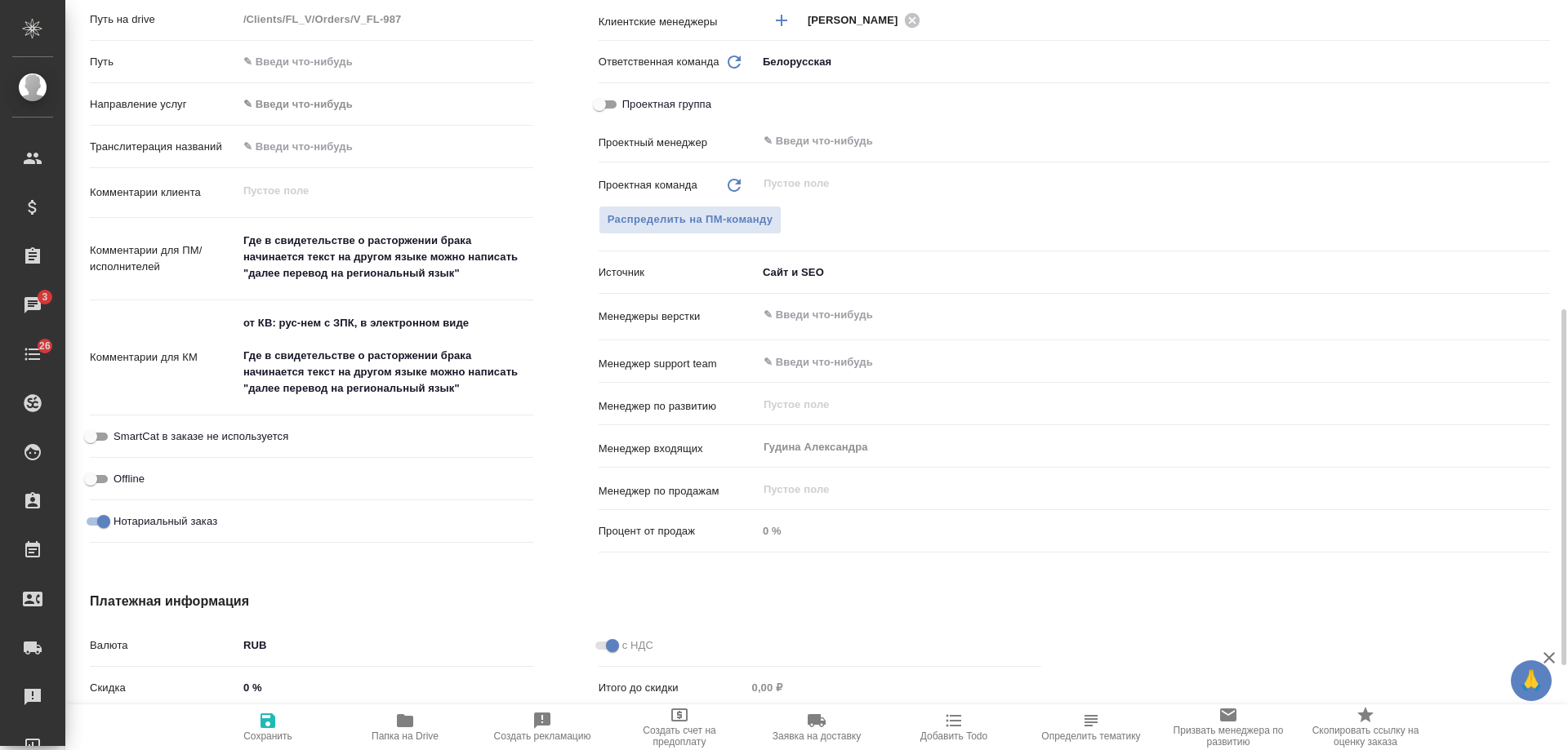
type textarea "x"
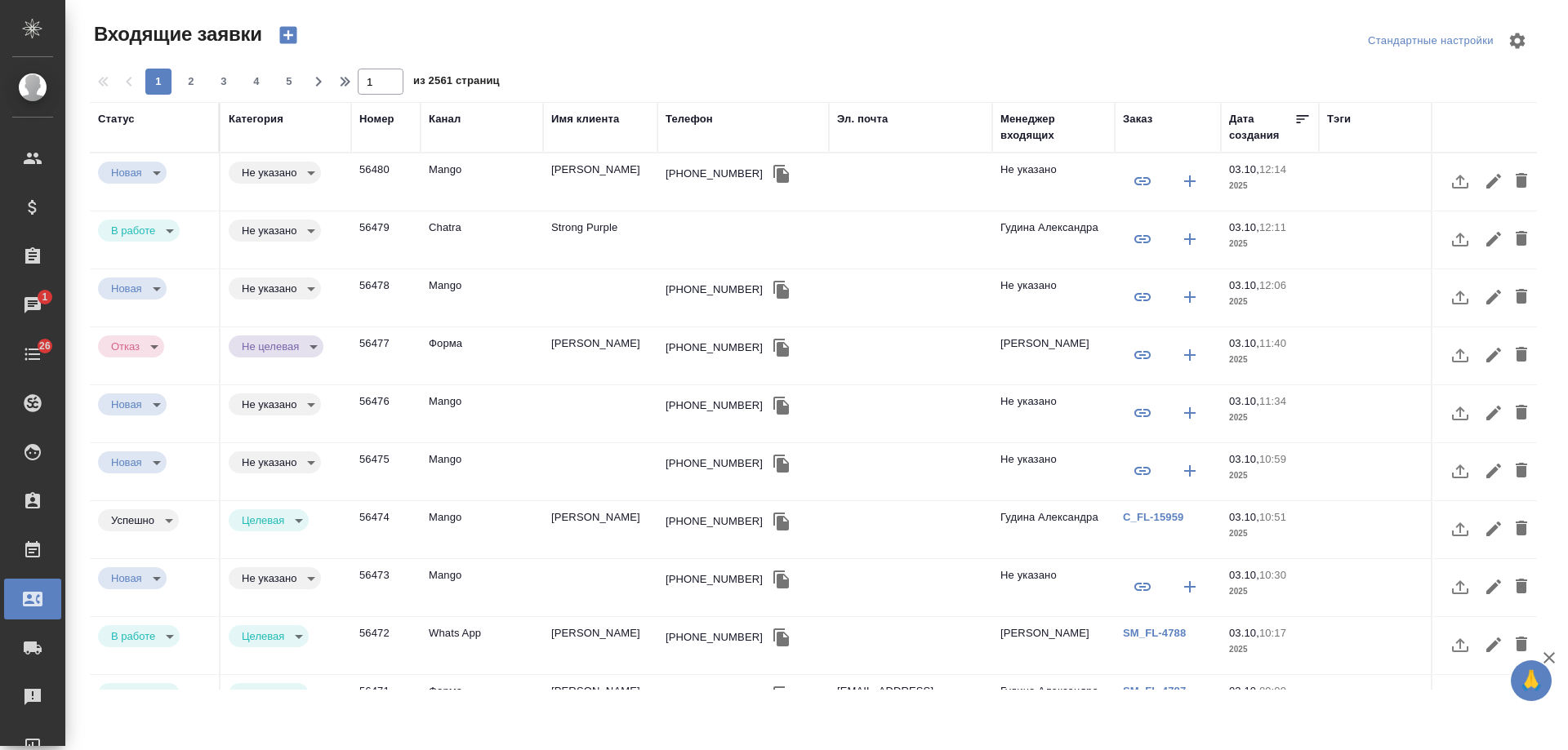
select select "RU"
click at [581, 230] on td "Strong Purple" at bounding box center [600, 240] width 115 height 57
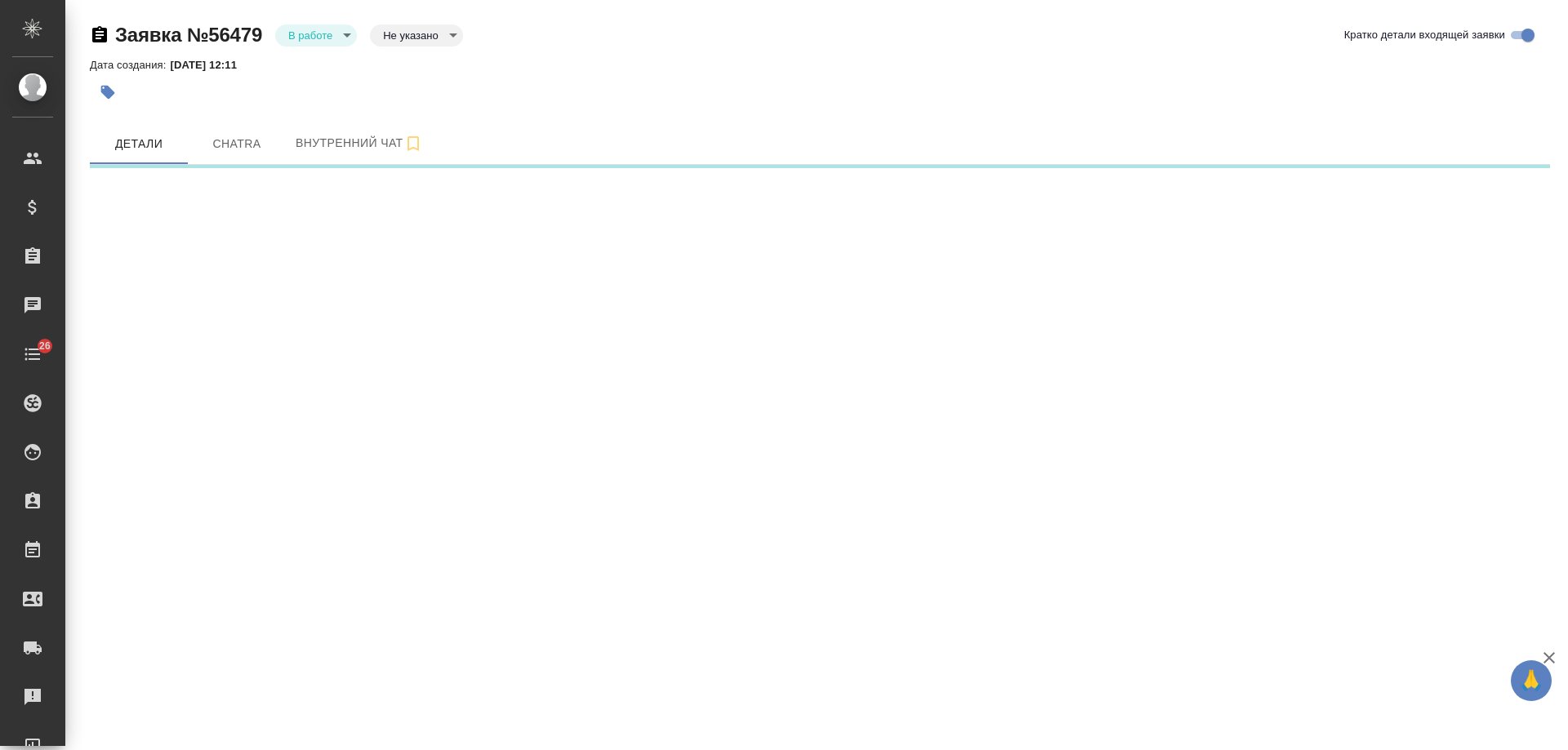
select select "RU"
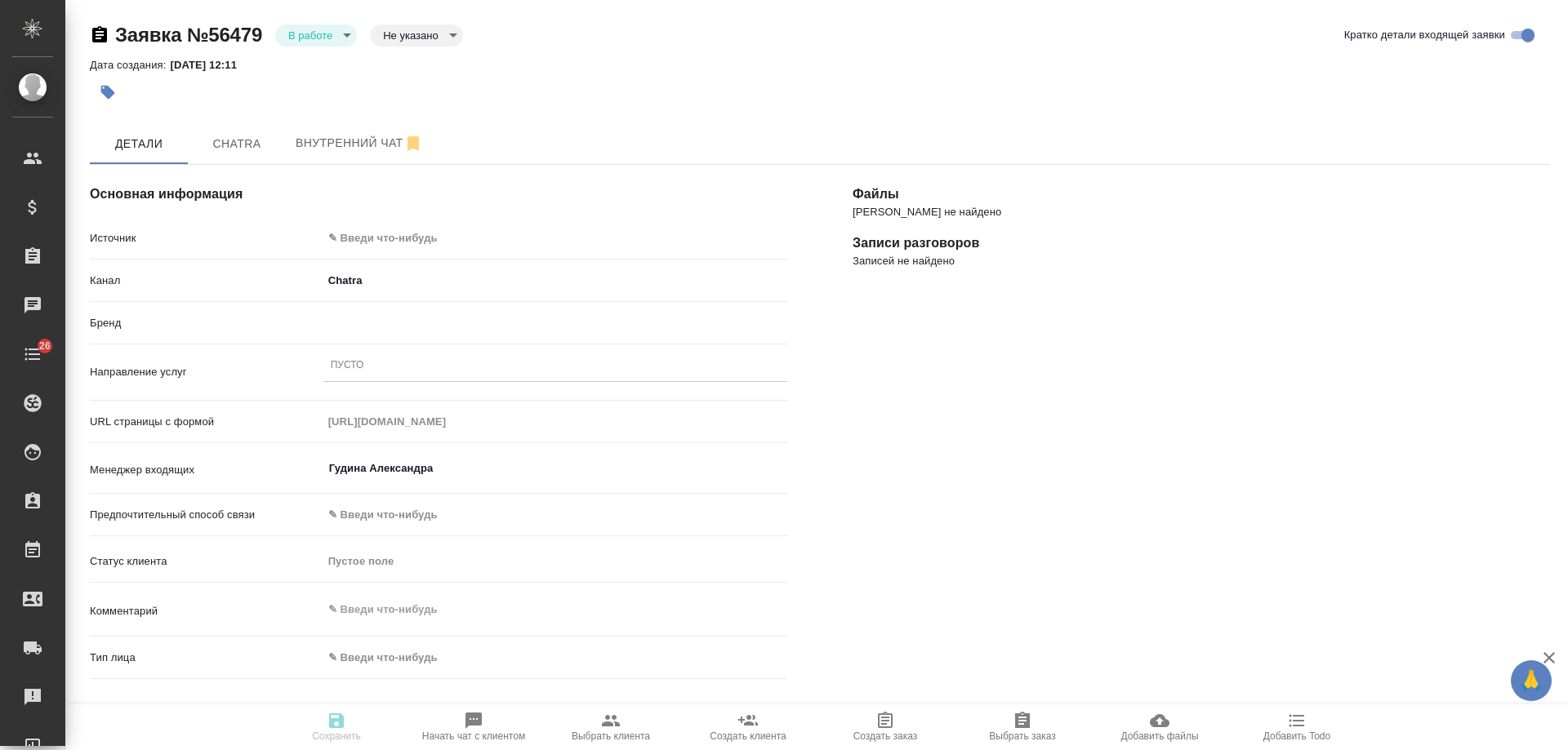
type textarea "x"
click at [537, 230] on body "🙏 .cls-1 fill:#fff; AWATERA [PERSON_NAME] Спецификации Заказы 0 Чаты 26 Todo Пр…" at bounding box center [784, 375] width 1568 height 750
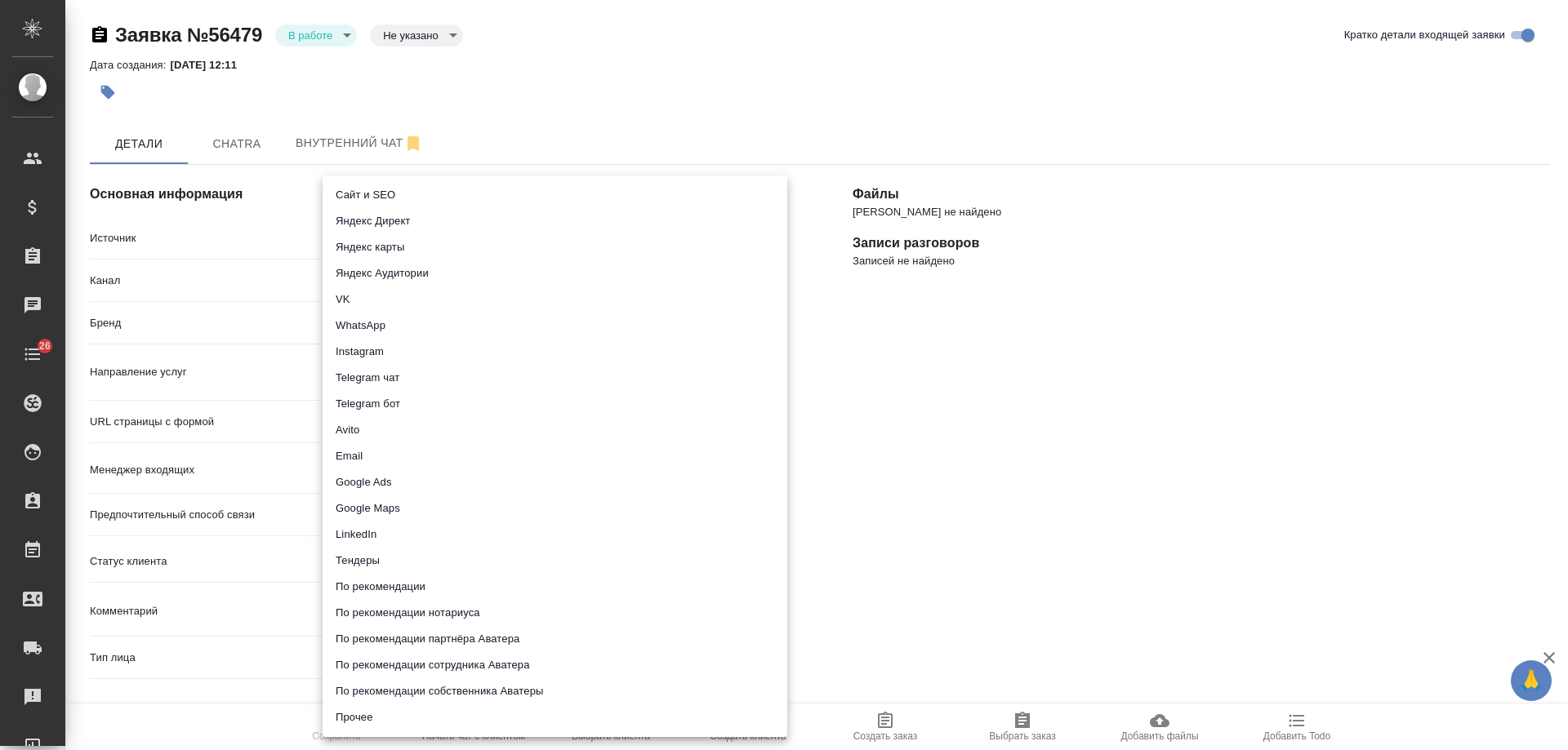
click at [426, 196] on li "Сайт и SEO" at bounding box center [555, 195] width 465 height 27
type input "seo"
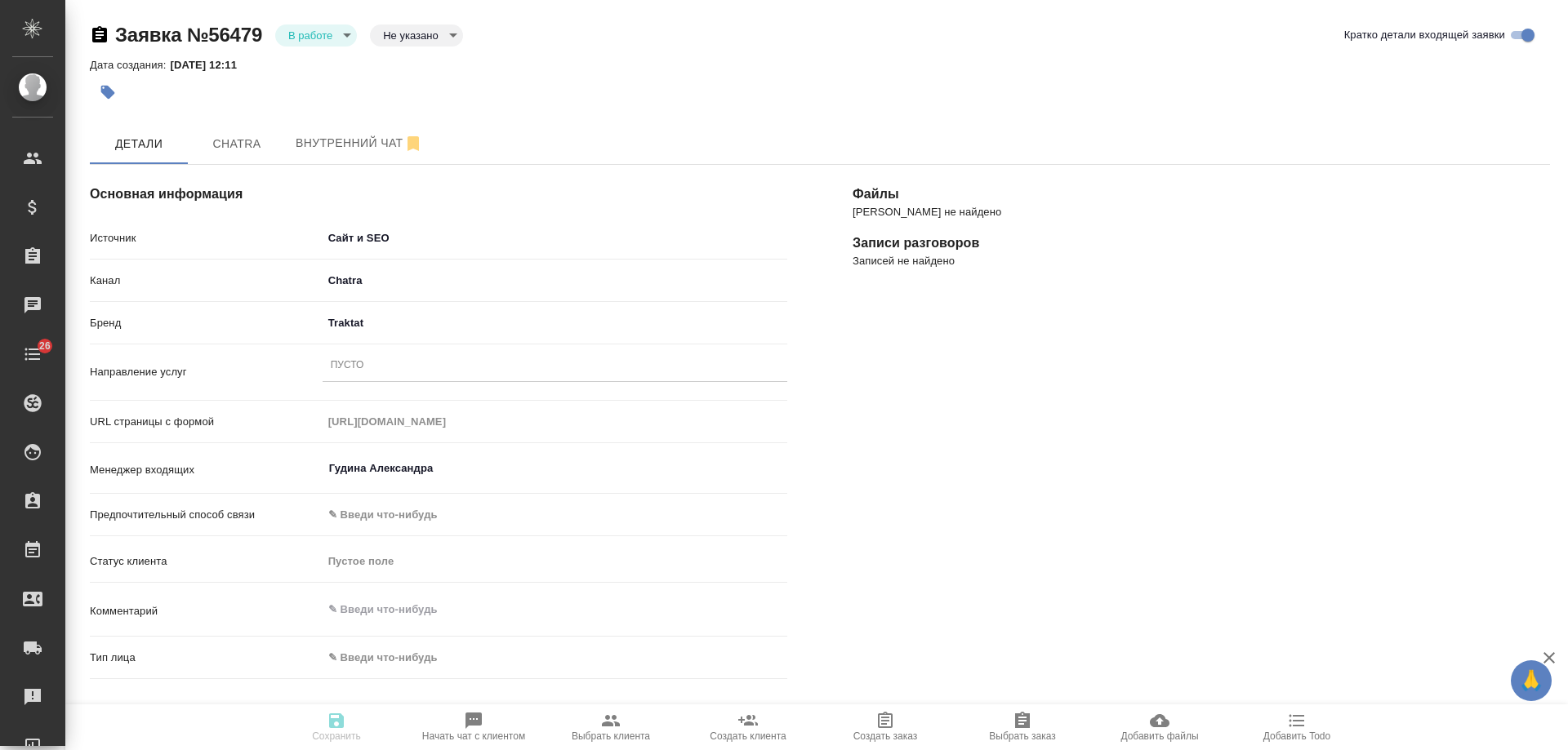
click at [350, 365] on div "Пусто" at bounding box center [347, 366] width 33 height 14
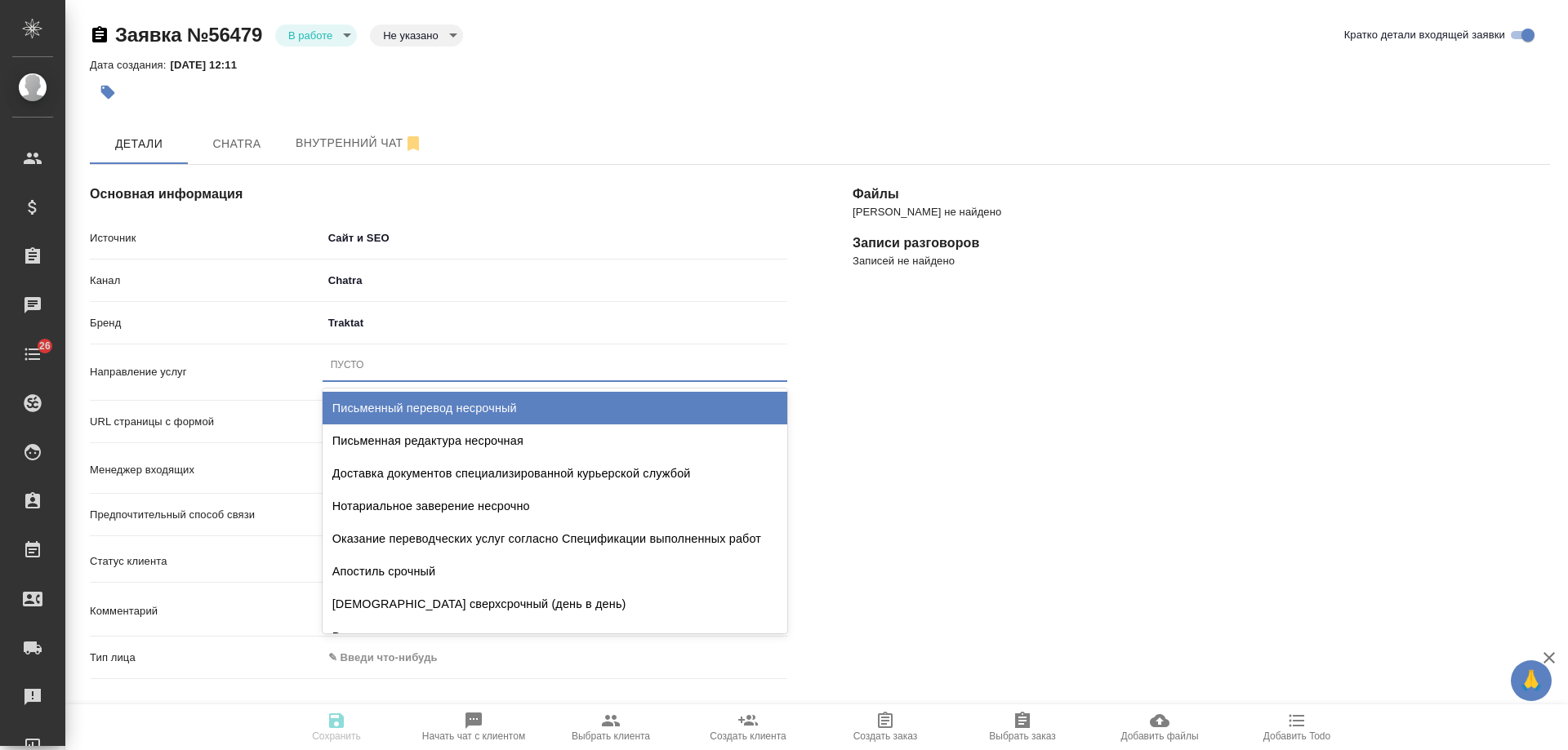
click at [454, 411] on div "Письменный перевод несрочный" at bounding box center [555, 408] width 465 height 32
type textarea "x"
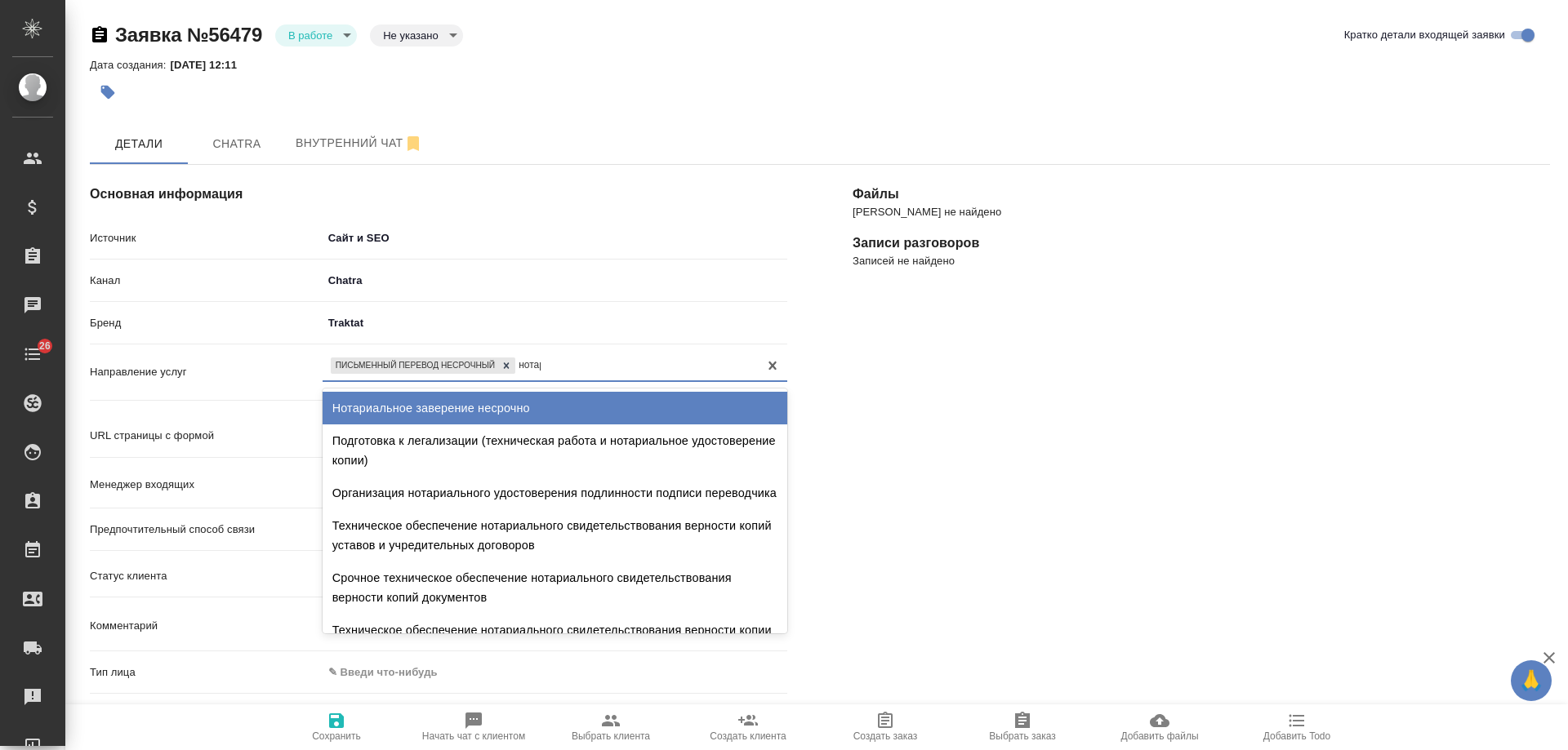
type input "нотари"
click at [574, 403] on div "Нотариальное заверение несрочно" at bounding box center [555, 408] width 465 height 32
type textarea "x"
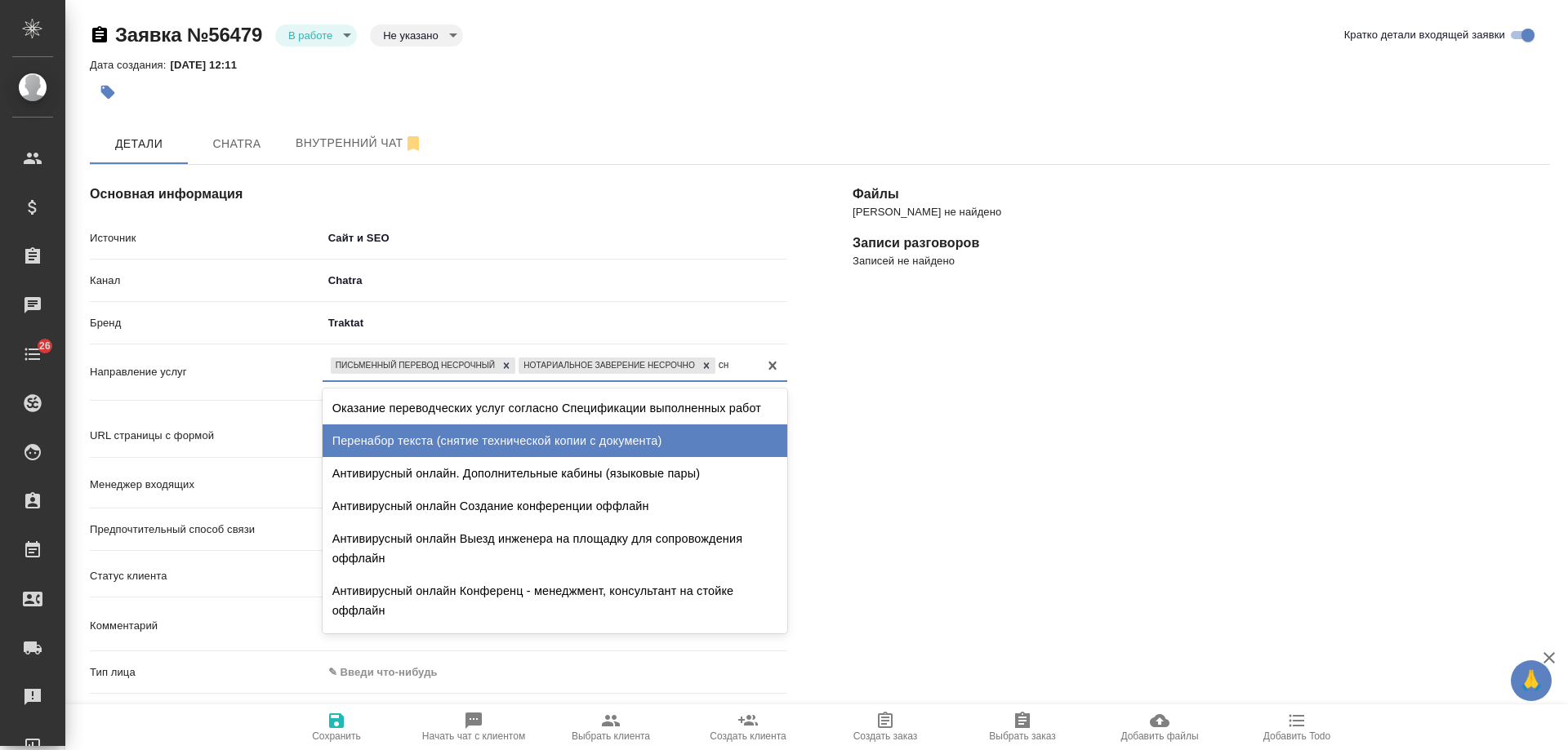
type input "с"
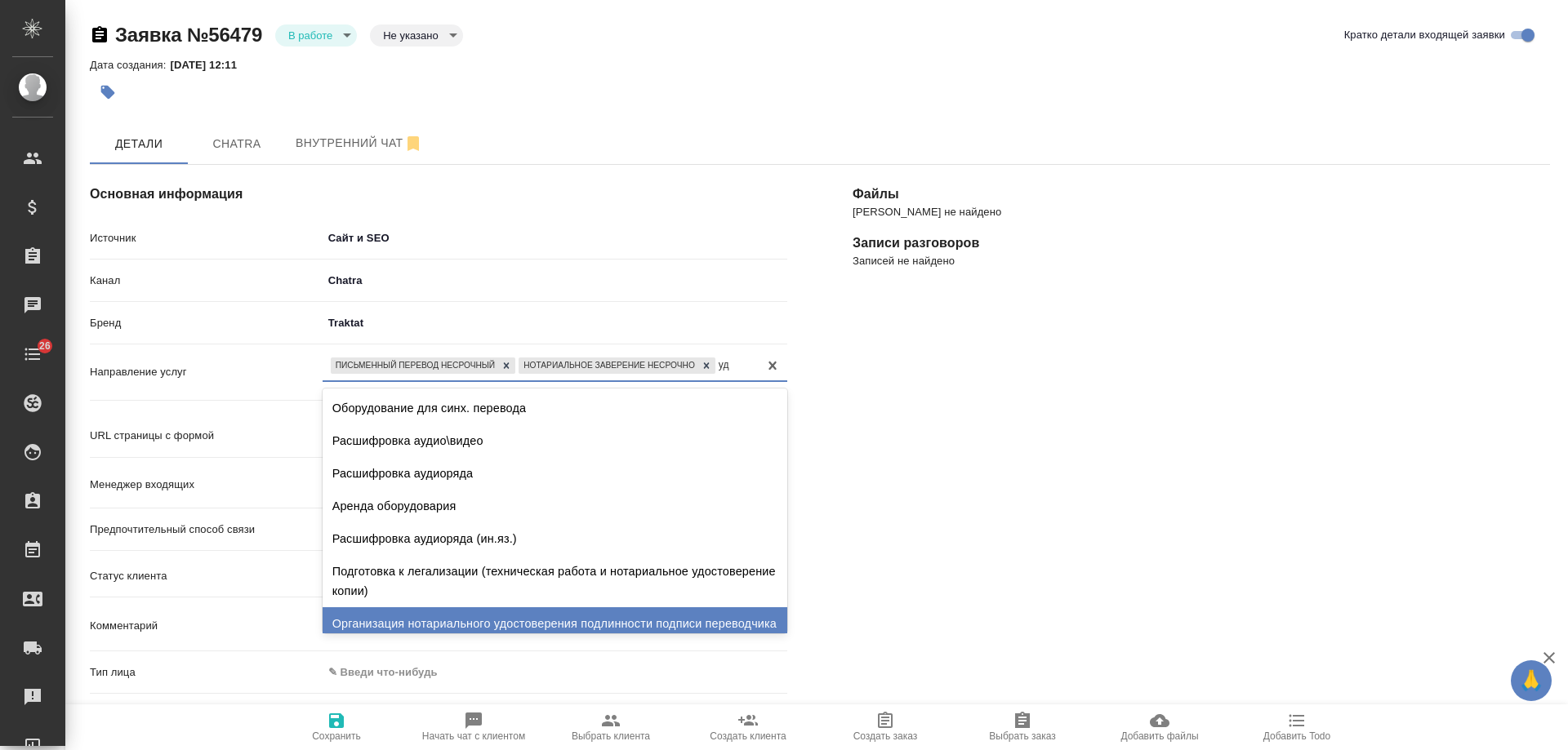
type input "у"
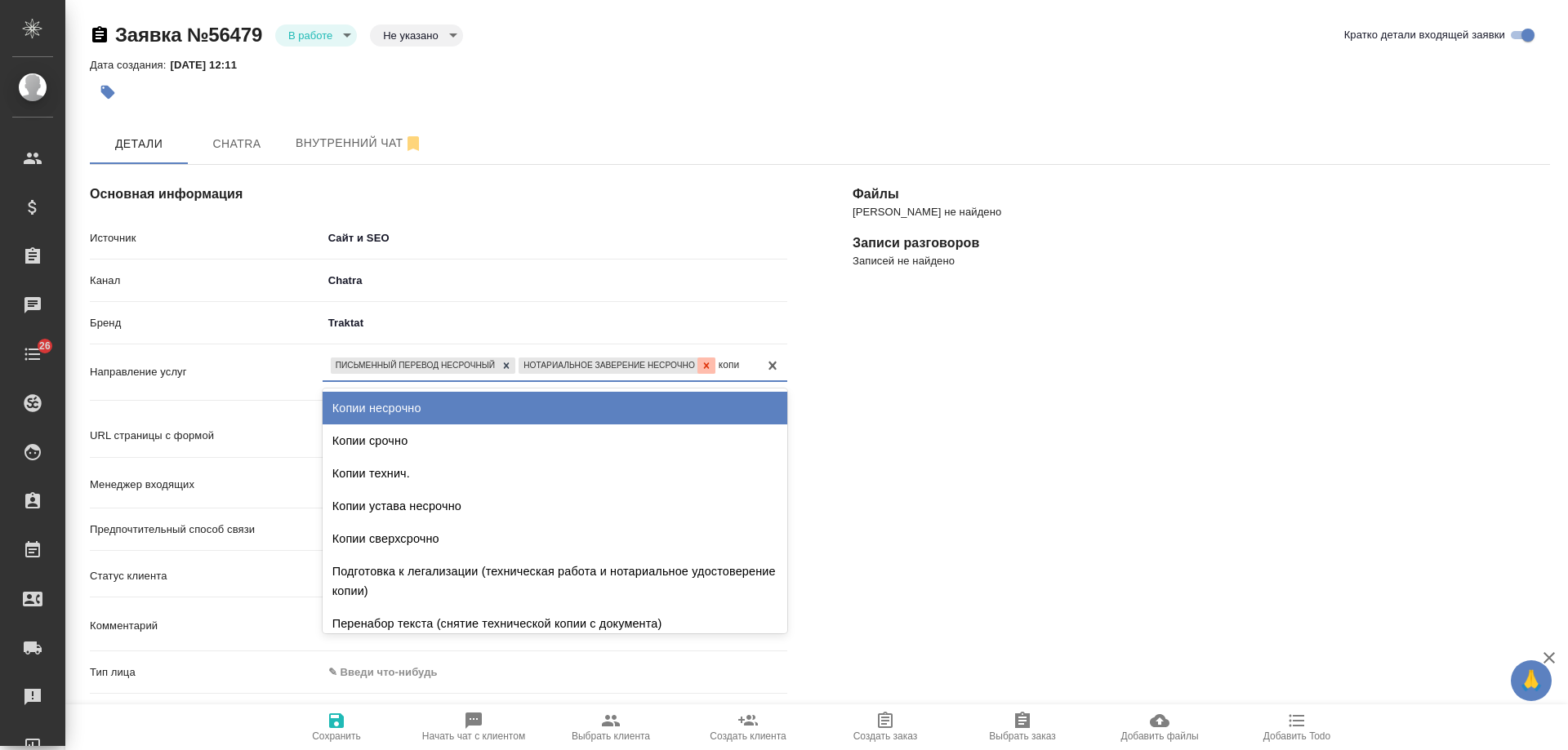
type input "копии"
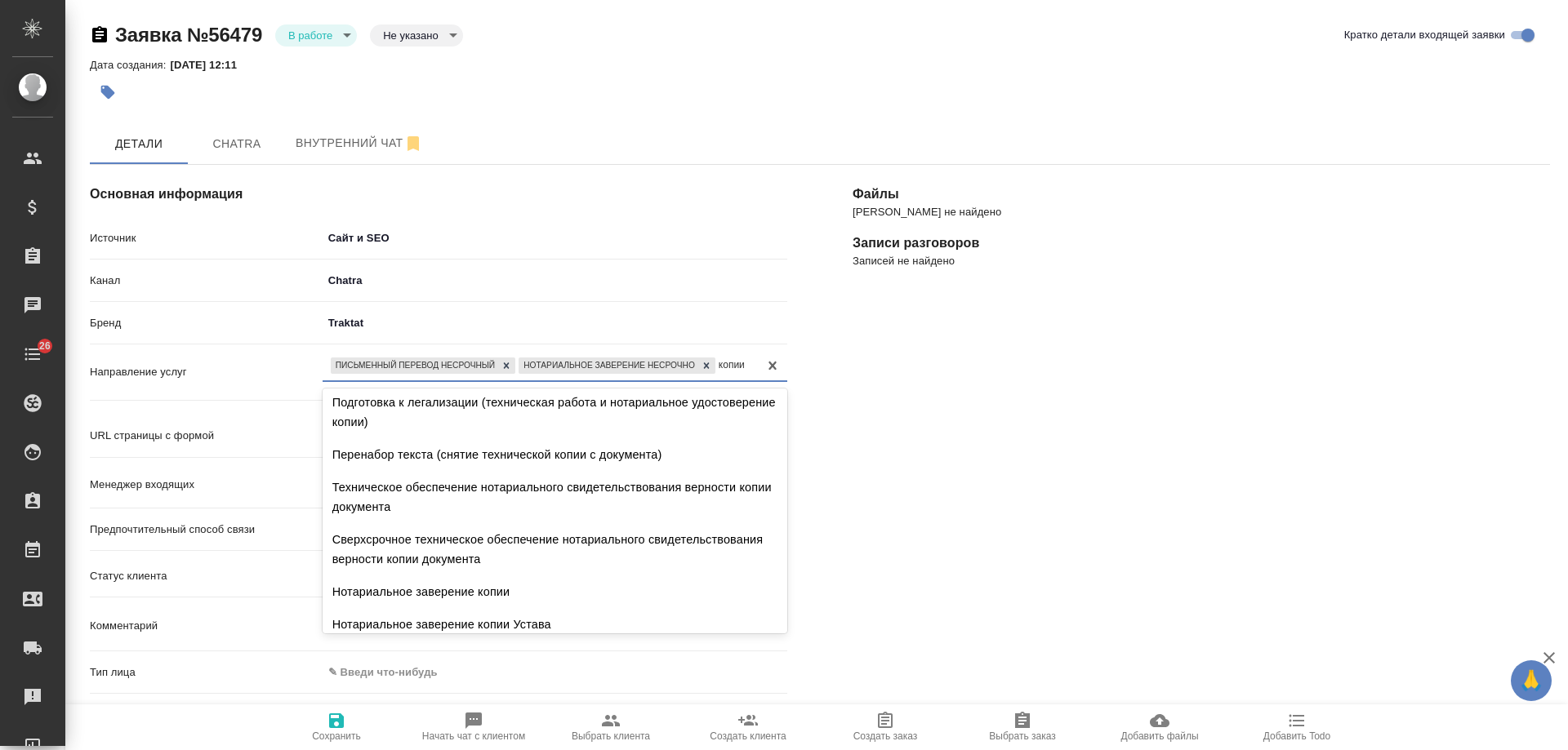
scroll to position [232, 0]
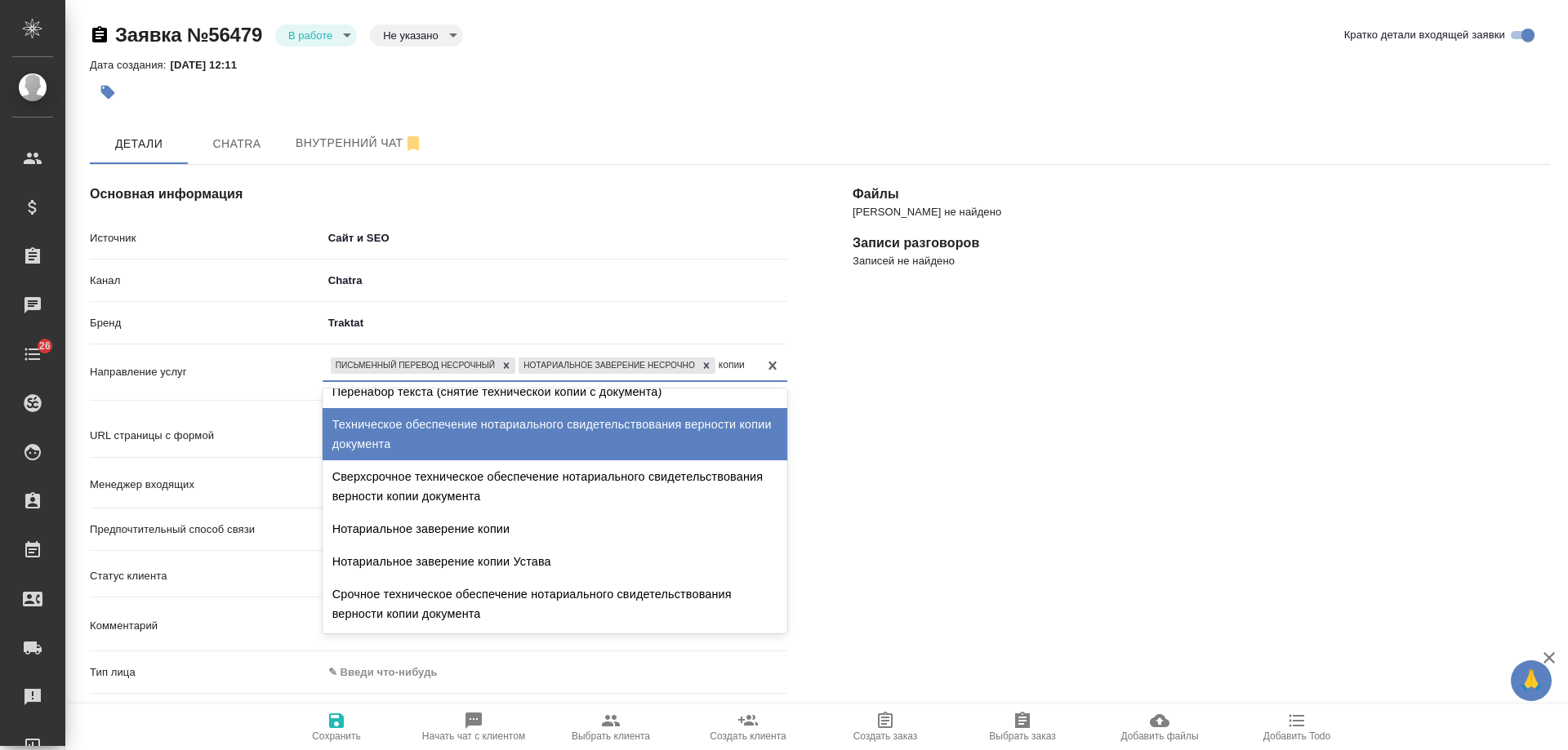
click at [580, 439] on div "Техническое обеспечение нотариального свидетельствования верности копии докумен…" at bounding box center [555, 434] width 465 height 52
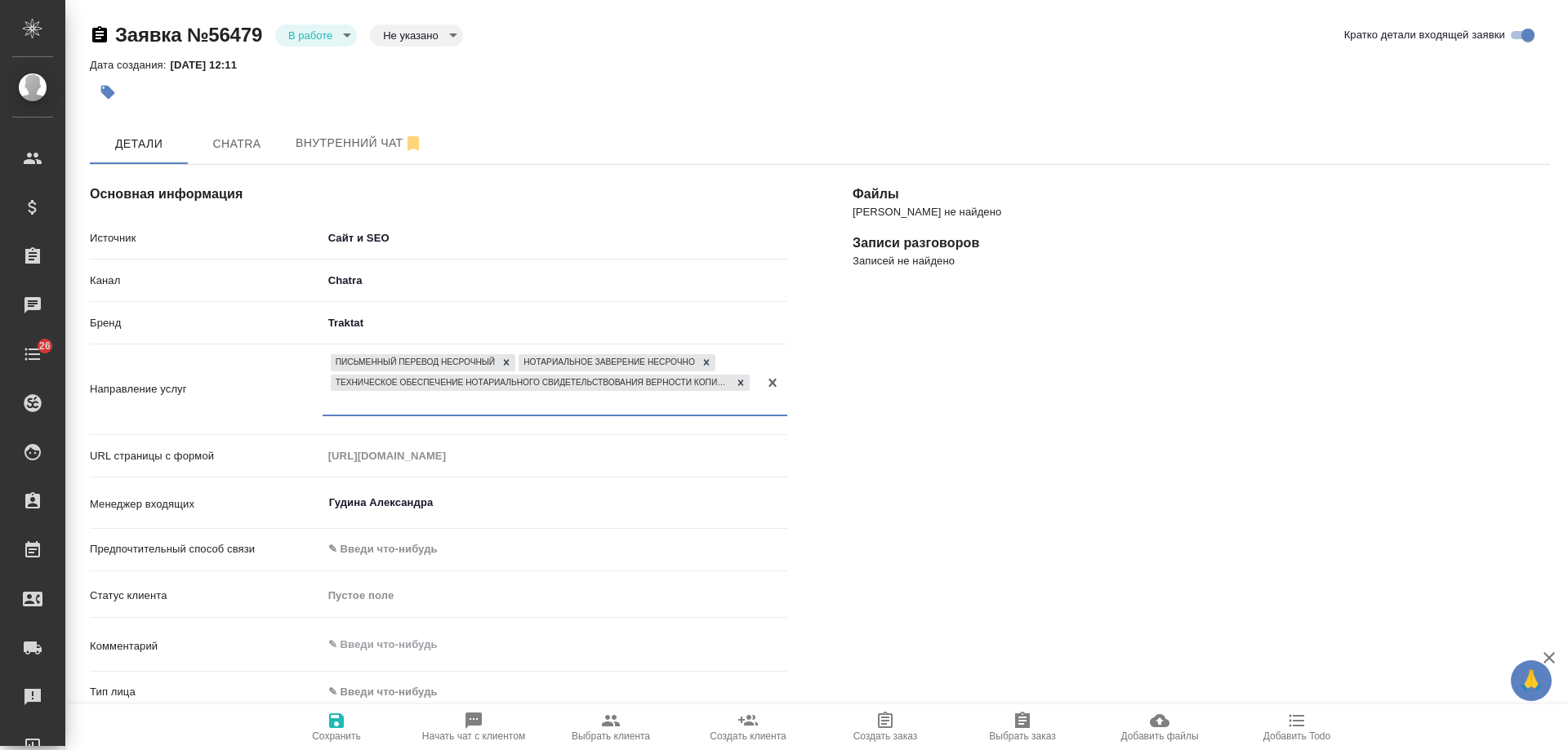
scroll to position [163, 0]
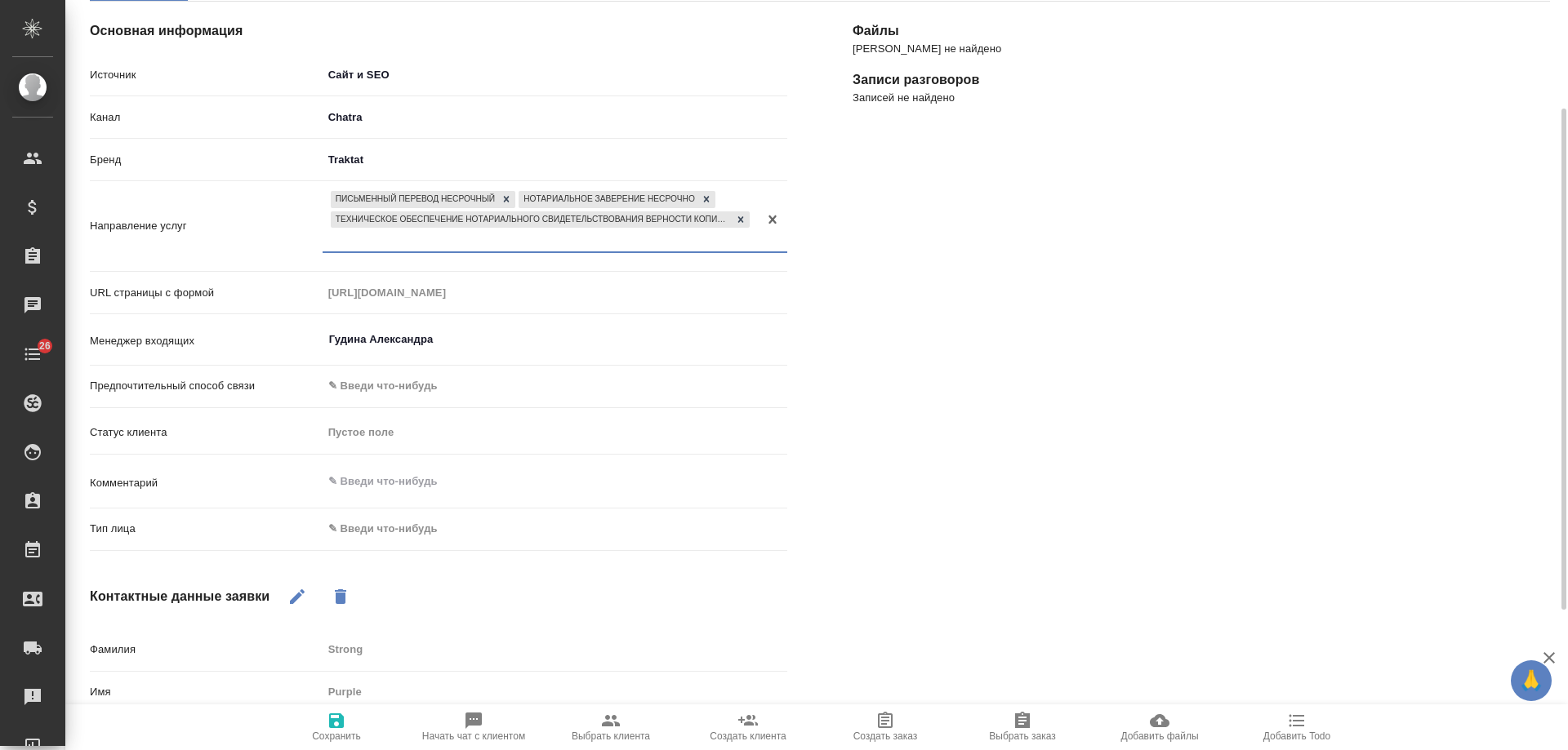
click at [377, 527] on body "🙏 .cls-1 fill:#fff; AWATERA Gudina Alexandra Клиенты Спецификации Заказы 0 Чаты…" at bounding box center [784, 375] width 1568 height 750
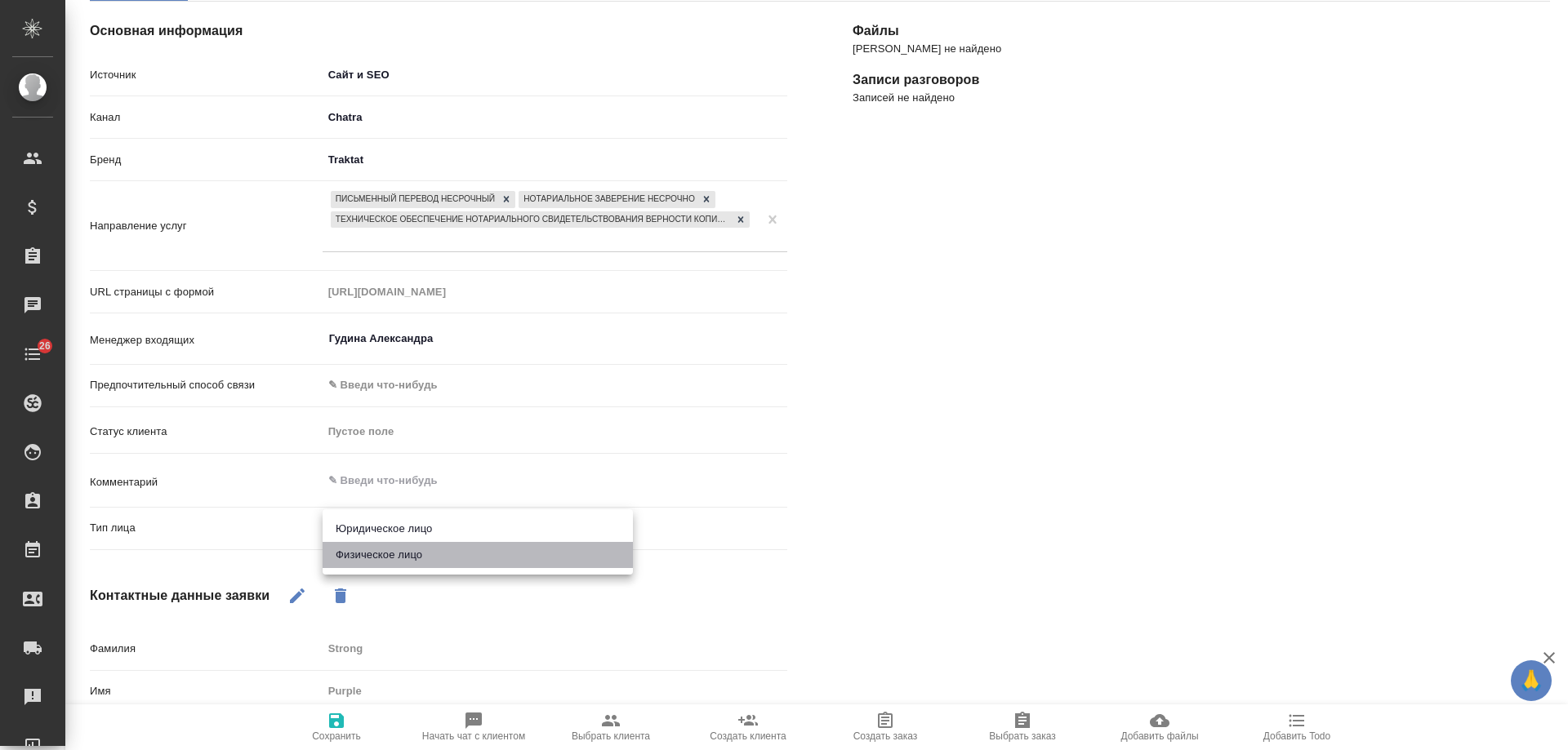
click at [399, 558] on li "Физическое лицо" at bounding box center [477, 556] width 310 height 27
type textarea "x"
type input "private"
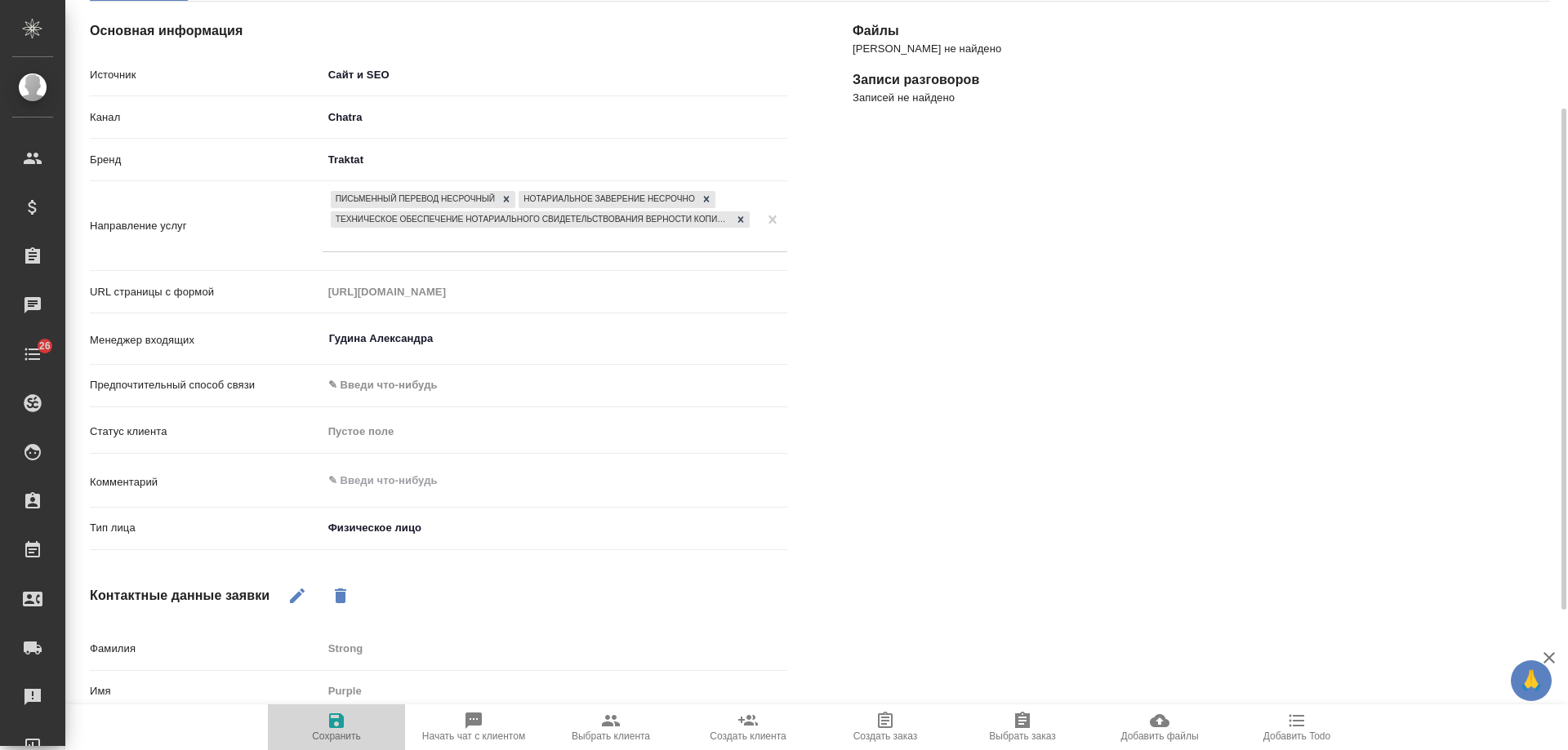
click at [344, 730] on icon "button" at bounding box center [336, 721] width 20 height 20
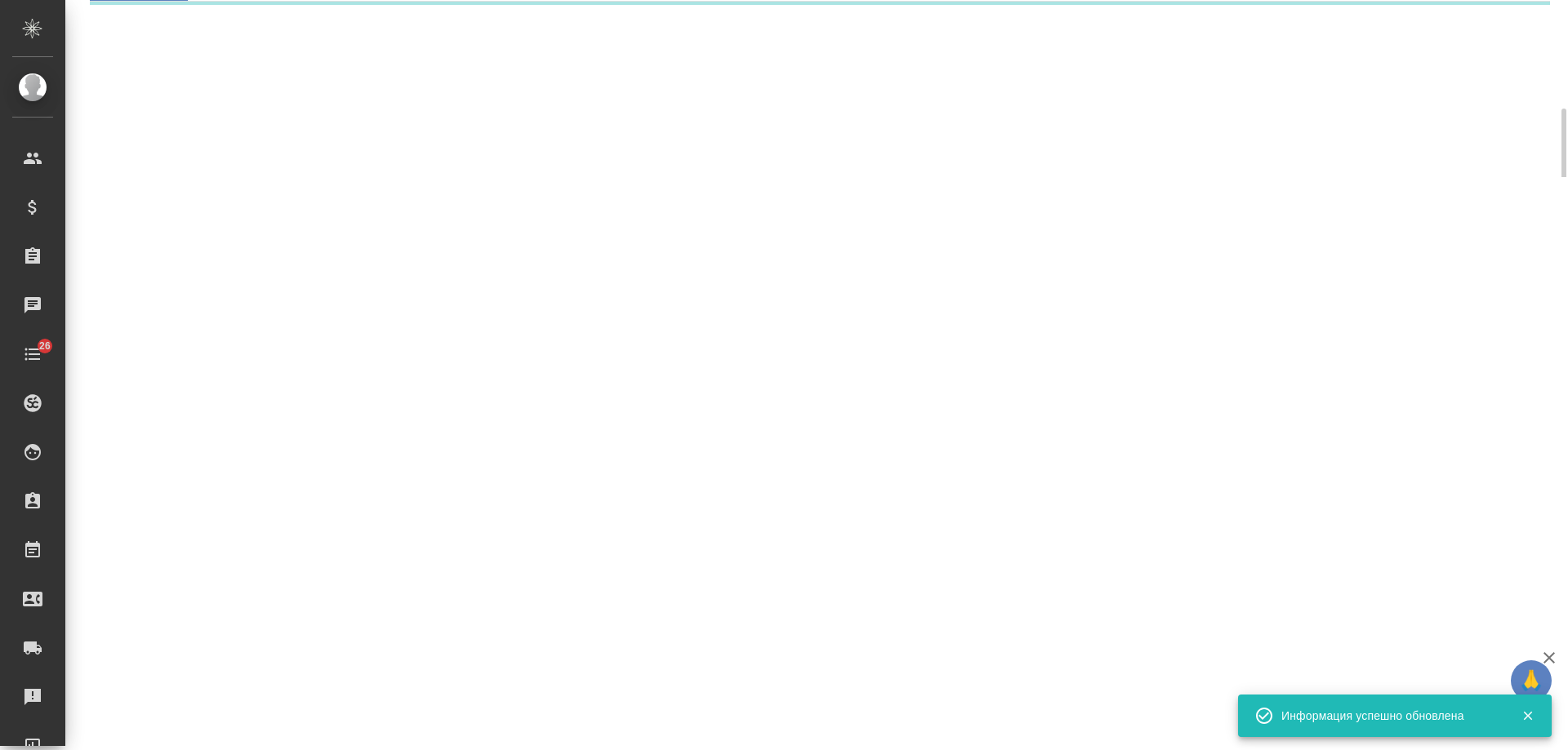
select select "RU"
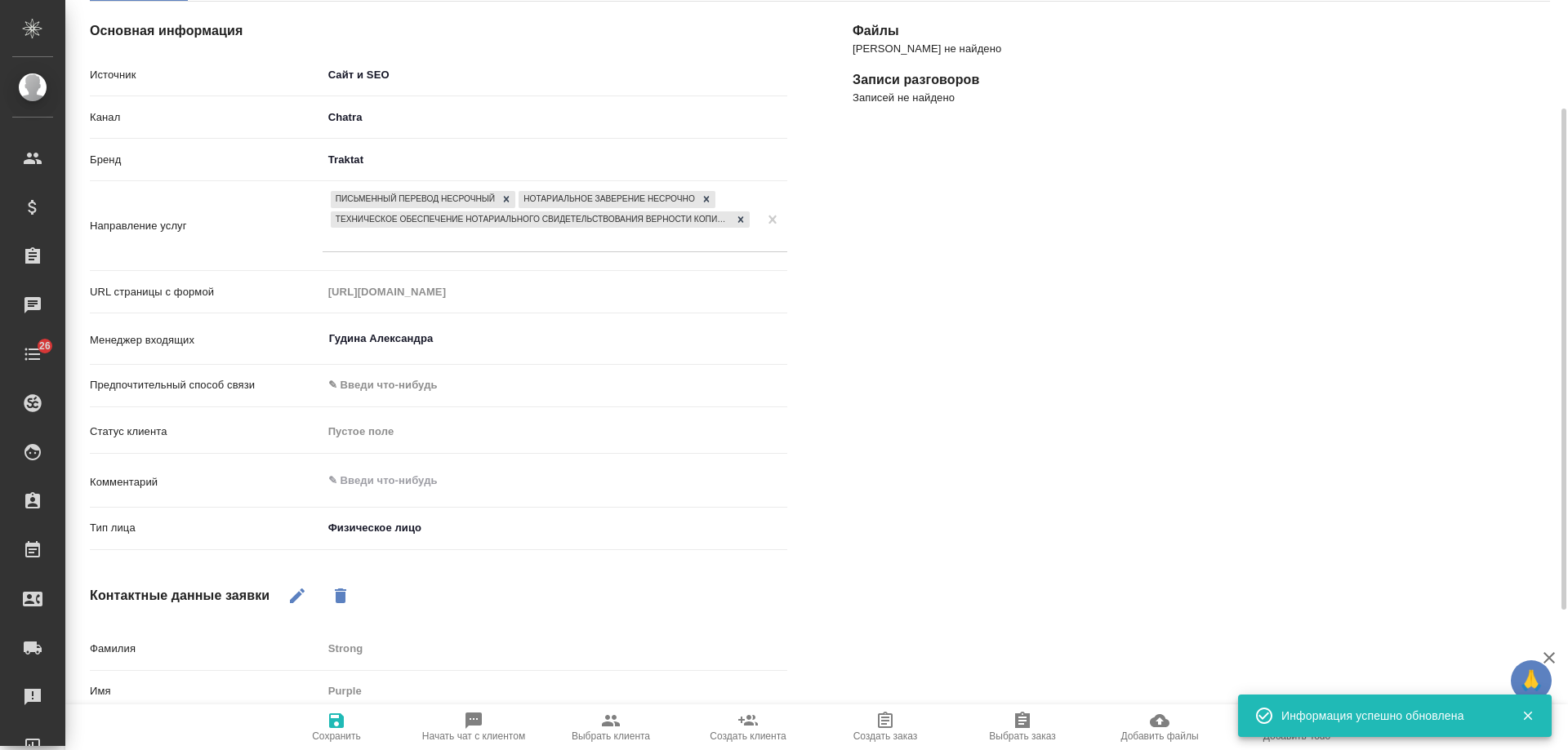
type textarea "x"
click at [451, 478] on textarea at bounding box center [555, 481] width 465 height 27
type textarea "д"
type textarea "x"
type textarea "ди"
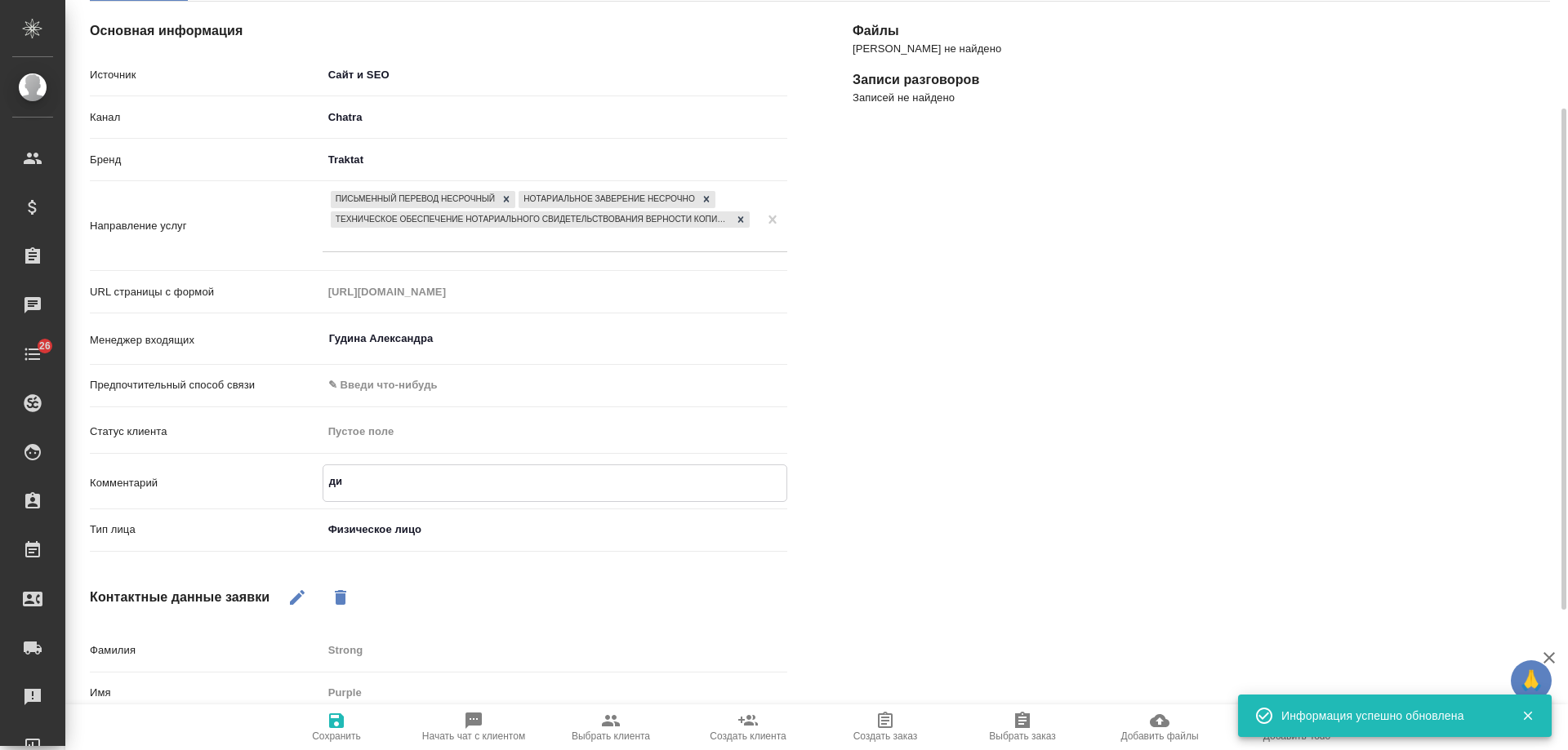
type textarea "x"
type textarea "дип"
type textarea "x"
type textarea "дипл"
type textarea "x"
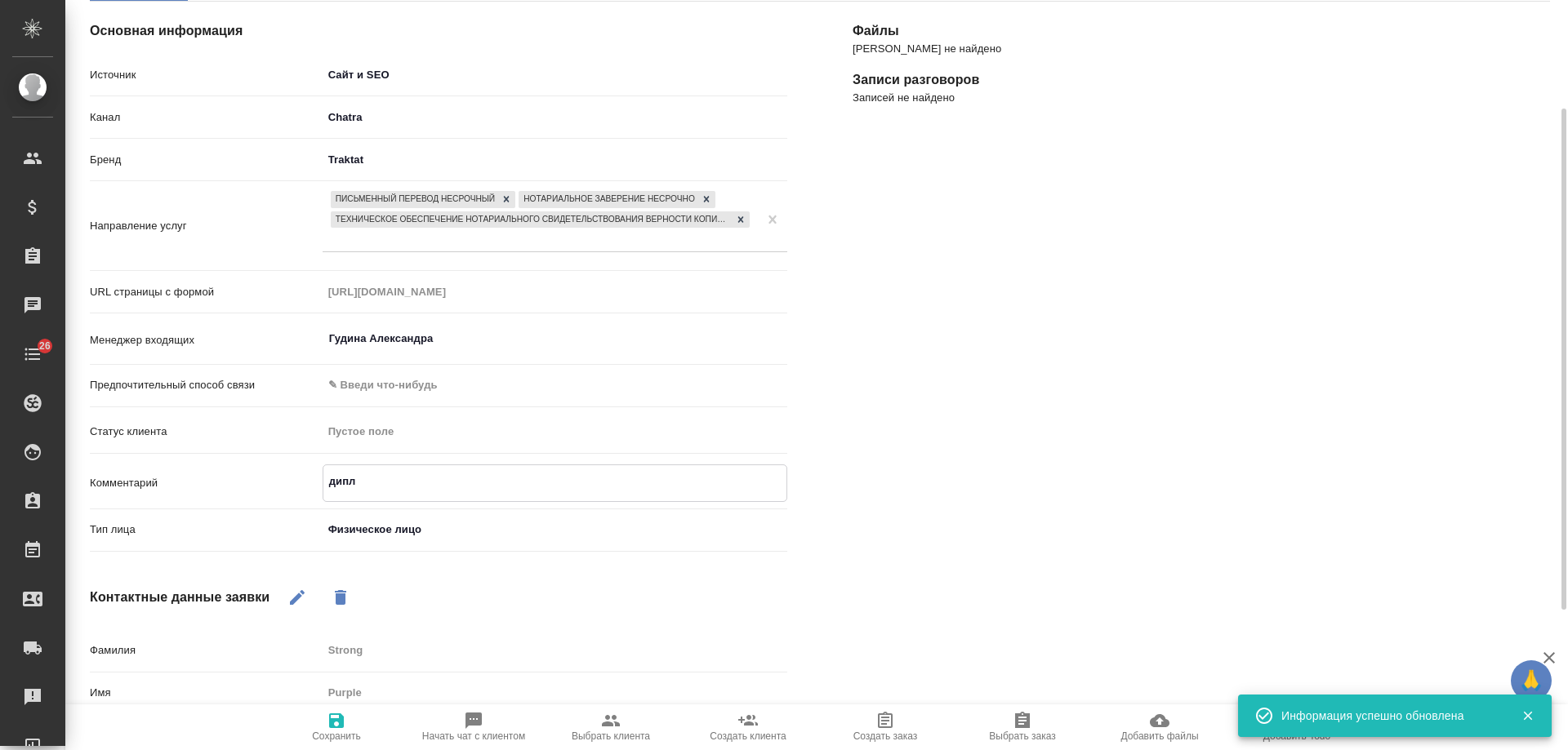
type textarea "дипло"
type textarea "x"
type textarea "диплом"
type textarea "x"
type textarea "диплом"
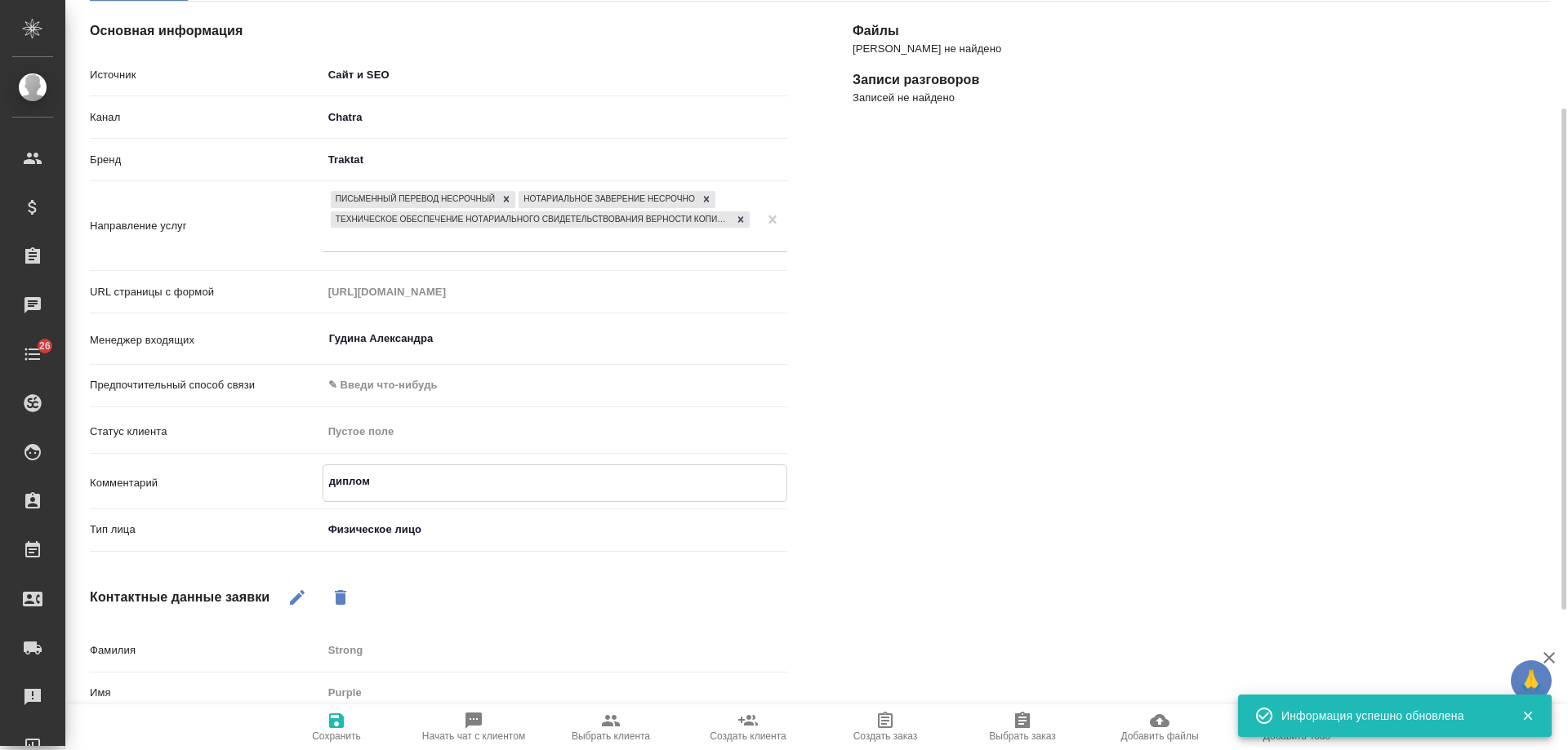
type textarea "x"
type textarea "диплом и"
type textarea "x"
type textarea "диплом и"
type textarea "x"
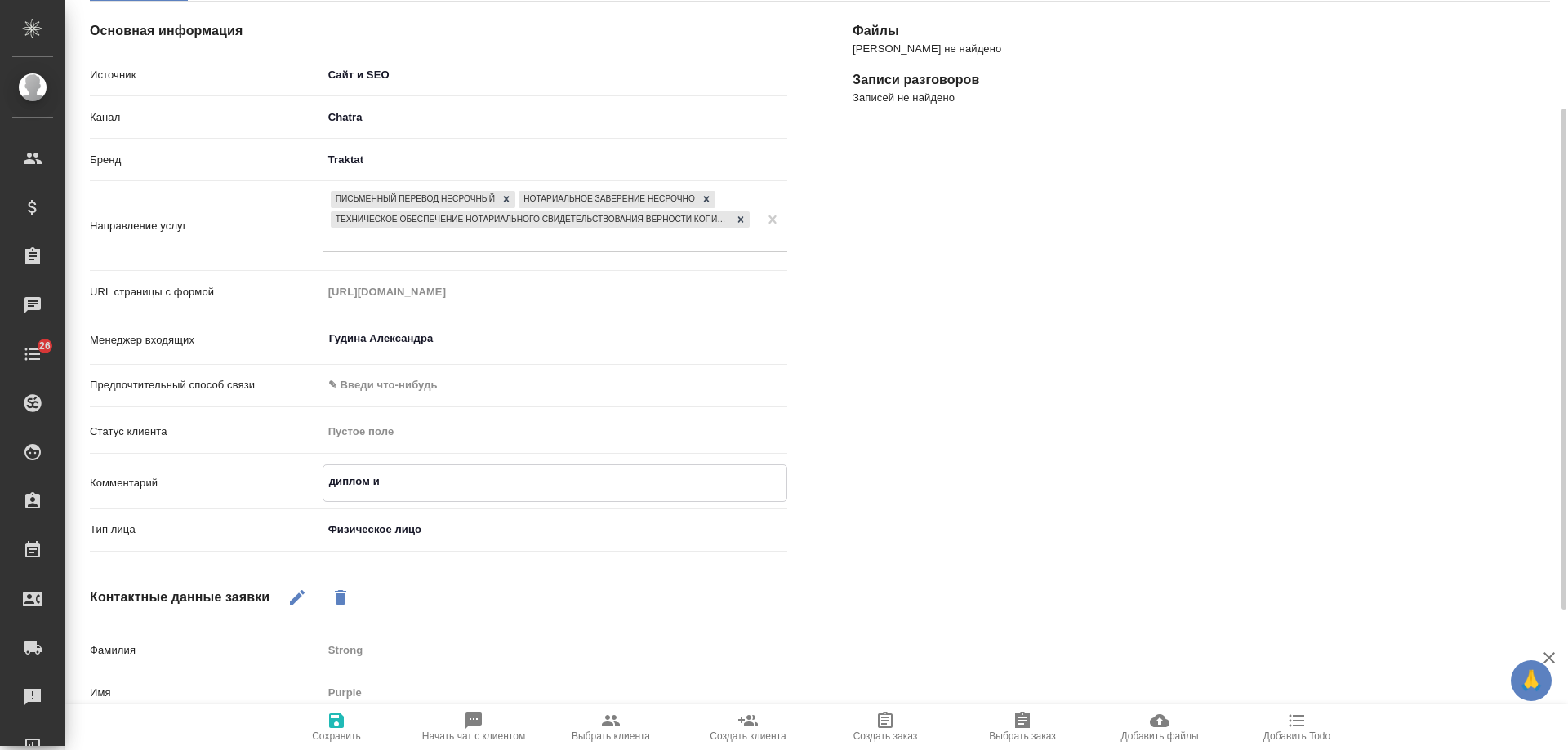
type textarea "диплом и а"
type textarea "x"
type textarea "диплом и ат"
type textarea "x"
type textarea "диплом и атт"
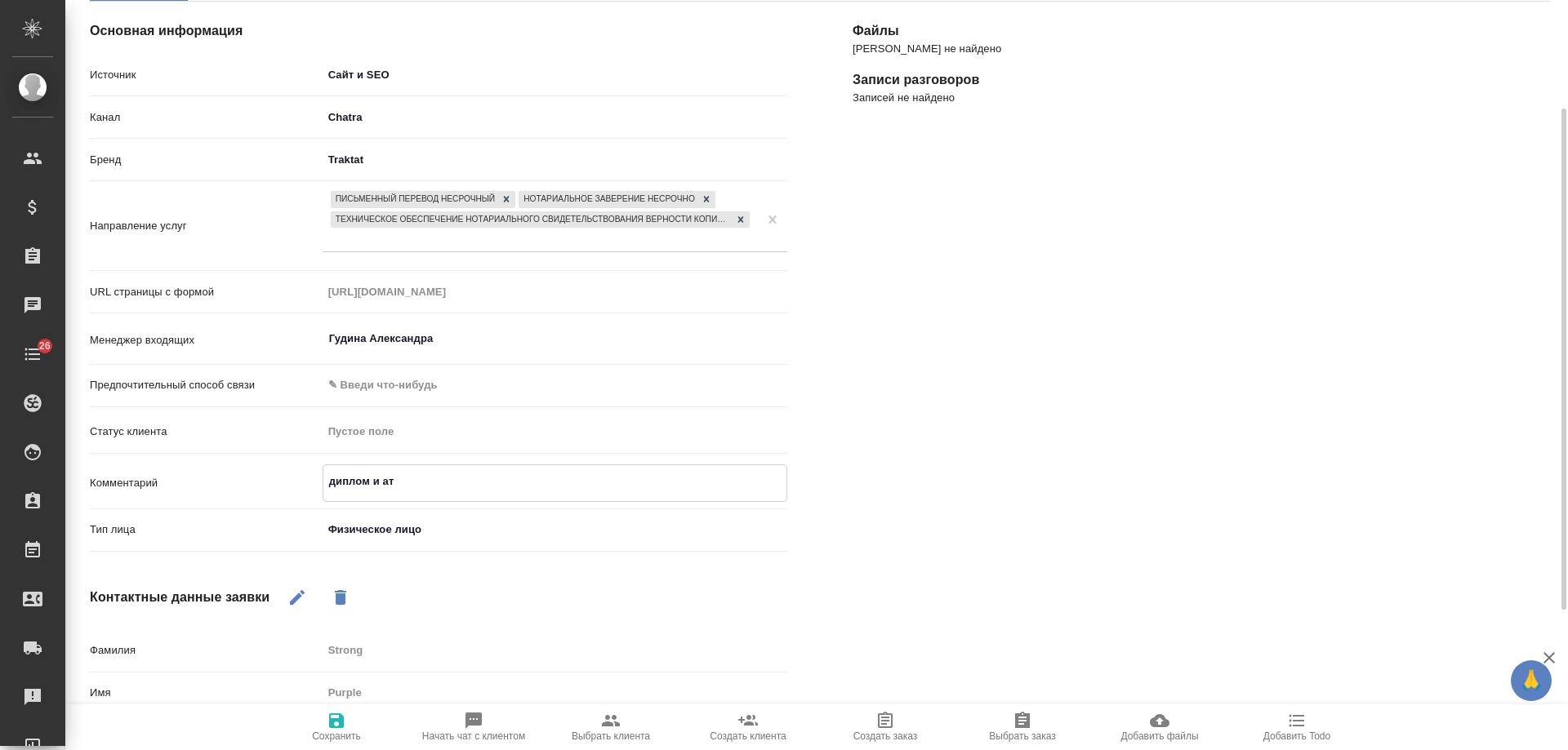
type textarea "x"
type textarea "диплом и атте"
type textarea "x"
type textarea "диплом и аттес"
type textarea "x"
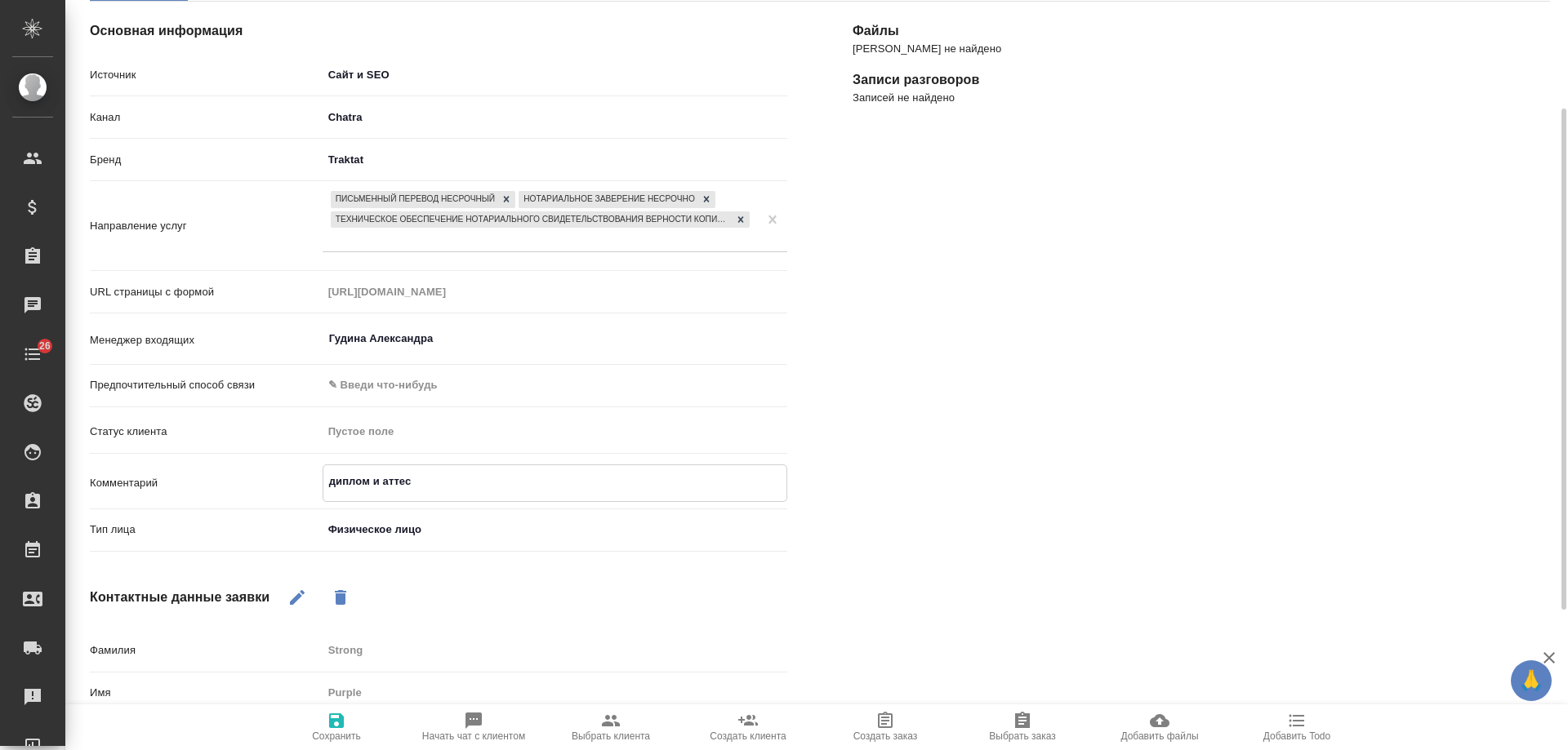
type textarea "диплом и аттест"
type textarea "x"
type textarea "диплом и аттеста"
type textarea "x"
type textarea "диплом и аттестат"
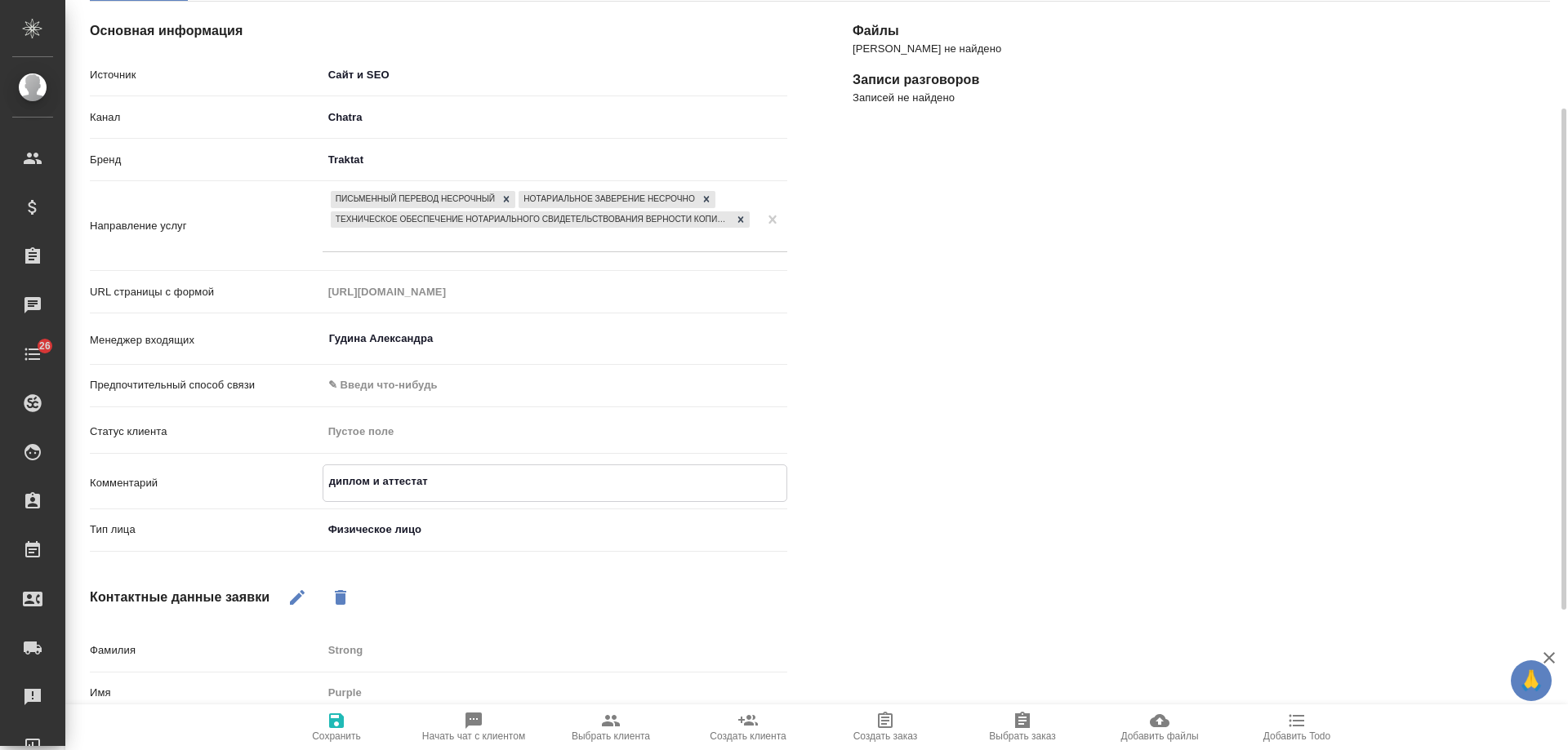
type textarea "x"
type textarea "диплом и аттестат"
type textarea "x"
paste textarea "Мне нужно снять с апостилированных документов нотариальные копии и чтобы к сами…"
type textarea "диплом и аттестат Мне нужно снять с апостилированных документов нотариальные ко…"
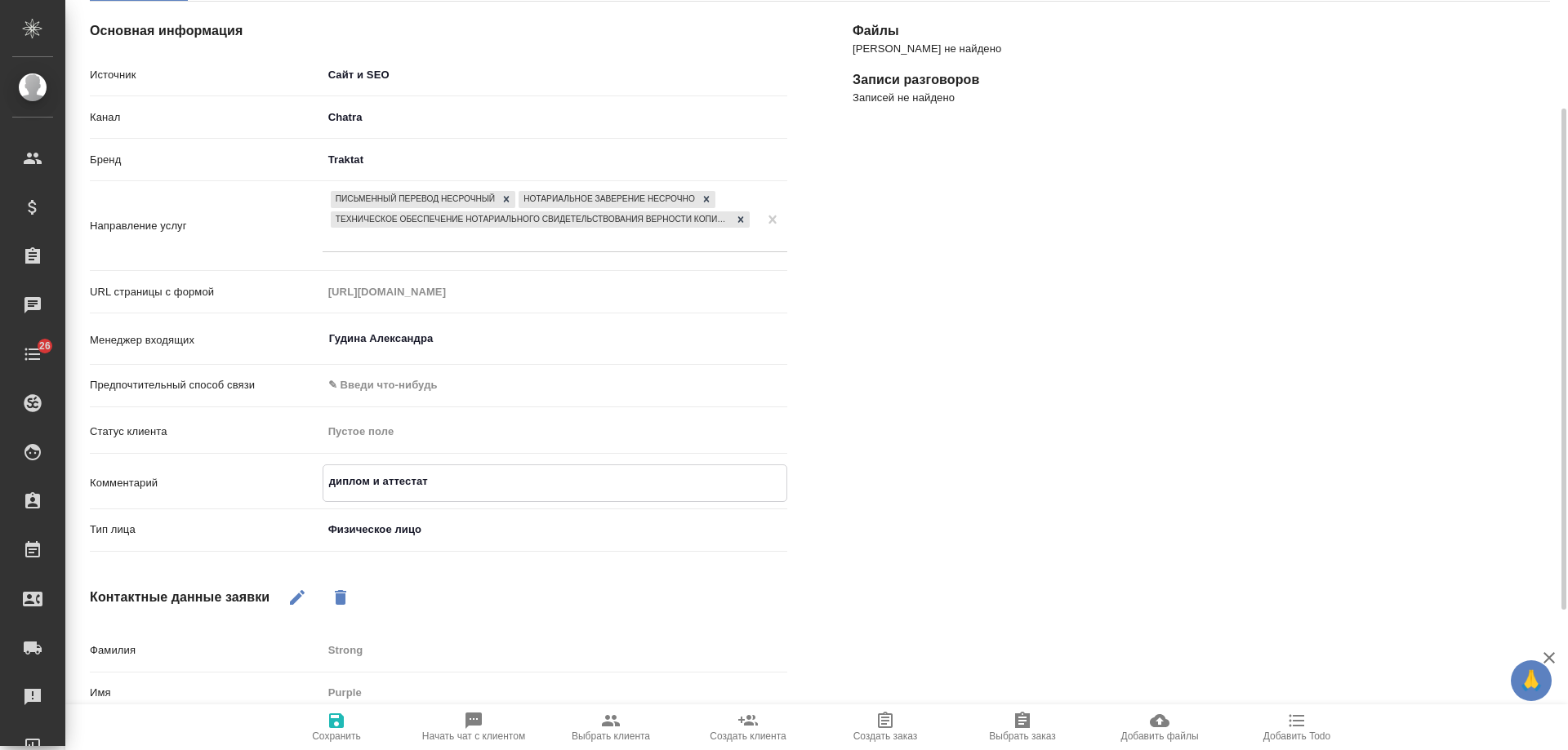
type textarea "x"
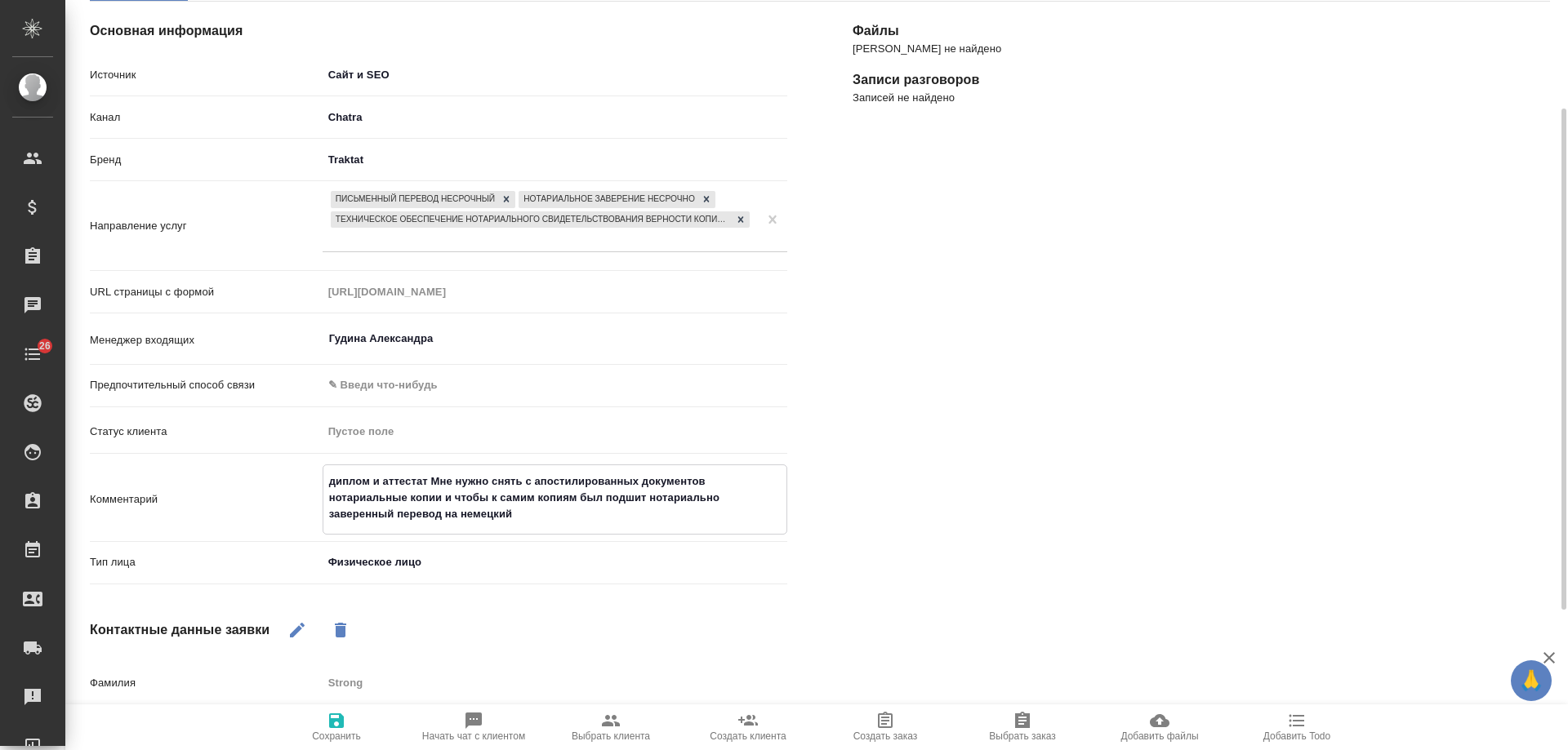
click at [429, 479] on textarea "диплом и аттестат Мне нужно снять с апостилированных документов нотариальные ко…" at bounding box center [555, 498] width 463 height 61
type textarea "диплом и аттестат Мне нужно снять с апостилированных документов нотариальные ко…"
type textarea "x"
type textarea "диплом и аттестат Мне нужно снять с апостилированных документов нотариальные ко…"
type textarea "x"
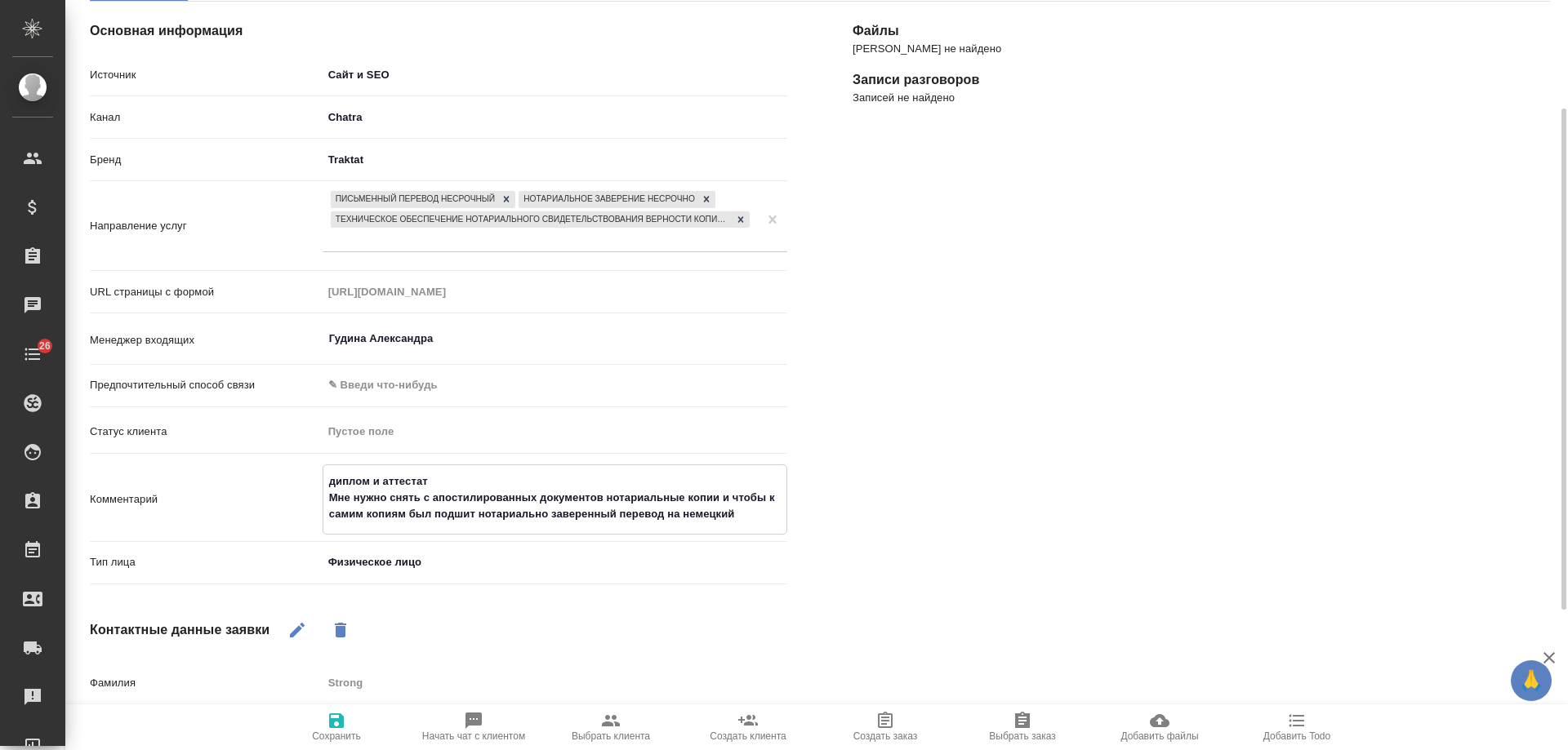
click at [326, 722] on span "Сохранить" at bounding box center [337, 726] width 118 height 31
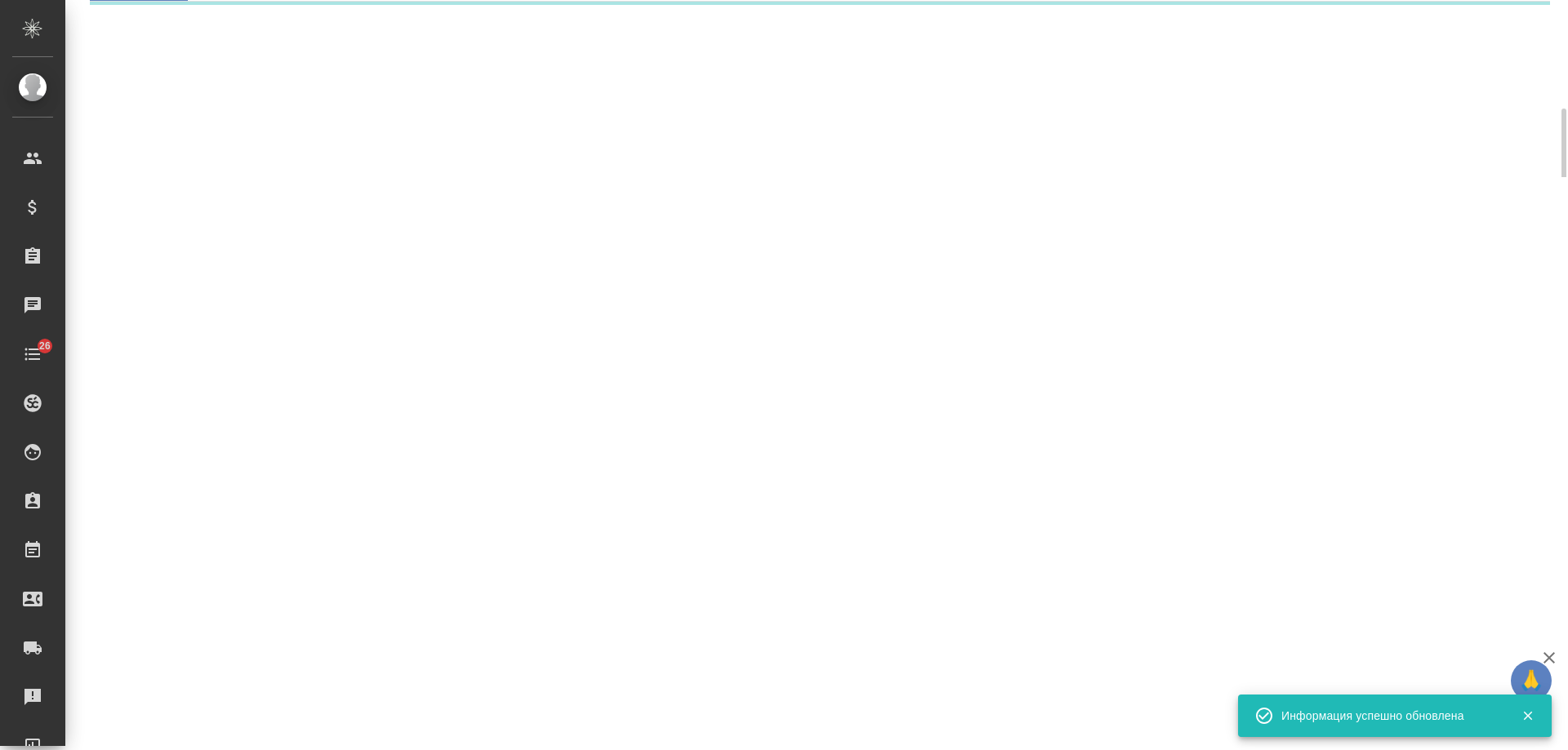
select select "RU"
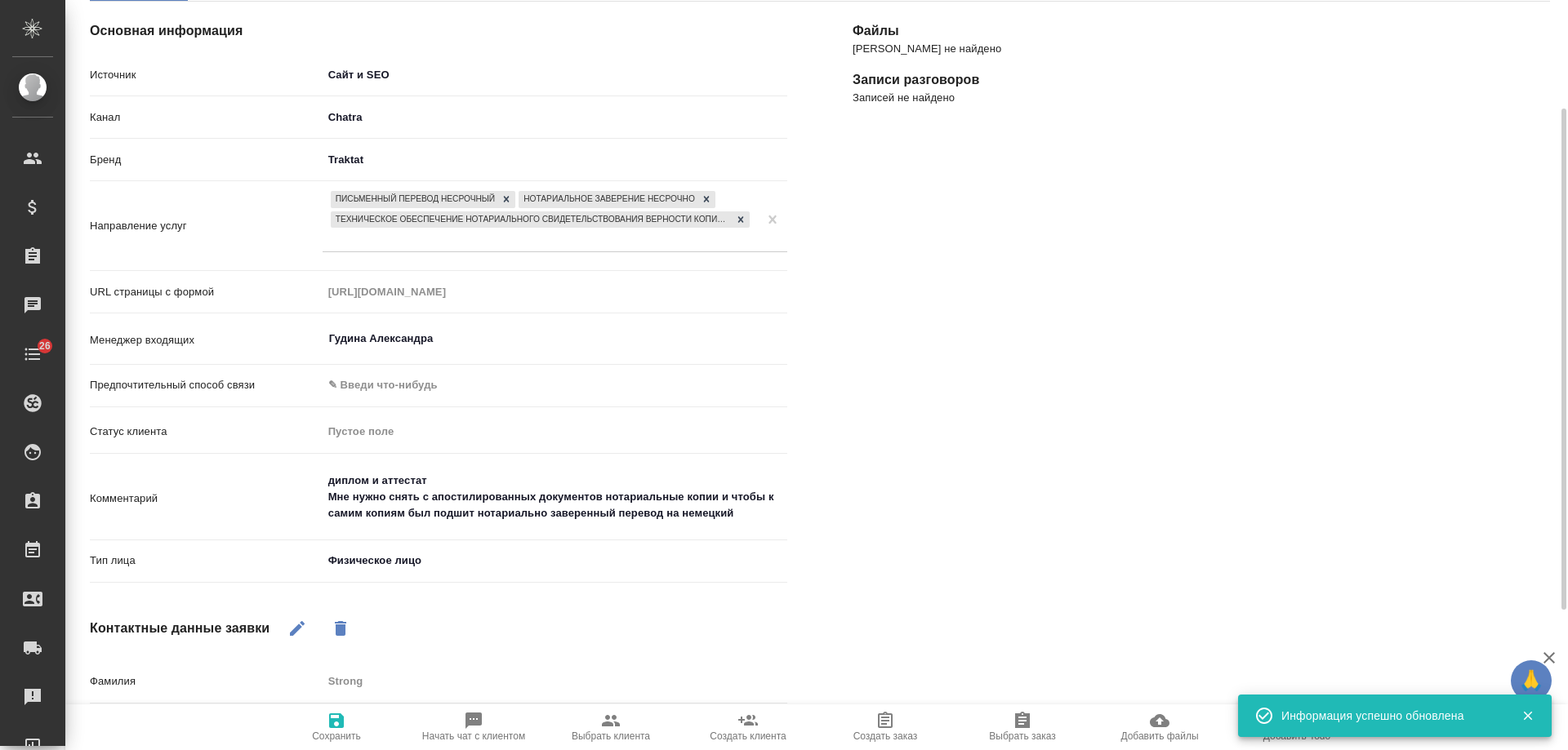
type textarea "x"
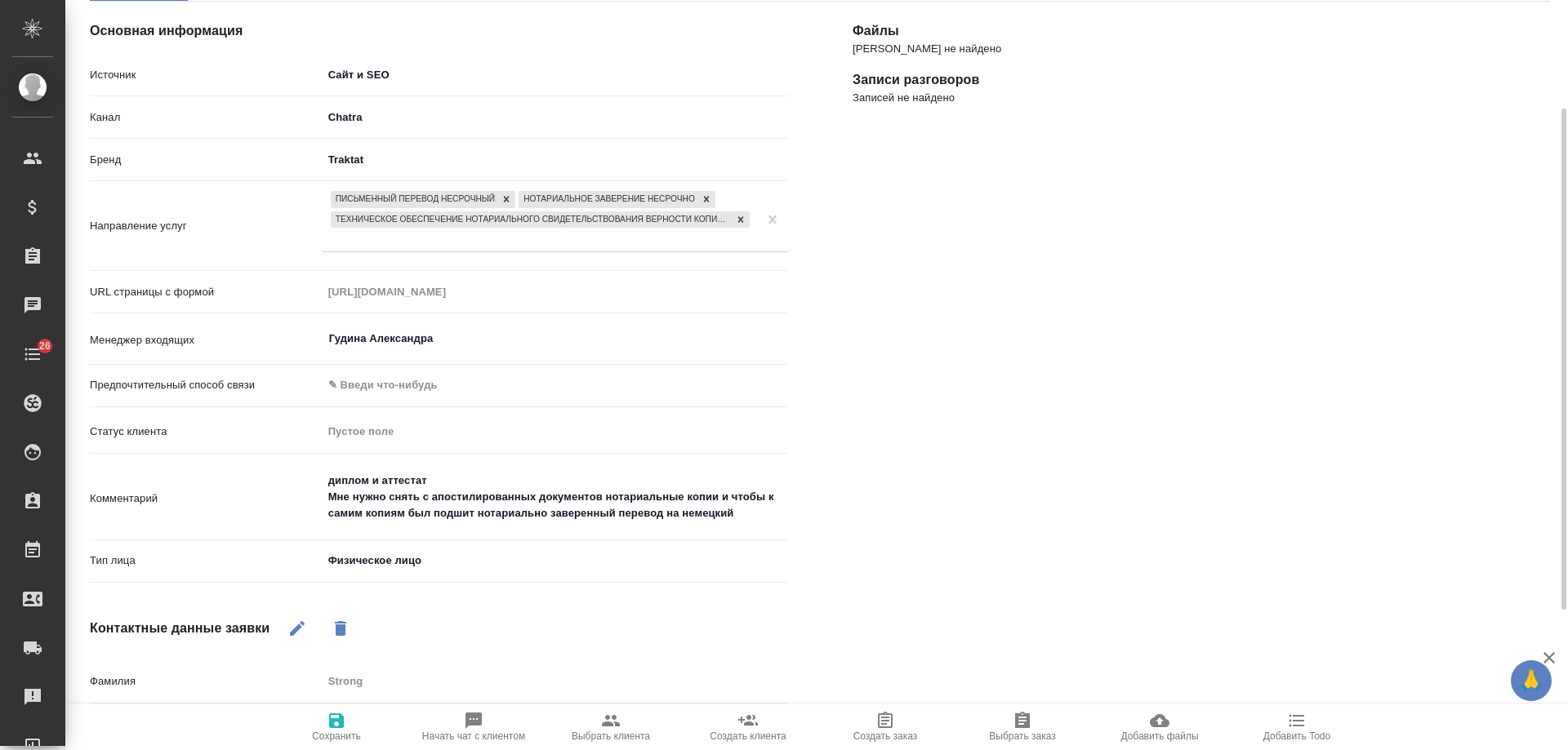
scroll to position [0, 0]
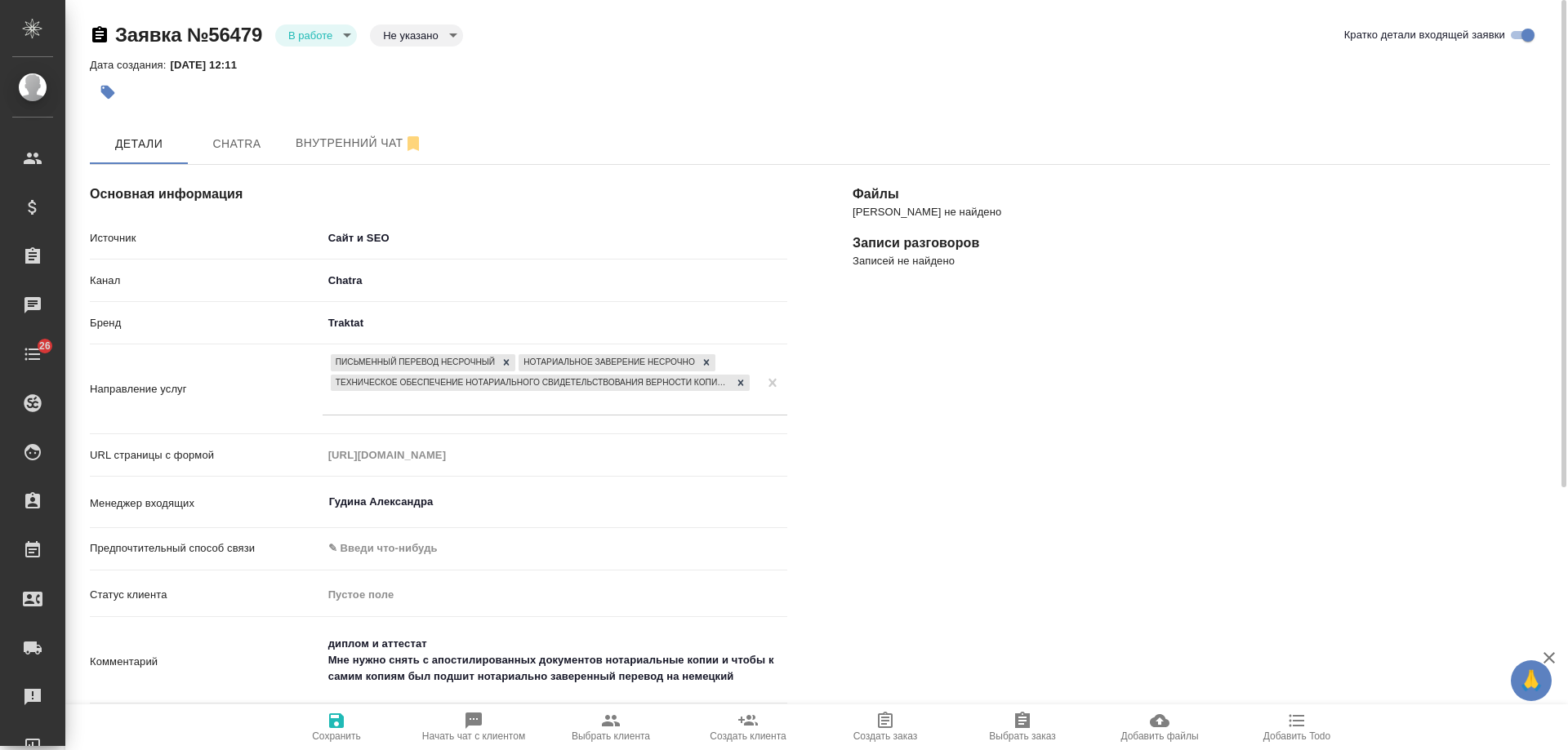
click at [350, 729] on span "Сохранить" at bounding box center [337, 726] width 118 height 31
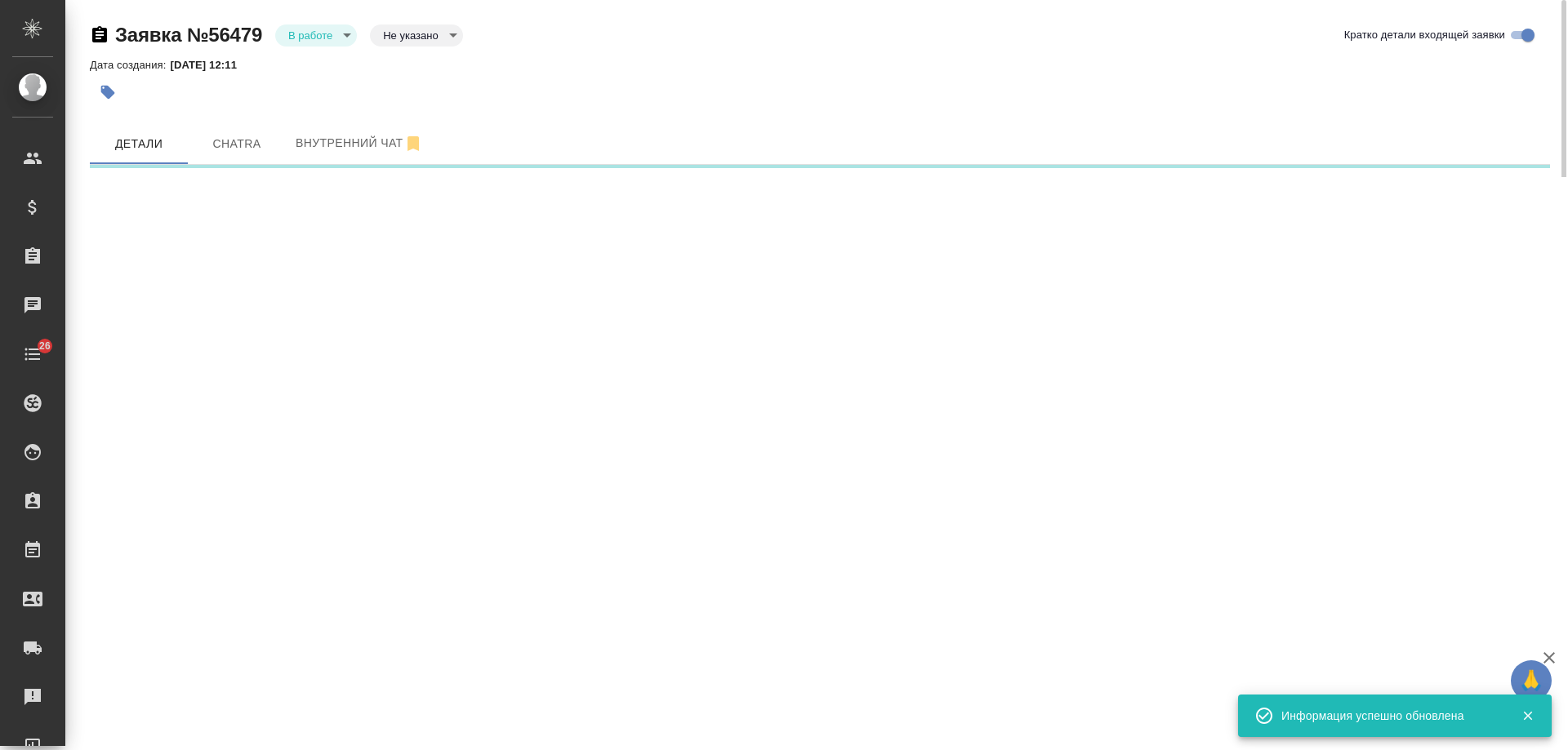
select select "RU"
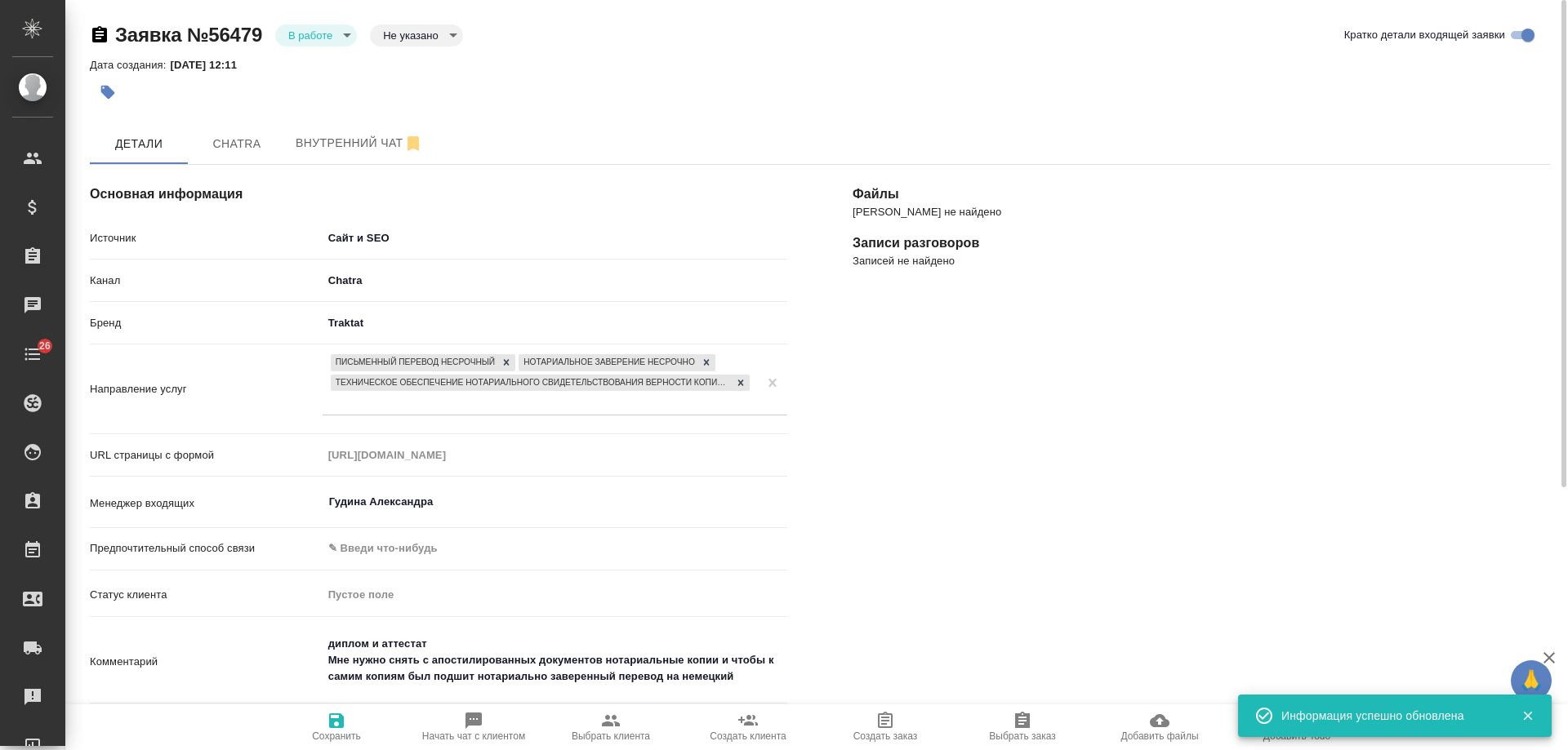
click at [1535, 715] on icon "button" at bounding box center [1529, 717] width 15 height 15
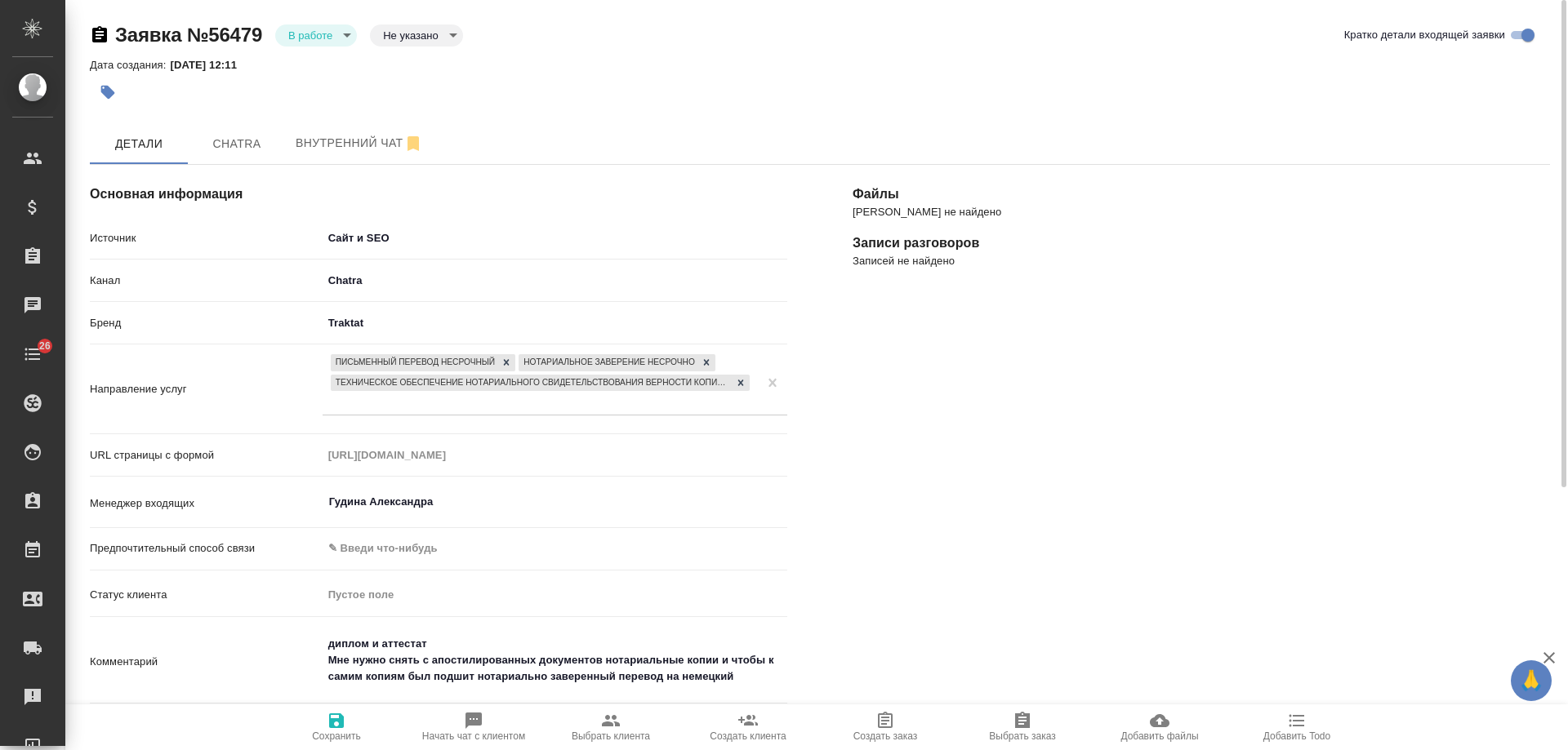
click at [1309, 719] on span "Добавить Todo" at bounding box center [1298, 726] width 118 height 31
type textarea "x"
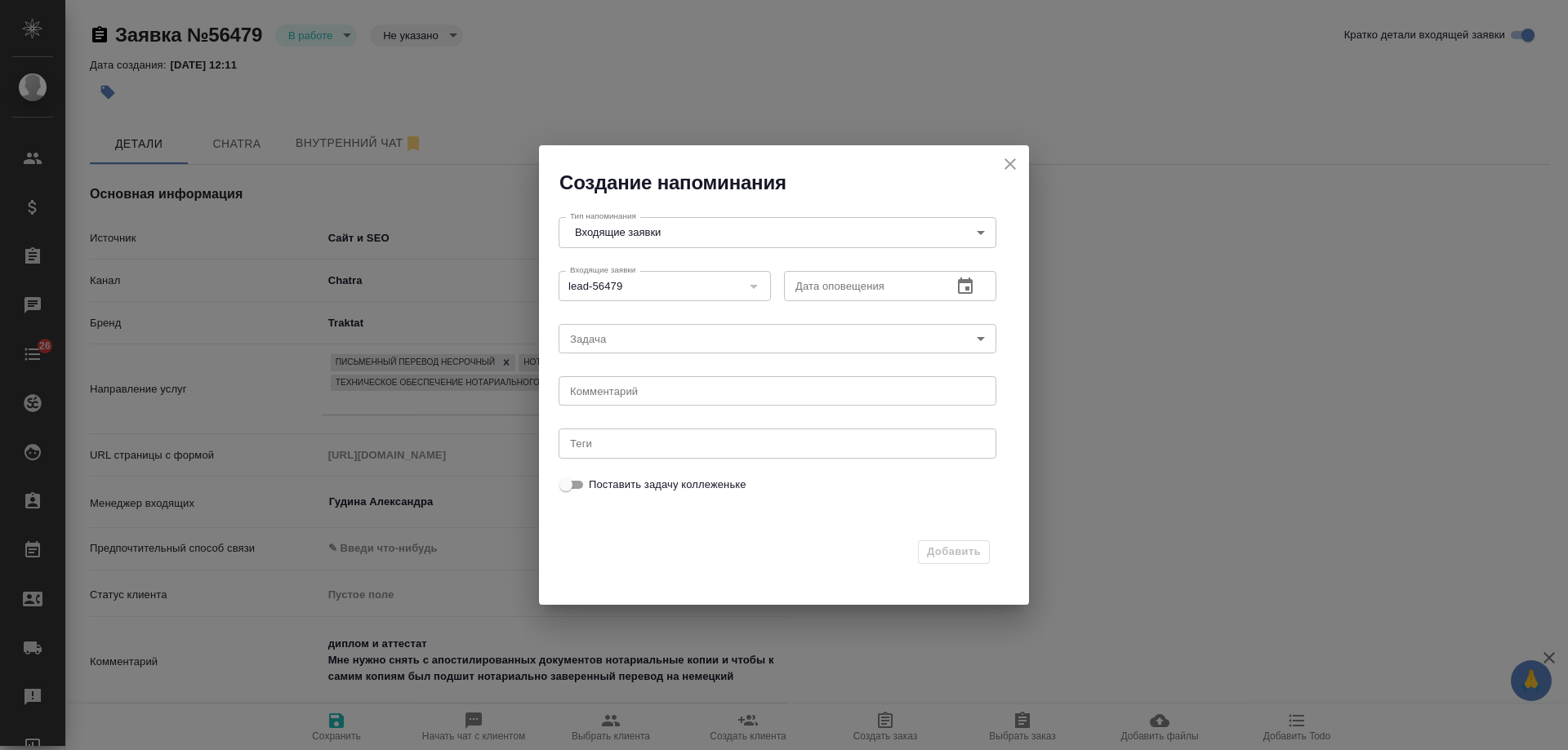
click at [962, 284] on icon "button" at bounding box center [966, 286] width 20 height 20
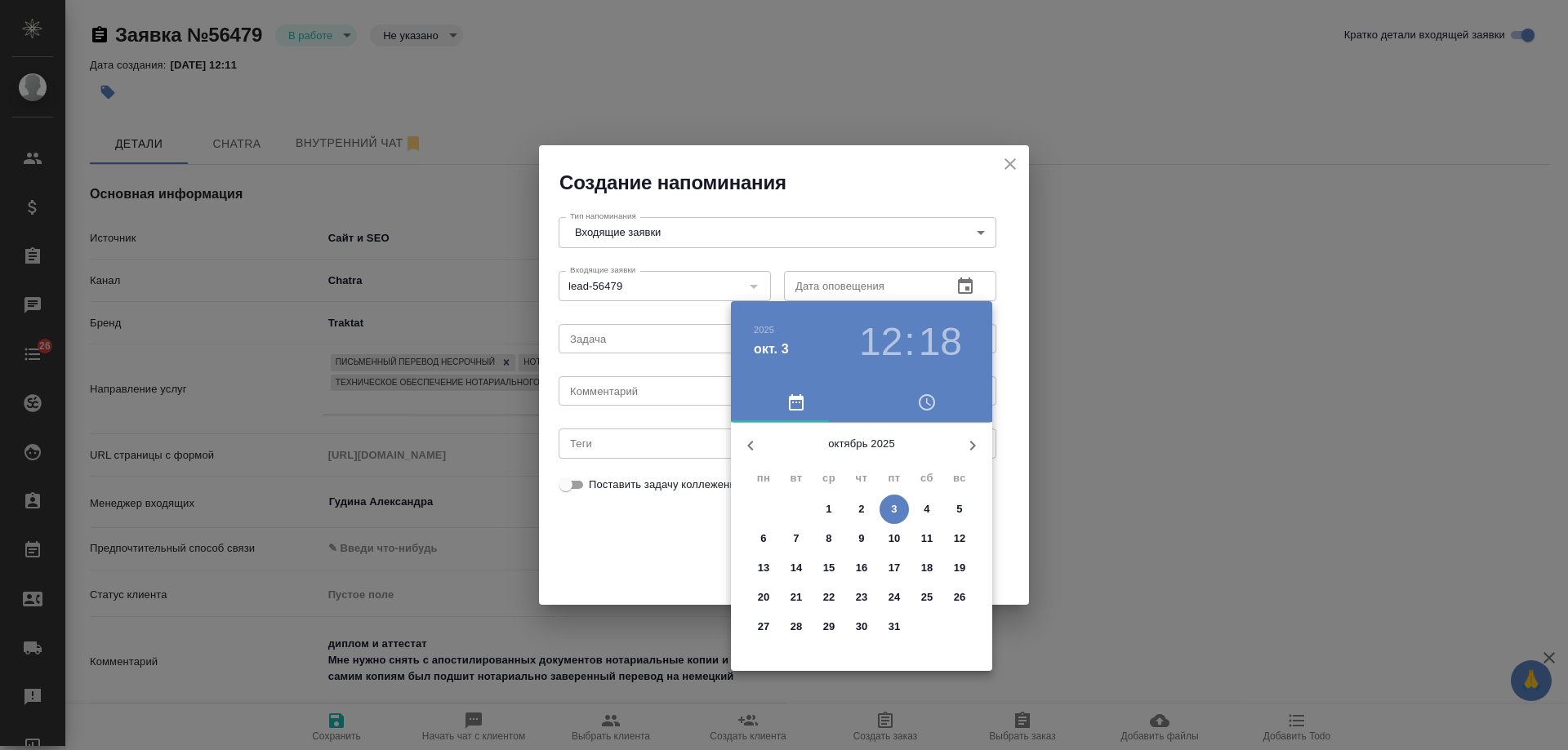
click at [931, 510] on span "4" at bounding box center [927, 509] width 29 height 16
type input "04.10.2025 12:18"
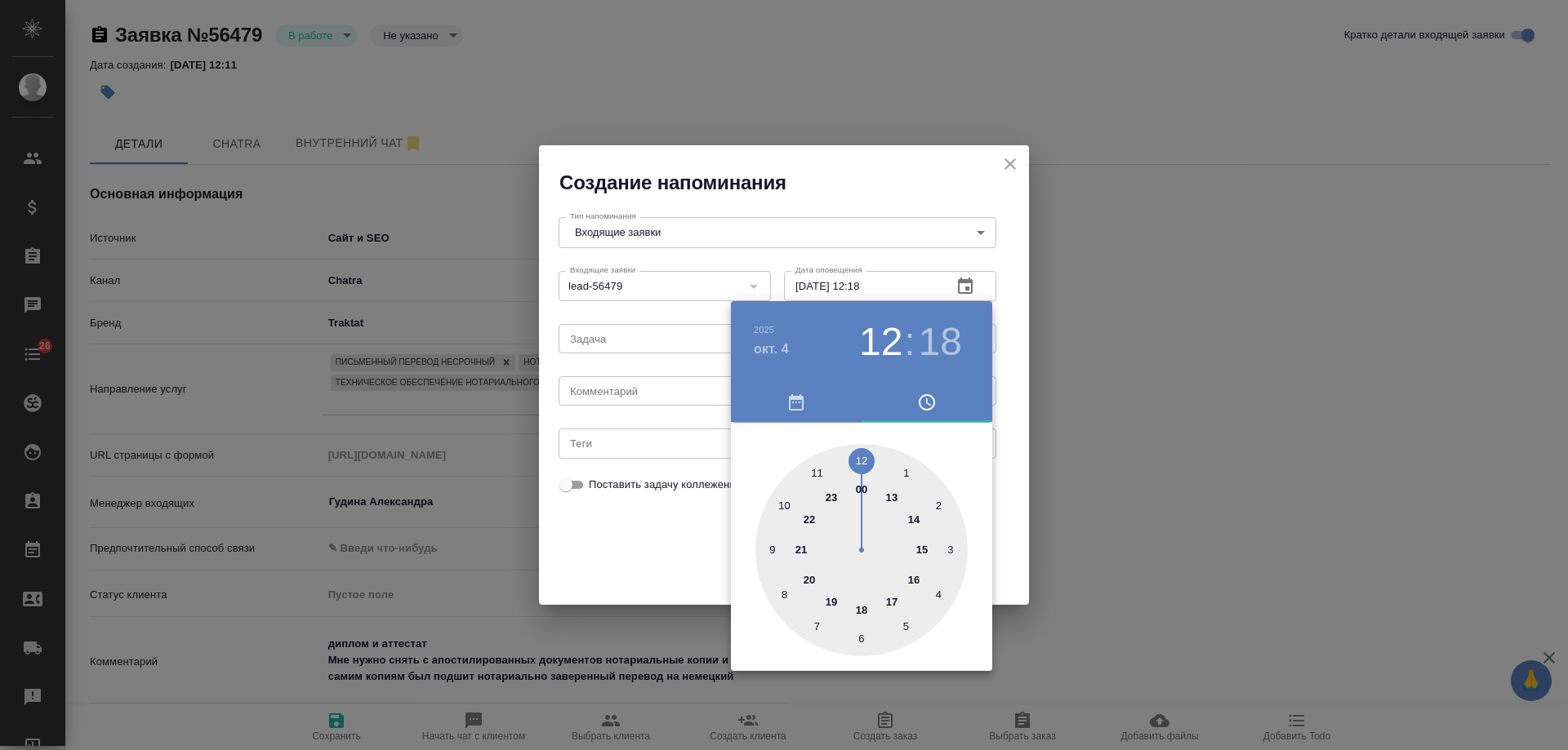
click at [648, 379] on div at bounding box center [784, 375] width 1568 height 750
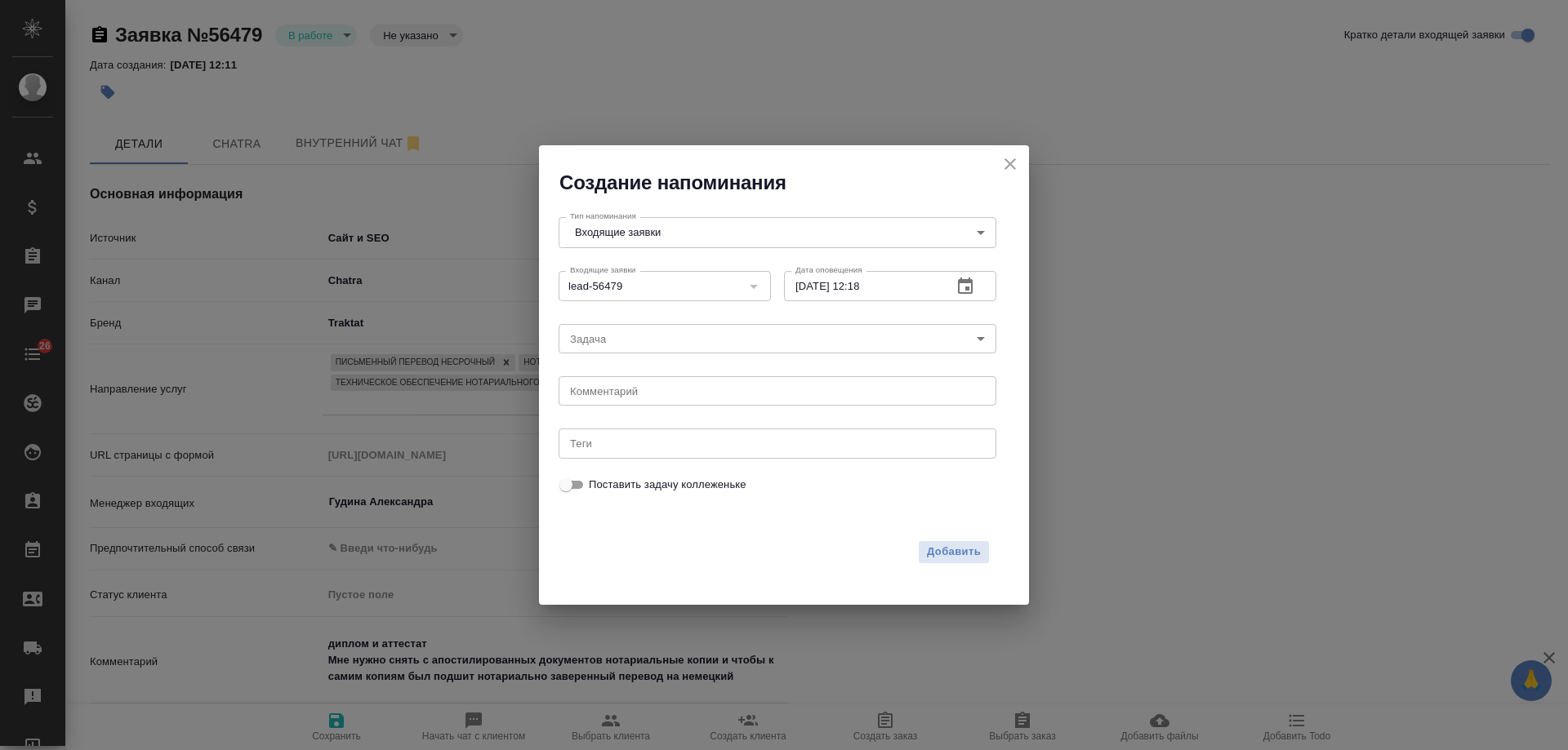
click at [653, 387] on div "2025 окт. 4 12 : 18 00 1 2 3 4 5 6 7 8 9 10 11 12 13 14 15 16 17 18 19 20 21 22…" at bounding box center [784, 375] width 1568 height 750
click at [655, 392] on textarea at bounding box center [777, 391] width 415 height 12
type textarea "приходила?"
click at [938, 550] on span "Добавить" at bounding box center [953, 553] width 54 height 19
type textarea "x"
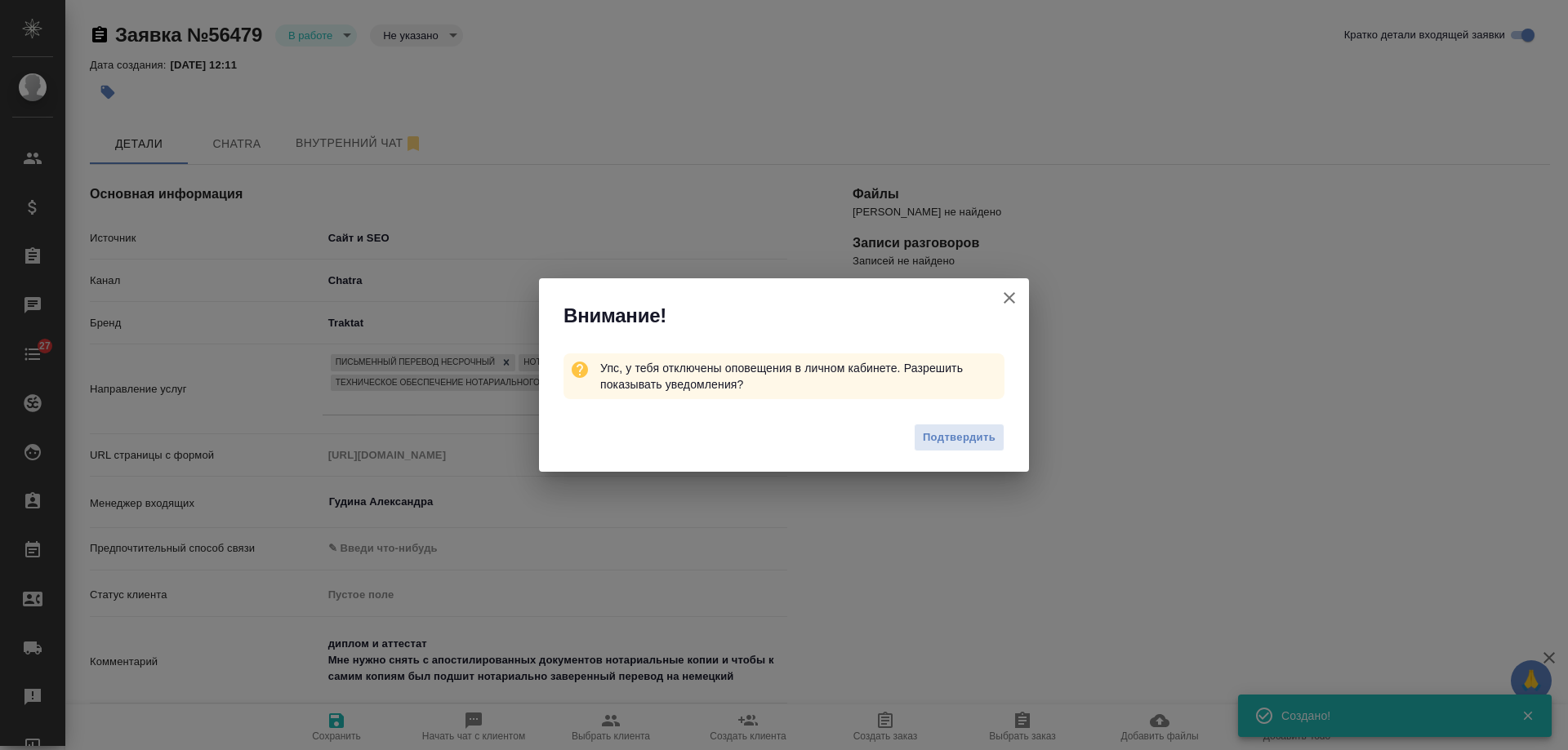
click at [1010, 301] on icon "button" at bounding box center [1009, 298] width 20 height 20
type textarea "x"
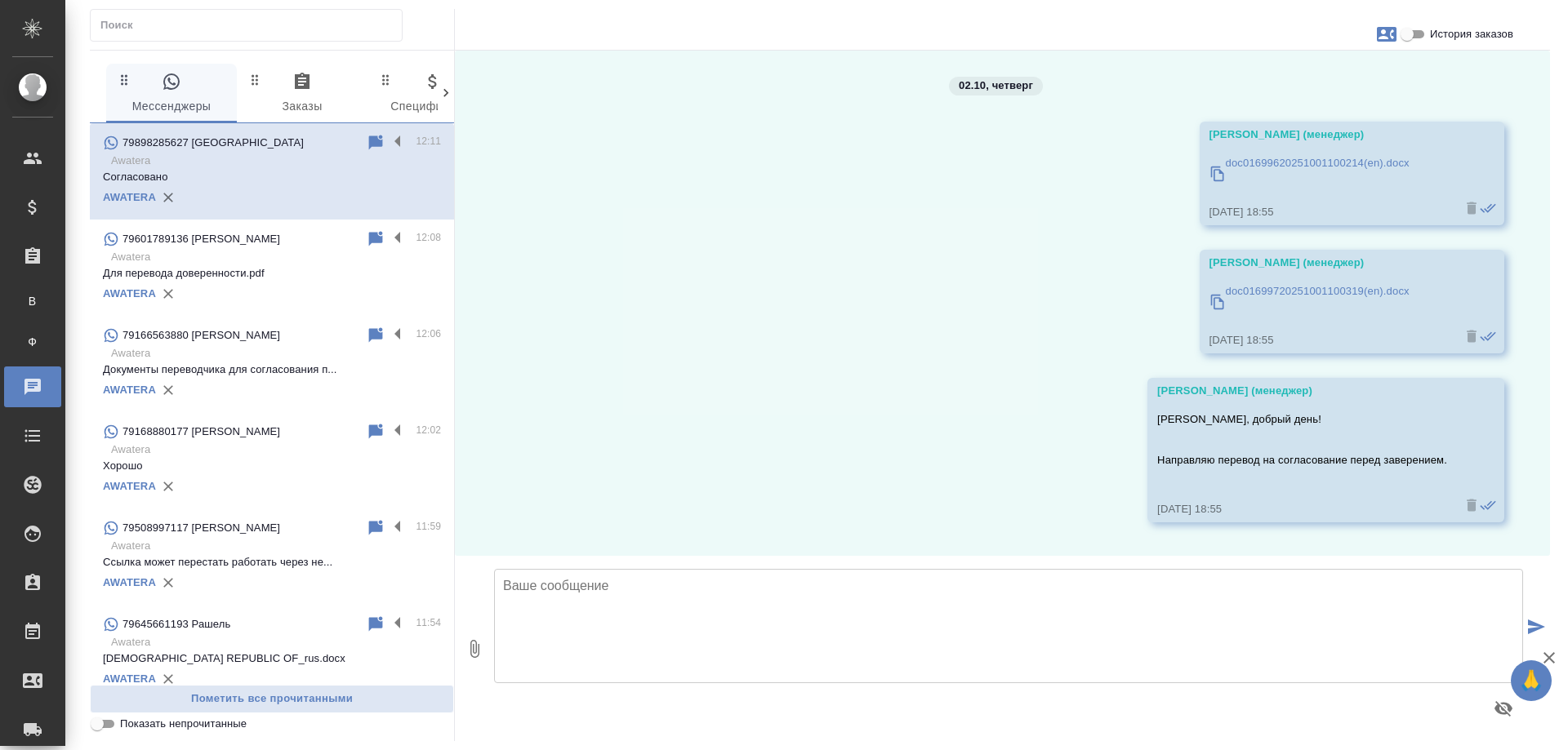
scroll to position [191, 0]
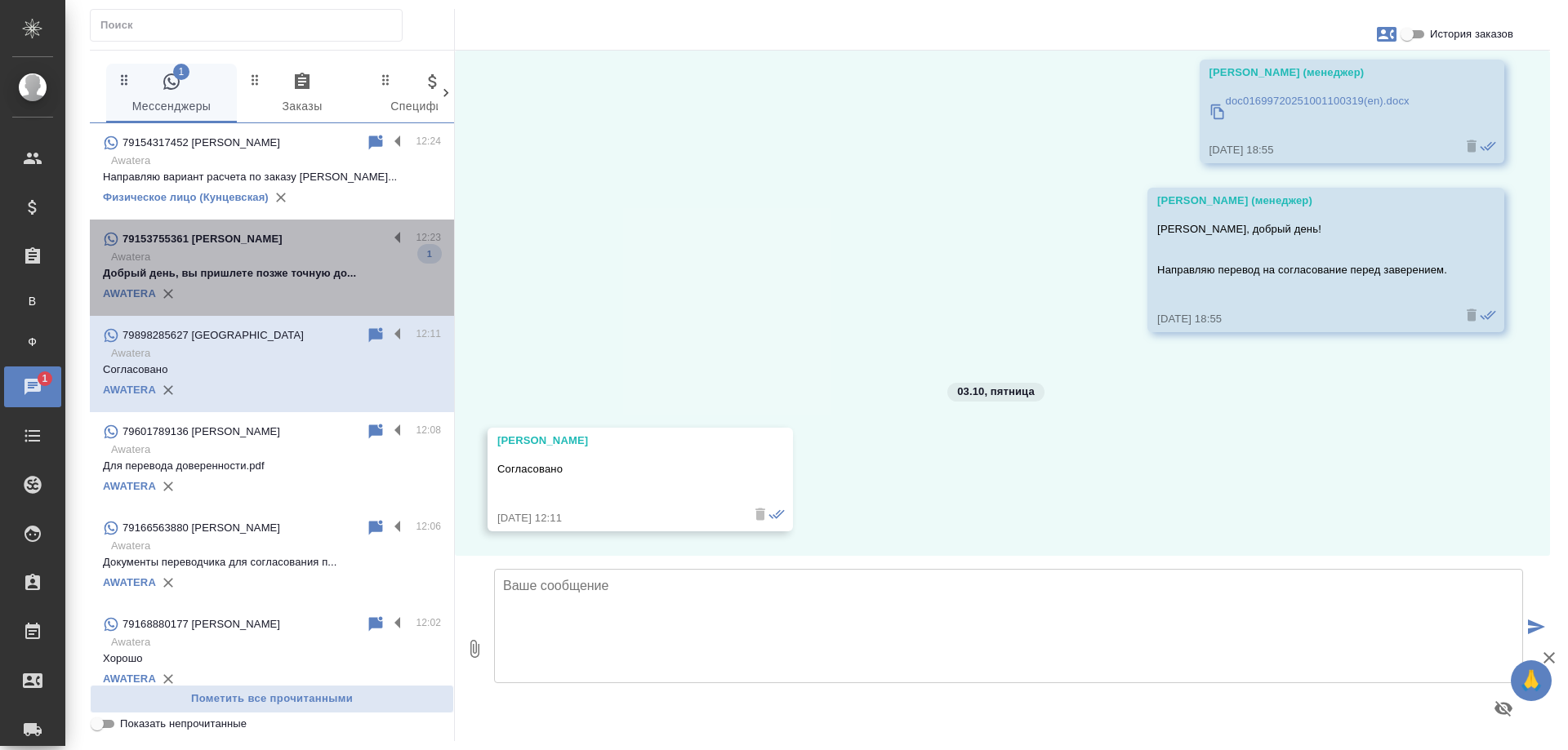
click at [303, 267] on p "Добрый день, вы пришлете позже точную до..." at bounding box center [272, 273] width 339 height 16
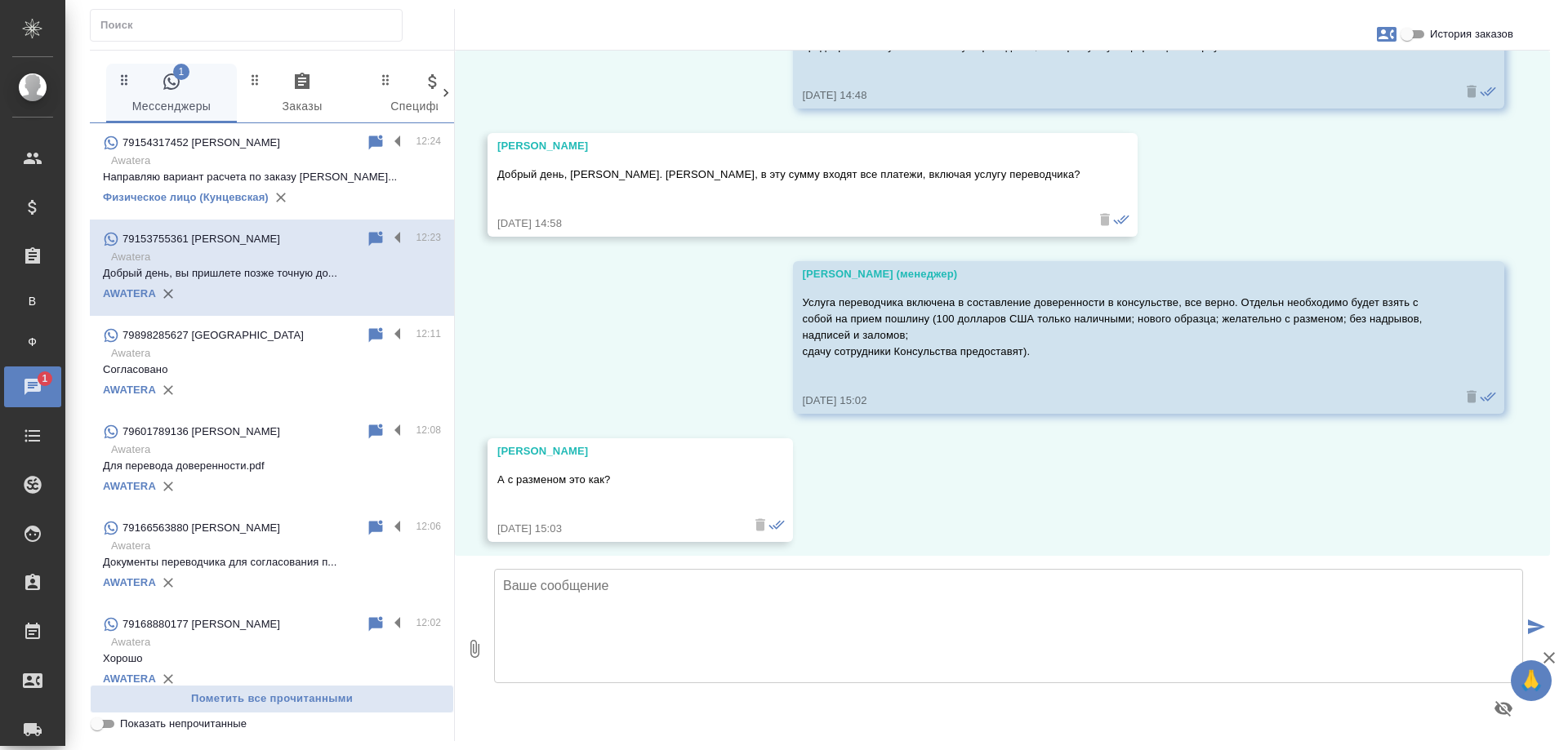
scroll to position [1041, 0]
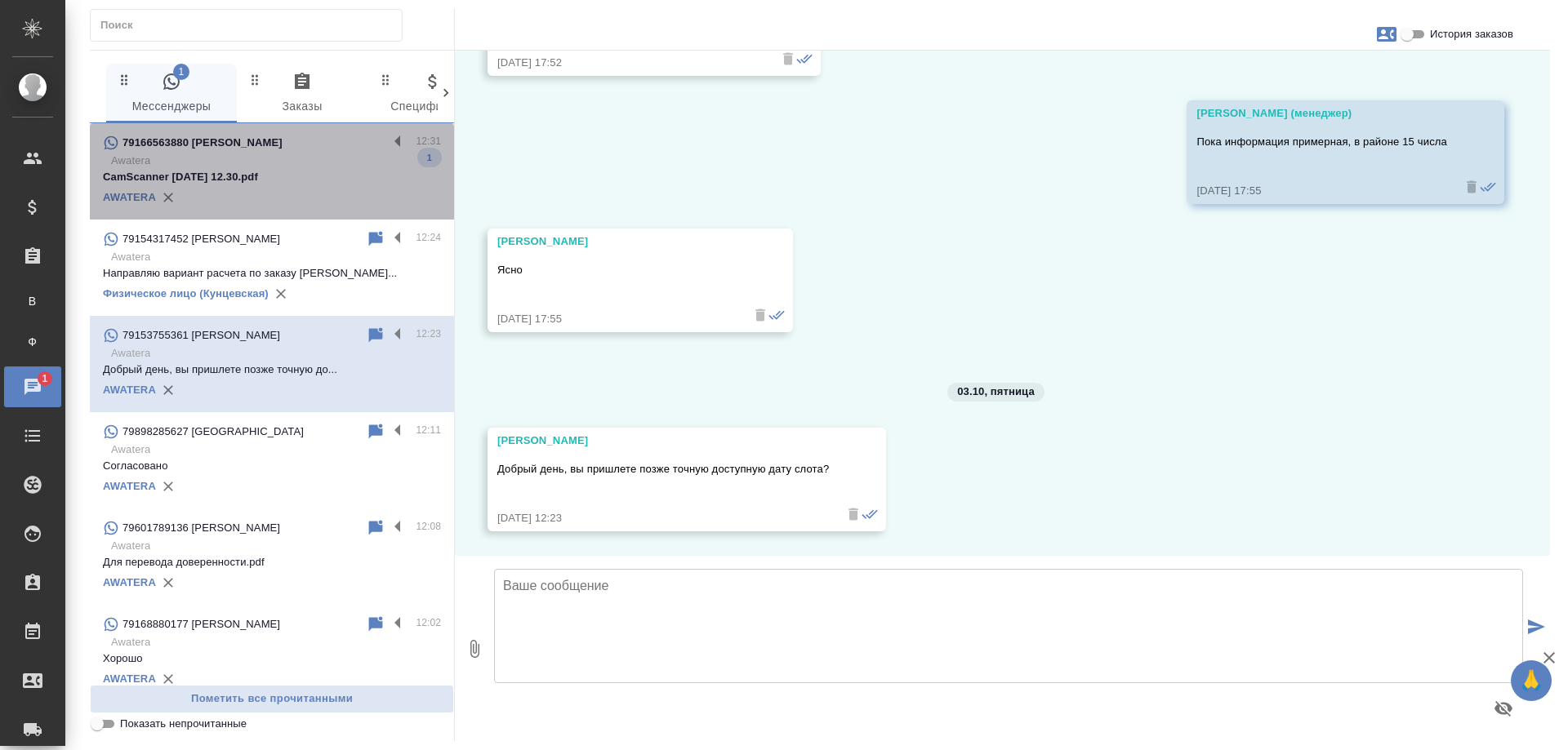
click at [325, 165] on p "Awatera" at bounding box center [276, 160] width 330 height 16
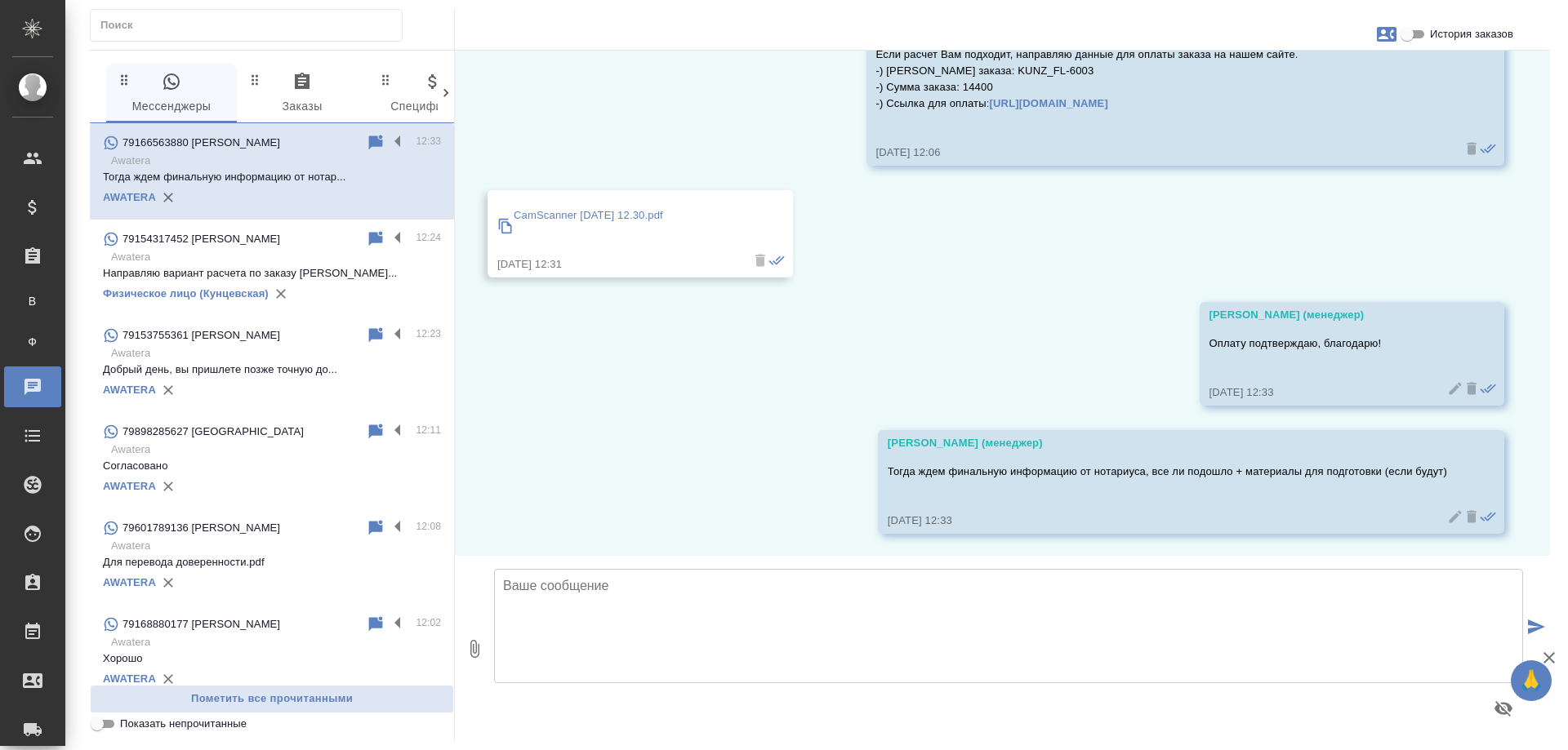
scroll to position [1332, 0]
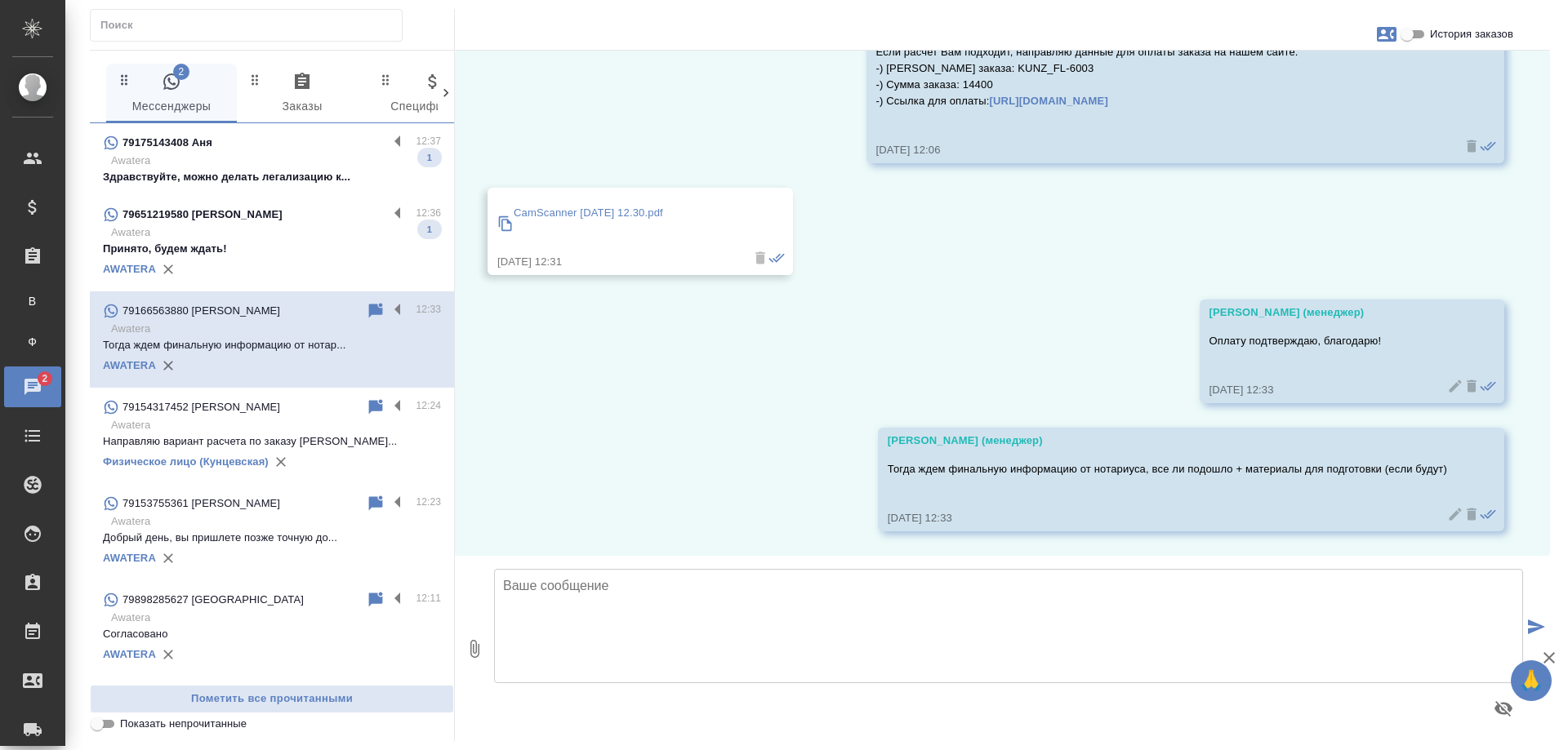
click at [274, 161] on p "Awatera" at bounding box center [276, 160] width 330 height 16
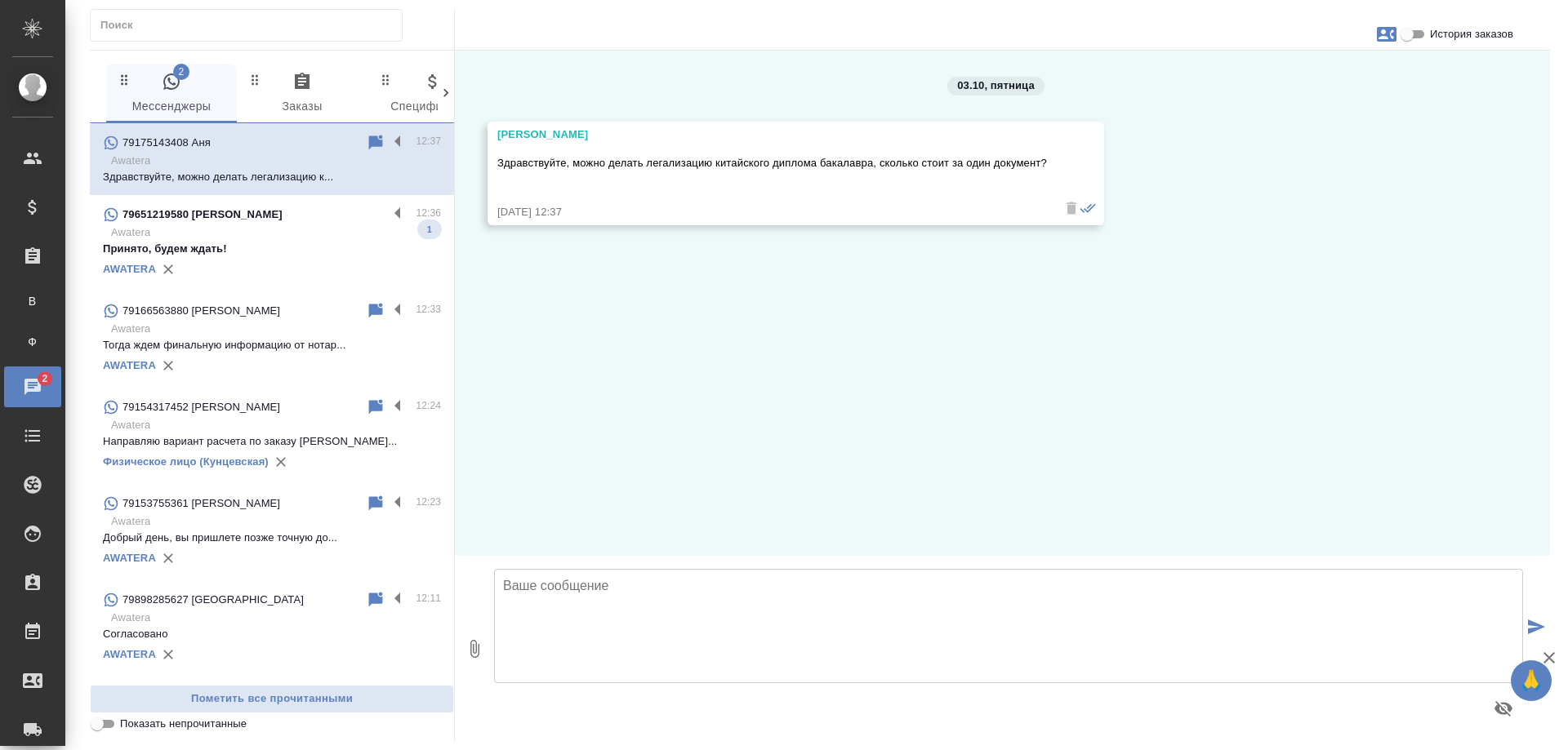
scroll to position [0, 0]
click at [700, 590] on textarea at bounding box center [1008, 626] width 1029 height 115
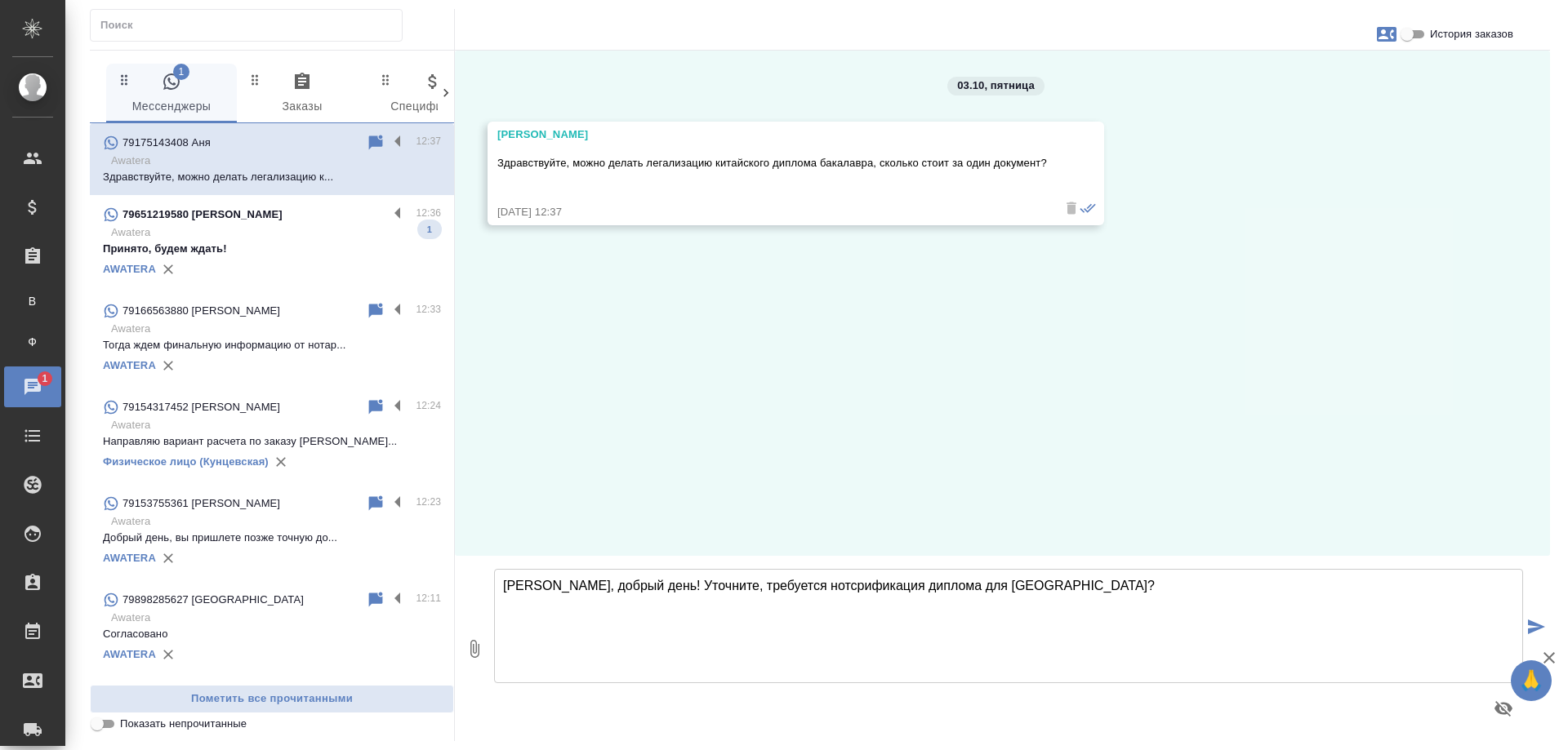
drag, startPoint x: 768, startPoint y: 586, endPoint x: 780, endPoint y: 587, distance: 12.0
click at [780, 587] on textarea "Анна, добрый день! Уточните, требуется нотсрификация диплома для России?" at bounding box center [1008, 626] width 1029 height 115
click at [1052, 577] on textarea "Анна, добрый день! Уточните, требуется нострификация диплома для России?" at bounding box center [1008, 626] width 1029 height 115
click at [755, 588] on textarea "Анна, добрый день! Уточните, требуется нострификация диплома для России?" at bounding box center [1008, 626] width 1029 height 115
click at [1039, 585] on textarea "Анна, добрый день! Уточните, требуется нострификация диплома для России?" at bounding box center [1008, 626] width 1029 height 115
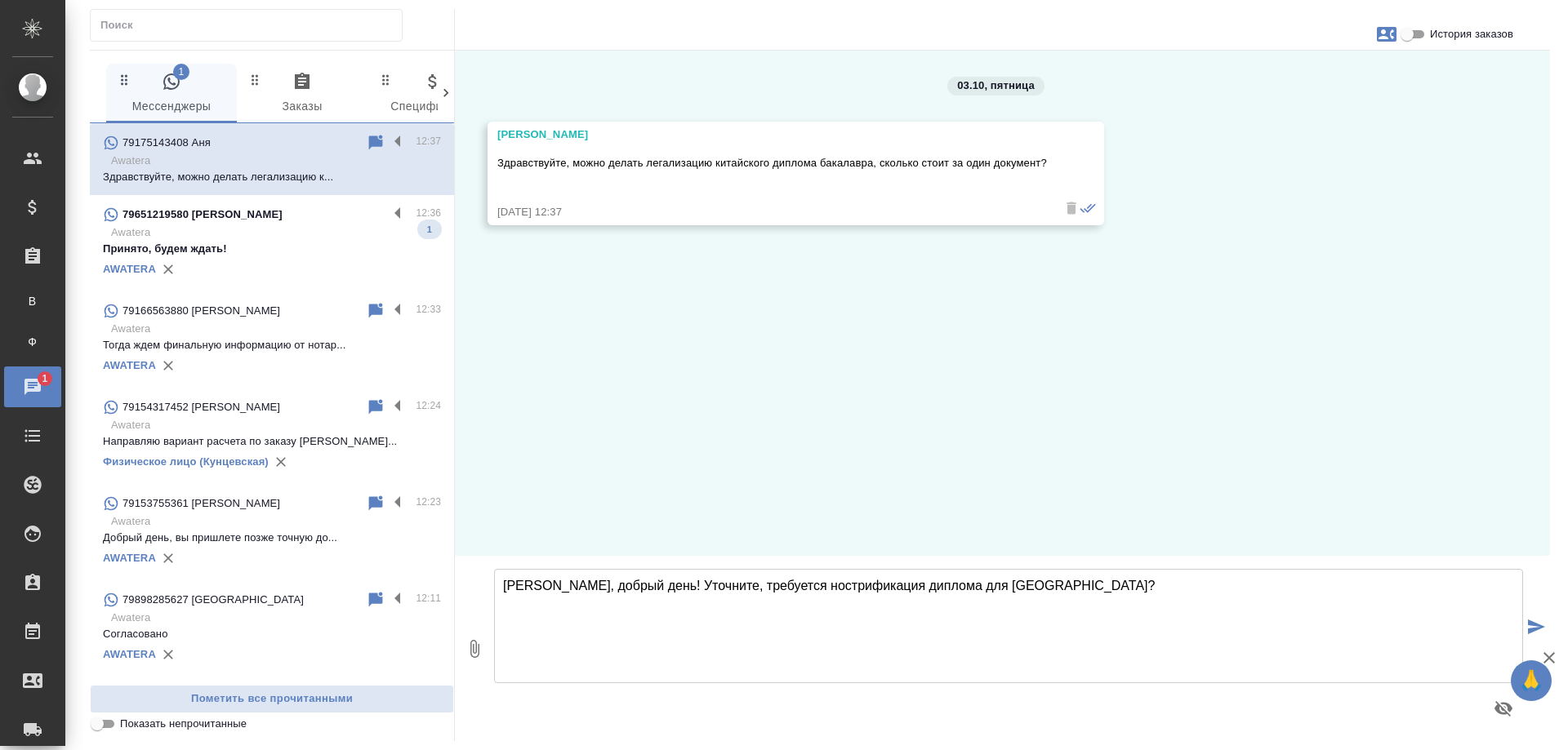
type textarea "Анна, добрый день! Уточните, требуется нострификация диплома для России?"
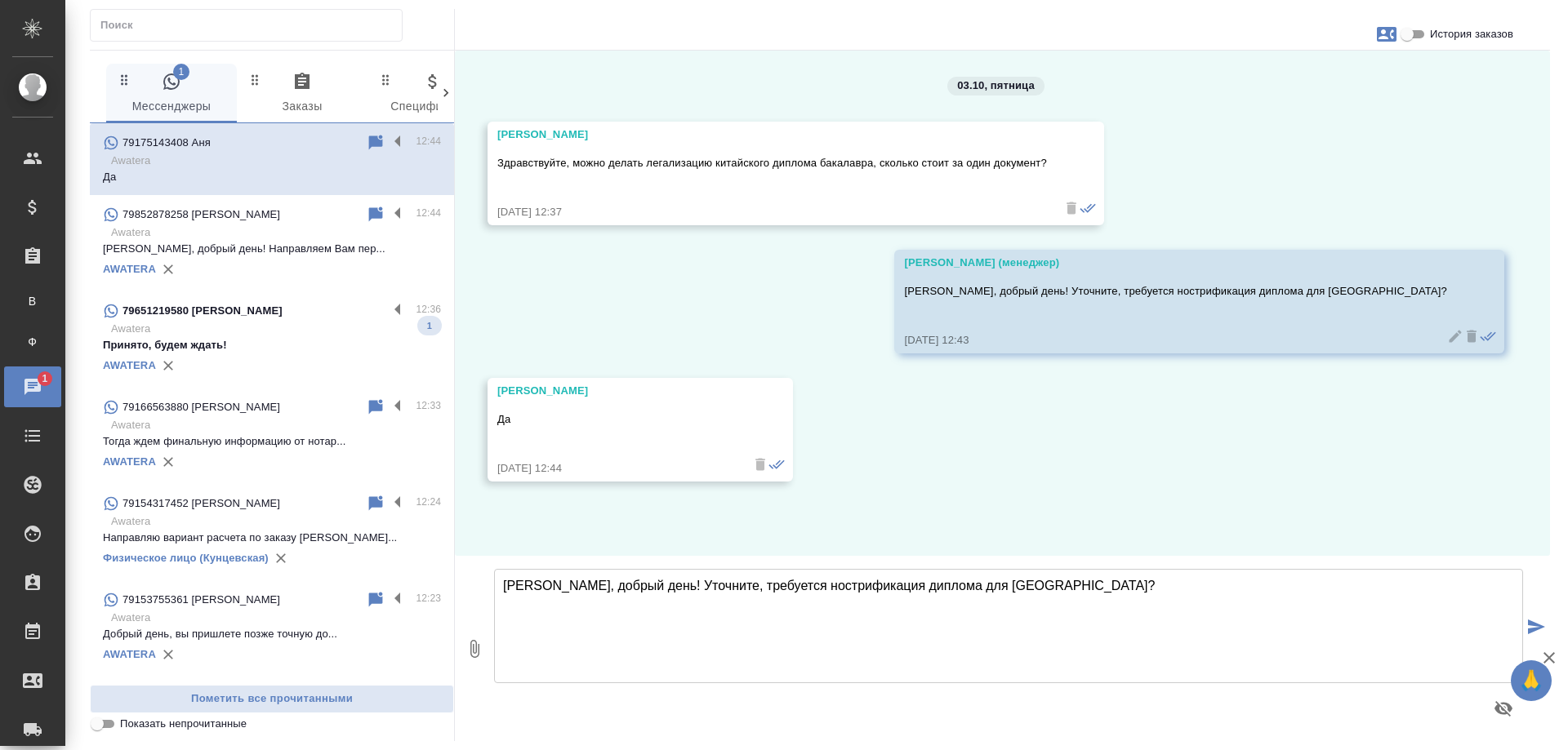
click at [761, 607] on textarea "Анна, добрый день! Уточните, требуется нострификация диплома для России?" at bounding box center [1008, 626] width 1029 height 115
type textarea "Есть ли у Вас апостиль на документе?"
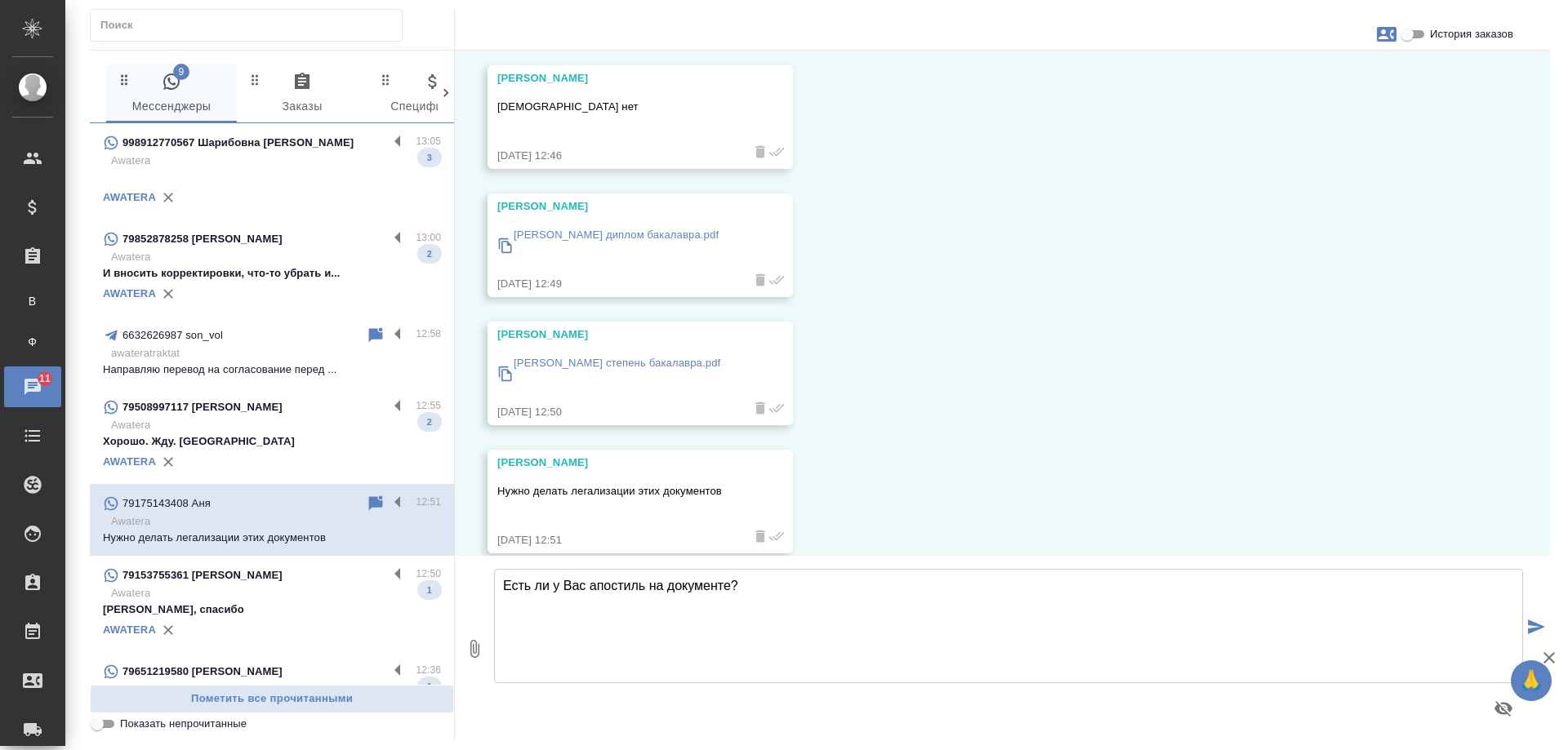
scroll to position [720, 0]
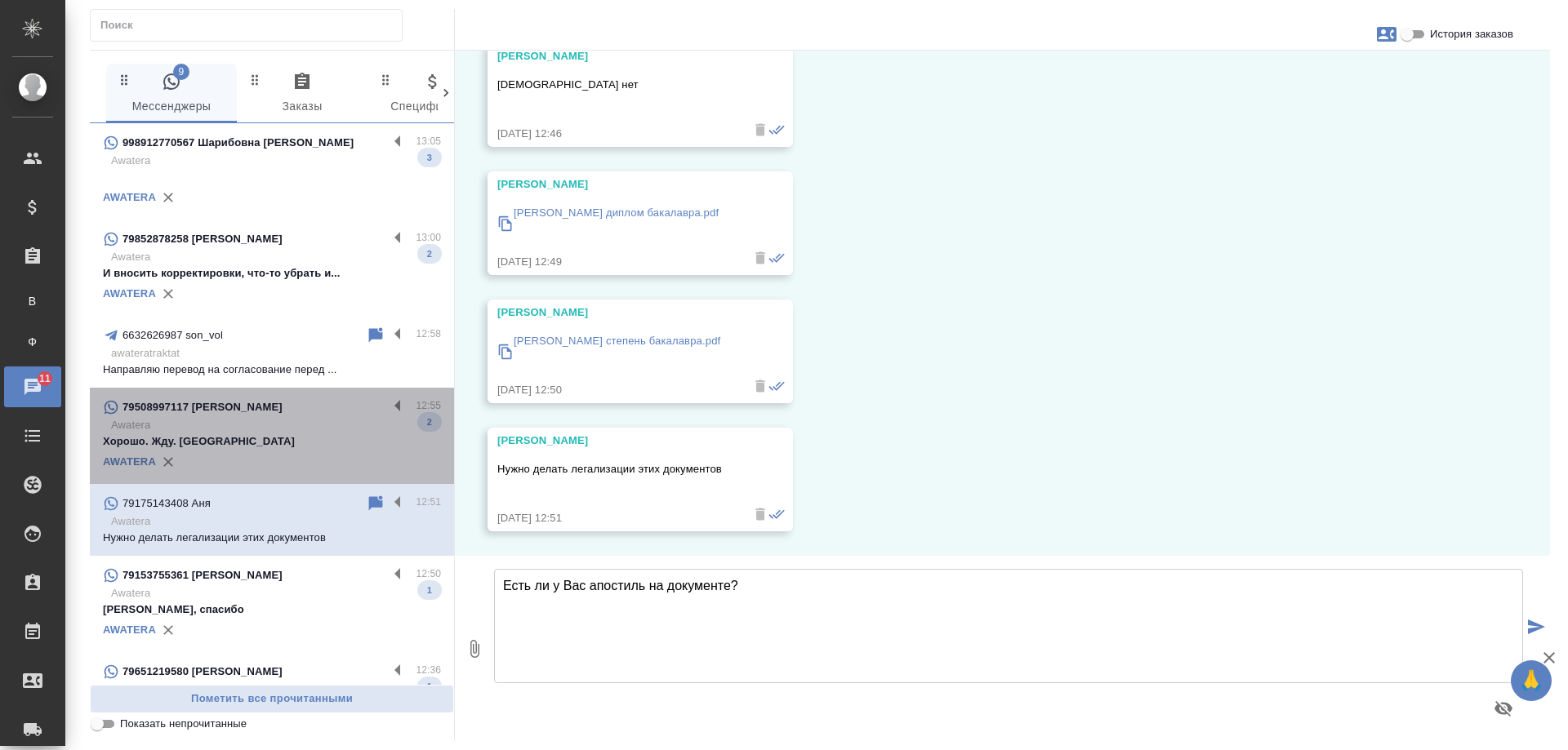
click at [301, 432] on p "Awatera" at bounding box center [276, 425] width 330 height 16
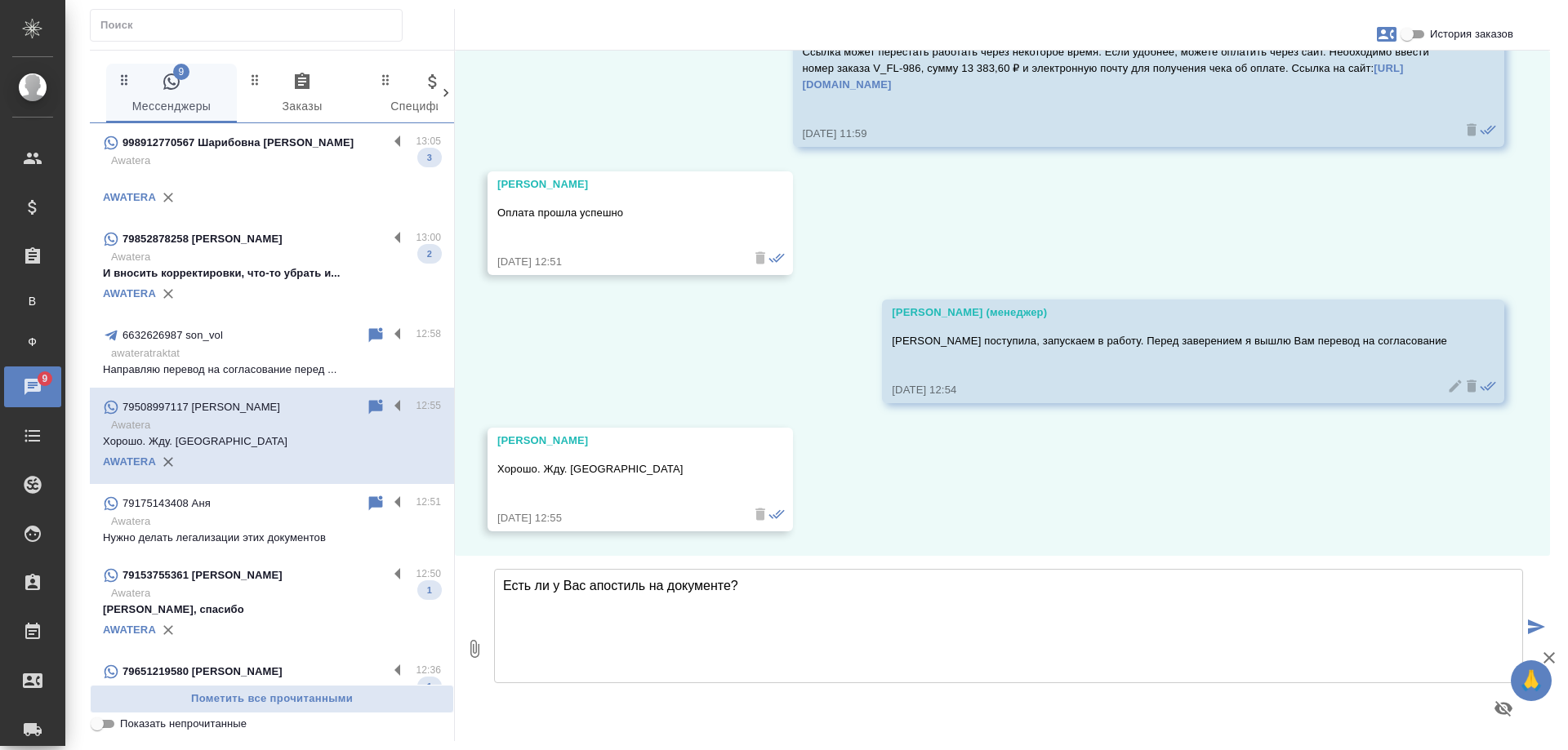
scroll to position [2598, 0]
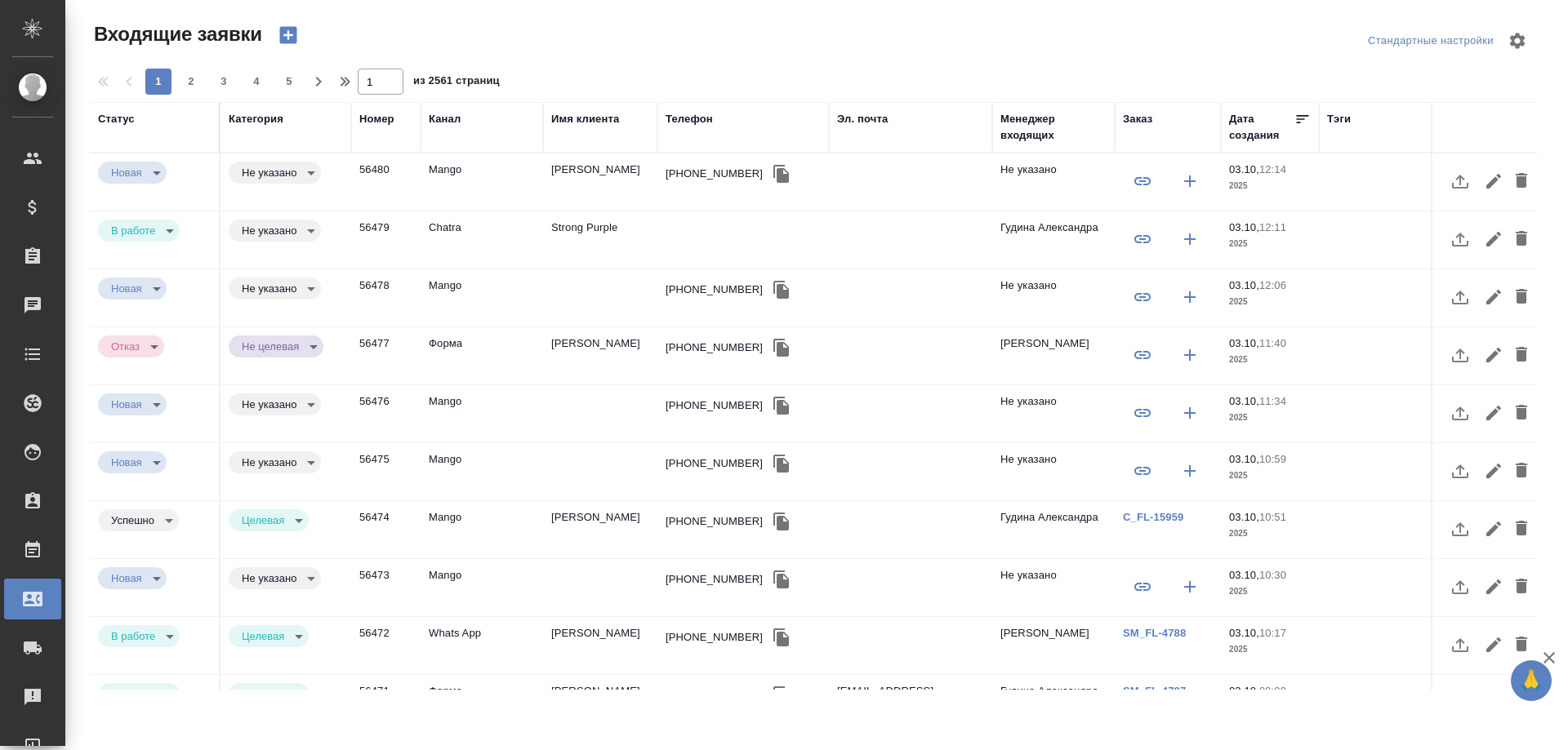
select select "RU"
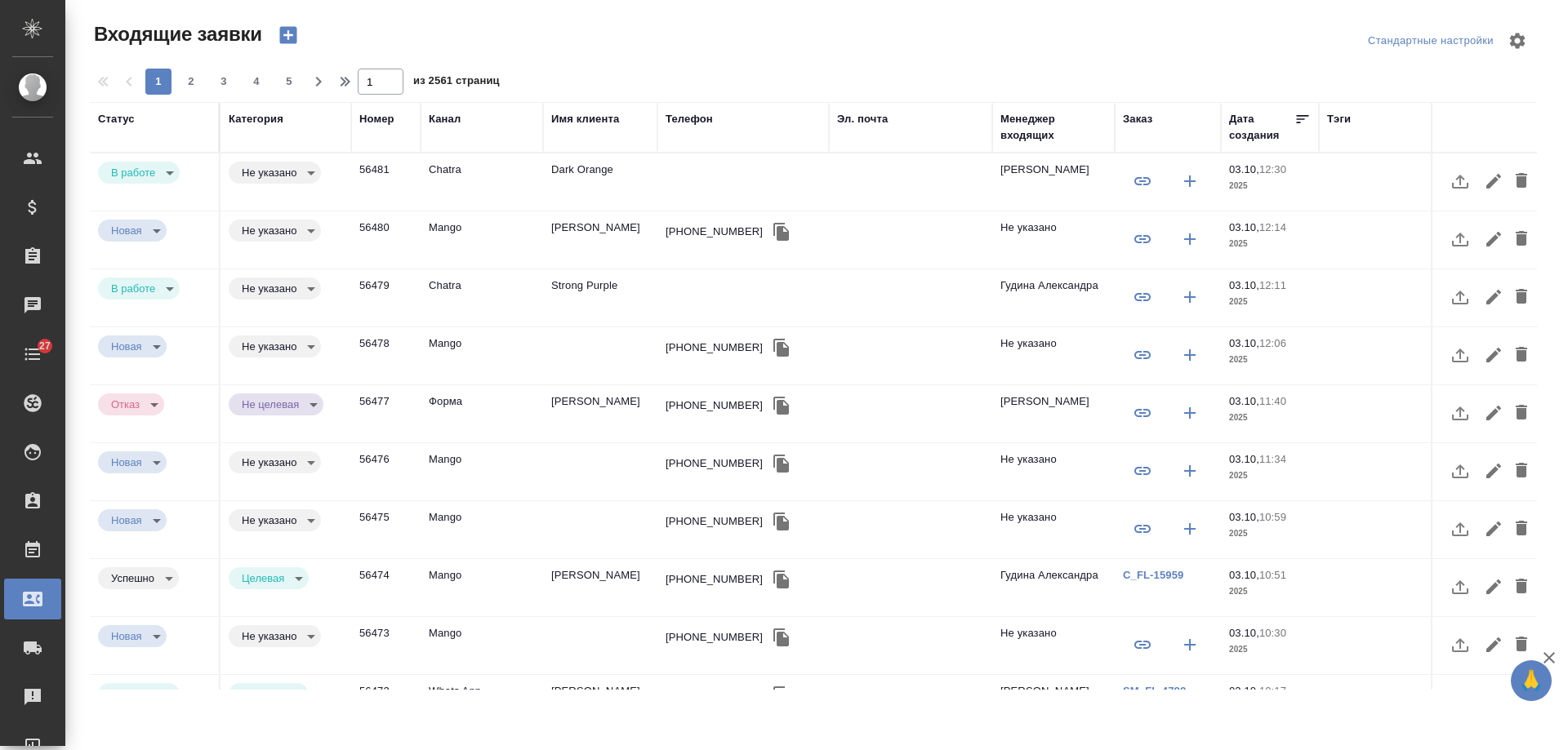
select select "RU"
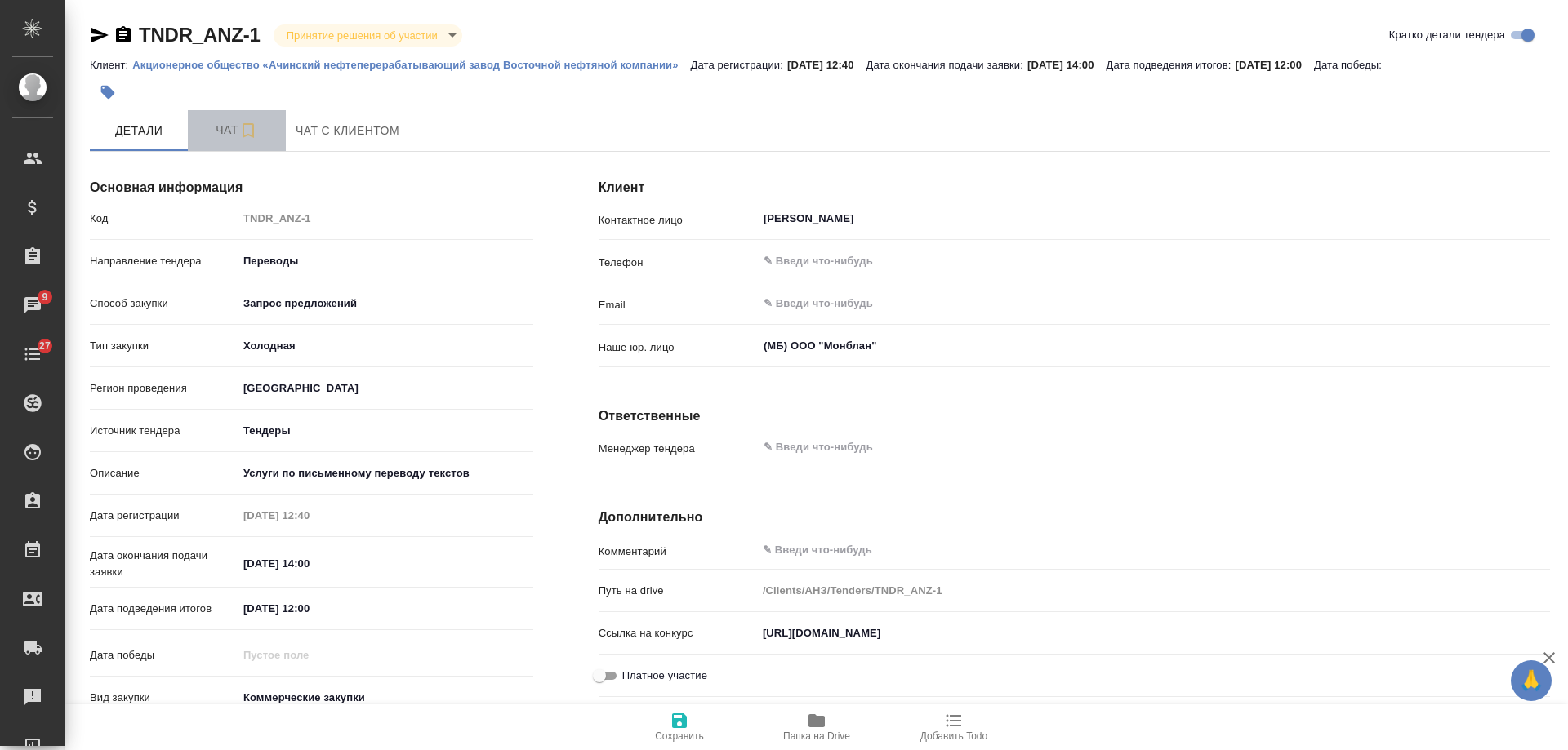
click at [219, 127] on span "Чат" at bounding box center [236, 131] width 79 height 21
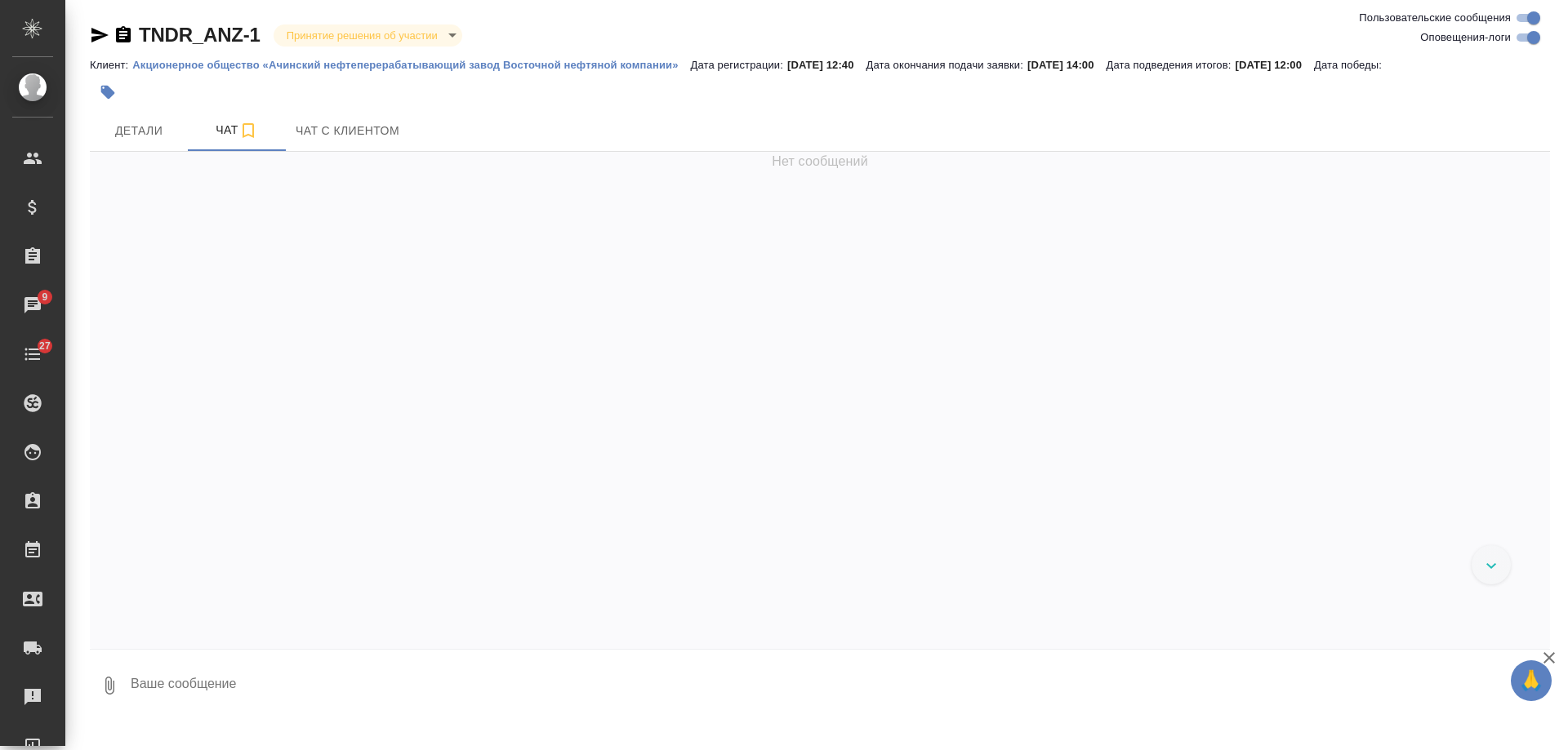
scroll to position [158, 0]
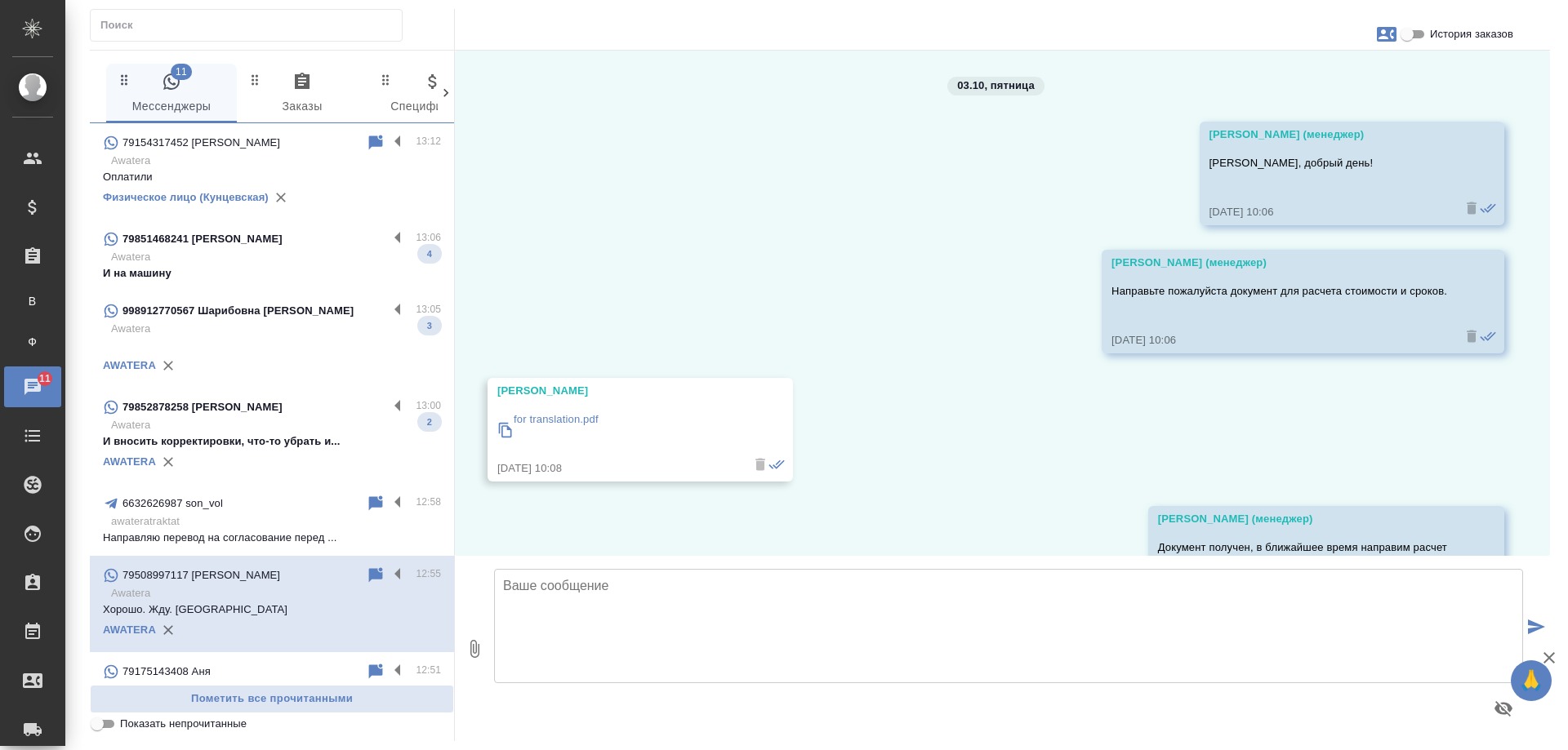
scroll to position [2598, 0]
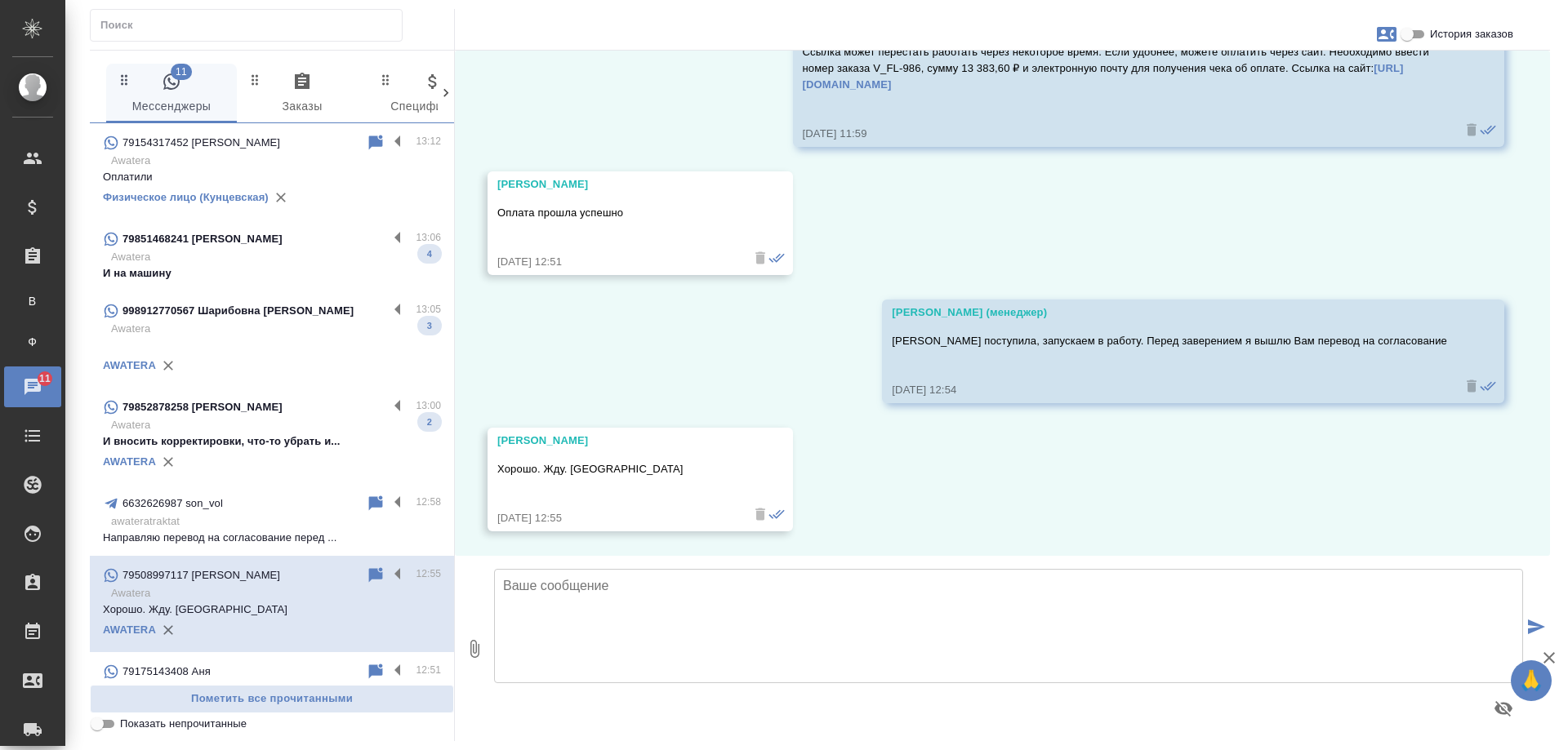
click at [268, 429] on p "Awatera" at bounding box center [276, 425] width 330 height 16
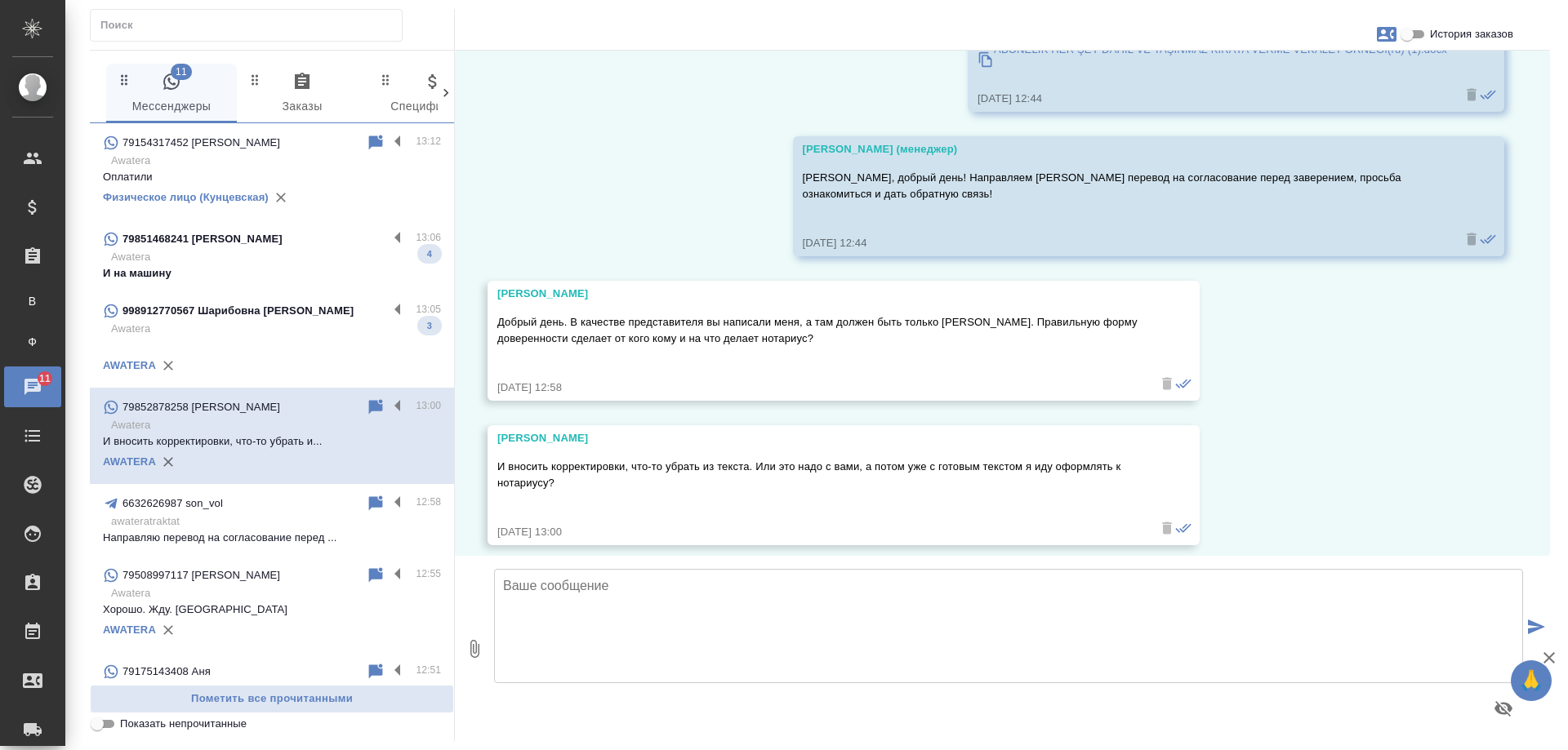
click at [261, 318] on p "998912770567 Шарибовна Нигора Авезова" at bounding box center [238, 310] width 231 height 16
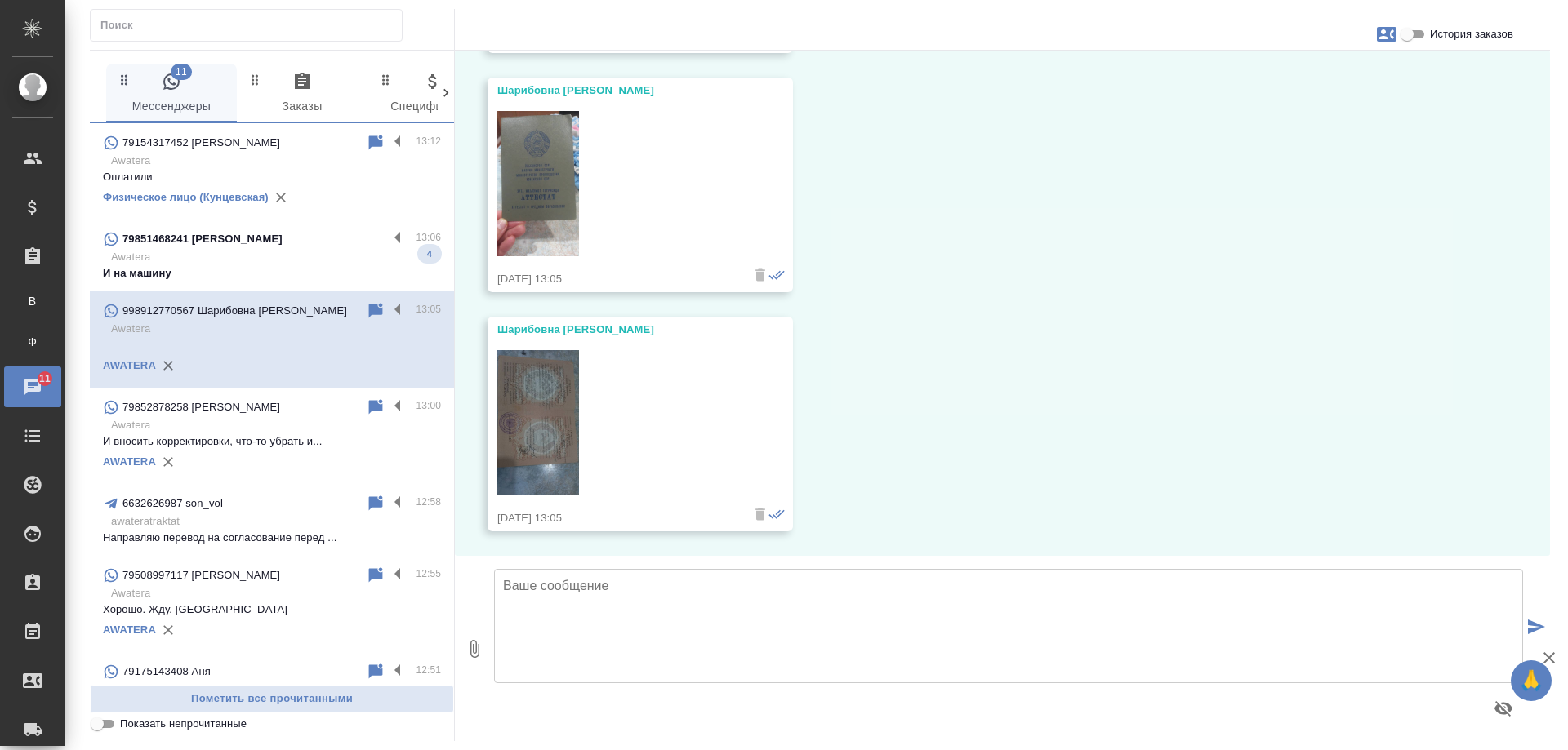
scroll to position [5, 0]
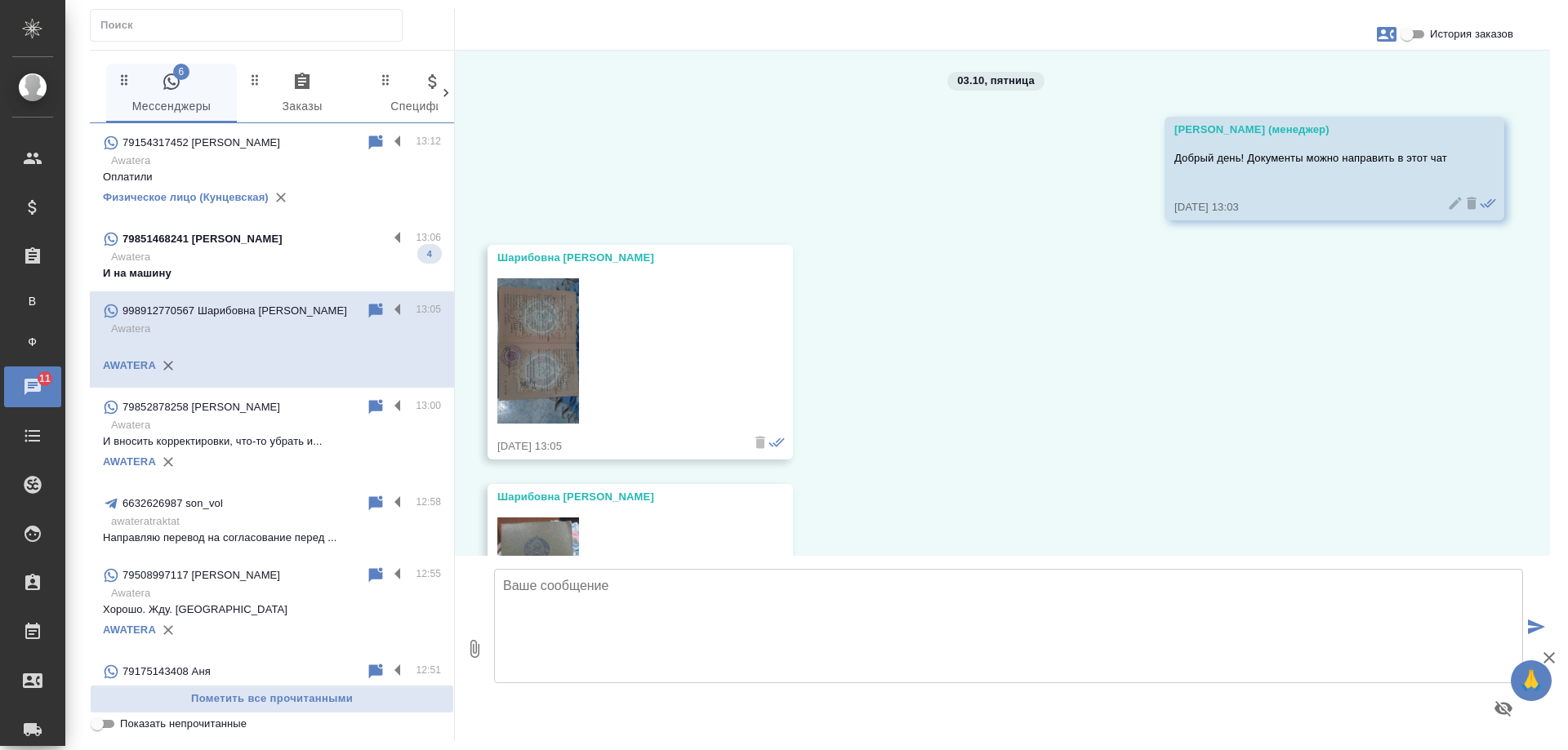
click at [260, 270] on p "И на машину" at bounding box center [272, 273] width 339 height 16
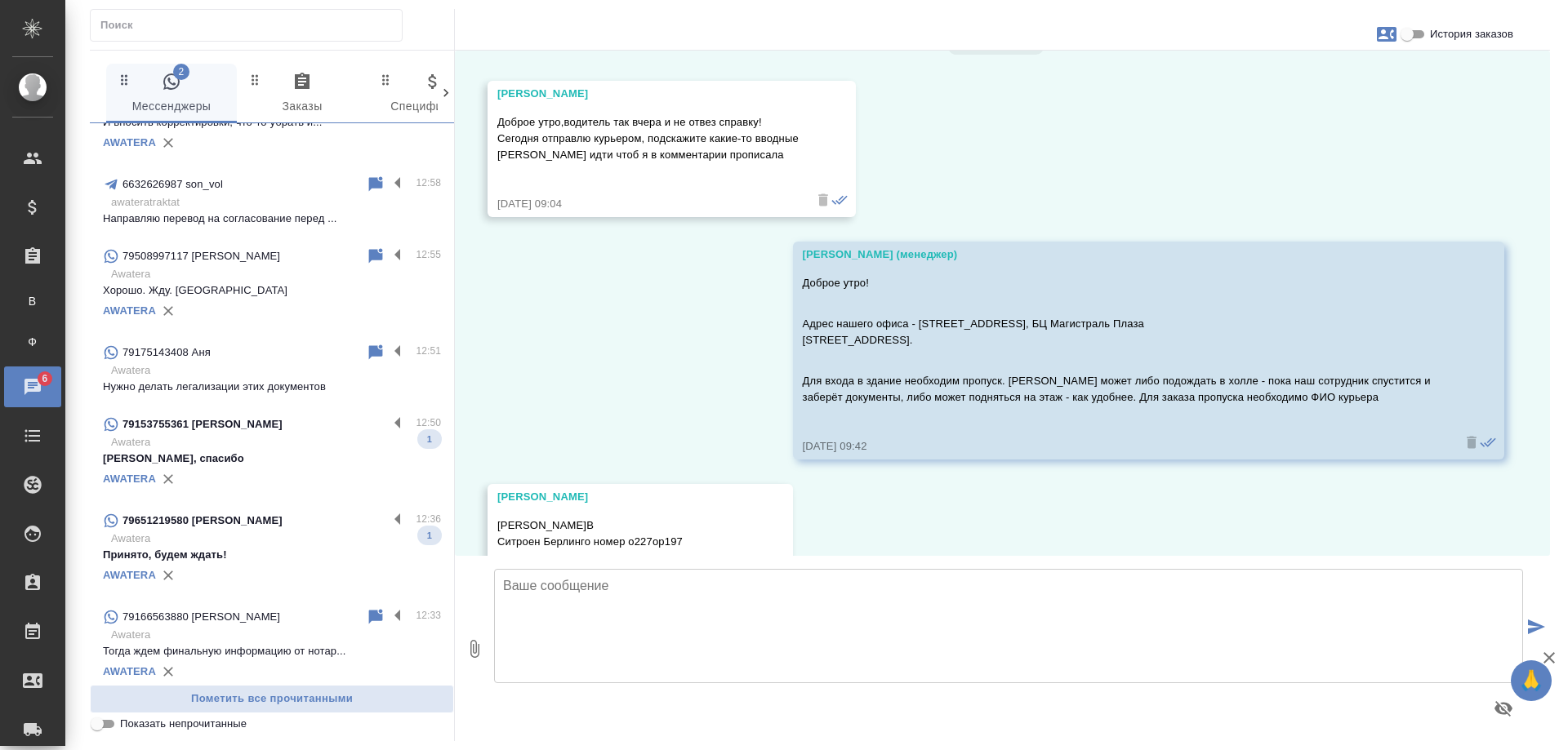
scroll to position [326, 0]
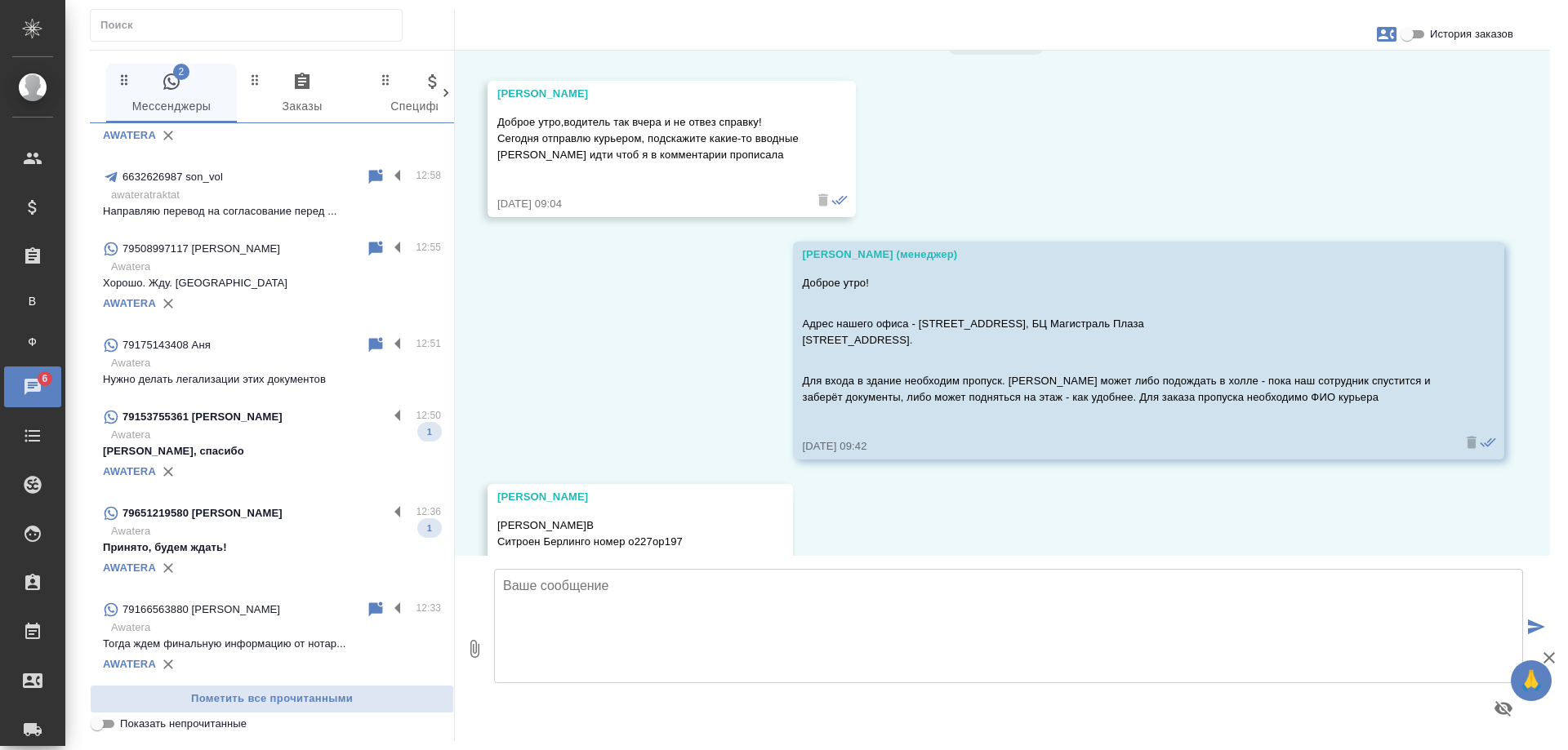
click at [297, 444] on p "Awatera" at bounding box center [276, 434] width 330 height 16
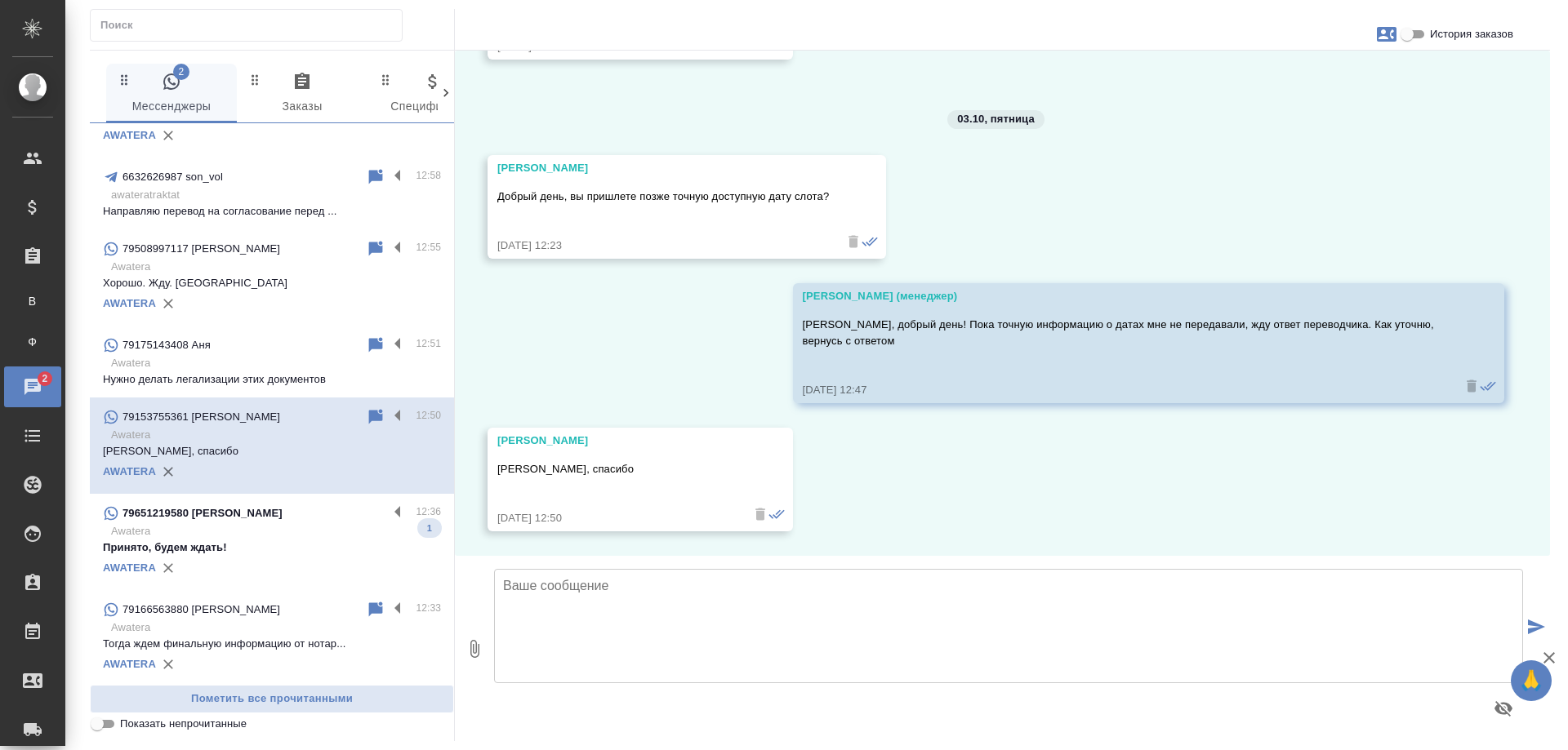
click at [284, 523] on div "79651219580 Алексей" at bounding box center [246, 513] width 286 height 20
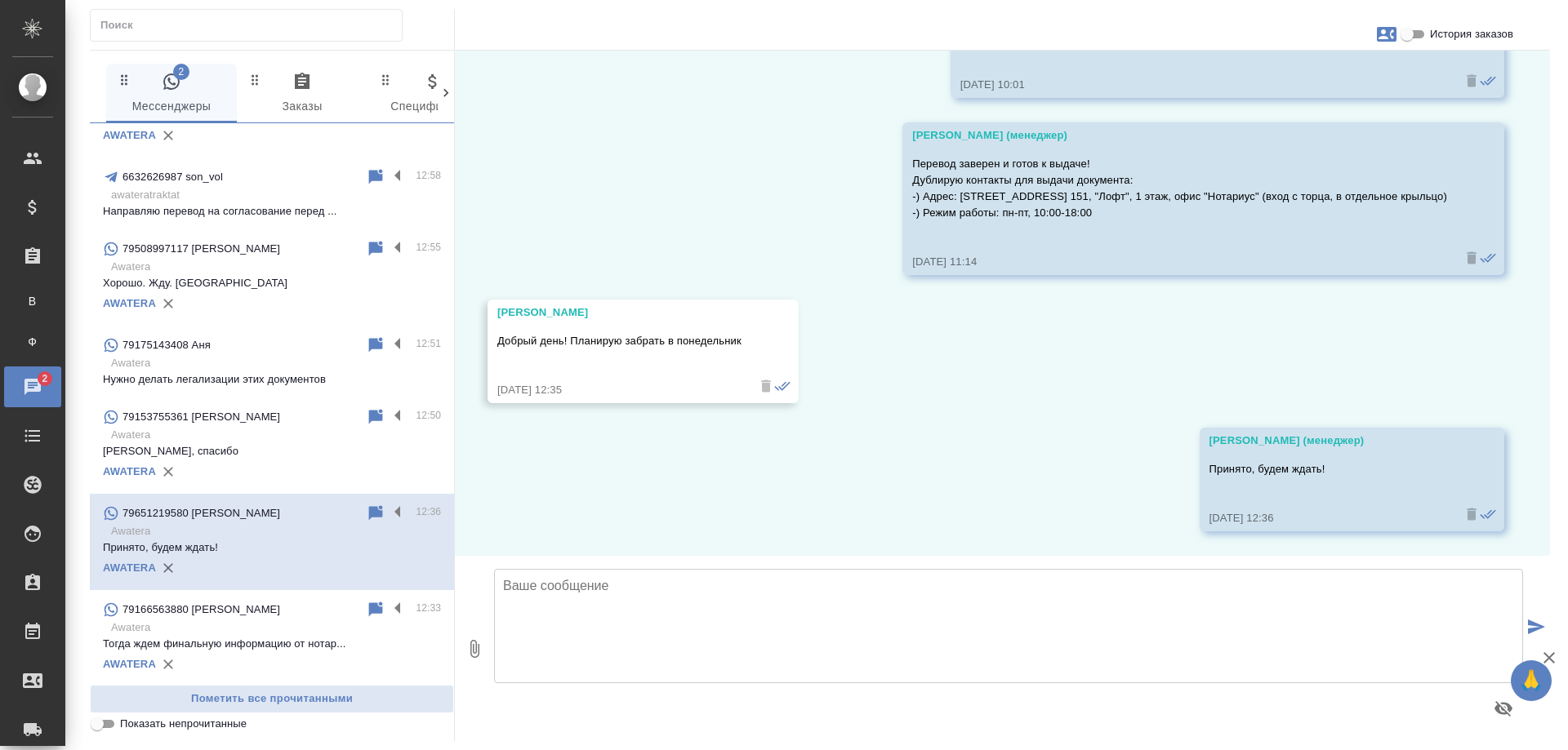
click at [278, 370] on p "Awatera" at bounding box center [276, 363] width 330 height 16
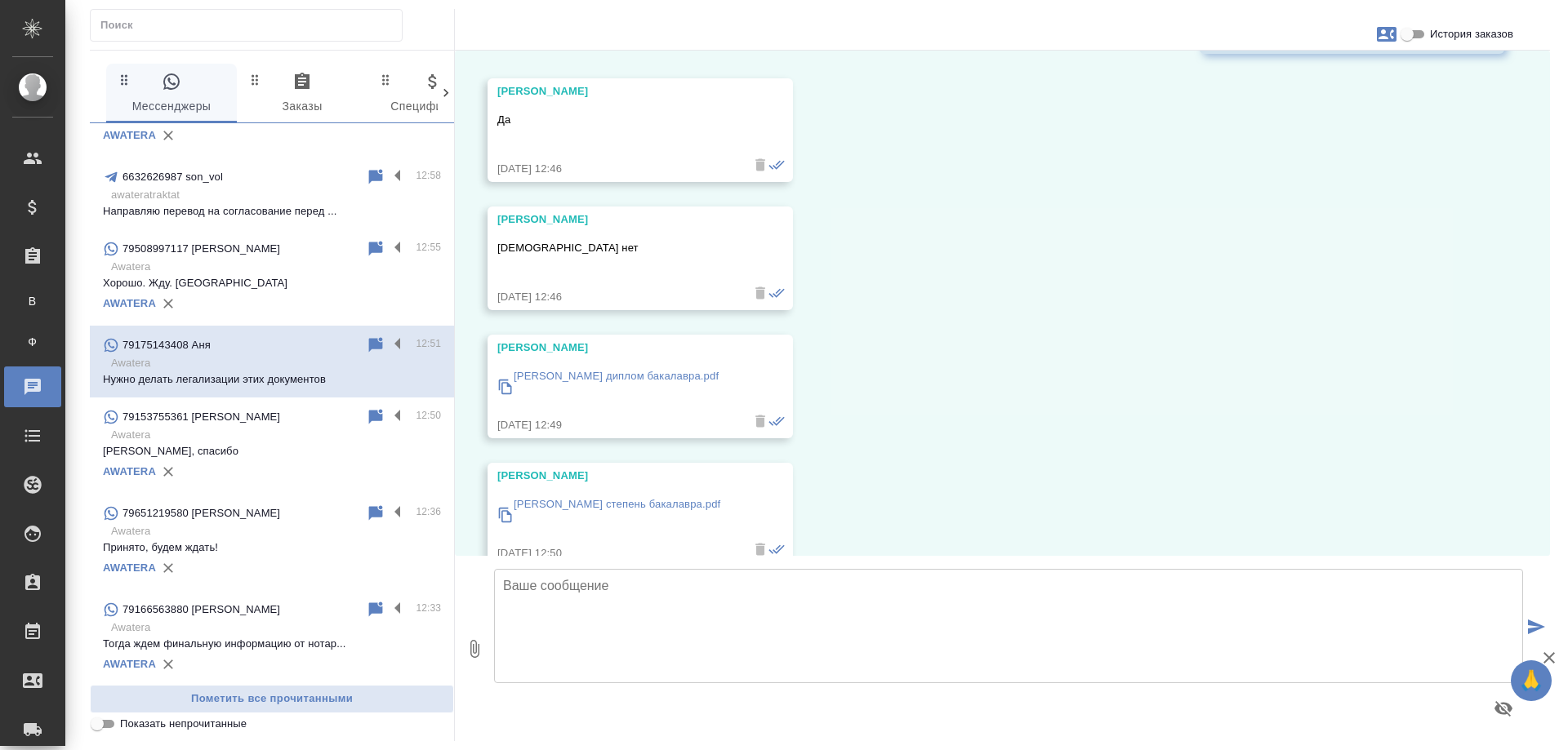
scroll to position [638, 0]
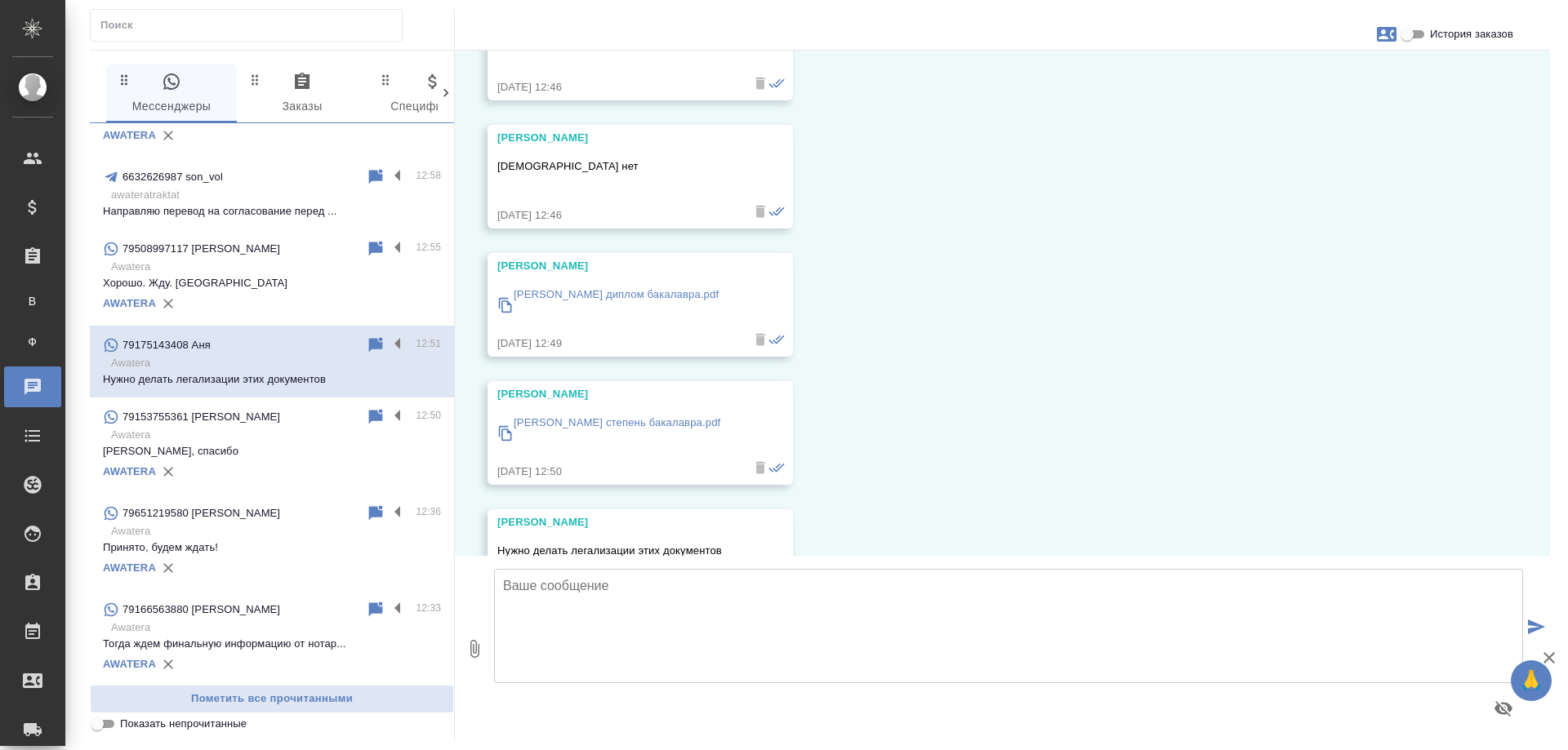
click at [601, 296] on p "Чжао Цзин диплом бакалавра.pdf" at bounding box center [617, 294] width 205 height 16
click at [625, 427] on p "Чжао Цзин степень бакалавра.pdf" at bounding box center [618, 422] width 207 height 16
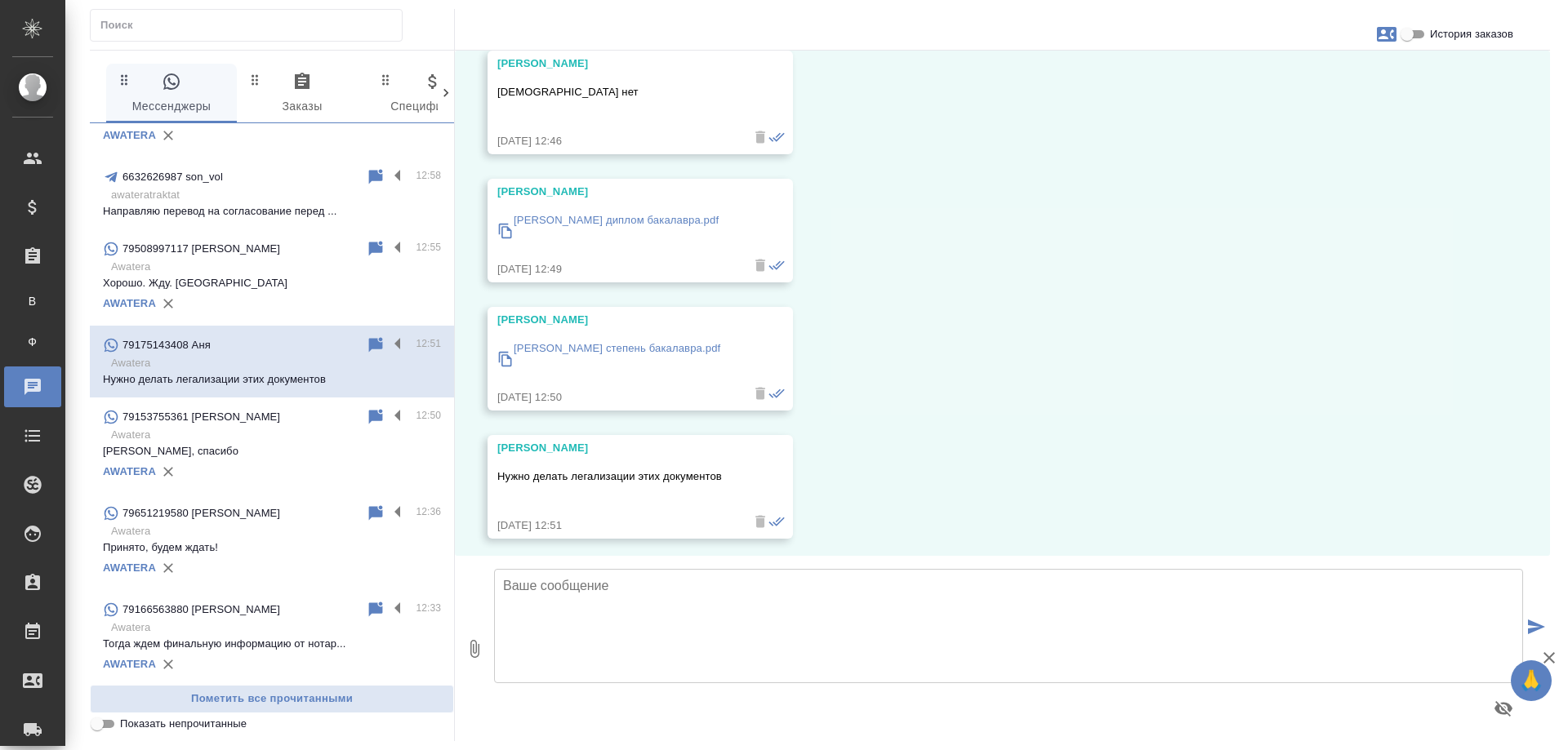
scroll to position [720, 0]
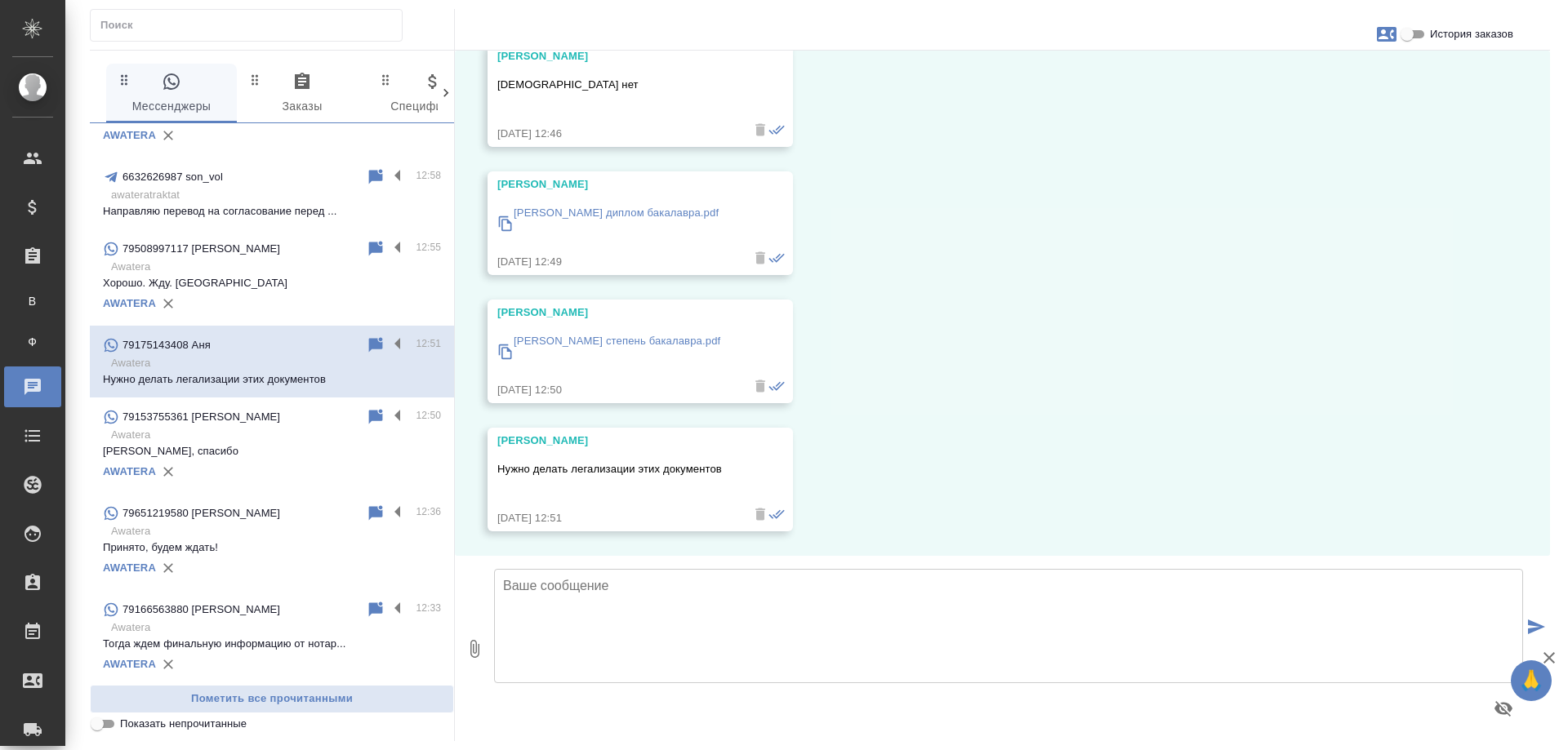
click at [1387, 31] on icon "button" at bounding box center [1387, 34] width 20 height 15
click at [1307, 81] on span "Создать заявку" at bounding box center [1316, 78] width 77 height 16
select select "RU"
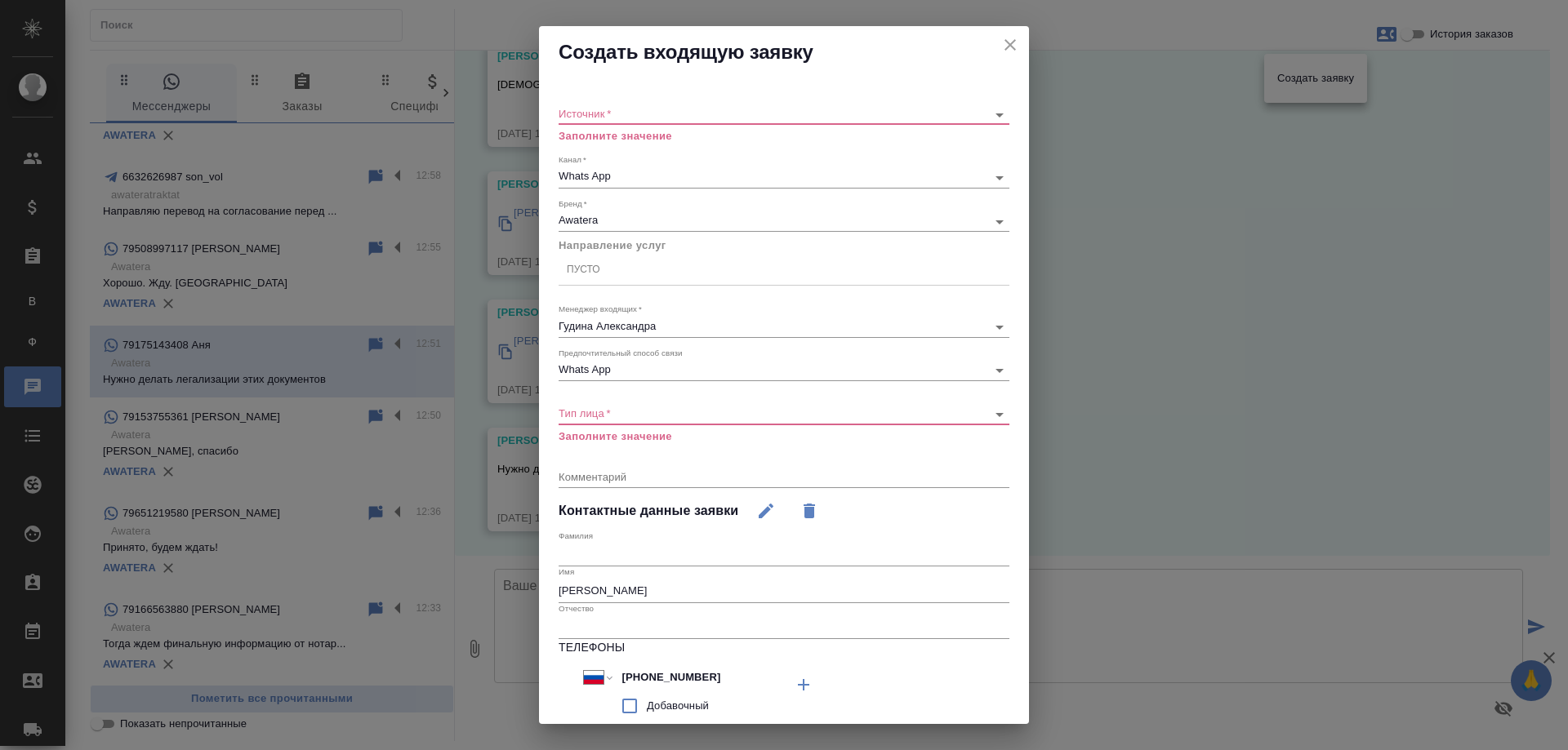
click at [656, 106] on div "​" at bounding box center [784, 115] width 451 height 21
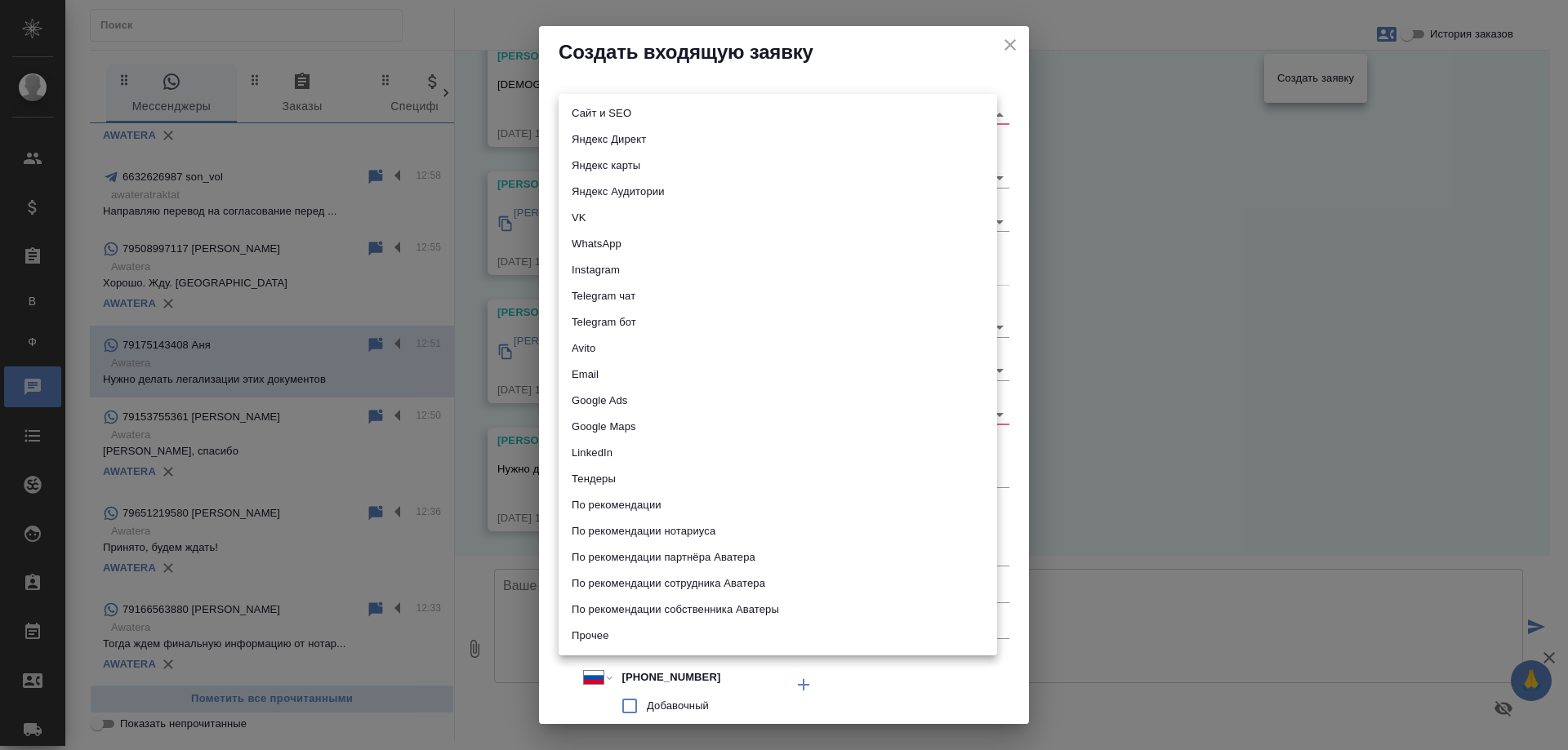
click at [630, 115] on body "🙏 .cls-1 fill:#fff; AWATERA Gudina Alexandra Клиенты Спецификации Заказы В Все …" at bounding box center [784, 375] width 1568 height 750
click at [630, 115] on li "Сайт и SEO" at bounding box center [778, 114] width 438 height 27
type input "seo"
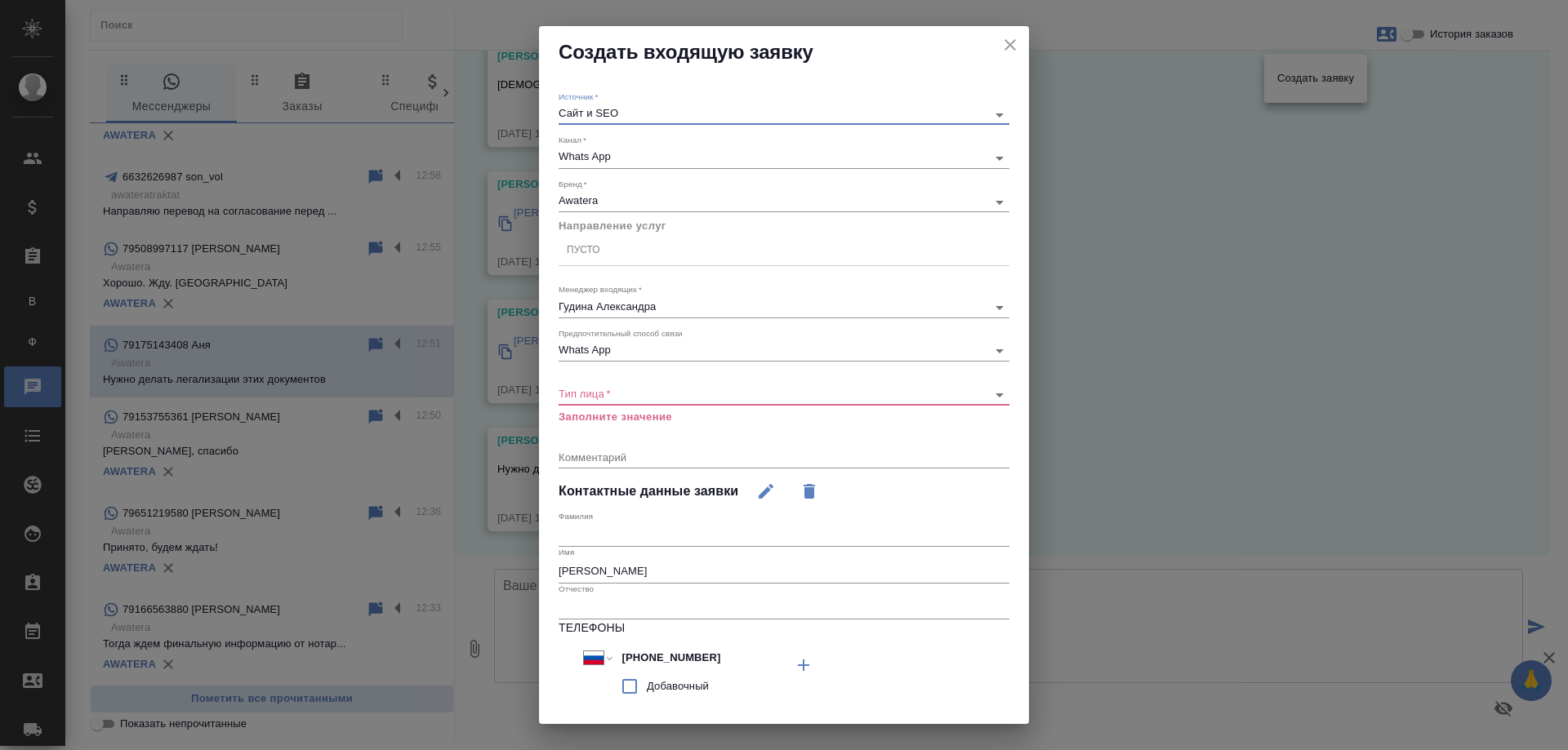
click at [597, 257] on div "Пусто" at bounding box center [583, 250] width 33 height 14
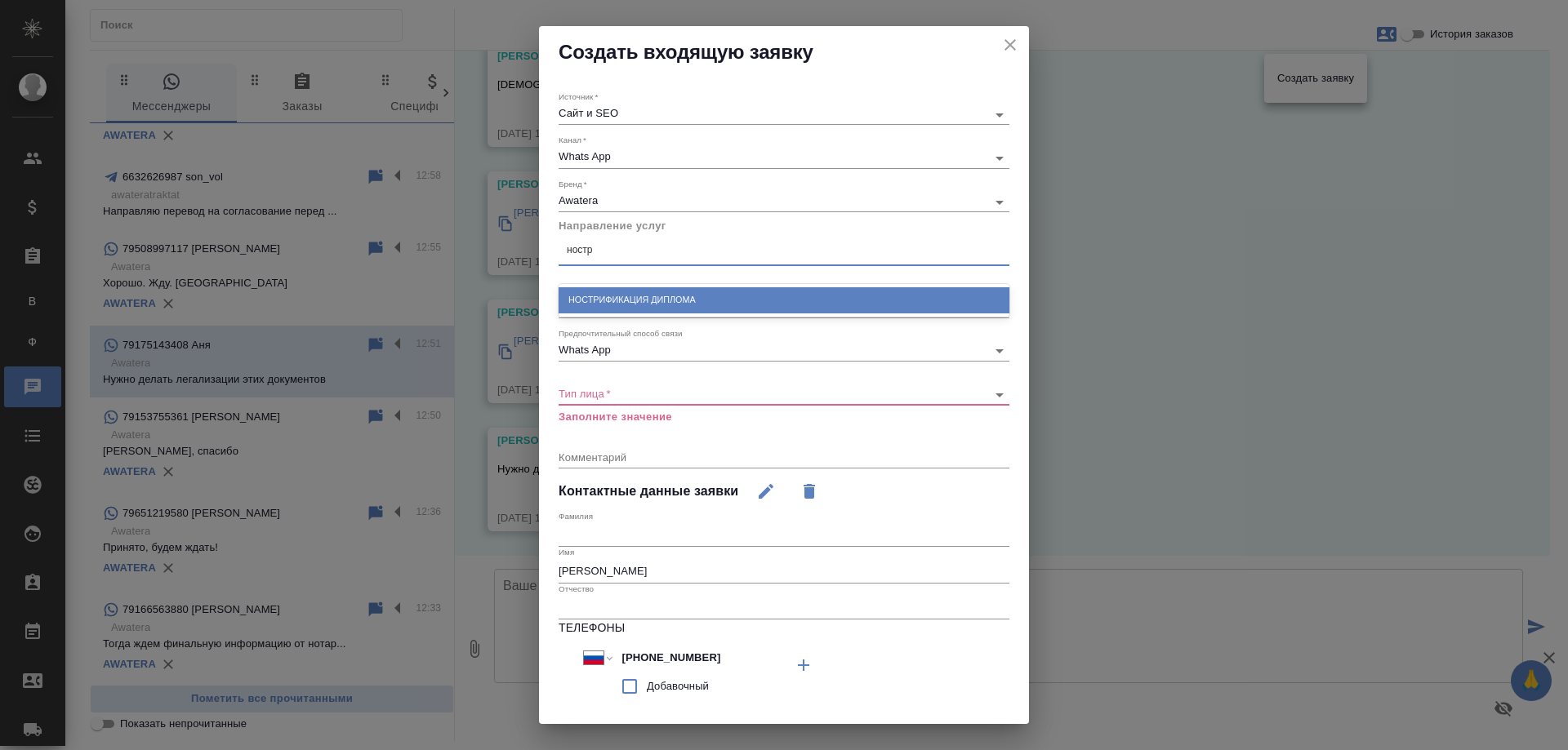
type input "ностри"
drag, startPoint x: 656, startPoint y: 299, endPoint x: 585, endPoint y: 402, distance: 125.1
click at [656, 300] on div "Нострификация диплома" at bounding box center [784, 300] width 451 height 26
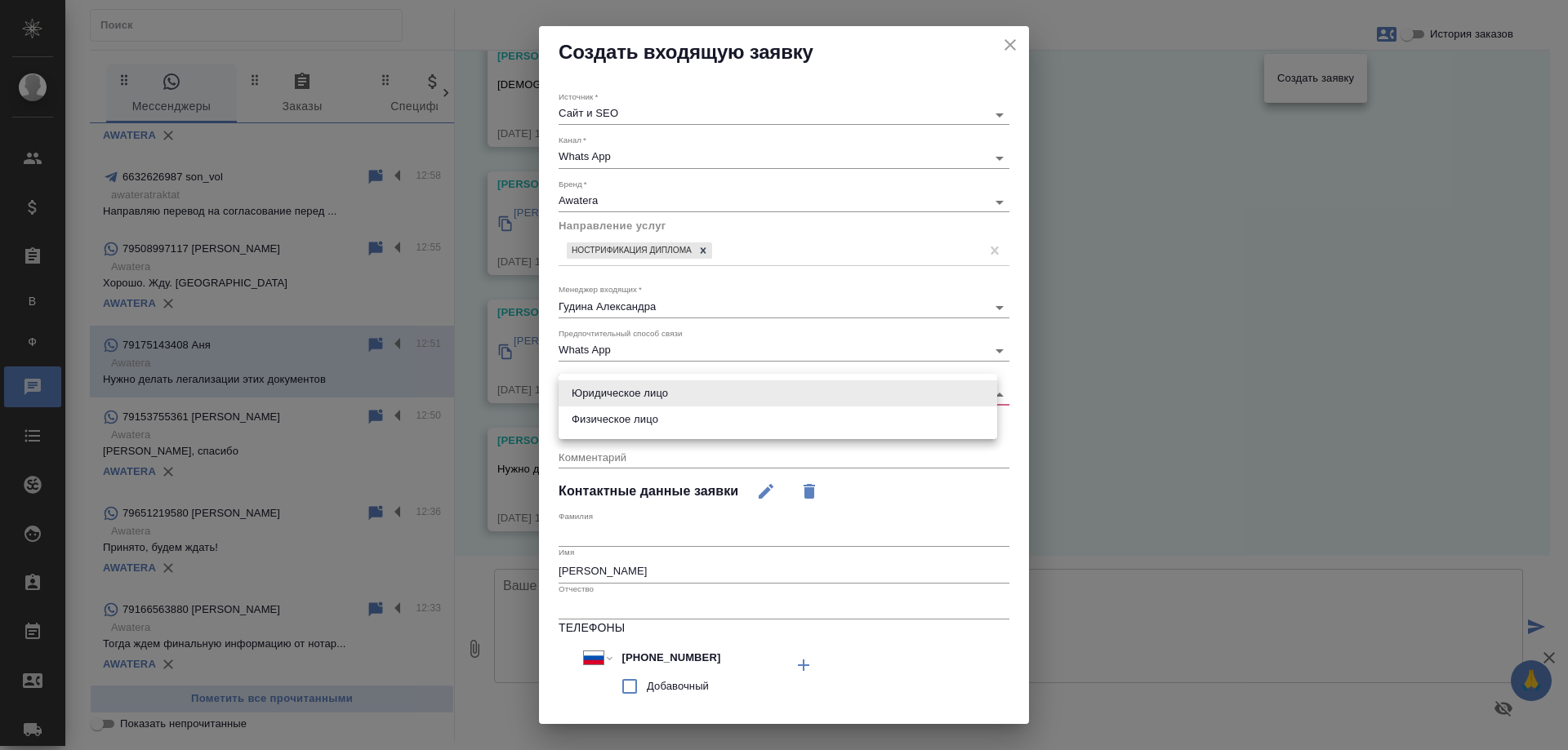
click at [585, 397] on body "🙏 .cls-1 fill:#fff; AWATERA Gudina Alexandra Клиенты Спецификации Заказы В Все …" at bounding box center [784, 375] width 1568 height 750
drag, startPoint x: 608, startPoint y: 415, endPoint x: 600, endPoint y: 491, distance: 76.4
click at [608, 418] on li "Физическое лицо" at bounding box center [778, 420] width 438 height 27
type input "private"
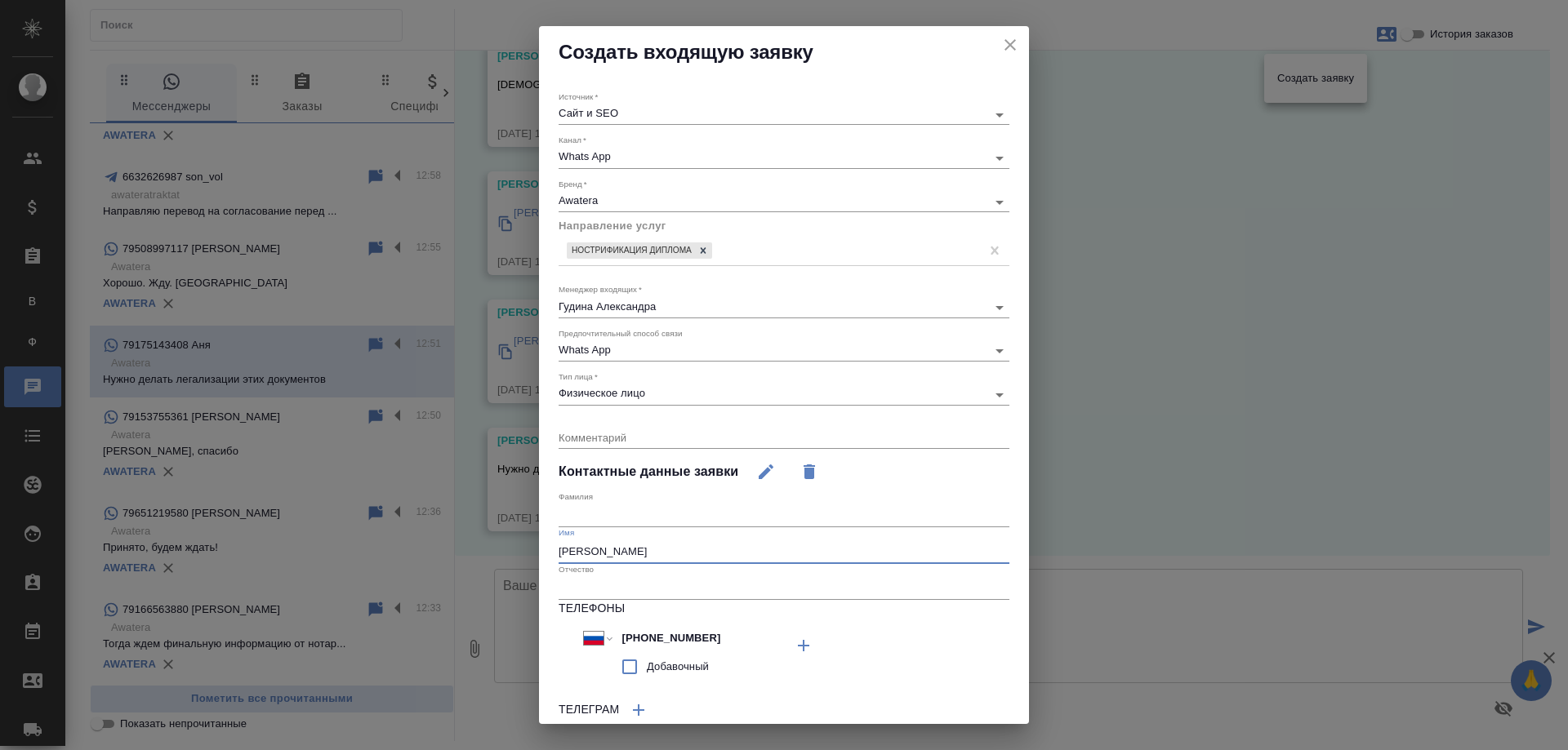
drag, startPoint x: 573, startPoint y: 552, endPoint x: 597, endPoint y: 556, distance: 24.3
click at [597, 556] on input "Аня" at bounding box center [784, 552] width 451 height 23
type input "Анна"
click at [609, 437] on textarea at bounding box center [784, 437] width 451 height 12
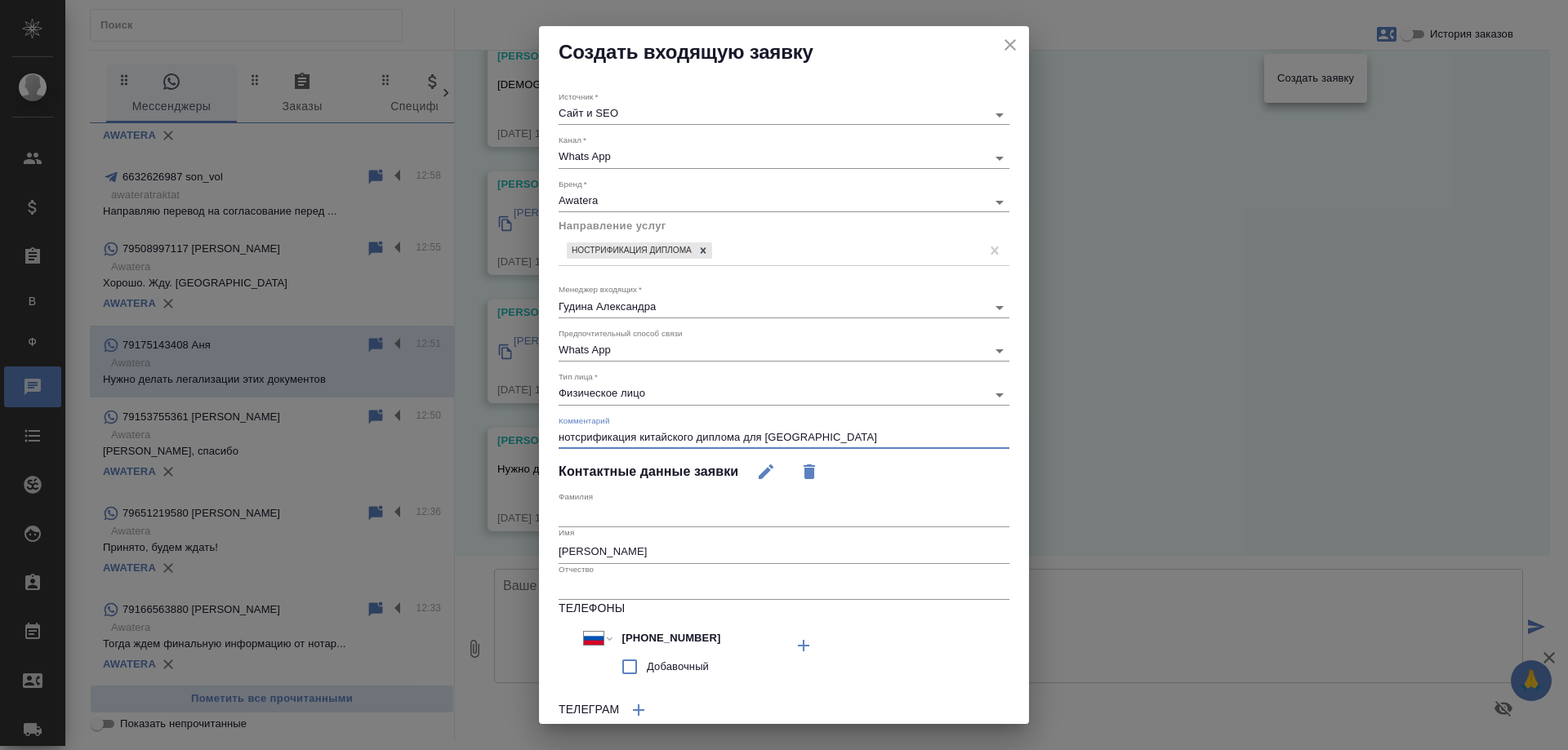
drag, startPoint x: 569, startPoint y: 434, endPoint x: 580, endPoint y: 435, distance: 11.0
click at [580, 435] on textarea "нотсрификация китайского диплома для России" at bounding box center [784, 437] width 451 height 12
click at [825, 431] on textarea "нострификация китайского диплома для России" at bounding box center [784, 437] width 451 height 12
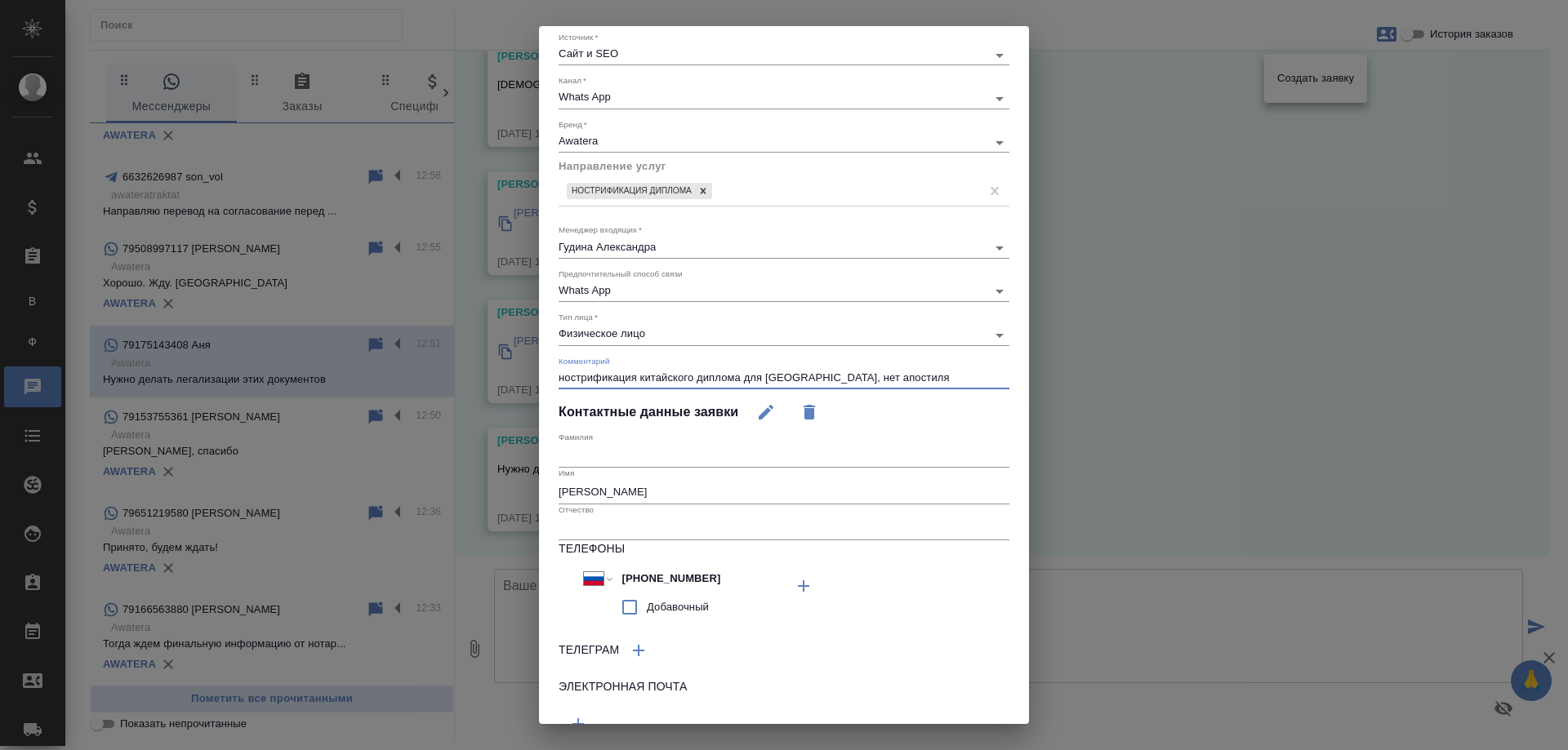
scroll to position [134, 0]
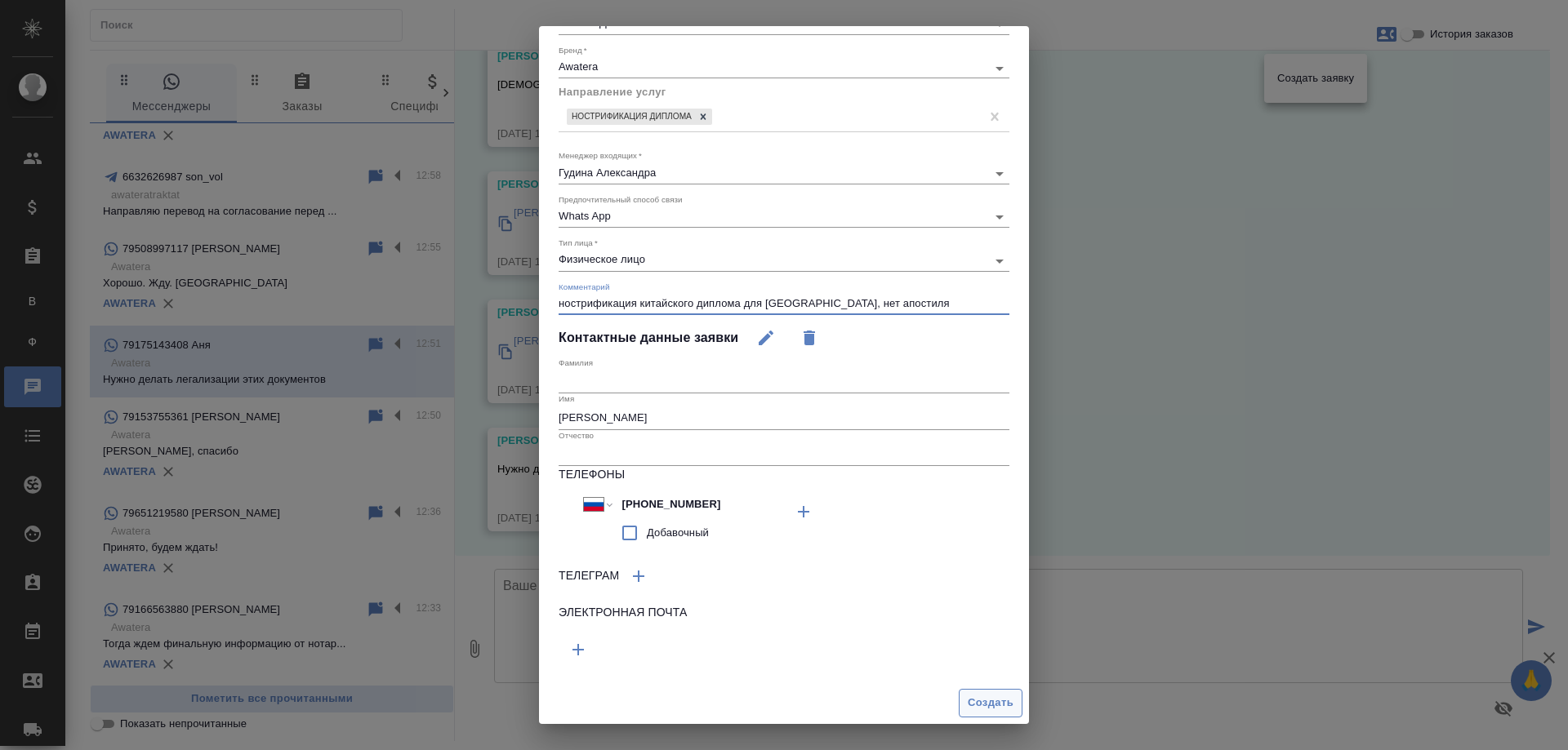
type textarea "нострификация китайского диплома для России, нет апостиля"
click at [968, 707] on span "Создать" at bounding box center [990, 704] width 46 height 19
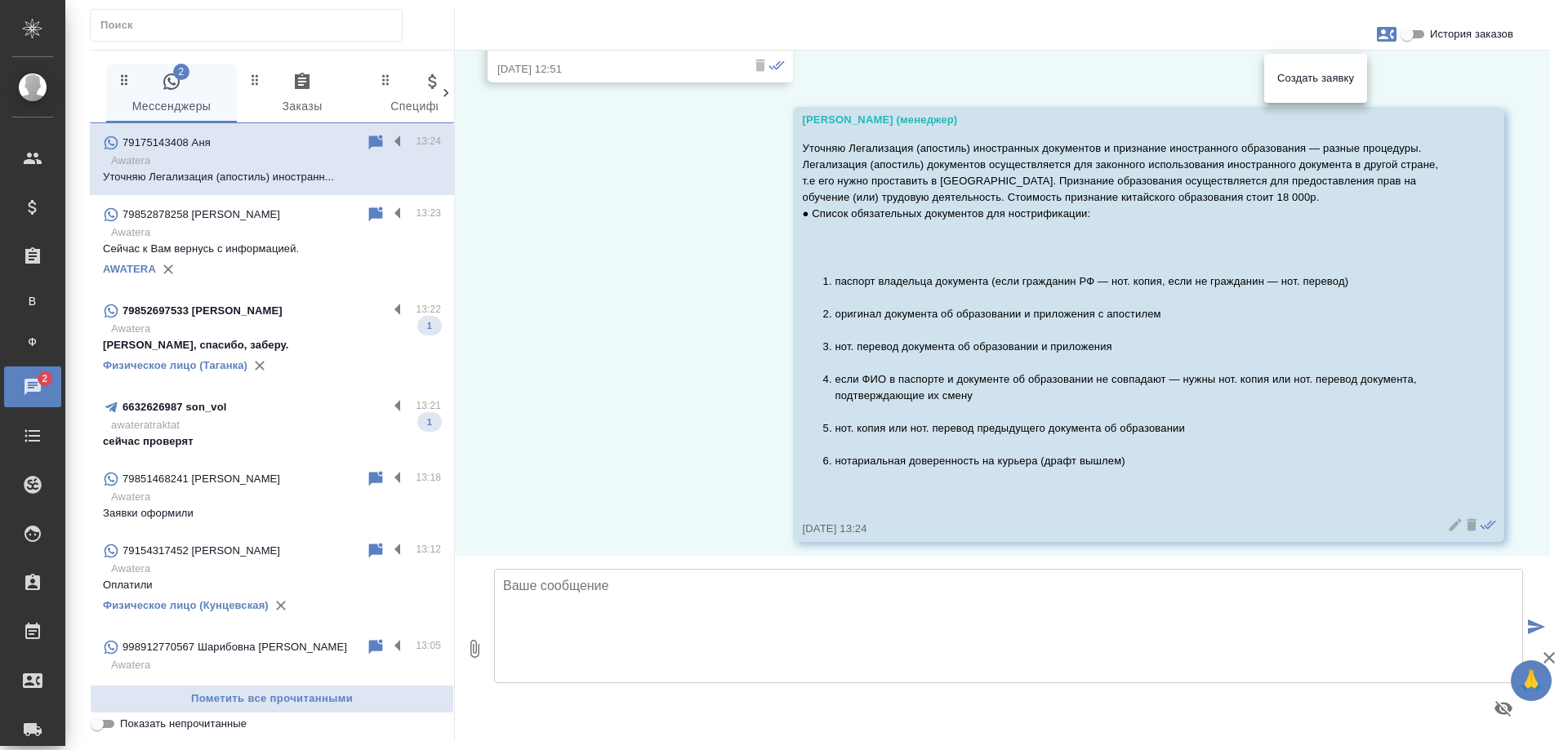
scroll to position [1180, 0]
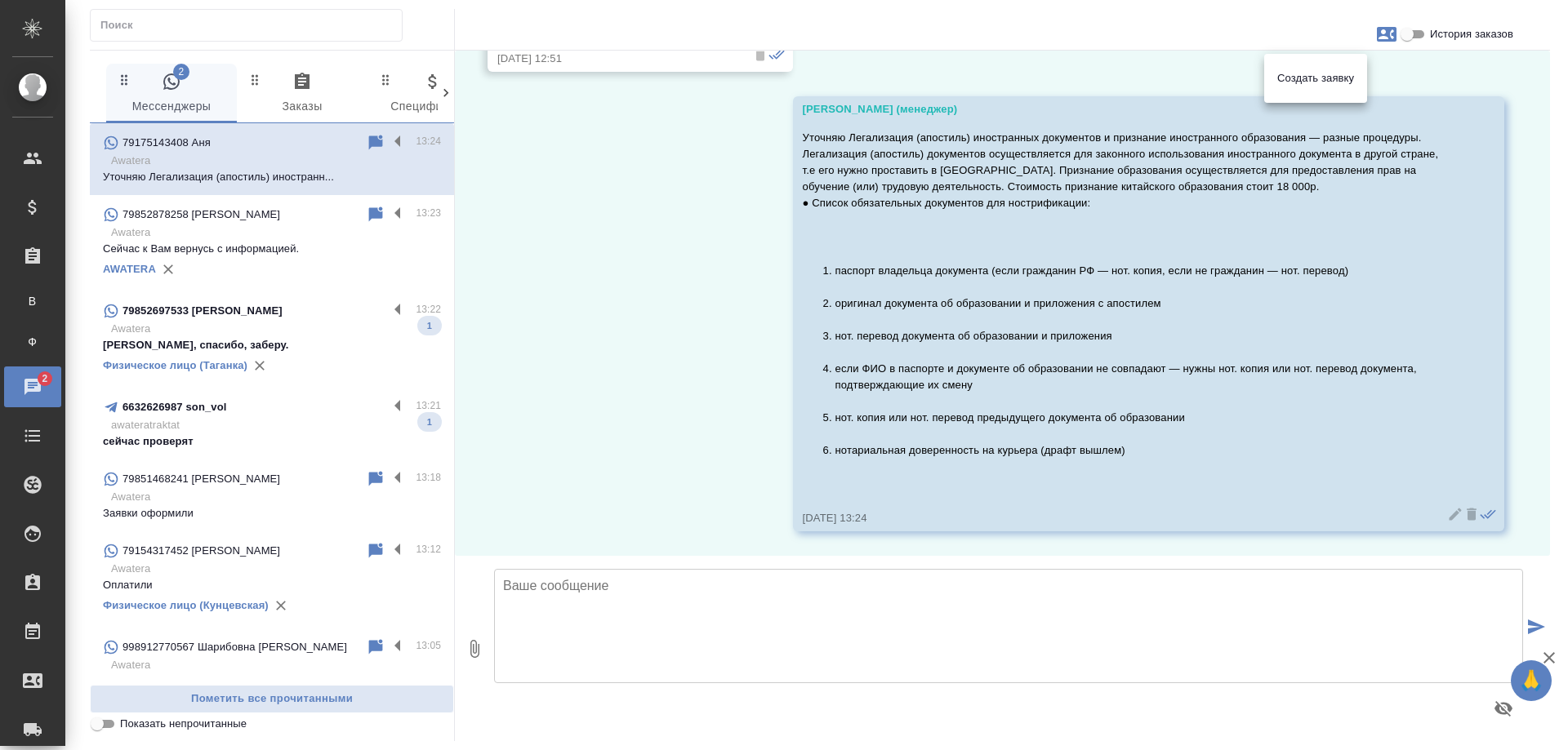
click at [627, 309] on div at bounding box center [784, 375] width 1568 height 750
click at [257, 412] on div "6632626987 son_vol" at bounding box center [246, 407] width 286 height 20
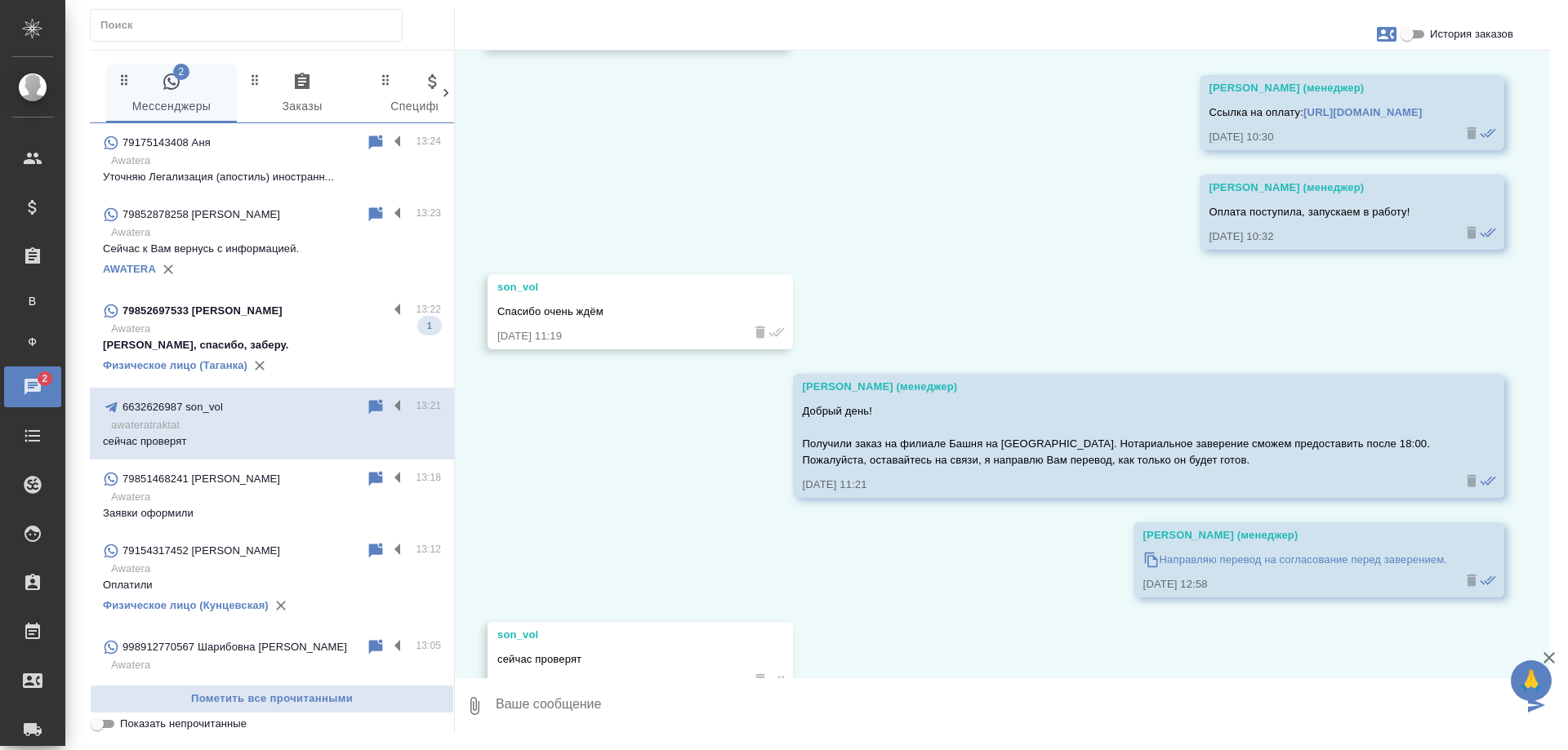
scroll to position [1222, 0]
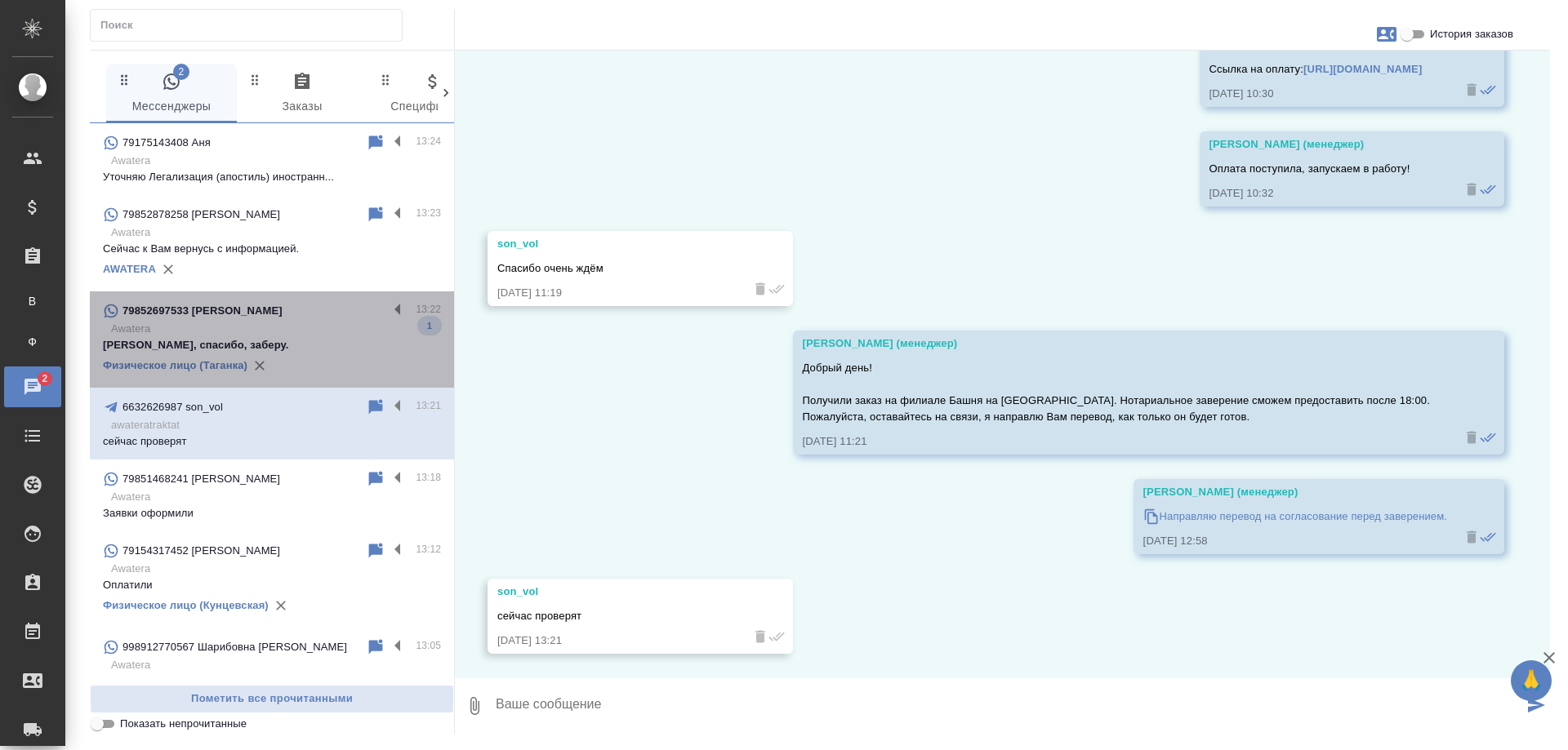
click at [298, 332] on p "Awatera" at bounding box center [276, 328] width 330 height 16
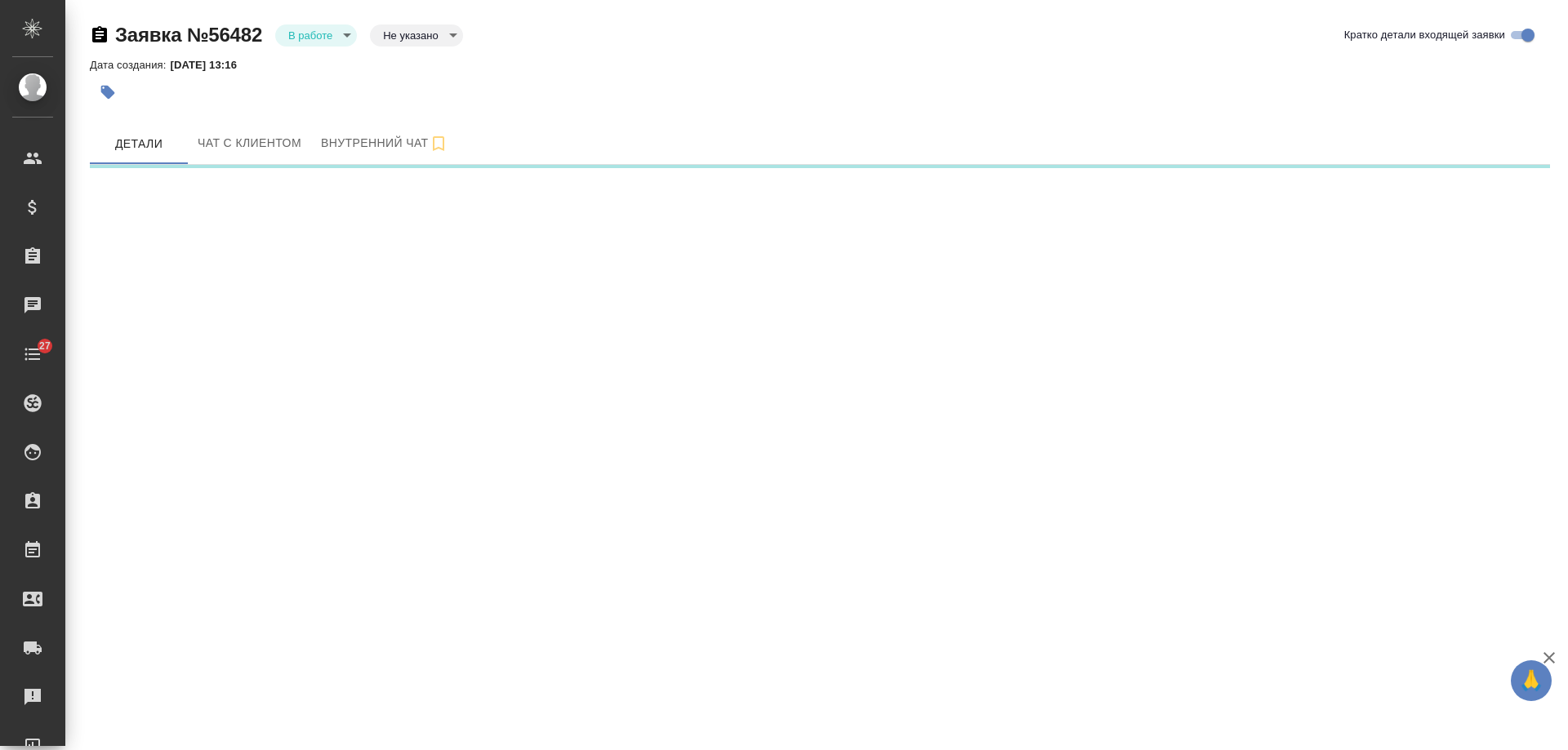
select select "RU"
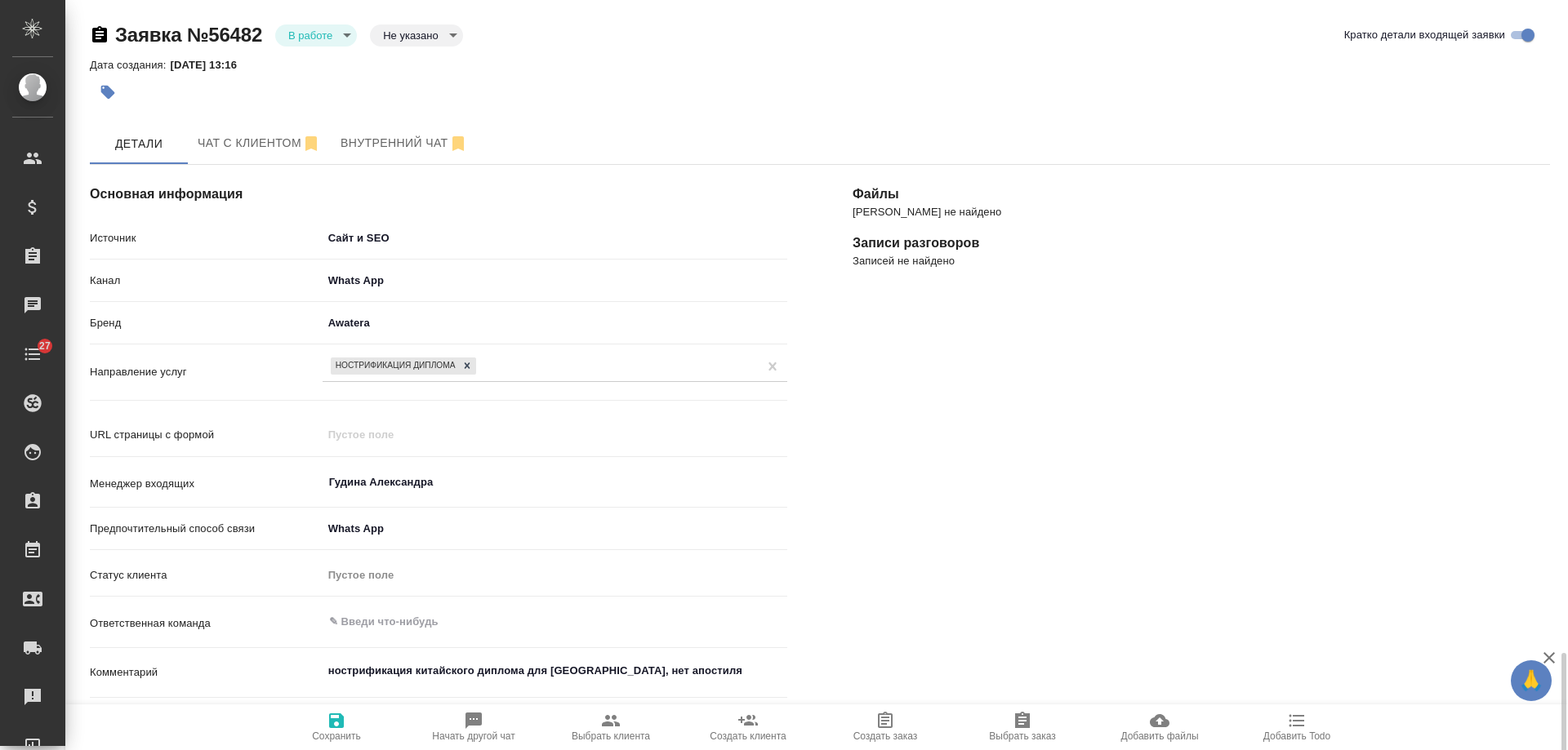
scroll to position [394, 0]
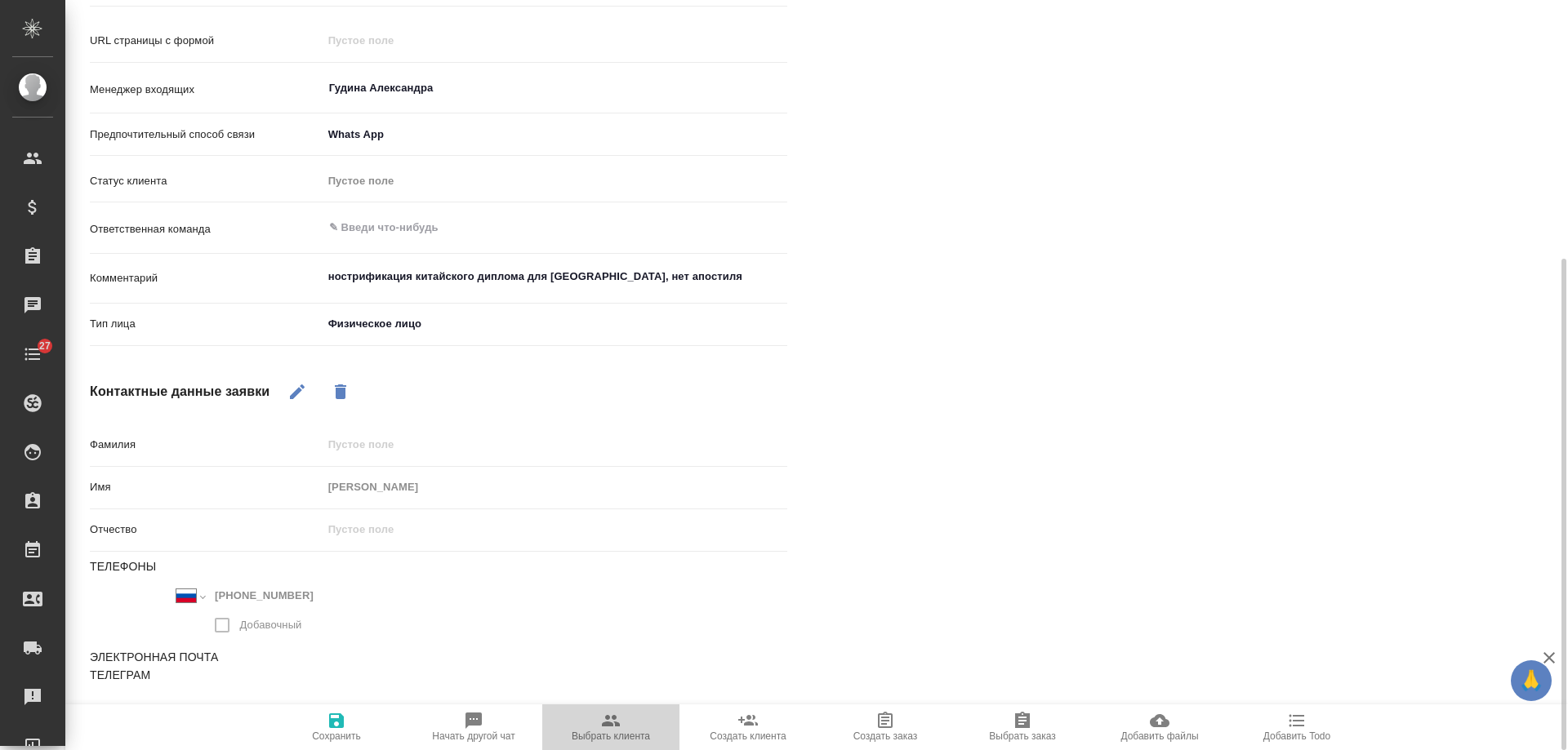
click at [618, 725] on icon "button" at bounding box center [611, 721] width 18 height 11
type textarea "x"
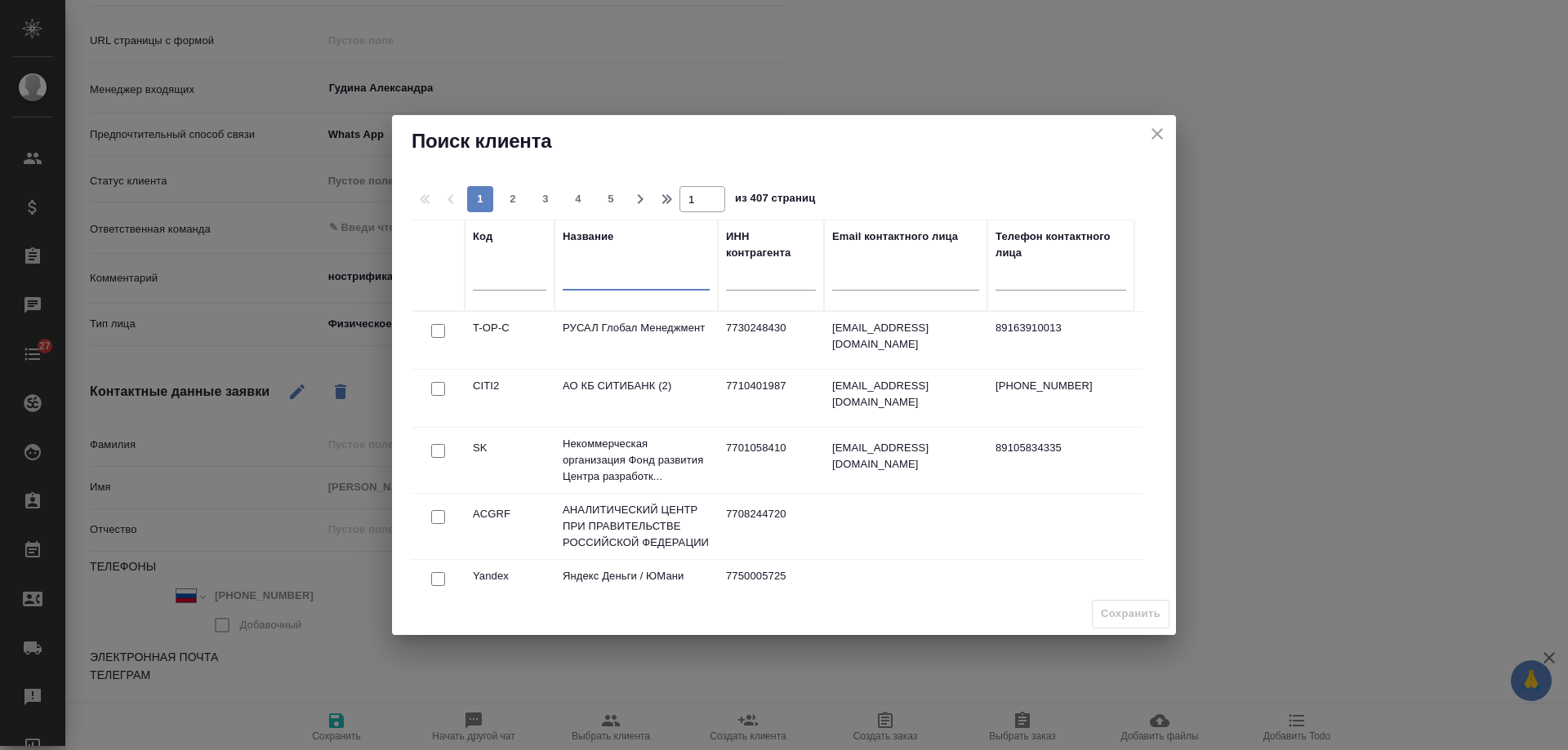
click at [610, 278] on input "text" at bounding box center [636, 280] width 147 height 21
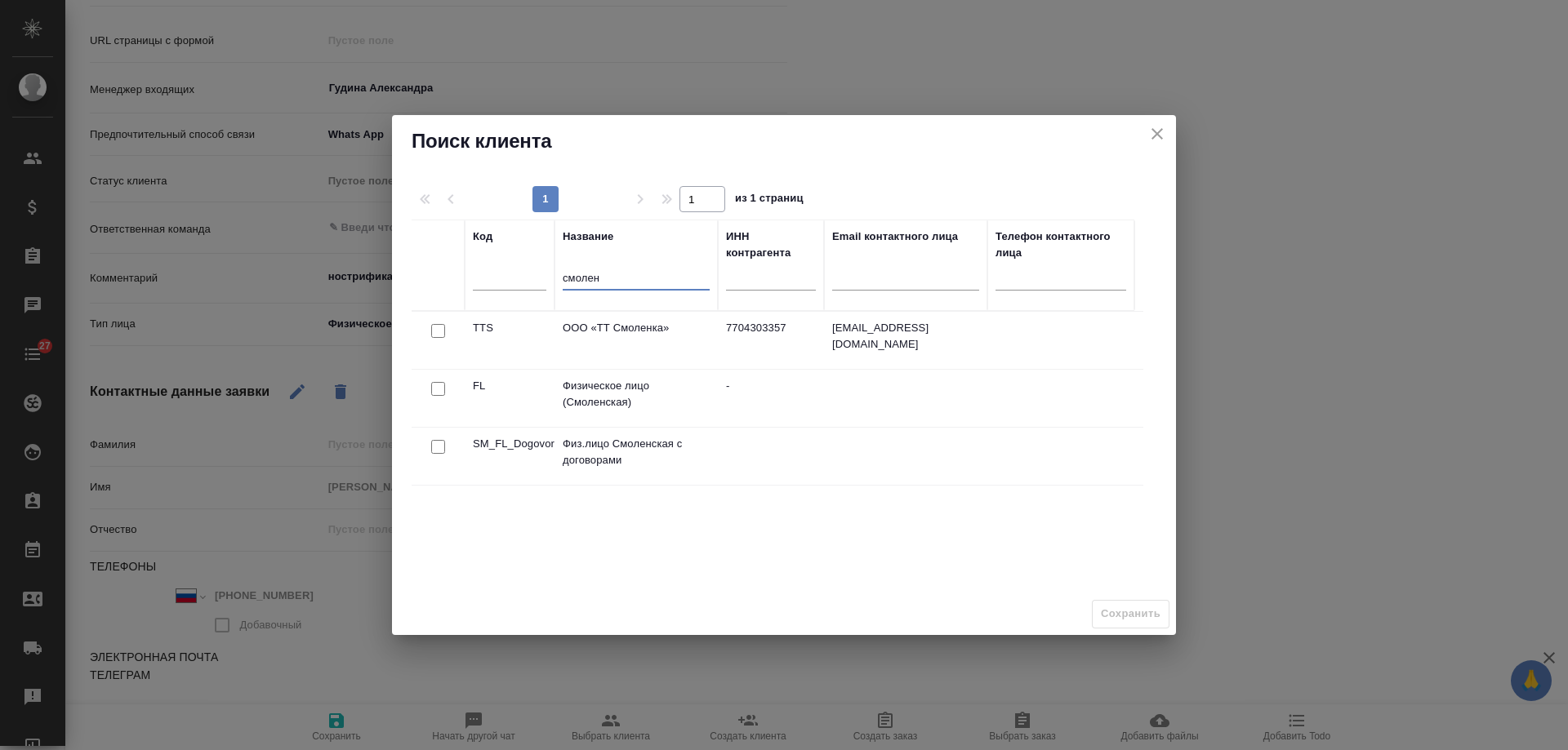
type input "смолен"
click at [426, 390] on div at bounding box center [438, 390] width 37 height 23
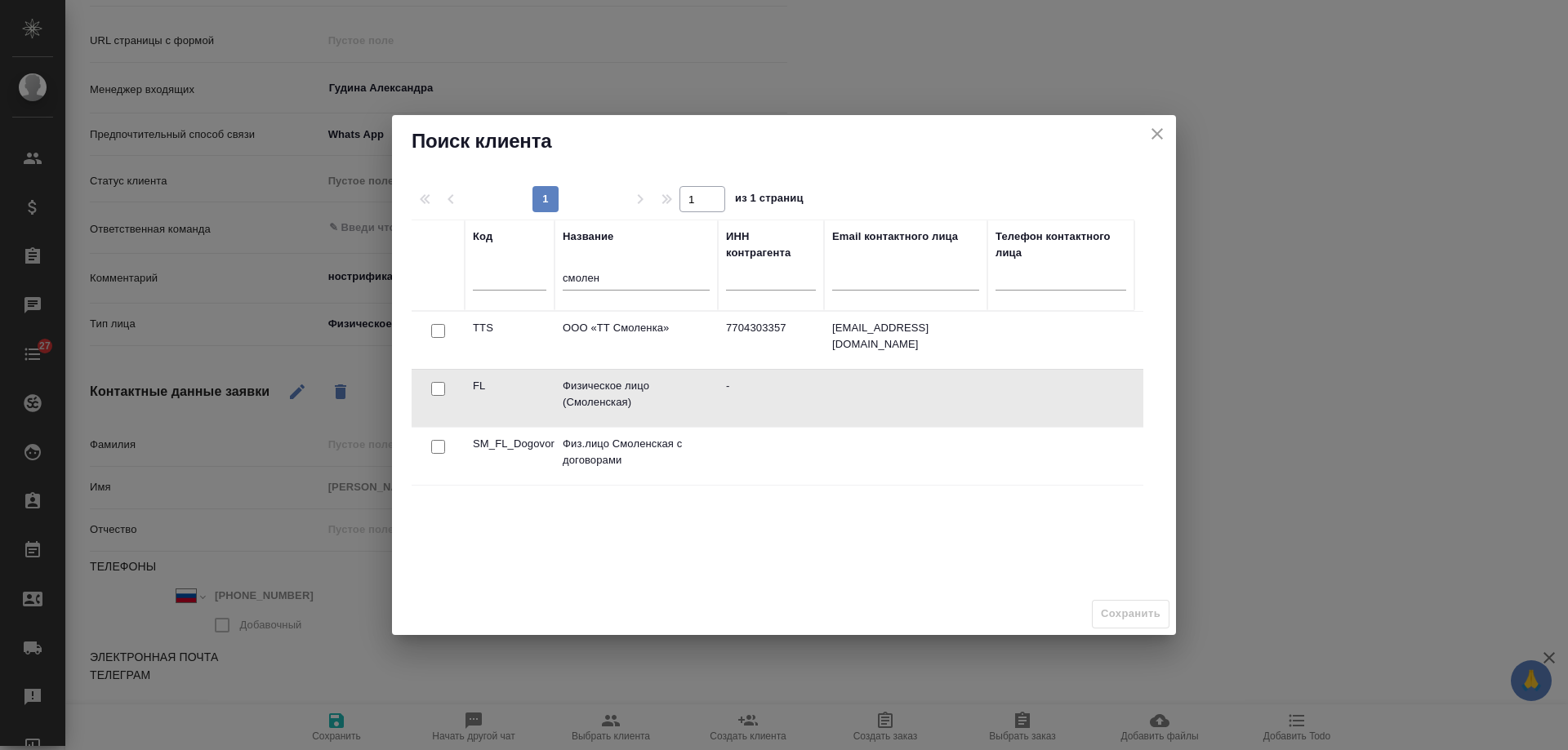
click at [437, 385] on input "checkbox" at bounding box center [438, 389] width 14 height 14
checkbox input "true"
click at [1149, 613] on span "Сохранить" at bounding box center [1131, 614] width 60 height 19
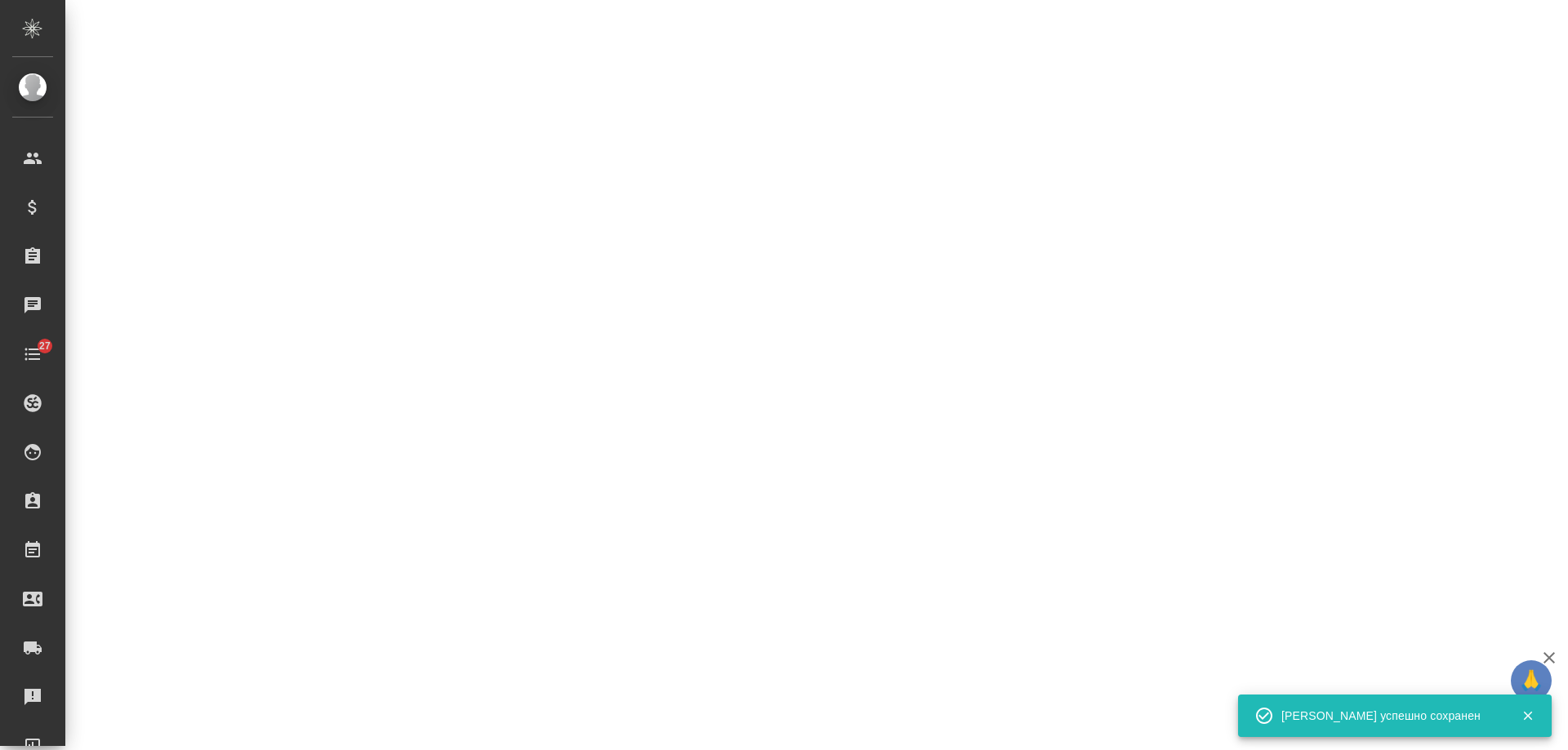
select select "RU"
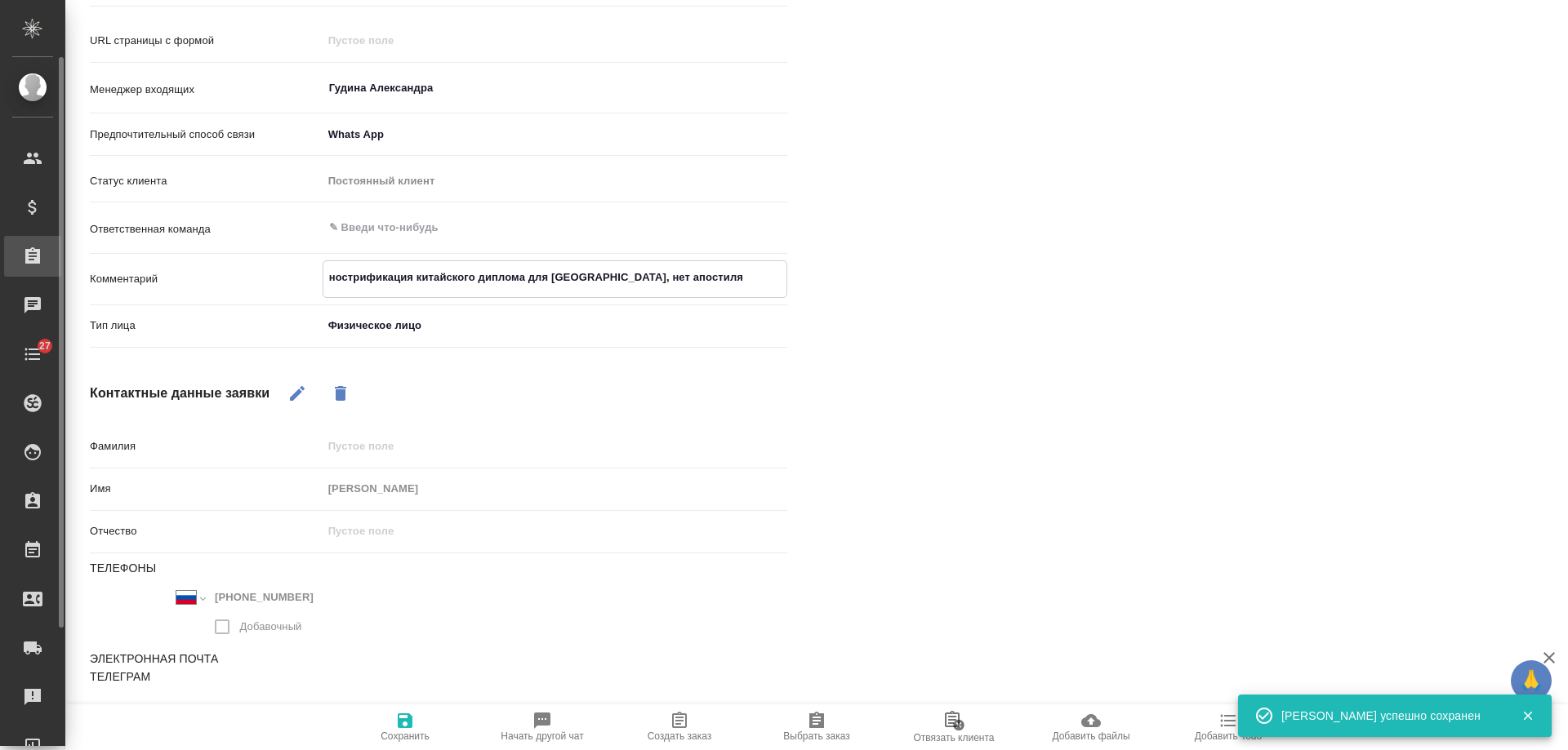
drag, startPoint x: 655, startPoint y: 278, endPoint x: 9, endPoint y: 275, distance: 646.0
click at [9, 275] on div ".cls-1 fill:#fff; AWATERA Gudina Alexandra Клиенты Спецификации Заказы 0 Чаты 2…" at bounding box center [784, 375] width 1568 height 750
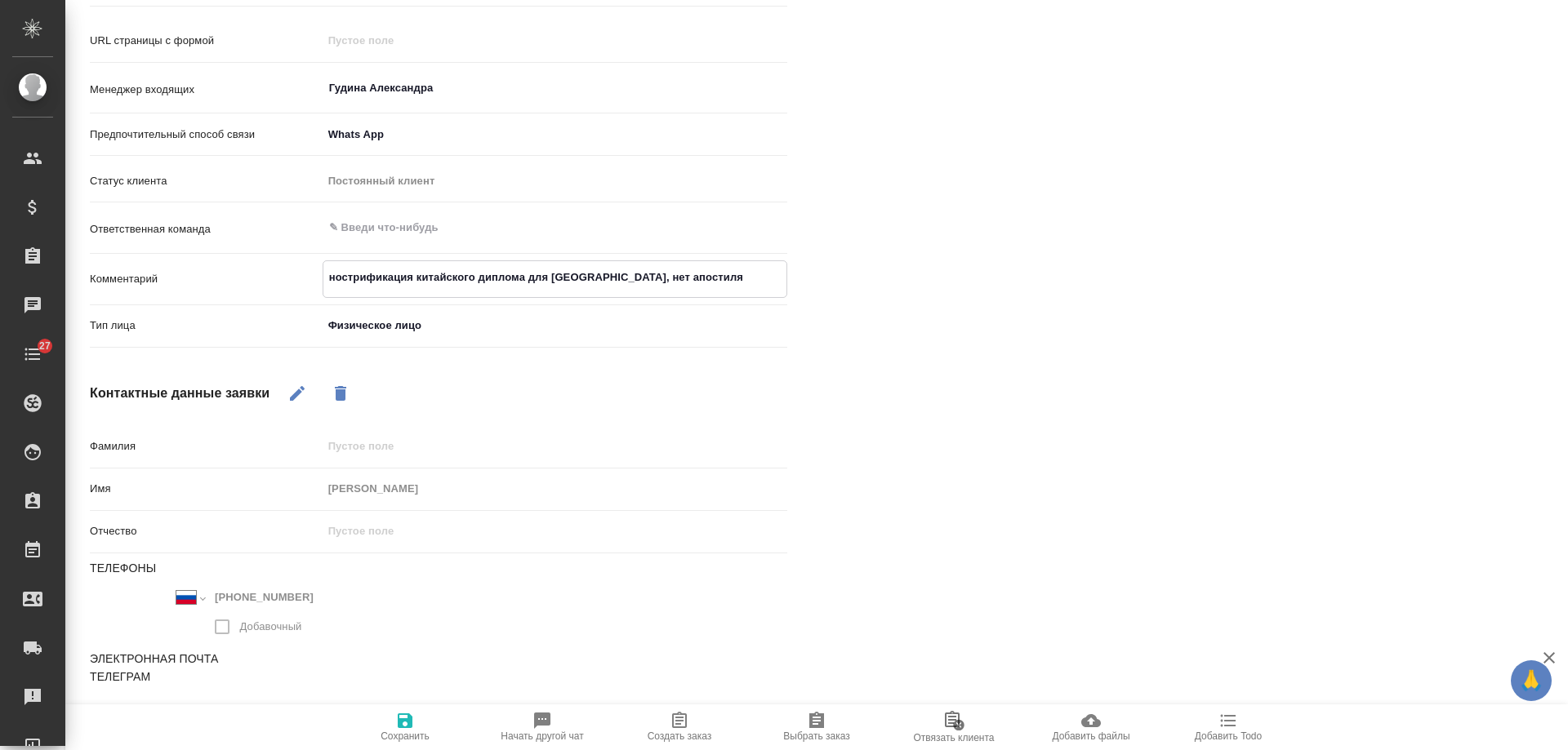
click at [672, 721] on icon "button" at bounding box center [679, 721] width 20 height 20
type textarea "x"
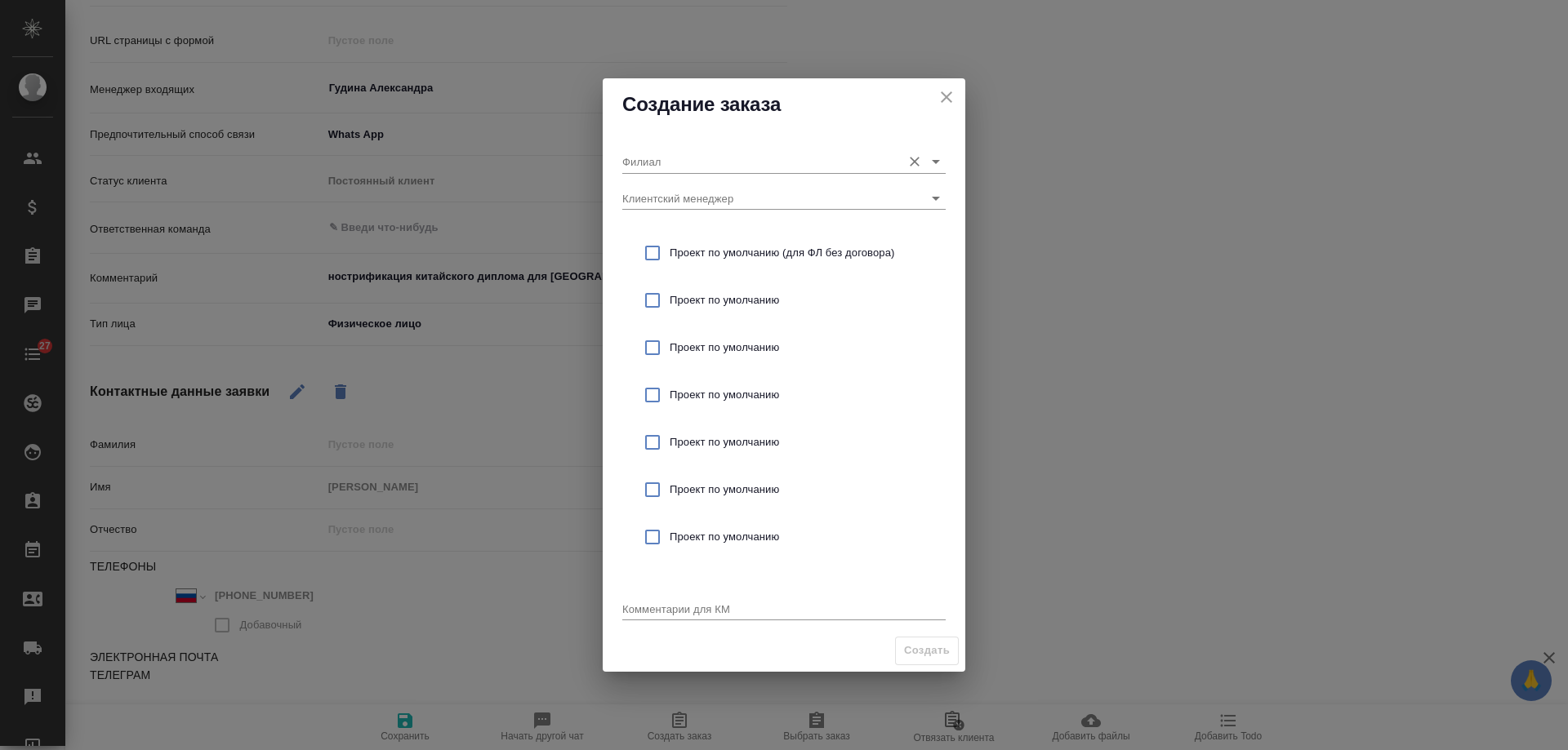
click at [694, 158] on input "Филиал" at bounding box center [758, 160] width 271 height 22
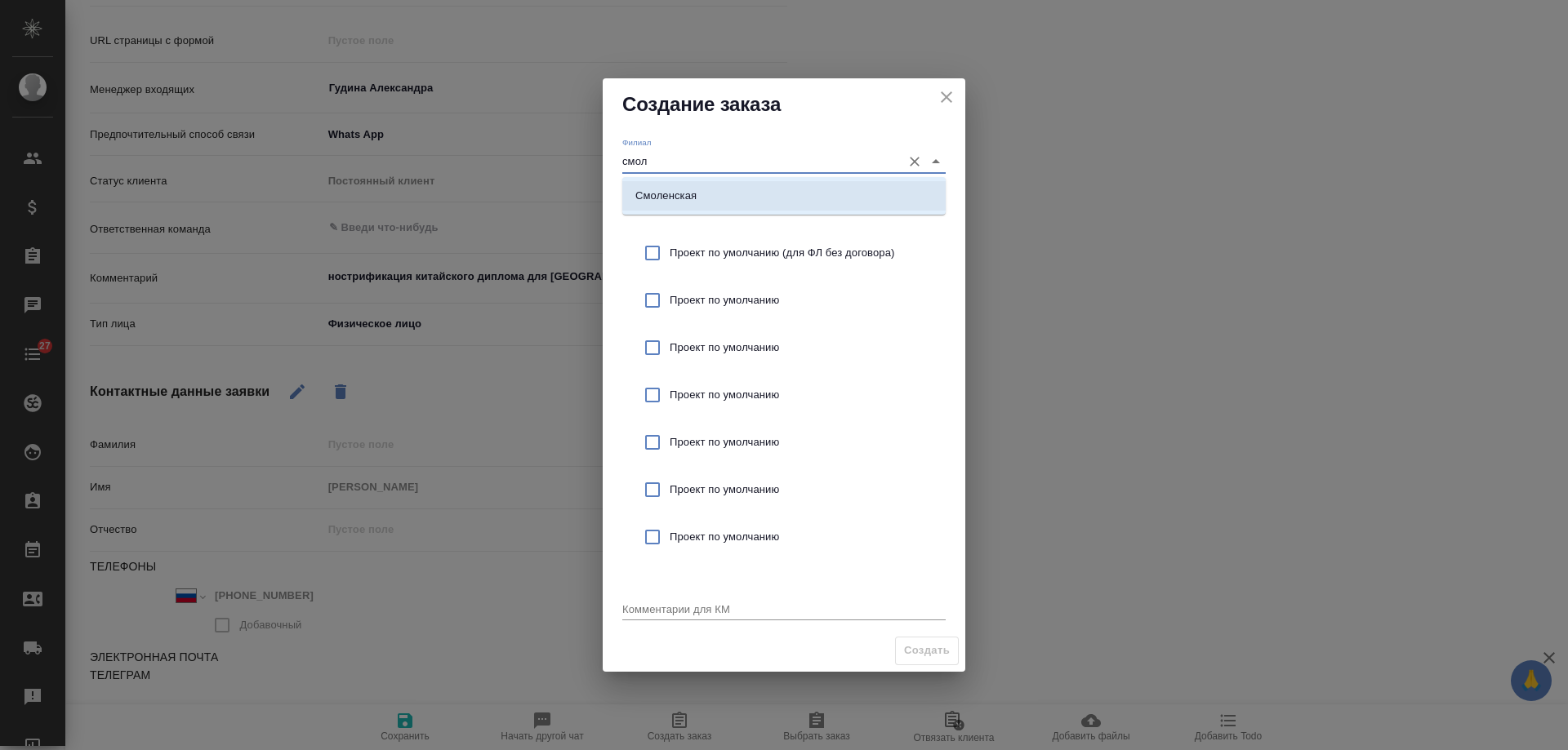
click at [727, 185] on li "Смоленская" at bounding box center [784, 195] width 323 height 29
type input "Смоленская"
click at [736, 244] on div "Проект по умолчанию (для ФЛ без договора)" at bounding box center [784, 253] width 323 height 47
checkbox input "true"
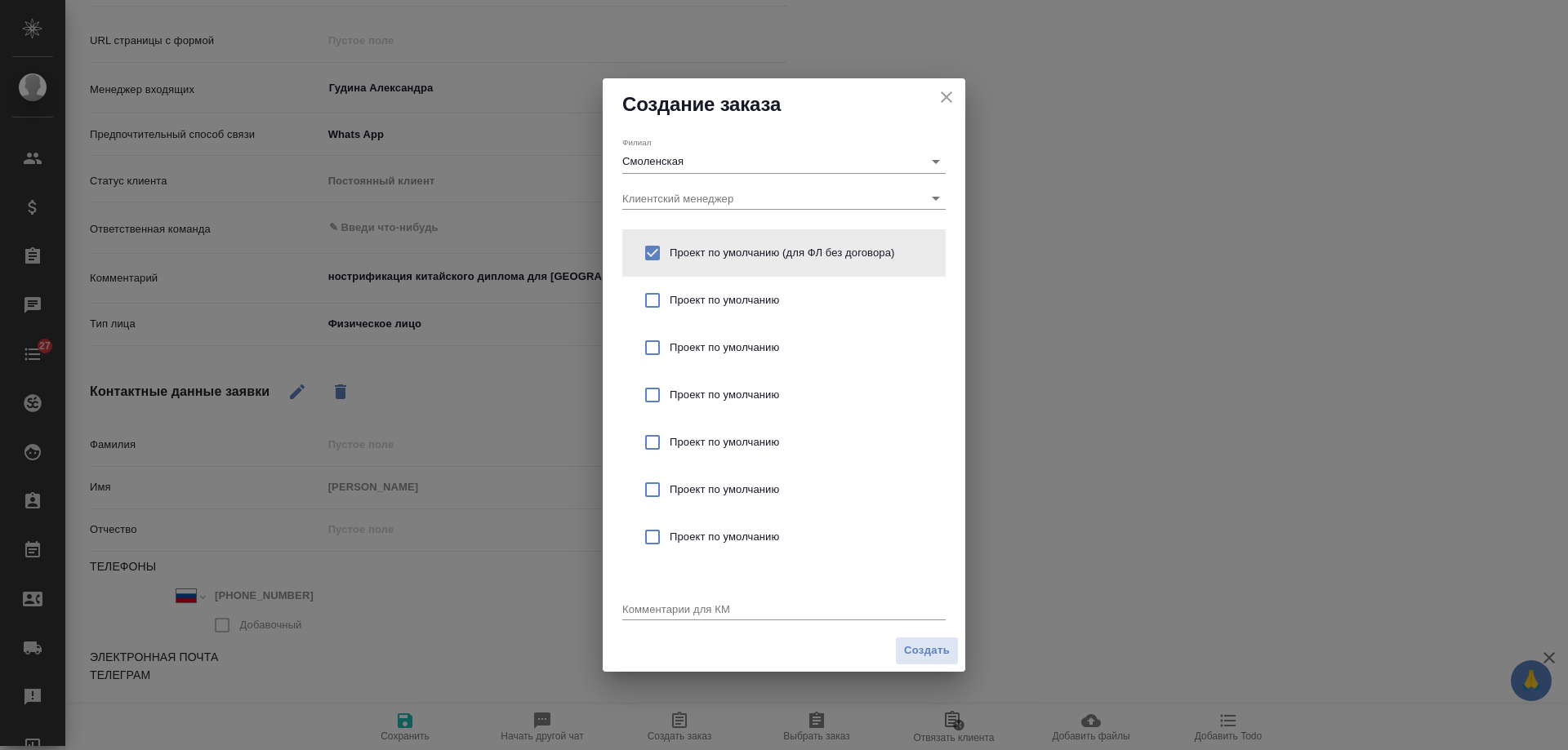
click at [679, 606] on textarea at bounding box center [784, 609] width 323 height 12
paste textarea "нострификация китайского диплома для России, нет апостиля"
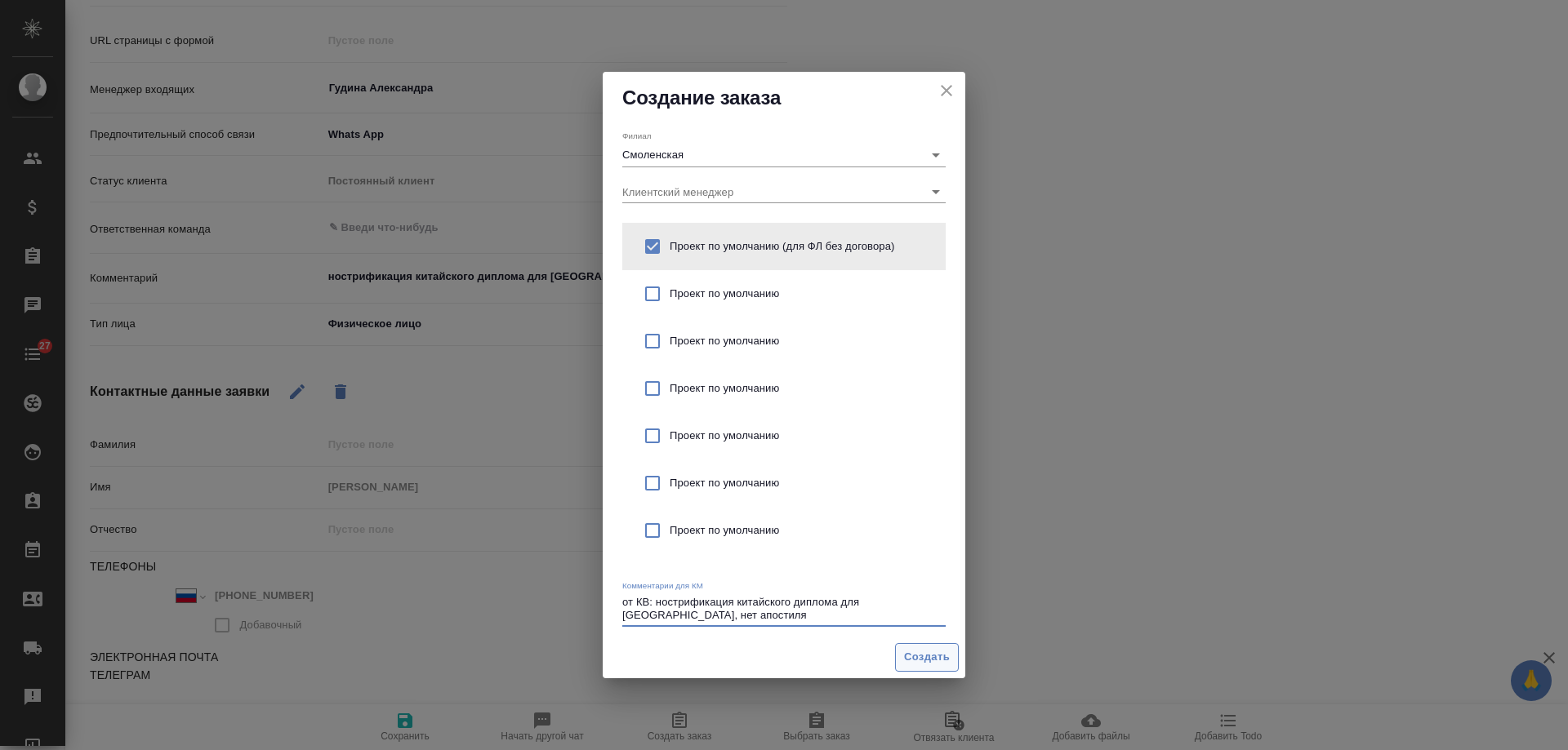
type textarea "от КВ: нострификация китайского диплома для [GEOGRAPHIC_DATA], нет апостиля"
click at [940, 660] on span "Создать" at bounding box center [927, 658] width 46 height 19
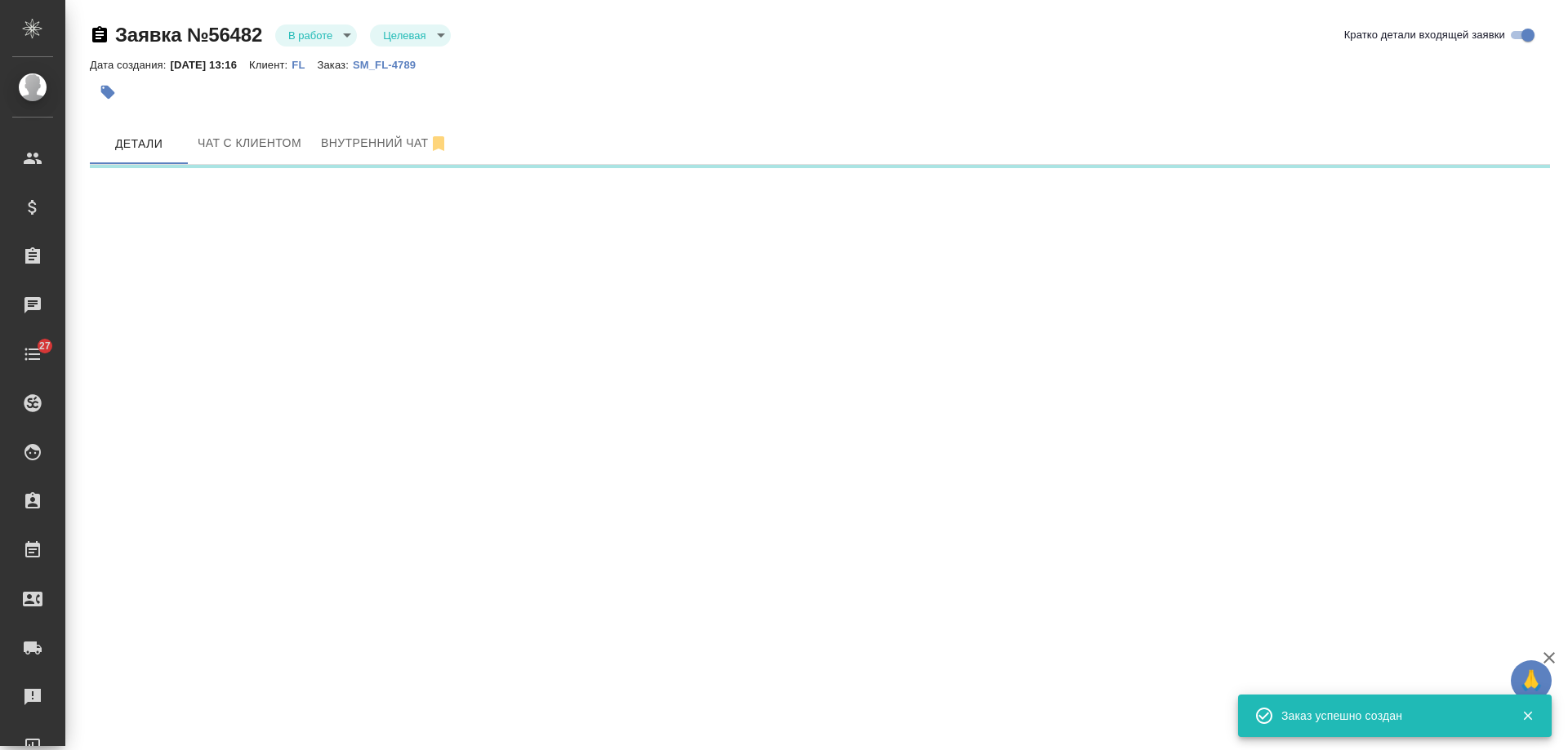
select select "RU"
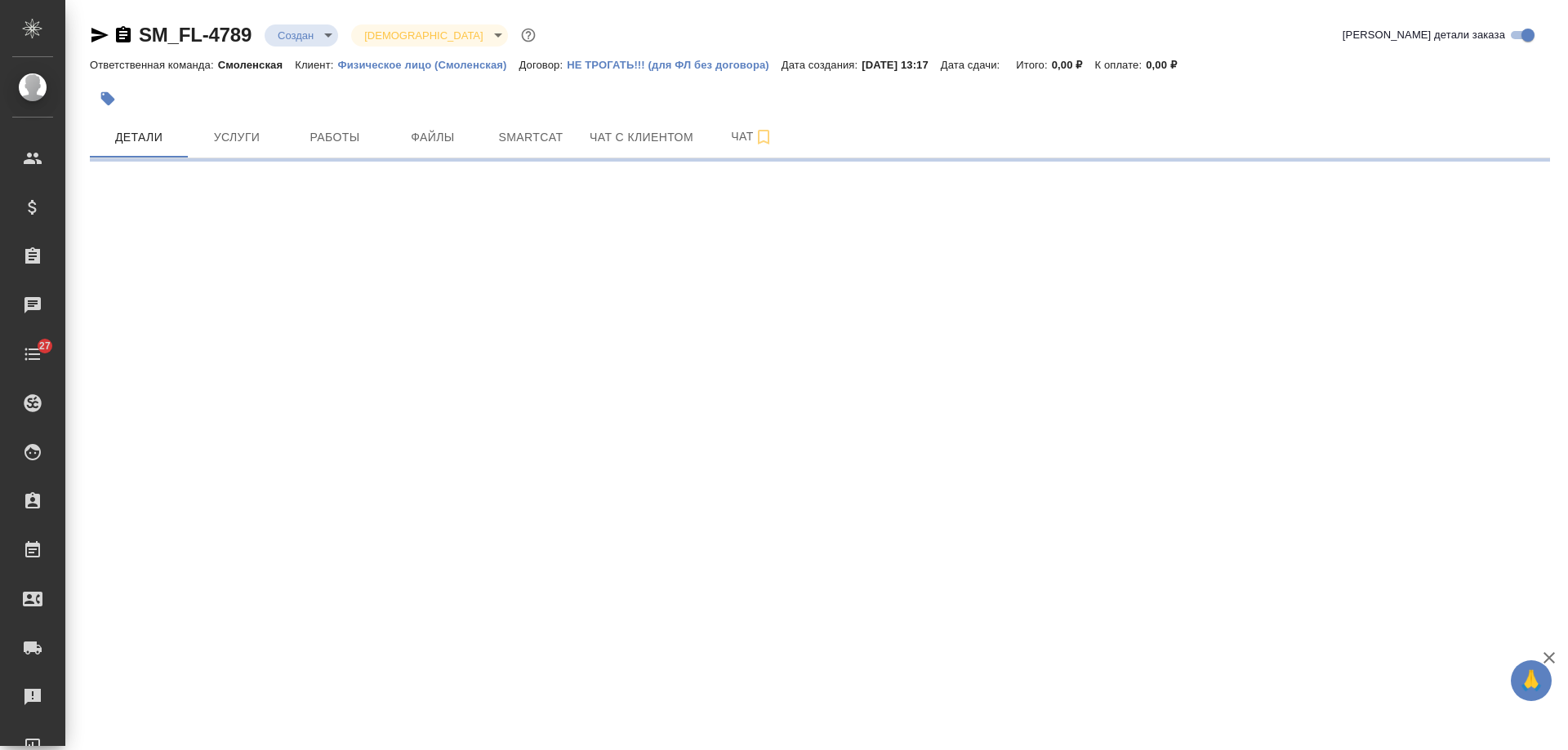
select select "RU"
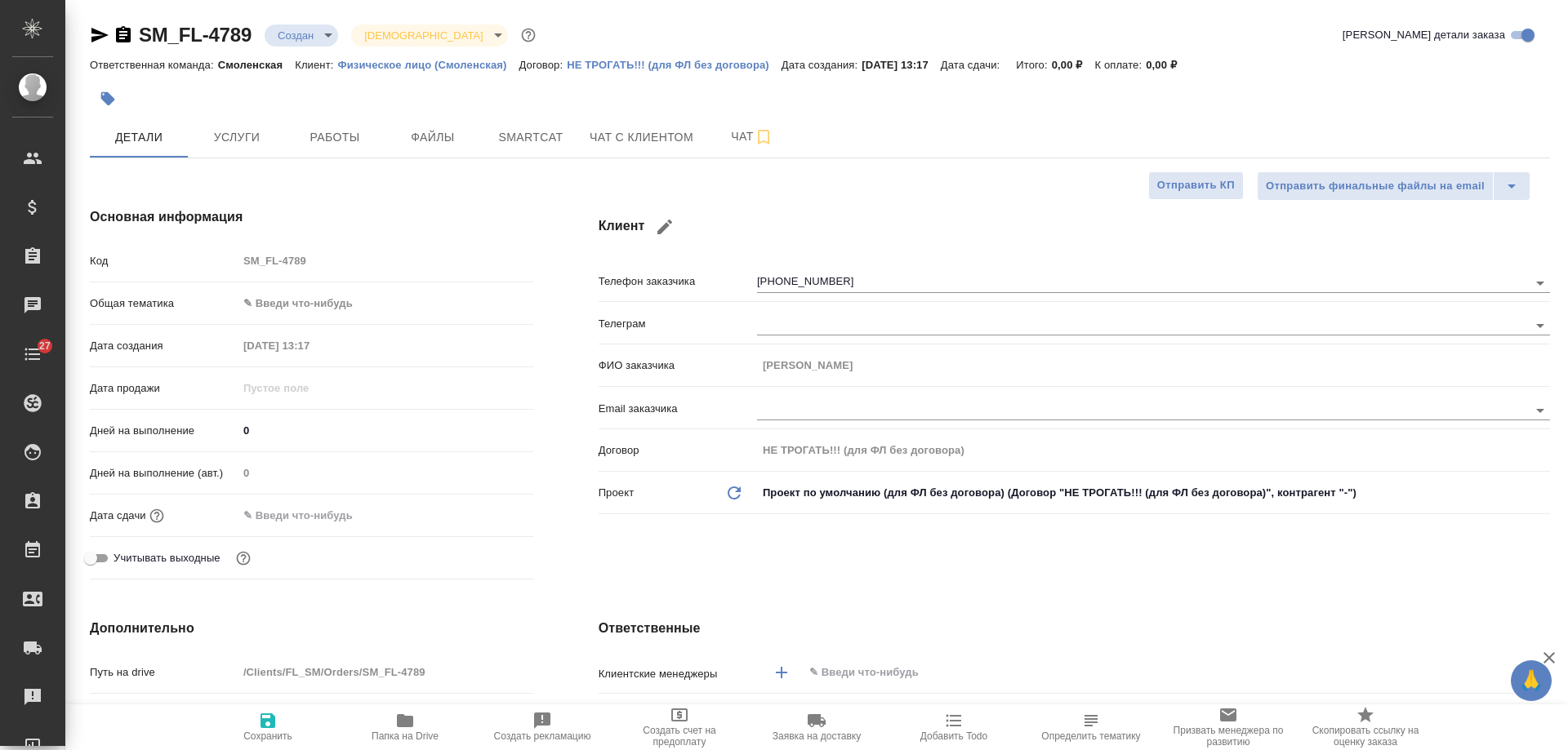
type textarea "x"
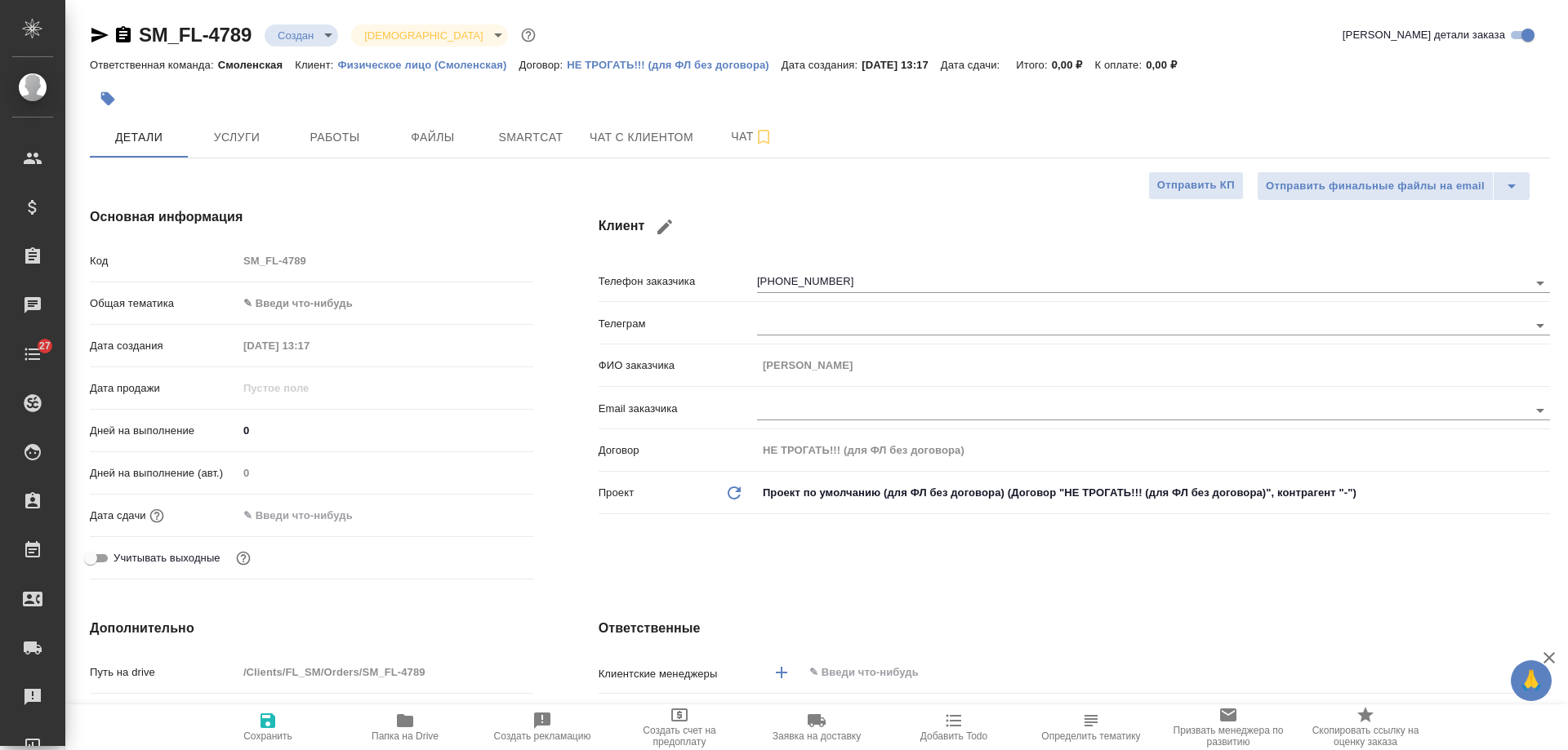
type textarea "x"
click at [118, 27] on icon "button" at bounding box center [123, 35] width 20 height 20
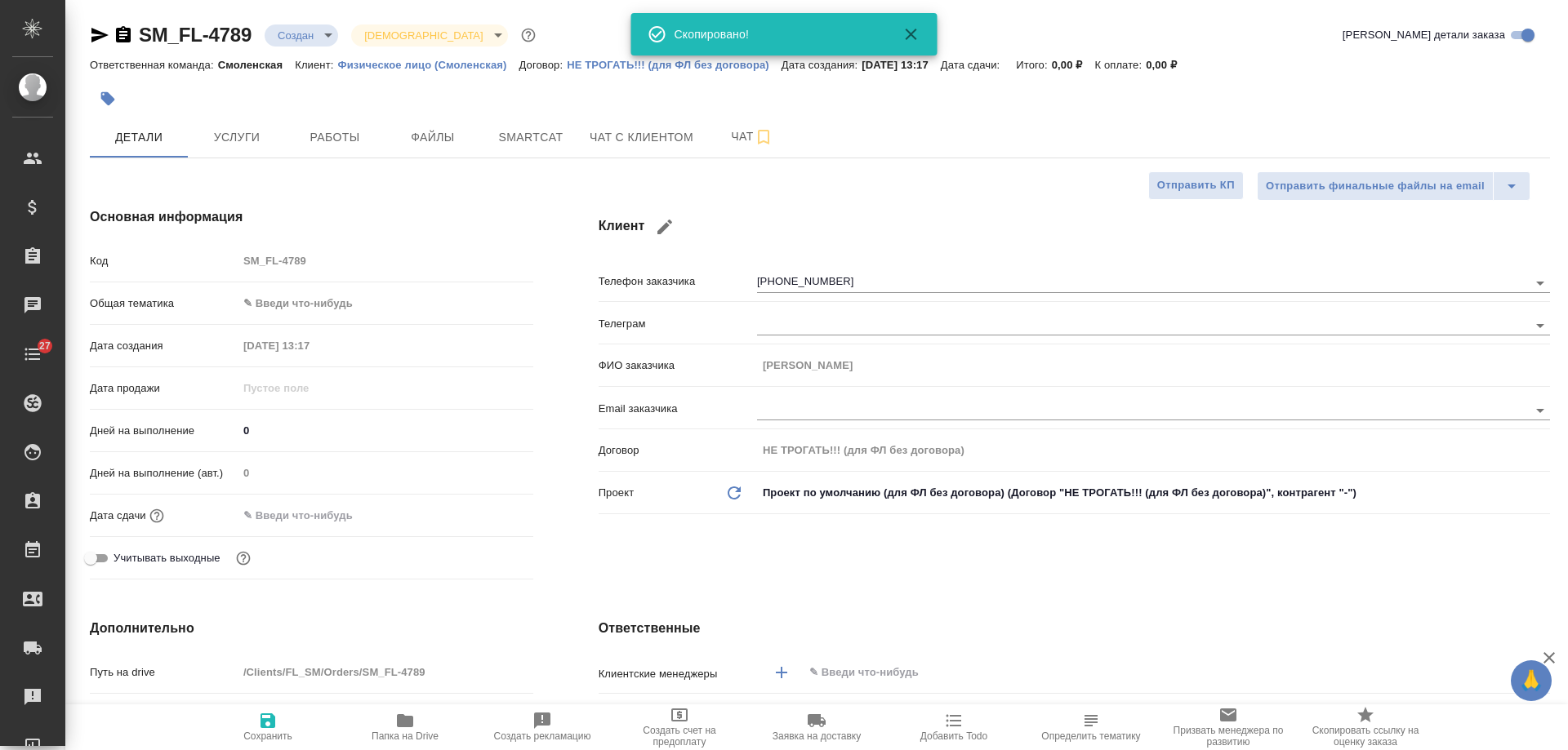
type textarea "x"
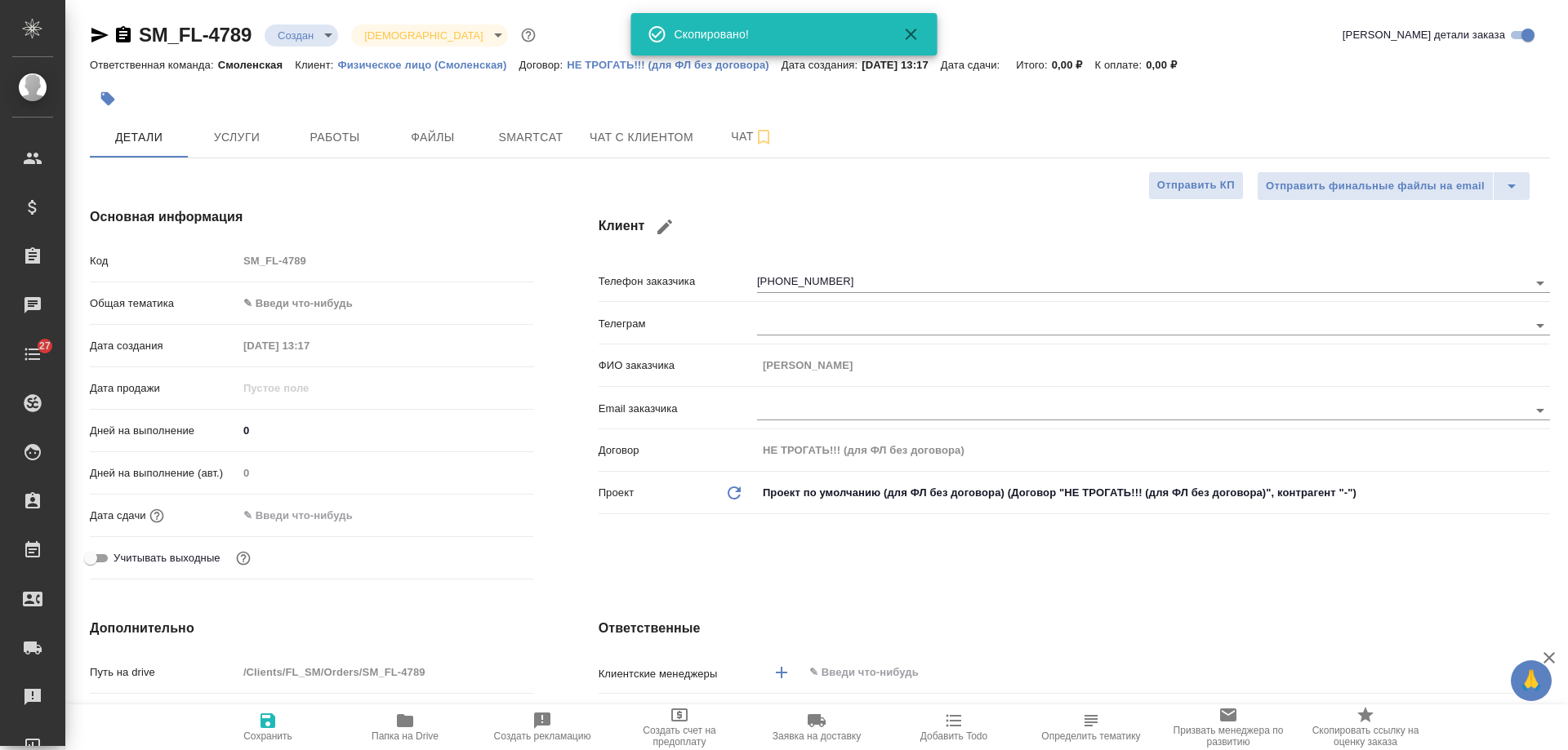
type textarea "x"
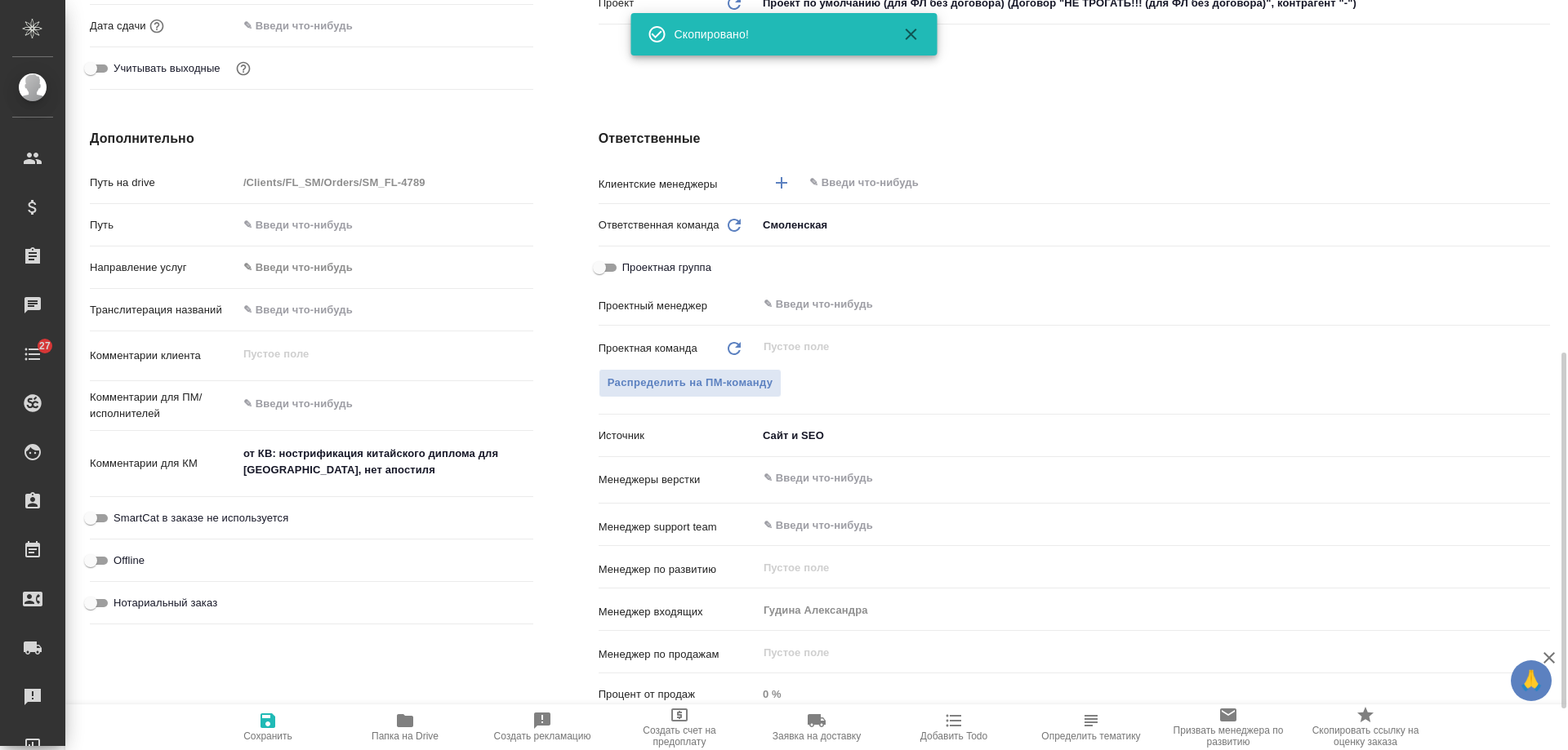
scroll to position [653, 0]
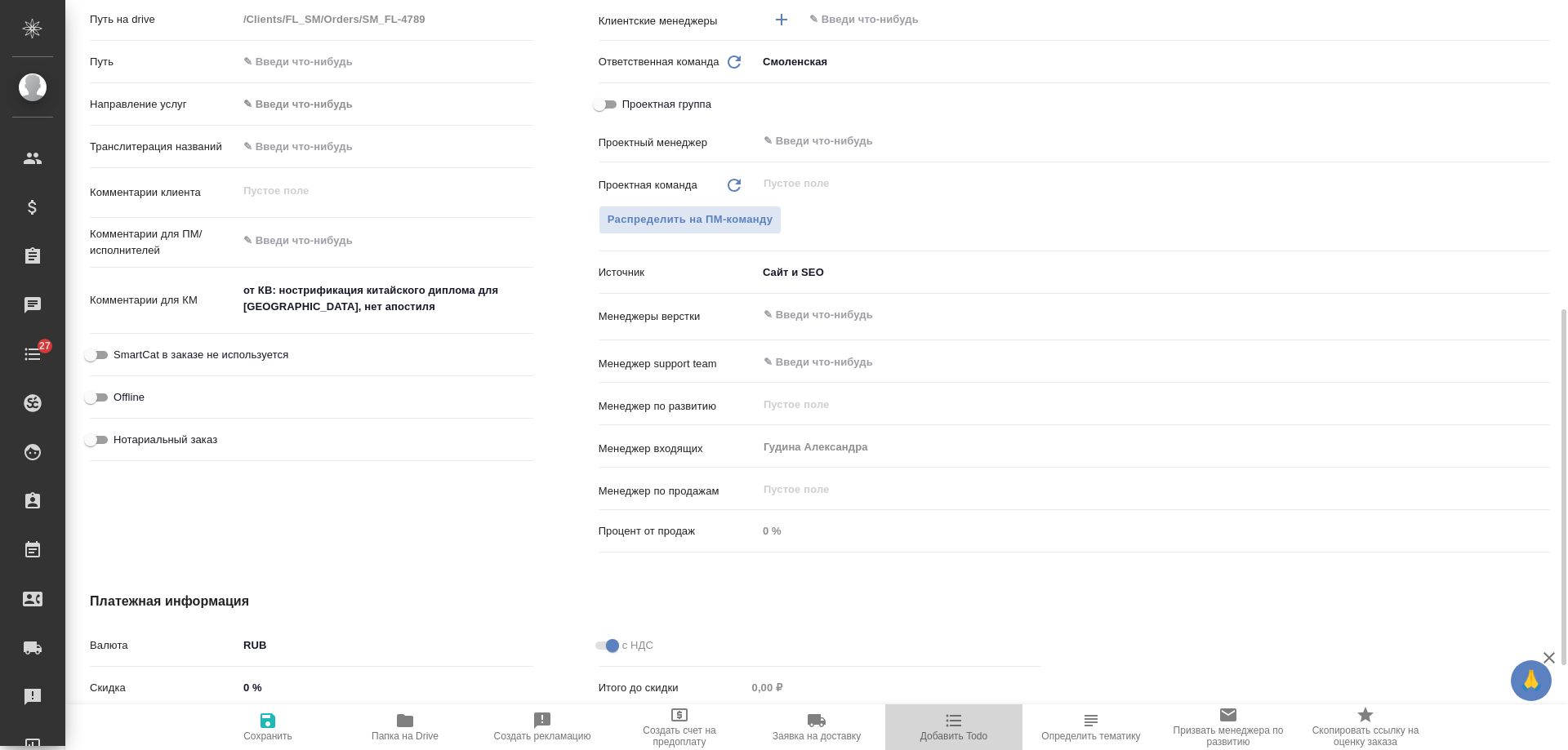
click at [957, 737] on span "Добавить Todo" at bounding box center [954, 737] width 67 height 11
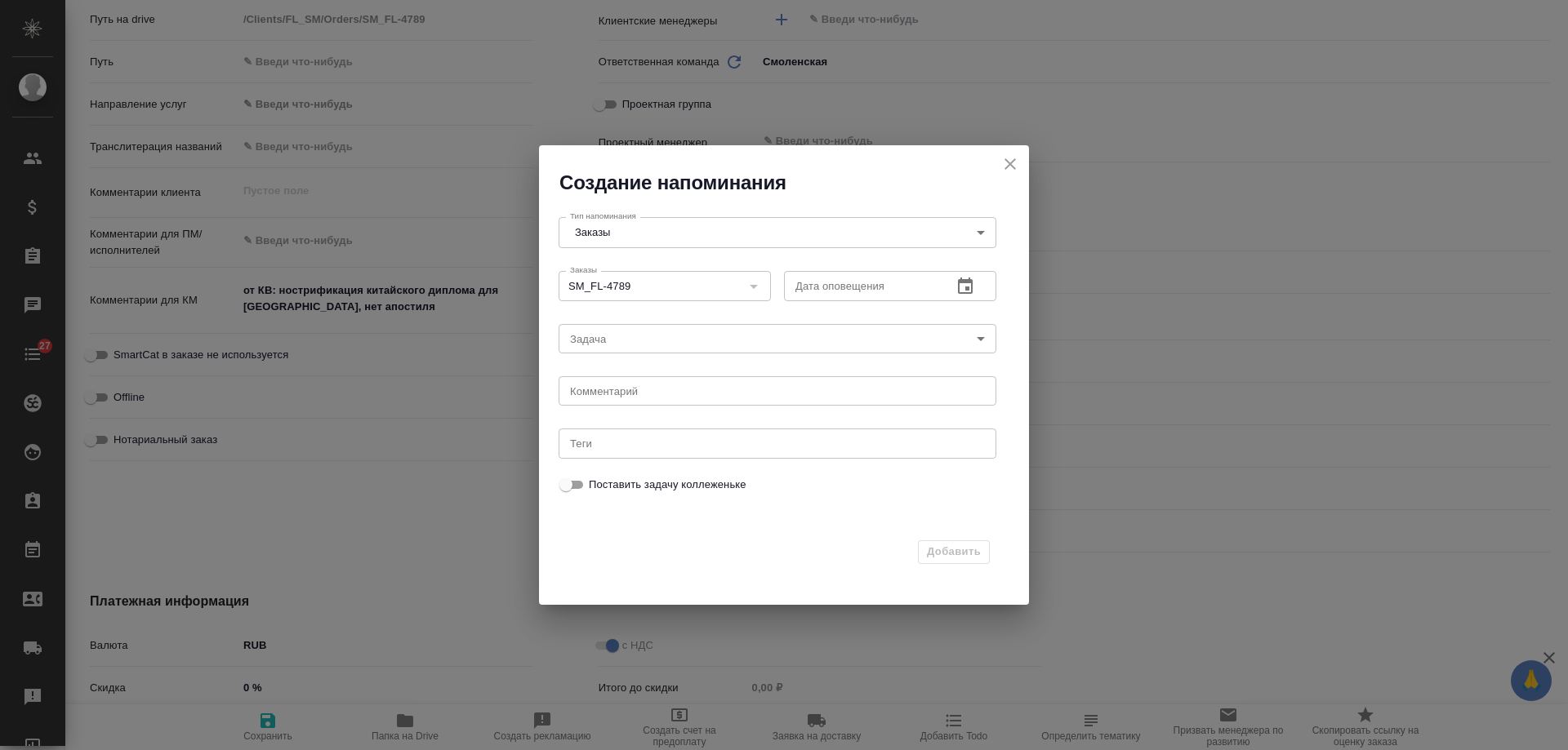
click at [962, 280] on icon "button" at bounding box center [966, 285] width 15 height 16
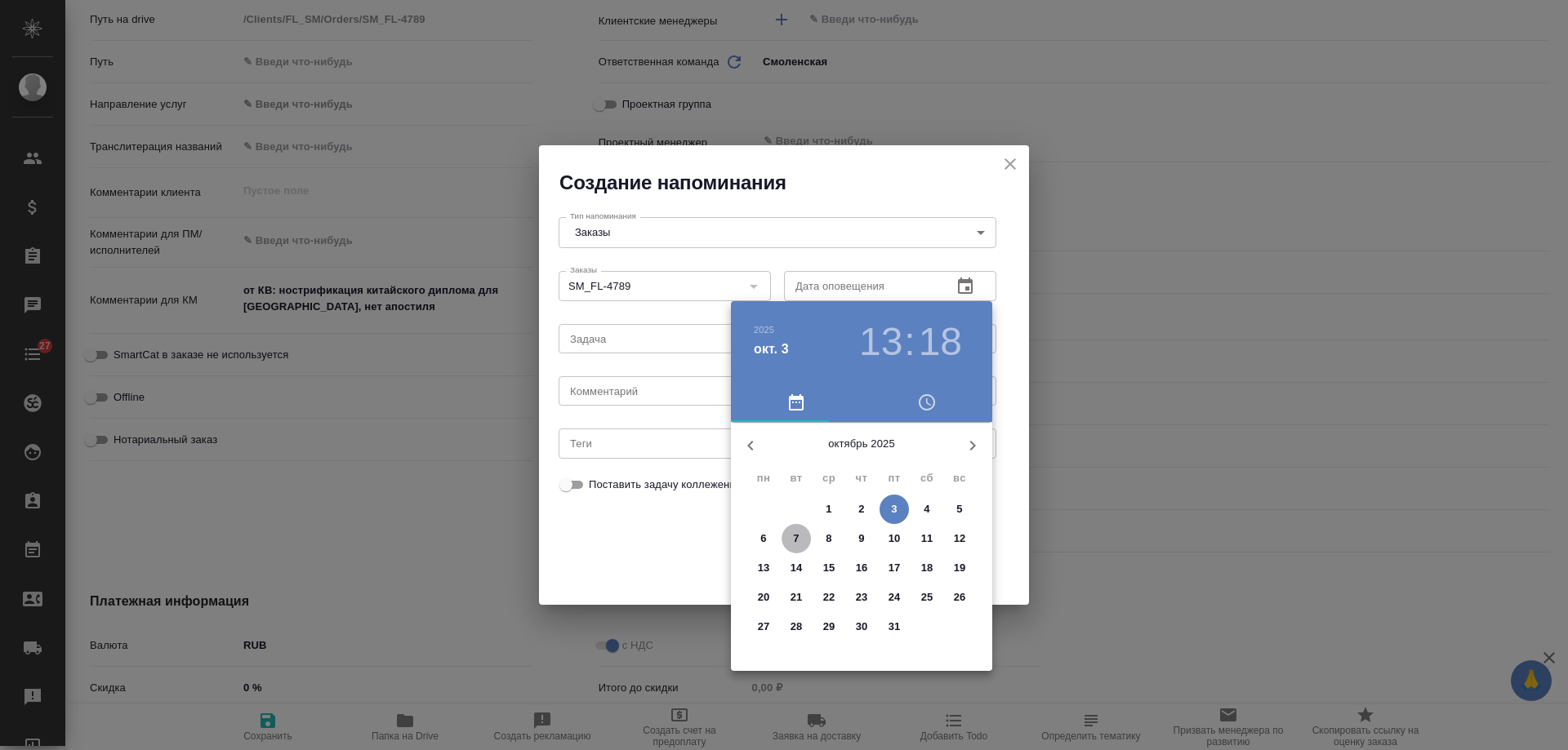
click at [797, 531] on p "7" at bounding box center [796, 539] width 6 height 16
type input "[DATE] 13:18"
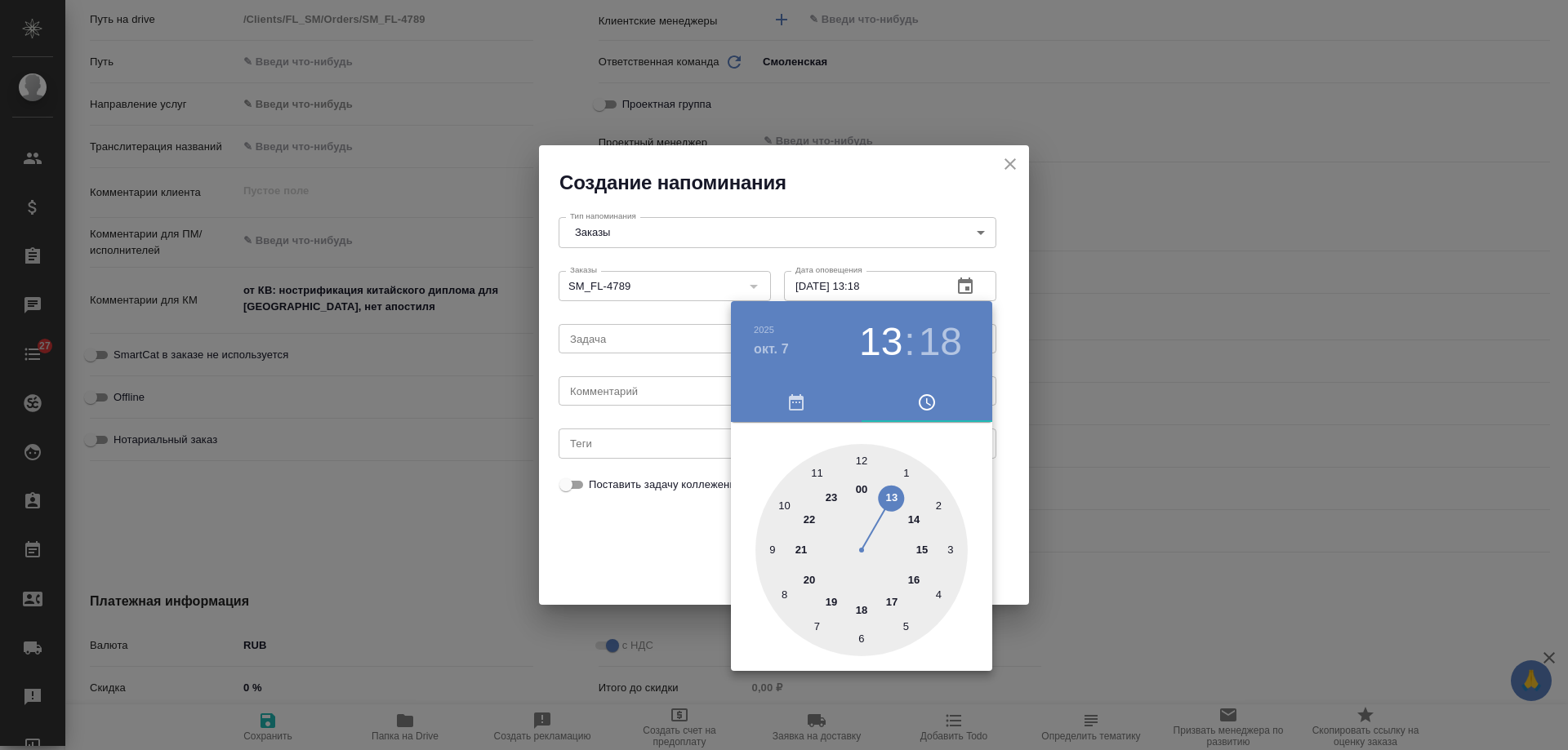
drag, startPoint x: 643, startPoint y: 403, endPoint x: 630, endPoint y: 386, distance: 21.4
click at [644, 403] on div at bounding box center [784, 375] width 1568 height 750
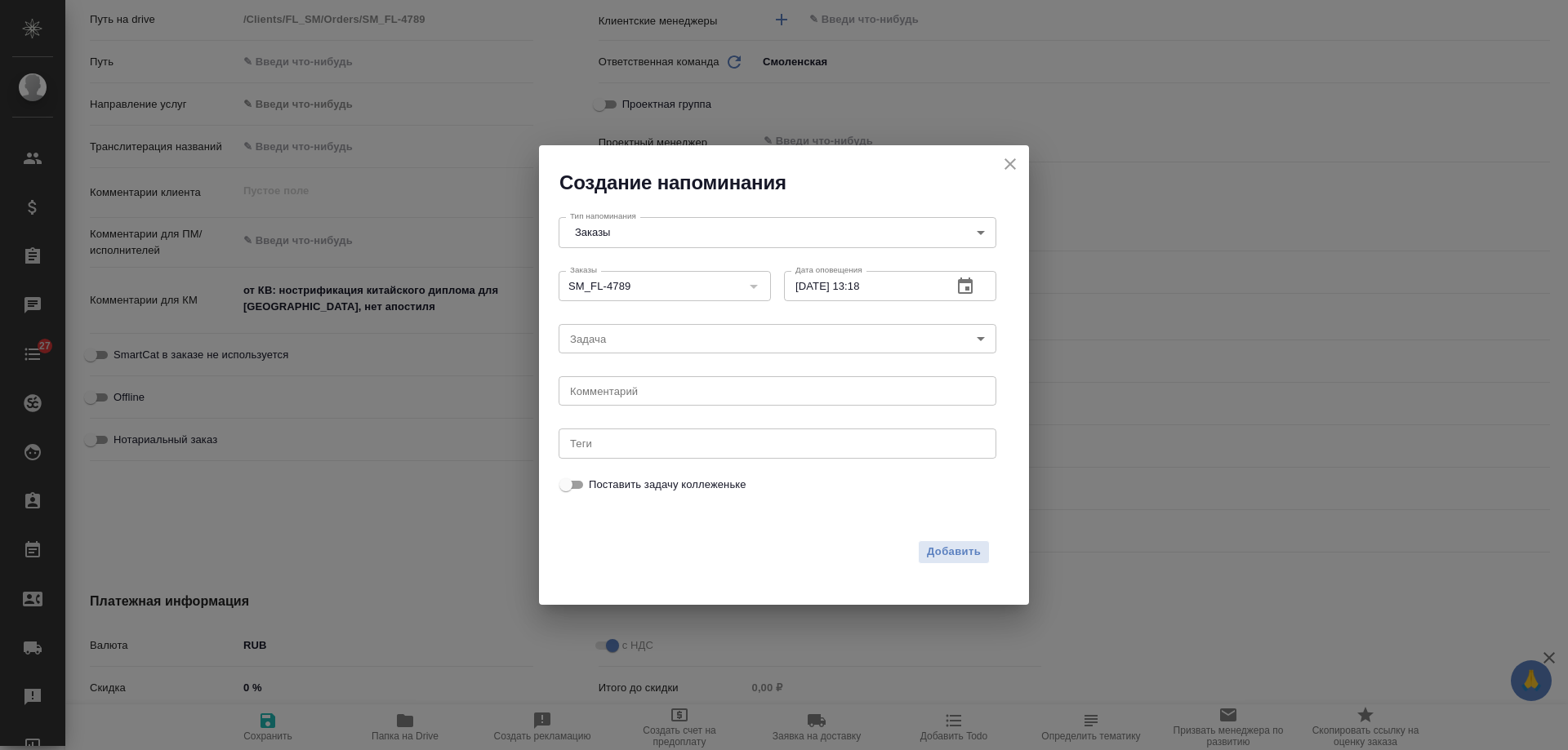
click at [625, 385] on div "[DATE] 13 : 18 00 1 2 3 4 5 6 7 8 9 10 11 12 13 14 15 16 17 18 19 20 21 22 23" at bounding box center [784, 375] width 1568 height 750
click at [617, 390] on div "[DATE] 13 : 18 00 1 2 3 4 5 6 7 8 9 10 11 12 13 14 15 16 17 18 19 20 21 22 23" at bounding box center [784, 375] width 1568 height 750
click at [617, 391] on textarea at bounding box center [777, 391] width 415 height 12
click at [618, 392] on textarea at bounding box center [777, 391] width 415 height 12
type textarea "инфа"
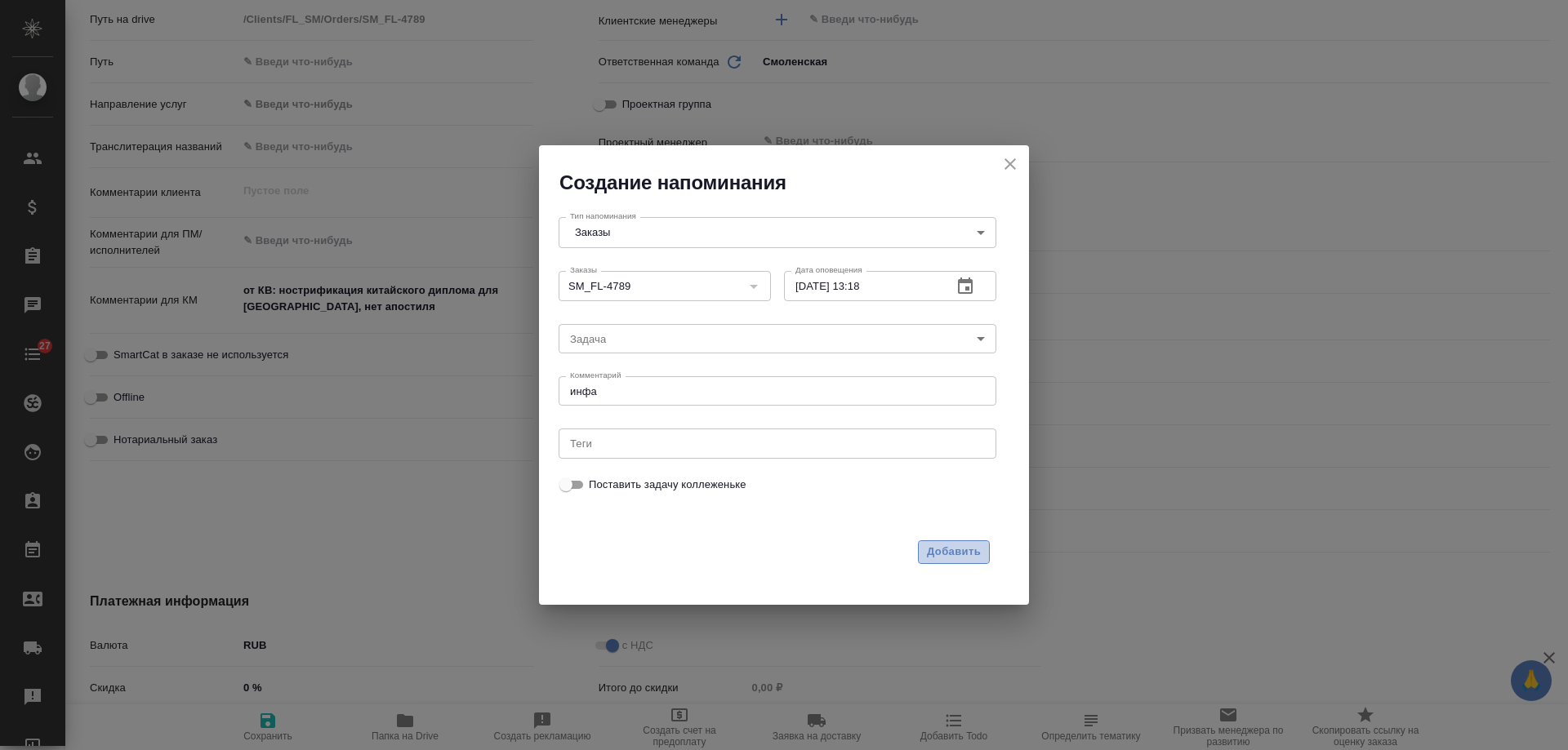
click at [945, 540] on button "Добавить" at bounding box center [954, 552] width 72 height 24
type textarea "x"
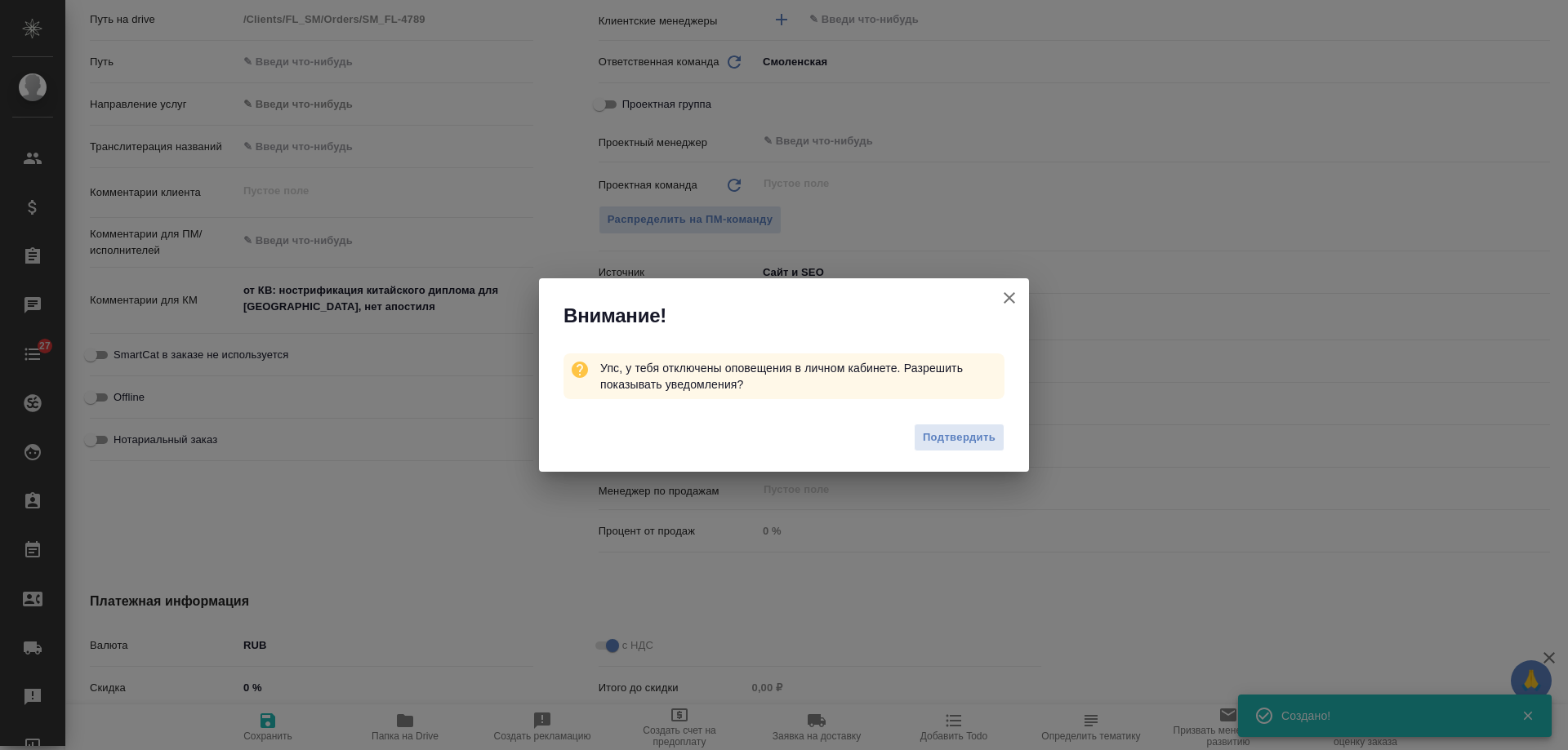
type textarea "x"
click at [1013, 299] on icon "button" at bounding box center [1009, 298] width 20 height 20
type textarea "x"
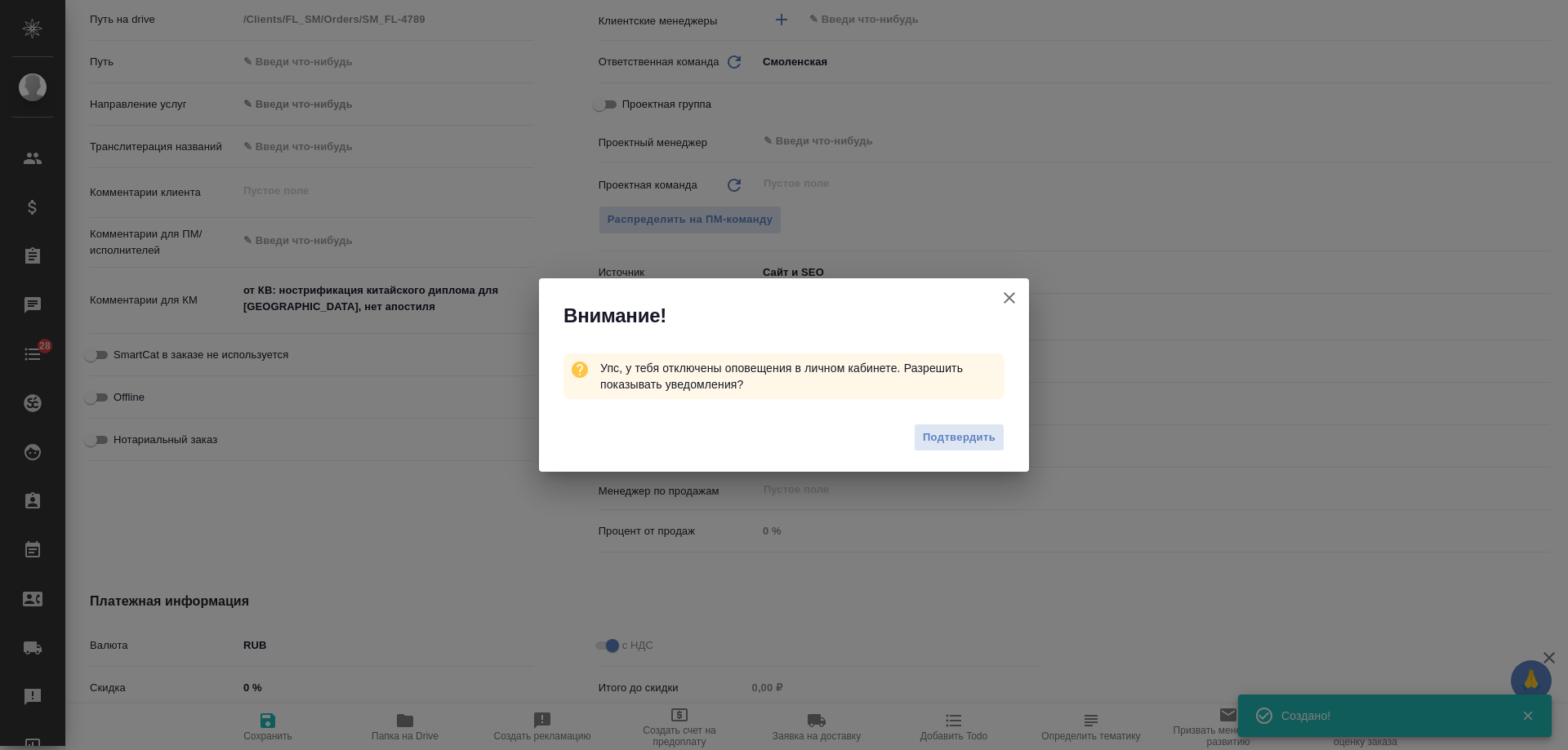
type textarea "x"
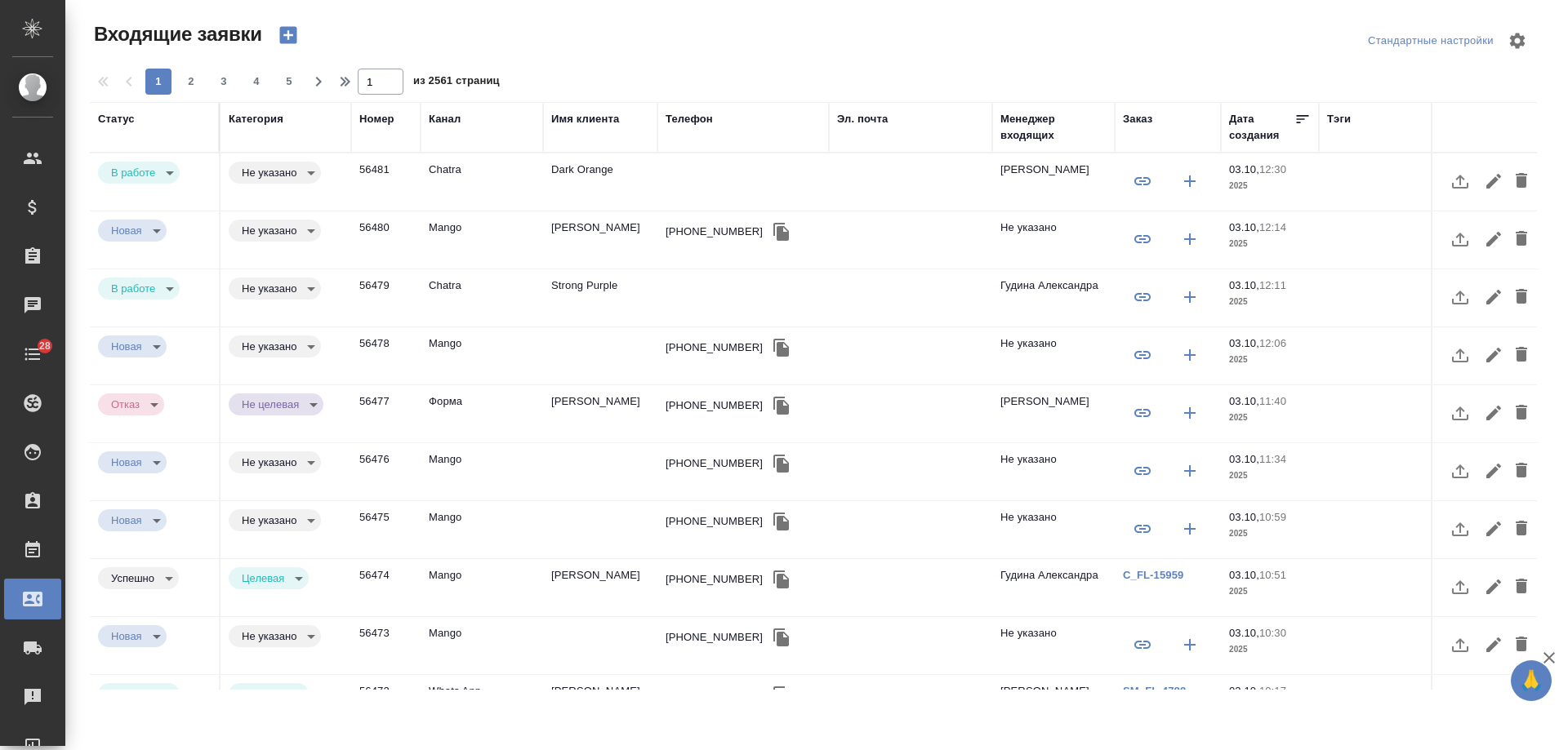
select select "RU"
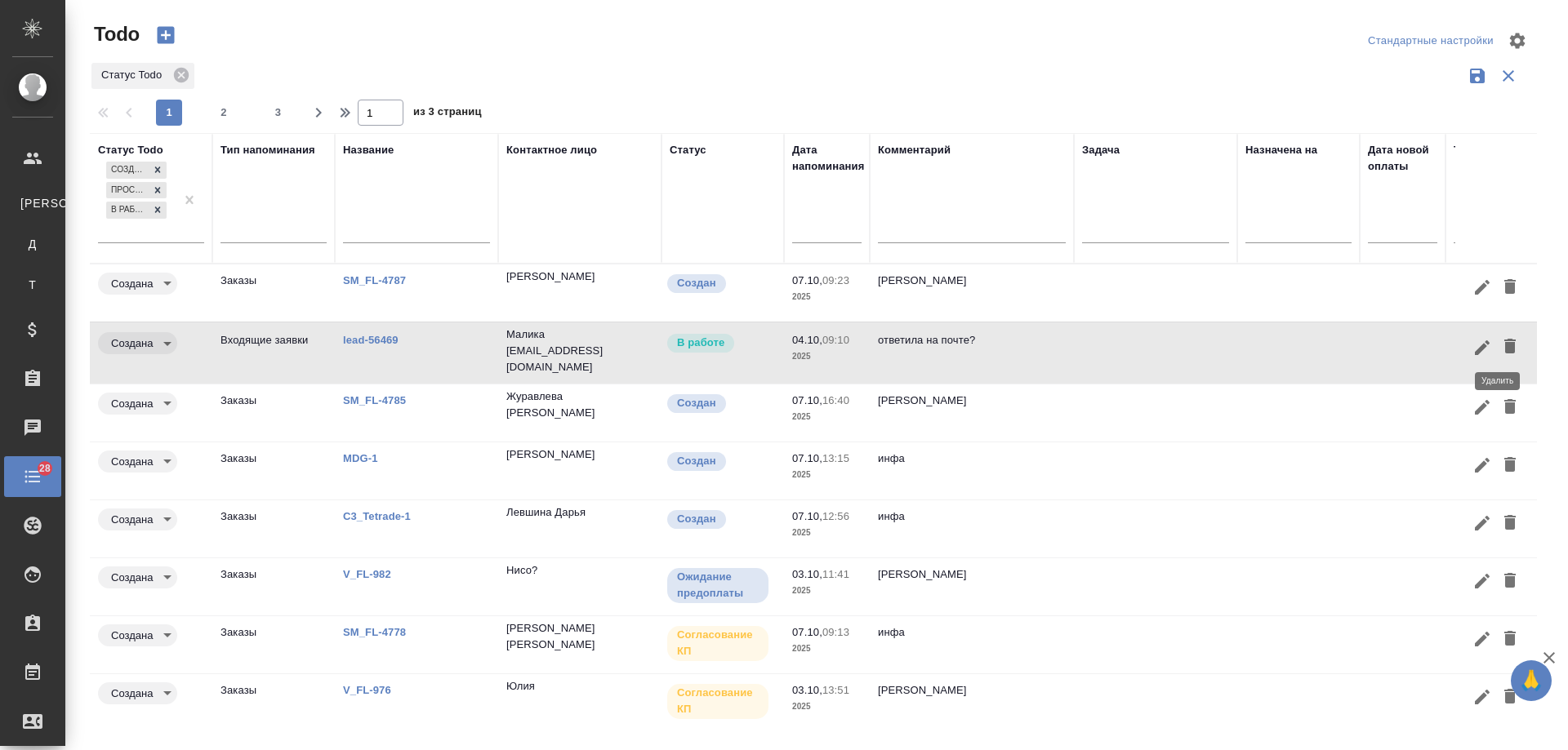
click at [1504, 345] on icon "button" at bounding box center [1510, 346] width 11 height 15
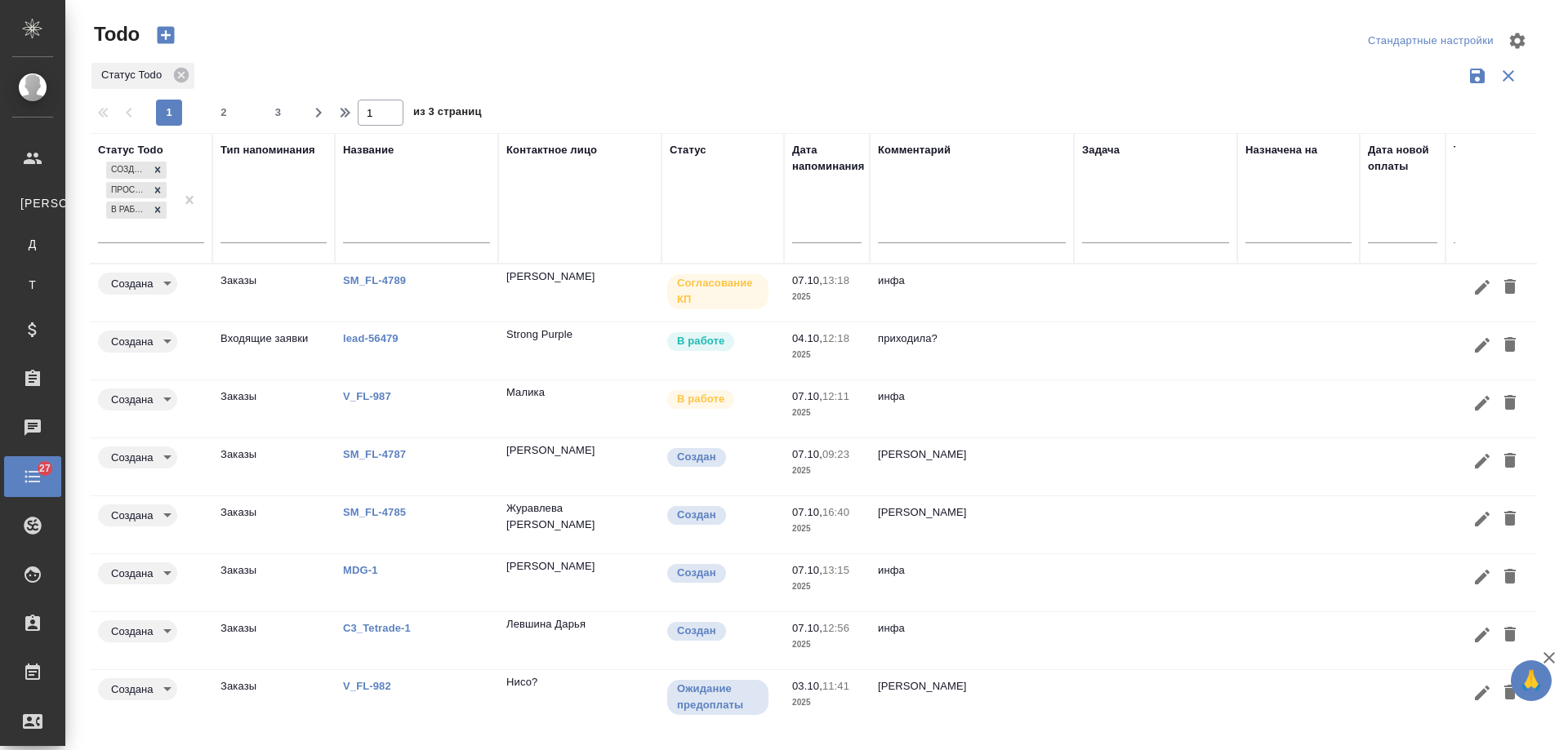
click at [1337, 412] on td at bounding box center [1299, 409] width 122 height 57
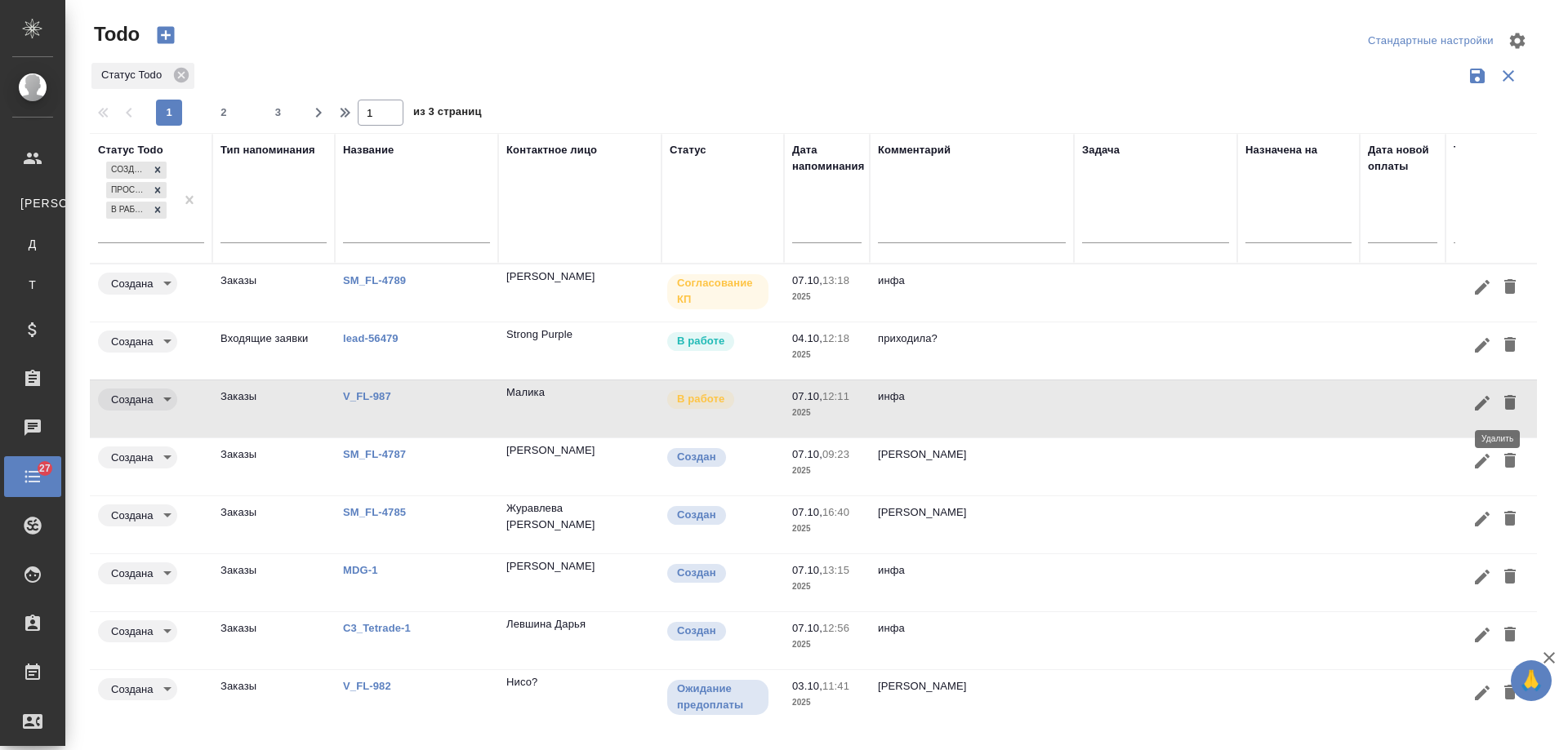
click at [1504, 405] on icon "button" at bounding box center [1510, 403] width 11 height 15
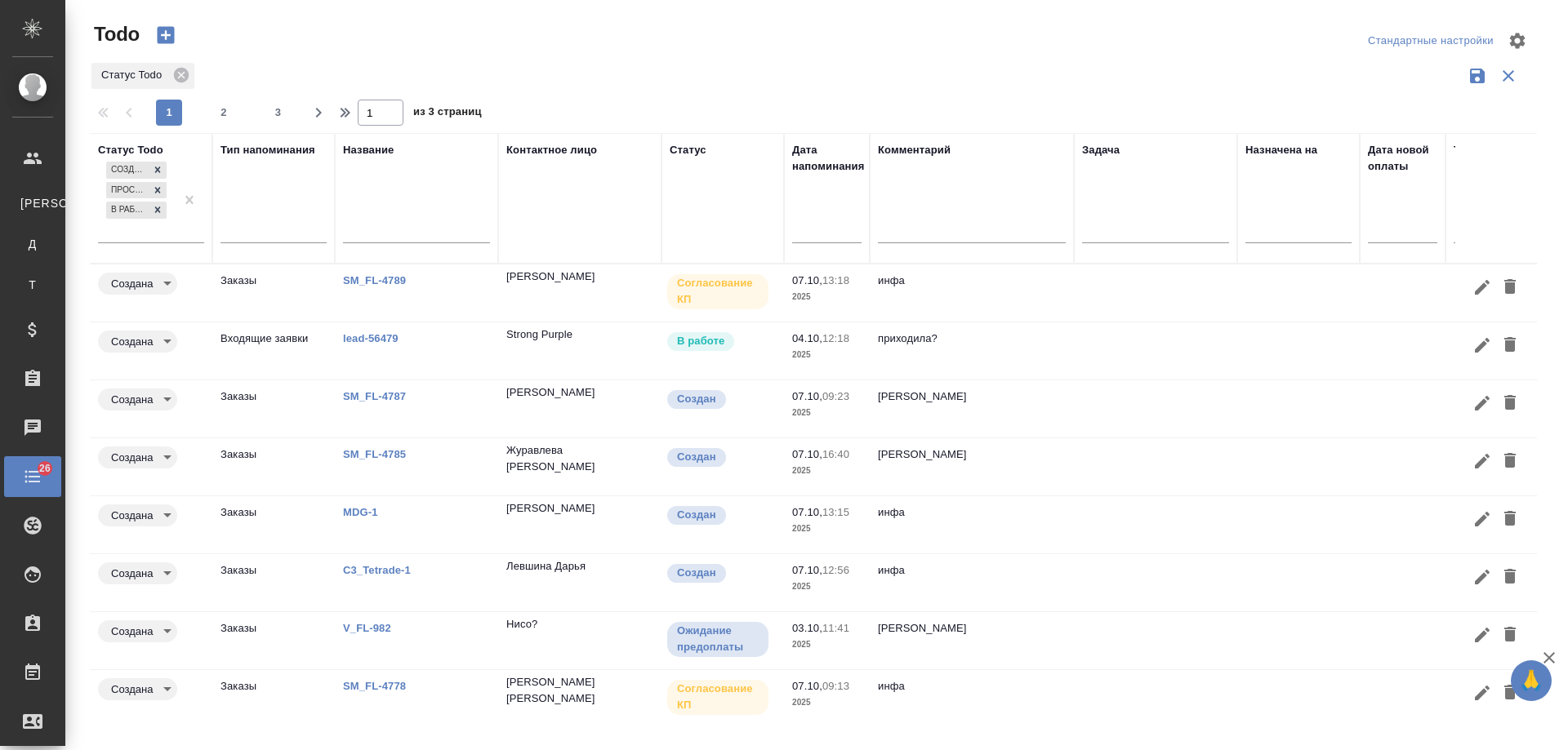
click at [822, 224] on input "text" at bounding box center [832, 229] width 60 height 23
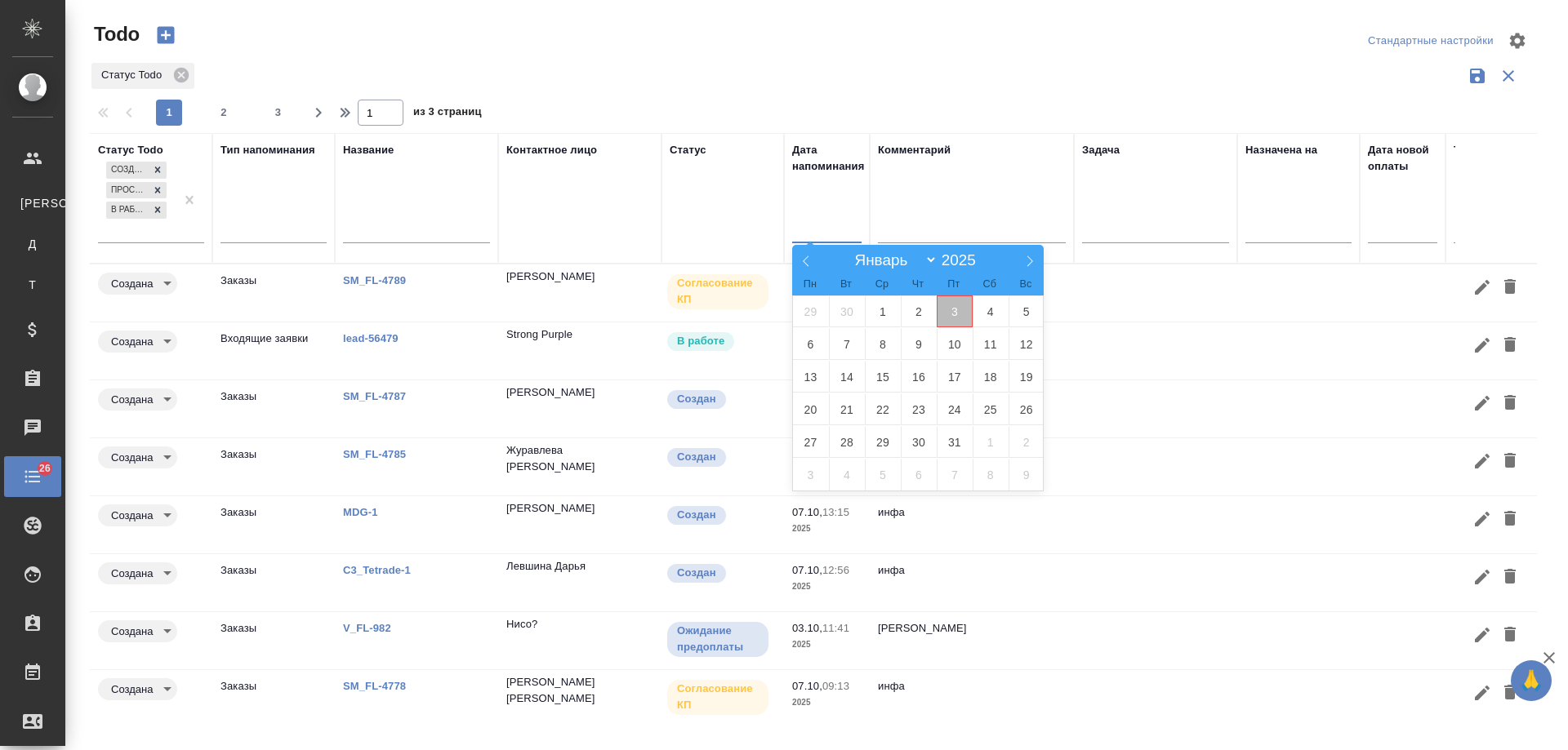
click at [955, 313] on span "3" at bounding box center [955, 312] width 36 height 32
type div "[DATE]T21:00:00.000Z"
click at [984, 315] on span "4" at bounding box center [991, 312] width 36 height 32
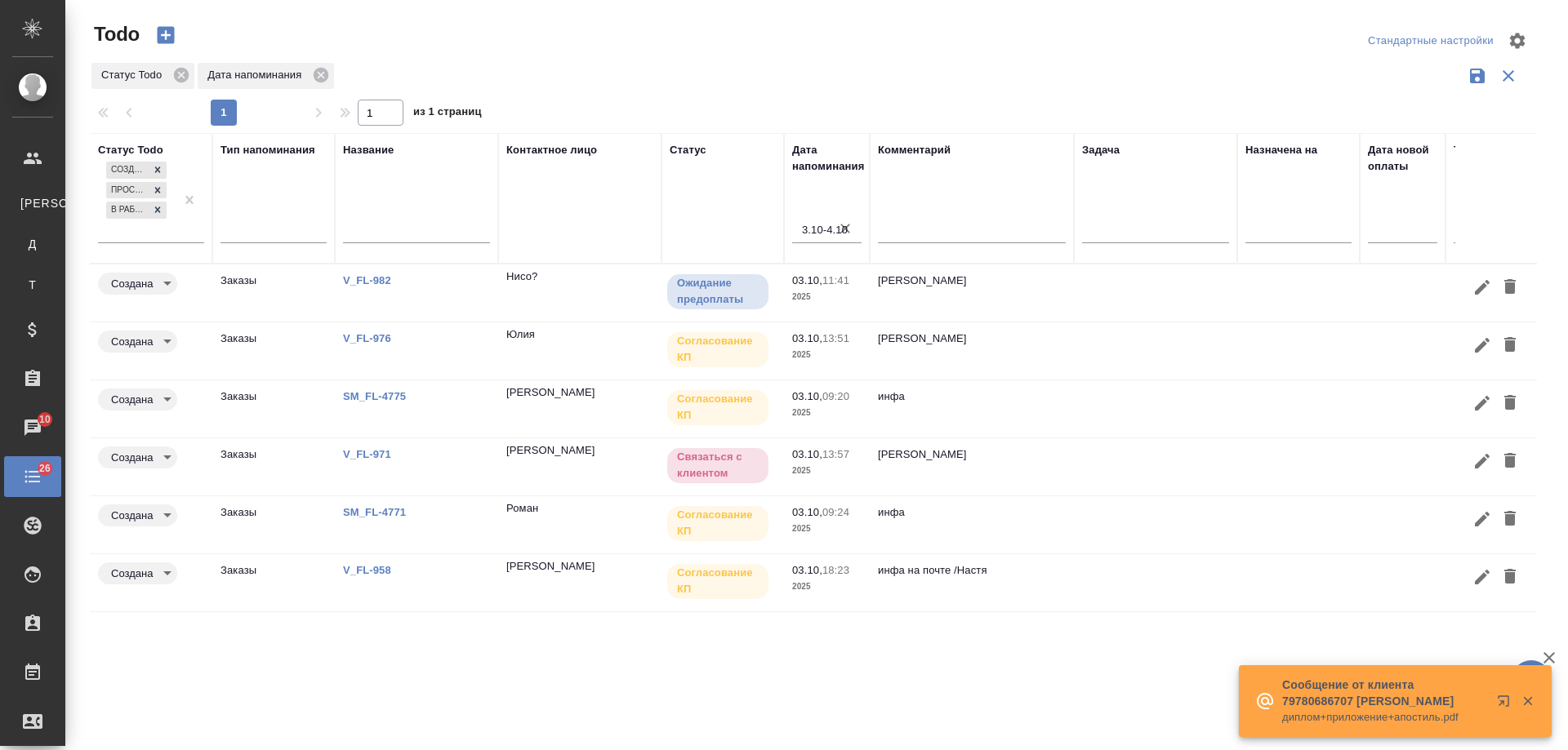
click at [376, 517] on link "SM_FL-4771" at bounding box center [375, 512] width 63 height 12
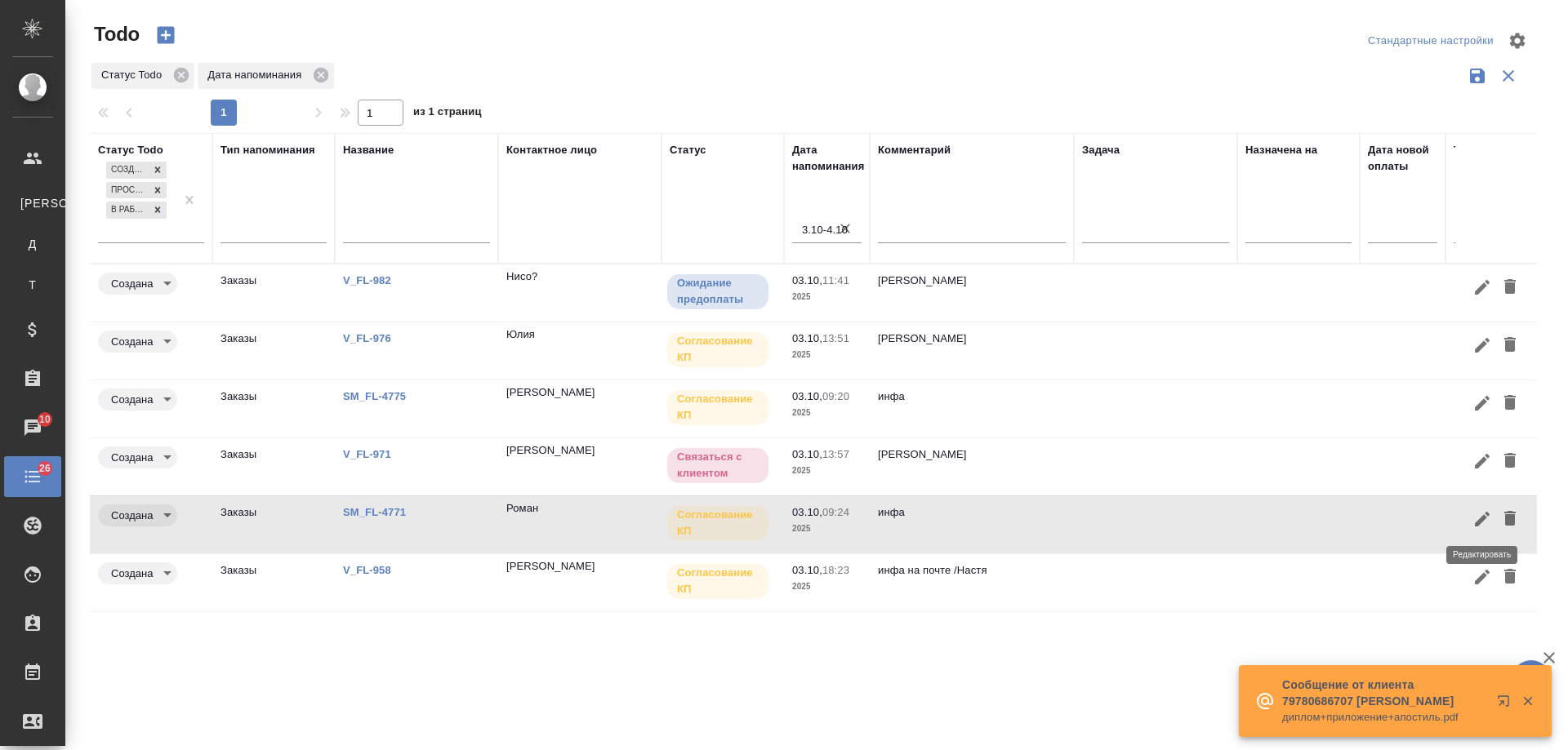
click at [1475, 525] on icon "button" at bounding box center [1483, 520] width 15 height 15
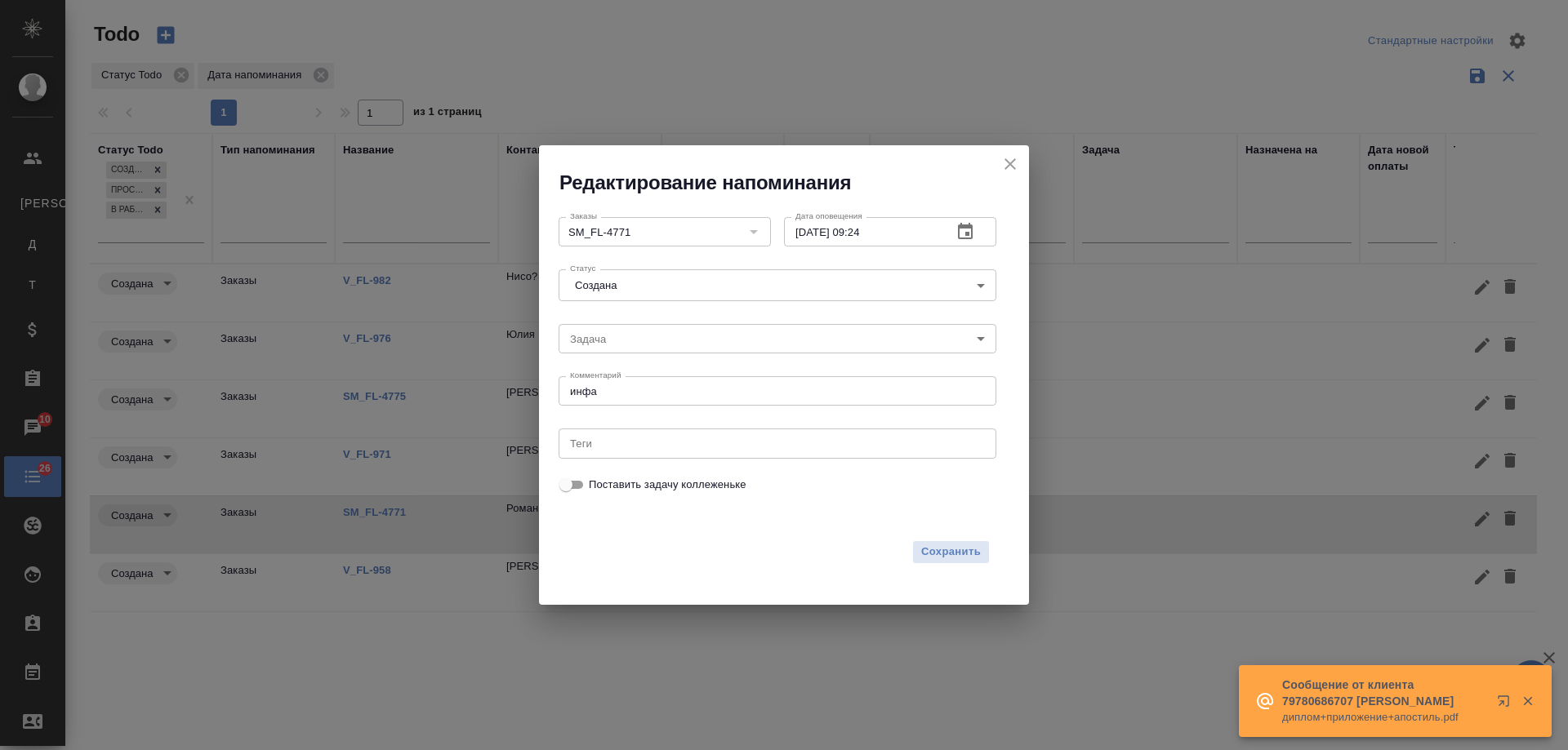
click at [972, 230] on icon "button" at bounding box center [966, 230] width 15 height 16
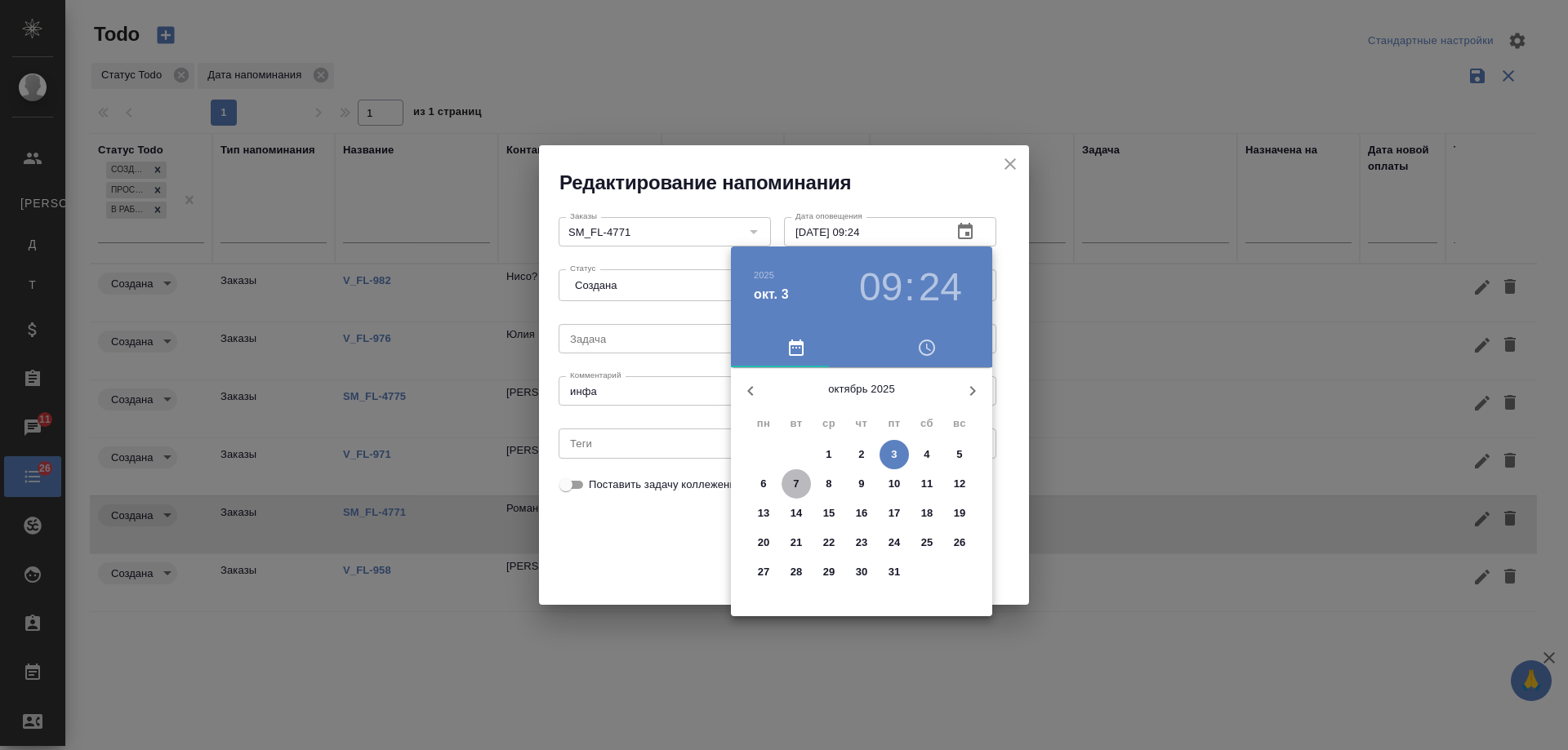
click at [798, 485] on p "7" at bounding box center [796, 484] width 6 height 16
type input "07.10.2025 09:24"
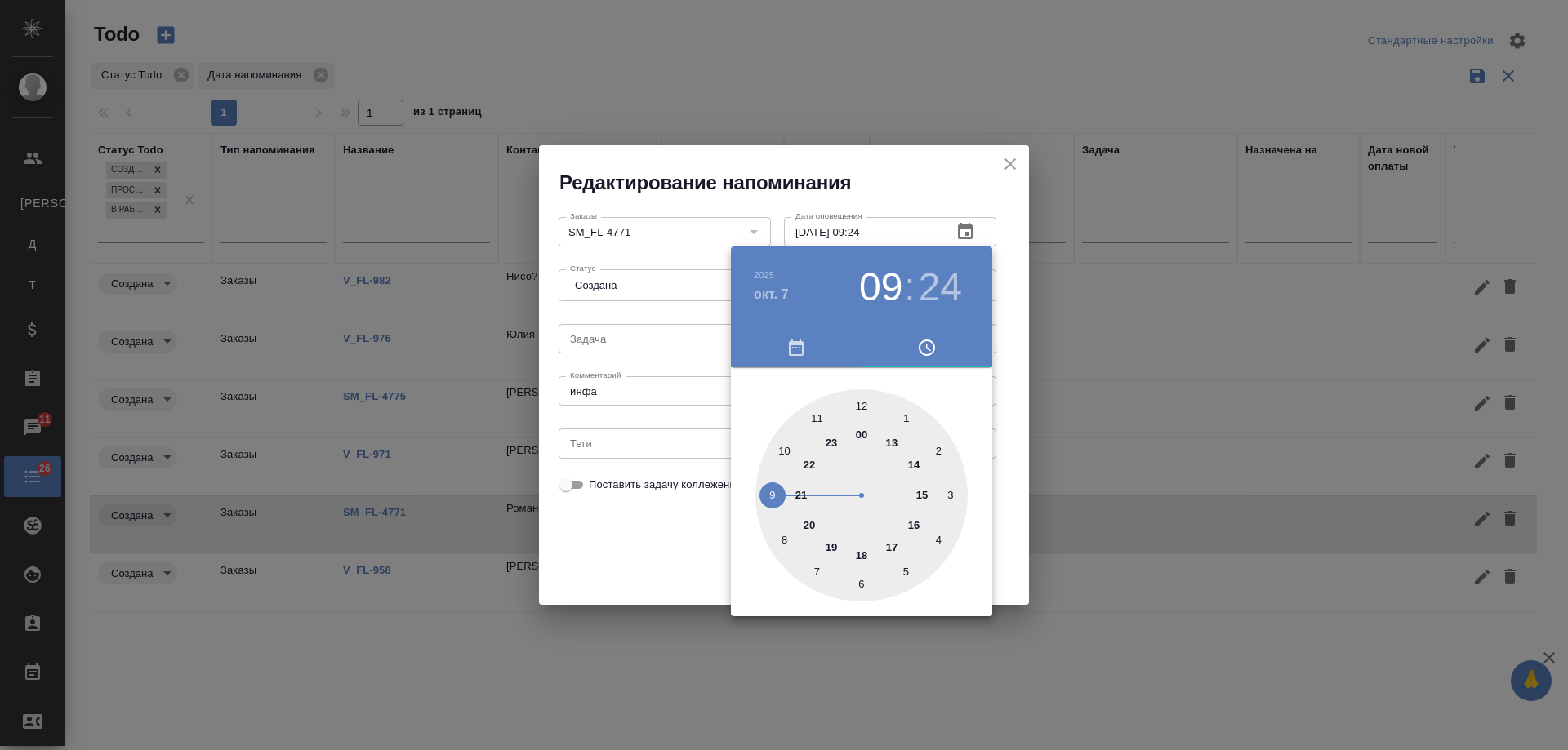
drag, startPoint x: 636, startPoint y: 540, endPoint x: 649, endPoint y: 542, distance: 13.2
click at [636, 540] on div at bounding box center [784, 375] width 1568 height 750
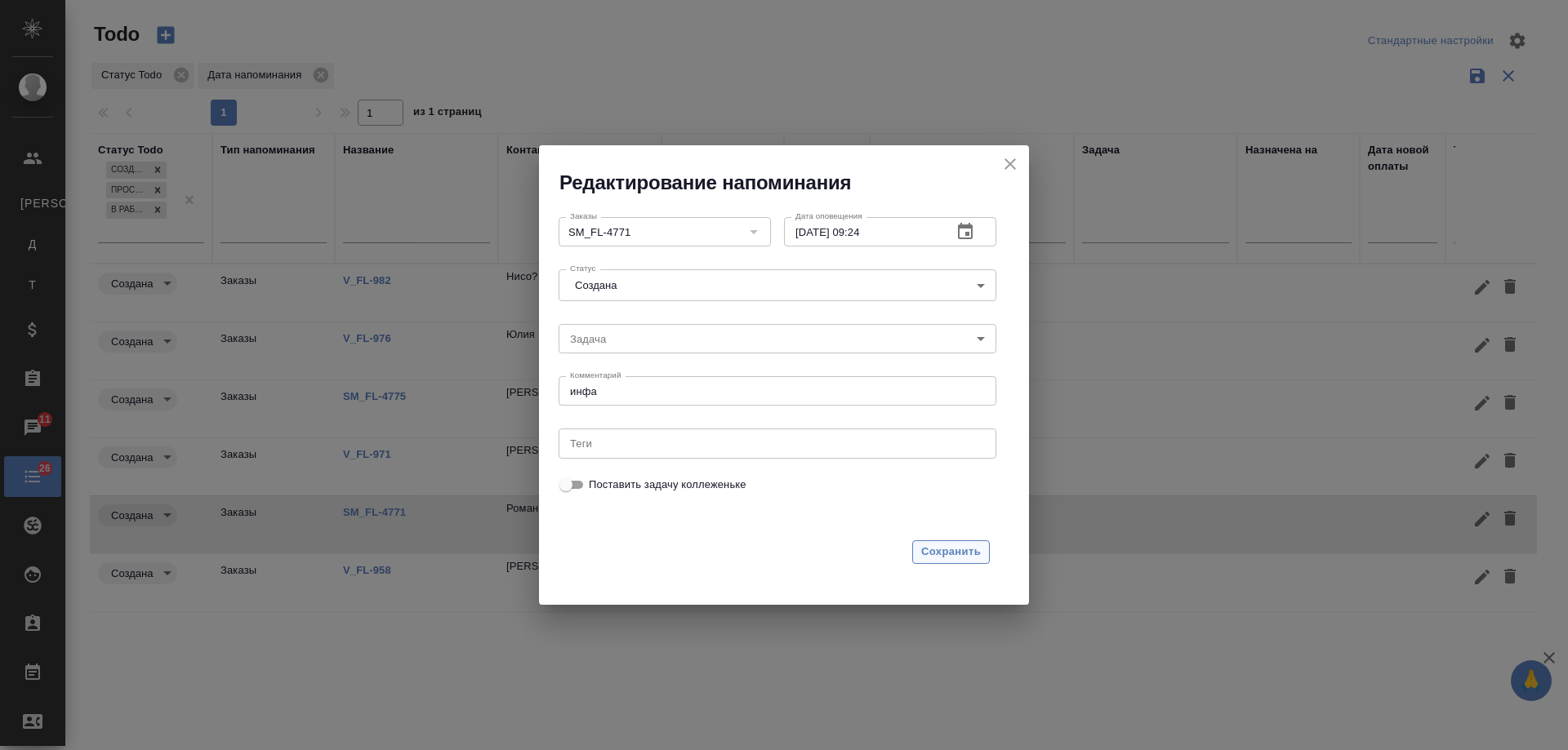
click at [943, 544] on span "Сохранить" at bounding box center [950, 553] width 60 height 19
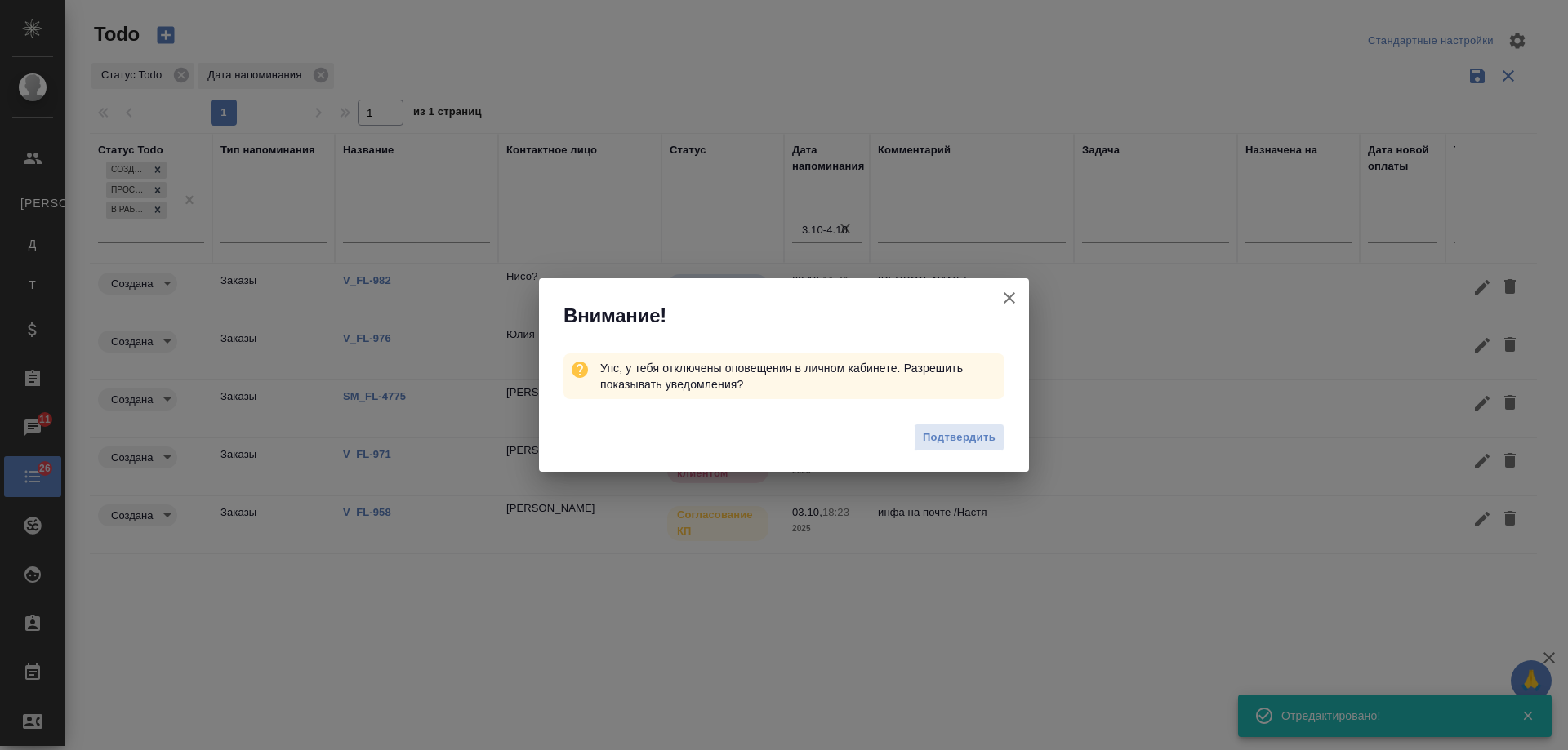
click at [1009, 298] on icon "button" at bounding box center [1009, 298] width 20 height 20
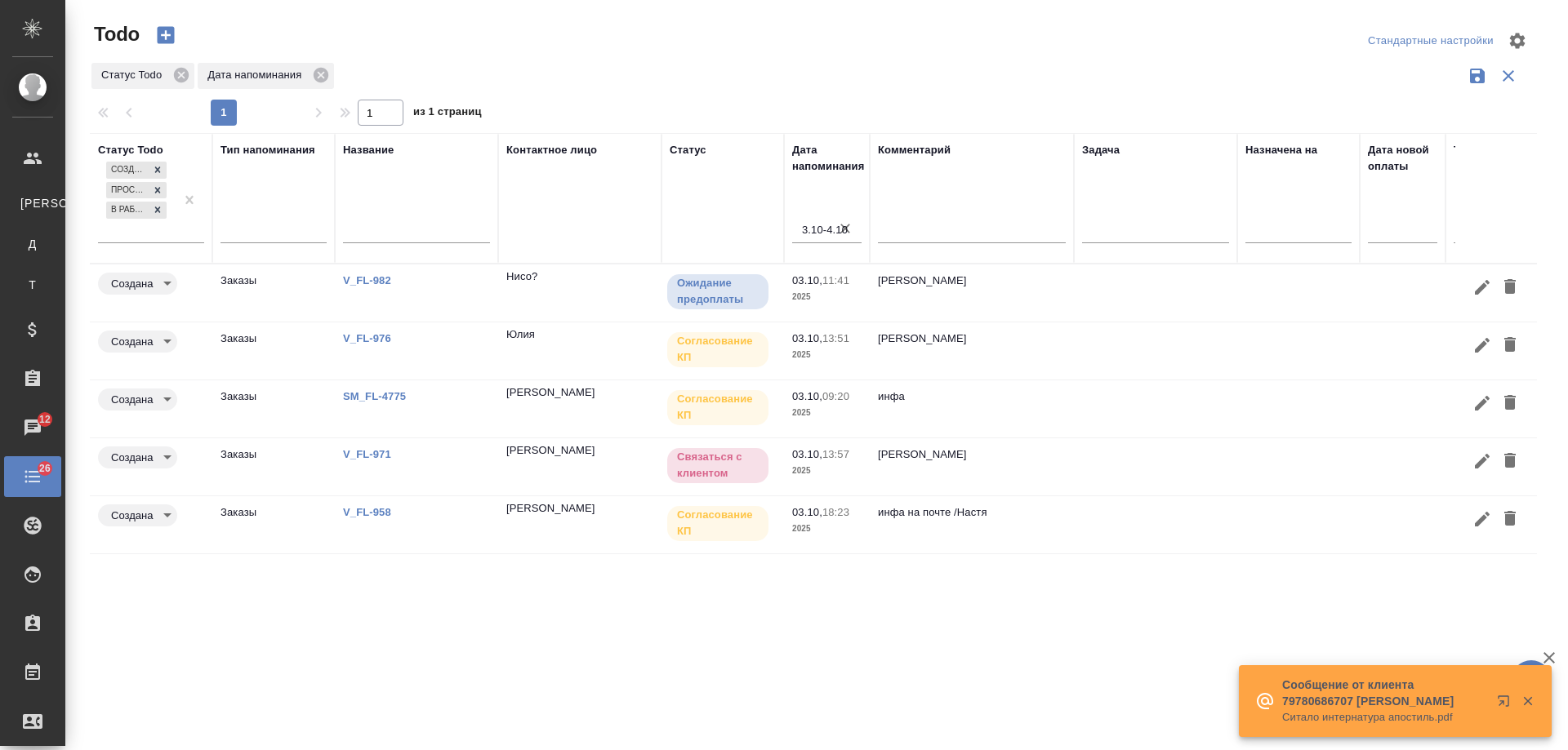
click at [379, 398] on link "SM_FL-4775" at bounding box center [375, 396] width 63 height 12
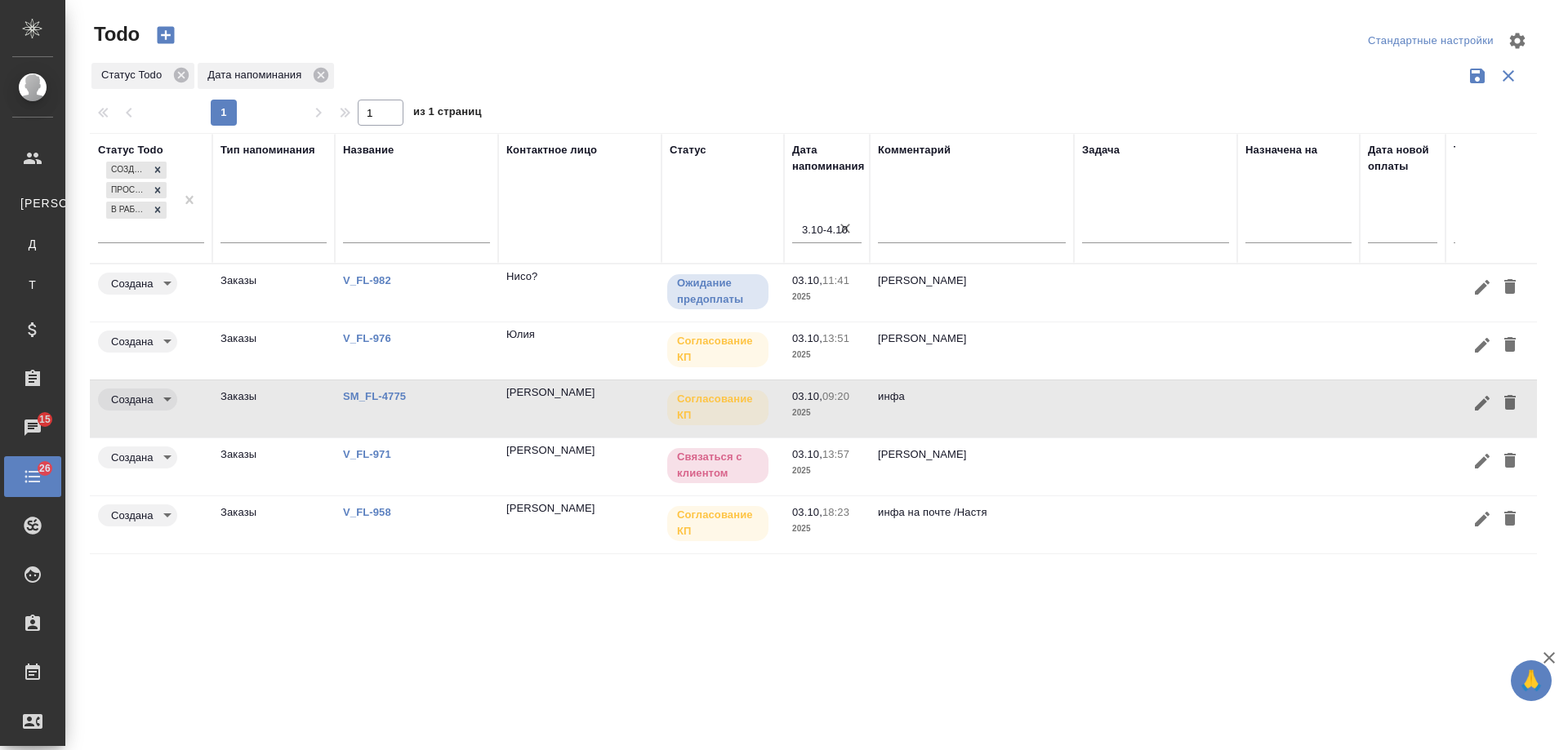
click at [363, 280] on link "V_FL-982" at bounding box center [367, 280] width 48 height 12
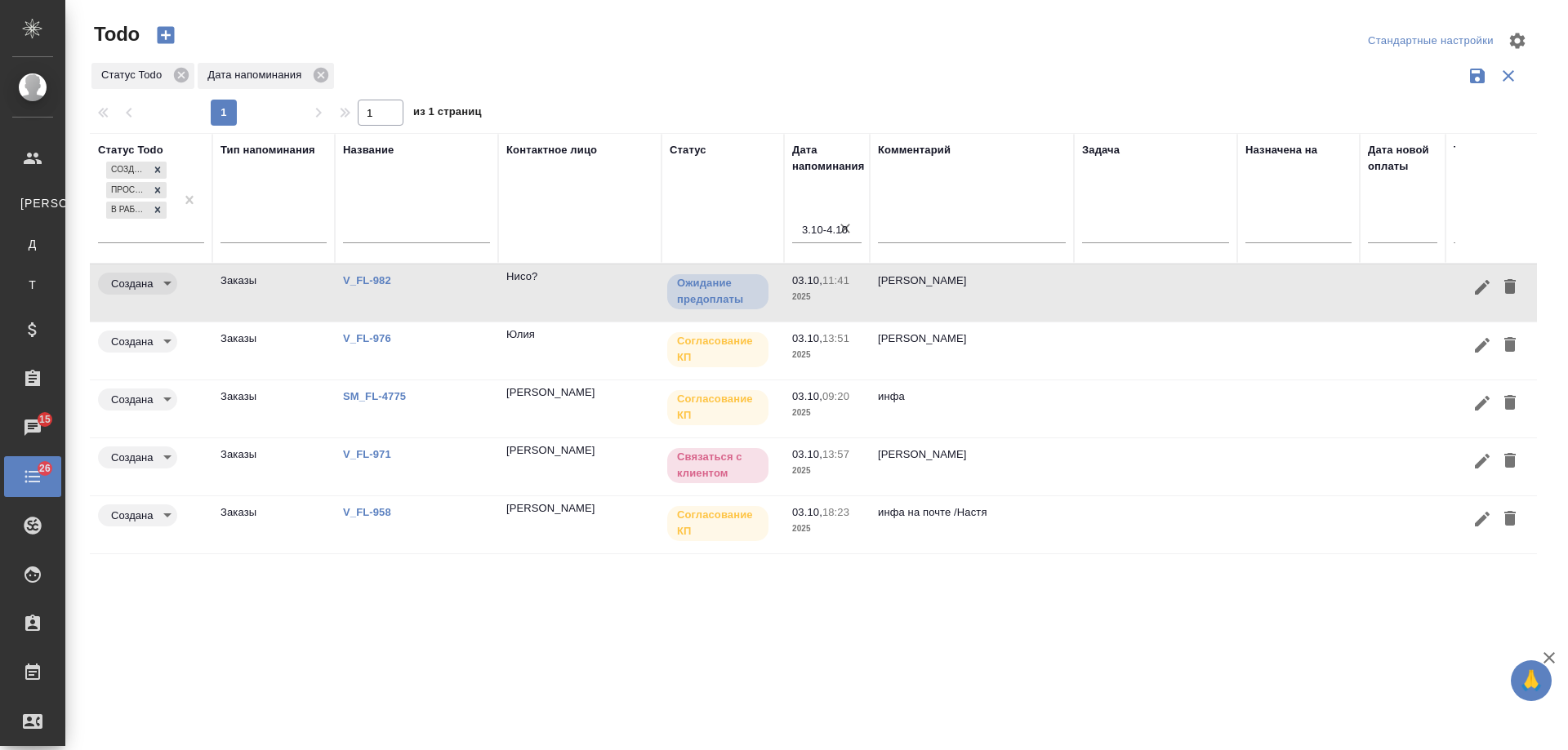
click at [361, 332] on link "V_FL-976" at bounding box center [367, 338] width 48 height 12
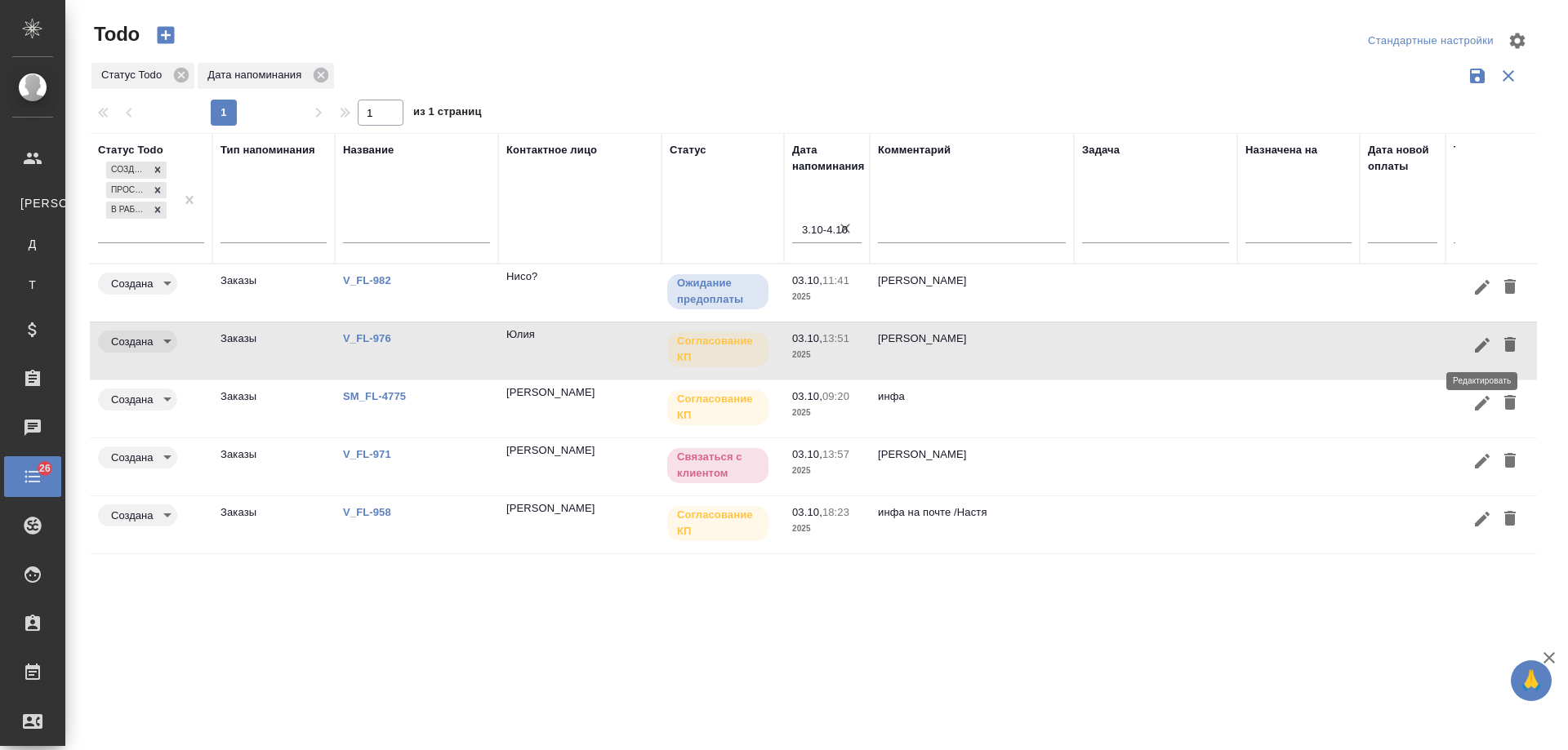
click at [1479, 342] on icon "button" at bounding box center [1483, 345] width 20 height 20
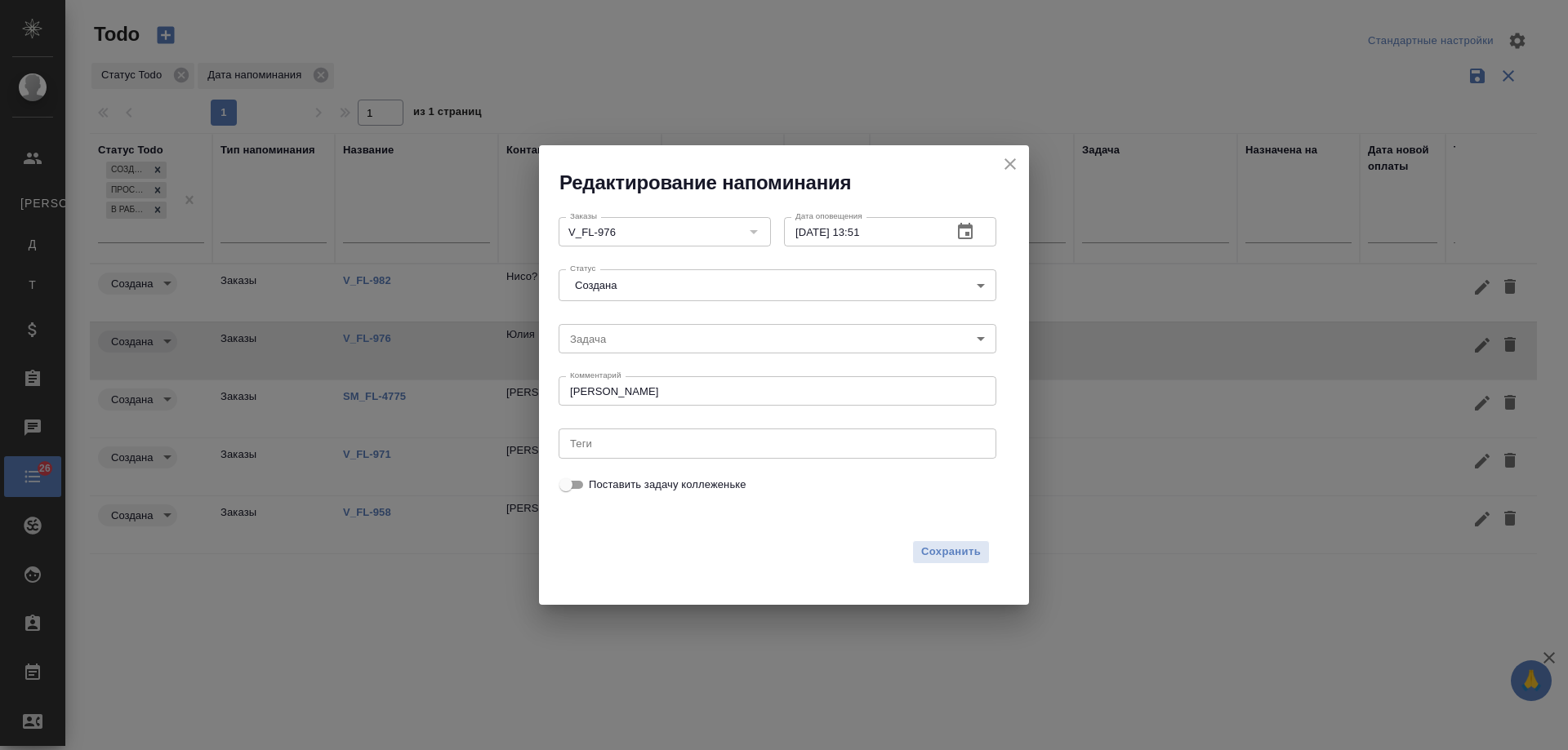
click at [701, 387] on textarea "инфа вотс" at bounding box center [777, 391] width 415 height 12
click at [638, 392] on textarea "инфа вотс - омена цена?" at bounding box center [777, 391] width 415 height 12
drag, startPoint x: 620, startPoint y: 392, endPoint x: 872, endPoint y: 412, distance: 252.8
click at [872, 412] on div "Комментарий инфа вотс - отмена цена? x Комментарий" at bounding box center [777, 389] width 451 height 52
type textarea "инфа вотс - отмена цена?"
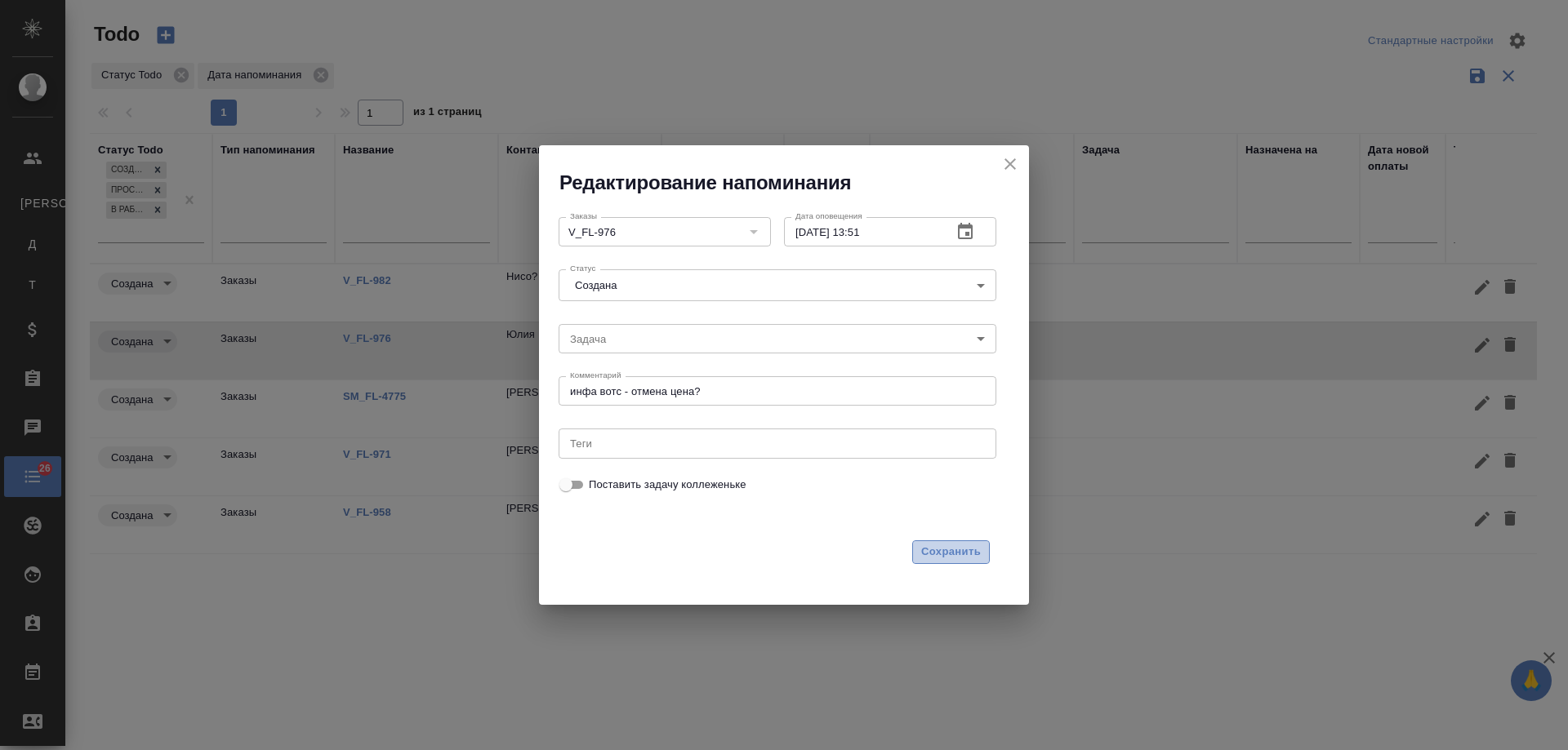
click at [934, 564] on button "Сохранить" at bounding box center [951, 552] width 78 height 24
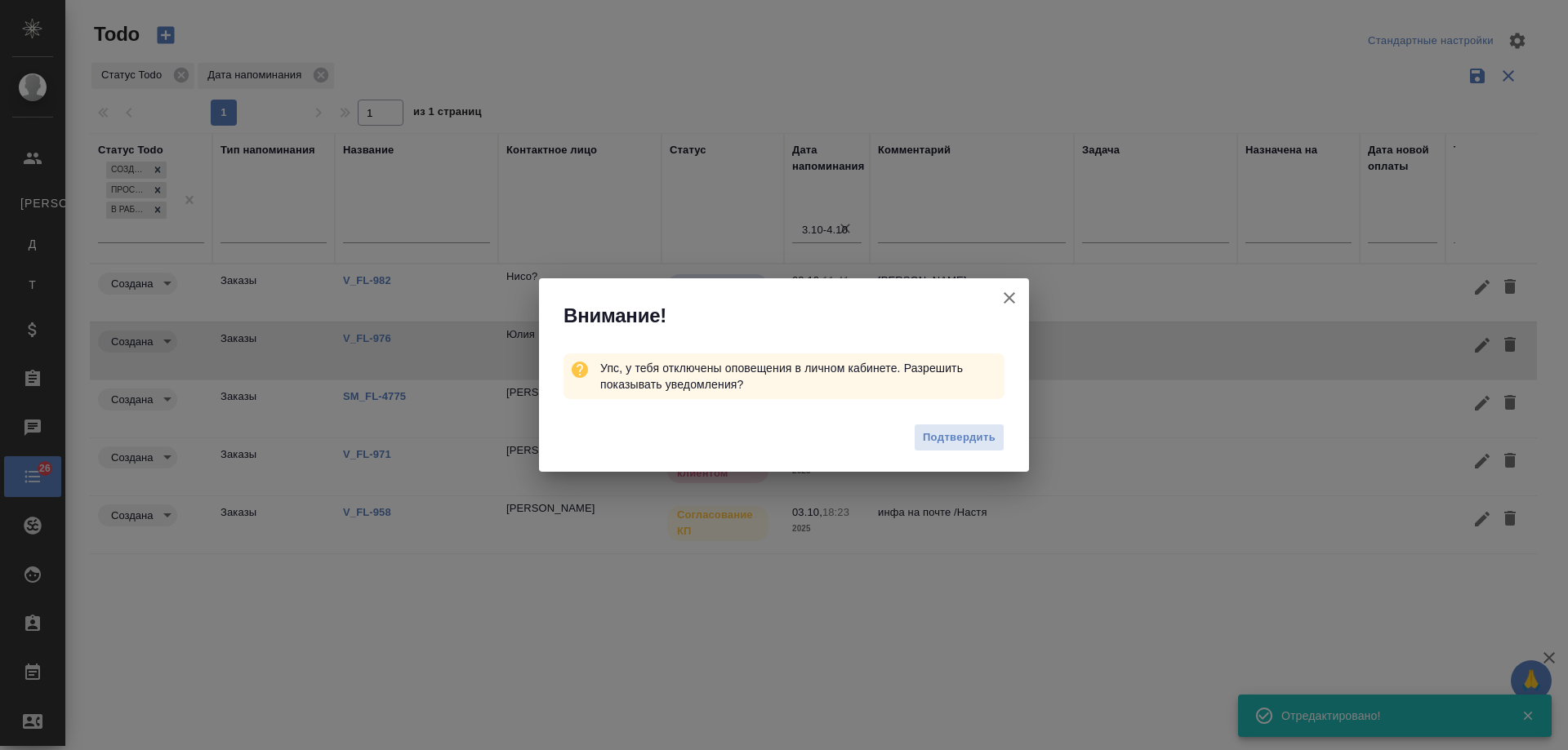
click at [1013, 294] on icon "button" at bounding box center [1009, 298] width 11 height 11
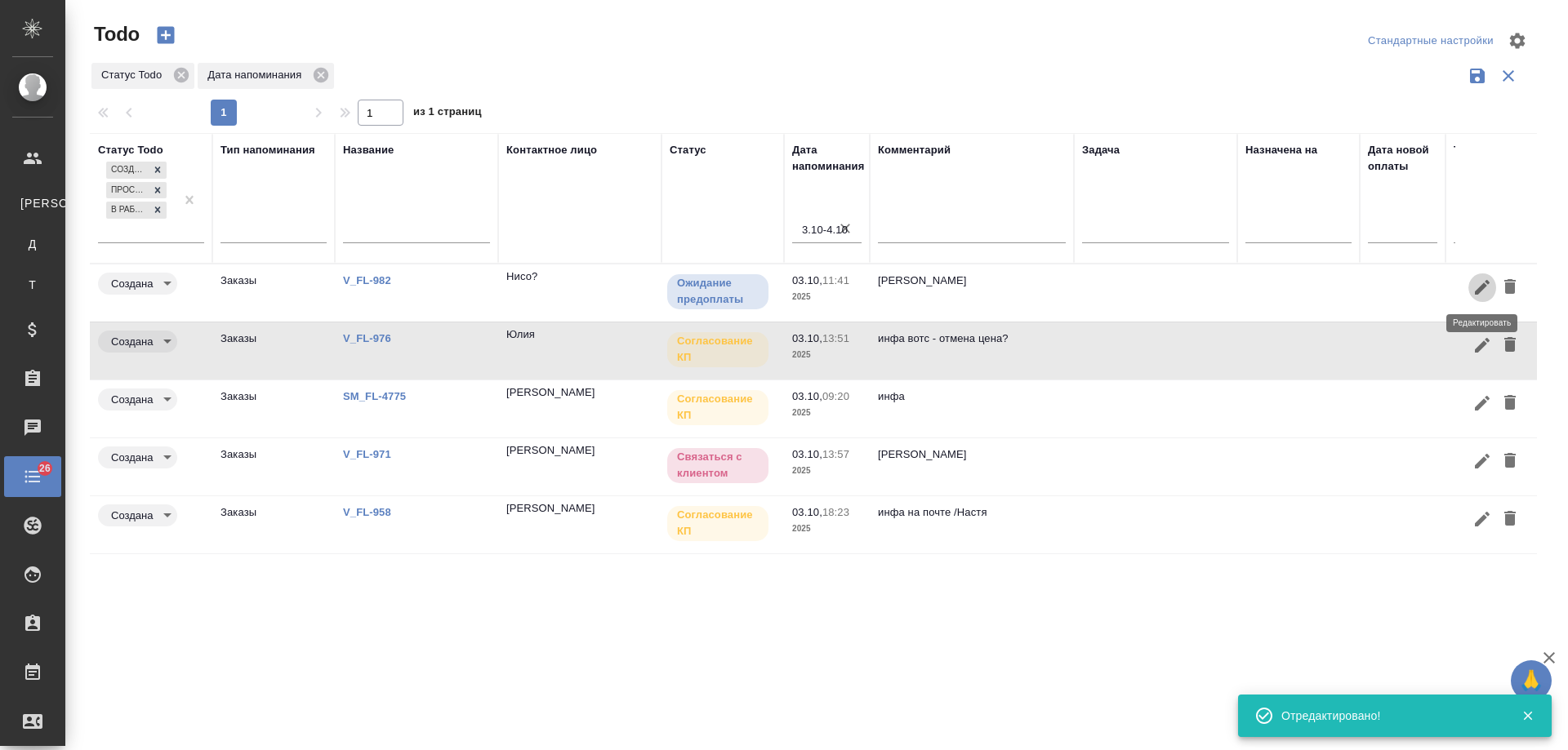
click at [1468, 291] on button "button" at bounding box center [1482, 288] width 28 height 30
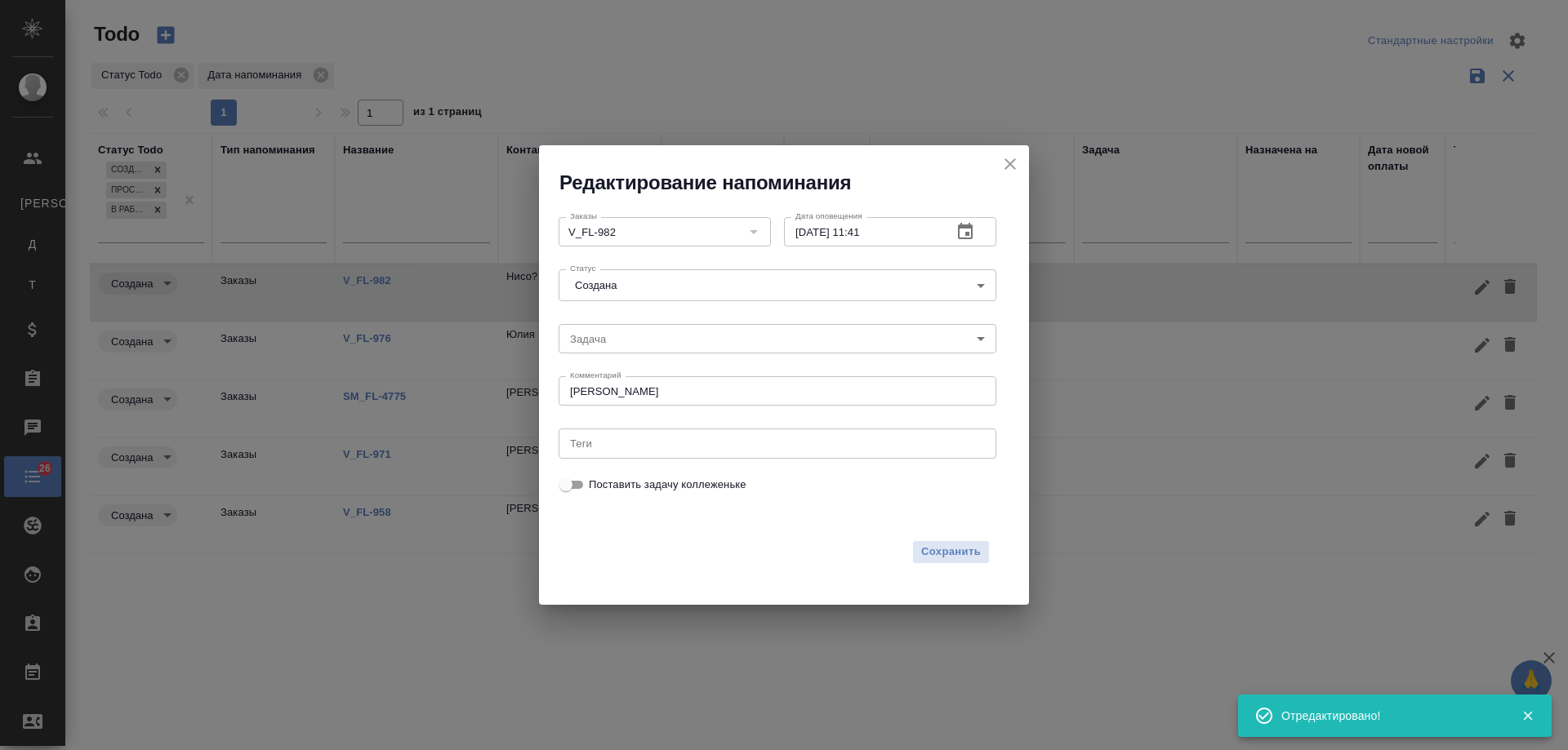
click at [662, 388] on textarea "инфа вотс" at bounding box center [777, 391] width 415 height 12
paste textarea "- отмена цена?"
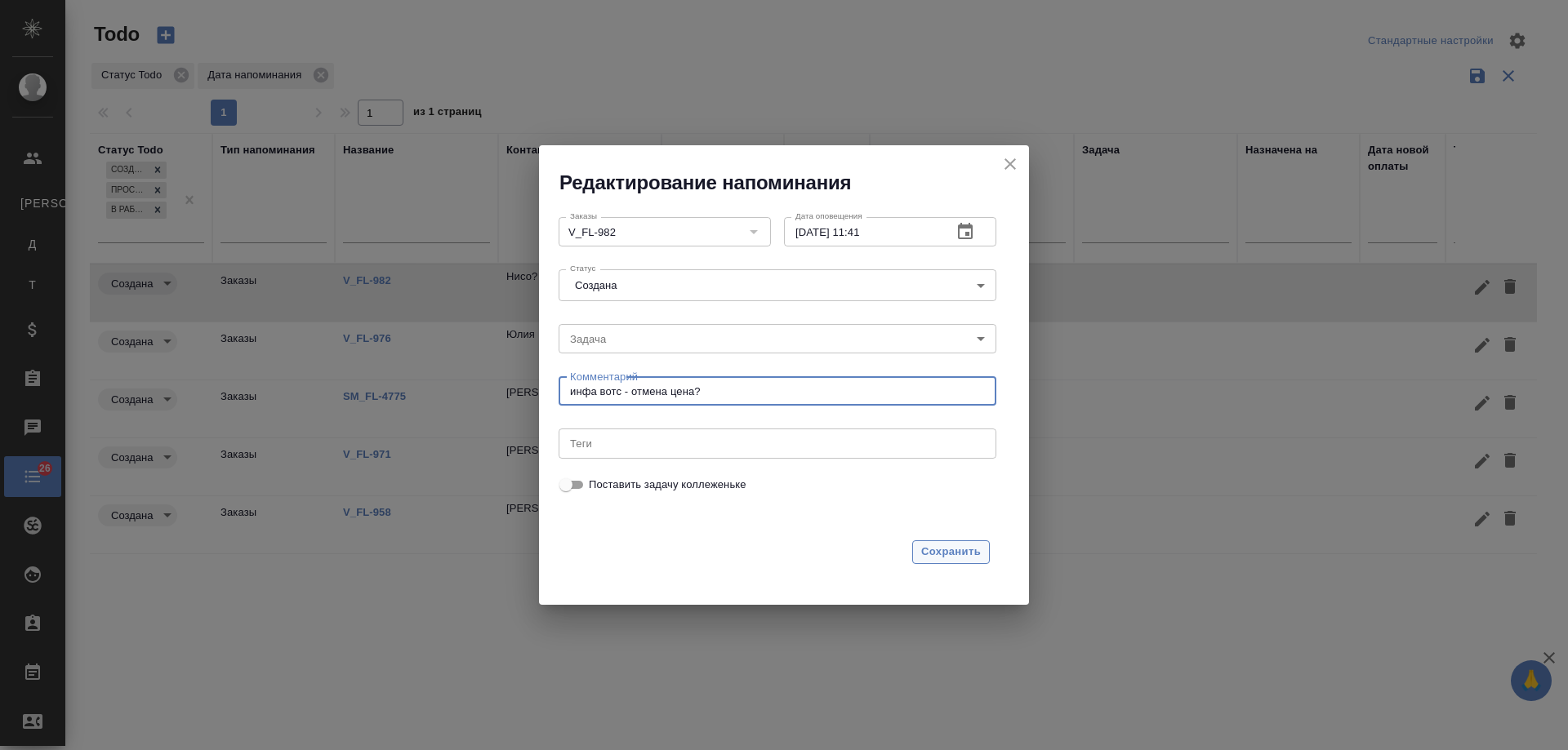
type textarea "инфа вотс - отмена цена?"
click at [951, 555] on span "Сохранить" at bounding box center [950, 553] width 60 height 19
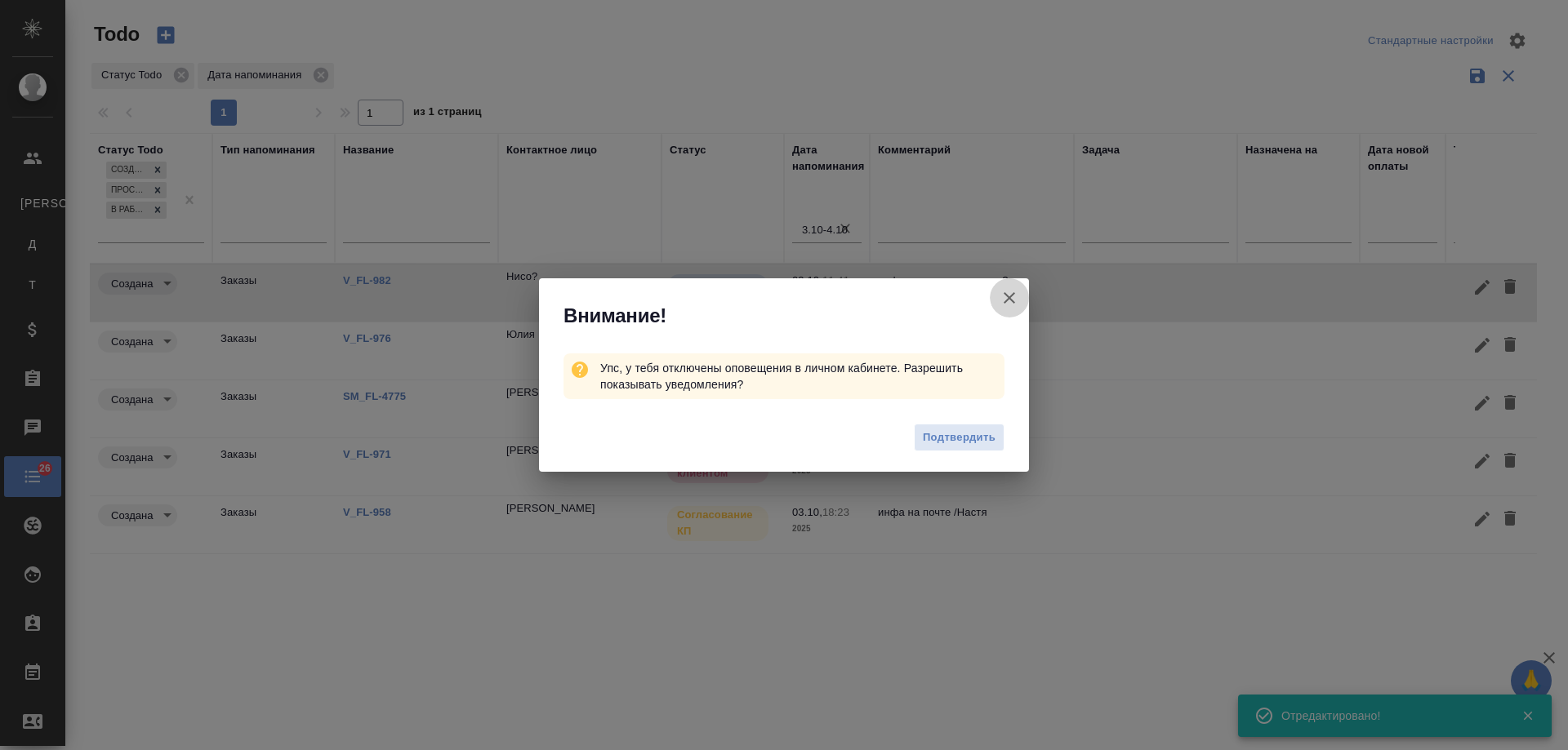
click at [1005, 295] on icon "button" at bounding box center [1009, 298] width 20 height 20
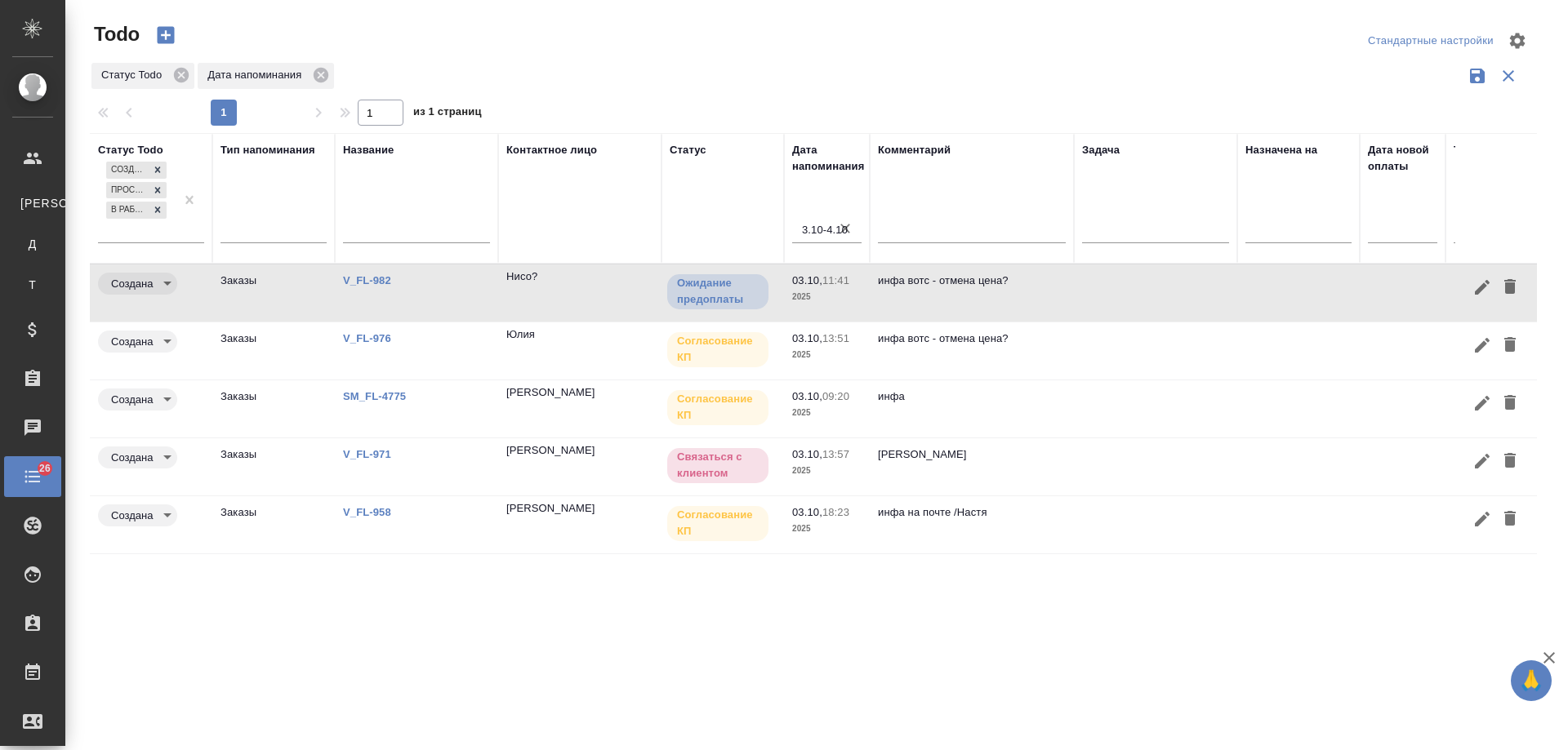
click at [361, 453] on link "V_FL-971" at bounding box center [367, 454] width 48 height 12
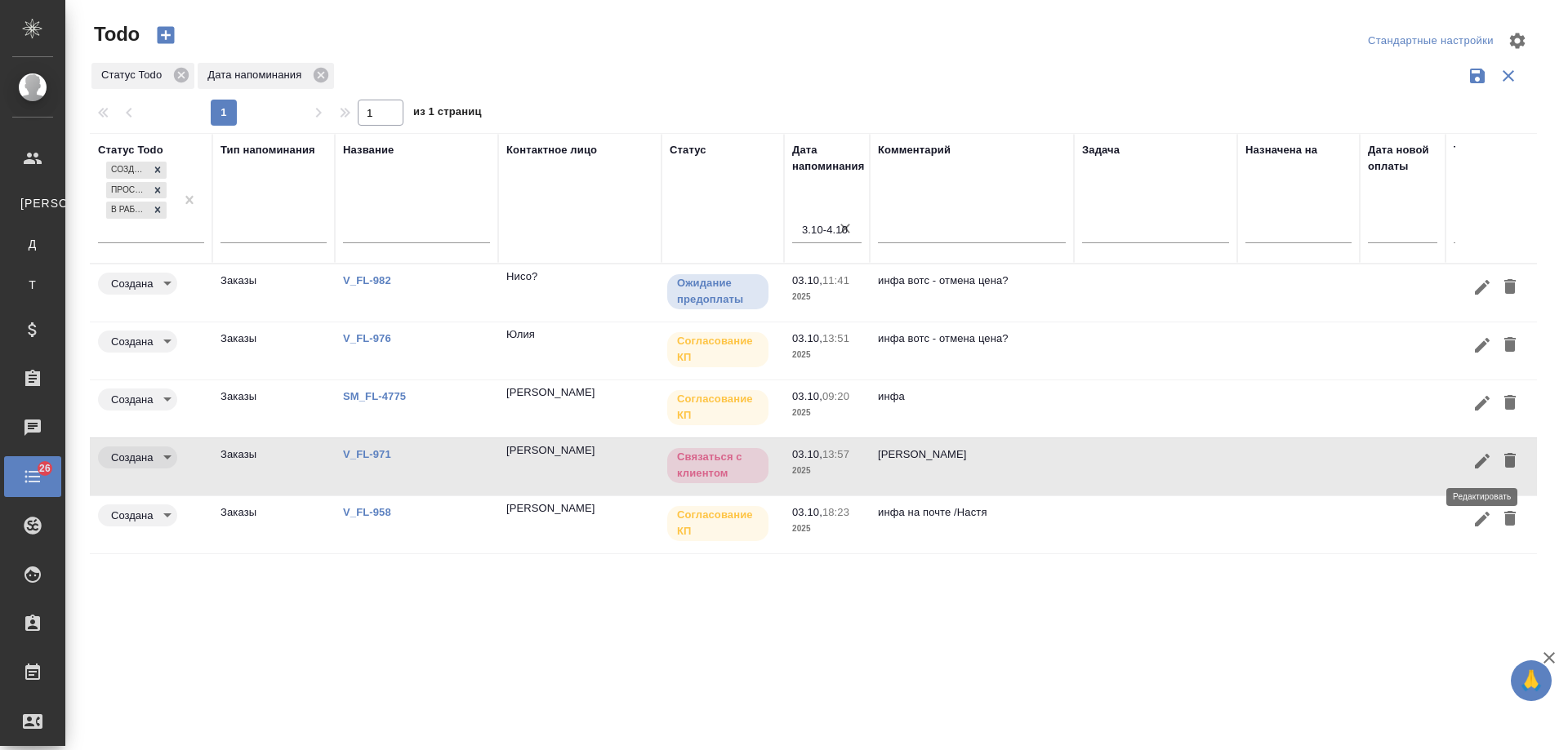
click at [1480, 458] on icon "button" at bounding box center [1483, 461] width 20 height 20
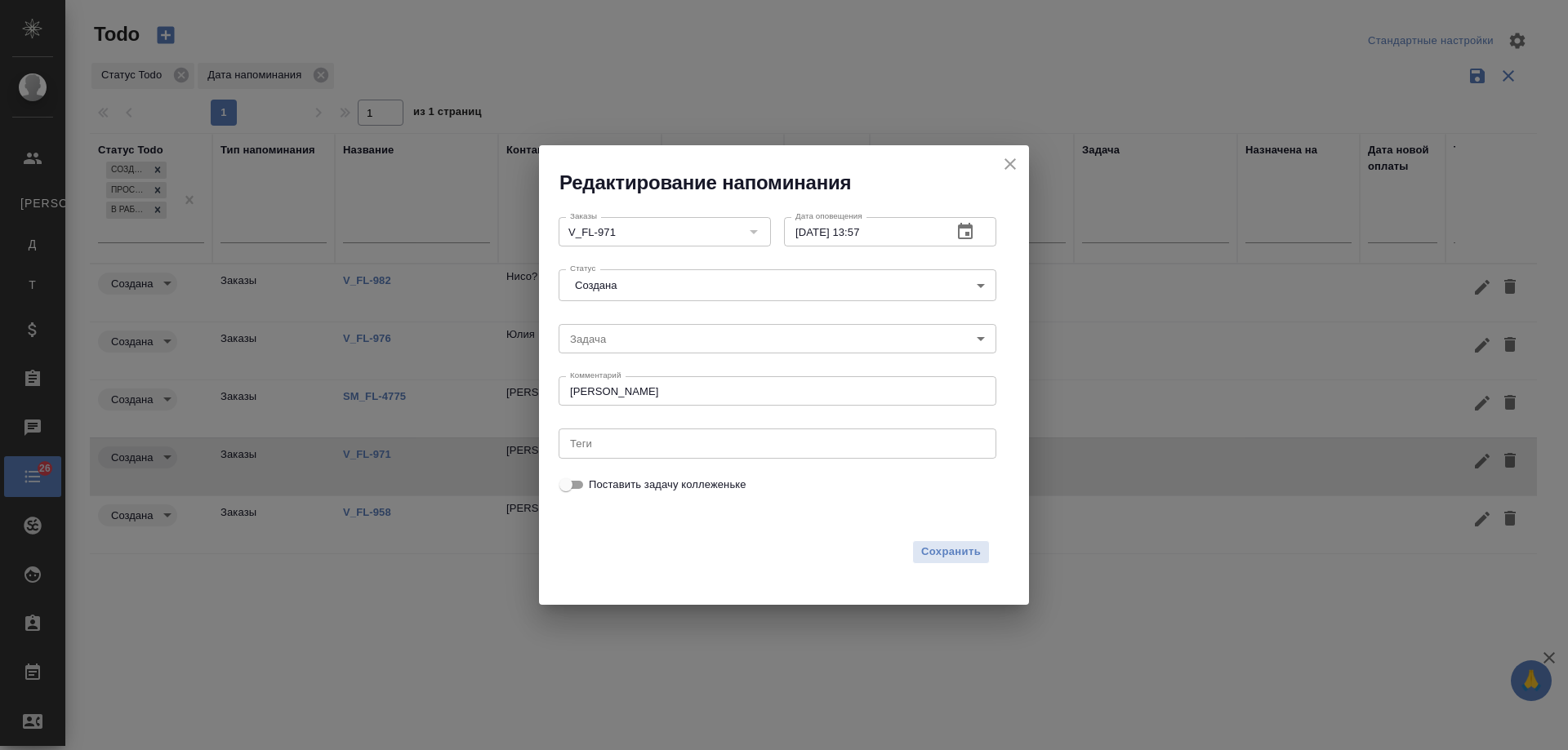
click at [979, 239] on button "button" at bounding box center [965, 231] width 39 height 39
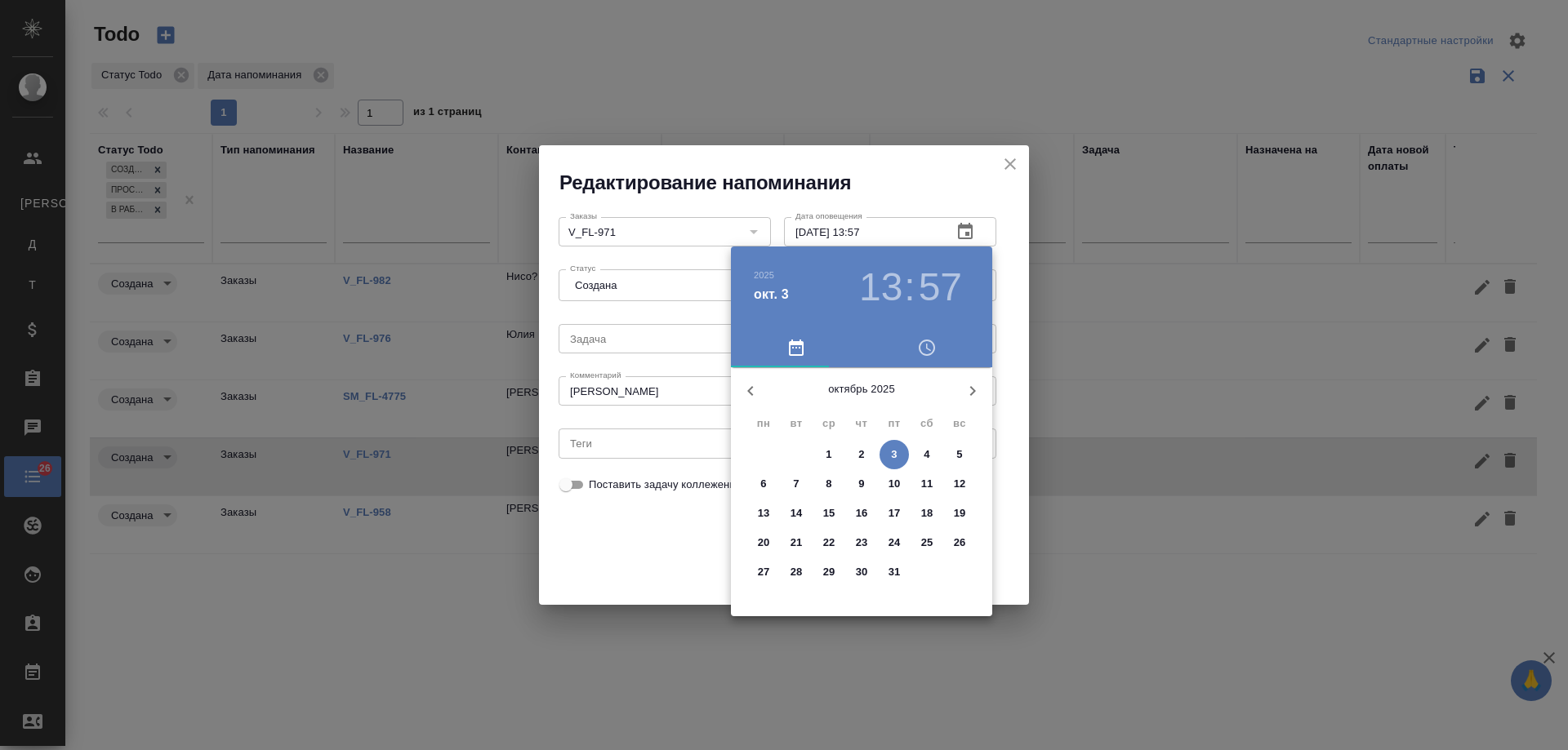
click at [796, 482] on p "7" at bounding box center [796, 484] width 6 height 16
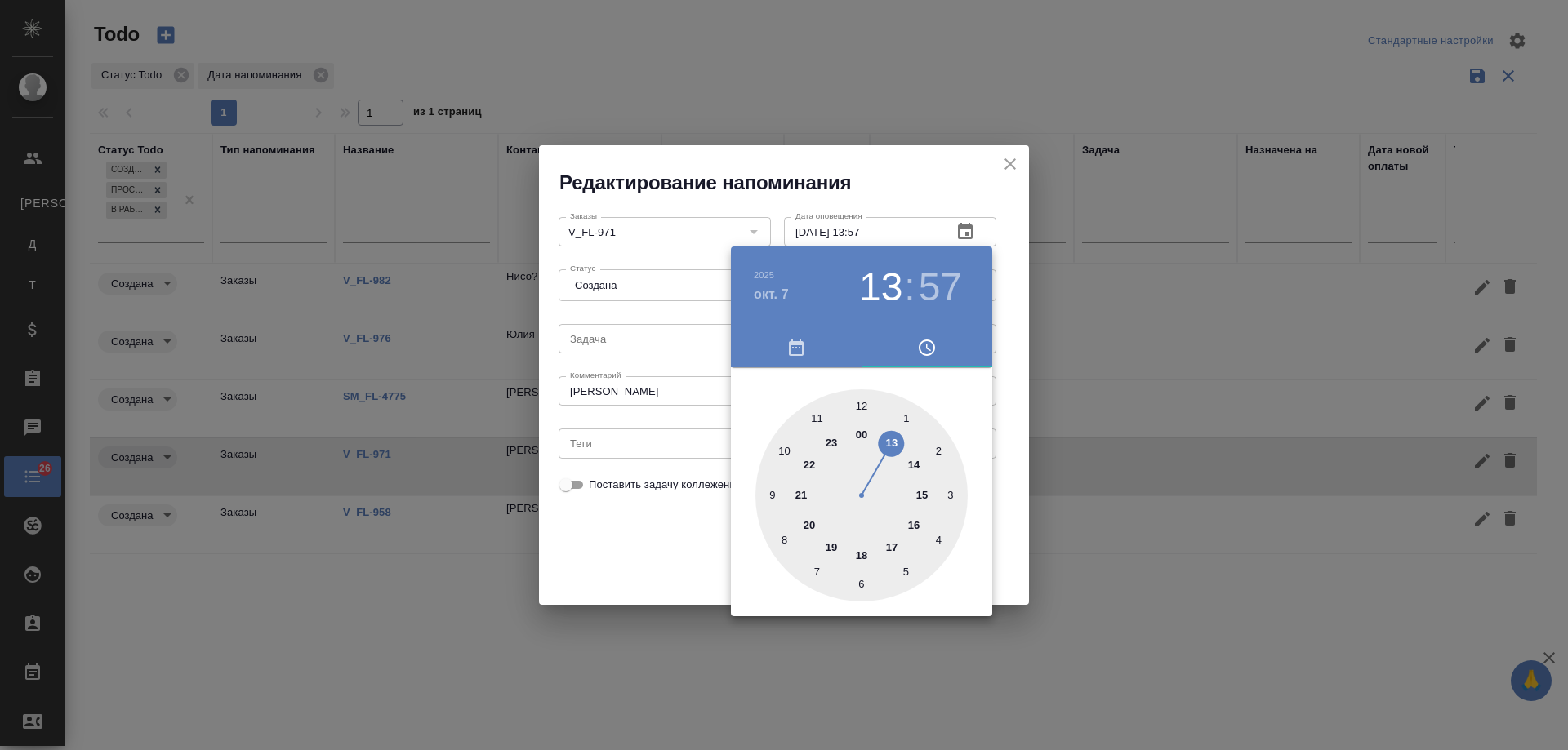
click at [644, 547] on div at bounding box center [784, 375] width 1568 height 750
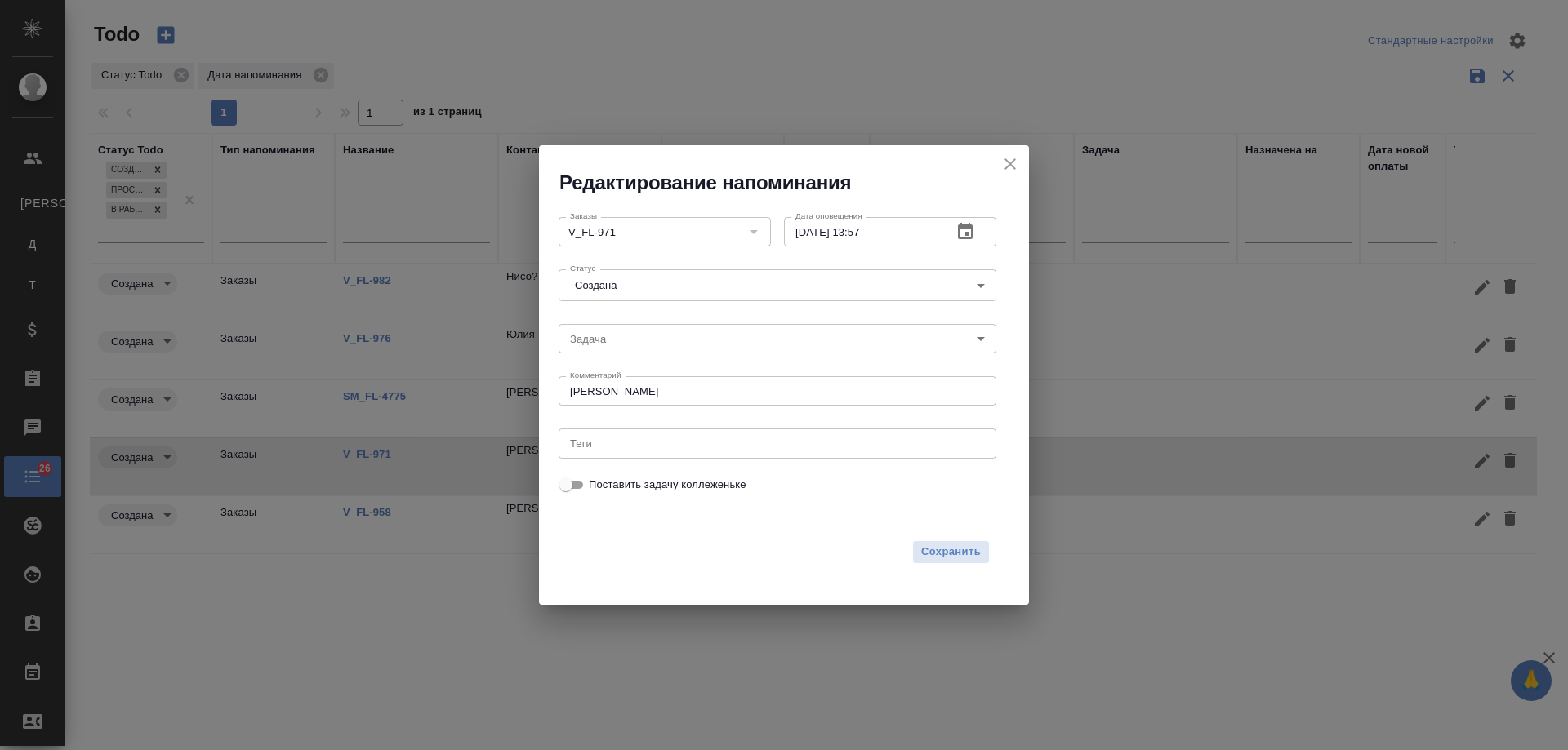
click at [968, 220] on button "button" at bounding box center [965, 231] width 39 height 39
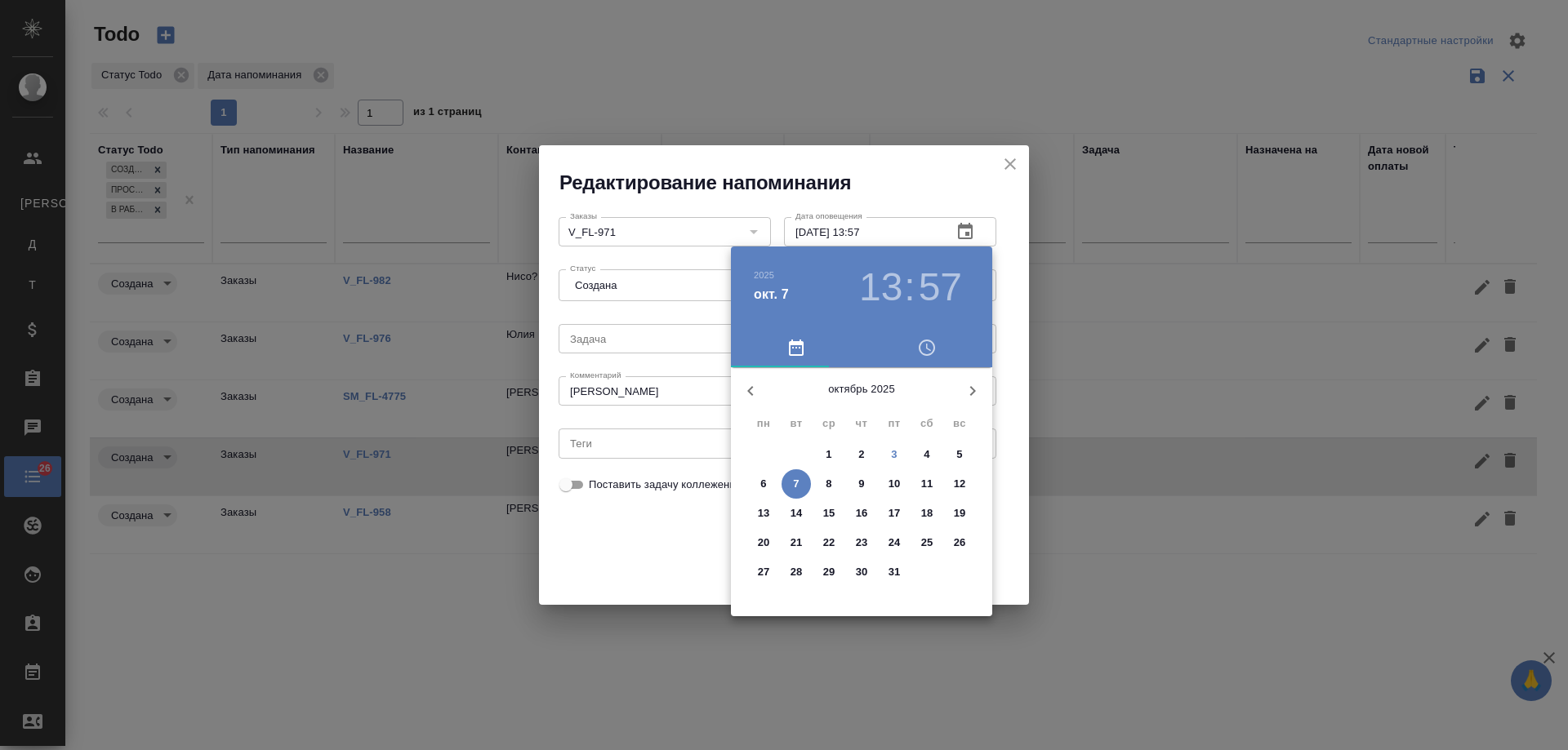
click at [929, 450] on p "4" at bounding box center [927, 454] width 6 height 16
type input "04.10.2025 13:57"
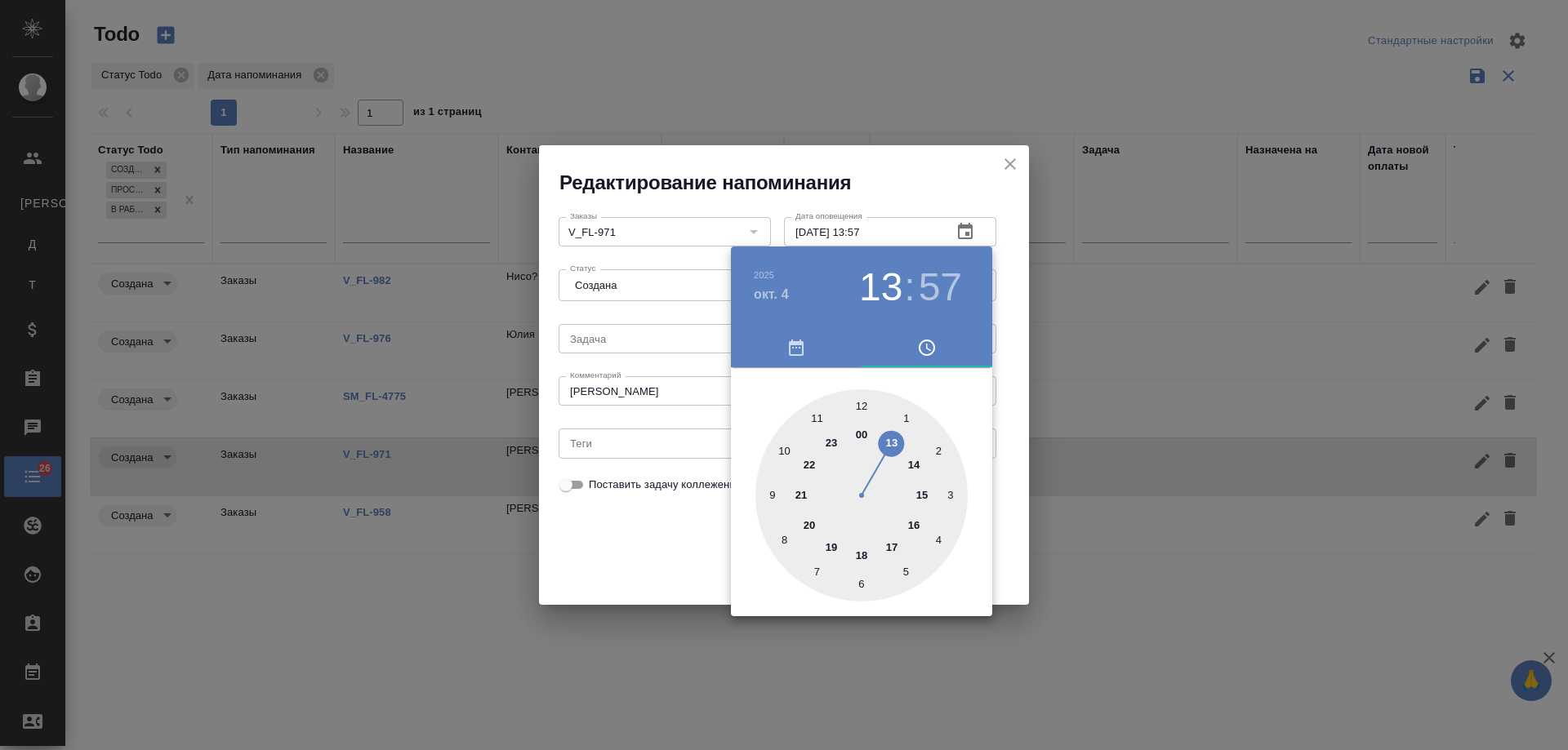
click at [647, 522] on div at bounding box center [784, 375] width 1568 height 750
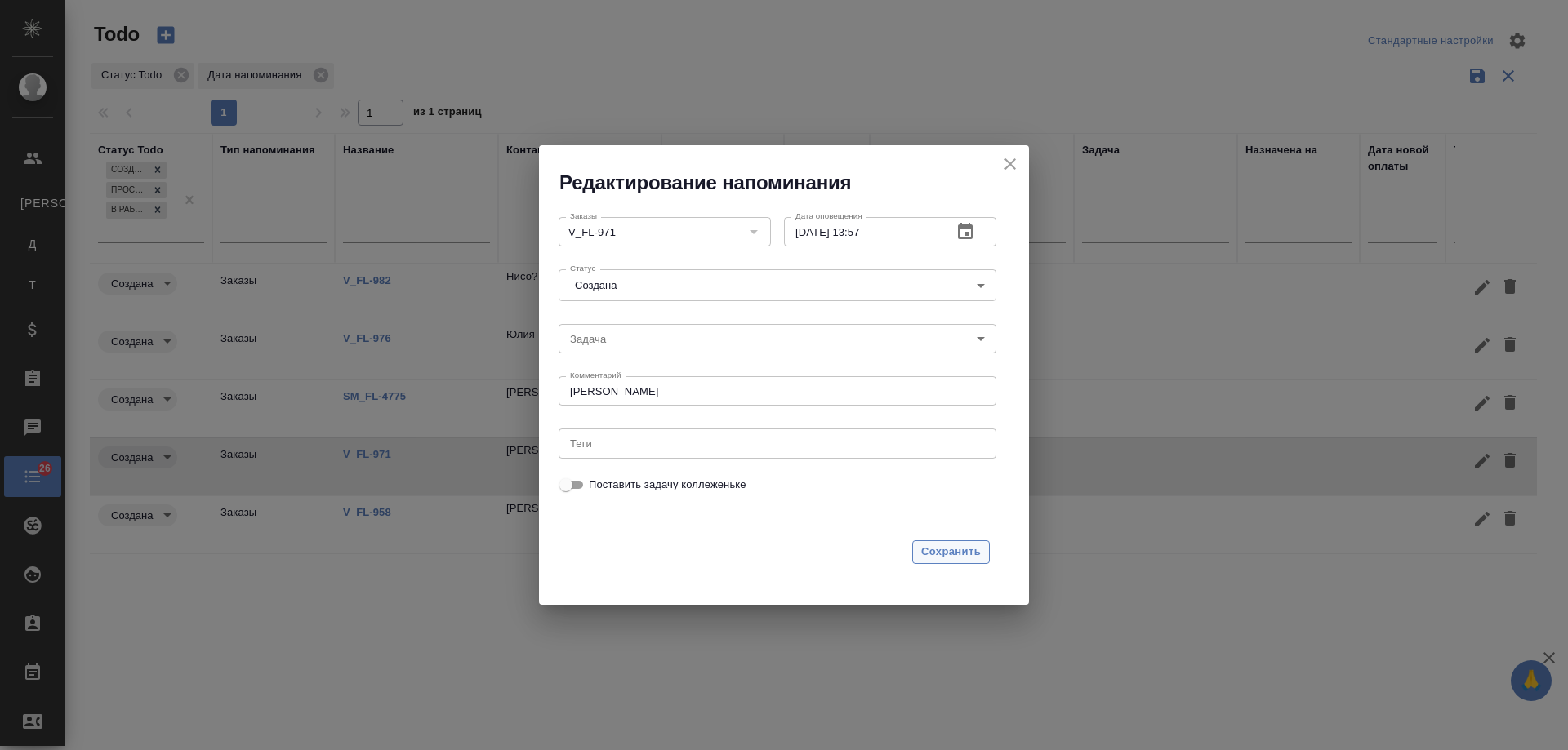
click at [952, 548] on span "Сохранить" at bounding box center [950, 553] width 60 height 19
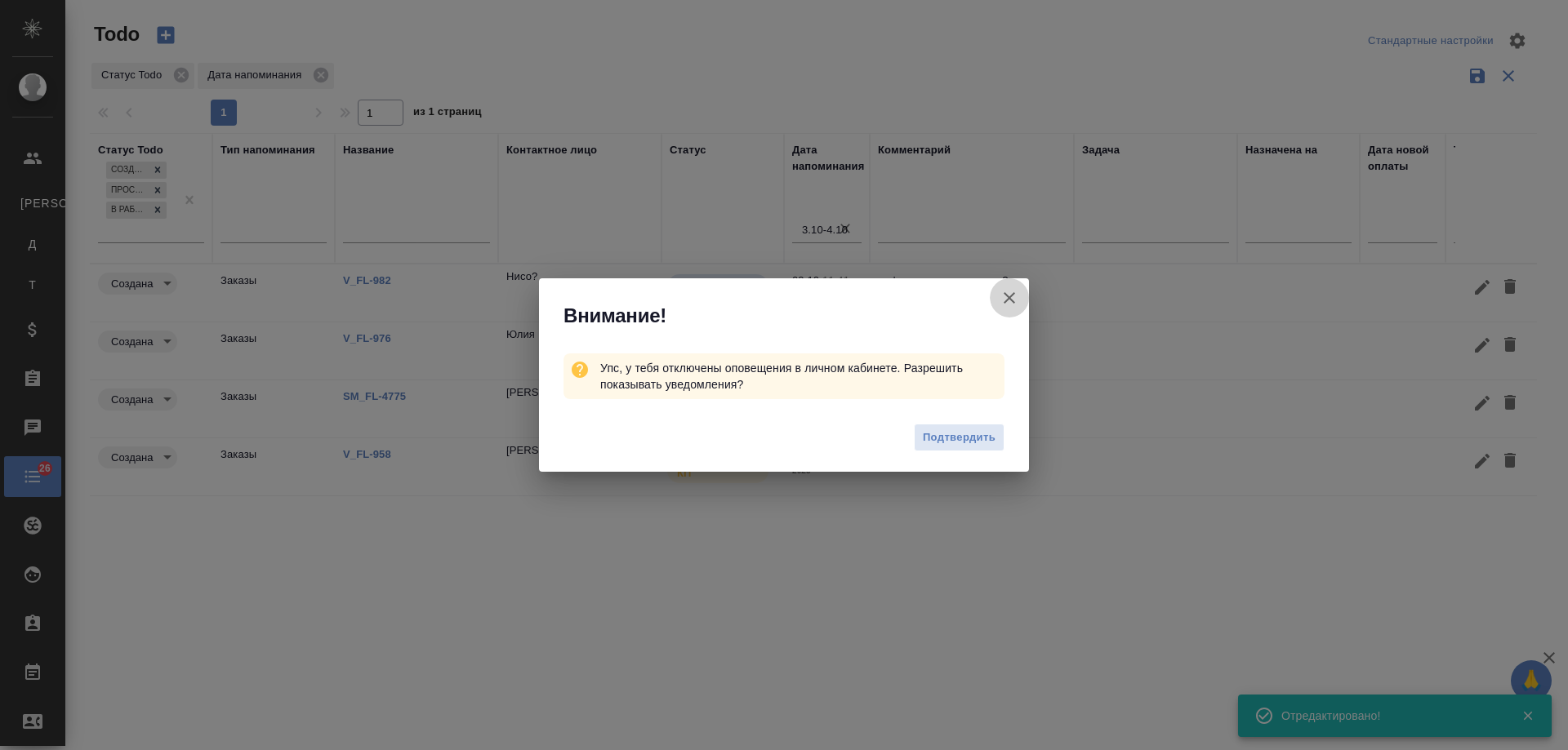
click at [1010, 301] on icon "button" at bounding box center [1009, 298] width 20 height 20
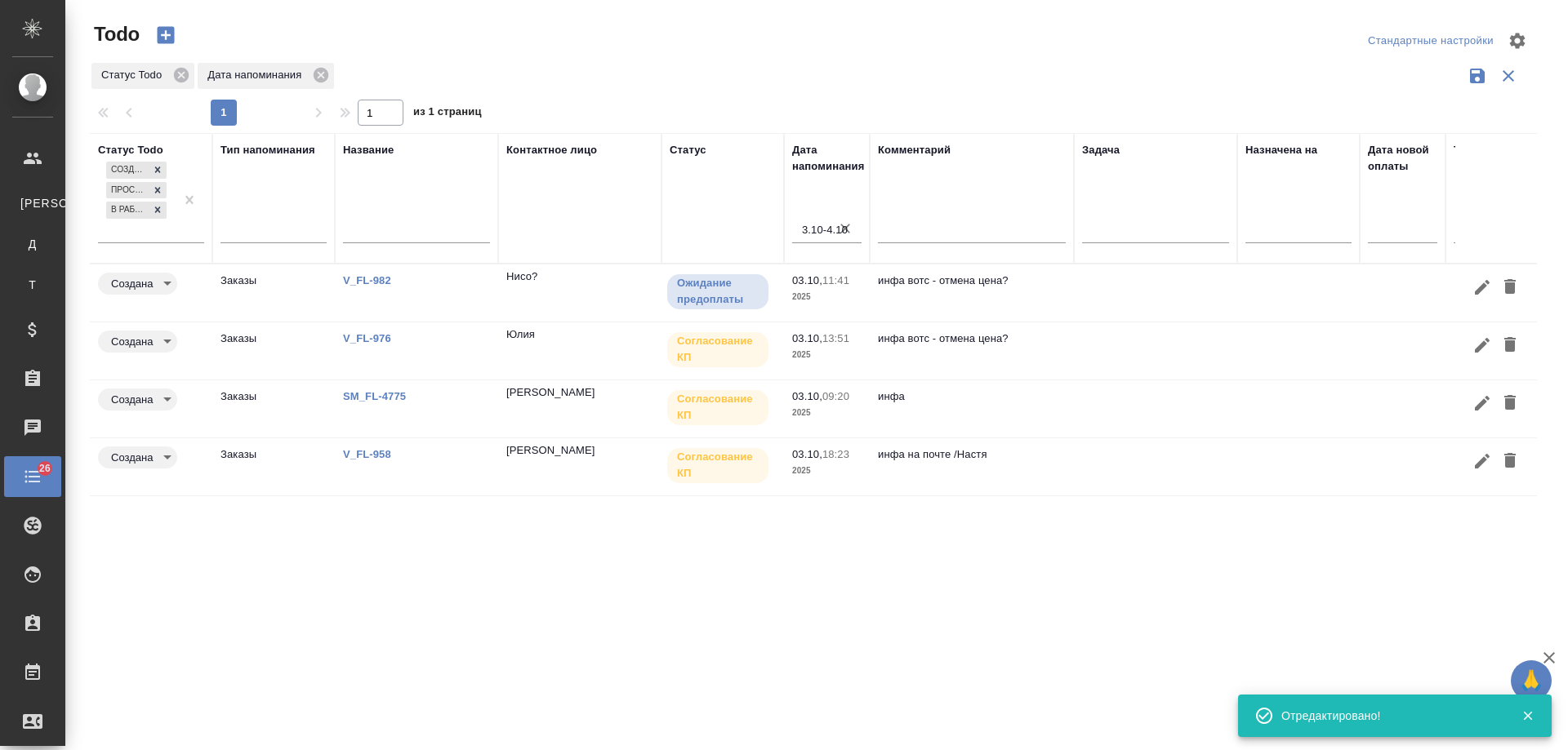
click at [375, 451] on link "V_FL-958" at bounding box center [367, 454] width 48 height 12
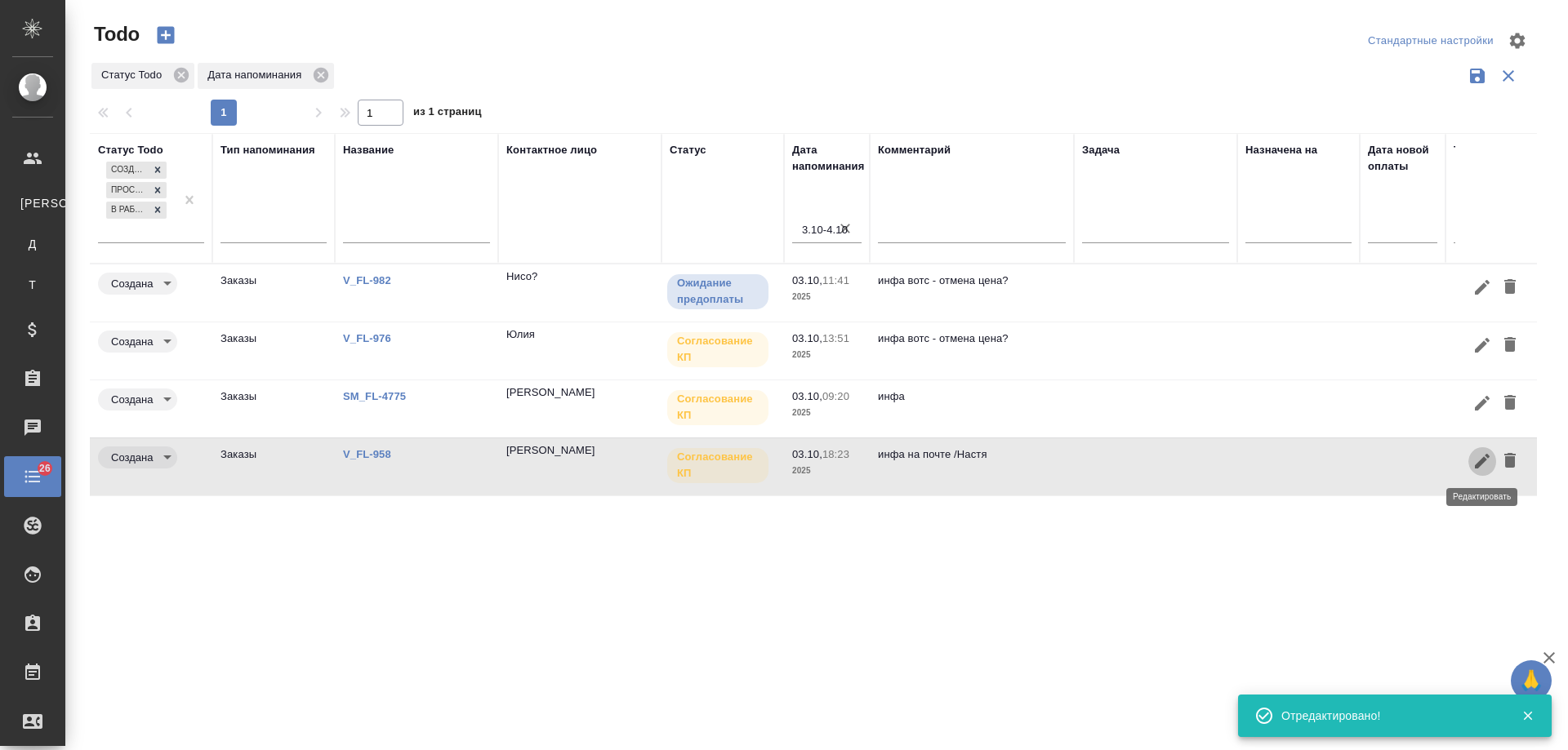
click at [1485, 458] on icon "button" at bounding box center [1483, 462] width 15 height 15
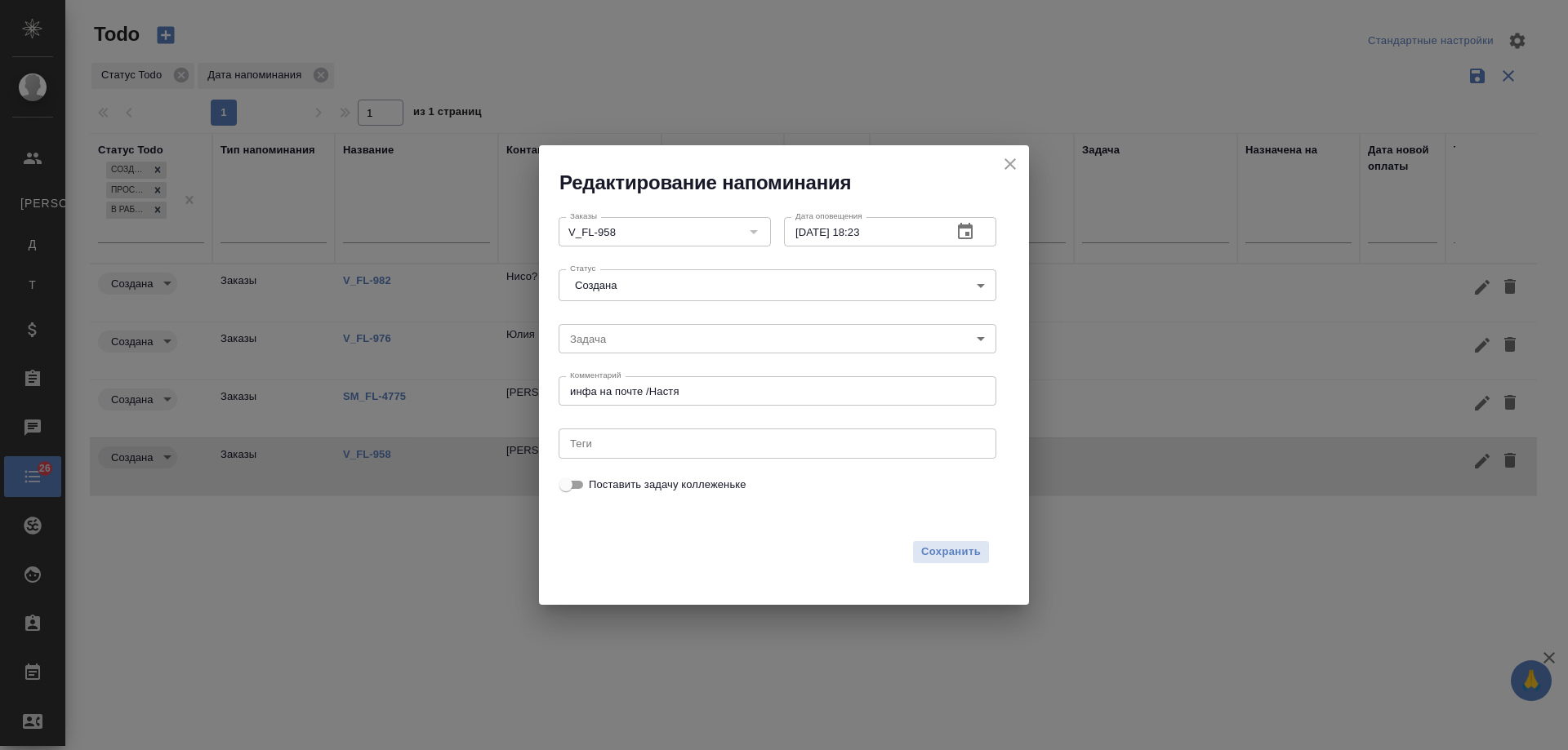
click at [973, 231] on icon "button" at bounding box center [966, 230] width 15 height 16
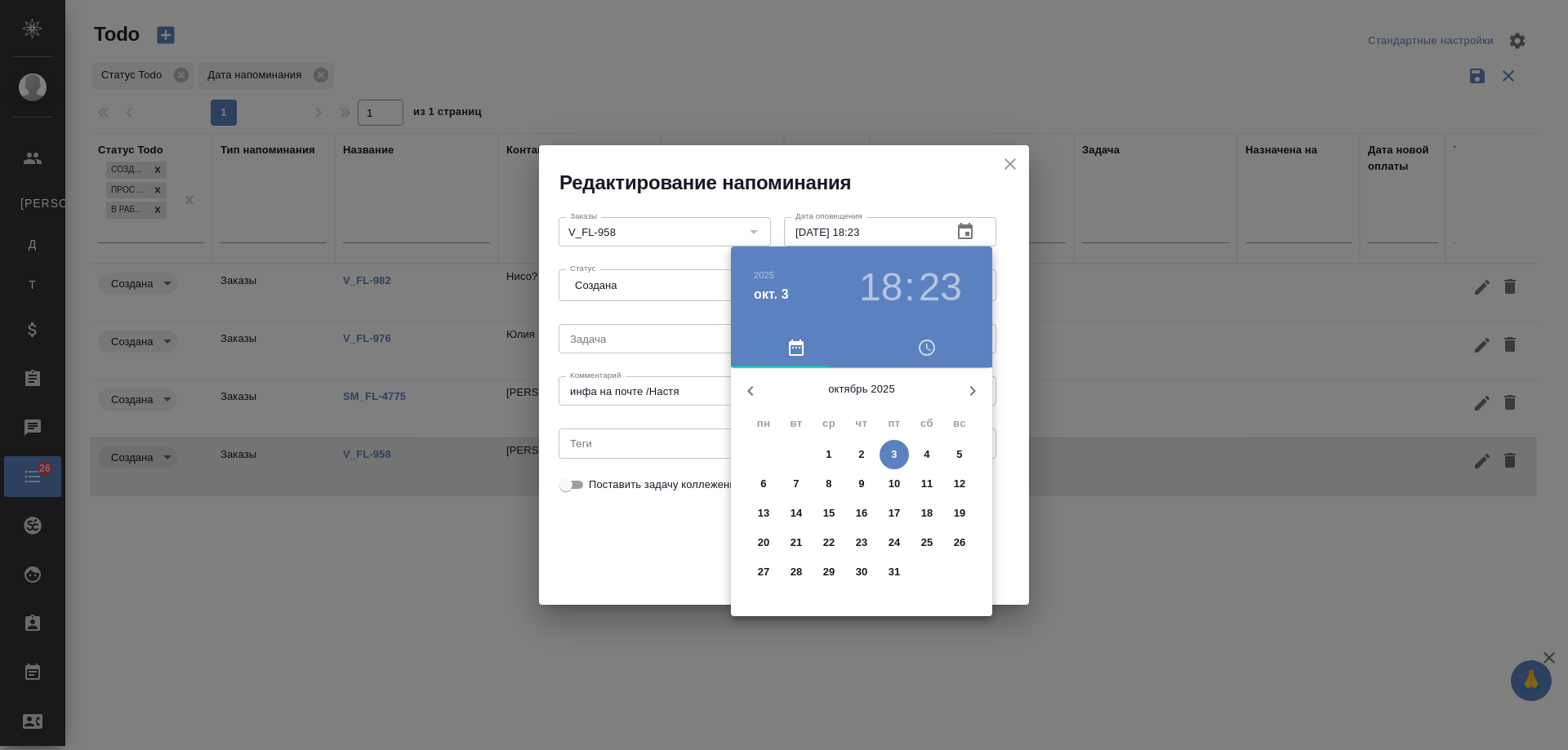
click at [799, 480] on p "7" at bounding box center [796, 484] width 6 height 16
type input "07.10.2025 18:23"
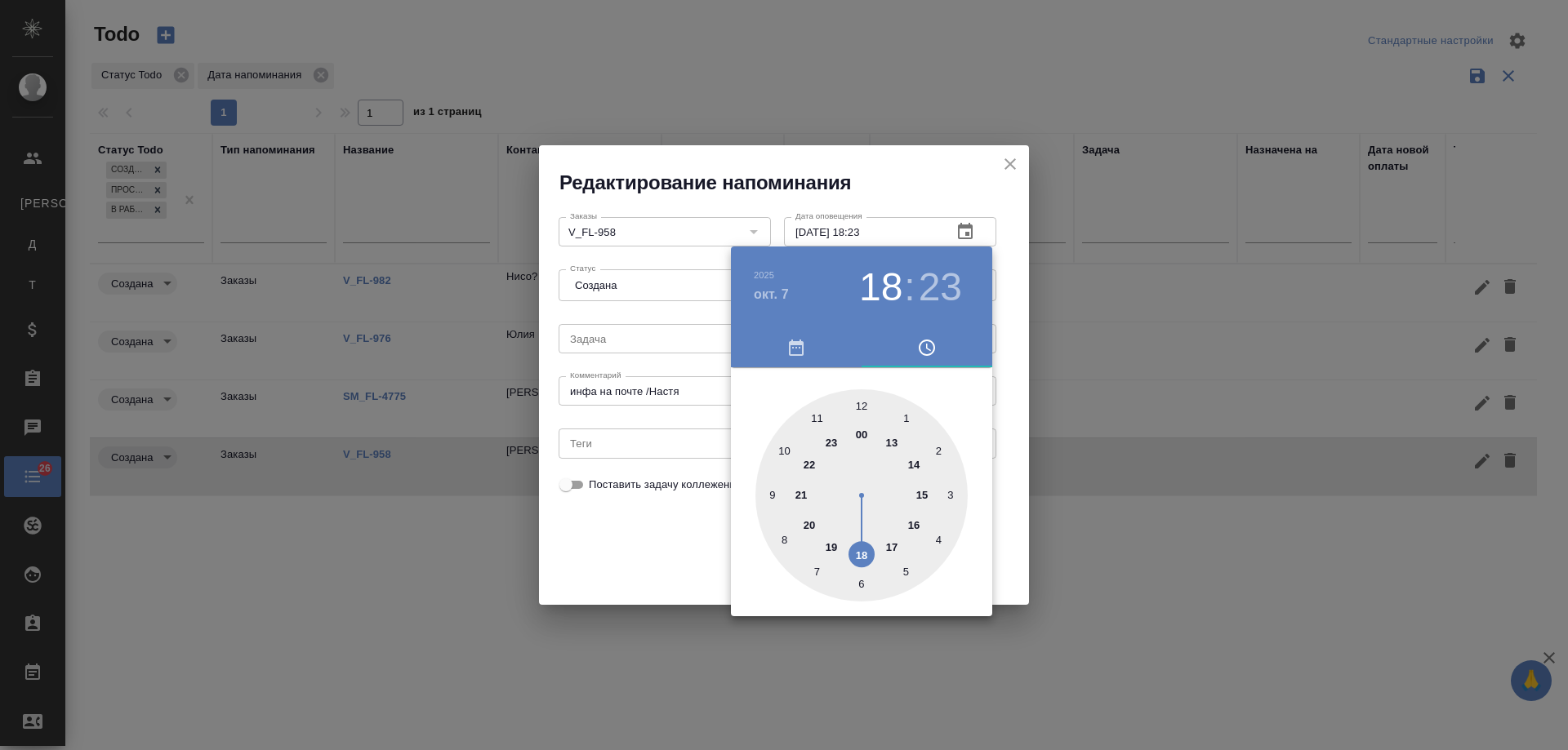
click at [640, 554] on div at bounding box center [784, 375] width 1568 height 750
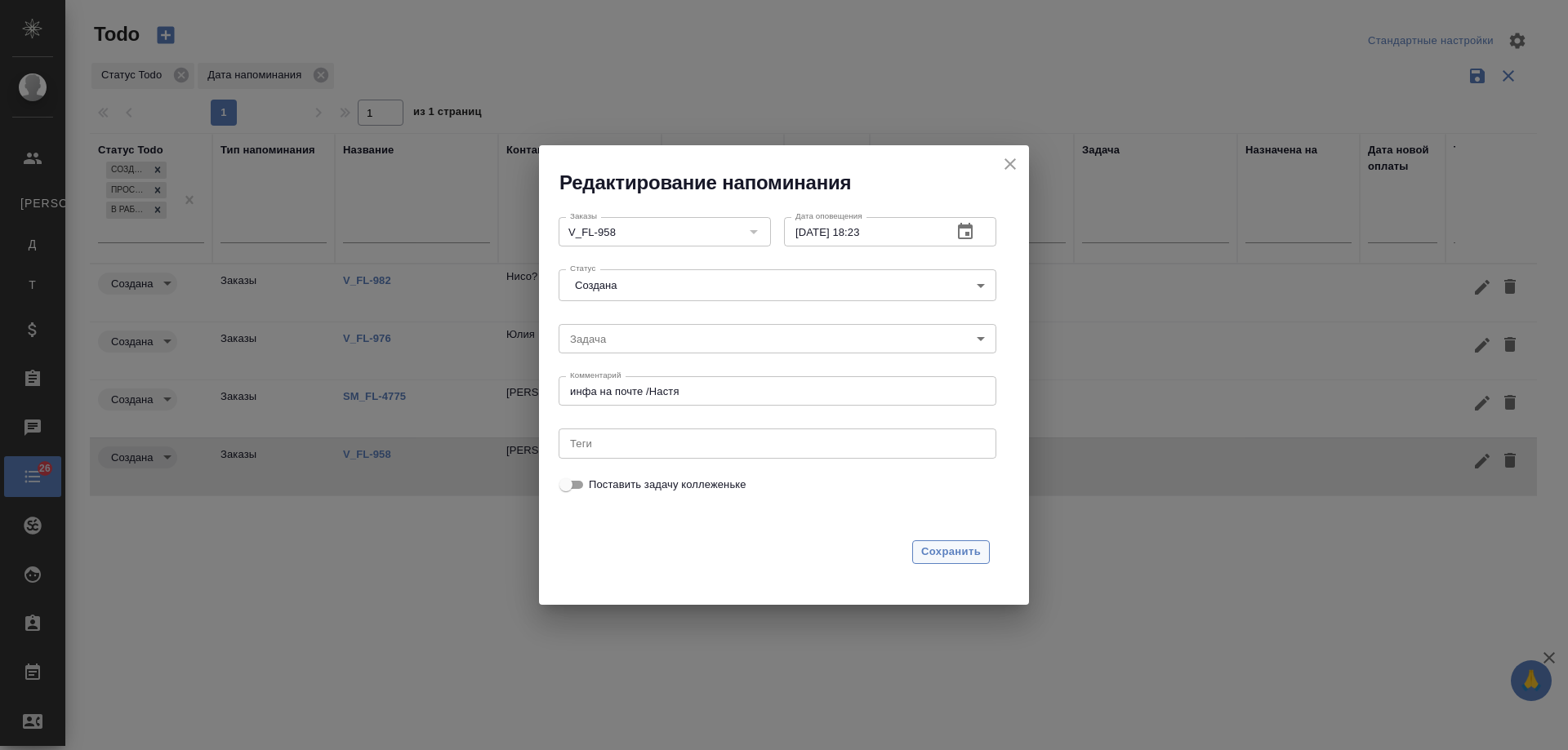
click at [954, 558] on span "Сохранить" at bounding box center [950, 553] width 60 height 19
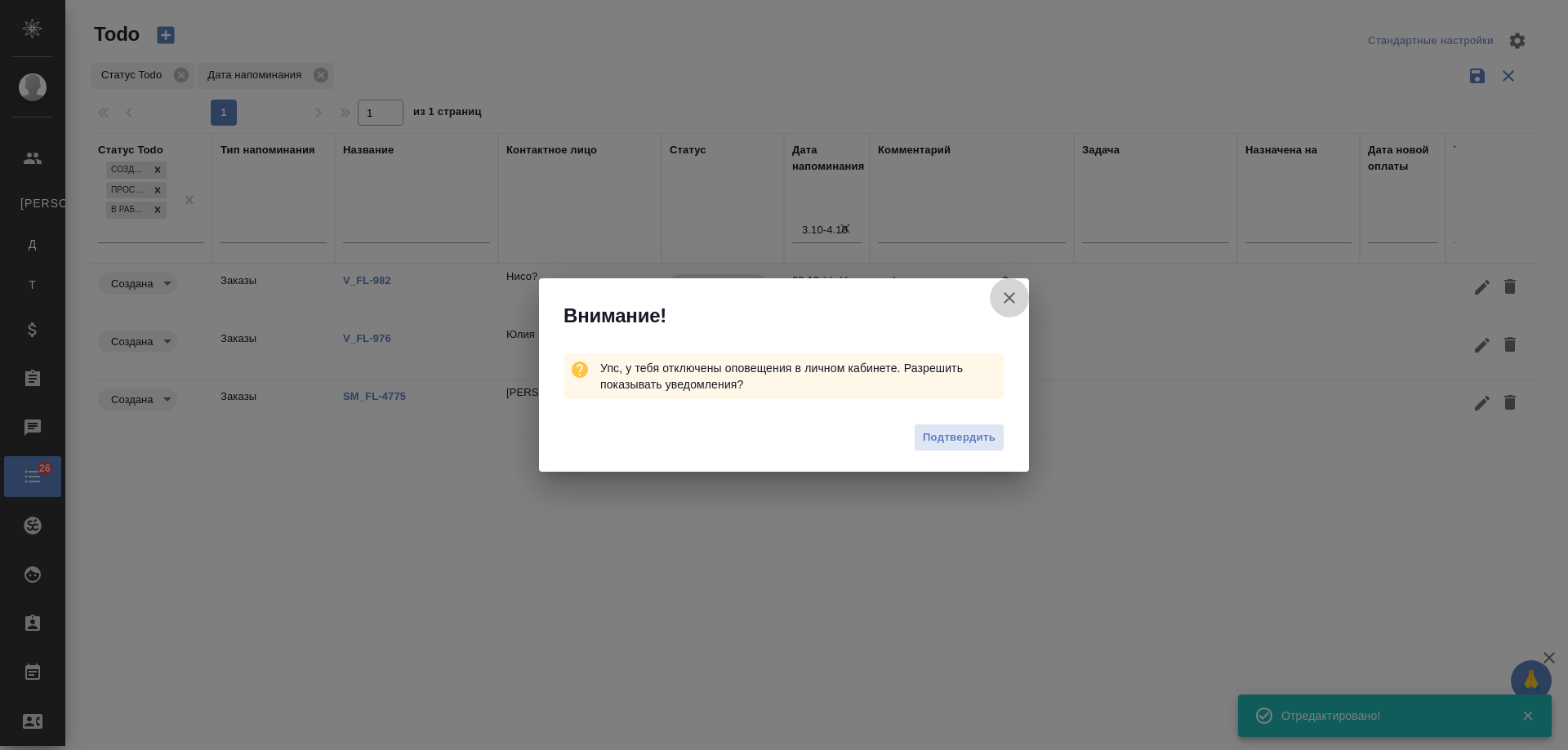
click at [1010, 300] on icon "button" at bounding box center [1009, 298] width 11 height 11
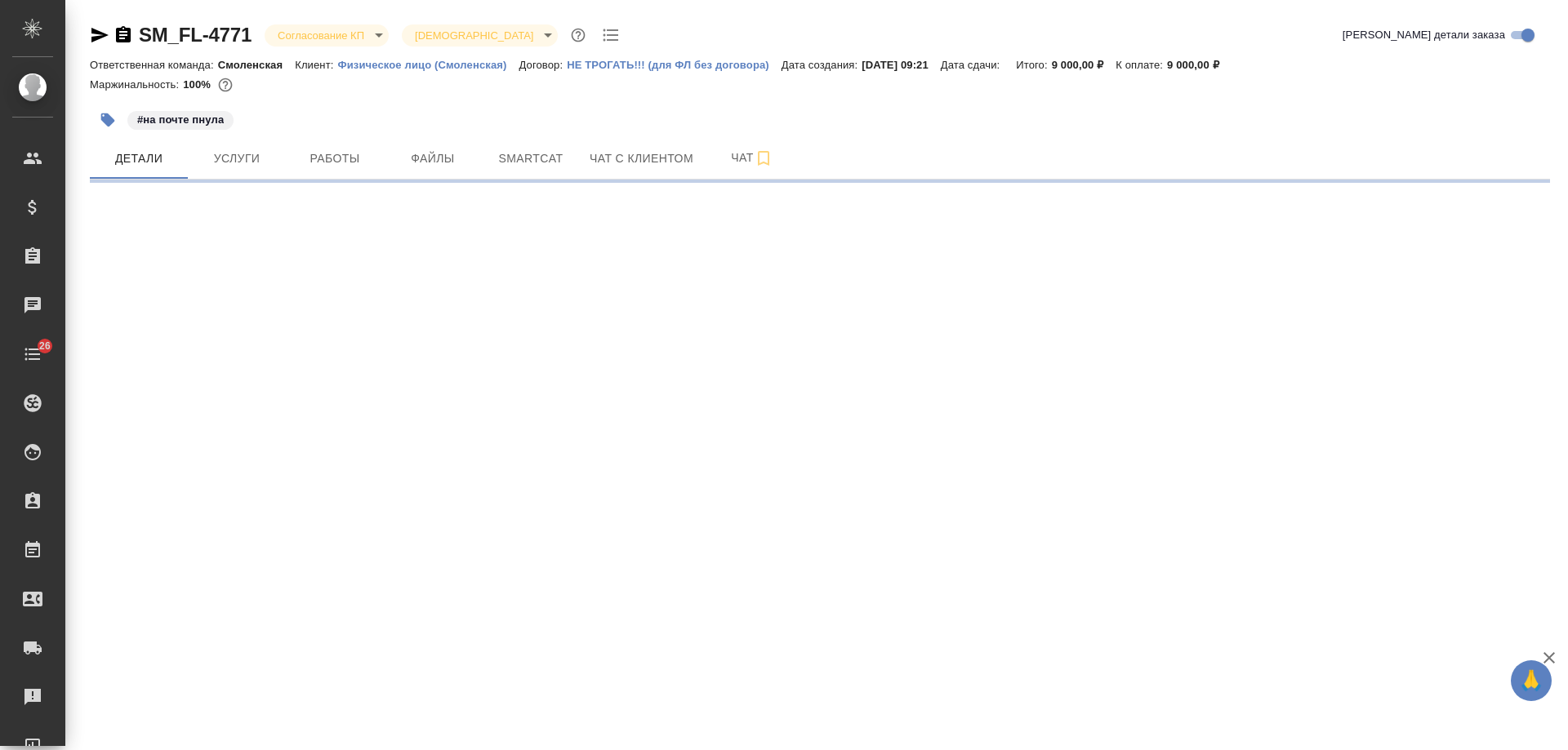
select select "RU"
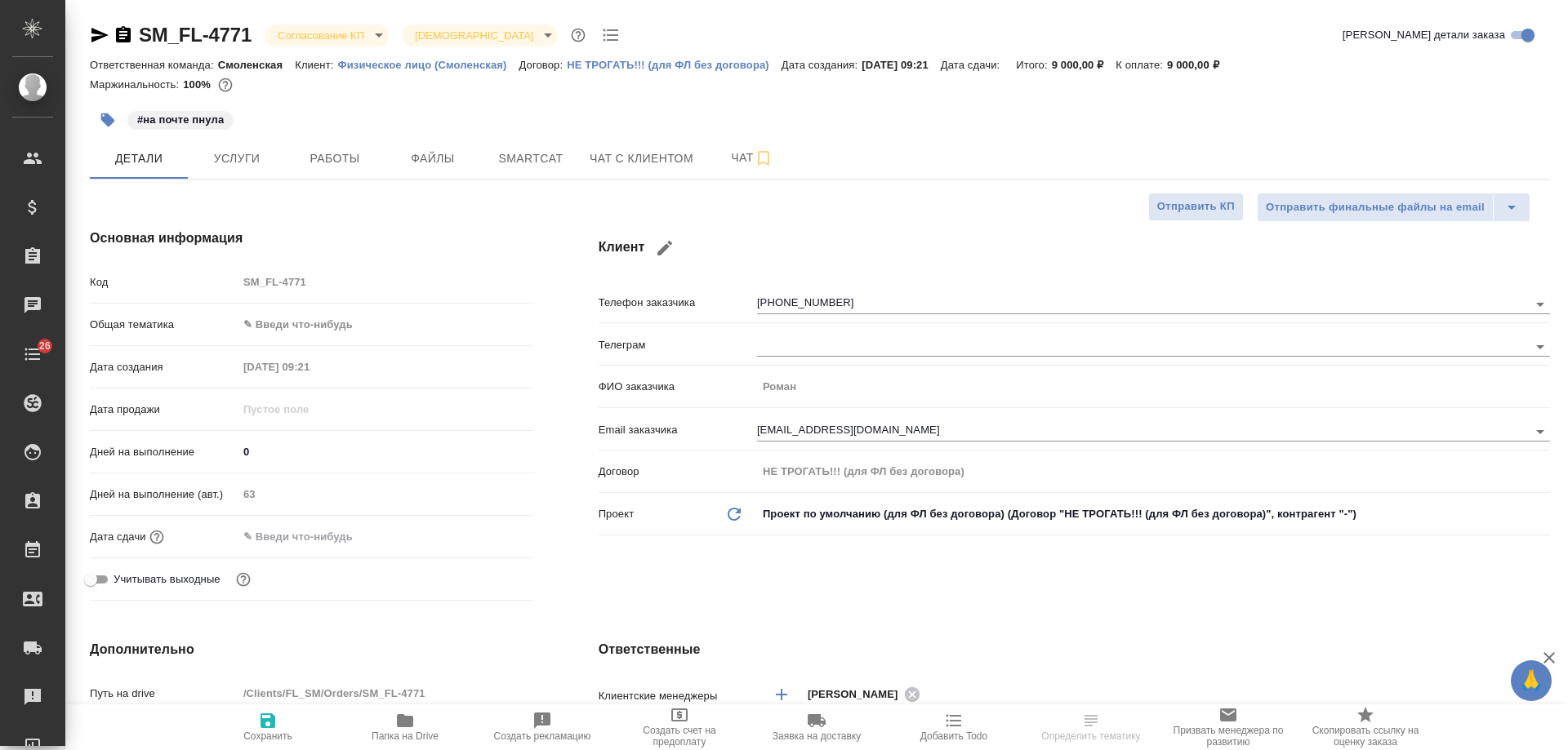
type textarea "x"
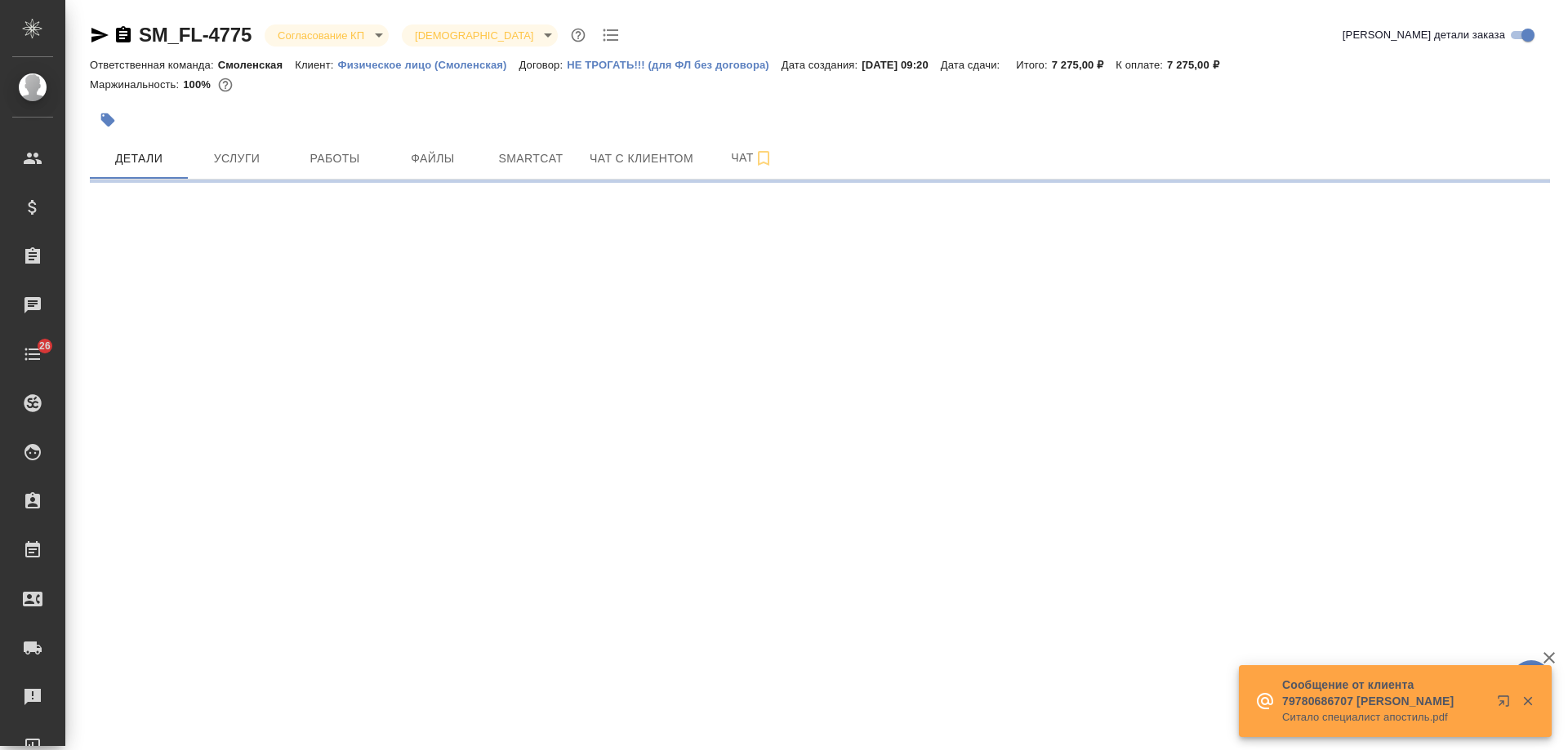
select select "RU"
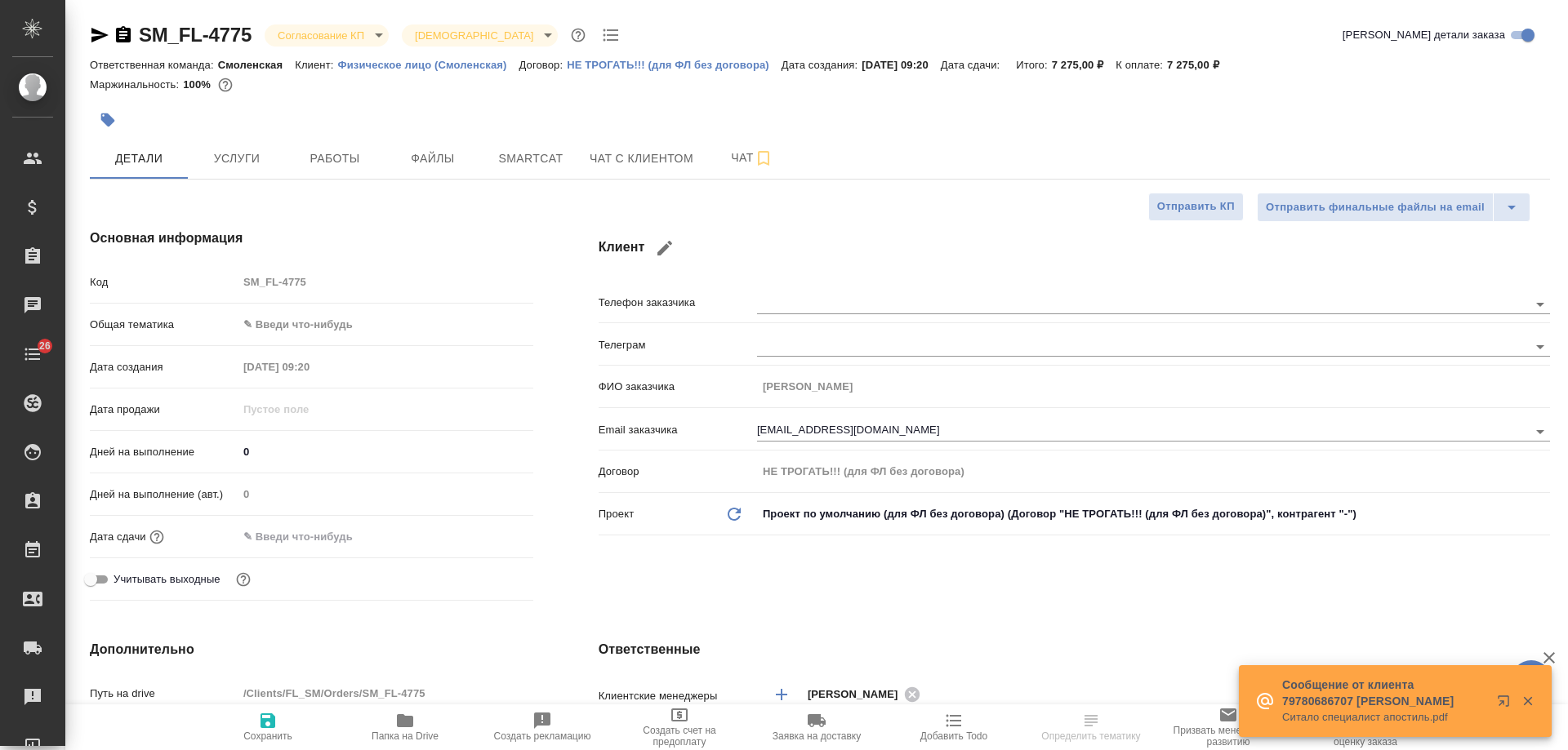
type textarea "x"
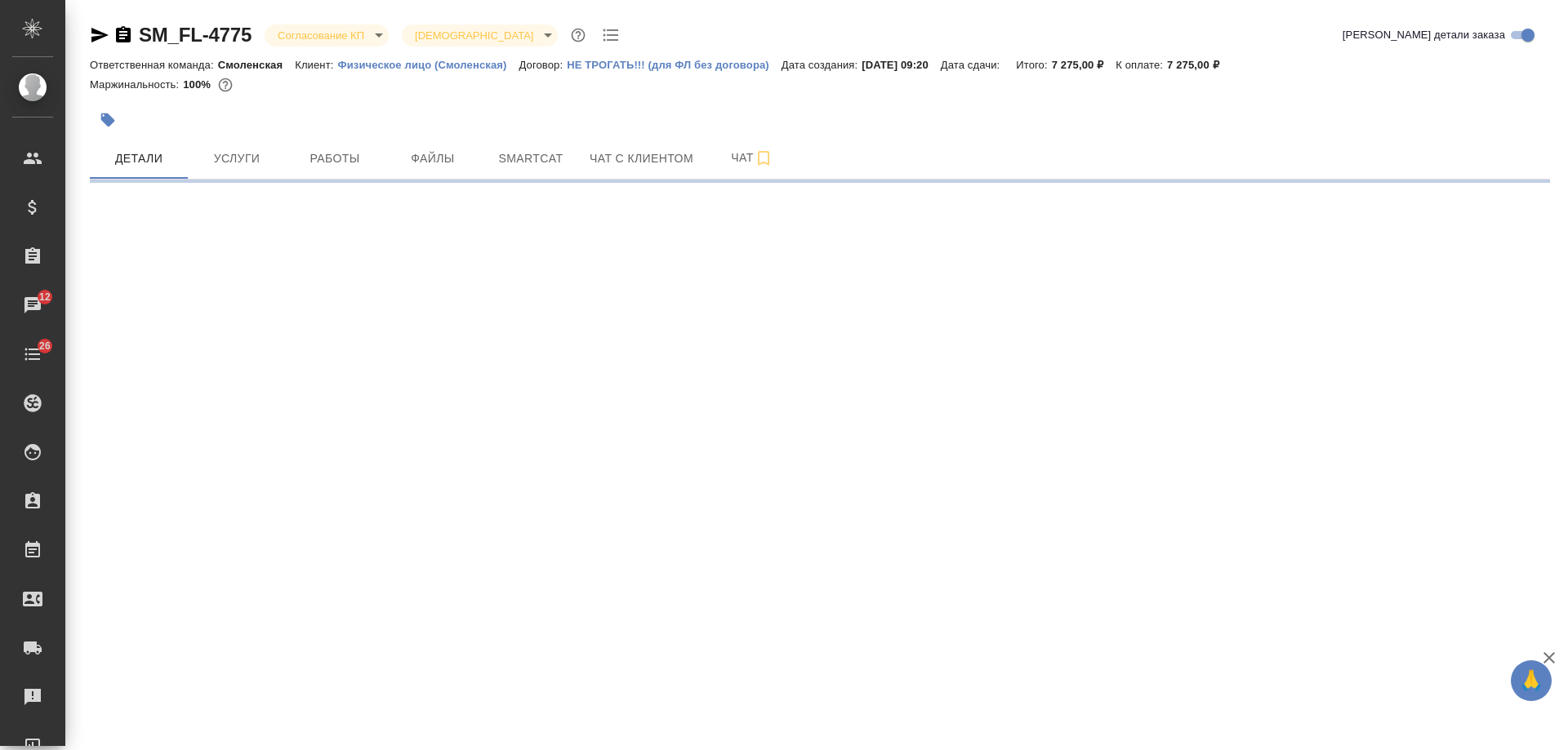
select select "RU"
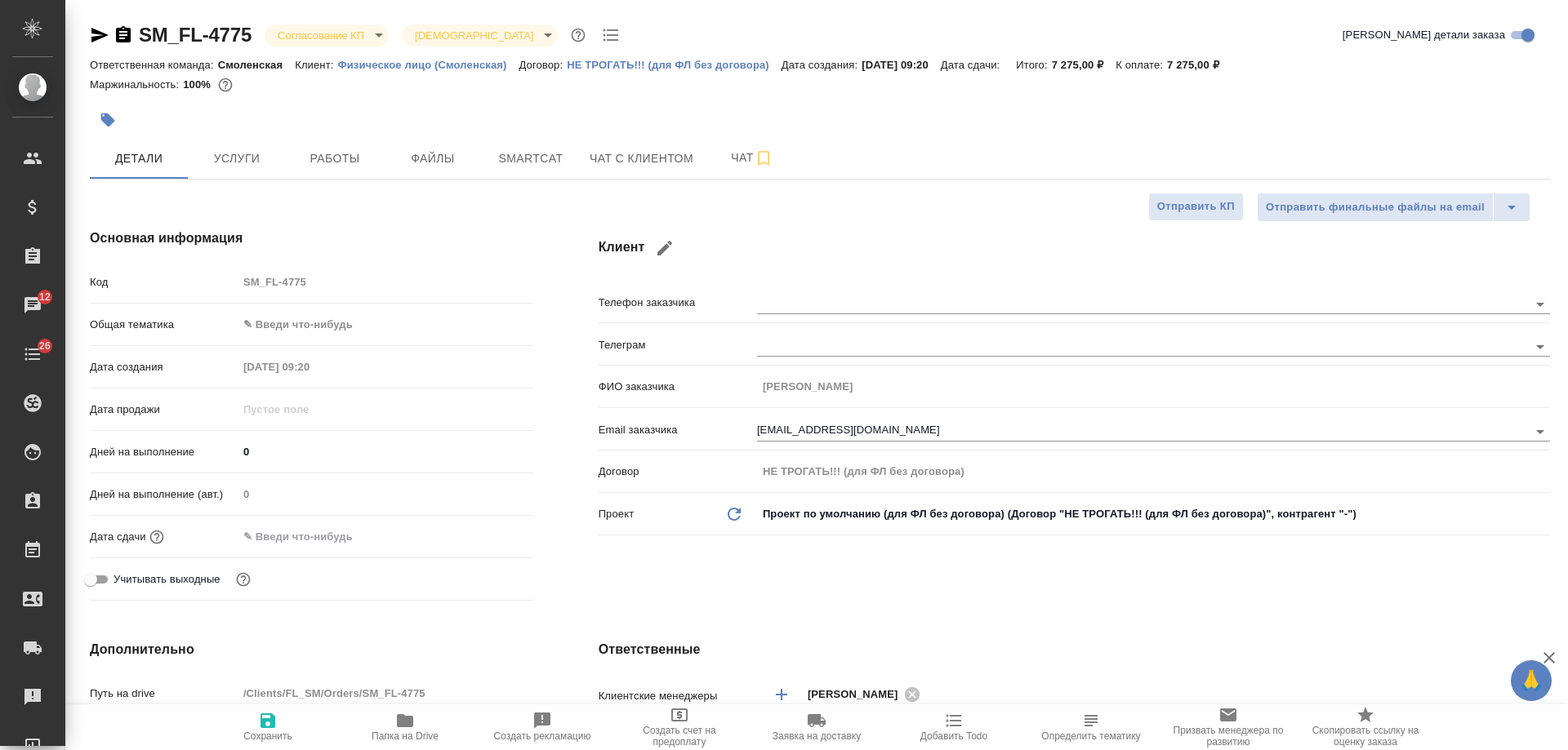
type textarea "x"
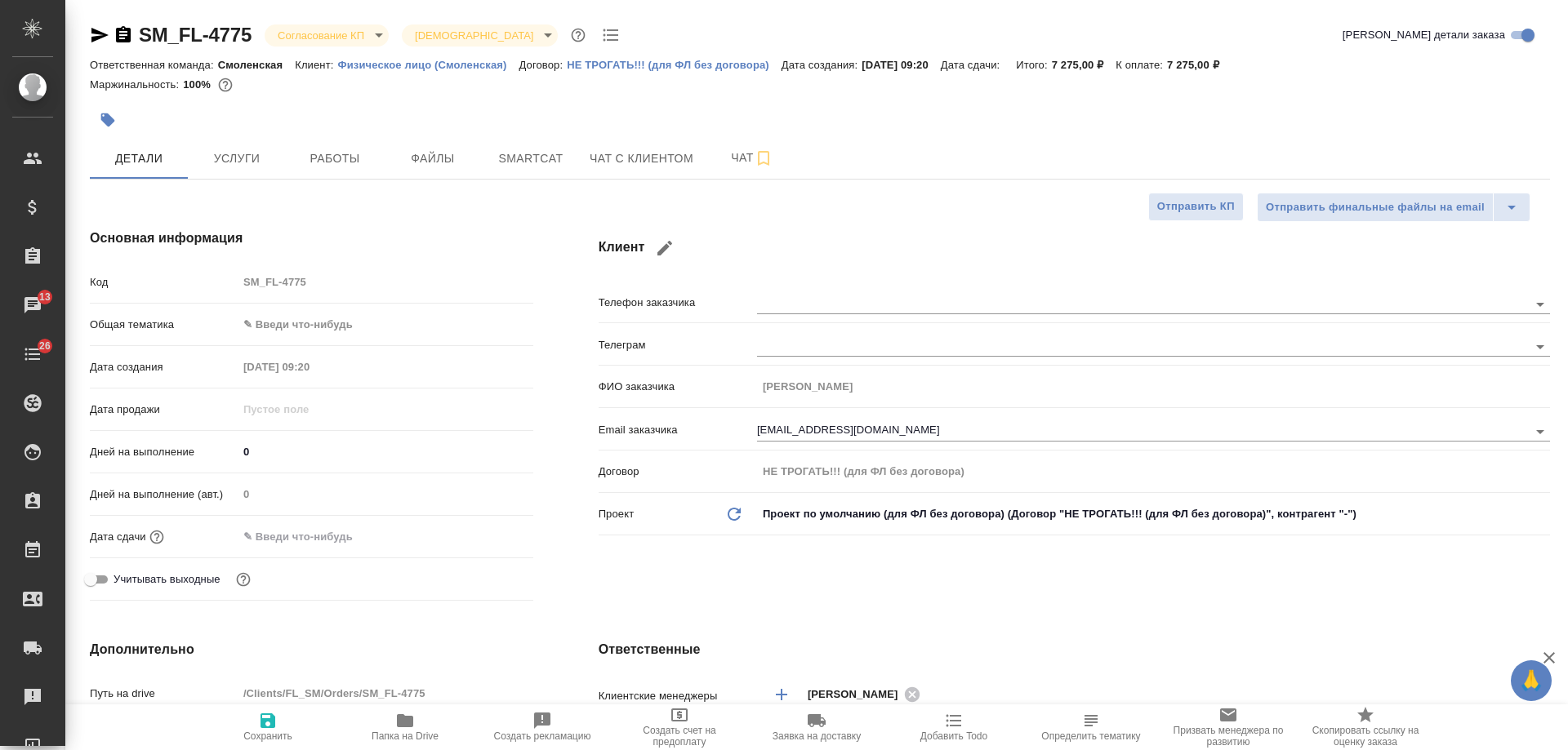
type textarea "x"
click at [123, 34] on icon "button" at bounding box center [123, 34] width 15 height 16
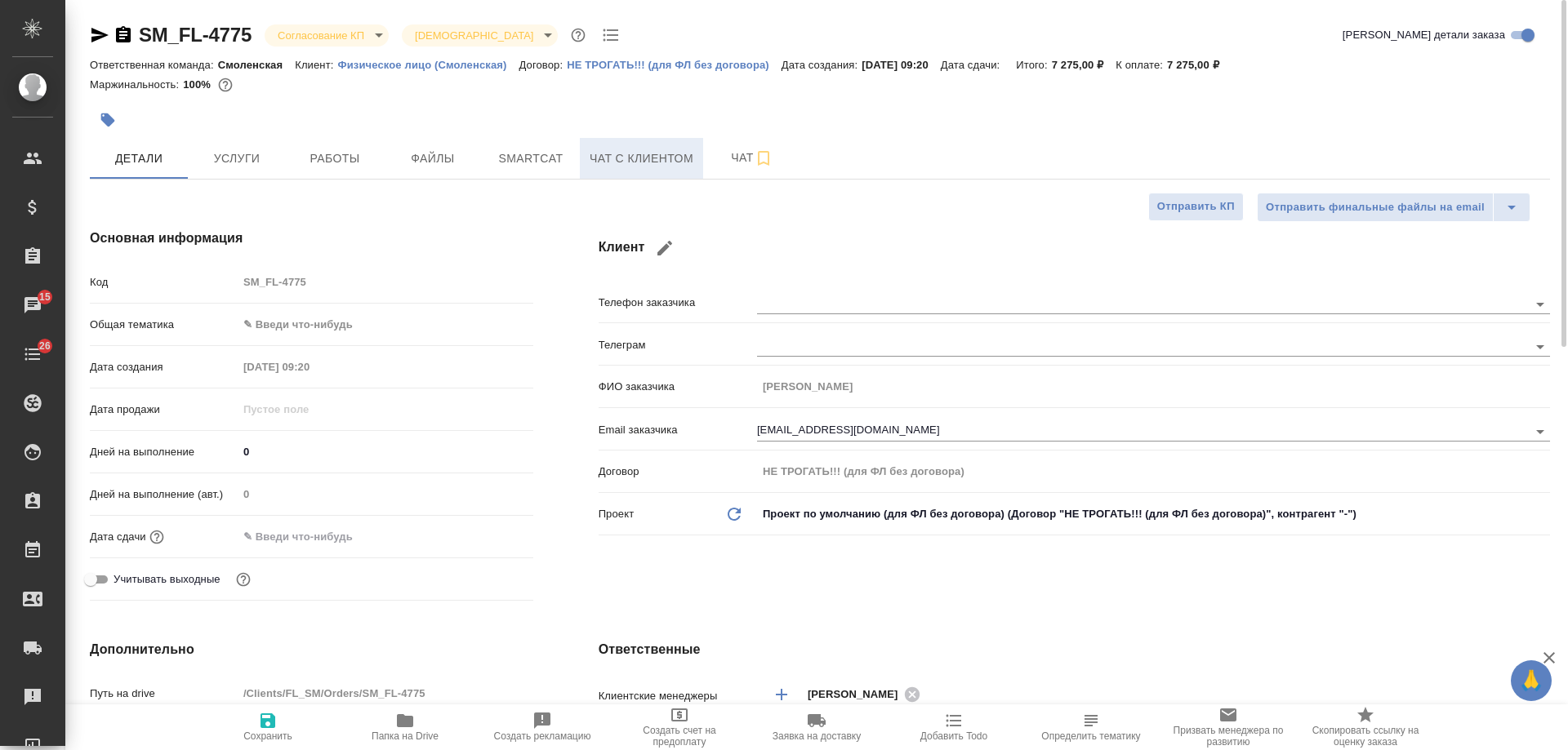
click at [655, 158] on span "Чат с клиентом" at bounding box center [641, 159] width 103 height 21
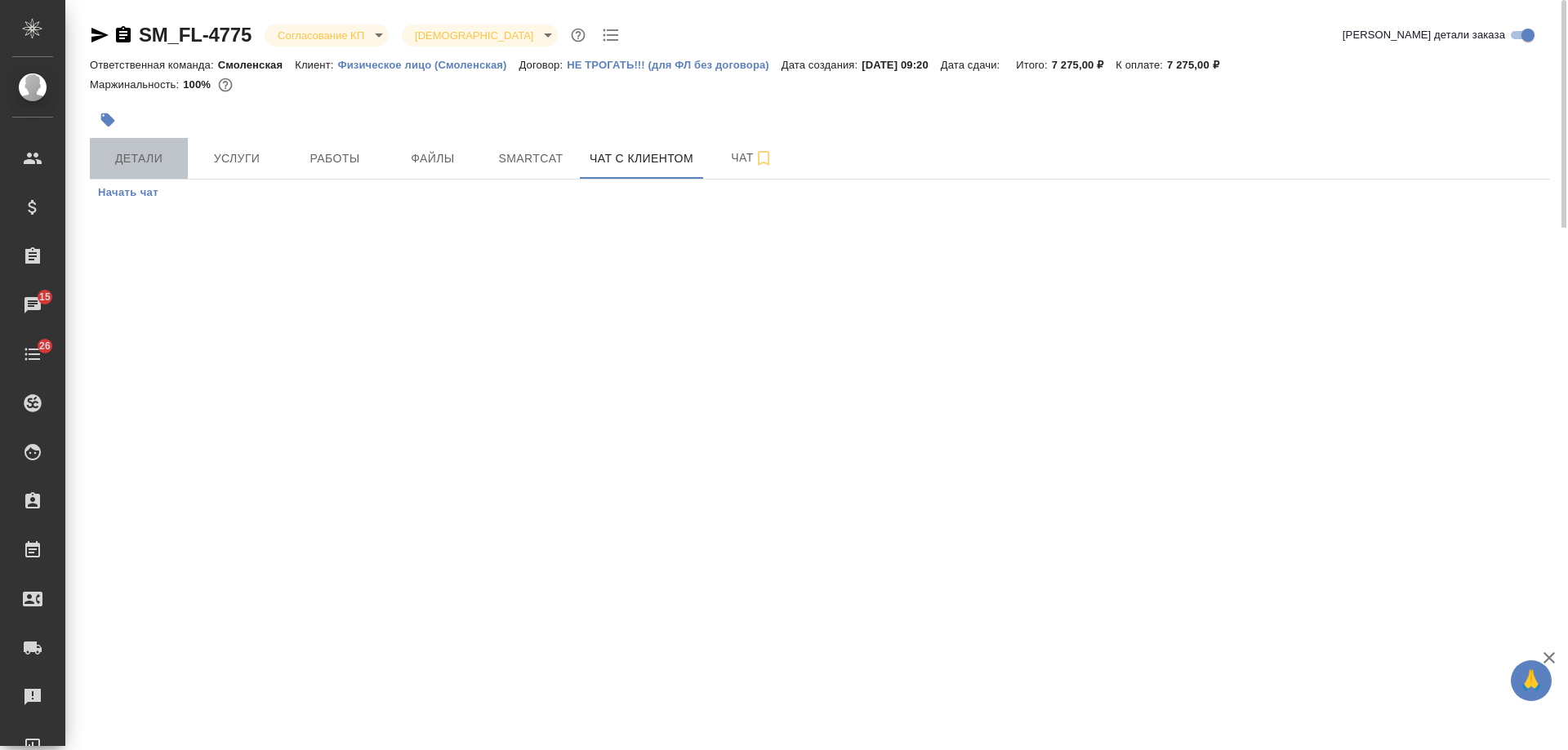
drag, startPoint x: 138, startPoint y: 157, endPoint x: 388, endPoint y: 15, distance: 287.5
click at [138, 157] on span "Детали" at bounding box center [138, 159] width 79 height 21
select select "RU"
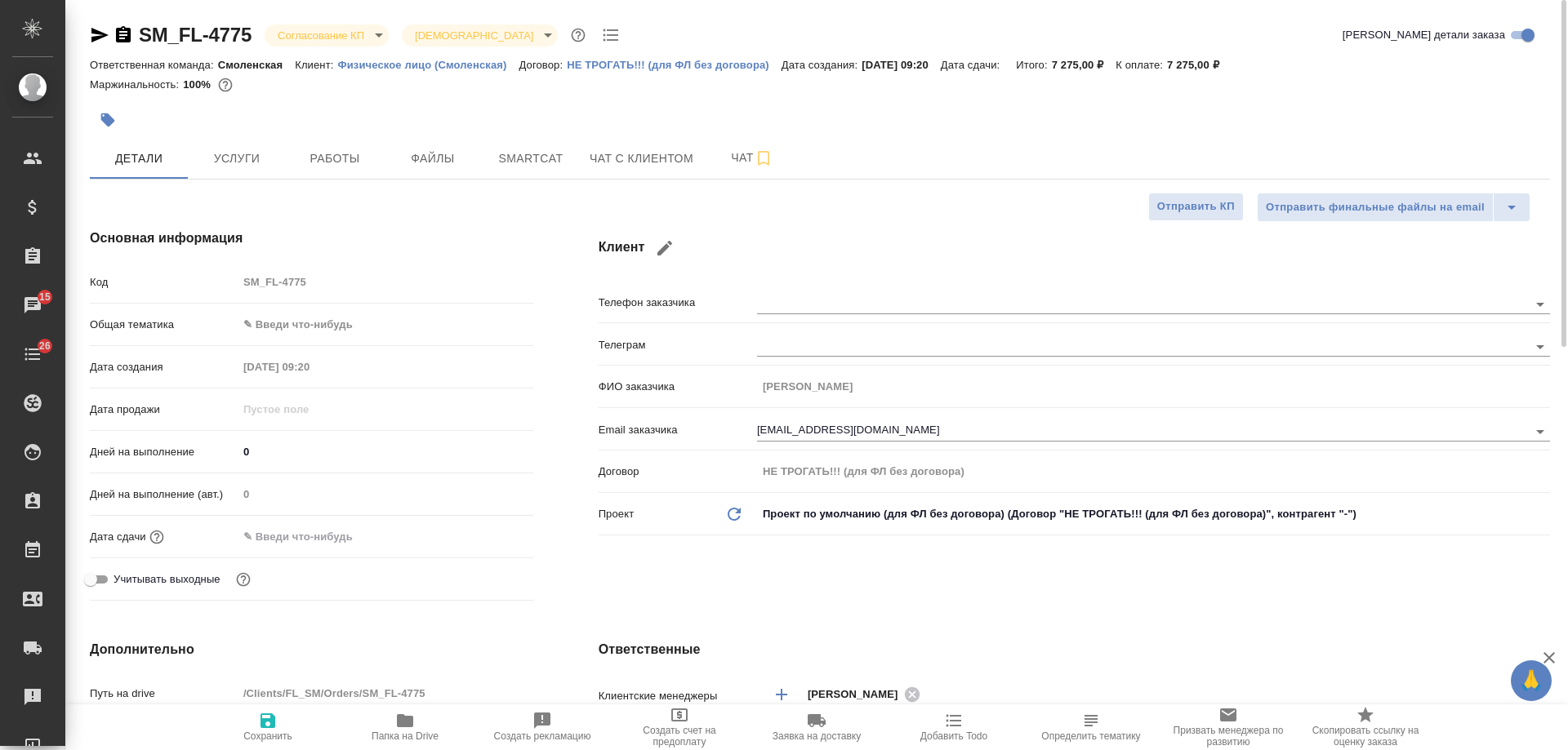
type textarea "x"
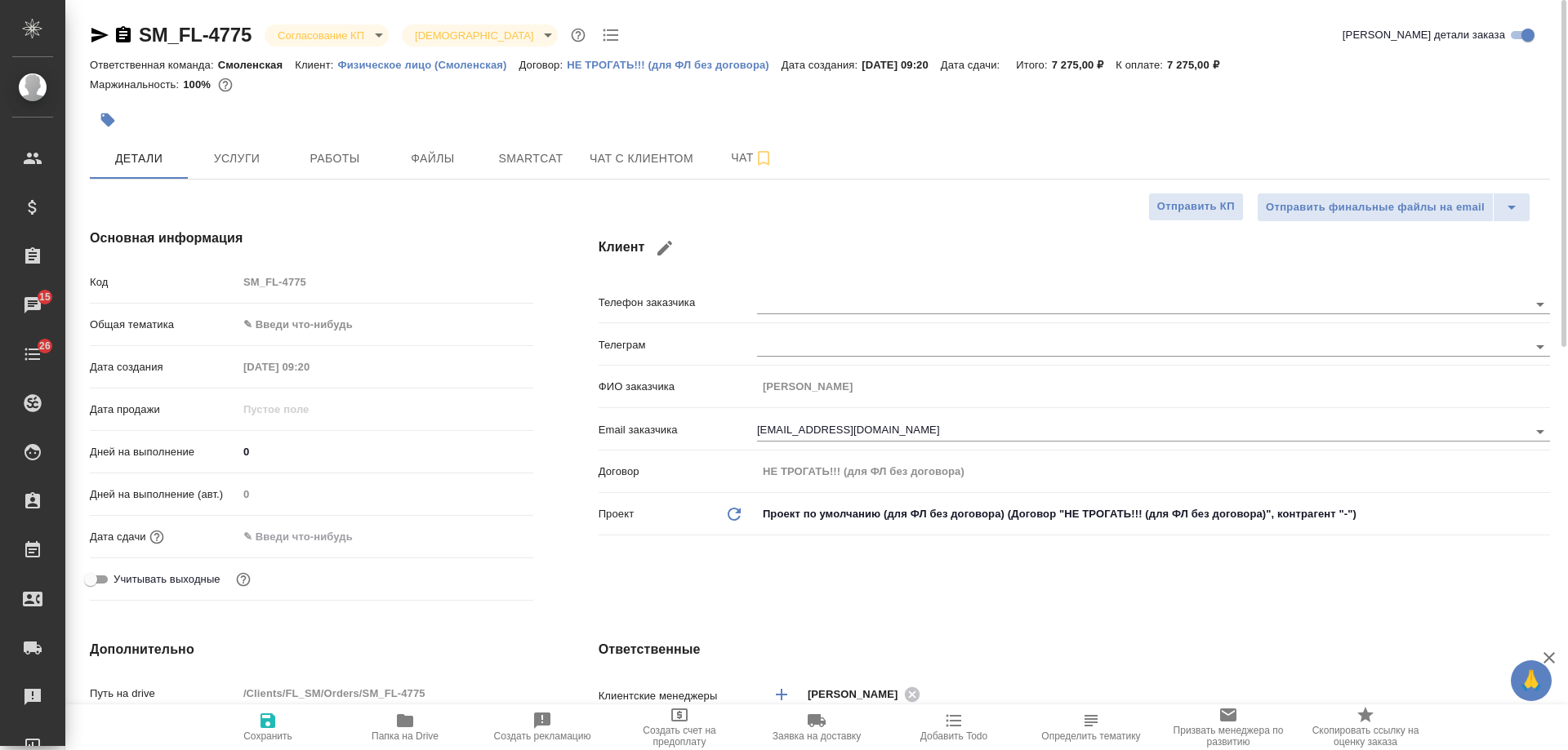
type textarea "x"
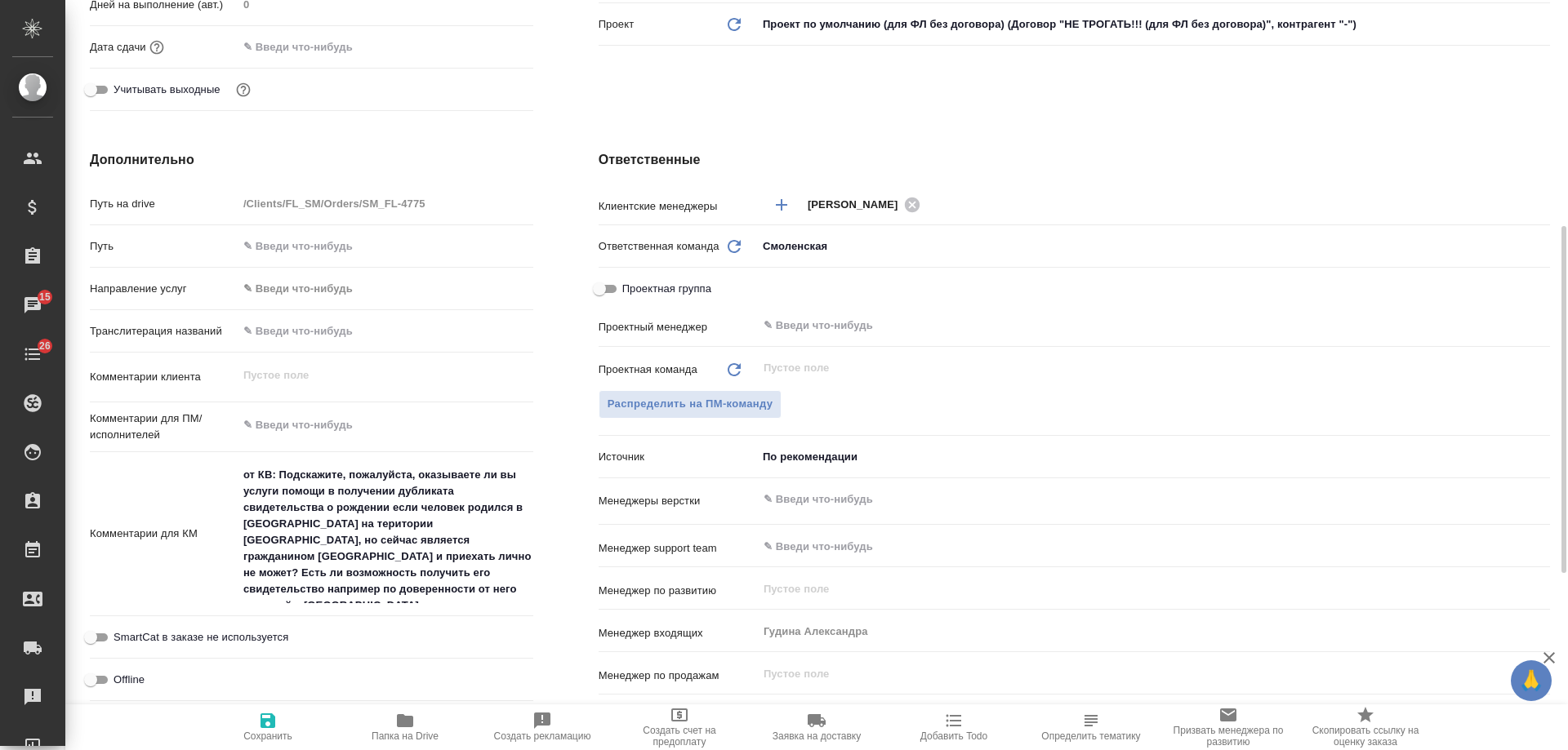
type textarea "x"
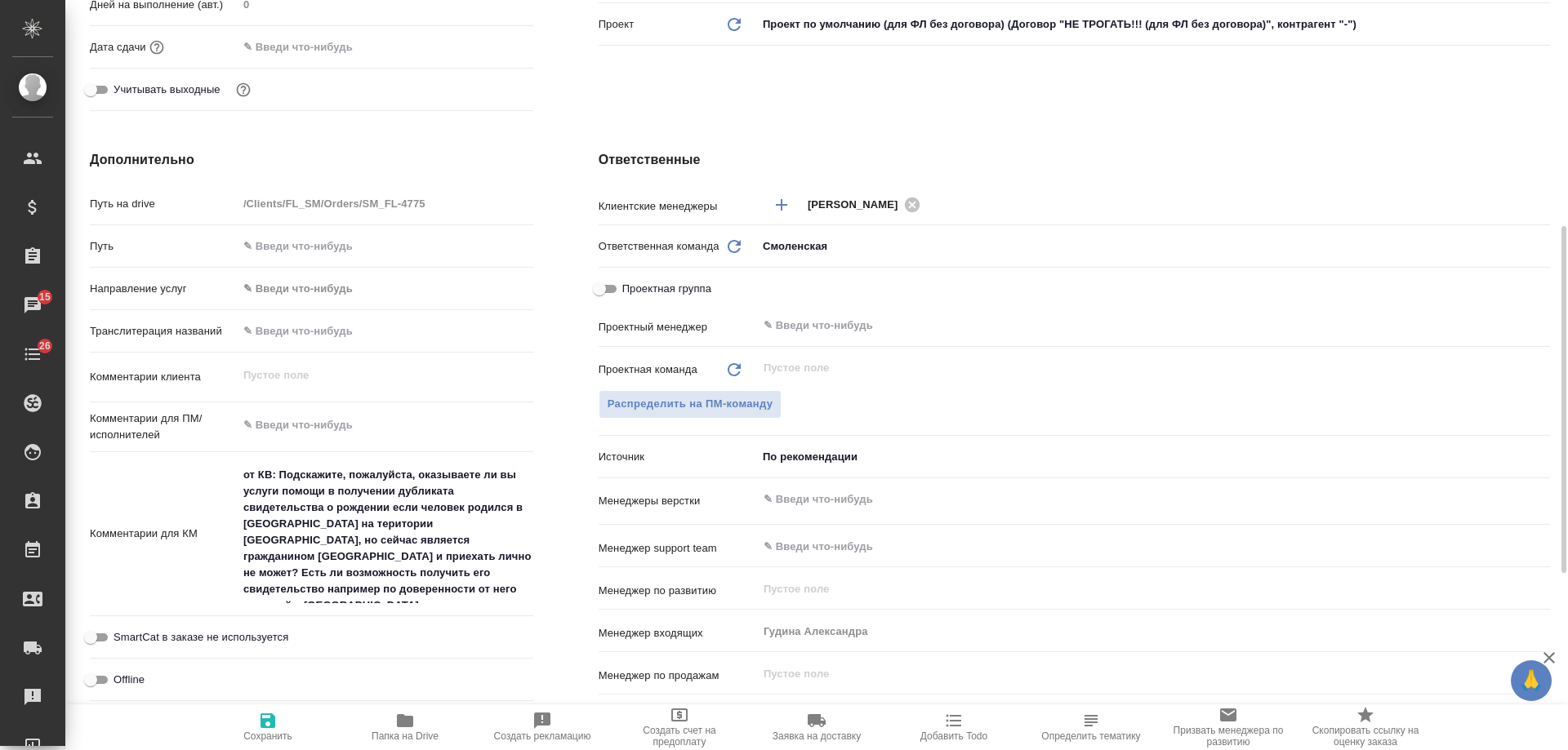
type textarea "x"
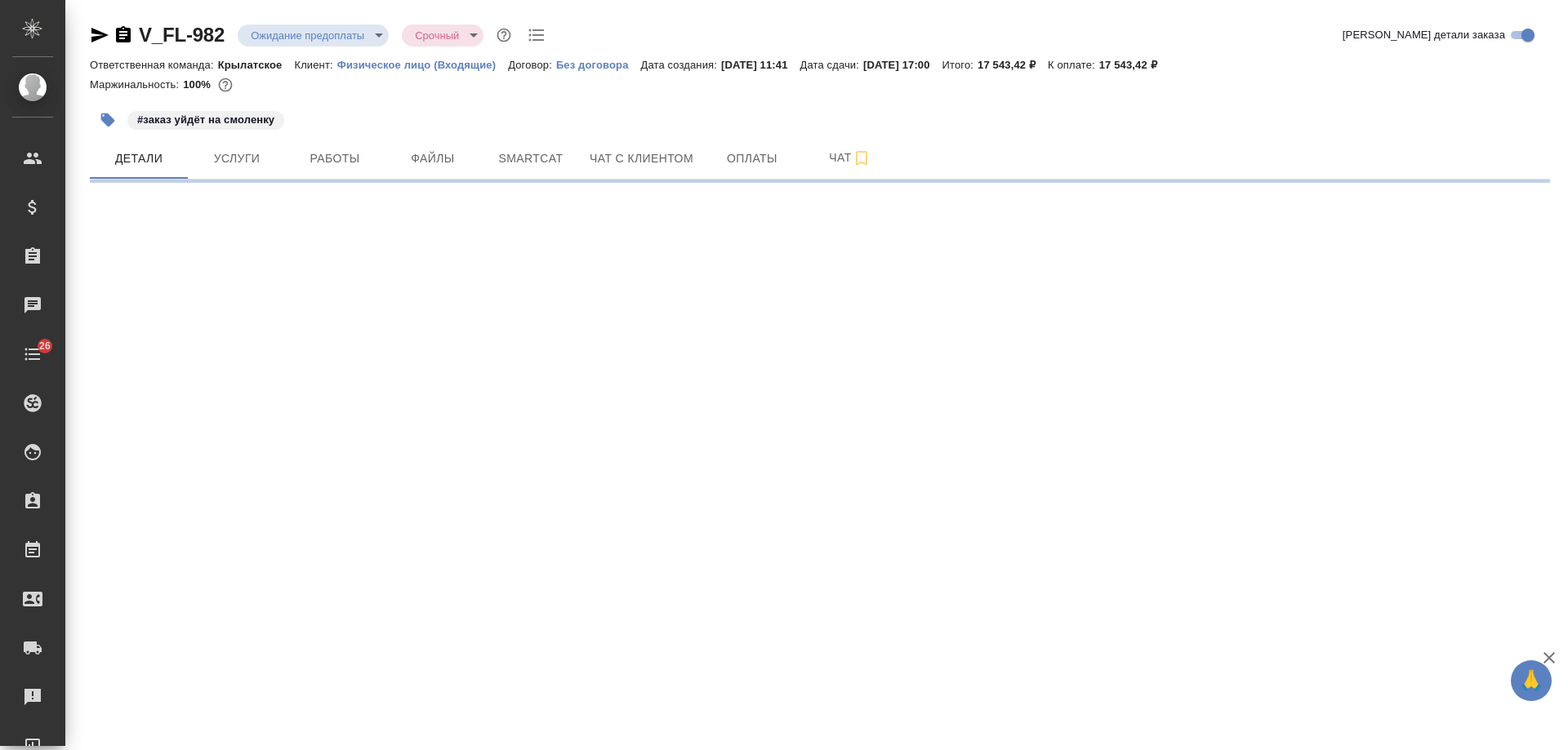
select select "RU"
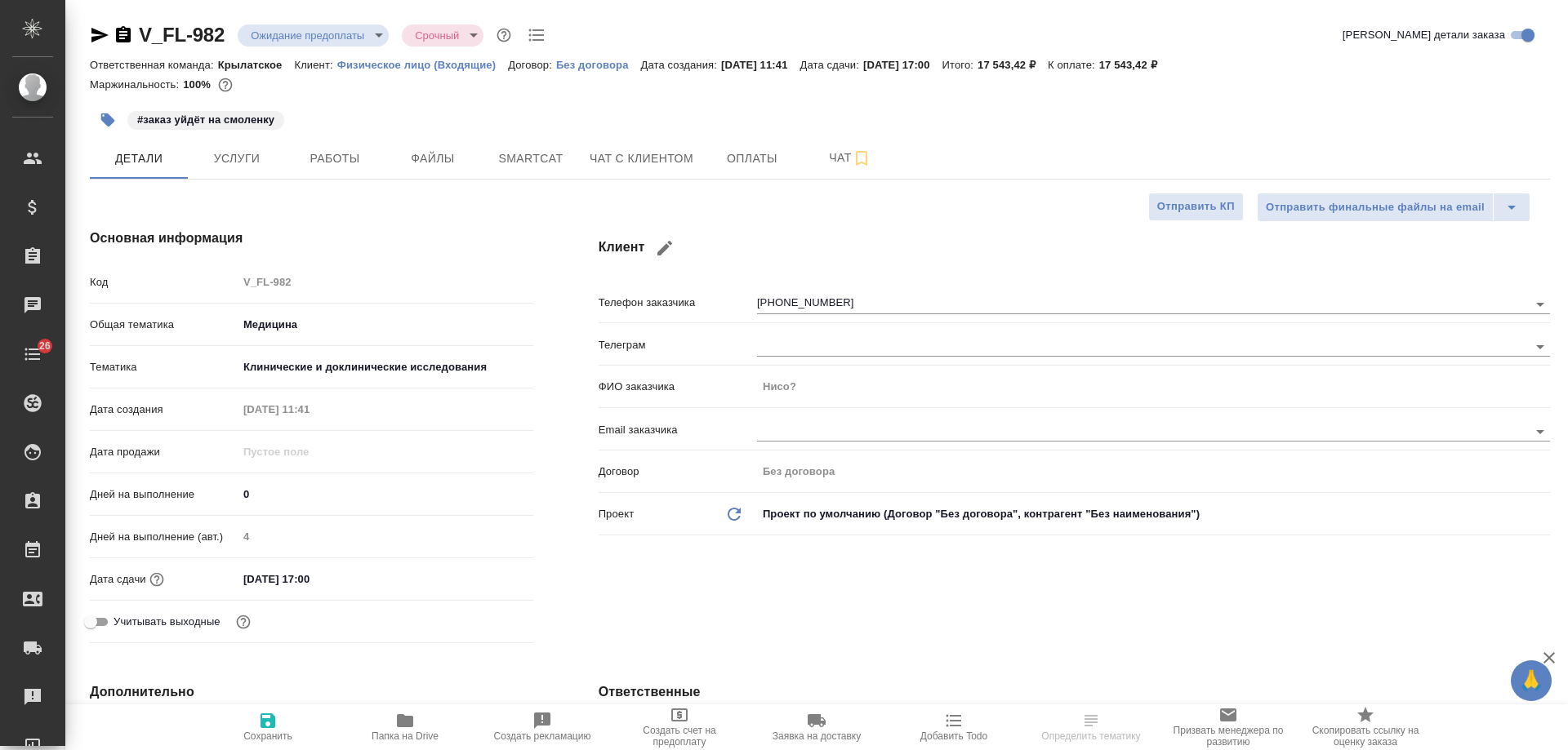
type textarea "x"
click at [668, 157] on span "Чат с клиентом" at bounding box center [641, 159] width 103 height 21
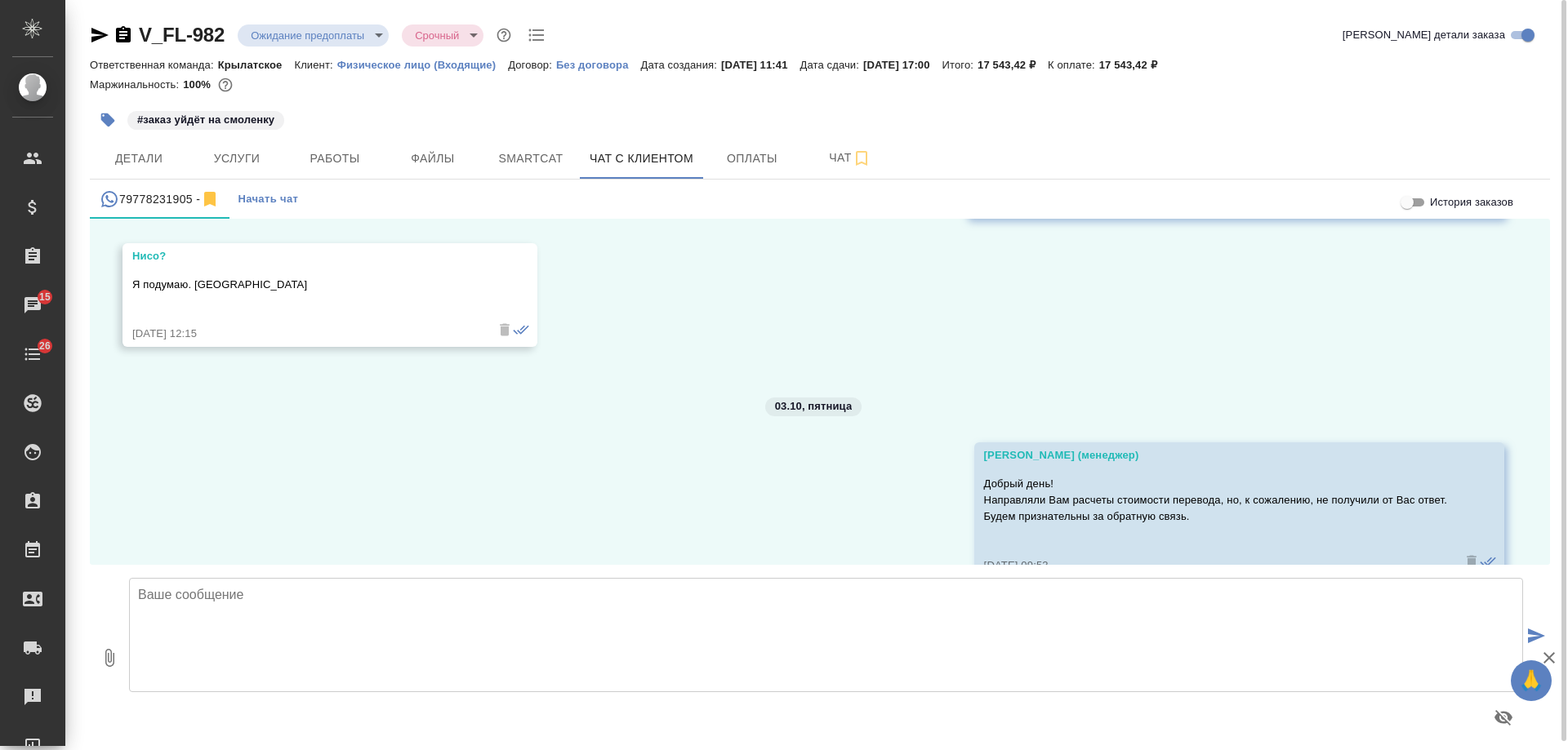
scroll to position [2605, 0]
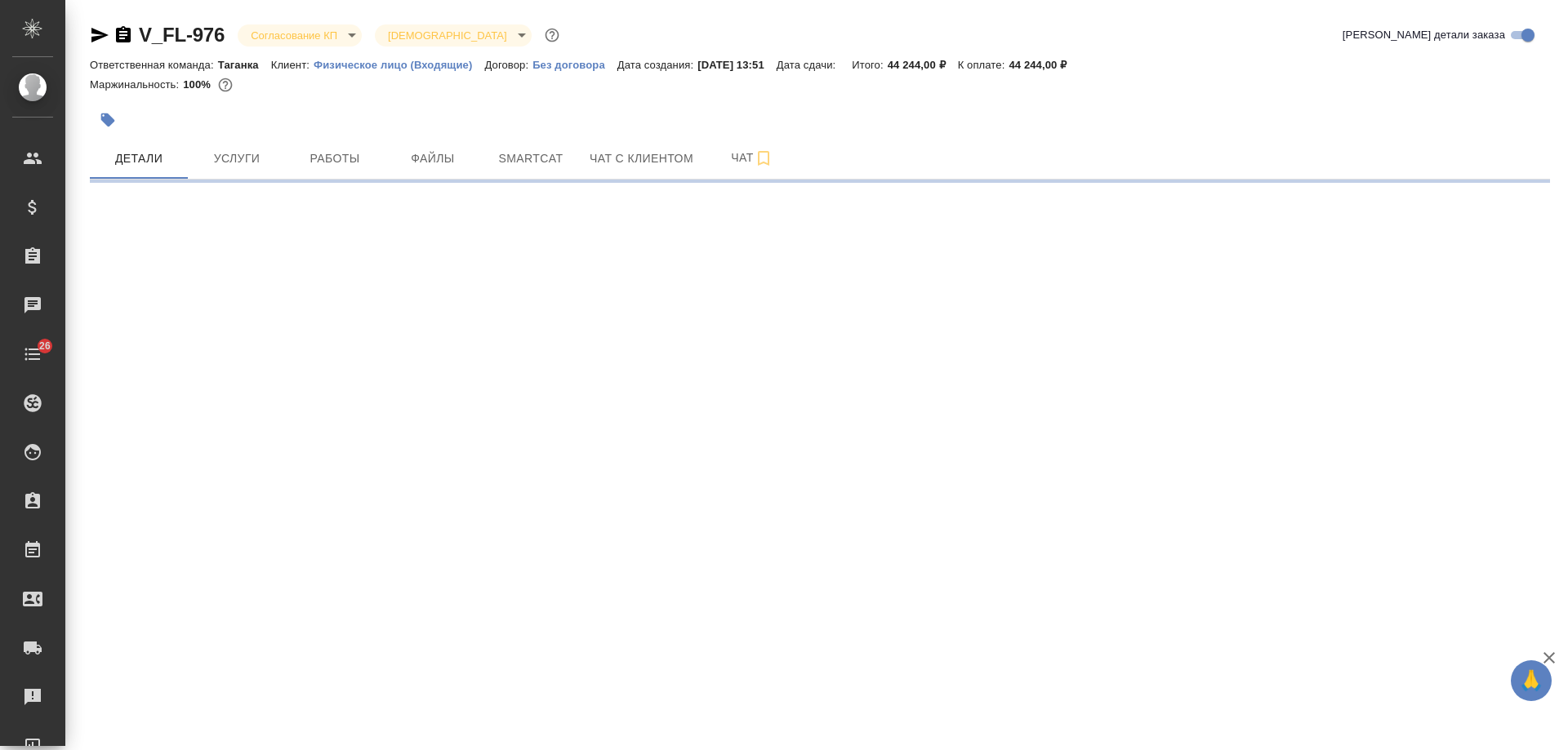
select select "RU"
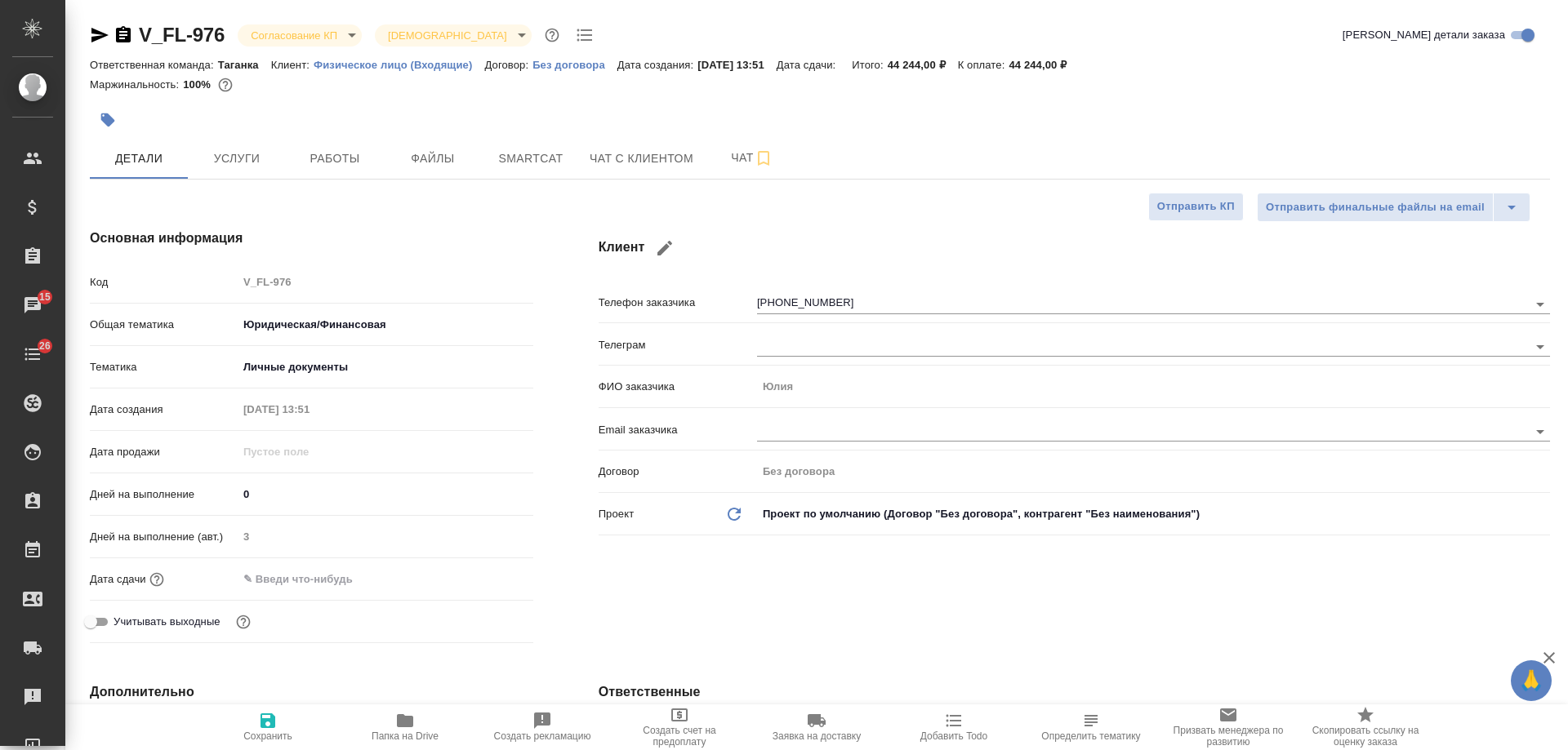
type textarea "x"
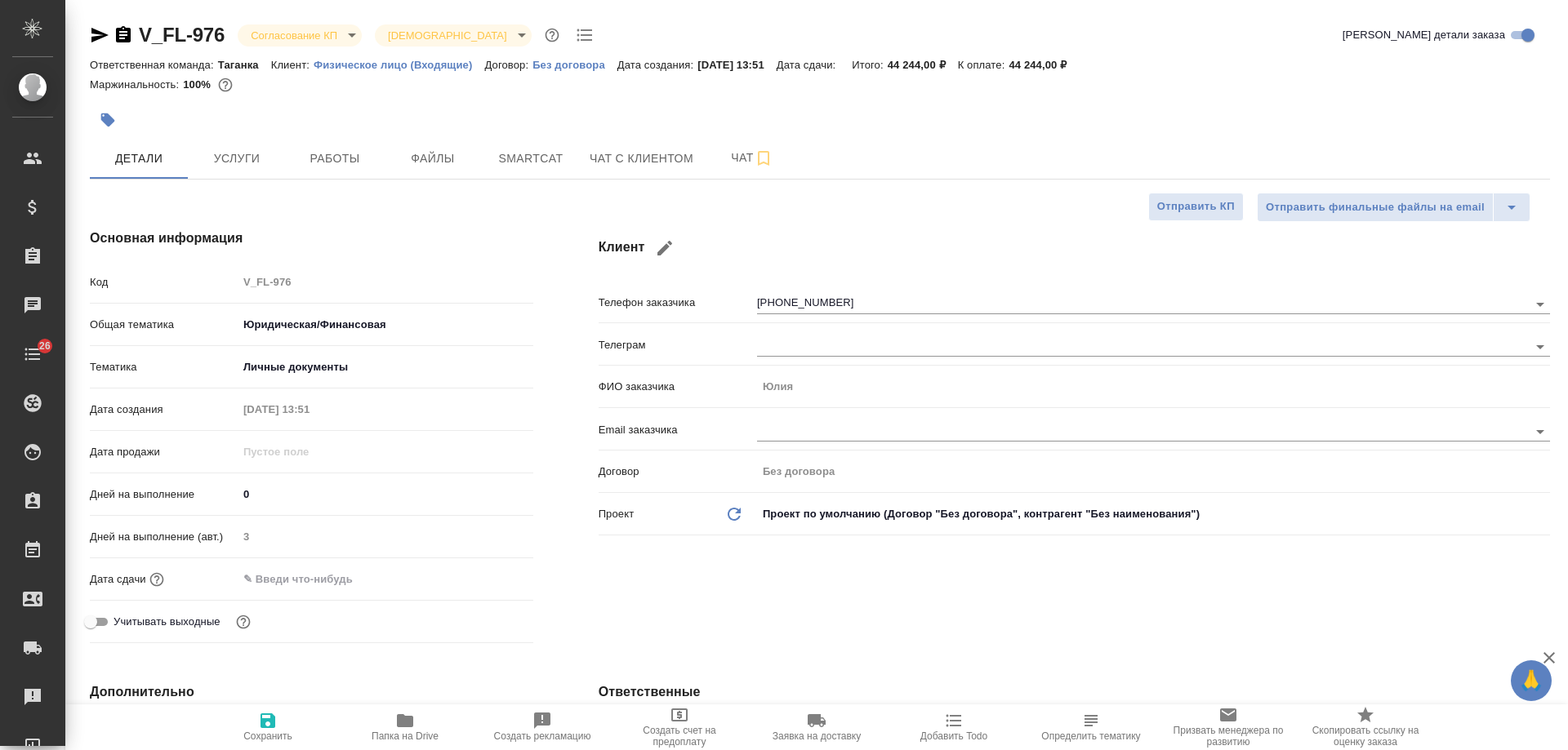
type textarea "x"
click at [600, 163] on span "Чат с клиентом" at bounding box center [641, 159] width 103 height 21
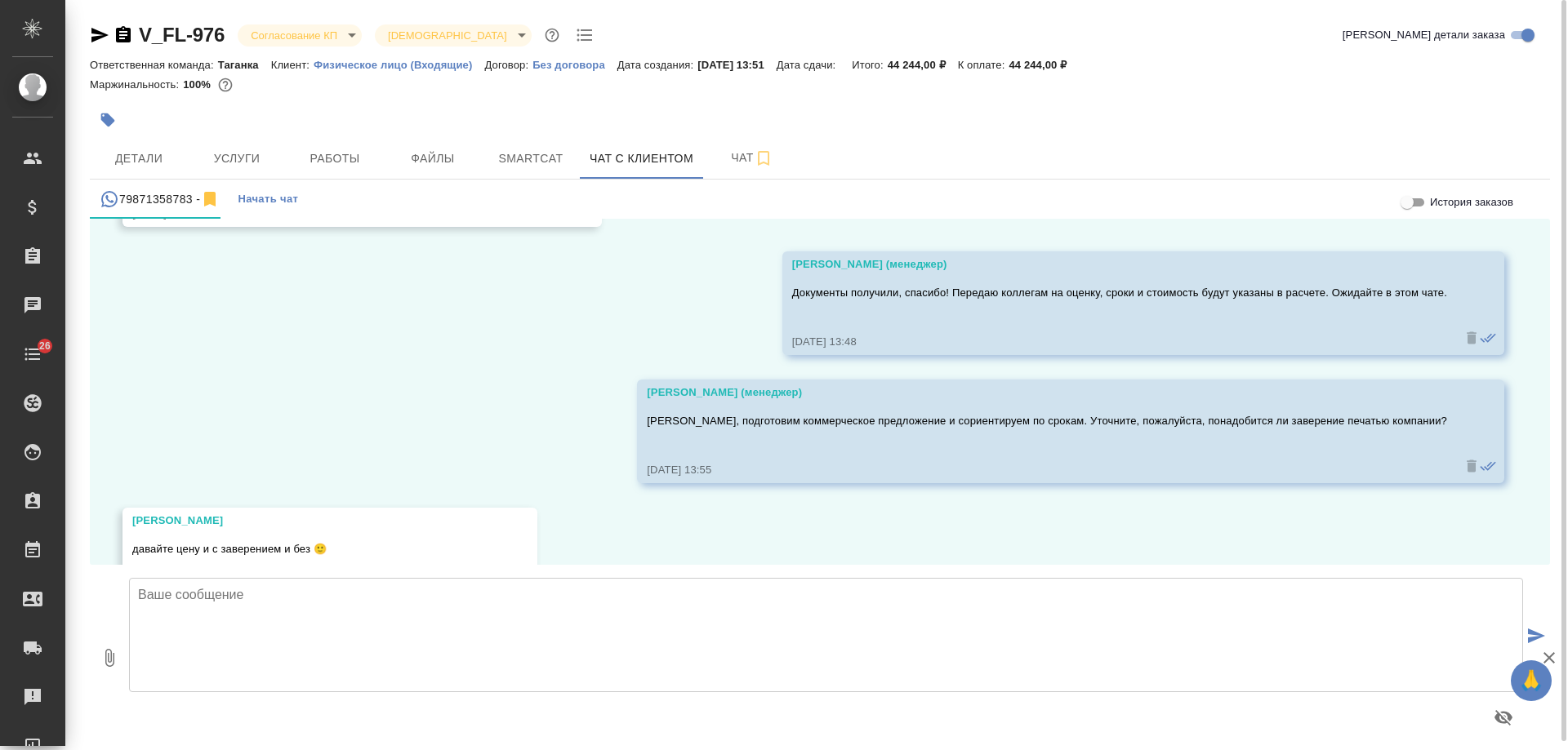
scroll to position [4345, 0]
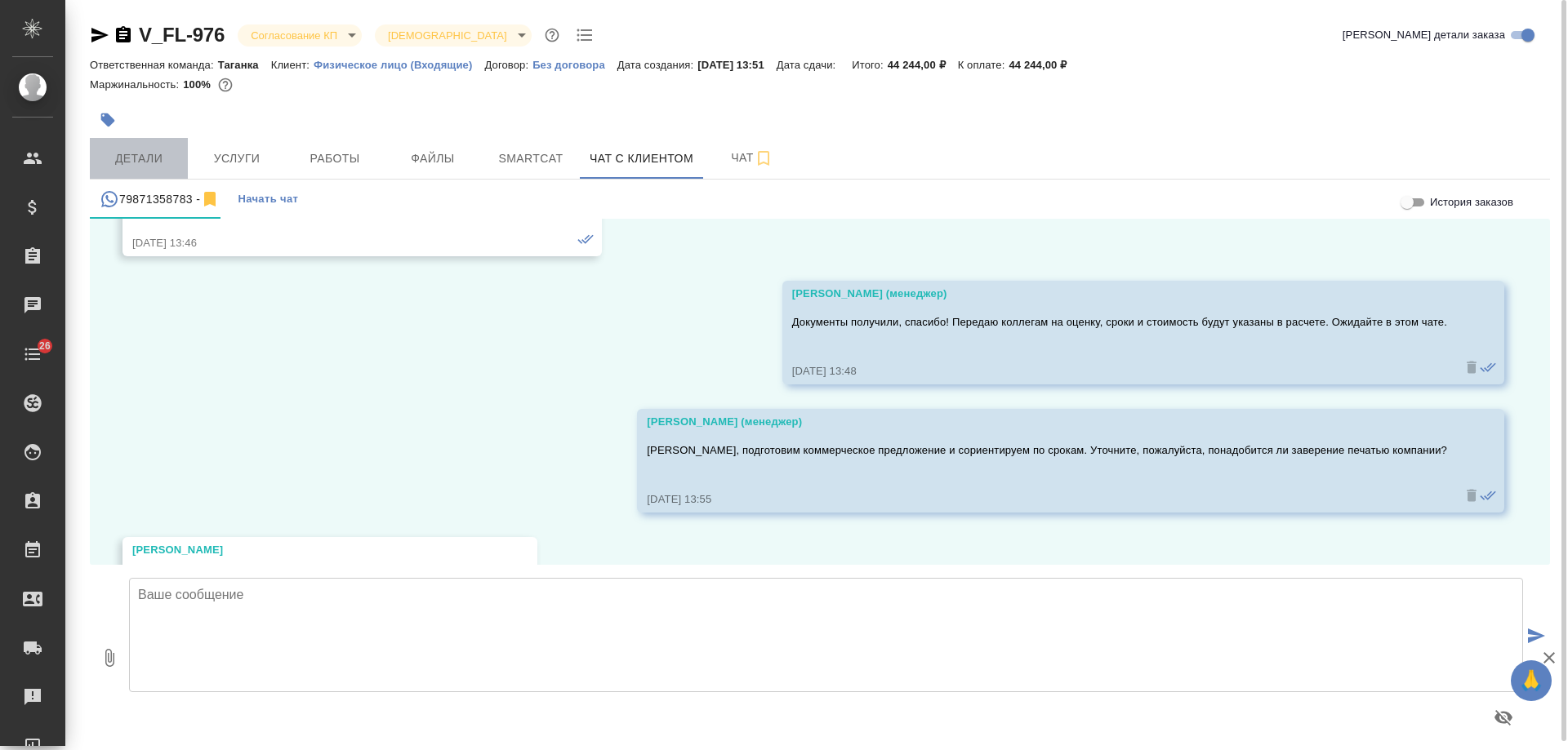
click at [141, 149] on span "Детали" at bounding box center [138, 159] width 79 height 21
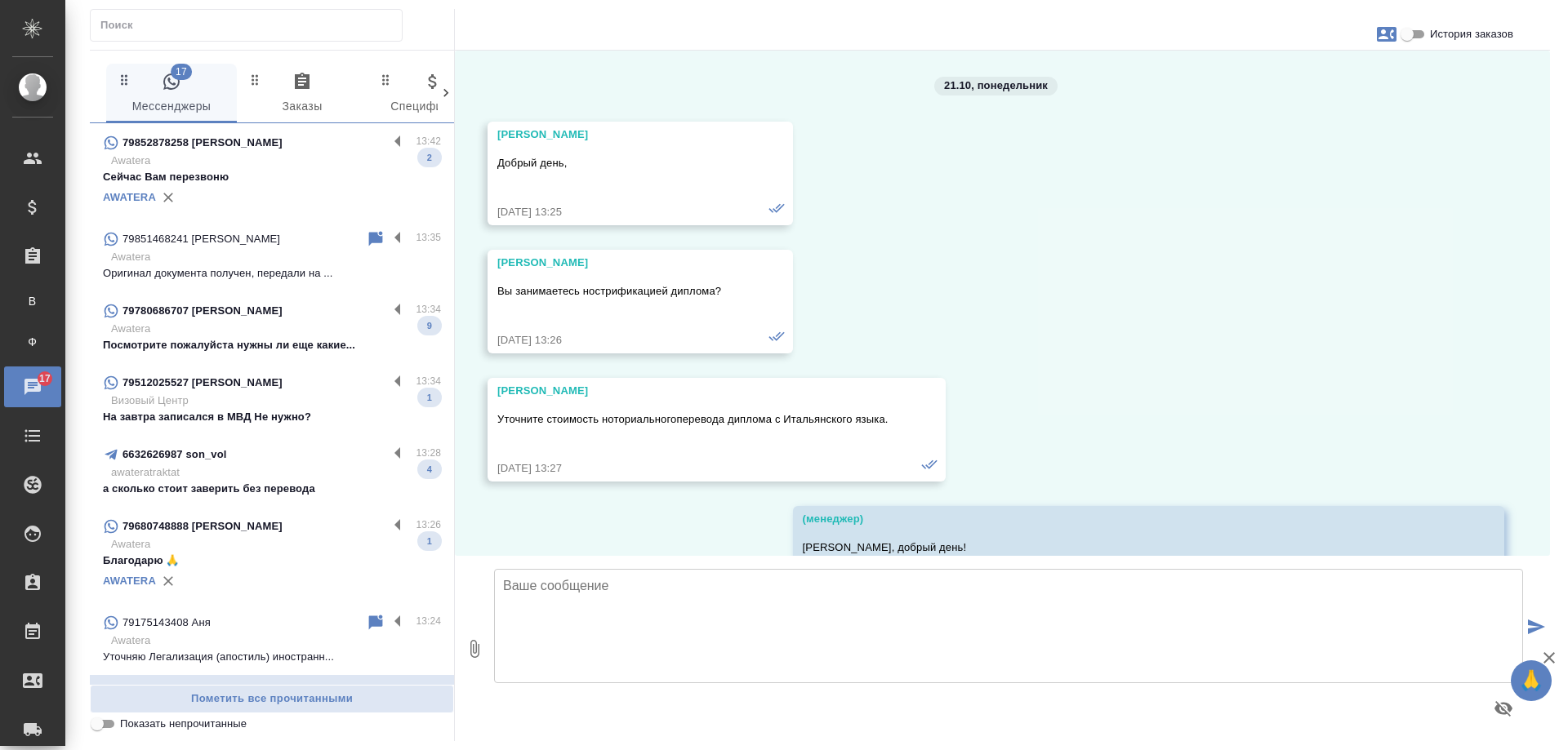
click at [309, 163] on p "Awatera" at bounding box center [276, 160] width 330 height 16
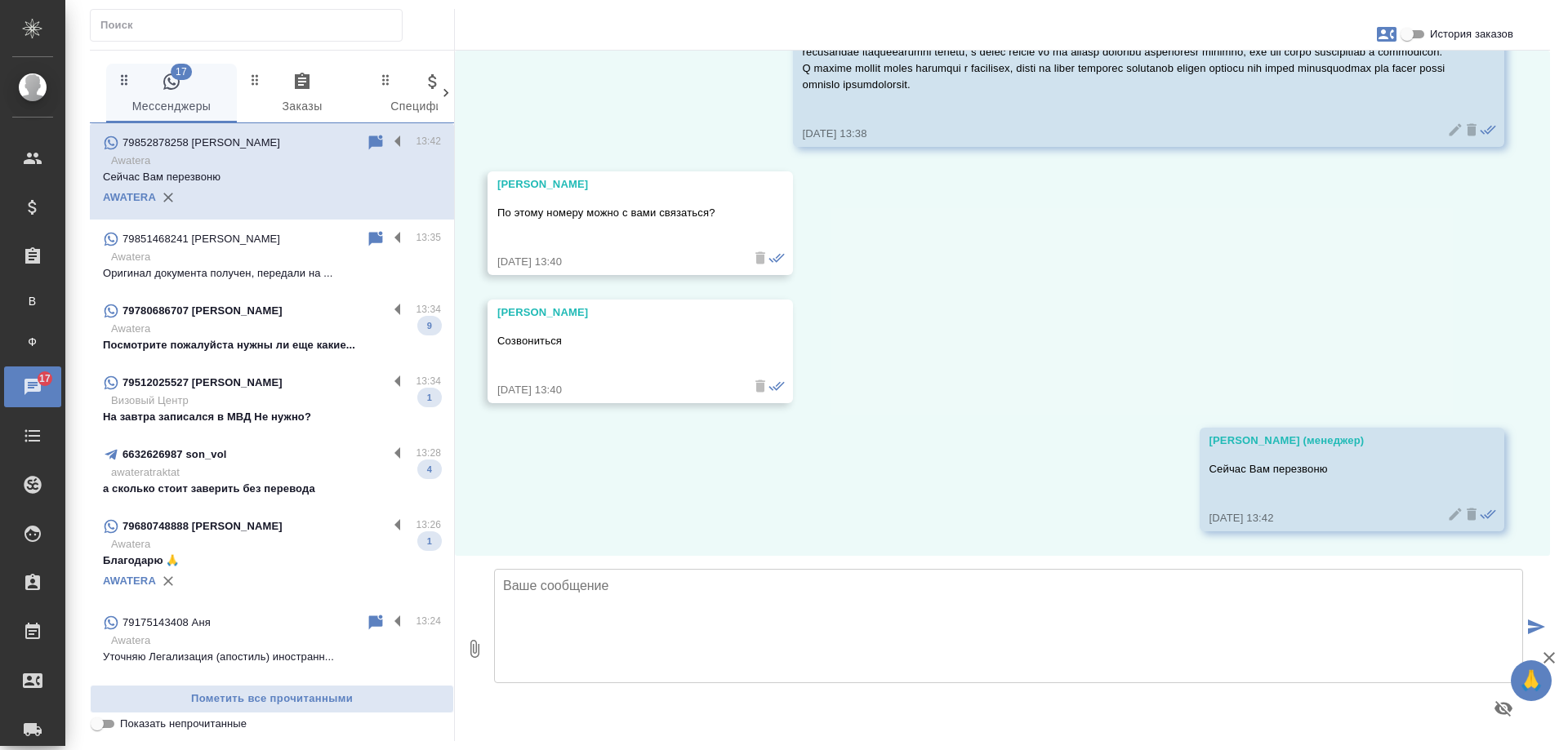
scroll to position [6008, 0]
click at [308, 349] on p "Посмотрите пожалуйста нужны ли еще какие..." at bounding box center [272, 345] width 339 height 16
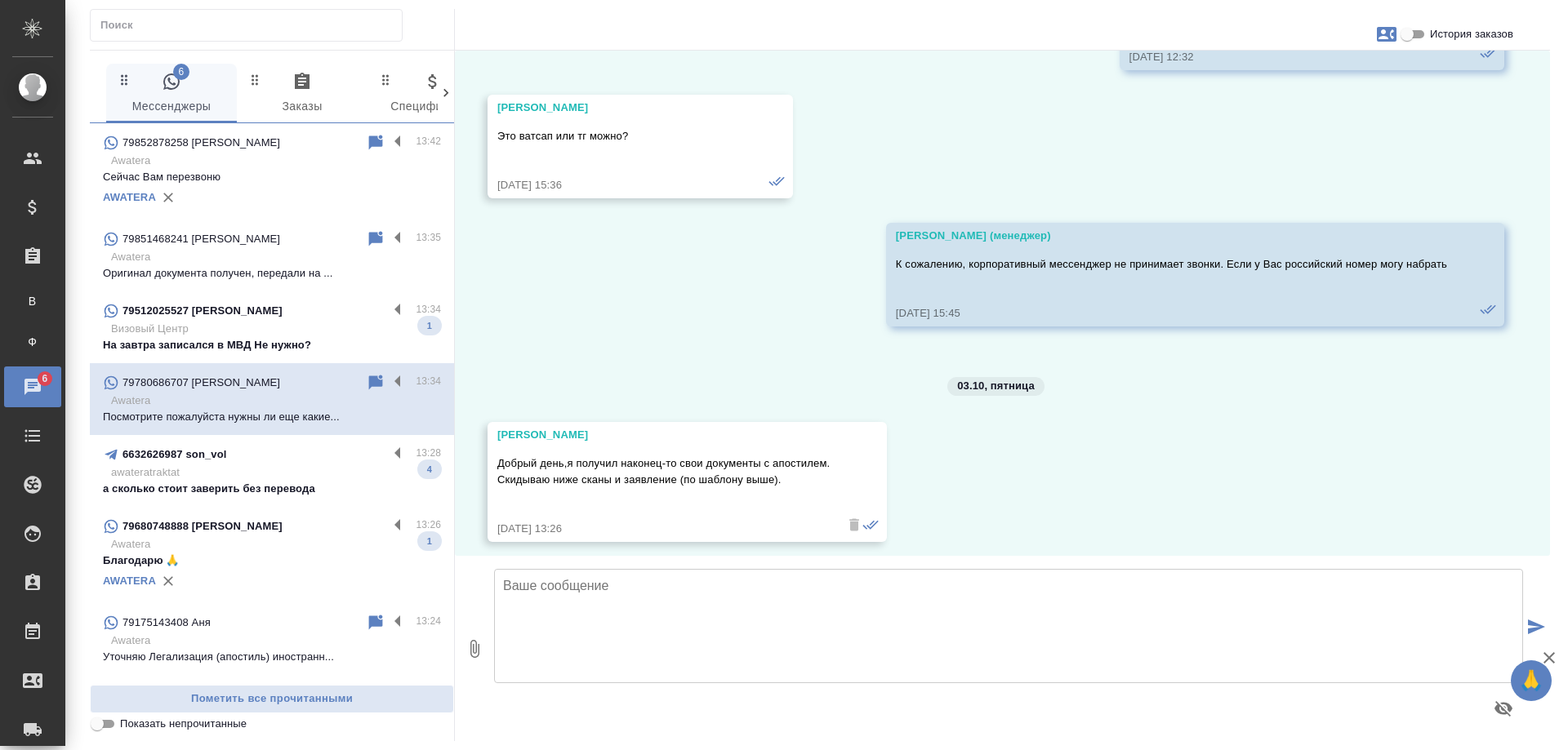
scroll to position [4044, 0]
click at [366, 374] on icon at bounding box center [376, 383] width 20 height 20
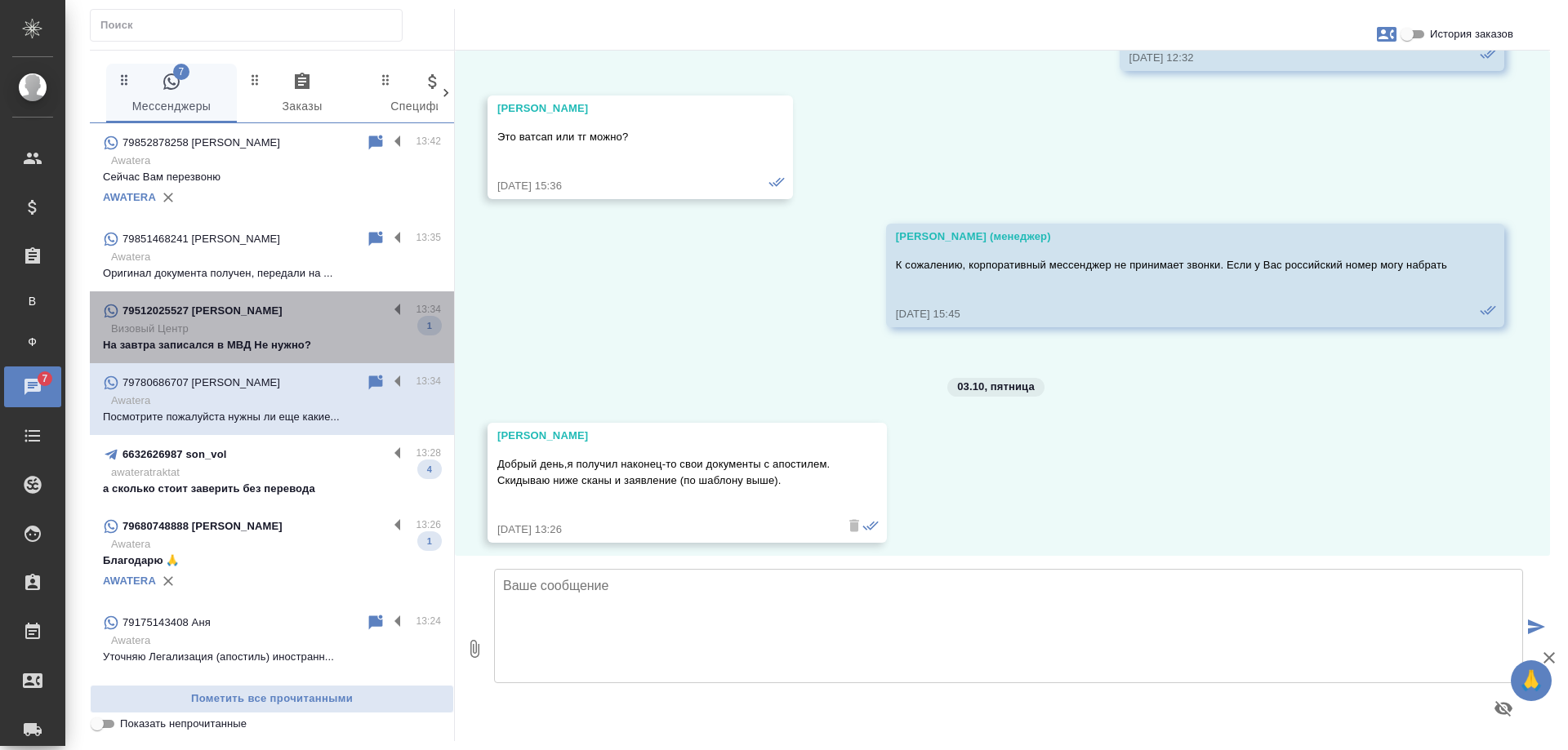
click at [322, 325] on p "Визовый Центр" at bounding box center [276, 328] width 330 height 16
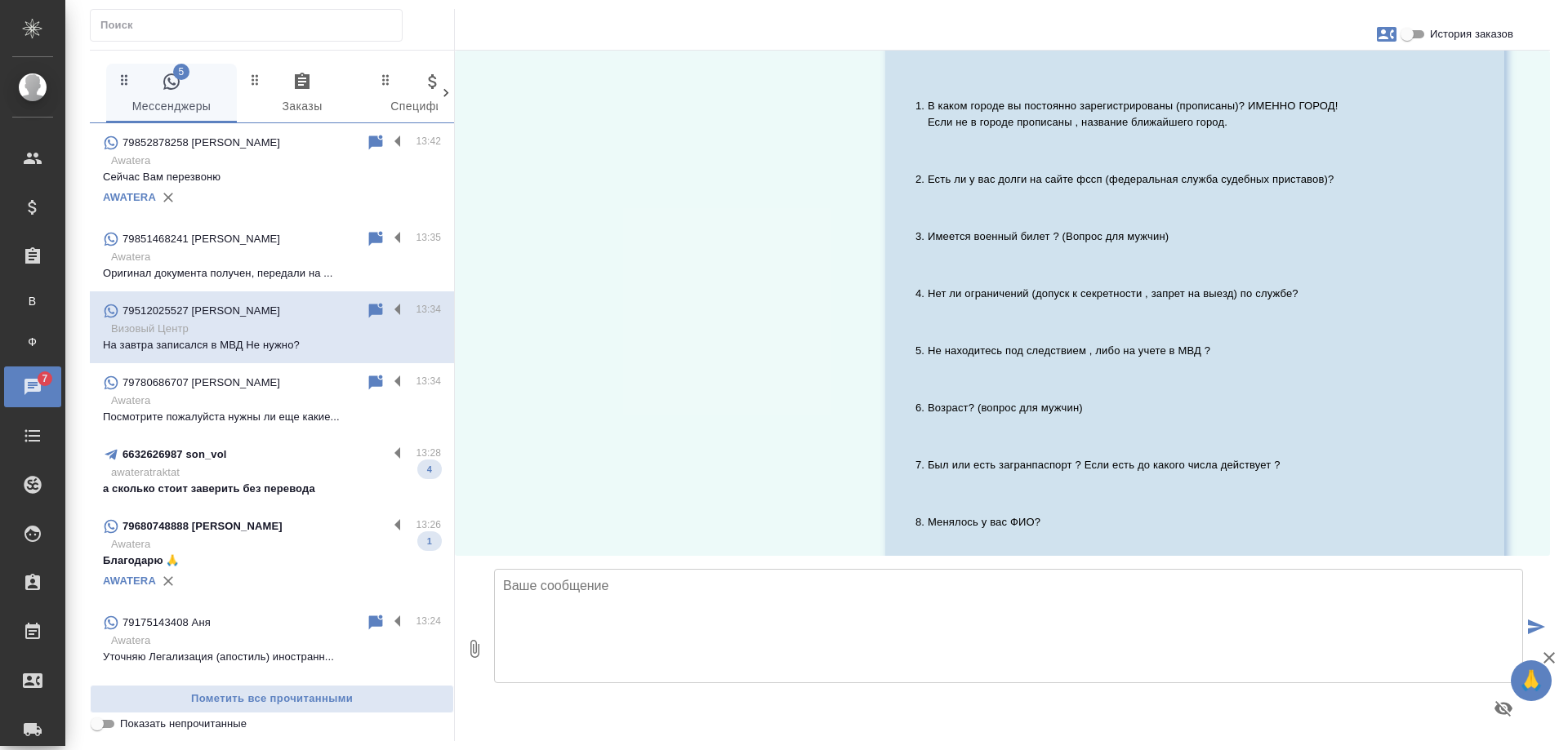
click at [328, 479] on p "awateratraktat" at bounding box center [276, 472] width 330 height 16
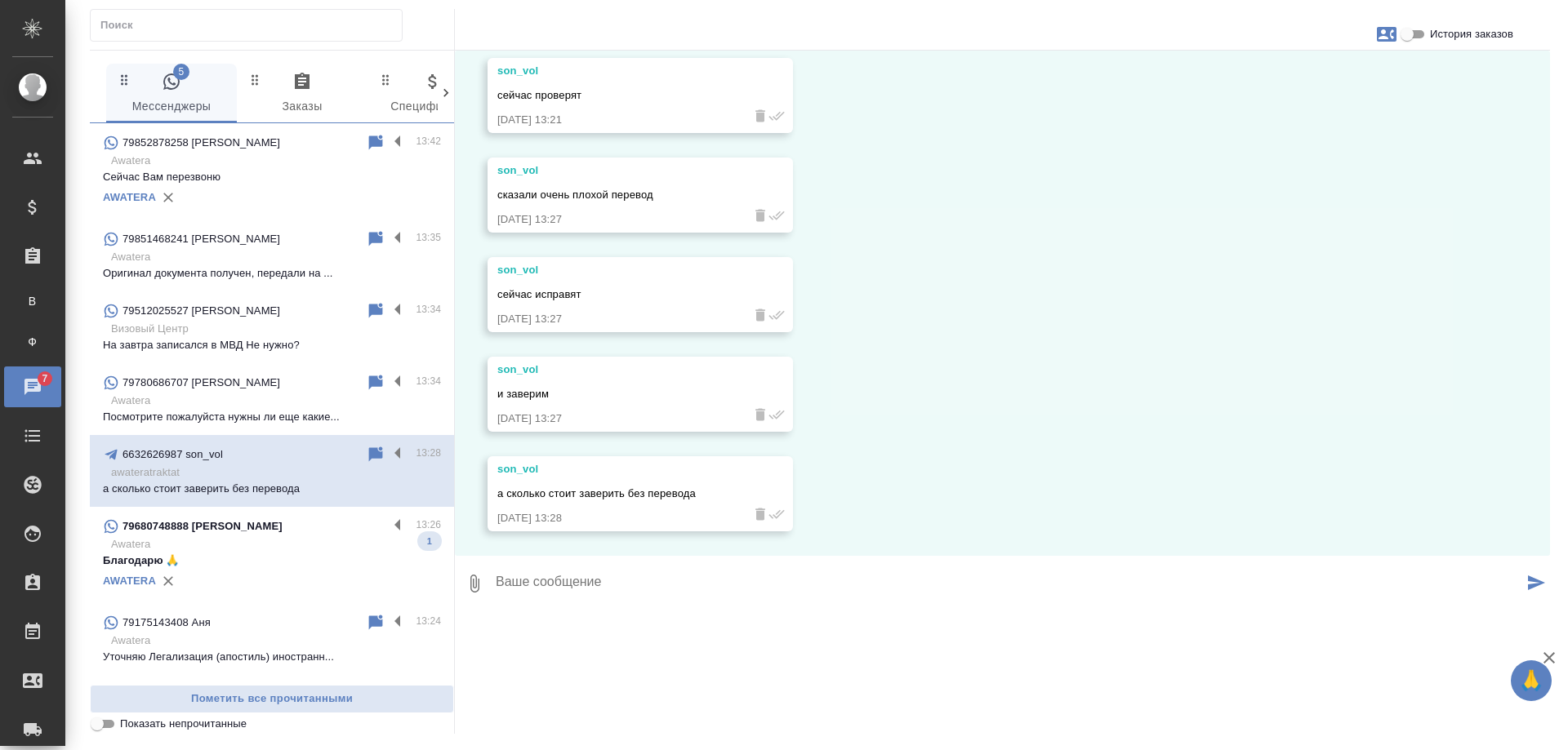
scroll to position [1620, 0]
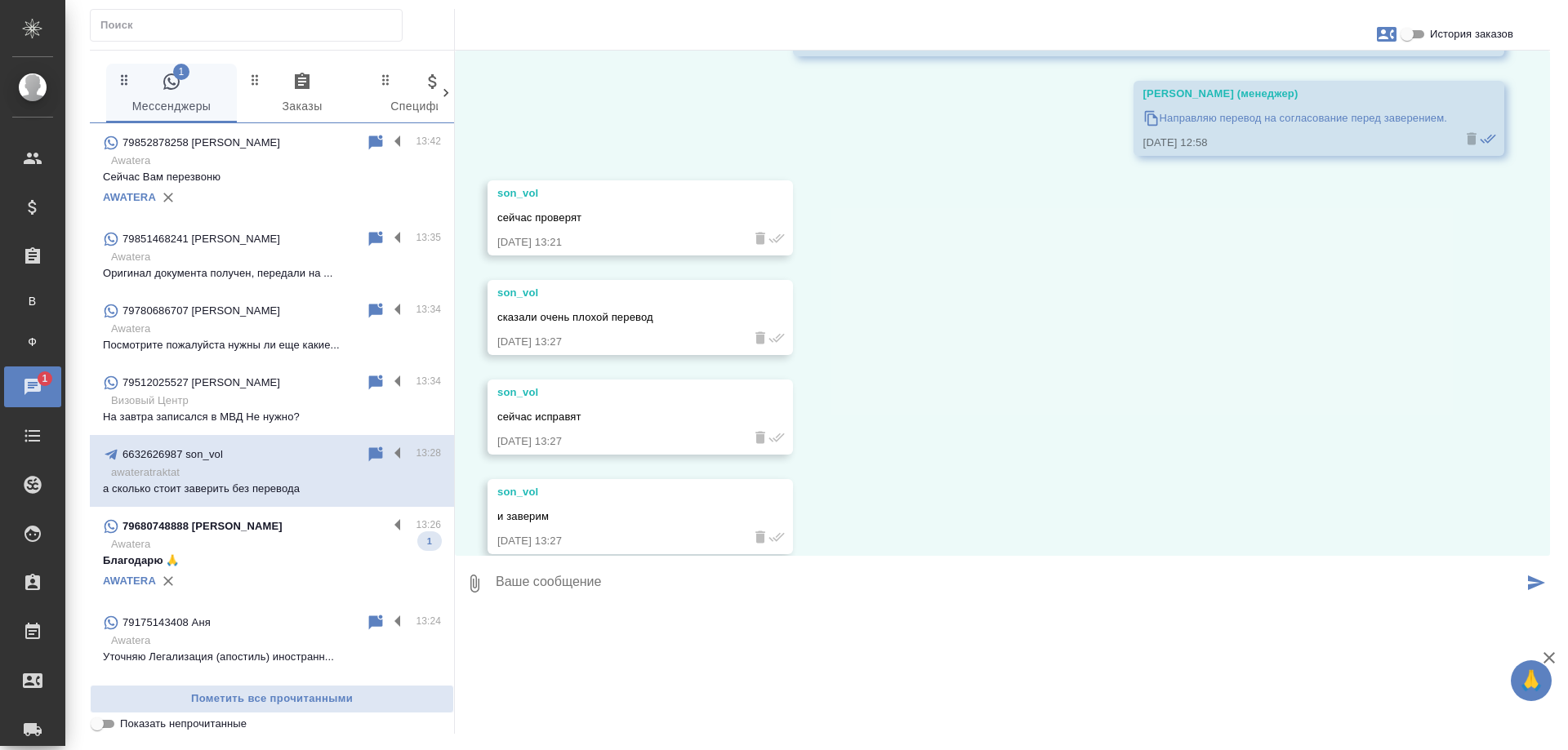
click at [304, 535] on div "79680748888 Алина" at bounding box center [246, 526] width 286 height 20
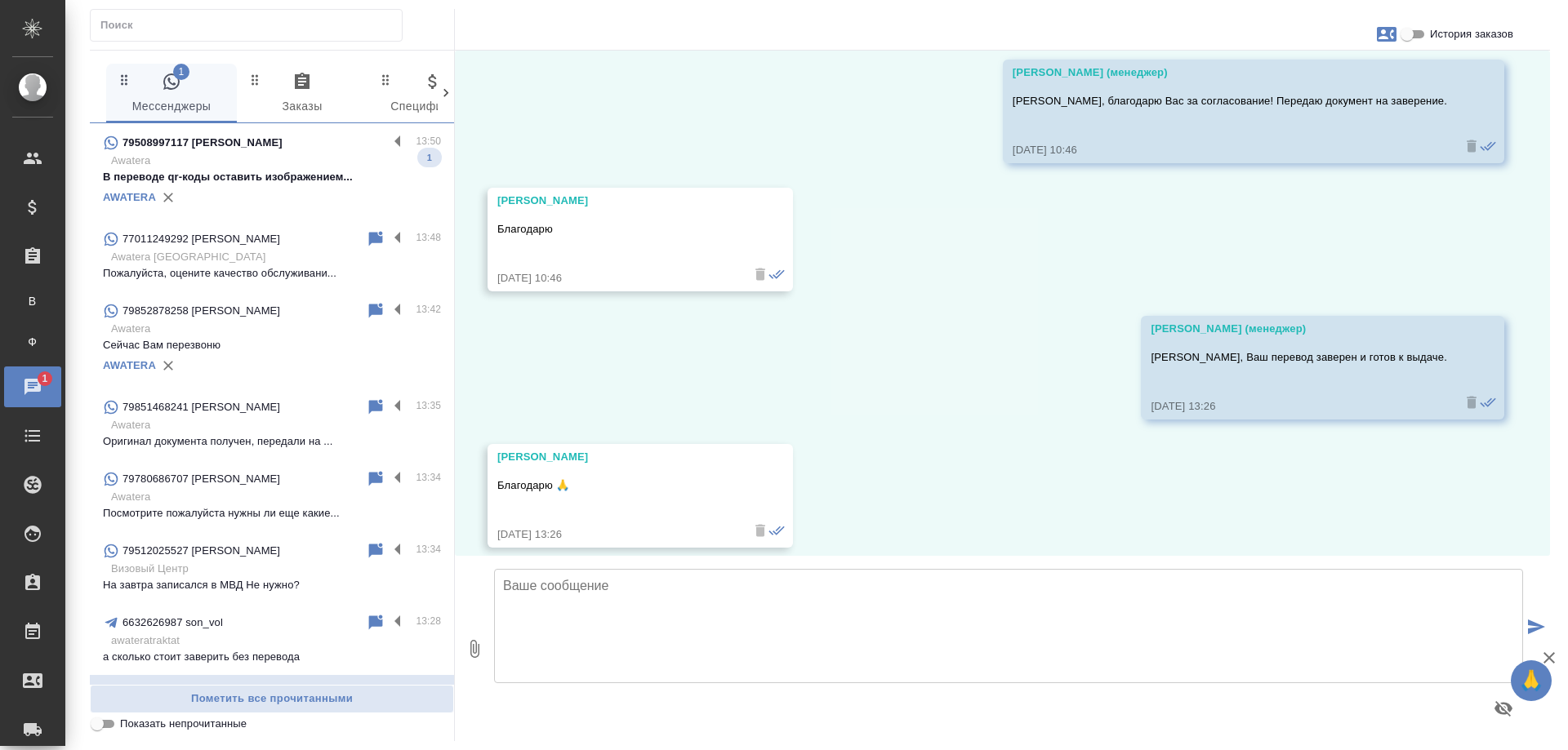
scroll to position [0, 0]
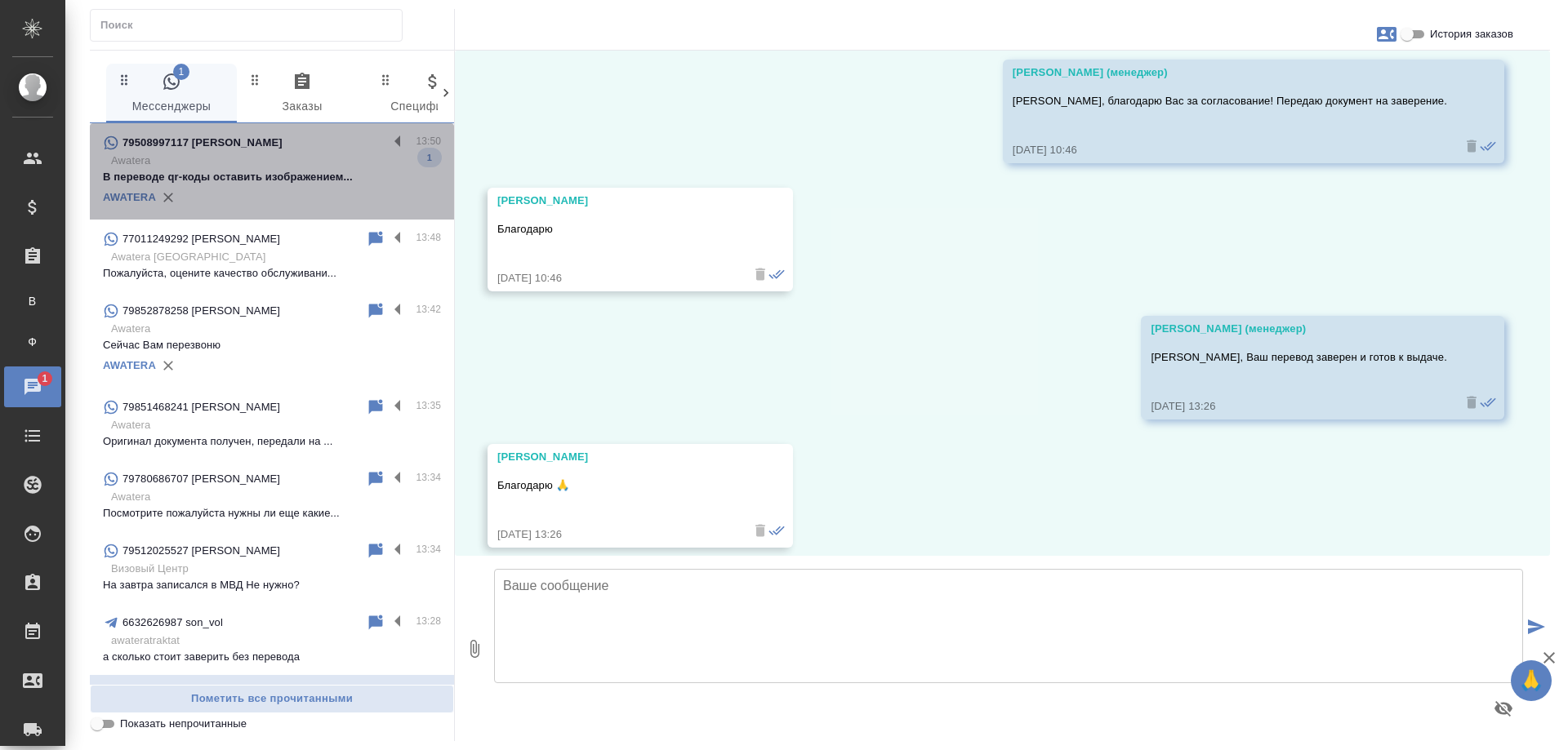
click at [286, 153] on p "Awatera" at bounding box center [276, 160] width 330 height 16
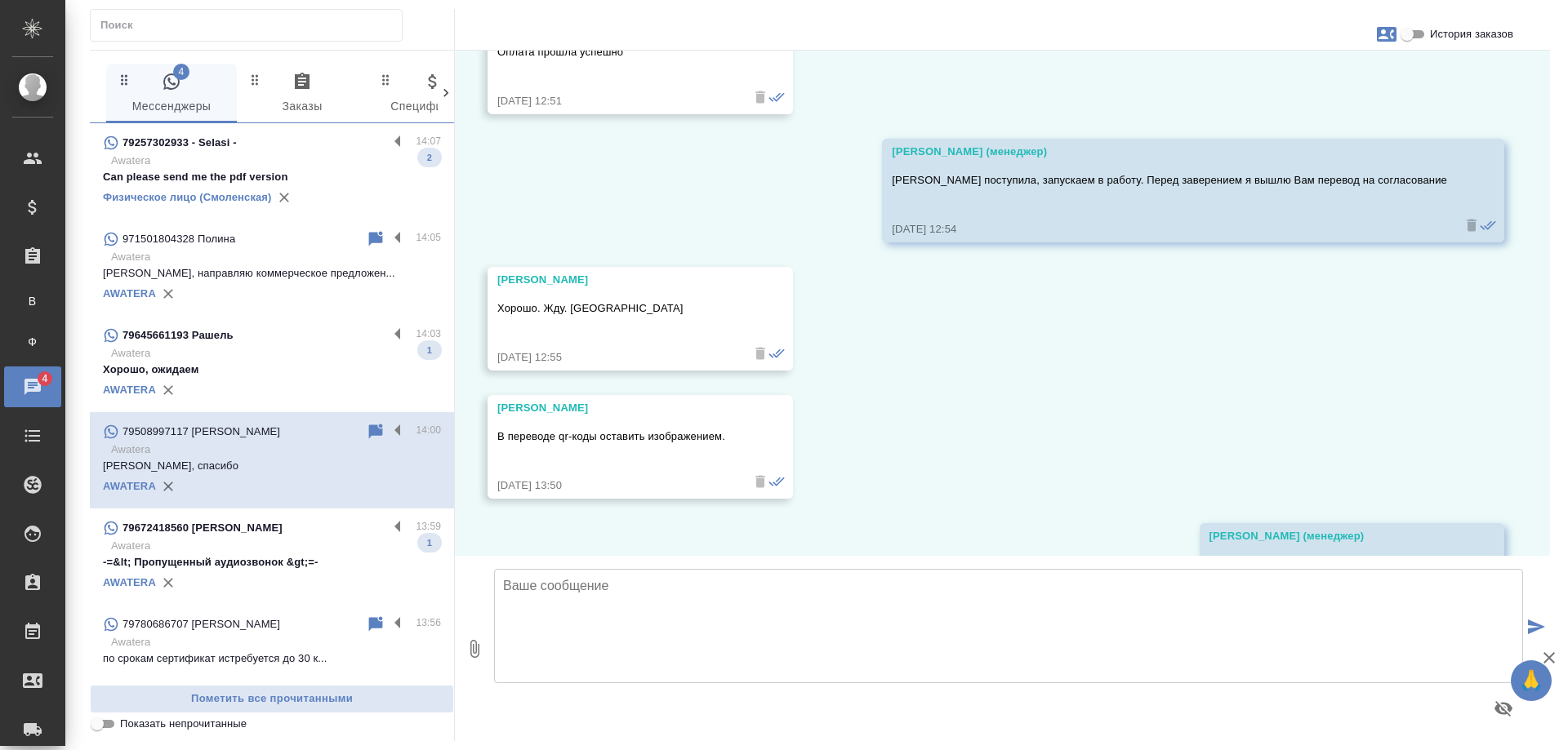
scroll to position [2855, 0]
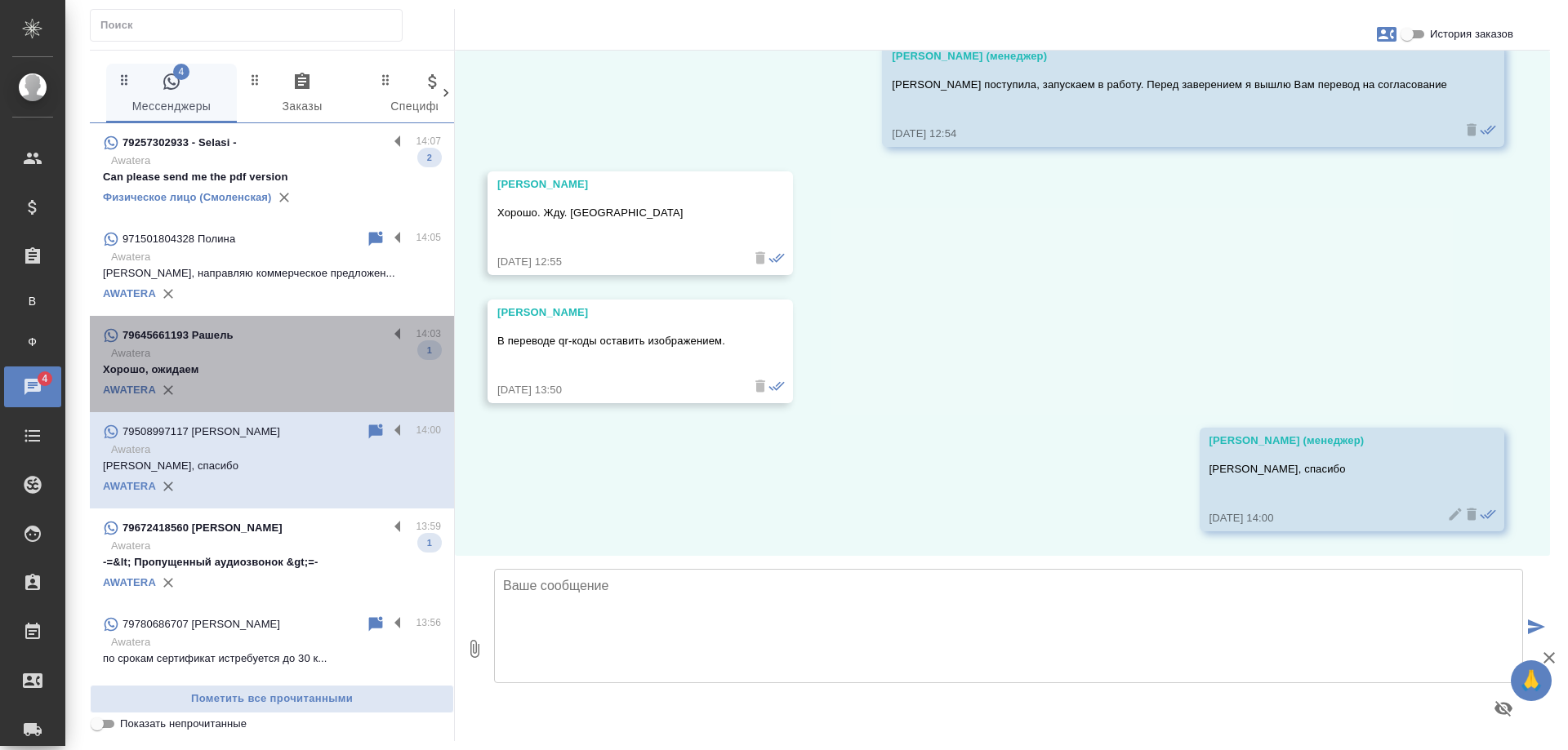
click at [282, 374] on p "Хорошо, ожидаем" at bounding box center [272, 370] width 339 height 16
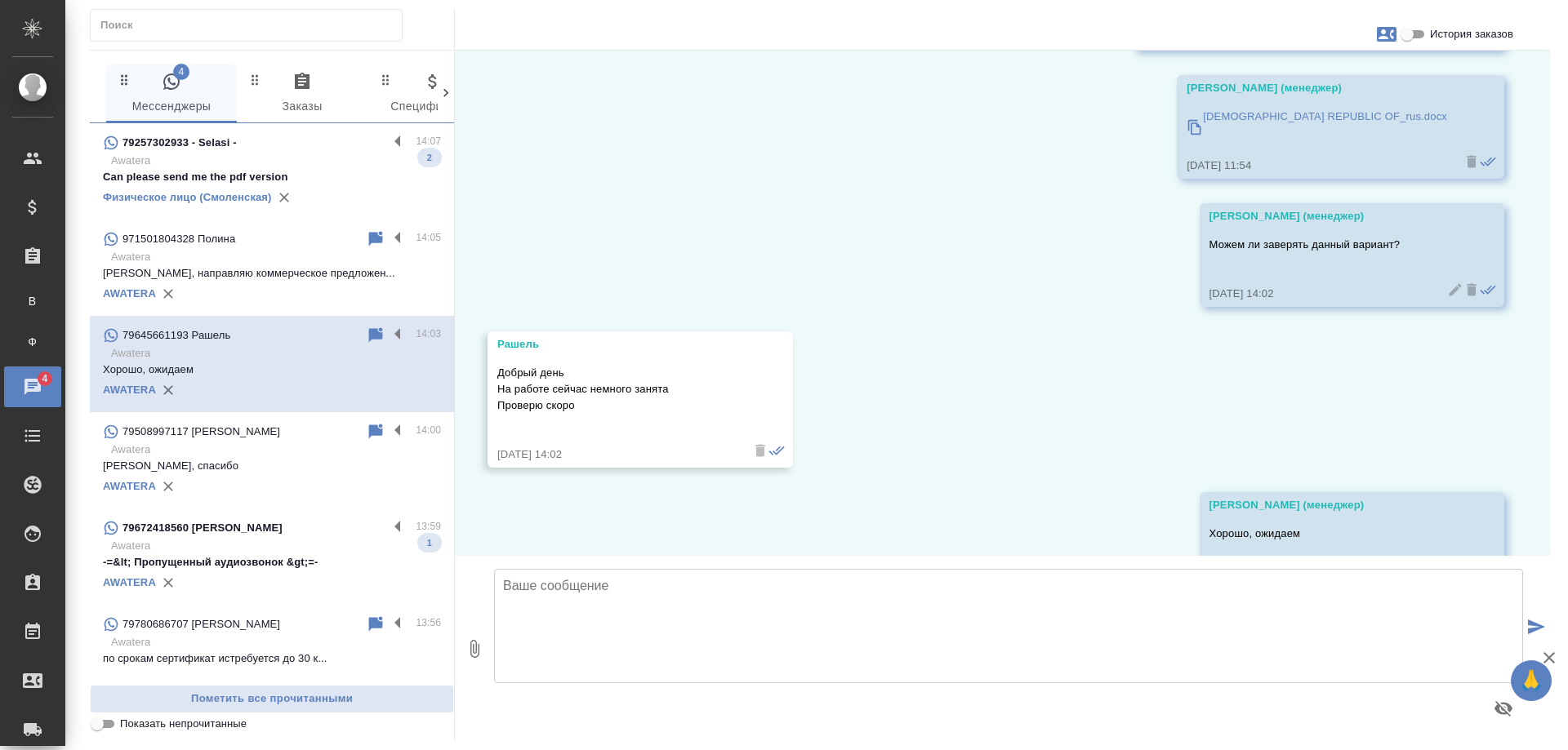
click at [286, 555] on p "Awatera" at bounding box center [276, 546] width 330 height 16
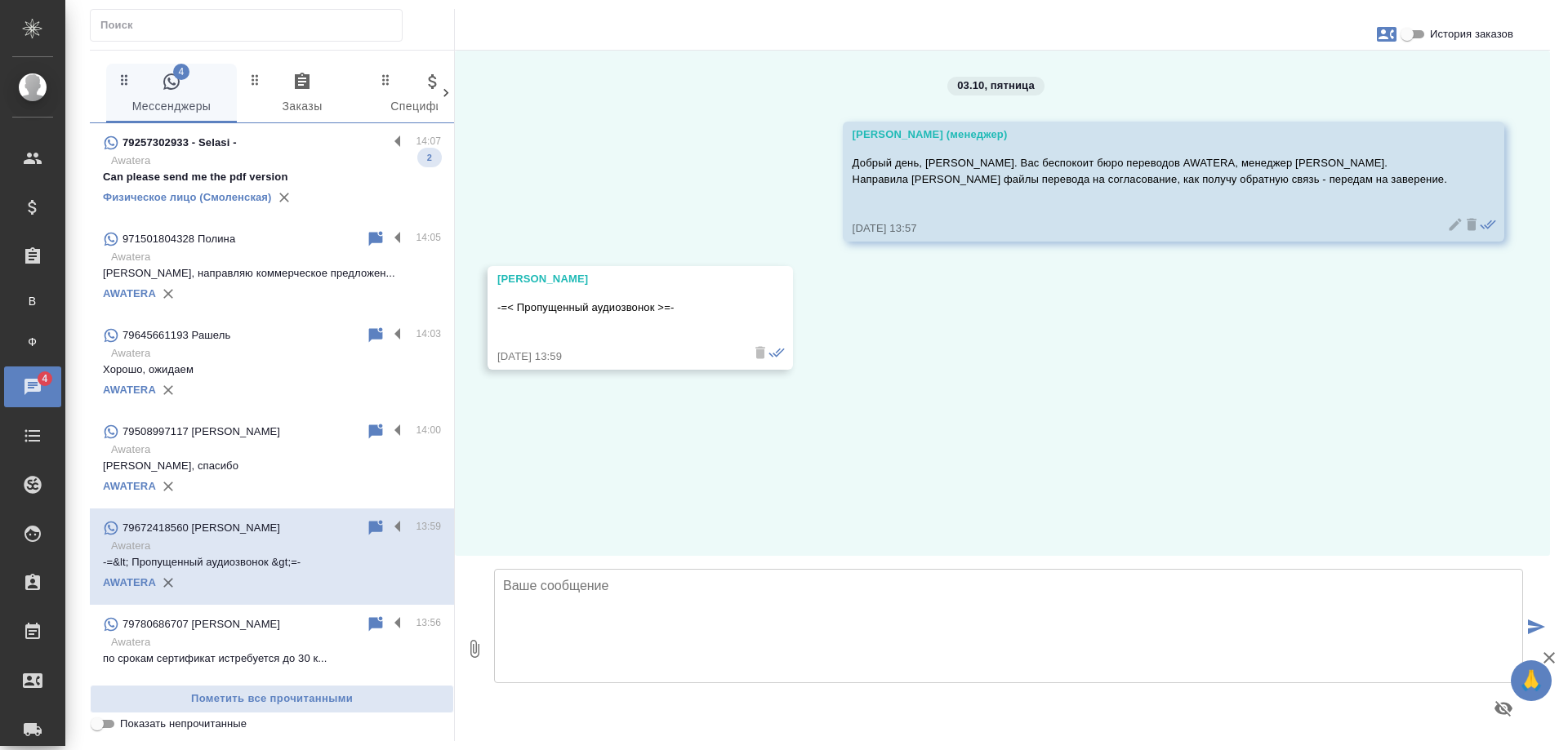
scroll to position [0, 0]
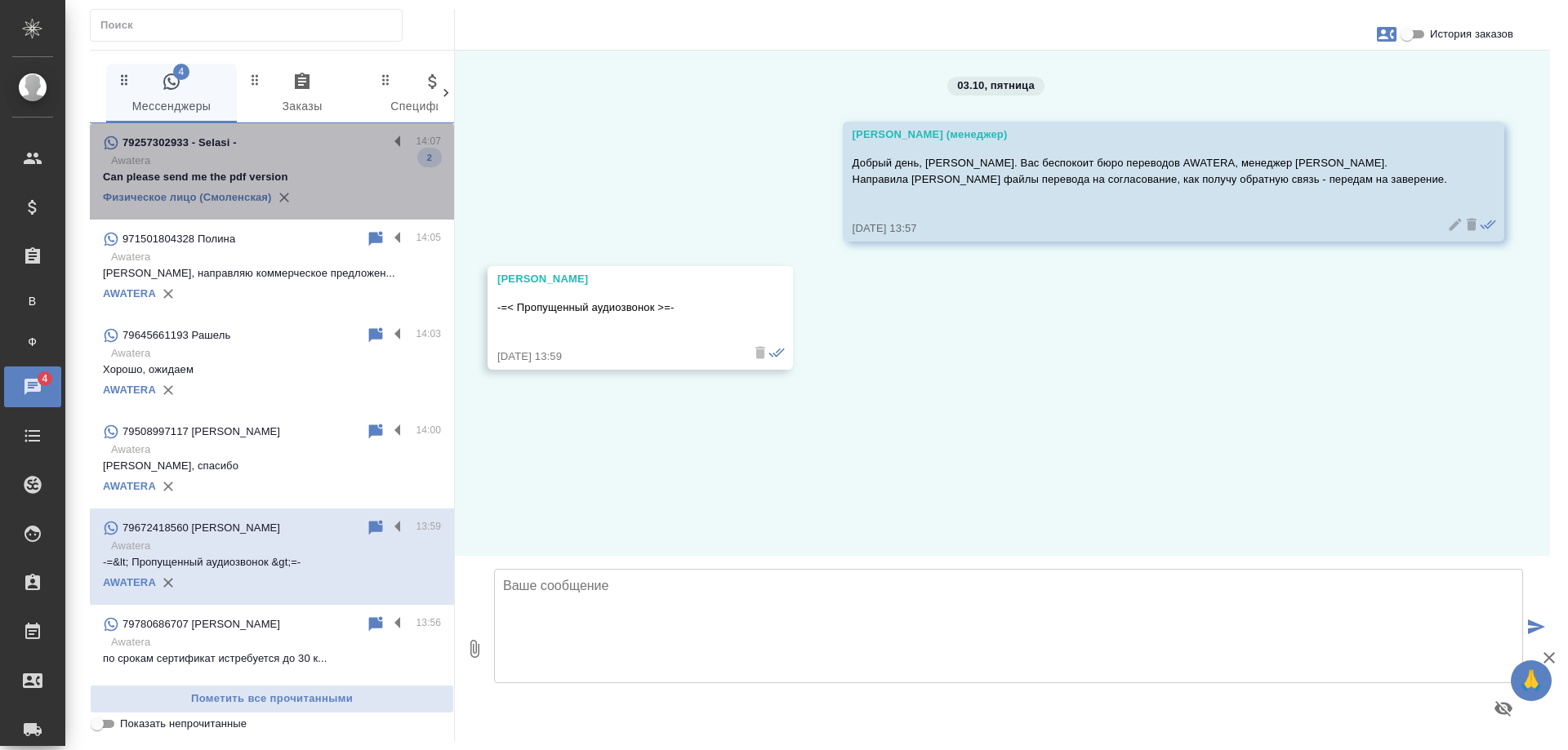
click at [289, 161] on p "Awatera" at bounding box center [276, 160] width 330 height 16
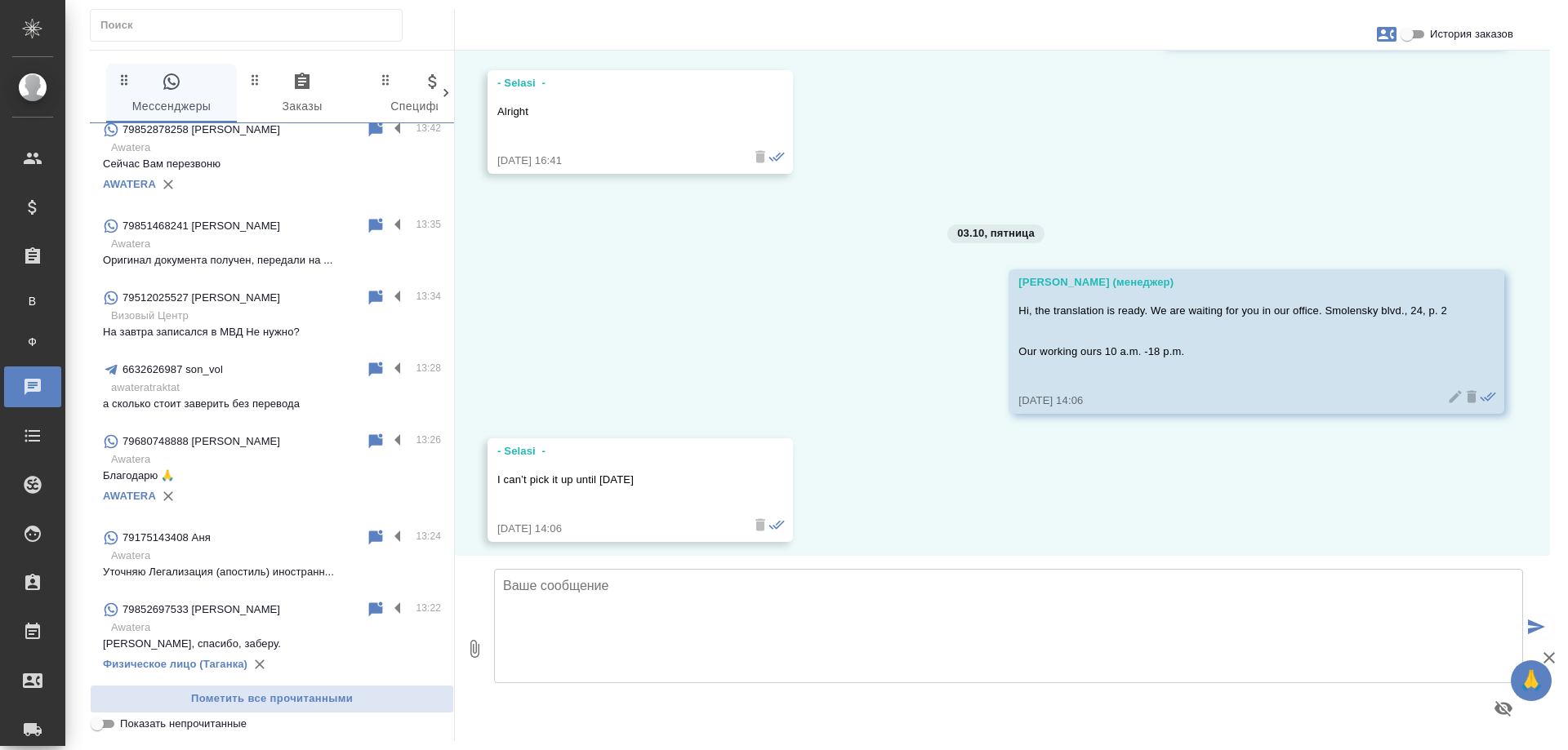
scroll to position [816, 0]
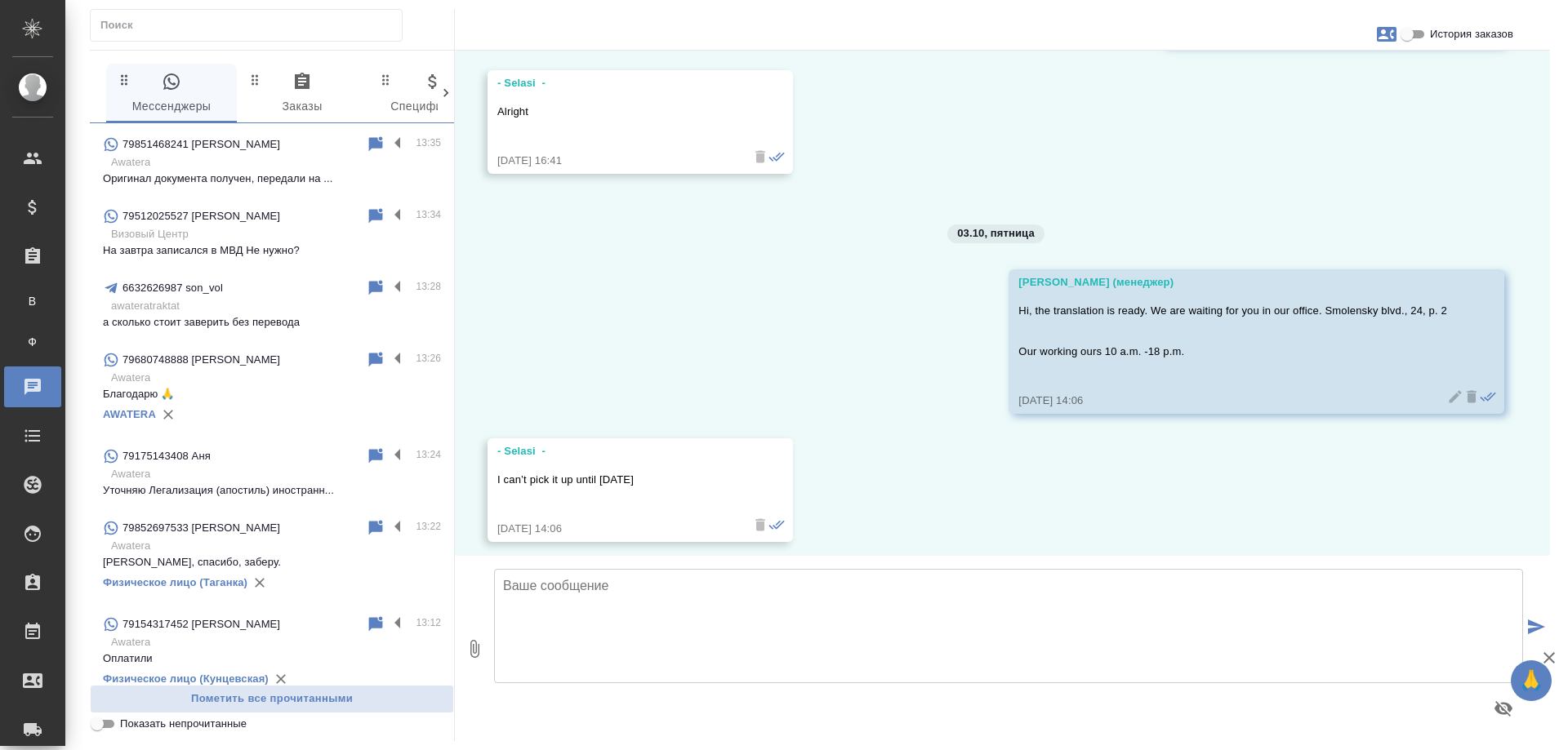
click at [233, 483] on p "Awatera" at bounding box center [276, 474] width 330 height 16
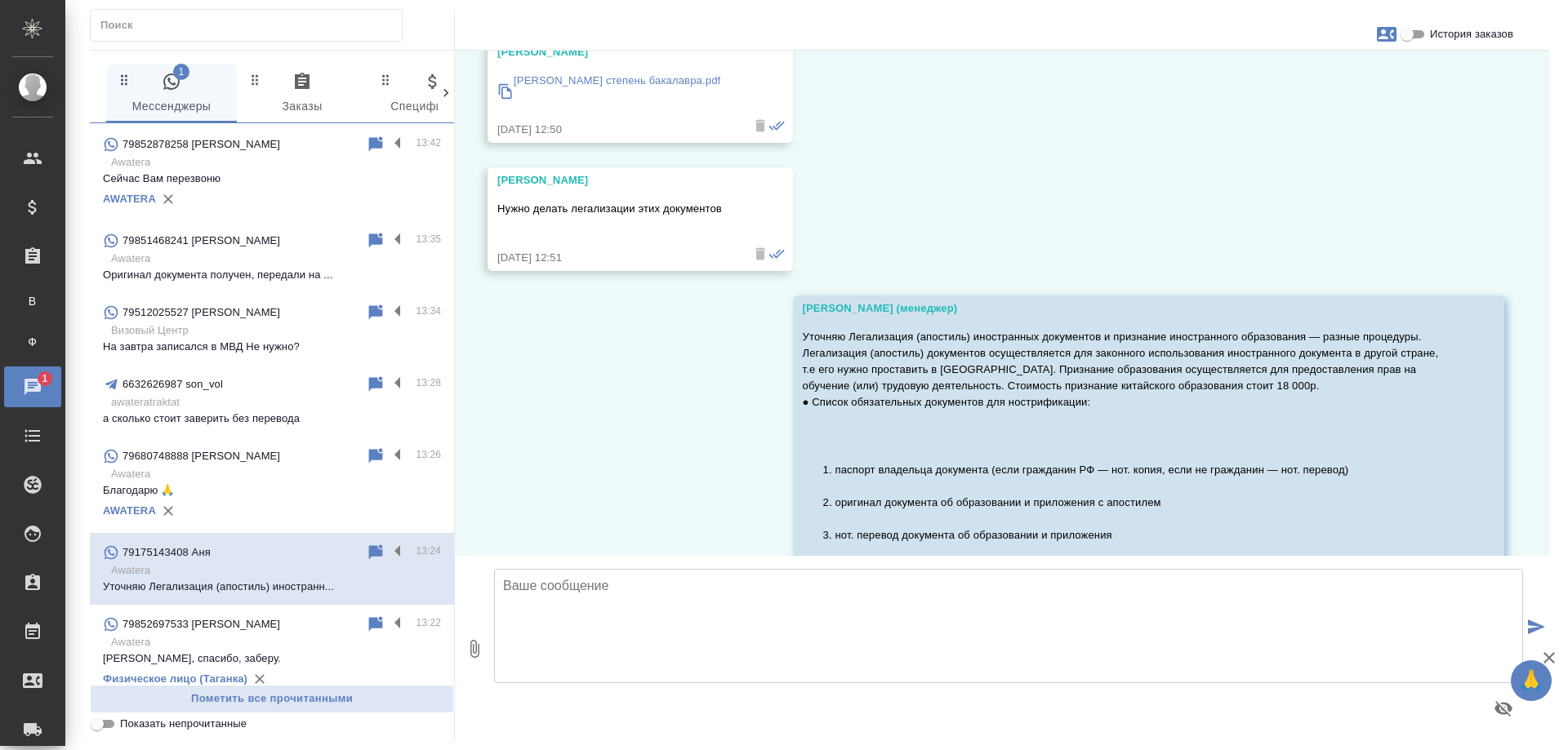
scroll to position [0, 0]
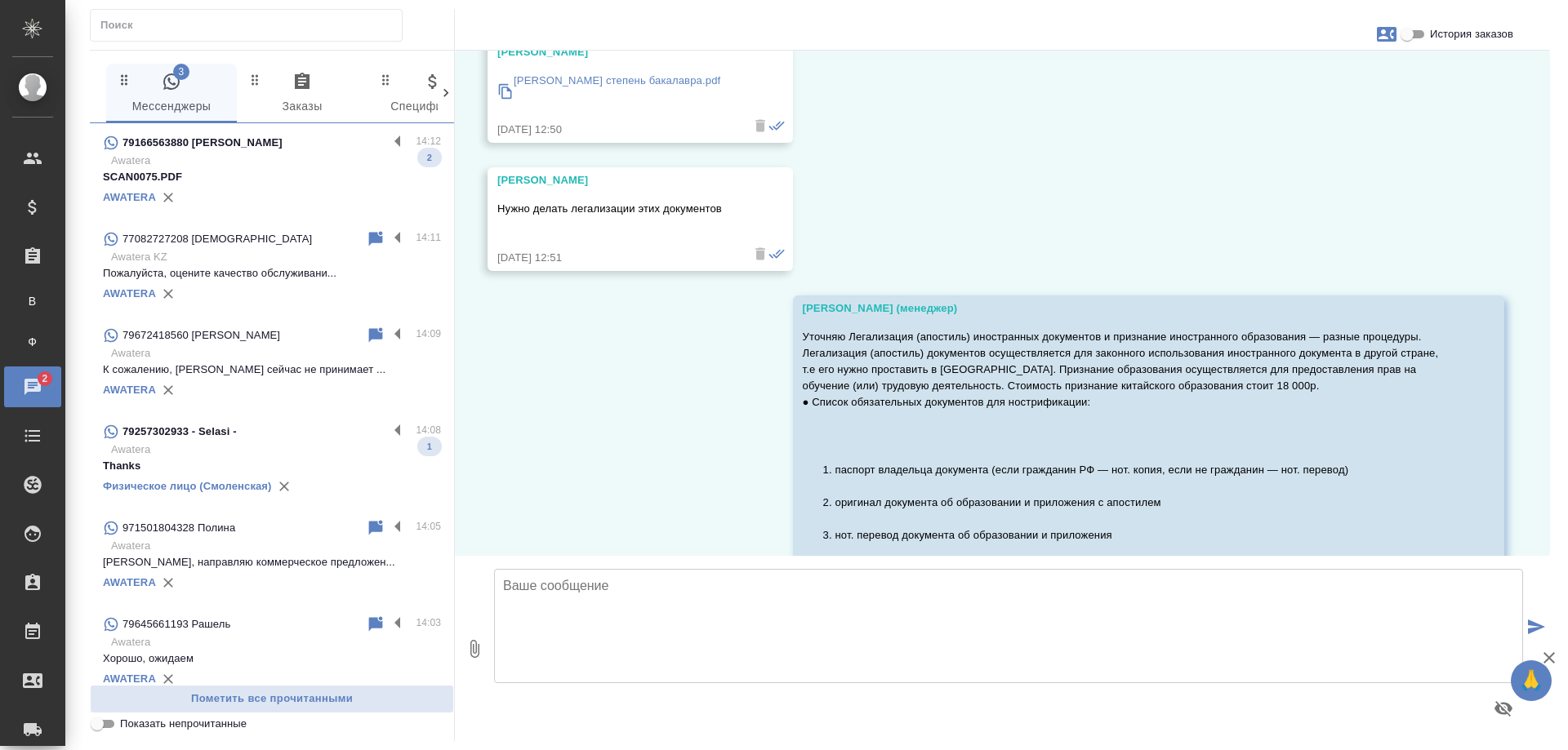
click at [258, 442] on div "79257302933 - Selasi -" at bounding box center [246, 431] width 286 height 20
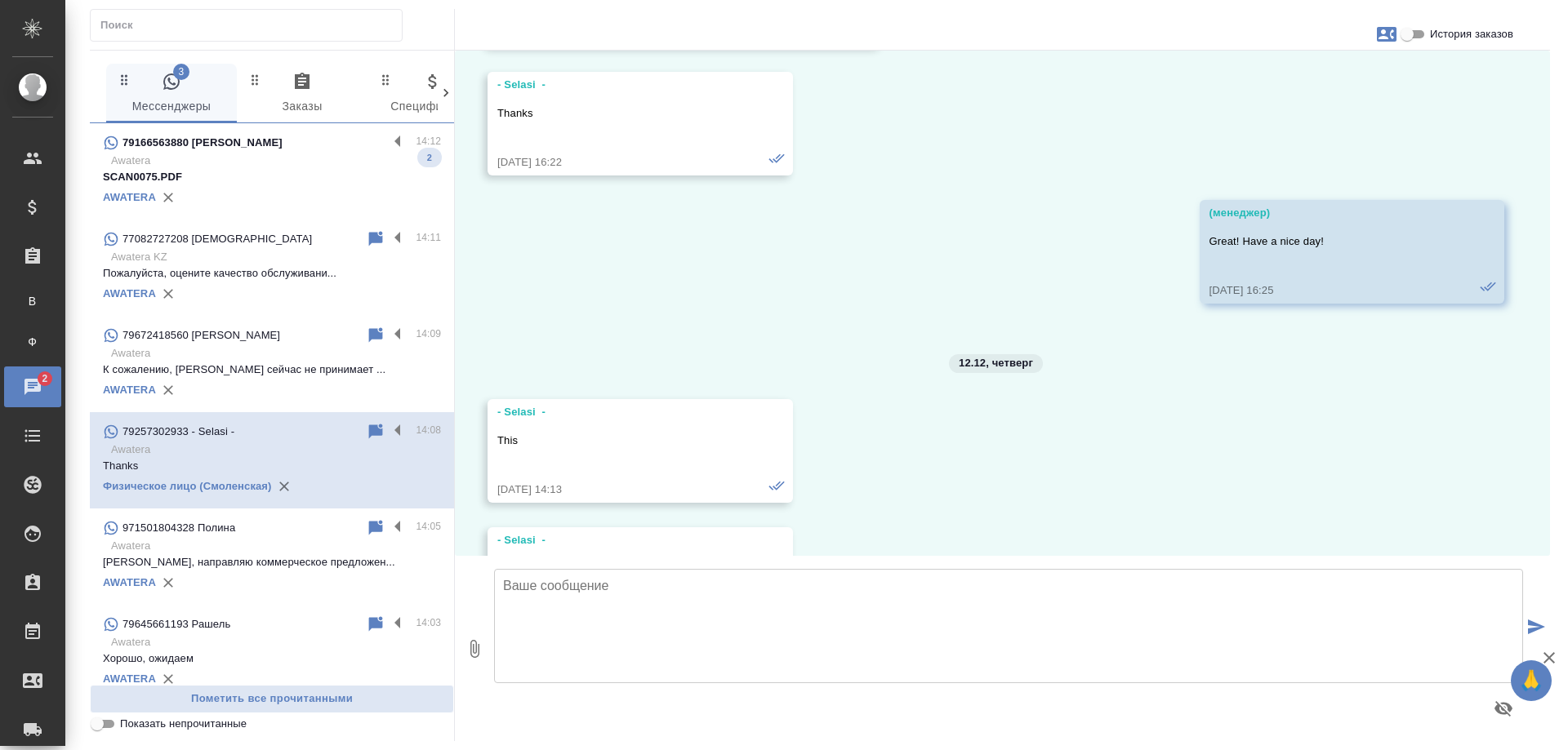
click at [265, 179] on p "SCAN0075.PDF" at bounding box center [272, 176] width 339 height 16
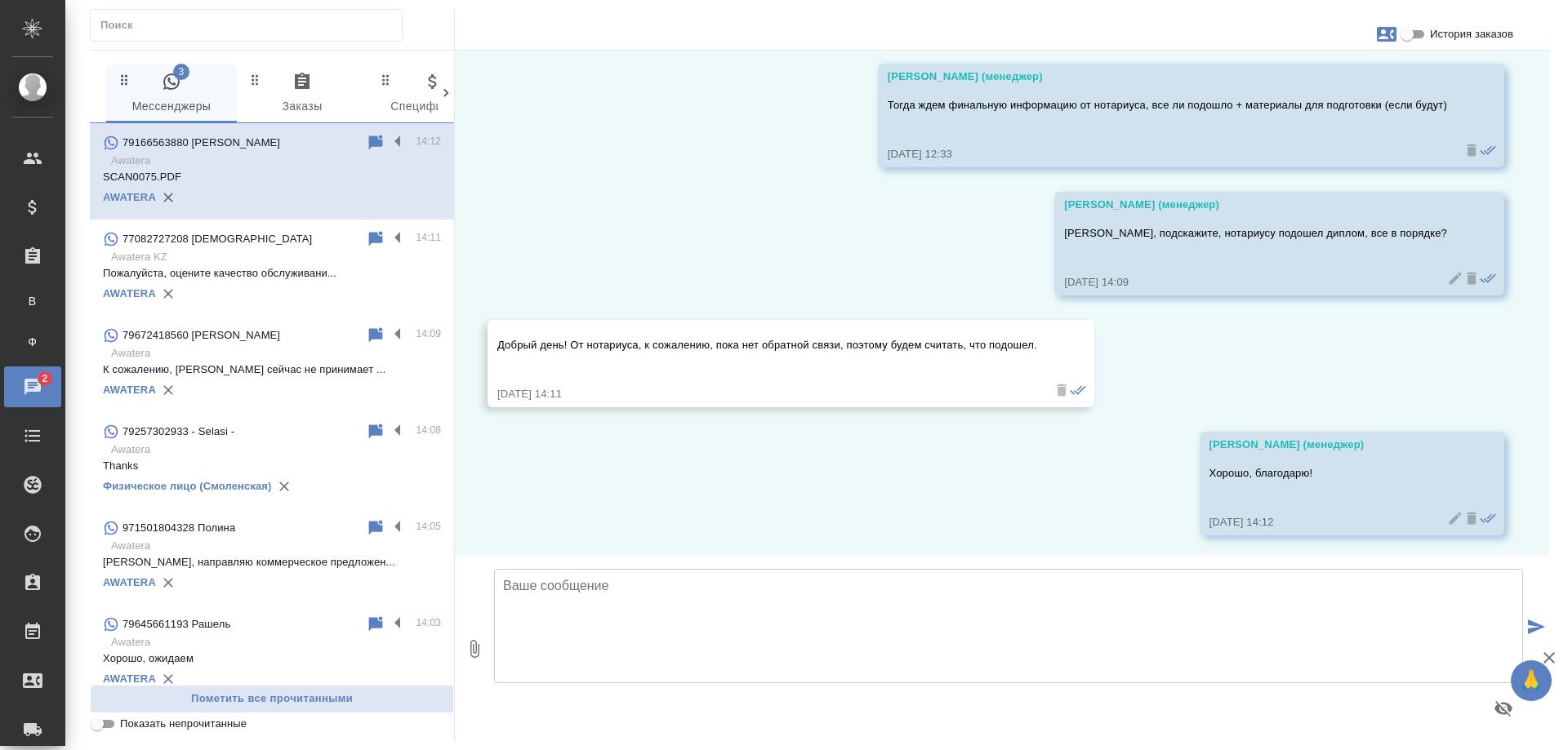
scroll to position [1812, 0]
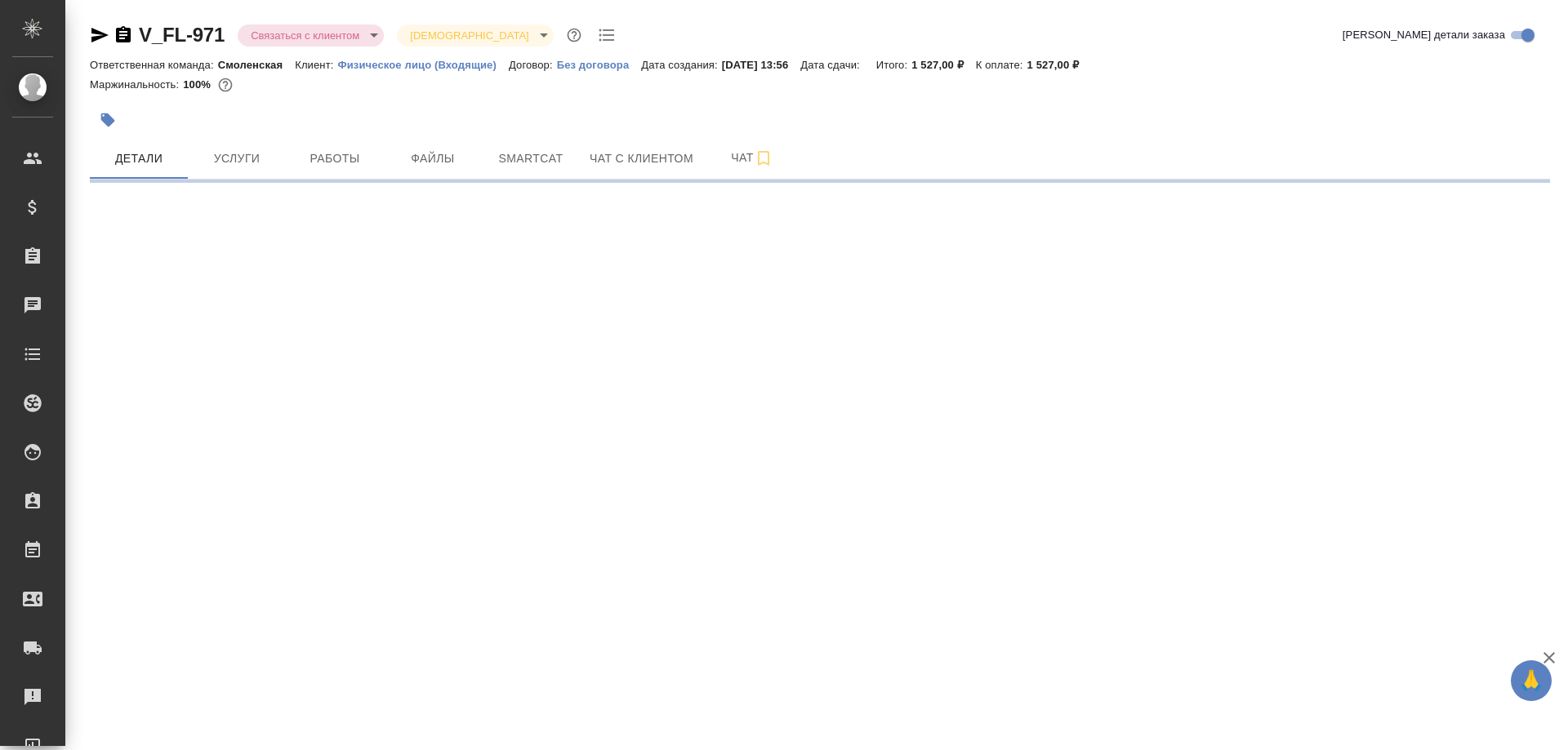
select select "RU"
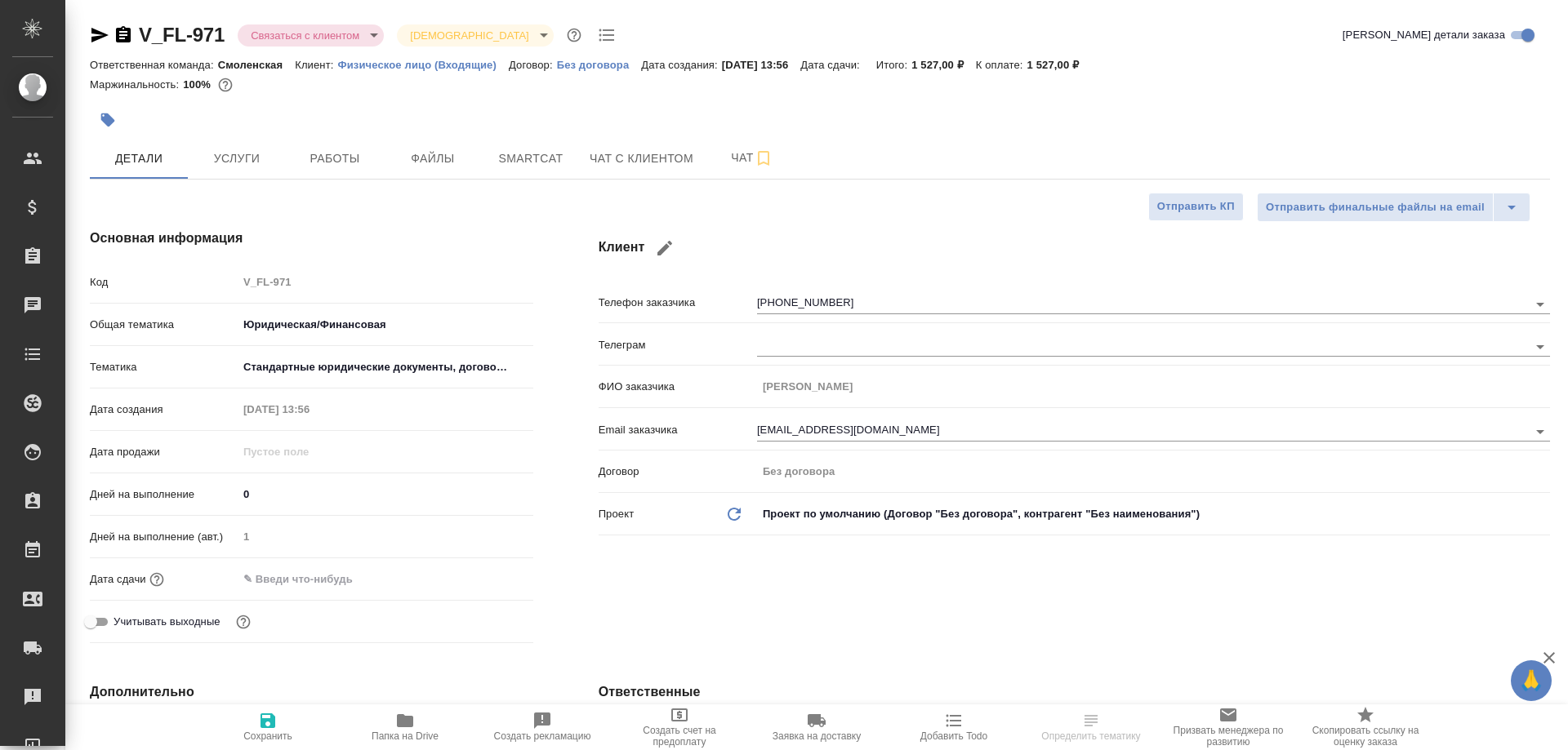
type textarea "x"
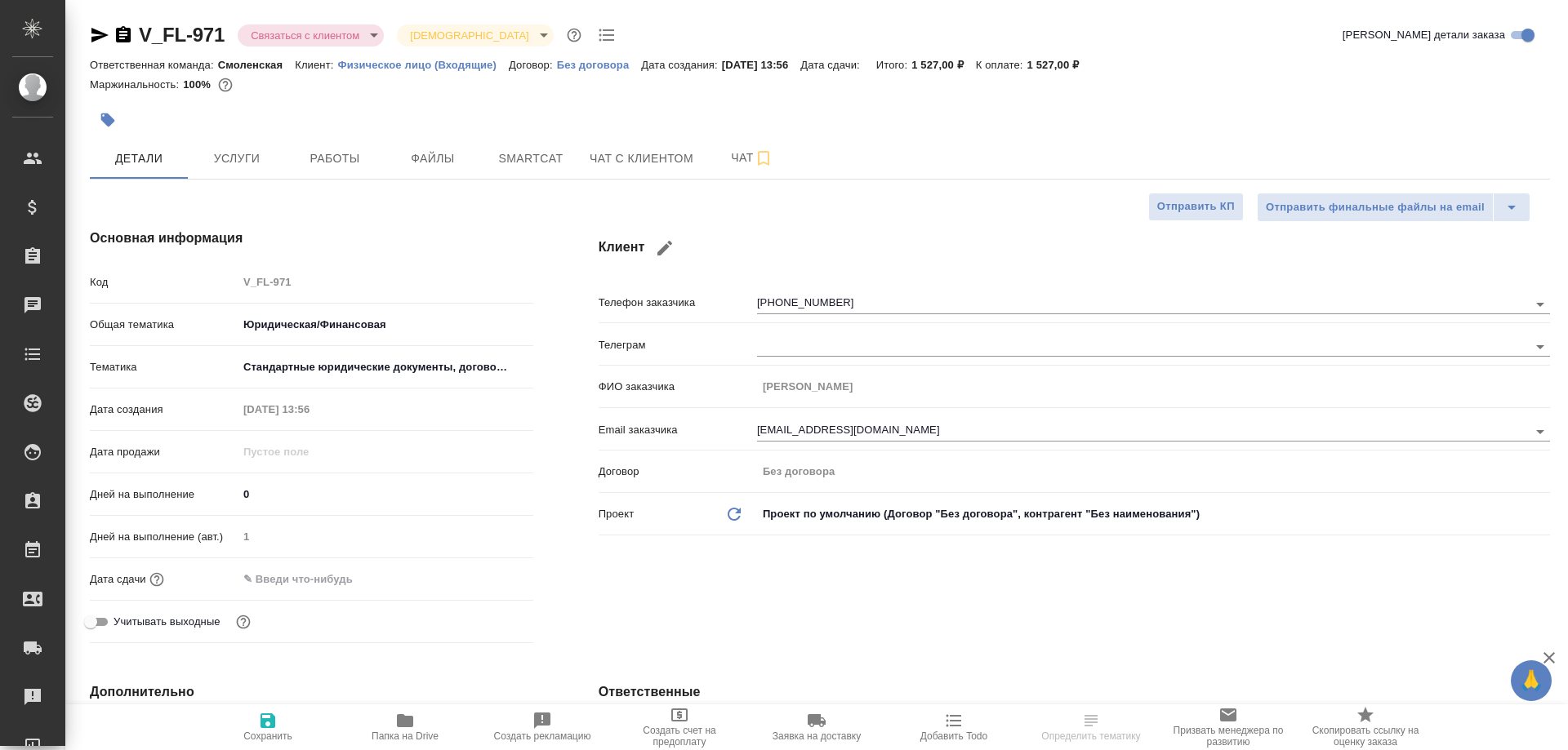
type textarea "x"
click at [642, 162] on span "Чат с клиентом" at bounding box center [641, 159] width 103 height 21
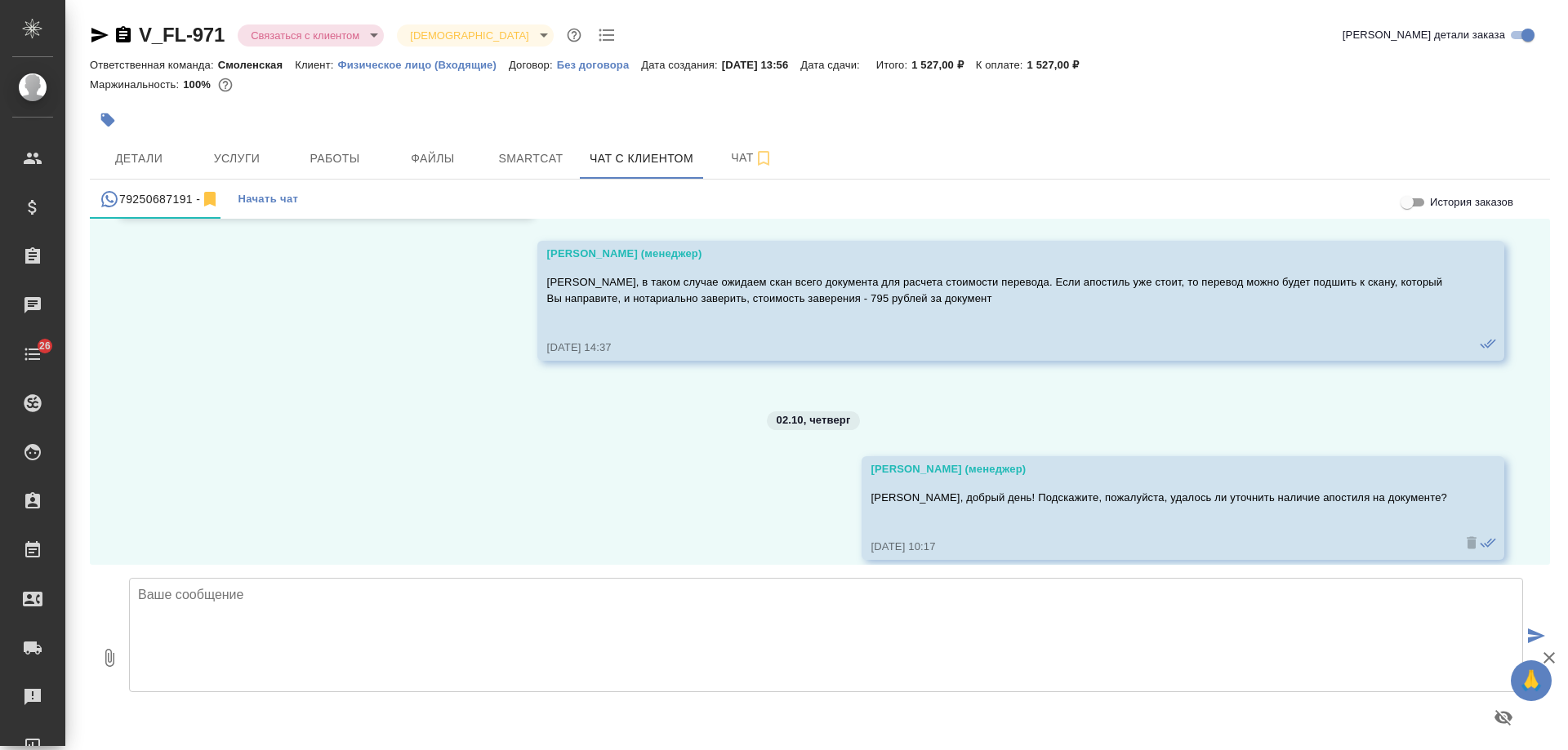
scroll to position [1904, 0]
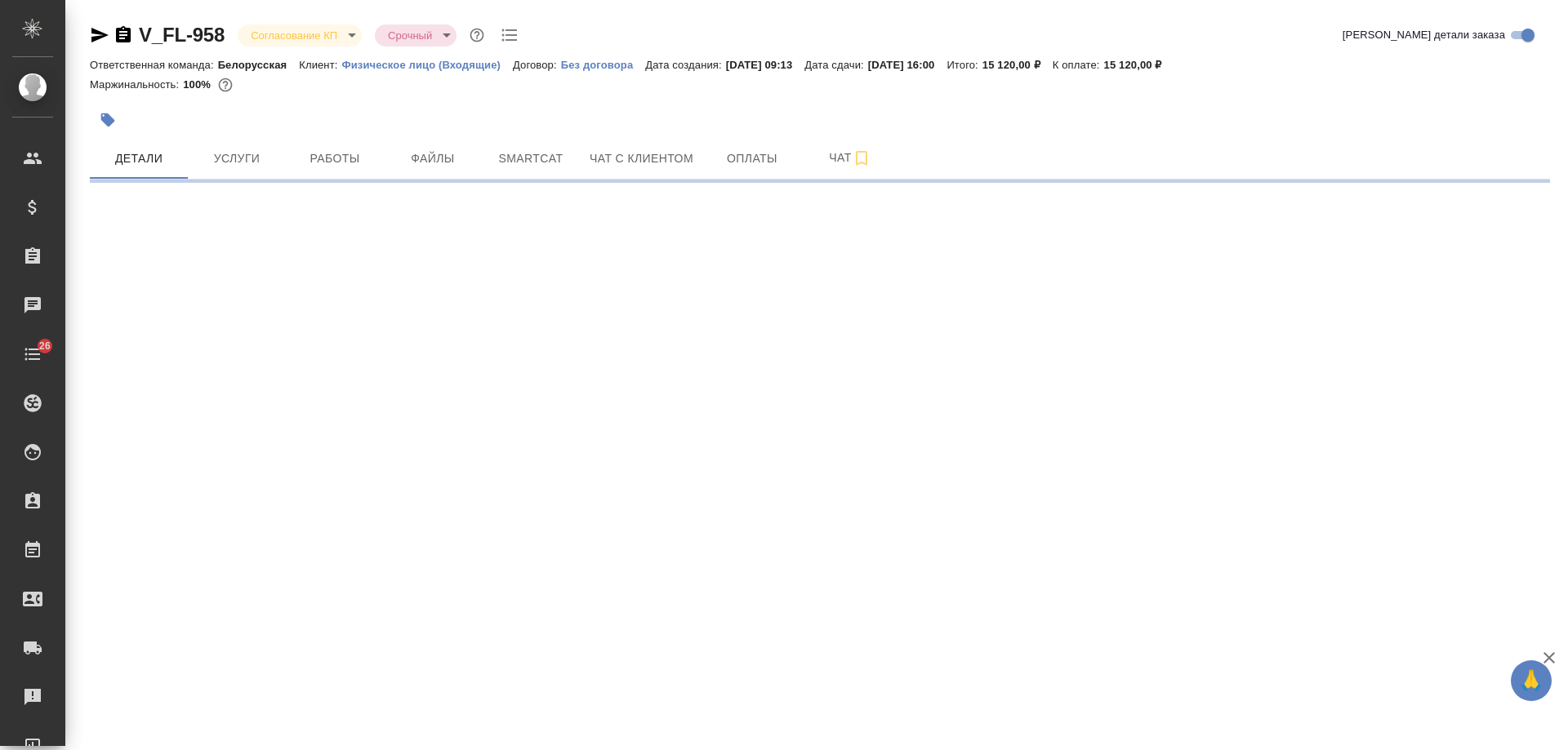
select select "RU"
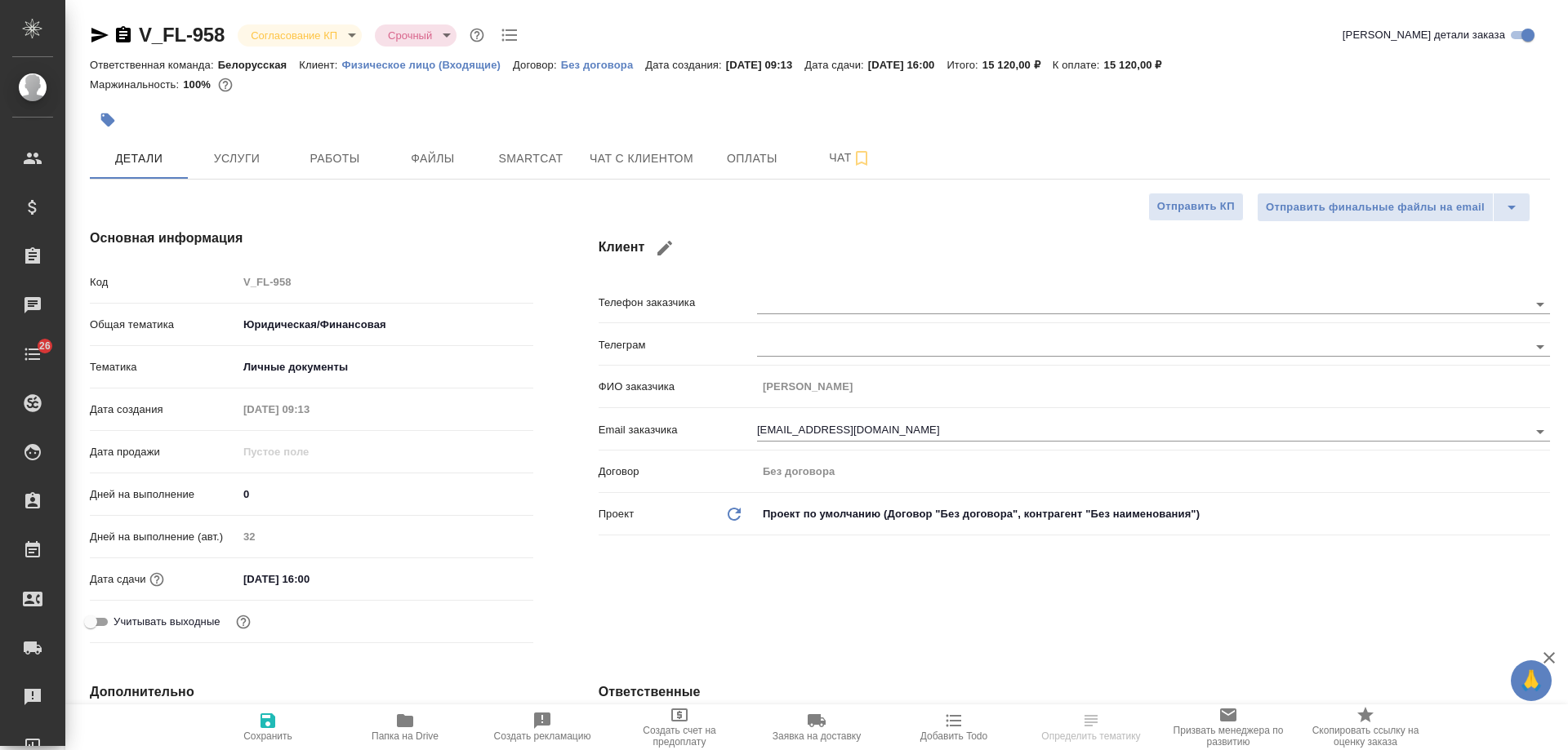
type textarea "x"
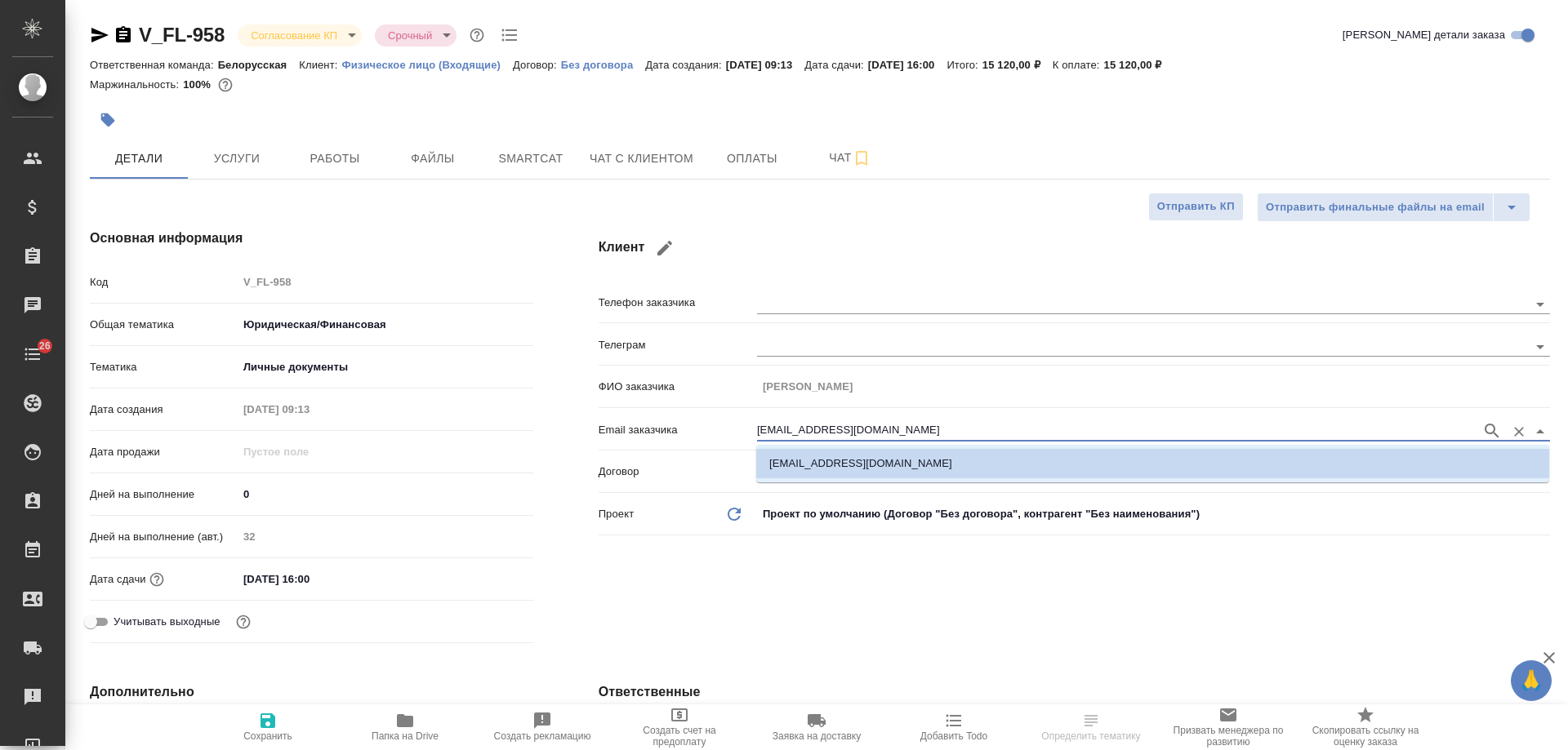
drag, startPoint x: 880, startPoint y: 426, endPoint x: 510, endPoint y: 403, distance: 370.7
click at [510, 403] on div "Основная информация Код V_FL-958 Общая тематика Юридическая/Финансовая yr-fn Те…" at bounding box center [820, 439] width 1526 height 486
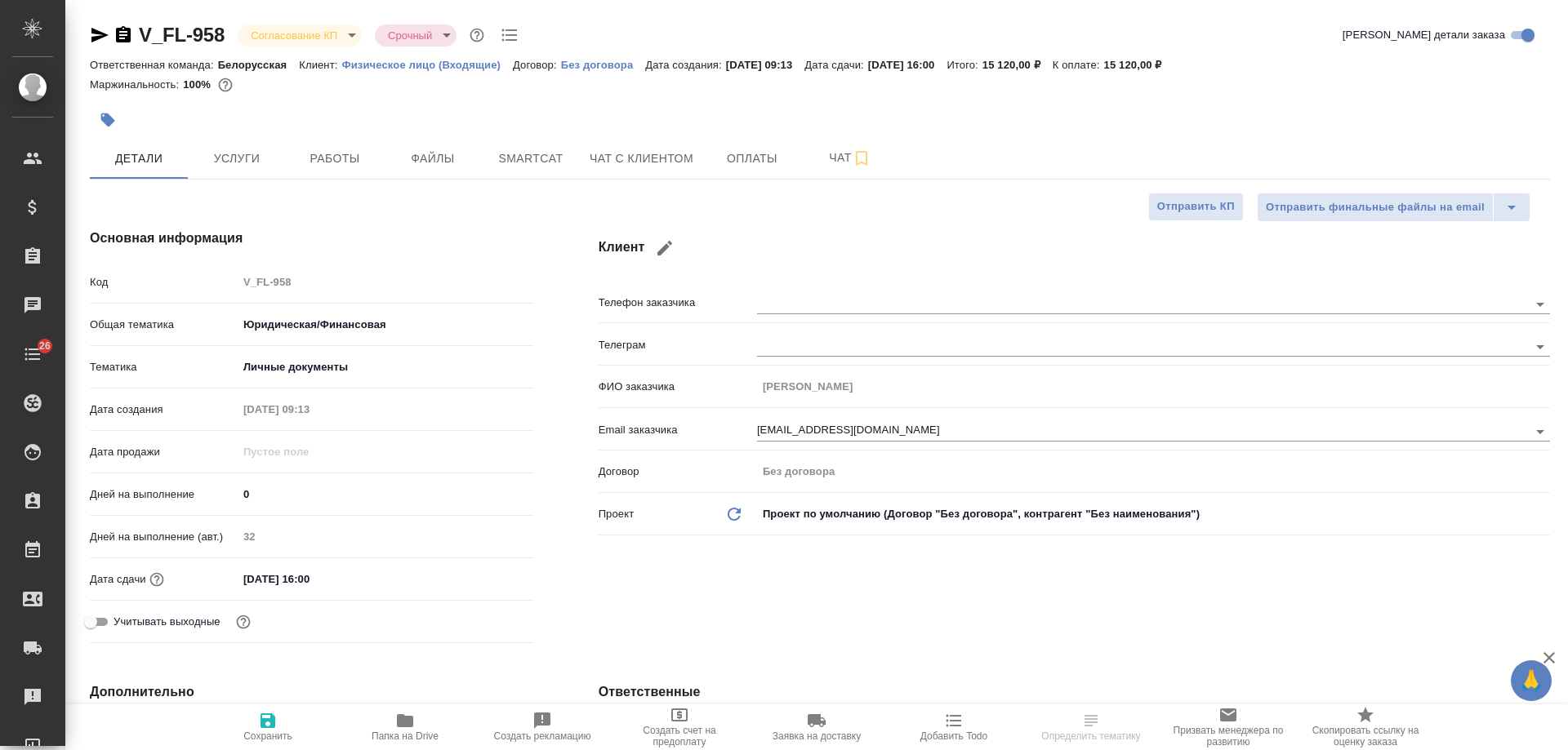
type textarea "x"
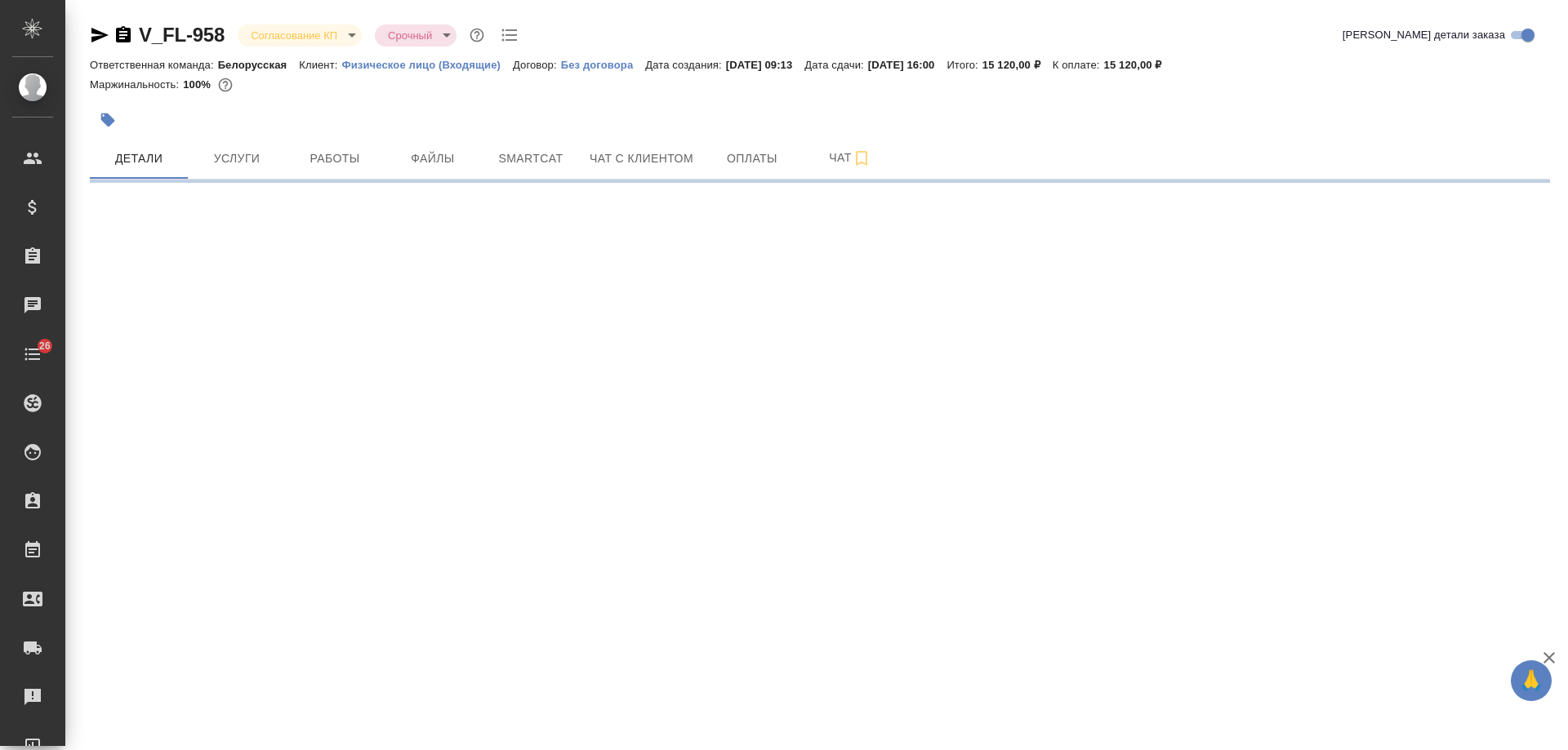
select select "RU"
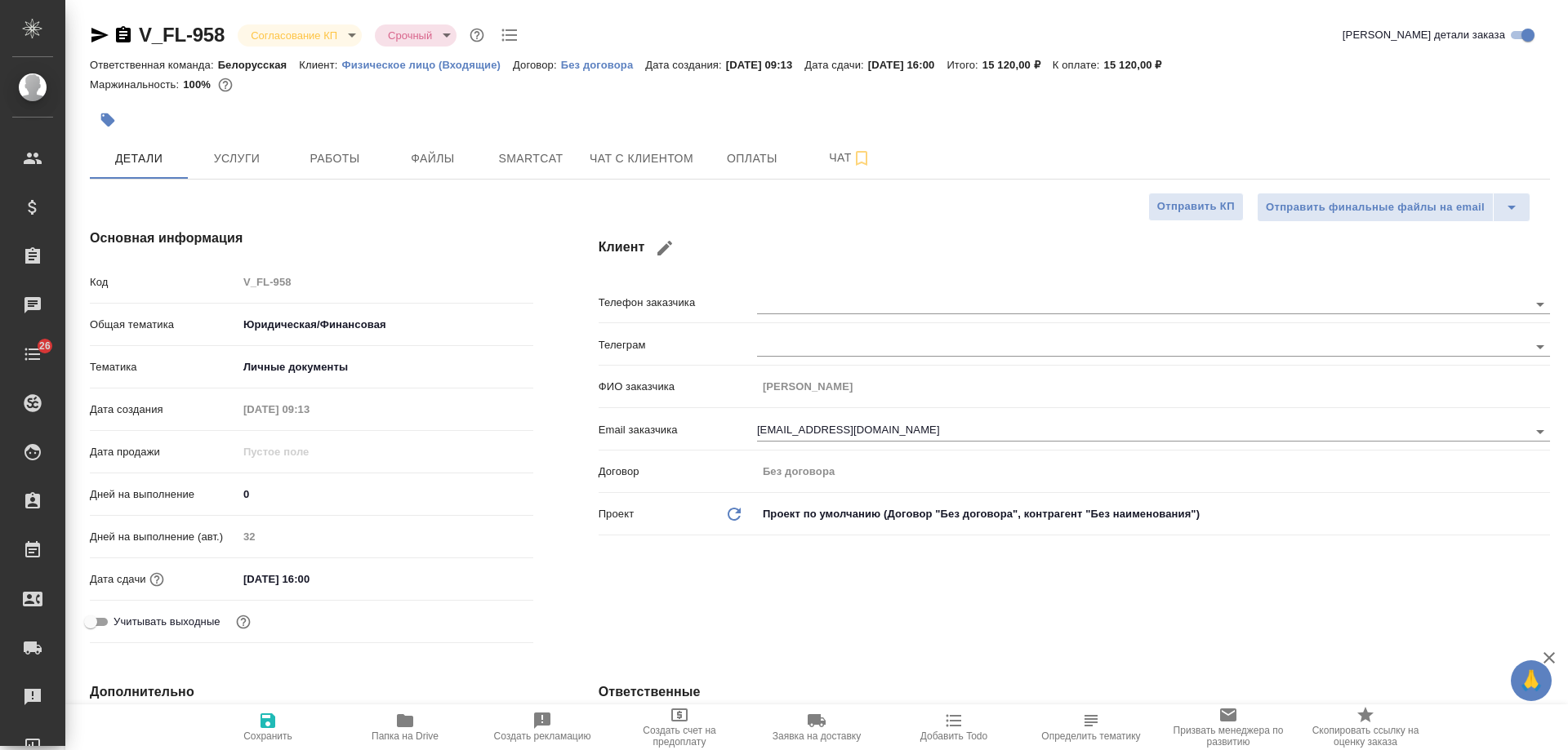
type textarea "x"
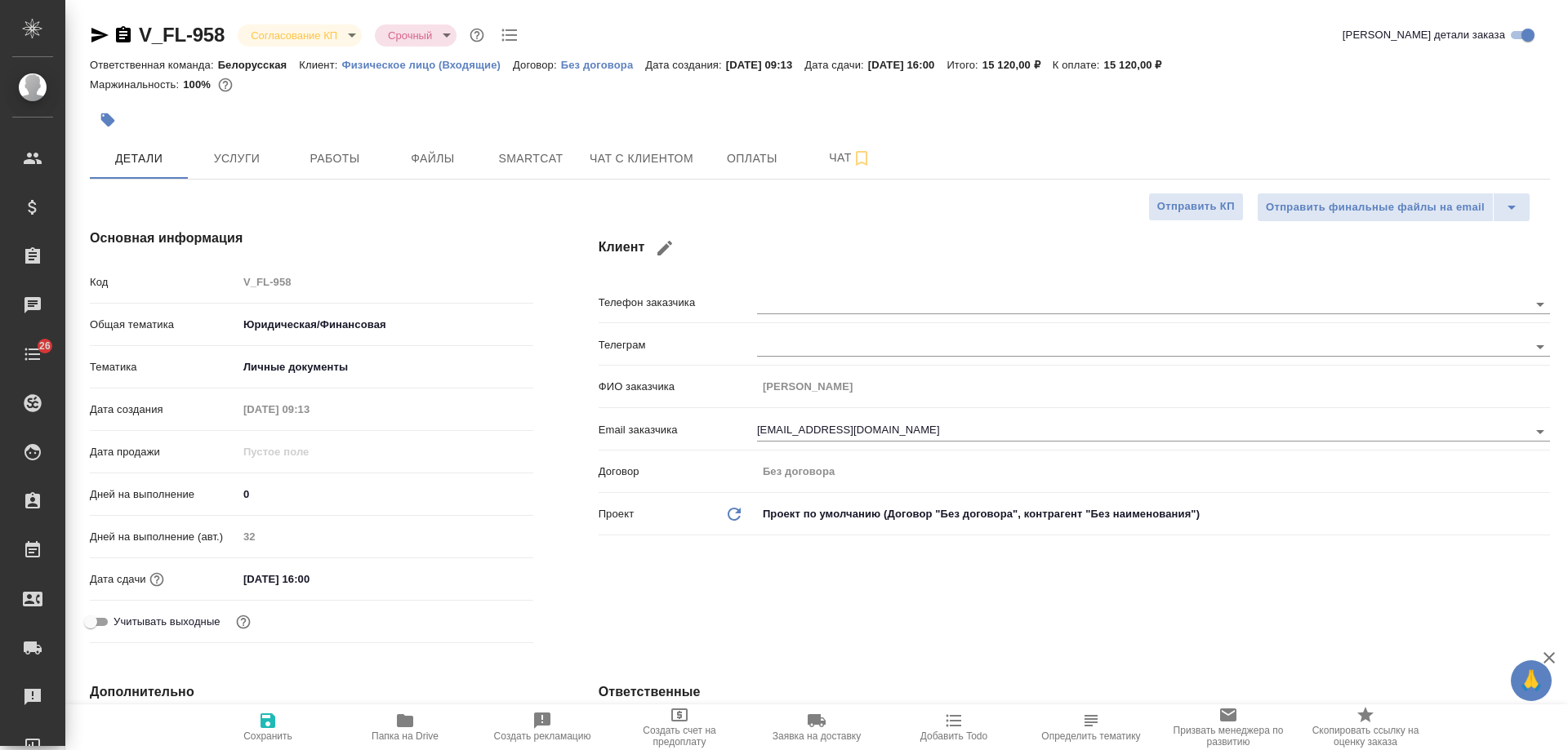
type textarea "x"
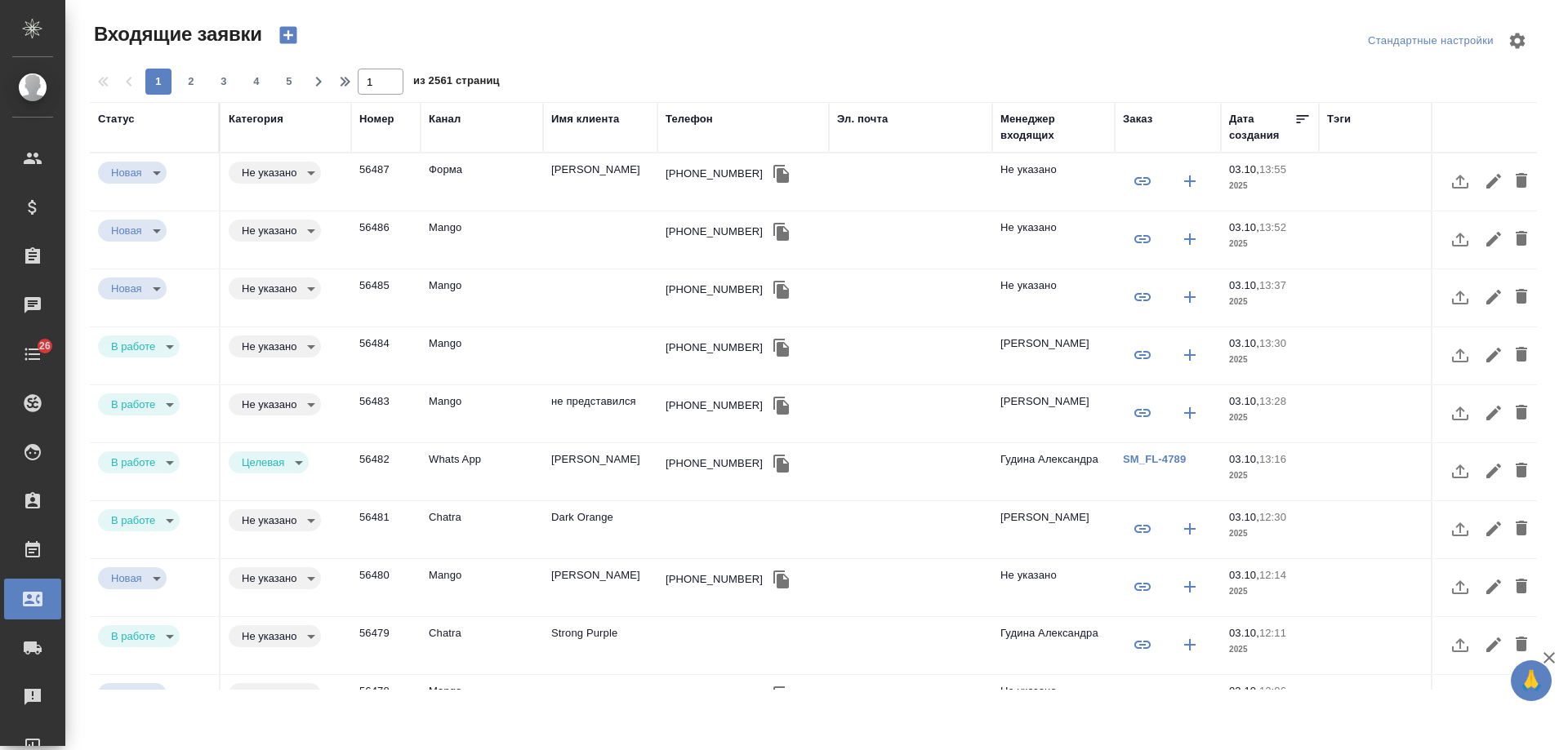
select select "RU"
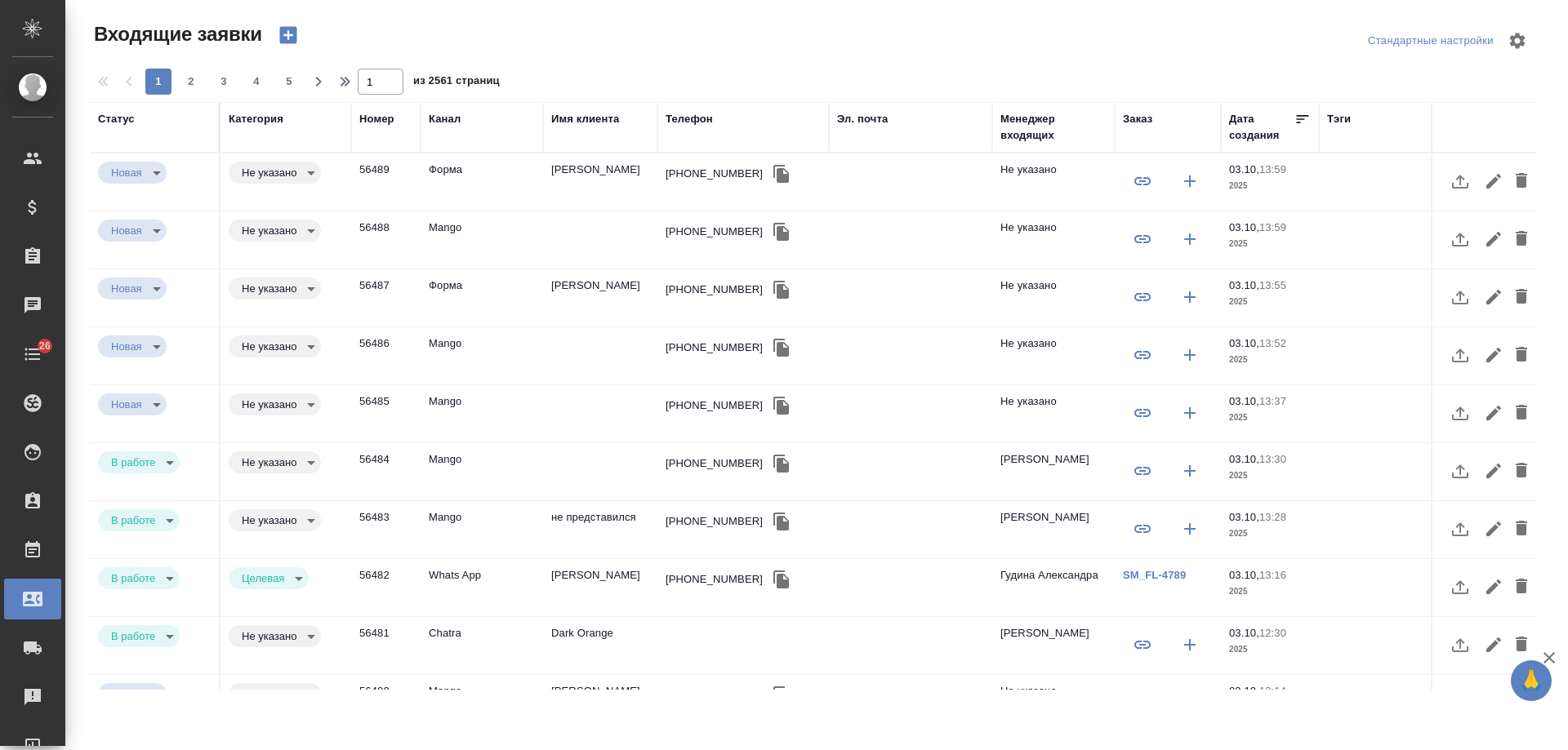
select select "RU"
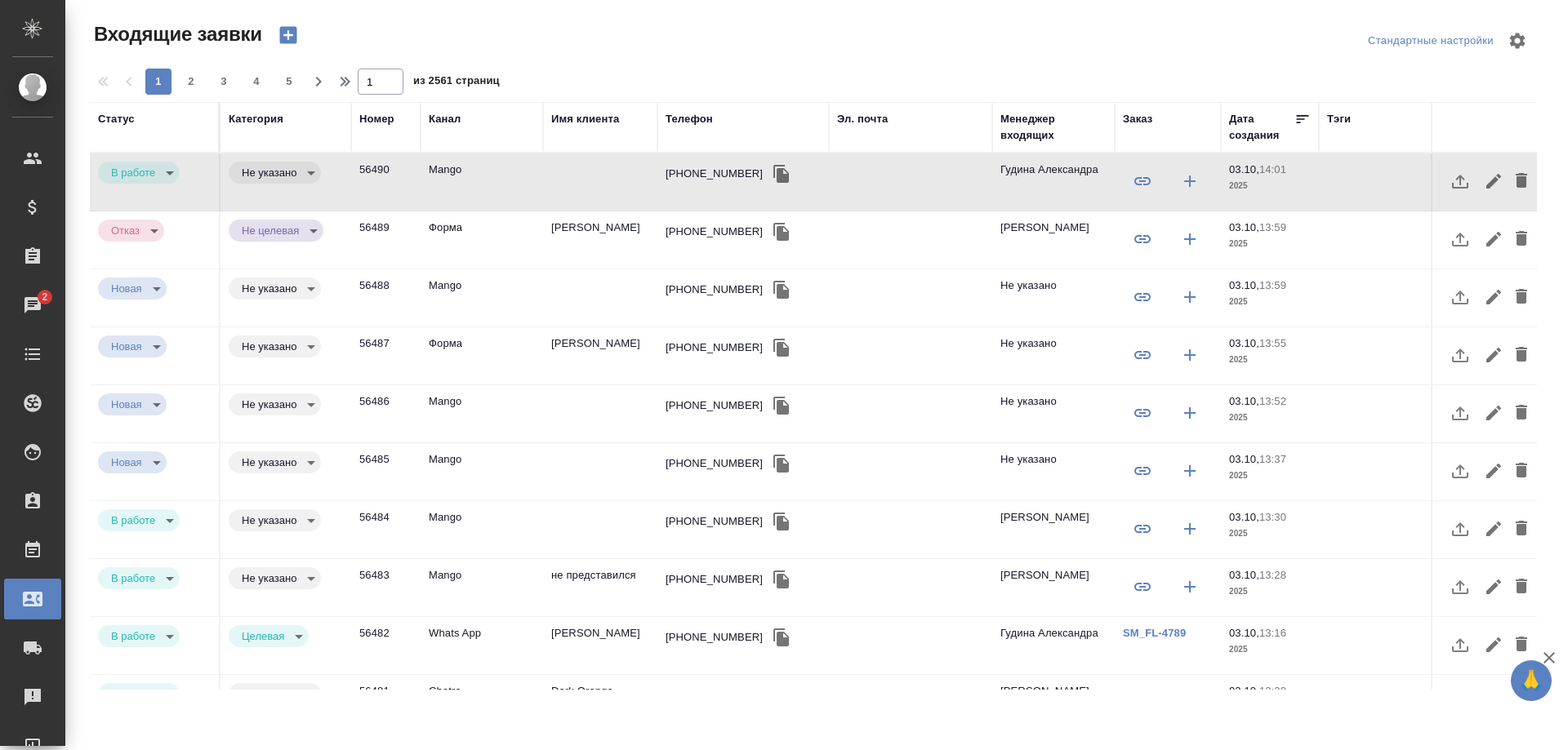
select select "RU"
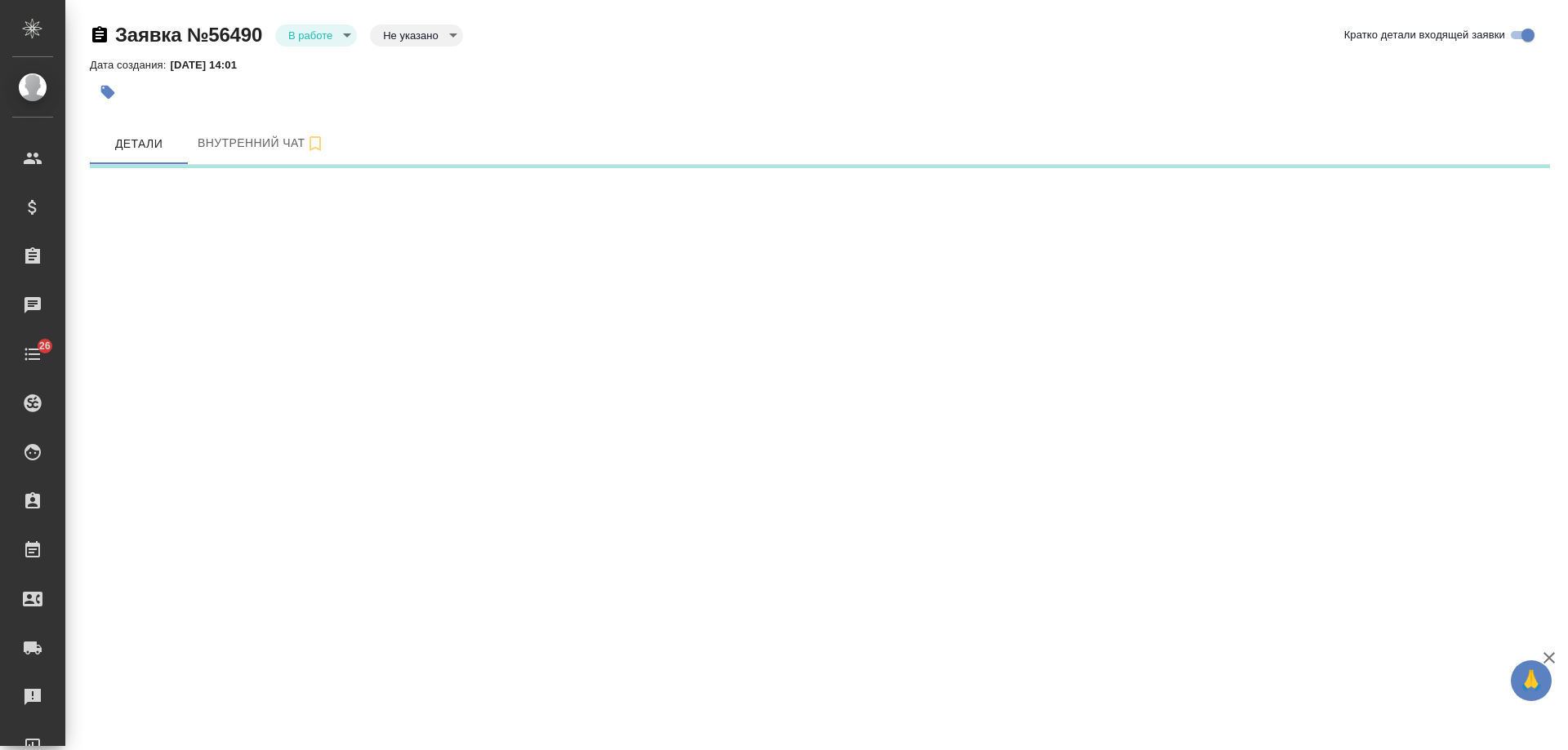
select select "RU"
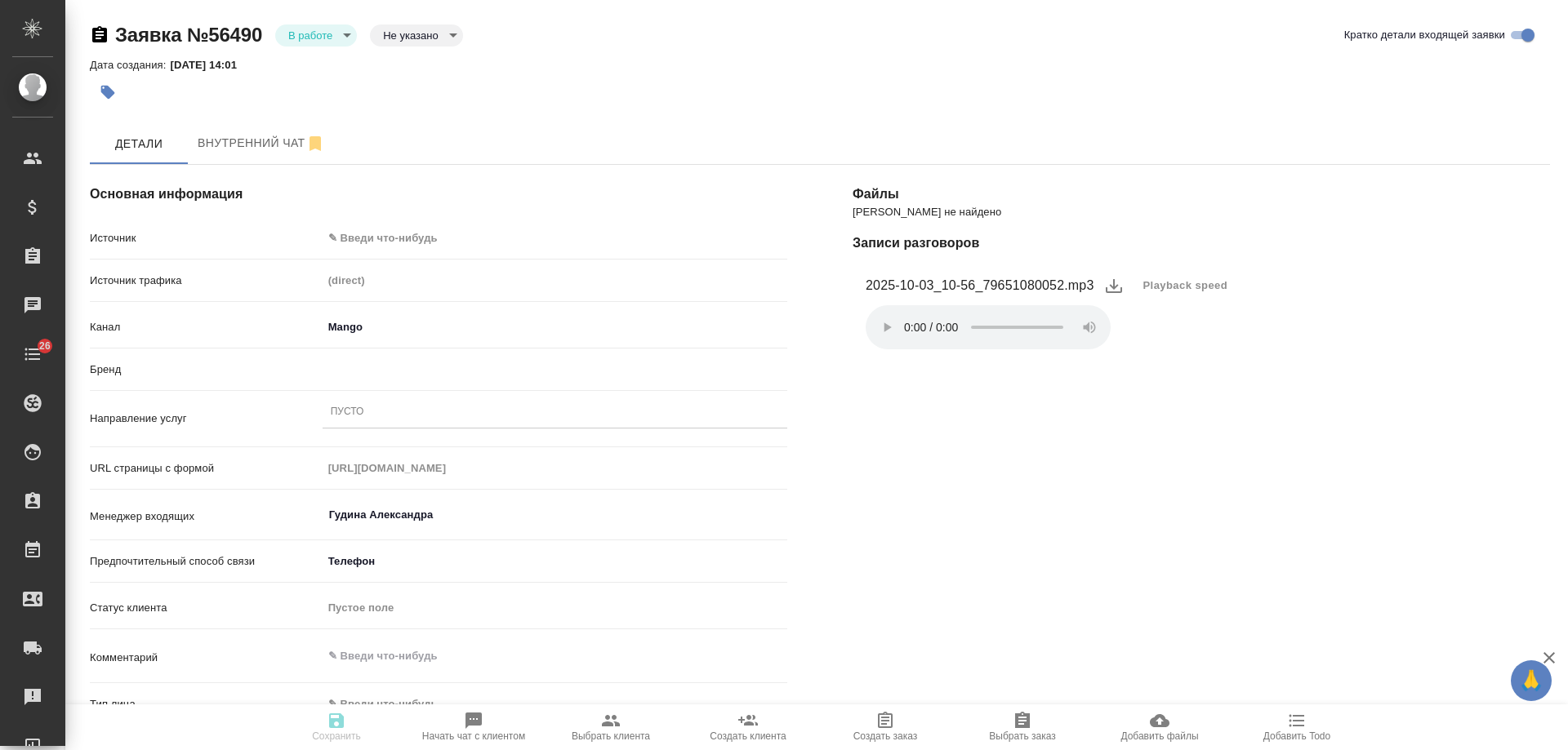
type textarea "x"
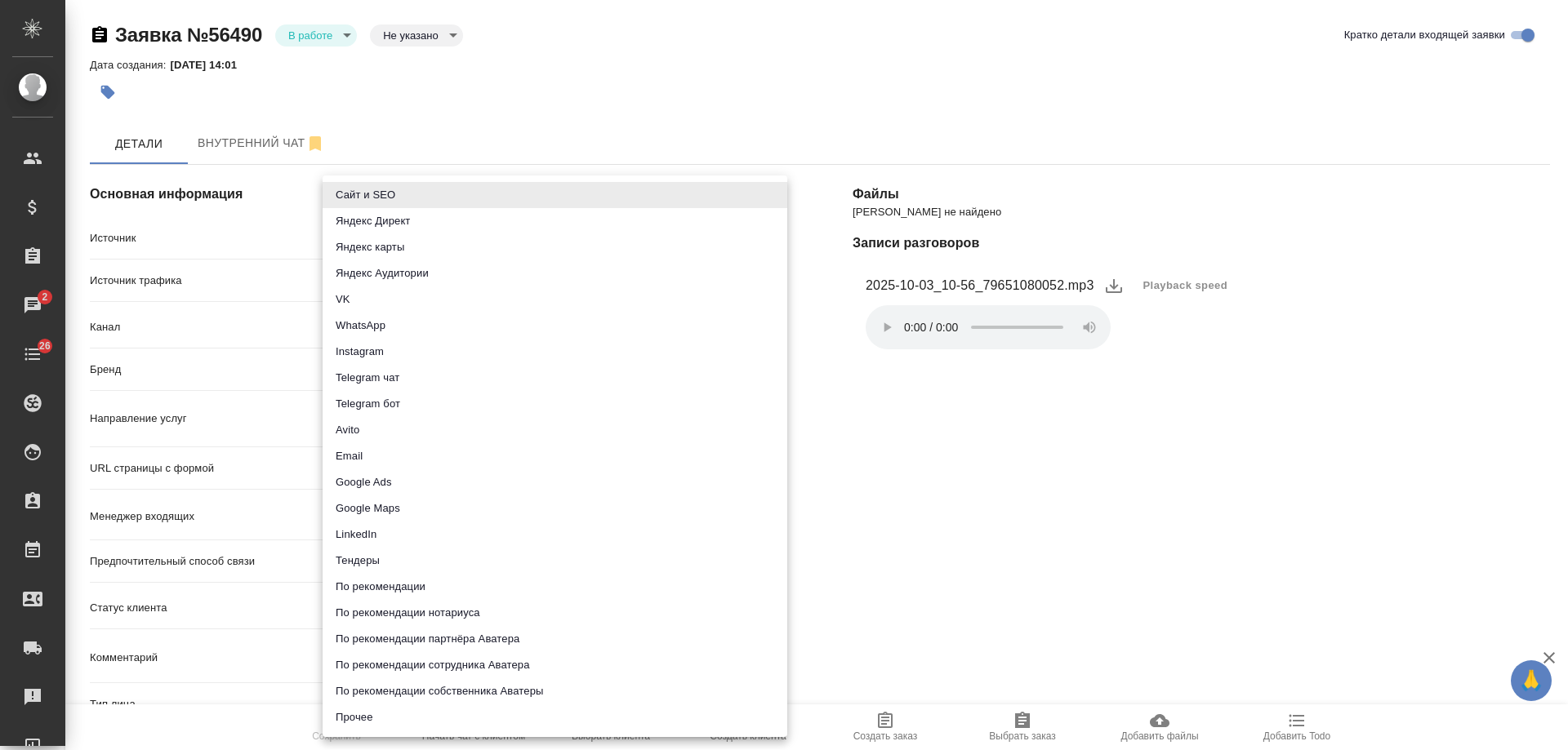
click at [400, 241] on body "🙏 .cls-1 fill:#fff; AWATERA Gudina Alexandra Клиенты Спецификации Заказы 2 Чаты…" at bounding box center [784, 375] width 1568 height 750
click at [385, 192] on li "Сайт и SEO" at bounding box center [555, 195] width 465 height 27
type input "seo"
type textarea "x"
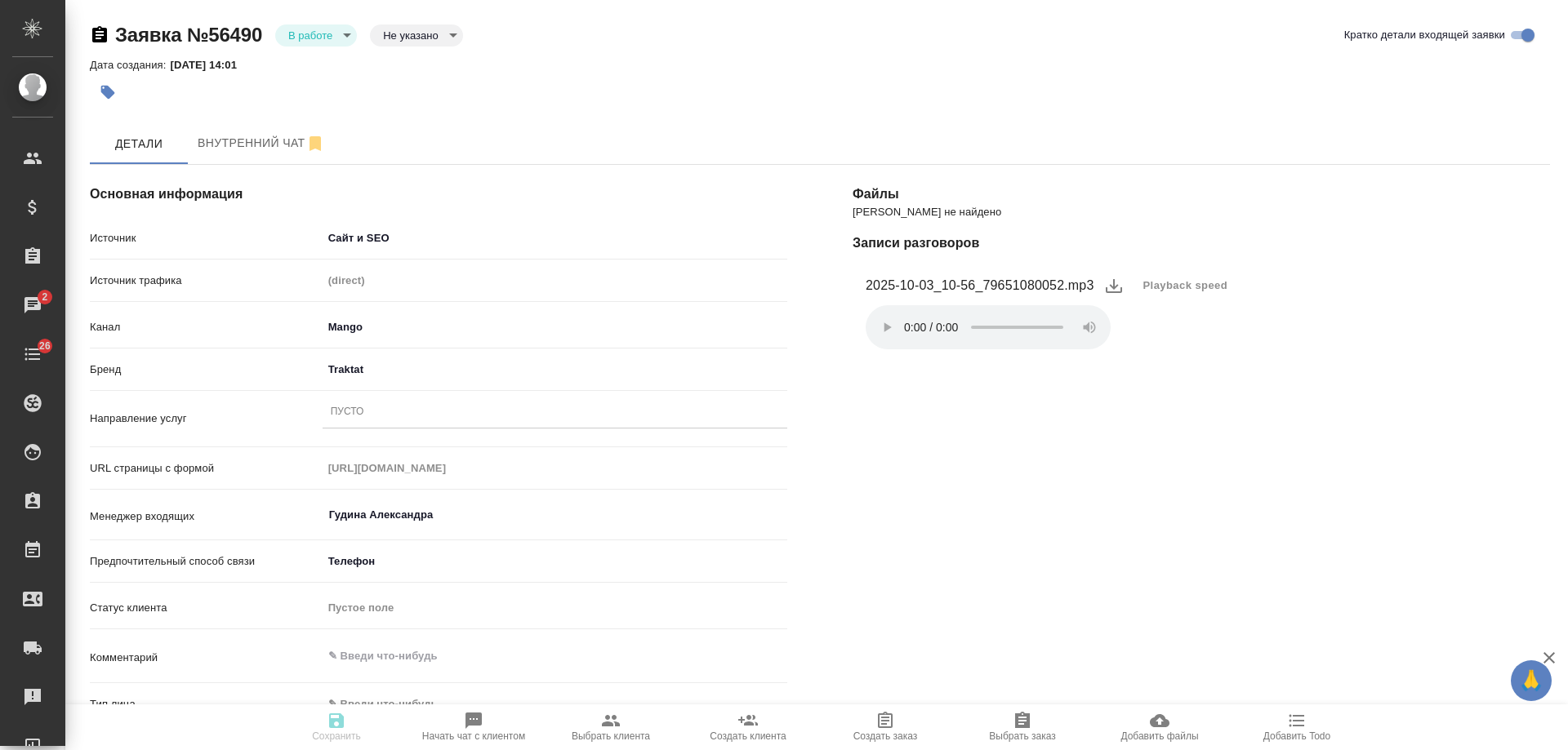
click at [380, 417] on div "Пусто" at bounding box center [555, 412] width 465 height 24
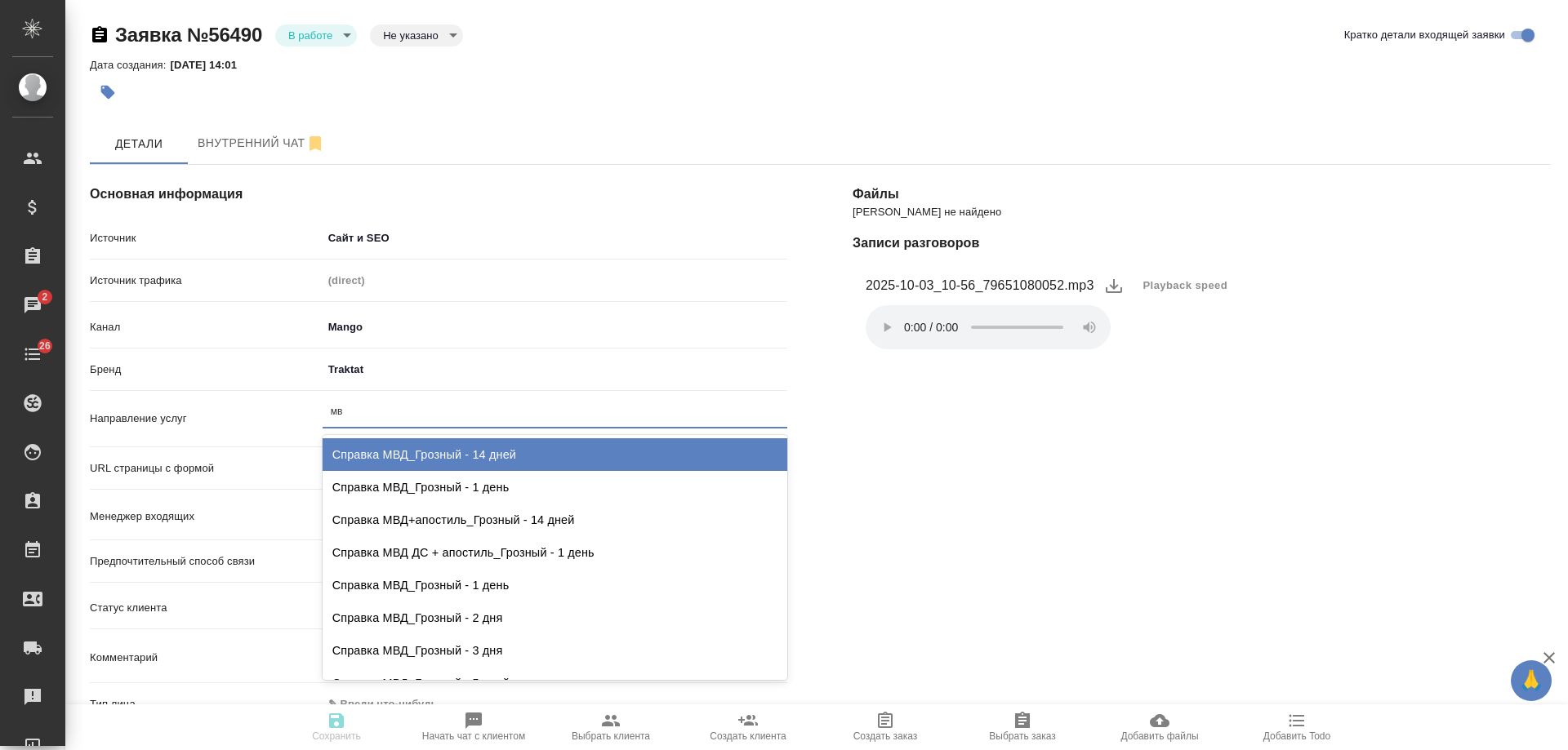
type input "мвд"
click at [419, 447] on div "Справка МВД_Грозный - 14 дней" at bounding box center [555, 454] width 465 height 32
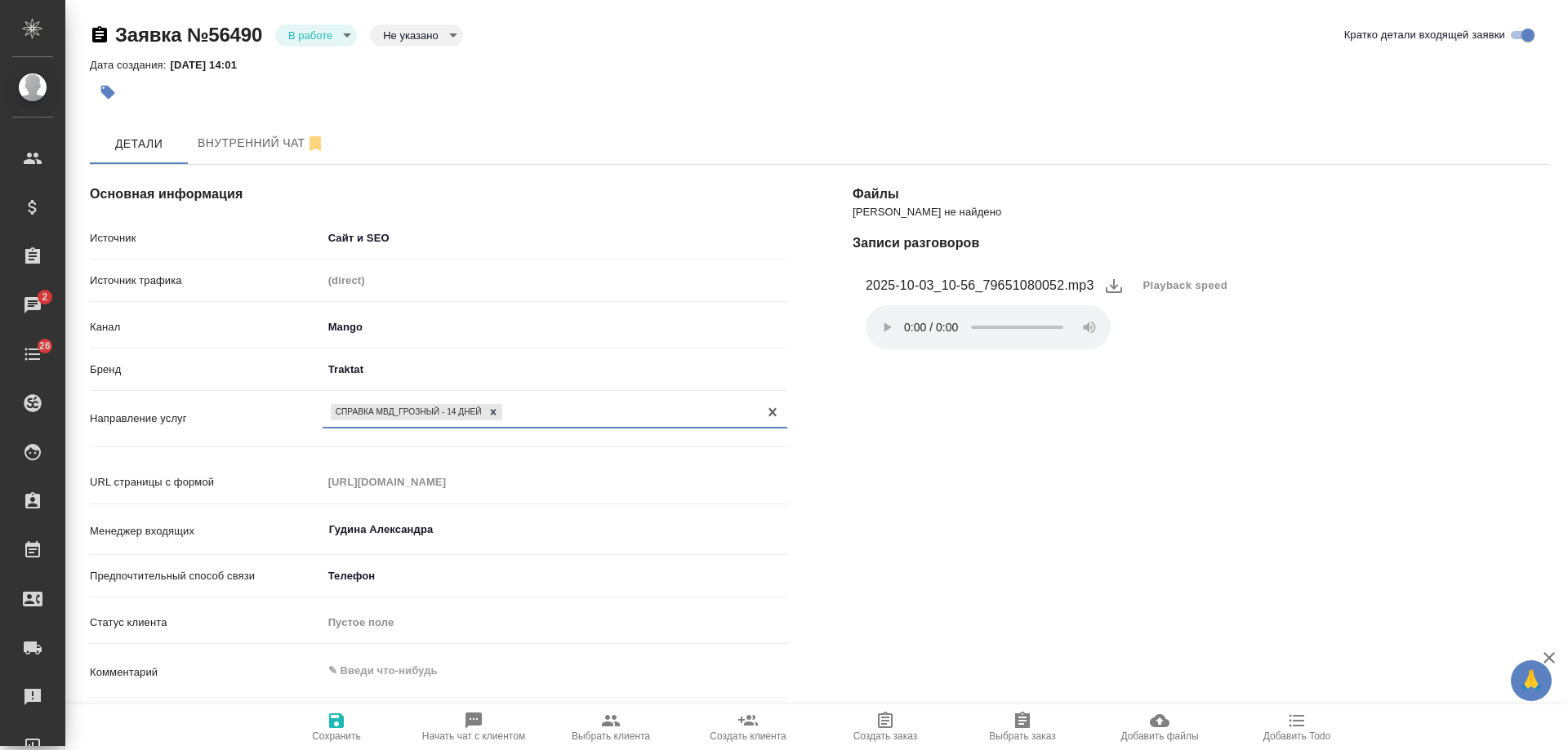
drag, startPoint x: 490, startPoint y: 414, endPoint x: 457, endPoint y: 414, distance: 33.0
click at [490, 414] on icon at bounding box center [493, 412] width 11 height 11
type textarea "x"
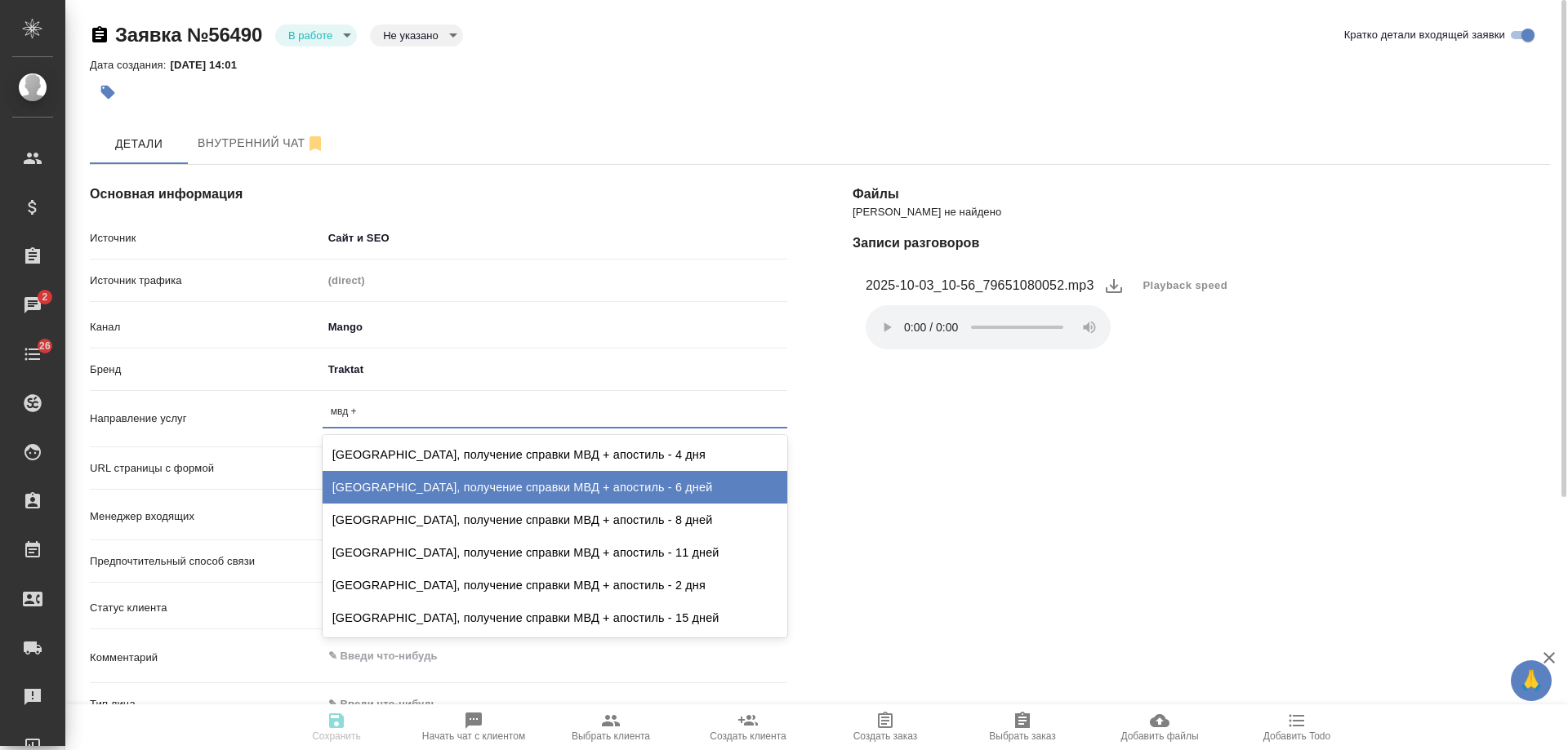
type input "мвд"
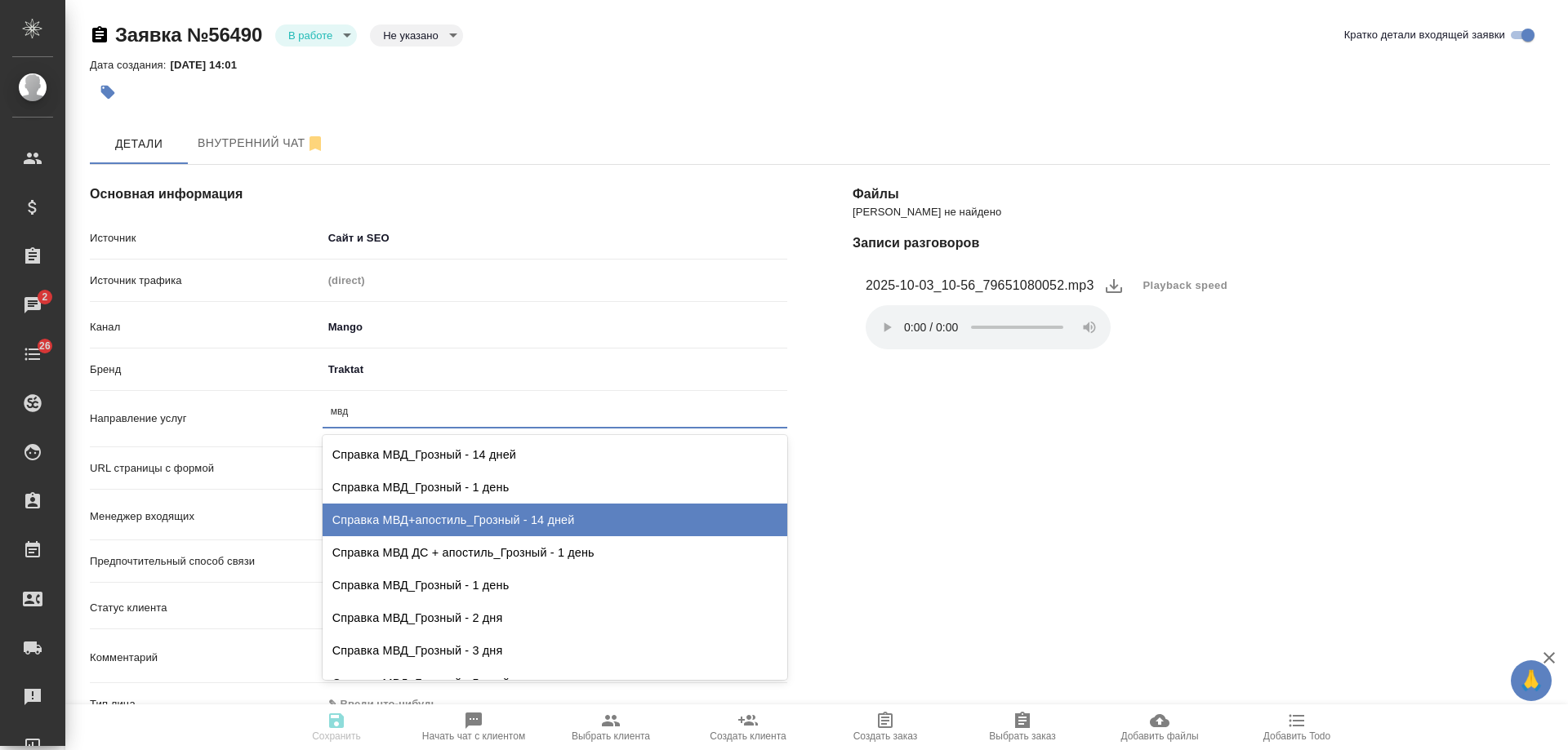
click at [633, 529] on div "Справка МВД+апостиль_Грозный - 14 дней" at bounding box center [555, 520] width 465 height 32
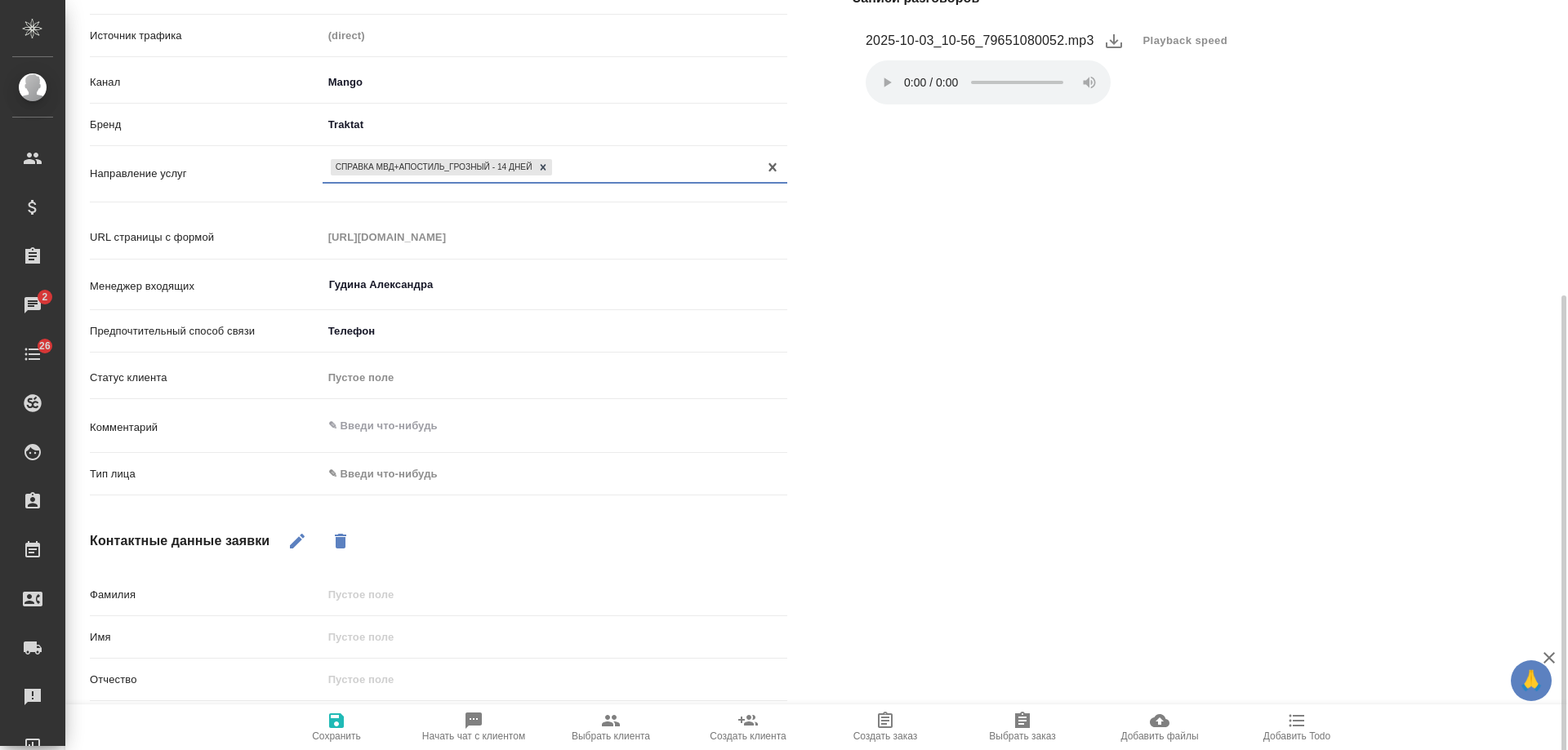
scroll to position [326, 0]
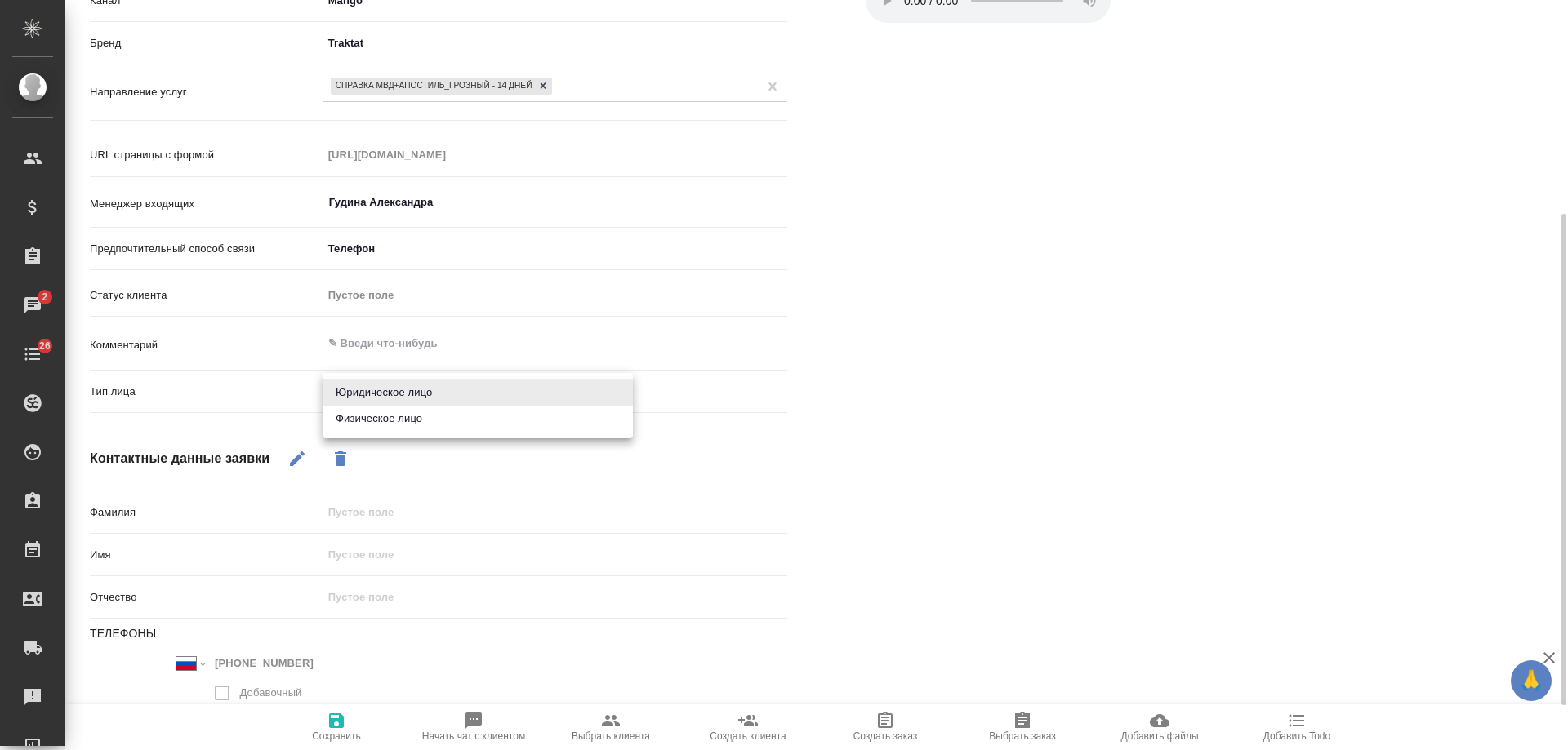
click at [418, 393] on body "🙏 .cls-1 fill:#fff; AWATERA Gudina Alexandra Клиенты Спецификации Заказы 2 Чаты…" at bounding box center [784, 375] width 1568 height 750
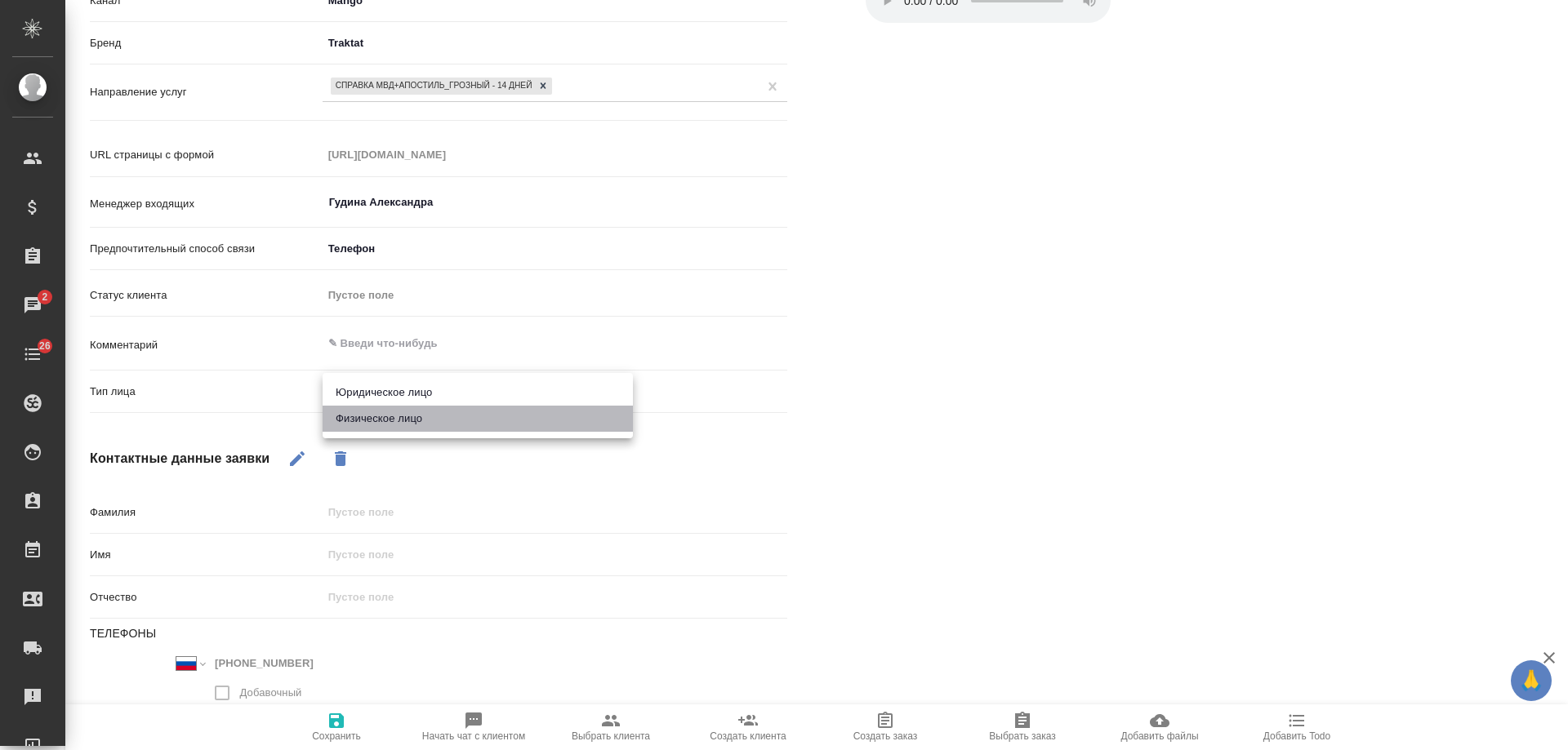
click at [413, 418] on li "Физическое лицо" at bounding box center [477, 419] width 310 height 27
type textarea "x"
type input "private"
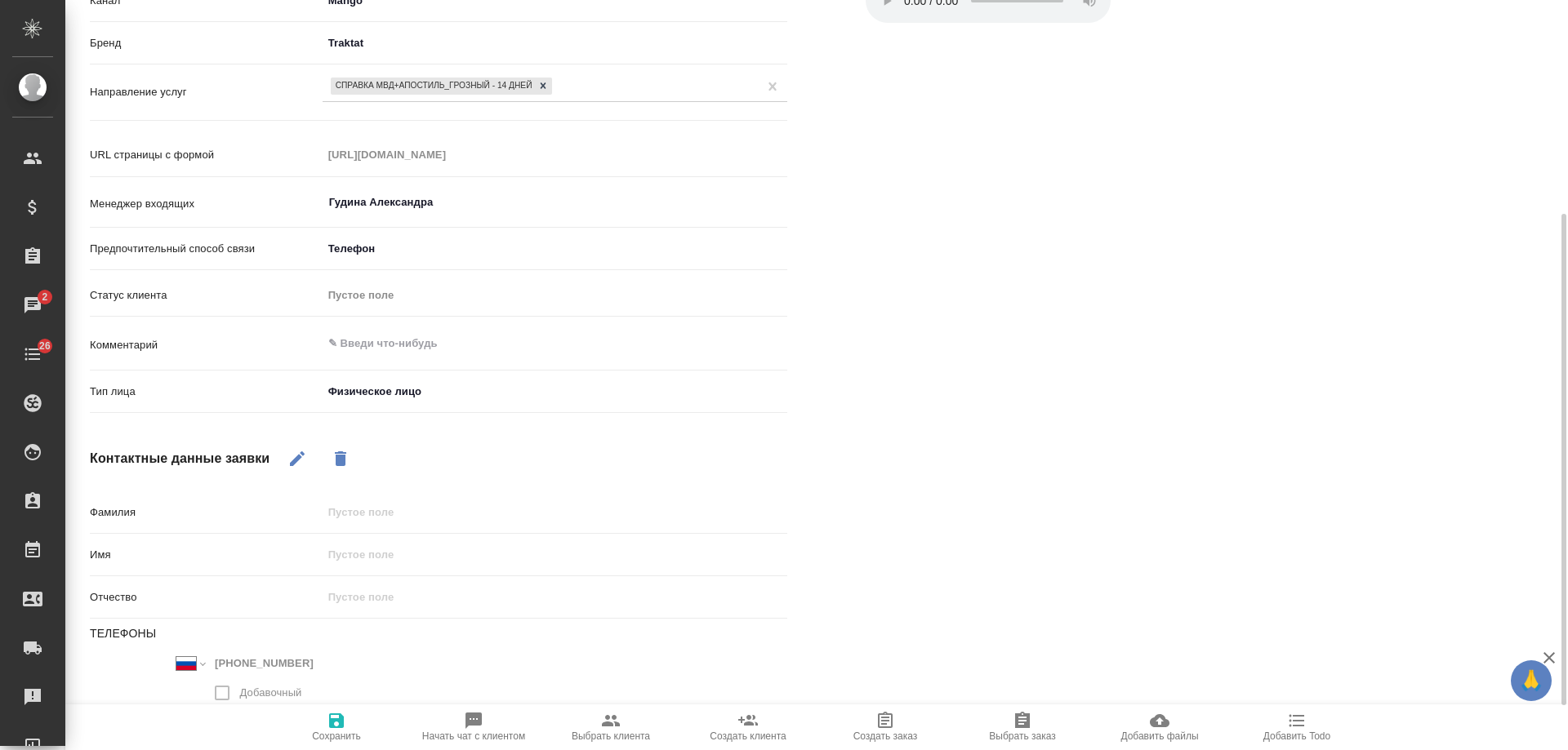
drag, startPoint x: 289, startPoint y: 456, endPoint x: 339, endPoint y: 524, distance: 84.4
click at [296, 467] on icon "button" at bounding box center [297, 459] width 20 height 20
click at [370, 563] on input "text" at bounding box center [555, 555] width 465 height 24
type input "Р"
type textarea "x"
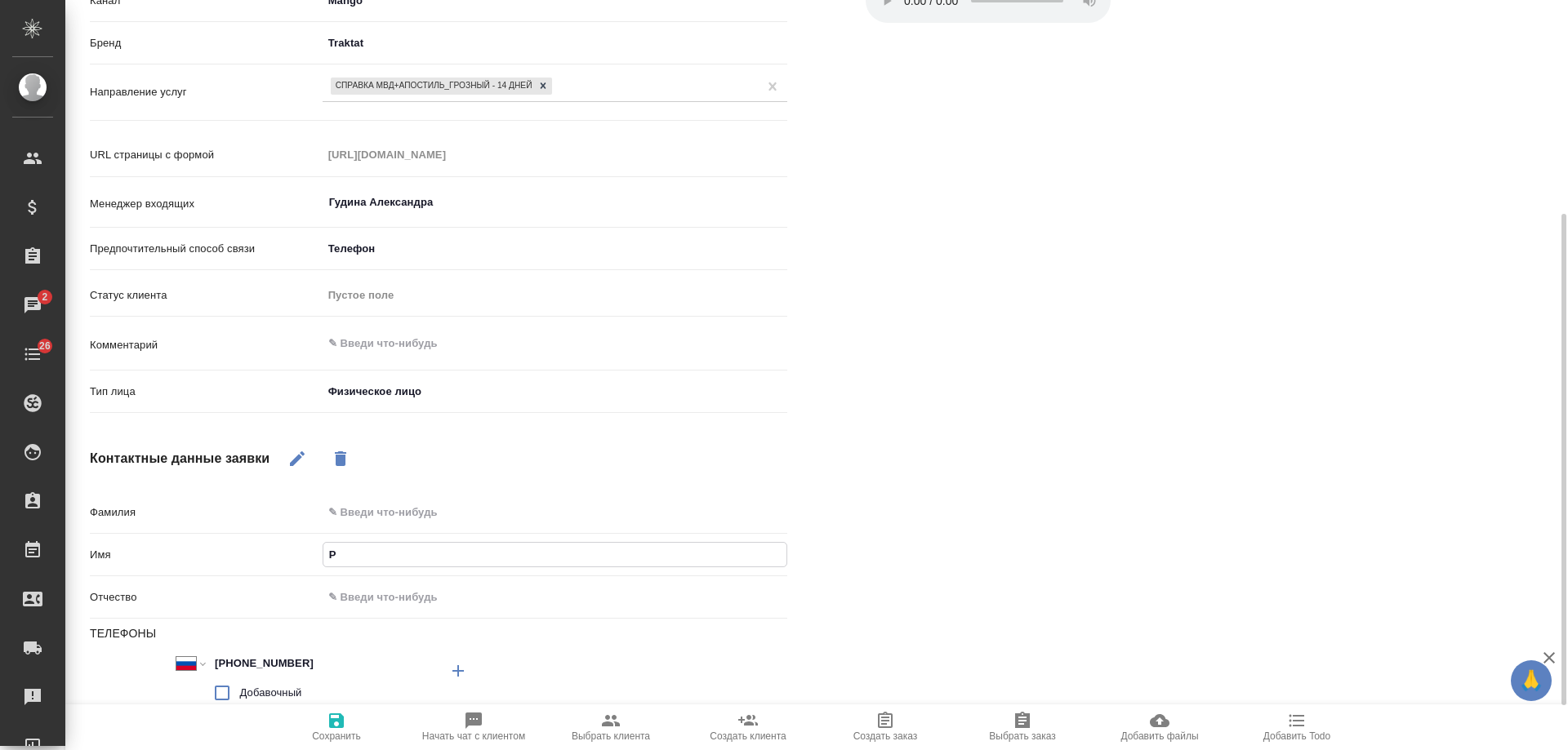
type input "Ру"
type textarea "x"
type input "Руф"
click at [370, 557] on input "Руф" at bounding box center [555, 555] width 465 height 24
type textarea "x"
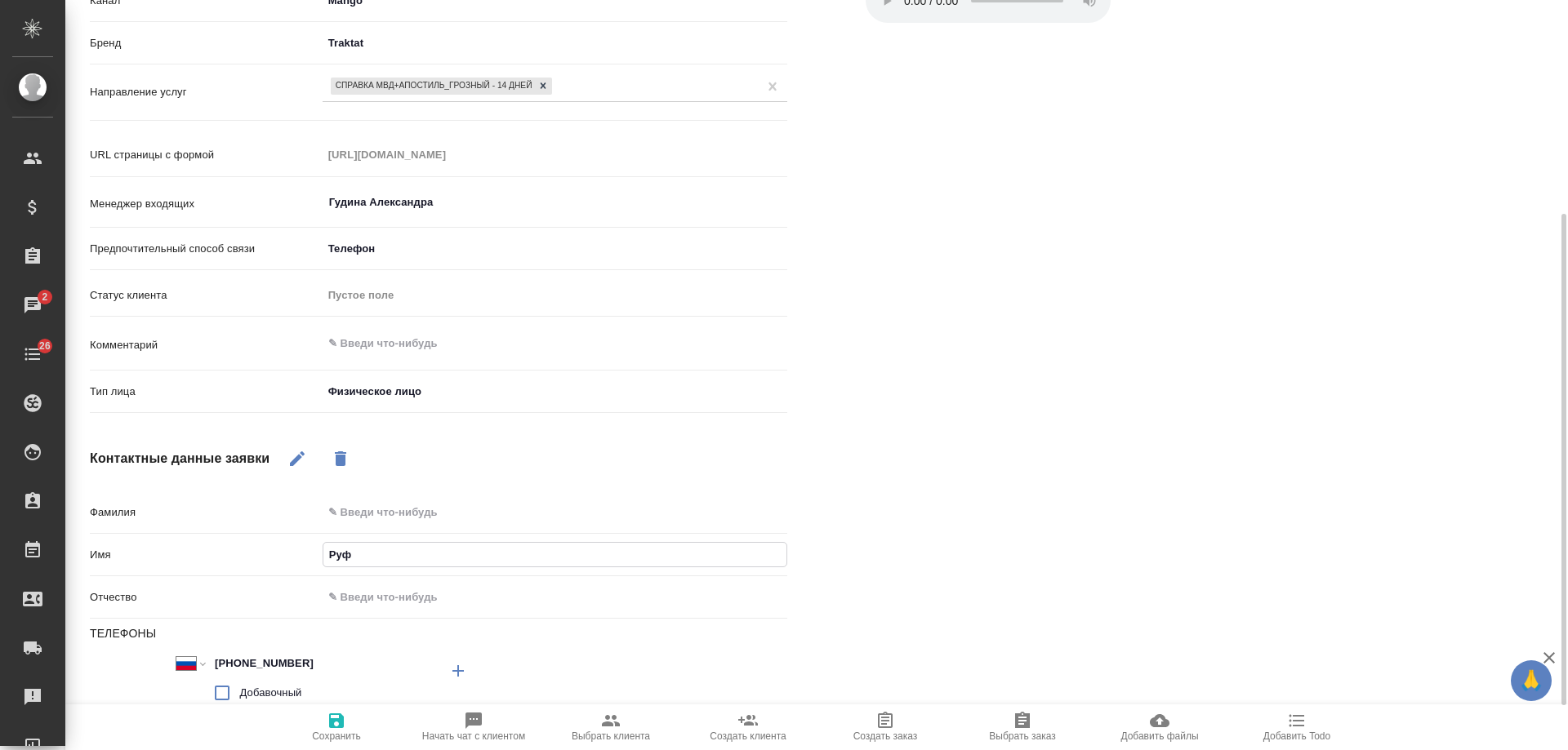
type input "Руфи"
type textarea "x"
type input "Руфина"
type textarea "x"
type input "Руфина"
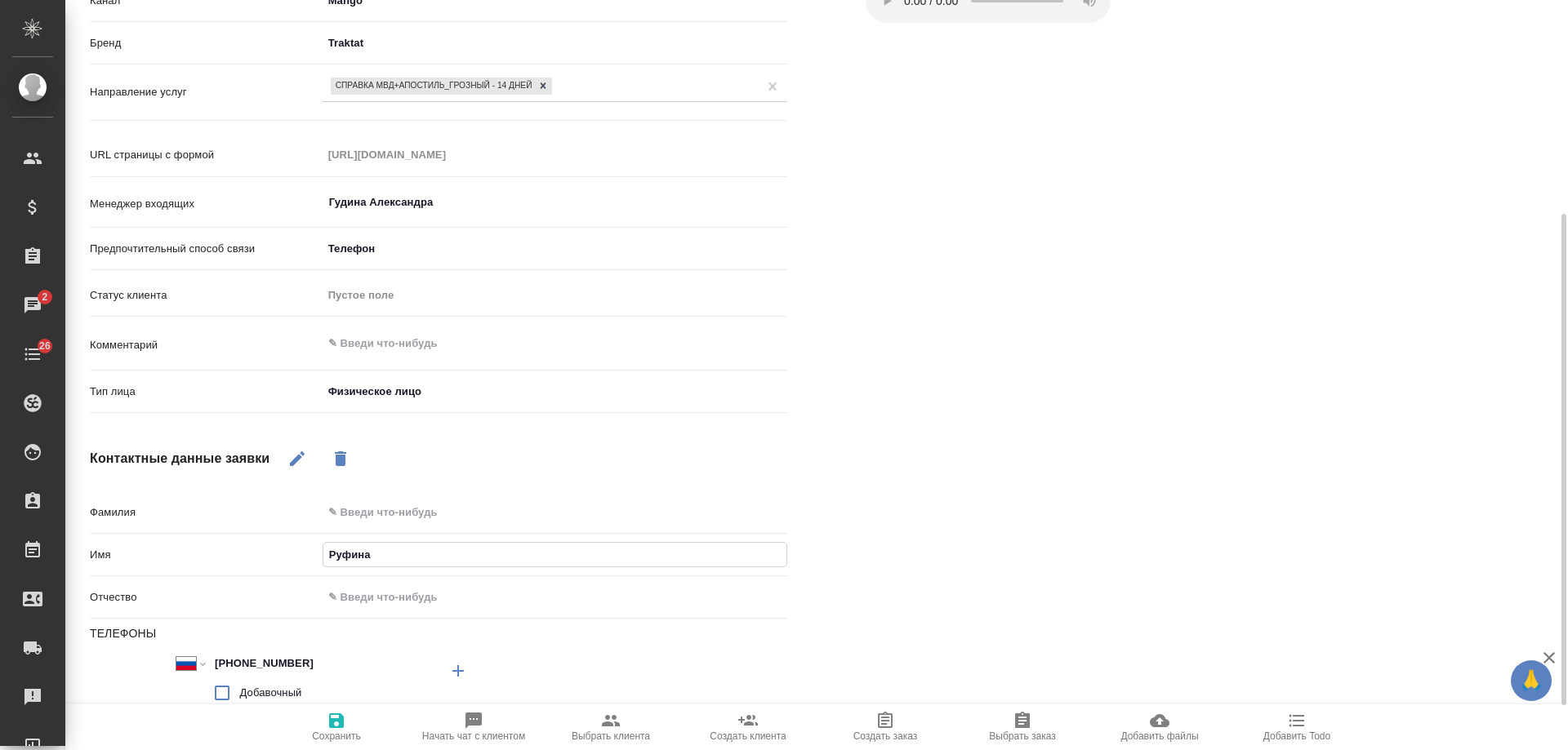
click at [342, 729] on icon "button" at bounding box center [336, 721] width 20 height 20
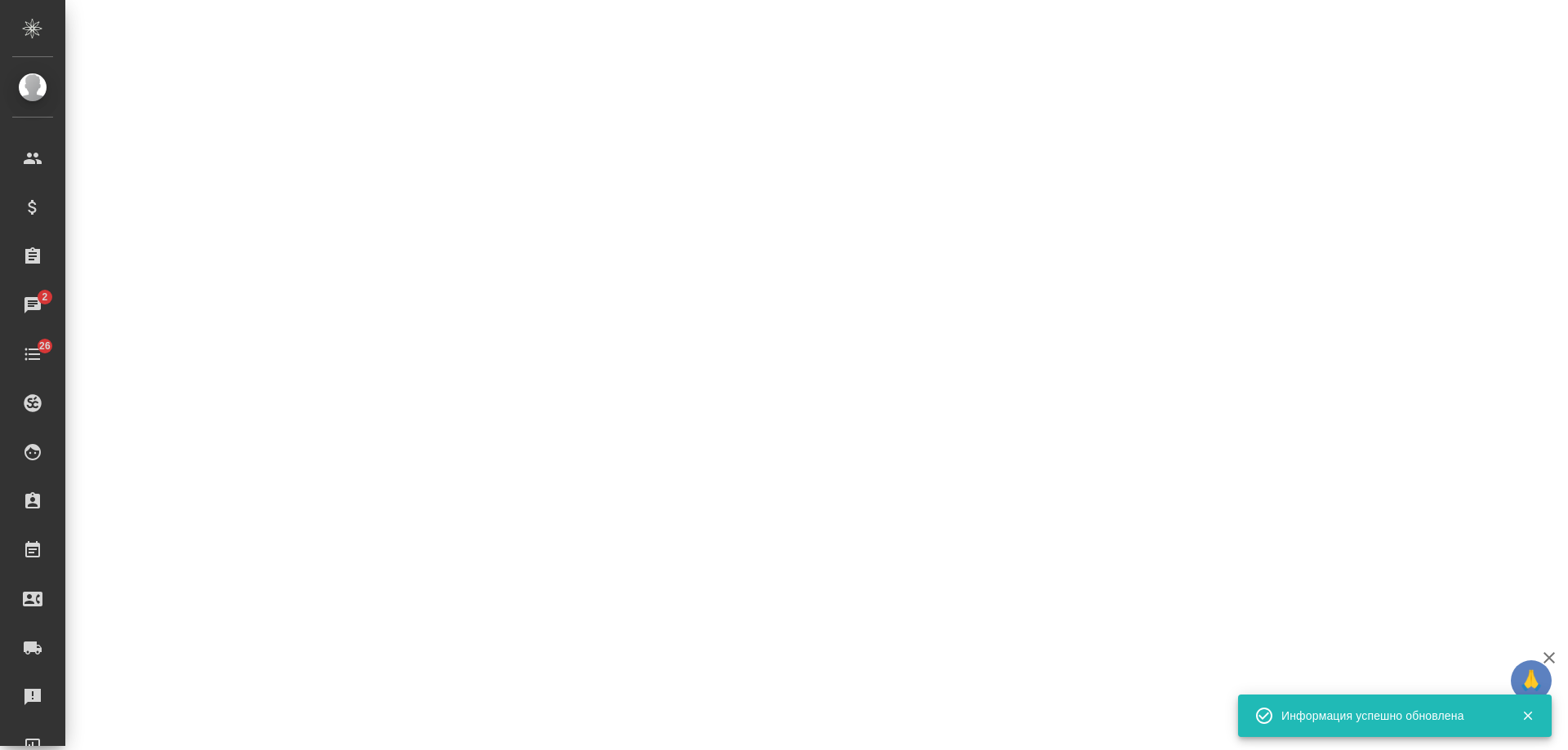
select select "RU"
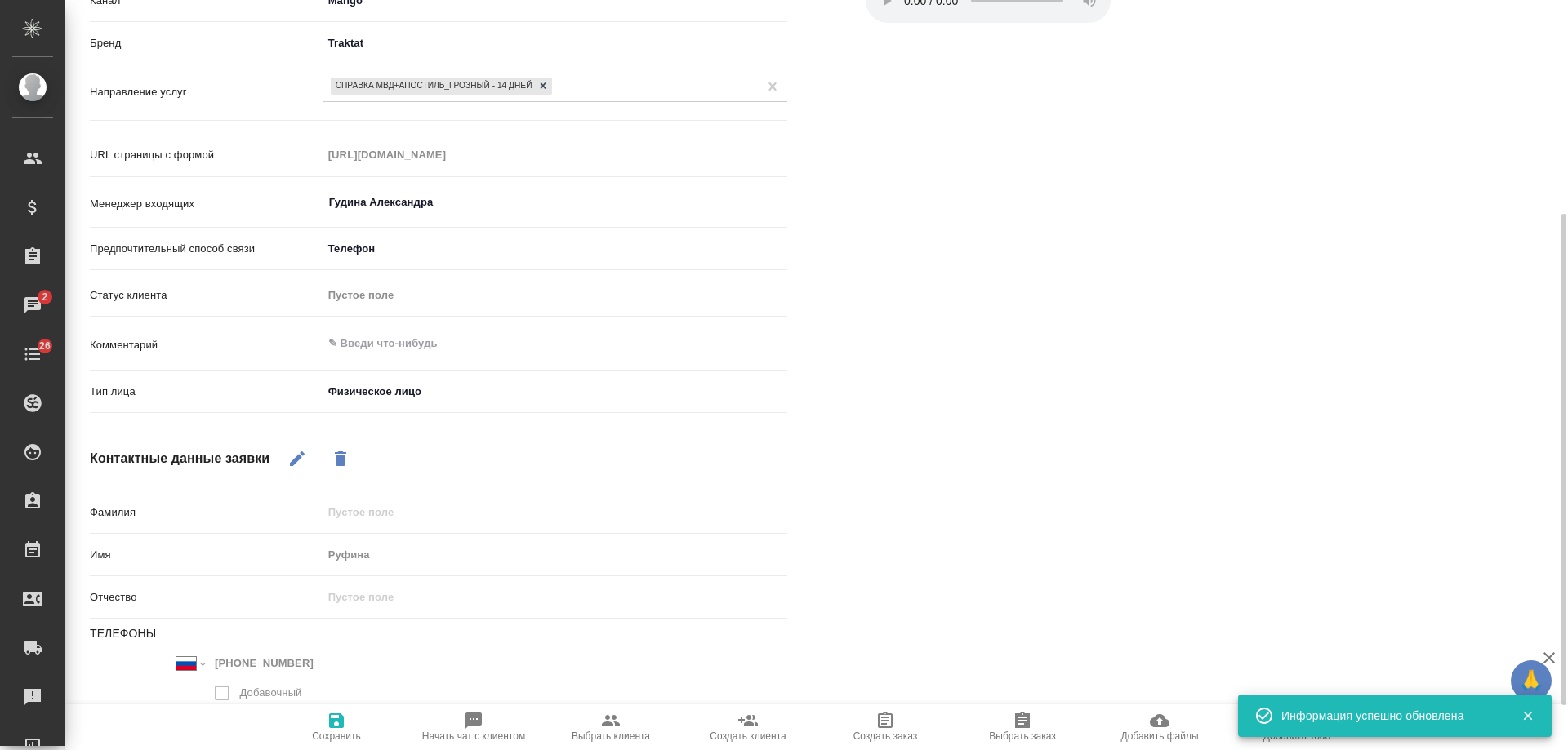
click at [609, 730] on icon "button" at bounding box center [611, 721] width 20 height 20
type textarea "x"
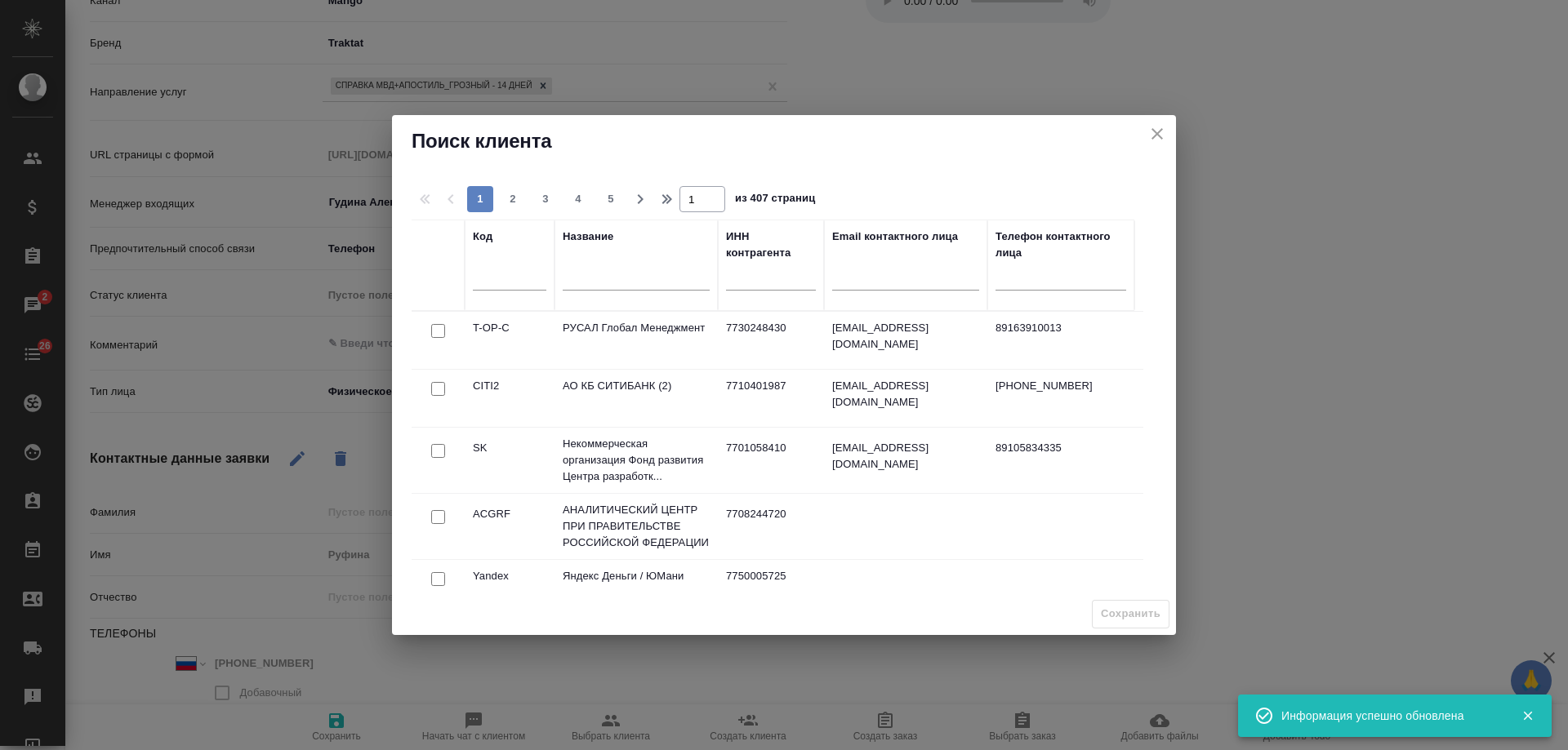
click at [622, 278] on input "text" at bounding box center [636, 280] width 147 height 21
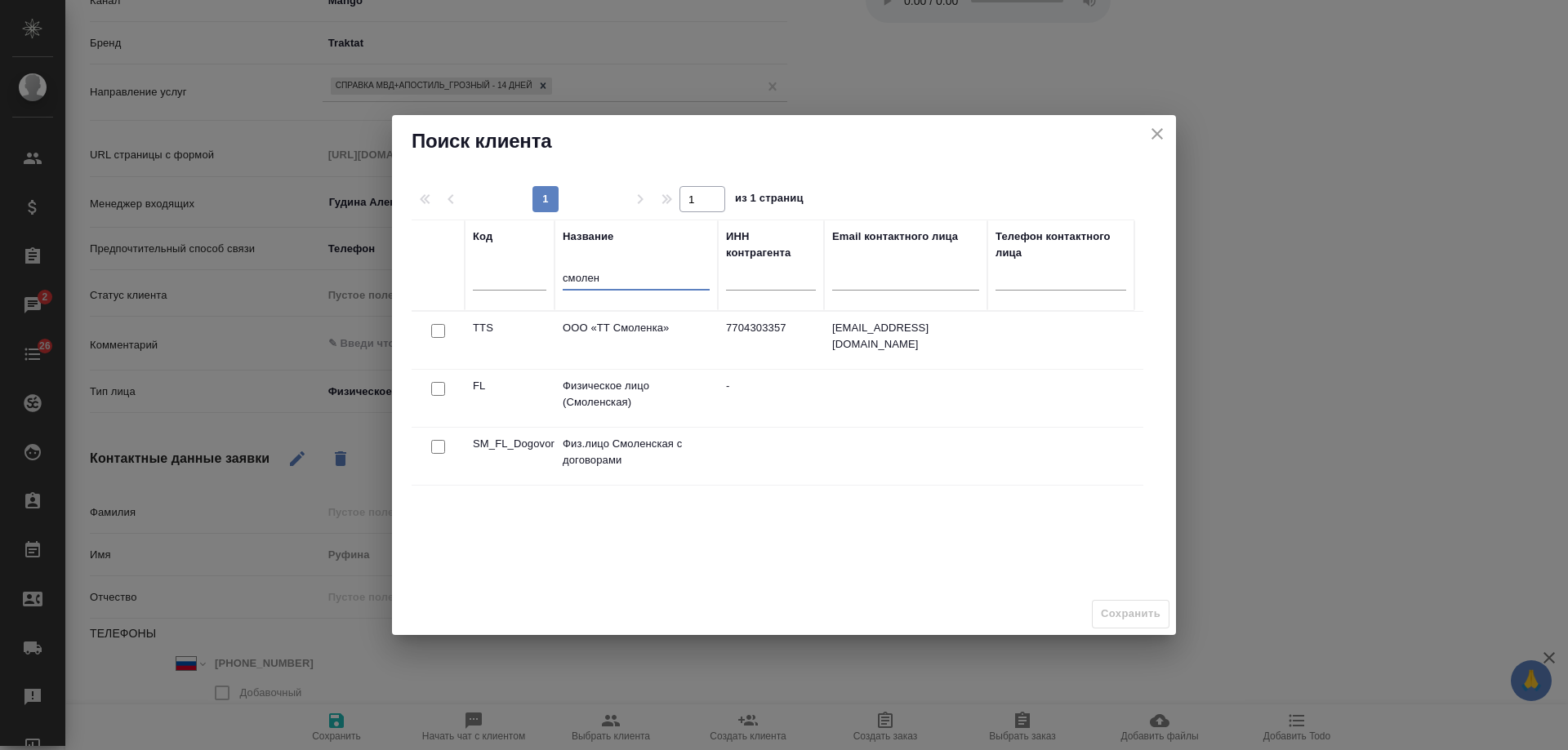
type input "смолен"
click at [435, 387] on input "checkbox" at bounding box center [438, 389] width 14 height 14
checkbox input "true"
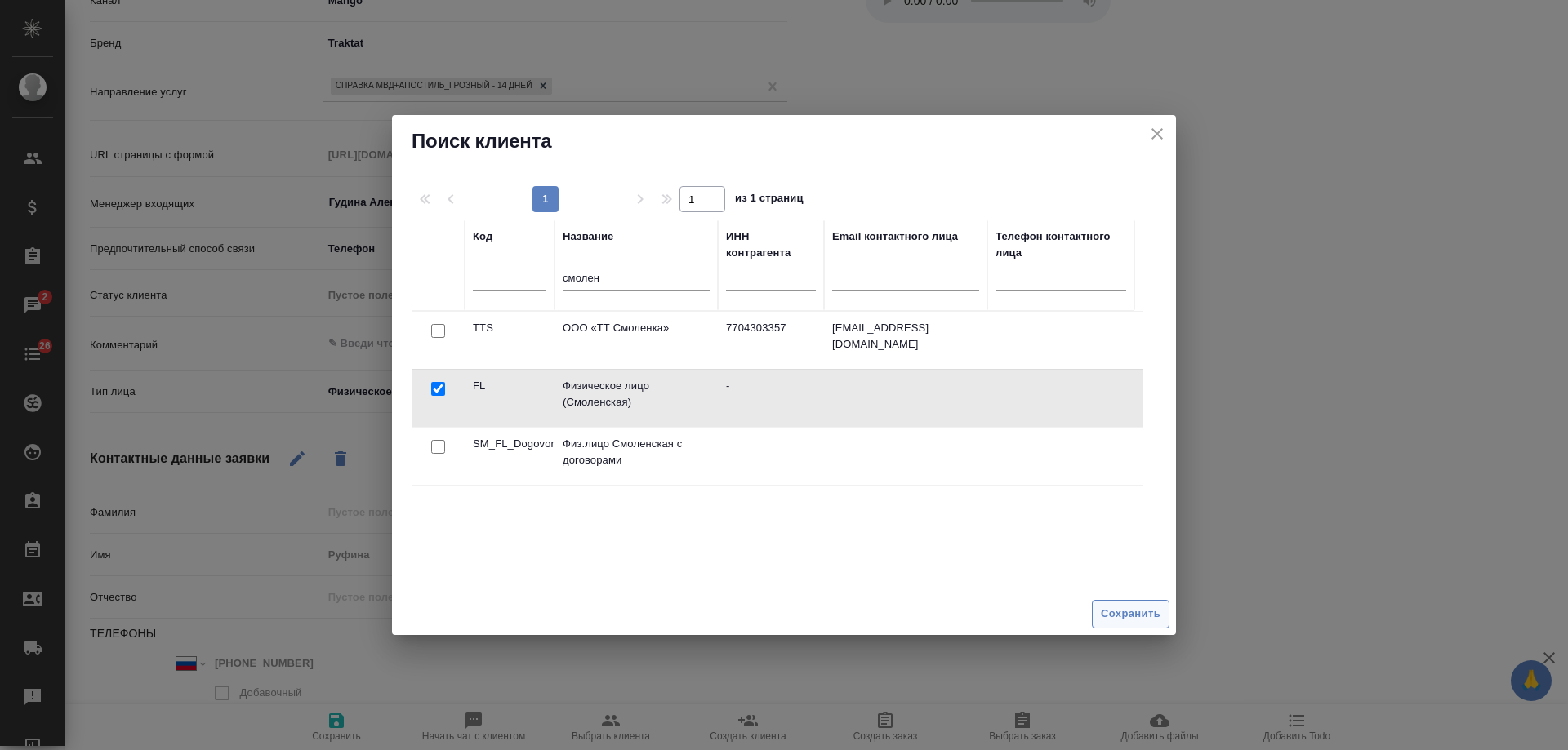
click at [1149, 613] on span "Сохранить" at bounding box center [1131, 614] width 60 height 19
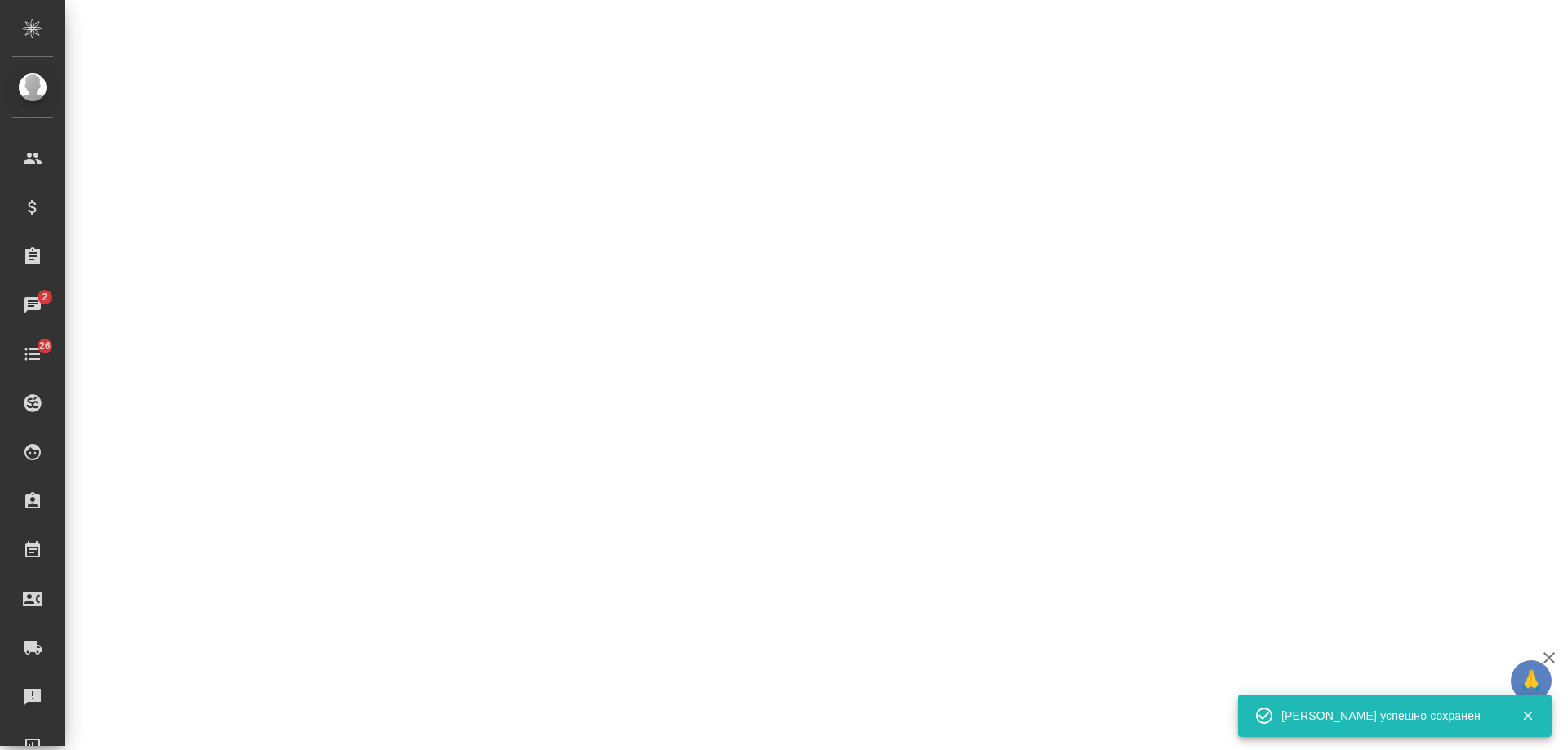
select select "RU"
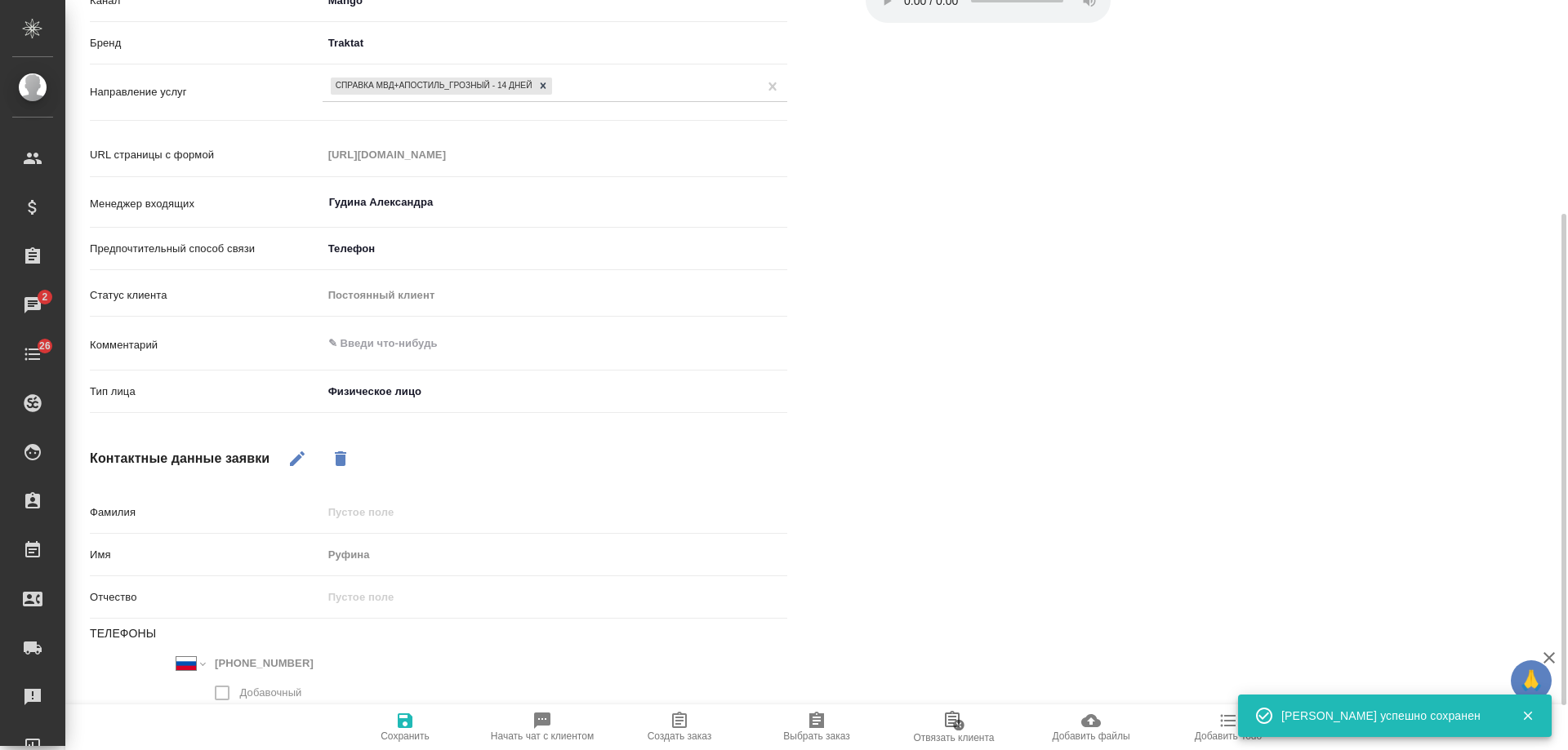
click at [687, 732] on span "Создать заказ" at bounding box center [680, 737] width 65 height 11
type textarea "x"
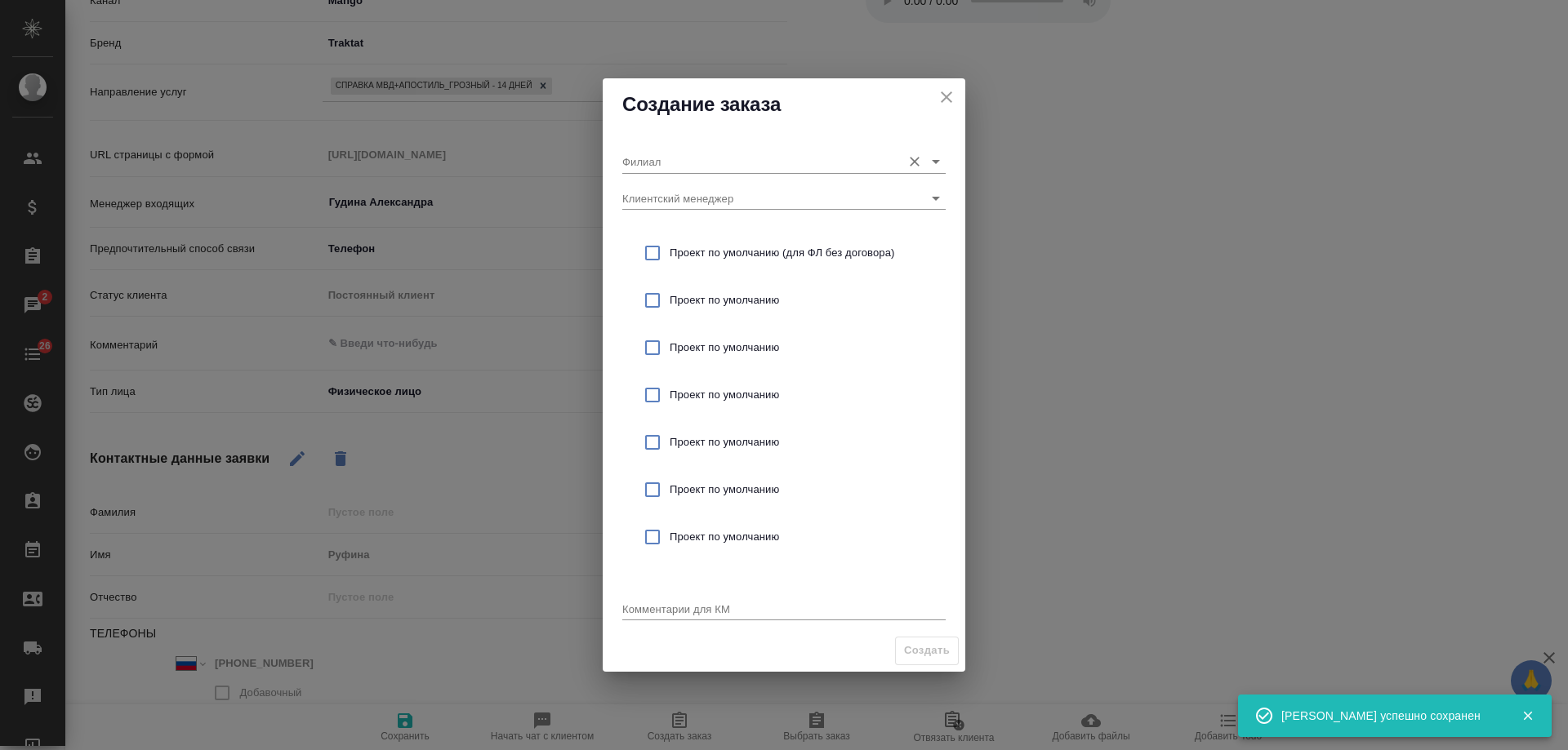
click at [689, 162] on input "Филиал" at bounding box center [758, 160] width 271 height 22
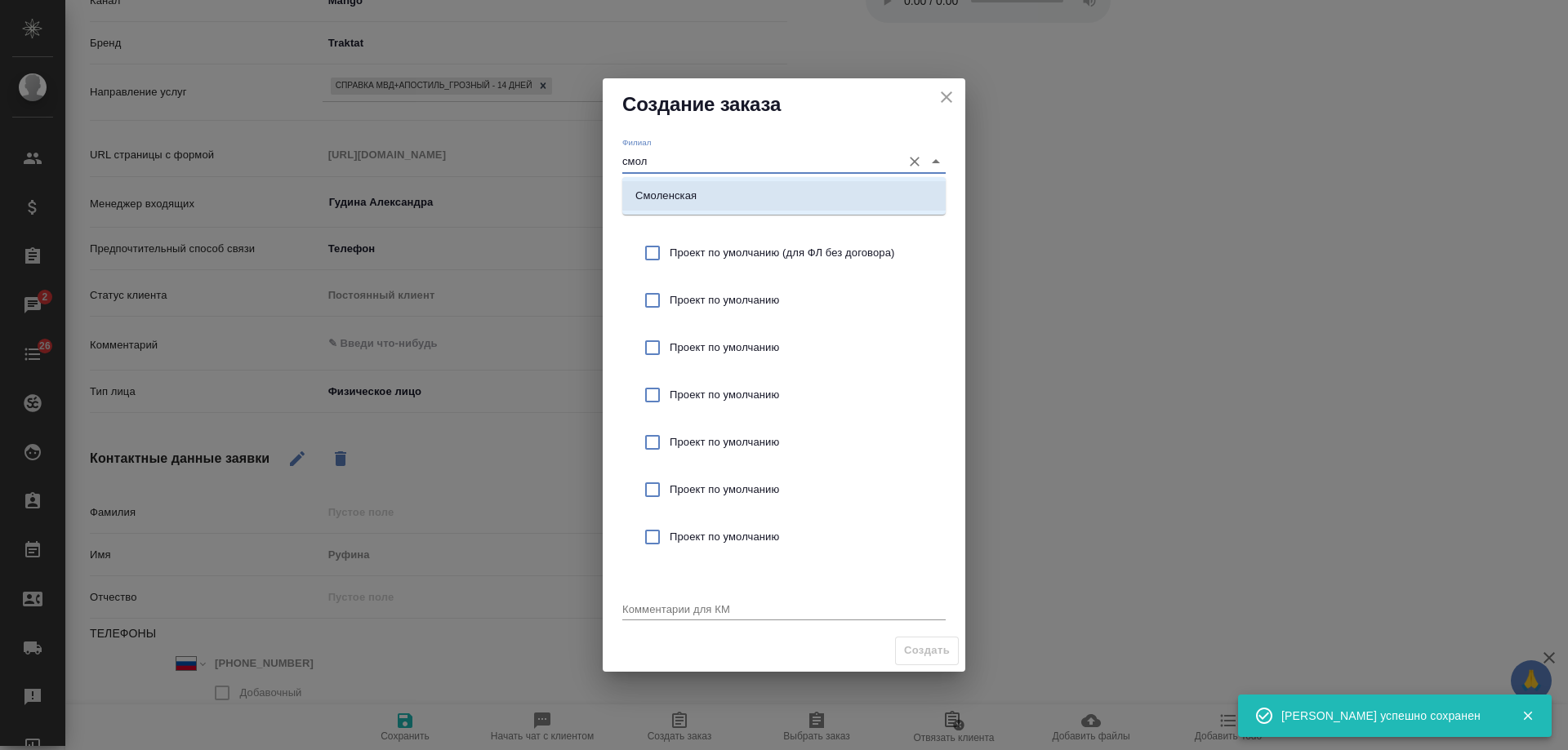
drag, startPoint x: 710, startPoint y: 193, endPoint x: 736, endPoint y: 257, distance: 69.1
click at [710, 194] on li "Смоленская" at bounding box center [784, 195] width 323 height 29
type input "Смоленская"
click at [742, 265] on div "Проект по умолчанию (для ФЛ без договора)" at bounding box center [784, 253] width 323 height 47
checkbox input "true"
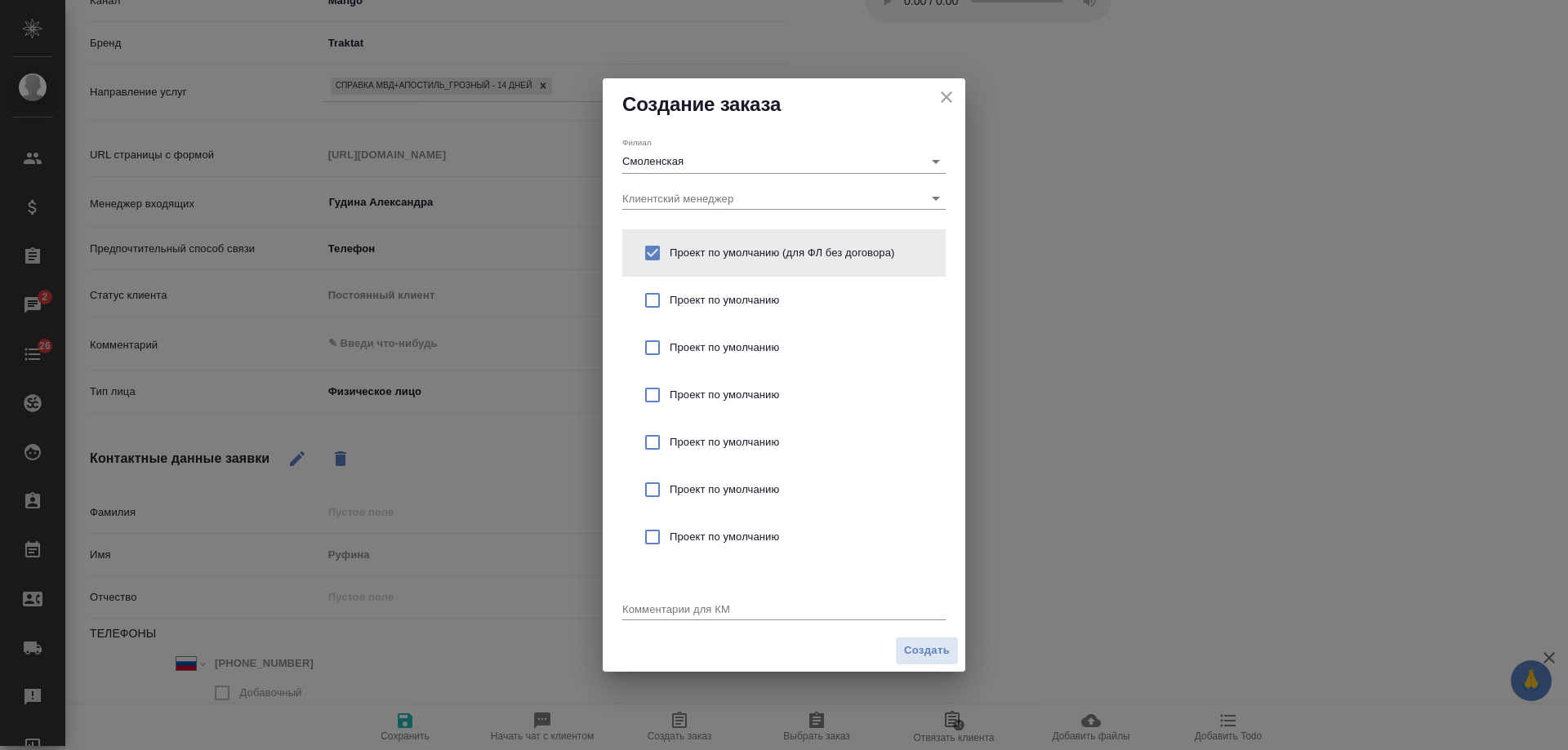
click at [766, 612] on textarea at bounding box center [784, 609] width 323 height 12
type textarea "от КВ: справка МВД с апостилем, для Израиля, клиентка в МО"
click at [937, 645] on span "Создать" at bounding box center [927, 651] width 46 height 19
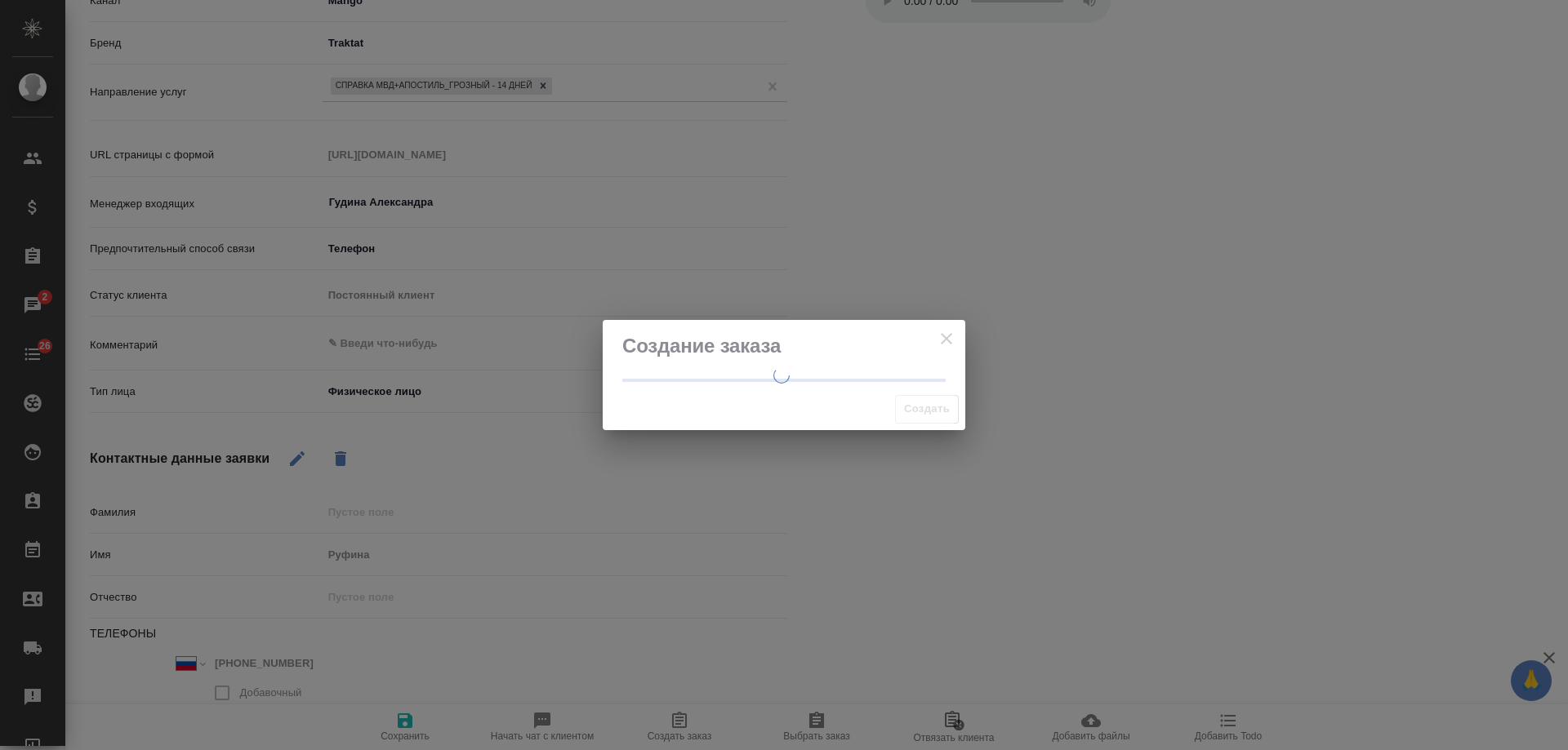
type textarea "x"
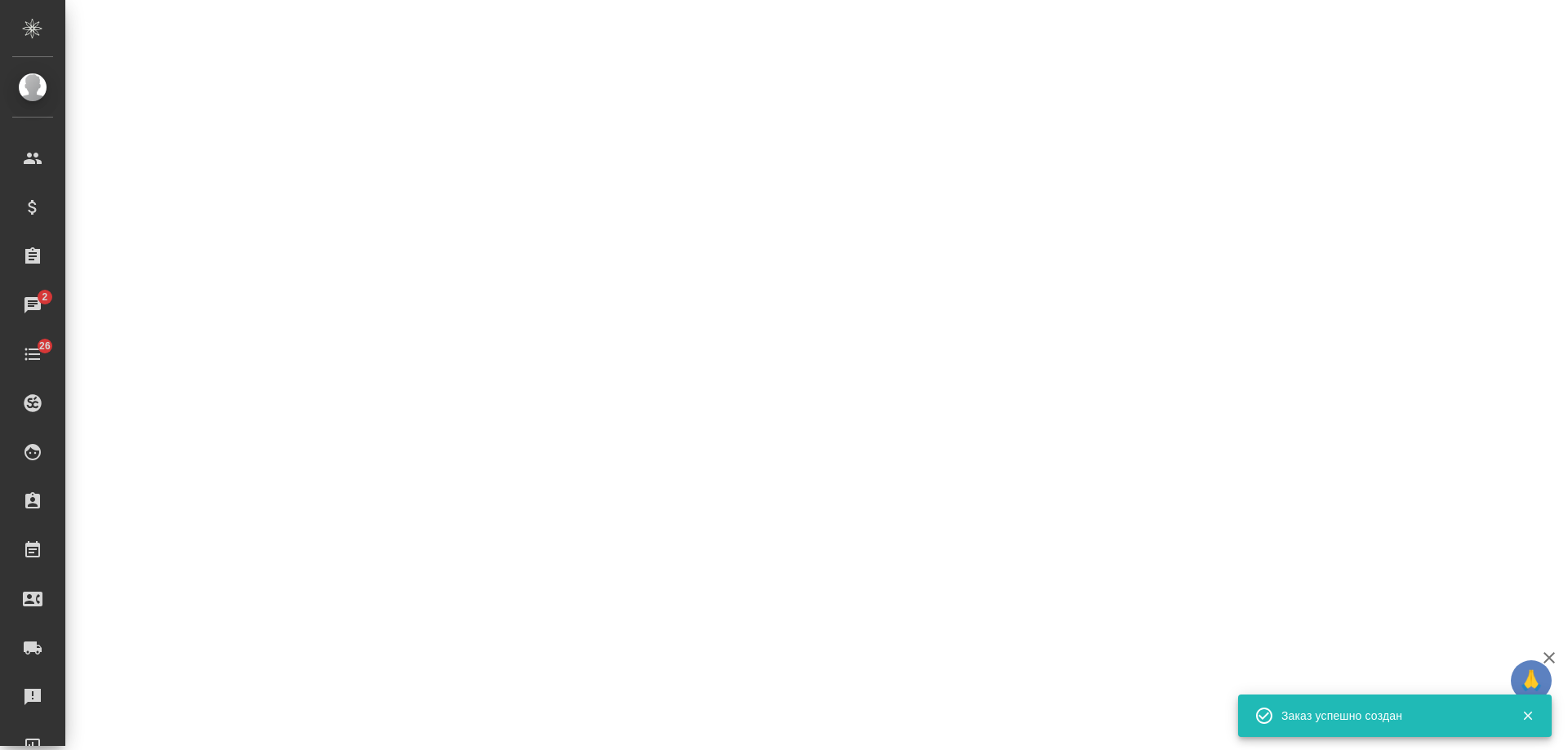
select select "RU"
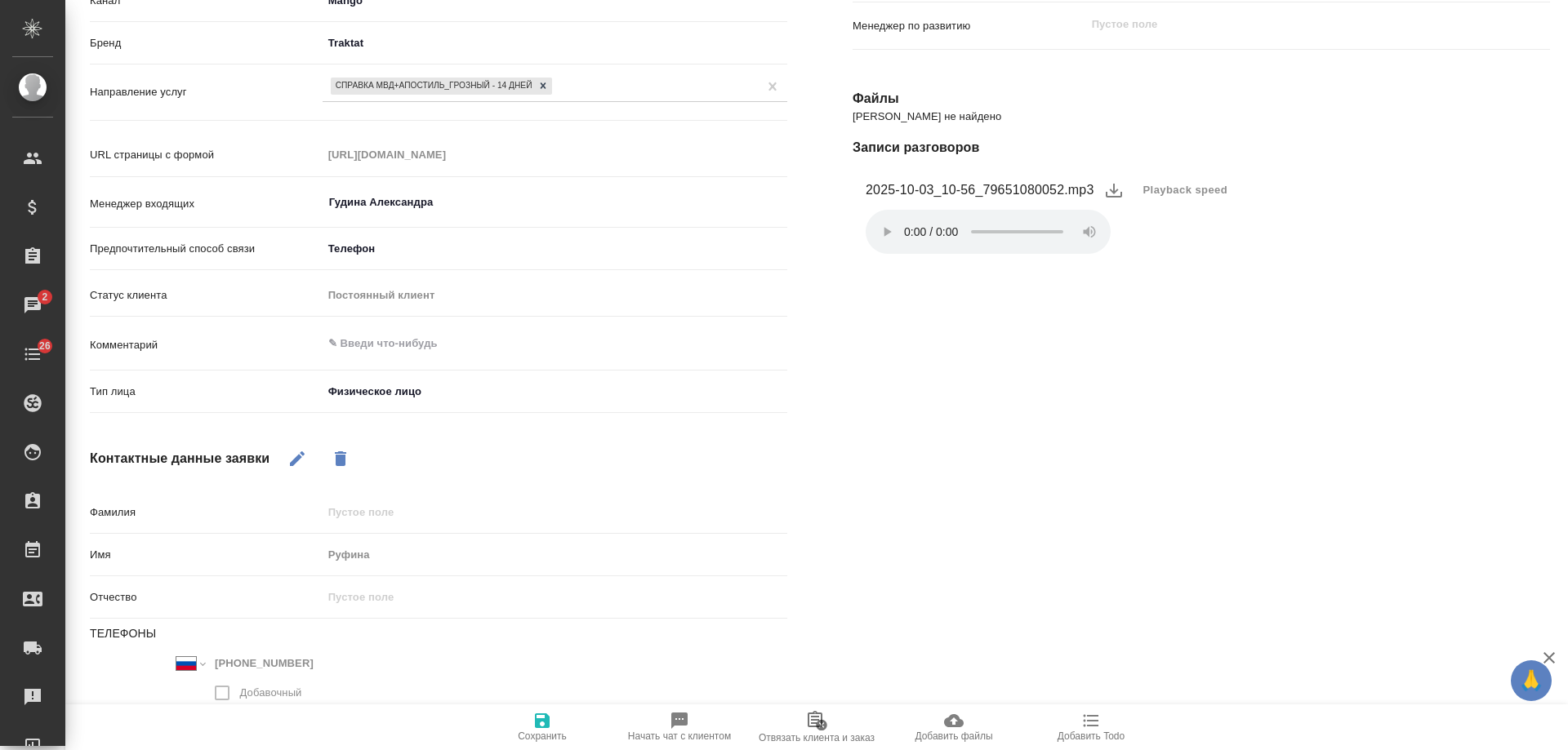
type textarea "x"
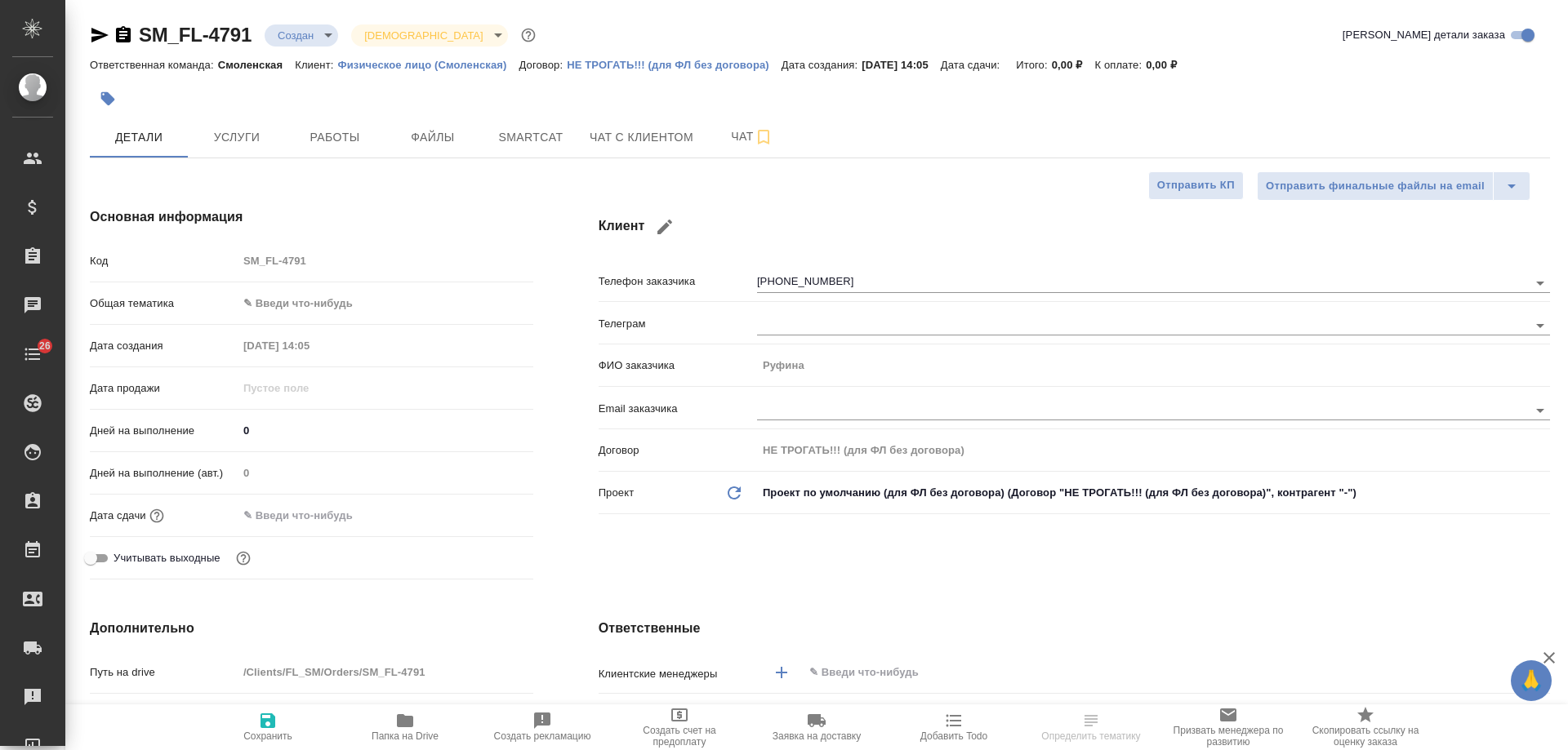
select select "RU"
drag, startPoint x: 124, startPoint y: 38, endPoint x: 167, endPoint y: 24, distance: 45.2
click at [125, 38] on icon "button" at bounding box center [123, 34] width 15 height 16
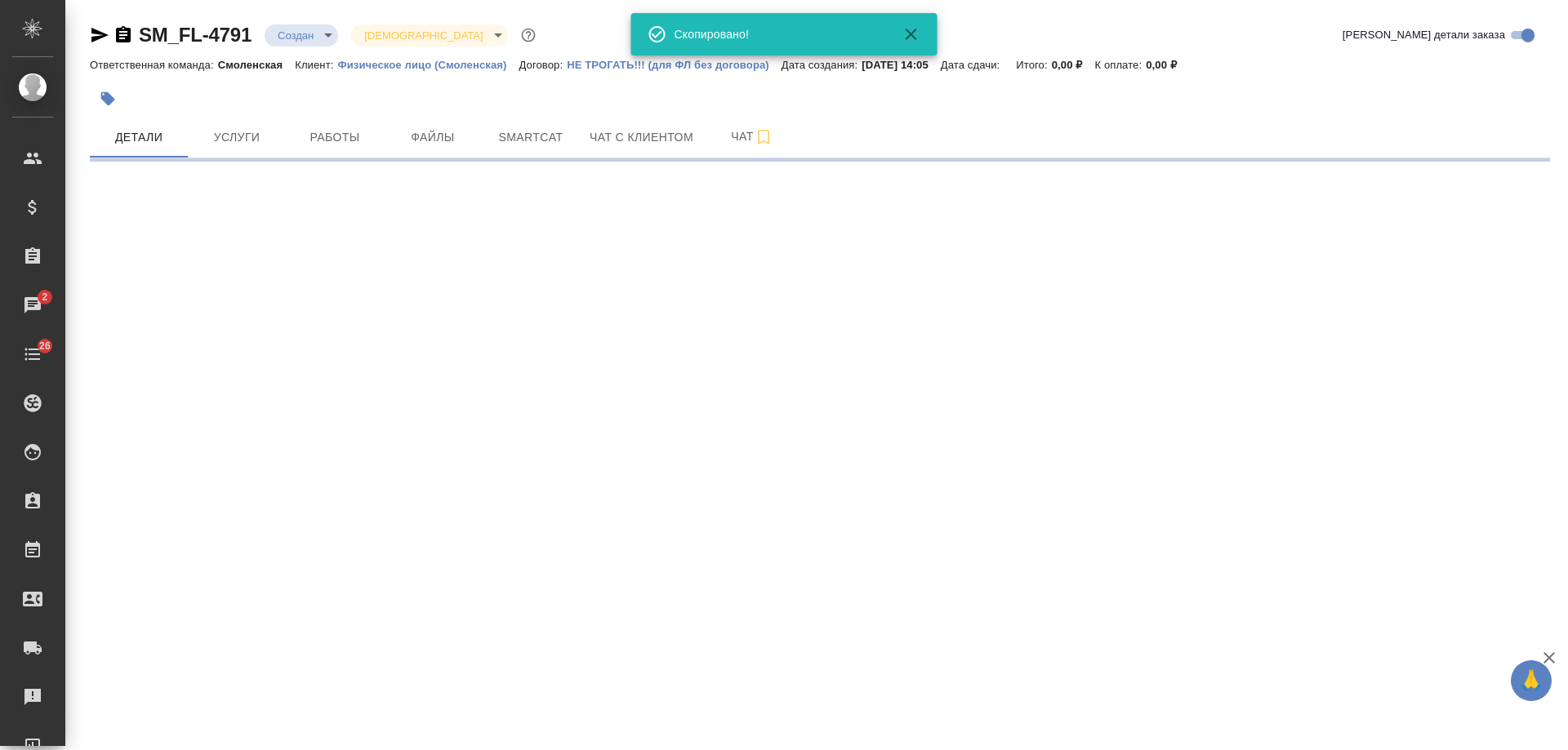
select select "RU"
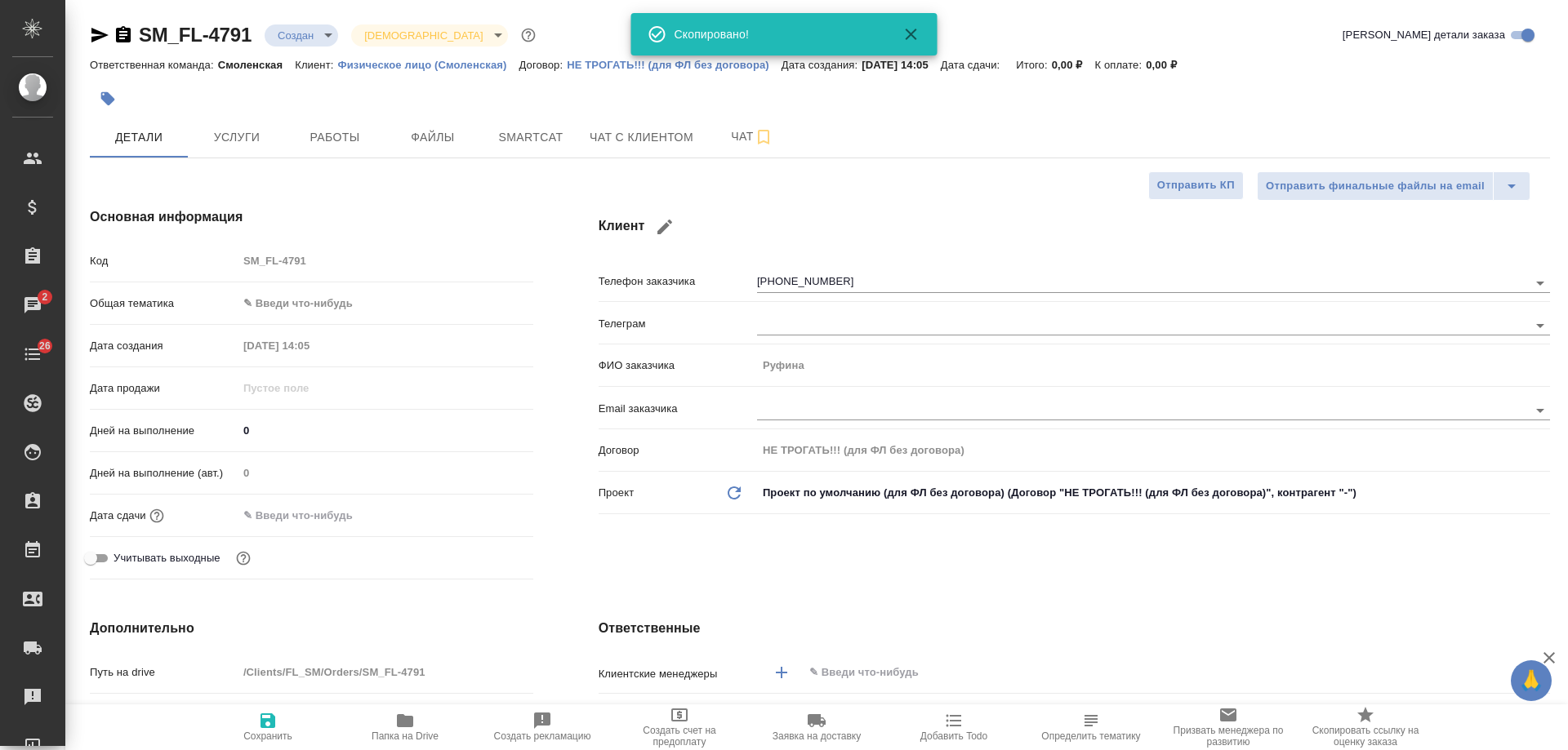
type textarea "x"
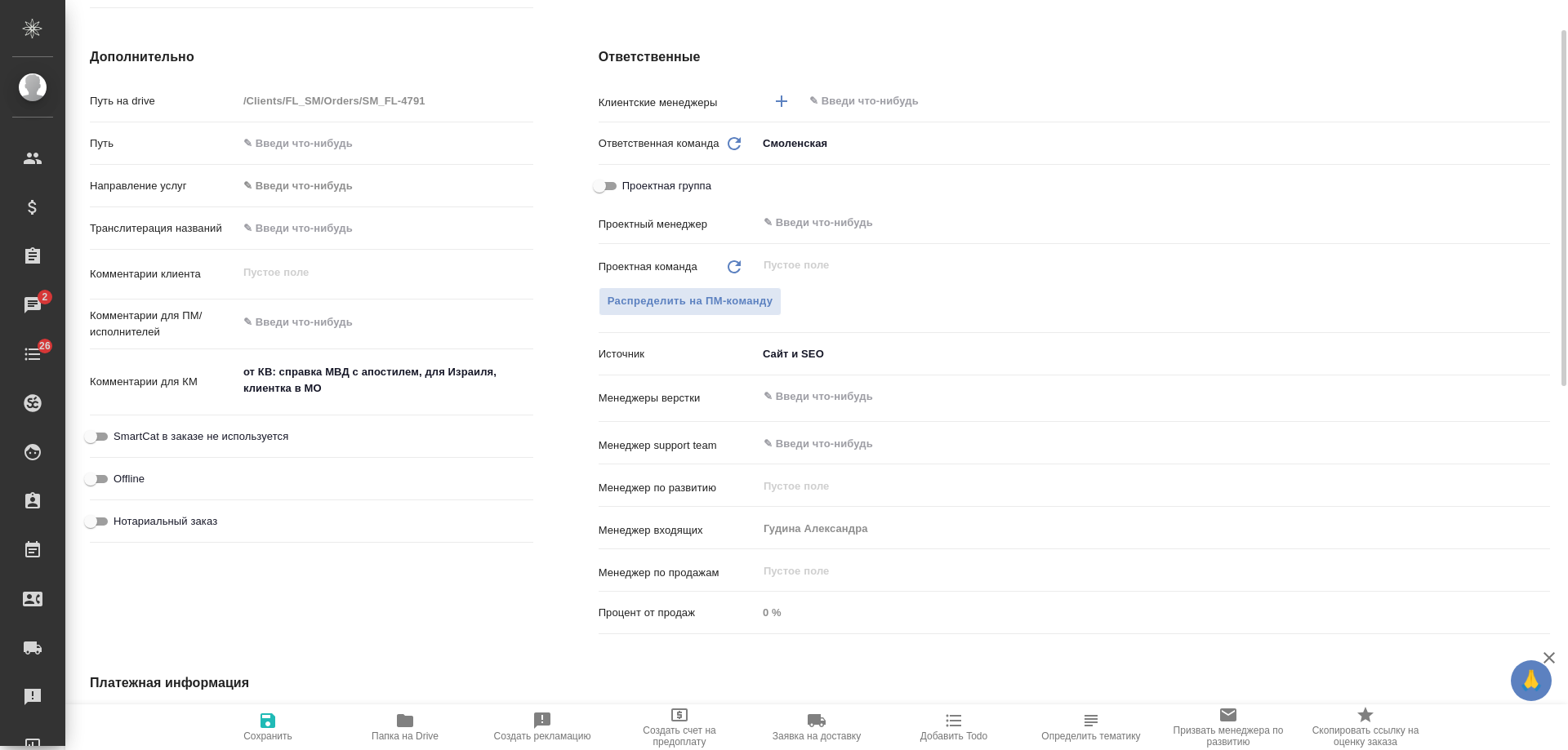
scroll to position [409, 0]
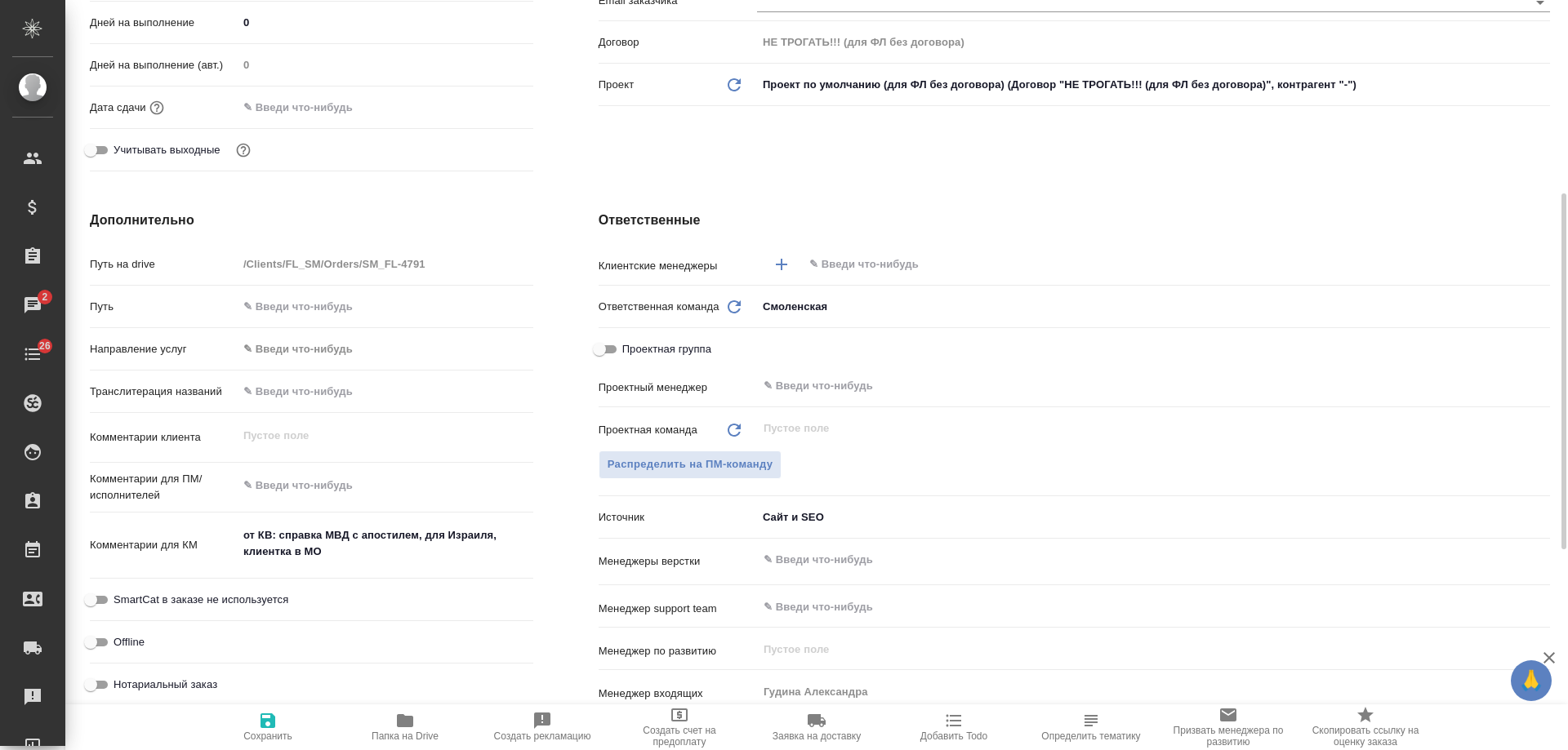
click at [879, 273] on input "text" at bounding box center [1150, 265] width 683 height 20
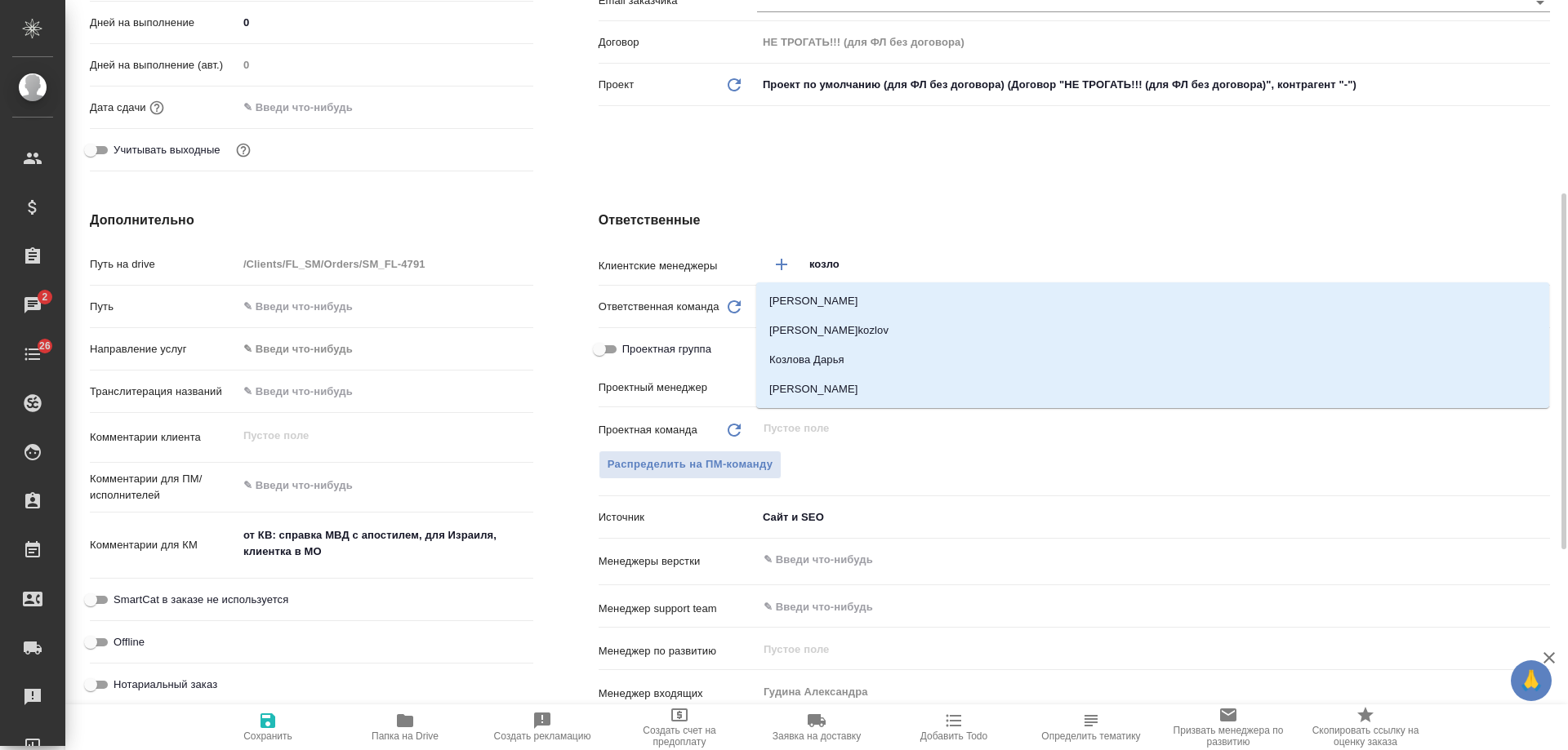
type input "[PERSON_NAME]"
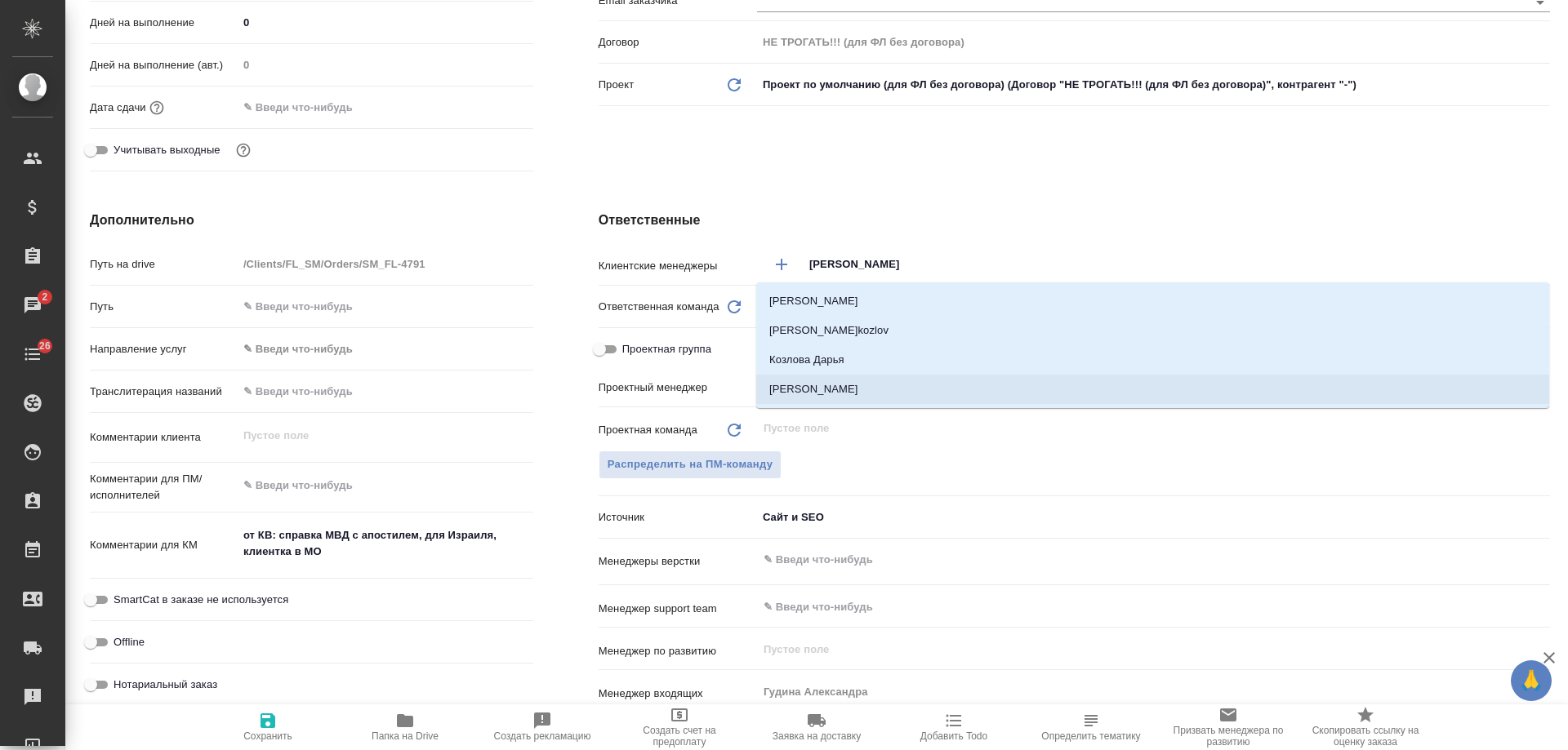
click at [868, 396] on li "[PERSON_NAME]" at bounding box center [1153, 389] width 793 height 29
type textarea "x"
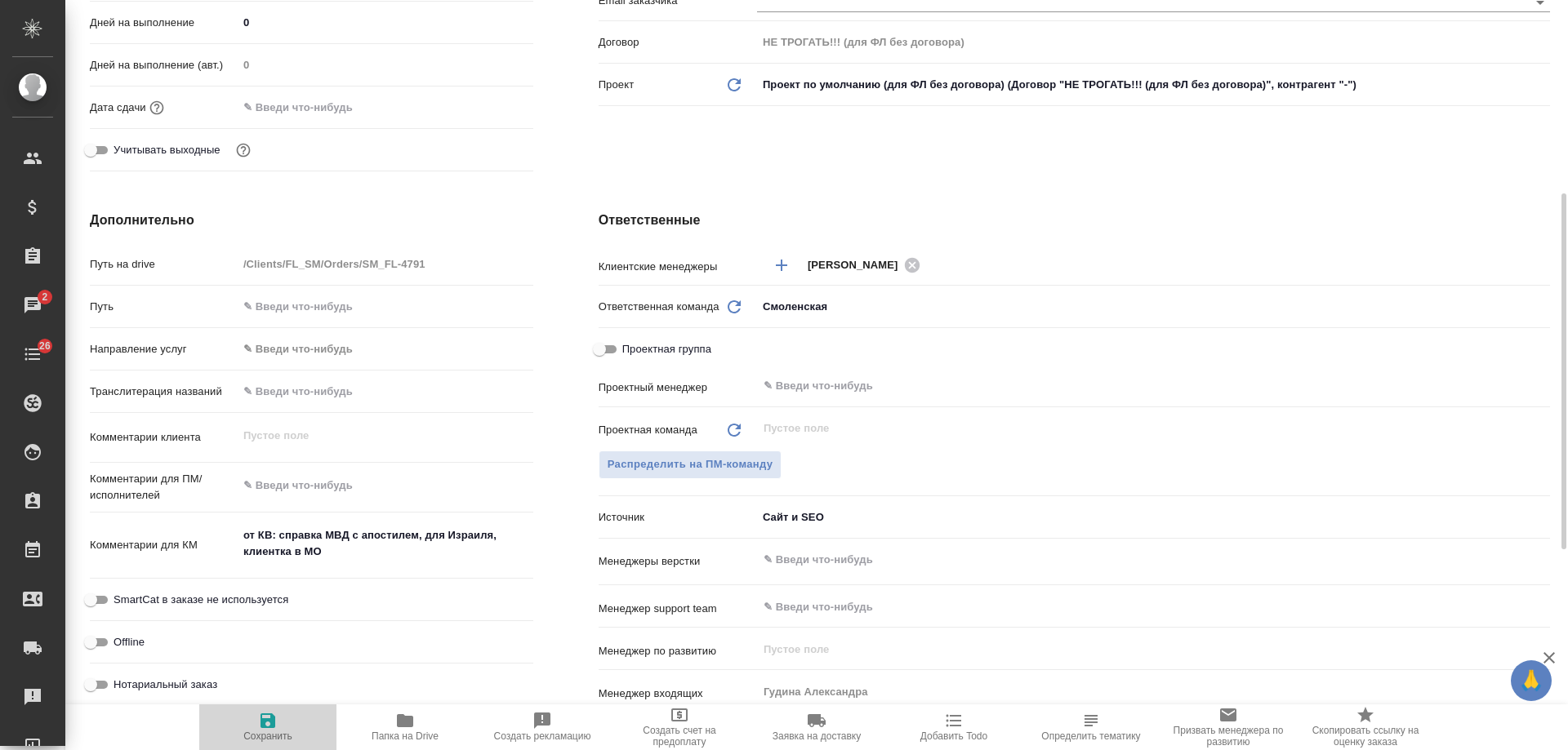
click at [262, 726] on icon "button" at bounding box center [268, 722] width 15 height 15
type textarea "x"
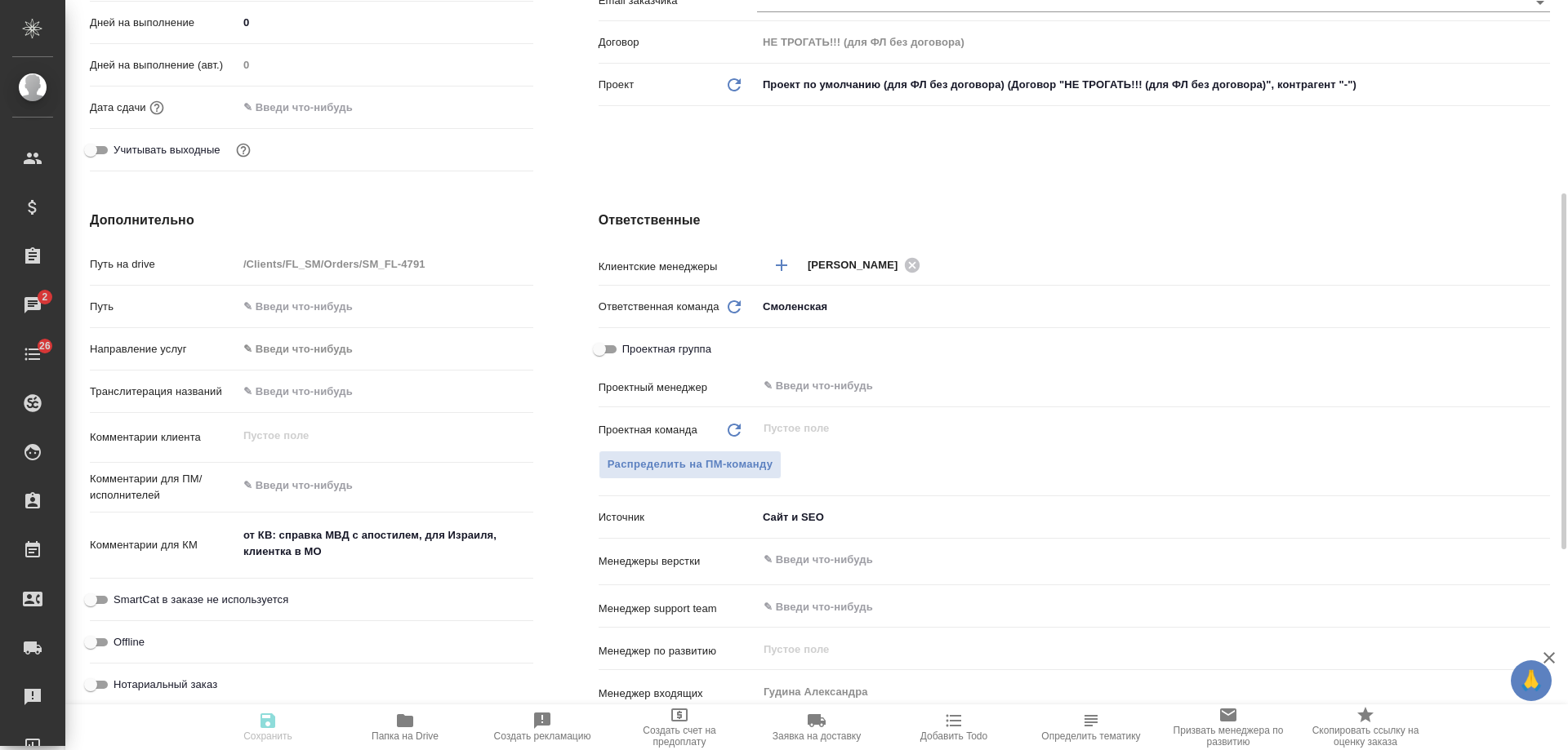
type textarea "x"
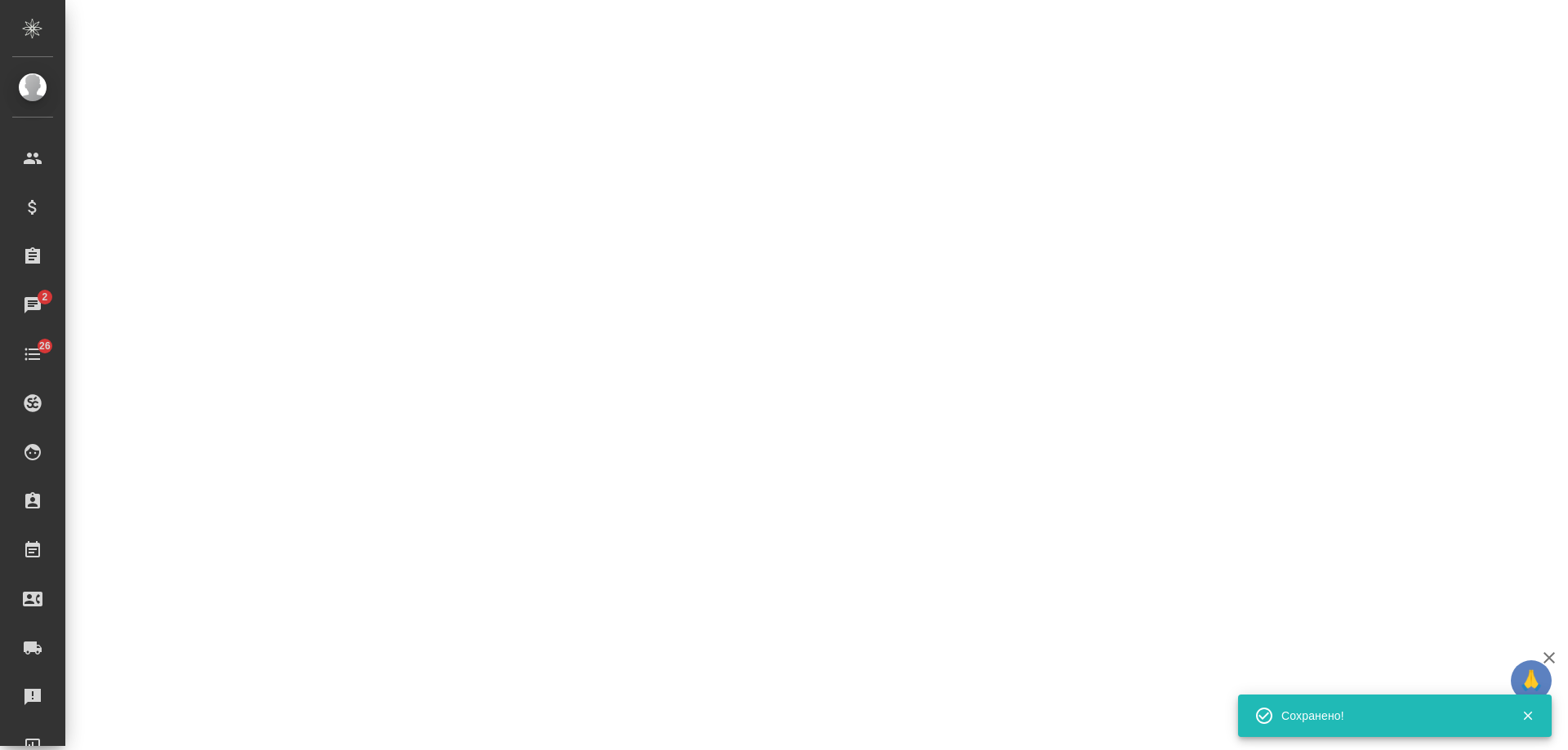
select select "RU"
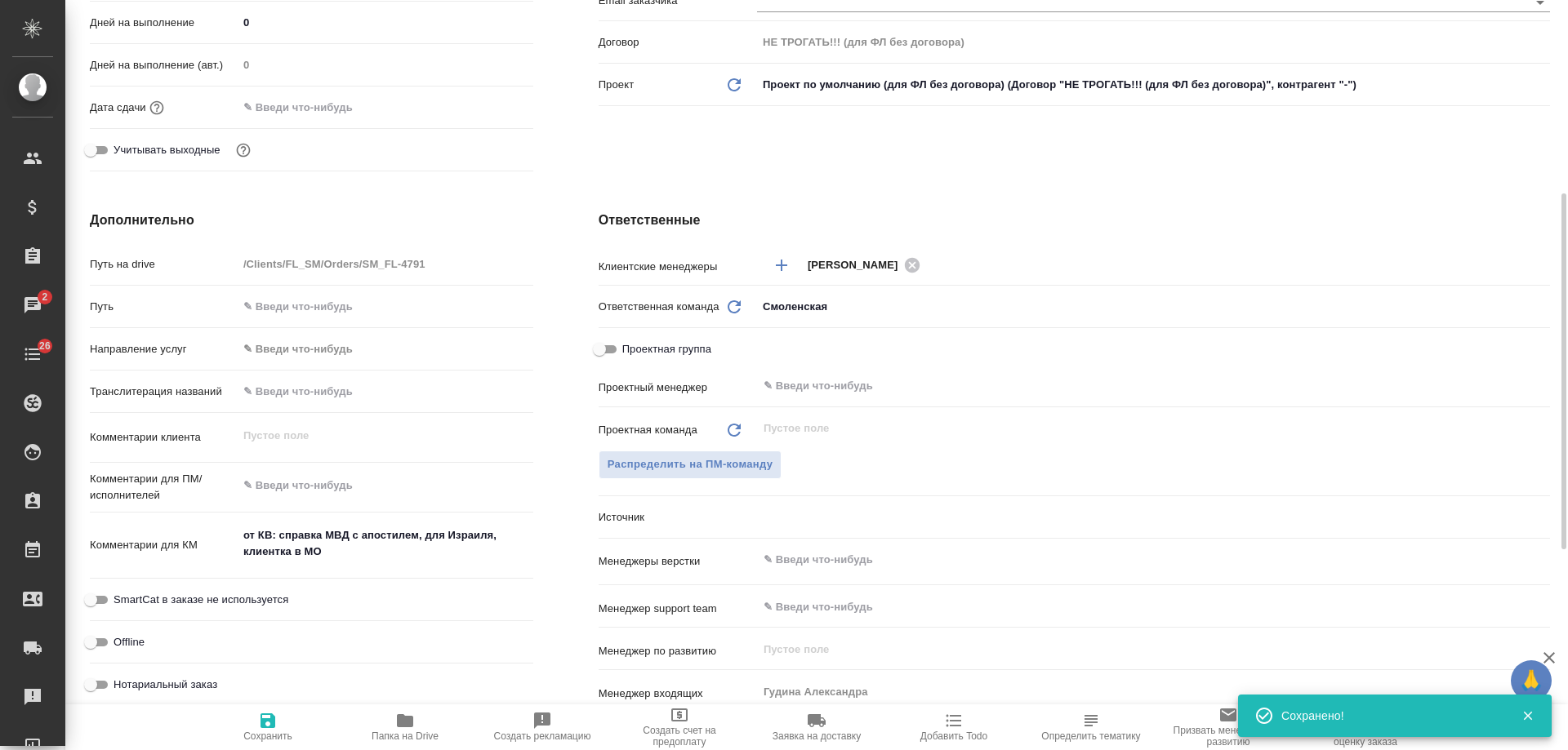
type textarea "x"
click at [947, 740] on span "Добавить Todo" at bounding box center [954, 737] width 67 height 11
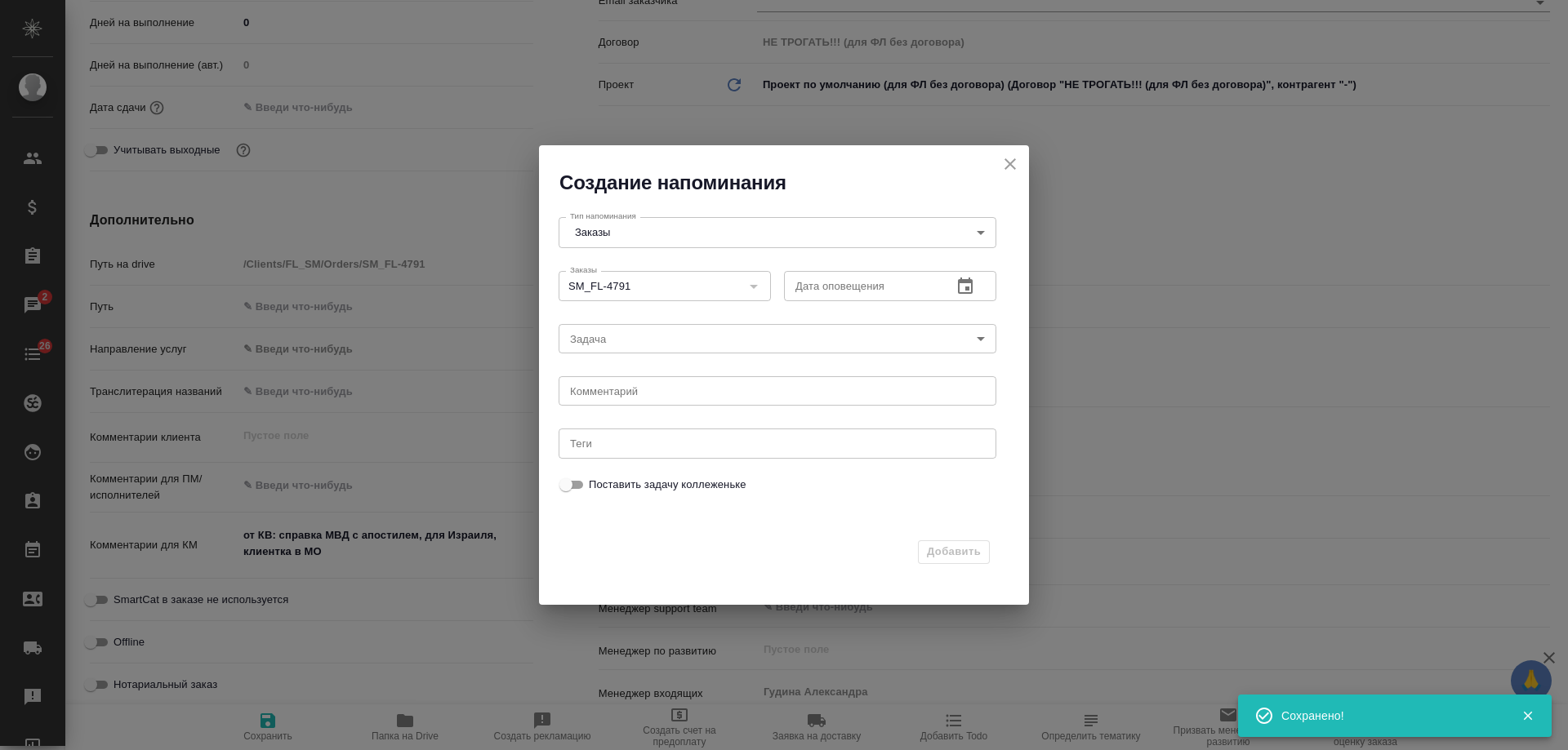
click at [945, 281] on div "Дата оповещения" at bounding box center [891, 285] width 212 height 29
click at [969, 287] on icon "button" at bounding box center [966, 285] width 15 height 16
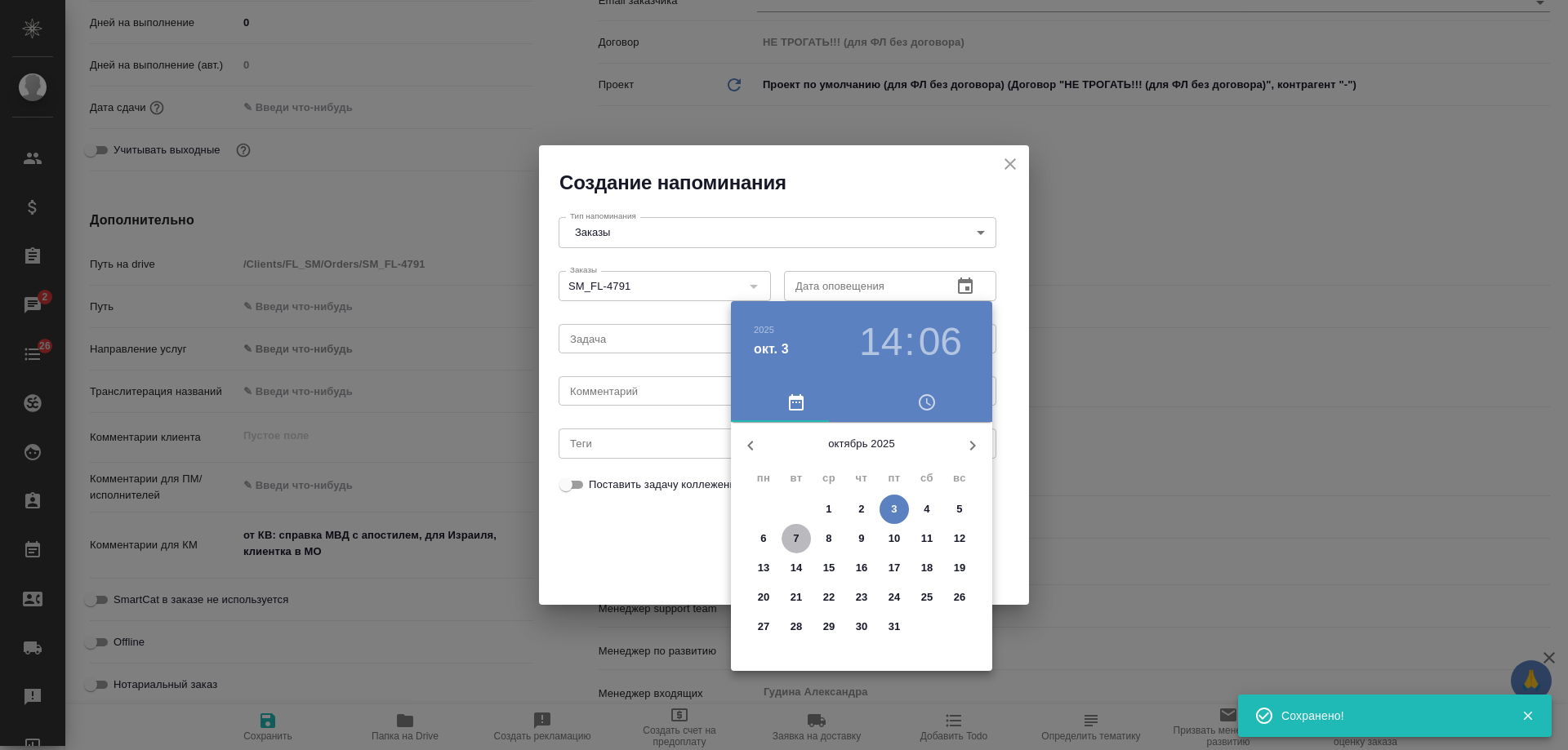
click at [796, 537] on p "7" at bounding box center [796, 539] width 6 height 16
type input "07.10.2025 14:06"
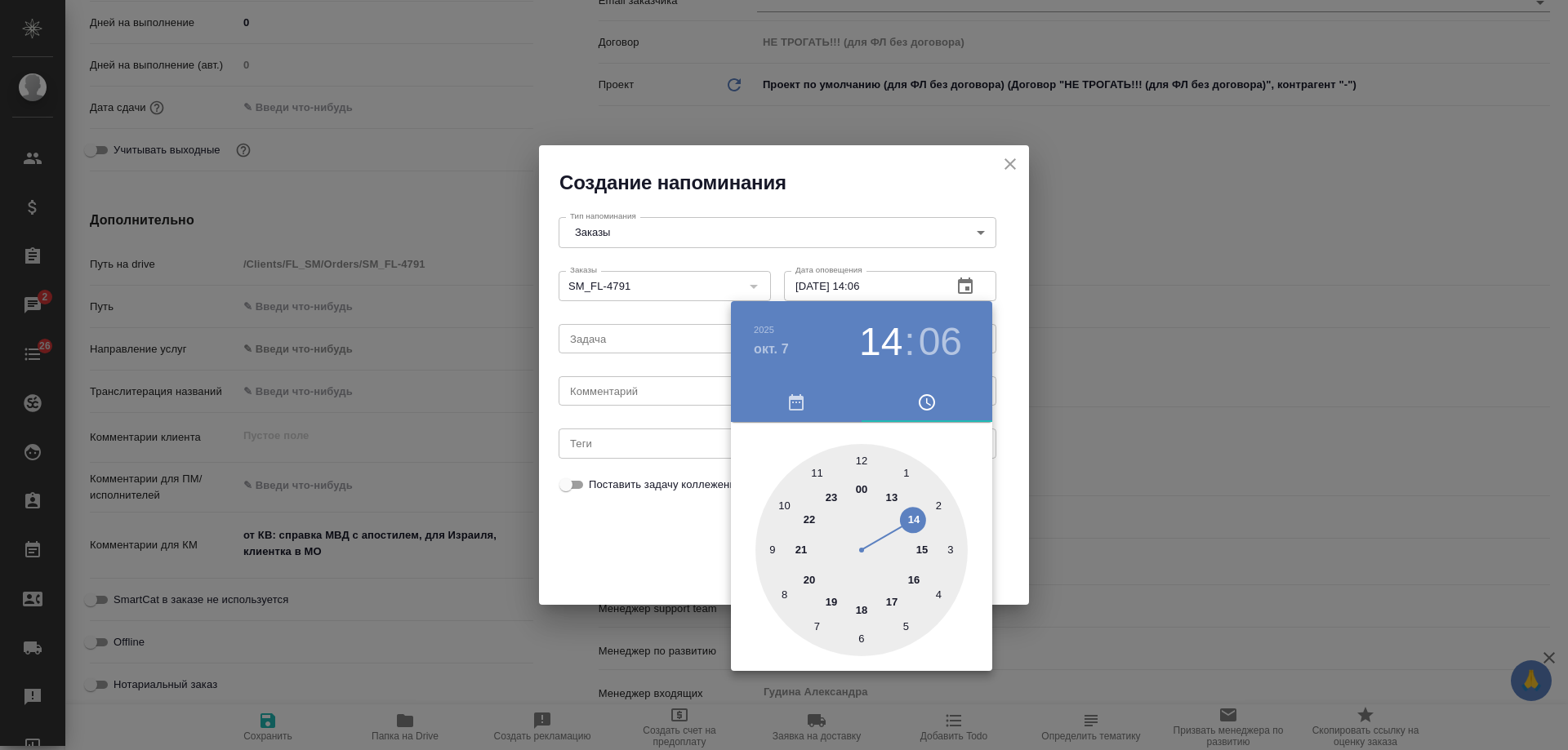
click at [675, 393] on div at bounding box center [784, 375] width 1568 height 750
click at [657, 401] on div "2025 окт. 7 14 : 06 00 1 2 3 4 5 6 7 8 9 10 11 12 13 14 15 16 17 18 19 20 21 22…" at bounding box center [784, 375] width 1568 height 750
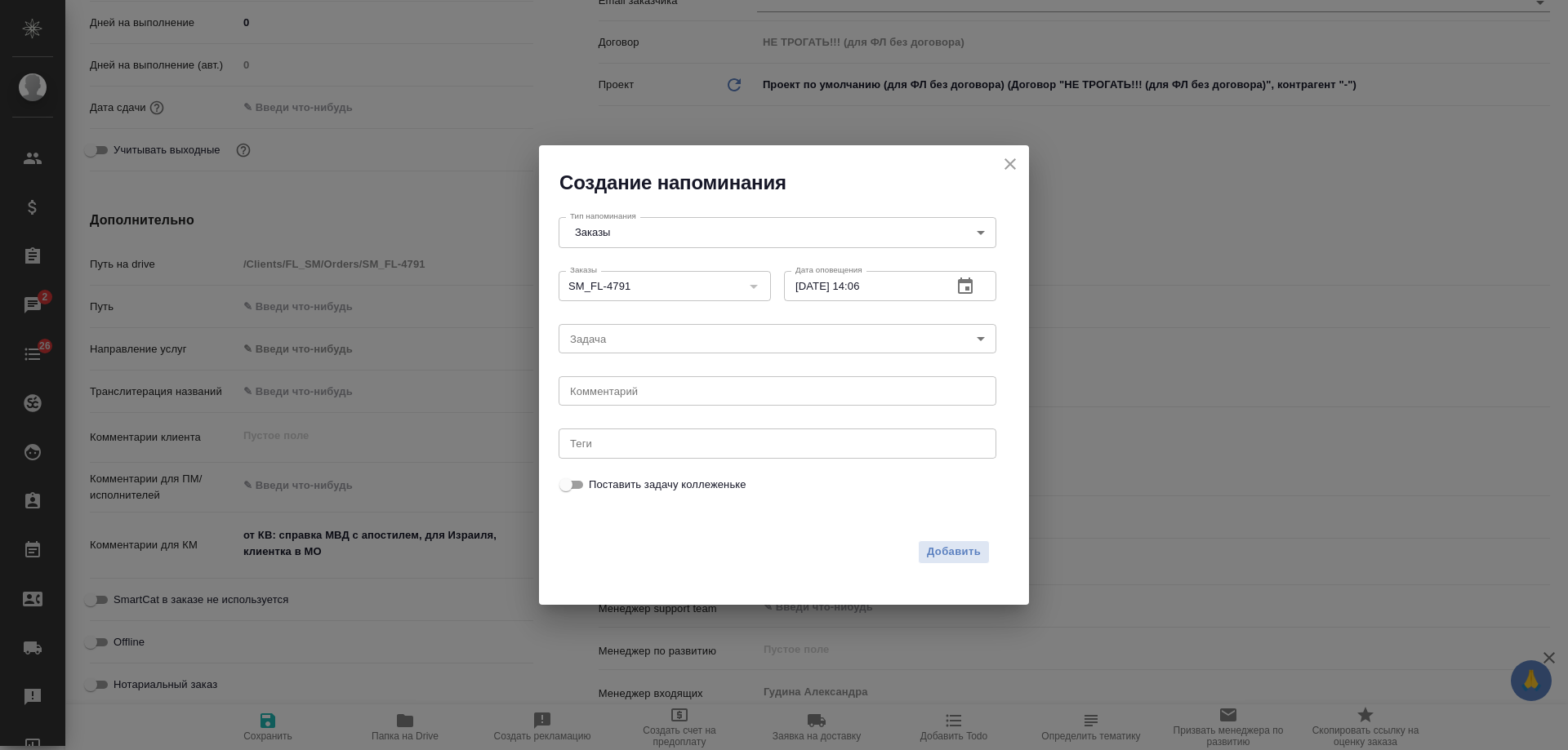
click at [656, 397] on div "x Комментарий" at bounding box center [778, 391] width 438 height 29
type textarea "инфа вотс"
click at [974, 549] on span "Добавить" at bounding box center [953, 553] width 54 height 19
type textarea "x"
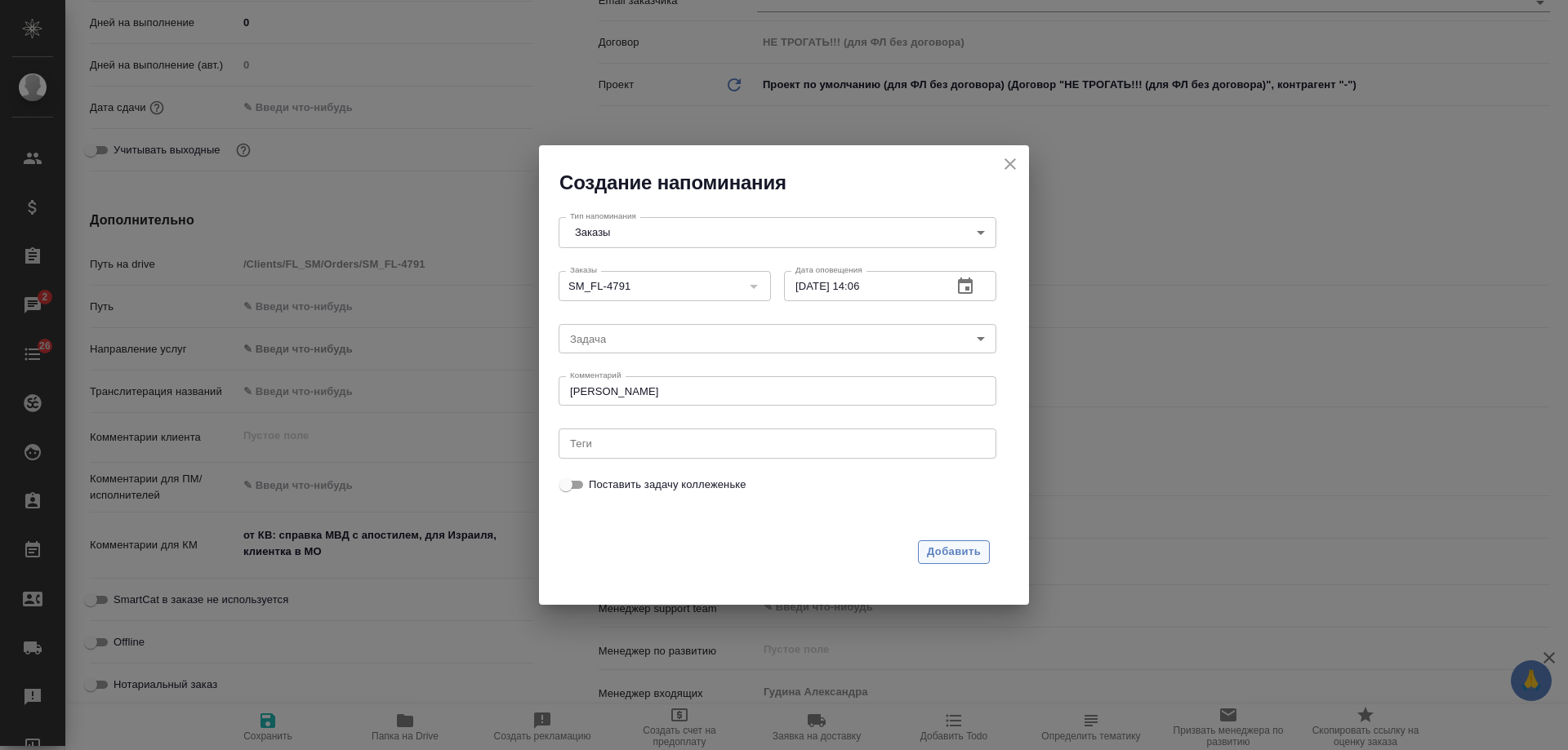
type textarea "x"
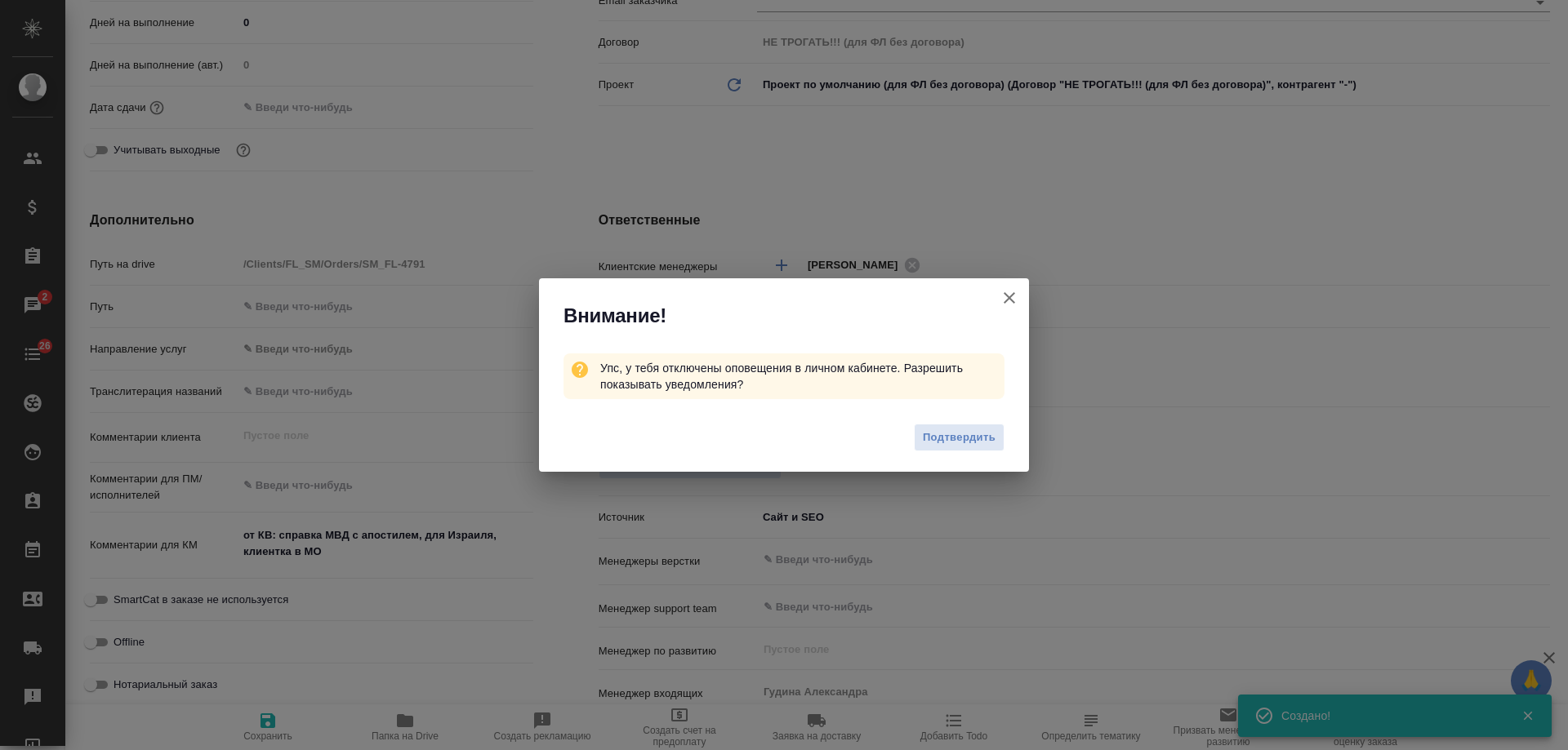
type textarea "x"
click at [1009, 297] on icon "button" at bounding box center [1009, 298] width 11 height 11
type textarea "x"
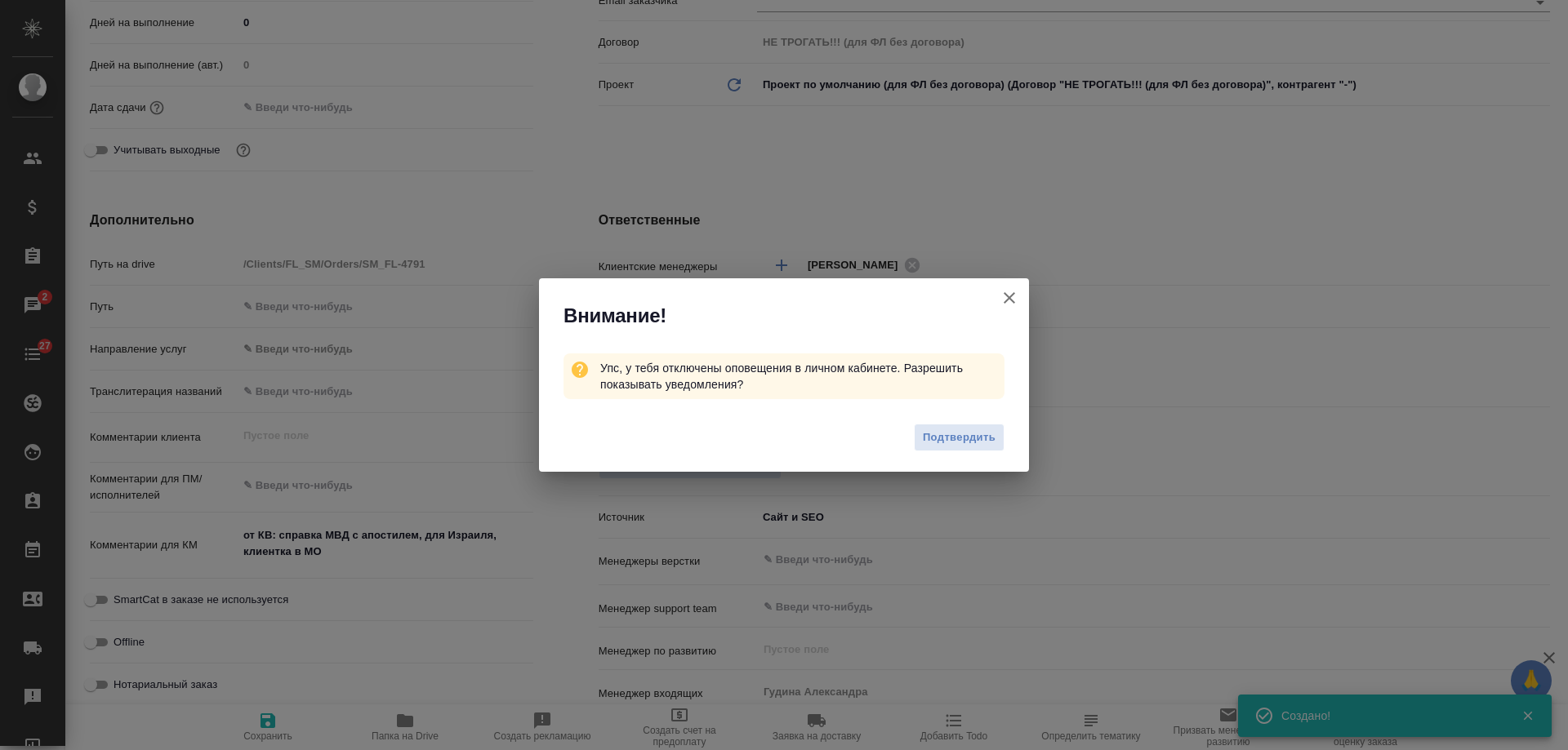
type textarea "x"
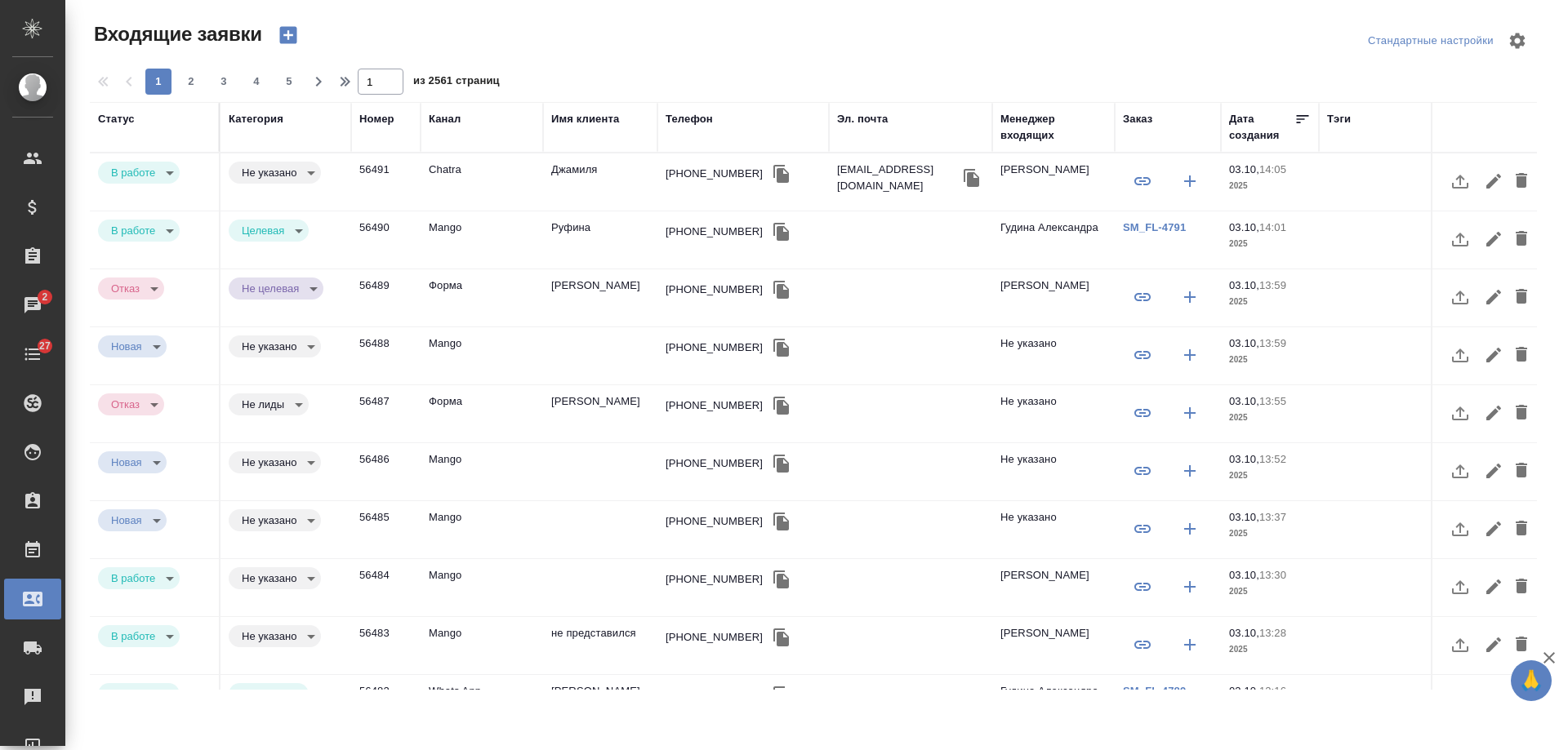
select select "RU"
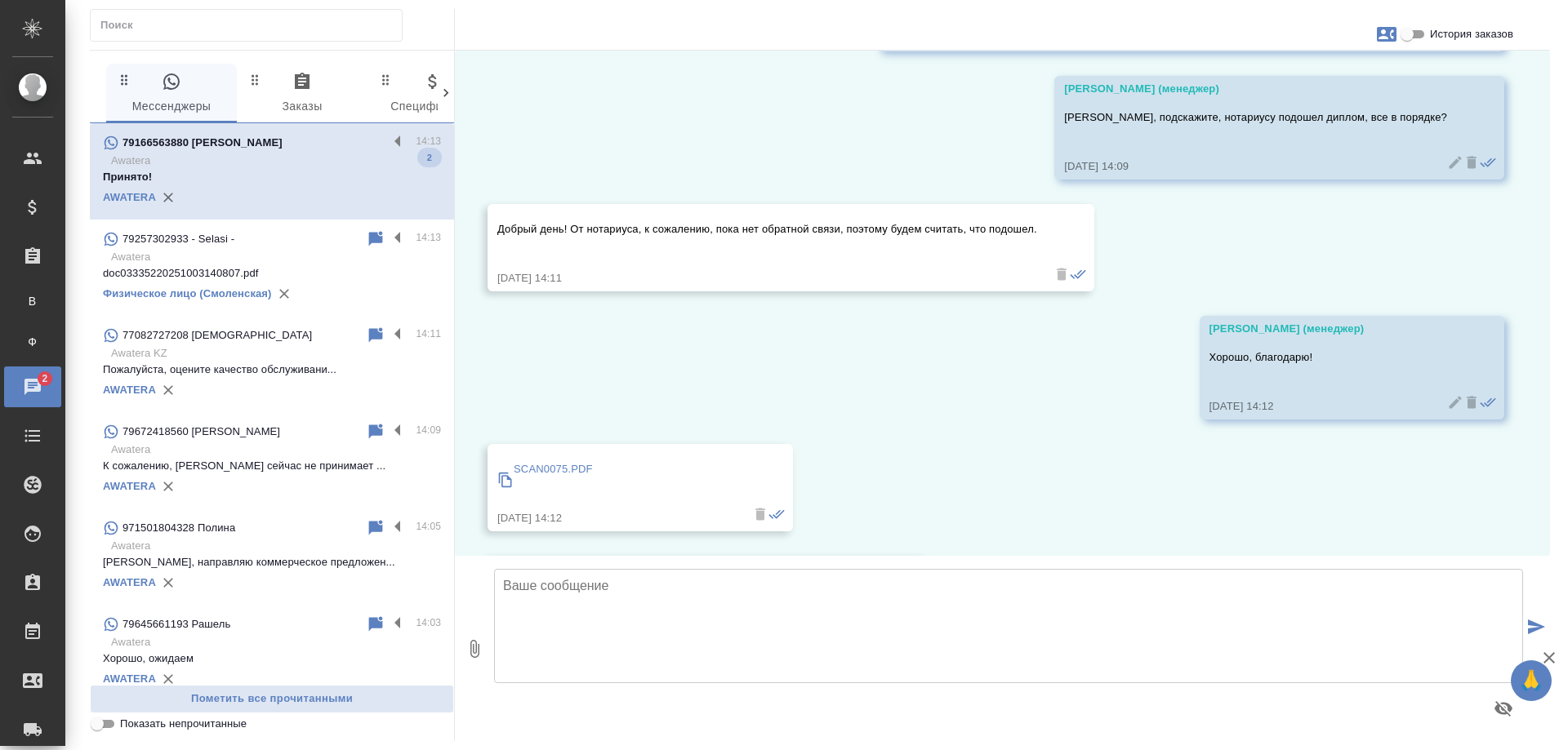
scroll to position [2164, 0]
